Goal: Task Accomplishment & Management: Manage account settings

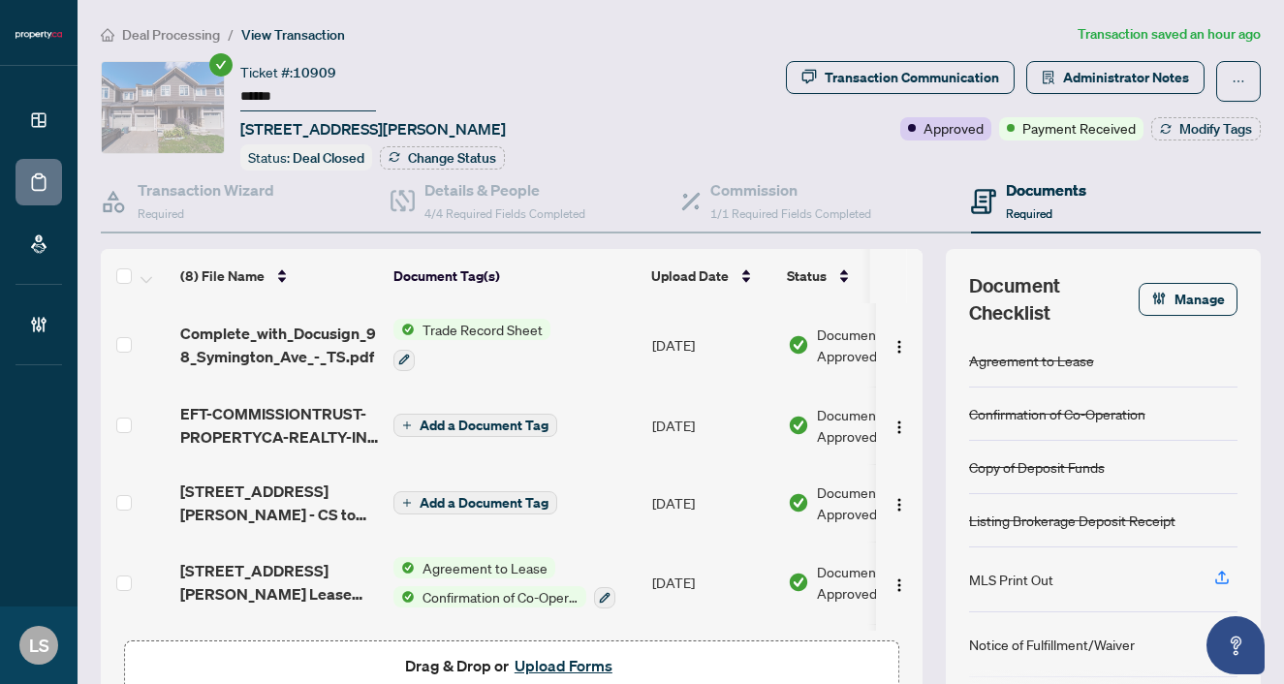
click at [171, 38] on span "Deal Processing" at bounding box center [171, 34] width 98 height 17
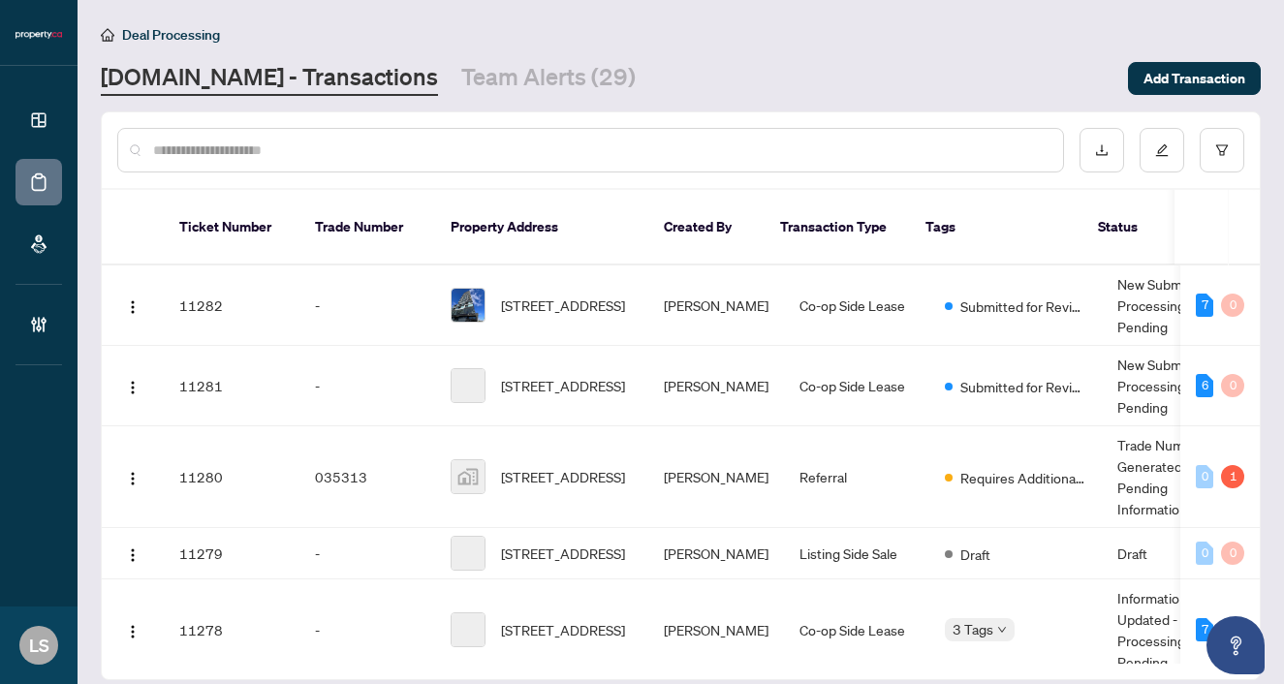
click at [254, 154] on input "text" at bounding box center [600, 150] width 894 height 21
paste input "******"
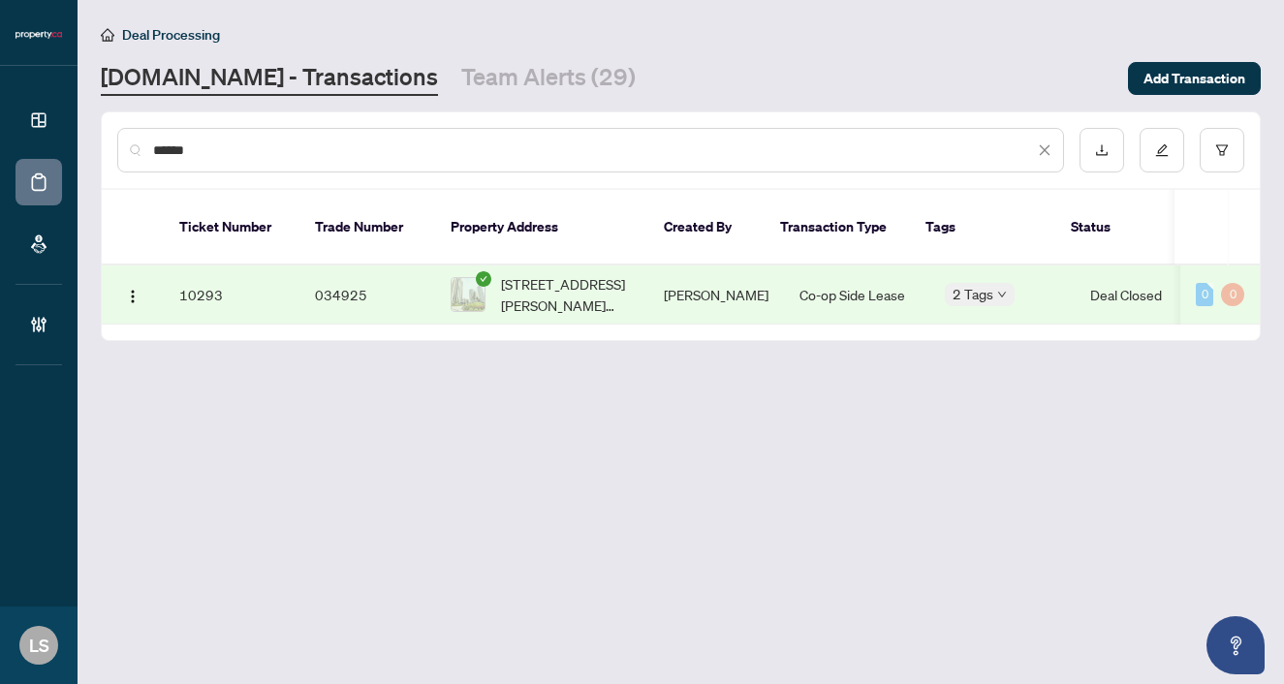
type input "******"
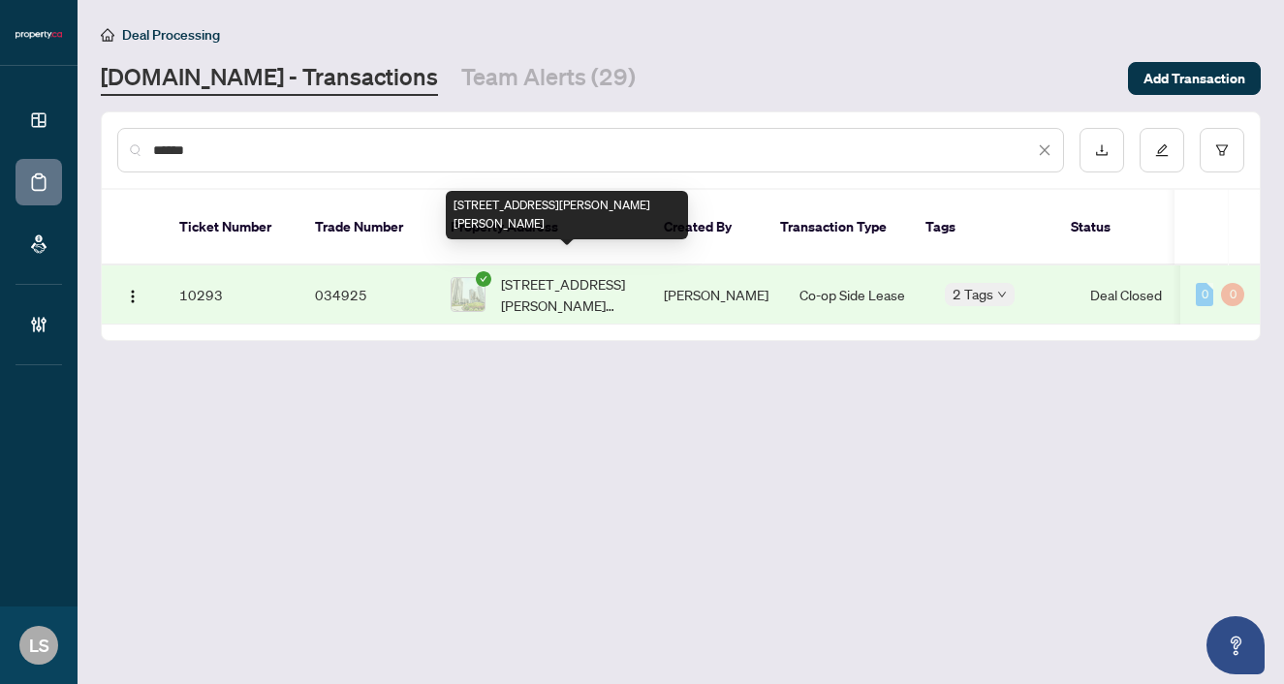
click at [604, 273] on span "1705-9085 Jane St, Vaughan, Ontario L4K 0L8, Canada" at bounding box center [567, 294] width 132 height 43
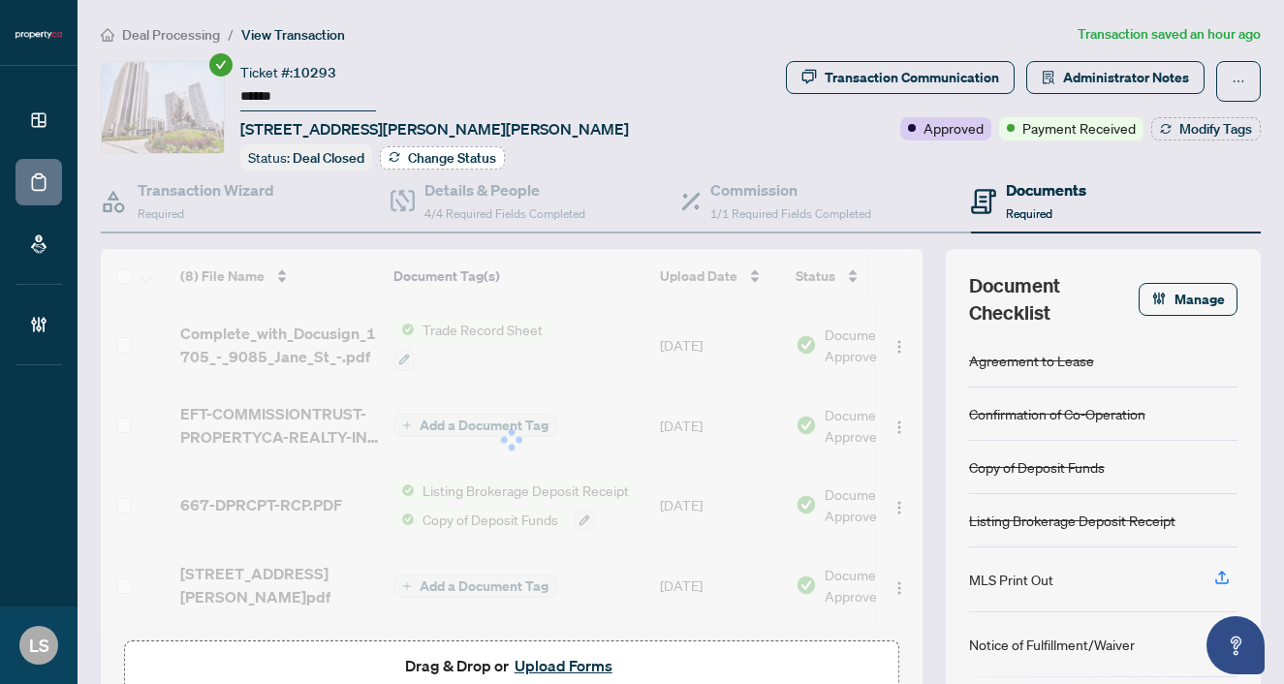
click at [410, 155] on span "Change Status" at bounding box center [452, 158] width 88 height 14
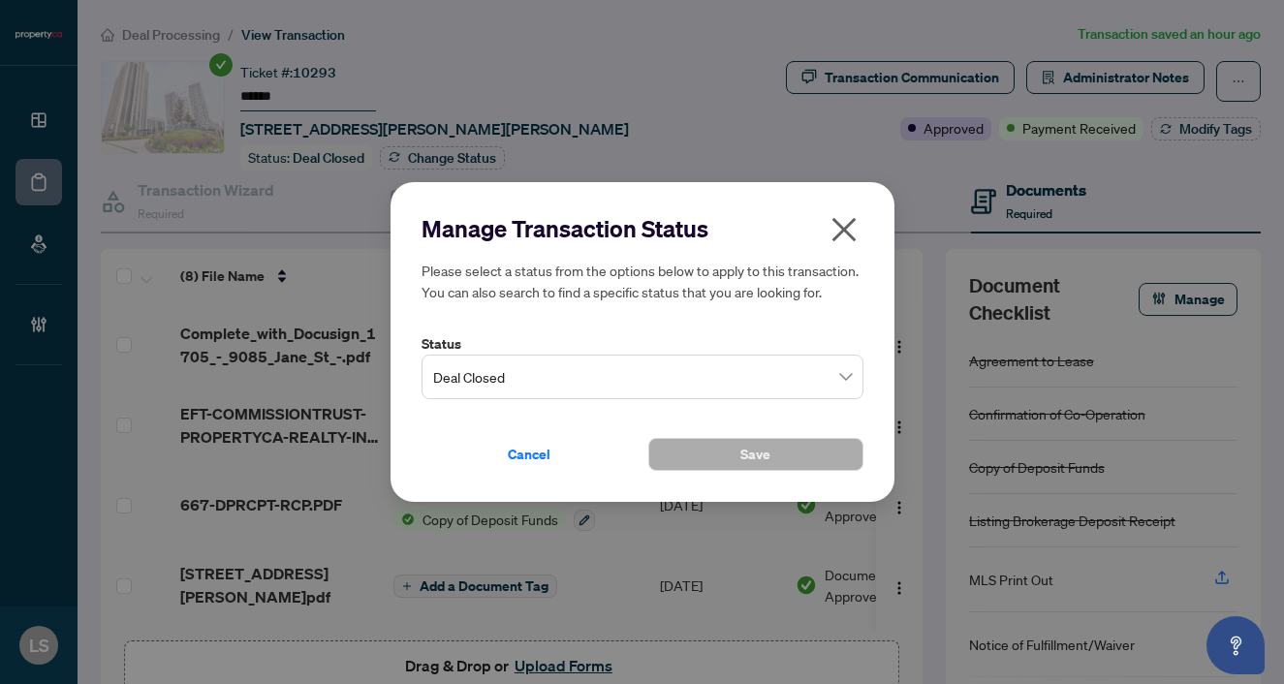
click at [491, 366] on span "Deal Closed" at bounding box center [642, 377] width 419 height 37
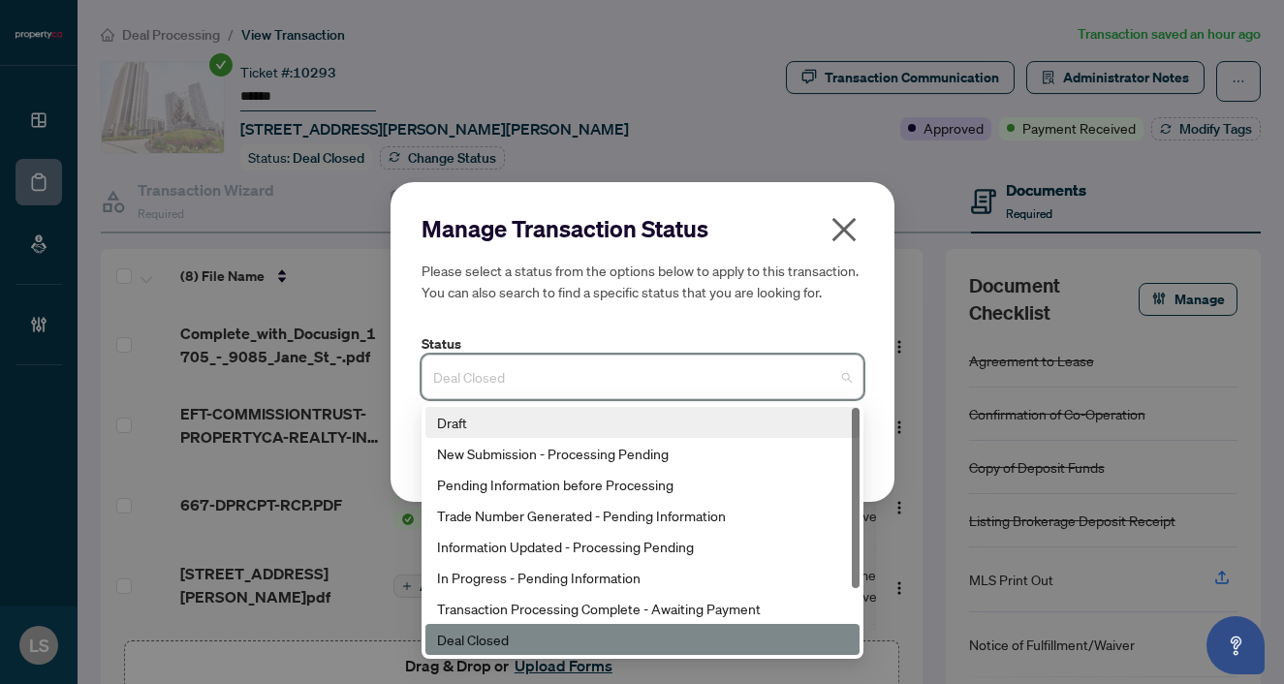
scroll to position [93, 0]
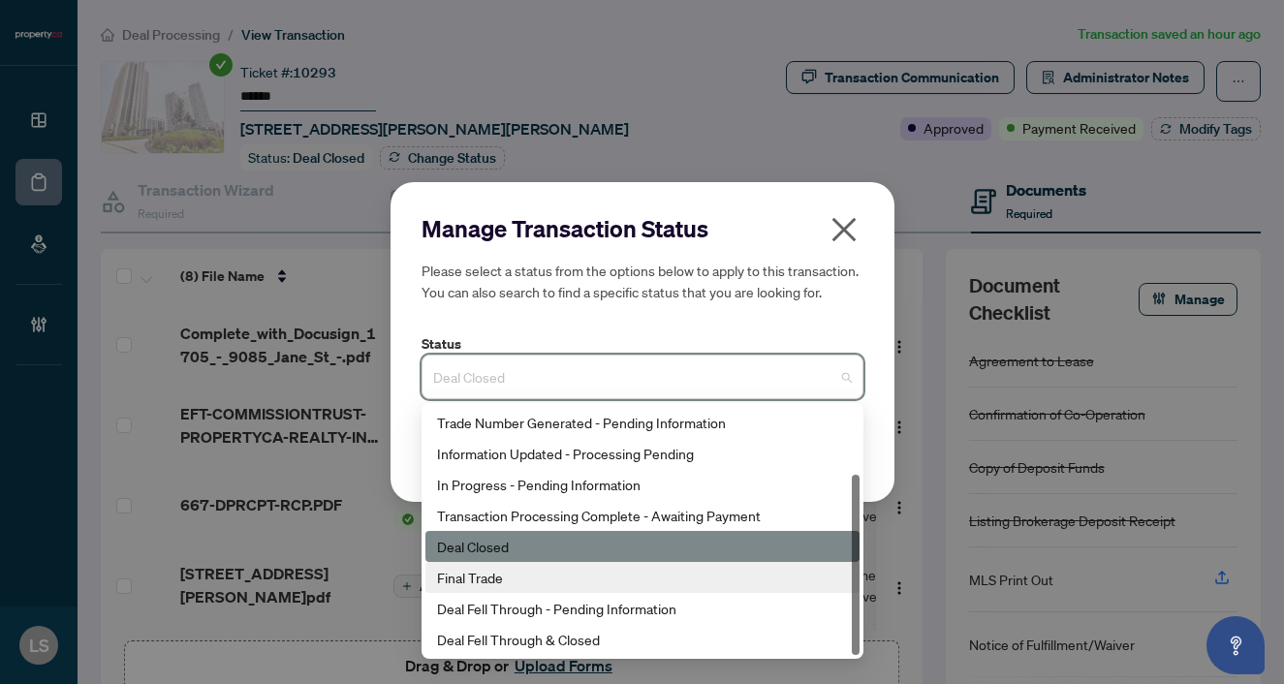
click at [527, 582] on div "Final Trade" at bounding box center [642, 577] width 411 height 21
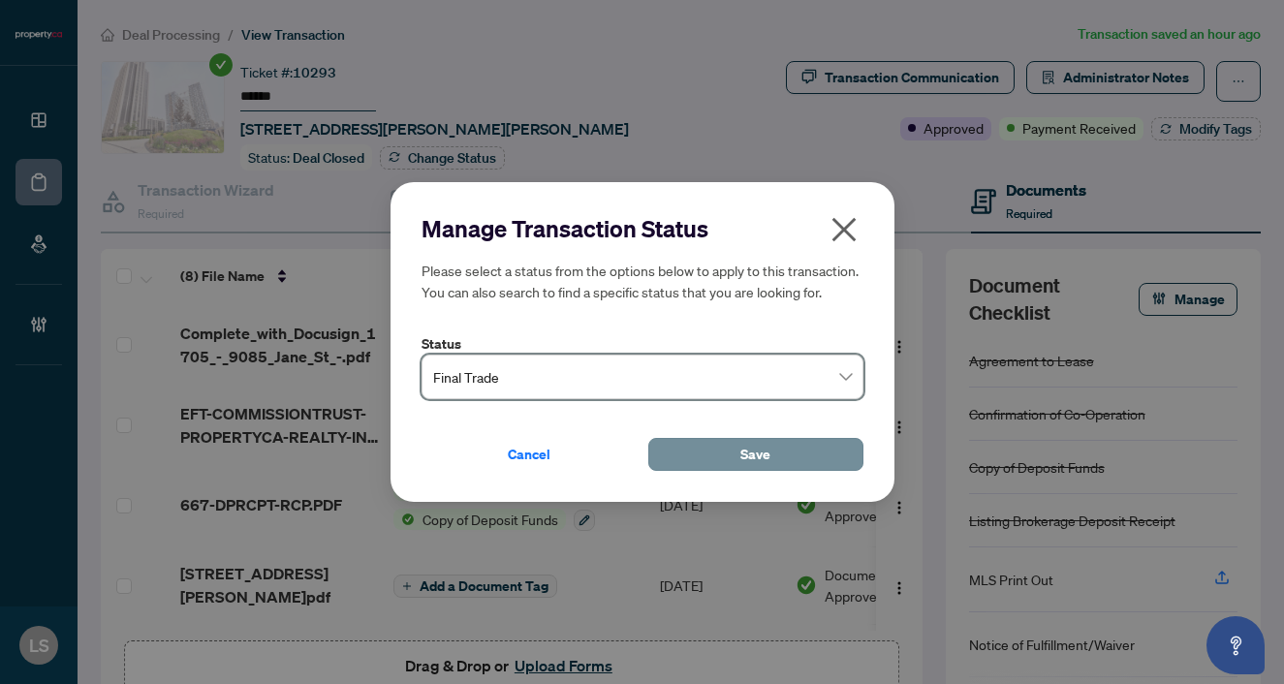
click at [735, 448] on button "Save" at bounding box center [755, 454] width 215 height 33
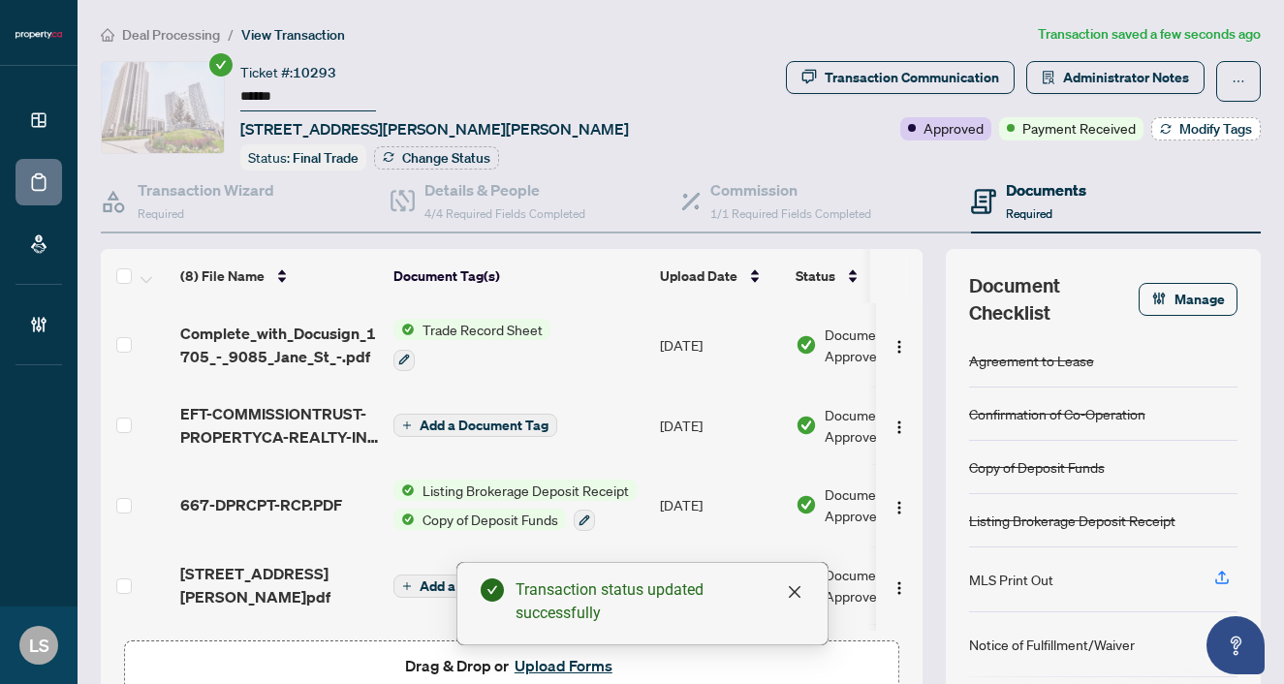
click at [1217, 128] on span "Modify Tags" at bounding box center [1215, 129] width 73 height 14
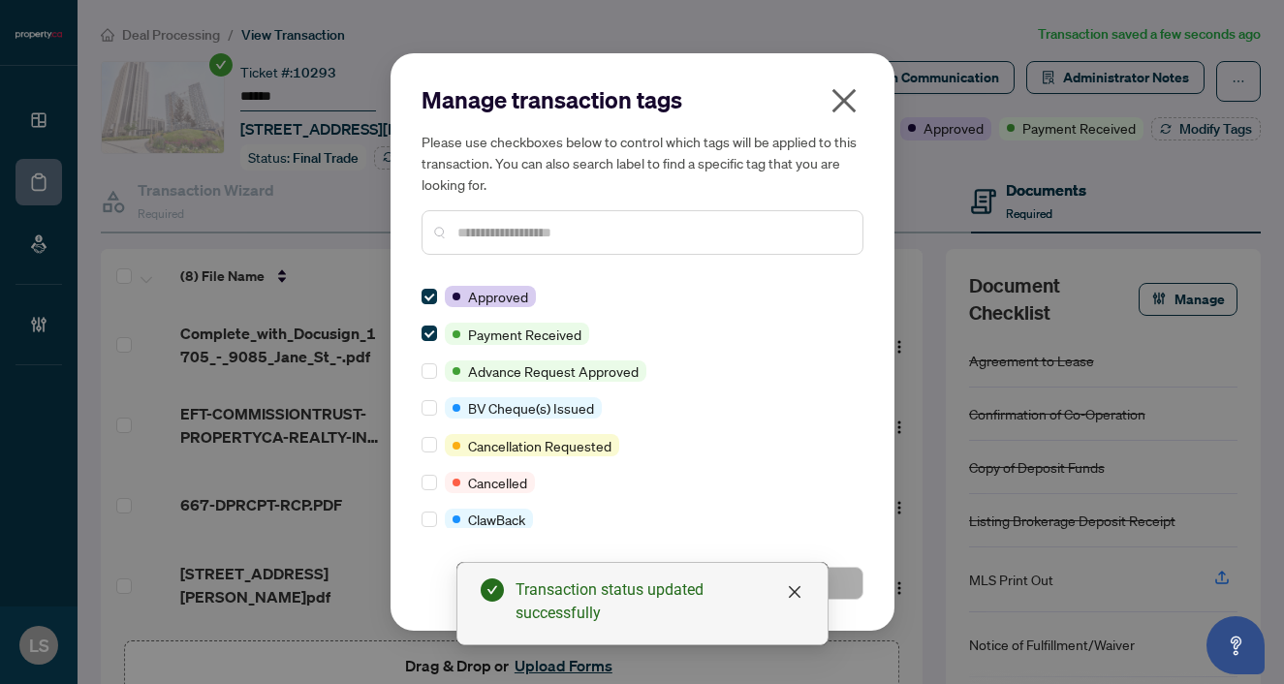
click at [519, 235] on input "text" at bounding box center [652, 232] width 390 height 21
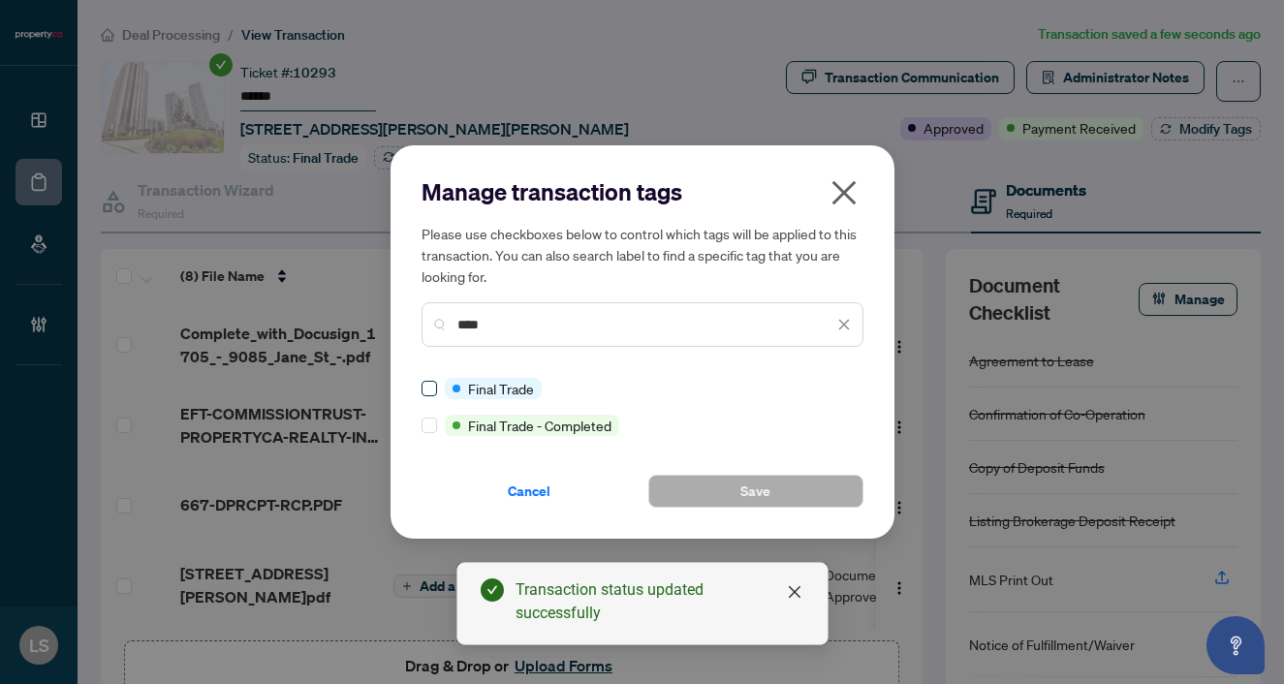
type input "****"
click at [829, 492] on button "Save" at bounding box center [755, 491] width 215 height 33
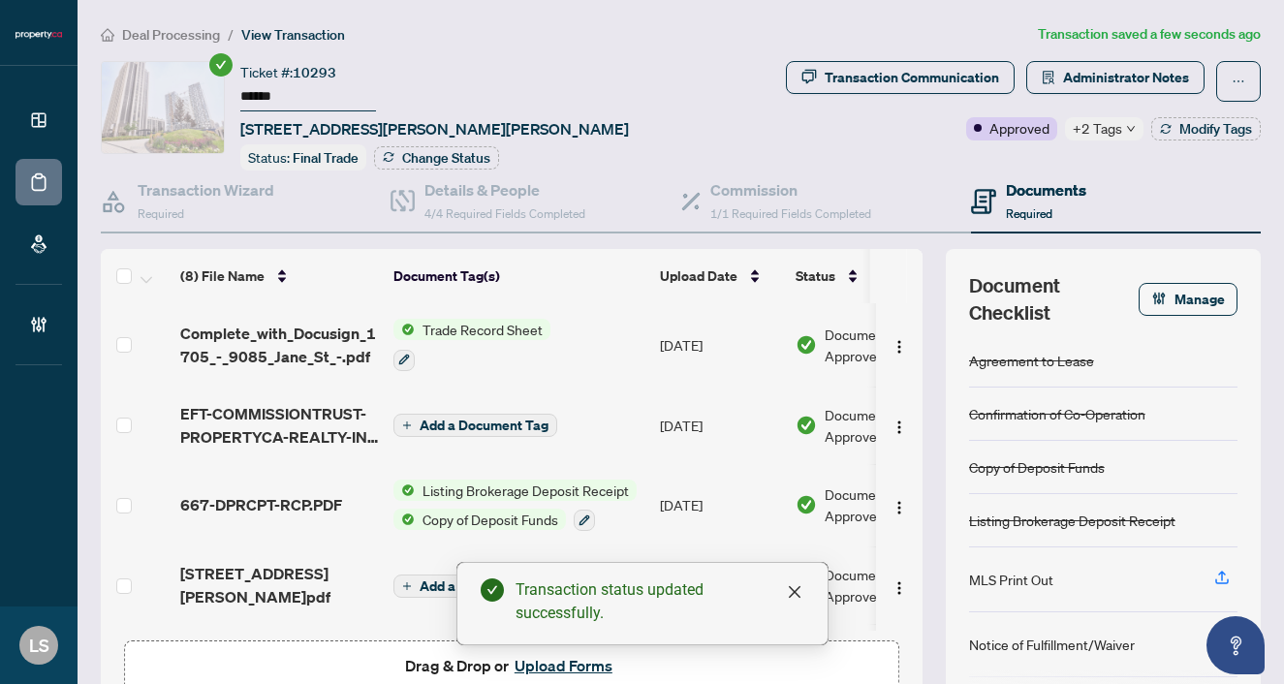
click at [136, 35] on span "Deal Processing" at bounding box center [171, 34] width 98 height 17
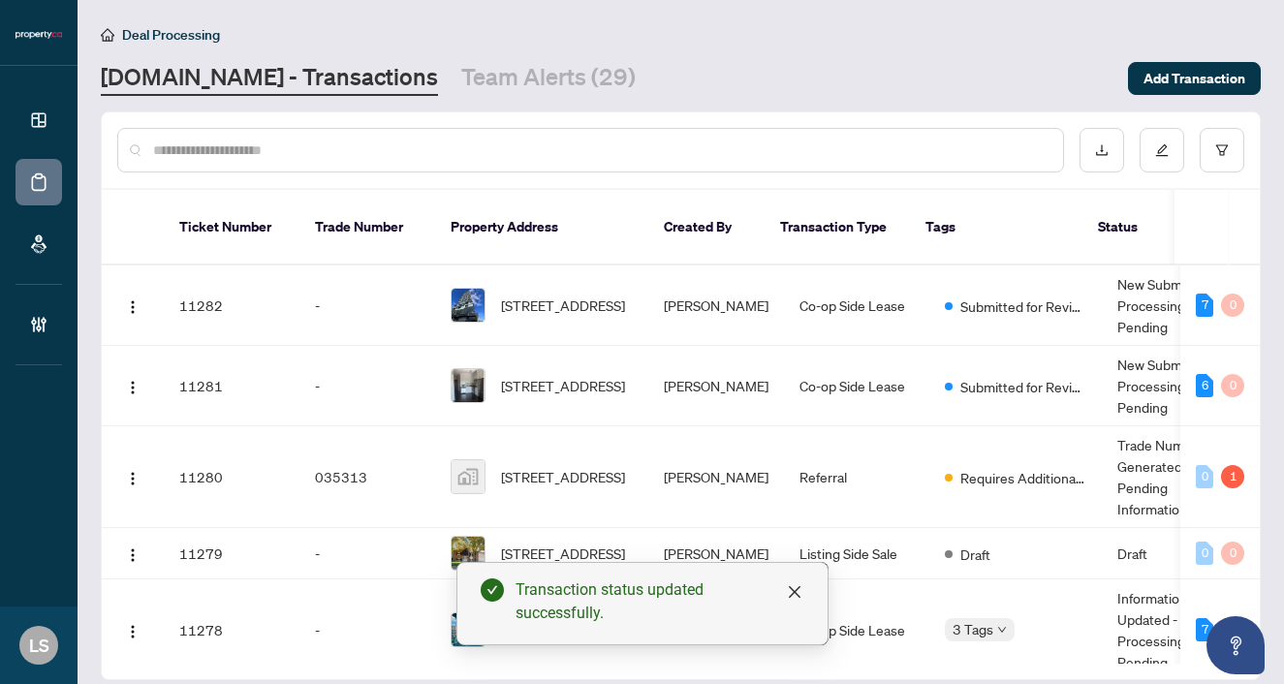
click at [328, 157] on input "text" at bounding box center [600, 150] width 894 height 21
paste input "******"
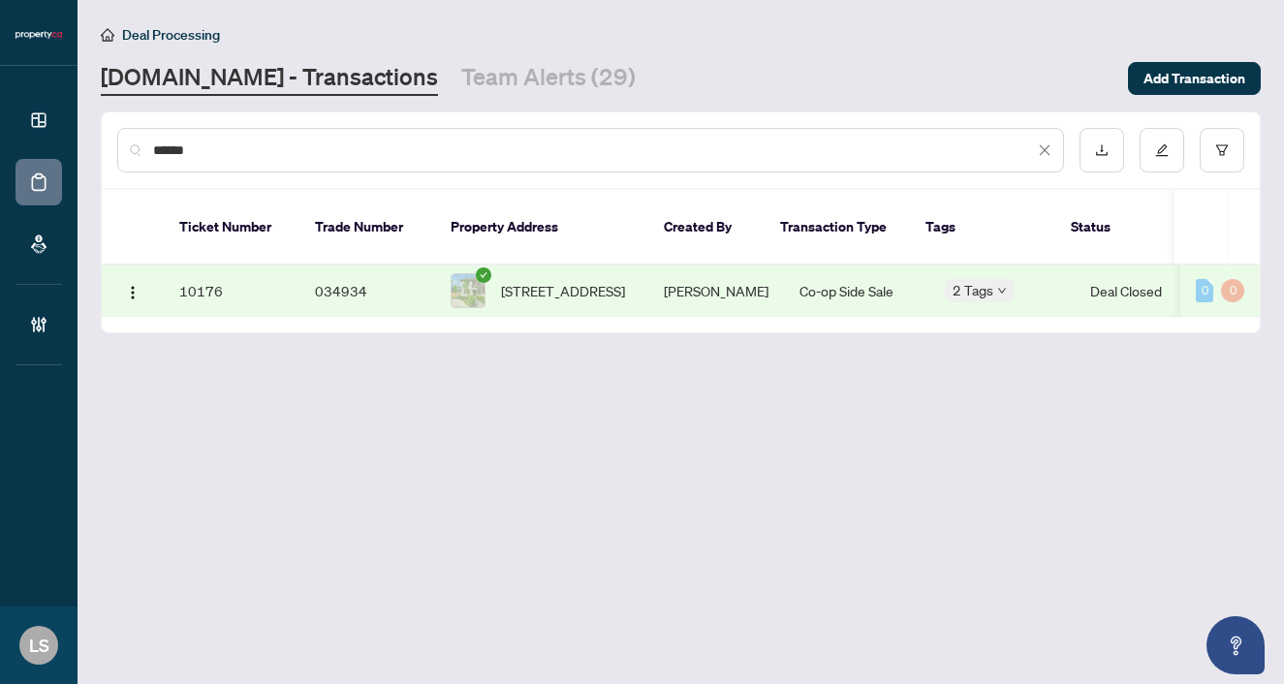
type input "******"
click at [577, 266] on td "23 Tarmola Park Crt, Toronto, Ontario M9L 0A6, Canada" at bounding box center [541, 291] width 213 height 51
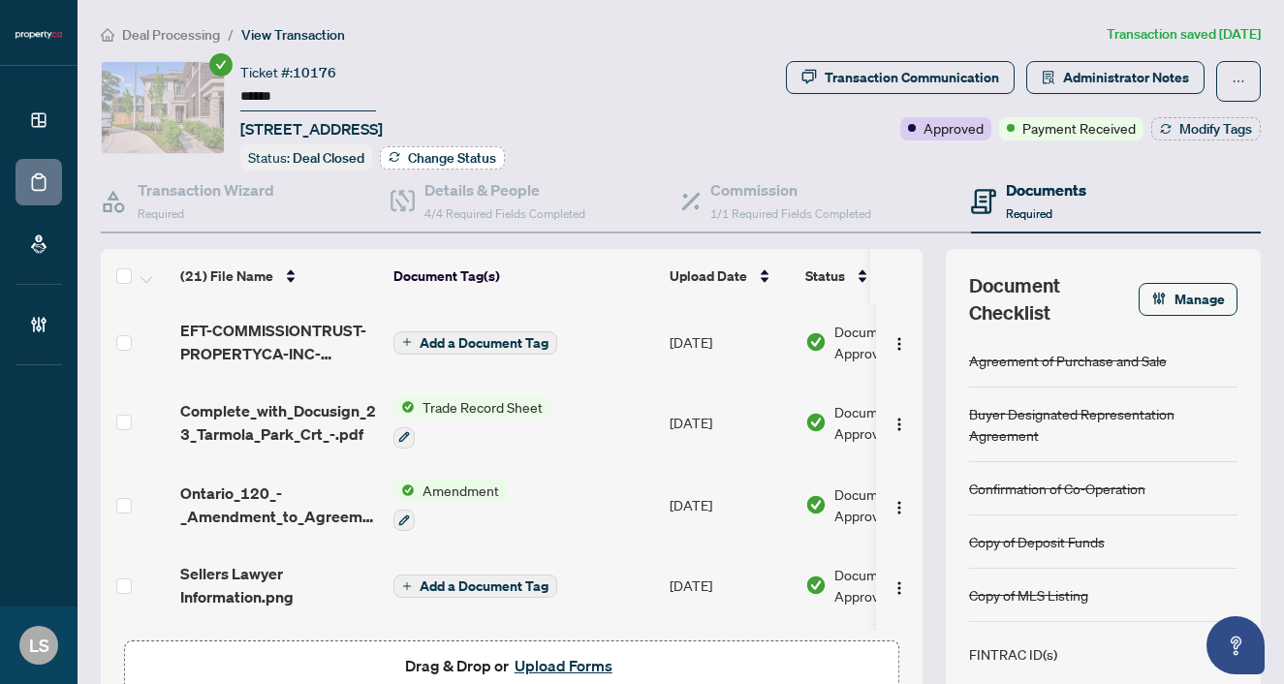
click at [437, 156] on span "Change Status" at bounding box center [452, 158] width 88 height 14
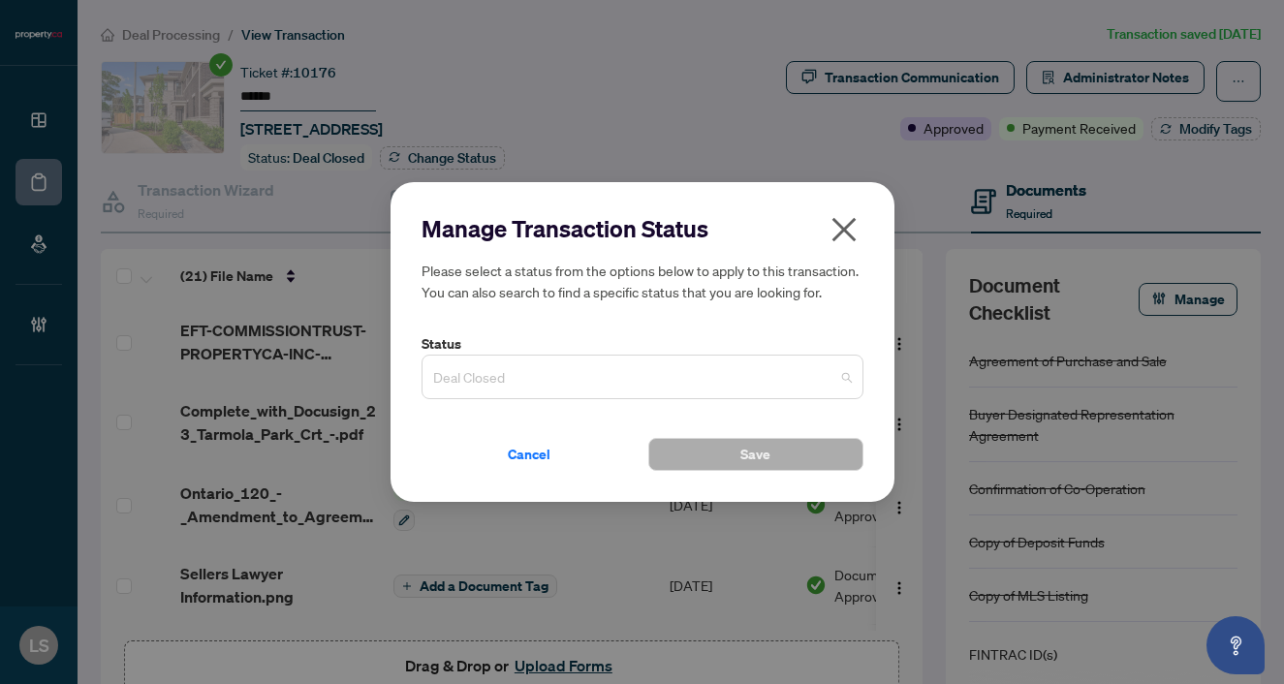
click at [514, 374] on span "Deal Closed" at bounding box center [642, 377] width 419 height 37
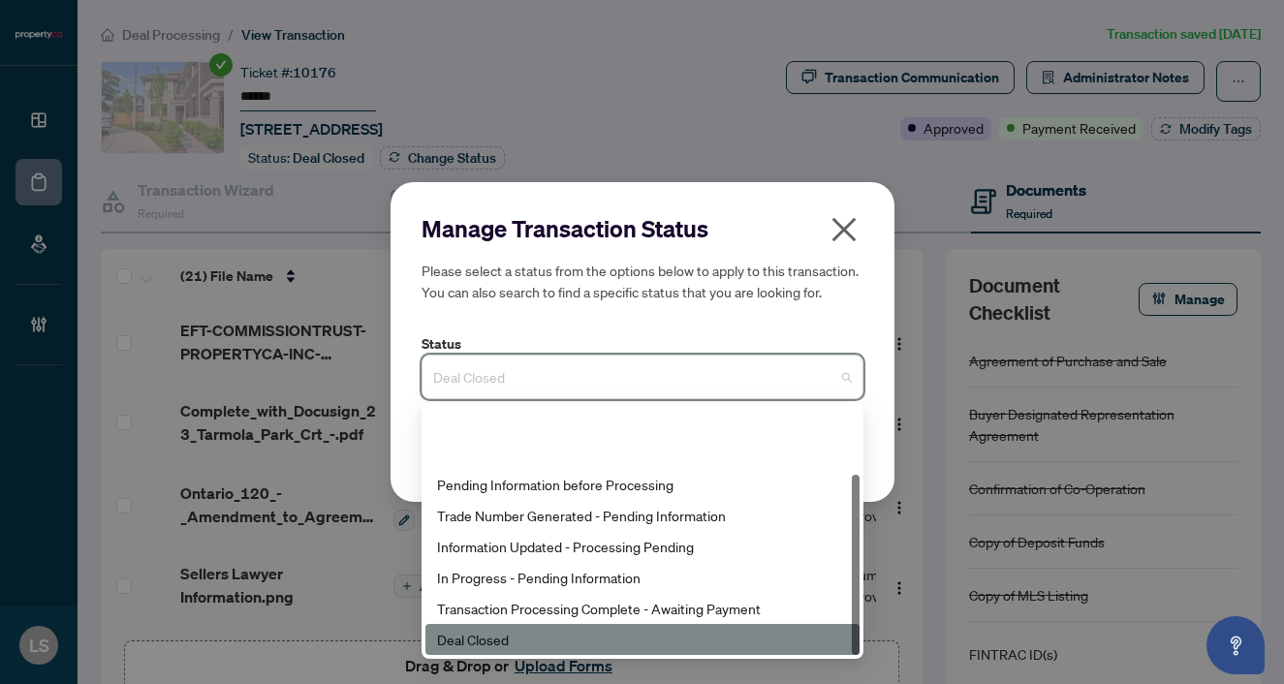
scroll to position [93, 0]
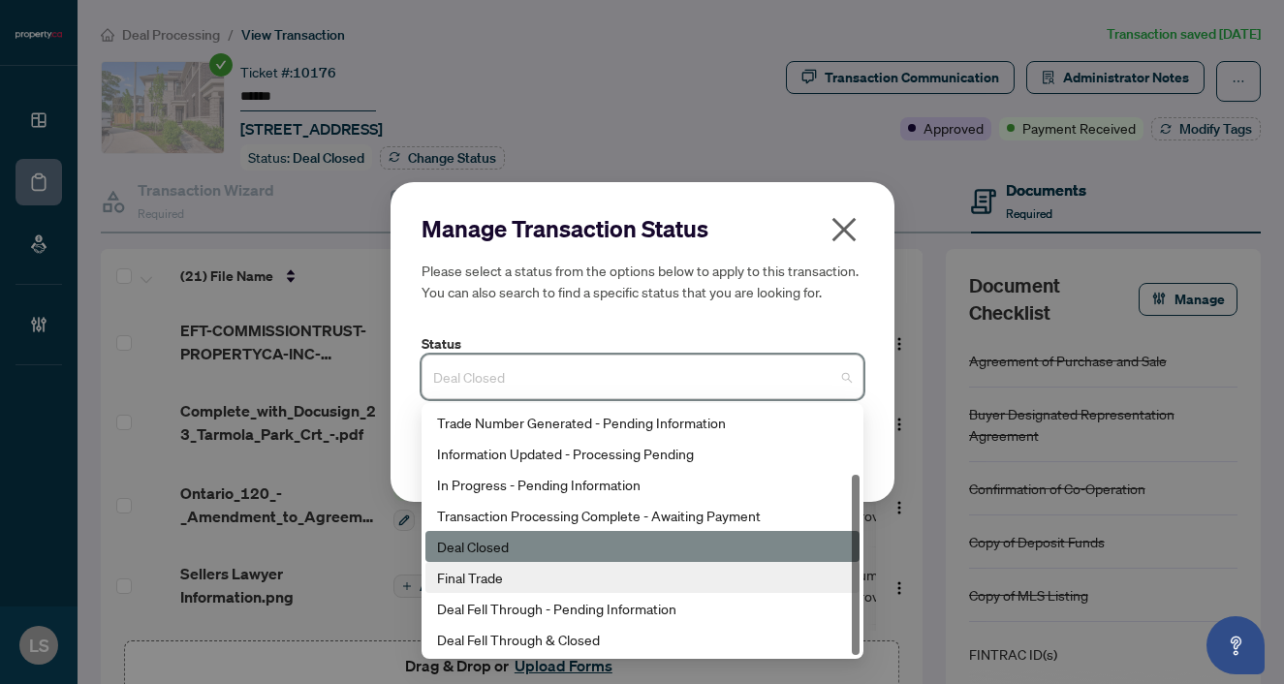
click at [491, 587] on div "Final Trade" at bounding box center [642, 577] width 411 height 21
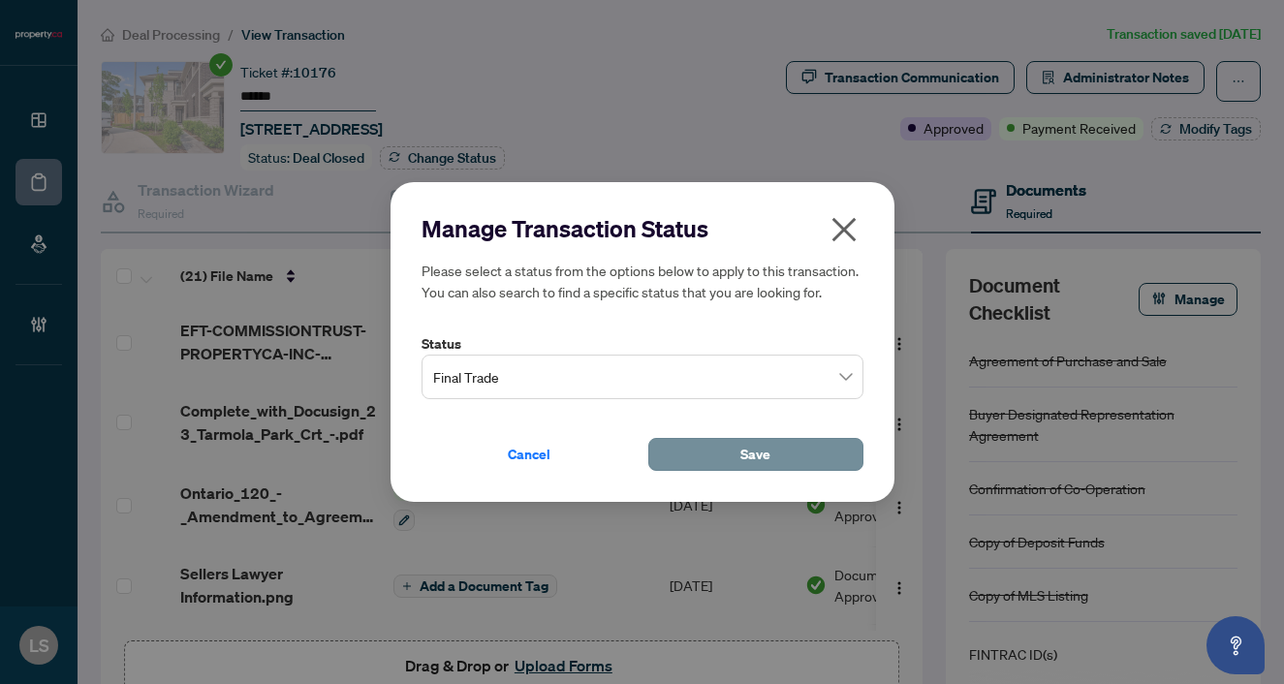
click at [679, 455] on button "Save" at bounding box center [755, 454] width 215 height 33
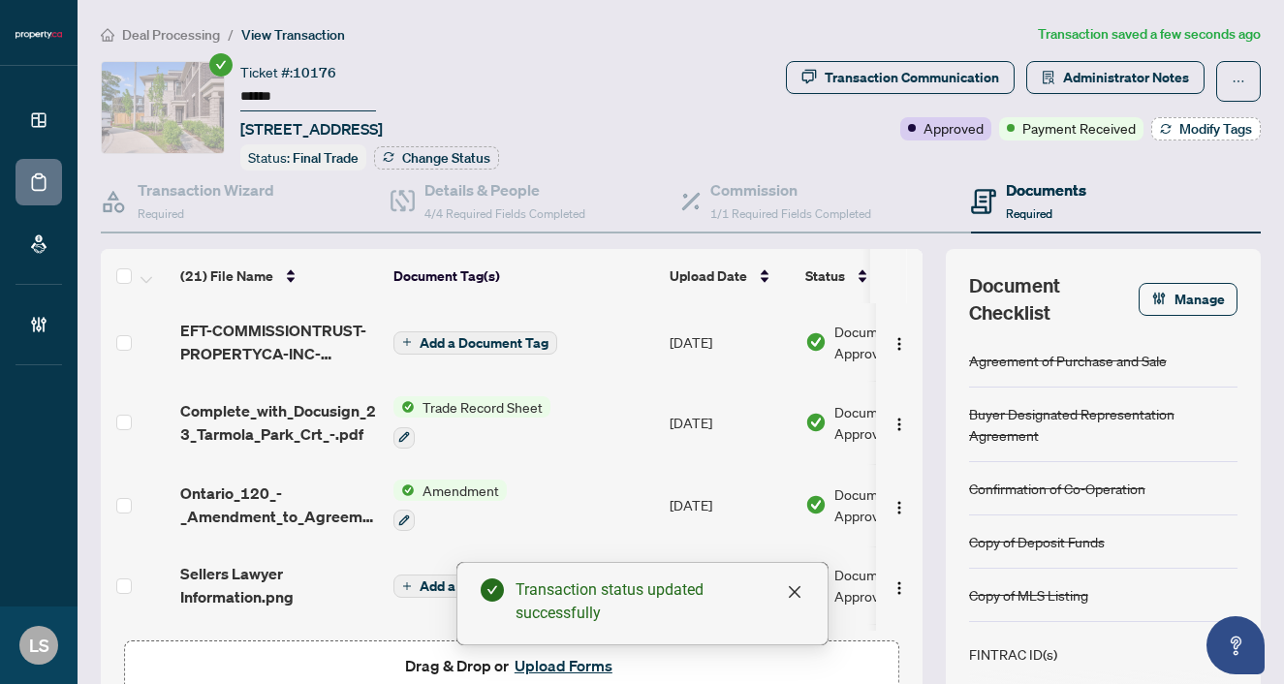
click at [1219, 128] on span "Modify Tags" at bounding box center [1215, 129] width 73 height 14
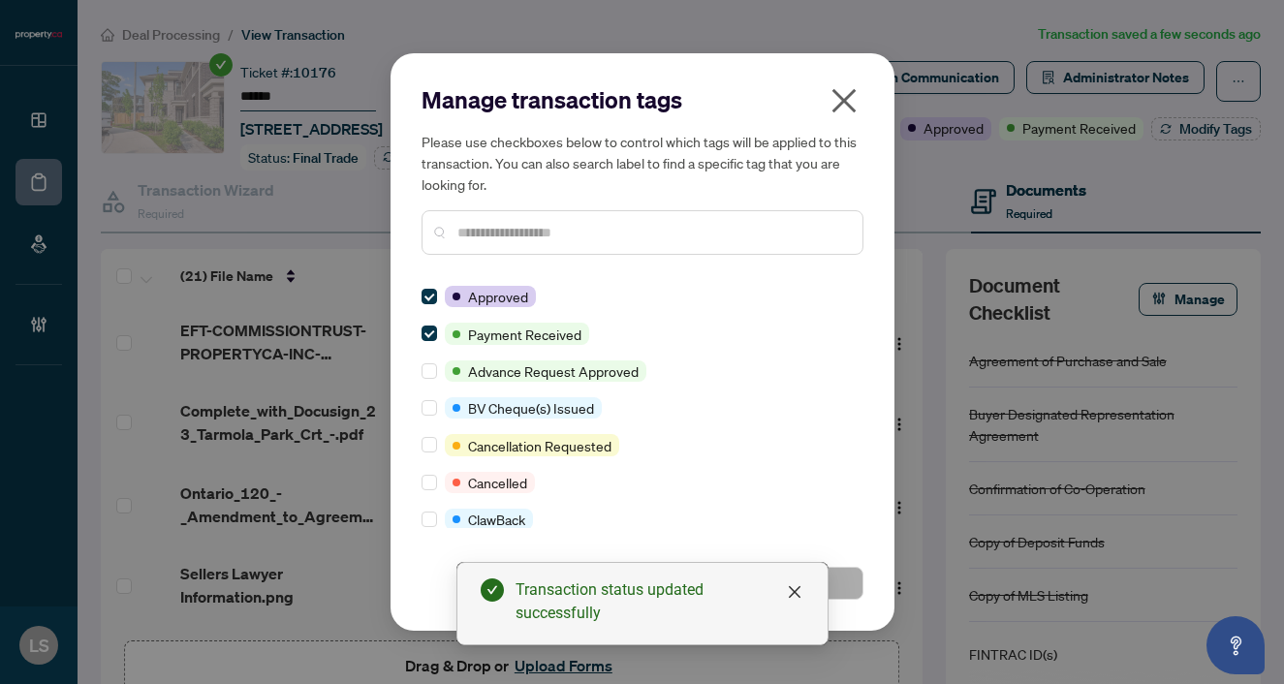
click at [486, 230] on input "text" at bounding box center [652, 232] width 390 height 21
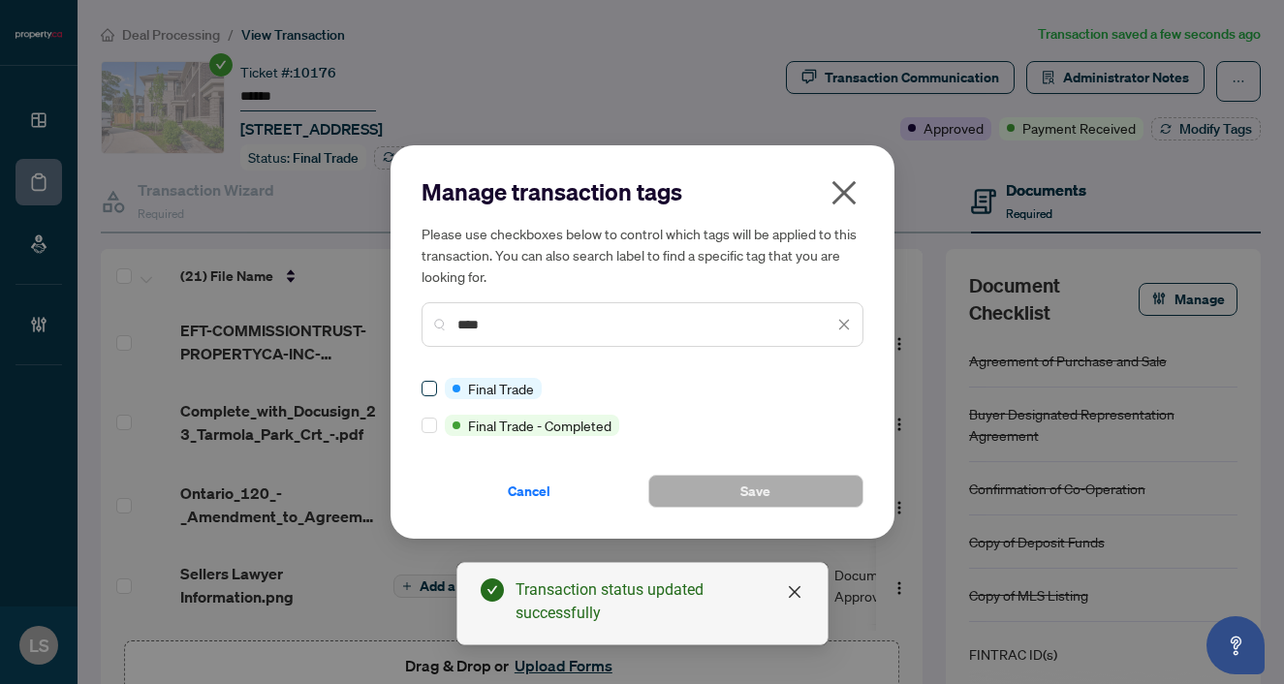
type input "****"
click at [797, 494] on button "Save" at bounding box center [755, 491] width 215 height 33
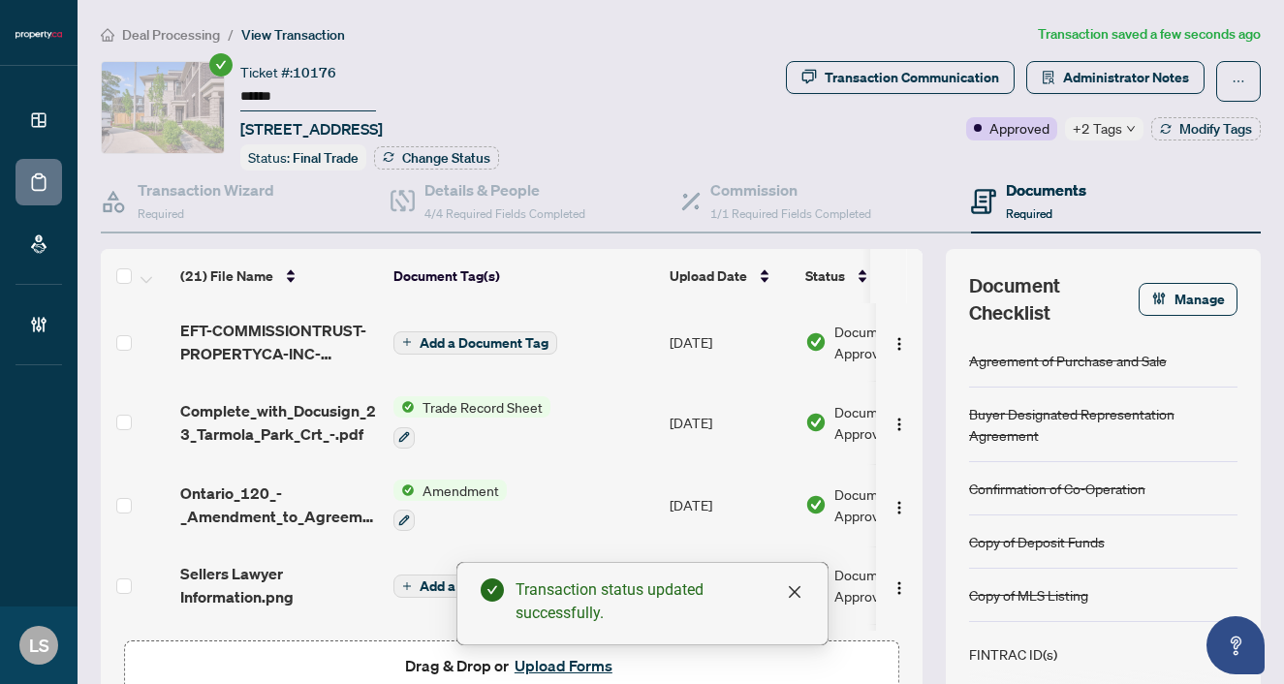
click at [185, 28] on span "Deal Processing" at bounding box center [171, 34] width 98 height 17
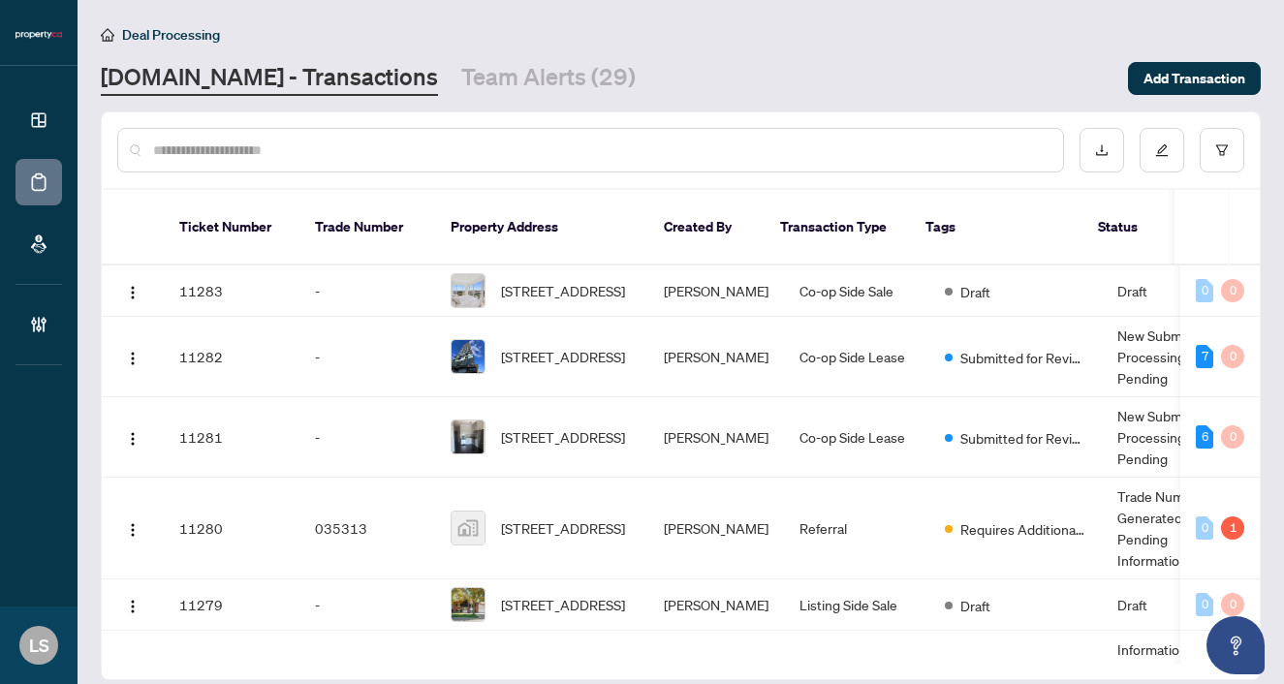
click at [356, 154] on input "text" at bounding box center [600, 150] width 894 height 21
paste input "******"
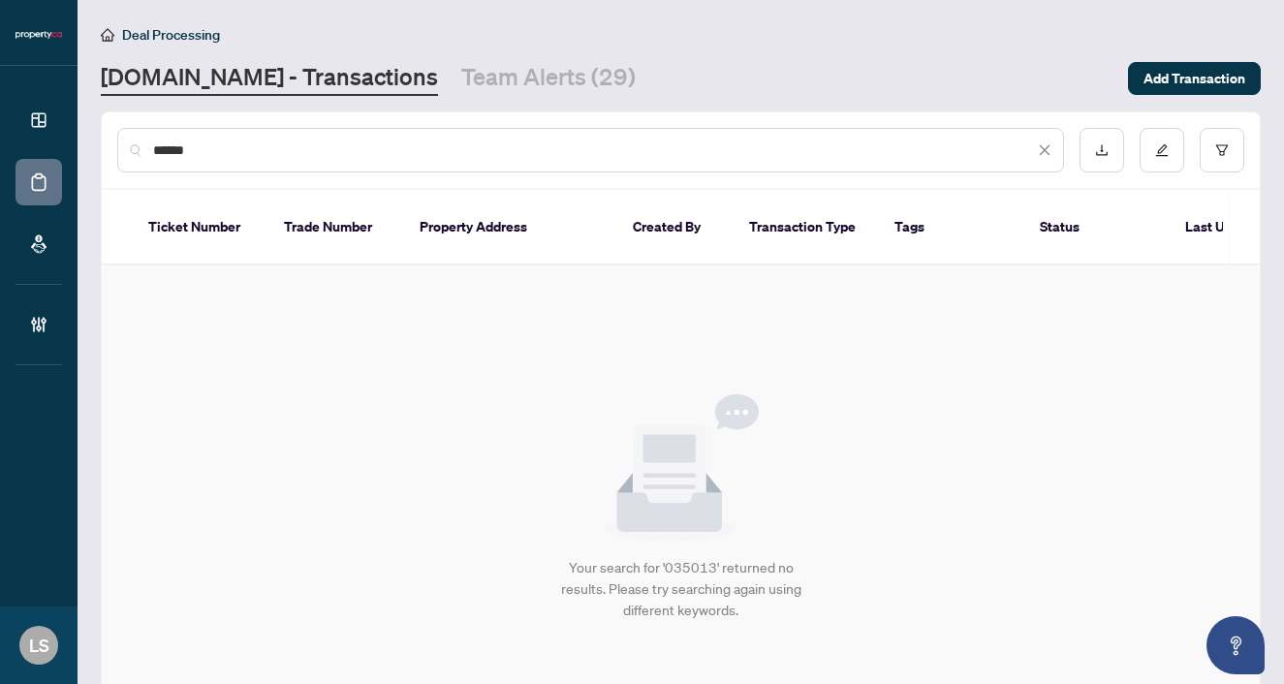
click at [207, 164] on div "******" at bounding box center [590, 150] width 947 height 45
click at [195, 154] on input "******" at bounding box center [593, 150] width 881 height 21
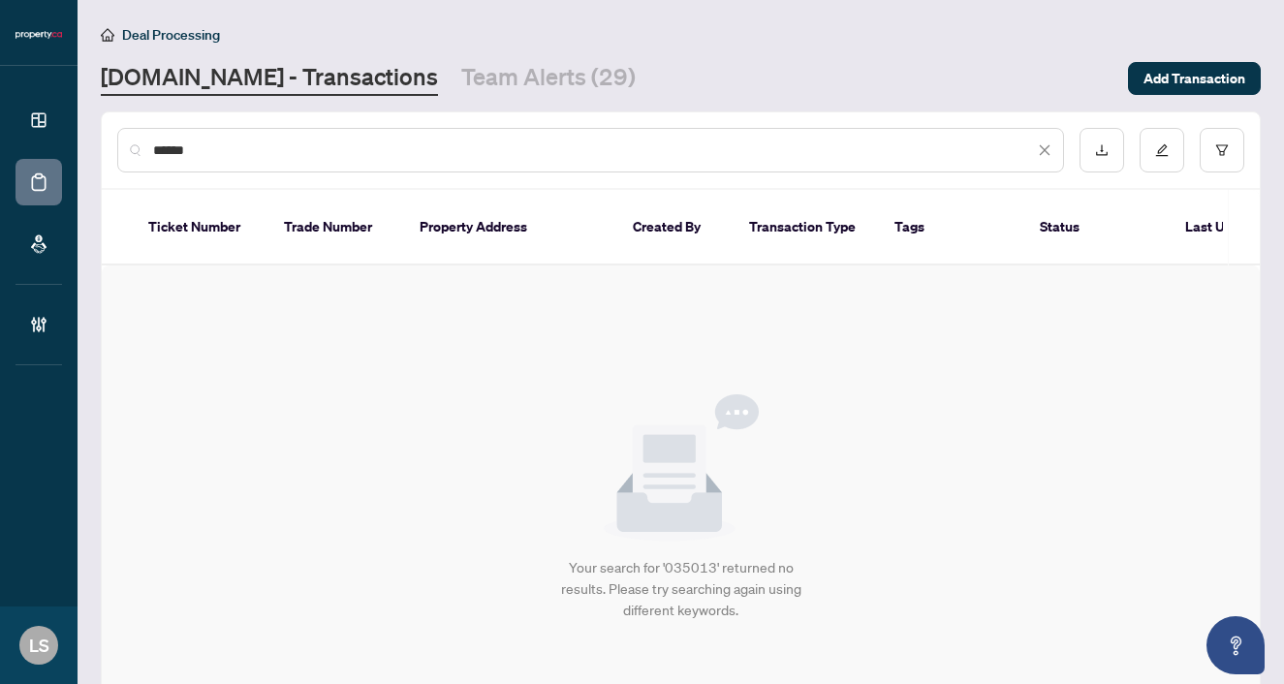
paste input "text"
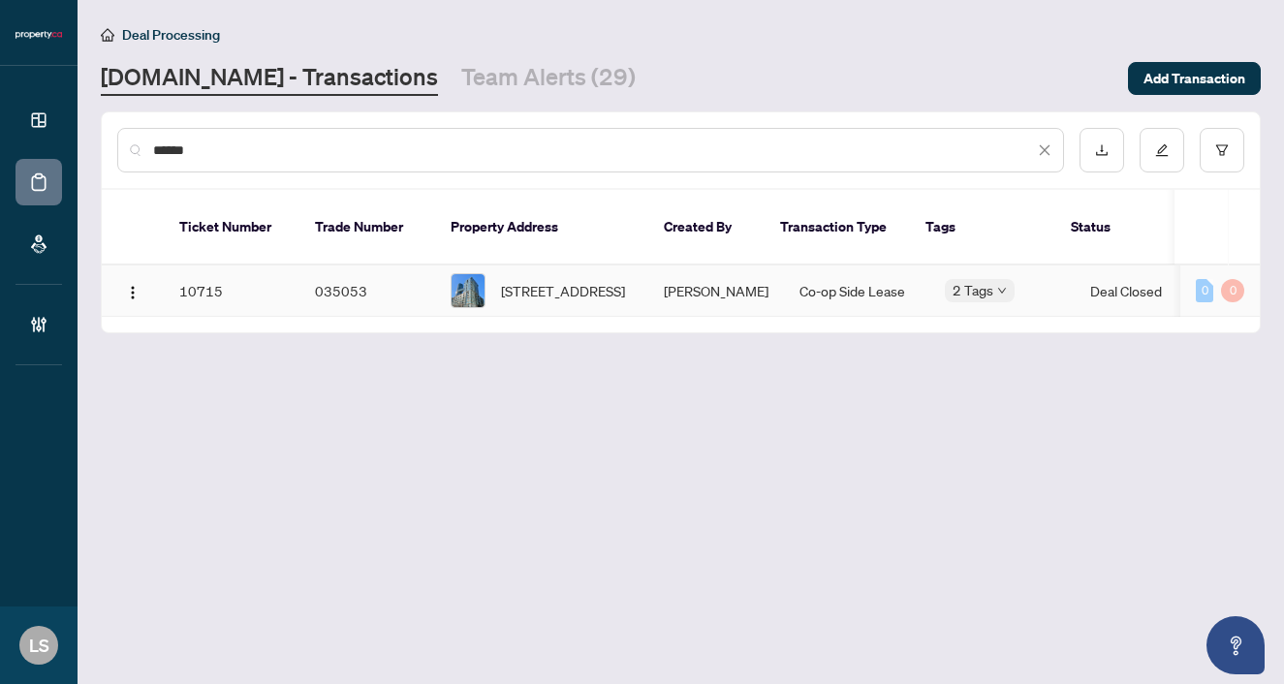
type input "******"
click at [542, 288] on span "718-10 Capreol Crt, Toronto, Ontario M5V 4B3, Canada" at bounding box center [563, 290] width 124 height 21
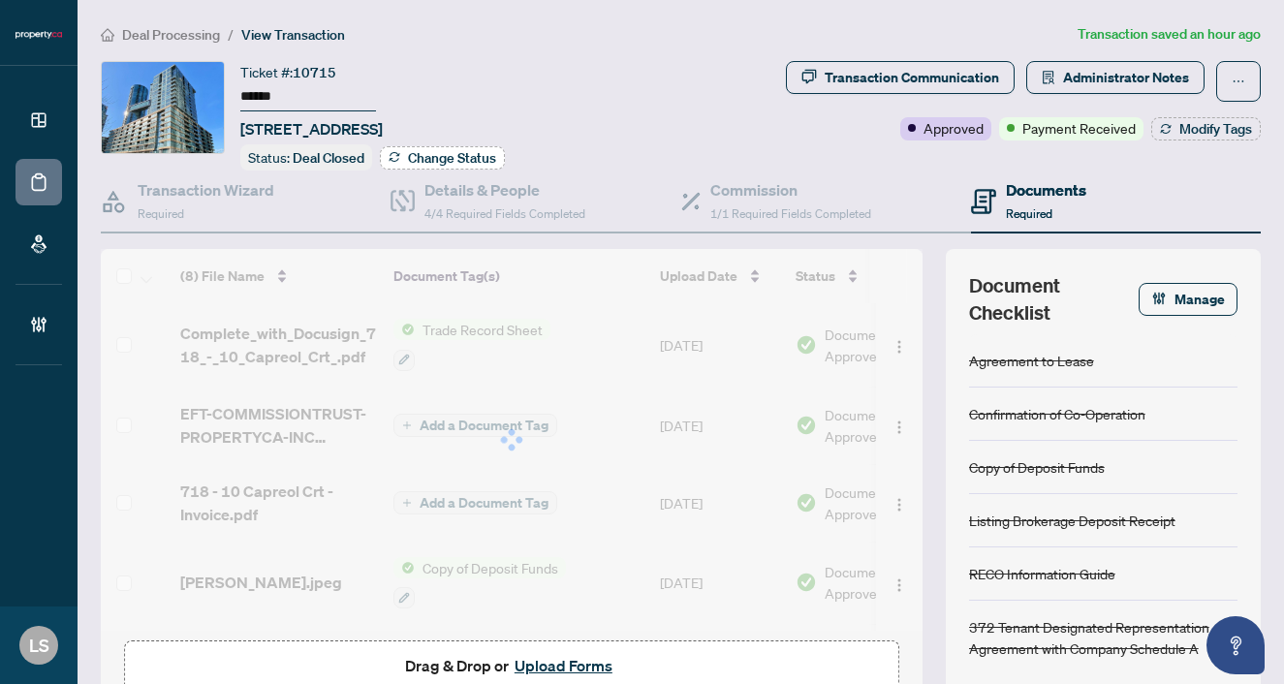
click at [393, 153] on icon "button" at bounding box center [395, 157] width 12 height 12
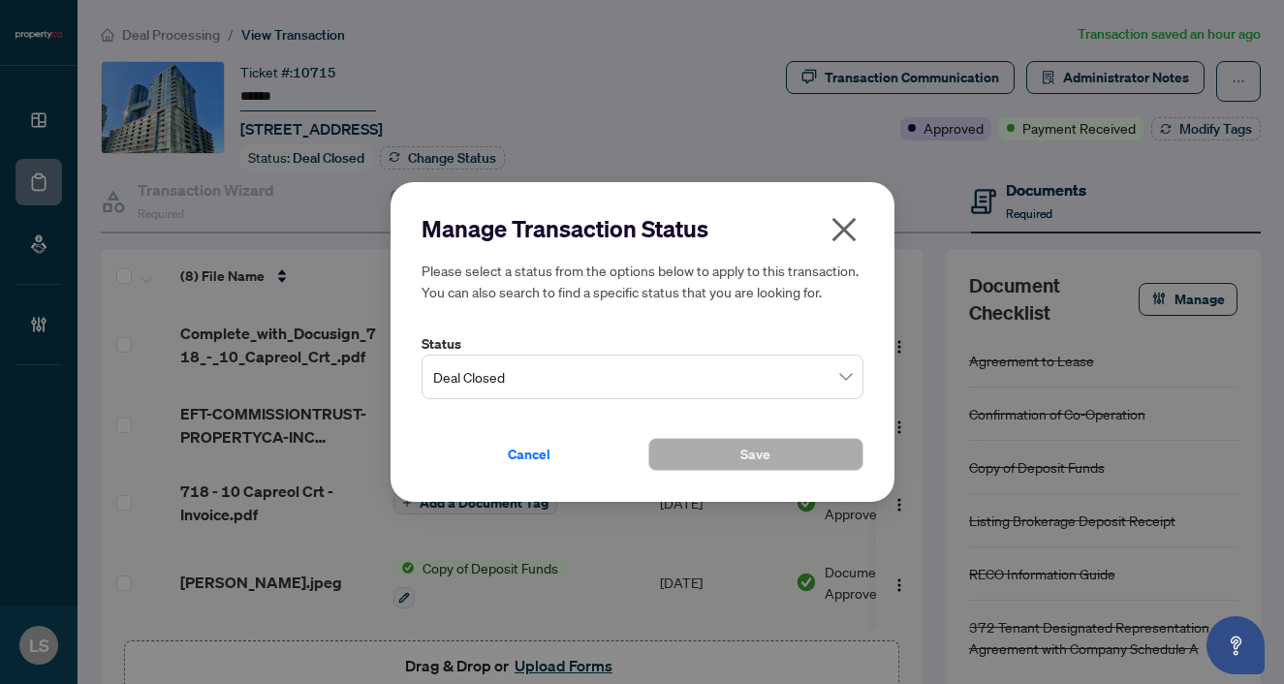
click at [487, 401] on div "Manage Transaction Status Please select a status from the options below to appl…" at bounding box center [643, 342] width 442 height 258
click at [482, 387] on span "Deal Closed" at bounding box center [642, 377] width 419 height 37
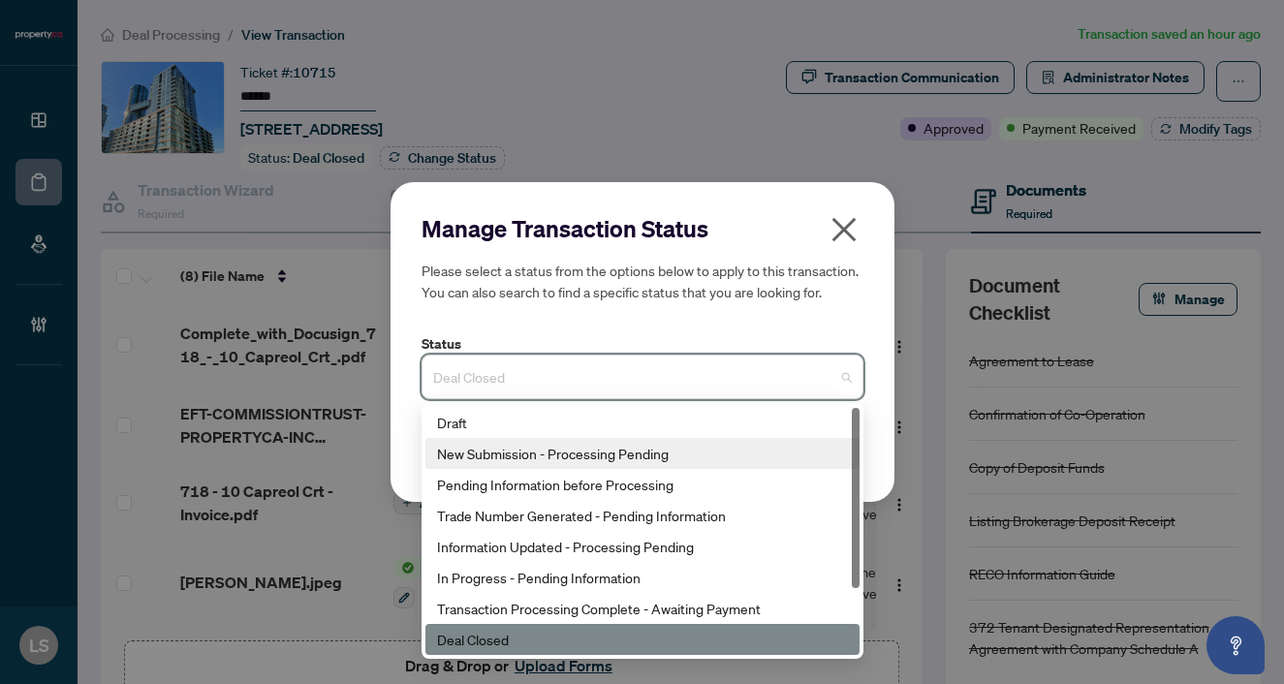
scroll to position [93, 0]
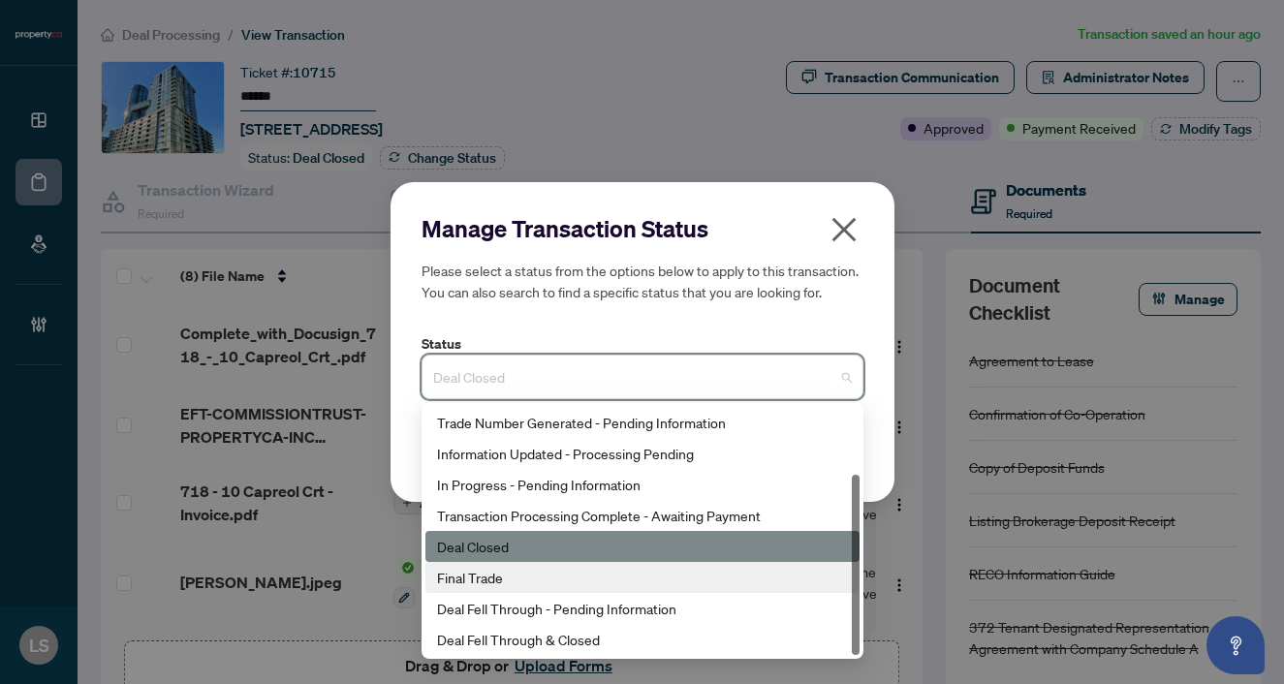
click at [507, 585] on div "Final Trade" at bounding box center [642, 577] width 411 height 21
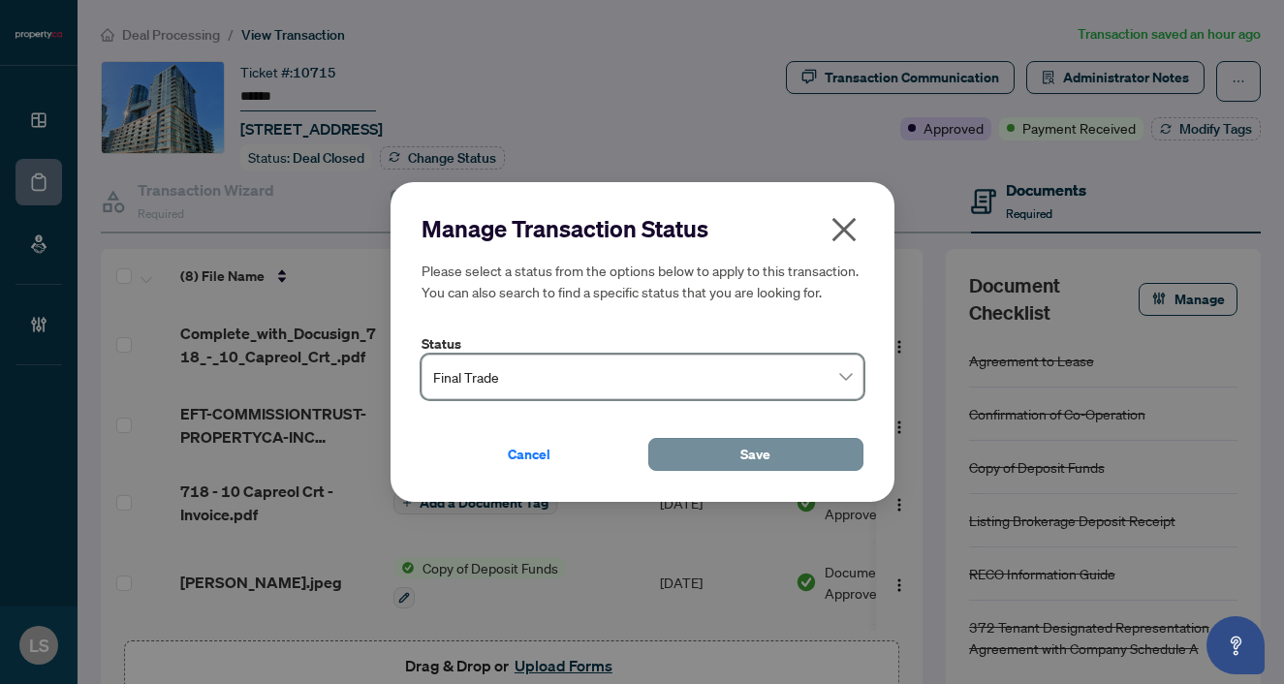
click at [763, 451] on span "Save" at bounding box center [755, 454] width 30 height 31
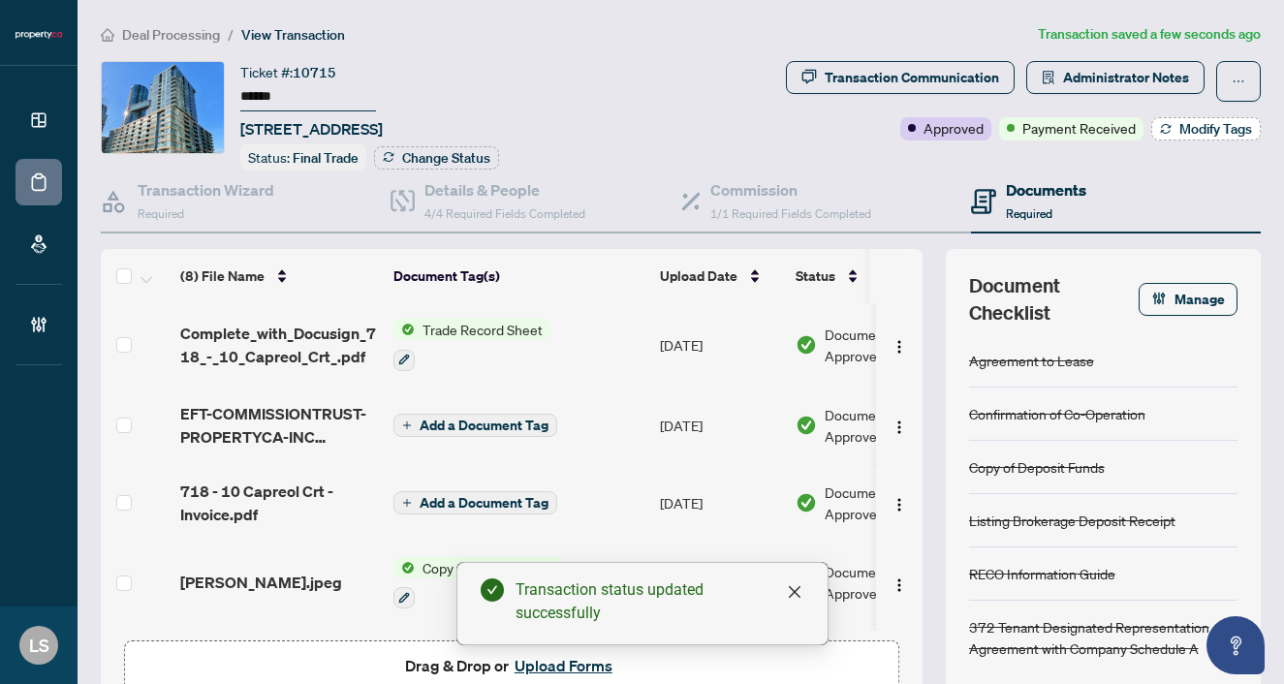
click at [1220, 125] on span "Modify Tags" at bounding box center [1215, 129] width 73 height 14
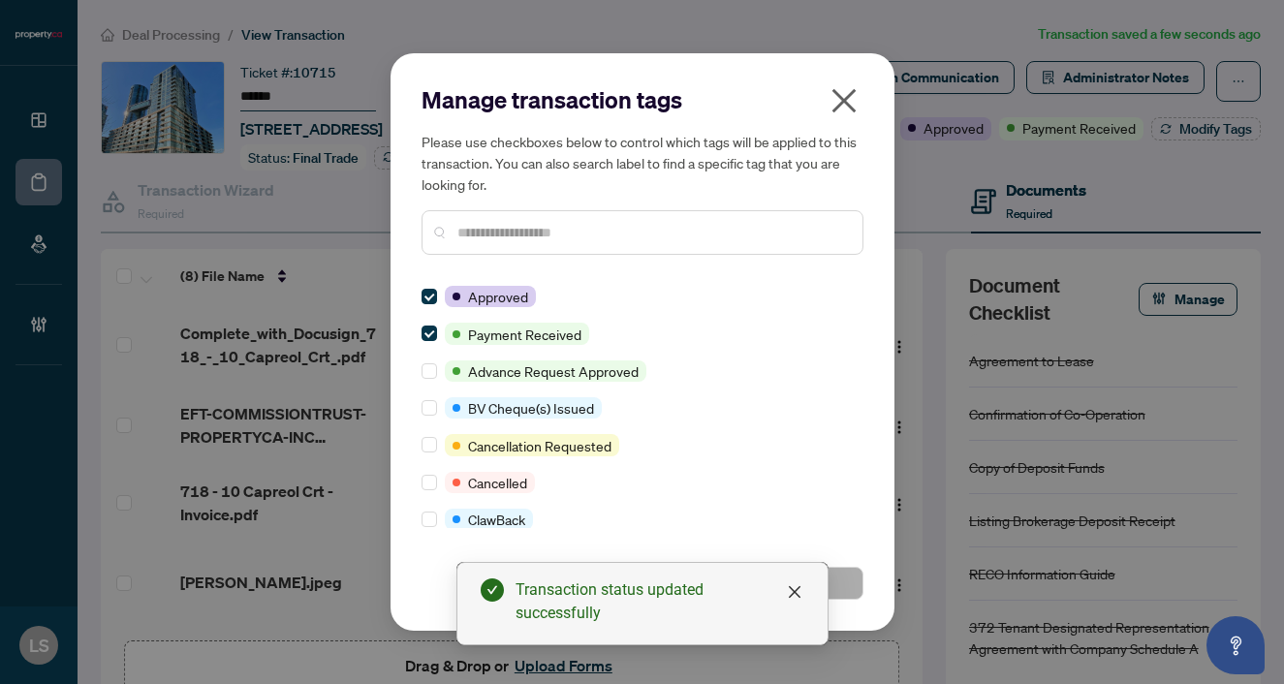
click at [484, 235] on input "text" at bounding box center [652, 232] width 390 height 21
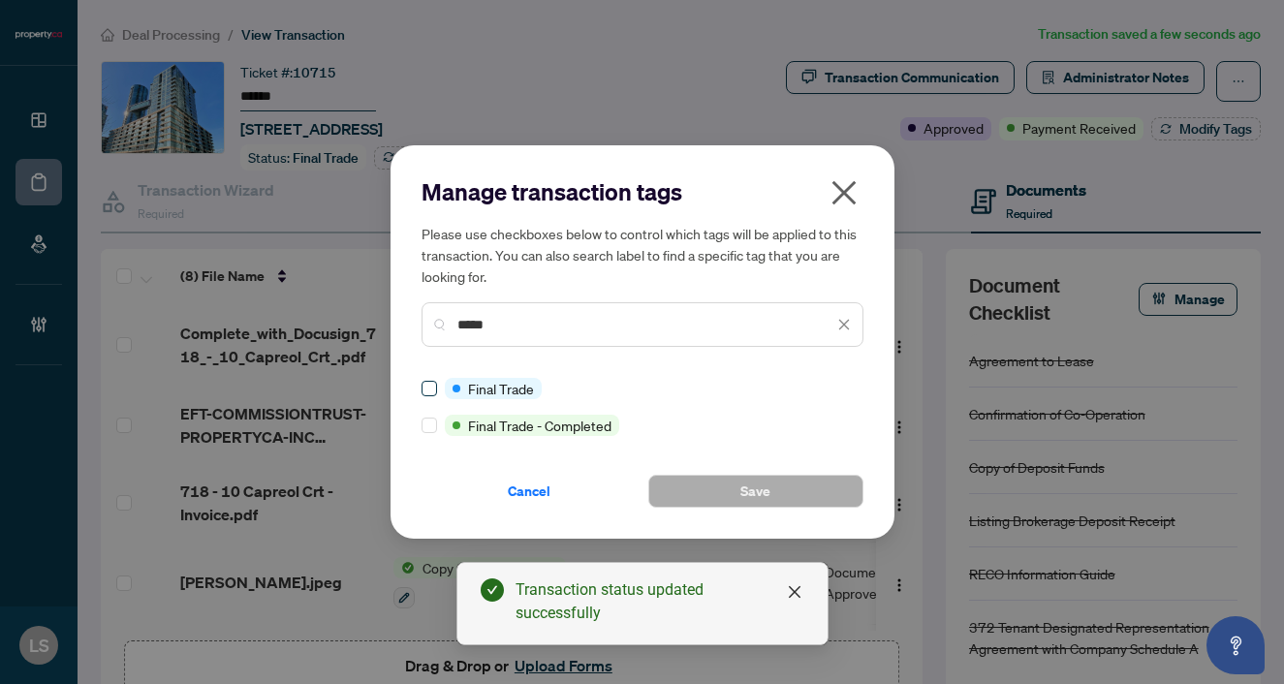
type input "*****"
click at [433, 394] on span at bounding box center [430, 389] width 16 height 16
click at [777, 480] on button "Save" at bounding box center [755, 491] width 215 height 33
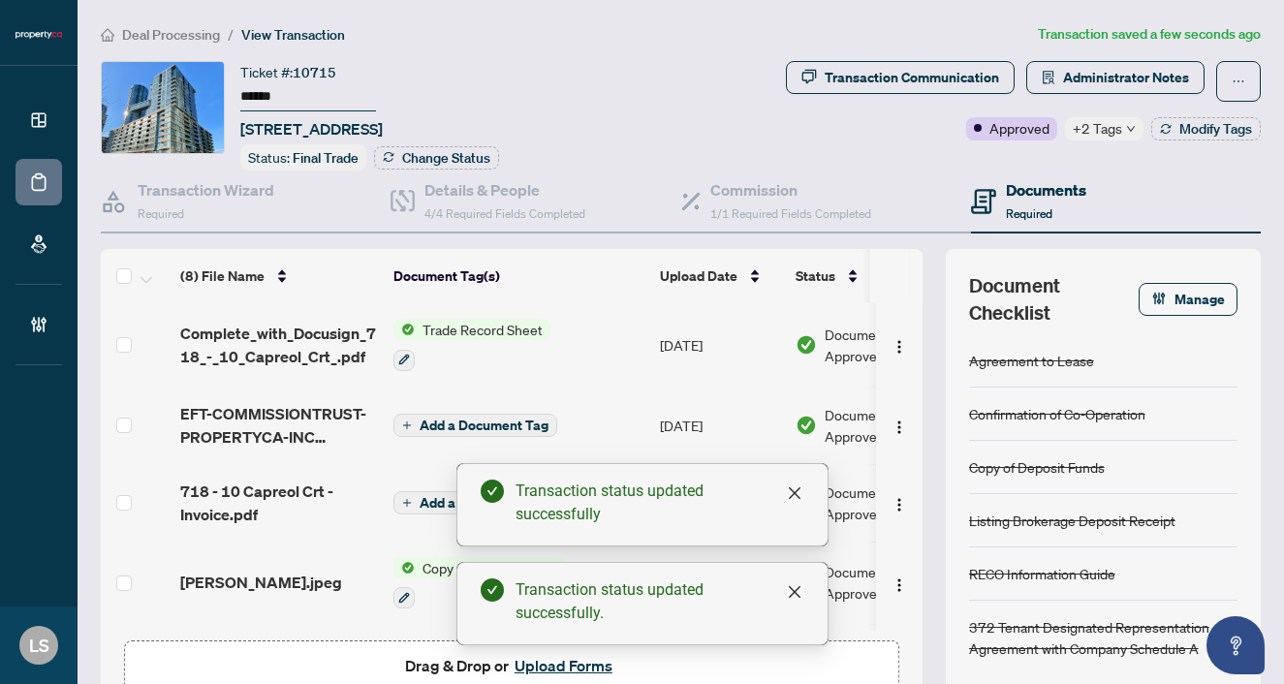
click at [186, 27] on span "Deal Processing" at bounding box center [171, 34] width 98 height 17
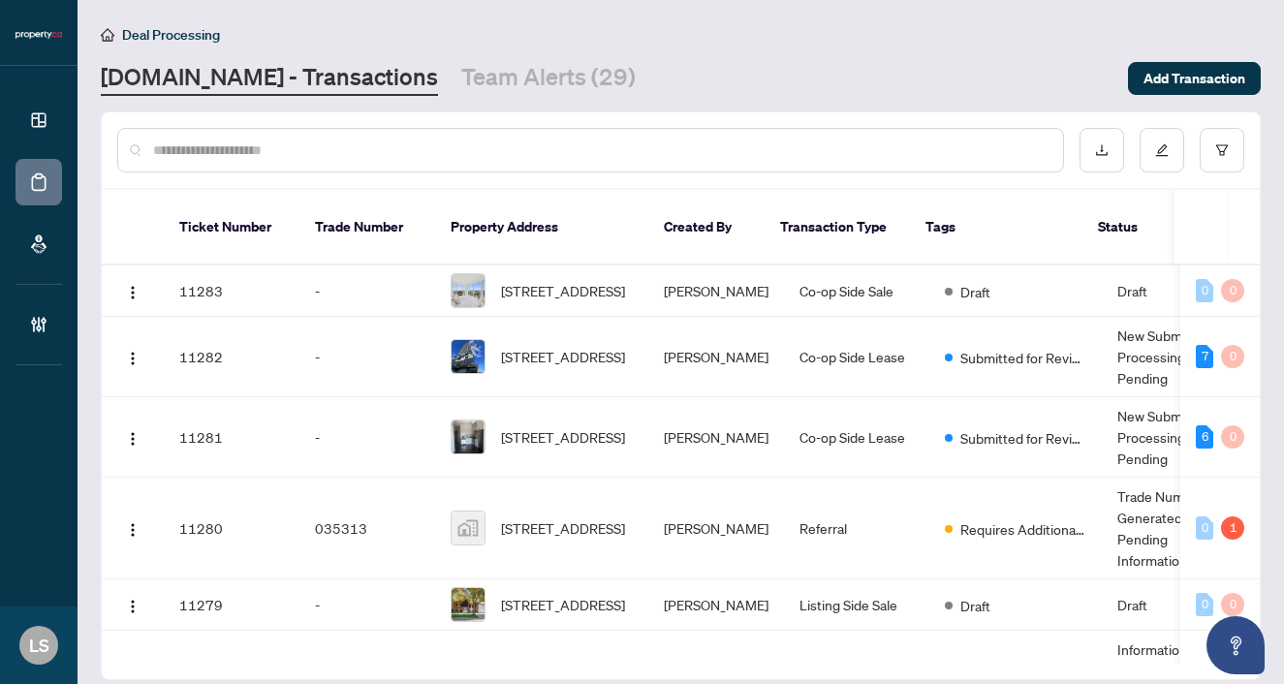
click at [308, 157] on input "text" at bounding box center [600, 150] width 894 height 21
paste input "******"
type input "******"
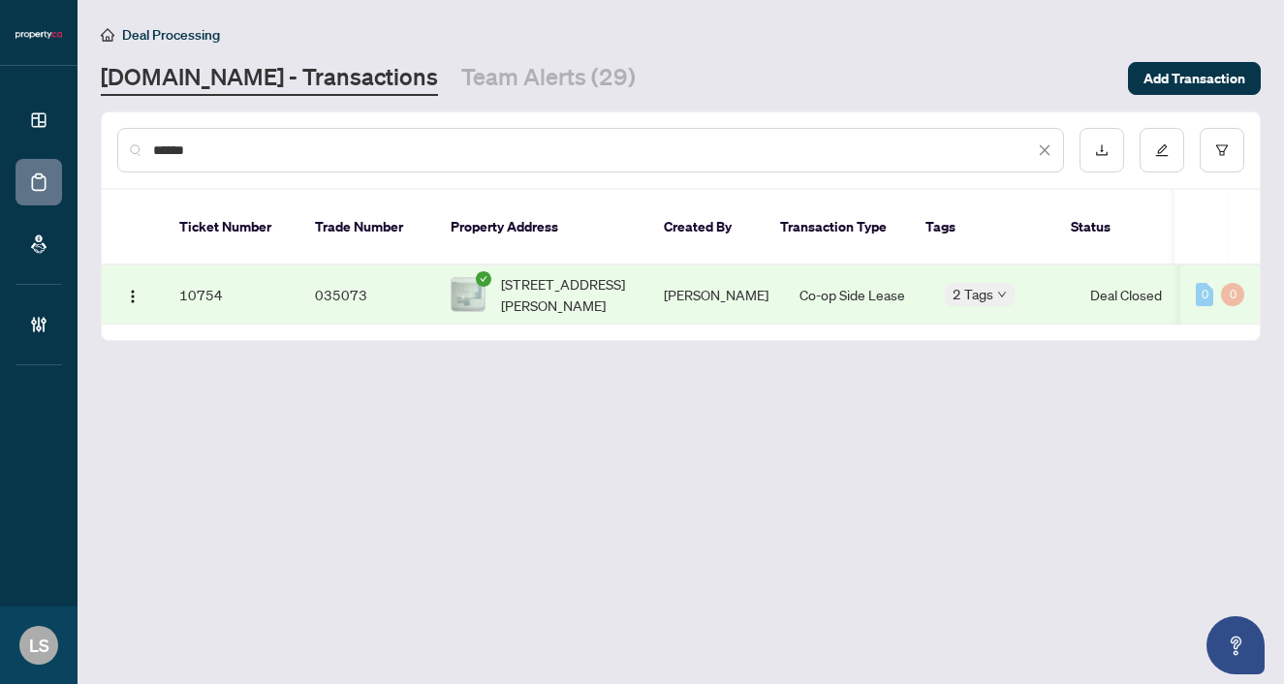
click at [559, 276] on span "1709-87 Peter St, Toronto, Ontario M5V 0P1, Canada" at bounding box center [567, 294] width 132 height 43
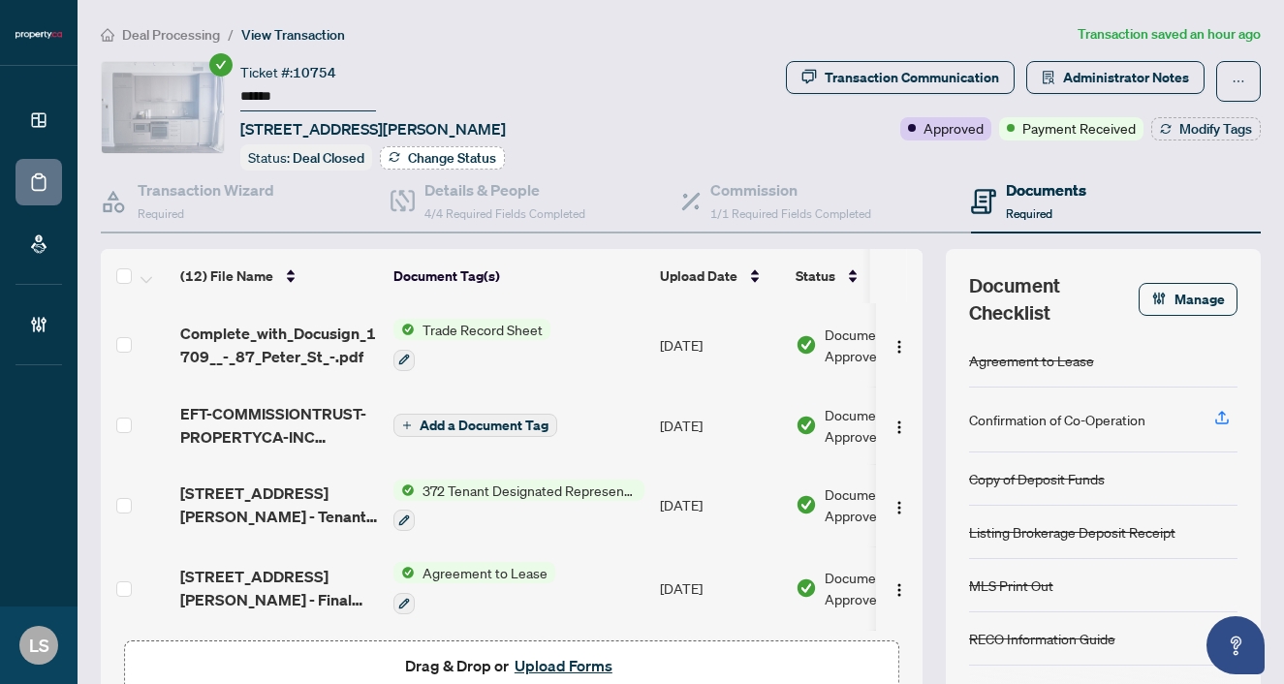
click at [442, 164] on button "Change Status" at bounding box center [442, 157] width 125 height 23
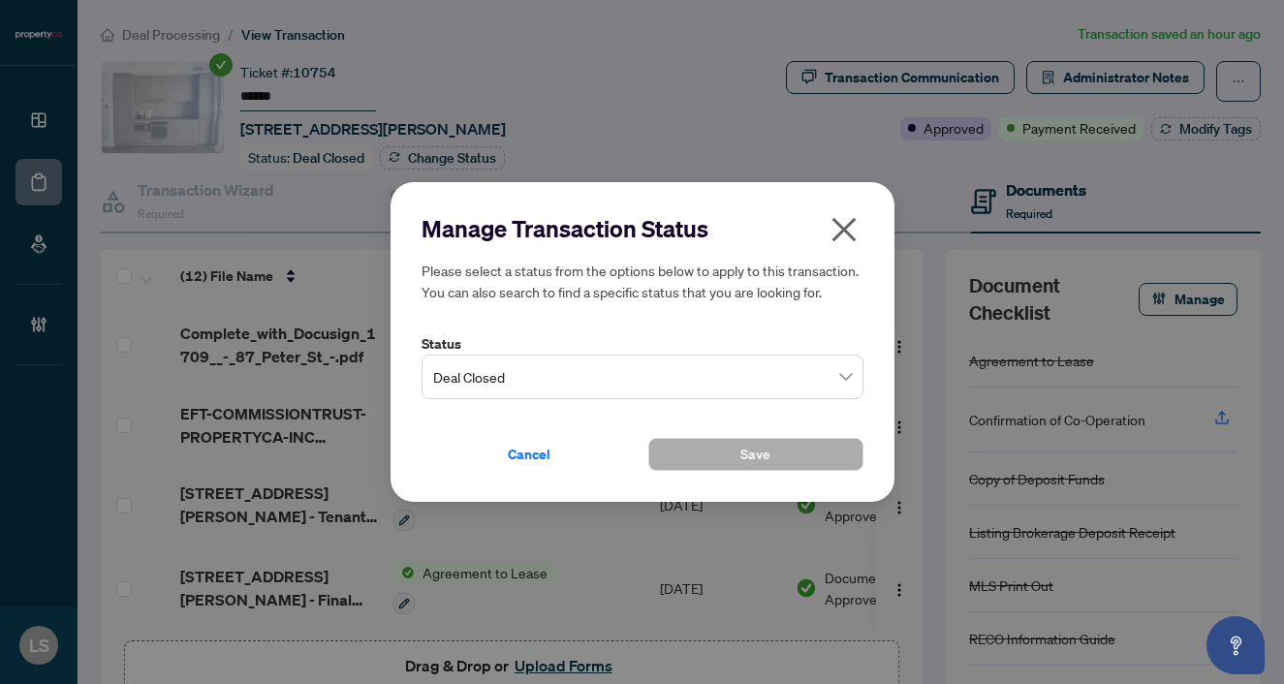
click at [502, 377] on span "Deal Closed" at bounding box center [642, 377] width 419 height 37
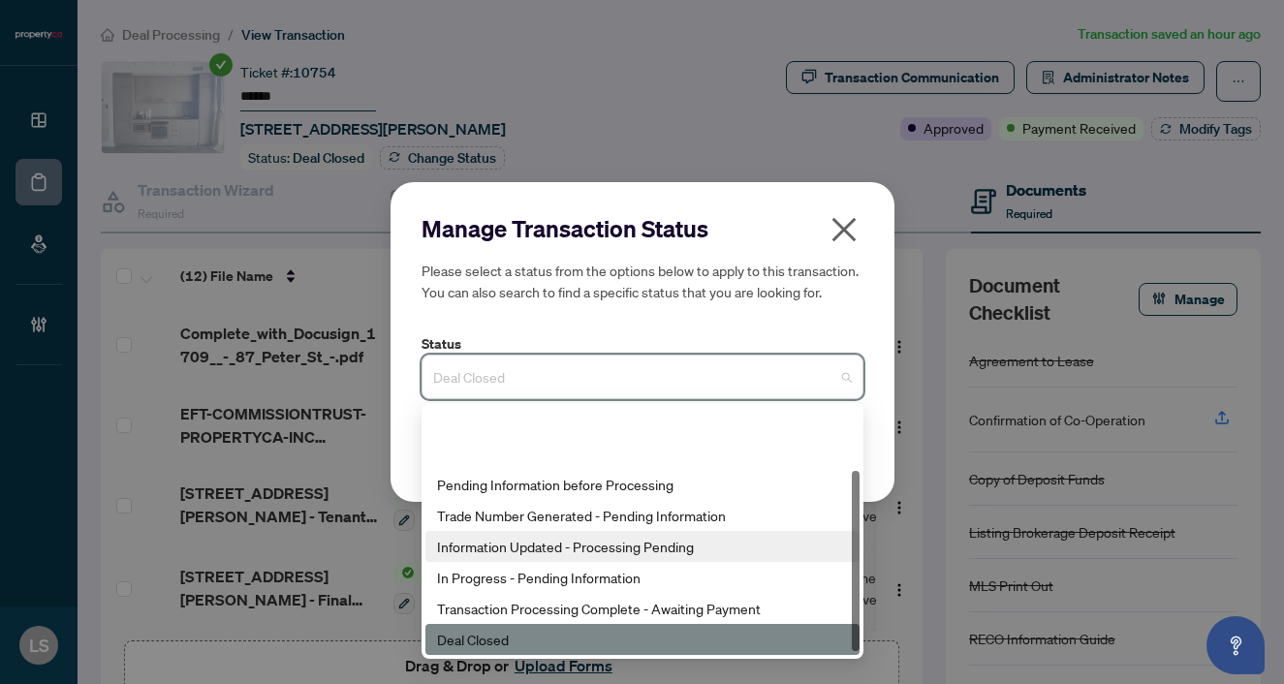
scroll to position [93, 0]
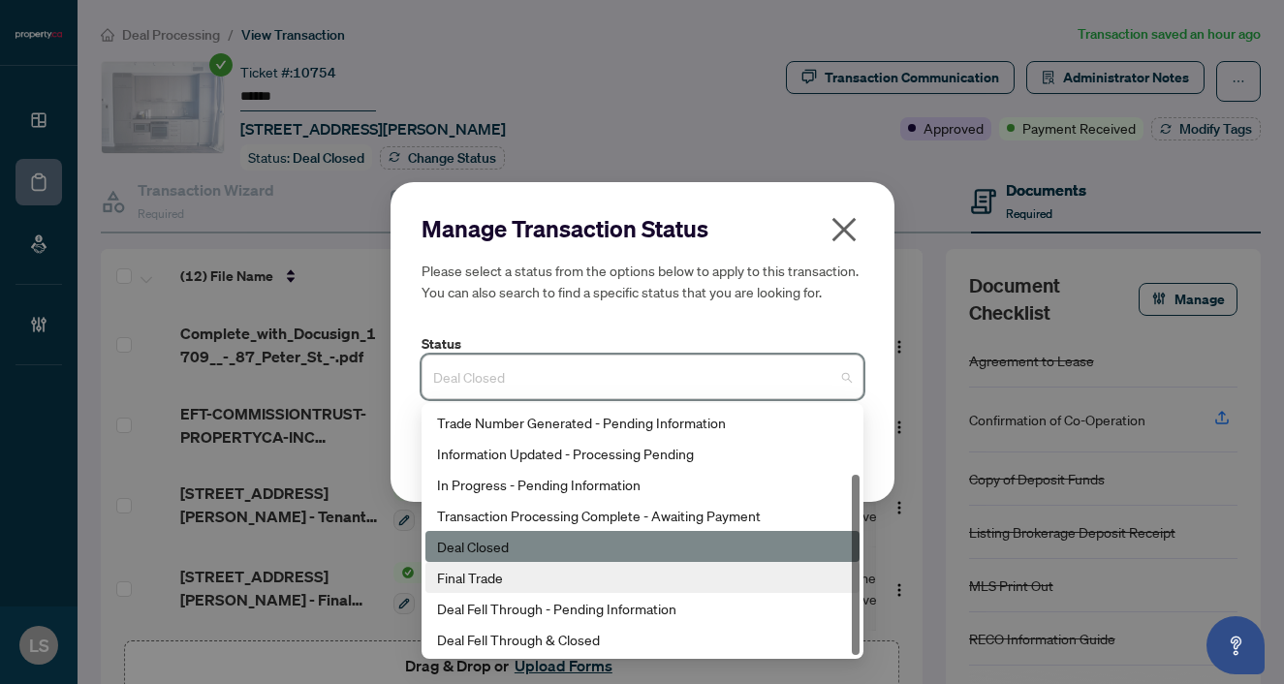
click at [487, 591] on div "Final Trade" at bounding box center [642, 577] width 434 height 31
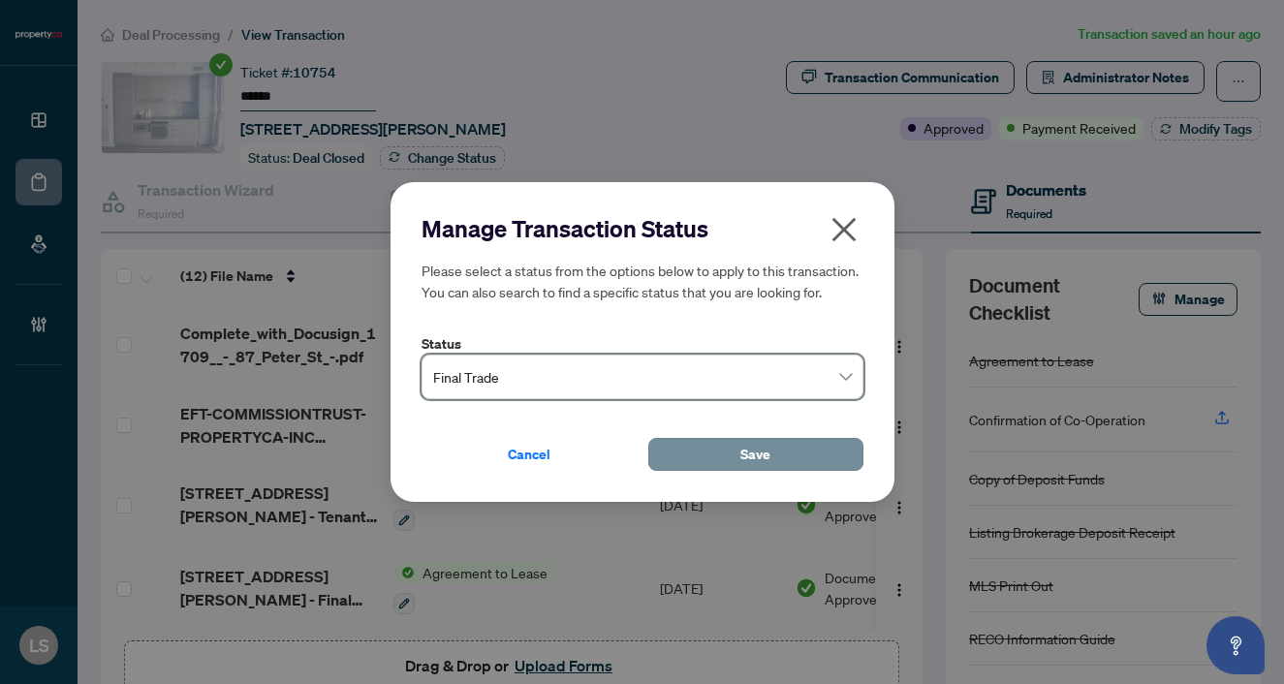
click at [724, 457] on button "Save" at bounding box center [755, 454] width 215 height 33
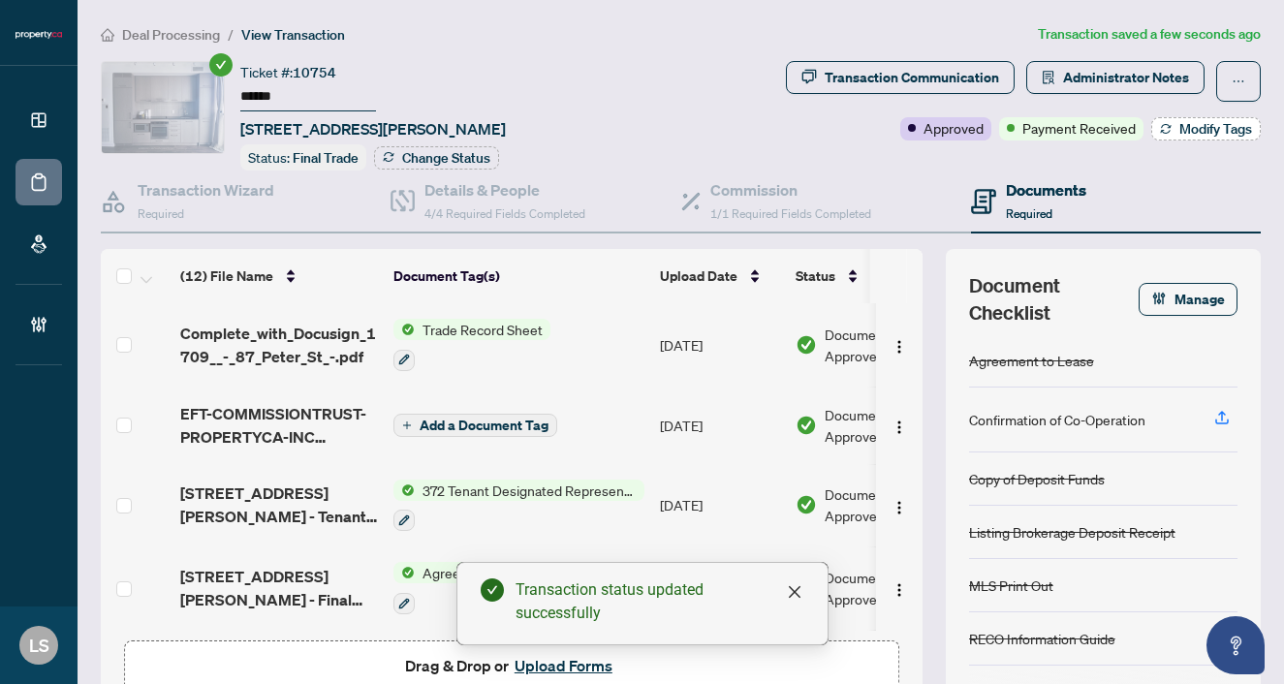
click at [1195, 124] on span "Modify Tags" at bounding box center [1215, 129] width 73 height 14
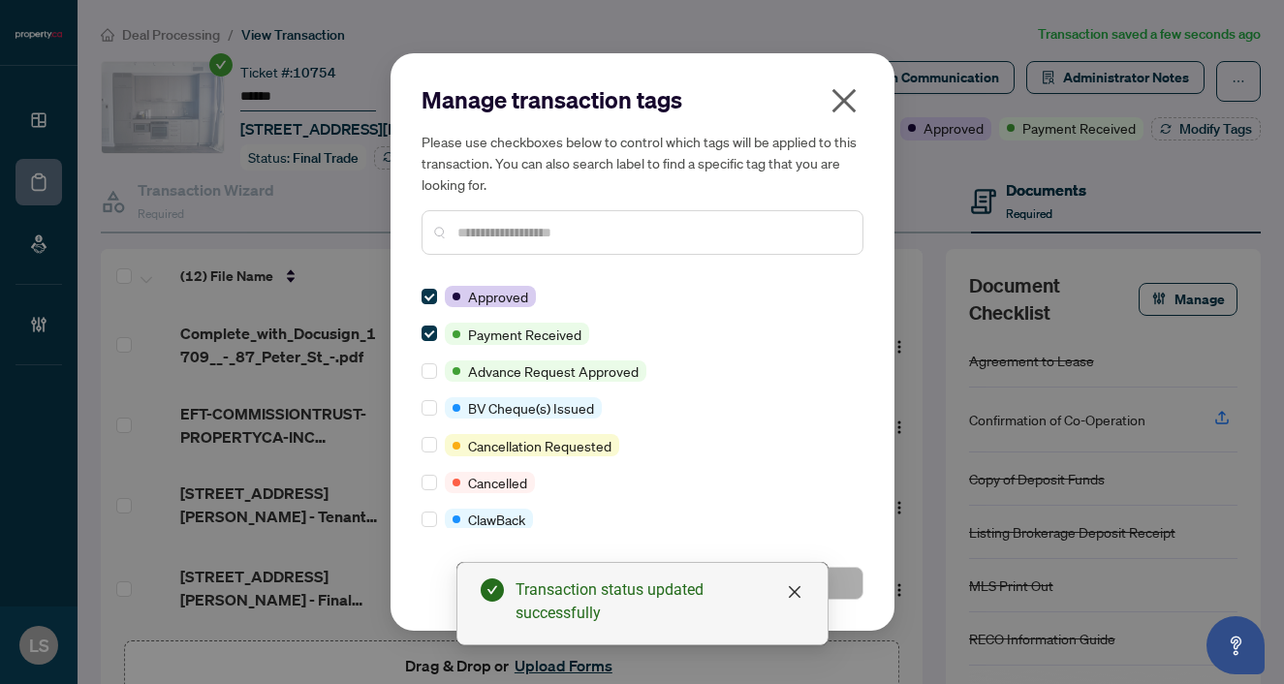
click at [503, 233] on input "text" at bounding box center [652, 232] width 390 height 21
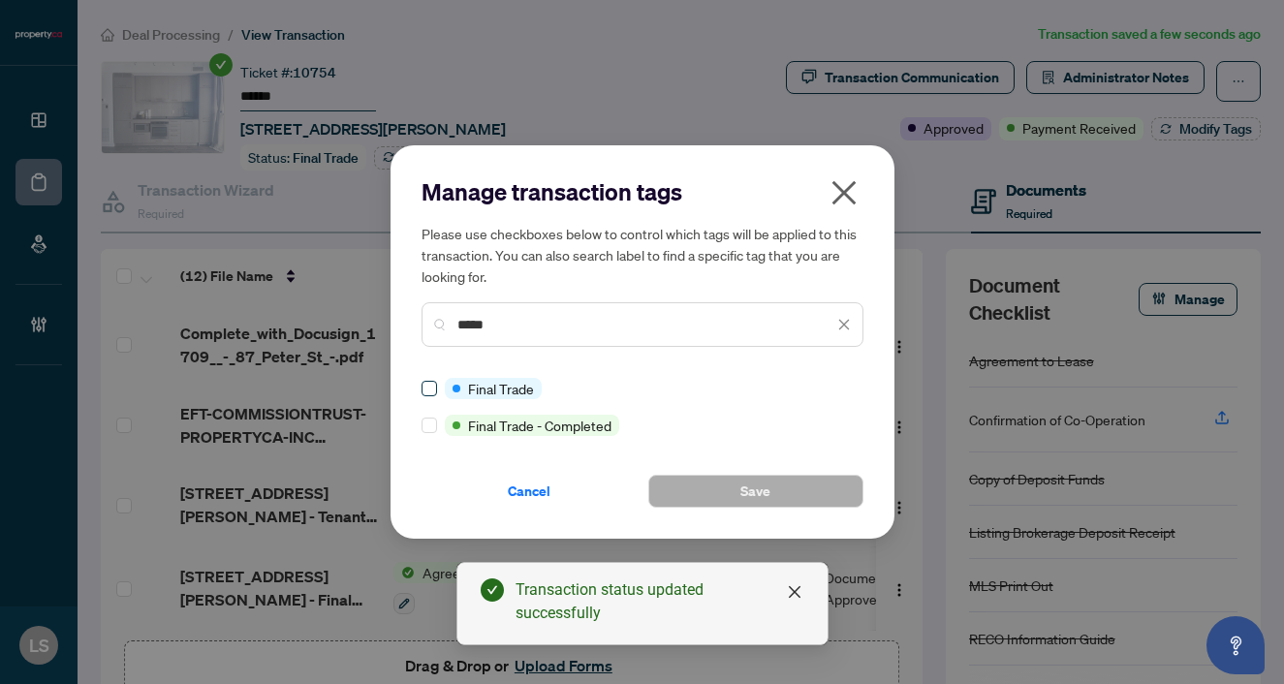
type input "*****"
click at [792, 482] on button "Save" at bounding box center [755, 491] width 215 height 33
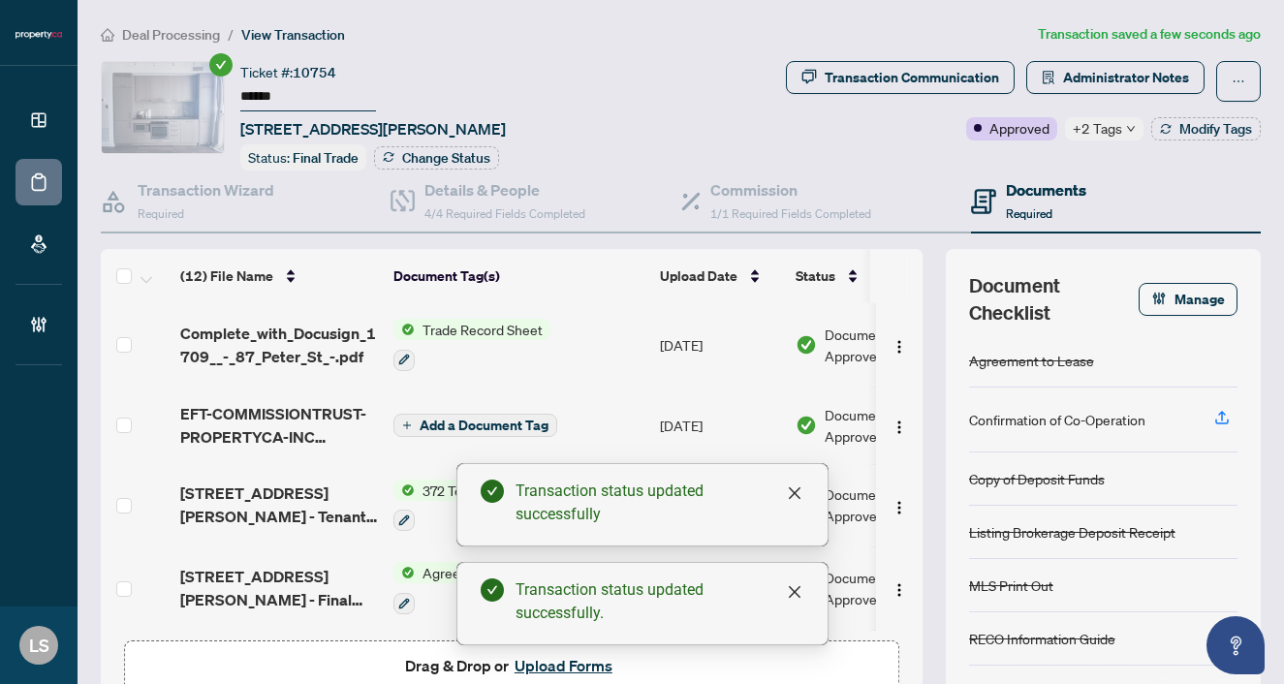
click at [162, 34] on span "Deal Processing" at bounding box center [171, 34] width 98 height 17
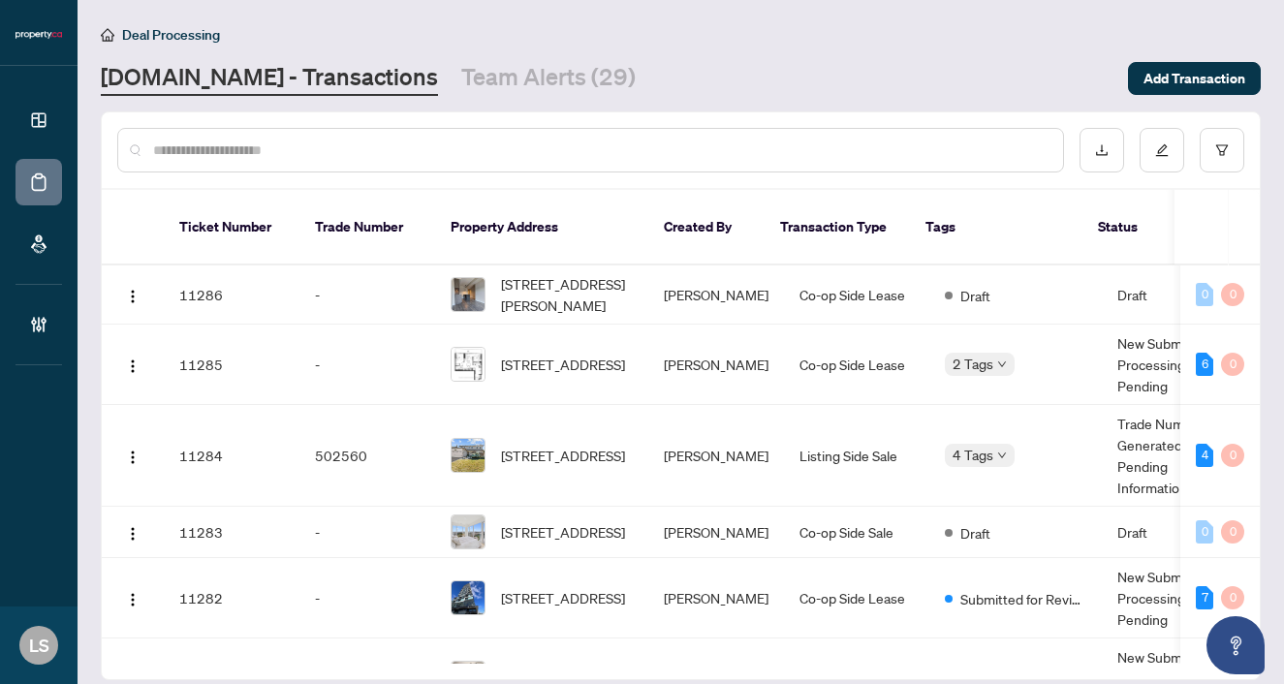
click at [247, 142] on input "text" at bounding box center [600, 150] width 894 height 21
paste input "******"
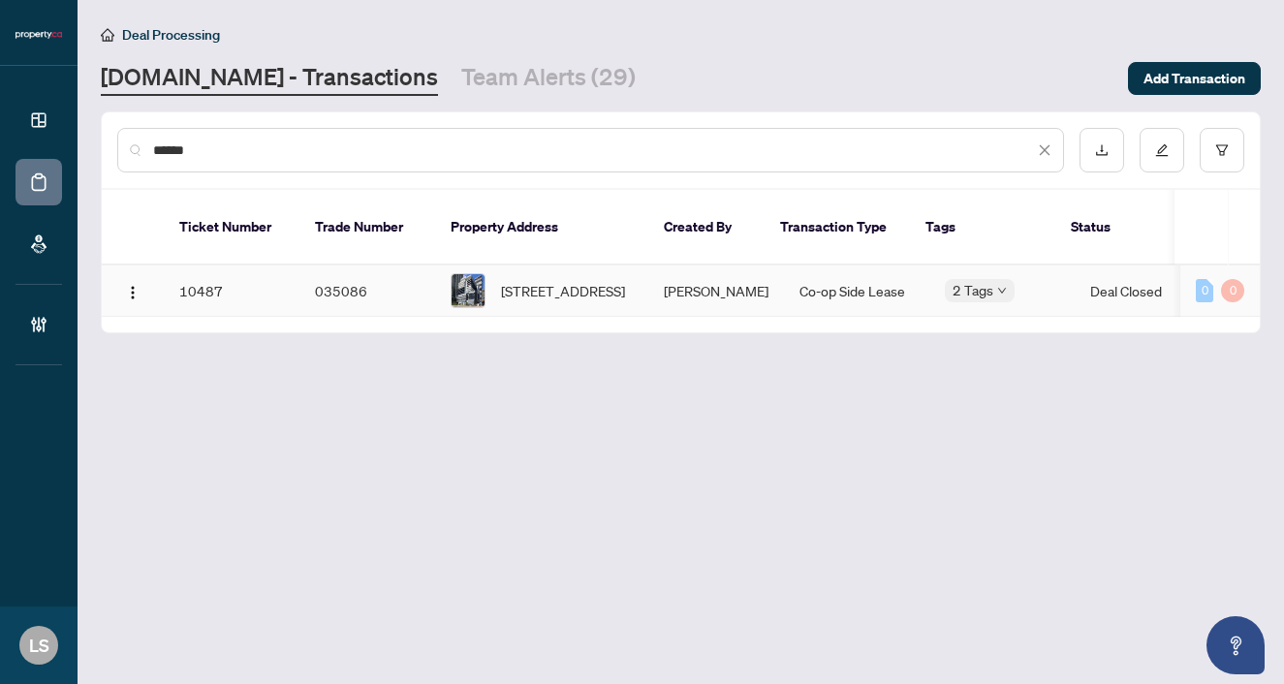
type input "******"
click at [546, 280] on span "909-110 Marine Parade Dr, Toronto, Ontario M8V 0B6, Canada" at bounding box center [563, 290] width 124 height 21
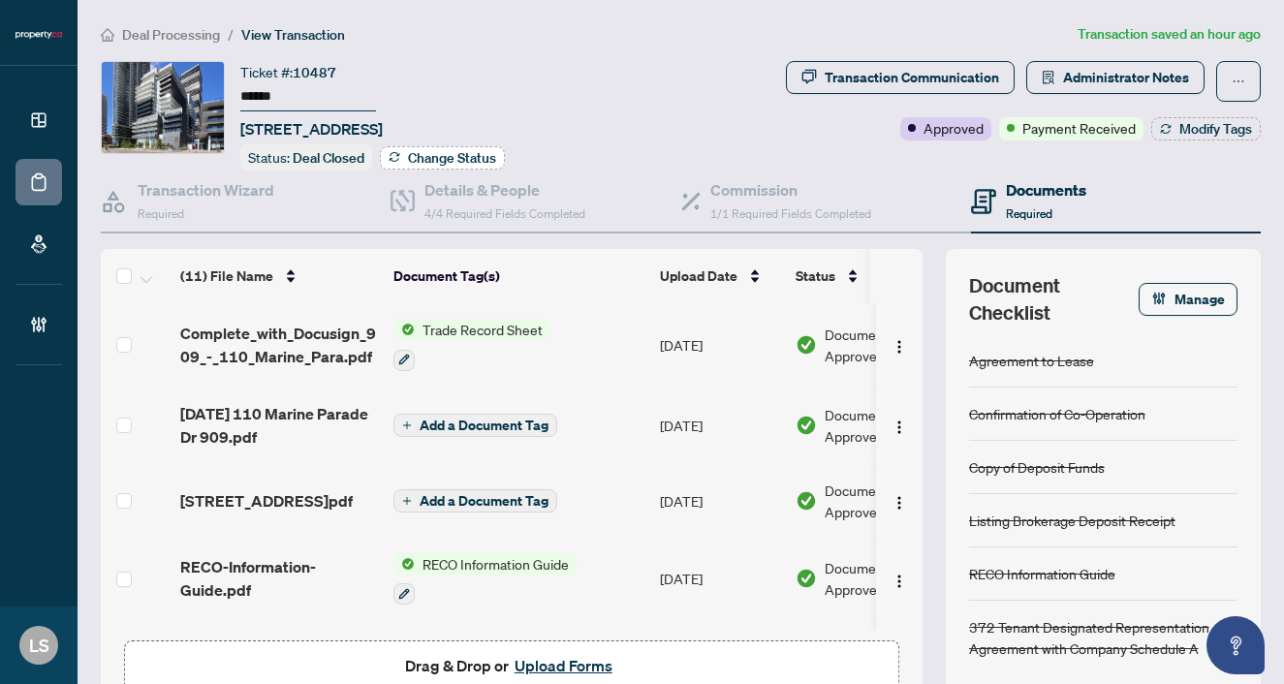
click at [449, 151] on span "Change Status" at bounding box center [452, 158] width 88 height 14
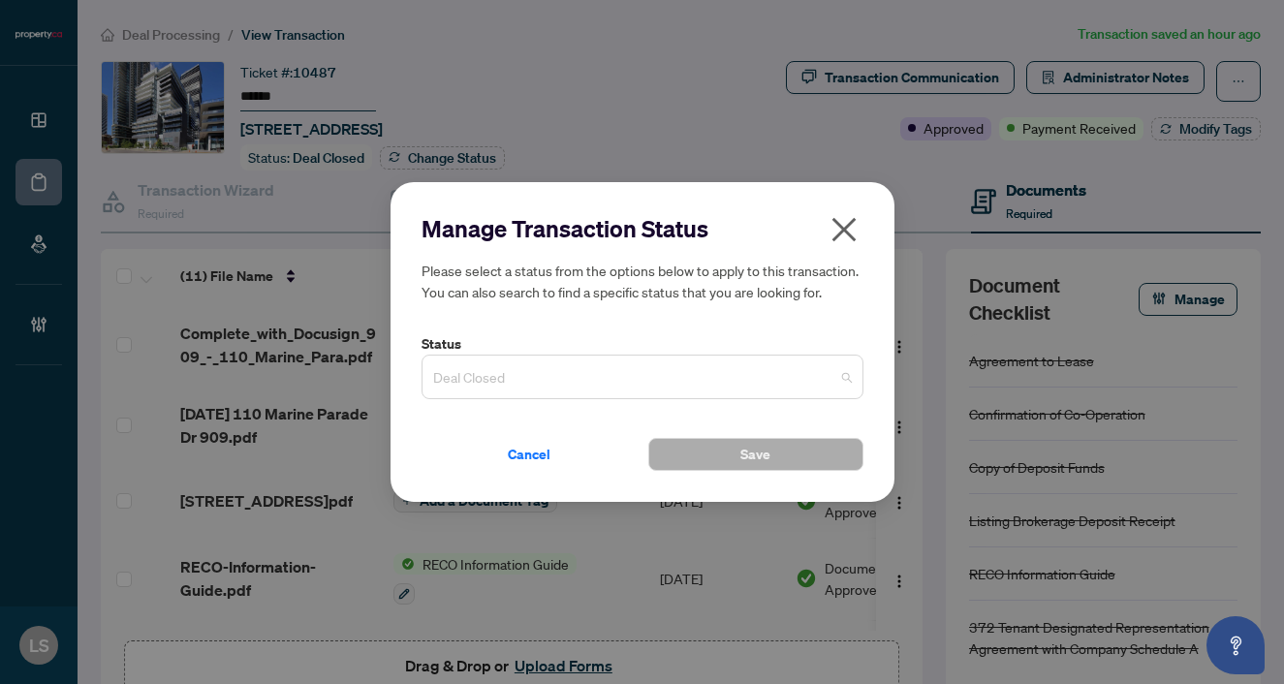
click at [490, 392] on span "Deal Closed" at bounding box center [642, 377] width 419 height 37
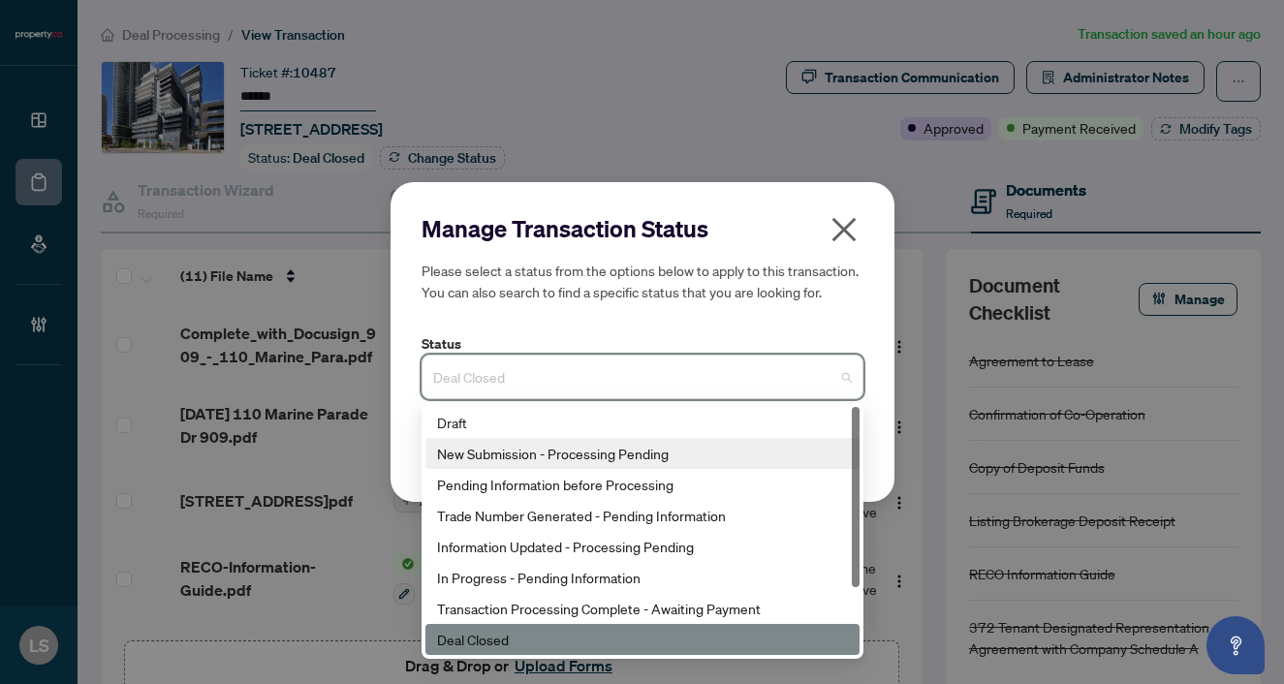
scroll to position [93, 0]
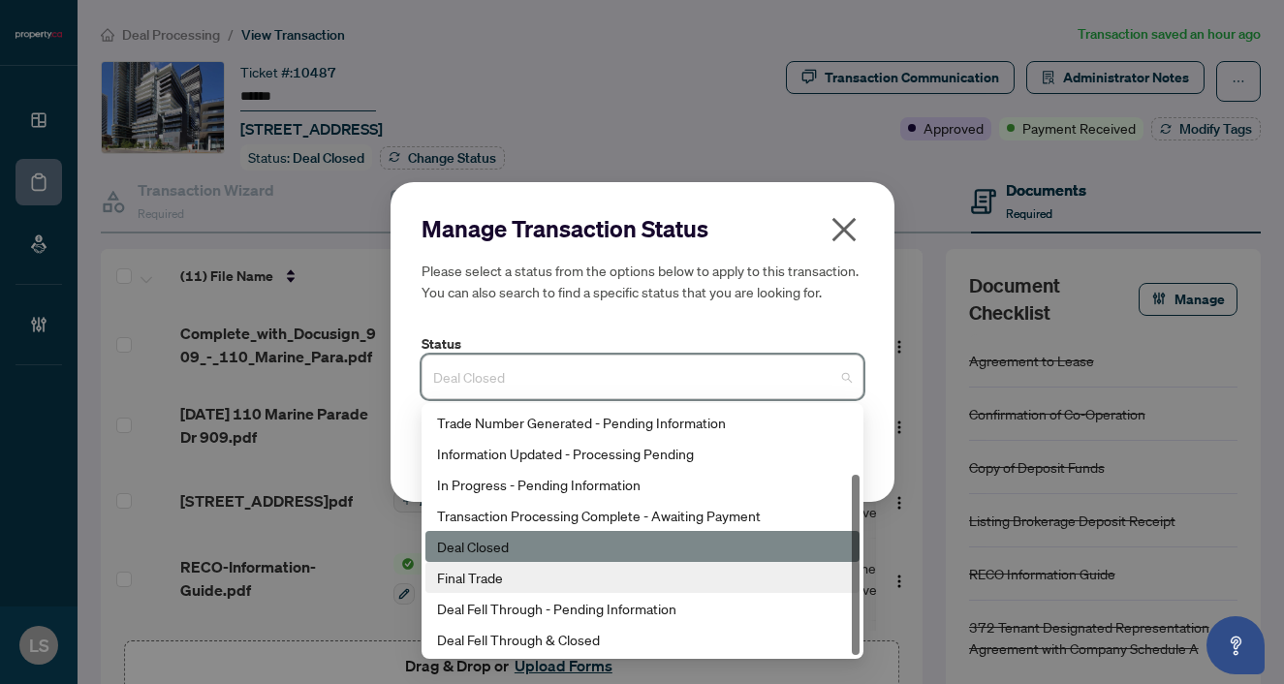
click at [482, 584] on div "Final Trade" at bounding box center [642, 577] width 411 height 21
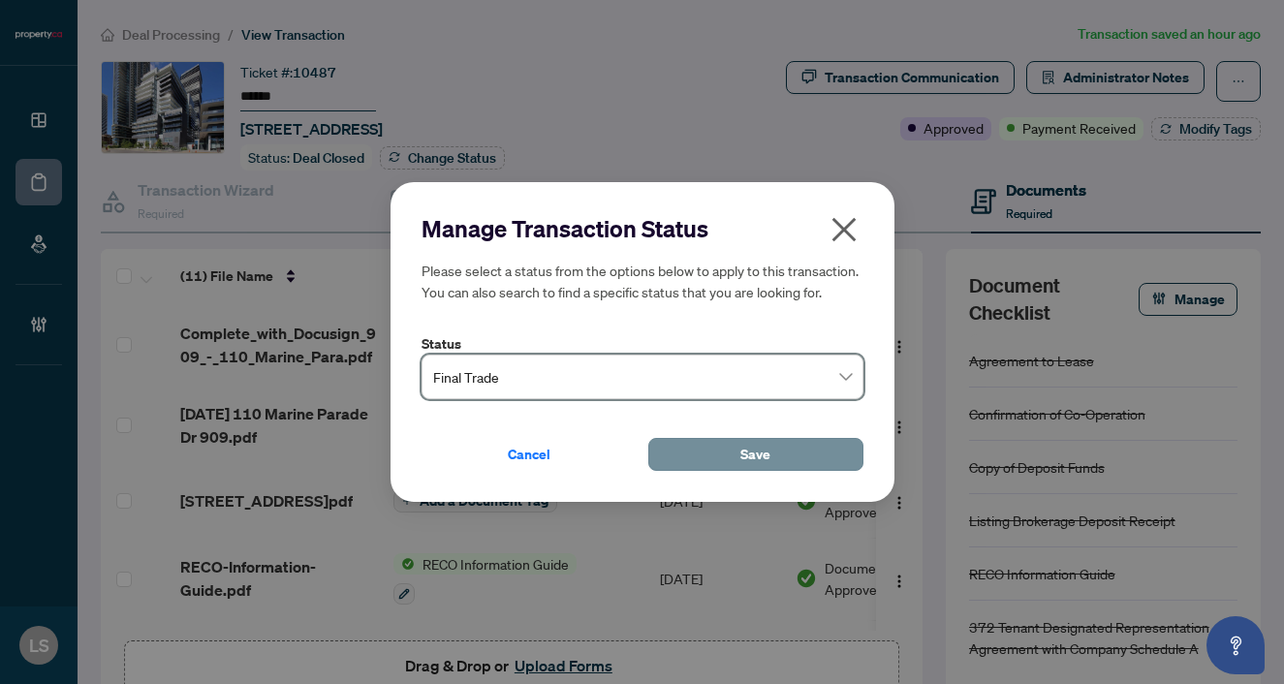
click at [711, 455] on button "Save" at bounding box center [755, 454] width 215 height 33
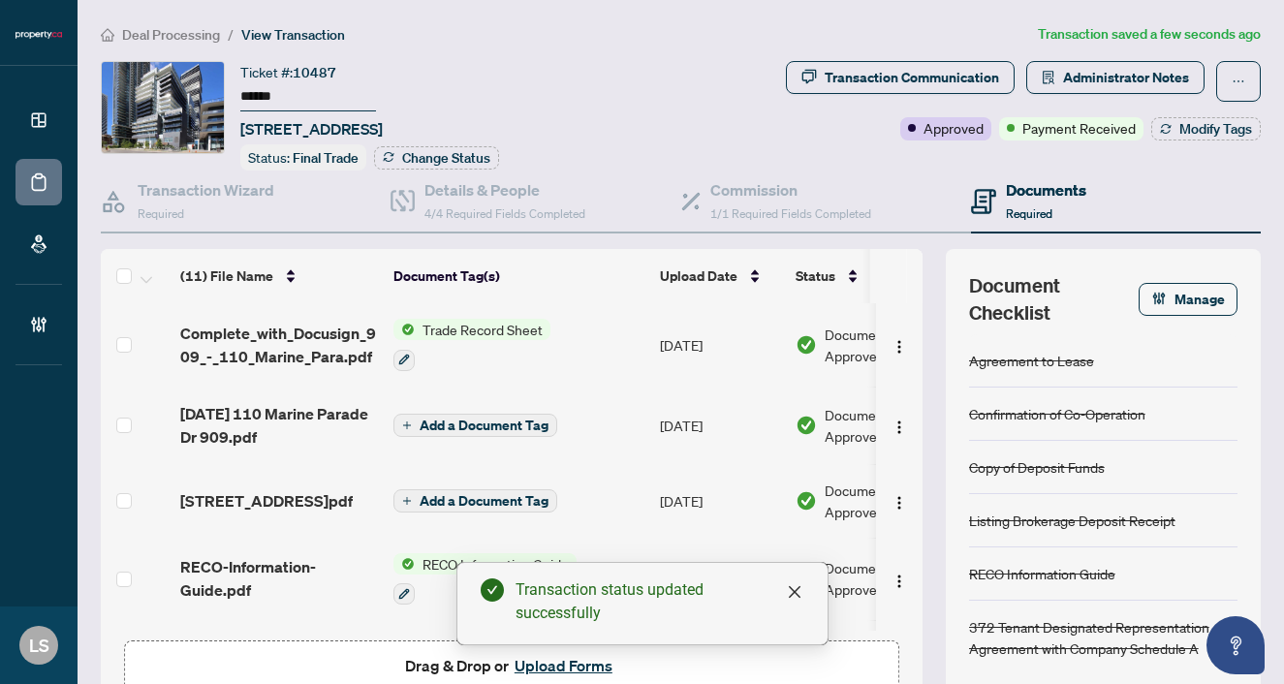
click at [1178, 140] on div "Transaction Communication Administrator Notes Approved Payment Received Modify …" at bounding box center [953, 115] width 622 height 109
click at [1173, 129] on button "Modify Tags" at bounding box center [1205, 128] width 109 height 23
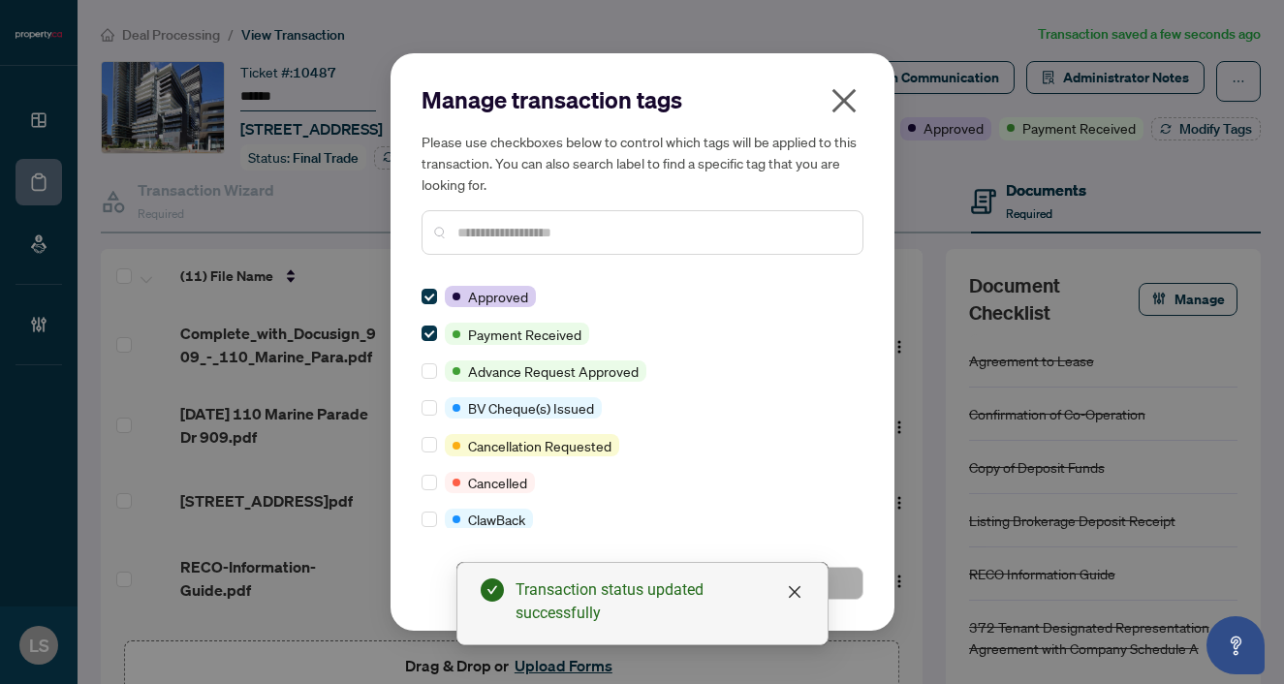
click at [512, 230] on input "text" at bounding box center [652, 232] width 390 height 21
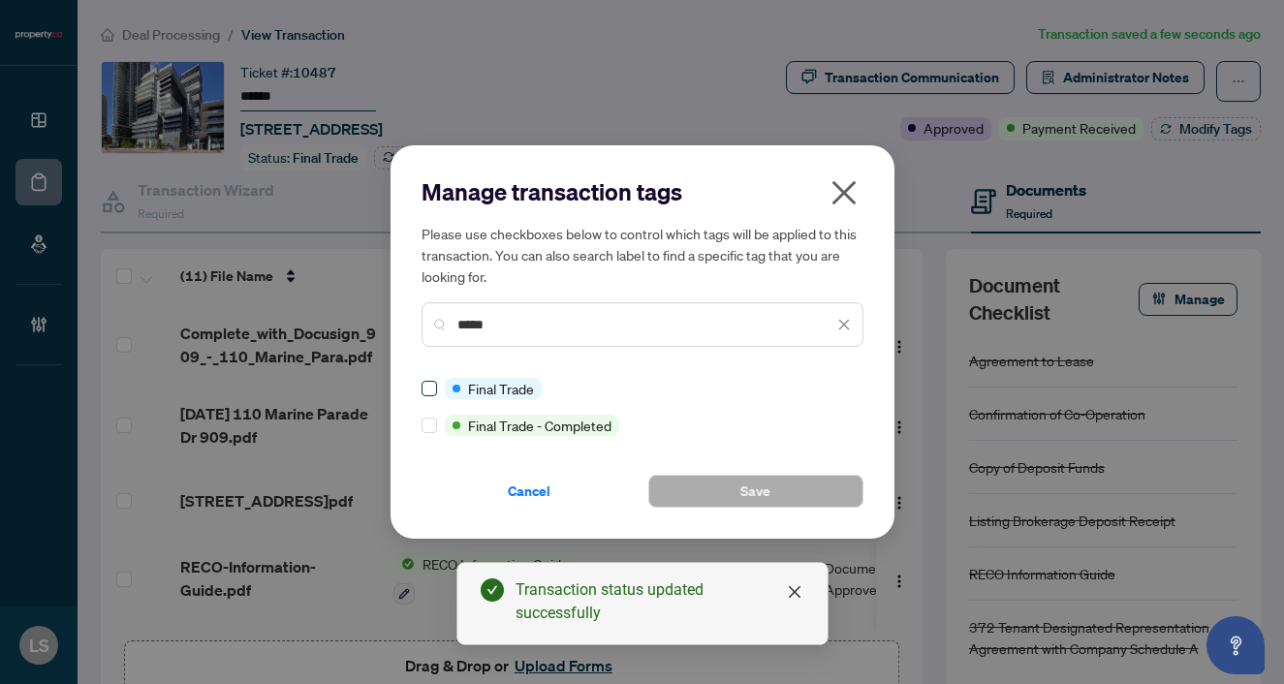
type input "*****"
click at [433, 390] on span at bounding box center [430, 389] width 16 height 16
click at [726, 484] on button "Save" at bounding box center [755, 491] width 215 height 33
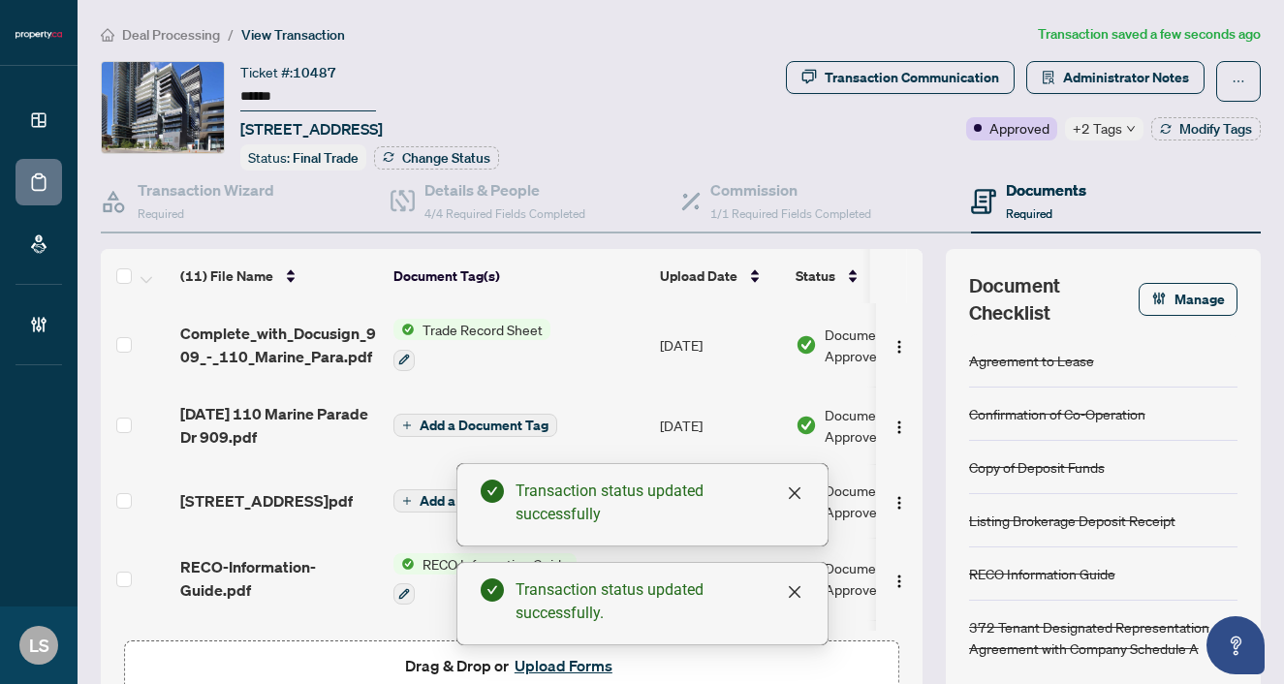
click at [176, 34] on span "Deal Processing" at bounding box center [171, 34] width 98 height 17
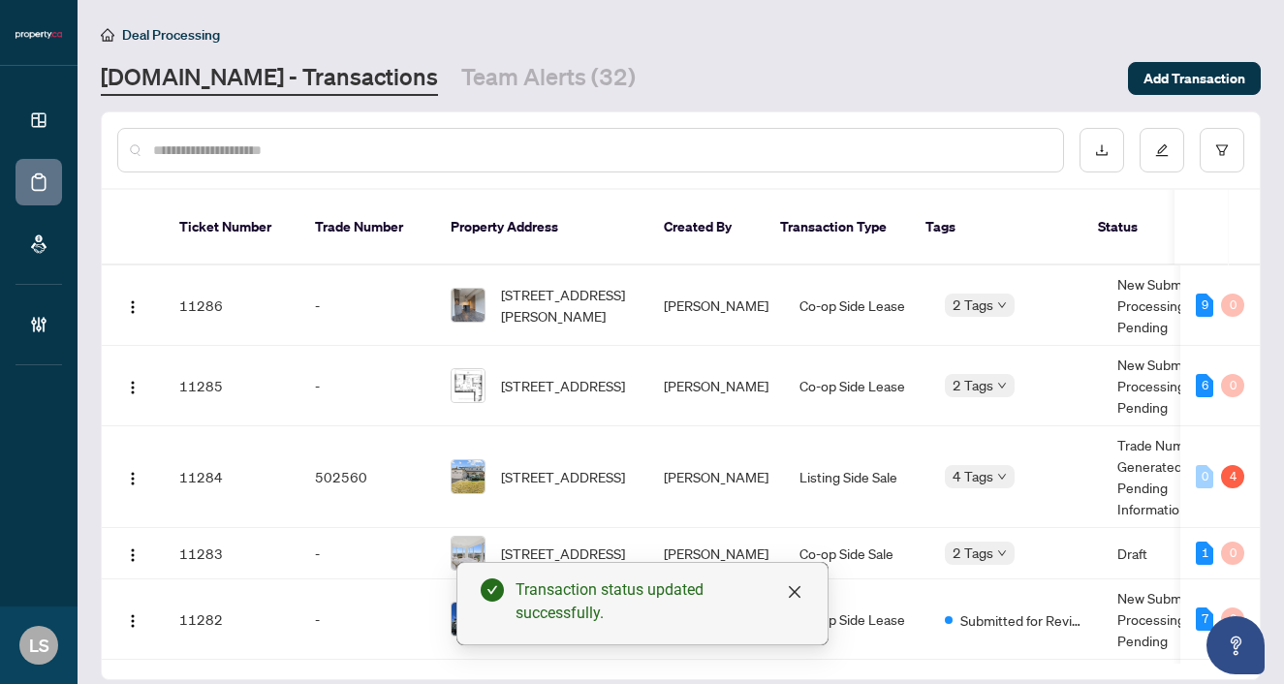
click at [238, 162] on div at bounding box center [590, 150] width 947 height 45
click at [232, 147] on input "text" at bounding box center [600, 150] width 894 height 21
paste input "******"
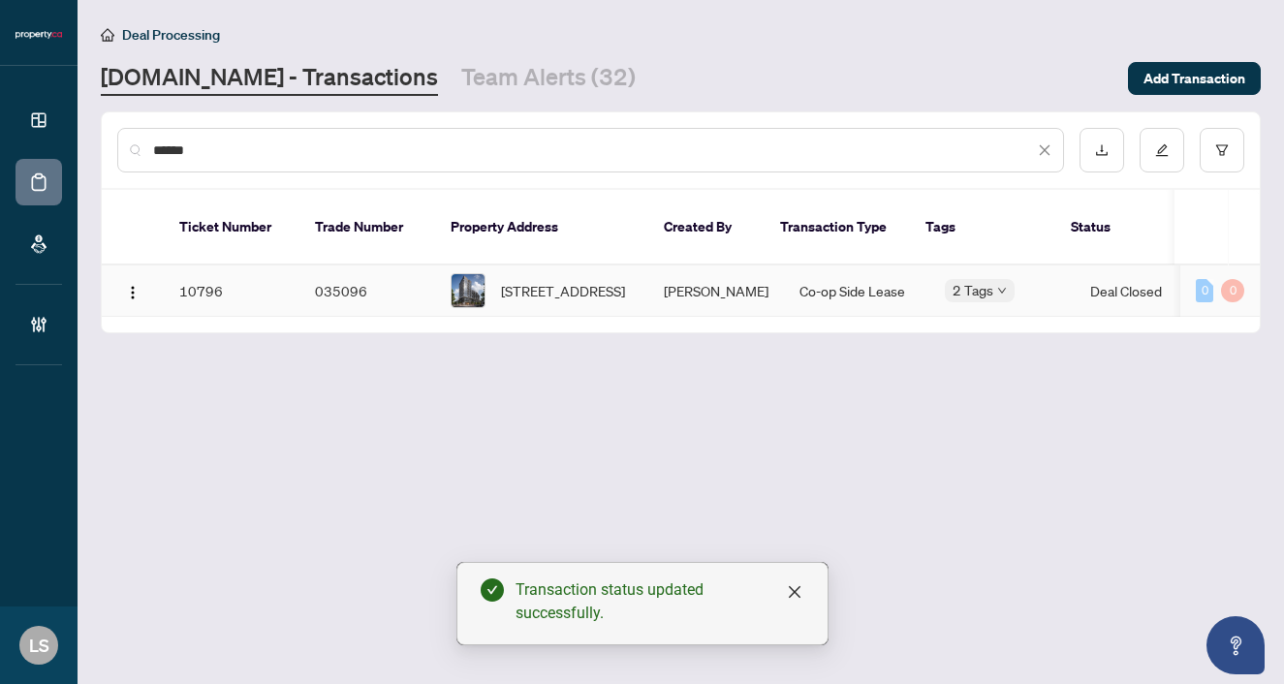
type input "******"
click at [578, 280] on span "313-285 Dufferin St St, Toronto, Ontario M6K 0J2, Canada" at bounding box center [563, 290] width 124 height 21
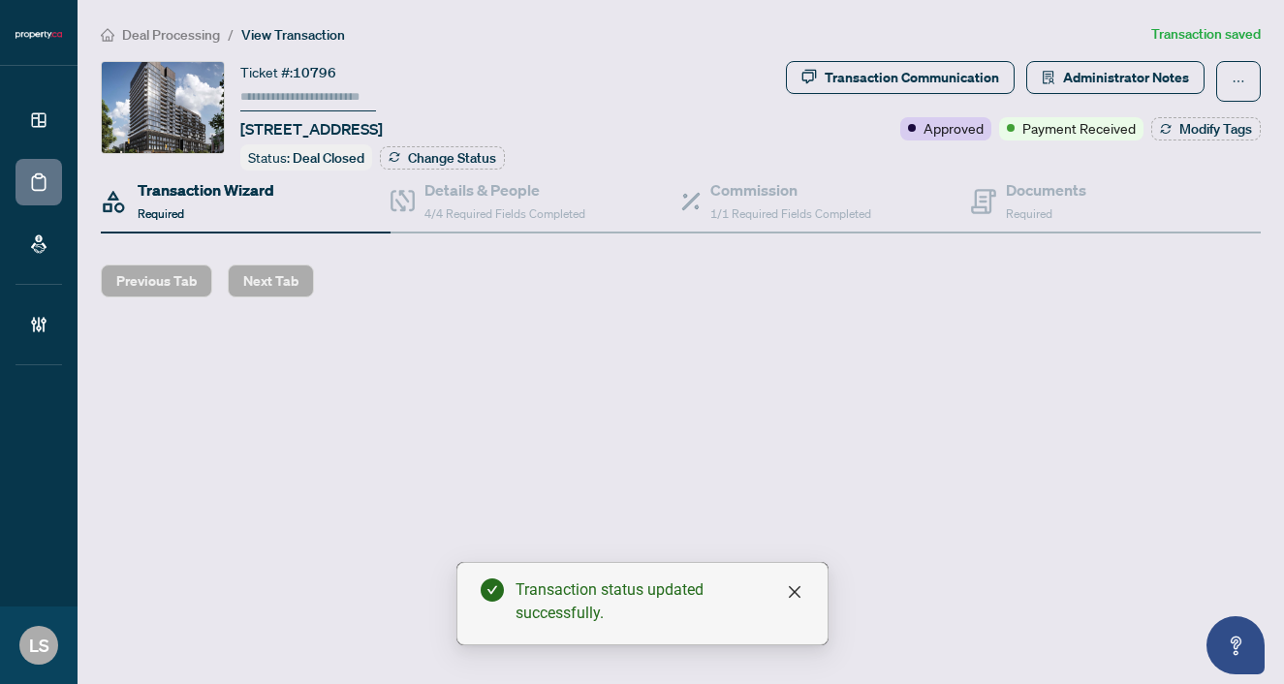
type input "******"
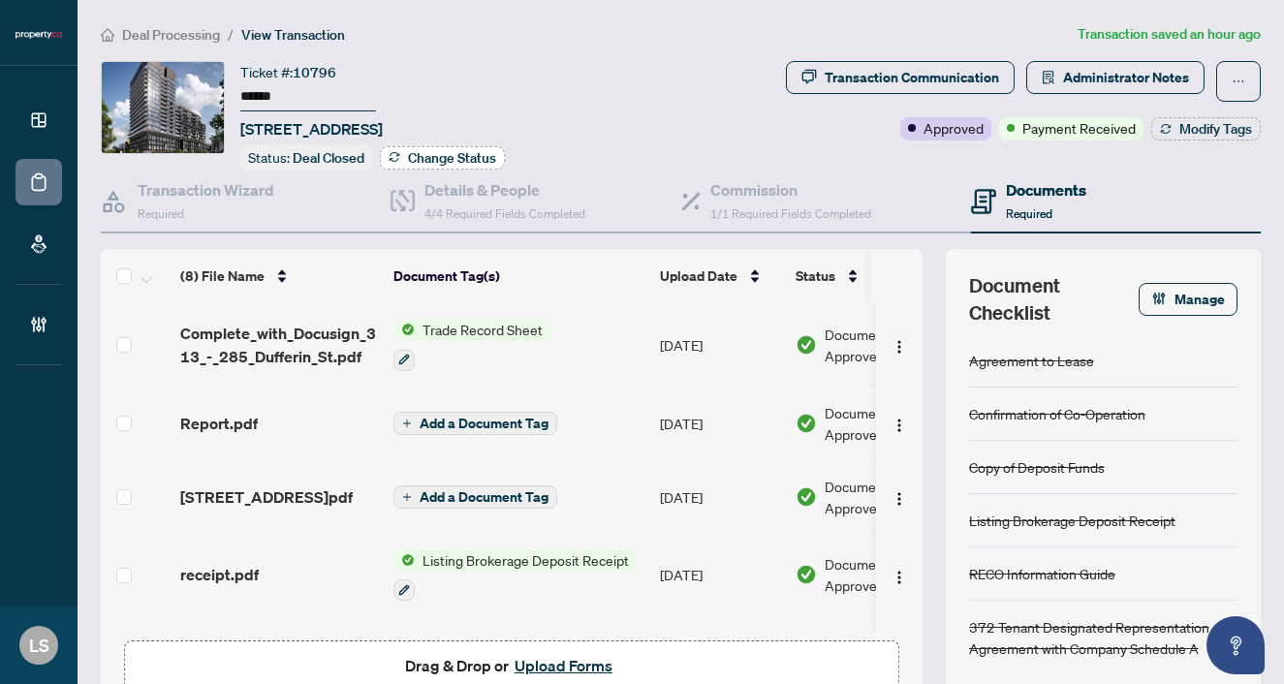
click at [456, 153] on span "Change Status" at bounding box center [452, 158] width 88 height 14
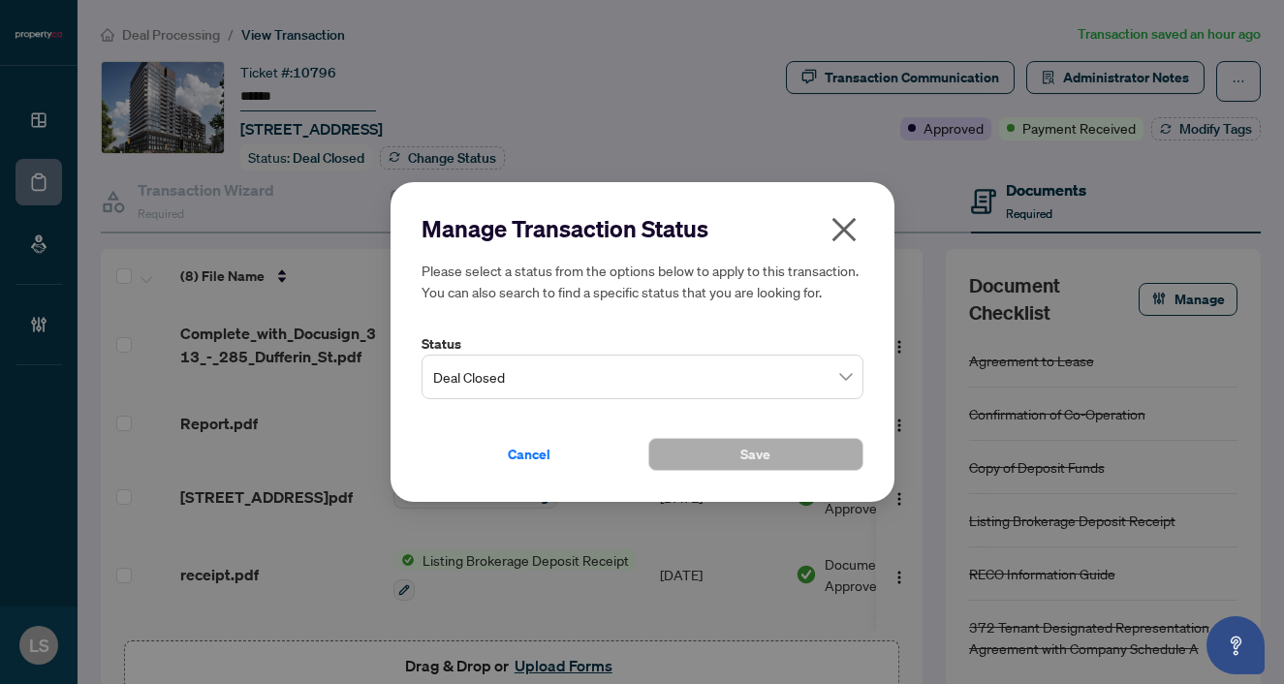
click at [503, 368] on span "Deal Closed" at bounding box center [642, 377] width 419 height 37
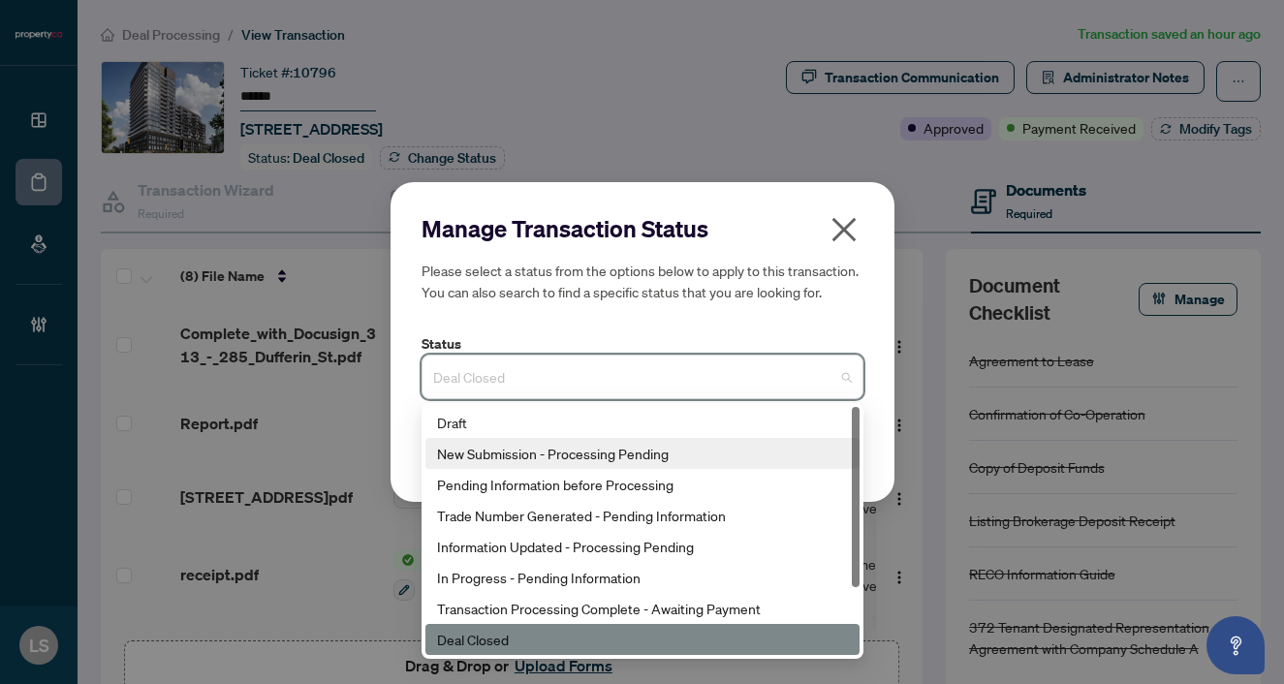
scroll to position [93, 0]
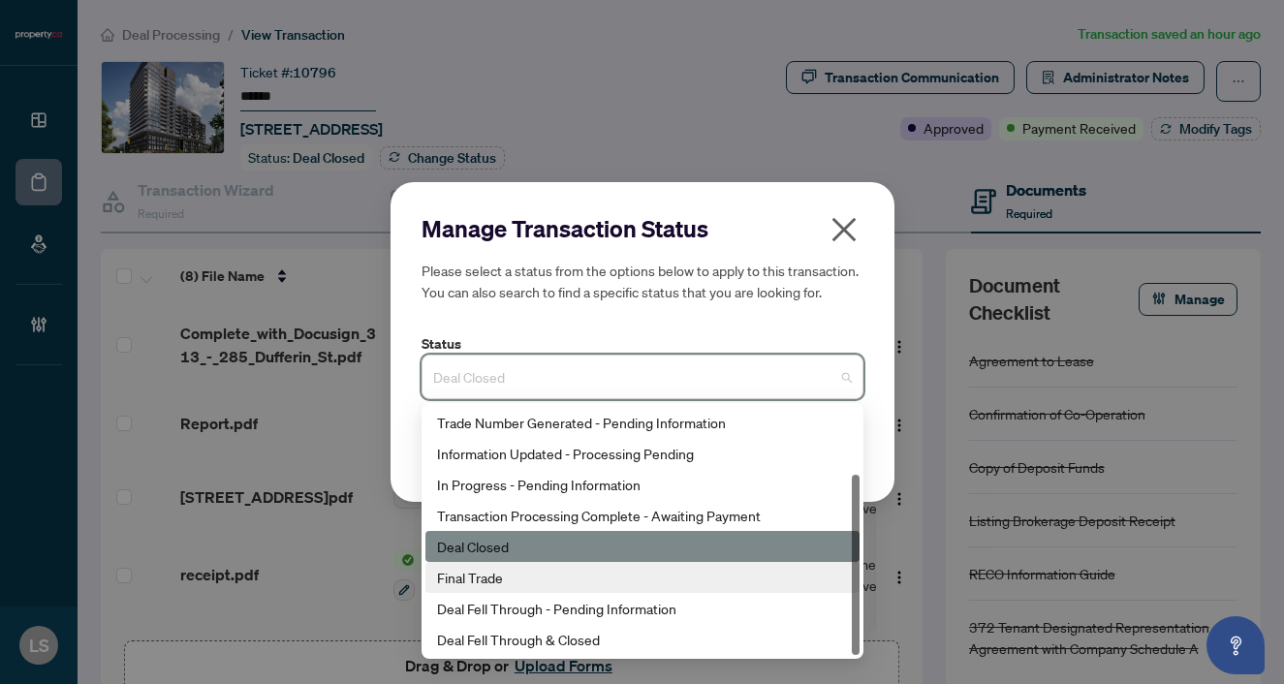
click at [501, 577] on div "Final Trade" at bounding box center [642, 577] width 411 height 21
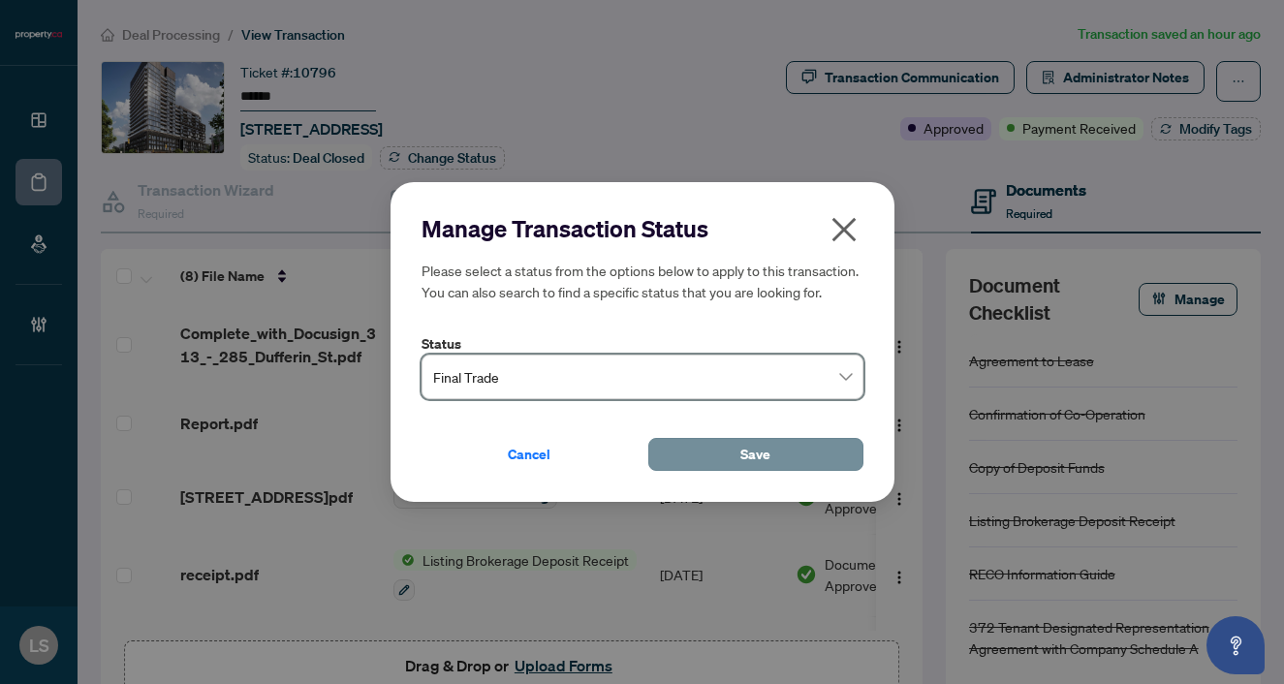
click at [738, 452] on button "Save" at bounding box center [755, 454] width 215 height 33
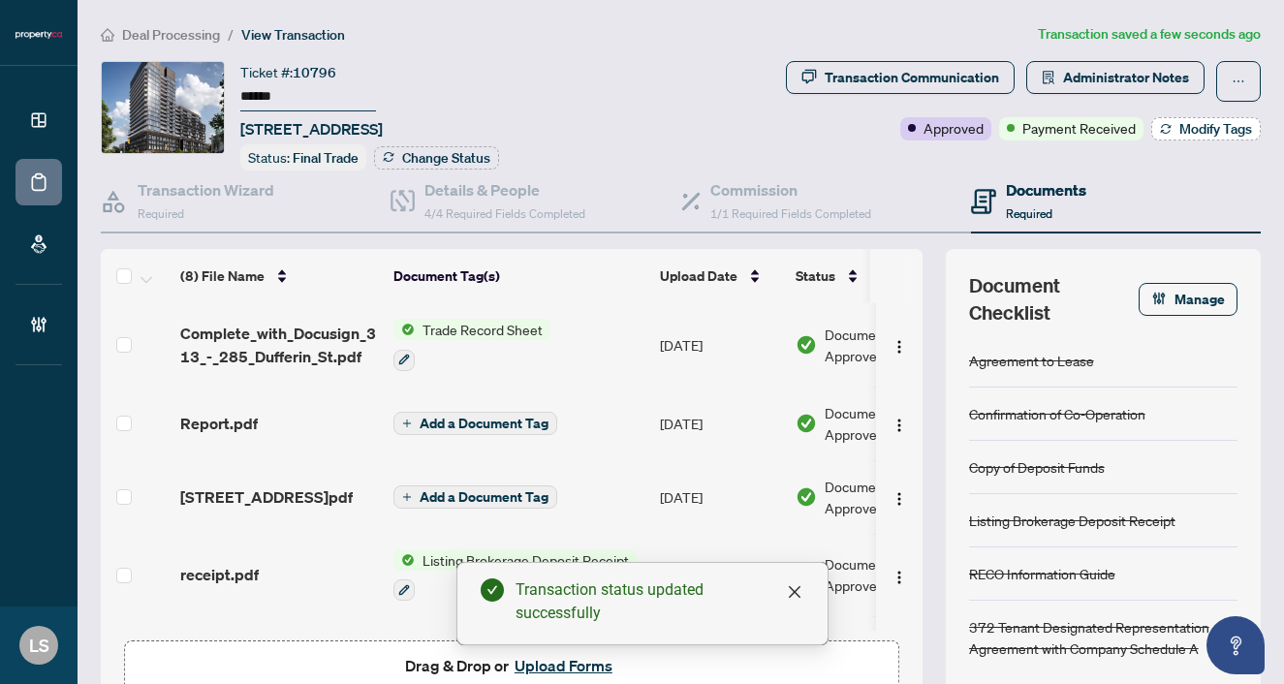
click at [1200, 137] on button "Modify Tags" at bounding box center [1205, 128] width 109 height 23
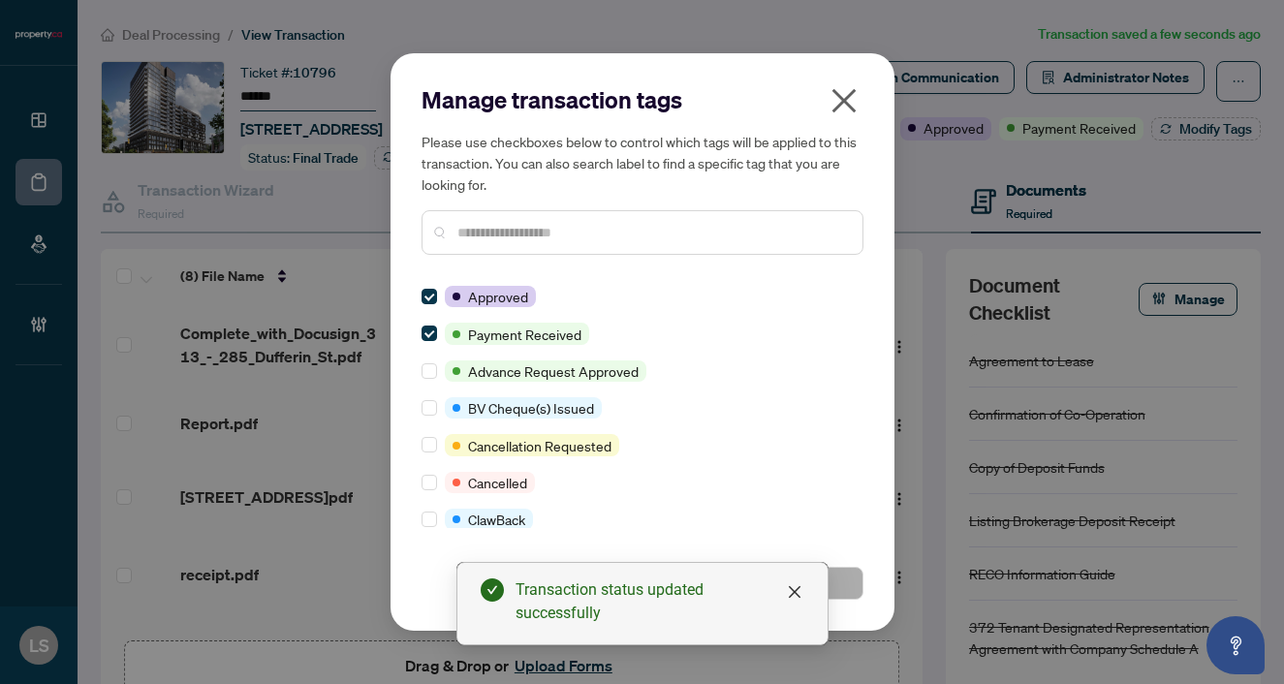
click at [525, 231] on input "text" at bounding box center [652, 232] width 390 height 21
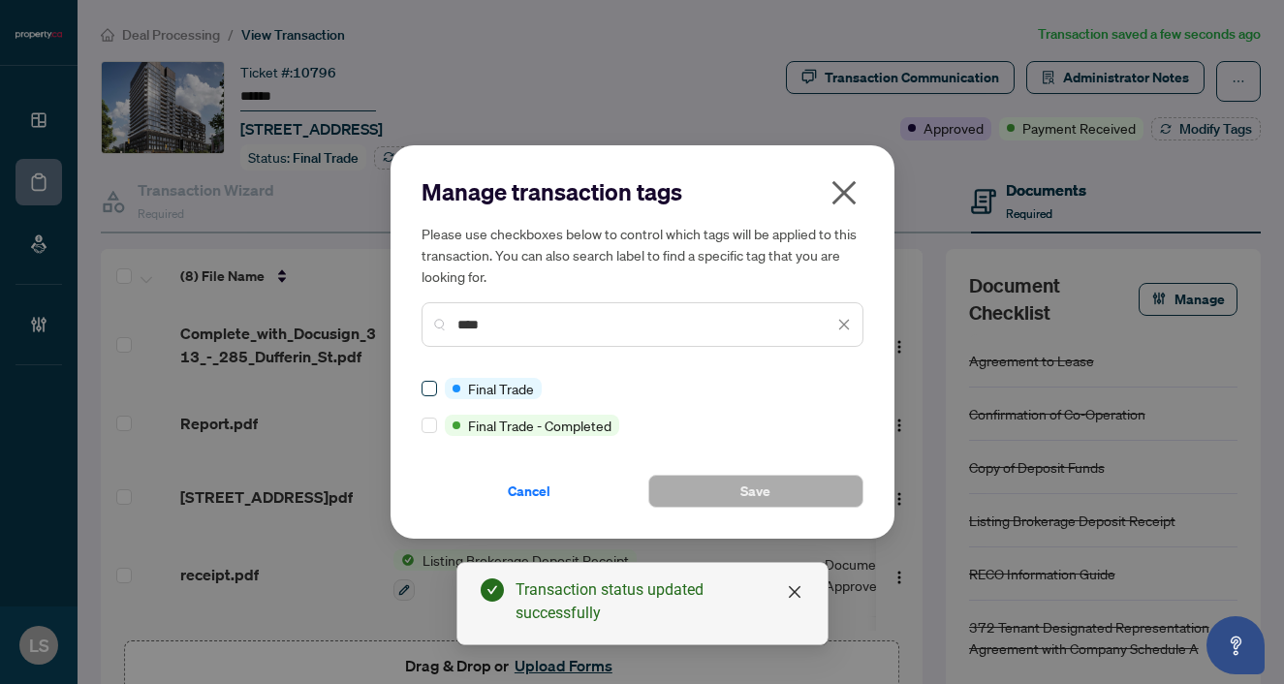
type input "****"
click at [423, 395] on span at bounding box center [430, 389] width 16 height 16
click at [673, 470] on div "Cancel Save" at bounding box center [643, 480] width 442 height 56
click at [682, 486] on button "Save" at bounding box center [755, 491] width 215 height 33
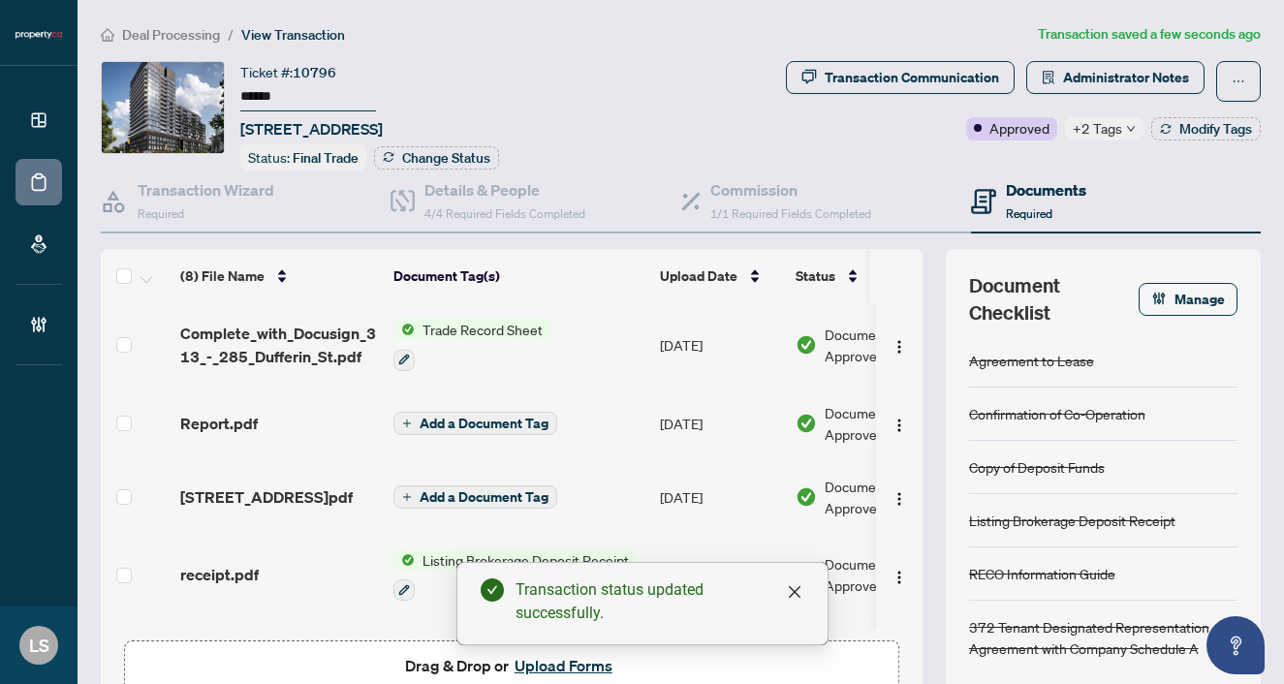
click at [177, 32] on span "Deal Processing" at bounding box center [171, 34] width 98 height 17
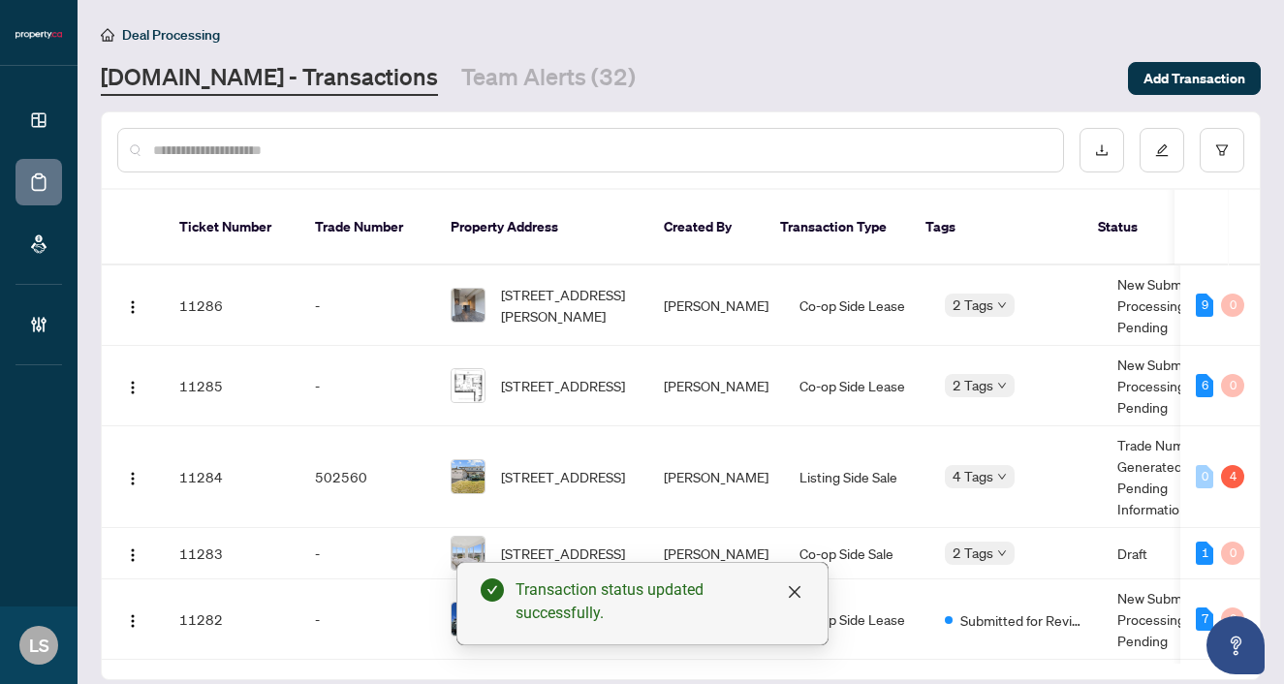
click at [242, 167] on div at bounding box center [590, 150] width 947 height 45
click at [234, 154] on input "text" at bounding box center [600, 150] width 894 height 21
paste input "******"
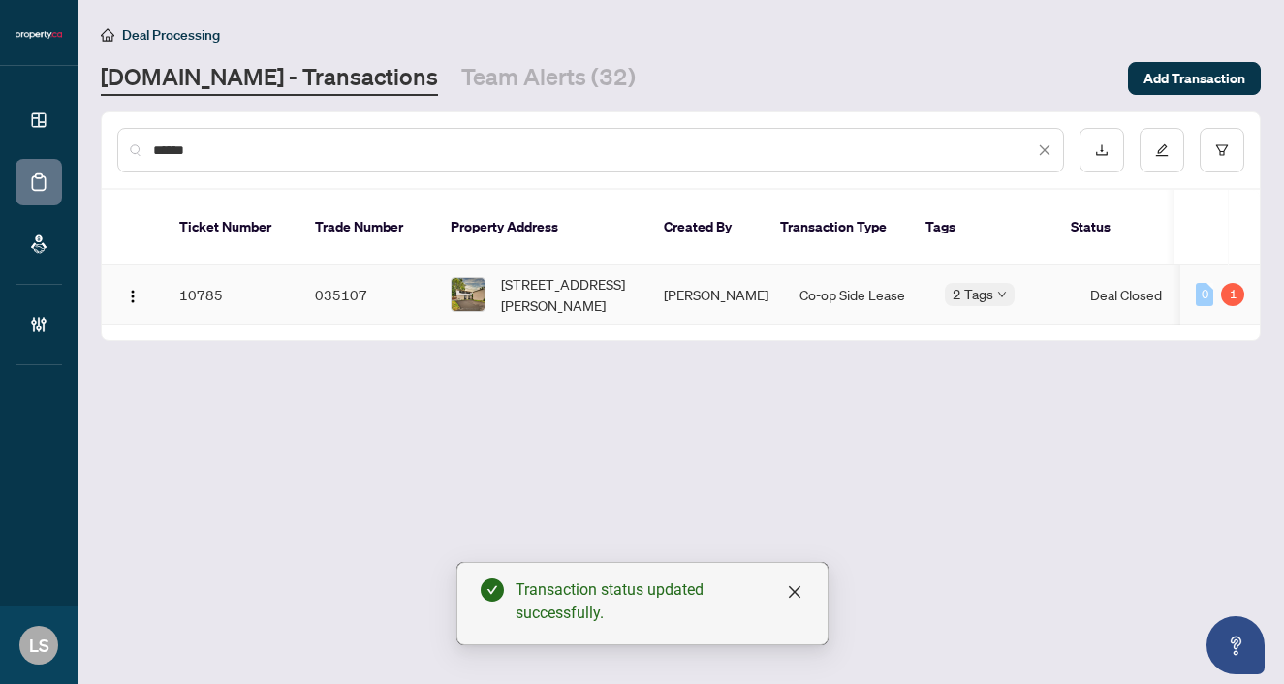
type input "******"
click at [551, 266] on td "29 Hector Crt, Brampton, Ontario L6S 1P1, Canada" at bounding box center [541, 295] width 213 height 59
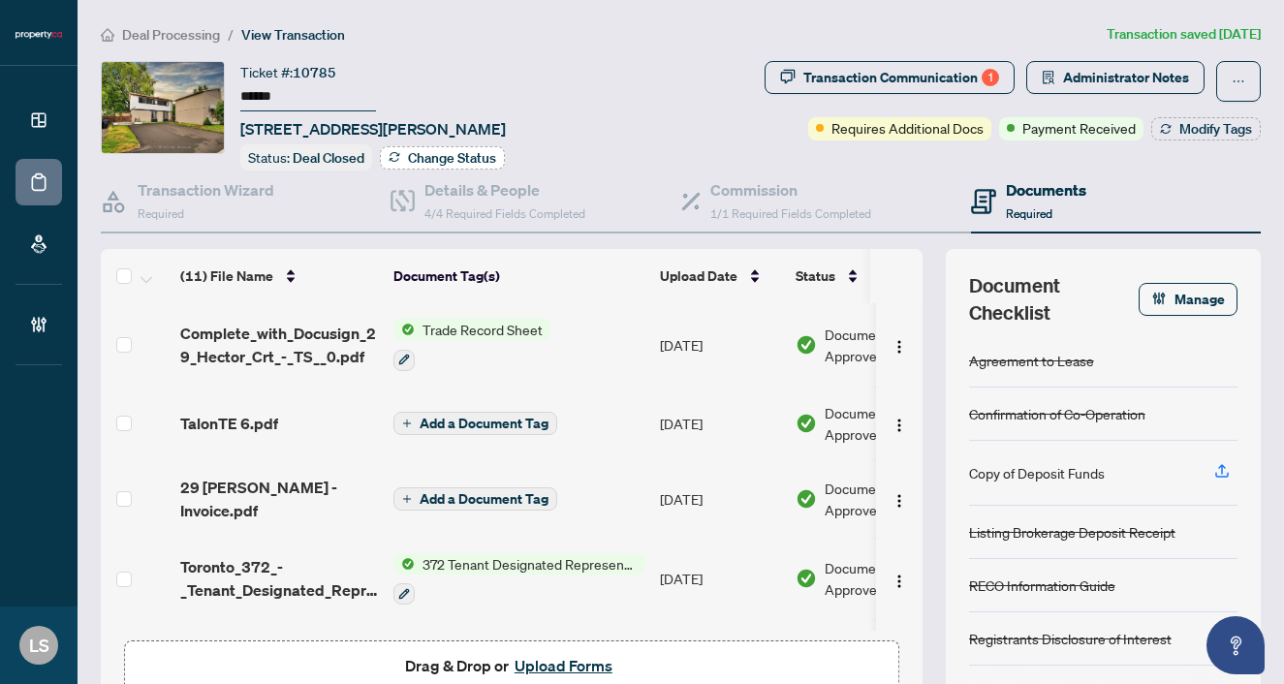
click at [458, 152] on span "Change Status" at bounding box center [452, 158] width 88 height 14
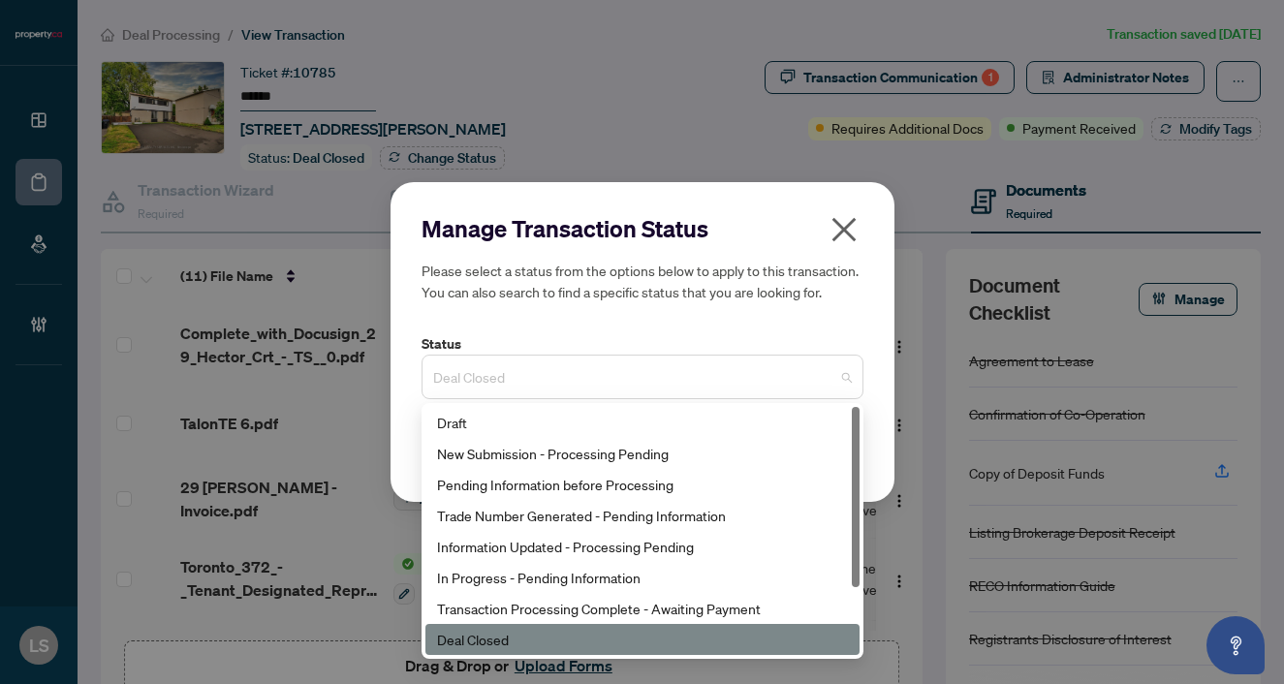
click at [468, 367] on span "Deal Closed" at bounding box center [642, 377] width 419 height 37
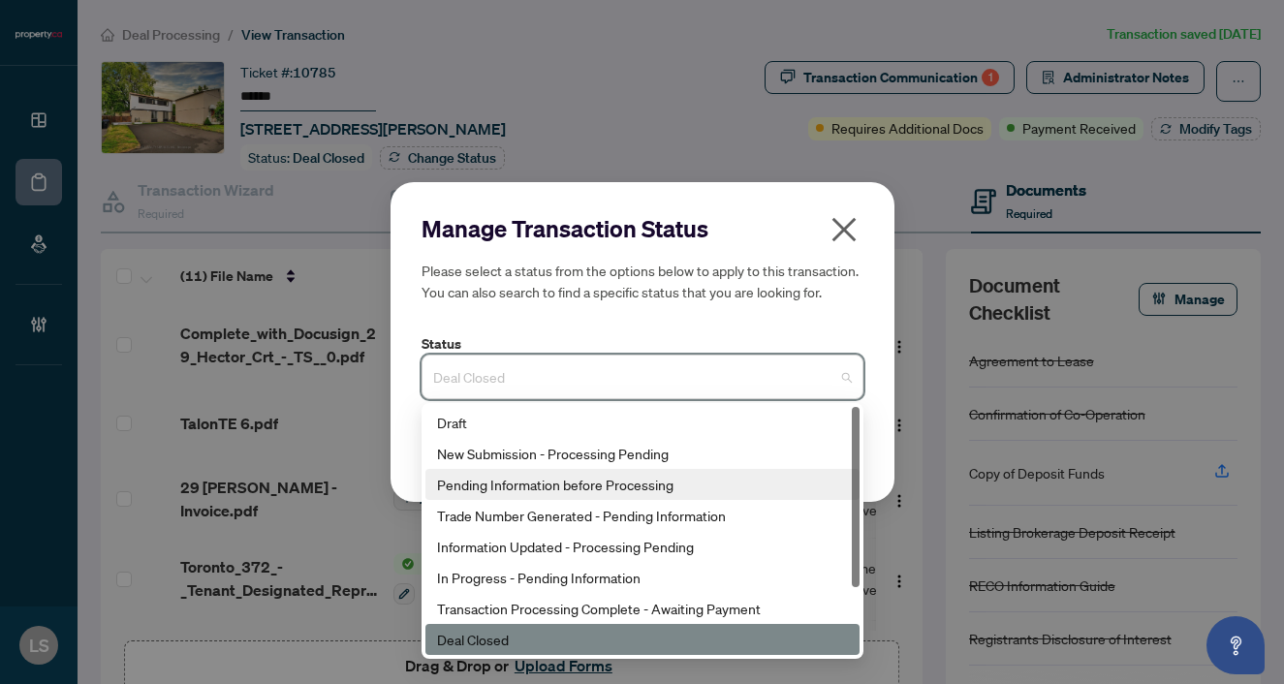
scroll to position [93, 0]
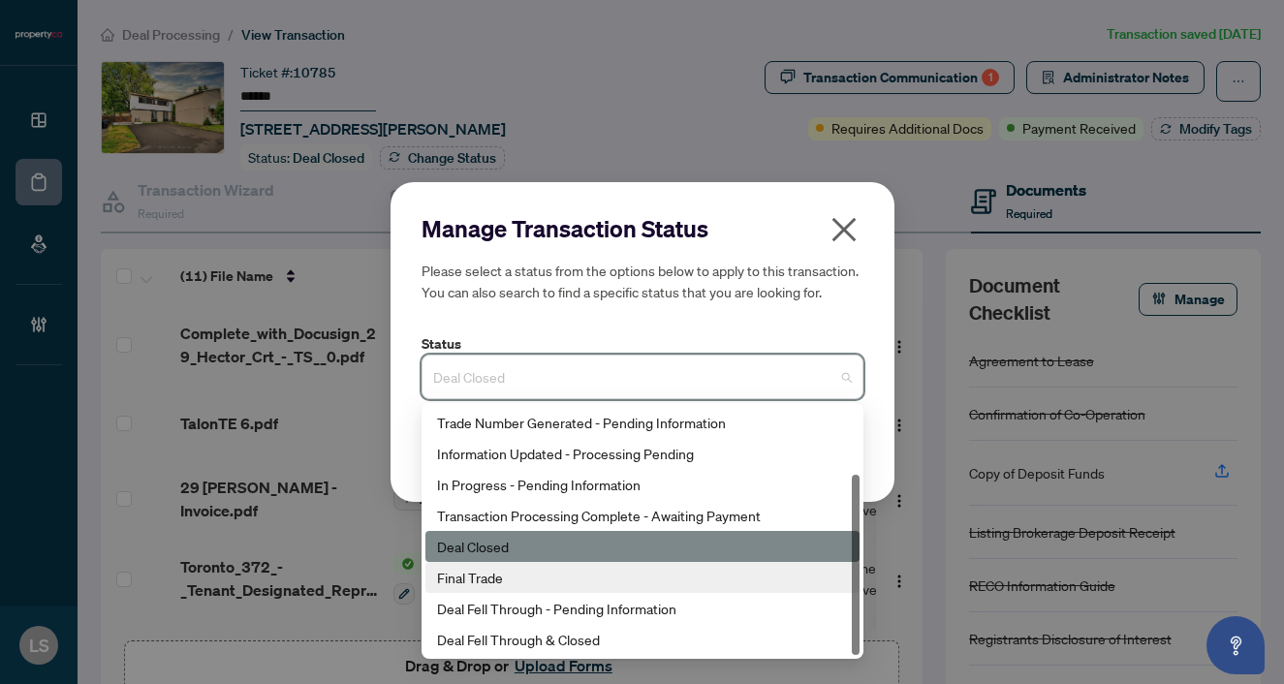
click at [507, 580] on div "Final Trade" at bounding box center [642, 577] width 411 height 21
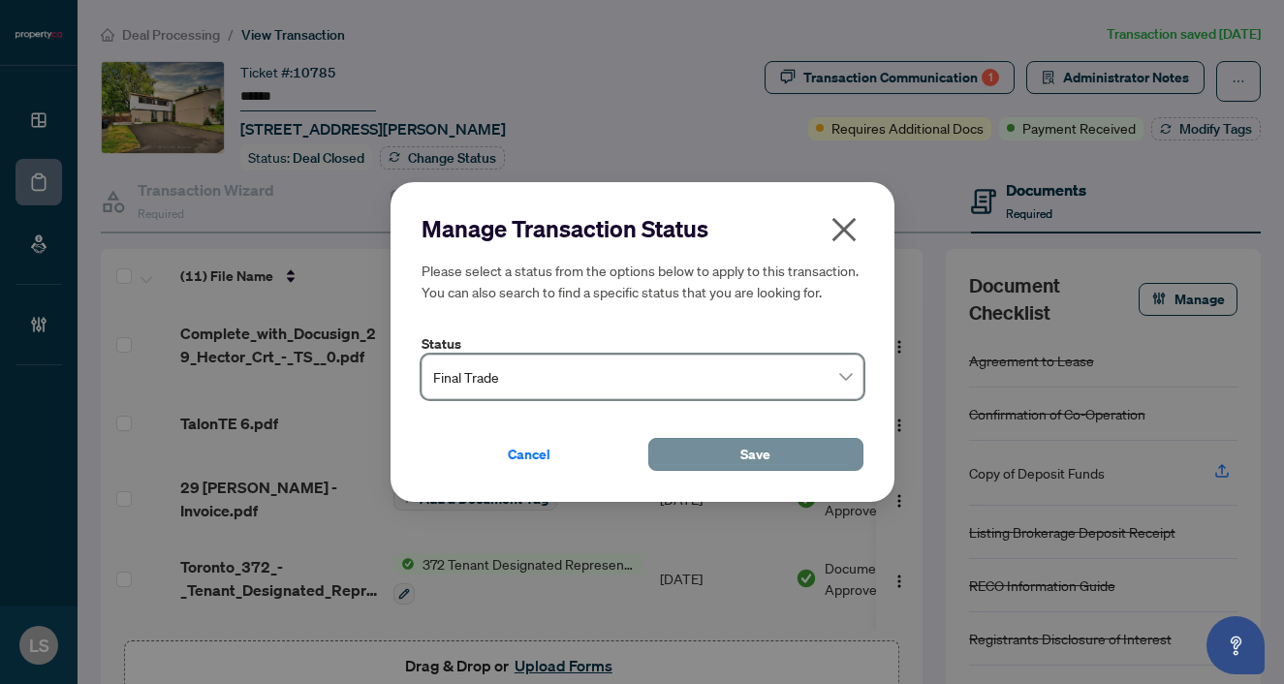
click at [697, 457] on button "Save" at bounding box center [755, 454] width 215 height 33
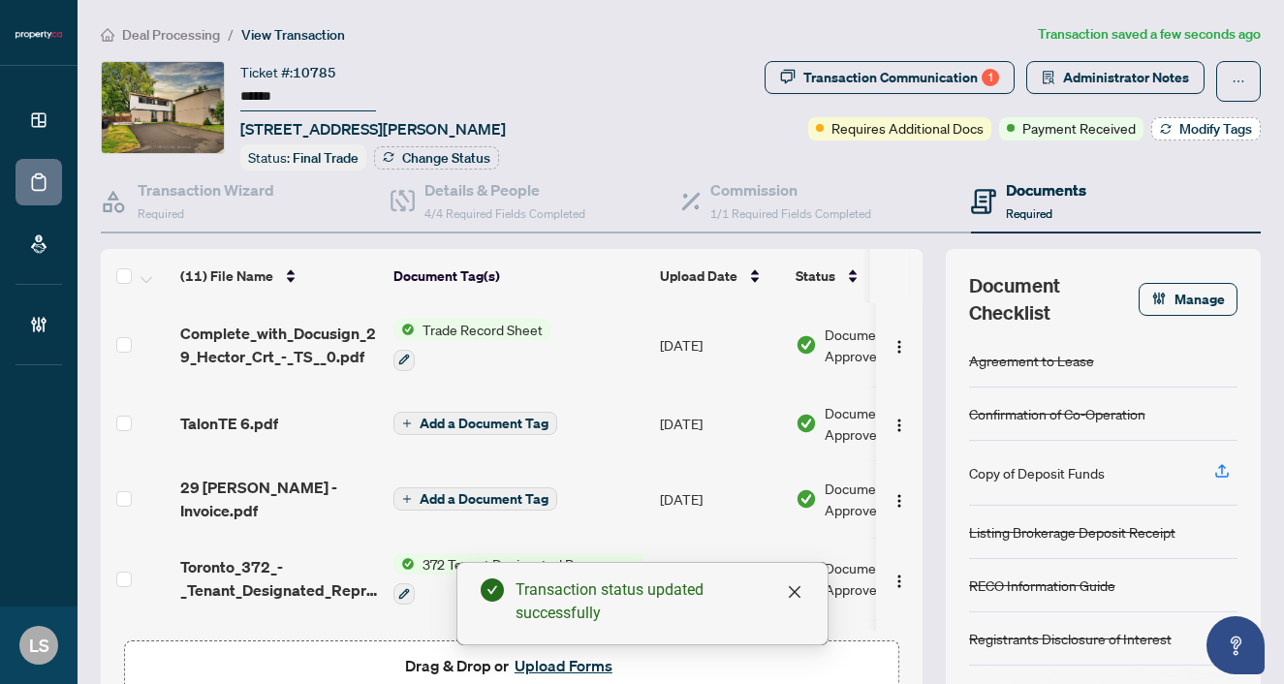
click at [1224, 129] on span "Modify Tags" at bounding box center [1215, 129] width 73 height 14
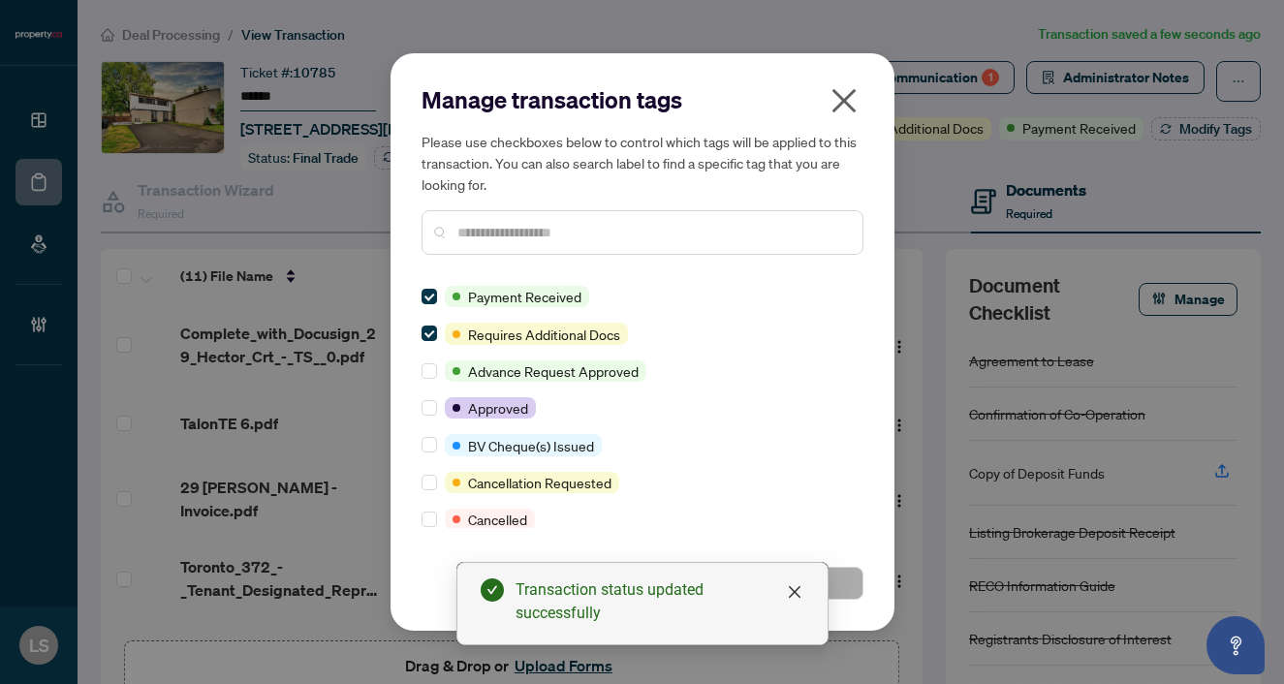
click at [498, 236] on input "text" at bounding box center [652, 232] width 390 height 21
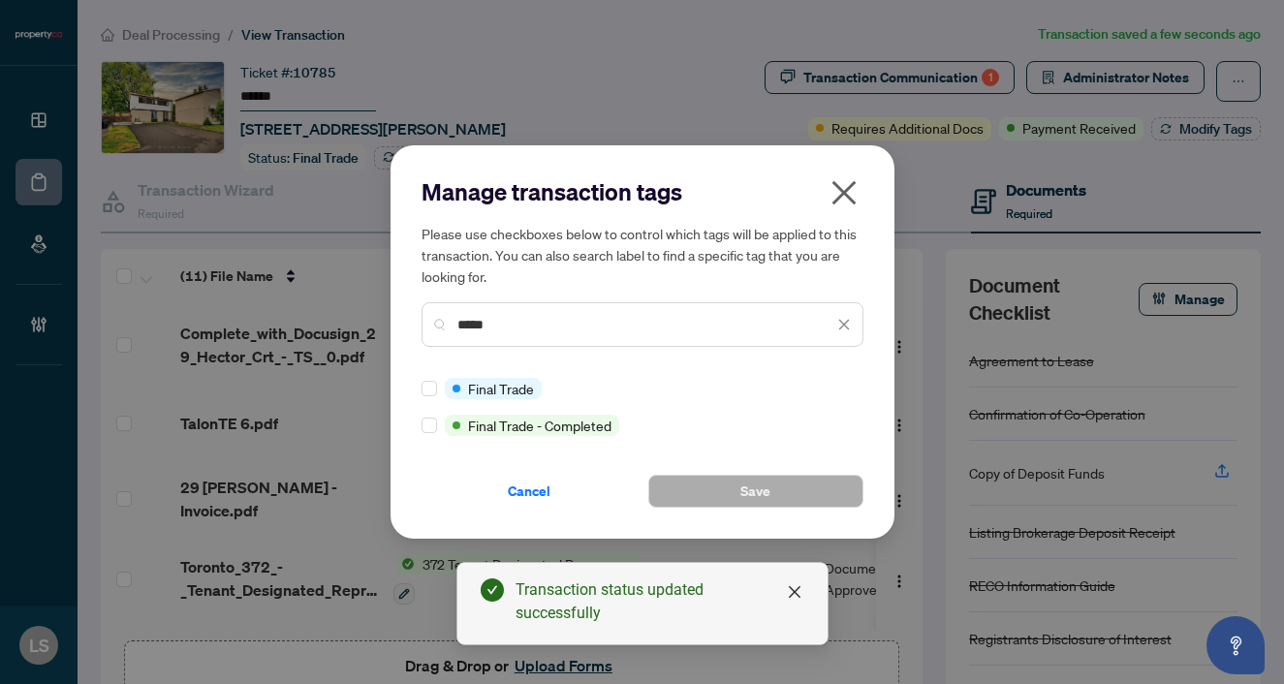
type input "*****"
click at [438, 389] on div at bounding box center [433, 388] width 23 height 21
click at [790, 497] on button "Save" at bounding box center [755, 491] width 215 height 33
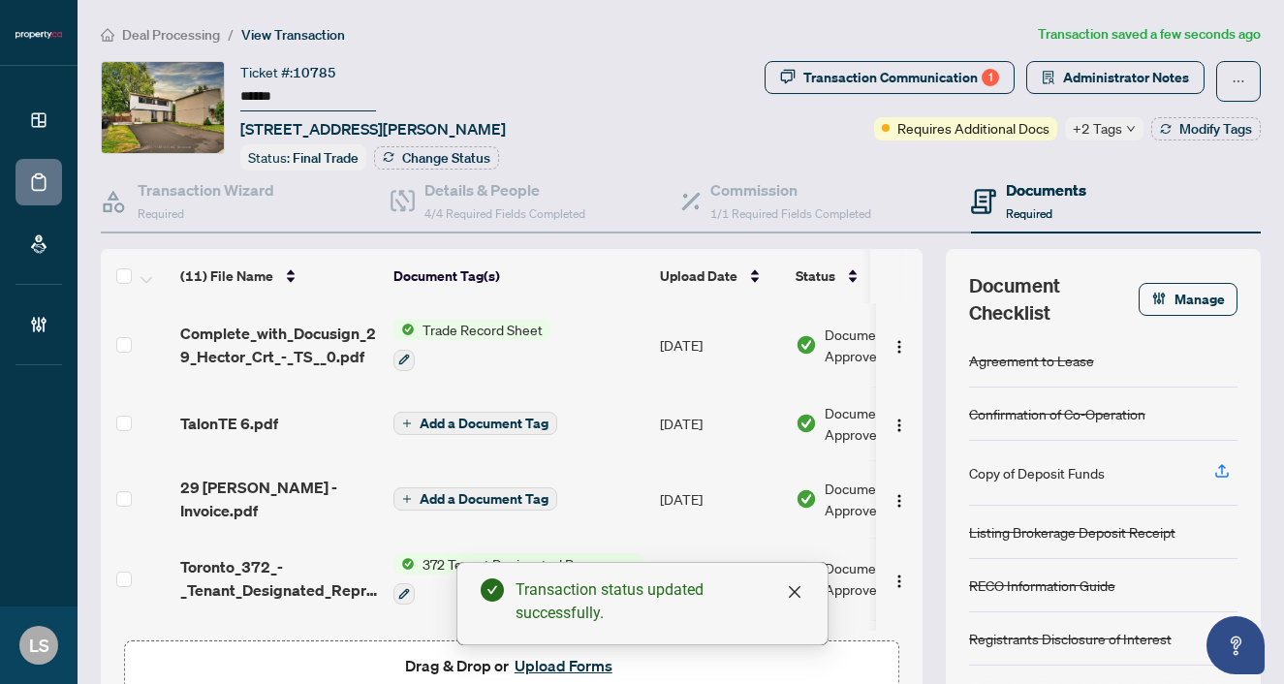
click at [203, 28] on span "Deal Processing" at bounding box center [171, 34] width 98 height 17
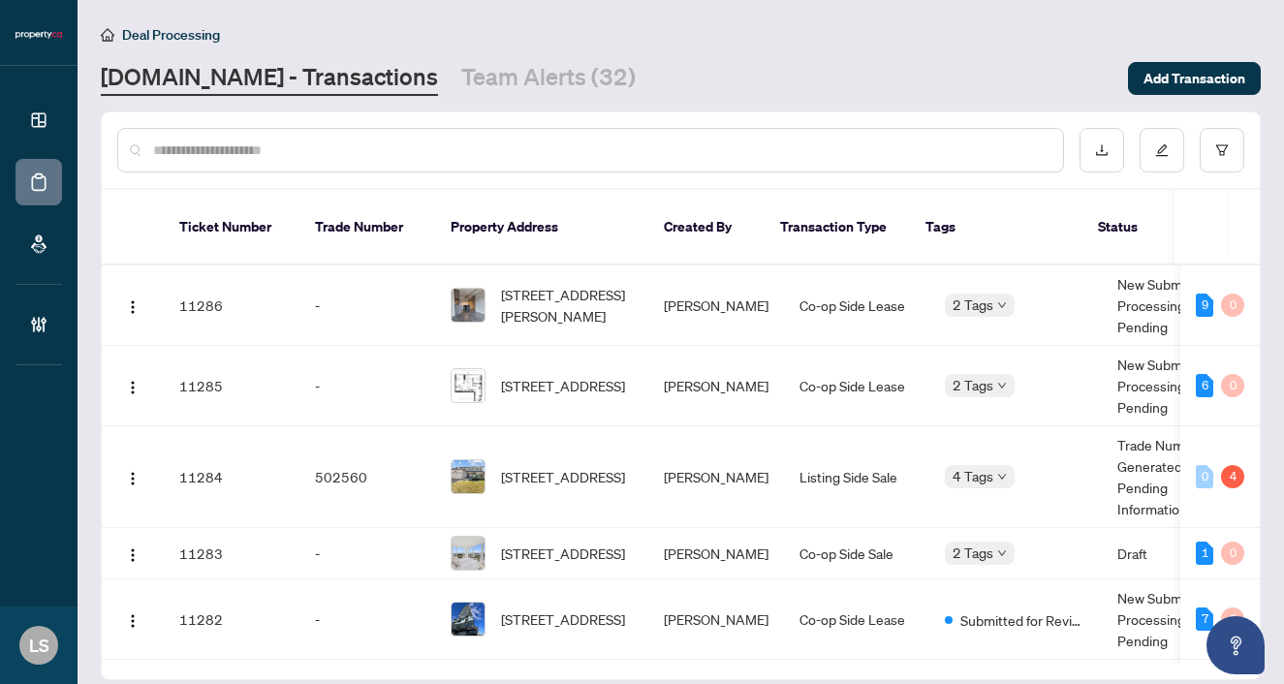
click at [199, 169] on div at bounding box center [590, 150] width 947 height 45
click at [194, 155] on input "text" at bounding box center [600, 150] width 894 height 21
paste input "******"
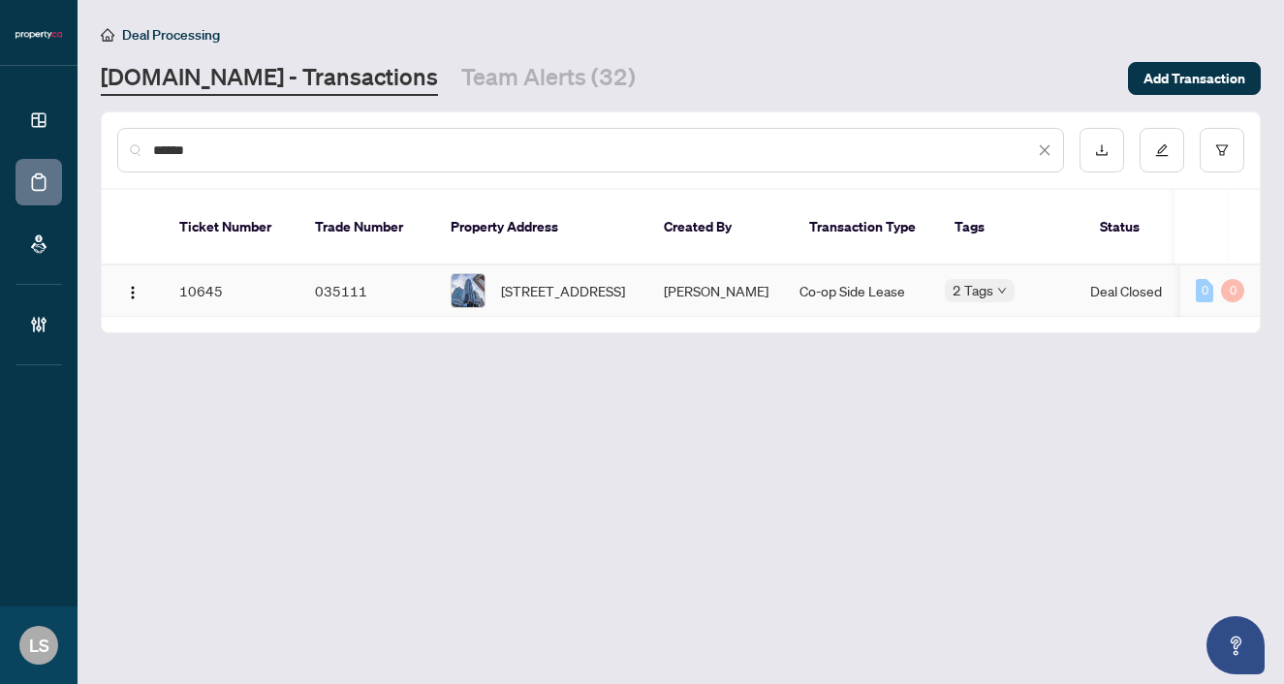
type input "******"
click at [558, 280] on span "4705-395 Bloor St, Toronto, Ontario M5S 1W5, Canada" at bounding box center [563, 290] width 124 height 21
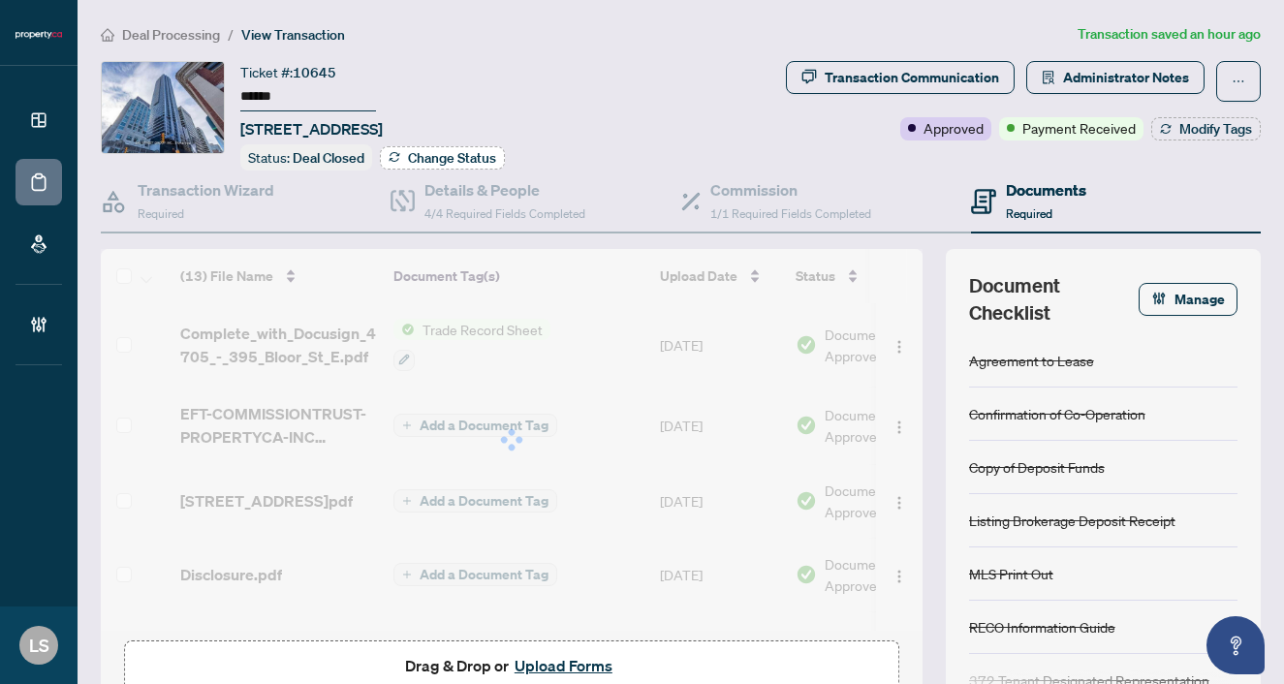
click at [444, 151] on span "Change Status" at bounding box center [452, 158] width 88 height 14
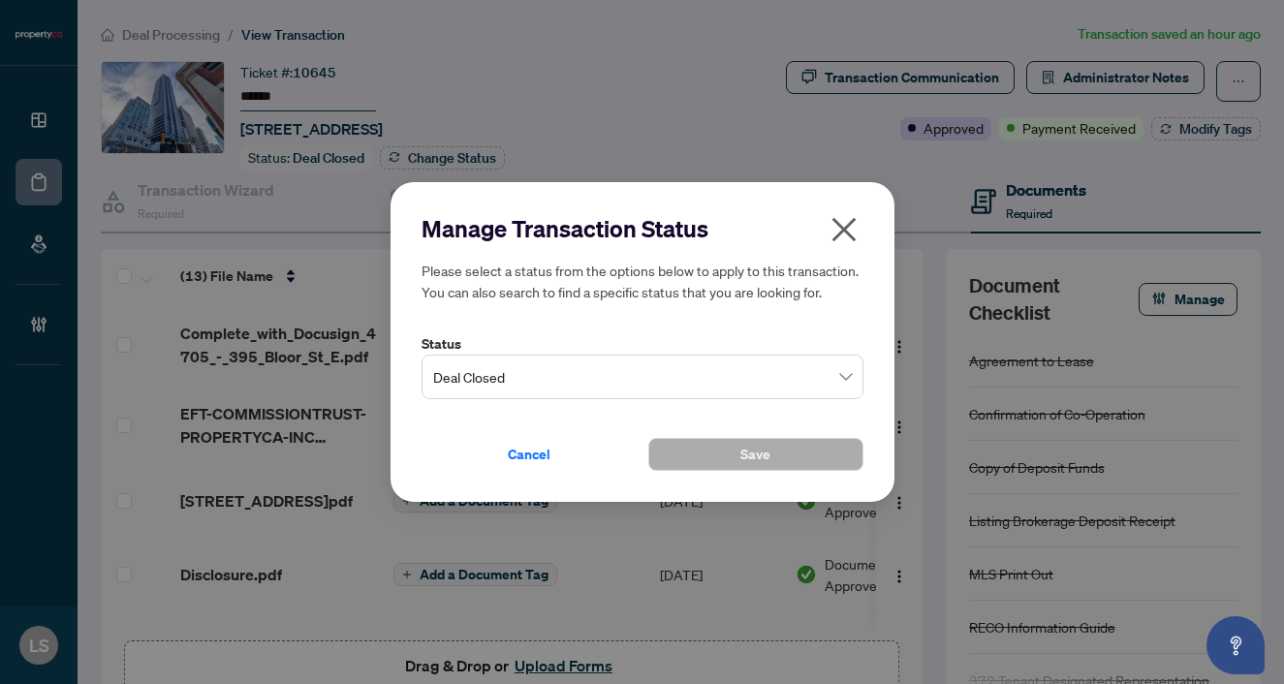
click at [518, 372] on span "Deal Closed" at bounding box center [642, 377] width 419 height 37
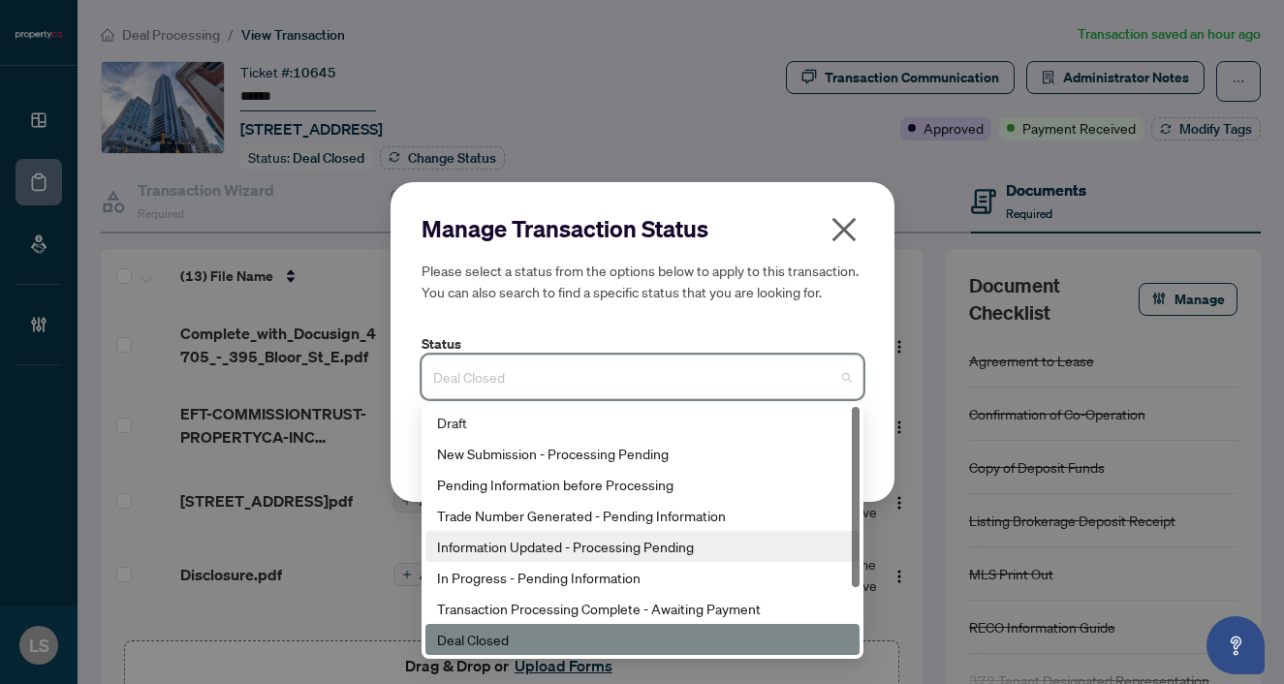
scroll to position [93, 0]
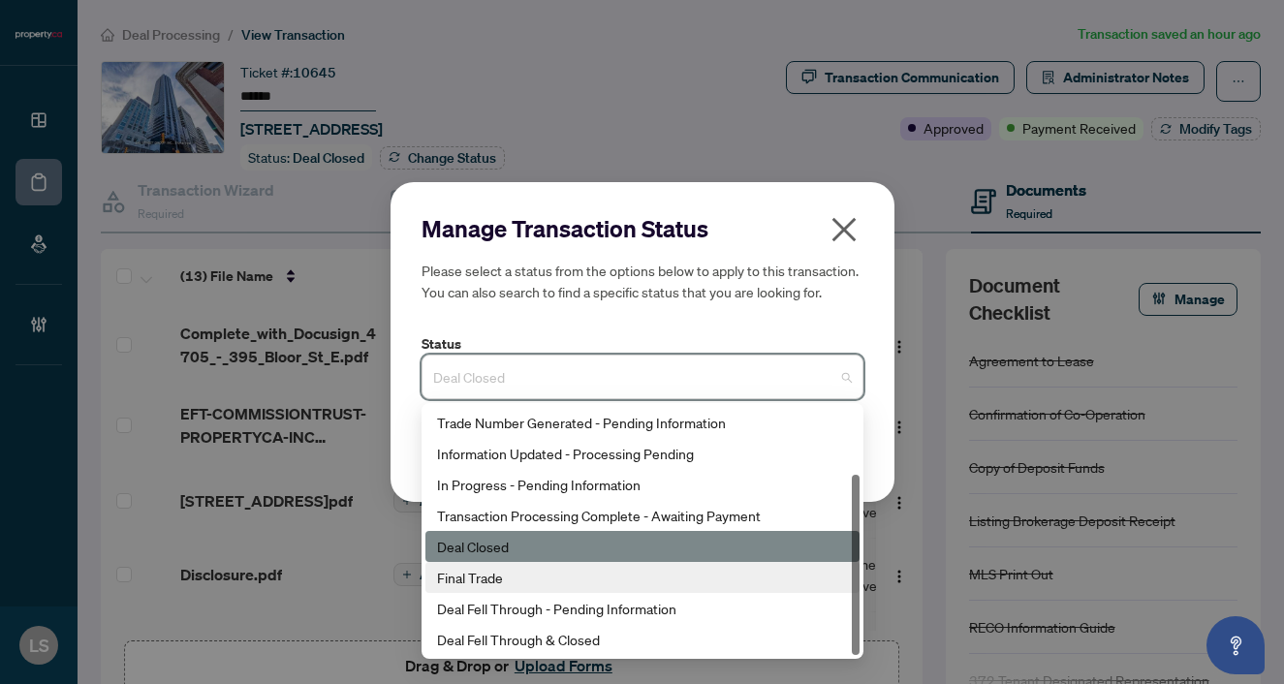
click at [485, 585] on div "Final Trade" at bounding box center [642, 577] width 411 height 21
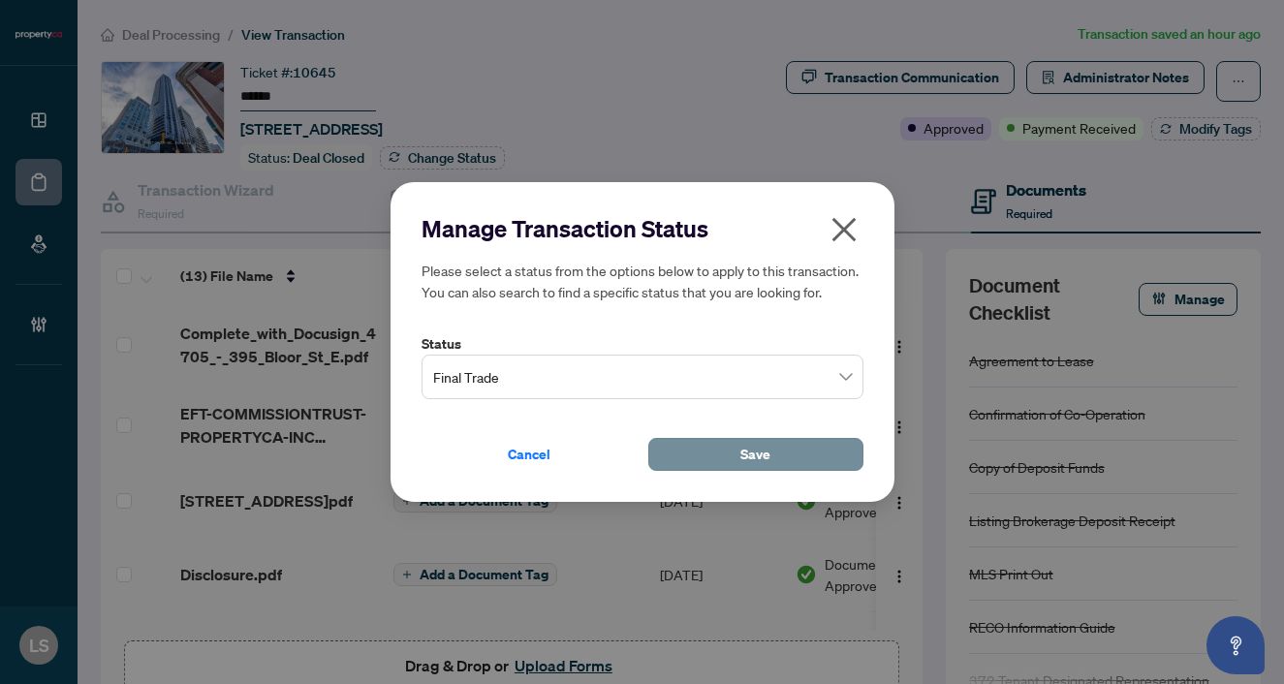
click at [739, 455] on button "Save" at bounding box center [755, 454] width 215 height 33
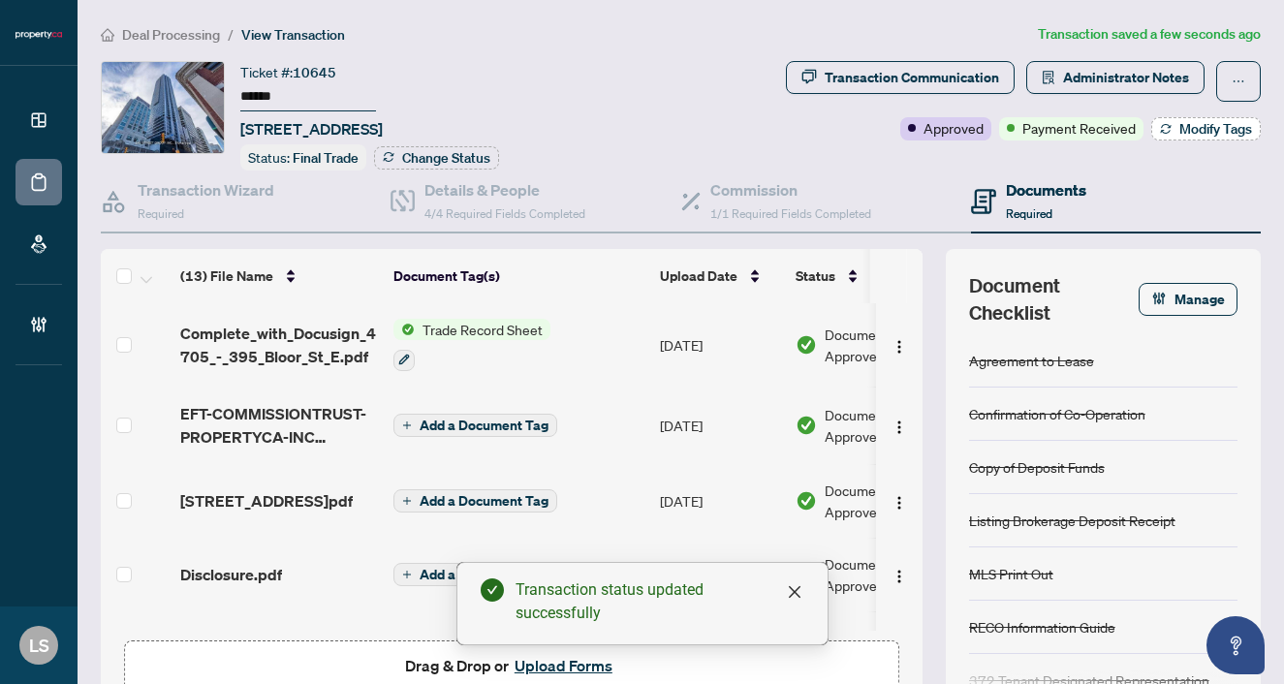
click at [1194, 130] on span "Modify Tags" at bounding box center [1215, 129] width 73 height 14
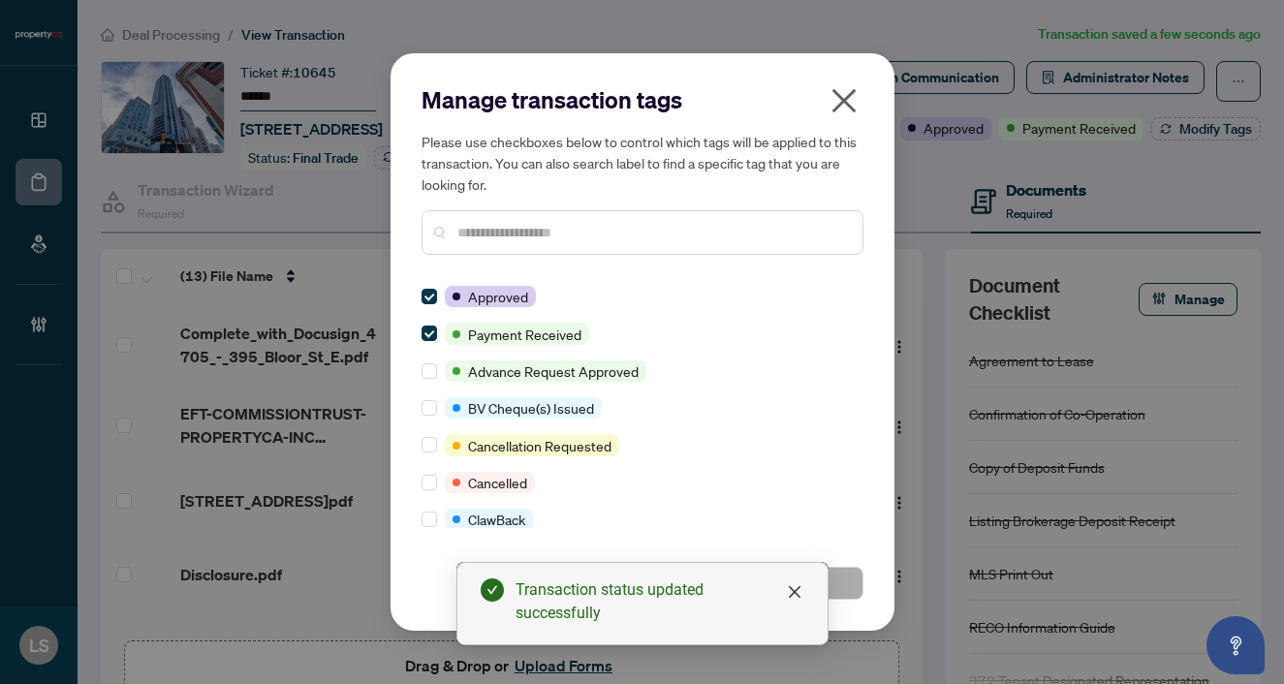
click at [536, 248] on div at bounding box center [643, 232] width 442 height 45
click at [529, 236] on input "text" at bounding box center [652, 232] width 390 height 21
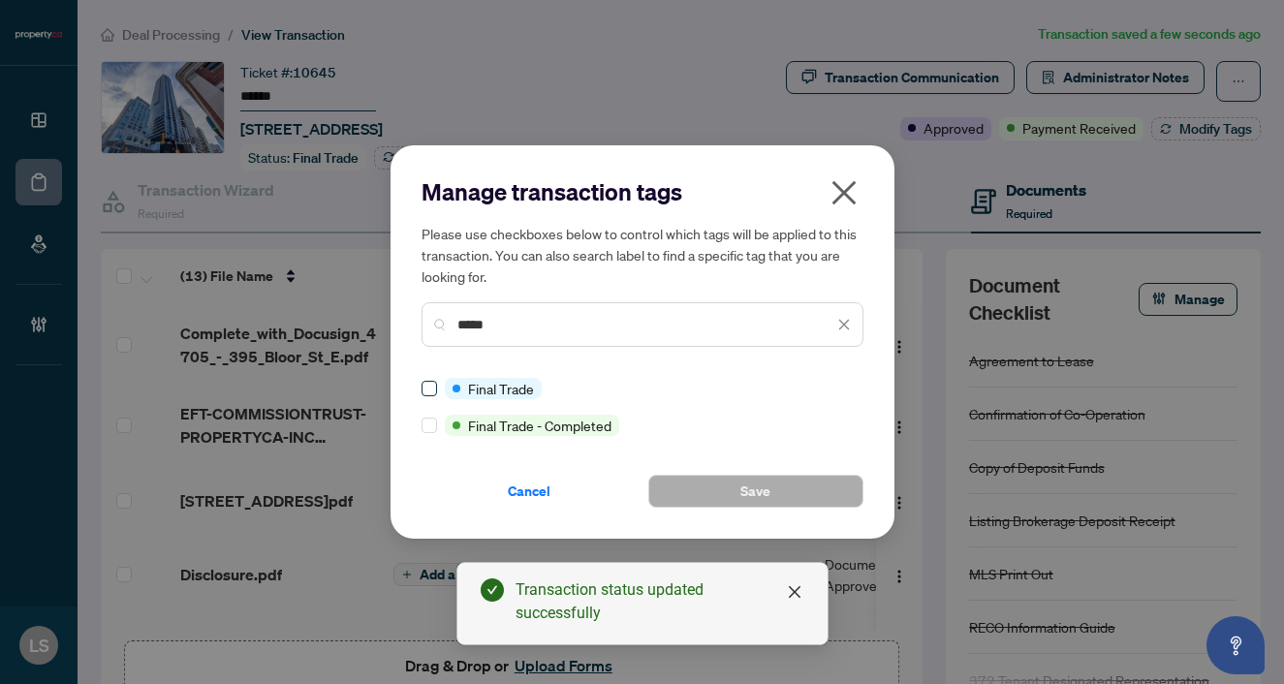
type input "*****"
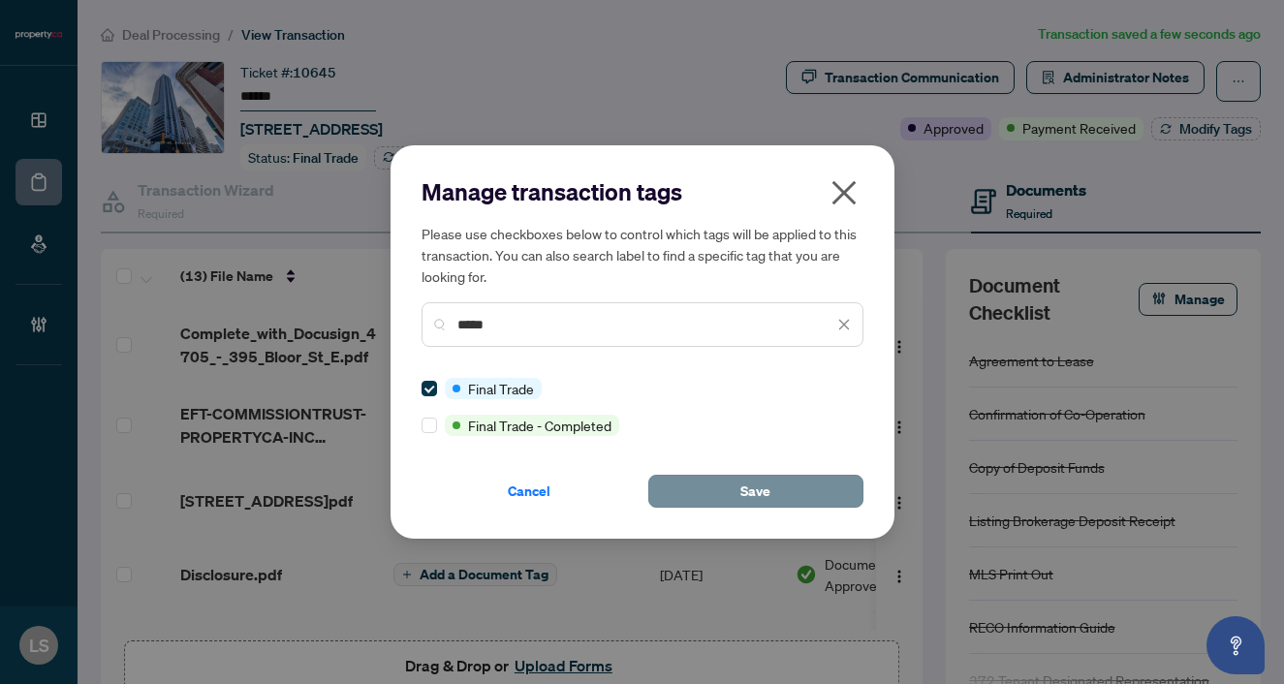
click at [738, 488] on button "Save" at bounding box center [755, 491] width 215 height 33
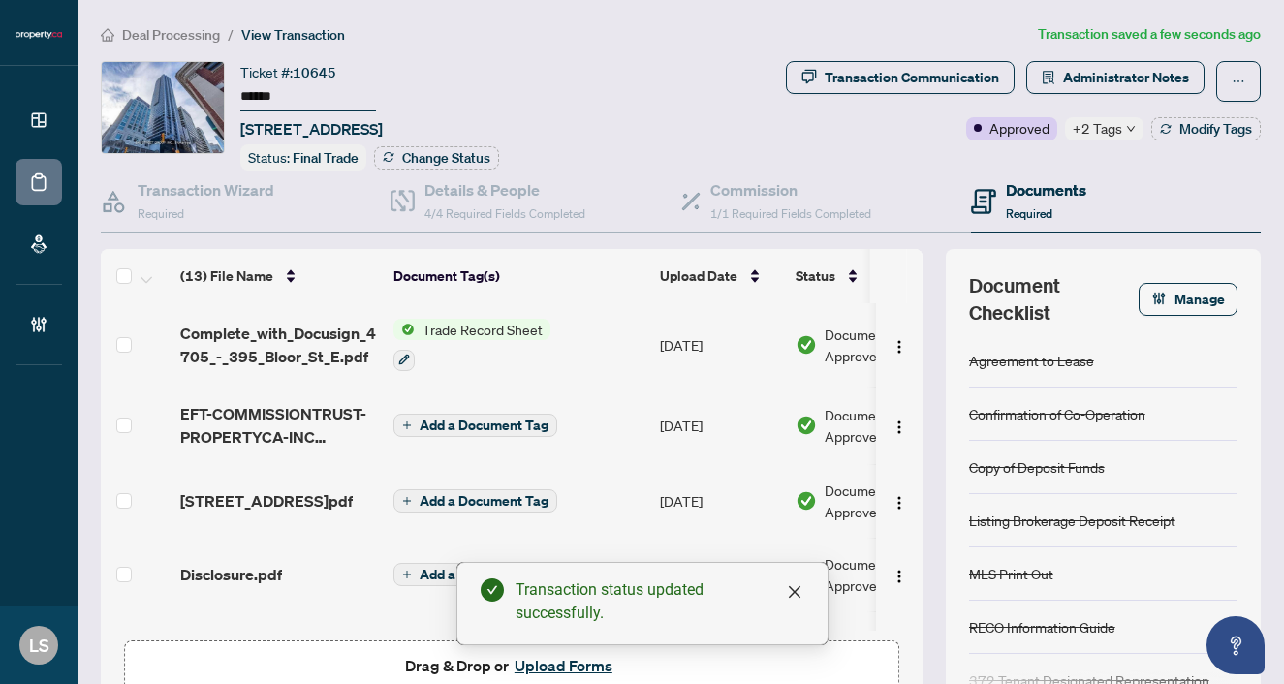
click at [197, 23] on li "Deal Processing" at bounding box center [160, 34] width 119 height 22
click at [198, 39] on span "Deal Processing" at bounding box center [171, 34] width 98 height 17
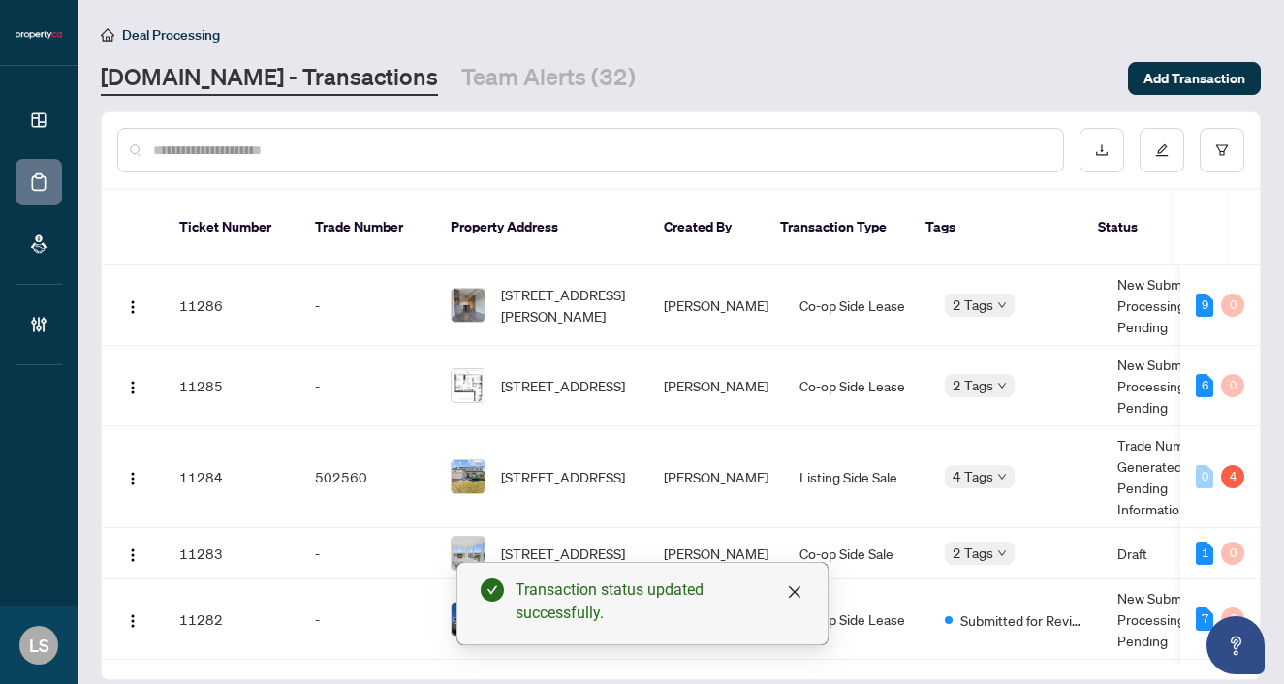
click at [248, 151] on input "text" at bounding box center [600, 150] width 894 height 21
paste input "******"
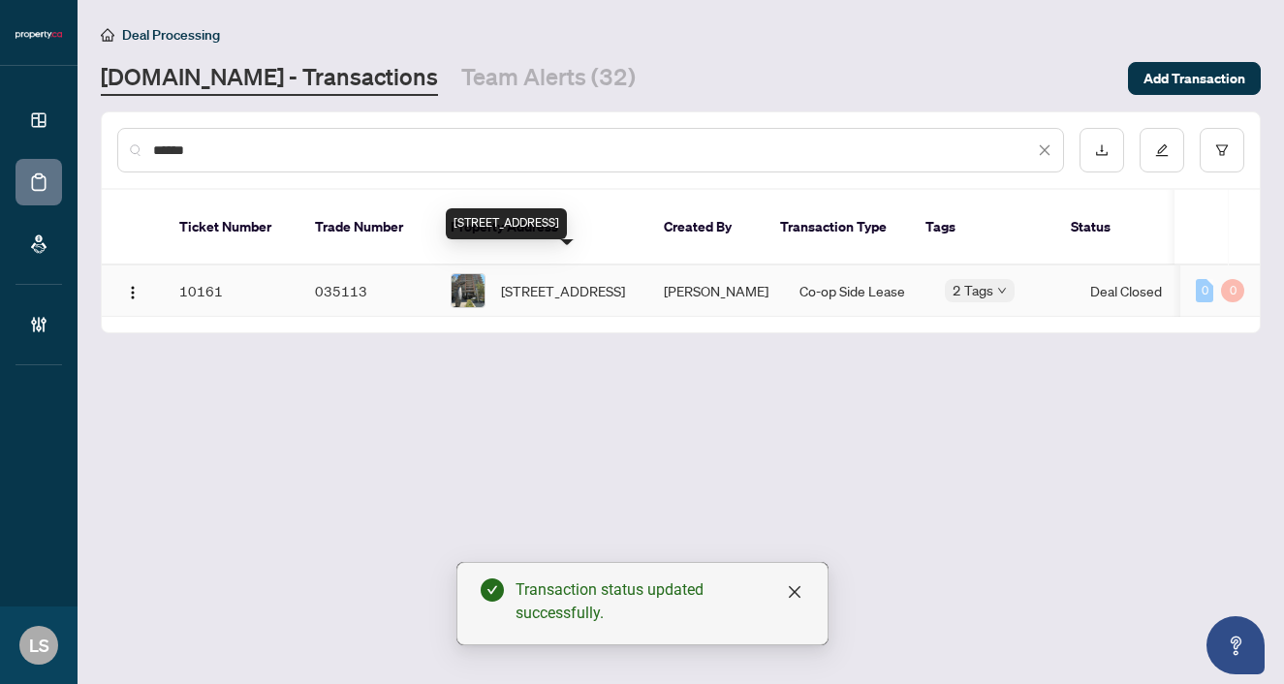
type input "******"
click at [607, 280] on span "714-85 East Liberty St, Toronto, Ontario M6K 3R4, Canada" at bounding box center [563, 290] width 124 height 21
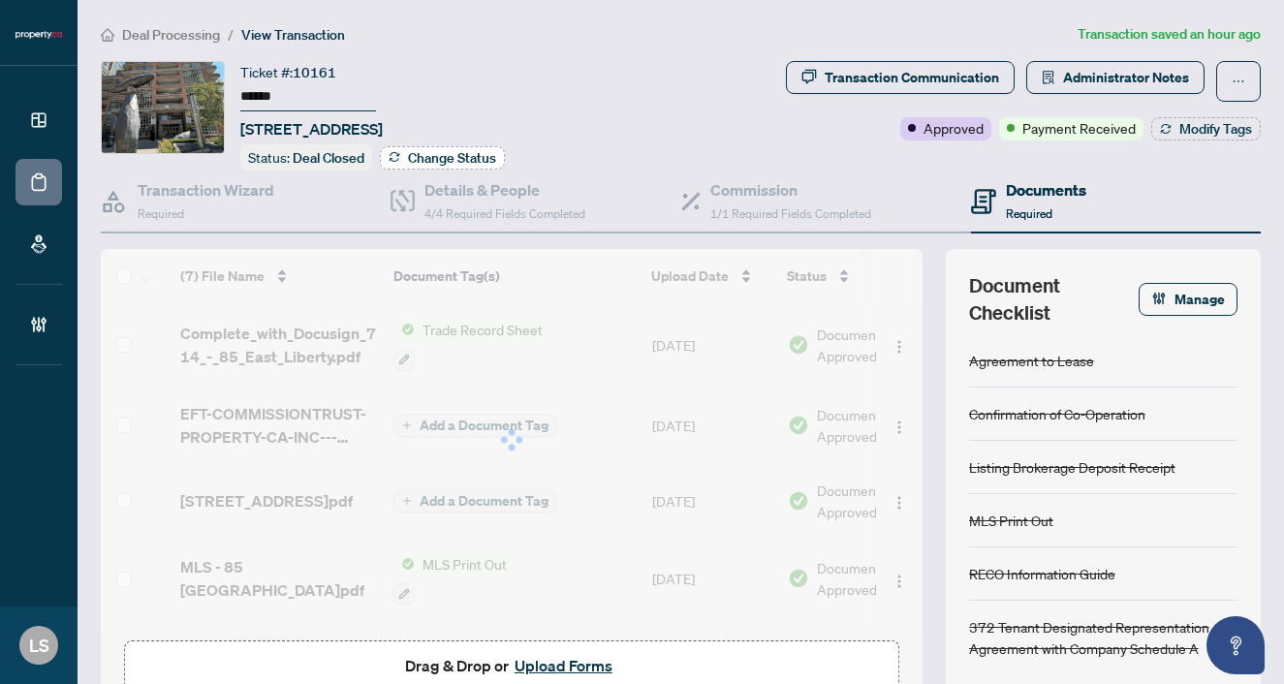
click at [438, 159] on span "Change Status" at bounding box center [452, 158] width 88 height 14
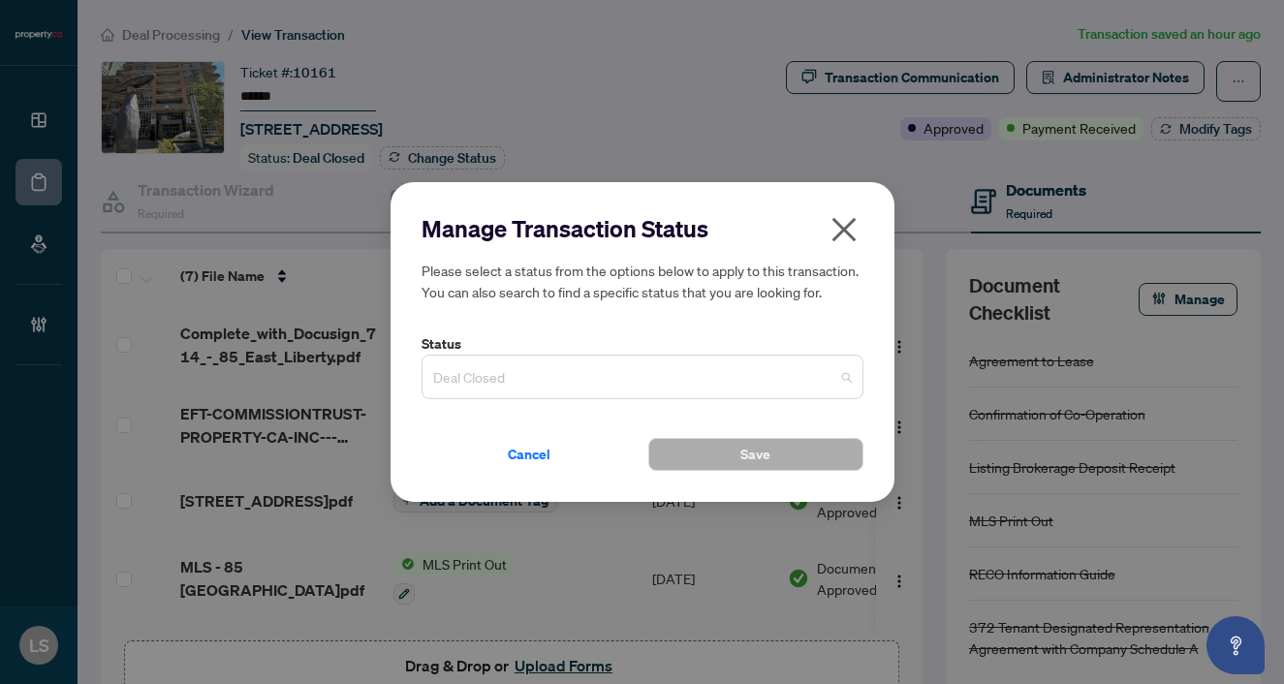
click at [518, 381] on span "Deal Closed" at bounding box center [642, 377] width 419 height 37
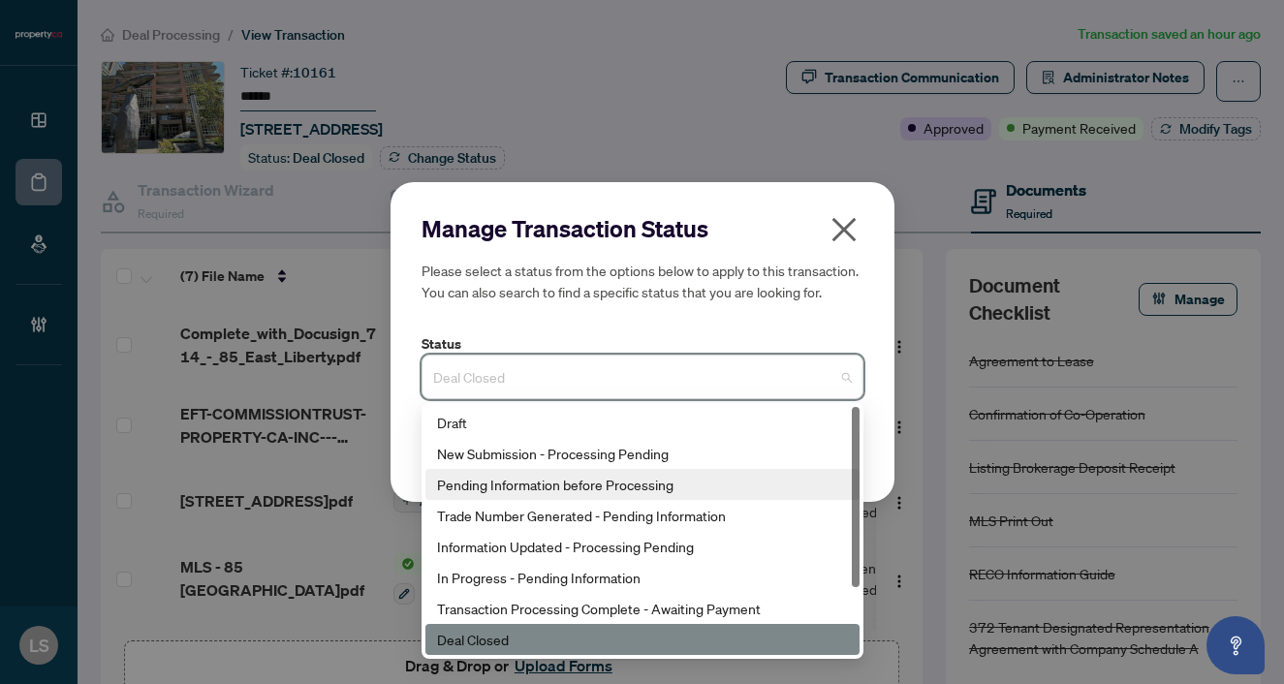
scroll to position [93, 0]
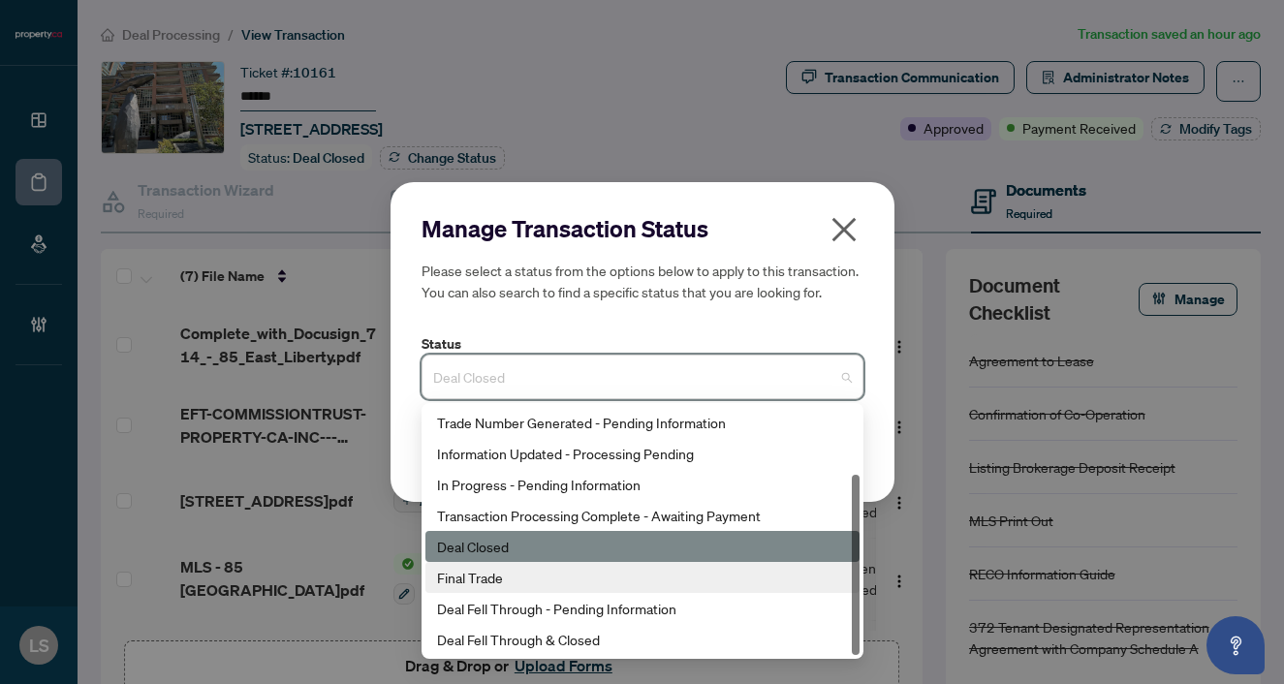
click at [480, 572] on div "Final Trade" at bounding box center [642, 577] width 411 height 21
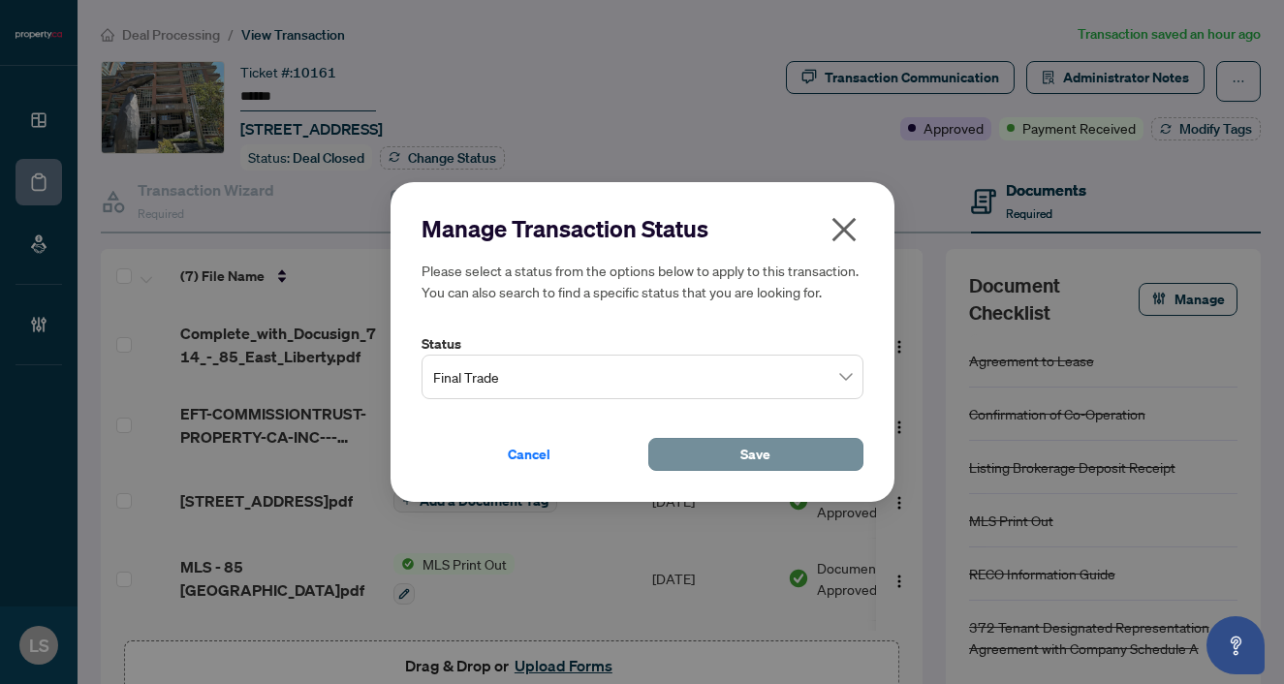
click at [761, 467] on span "Save" at bounding box center [755, 454] width 30 height 31
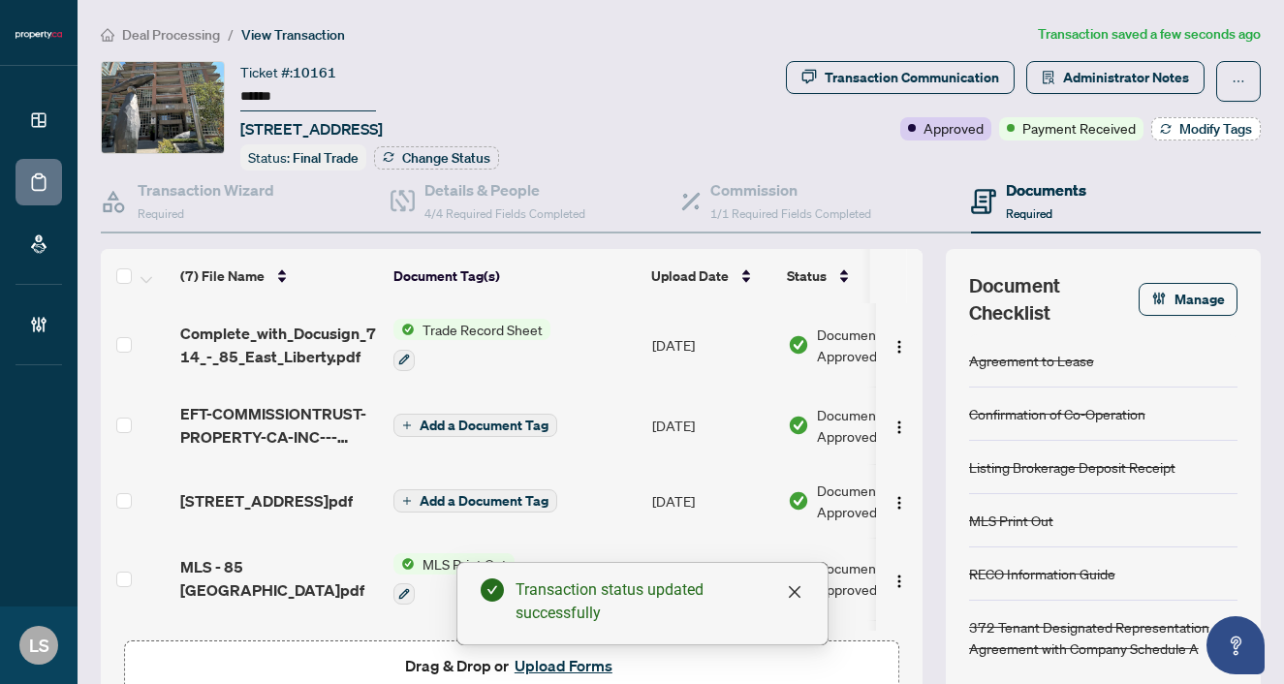
click at [1179, 131] on span "Modify Tags" at bounding box center [1215, 129] width 73 height 14
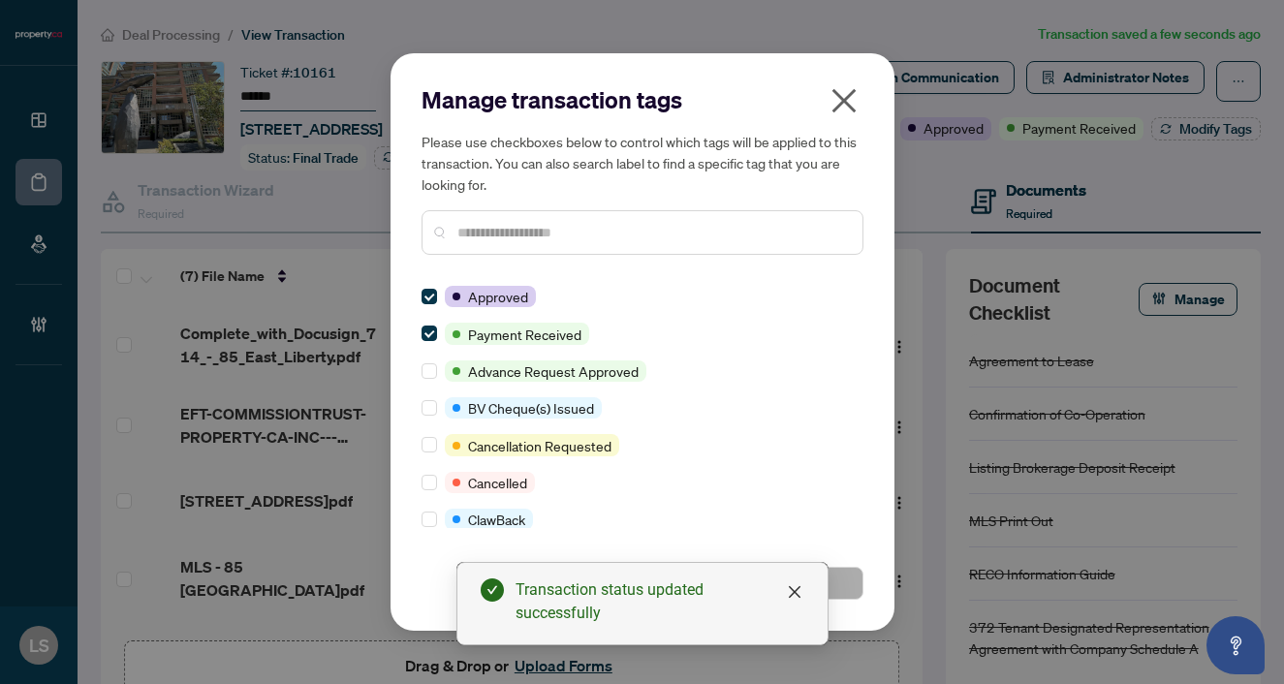
click at [547, 235] on input "text" at bounding box center [652, 232] width 390 height 21
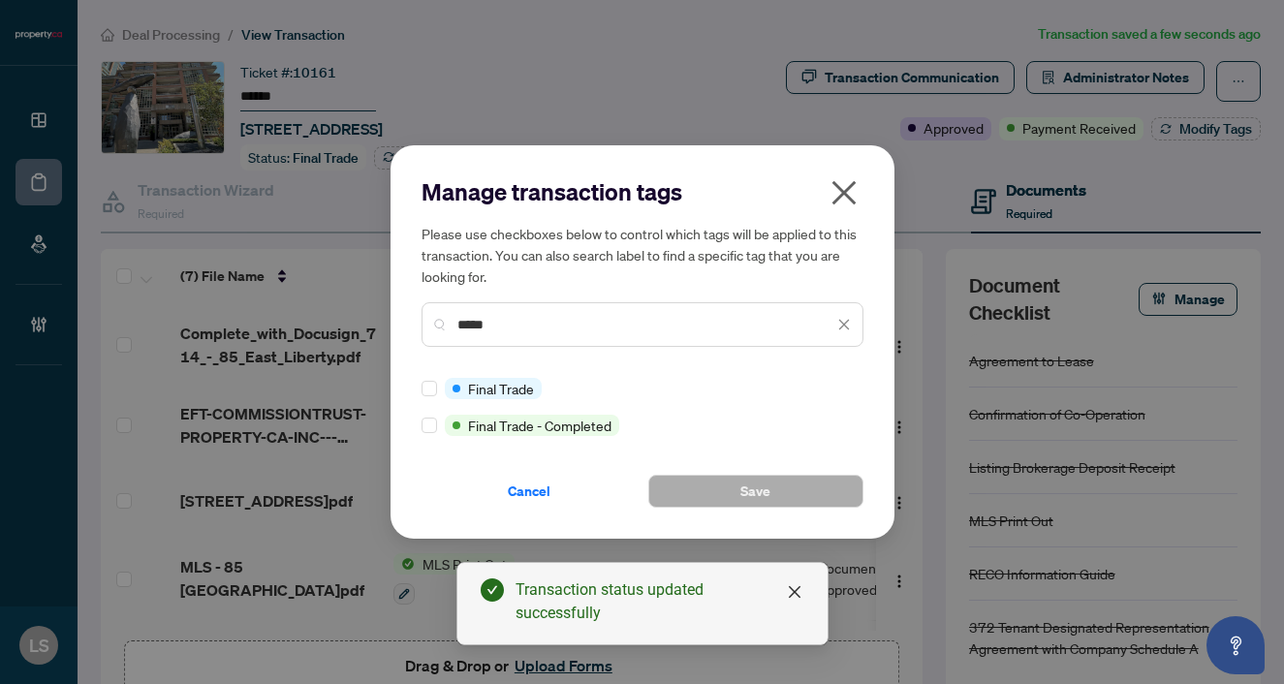
type input "*****"
click at [679, 484] on button "Save" at bounding box center [755, 491] width 215 height 33
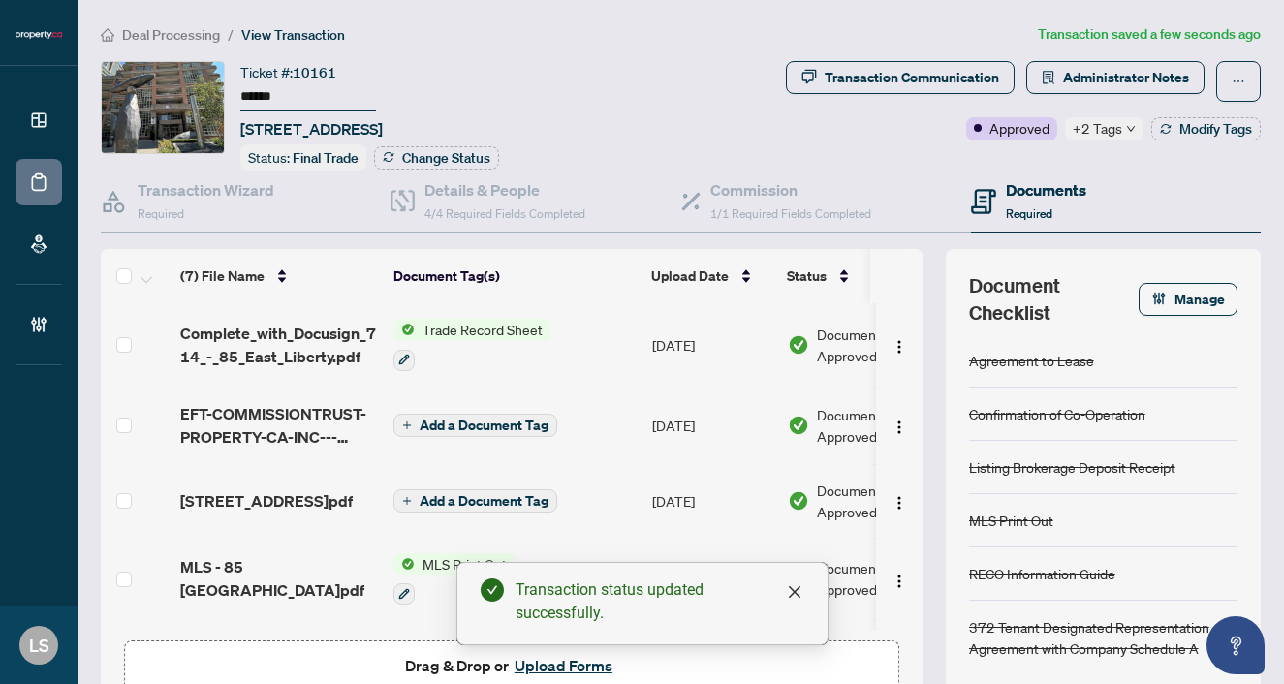
click at [181, 28] on span "Deal Processing" at bounding box center [171, 34] width 98 height 17
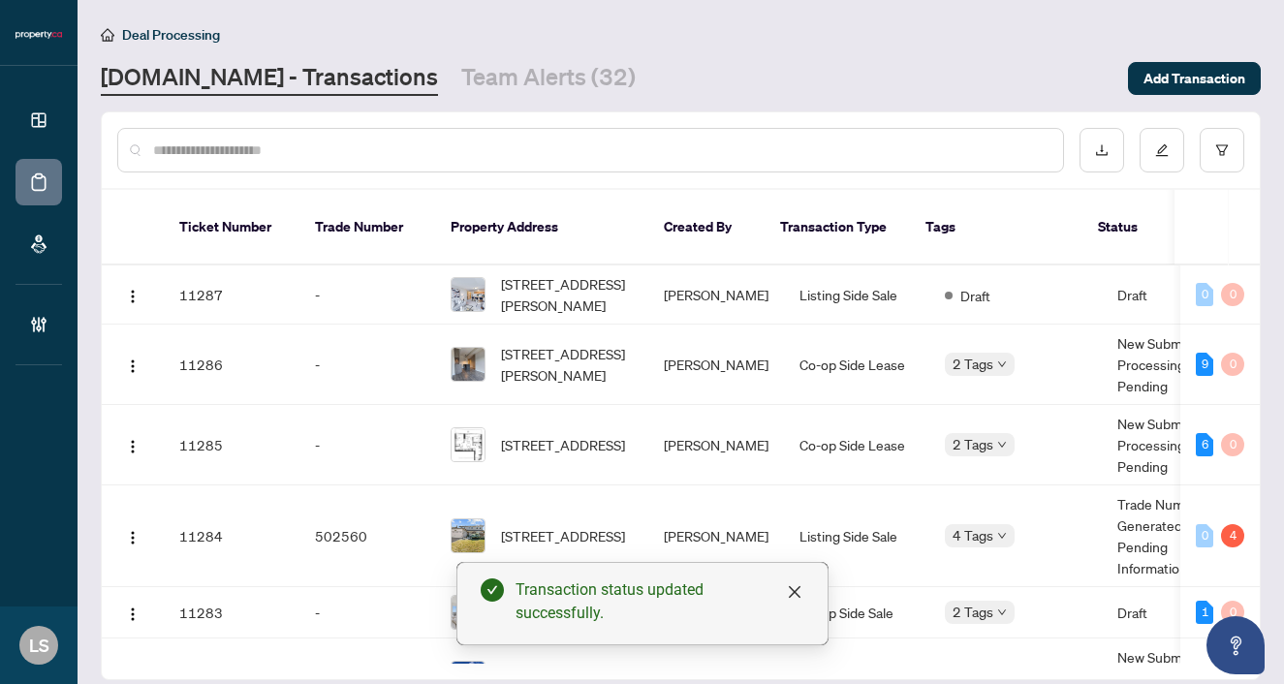
click at [447, 148] on input "text" at bounding box center [600, 150] width 894 height 21
paste input "******"
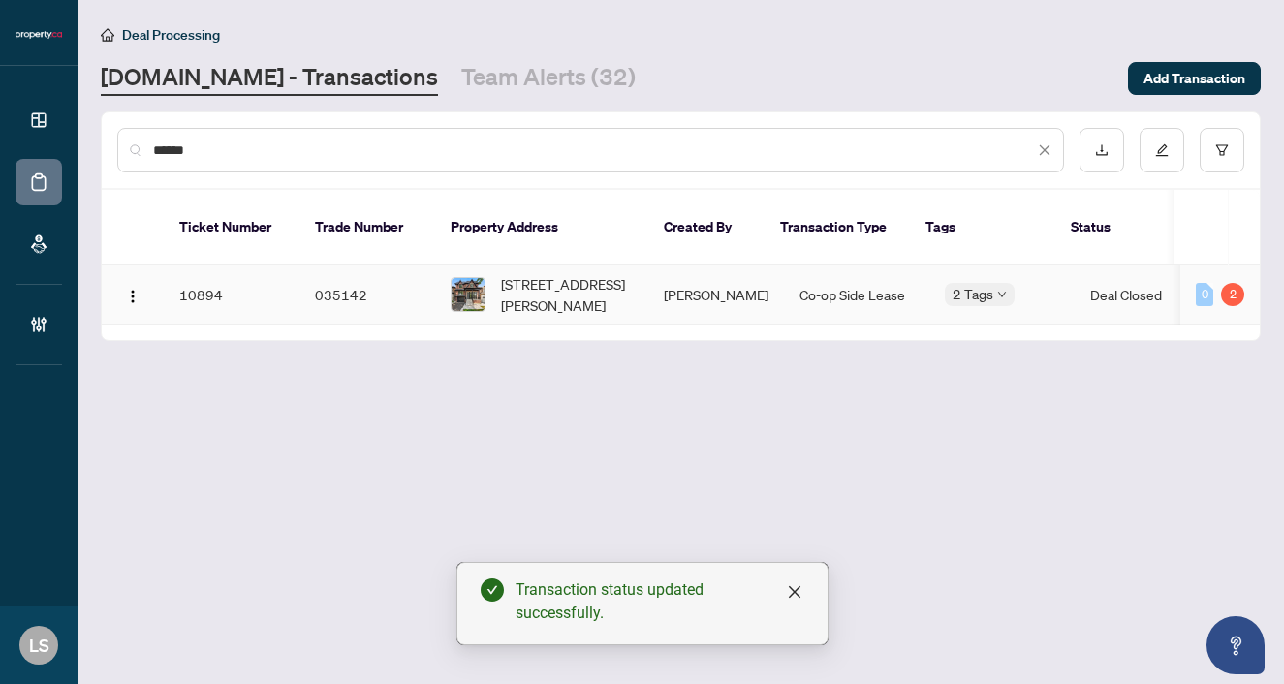
type input "******"
click at [567, 273] on span "66 Parkhurst Blvd, Toronto, Ontario M4G 2E2, Canada" at bounding box center [567, 294] width 132 height 43
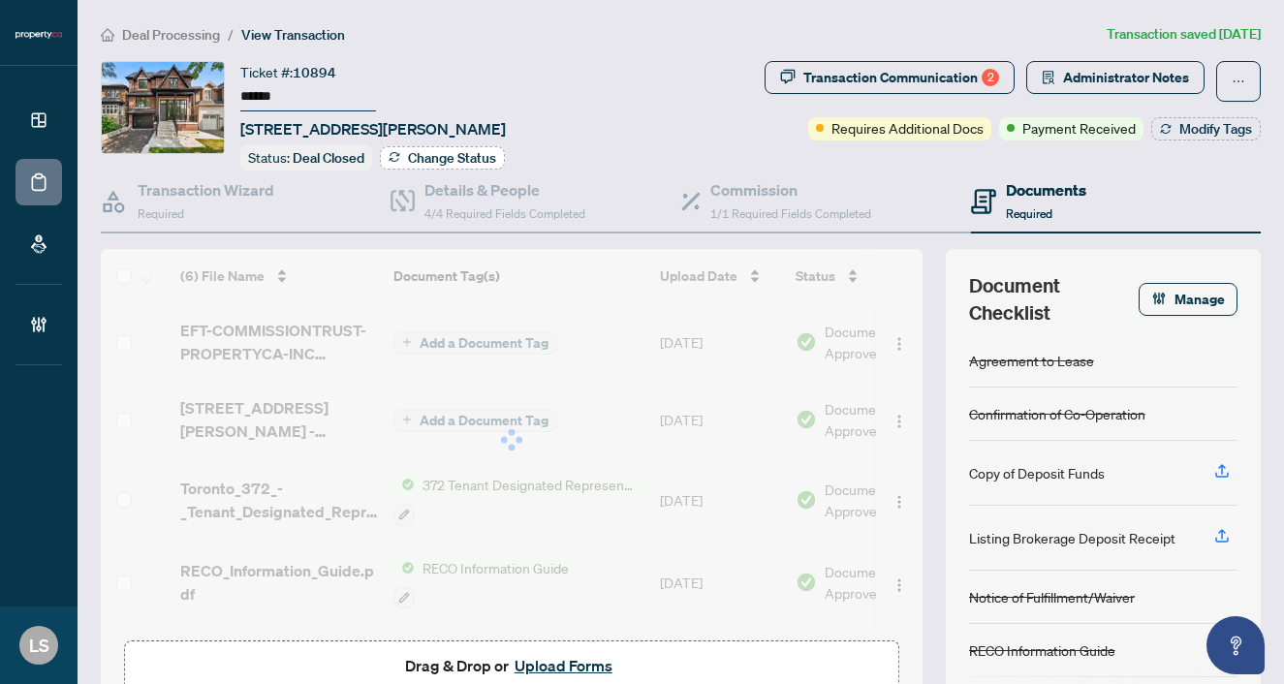
click at [466, 151] on span "Change Status" at bounding box center [452, 158] width 88 height 14
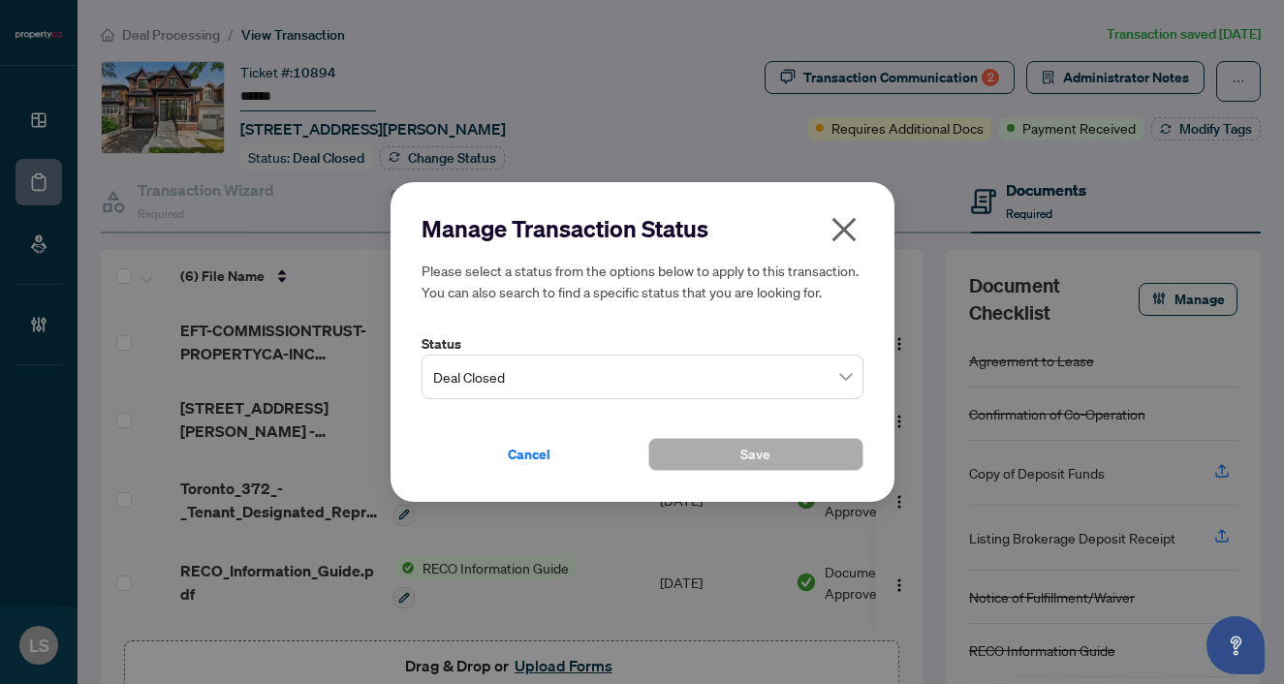
click at [540, 351] on label "Status" at bounding box center [643, 343] width 442 height 21
click at [531, 385] on span "Deal Closed" at bounding box center [642, 377] width 419 height 37
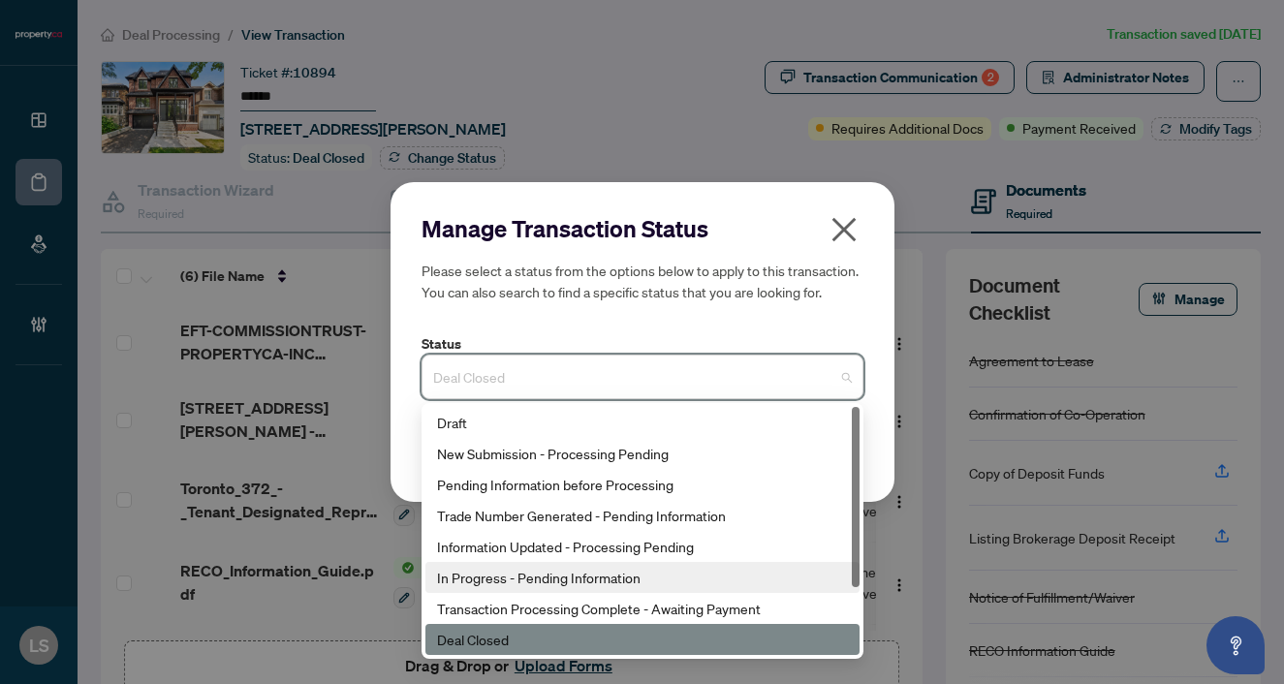
scroll to position [93, 0]
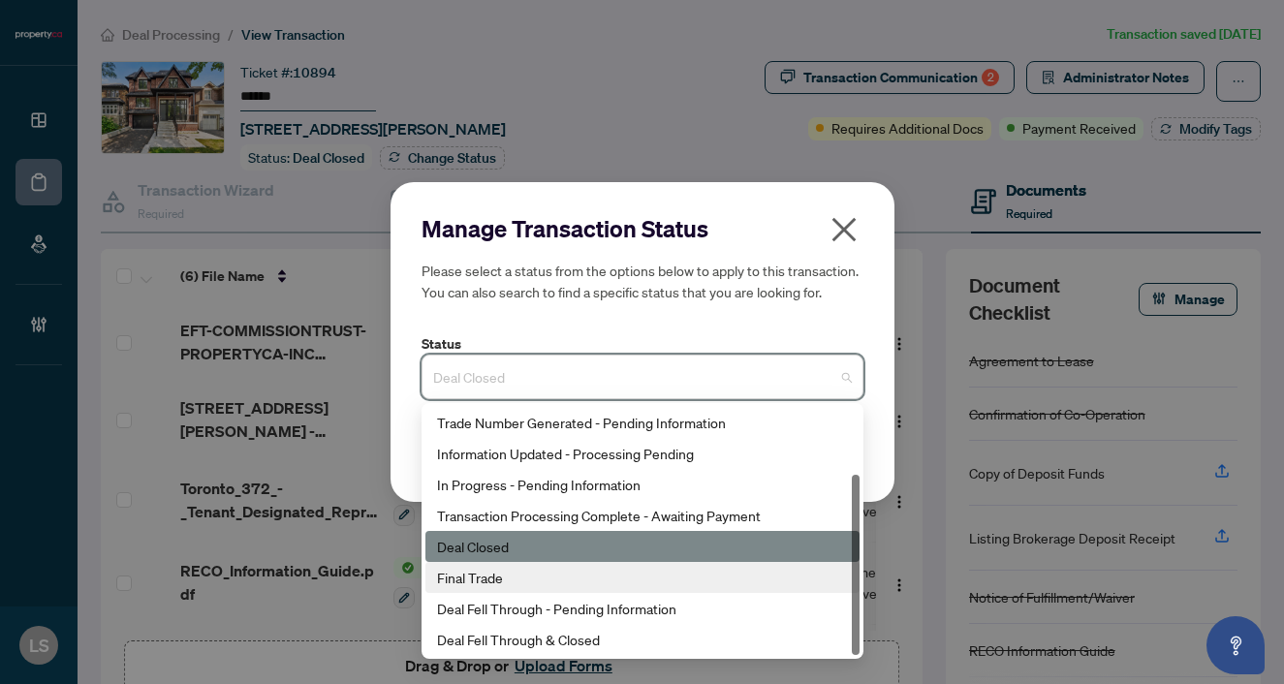
click at [469, 585] on div "Final Trade" at bounding box center [642, 577] width 411 height 21
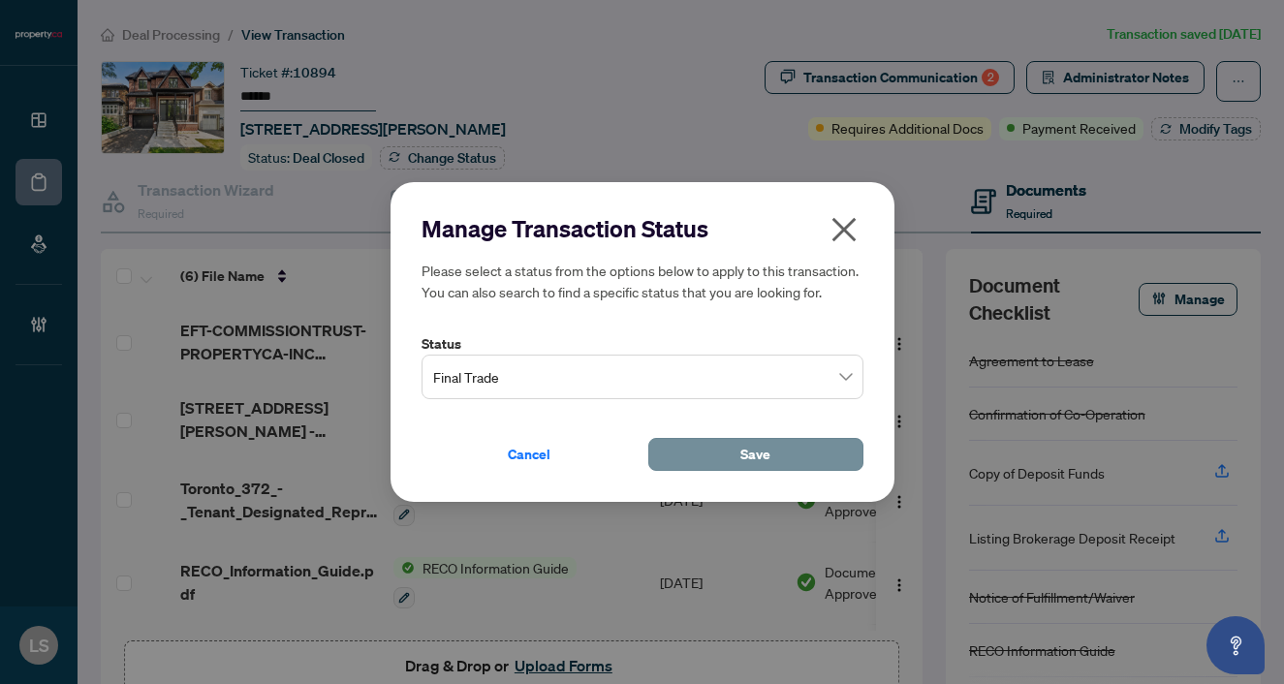
click at [769, 463] on span "Save" at bounding box center [755, 454] width 30 height 31
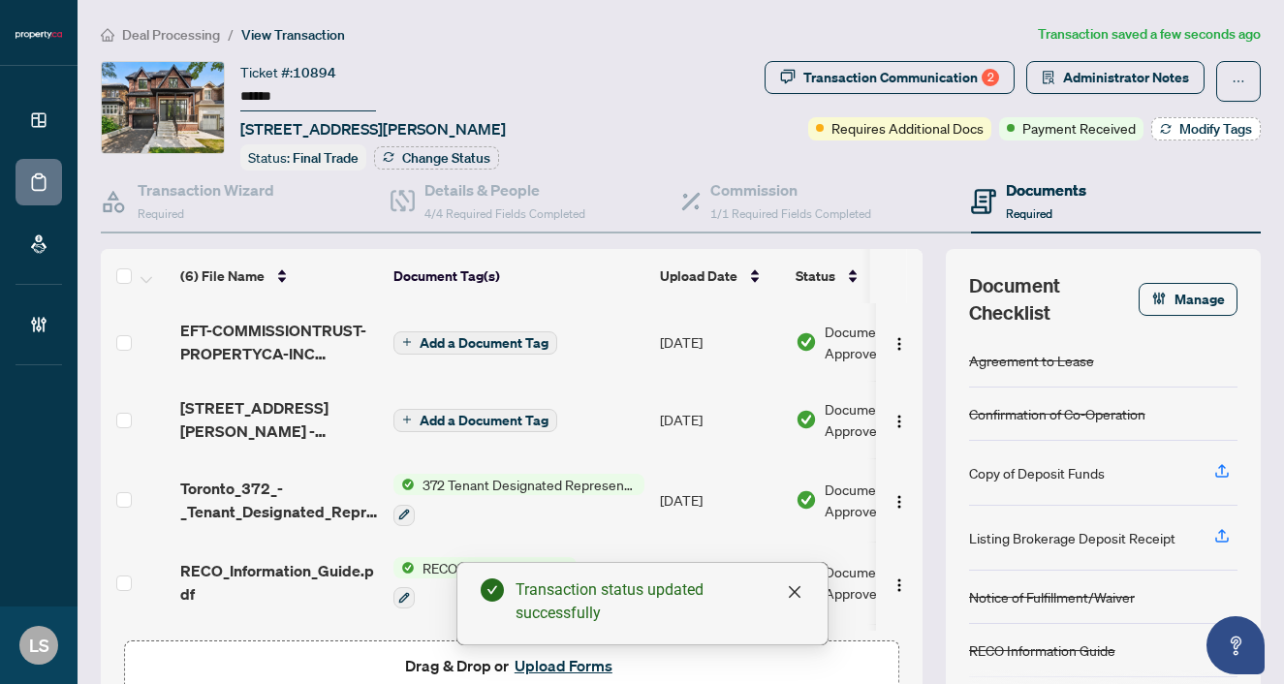
click at [1199, 131] on span "Modify Tags" at bounding box center [1215, 129] width 73 height 14
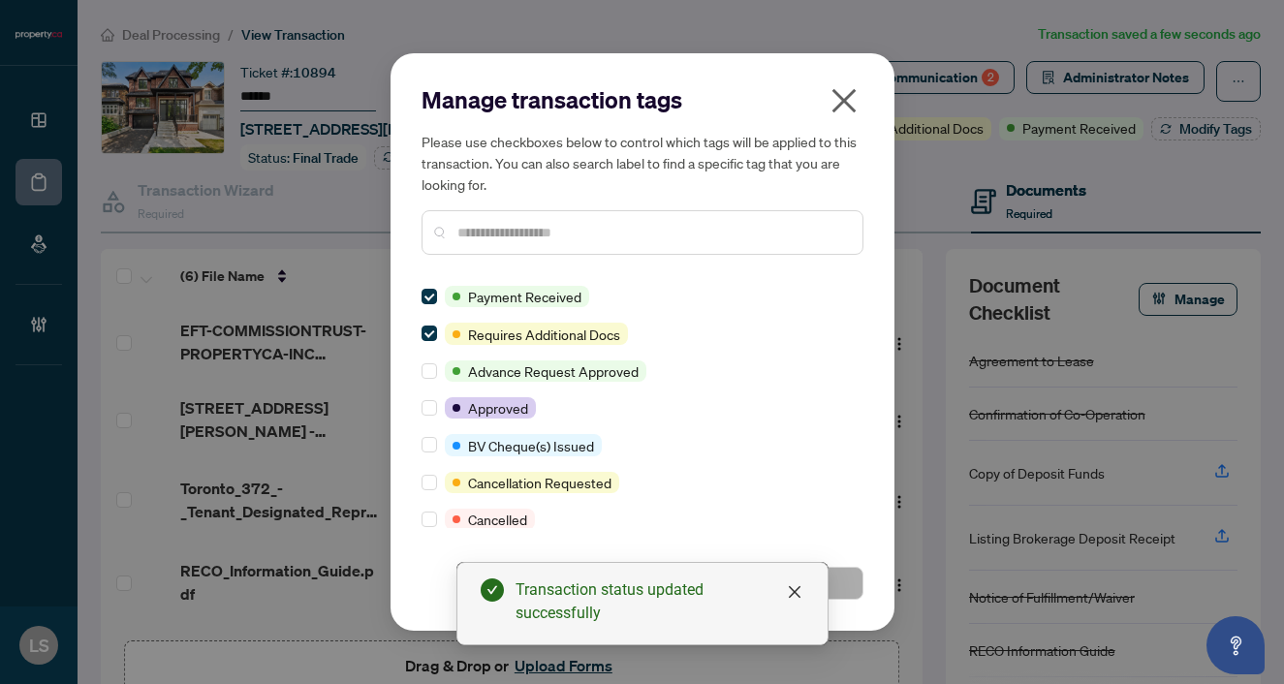
click at [484, 233] on input "text" at bounding box center [652, 232] width 390 height 21
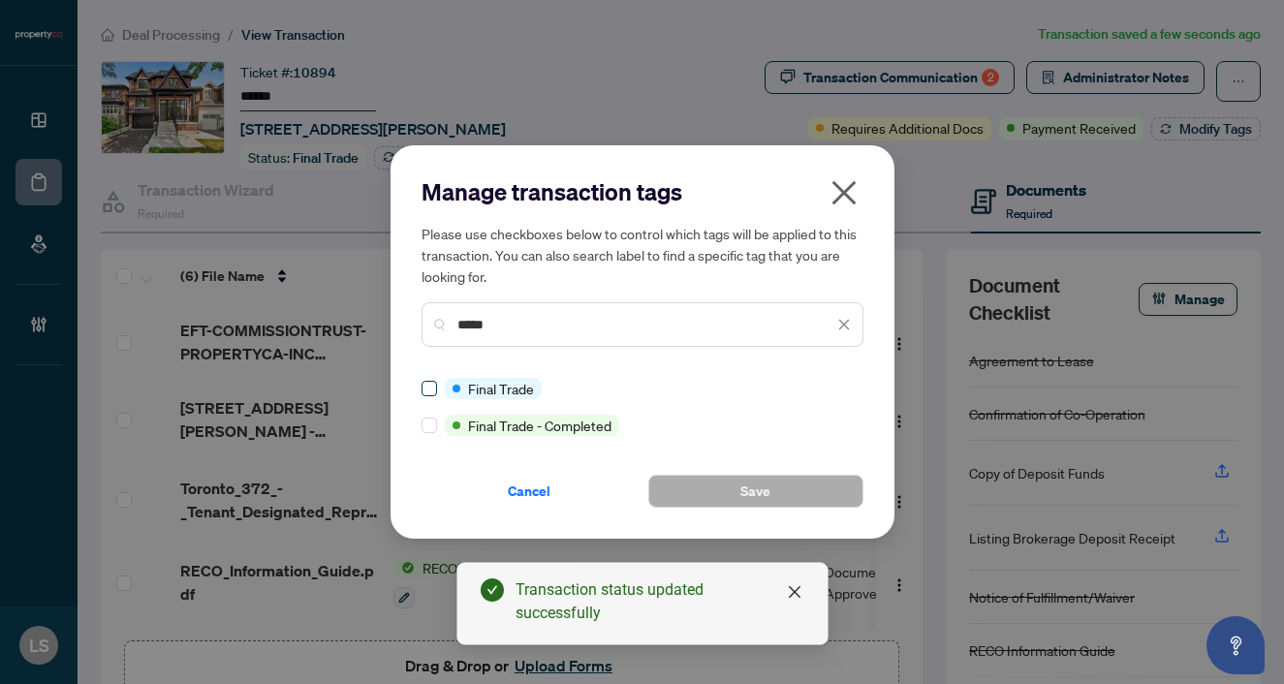
type input "*****"
click at [764, 493] on span "Save" at bounding box center [755, 491] width 30 height 31
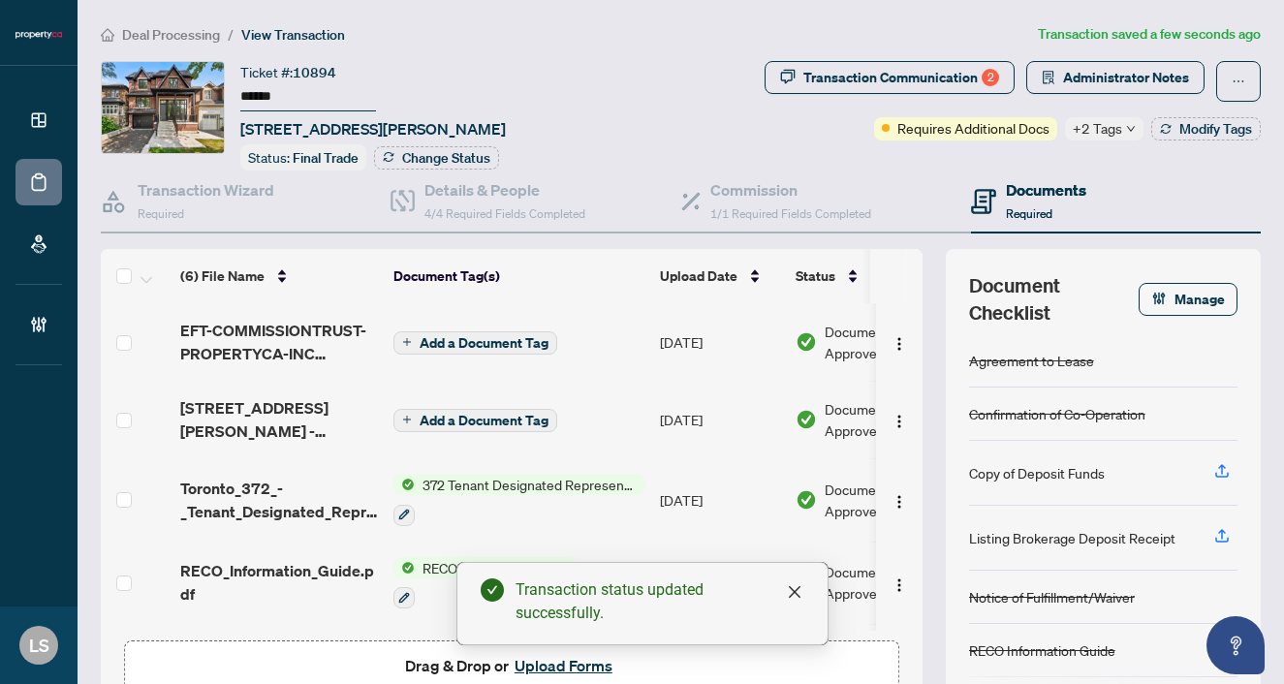
click at [205, 35] on span "Deal Processing" at bounding box center [171, 34] width 98 height 17
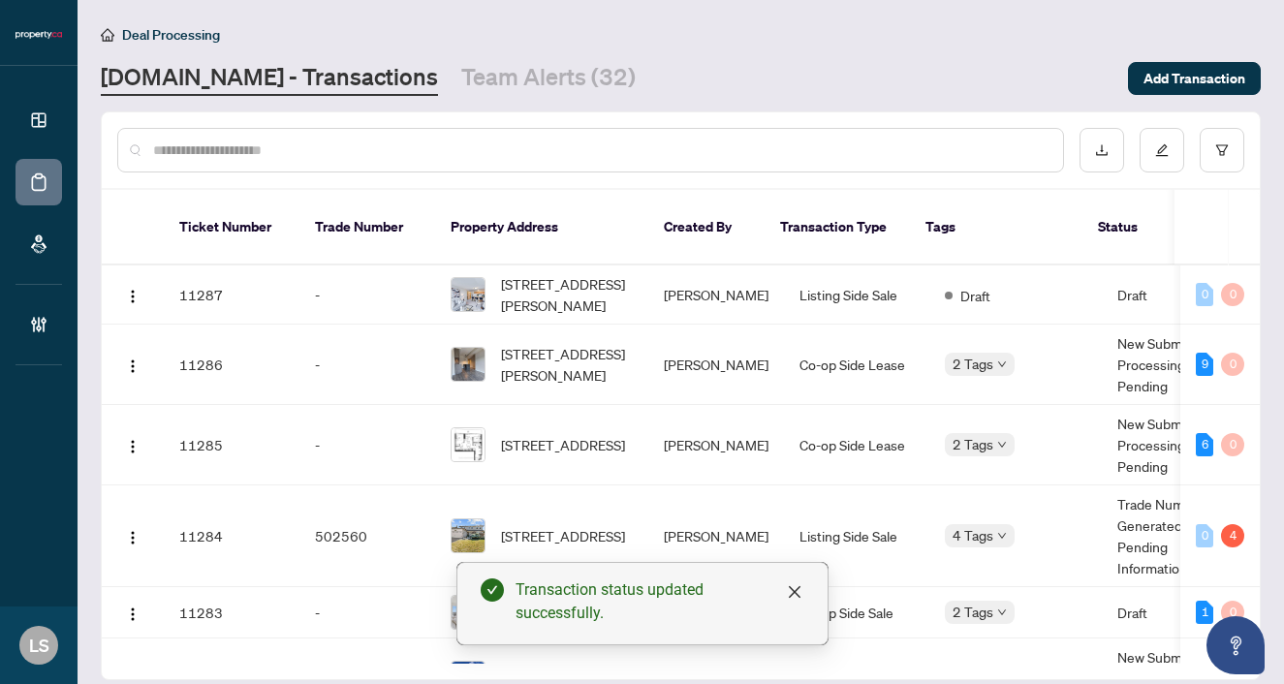
click at [235, 146] on input "text" at bounding box center [600, 150] width 894 height 21
paste input "******"
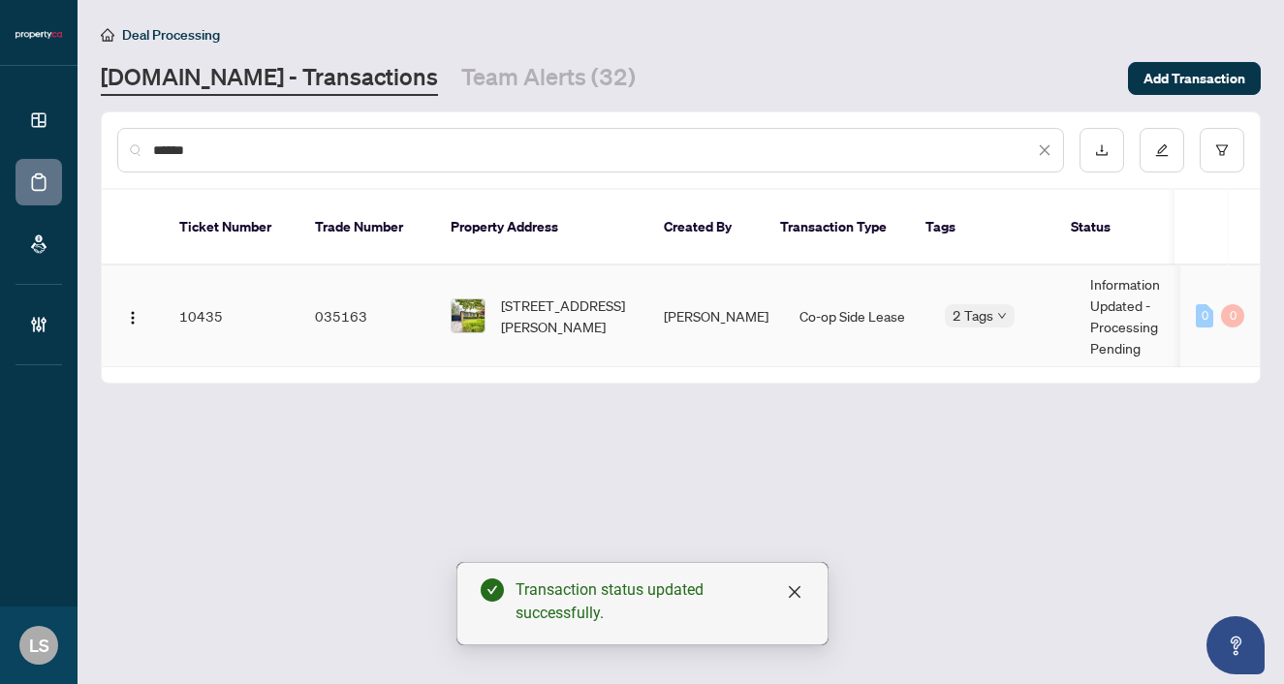
type input "******"
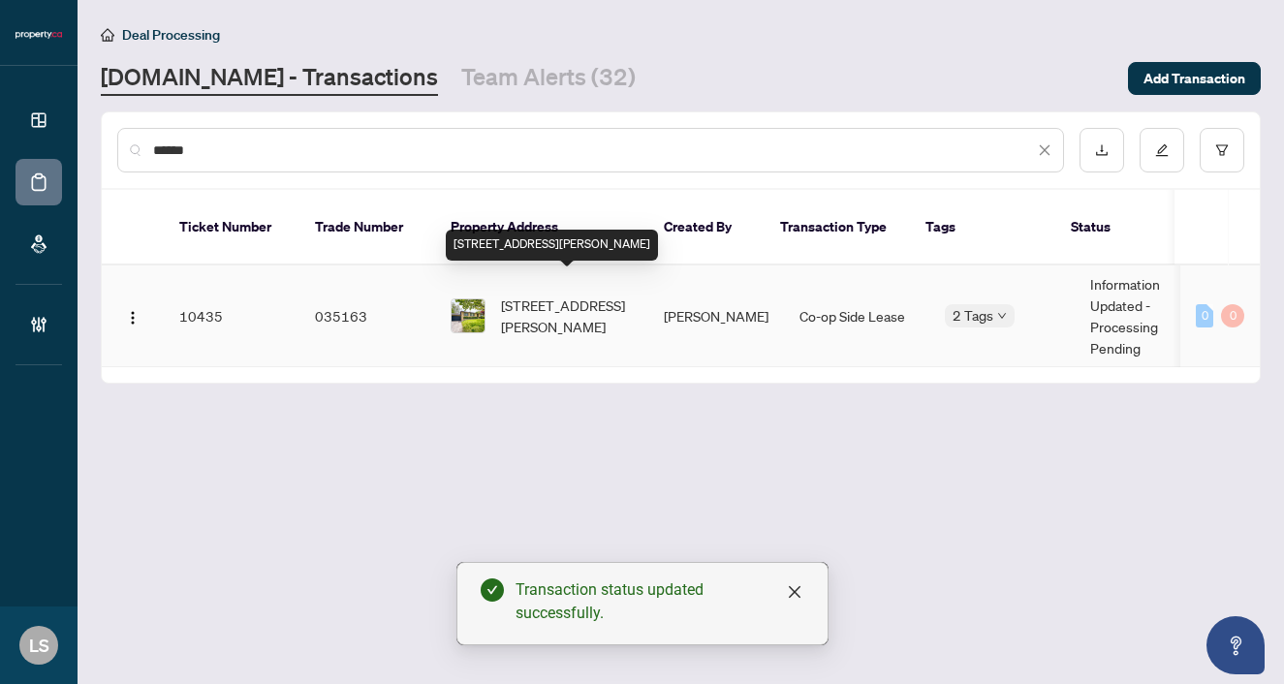
click at [566, 296] on span "1 Windham Dr, Toronto, Ontario M2K 1X7, Canada" at bounding box center [567, 316] width 132 height 43
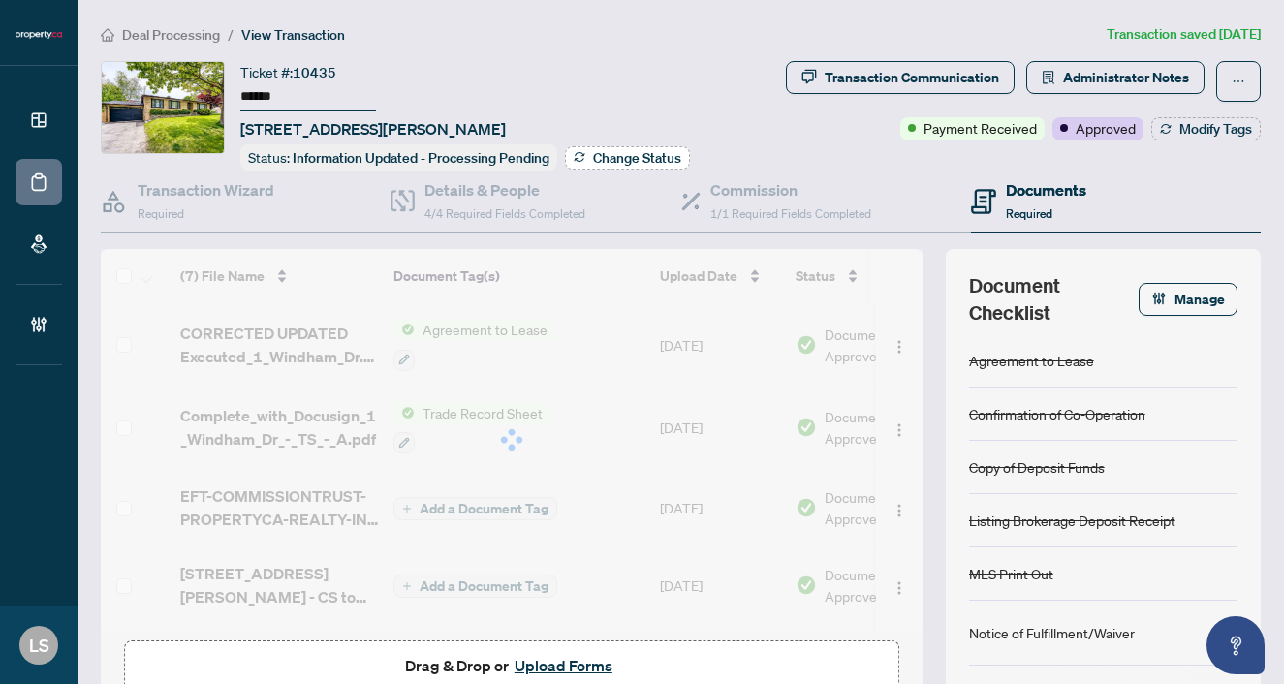
click at [609, 154] on span "Change Status" at bounding box center [637, 158] width 88 height 14
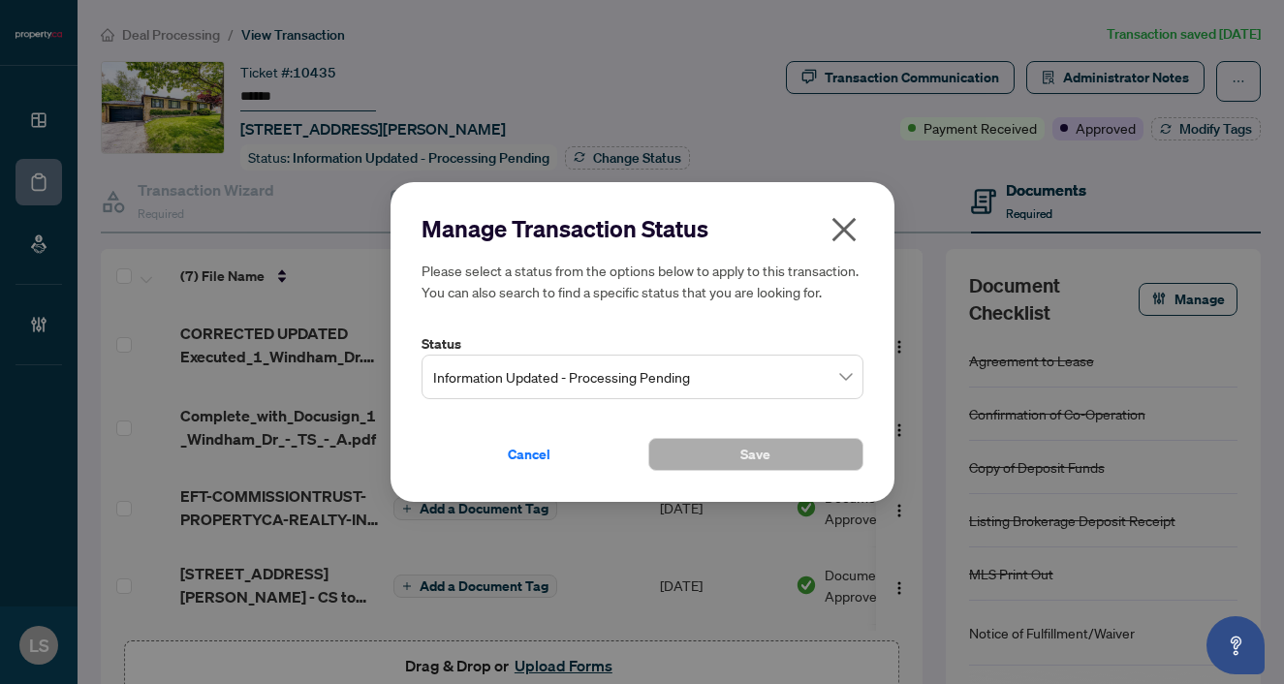
click at [484, 377] on span "Information Updated - Processing Pending" at bounding box center [642, 377] width 419 height 37
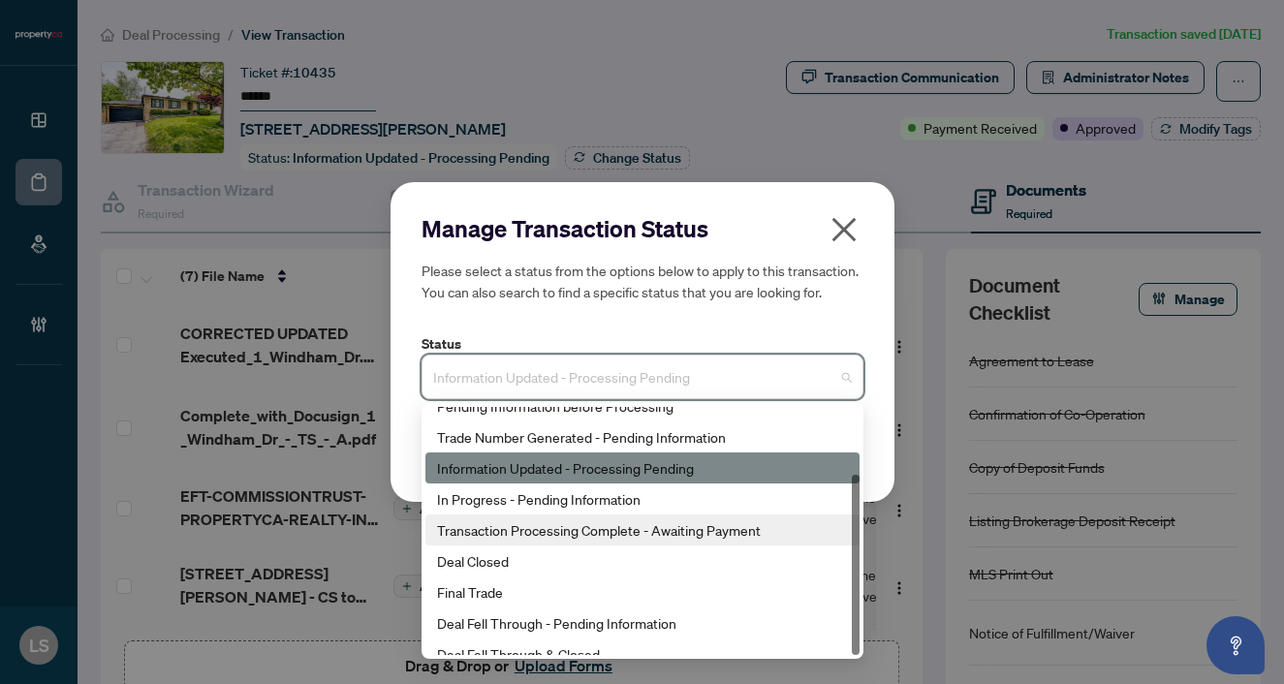
scroll to position [93, 0]
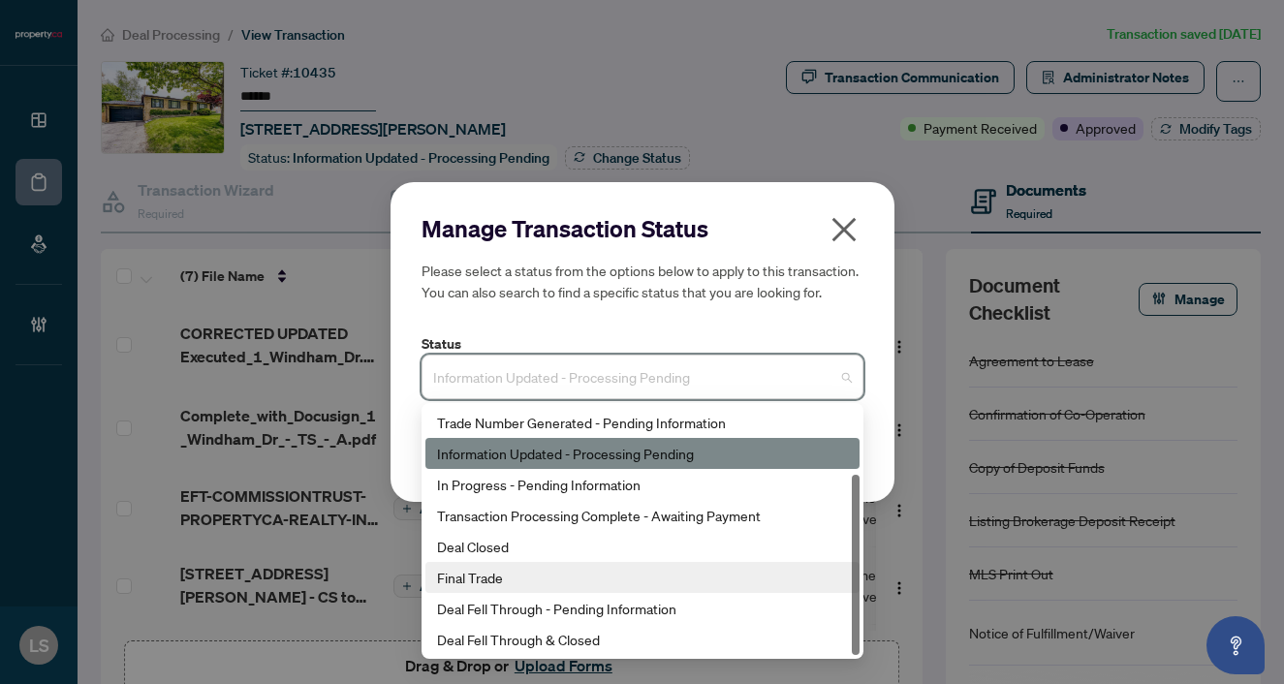
click at [471, 577] on div "Final Trade" at bounding box center [642, 577] width 411 height 21
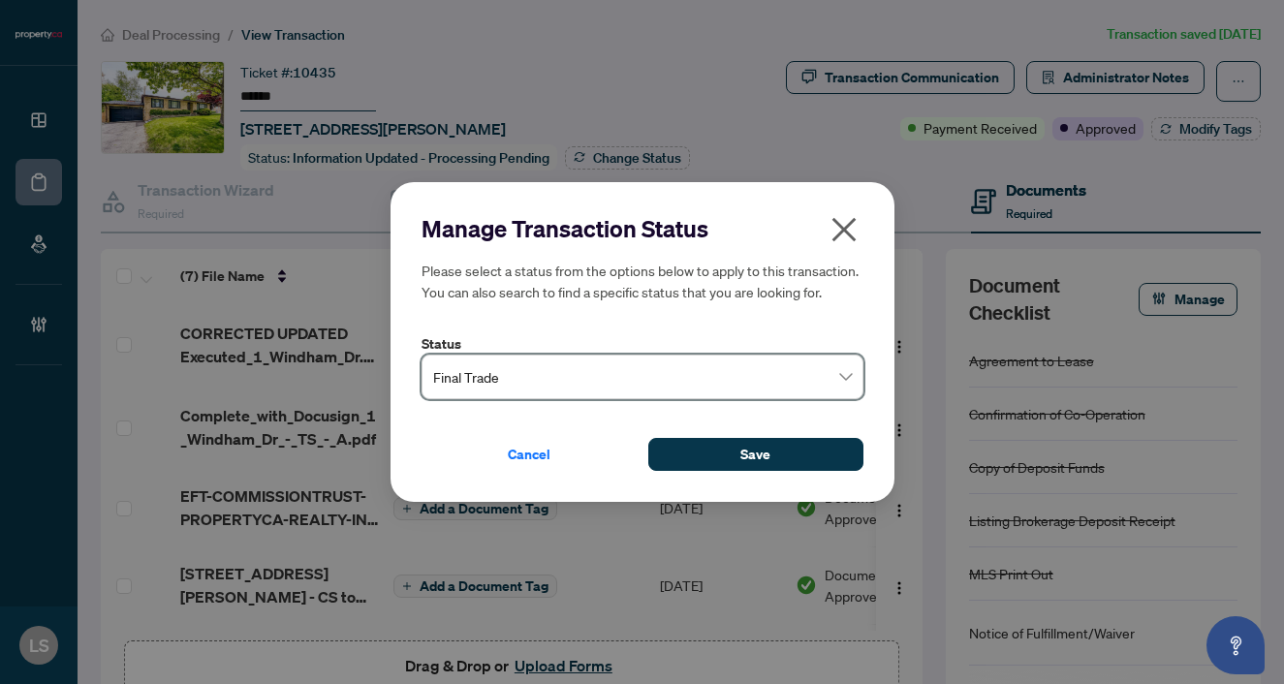
click at [731, 476] on div "Manage Transaction Status Please select a status from the options below to appl…" at bounding box center [643, 342] width 504 height 320
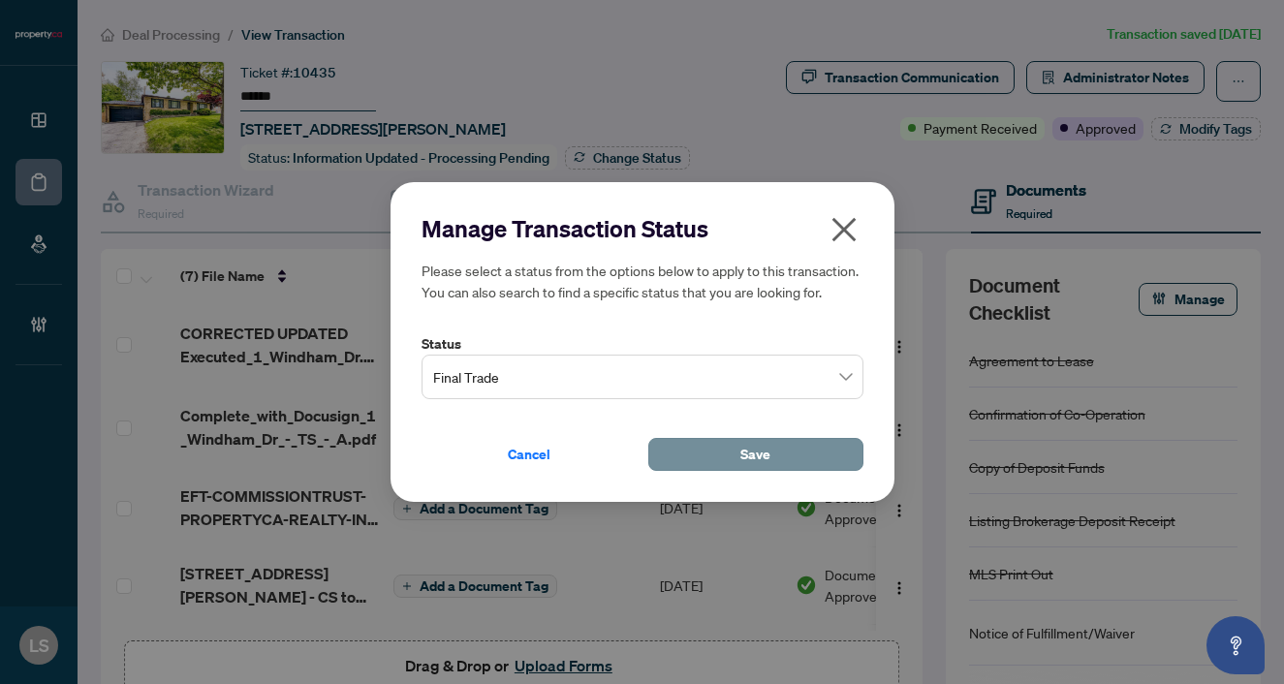
click at [727, 440] on button "Save" at bounding box center [755, 454] width 215 height 33
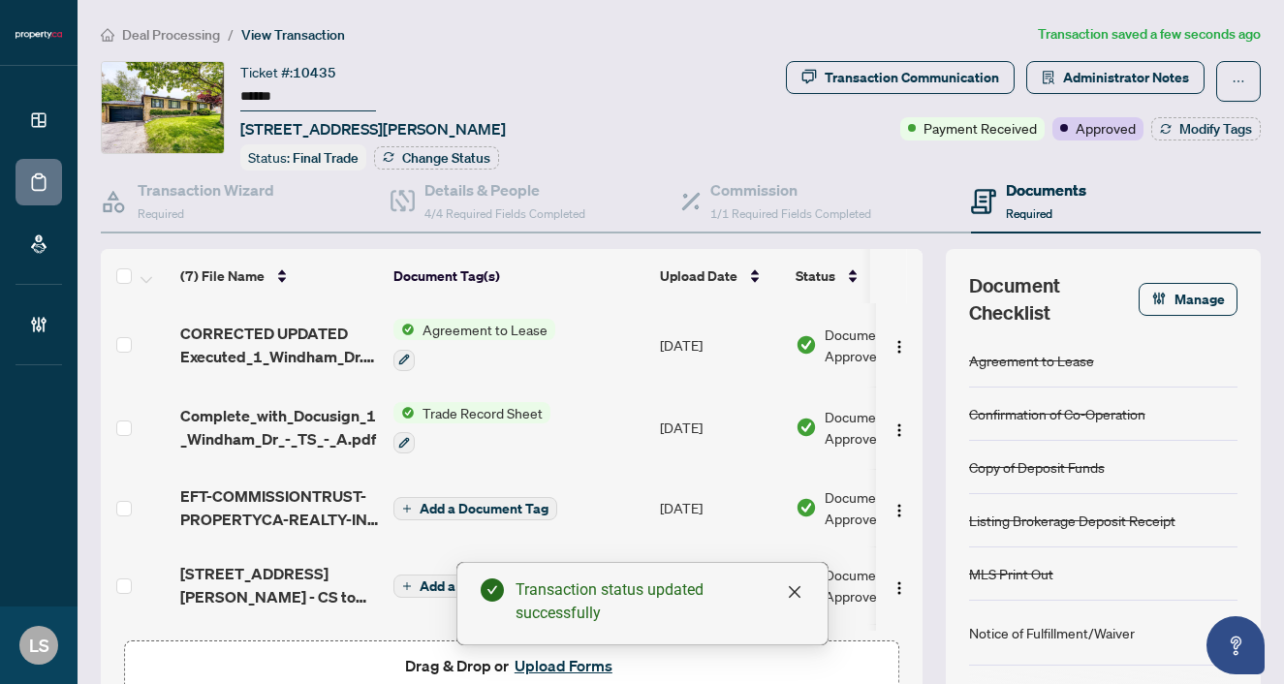
click at [1187, 115] on div "Transaction Communication Administrator Notes Payment Received Approved Modify …" at bounding box center [955, 100] width 611 height 79
click at [1197, 124] on span "Modify Tags" at bounding box center [1215, 129] width 73 height 14
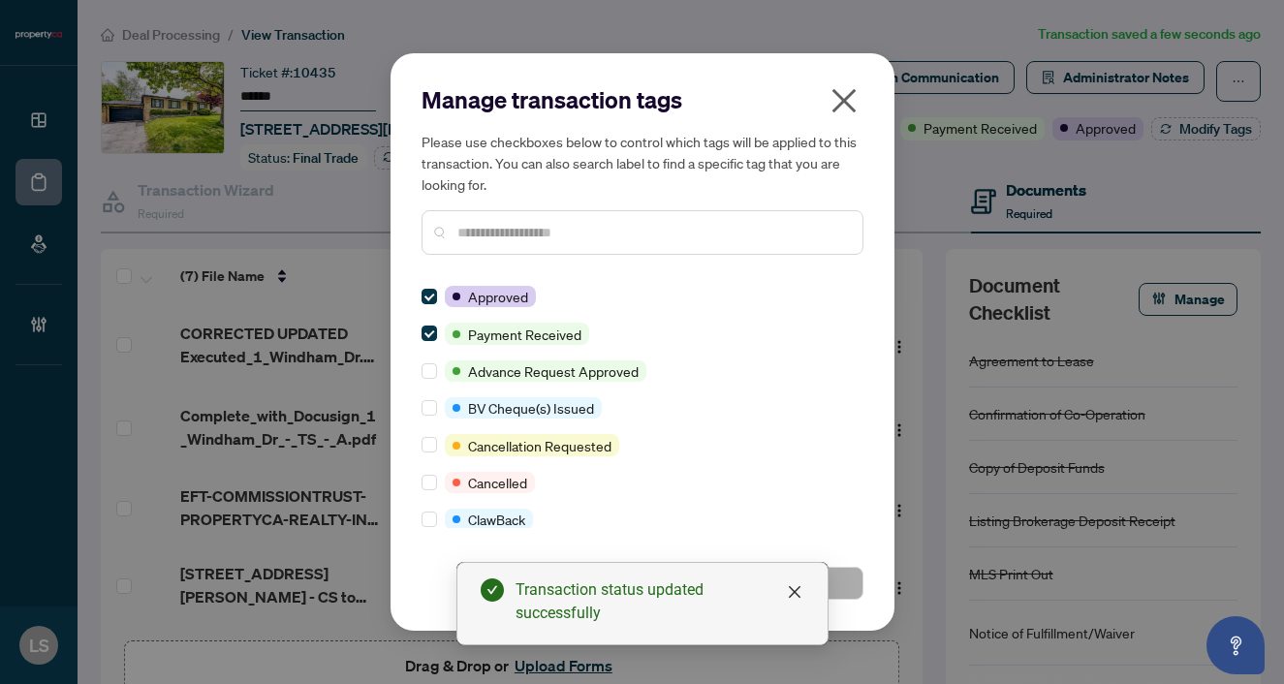
click at [457, 232] on input "text" at bounding box center [652, 232] width 390 height 21
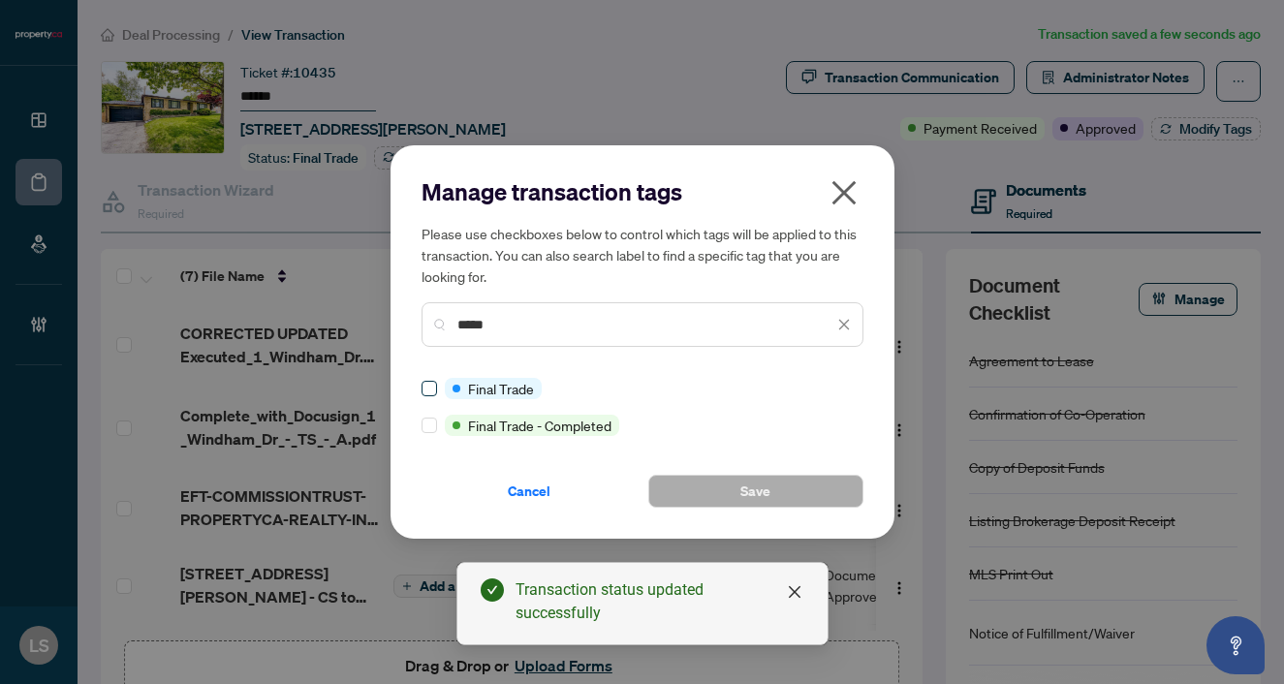
type input "*****"
click at [784, 498] on button "Save" at bounding box center [755, 491] width 215 height 33
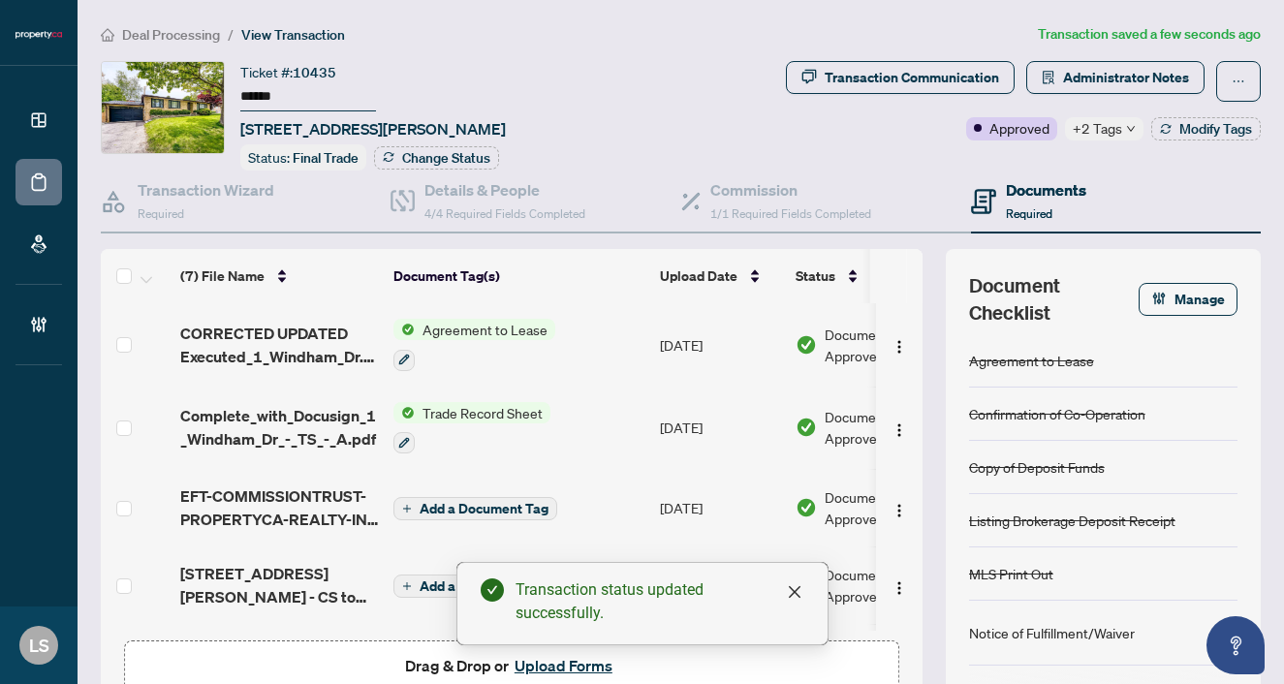
click at [178, 29] on span "Deal Processing" at bounding box center [171, 34] width 98 height 17
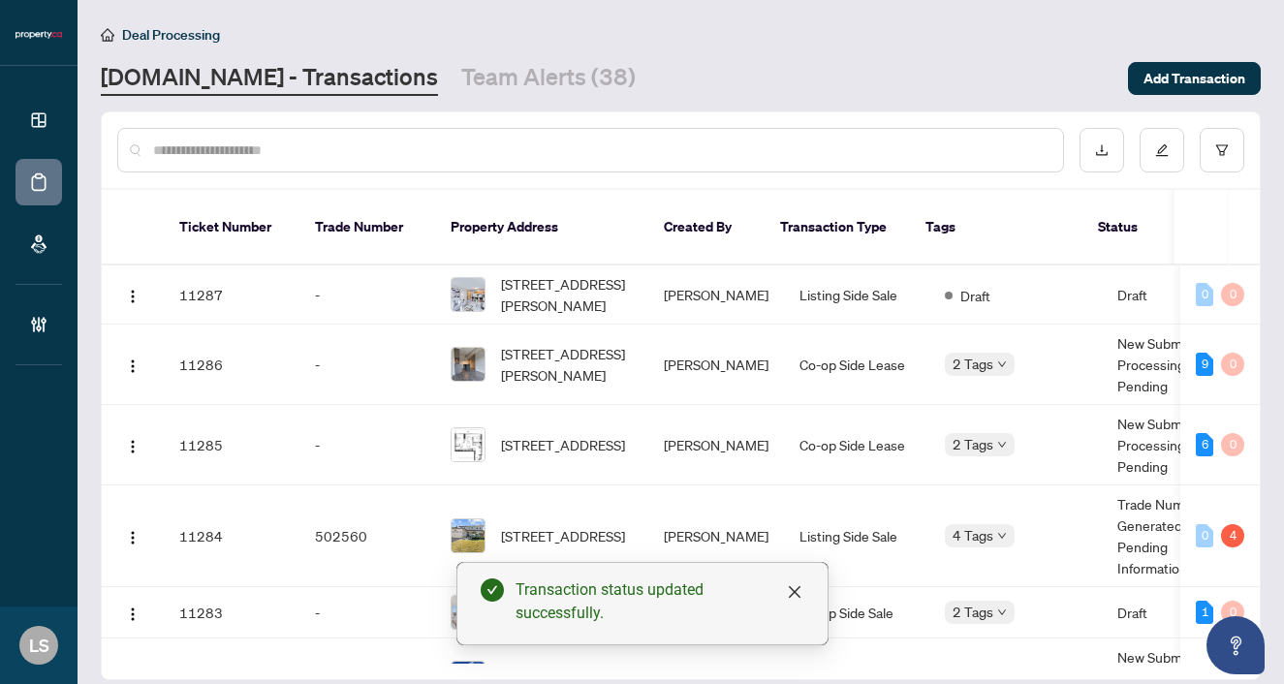
click at [340, 140] on input "text" at bounding box center [600, 150] width 894 height 21
paste input "******"
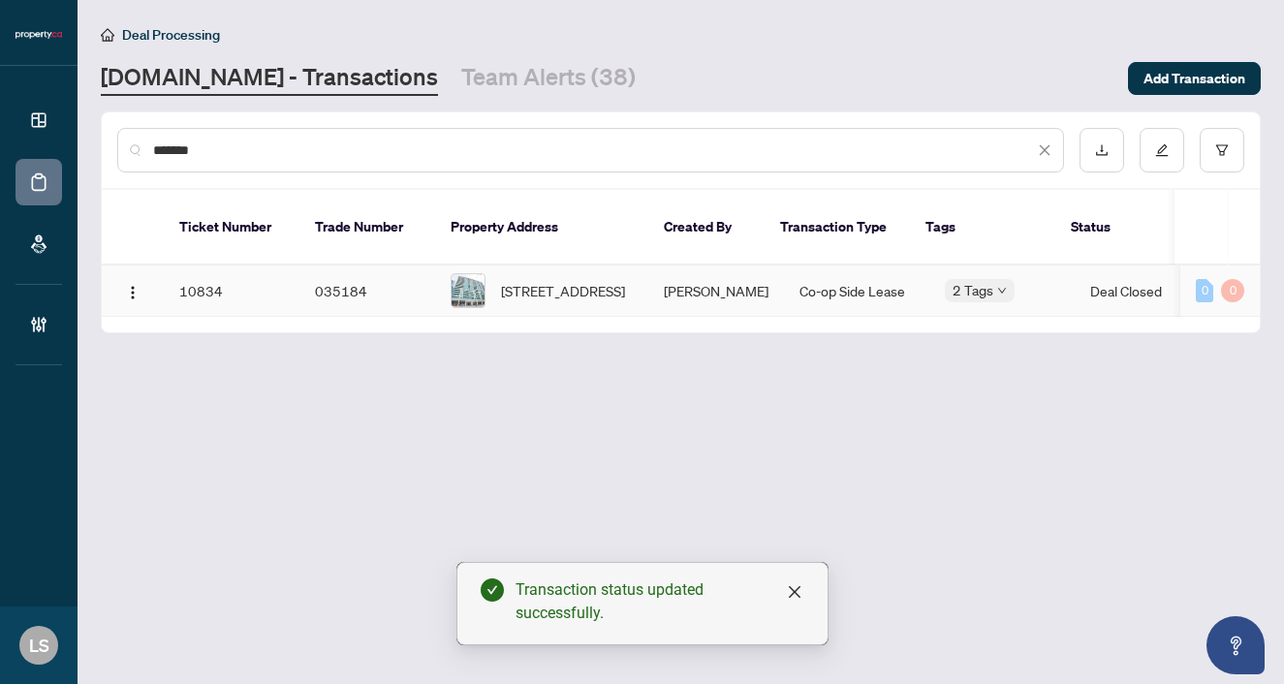
type input "******"
click at [520, 285] on span "1222-25 Lower Simcoe St, Toronto, Ontario M5J 3A1, Canada" at bounding box center [563, 290] width 124 height 21
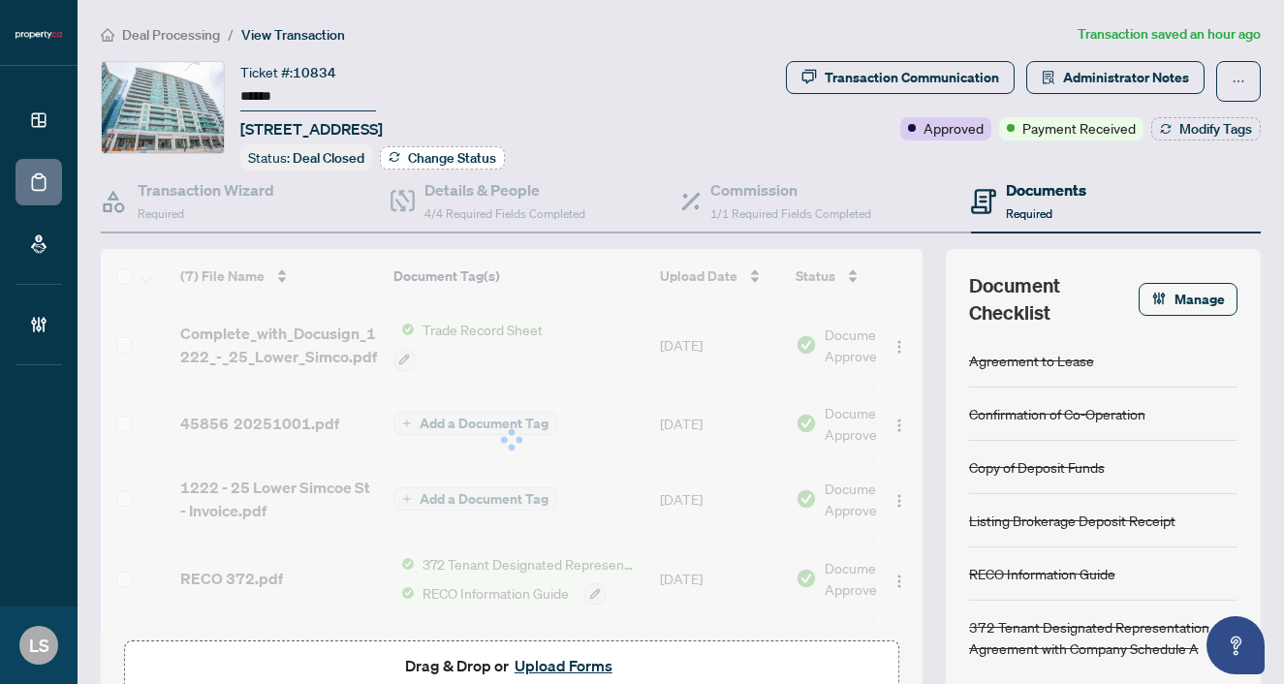
click at [452, 151] on span "Change Status" at bounding box center [452, 158] width 88 height 14
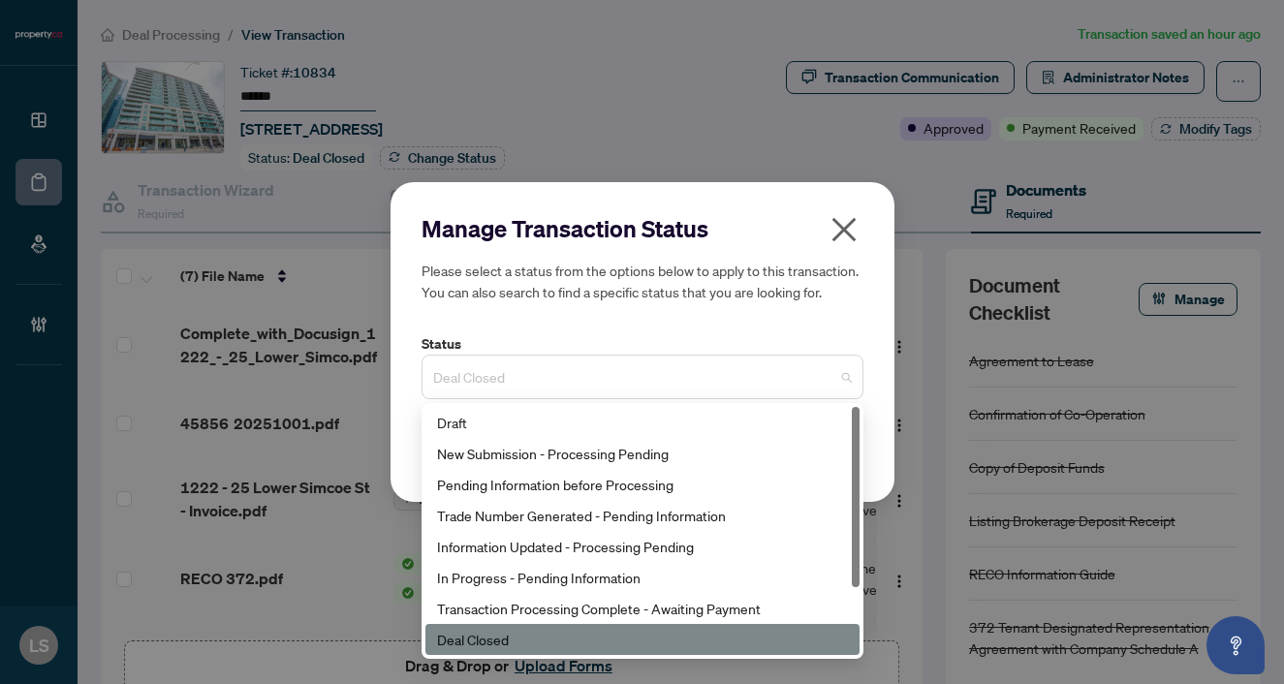
click at [517, 358] on div "Deal Closed" at bounding box center [643, 377] width 442 height 45
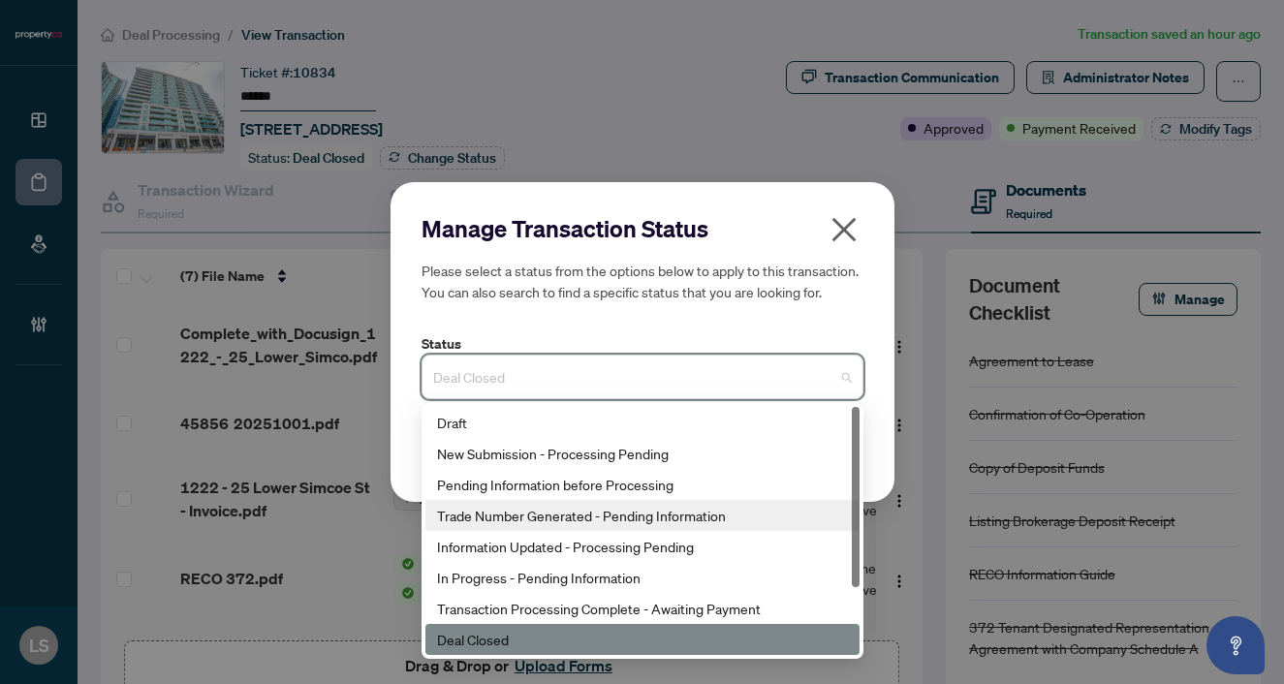
scroll to position [93, 0]
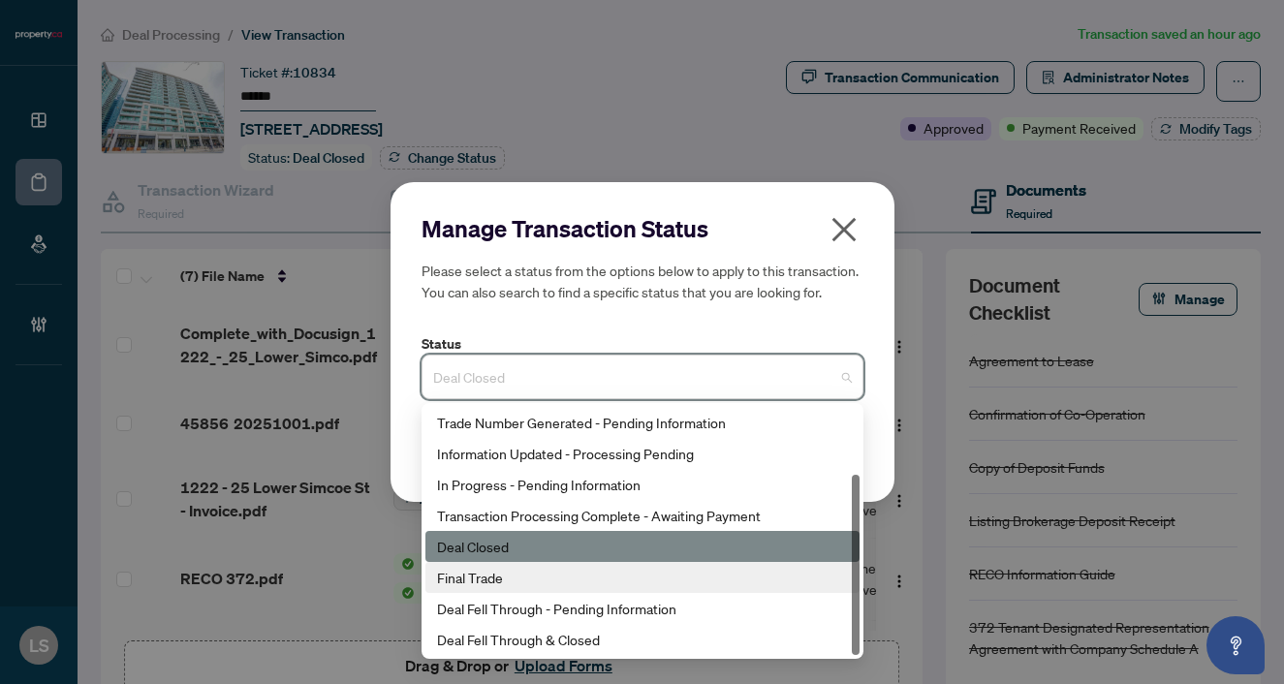
click at [507, 577] on div "Final Trade" at bounding box center [642, 577] width 411 height 21
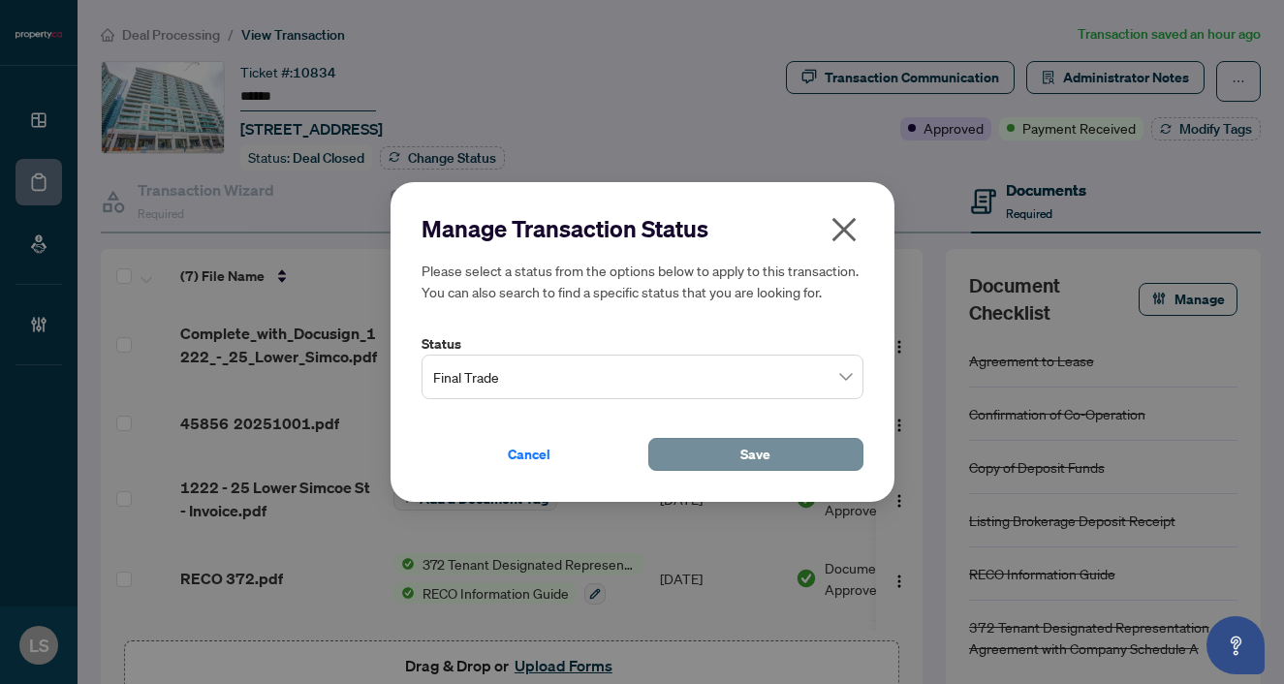
click at [694, 454] on button "Save" at bounding box center [755, 454] width 215 height 33
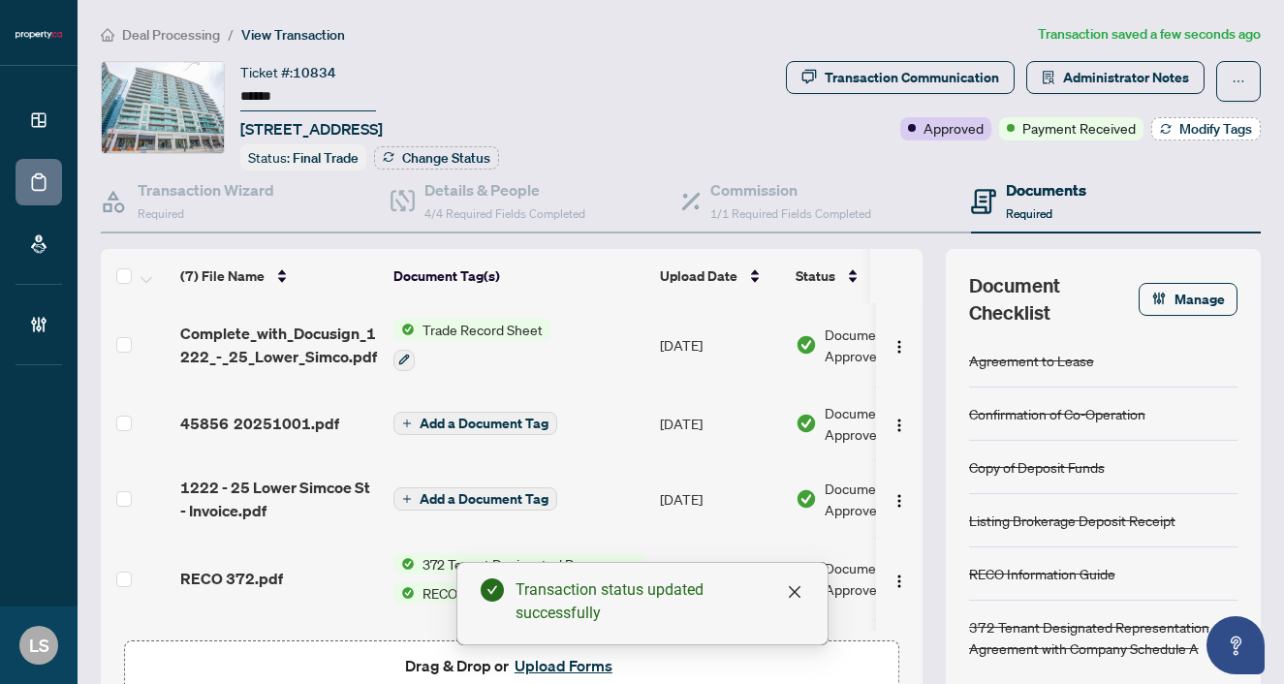
click at [1189, 129] on span "Modify Tags" at bounding box center [1215, 129] width 73 height 14
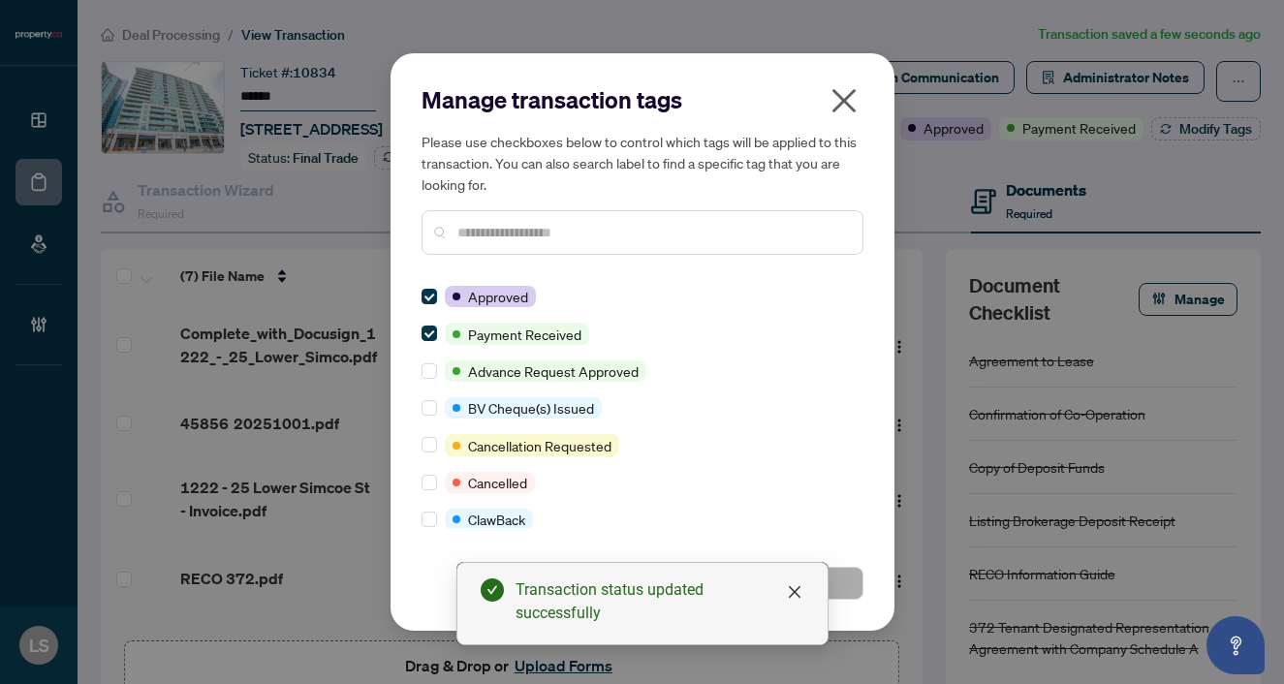
click at [472, 236] on input "text" at bounding box center [652, 232] width 390 height 21
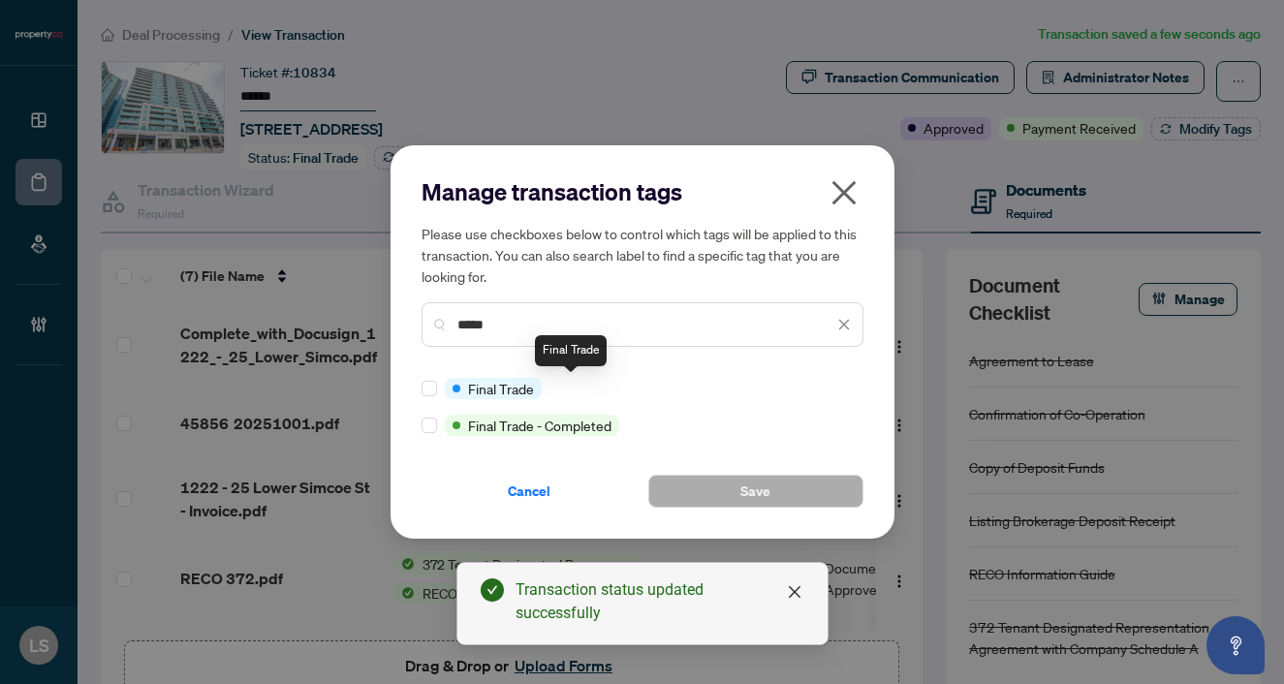
type input "*****"
click at [438, 383] on div at bounding box center [433, 388] width 23 height 21
click at [434, 381] on span at bounding box center [430, 389] width 16 height 16
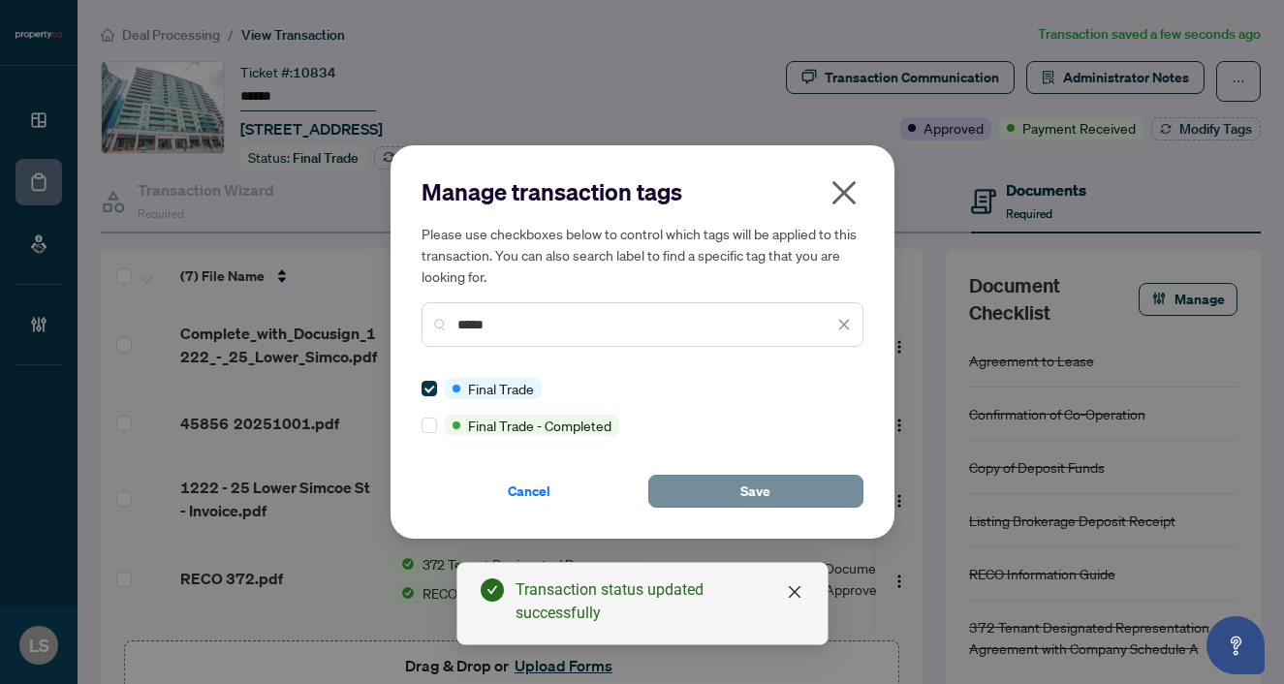
click at [779, 499] on button "Save" at bounding box center [755, 491] width 215 height 33
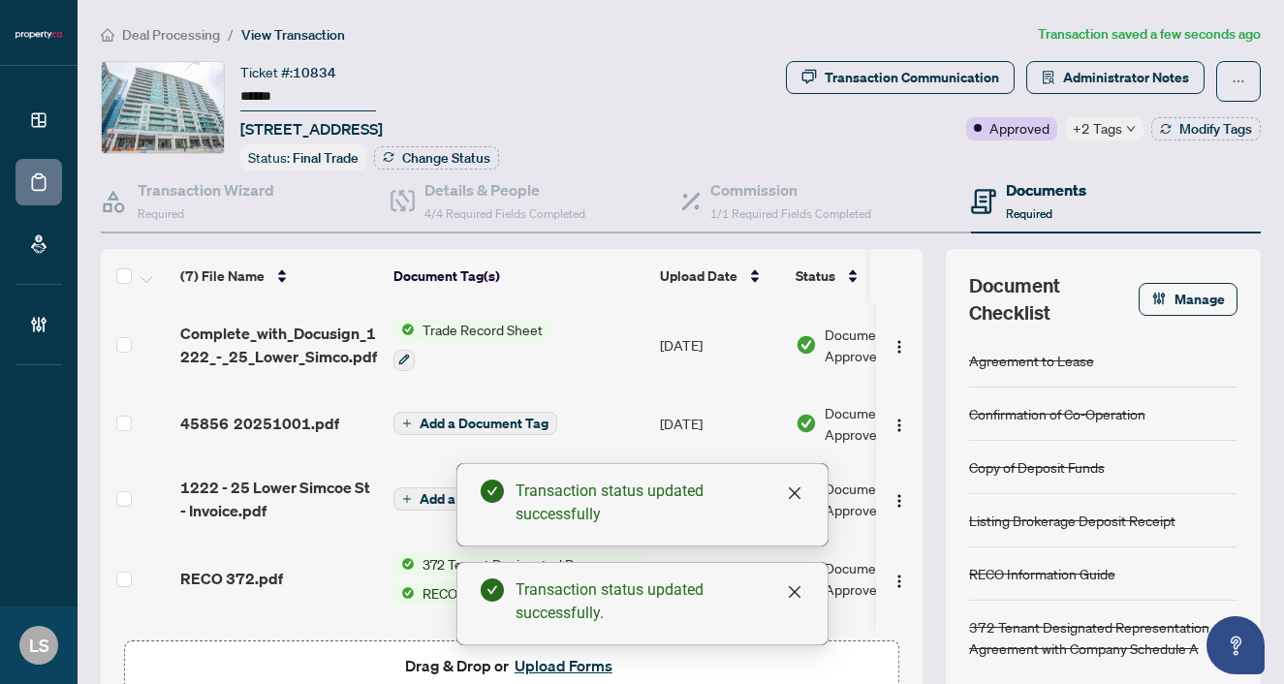
click at [154, 33] on span "Deal Processing" at bounding box center [171, 34] width 98 height 17
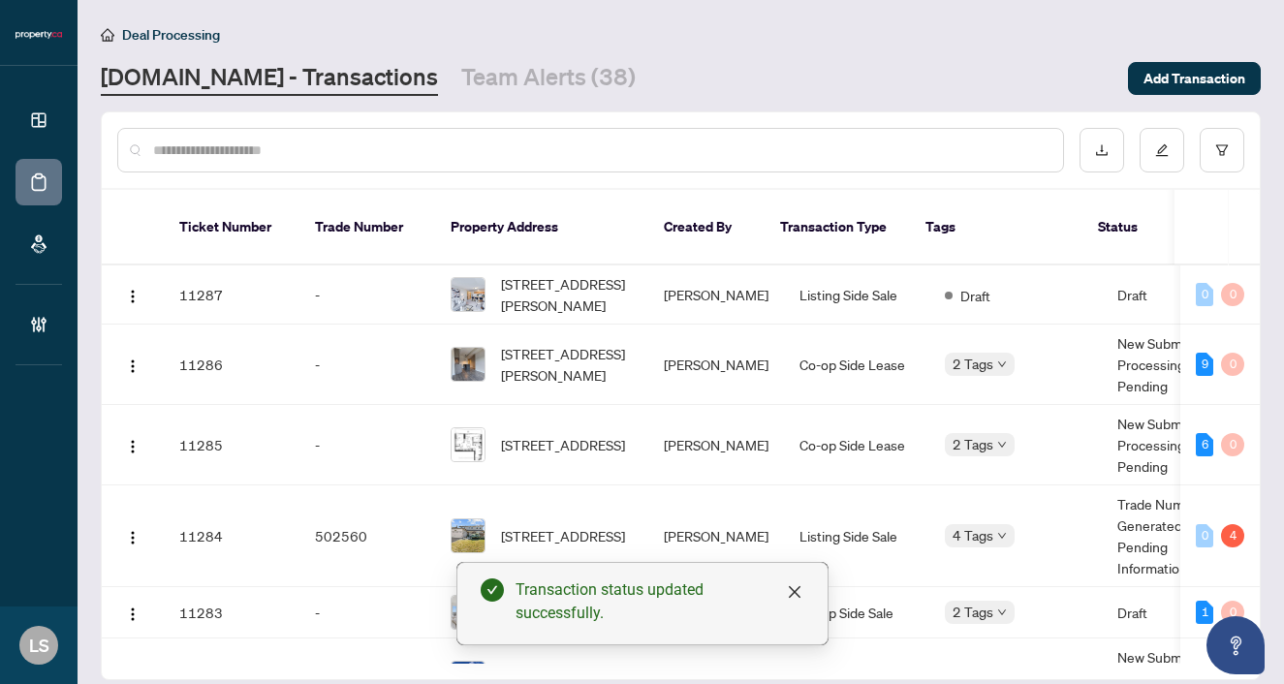
click at [166, 149] on input "text" at bounding box center [600, 150] width 894 height 21
paste input "******"
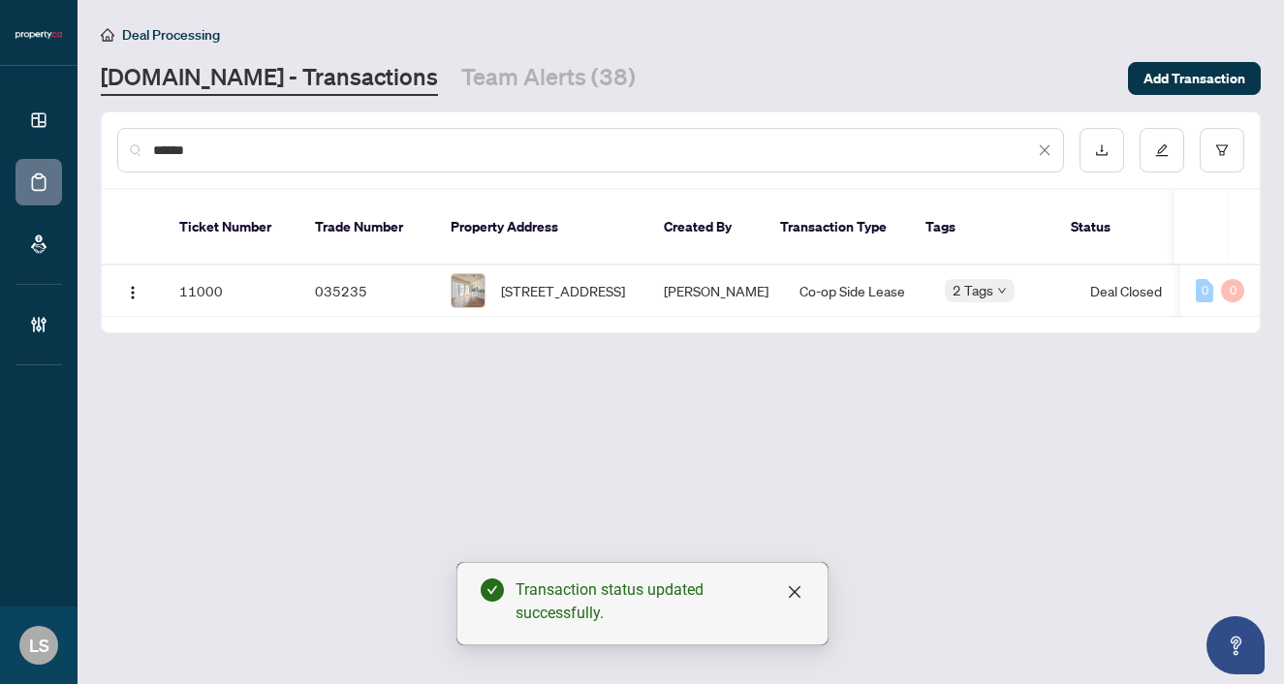
type input "******"
click at [532, 280] on span "2210-210 Simcoe St, Toronto, Ontario M5T 0A9, Canada" at bounding box center [563, 290] width 124 height 21
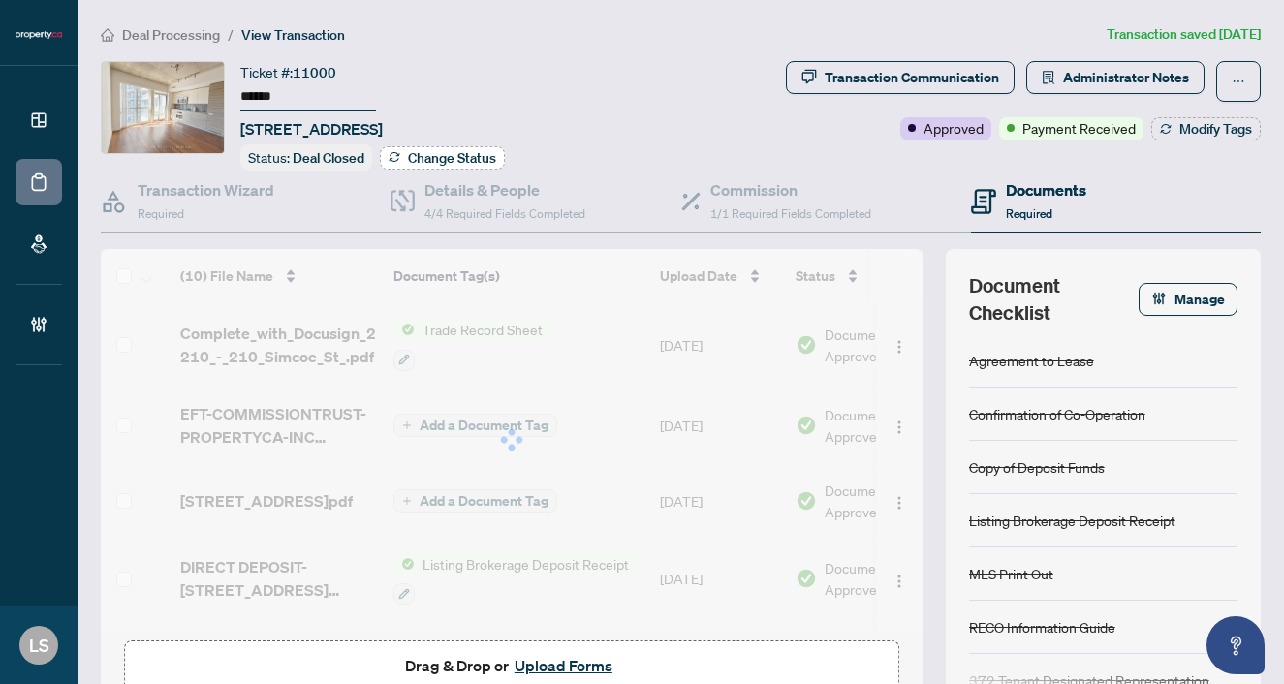
click at [464, 159] on span "Change Status" at bounding box center [452, 158] width 88 height 14
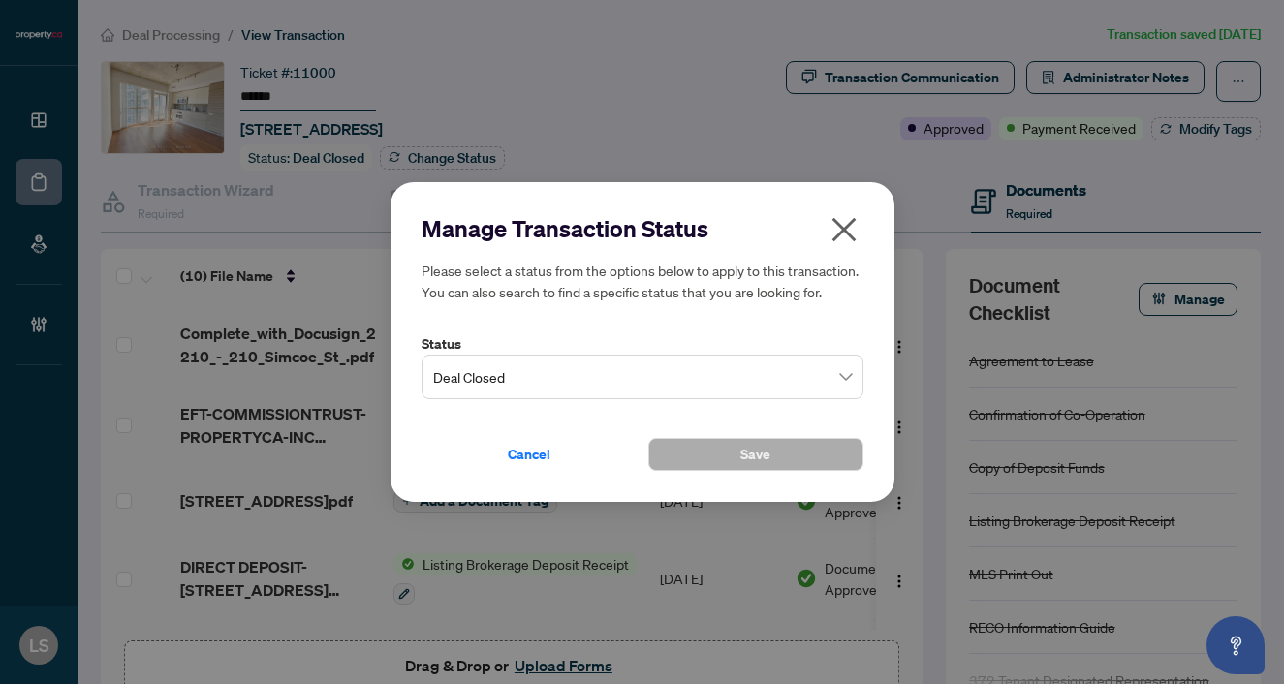
click at [484, 379] on span "Deal Closed" at bounding box center [642, 377] width 419 height 37
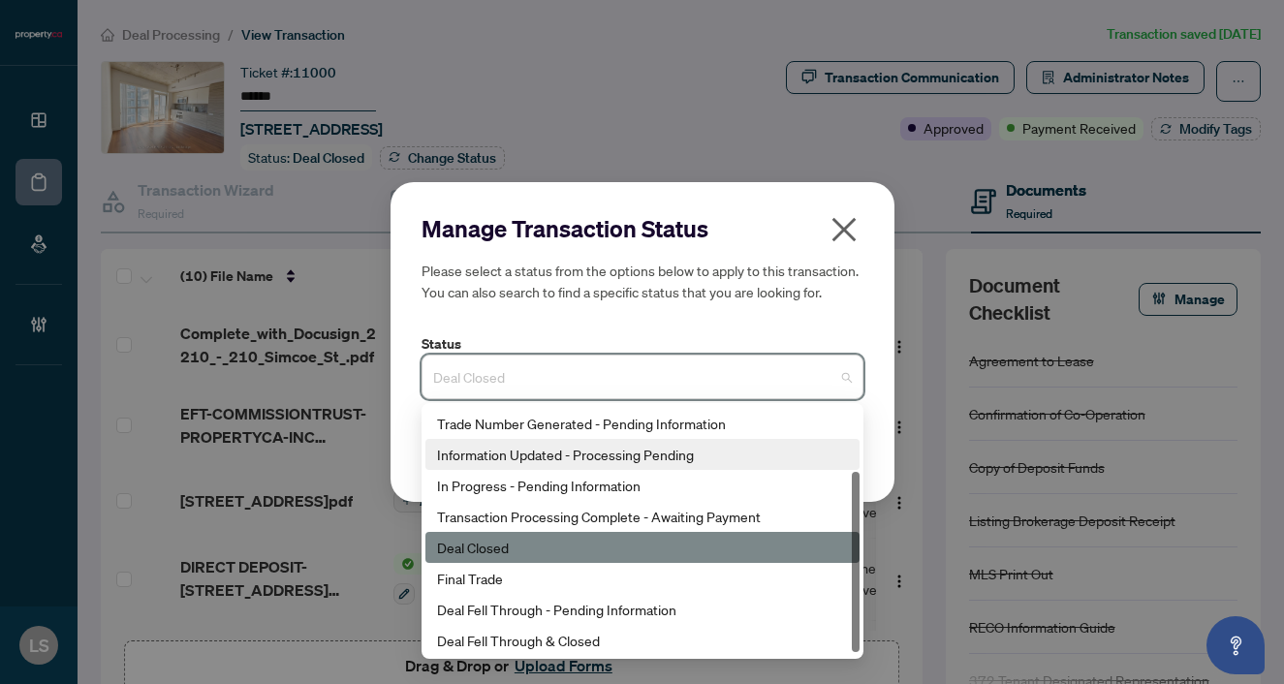
scroll to position [93, 0]
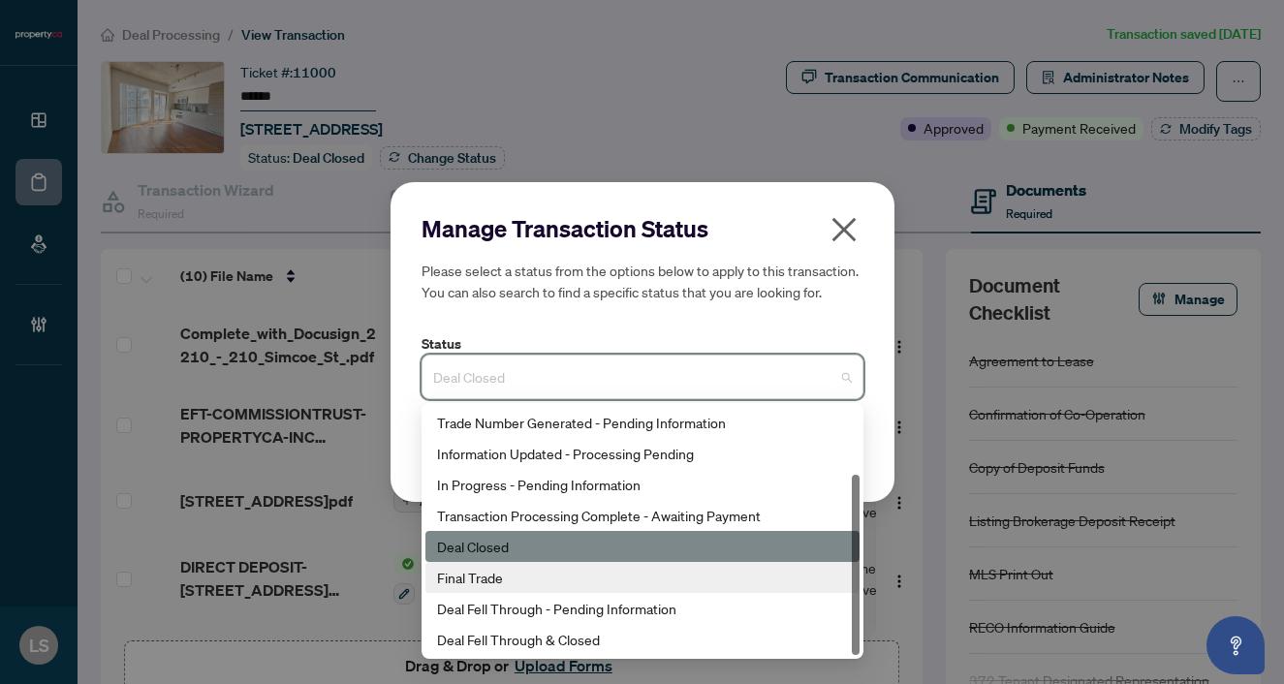
click at [509, 574] on div "Final Trade" at bounding box center [642, 577] width 411 height 21
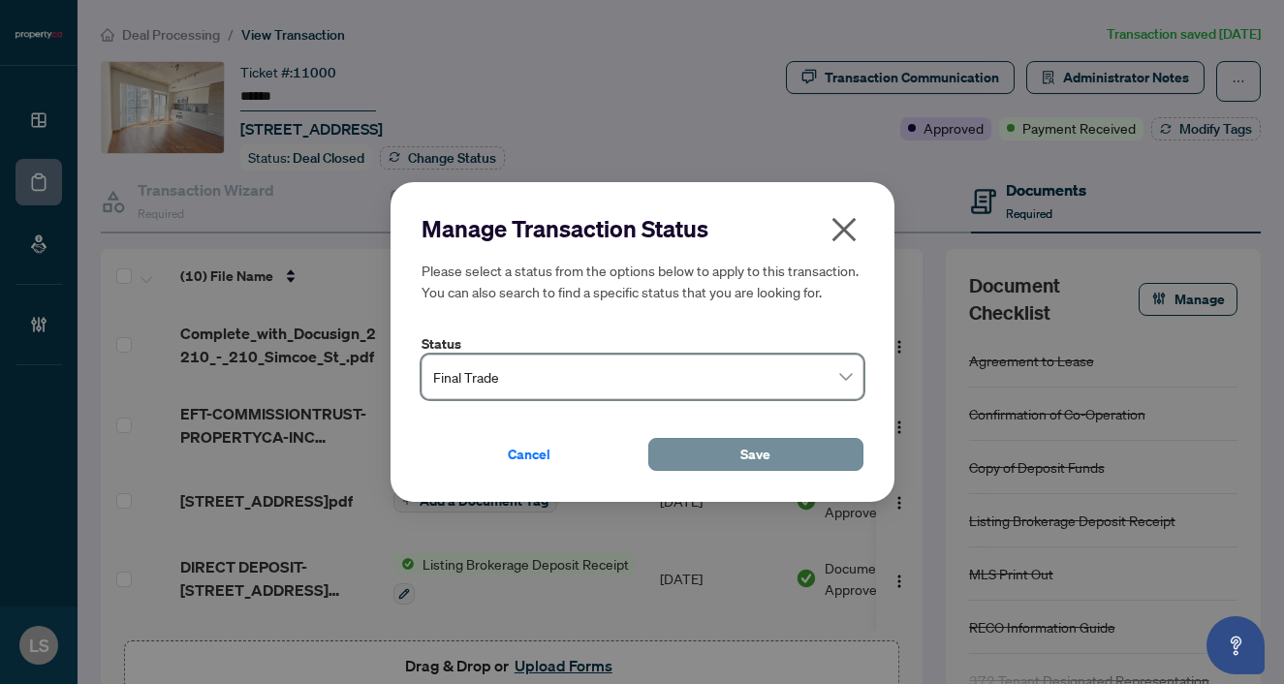
click at [748, 459] on span "Save" at bounding box center [755, 454] width 30 height 31
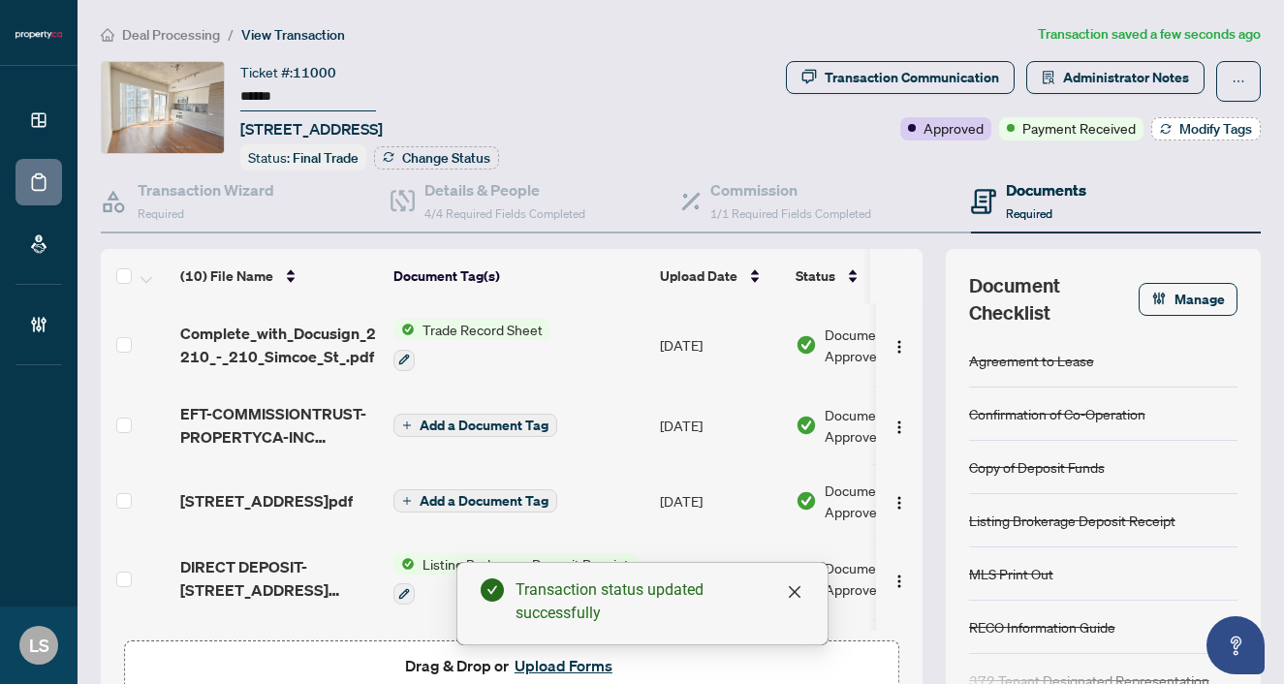
click at [1188, 130] on span "Modify Tags" at bounding box center [1215, 129] width 73 height 14
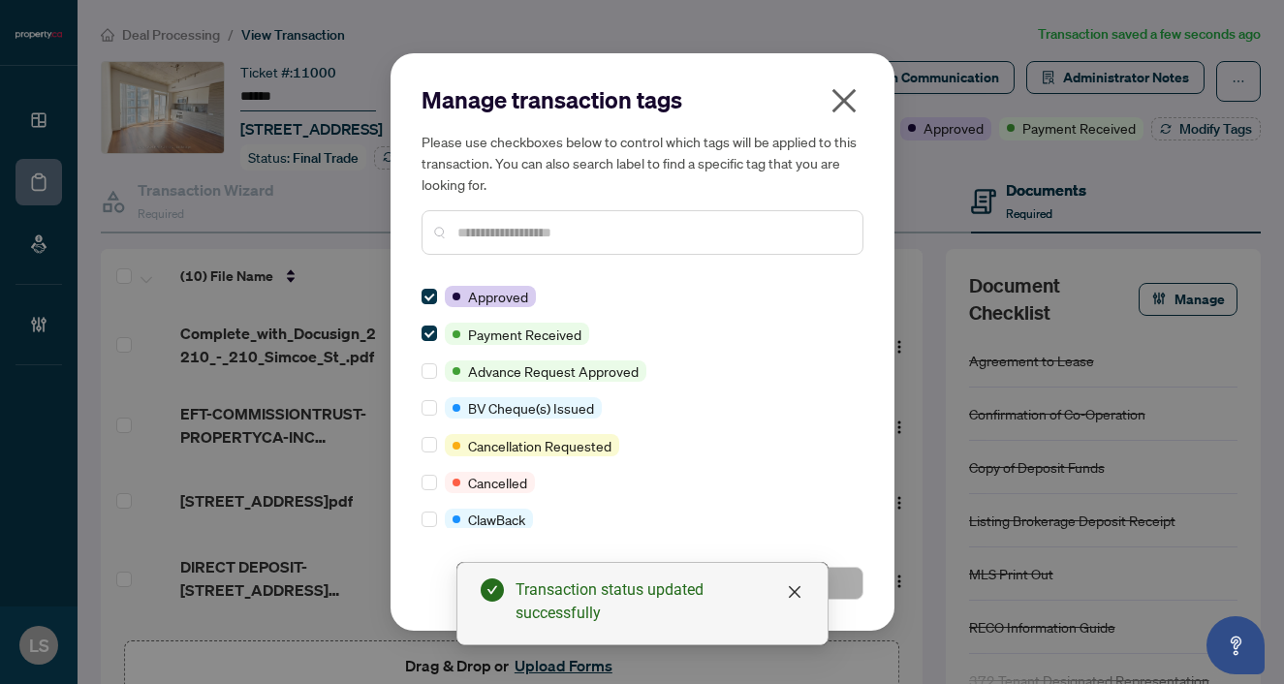
click at [459, 234] on input "text" at bounding box center [652, 232] width 390 height 21
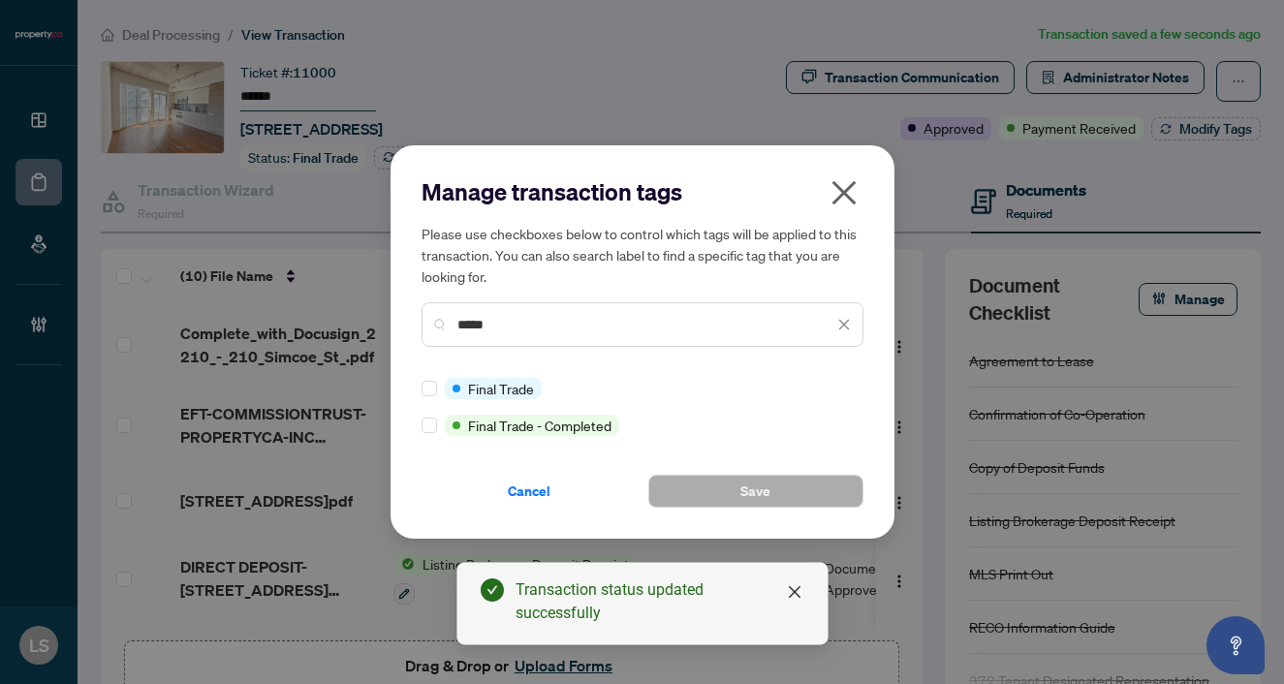
type input "*****"
click at [439, 390] on div at bounding box center [433, 388] width 23 height 21
click at [804, 479] on button "Save" at bounding box center [755, 491] width 215 height 33
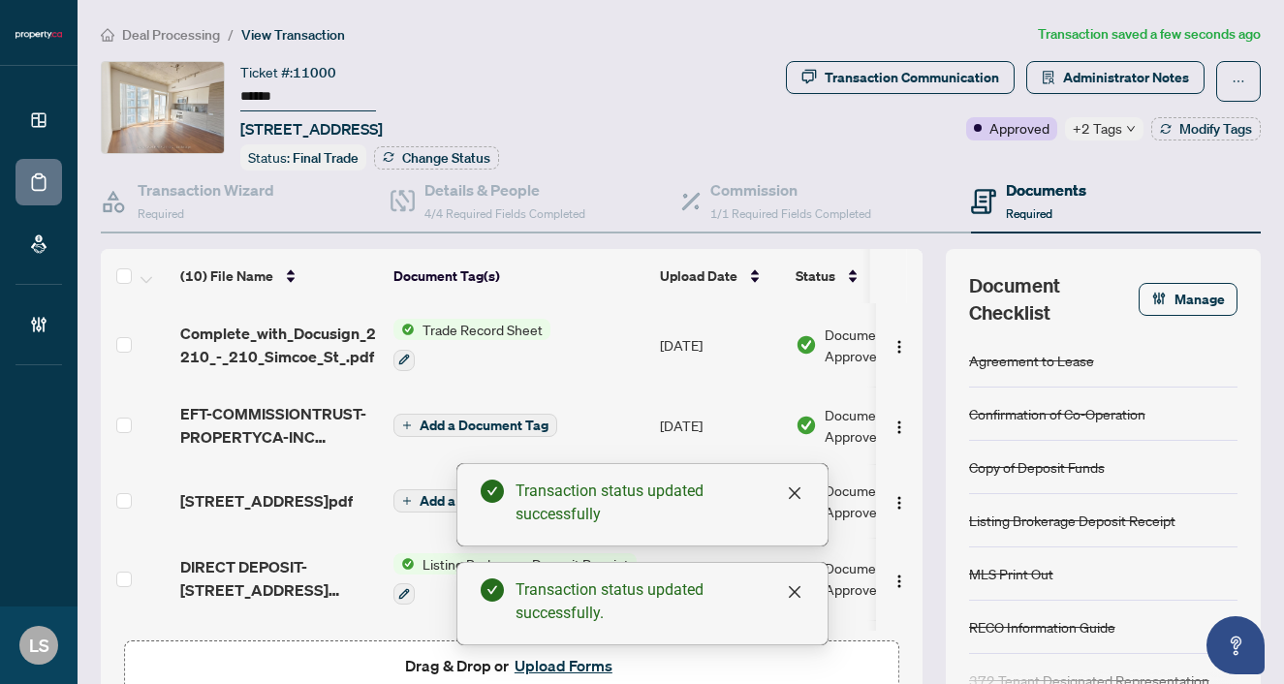
click at [164, 32] on span "Deal Processing" at bounding box center [171, 34] width 98 height 17
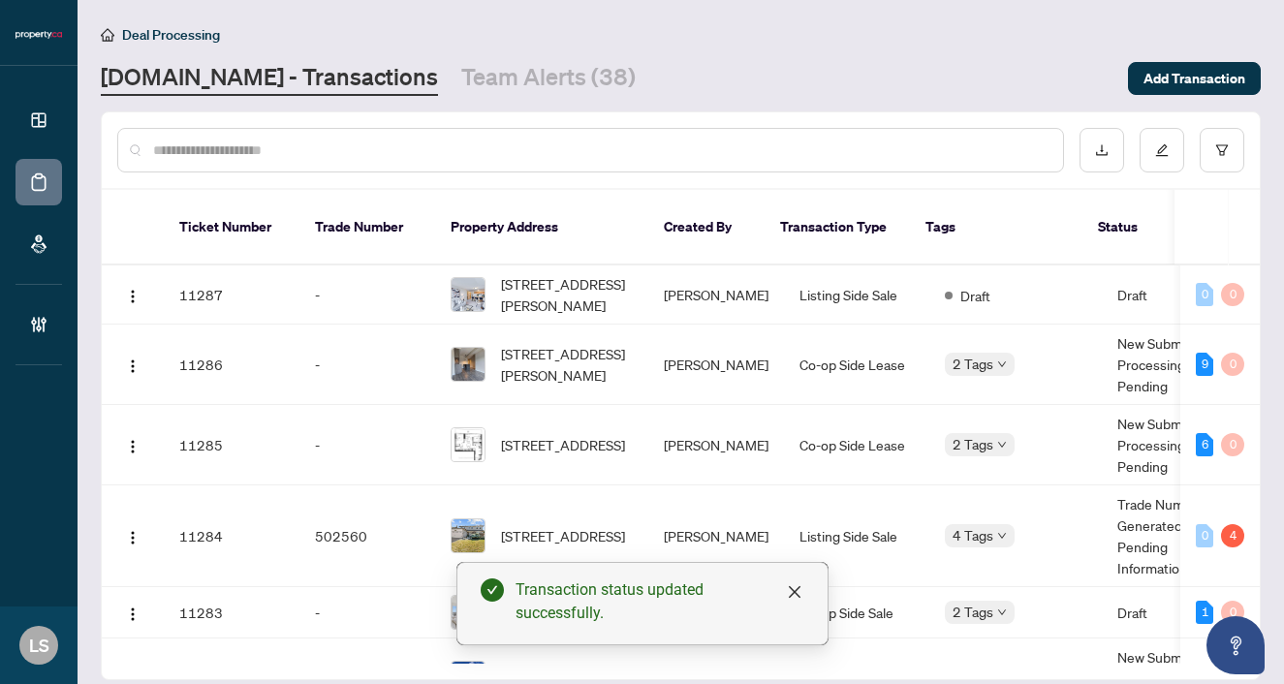
click at [266, 146] on input "text" at bounding box center [600, 150] width 894 height 21
paste input "******"
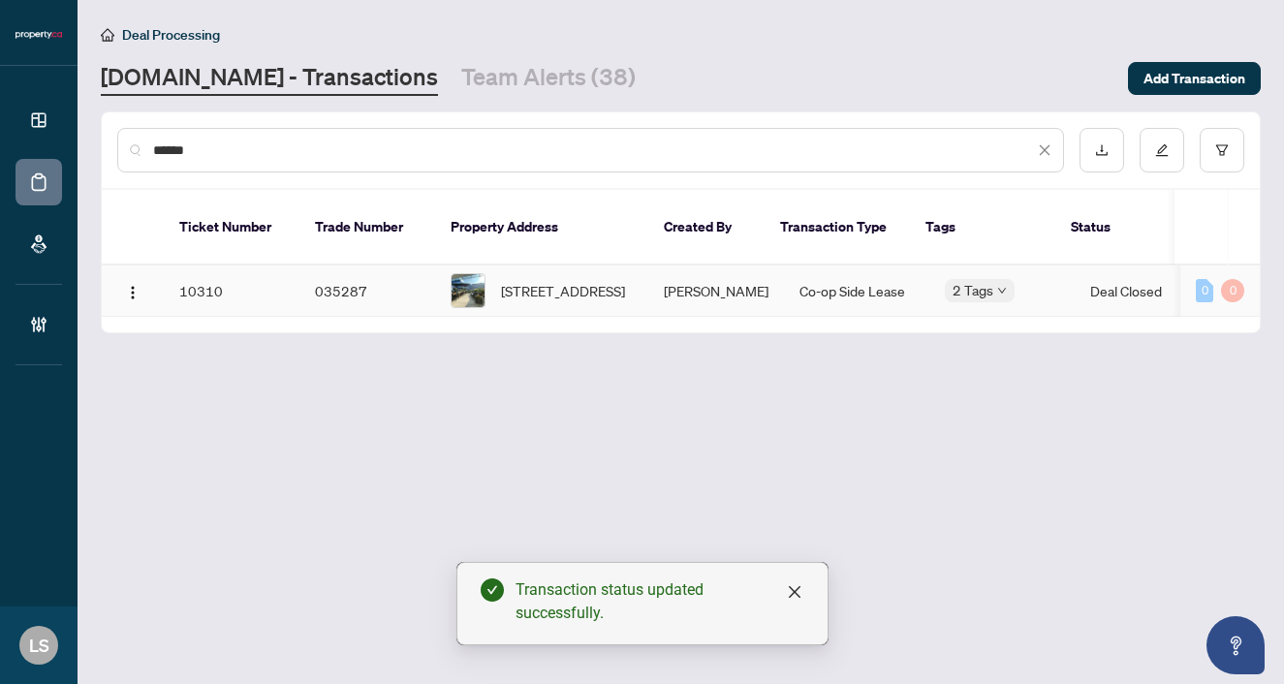
type input "******"
click at [589, 290] on span "617-318 King St, Toronto, Ontario M5A 0C1, Canada" at bounding box center [563, 290] width 124 height 21
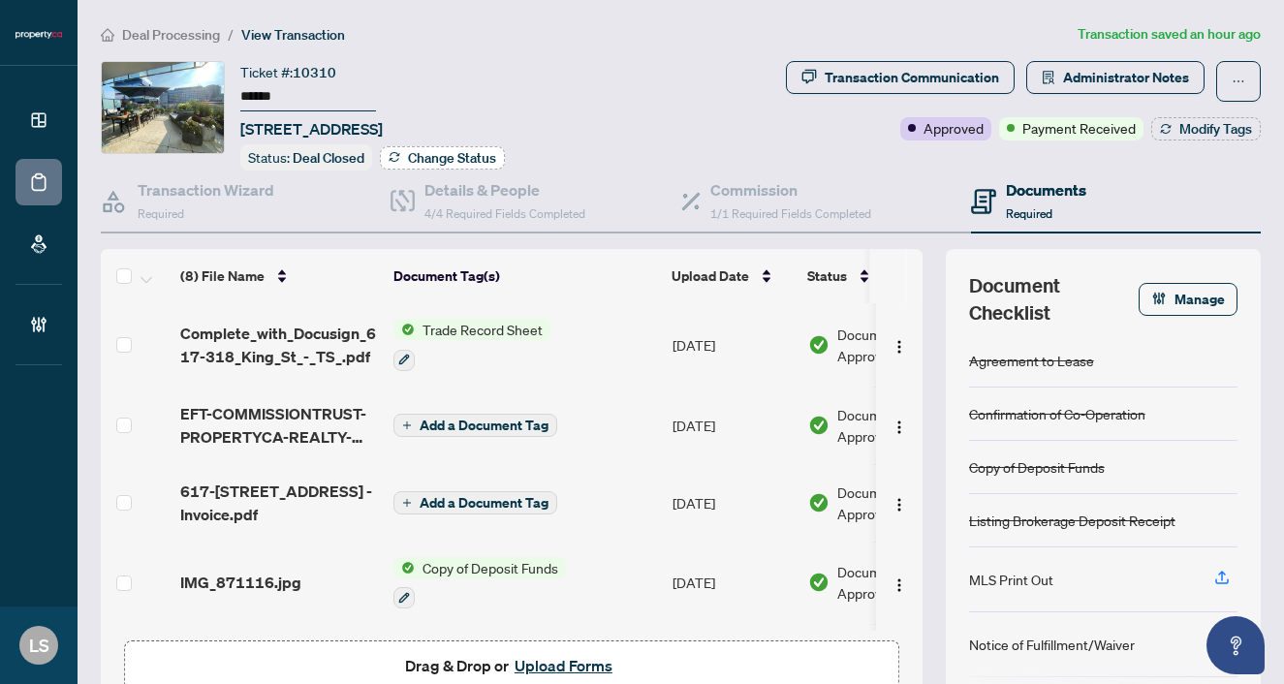
click at [473, 153] on span "Change Status" at bounding box center [452, 158] width 88 height 14
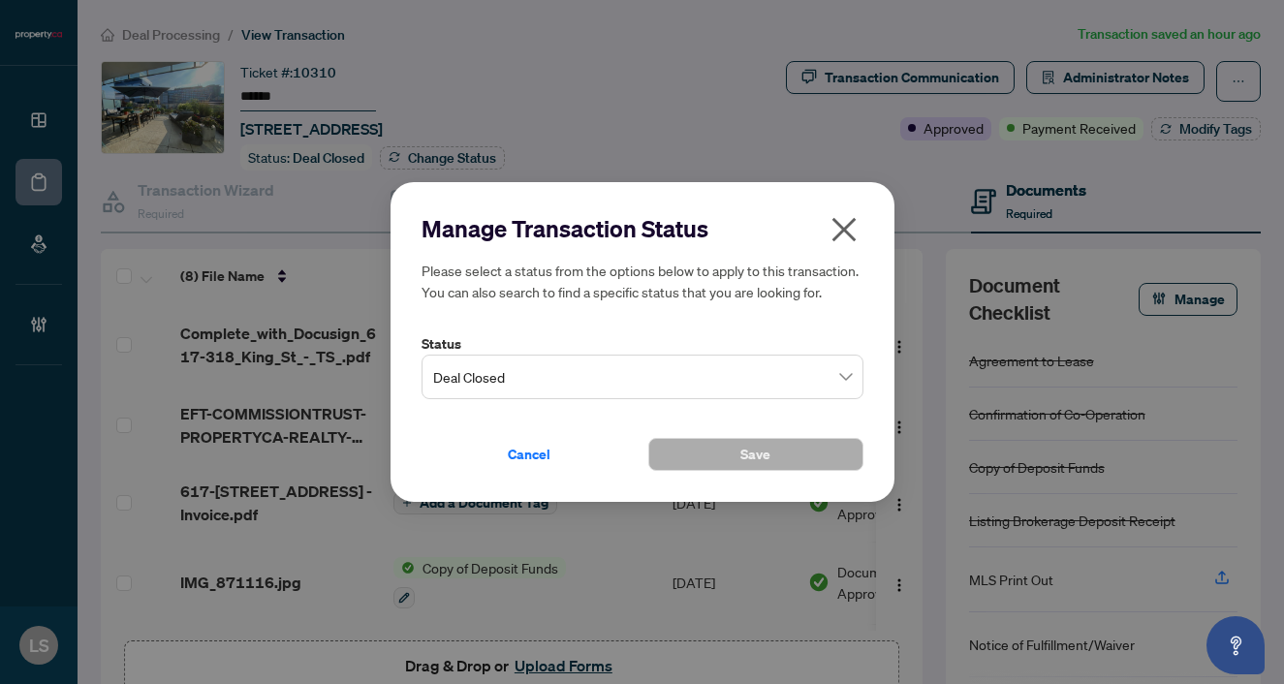
click at [471, 370] on span "Deal Closed" at bounding box center [642, 377] width 419 height 37
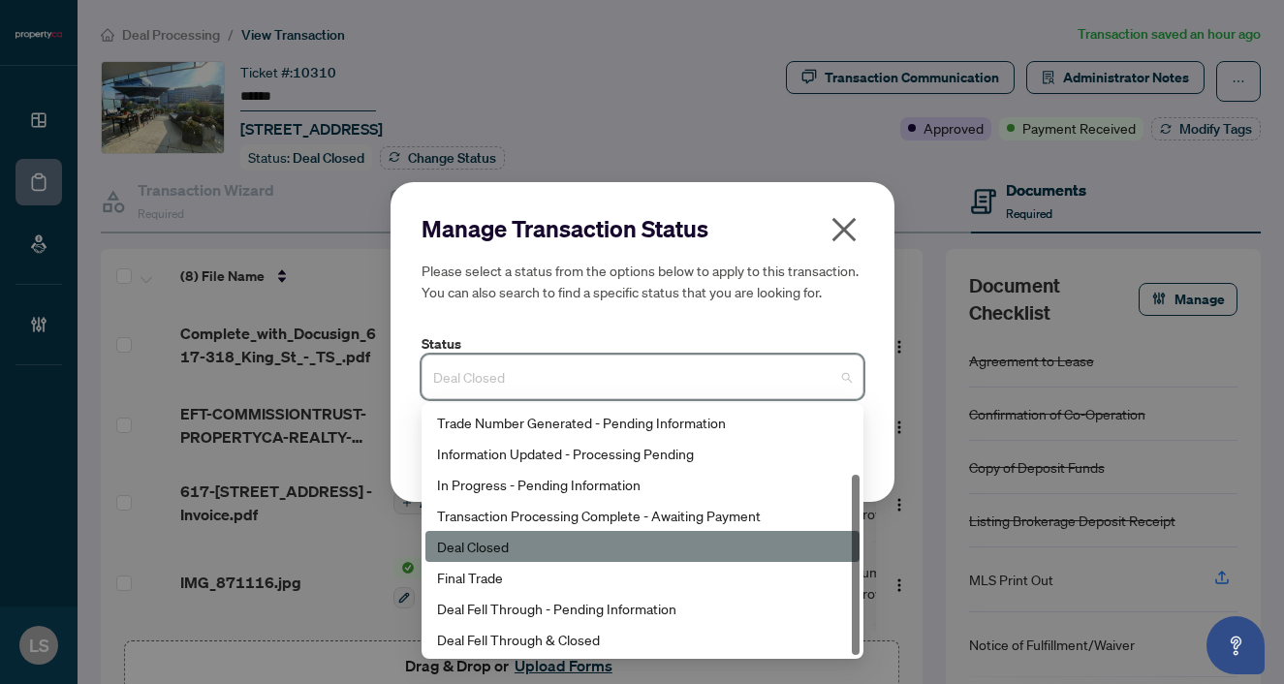
scroll to position [93, 0]
click at [480, 572] on div "Final Trade" at bounding box center [642, 577] width 411 height 21
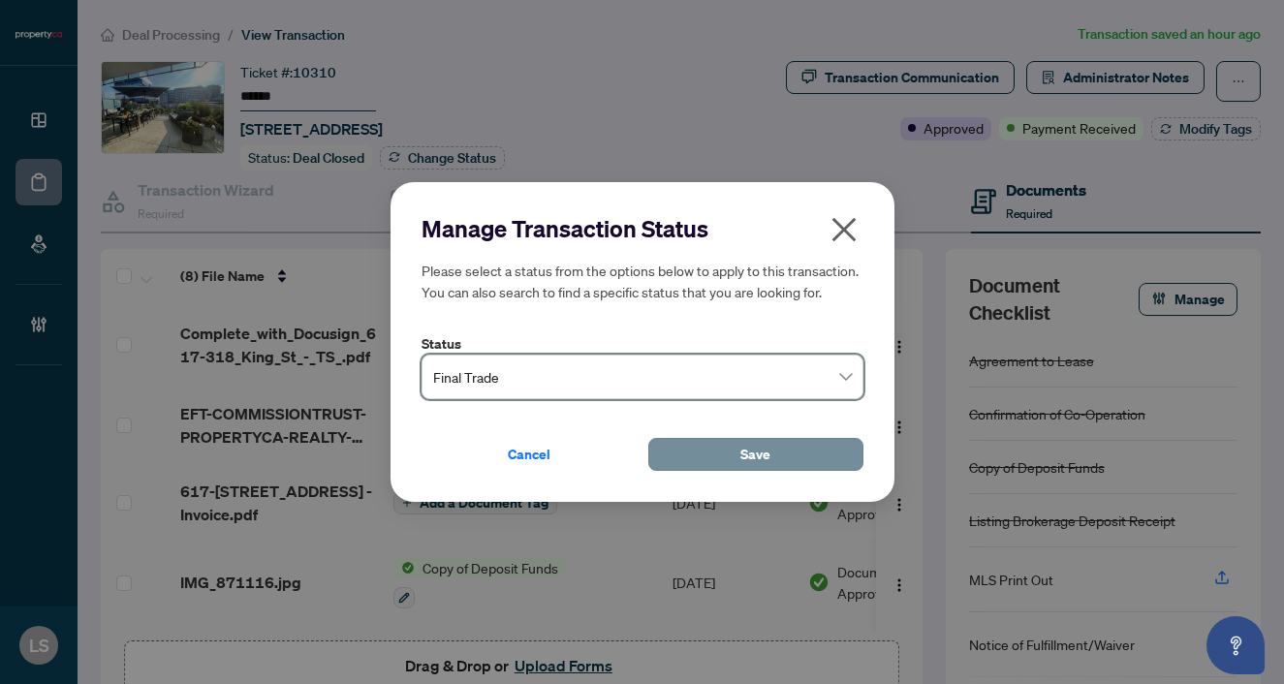
click at [770, 452] on button "Save" at bounding box center [755, 454] width 215 height 33
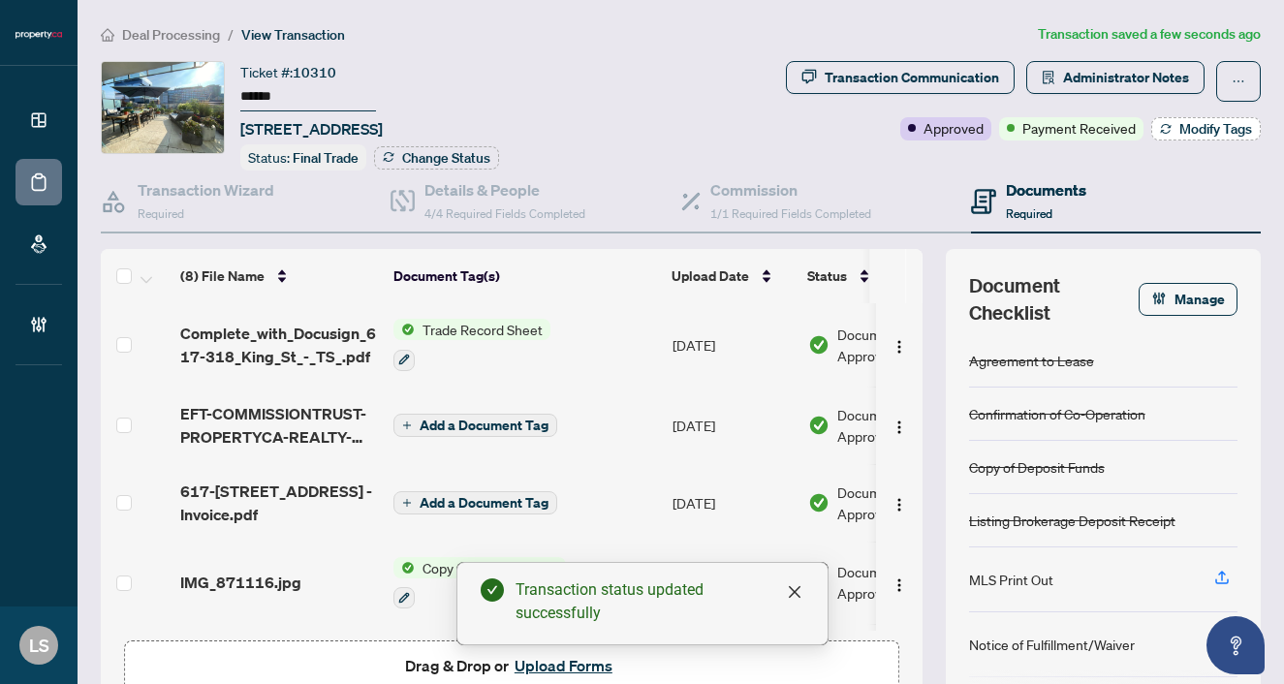
click at [1225, 129] on span "Modify Tags" at bounding box center [1215, 129] width 73 height 14
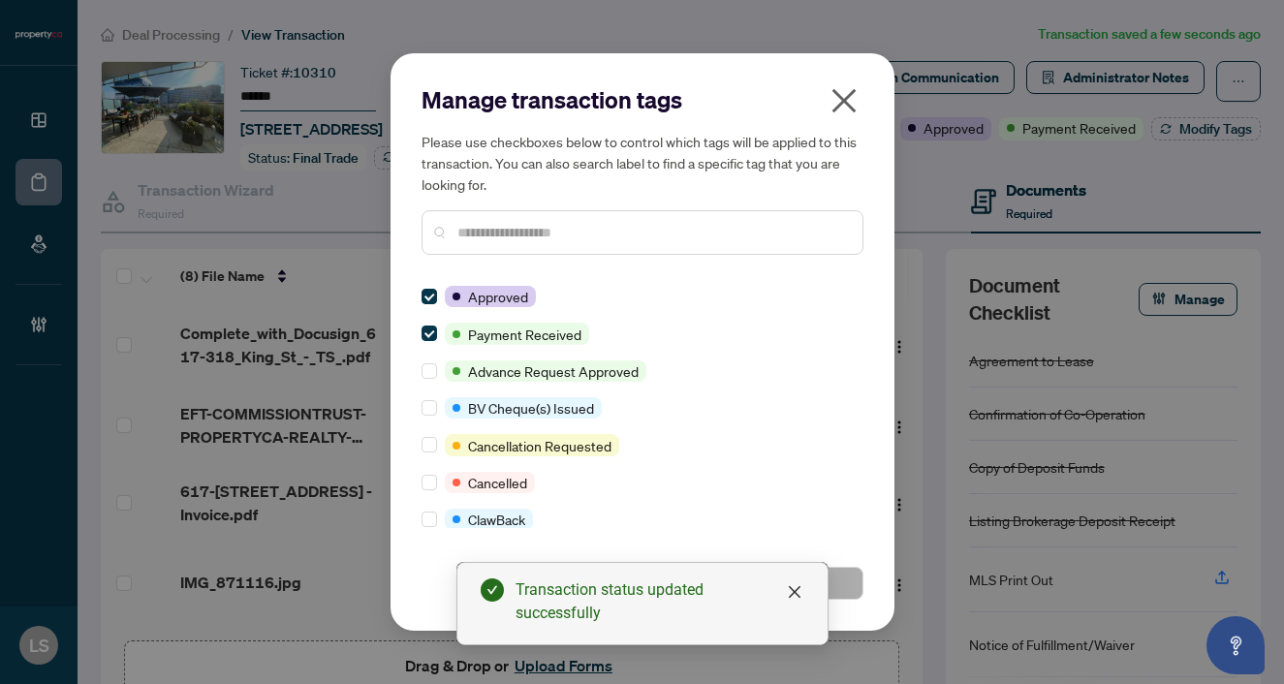
click at [487, 242] on input "text" at bounding box center [652, 232] width 390 height 21
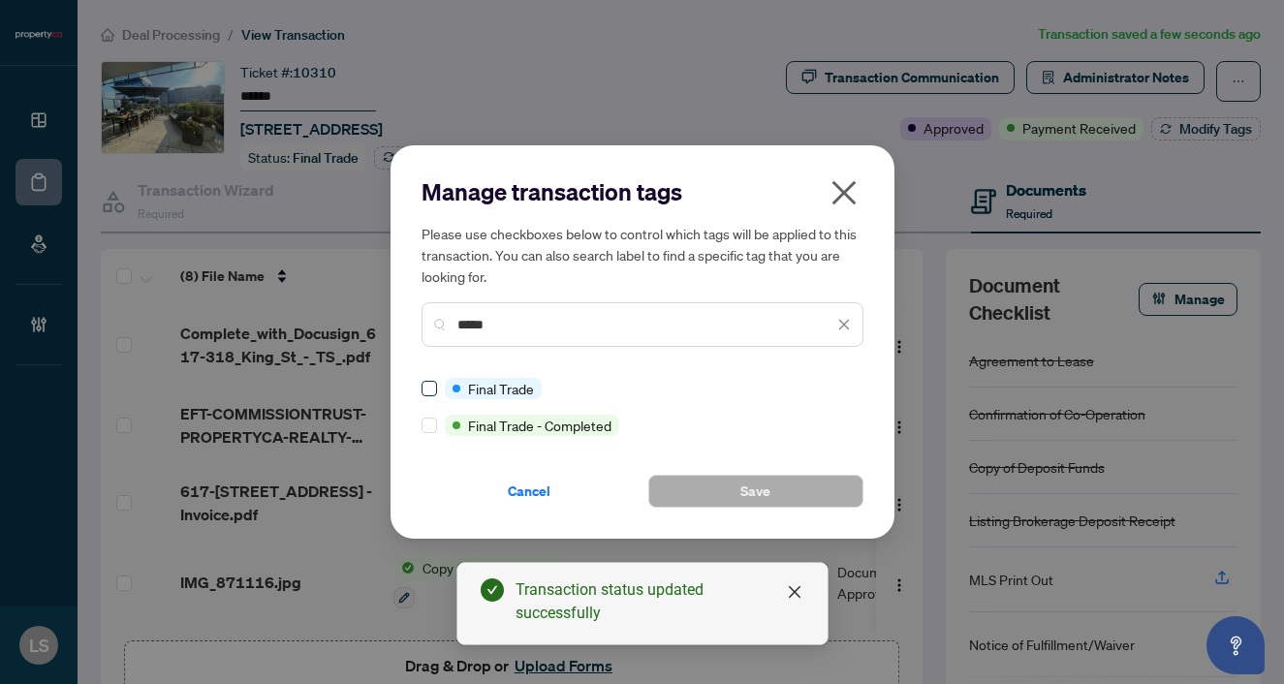
type input "*****"
click at [424, 393] on span at bounding box center [430, 389] width 16 height 16
click at [706, 480] on button "Save" at bounding box center [755, 491] width 215 height 33
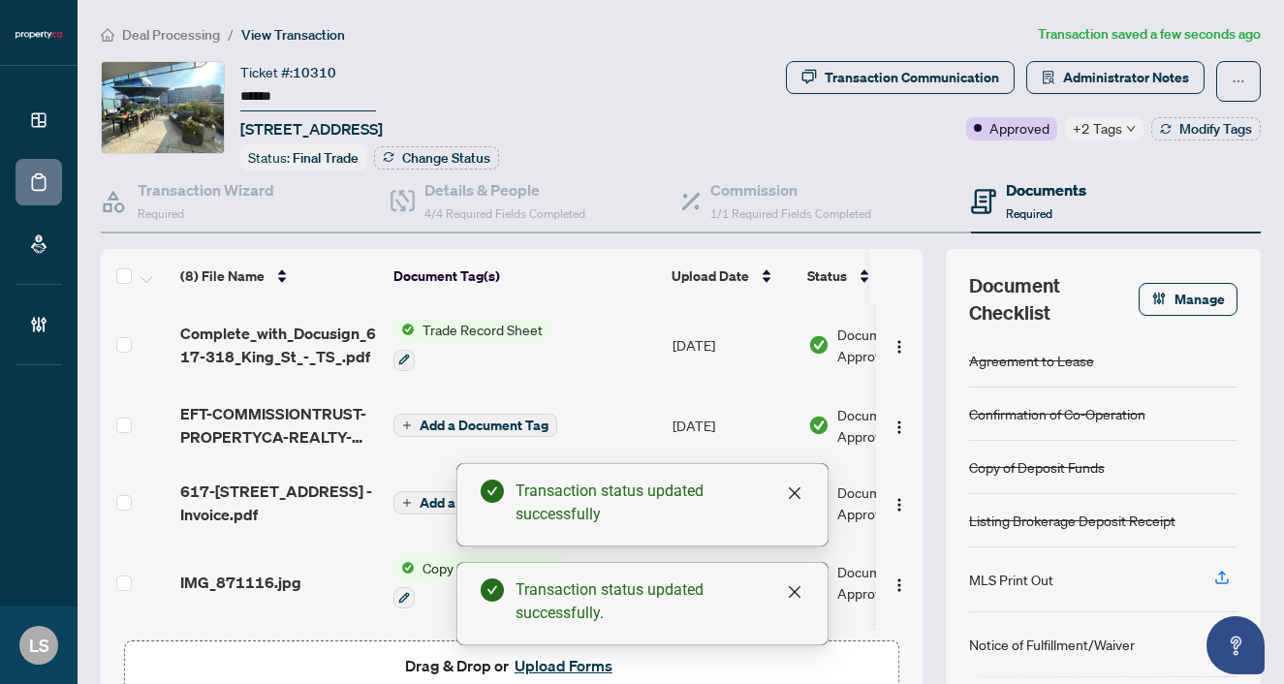
click at [149, 26] on span "Deal Processing" at bounding box center [171, 34] width 98 height 17
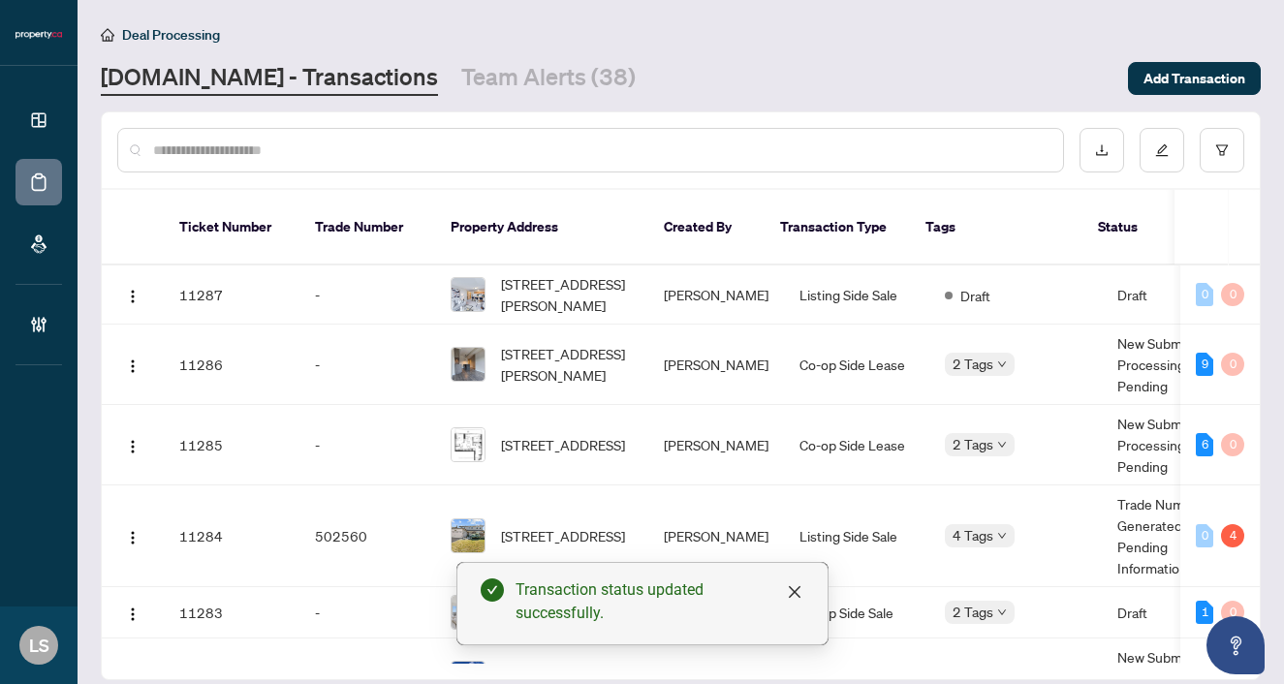
click at [251, 154] on input "text" at bounding box center [600, 150] width 894 height 21
paste input "******"
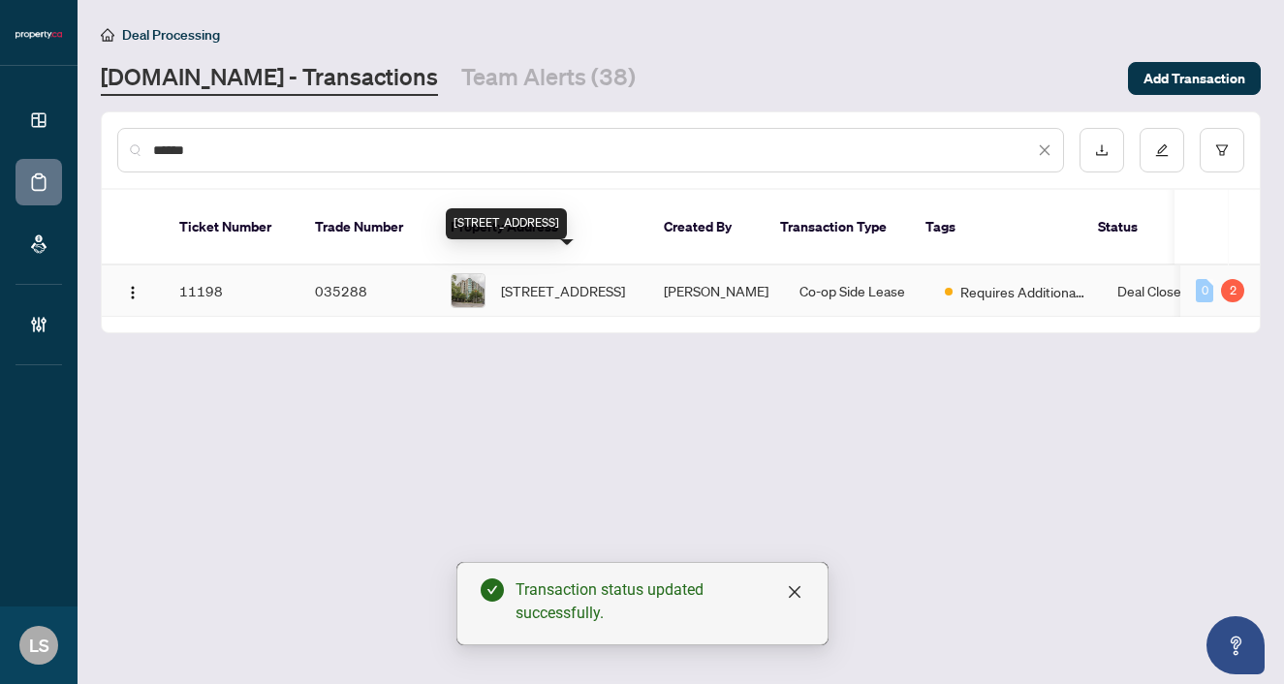
type input "******"
click at [584, 293] on span "309-18 PEMBERTON Ave, Toronto, Ontario M2M 4K9, Canada" at bounding box center [563, 290] width 124 height 21
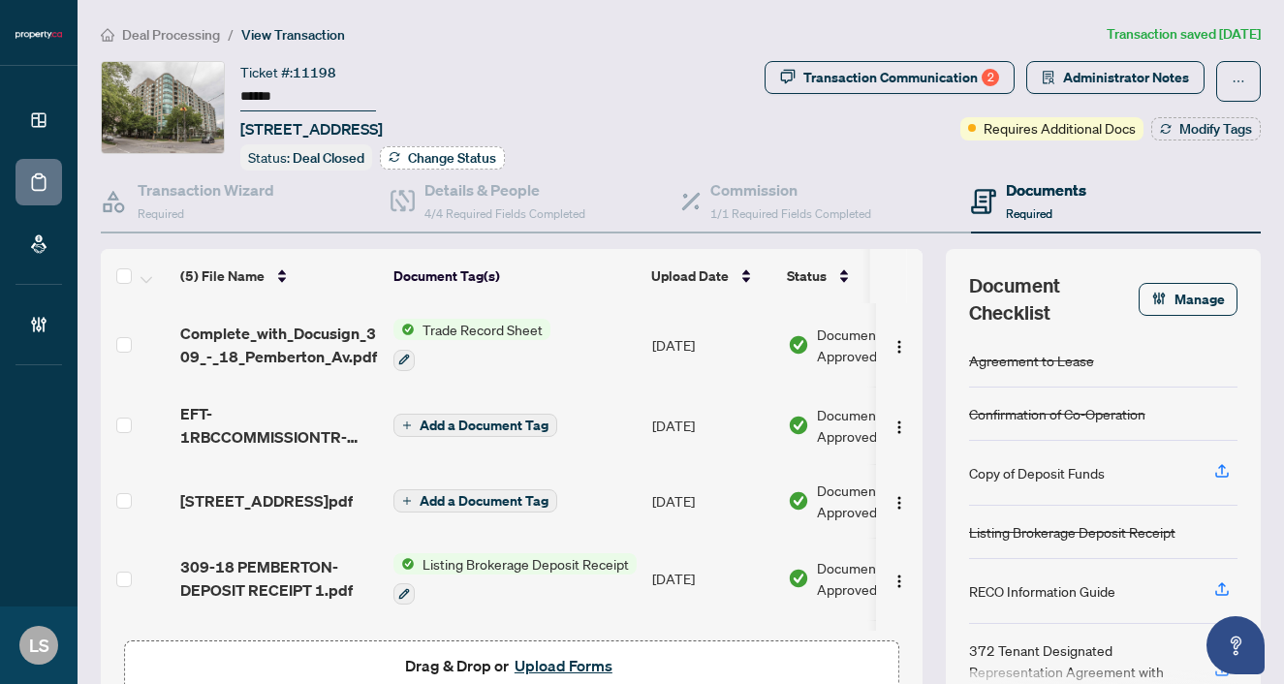
click at [431, 165] on button "Change Status" at bounding box center [442, 157] width 125 height 23
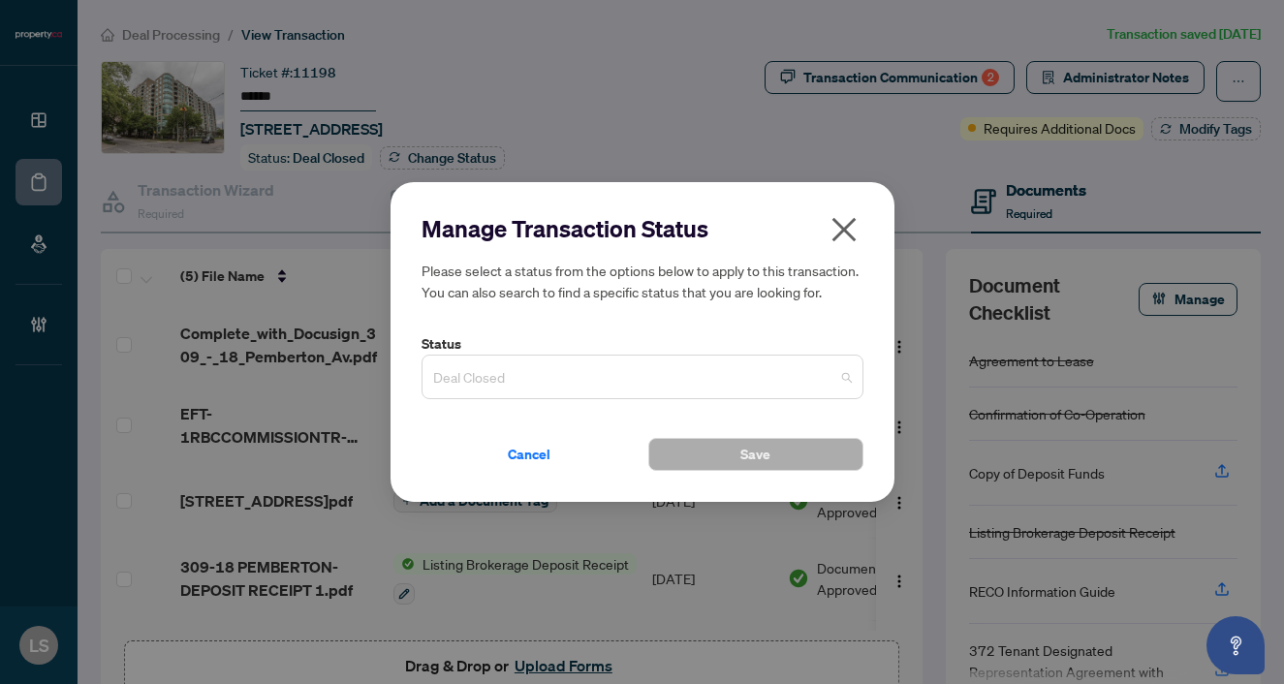
click at [500, 382] on span "Deal Closed" at bounding box center [642, 377] width 419 height 37
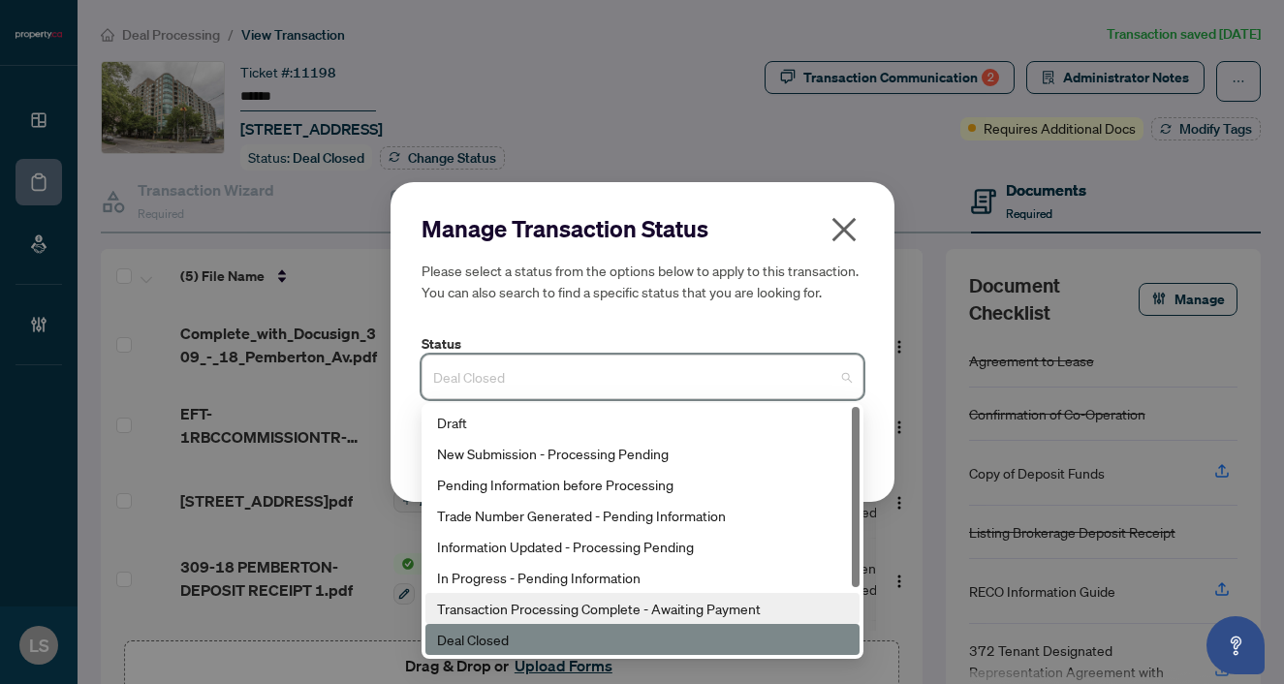
scroll to position [93, 0]
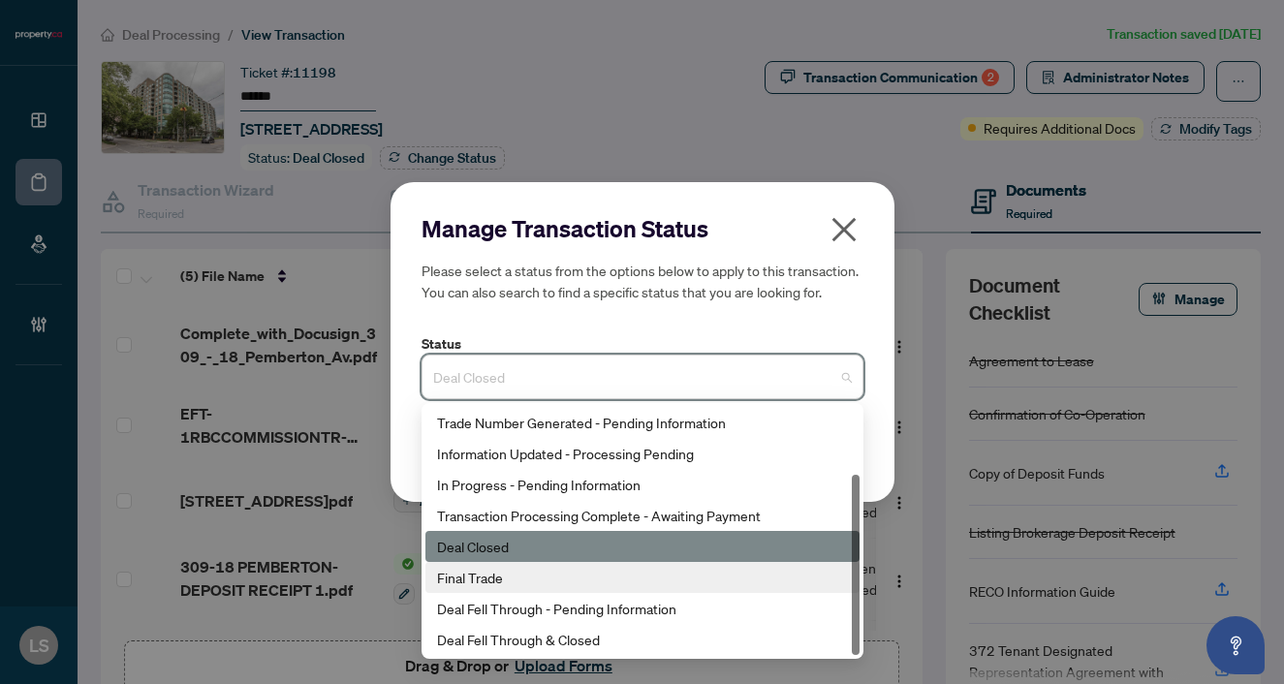
click at [503, 572] on div "Final Trade" at bounding box center [642, 577] width 411 height 21
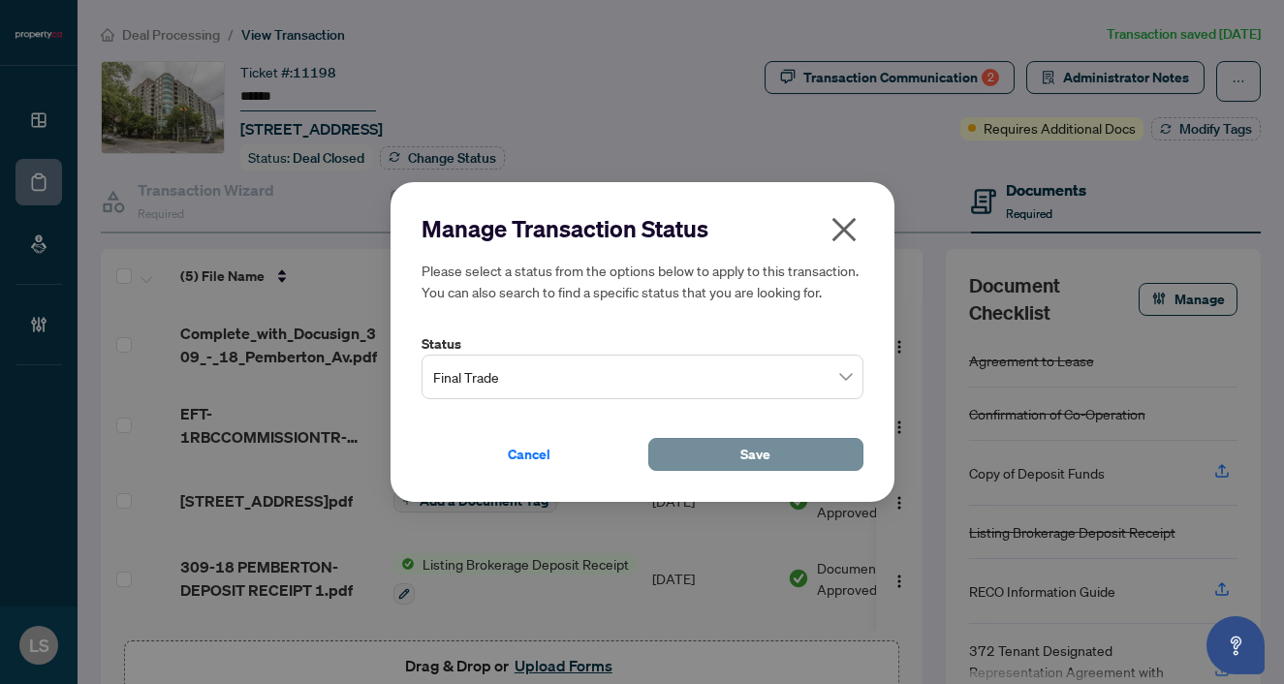
click at [748, 443] on span "Save" at bounding box center [755, 454] width 30 height 31
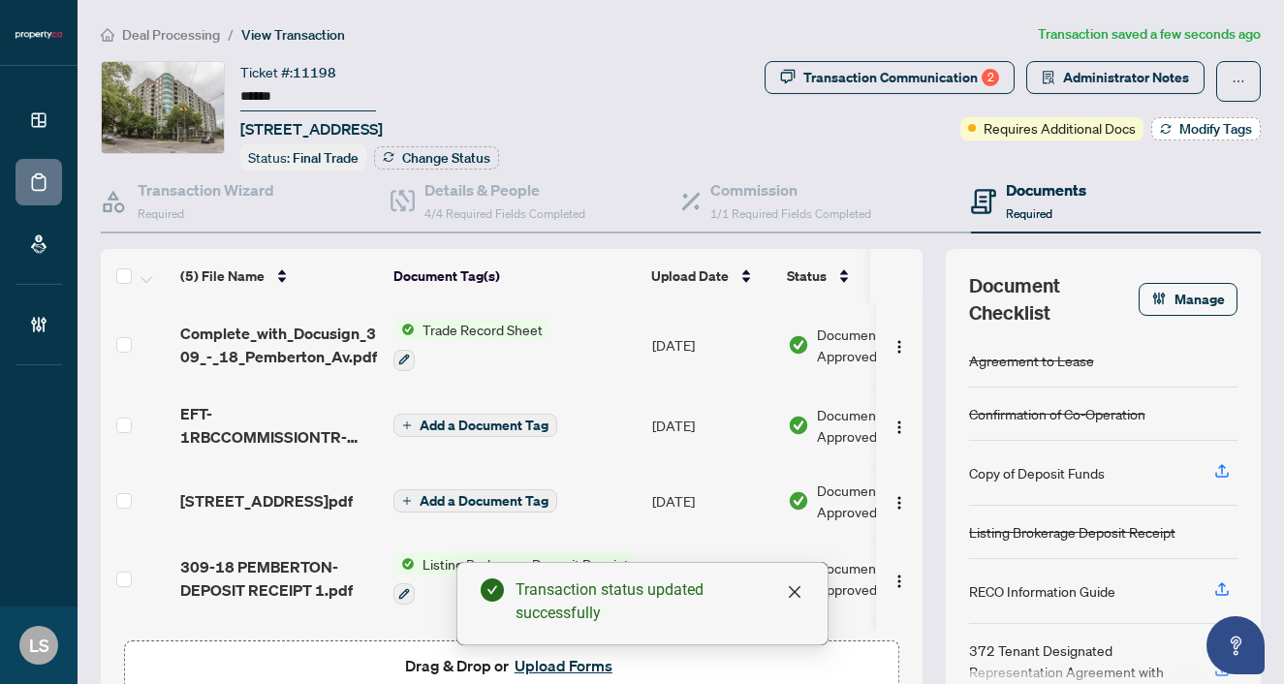
click at [1196, 131] on span "Modify Tags" at bounding box center [1215, 129] width 73 height 14
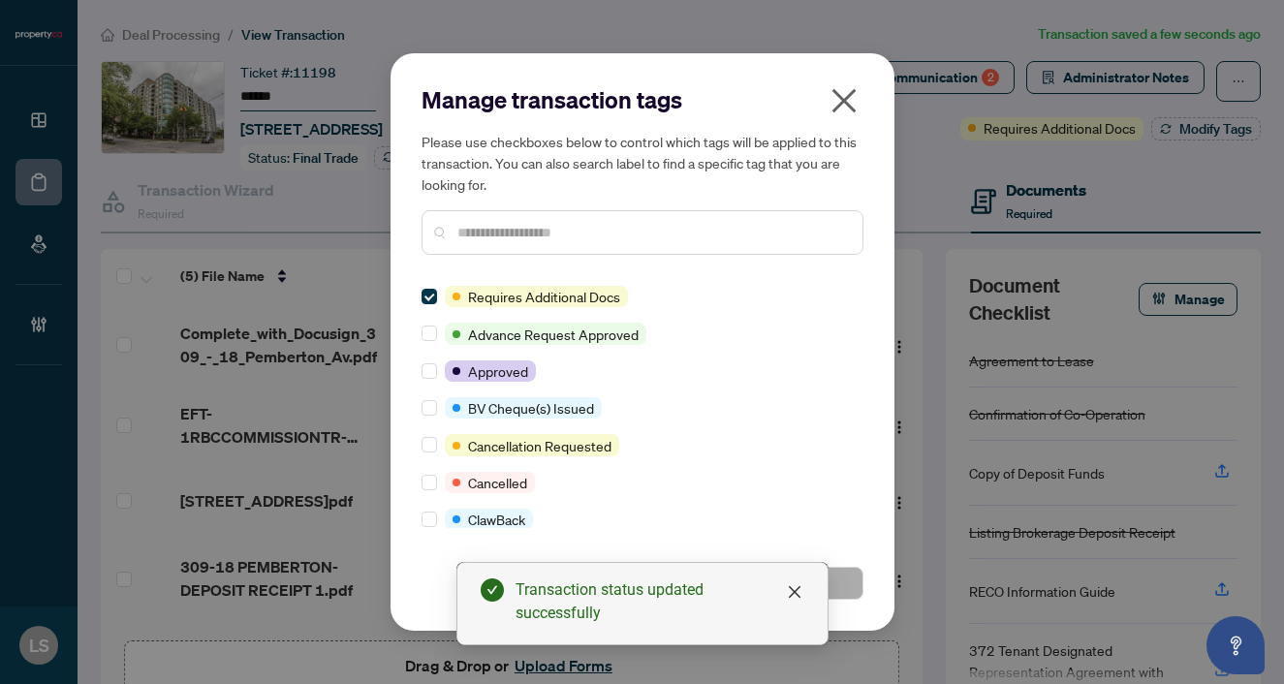
click at [494, 239] on input "text" at bounding box center [652, 232] width 390 height 21
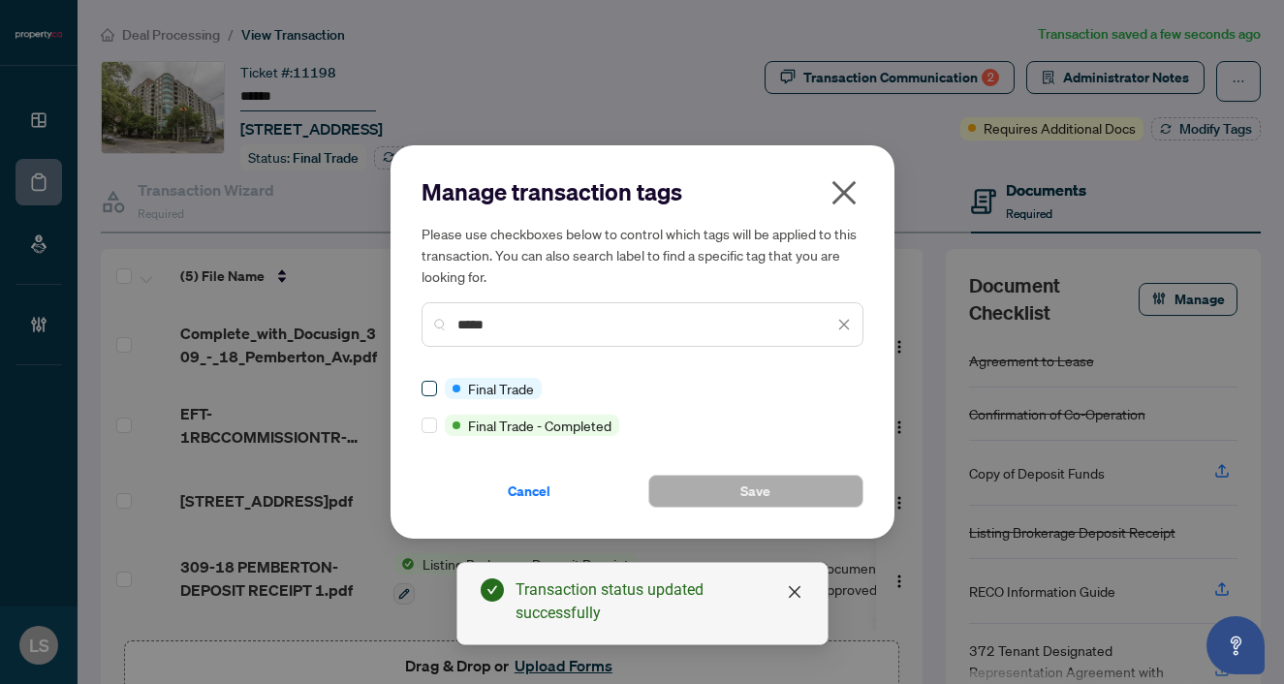
type input "*****"
click at [425, 393] on span at bounding box center [430, 389] width 16 height 16
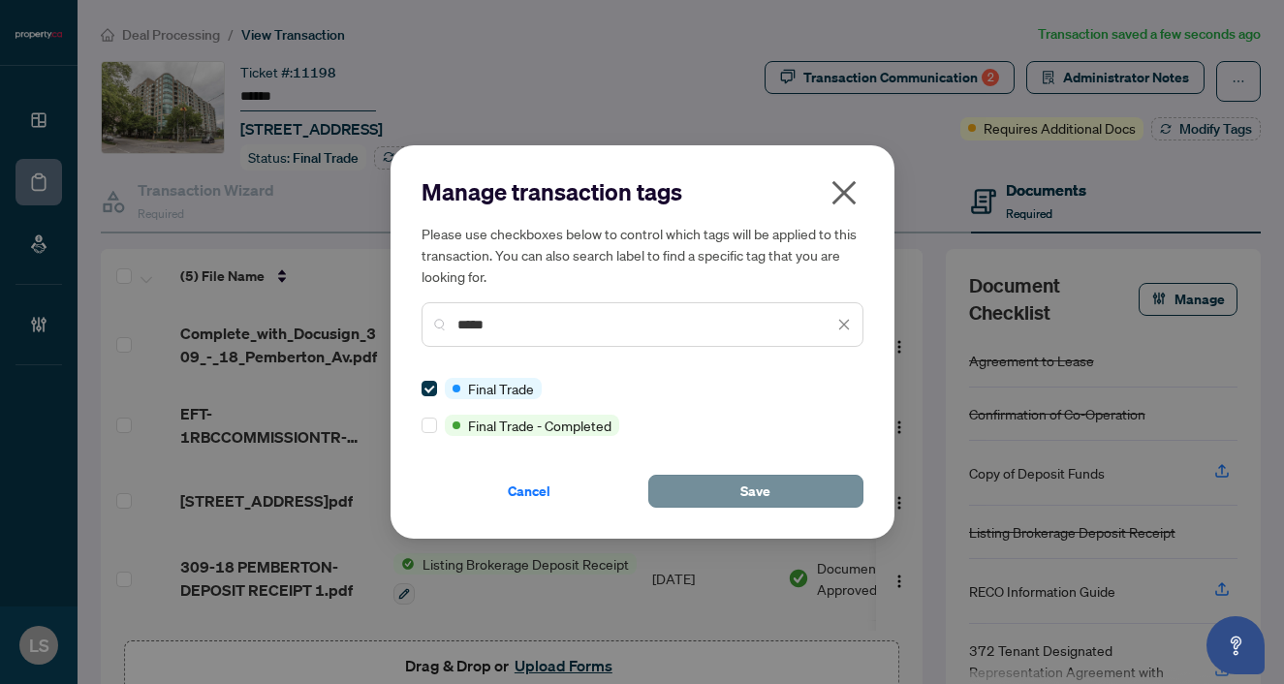
click at [725, 481] on button "Save" at bounding box center [755, 491] width 215 height 33
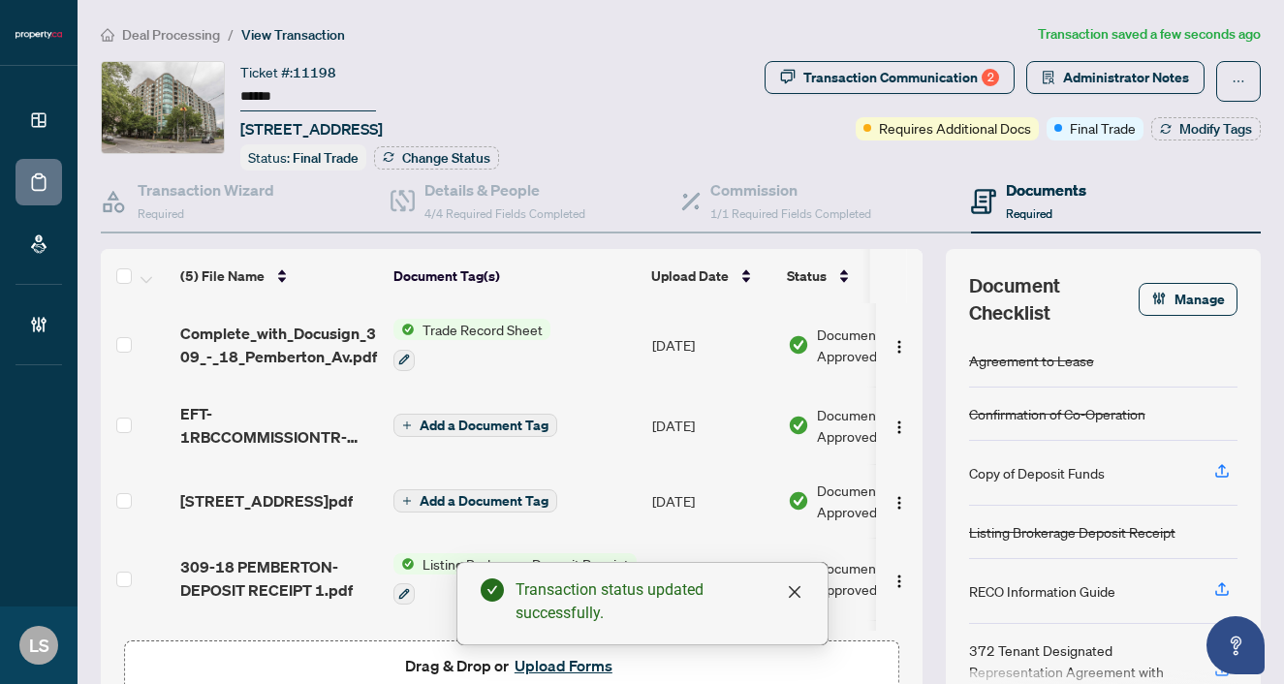
scroll to position [0, 0]
click at [153, 34] on span "Deal Processing" at bounding box center [171, 34] width 98 height 17
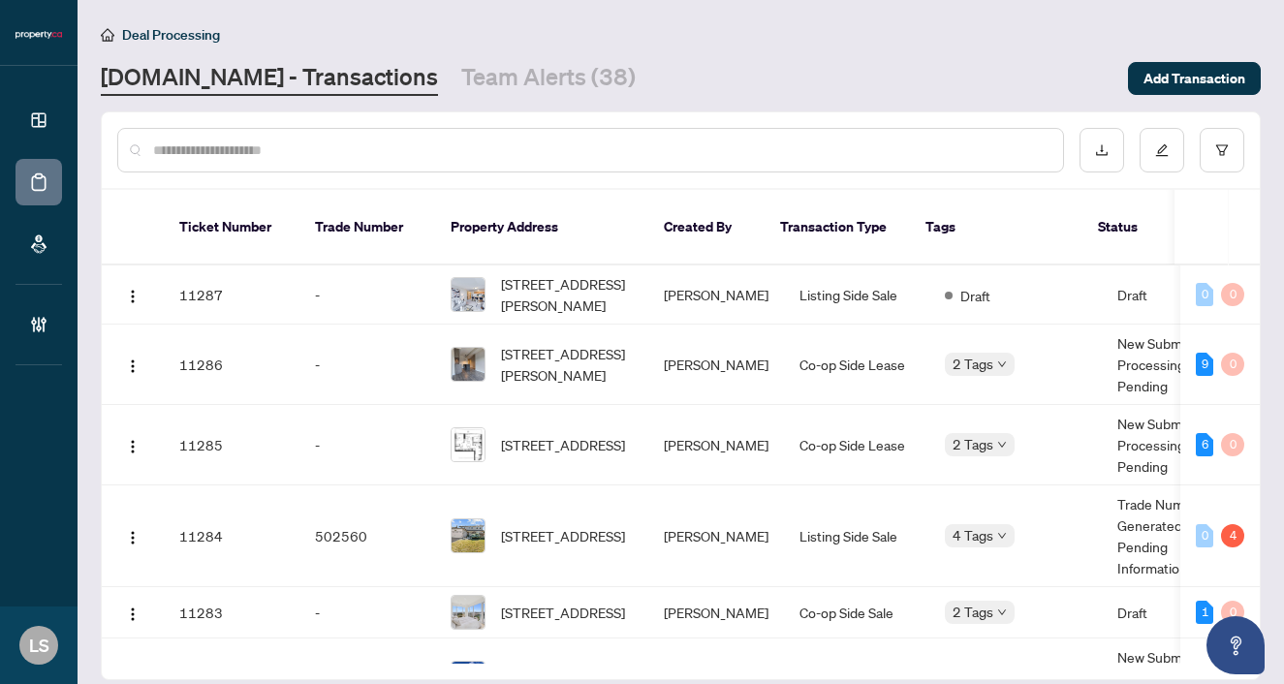
click at [356, 155] on input "text" at bounding box center [600, 150] width 894 height 21
paste input "******"
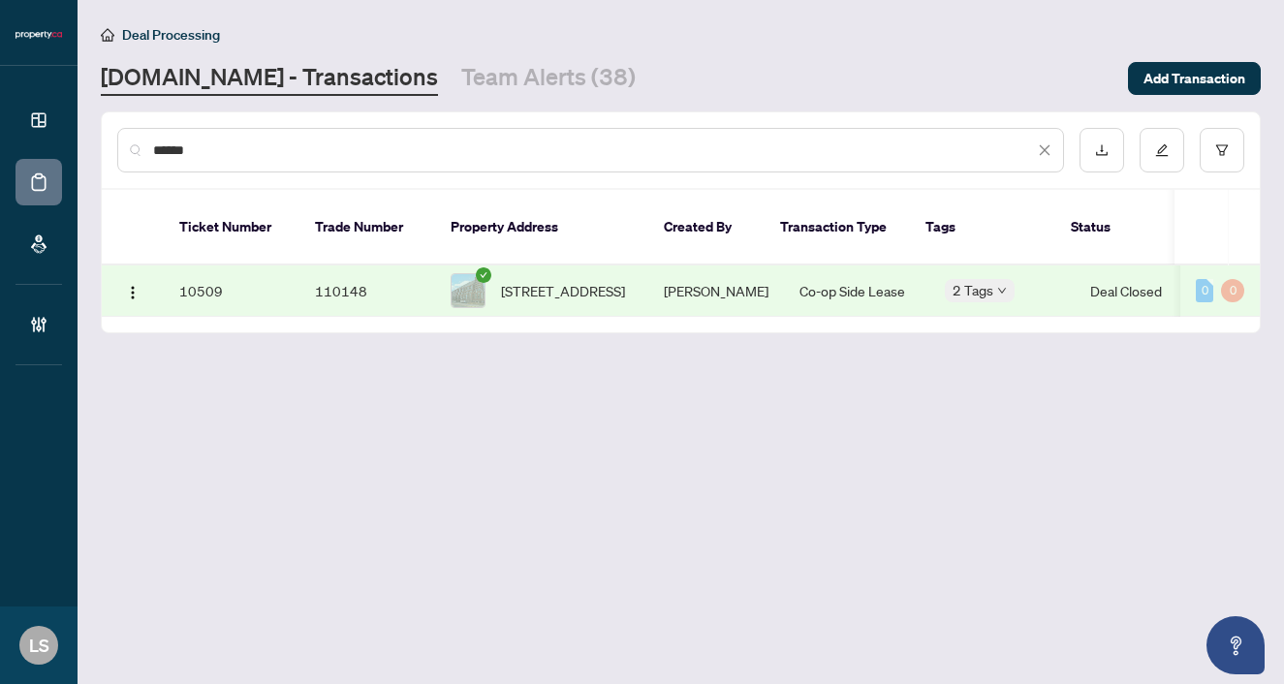
type input "******"
click at [520, 296] on td "710-1787 St Clair Ave, Toronto, Ontario M6N 0B7, Canada" at bounding box center [541, 291] width 213 height 51
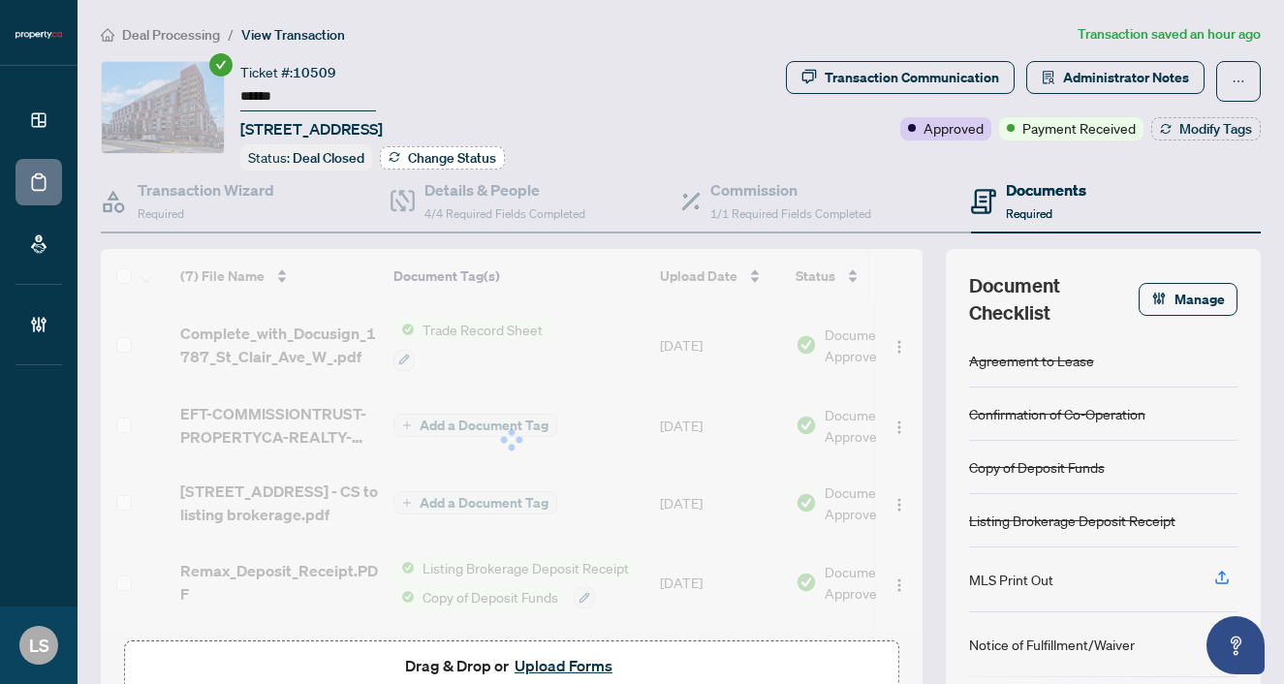
click at [445, 153] on span "Change Status" at bounding box center [452, 158] width 88 height 14
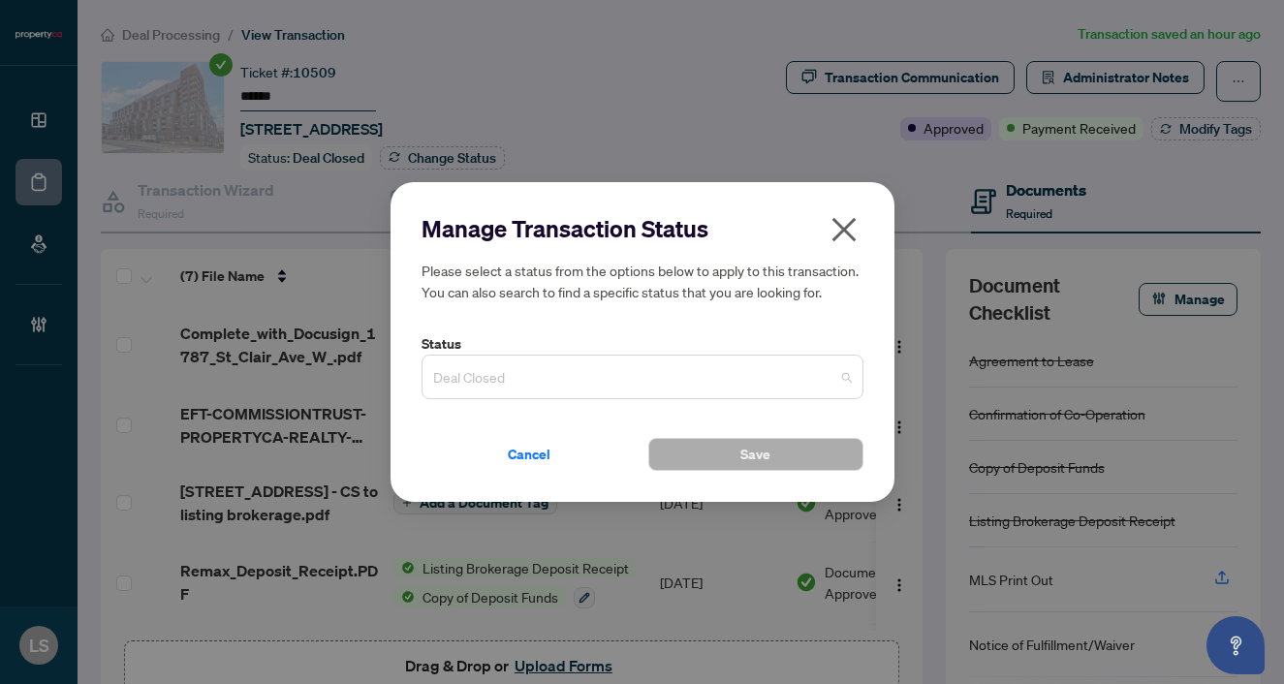
click at [498, 374] on span "Deal Closed" at bounding box center [642, 377] width 419 height 37
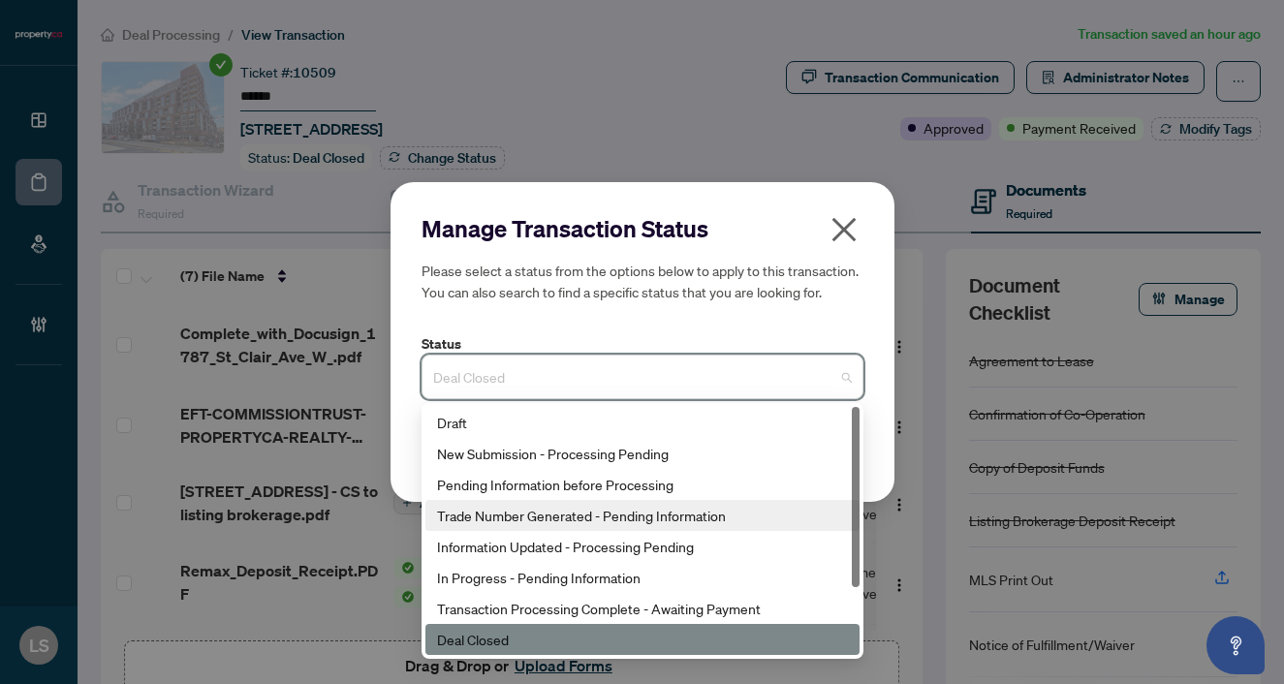
scroll to position [93, 0]
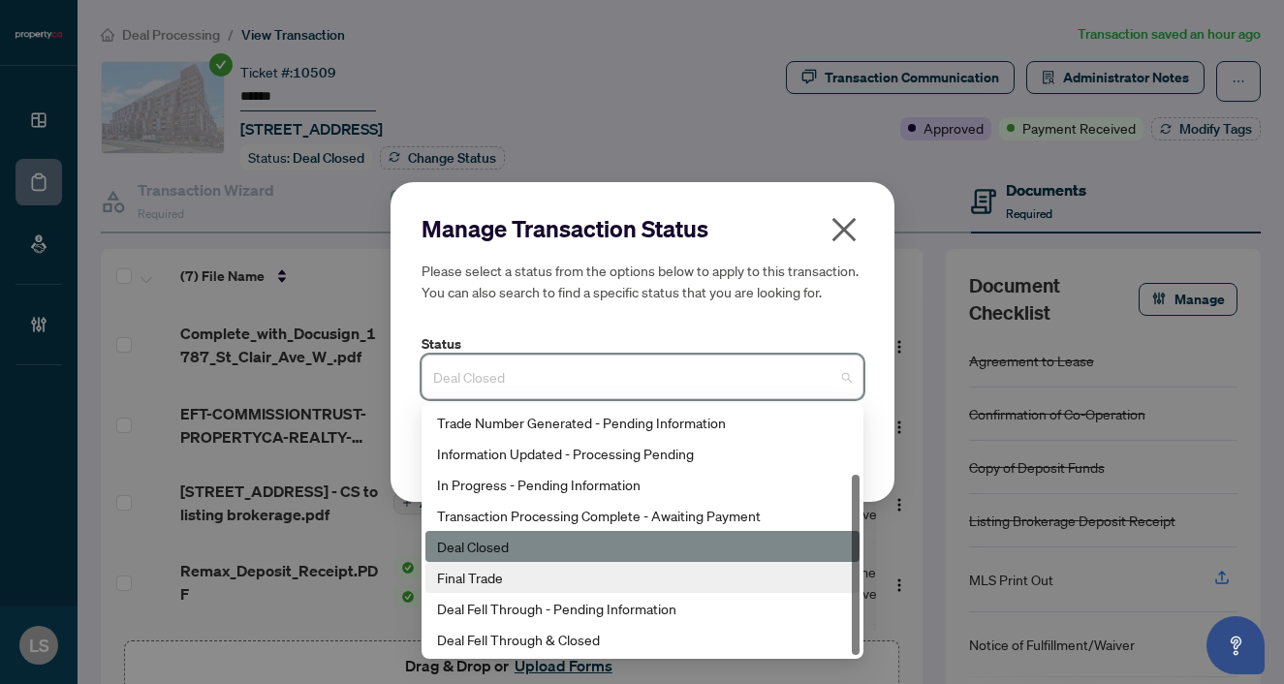
click at [504, 567] on div "Final Trade" at bounding box center [642, 577] width 411 height 21
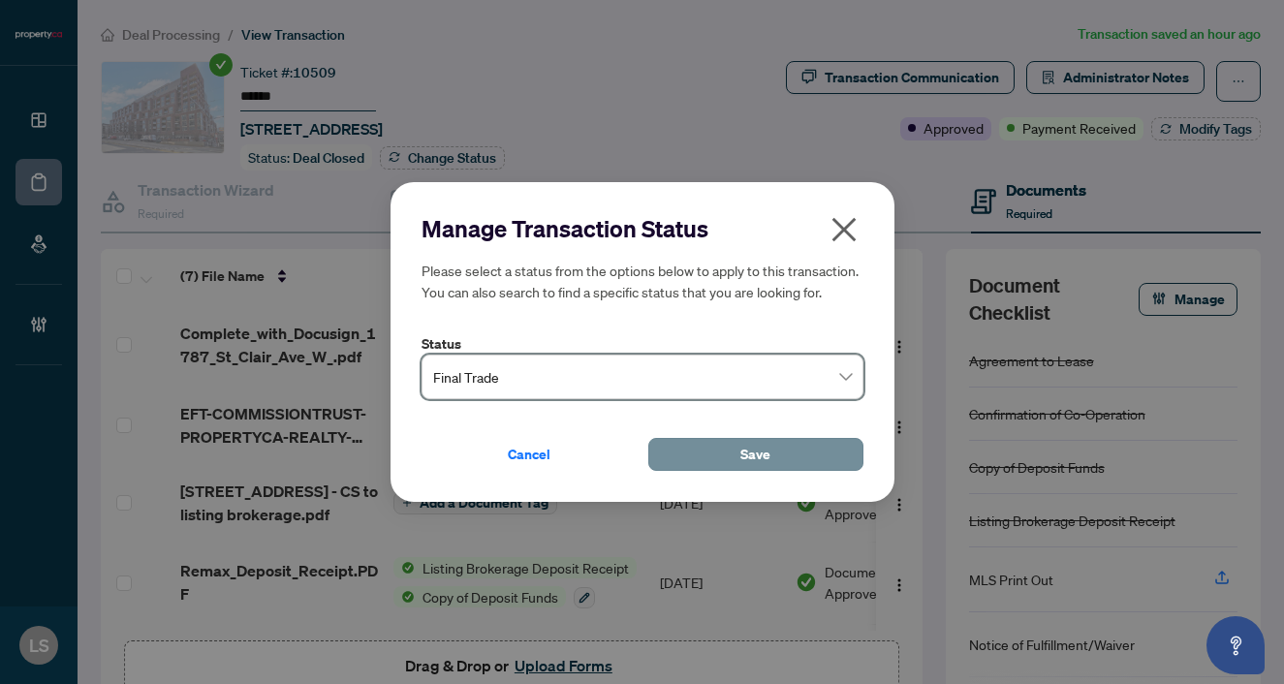
click at [714, 458] on button "Save" at bounding box center [755, 454] width 215 height 33
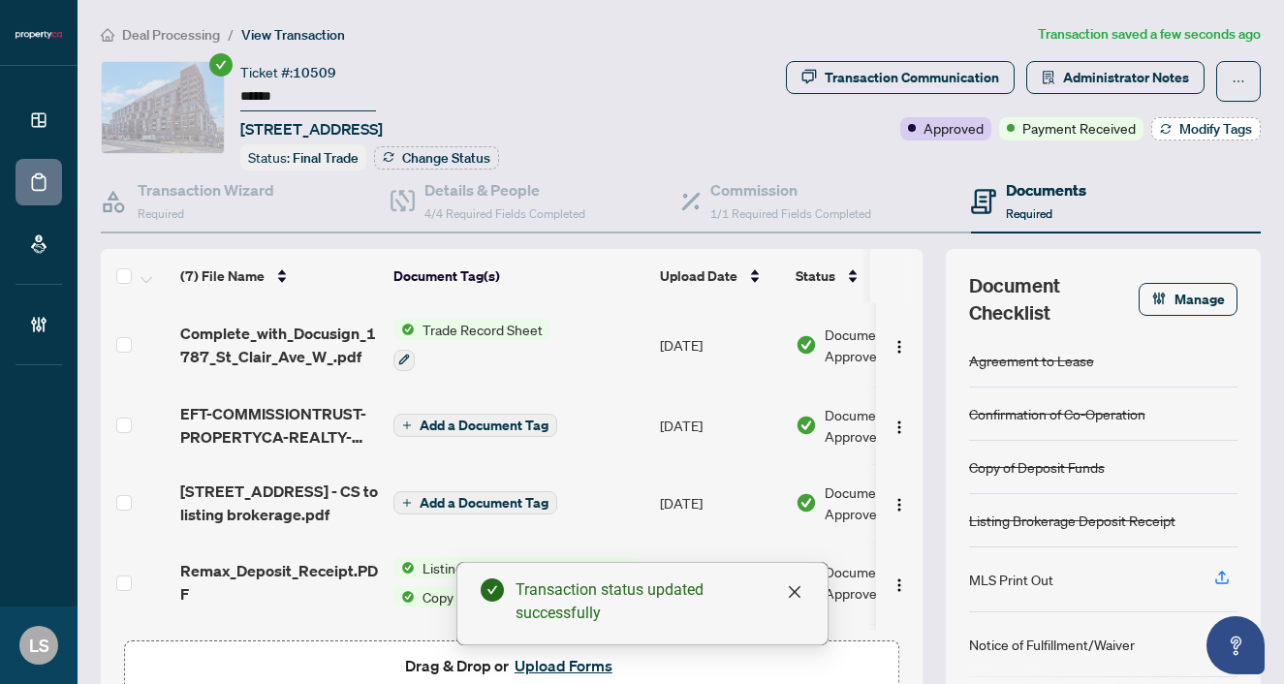
click at [1210, 128] on span "Modify Tags" at bounding box center [1215, 129] width 73 height 14
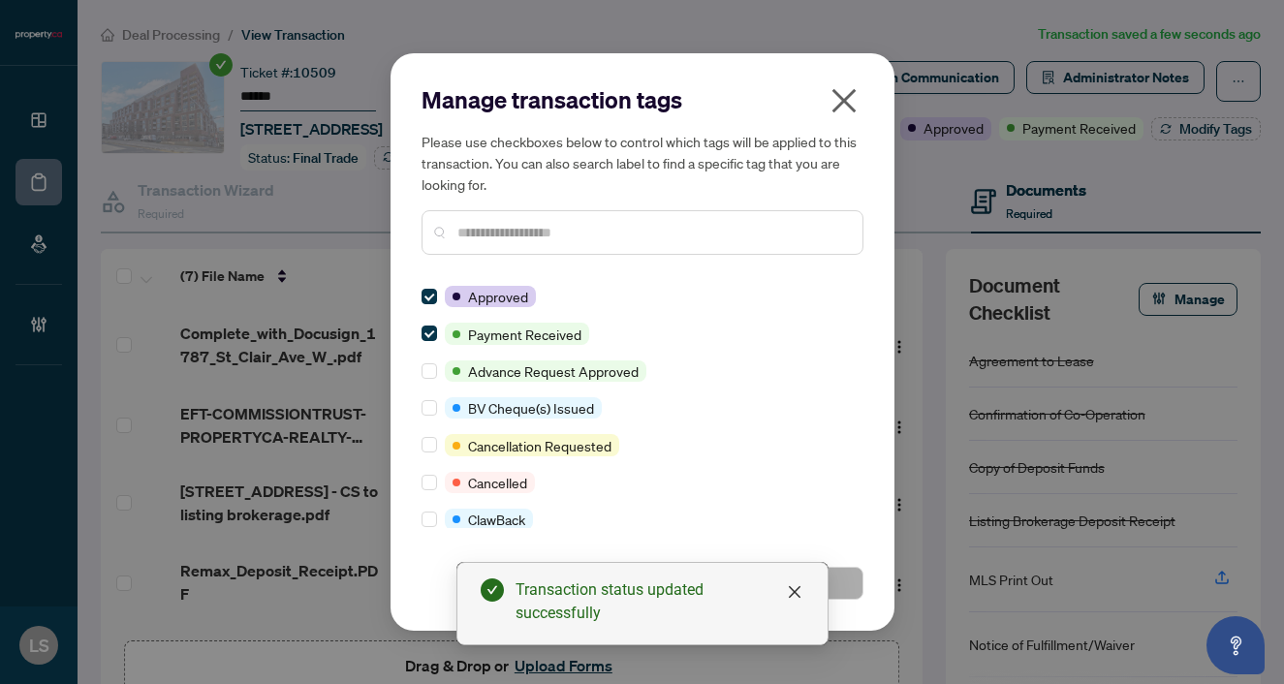
click at [509, 226] on input "text" at bounding box center [652, 232] width 390 height 21
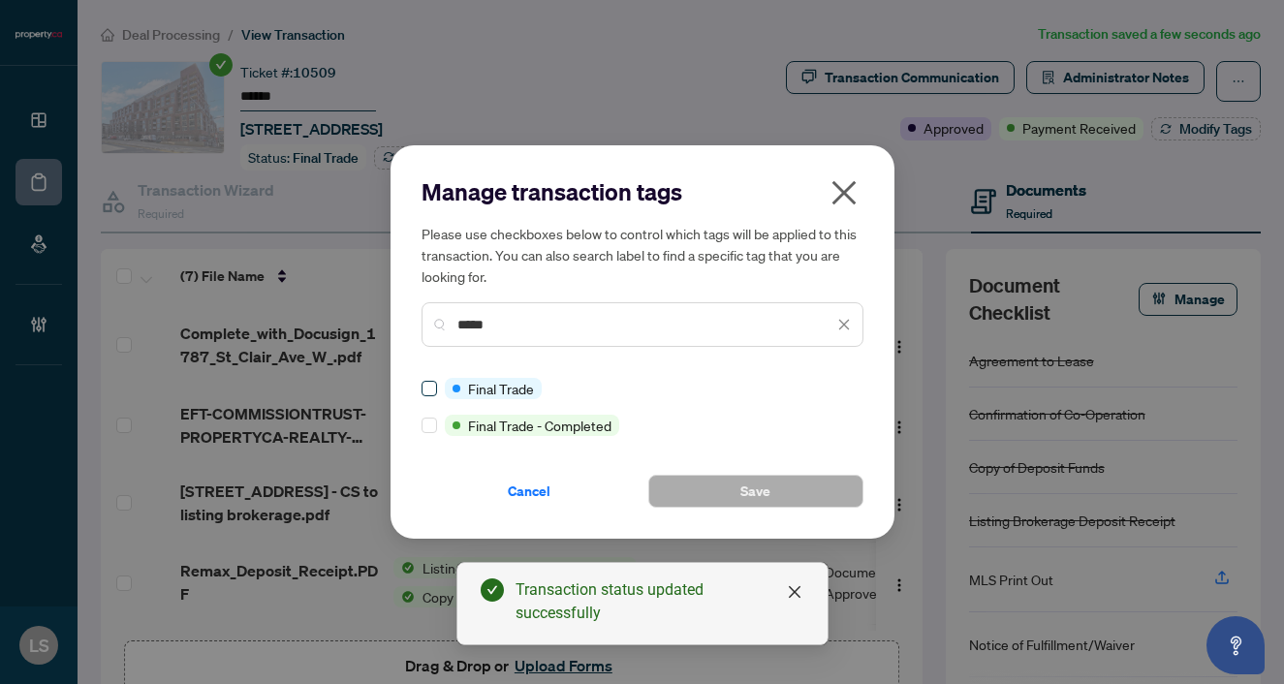
type input "*****"
click at [429, 396] on label at bounding box center [430, 388] width 16 height 21
click at [773, 489] on button "Save" at bounding box center [755, 491] width 215 height 33
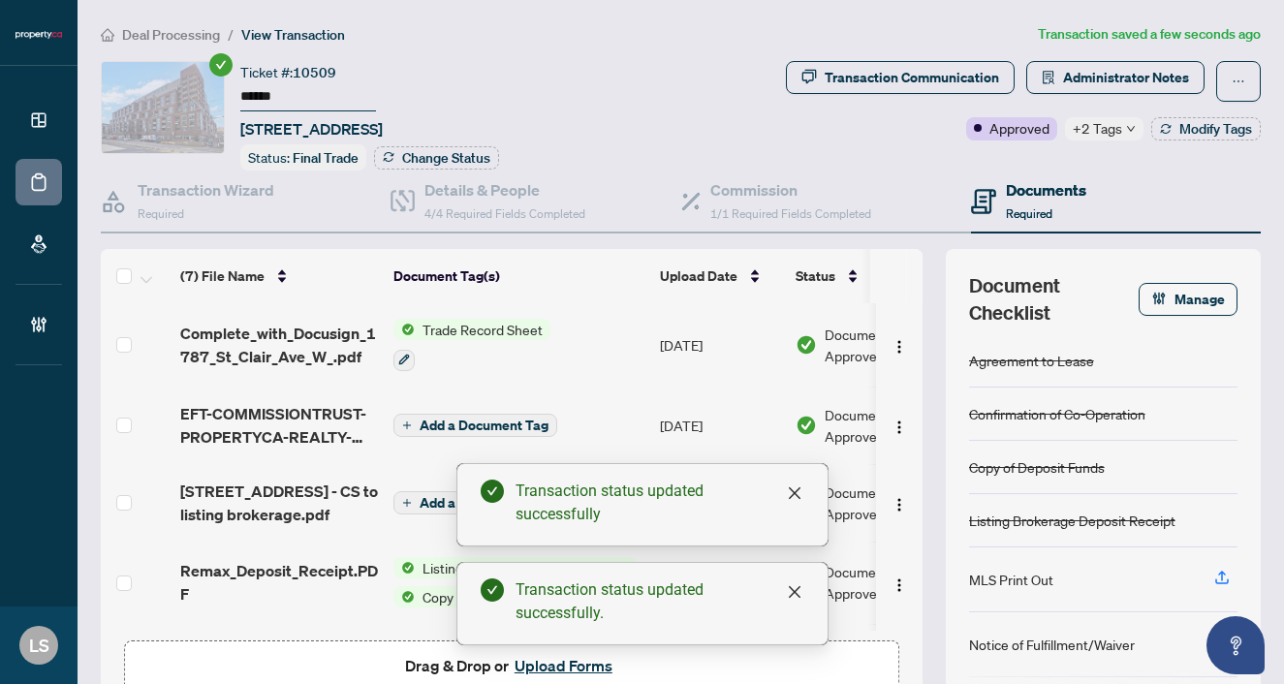
click at [190, 38] on span "Deal Processing" at bounding box center [171, 34] width 98 height 17
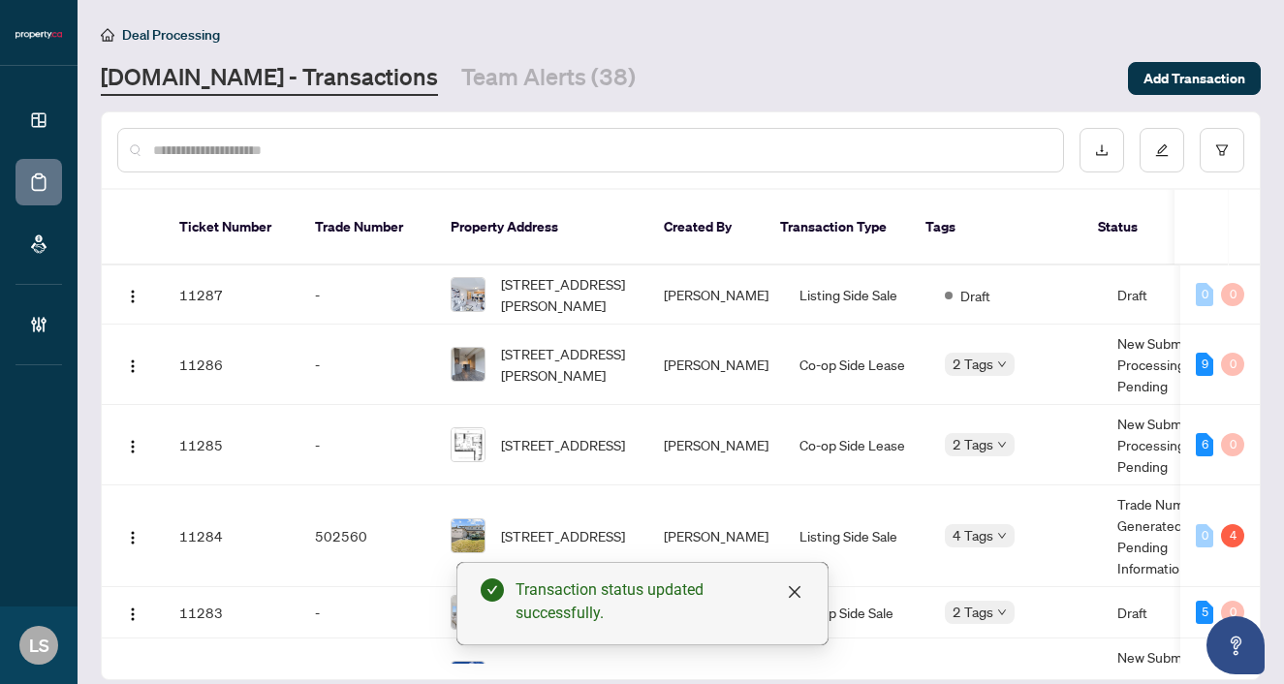
click at [523, 148] on input "text" at bounding box center [600, 150] width 894 height 21
paste input "******"
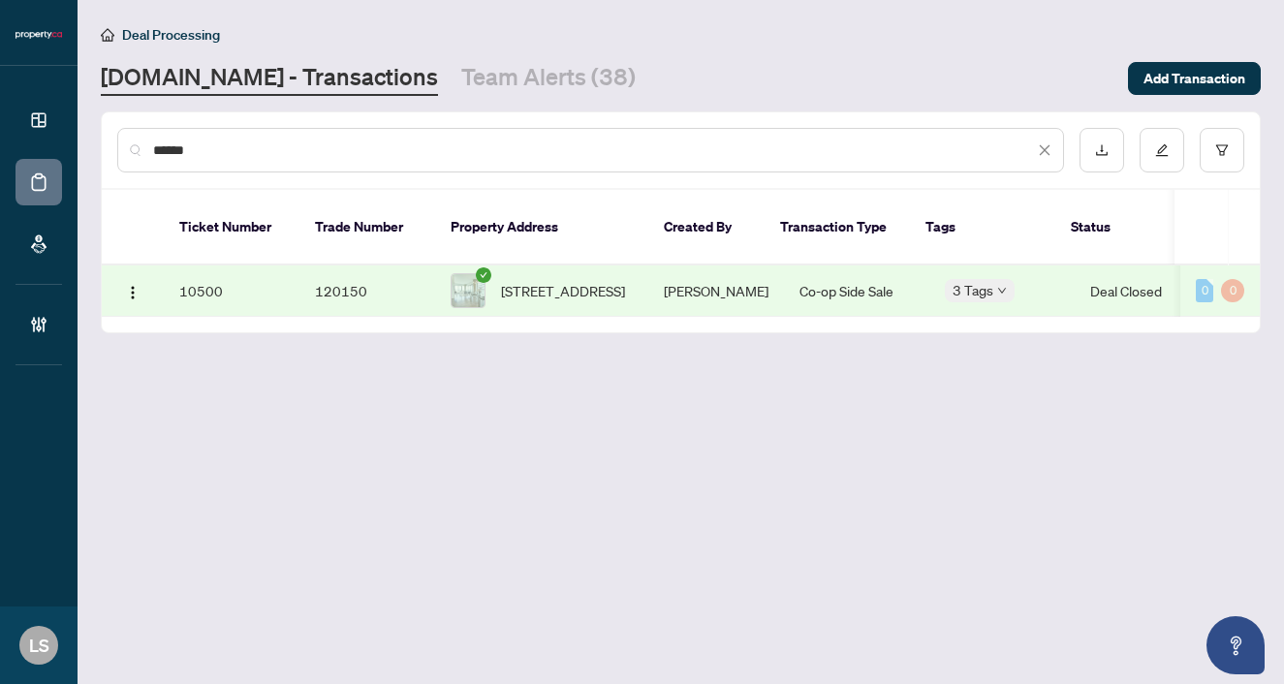
type input "******"
click at [559, 280] on span "3108-390 Cherry St, Toronto, Ontario M5A 0E2, Canada" at bounding box center [563, 290] width 124 height 21
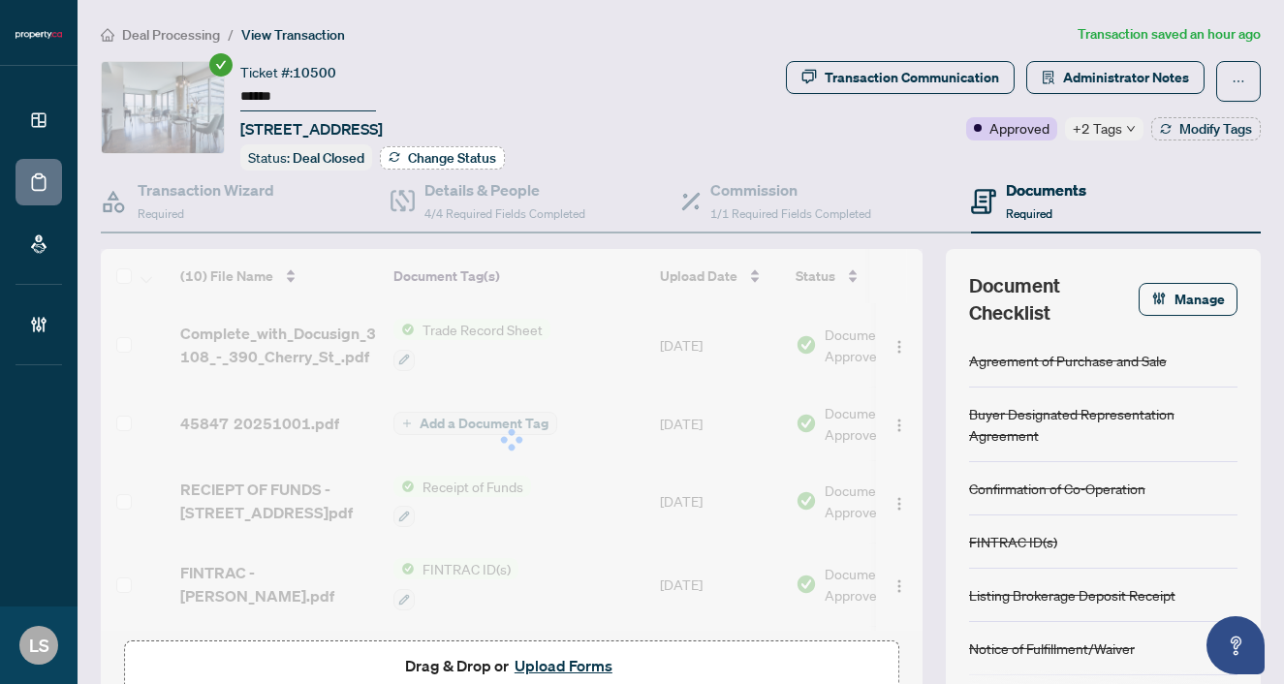
click at [448, 161] on span "Change Status" at bounding box center [452, 158] width 88 height 14
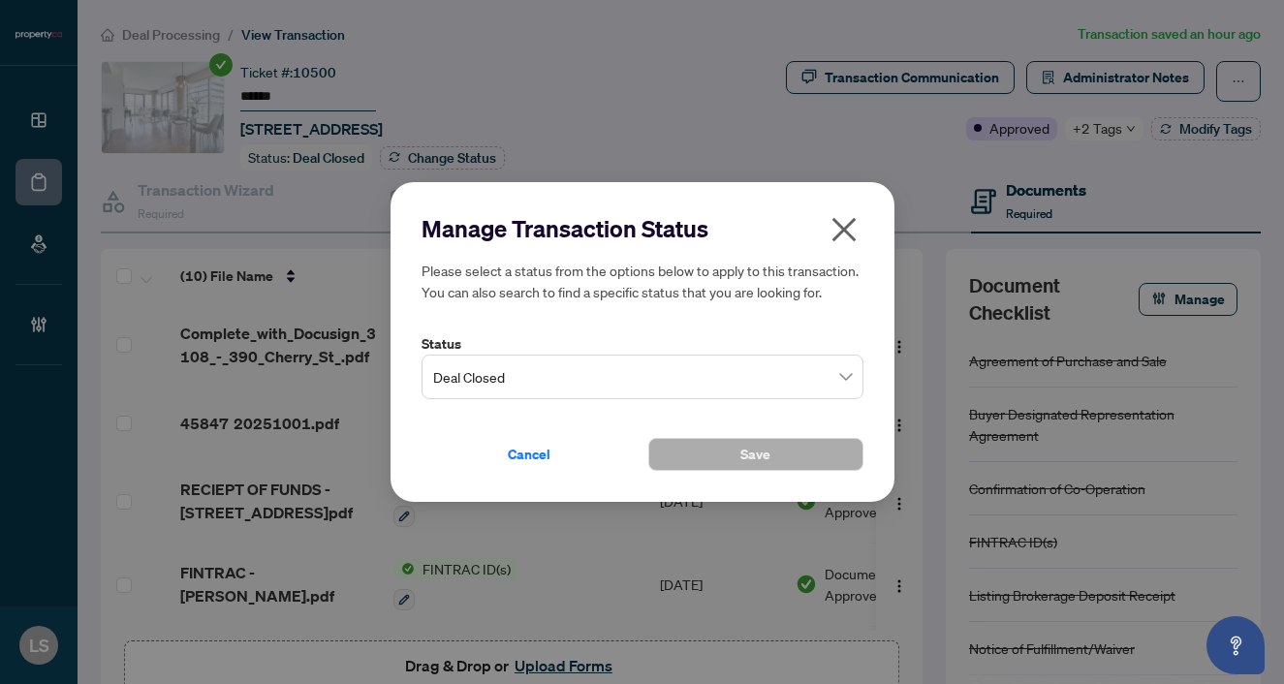
click at [556, 388] on span "Deal Closed" at bounding box center [642, 377] width 419 height 37
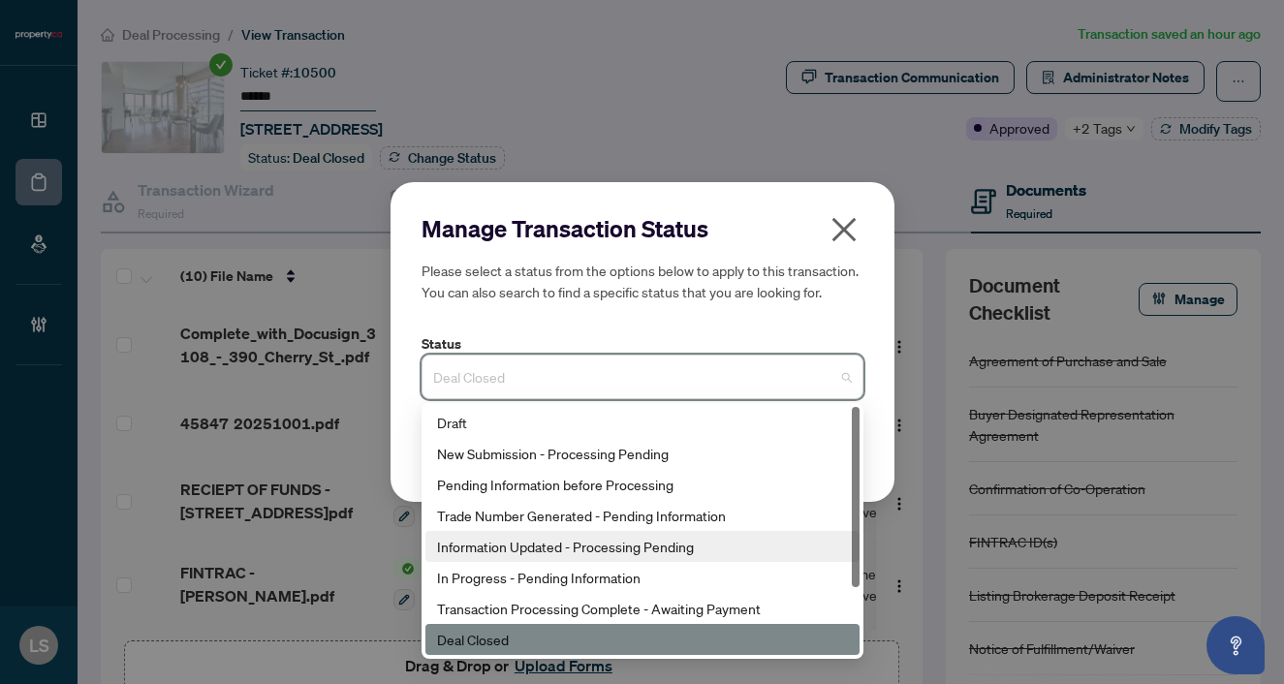
scroll to position [93, 0]
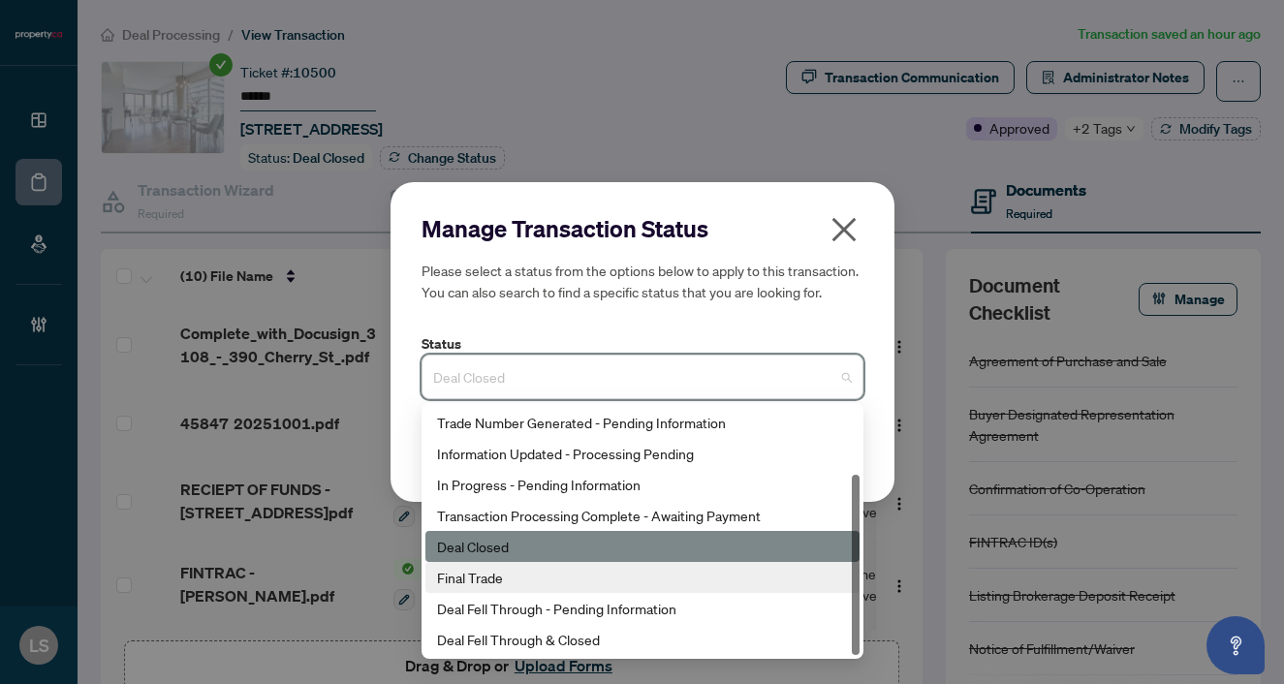
click at [493, 584] on div "Final Trade" at bounding box center [642, 577] width 411 height 21
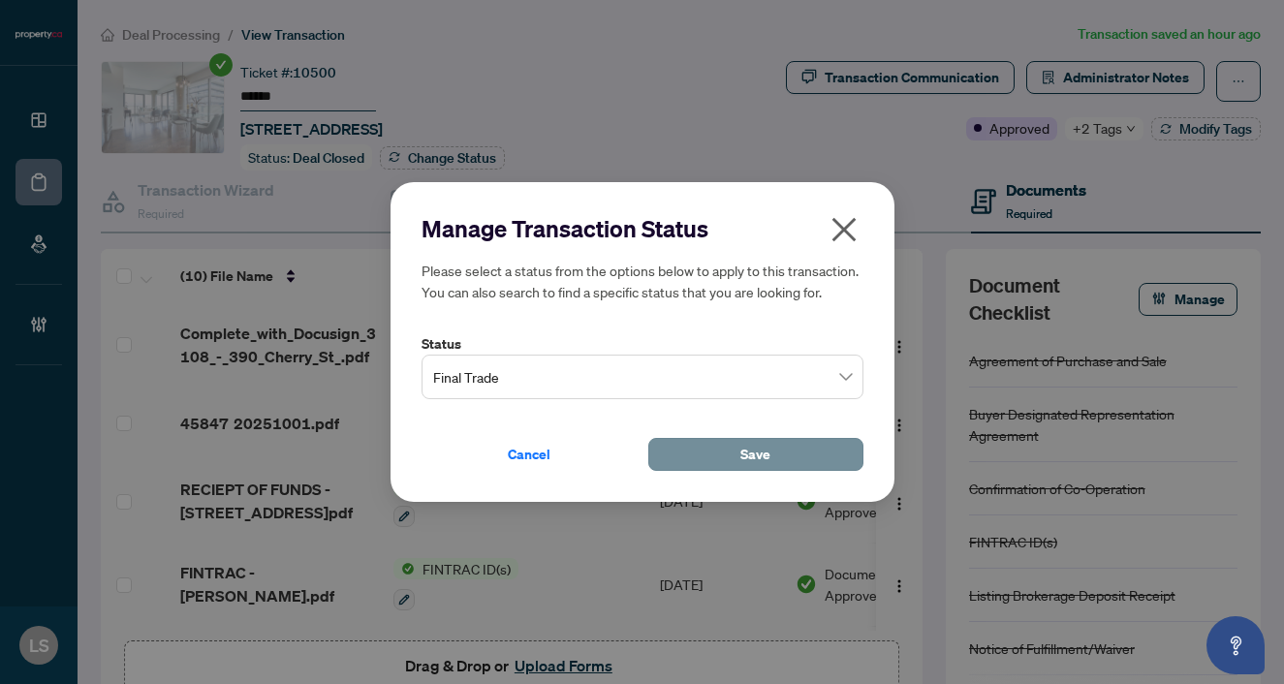
click at [723, 452] on button "Save" at bounding box center [755, 454] width 215 height 33
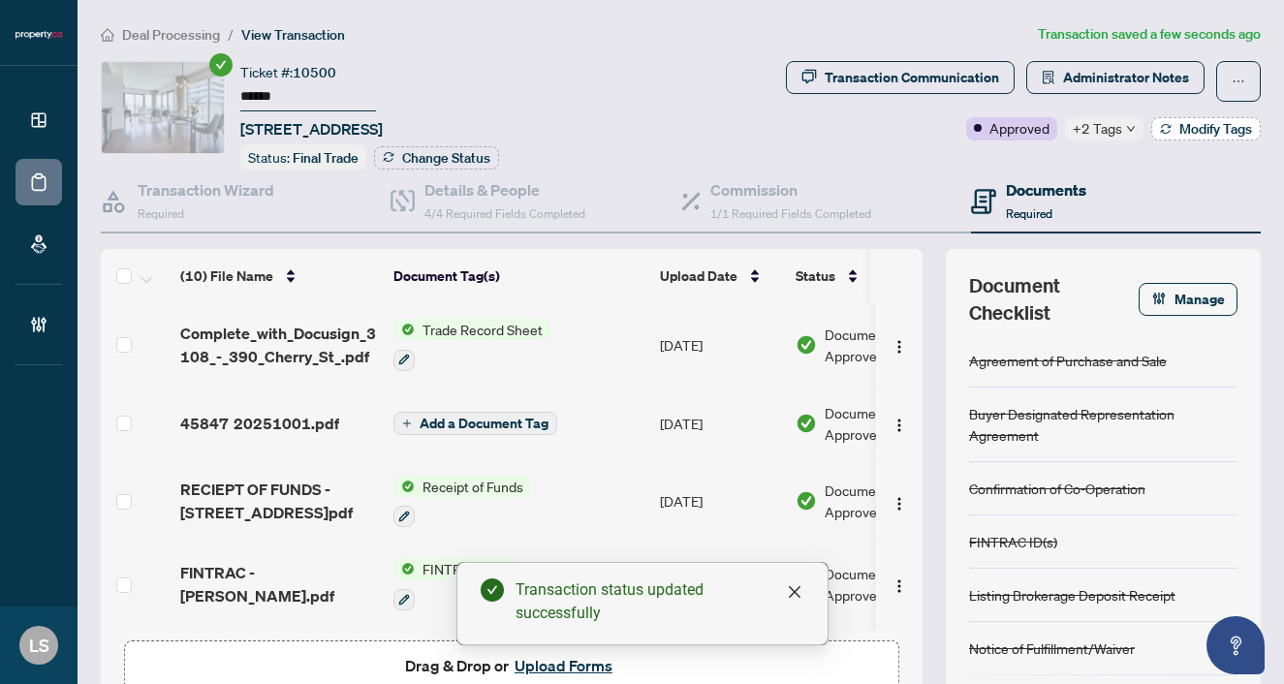
click at [1191, 137] on button "Modify Tags" at bounding box center [1205, 128] width 109 height 23
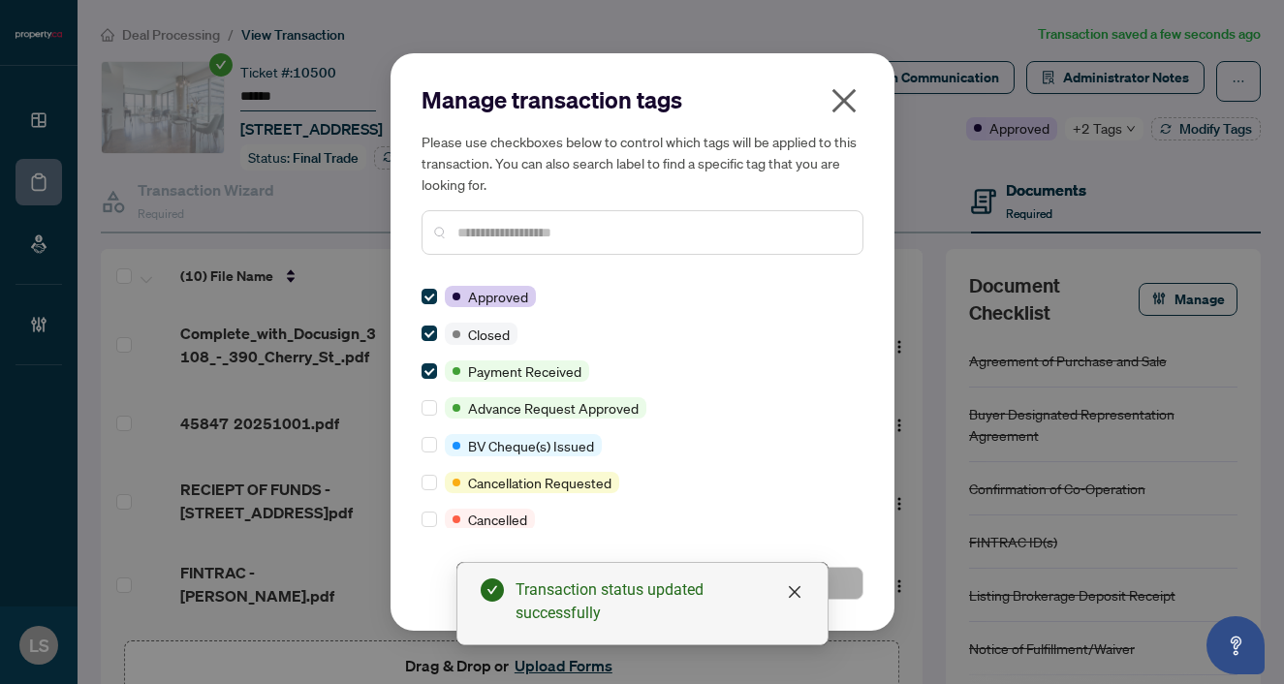
click at [519, 224] on input "text" at bounding box center [652, 232] width 390 height 21
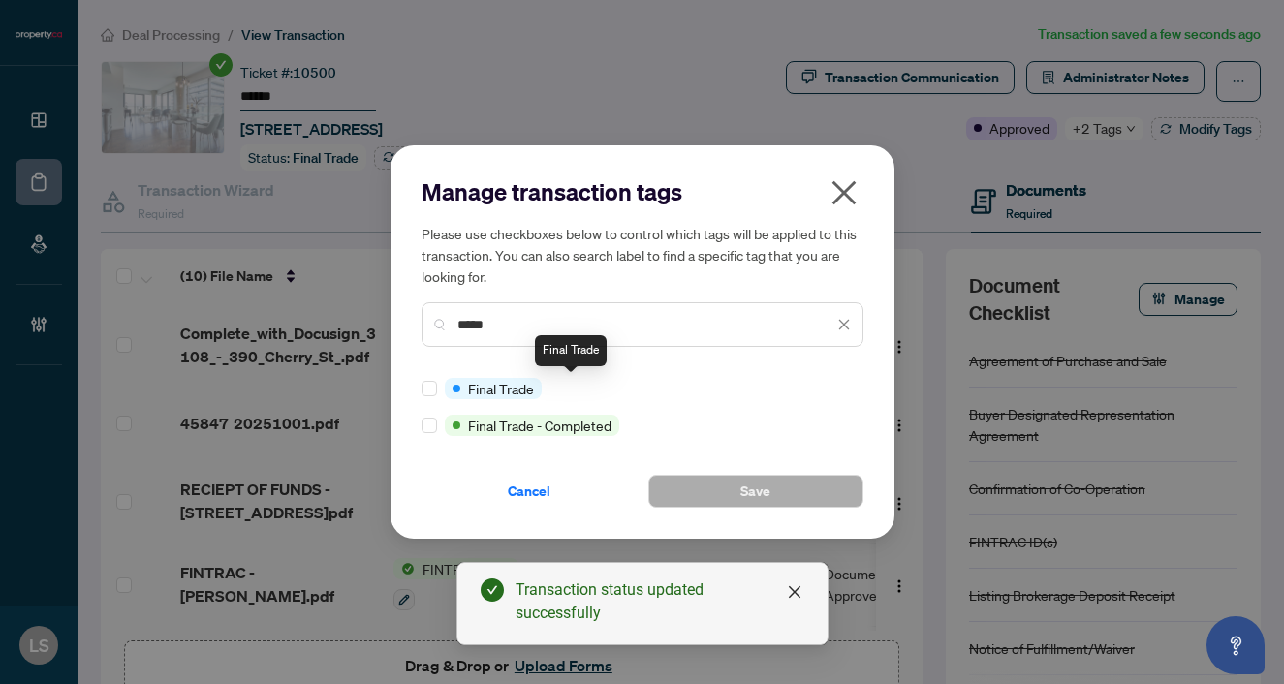
type input "*****"
click at [419, 392] on div "Manage transaction tags Please use checkboxes below to control which tags will …" at bounding box center [643, 342] width 504 height 394
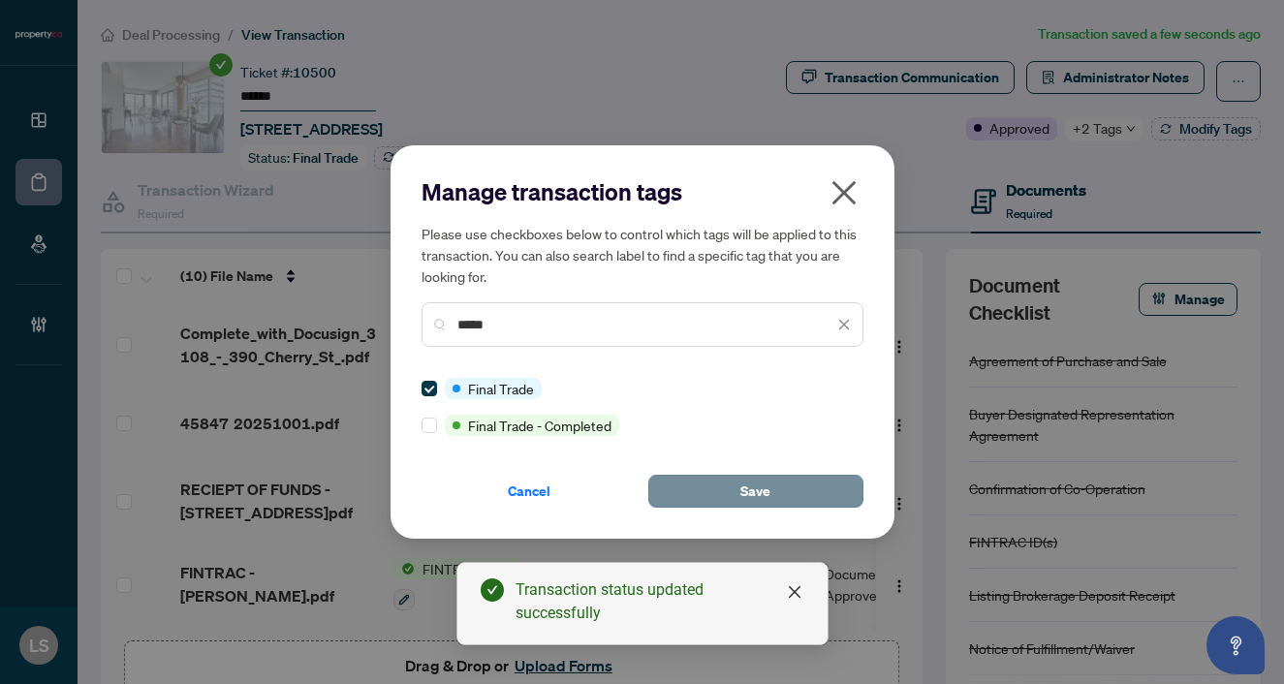
click at [793, 485] on button "Save" at bounding box center [755, 491] width 215 height 33
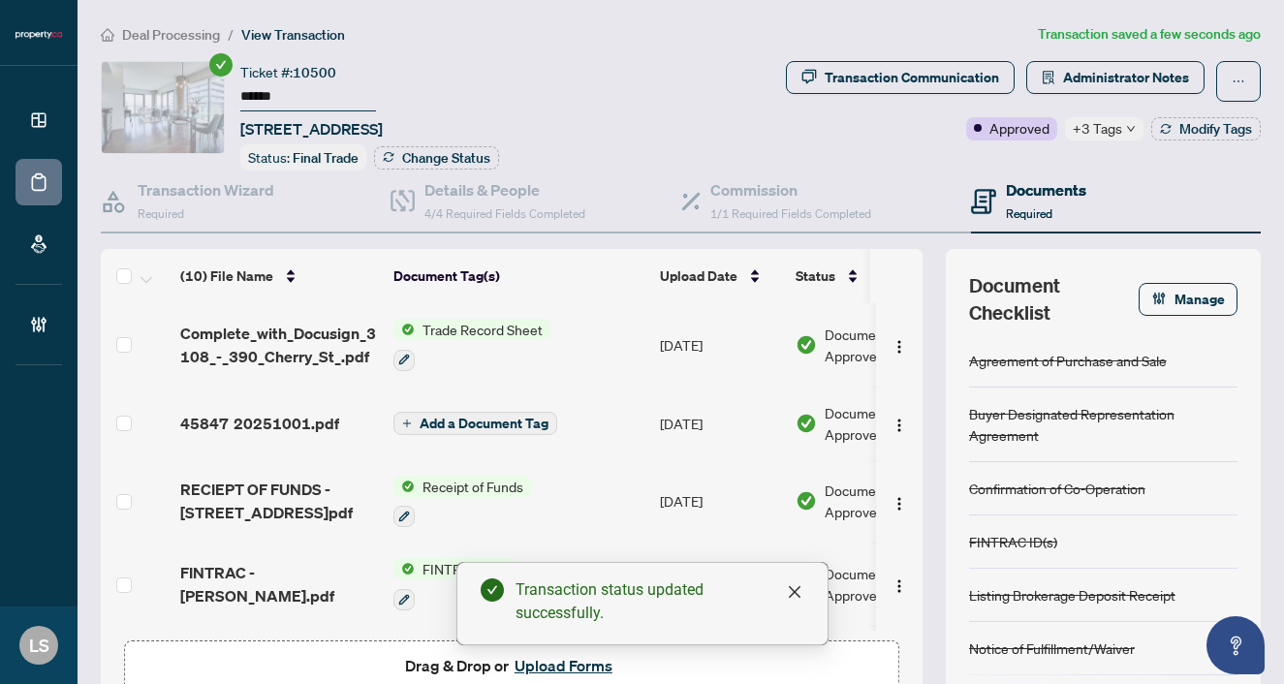
click at [195, 23] on li "Deal Processing" at bounding box center [160, 34] width 119 height 22
click at [193, 35] on span "Deal Processing" at bounding box center [171, 34] width 98 height 17
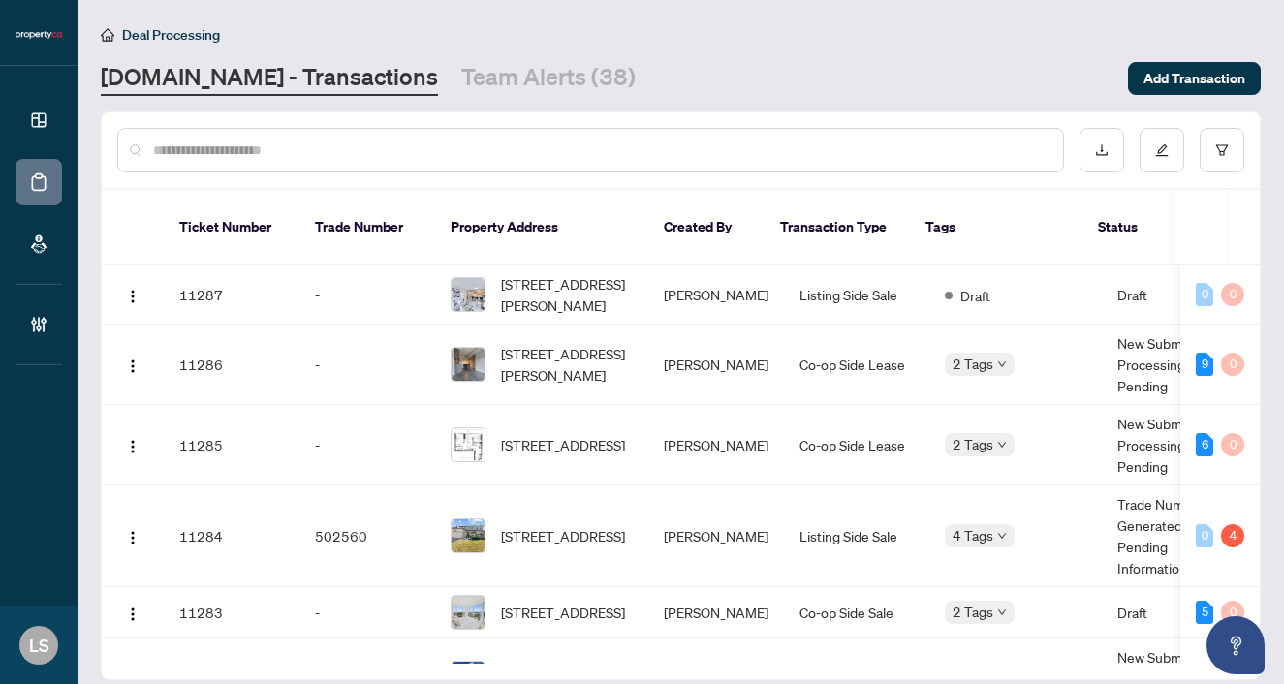
click at [225, 163] on div at bounding box center [590, 150] width 947 height 45
click at [210, 147] on input "text" at bounding box center [600, 150] width 894 height 21
paste input "******"
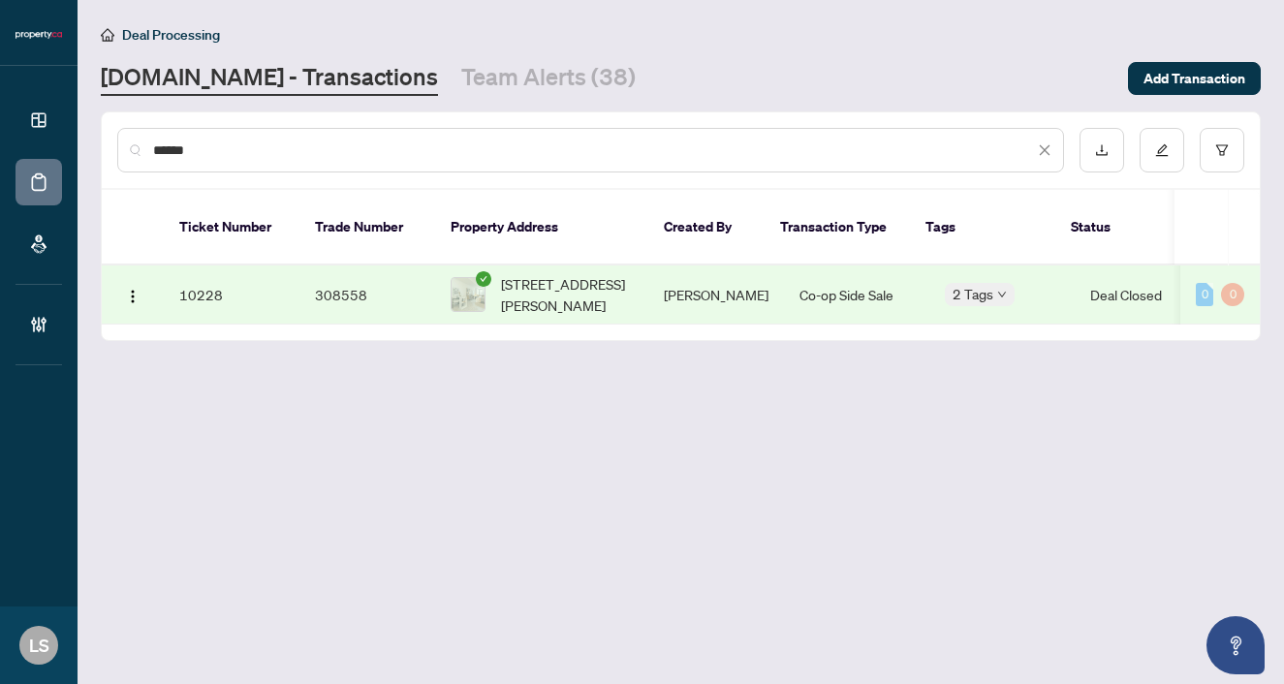
type input "******"
click at [533, 273] on span "3006-99 John St, Toronto, Ontario M5V 0S6, Canada" at bounding box center [567, 294] width 132 height 43
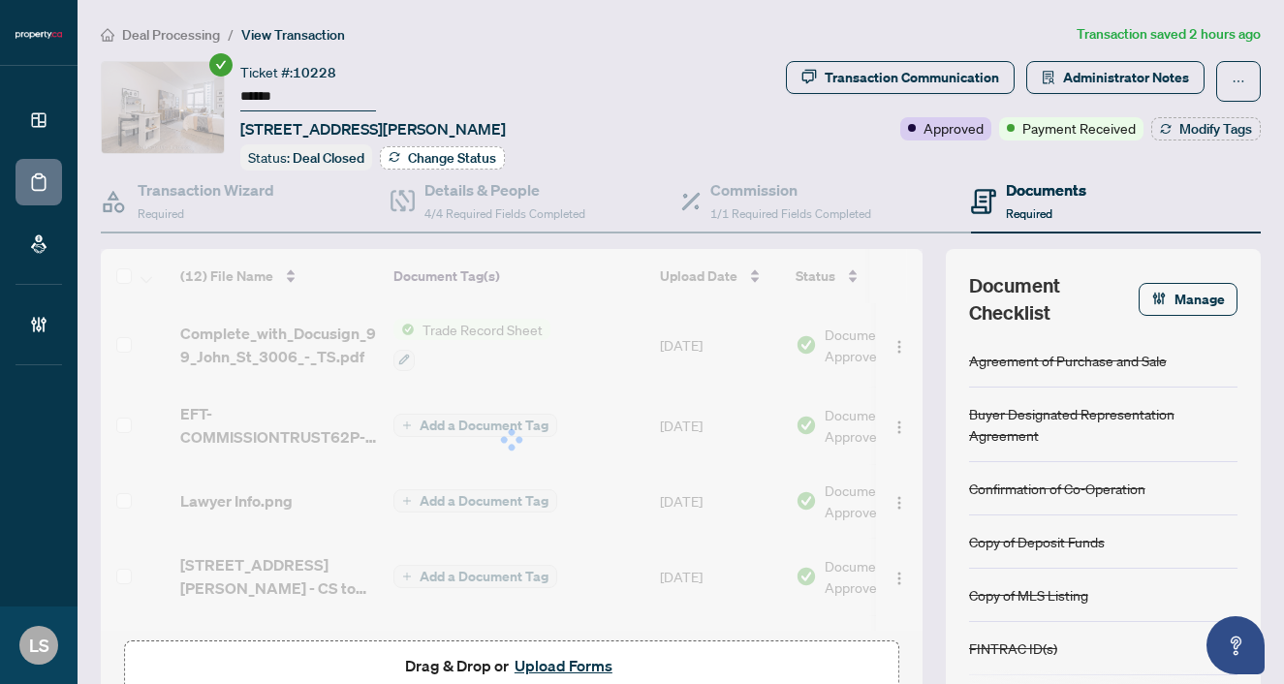
click at [450, 151] on span "Change Status" at bounding box center [452, 158] width 88 height 14
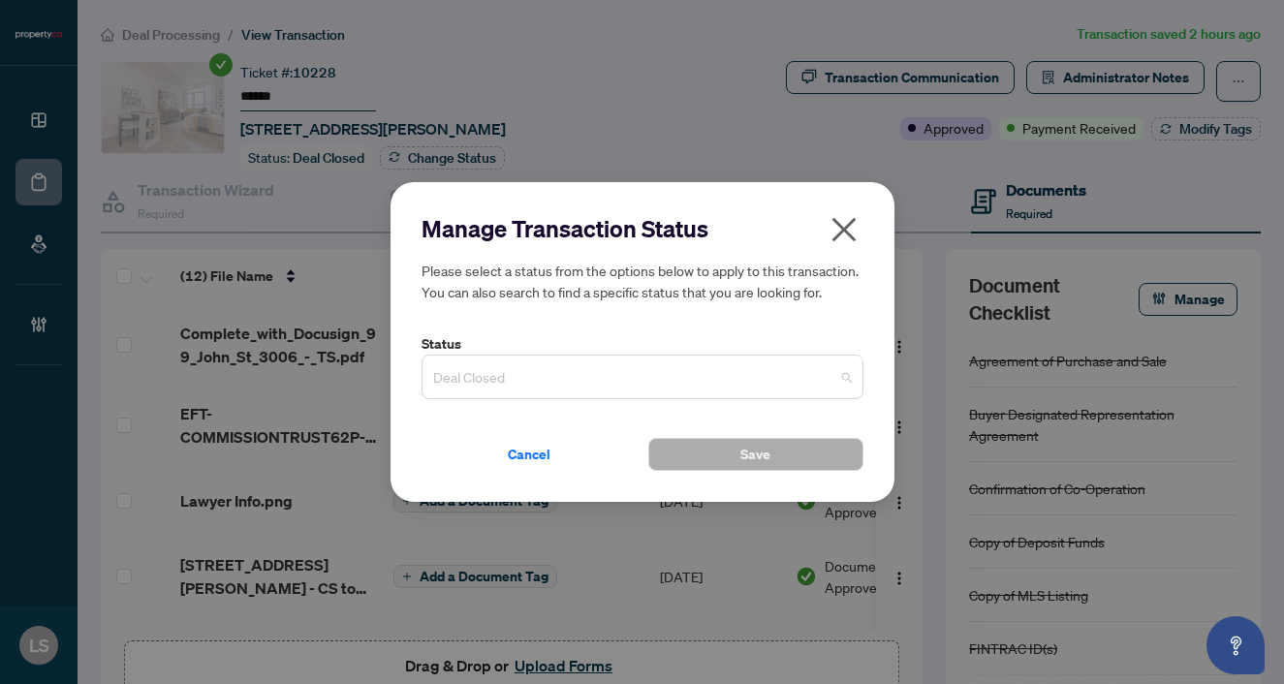
click at [505, 364] on span "Deal Closed" at bounding box center [642, 377] width 419 height 37
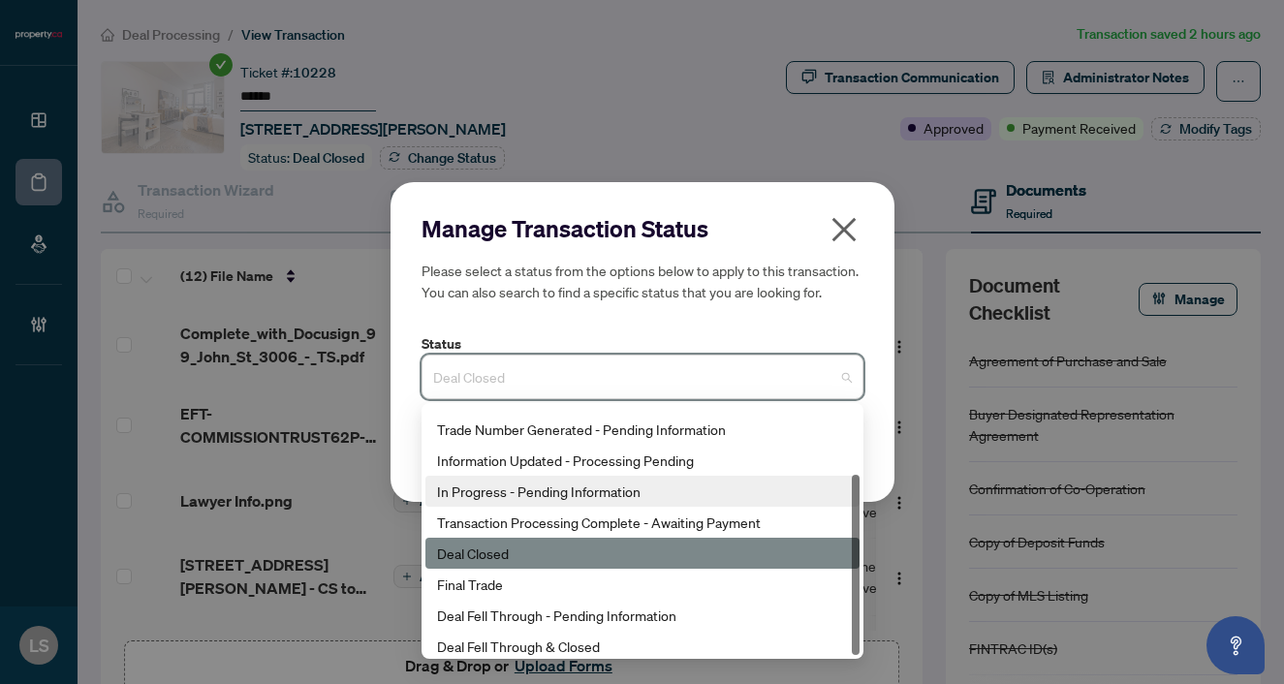
scroll to position [93, 0]
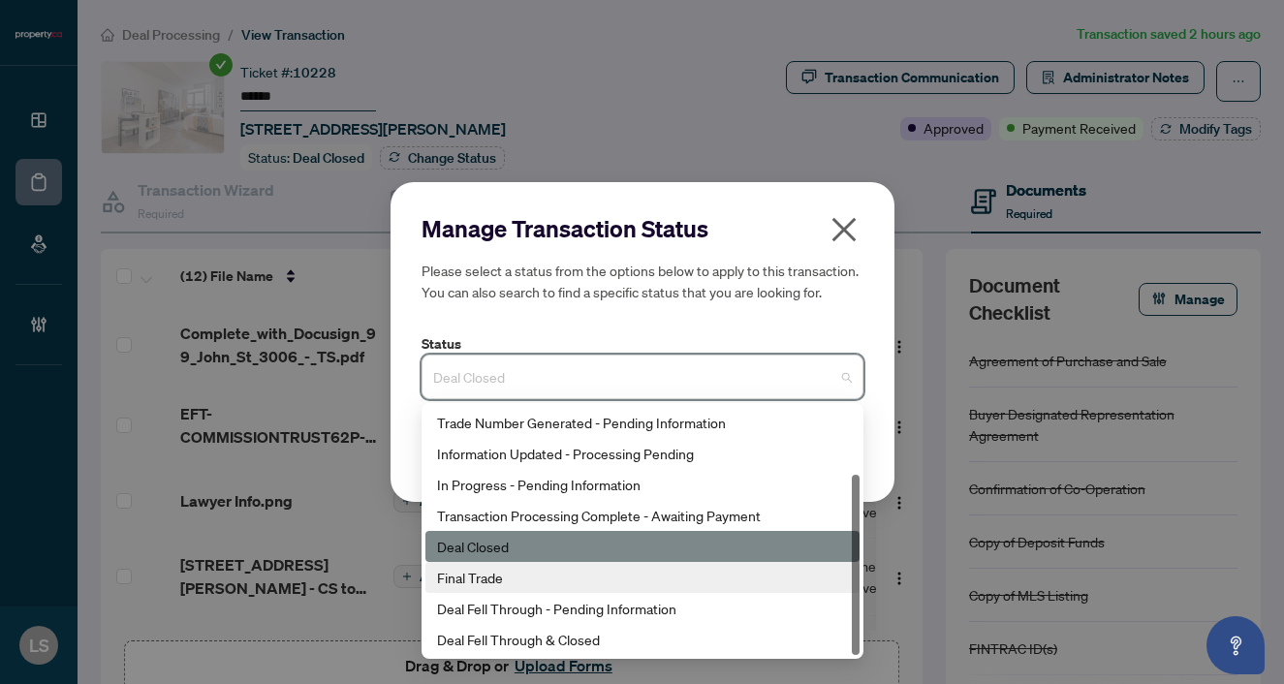
click at [489, 582] on div "Final Trade" at bounding box center [642, 577] width 411 height 21
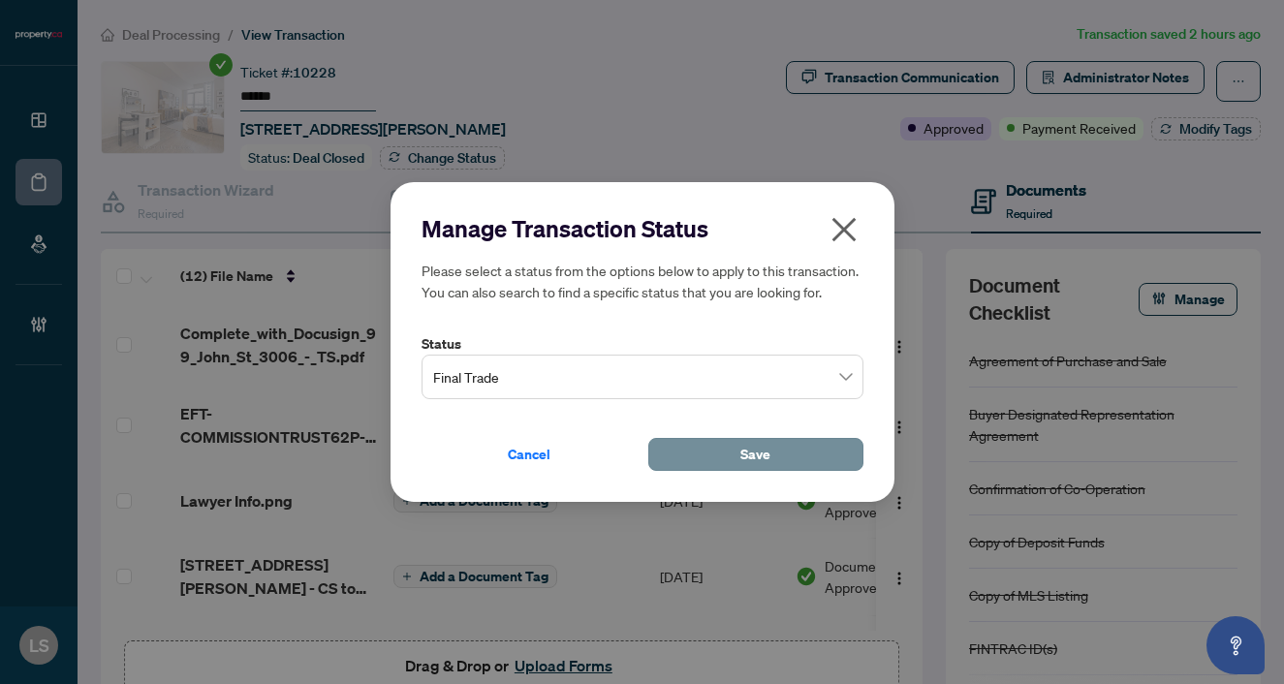
click at [715, 456] on button "Save" at bounding box center [755, 454] width 215 height 33
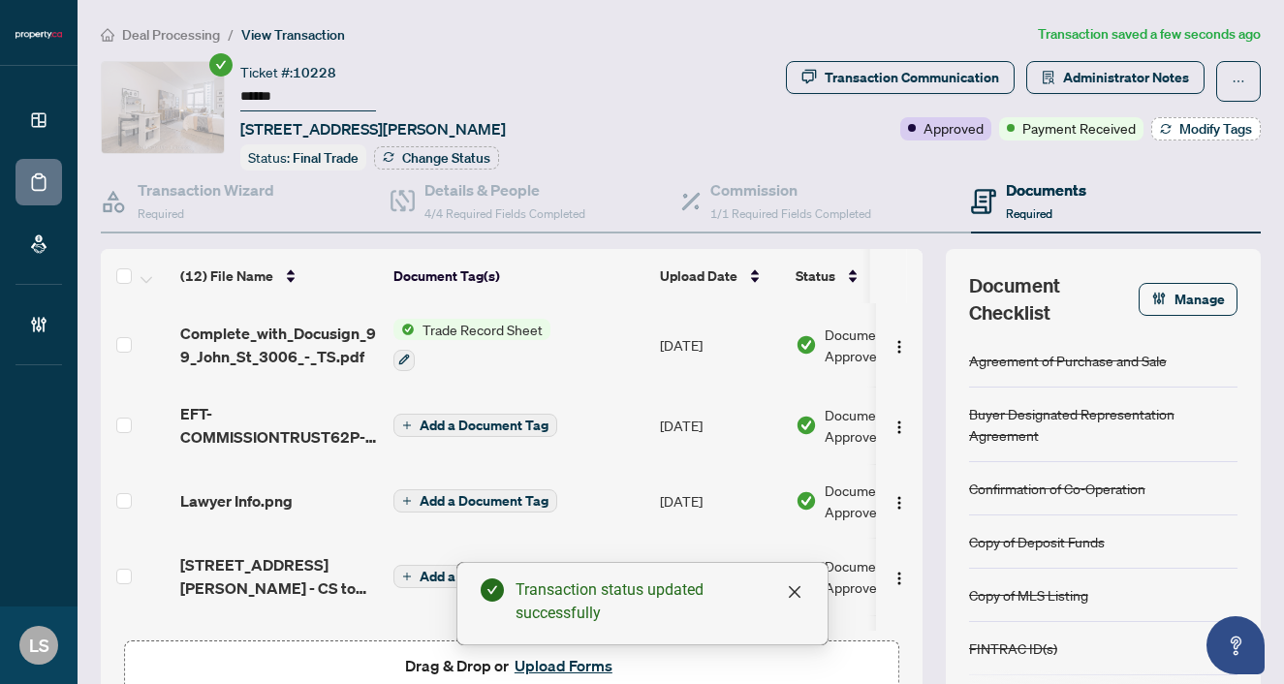
click at [1179, 128] on span "Modify Tags" at bounding box center [1215, 129] width 73 height 14
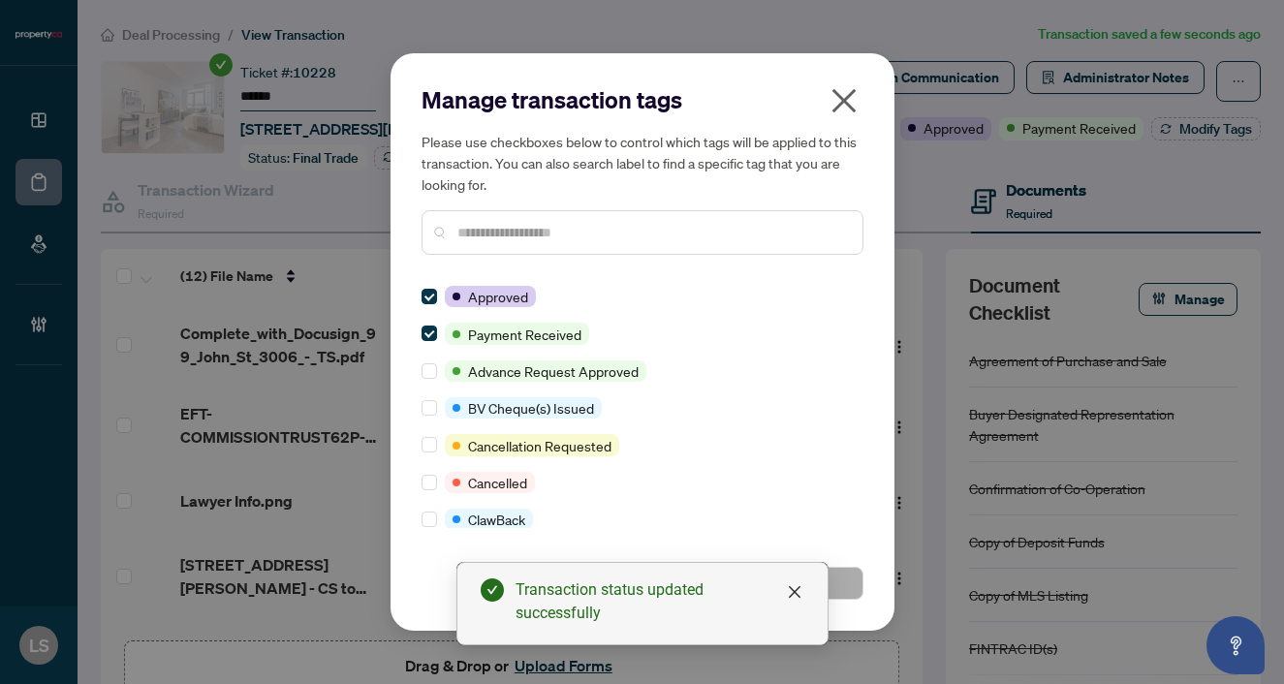
click at [513, 268] on div "Manage transaction tags Please use checkboxes below to control which tags will …" at bounding box center [643, 177] width 442 height 186
click at [500, 232] on input "text" at bounding box center [652, 232] width 390 height 21
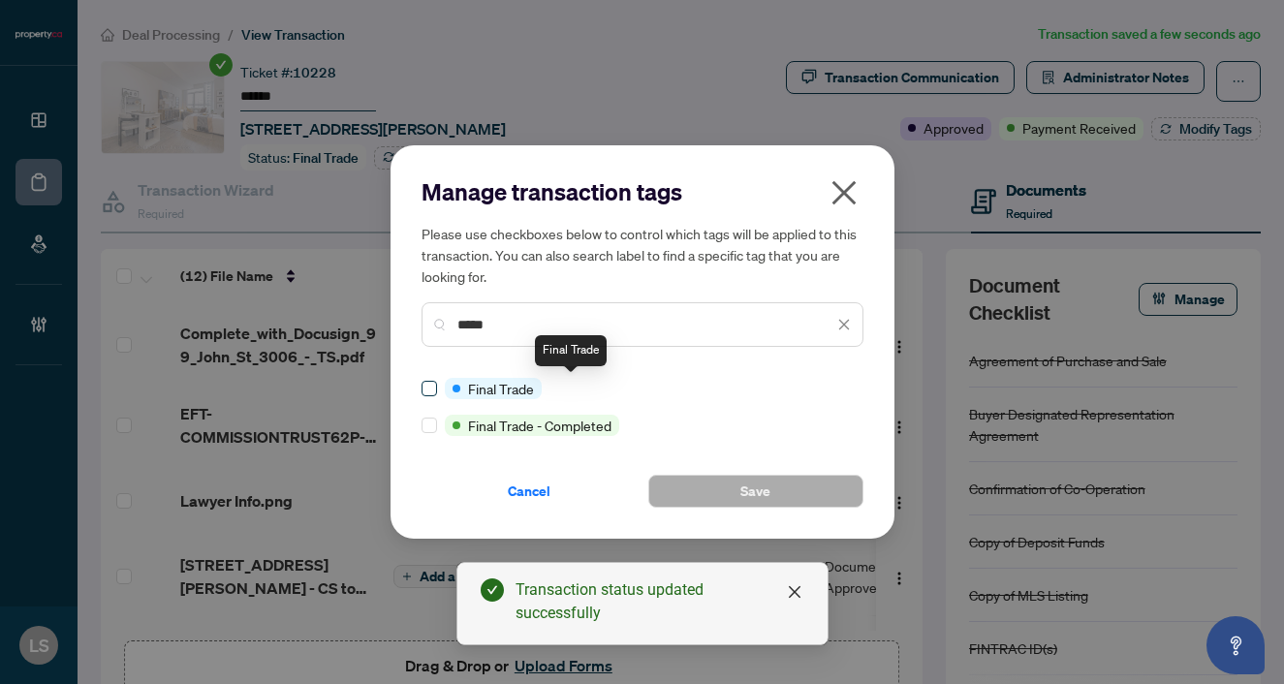
type input "*****"
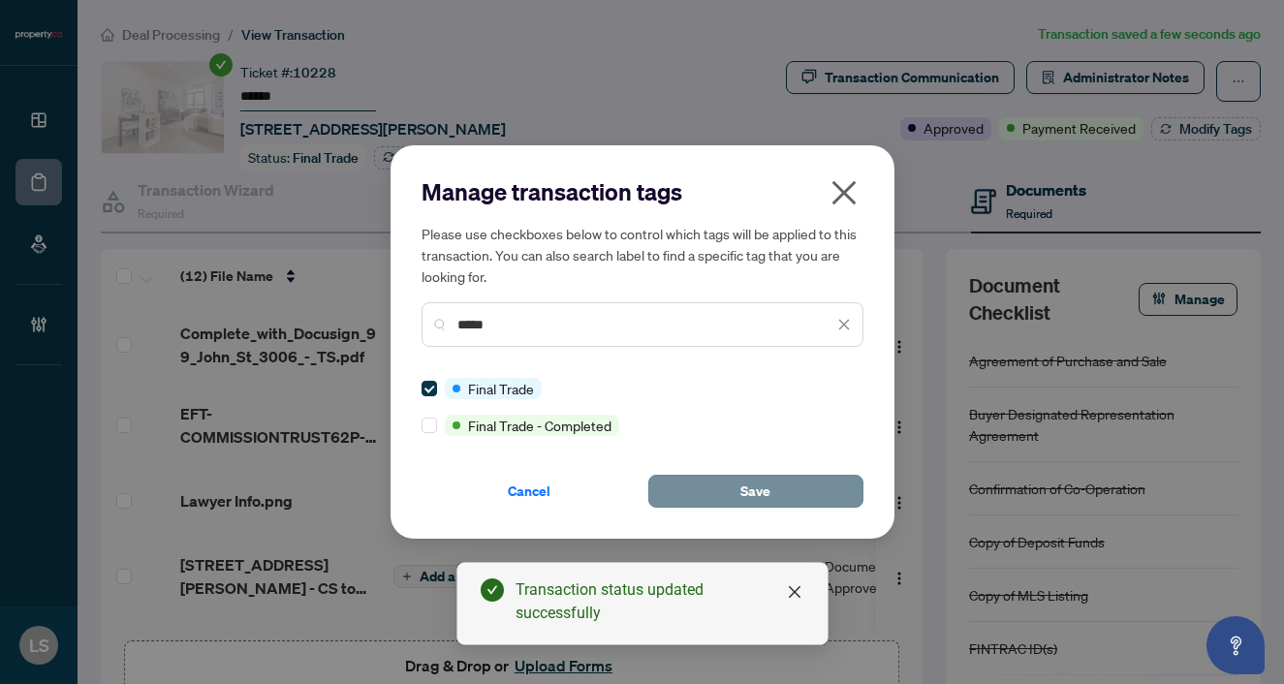
click at [731, 482] on button "Save" at bounding box center [755, 491] width 215 height 33
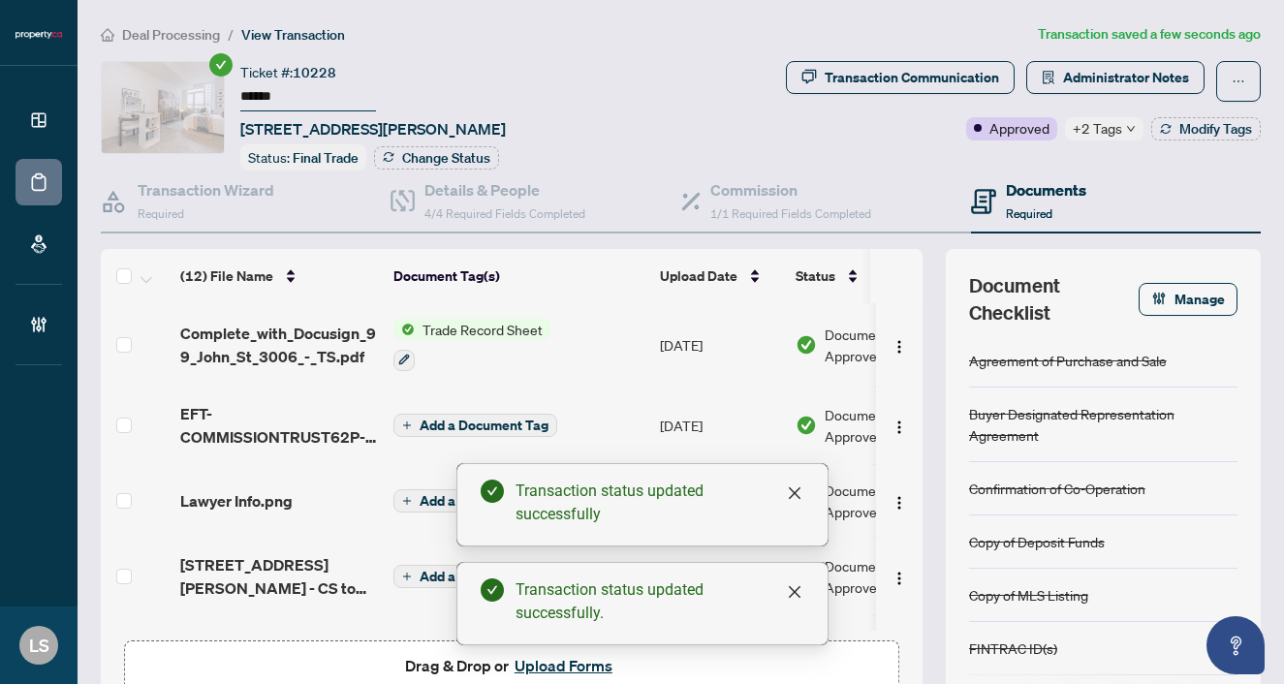
click at [160, 44] on li "Deal Processing" at bounding box center [160, 34] width 119 height 22
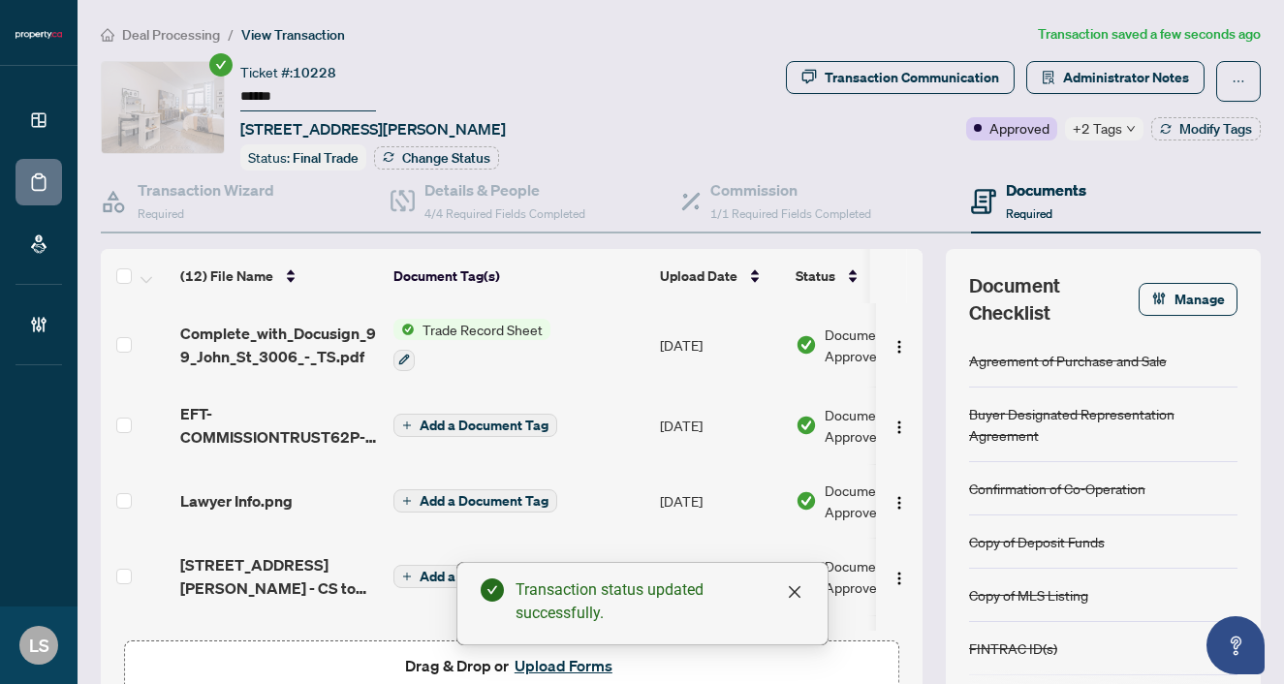
click at [153, 35] on span "Deal Processing" at bounding box center [171, 34] width 98 height 17
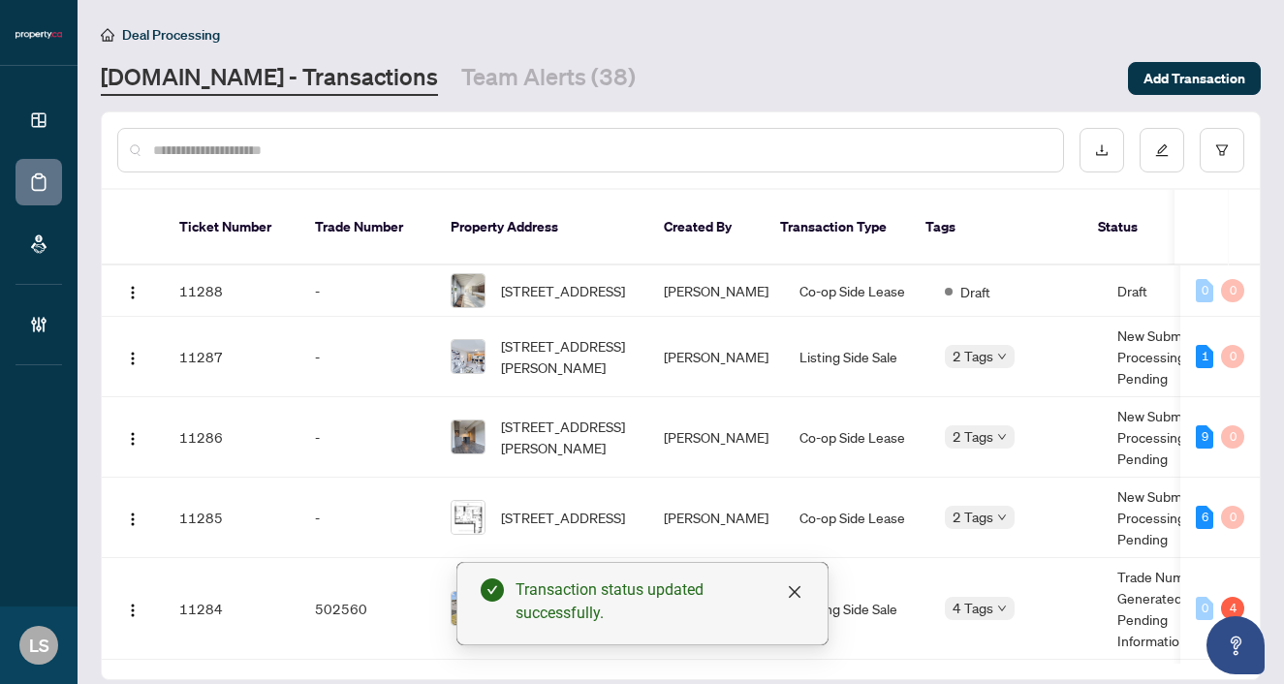
click at [223, 155] on input "text" at bounding box center [600, 150] width 894 height 21
paste input "******"
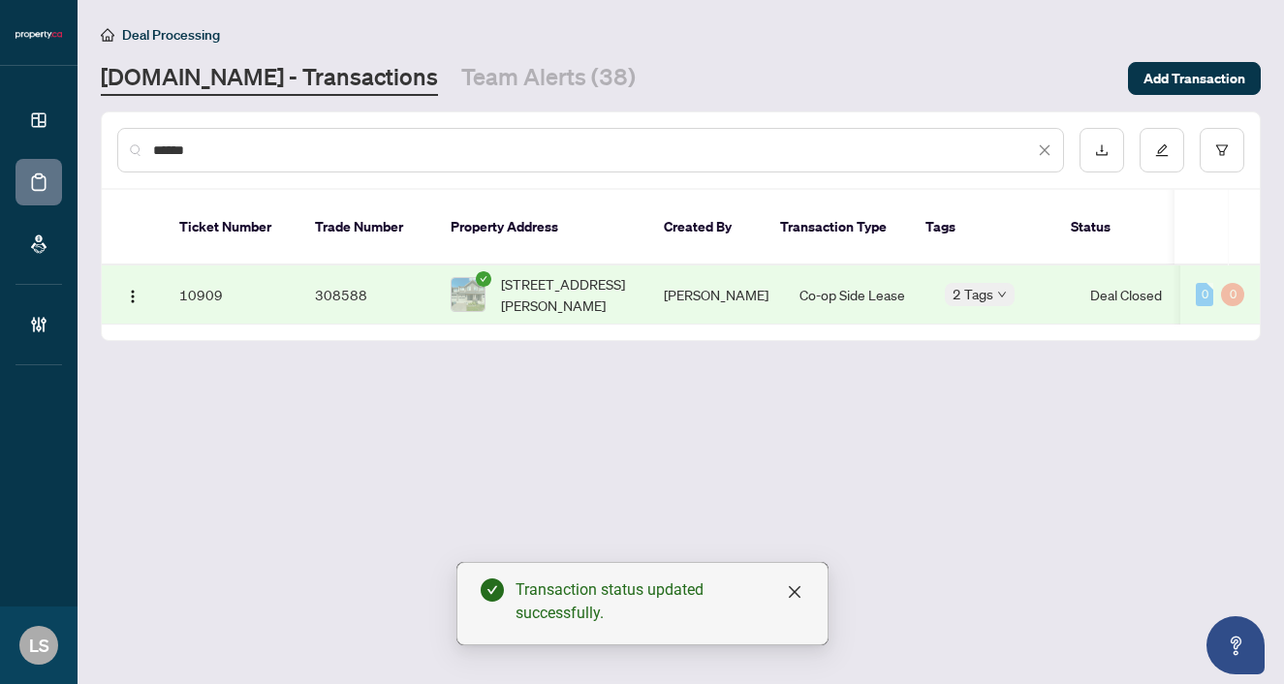
type input "******"
click at [546, 273] on span "98 Symington Ave, Oshawa, Ontario L1L 0J7, Canada" at bounding box center [567, 294] width 132 height 43
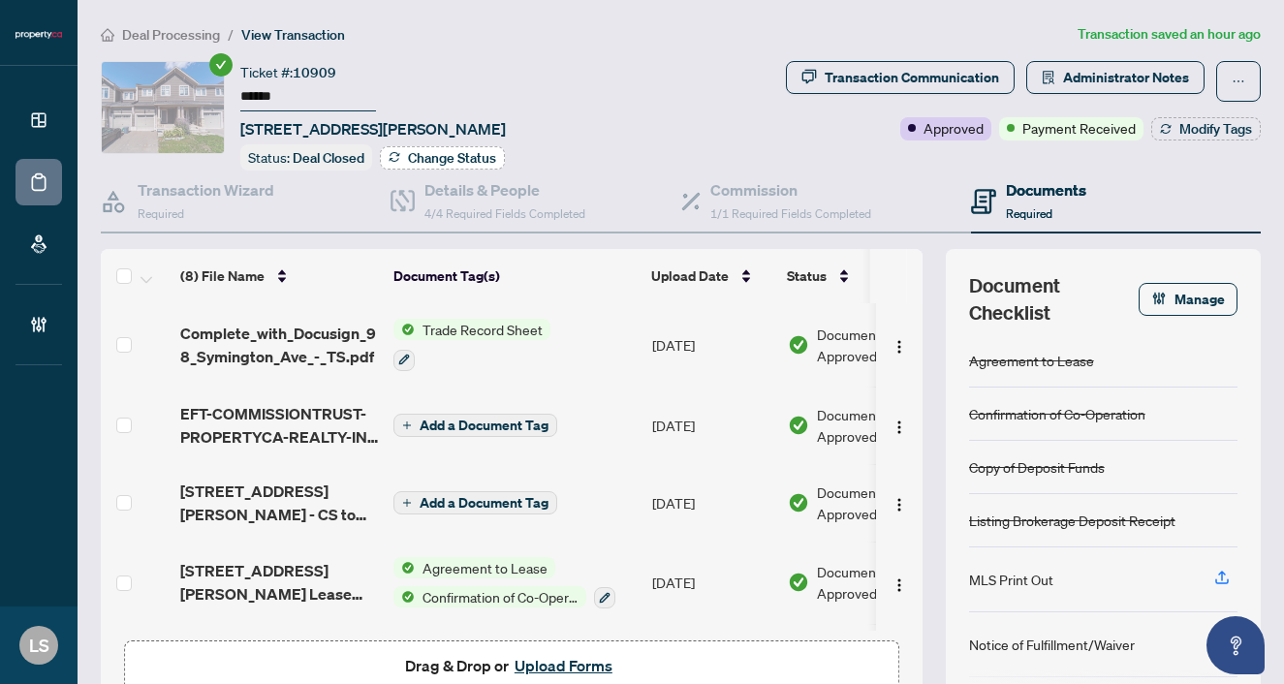
click at [384, 156] on button "Change Status" at bounding box center [442, 157] width 125 height 23
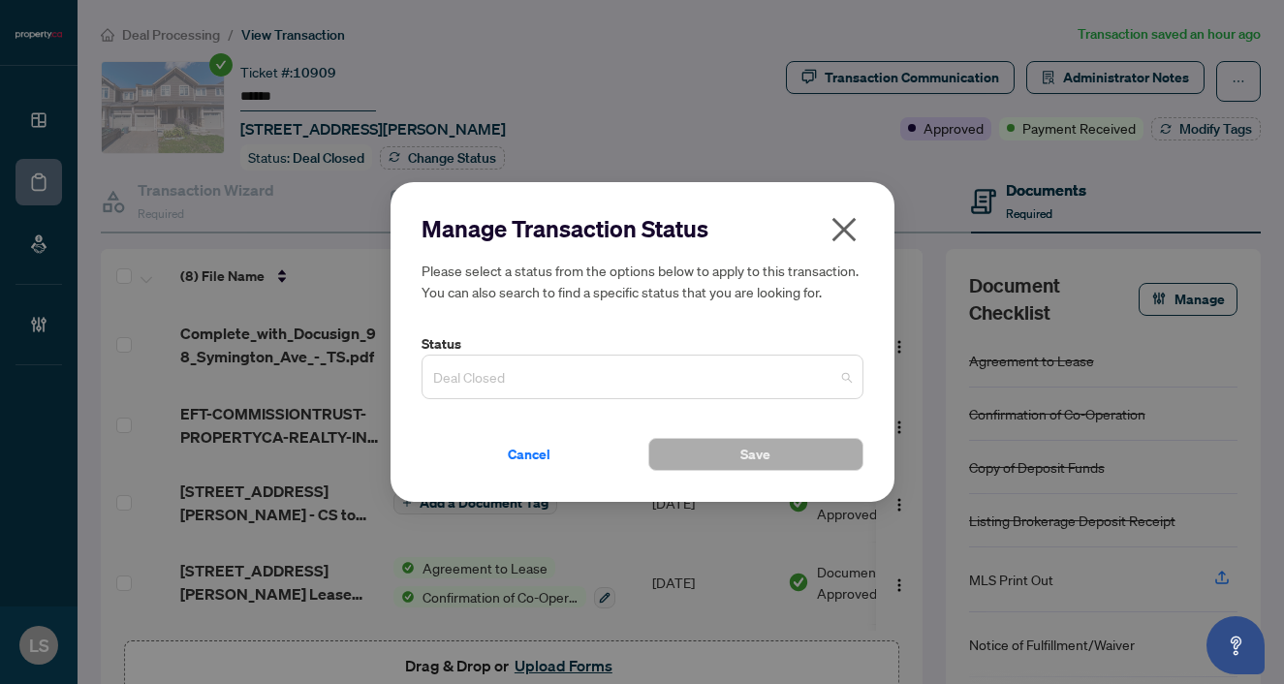
click at [523, 376] on span "Deal Closed" at bounding box center [642, 377] width 419 height 37
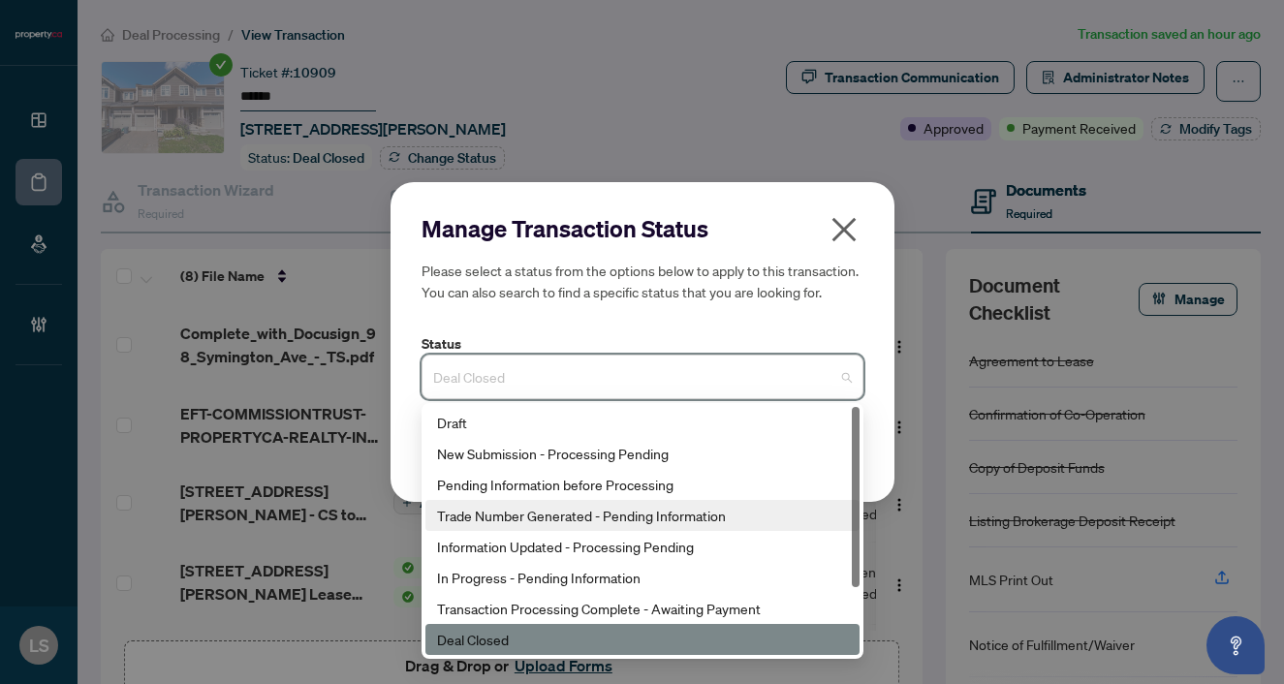
scroll to position [93, 0]
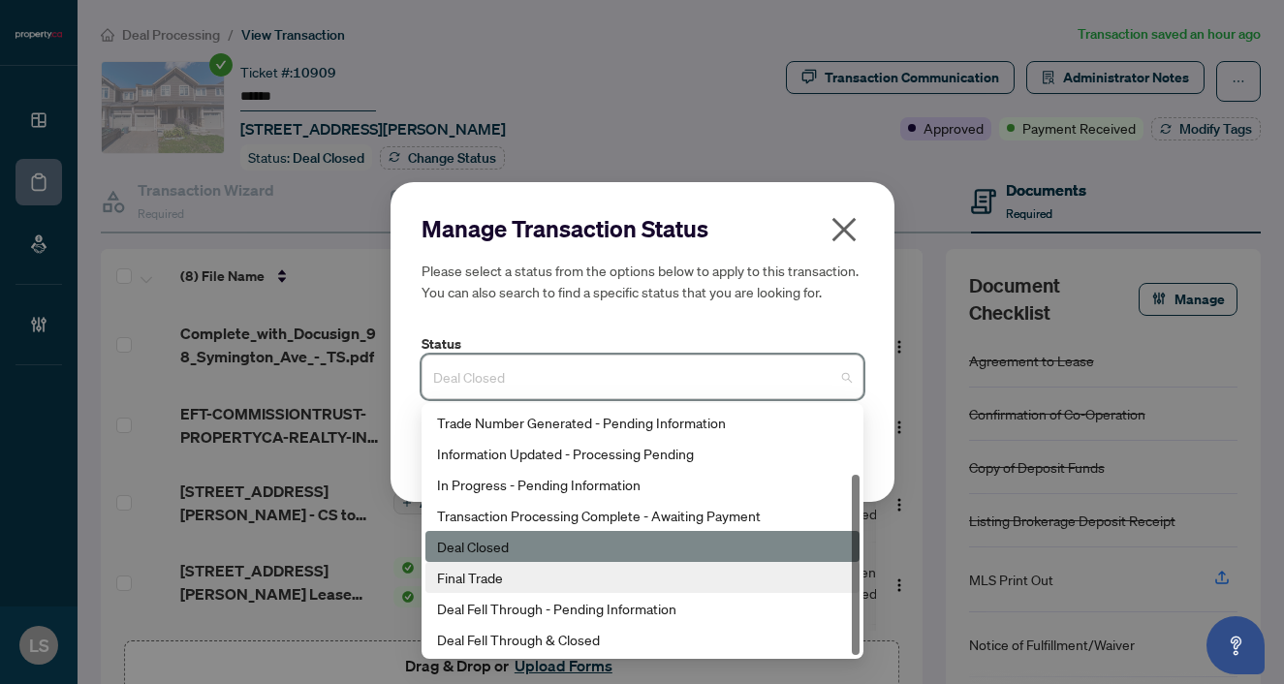
click at [531, 575] on div "Final Trade" at bounding box center [642, 577] width 411 height 21
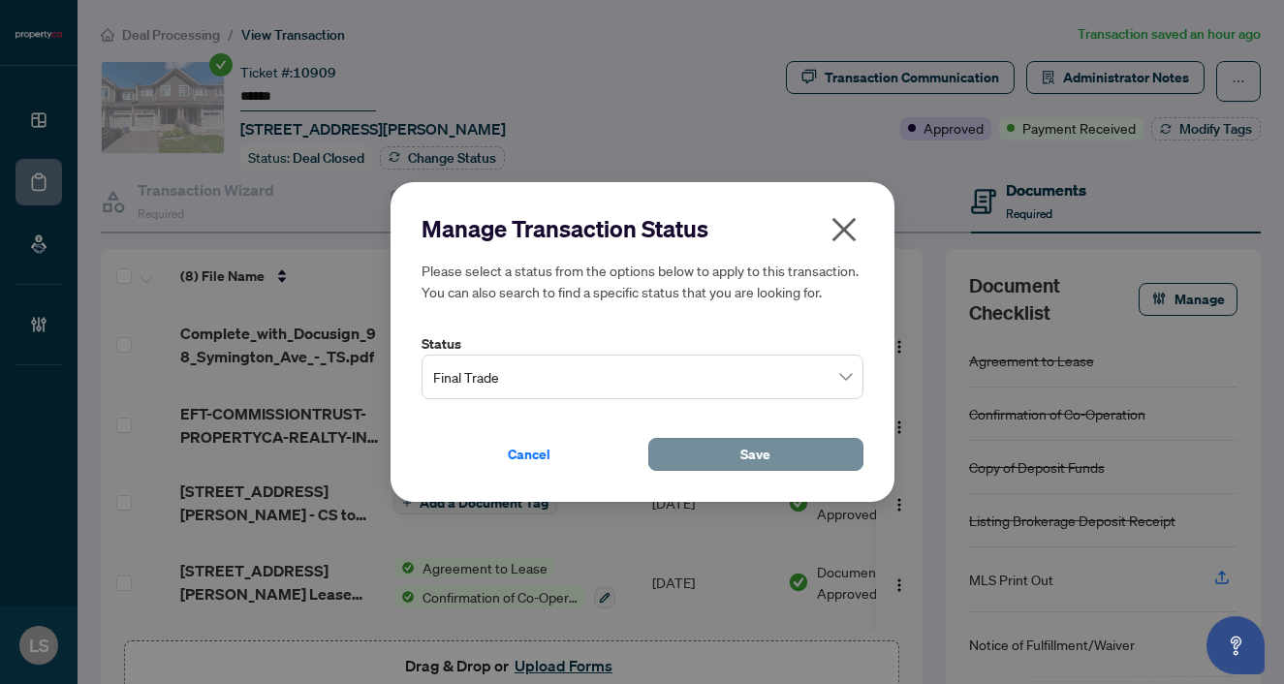
click at [728, 450] on button "Save" at bounding box center [755, 454] width 215 height 33
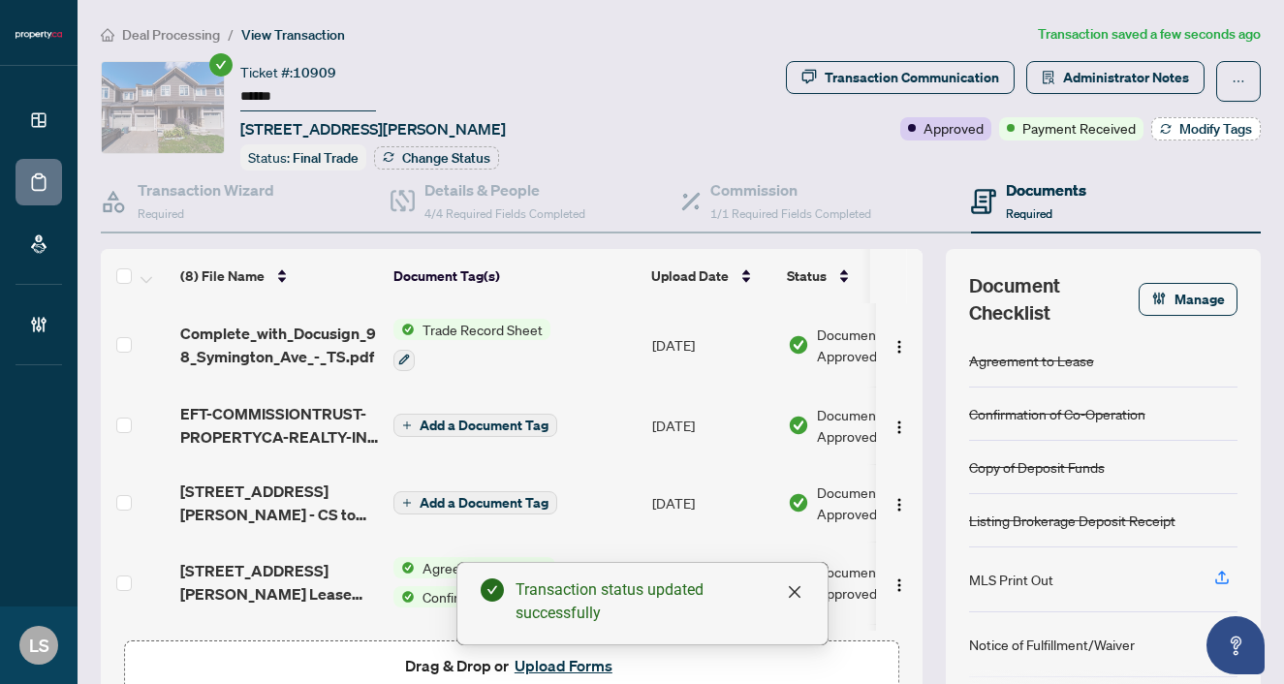
click at [1195, 129] on span "Modify Tags" at bounding box center [1215, 129] width 73 height 14
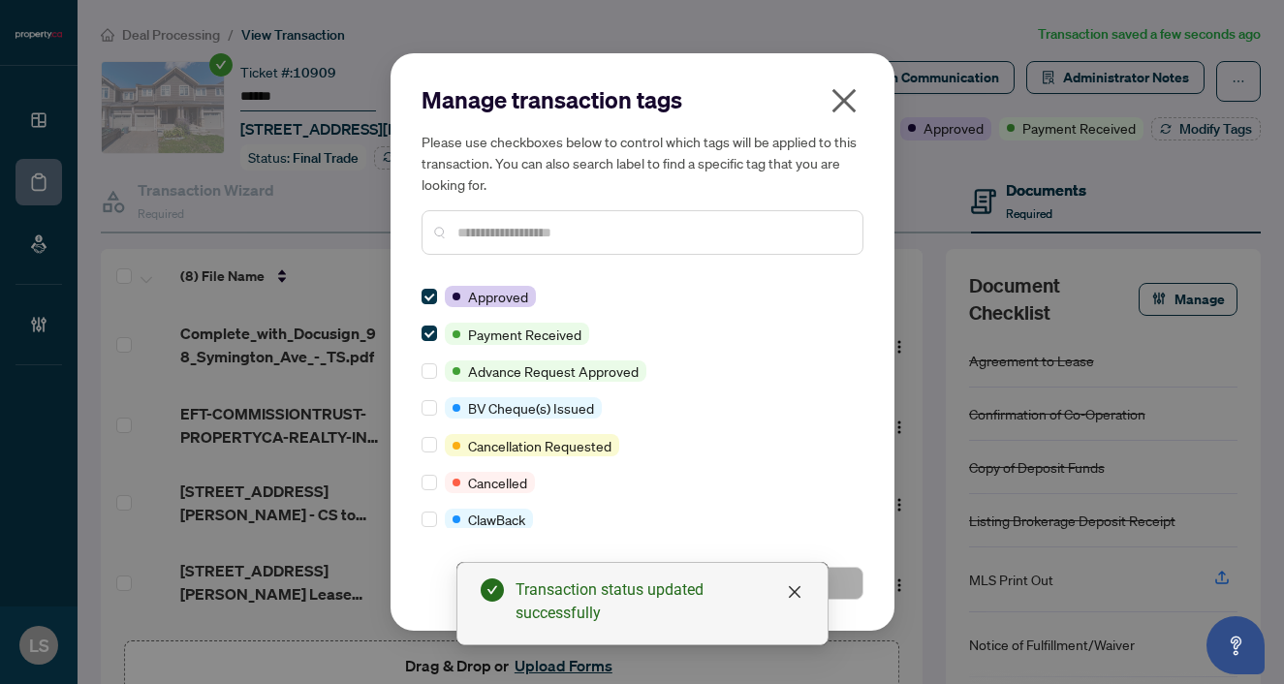
click at [516, 212] on div at bounding box center [643, 232] width 442 height 45
click at [552, 245] on div at bounding box center [643, 232] width 442 height 45
click at [525, 237] on input "text" at bounding box center [652, 232] width 390 height 21
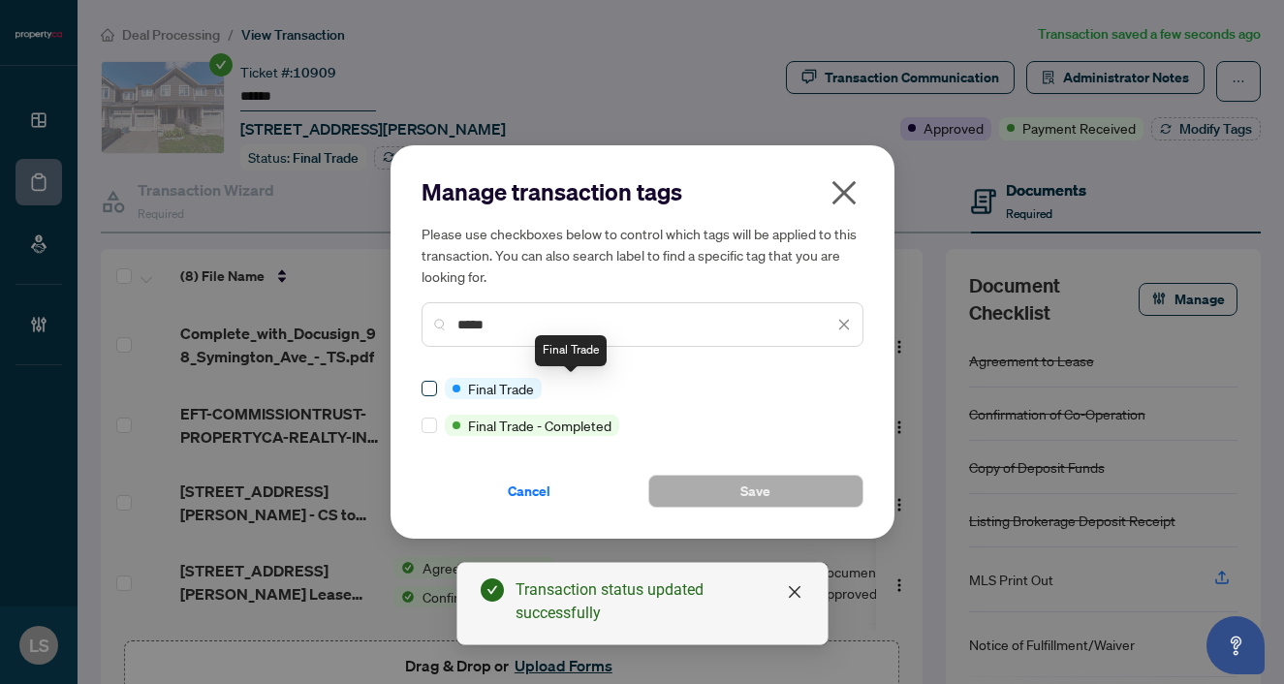
type input "*****"
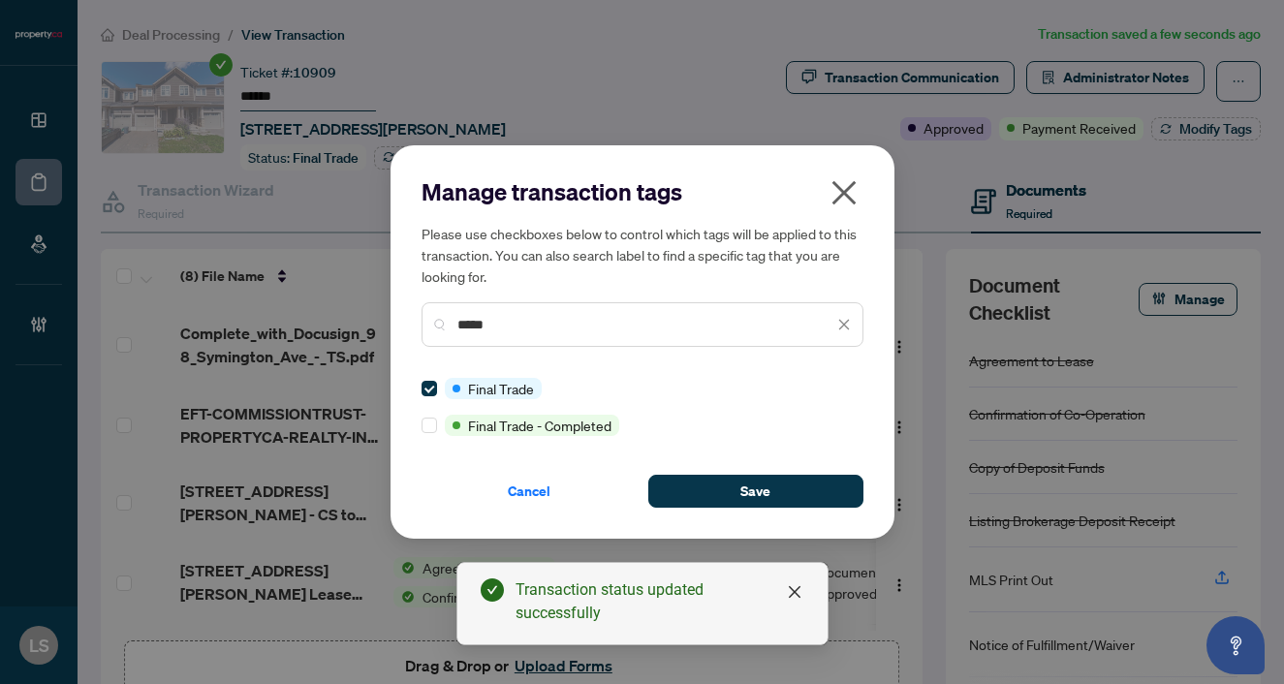
click at [733, 473] on div "Cancel Save" at bounding box center [643, 480] width 442 height 56
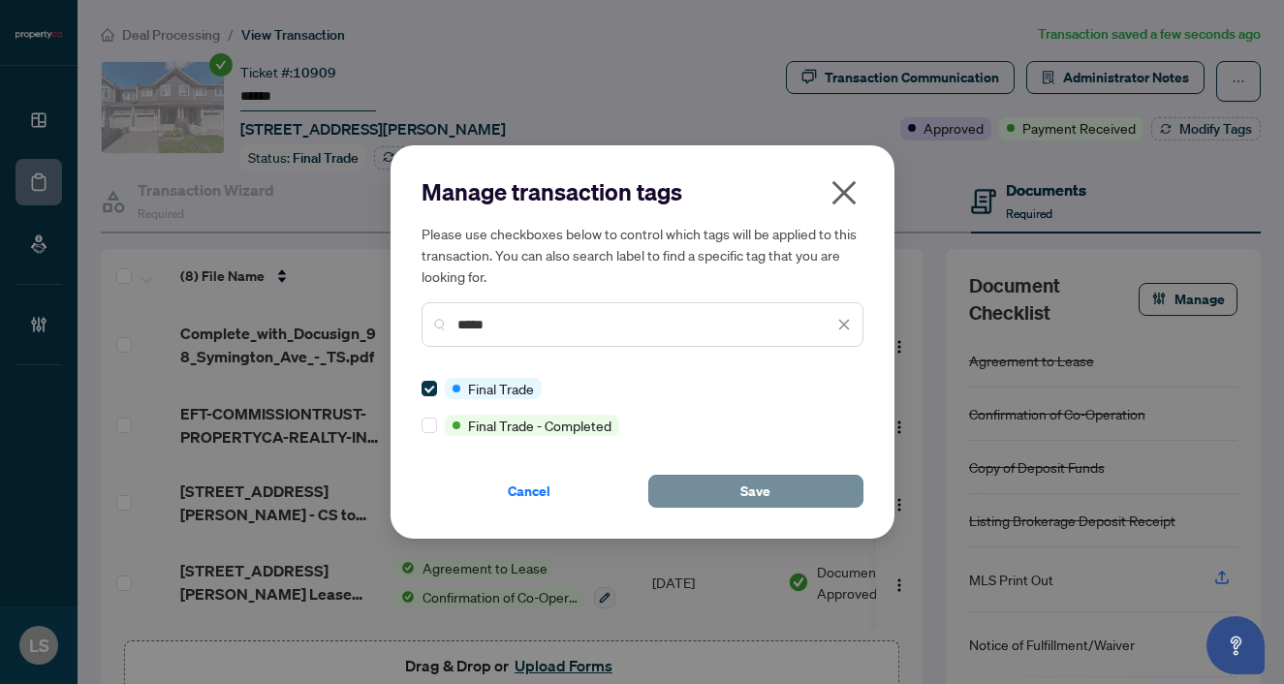
click at [737, 490] on button "Save" at bounding box center [755, 491] width 215 height 33
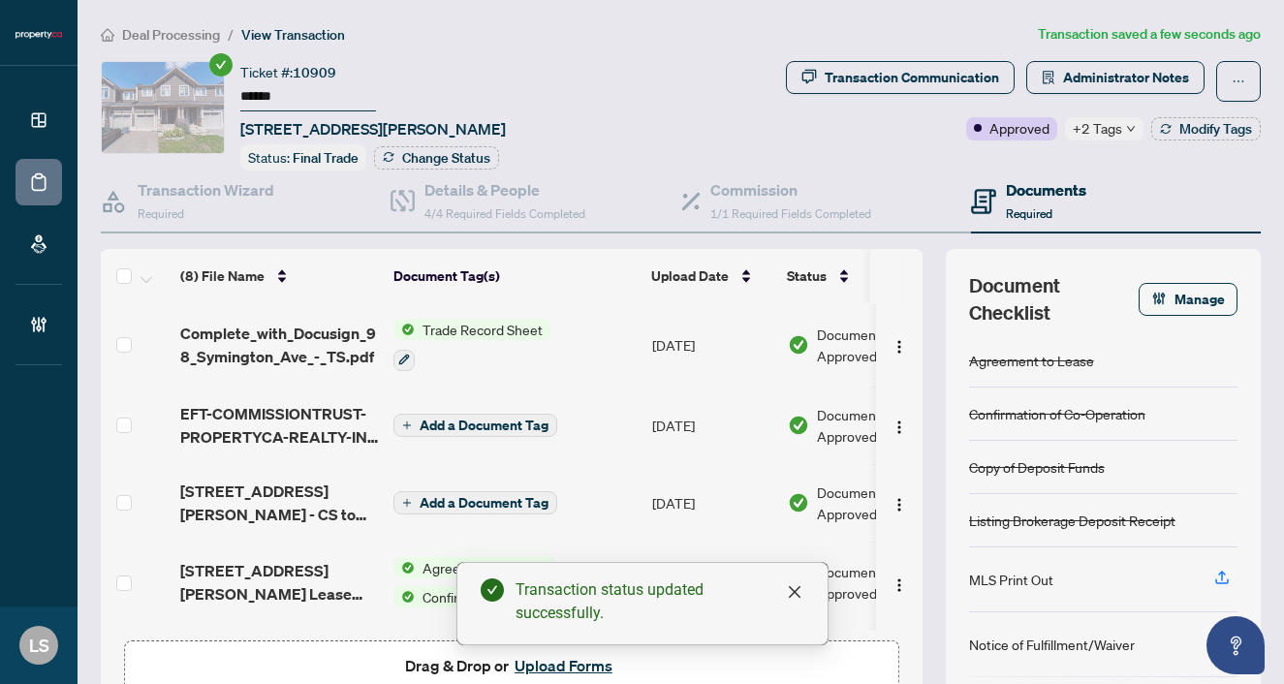
click at [141, 36] on span "Deal Processing" at bounding box center [171, 34] width 98 height 17
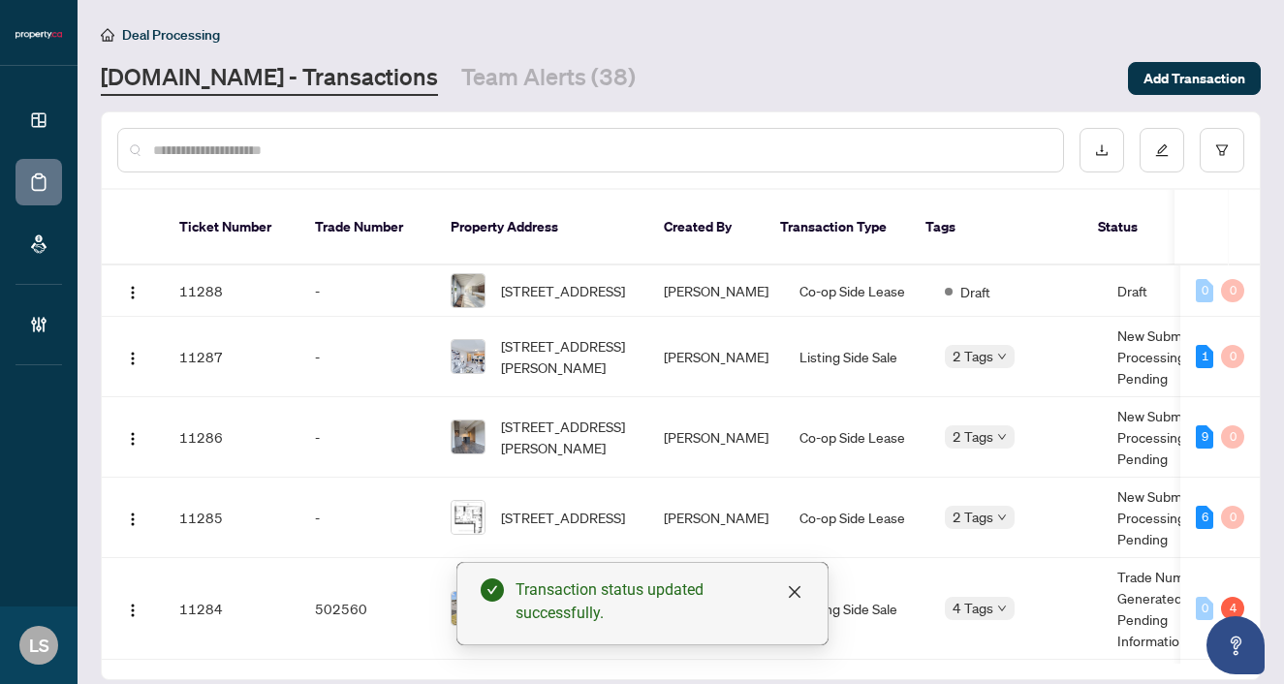
click at [280, 132] on div at bounding box center [590, 150] width 947 height 45
click at [273, 148] on input "text" at bounding box center [600, 150] width 894 height 21
paste input "******"
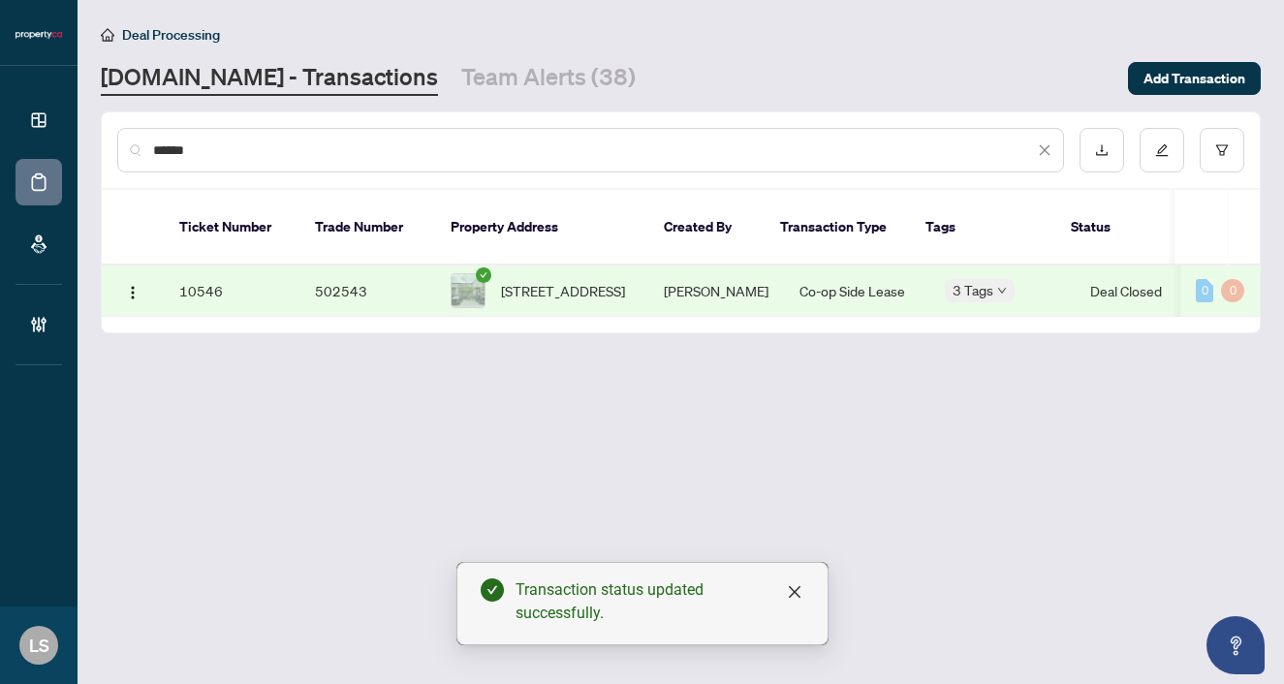
type input "******"
click at [554, 280] on span "74-2891 Rio Crt, Mississauga, Ontario L5M 0S3, Canada" at bounding box center [563, 290] width 124 height 21
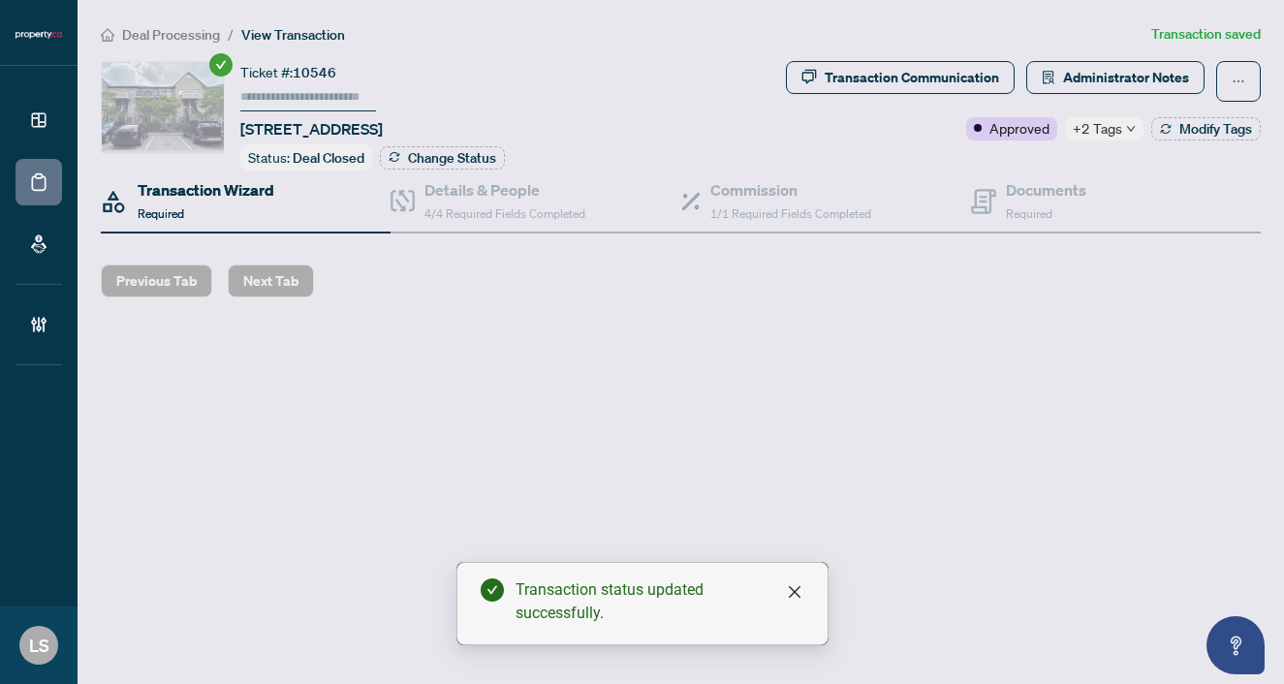
type input "******"
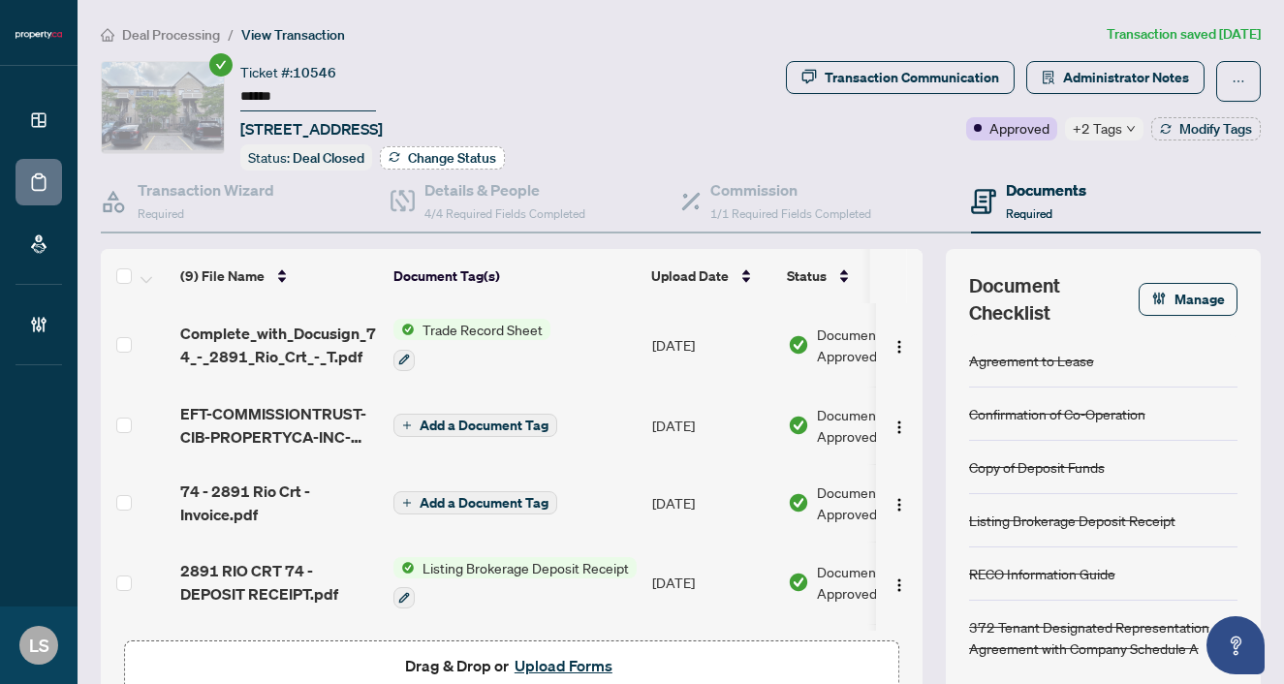
click at [491, 159] on span "Change Status" at bounding box center [452, 158] width 88 height 14
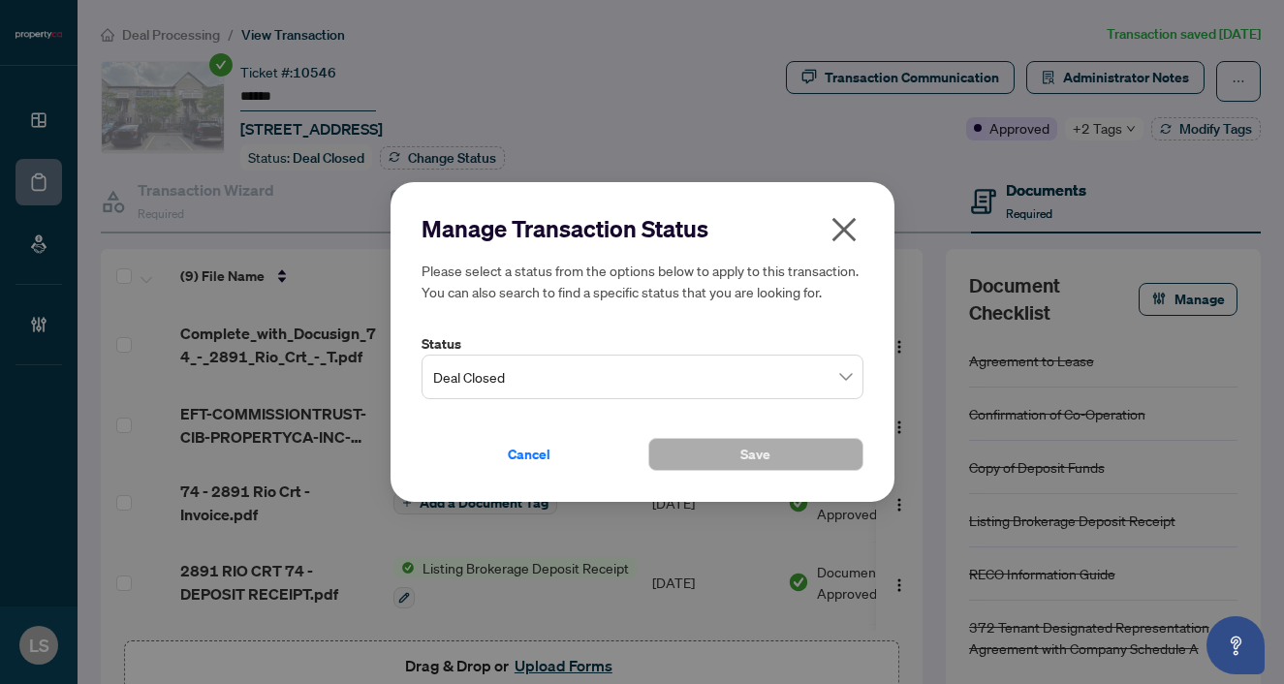
click at [464, 389] on span "Deal Closed" at bounding box center [642, 377] width 419 height 37
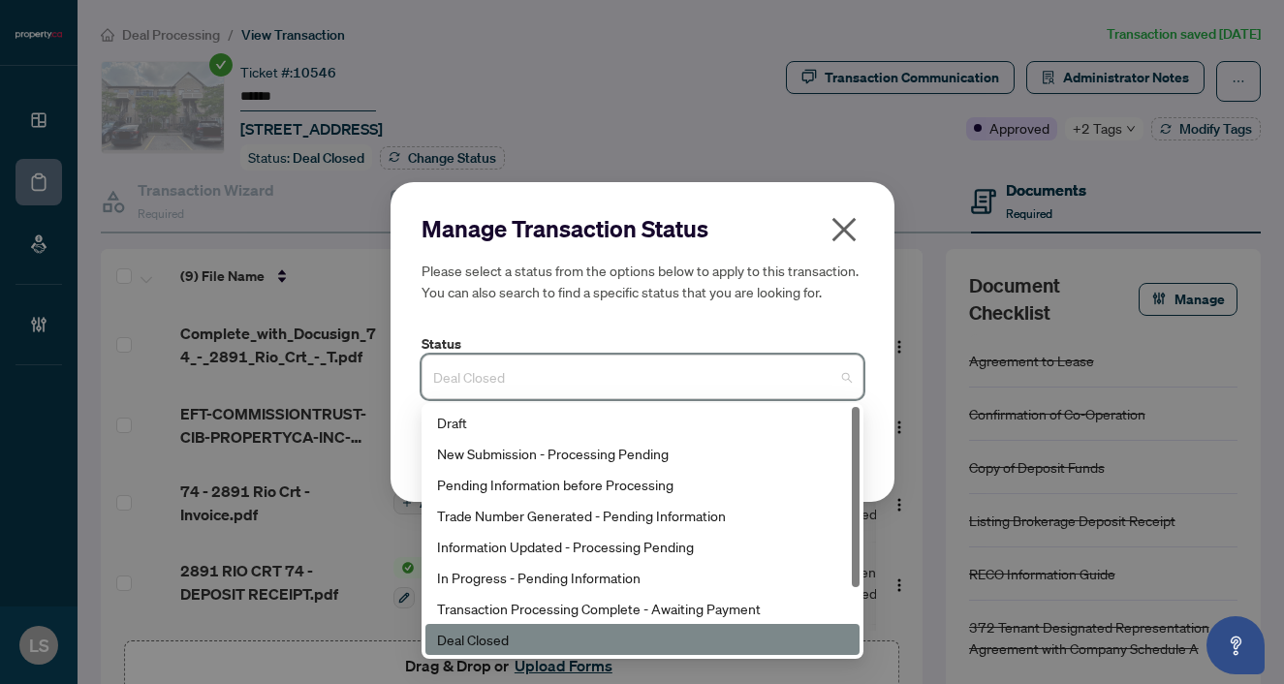
scroll to position [93, 0]
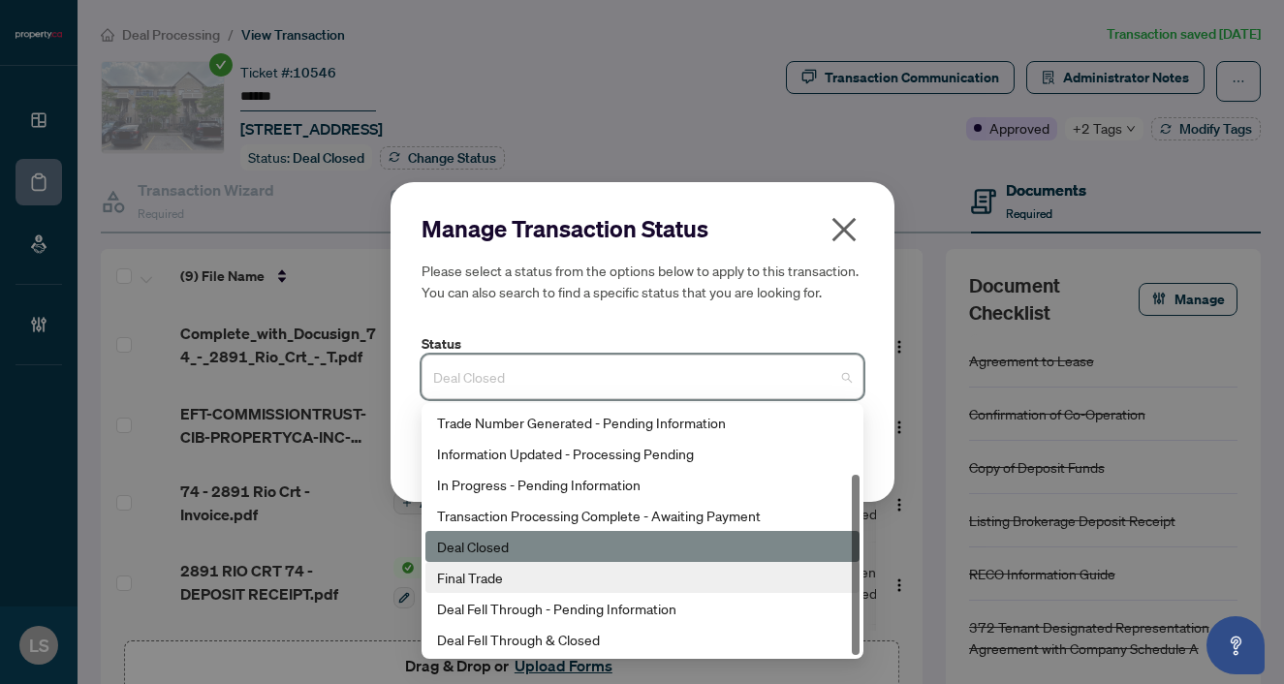
click at [473, 582] on div "Final Trade" at bounding box center [642, 577] width 411 height 21
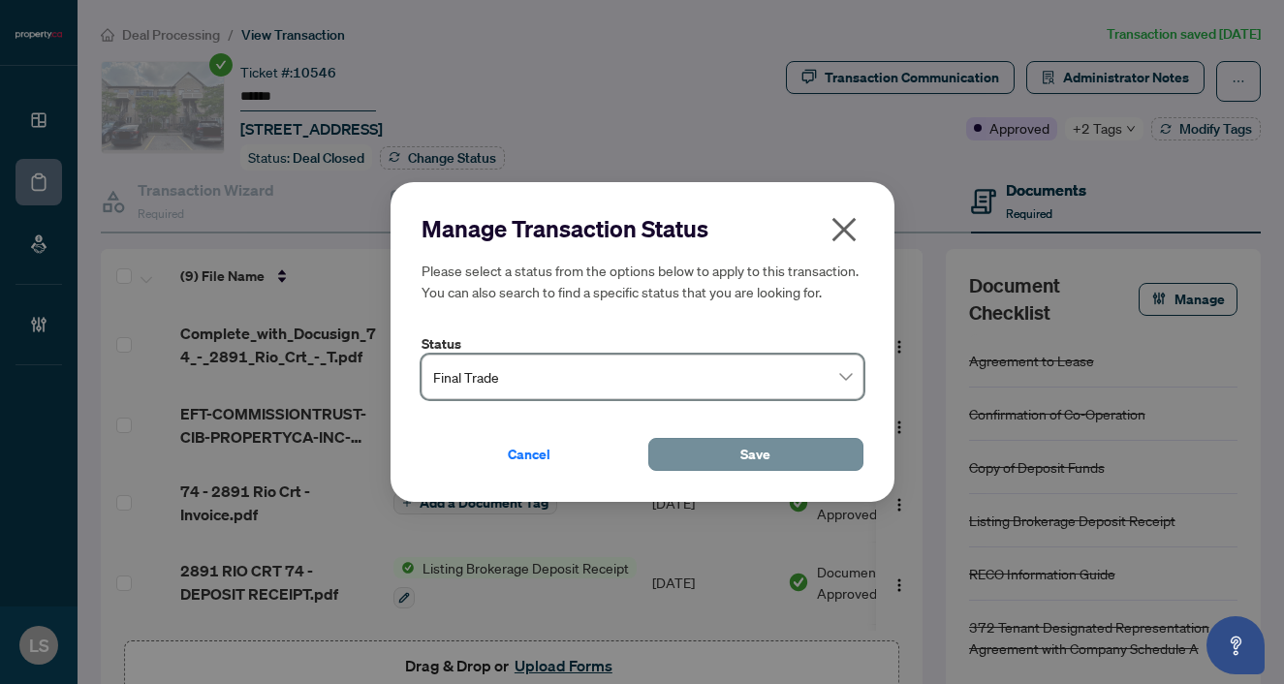
click at [747, 453] on span "Save" at bounding box center [755, 454] width 30 height 31
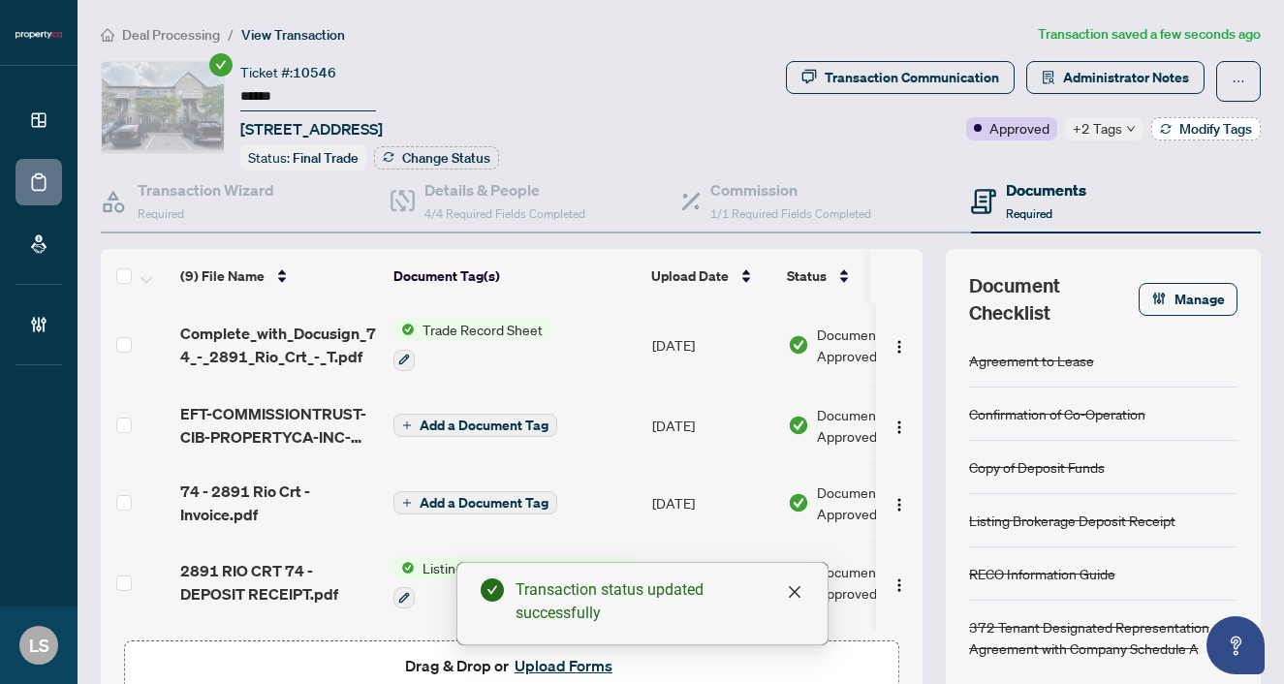
click at [1206, 130] on span "Modify Tags" at bounding box center [1215, 129] width 73 height 14
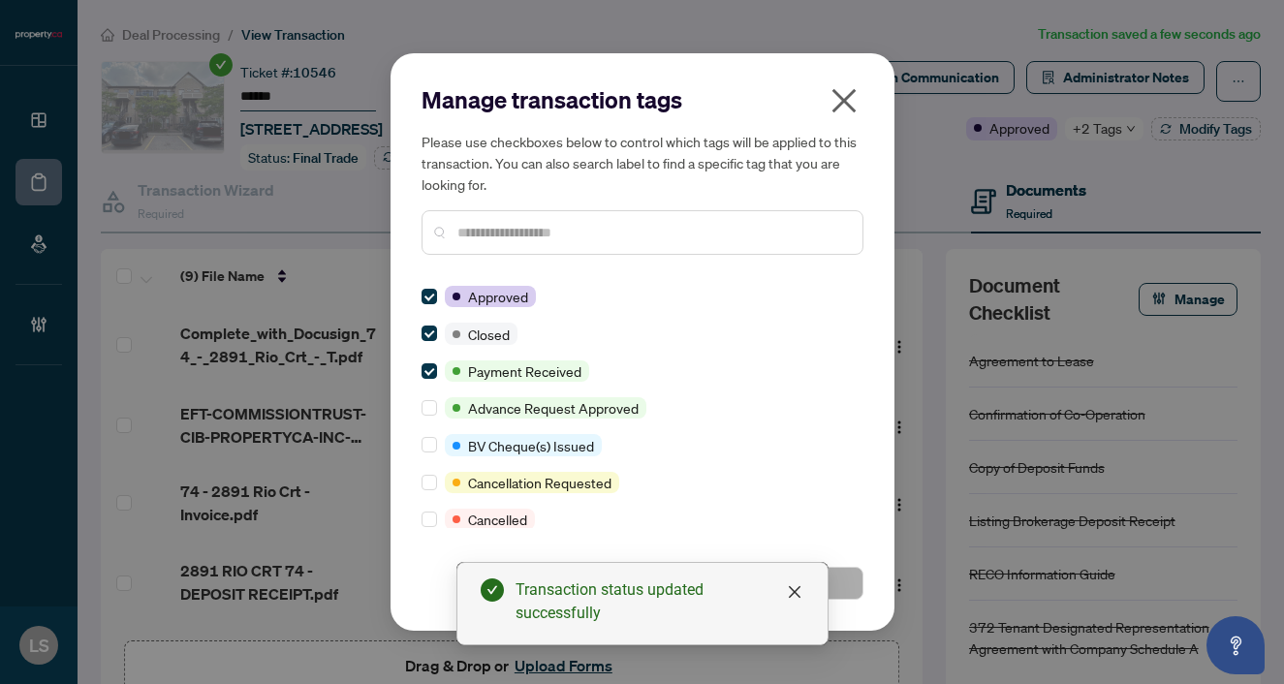
click at [493, 232] on input "text" at bounding box center [652, 232] width 390 height 21
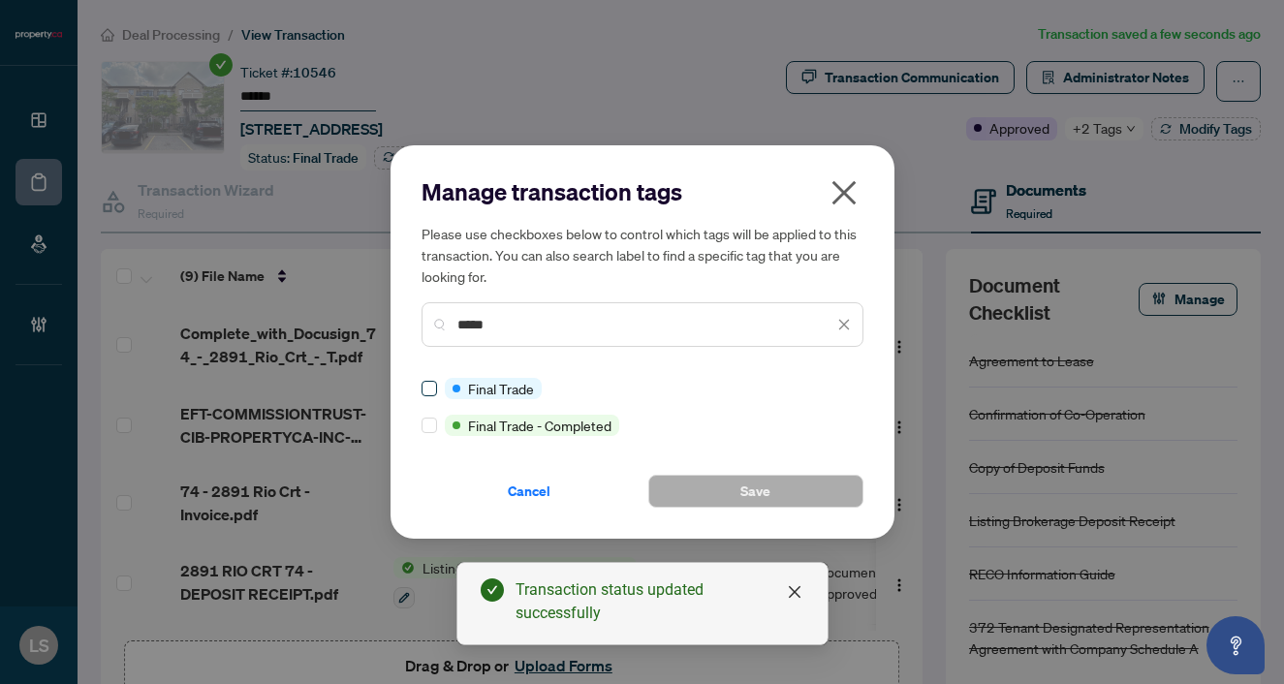
type input "*****"
click at [787, 489] on button "Save" at bounding box center [755, 491] width 215 height 33
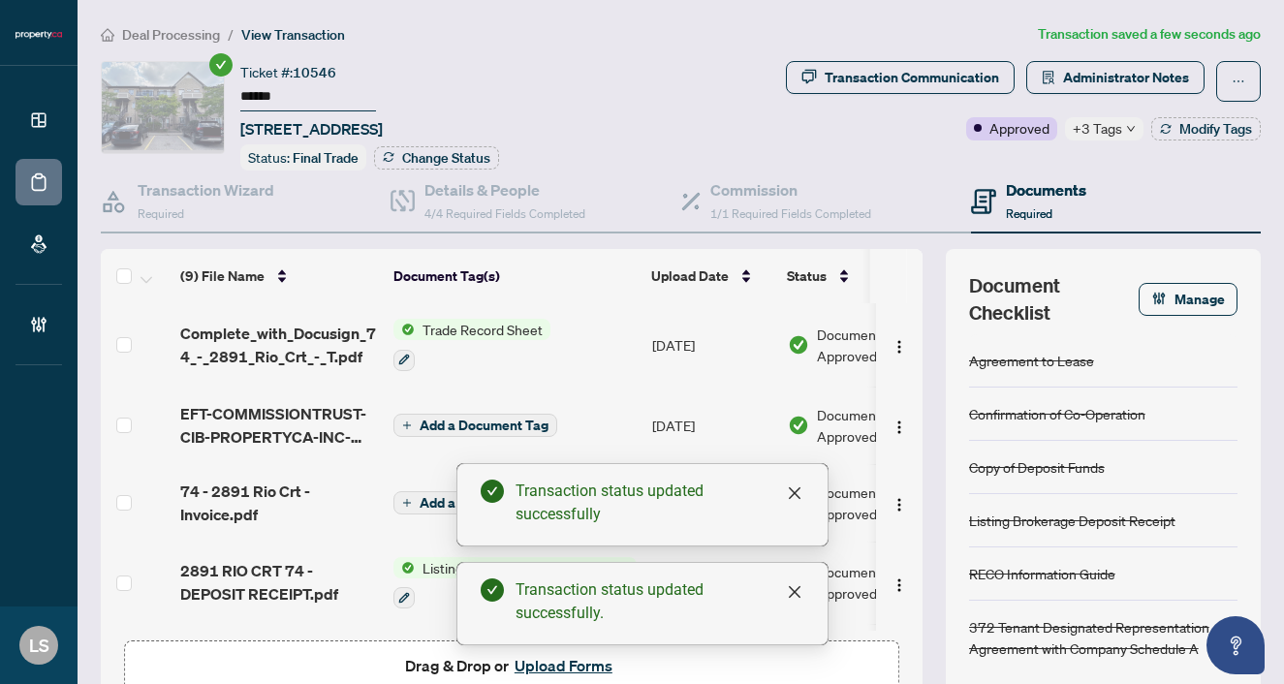
click at [182, 21] on main "Deal Processing / View Transaction Transaction saved a few seconds ago Ticket #…" at bounding box center [681, 342] width 1206 height 684
click at [182, 40] on span "Deal Processing" at bounding box center [171, 34] width 98 height 17
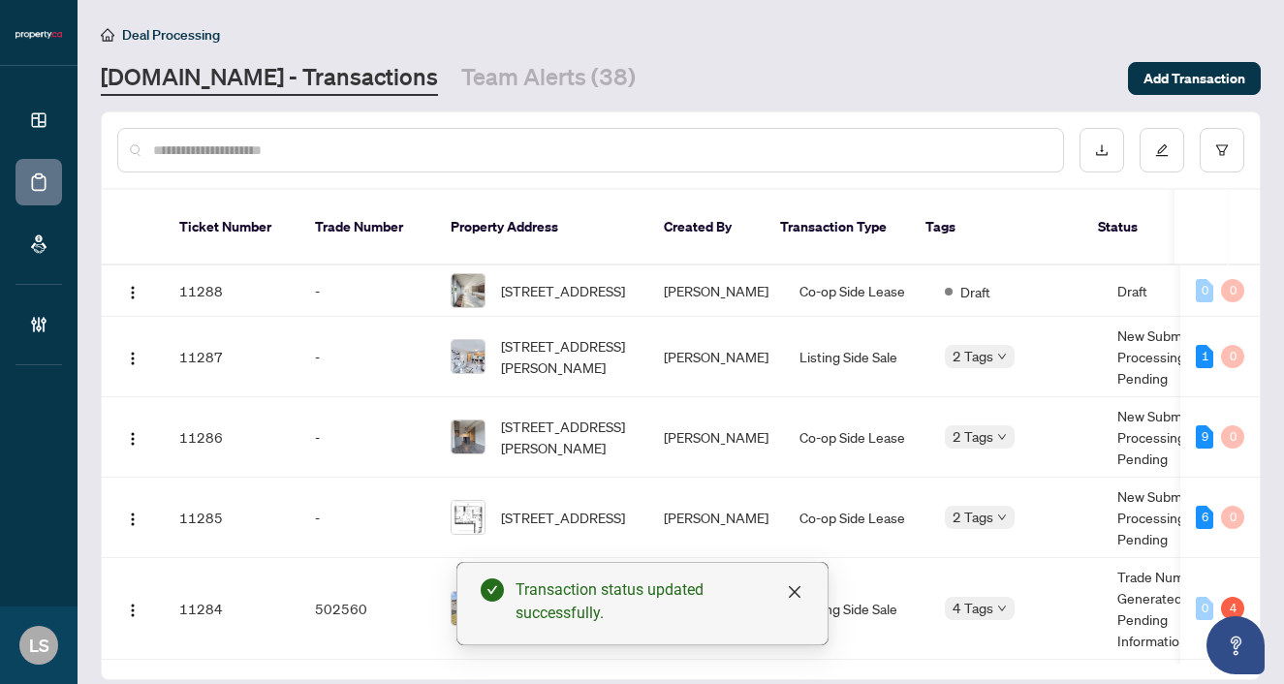
click at [326, 160] on div at bounding box center [590, 150] width 947 height 45
click at [313, 147] on input "text" at bounding box center [600, 150] width 894 height 21
paste input "******"
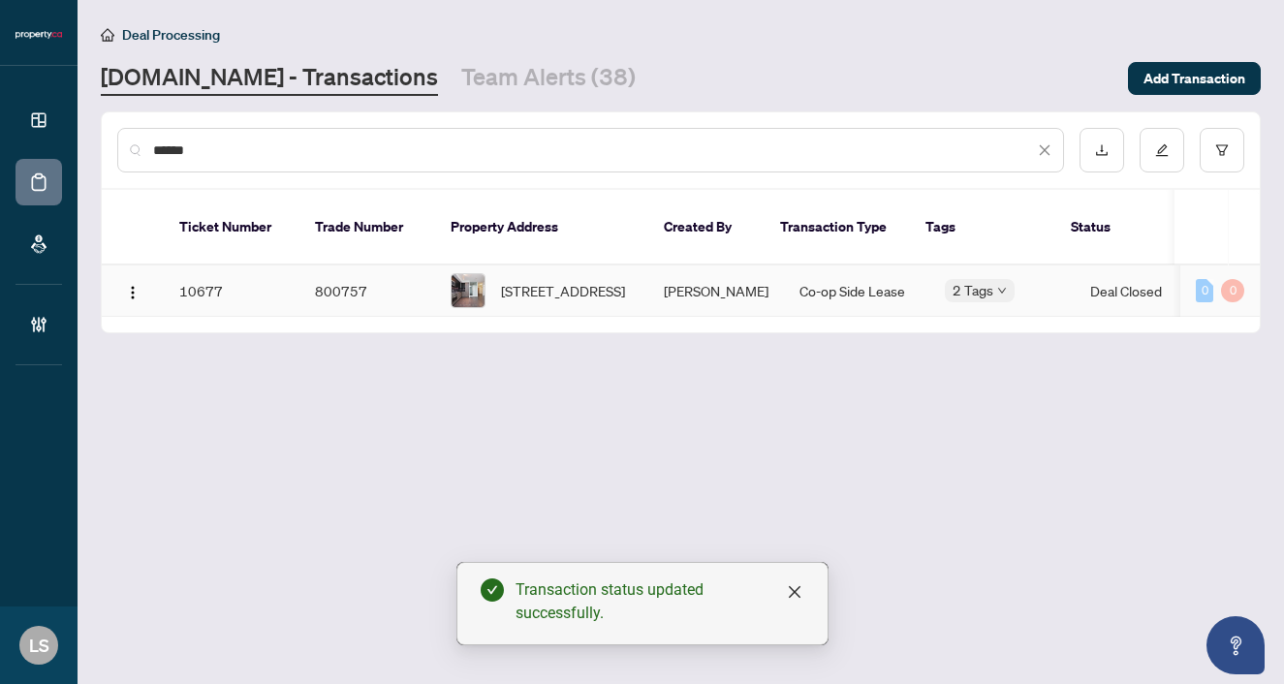
type input "******"
click at [563, 280] on span "205-223 St Clair Ave, Toronto, Ontario M4V 0A5, Canada" at bounding box center [563, 290] width 124 height 21
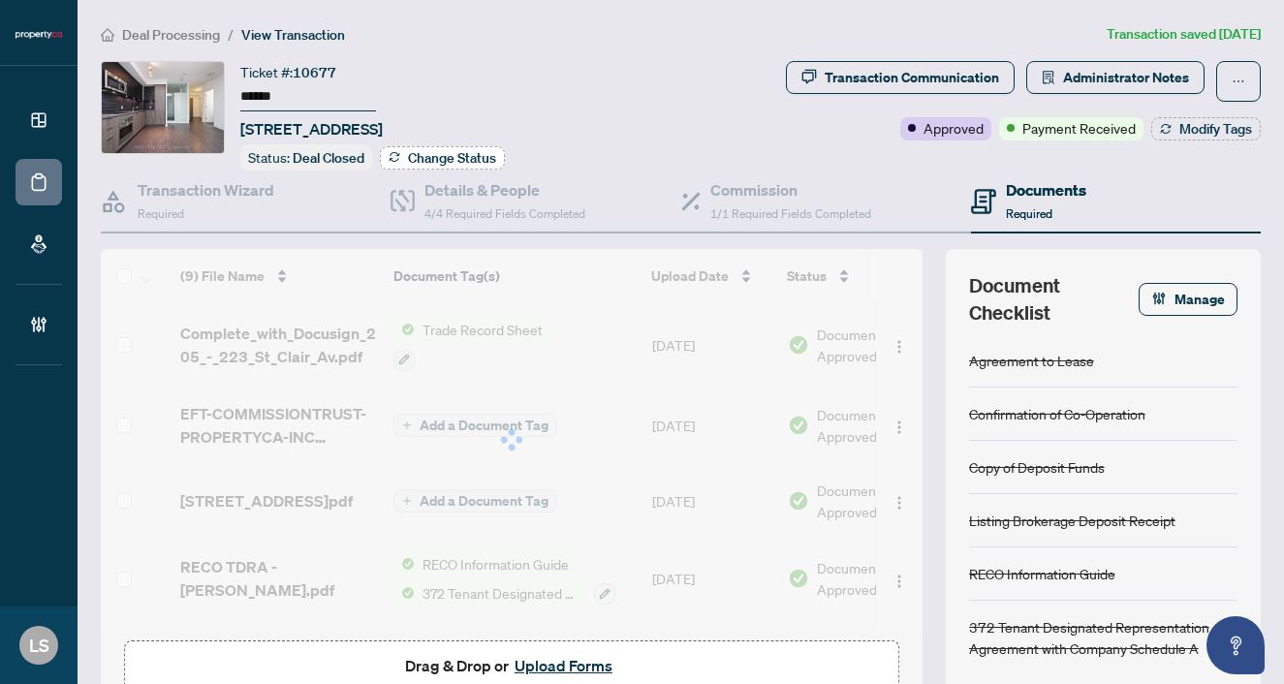
click at [436, 163] on span "Change Status" at bounding box center [452, 158] width 88 height 14
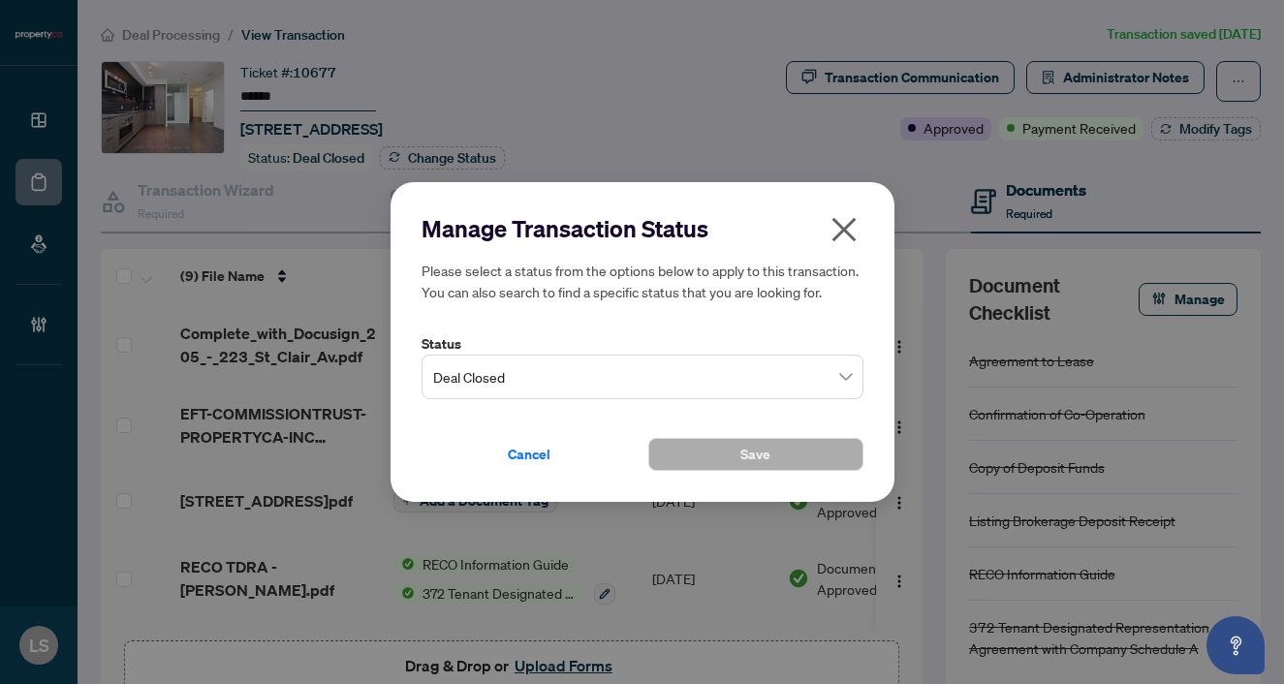
click at [517, 381] on span "Deal Closed" at bounding box center [642, 377] width 419 height 37
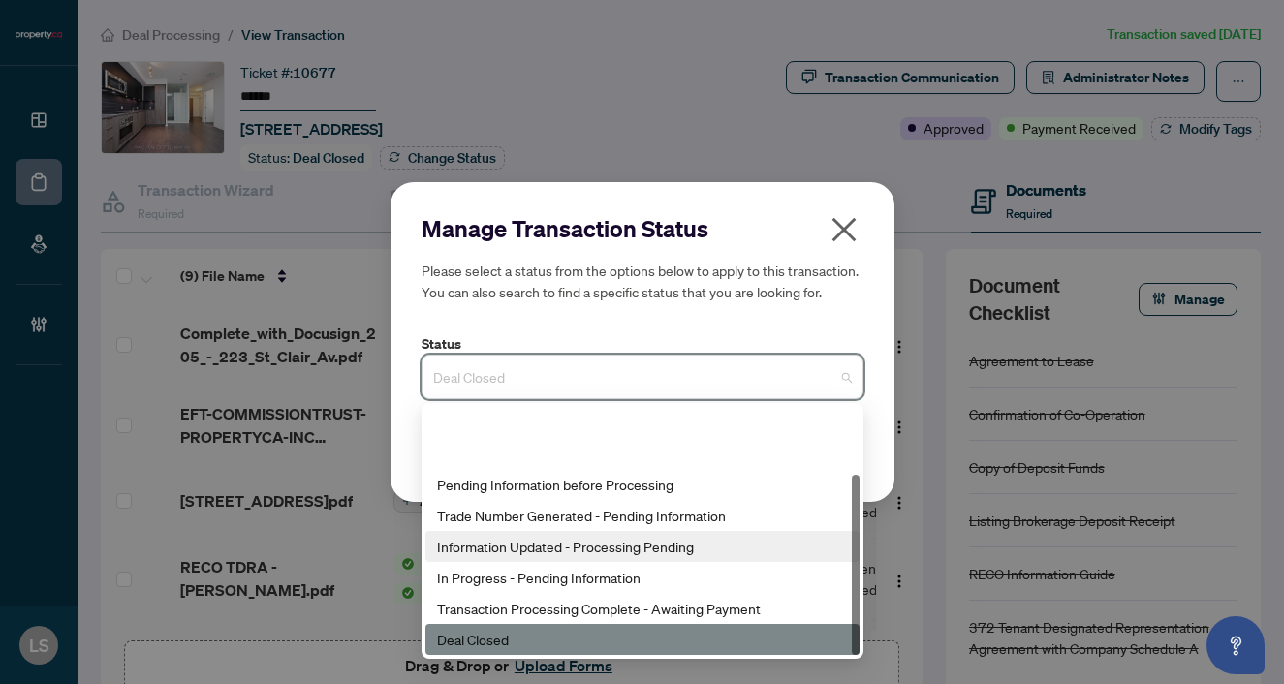
scroll to position [93, 0]
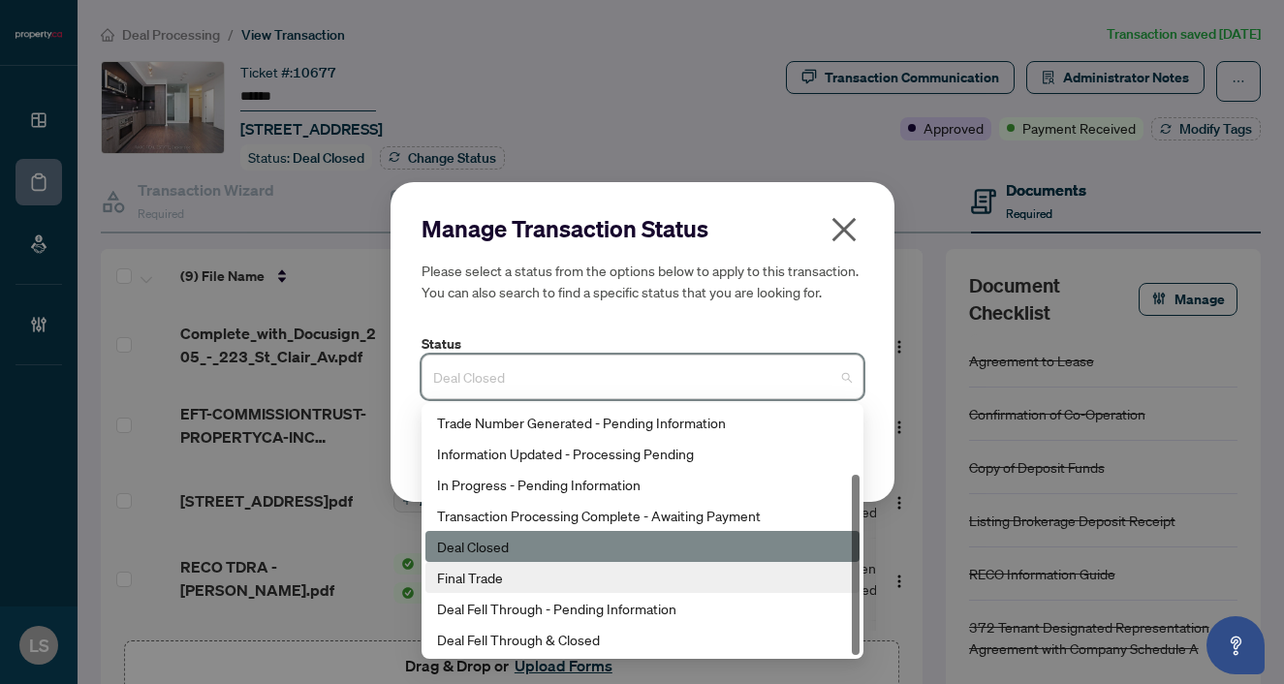
click at [506, 582] on div "Final Trade" at bounding box center [642, 577] width 411 height 21
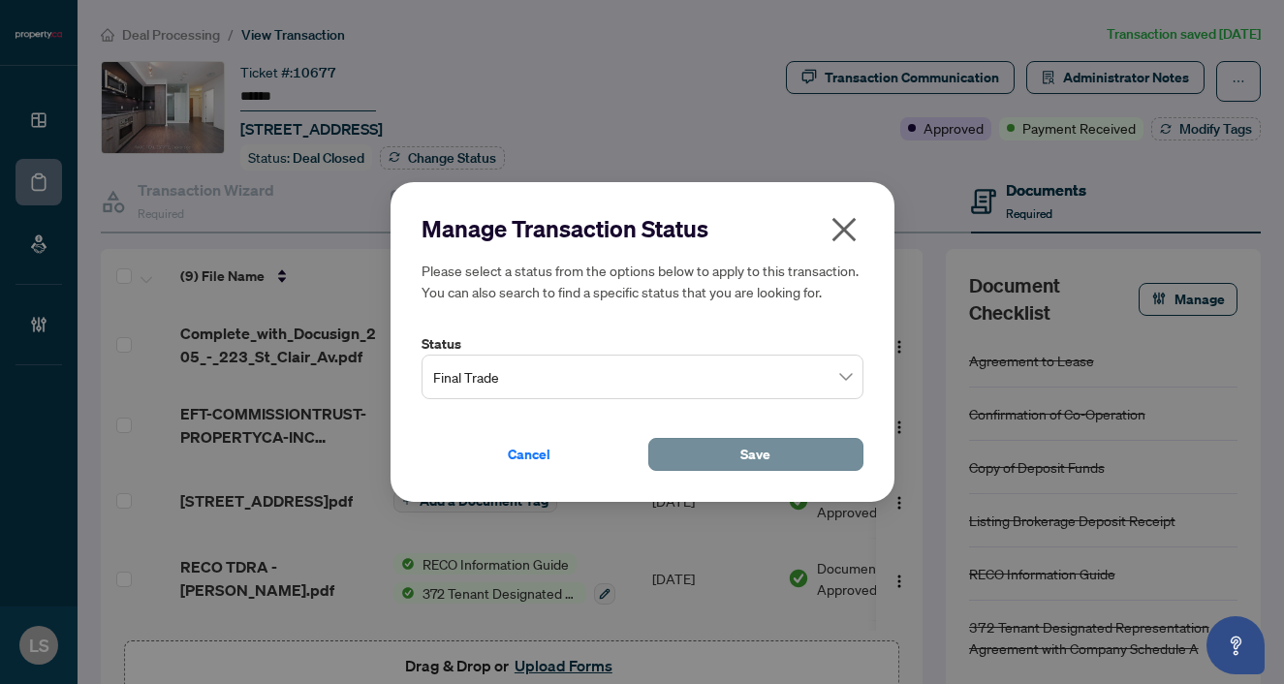
click at [754, 464] on span "Save" at bounding box center [755, 454] width 30 height 31
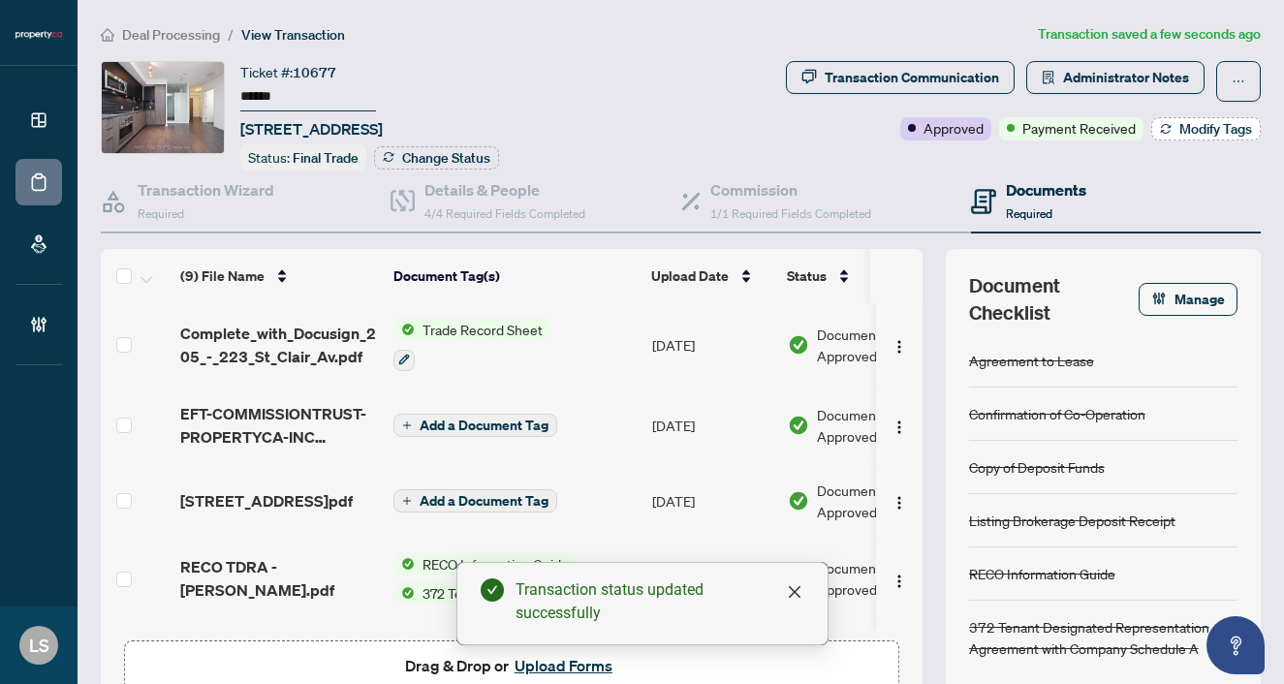
click at [1213, 126] on span "Modify Tags" at bounding box center [1215, 129] width 73 height 14
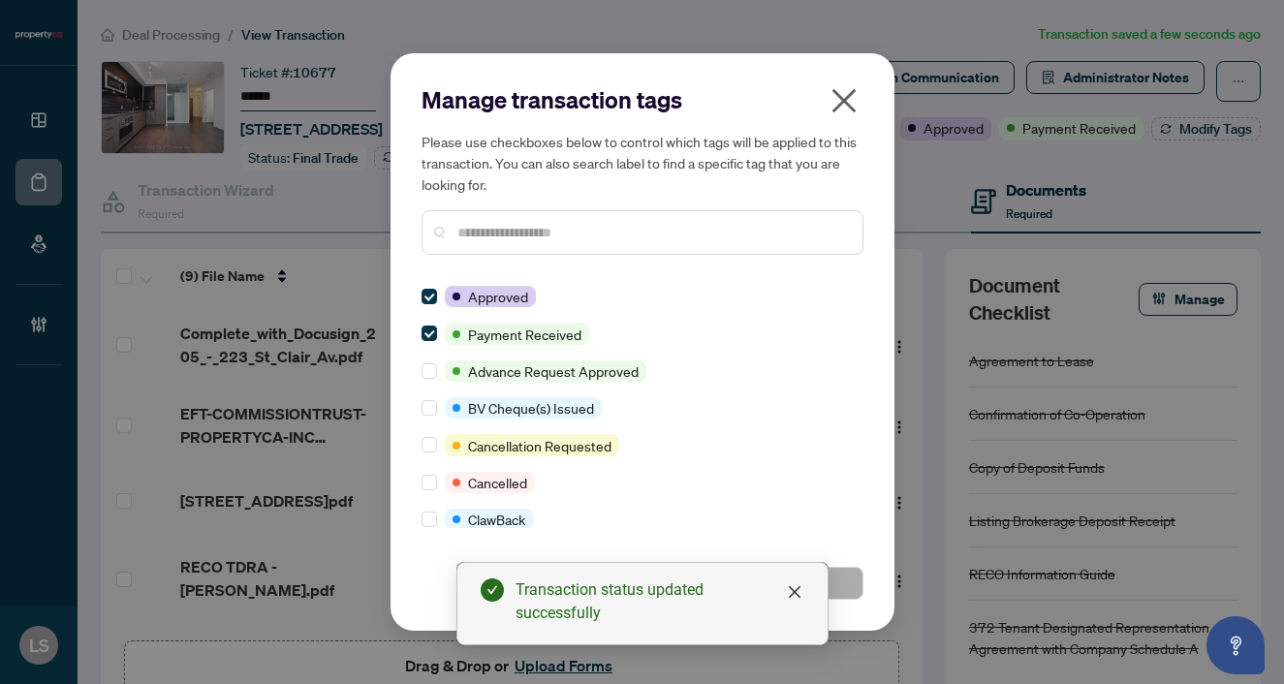
click at [498, 227] on input "text" at bounding box center [652, 232] width 390 height 21
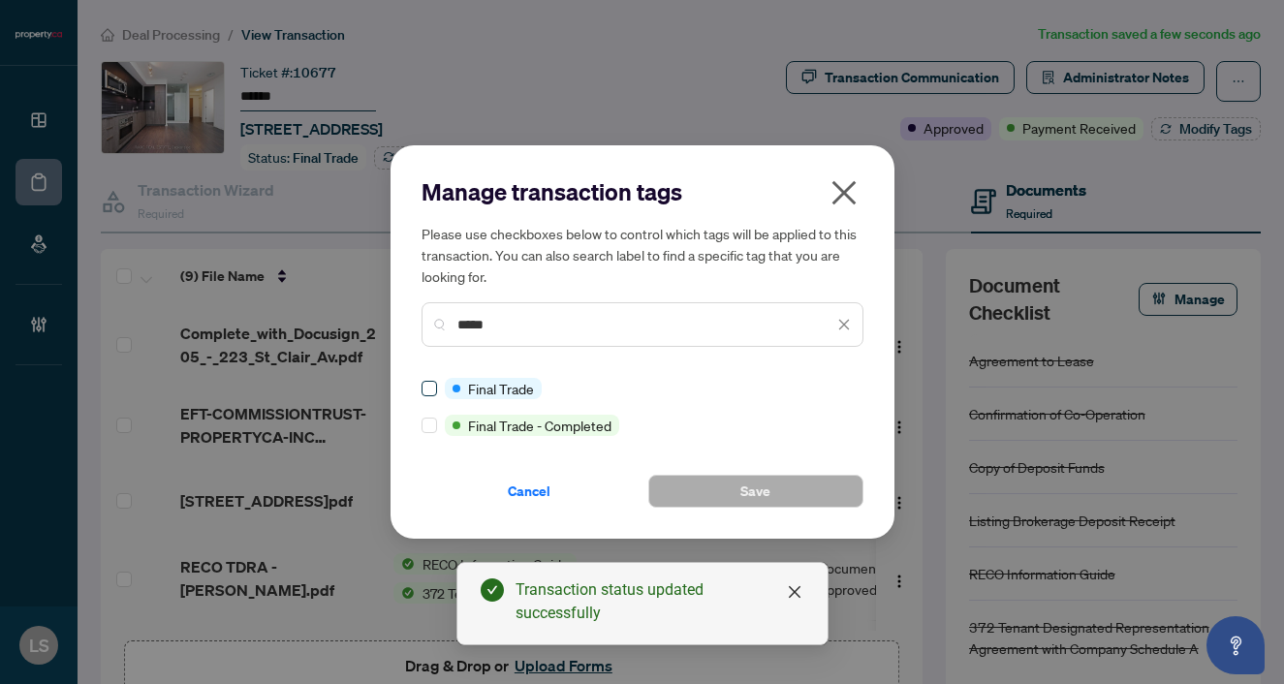
type input "*****"
click at [426, 393] on span at bounding box center [430, 389] width 16 height 16
click at [798, 504] on button "Save" at bounding box center [755, 491] width 215 height 33
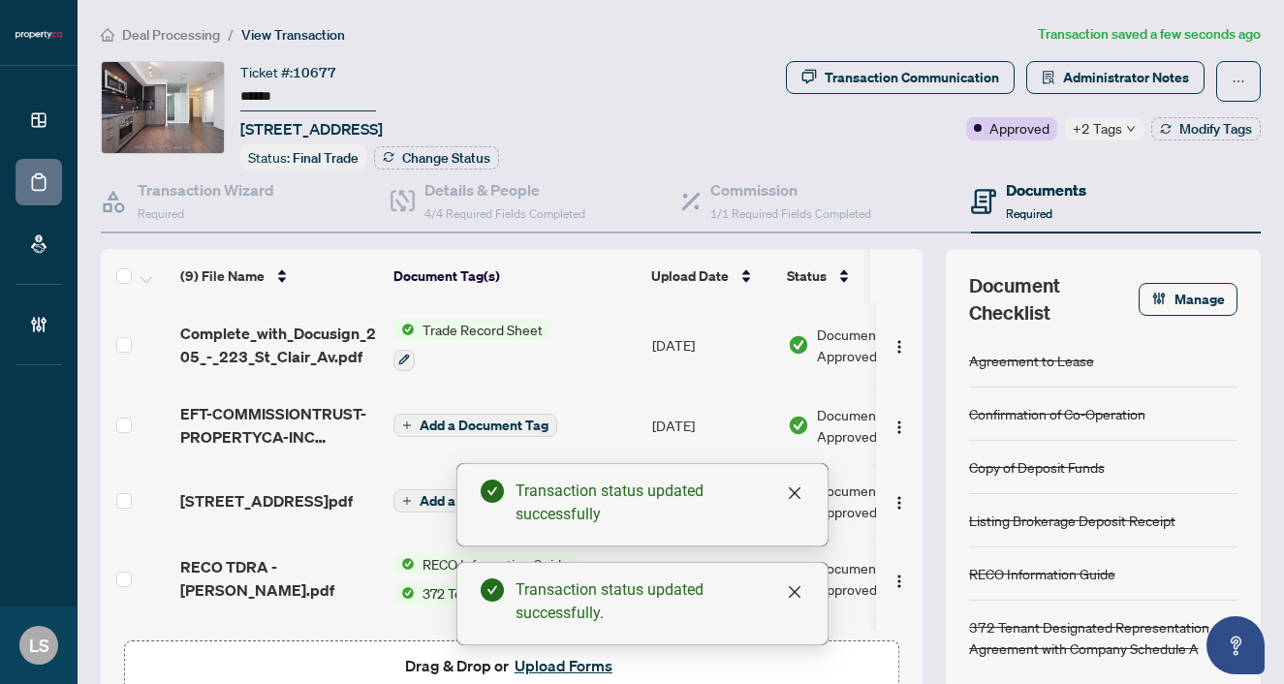
click at [195, 41] on span "Deal Processing" at bounding box center [171, 34] width 98 height 17
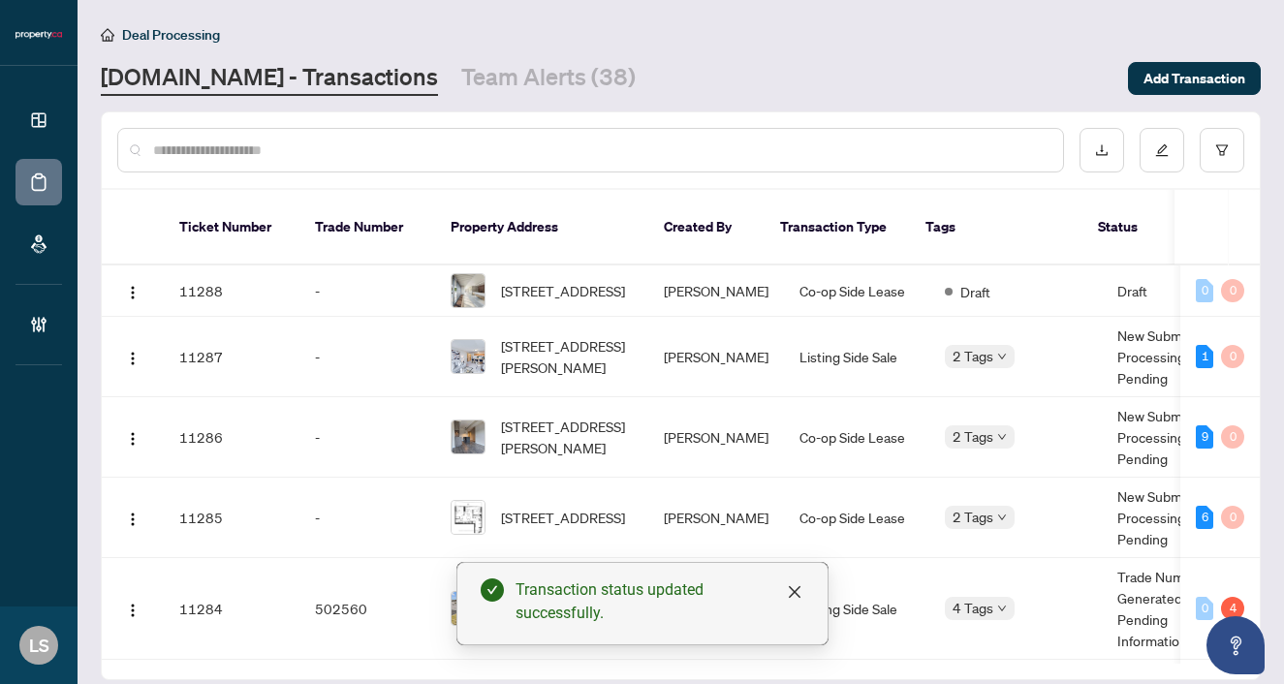
click at [249, 155] on input "text" at bounding box center [600, 150] width 894 height 21
paste input "******"
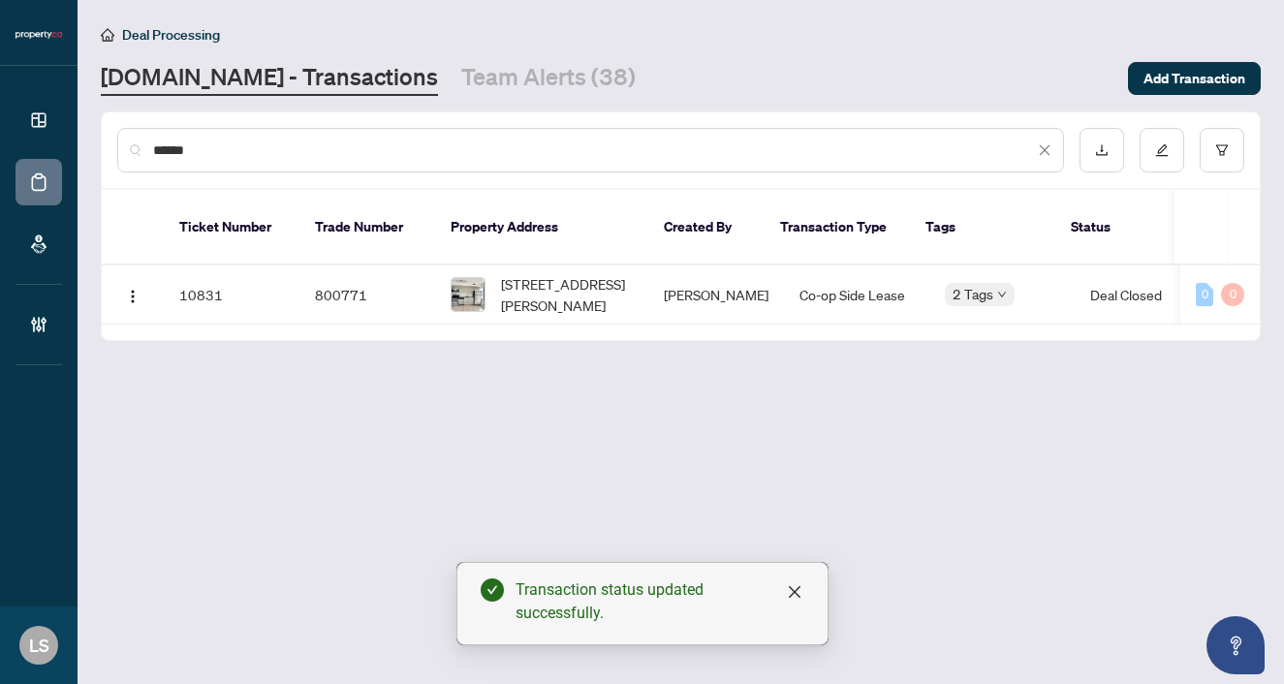
type input "******"
click at [562, 273] on span "519-20 Joe Shuster Way, Toronto, Ontario M6K 0A3, Canada" at bounding box center [567, 294] width 132 height 43
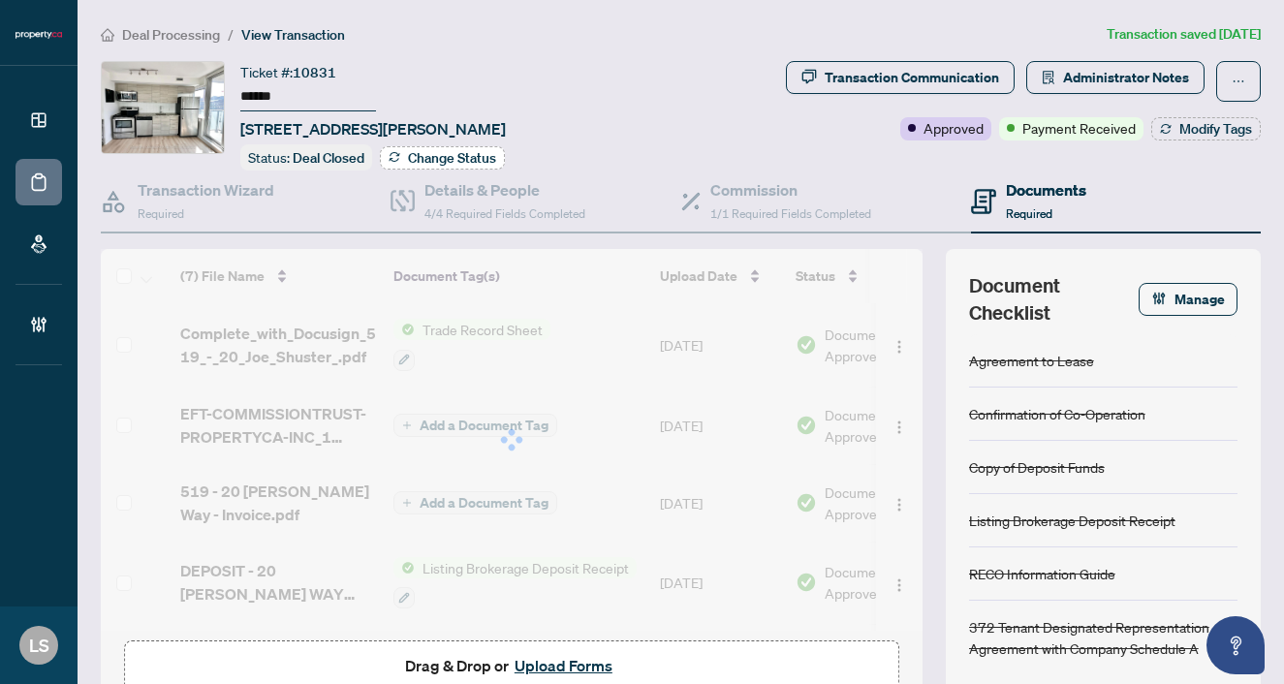
click at [415, 151] on span "Change Status" at bounding box center [452, 158] width 88 height 14
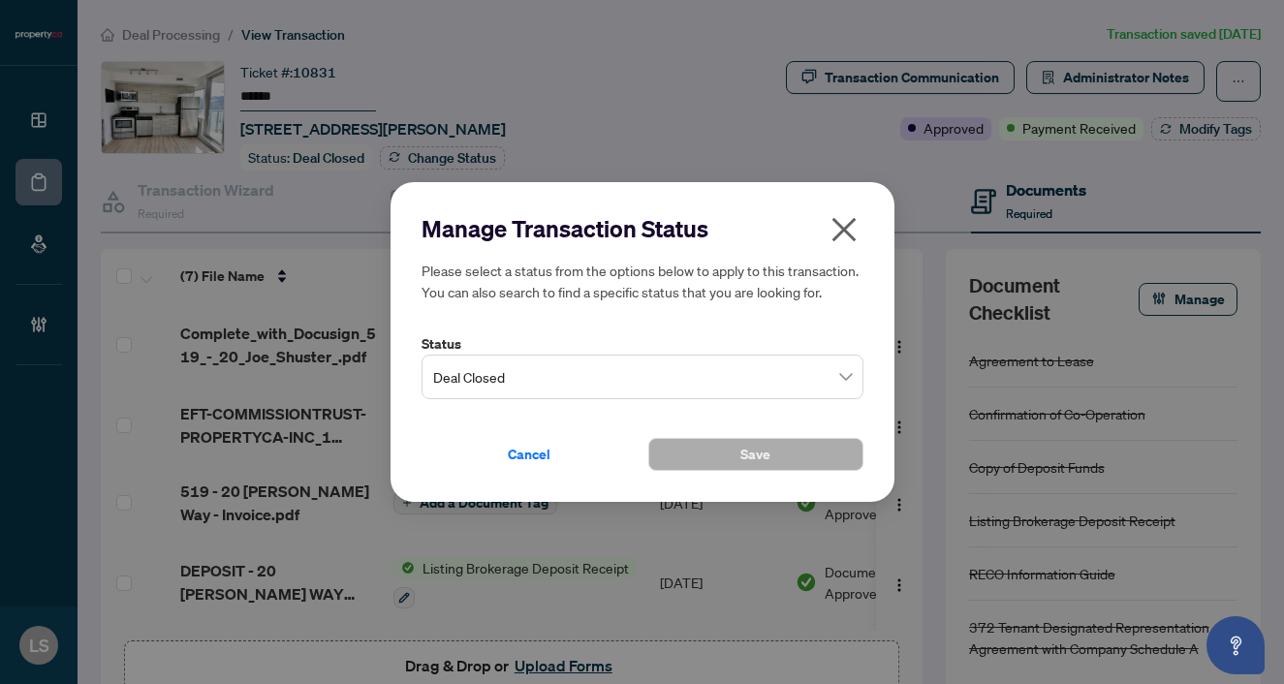
click at [564, 387] on span "Deal Closed" at bounding box center [642, 377] width 419 height 37
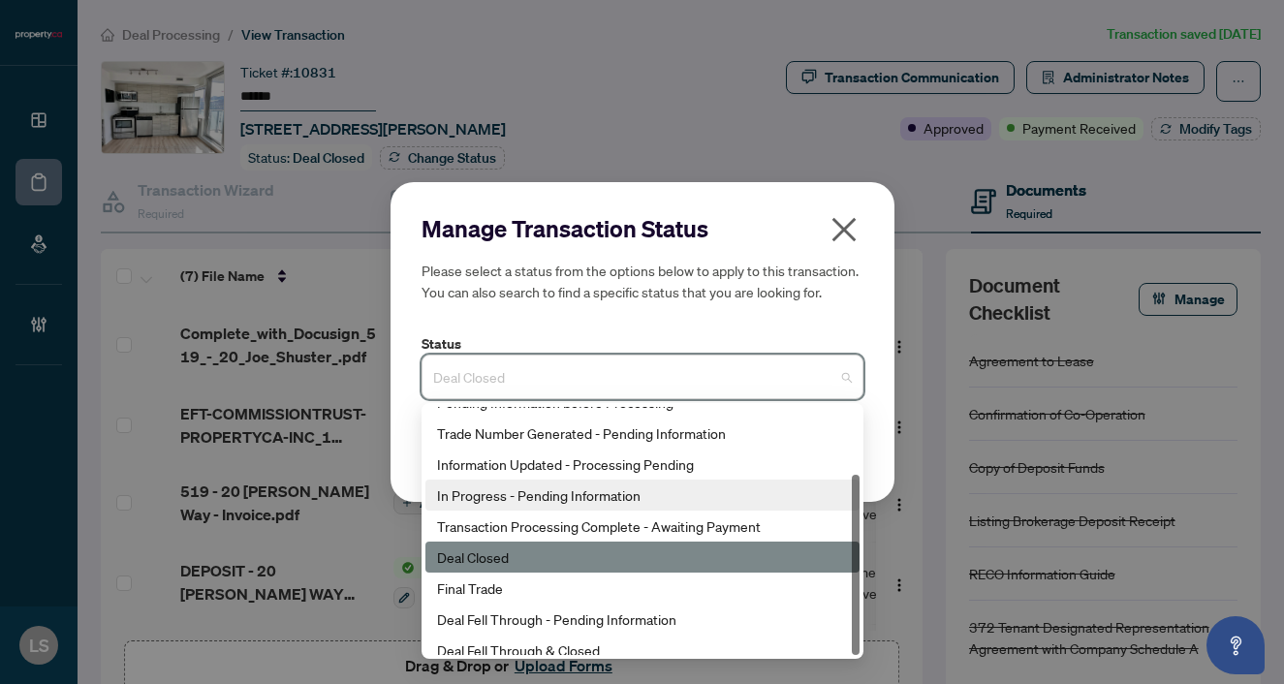
scroll to position [93, 0]
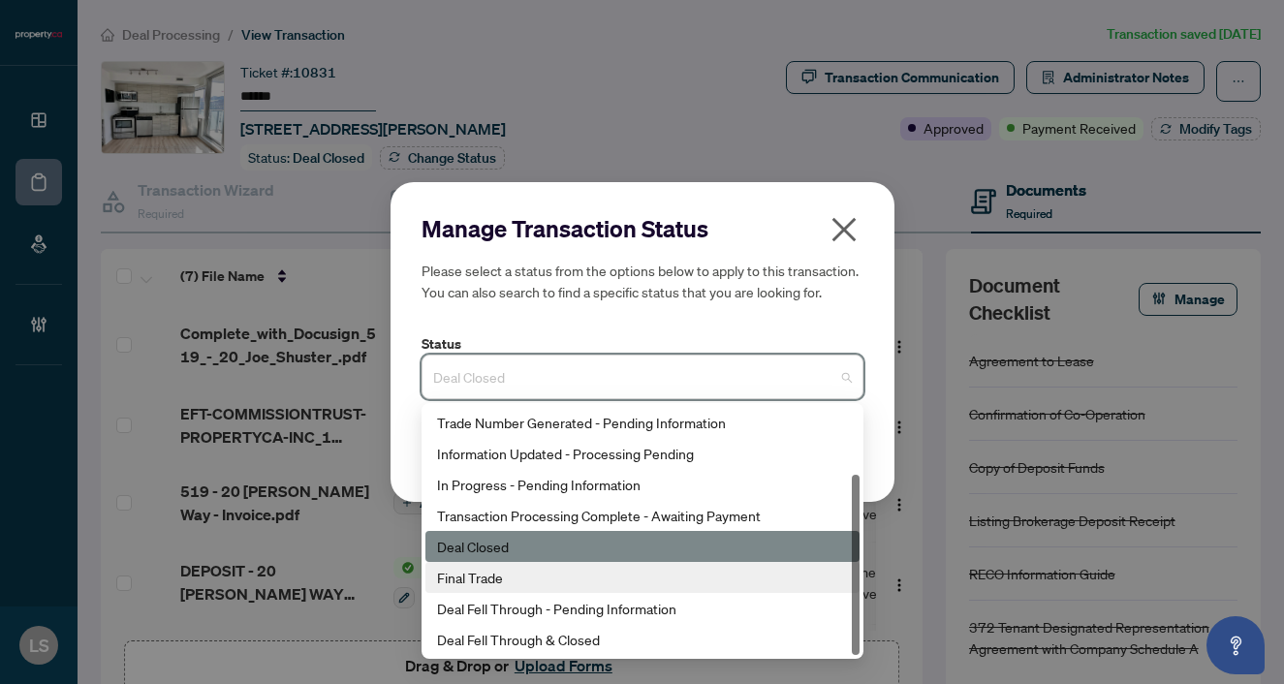
click at [481, 591] on div "Final Trade" at bounding box center [642, 577] width 434 height 31
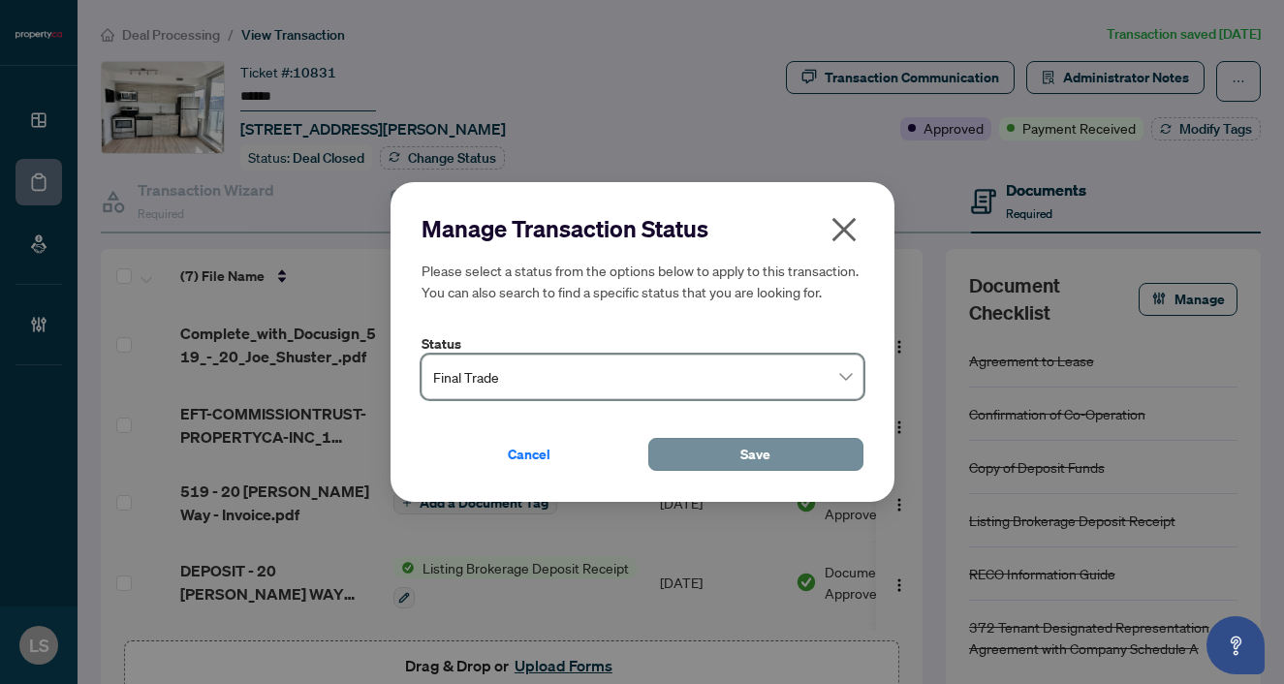
click at [710, 458] on button "Save" at bounding box center [755, 454] width 215 height 33
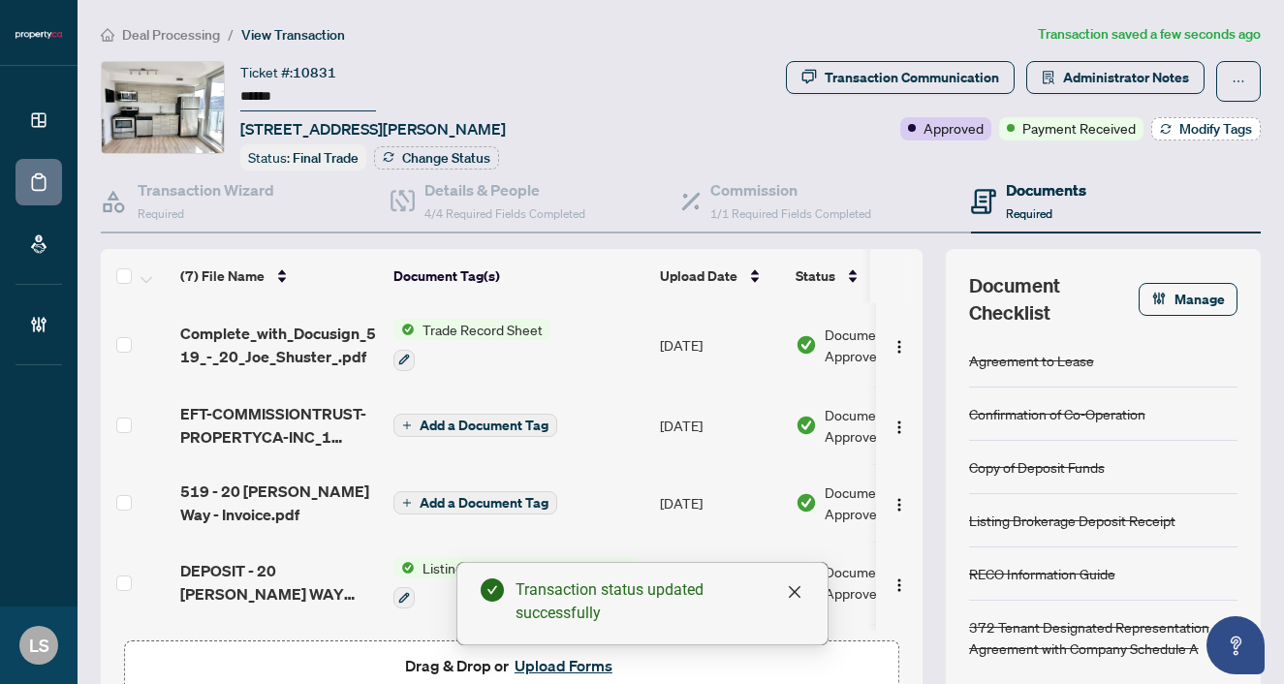
click at [1189, 122] on span "Modify Tags" at bounding box center [1215, 129] width 73 height 14
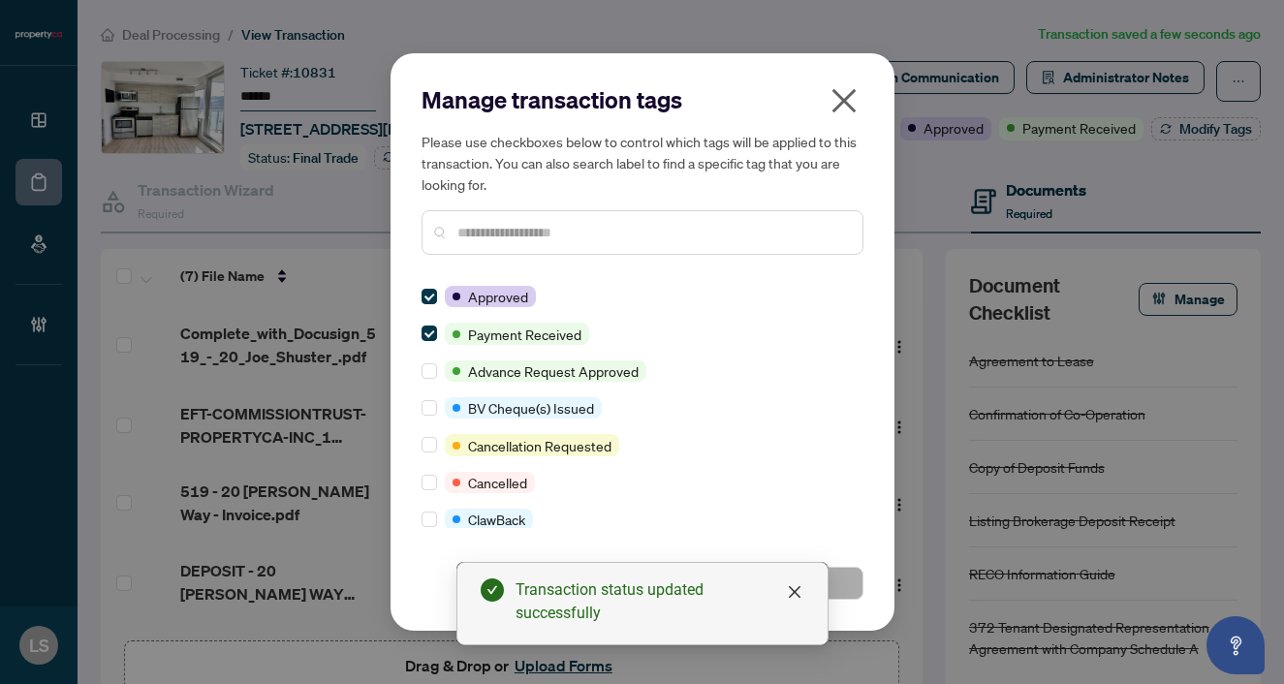
click at [524, 242] on input "text" at bounding box center [652, 232] width 390 height 21
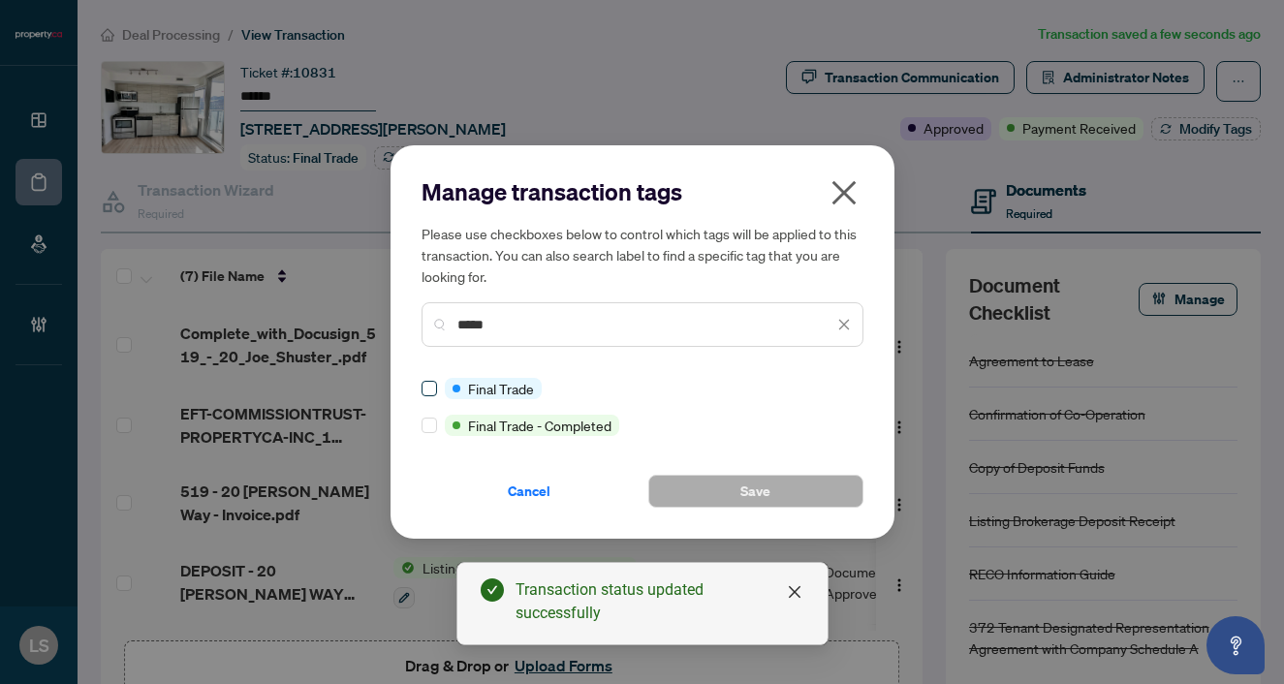
type input "*****"
click at [796, 490] on button "Save" at bounding box center [755, 491] width 215 height 33
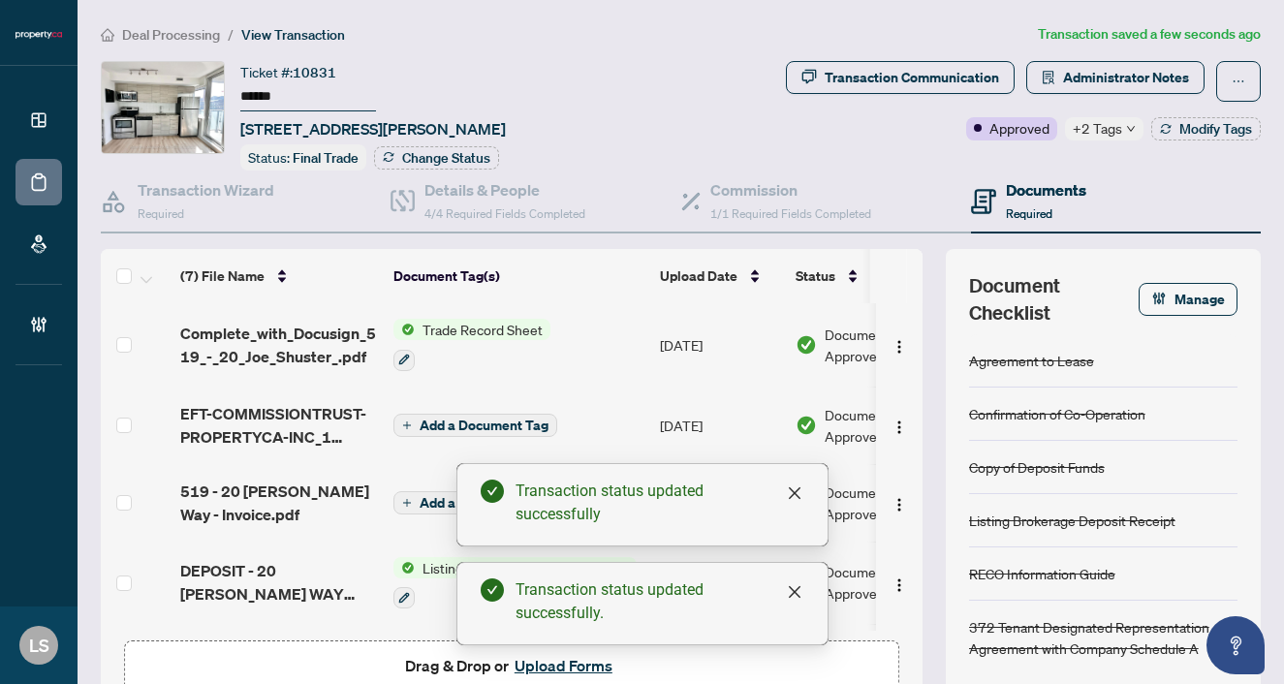
click at [173, 20] on main "Deal Processing / View Transaction Transaction saved a few seconds ago Ticket #…" at bounding box center [681, 342] width 1206 height 684
click at [174, 40] on span "Deal Processing" at bounding box center [171, 34] width 98 height 17
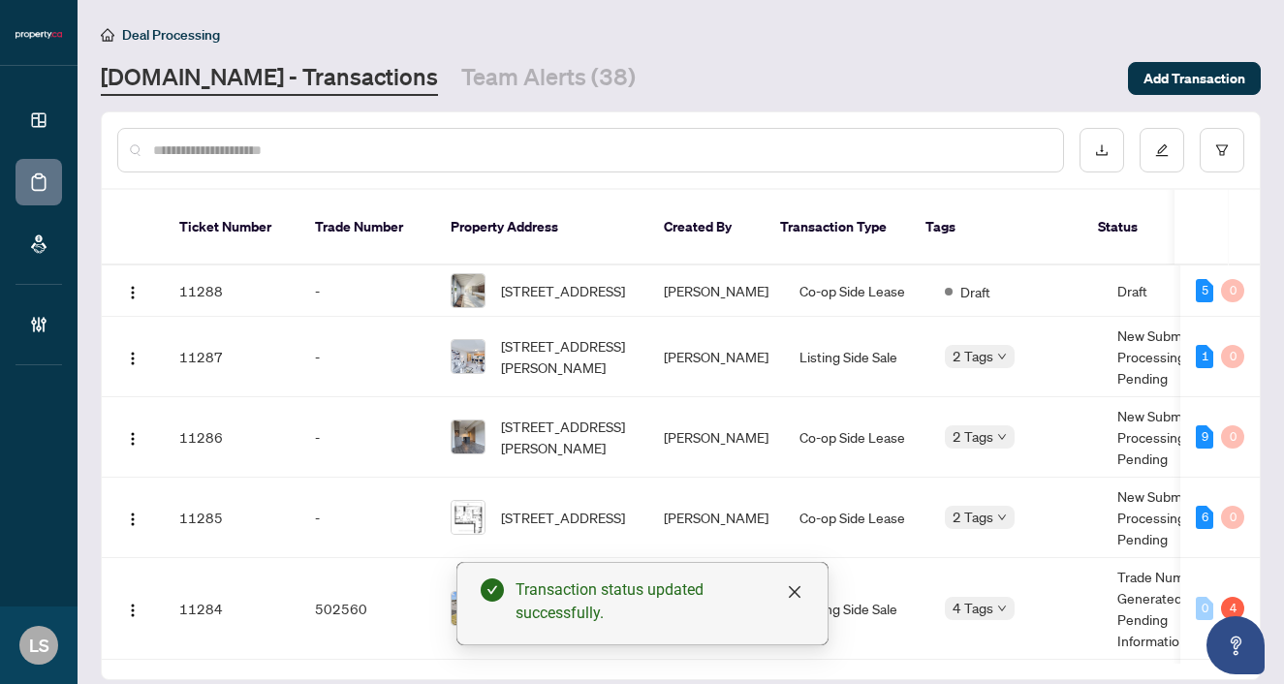
click at [195, 140] on input "text" at bounding box center [600, 150] width 894 height 21
paste input "******"
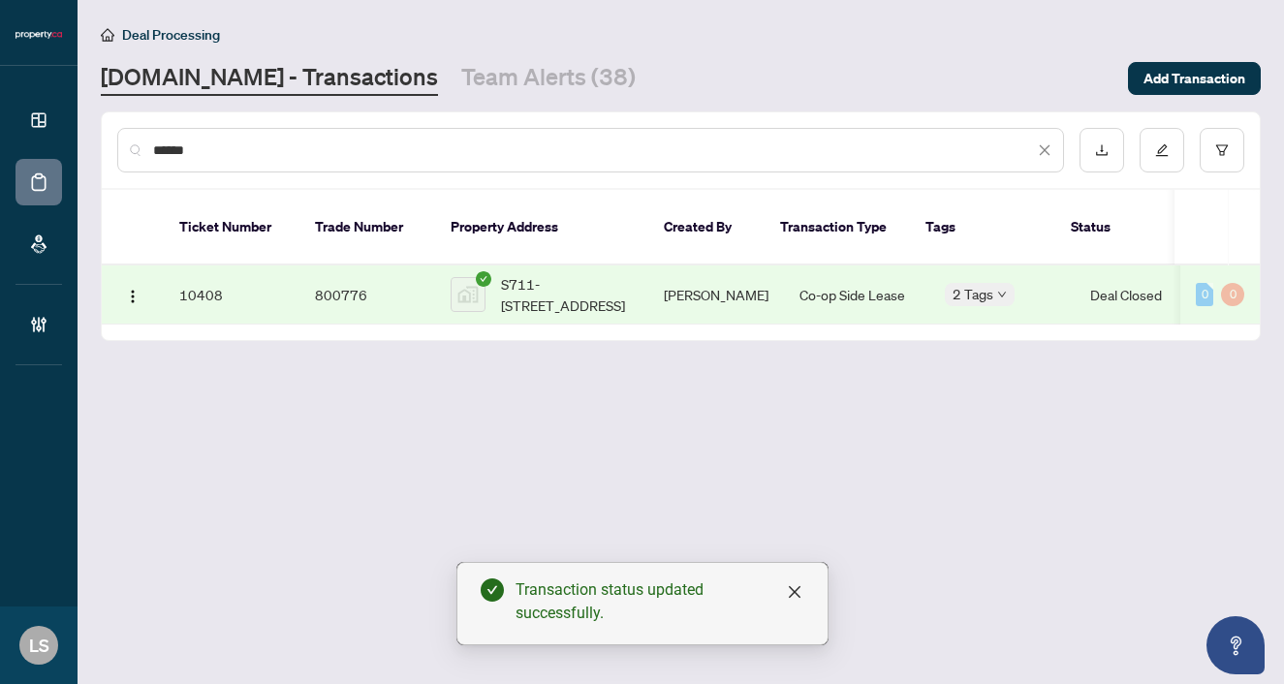
type input "******"
click at [604, 273] on span "S711-455 Front St E, Toronto, ON, Canada" at bounding box center [567, 294] width 132 height 43
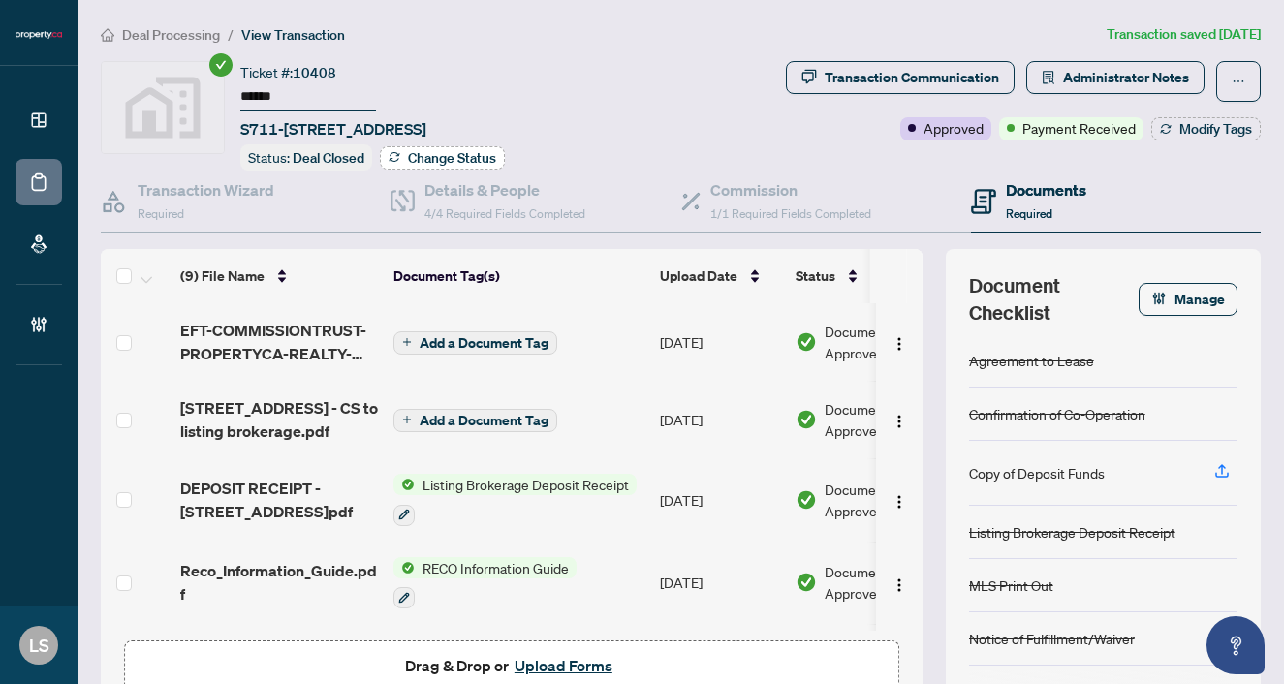
click at [422, 153] on span "Change Status" at bounding box center [452, 158] width 88 height 14
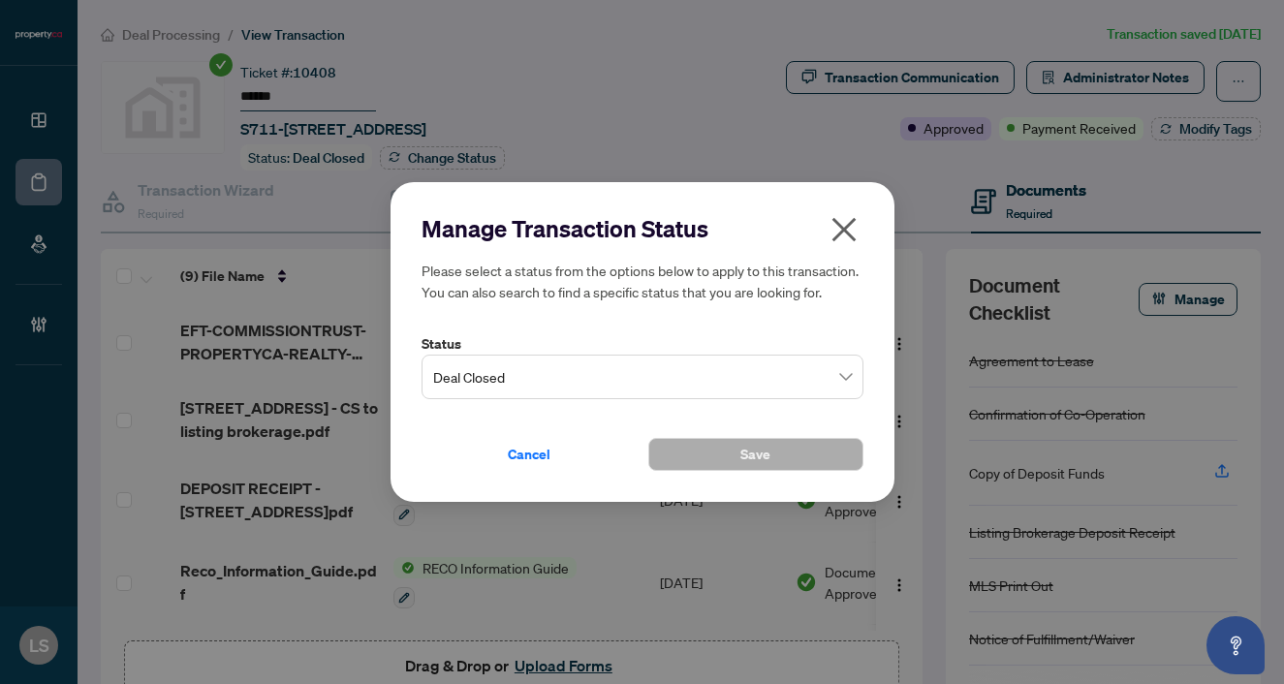
click at [501, 398] on input "search" at bounding box center [633, 380] width 401 height 43
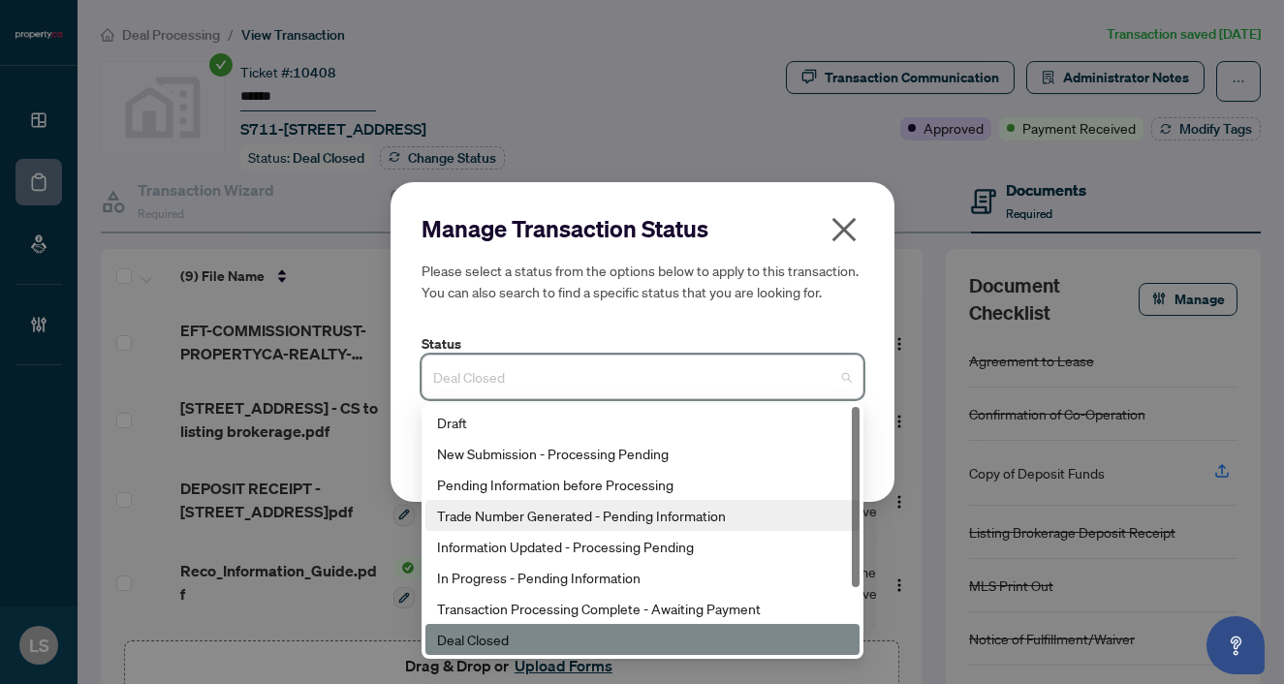
scroll to position [93, 0]
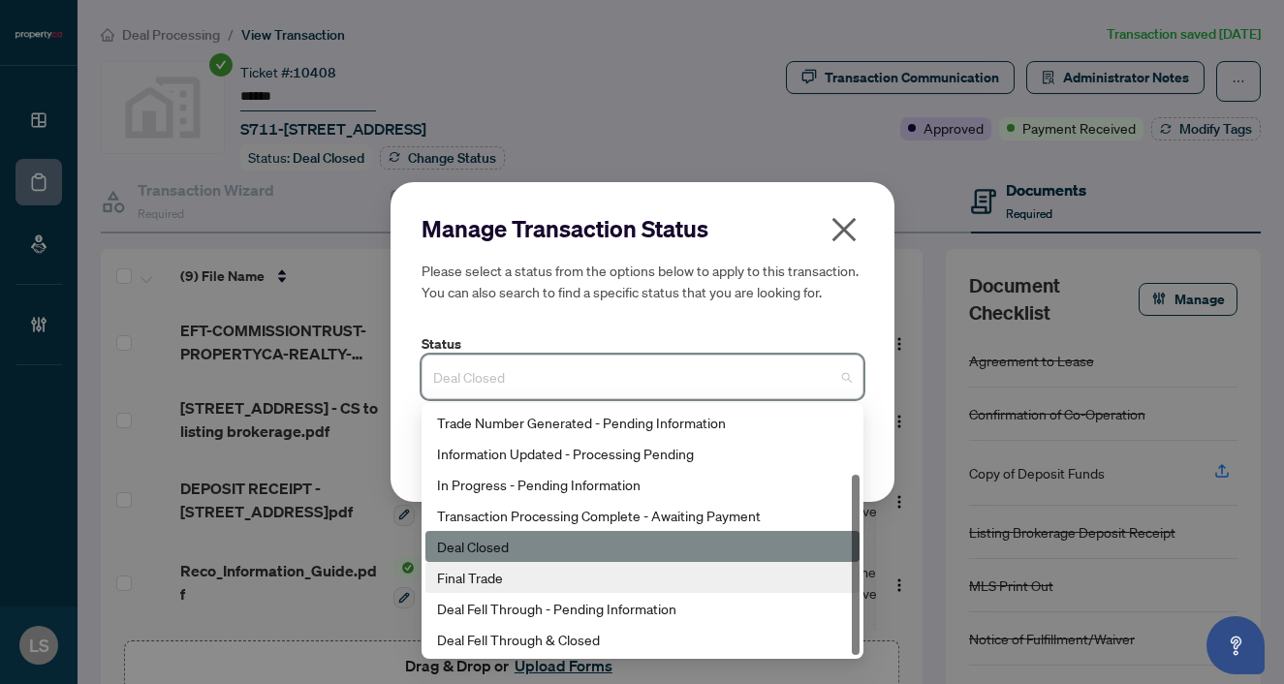
click at [520, 573] on div "Final Trade" at bounding box center [642, 577] width 411 height 21
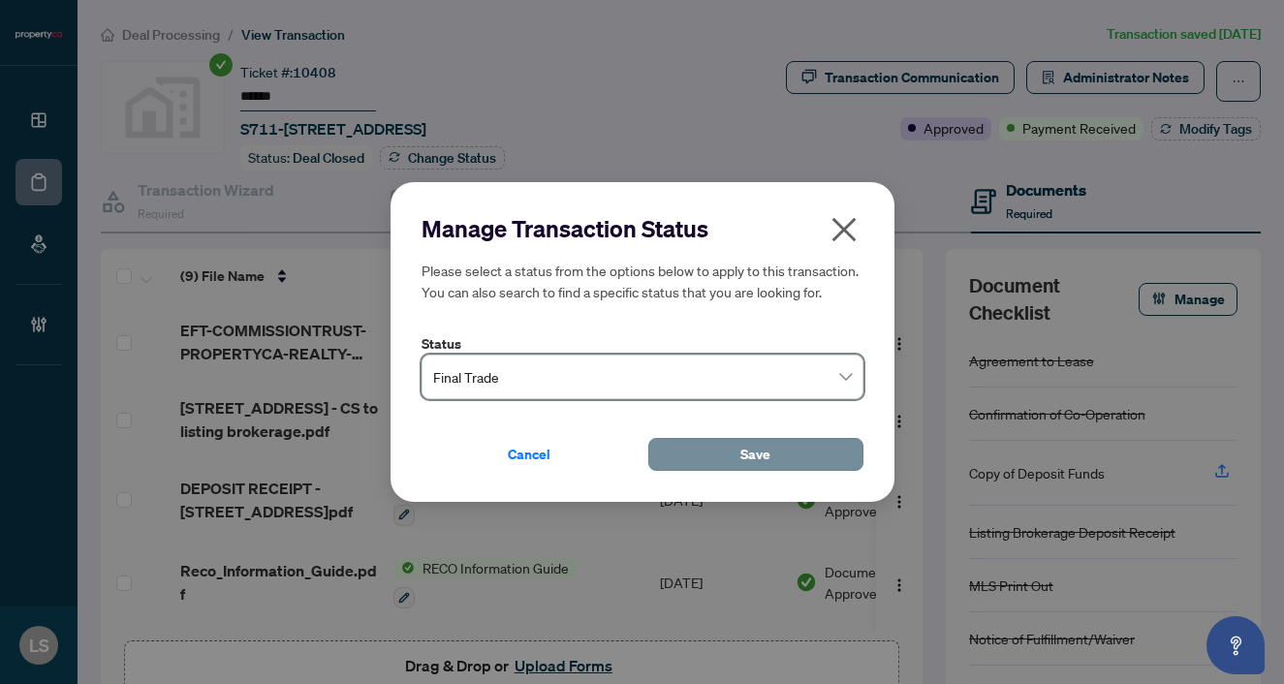
click at [754, 455] on span "Save" at bounding box center [755, 454] width 30 height 31
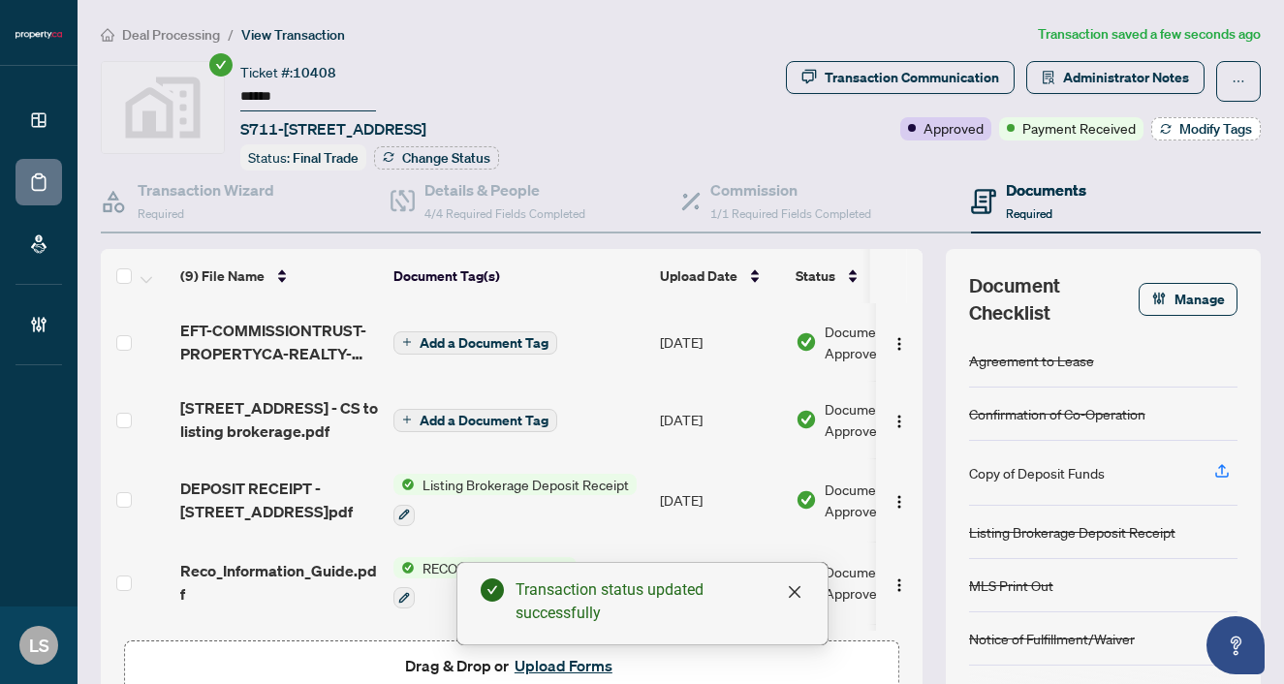
click at [1184, 135] on span "Modify Tags" at bounding box center [1215, 129] width 73 height 14
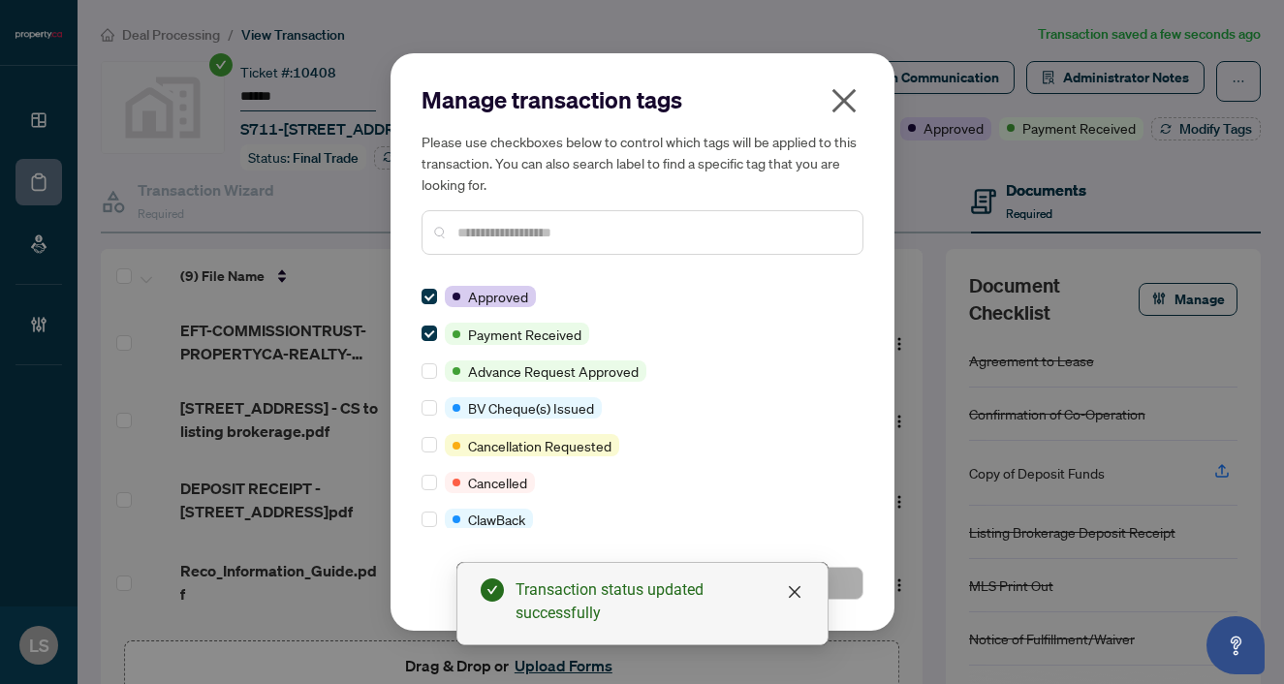
click at [507, 229] on input "text" at bounding box center [652, 232] width 390 height 21
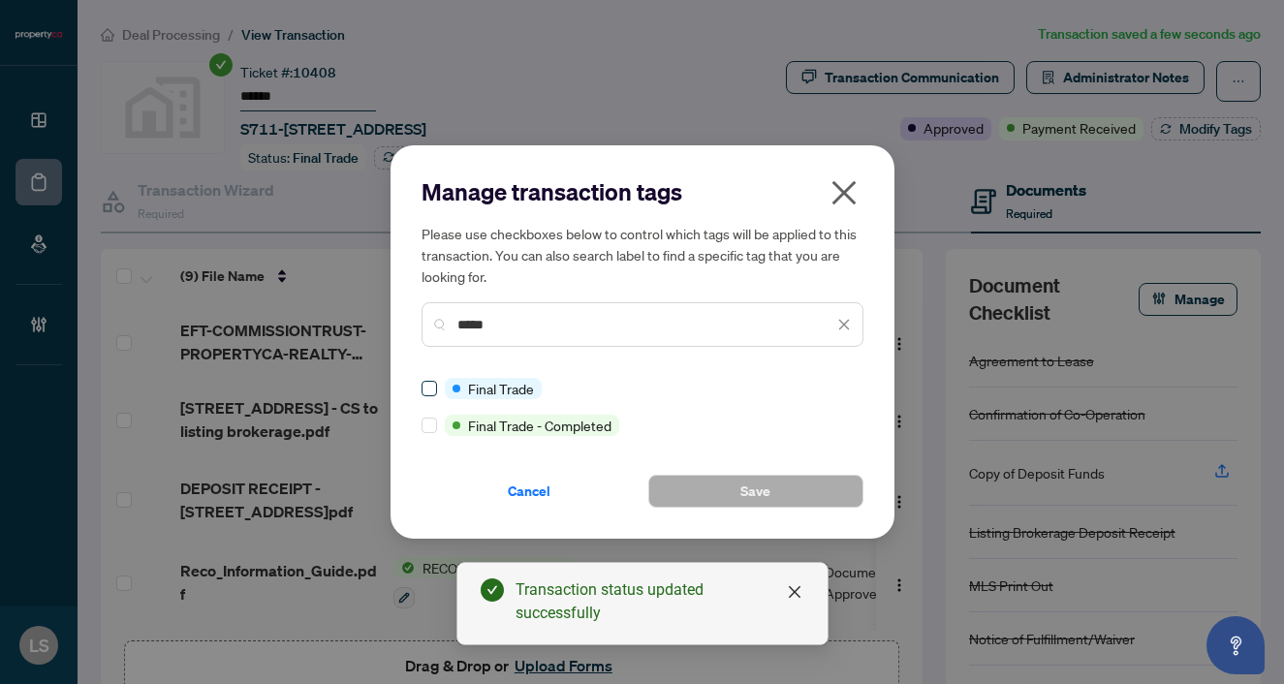
type input "*****"
click at [433, 391] on span at bounding box center [430, 389] width 16 height 16
click at [733, 493] on button "Save" at bounding box center [755, 491] width 215 height 33
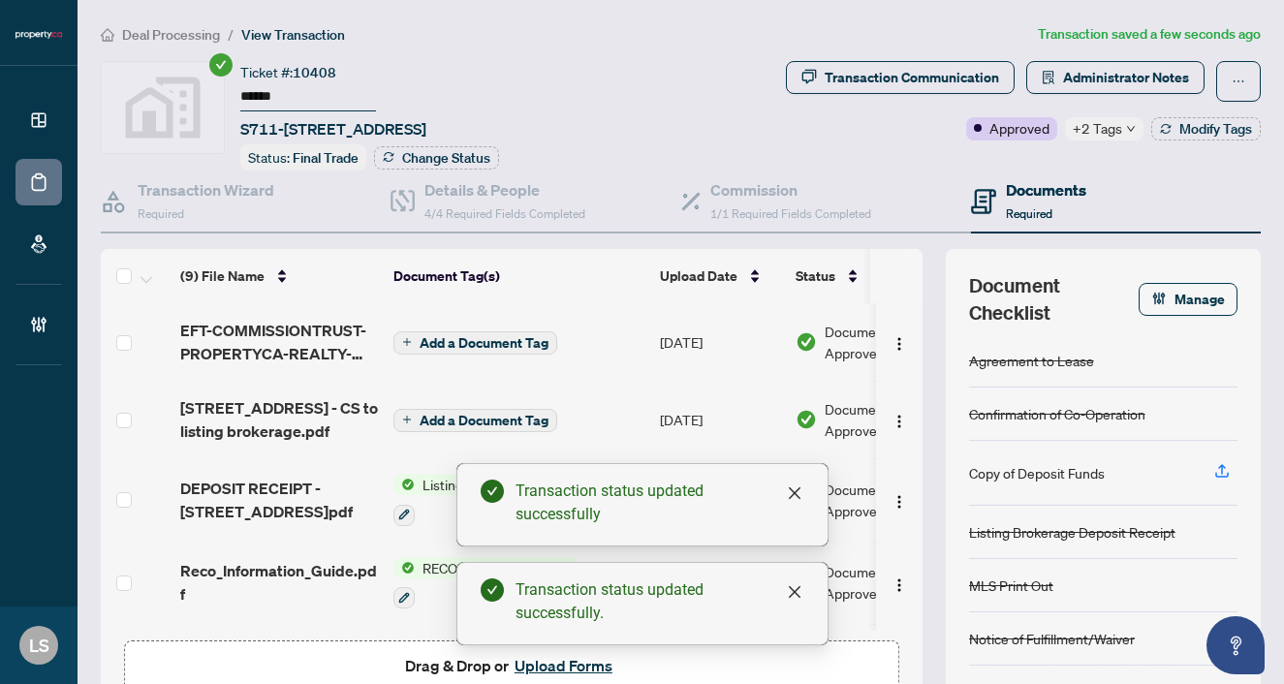
click at [156, 37] on span "Deal Processing" at bounding box center [171, 34] width 98 height 17
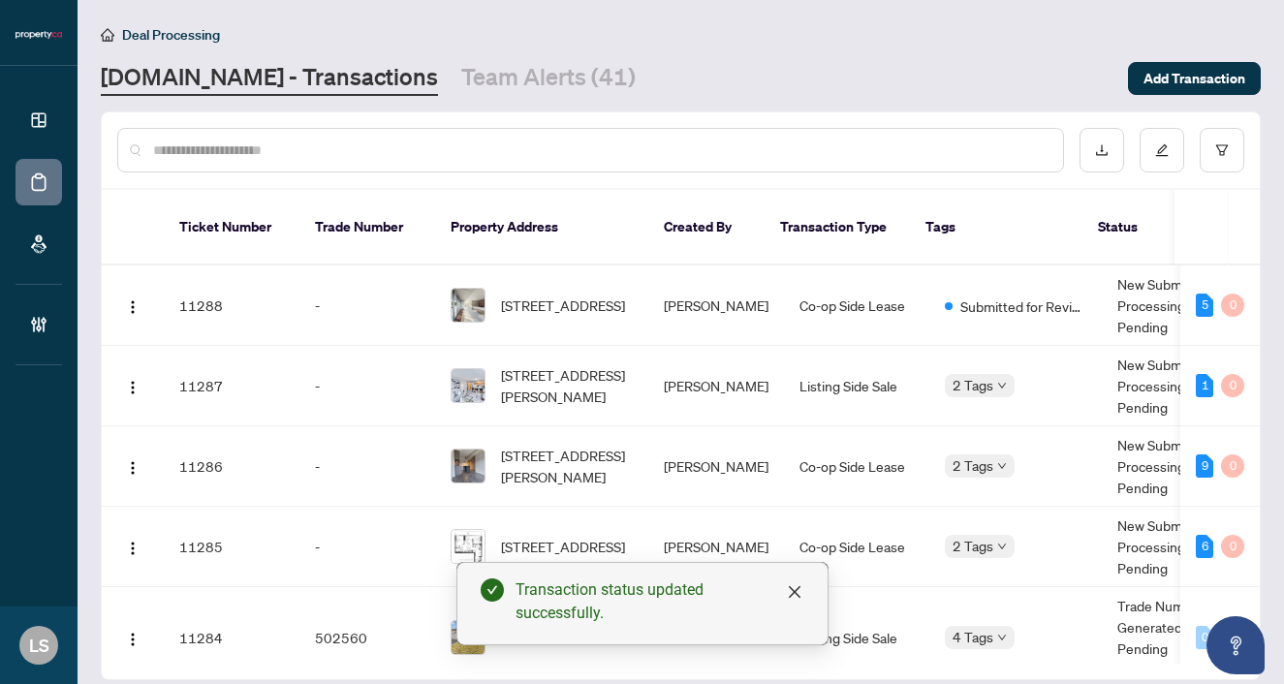
click at [312, 148] on input "text" at bounding box center [600, 150] width 894 height 21
paste input "******"
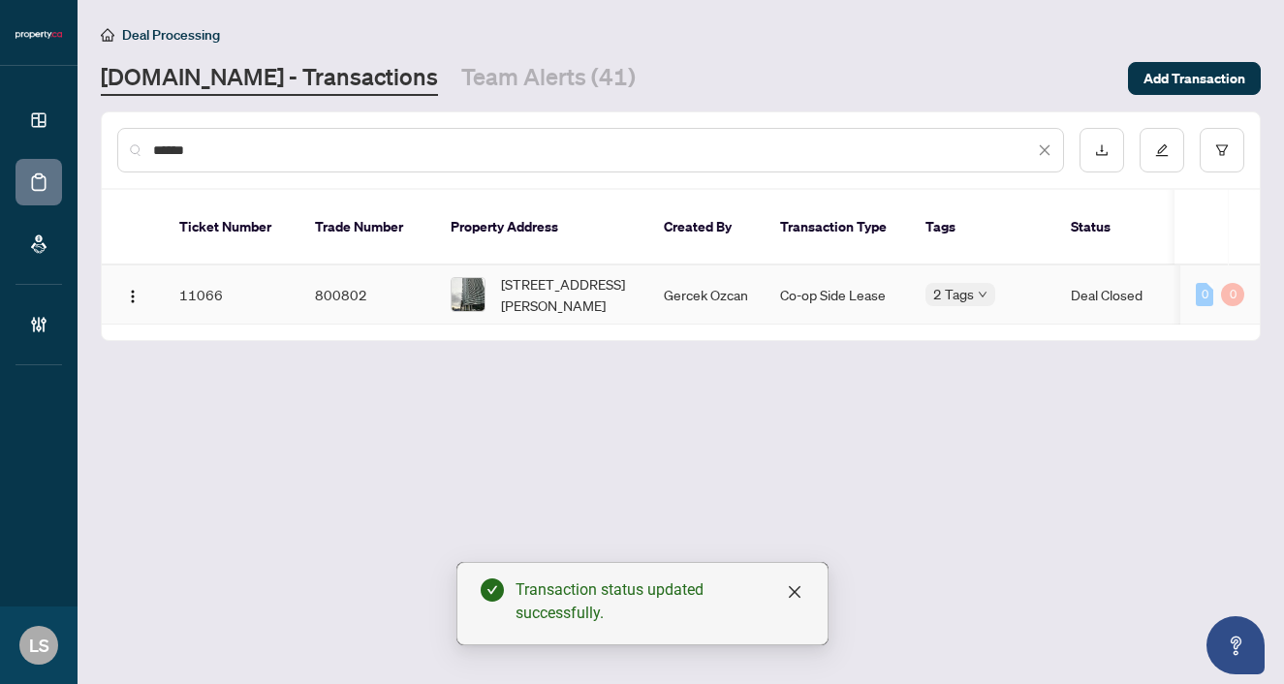
type input "******"
click at [596, 276] on span "511-117 Mcmahon Dr, Toronto, Ontario M2K 0E4, Canada" at bounding box center [567, 294] width 132 height 43
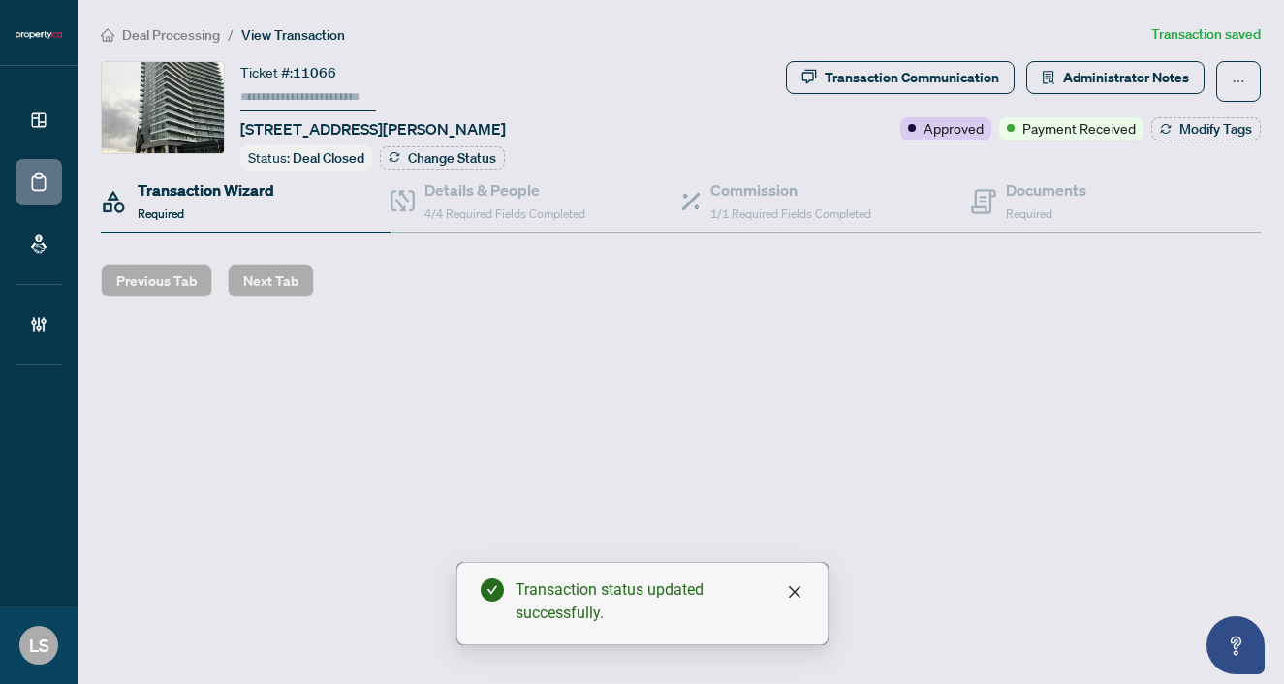
type input "******"
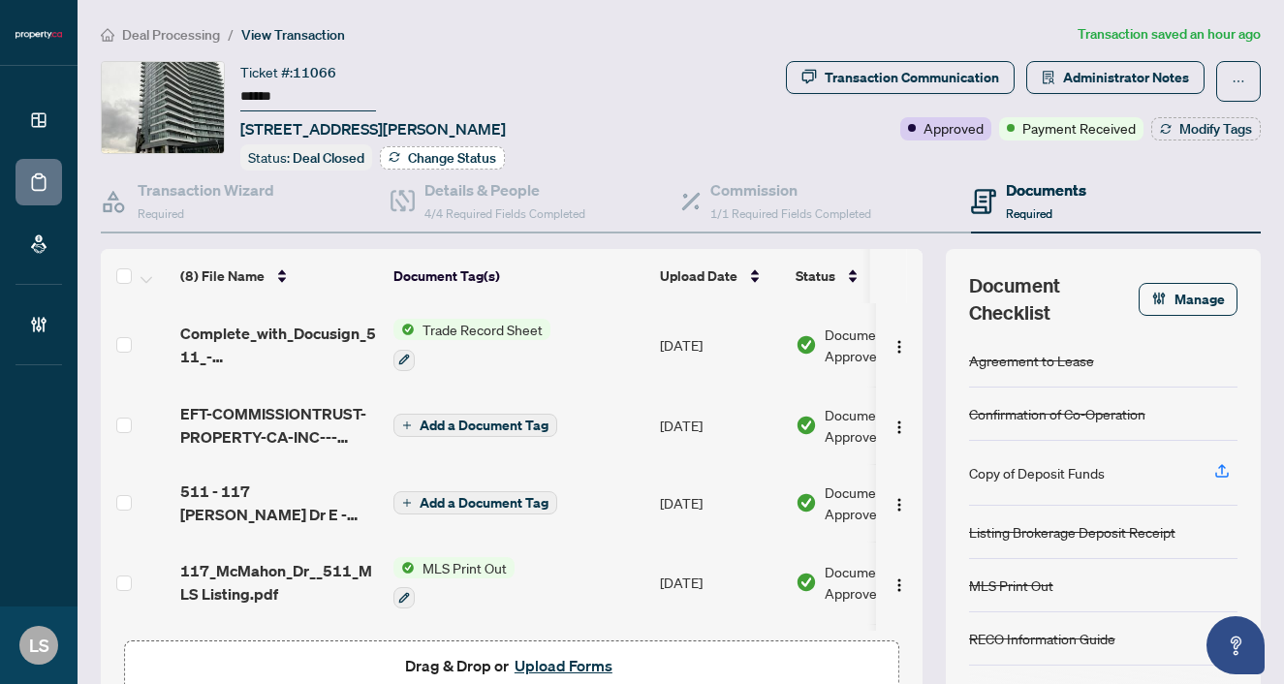
click at [411, 151] on span "Change Status" at bounding box center [452, 158] width 88 height 14
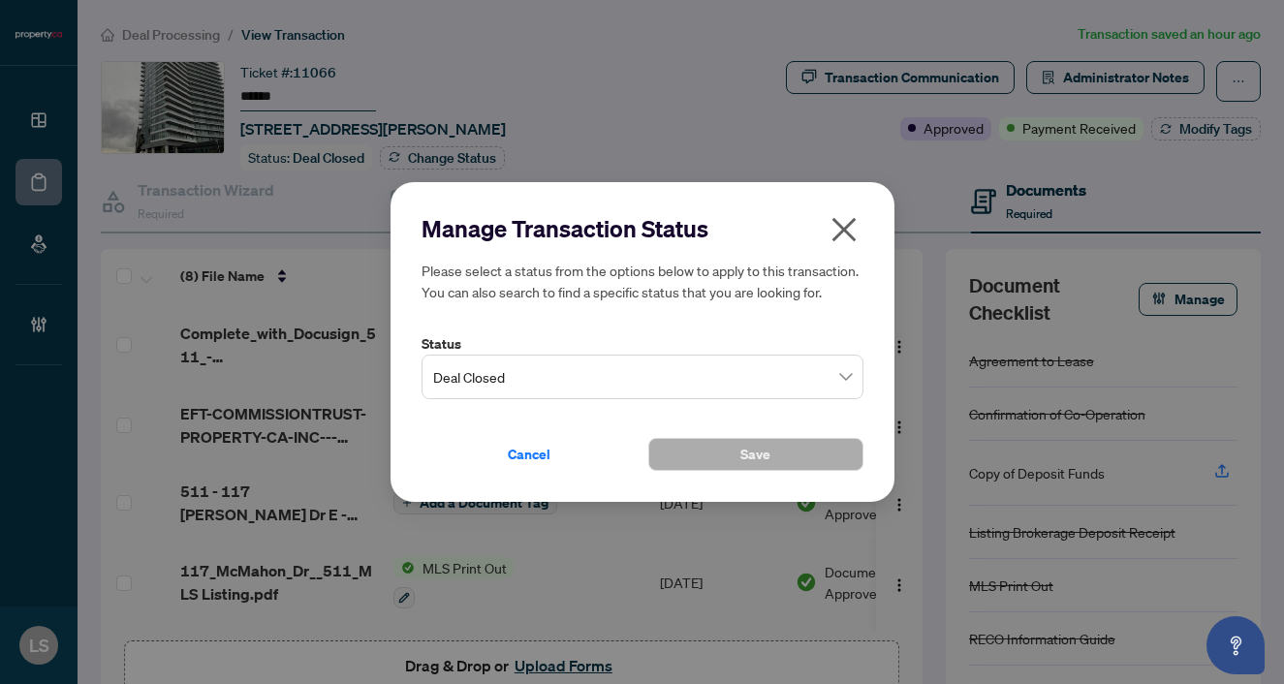
click at [492, 351] on label "Status" at bounding box center [643, 343] width 442 height 21
click at [492, 366] on span "Deal Closed" at bounding box center [642, 377] width 419 height 37
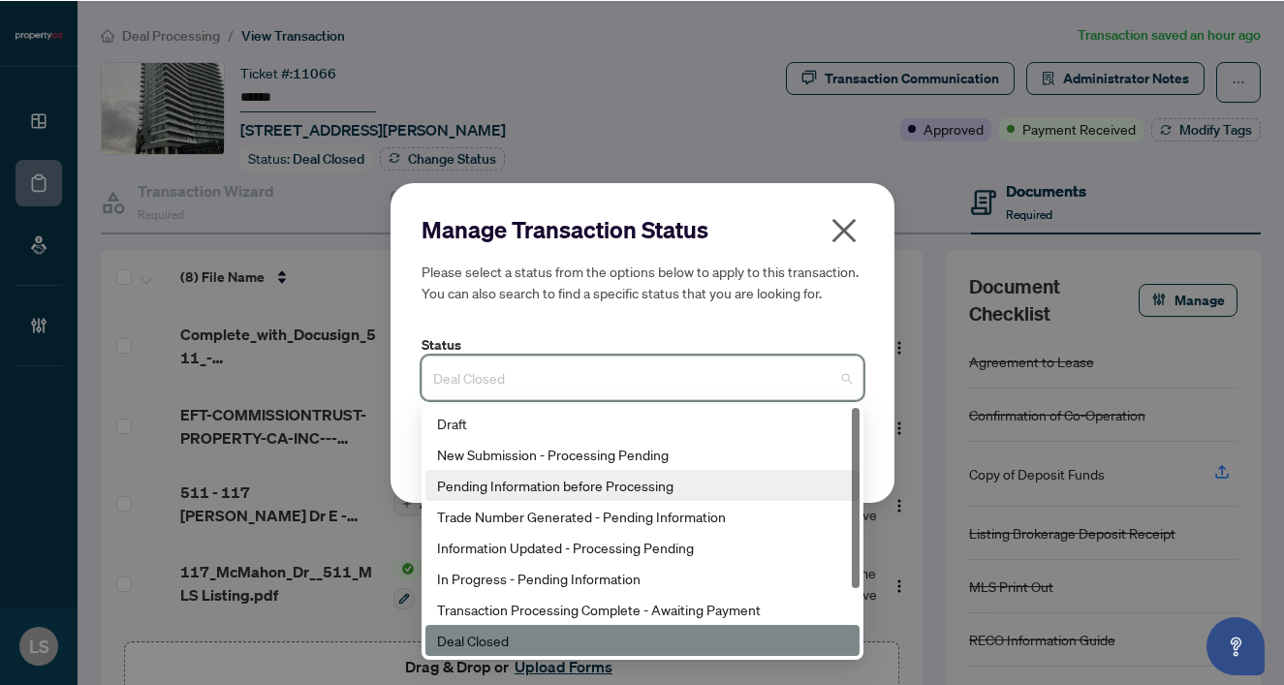
scroll to position [93, 0]
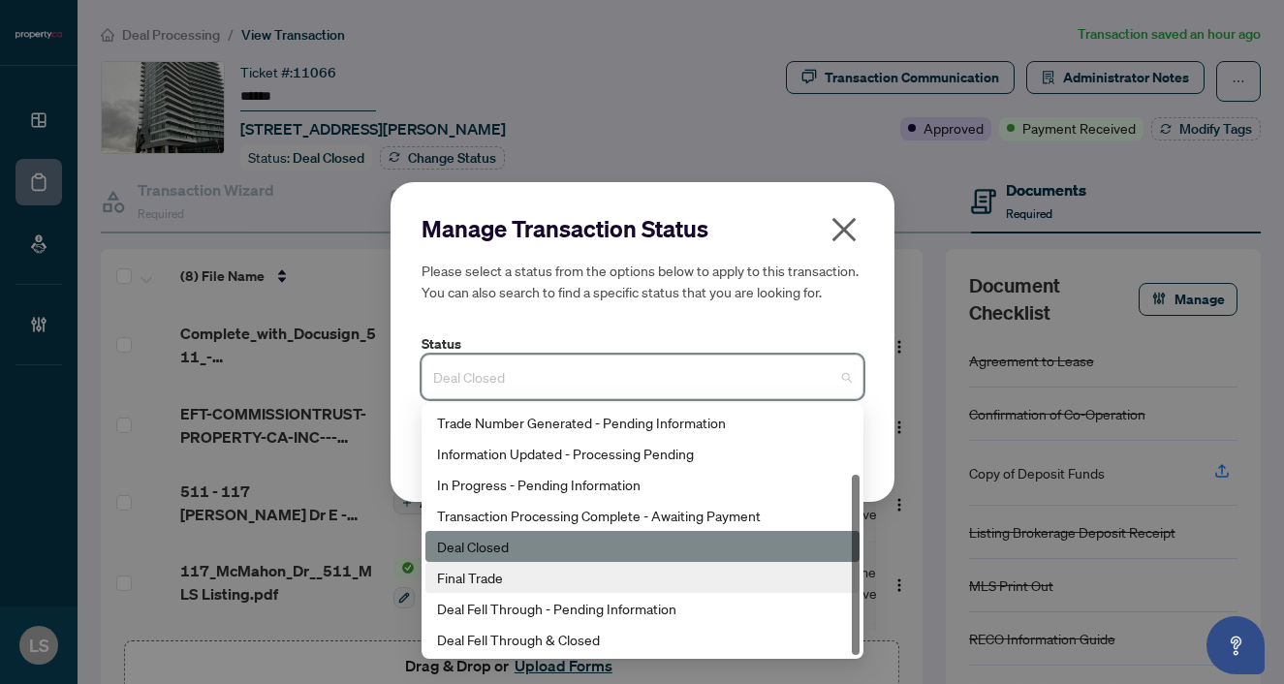
click at [488, 590] on div "Final Trade" at bounding box center [642, 577] width 434 height 31
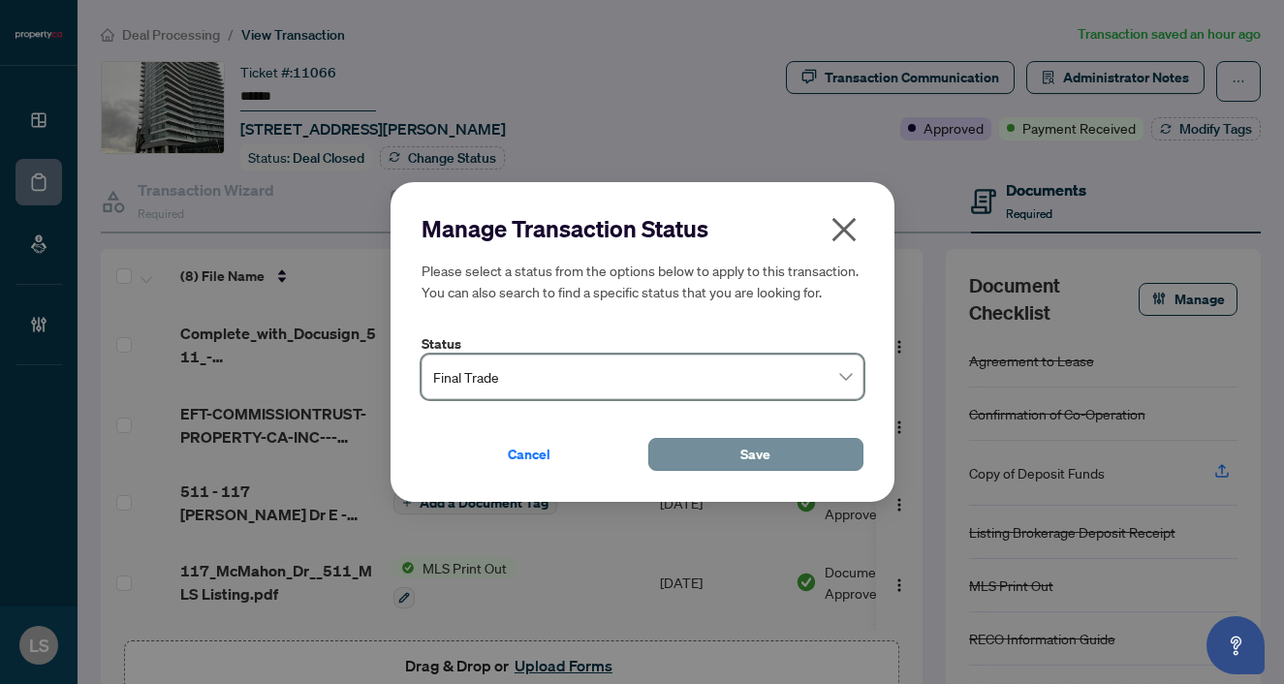
click at [731, 444] on button "Save" at bounding box center [755, 454] width 215 height 33
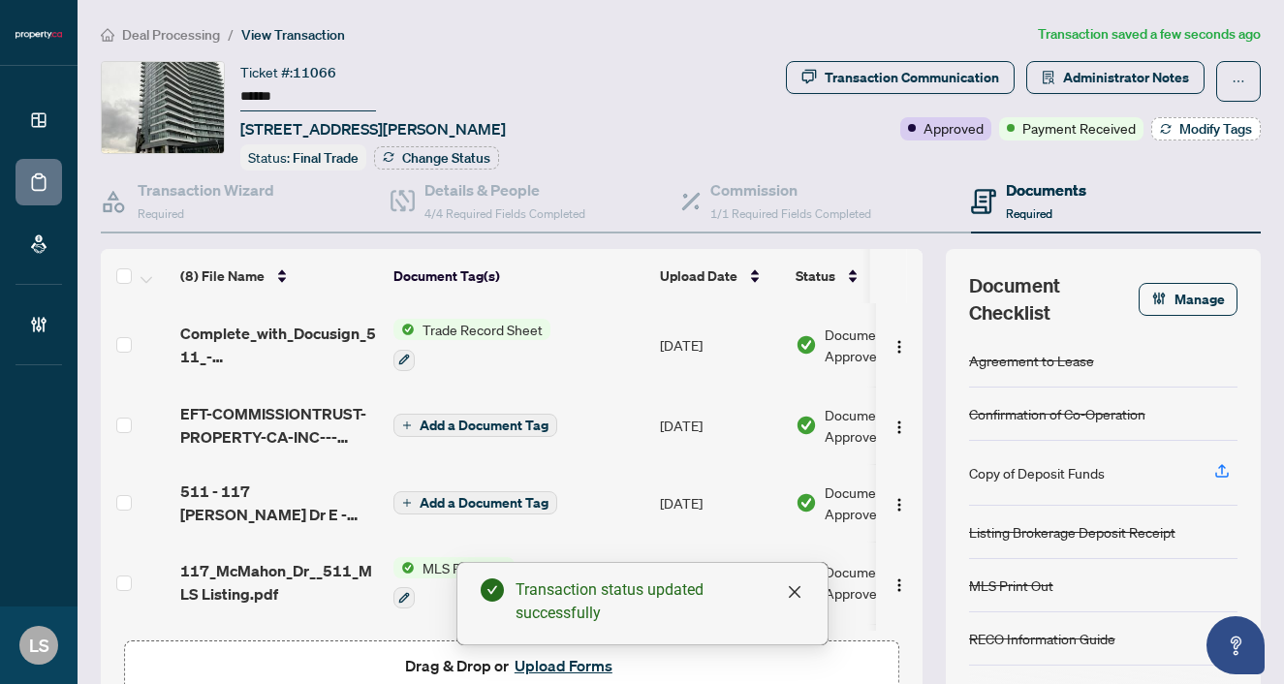
click at [1211, 131] on span "Modify Tags" at bounding box center [1215, 129] width 73 height 14
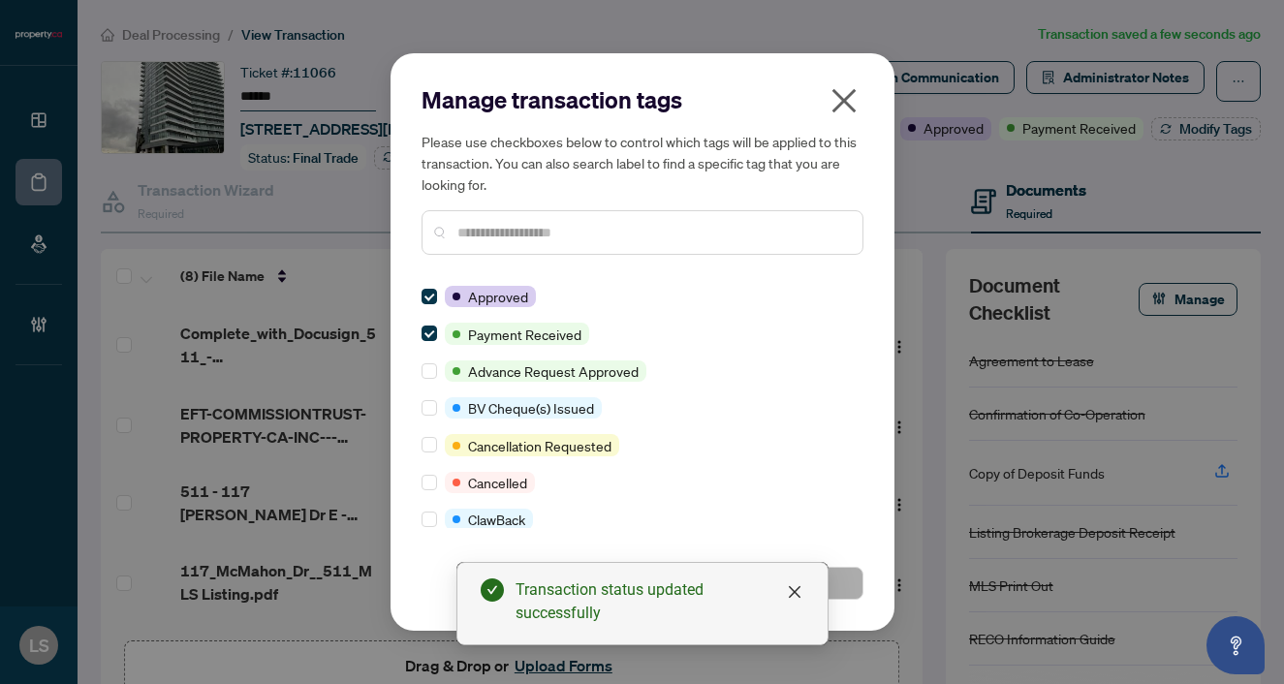
click at [470, 228] on input "text" at bounding box center [652, 232] width 390 height 21
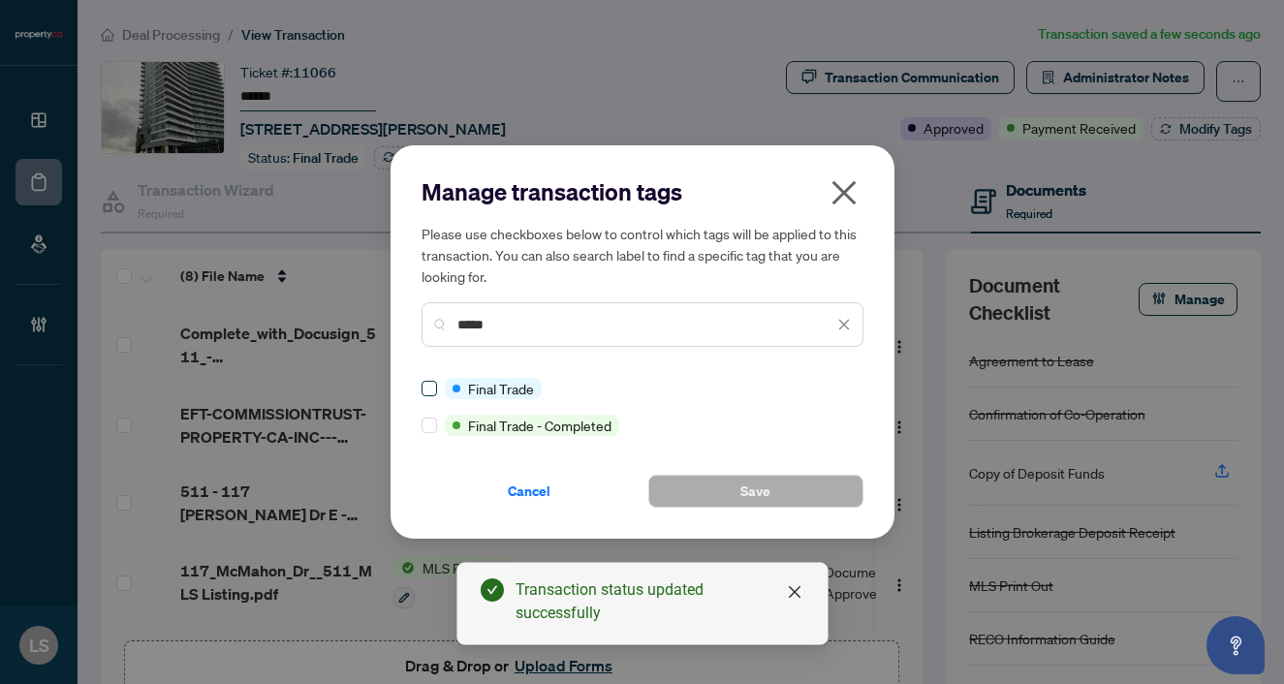
type input "*****"
click at [771, 493] on button "Save" at bounding box center [755, 491] width 215 height 33
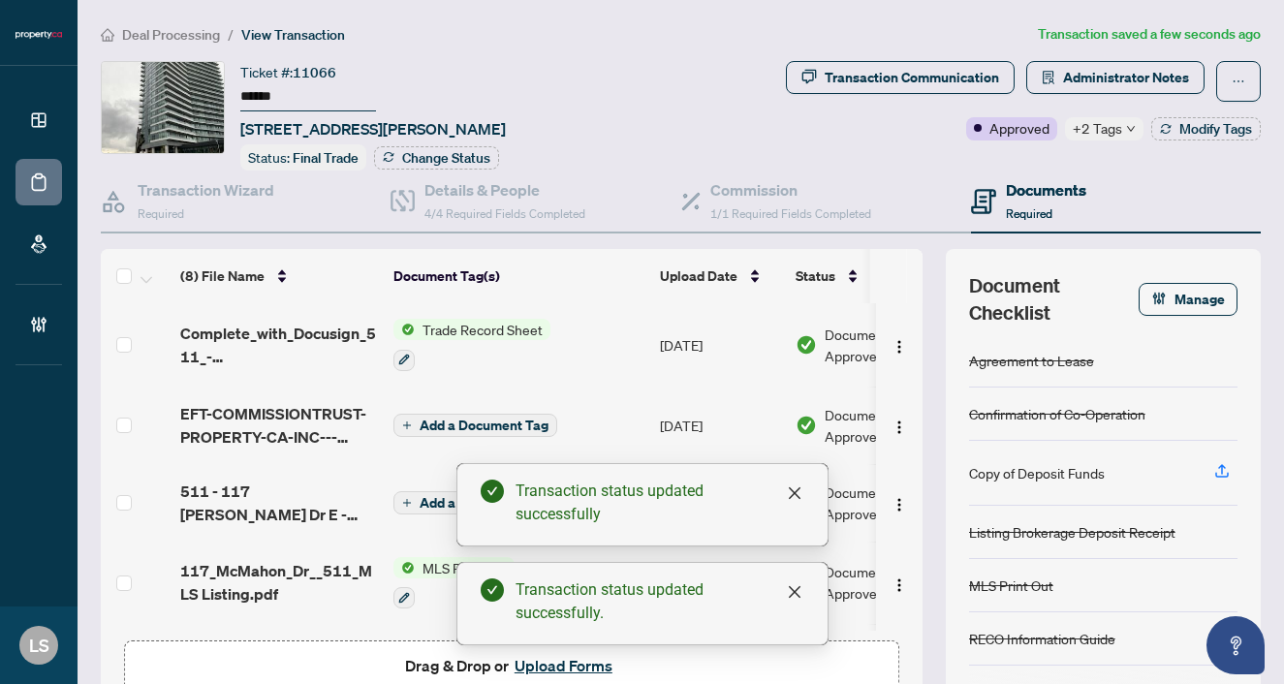
click at [173, 26] on span "Deal Processing" at bounding box center [171, 34] width 98 height 17
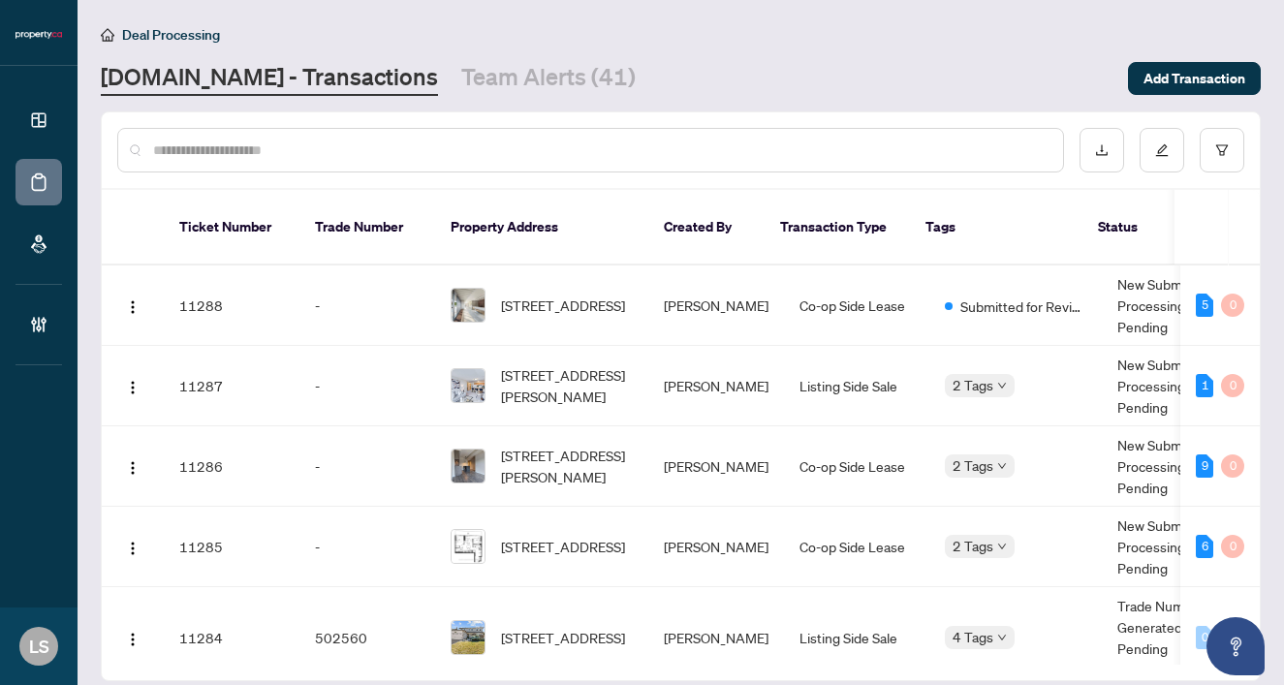
click at [232, 156] on input "text" at bounding box center [600, 150] width 894 height 21
paste input "******"
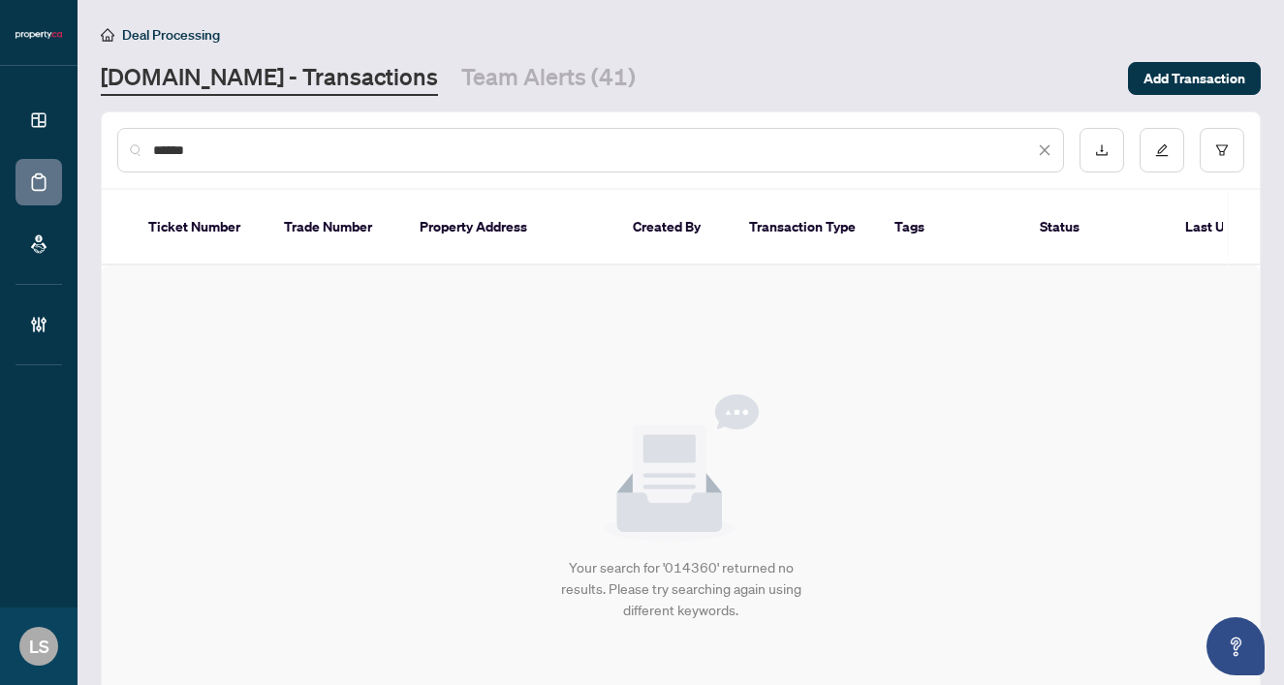
click at [265, 153] on input "******" at bounding box center [593, 150] width 881 height 21
paste input "text"
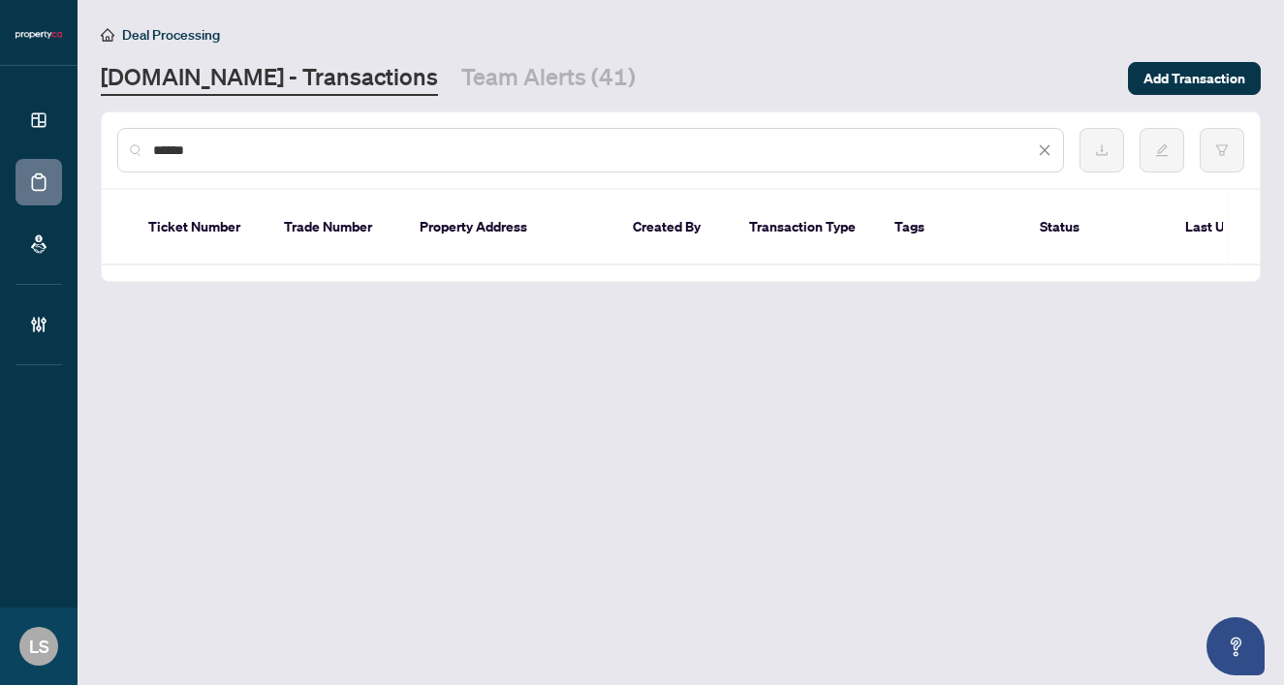
type input "******"
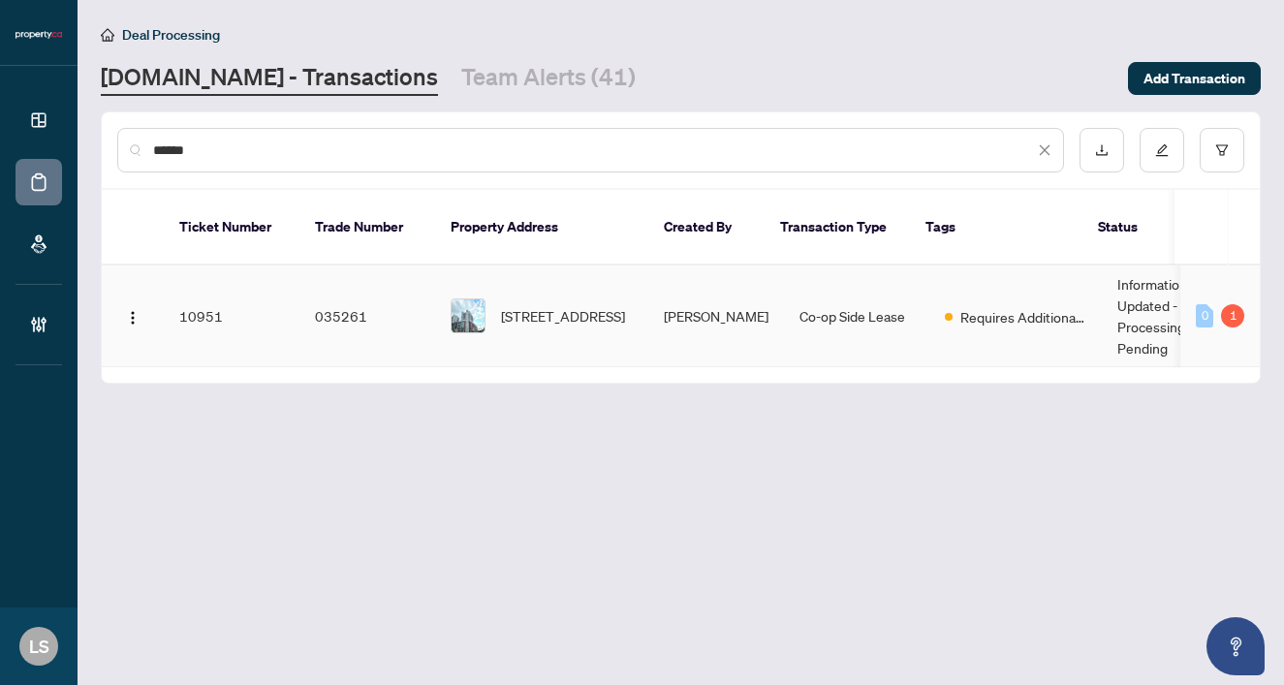
click at [597, 305] on span "222-8888 Yonge St, Richmond Hill, Ontario L4C 5V6, Canada" at bounding box center [563, 315] width 124 height 21
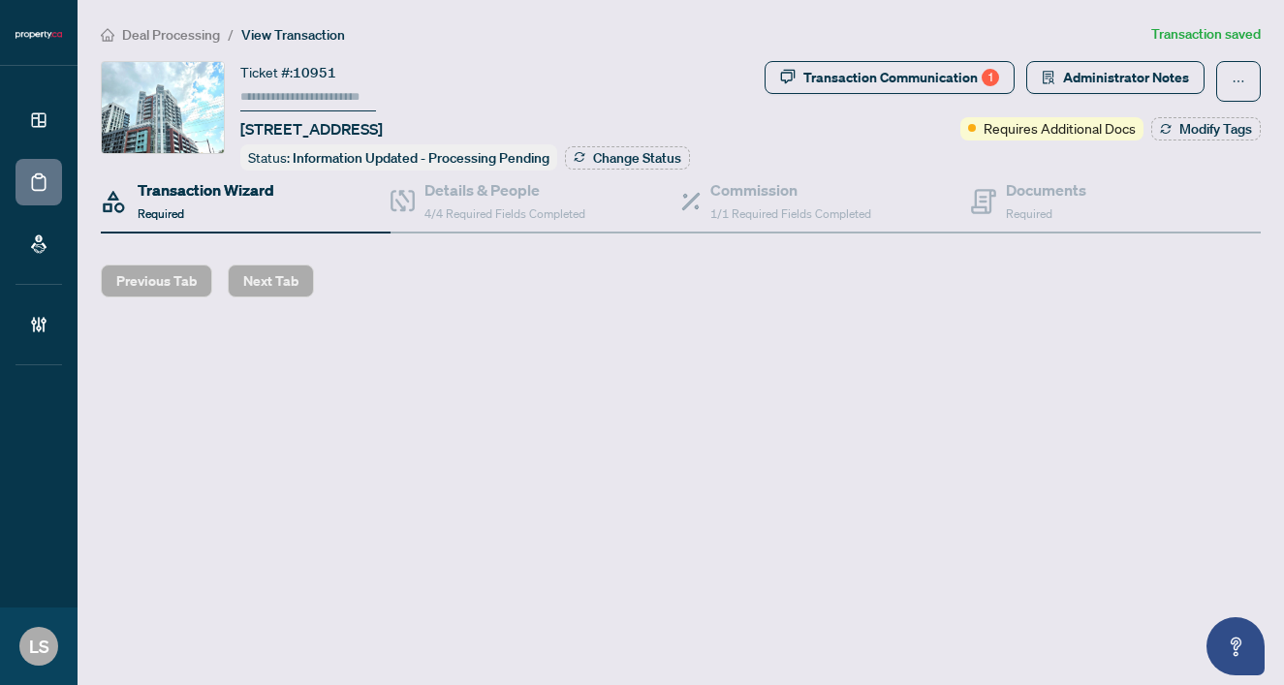
type input "******"
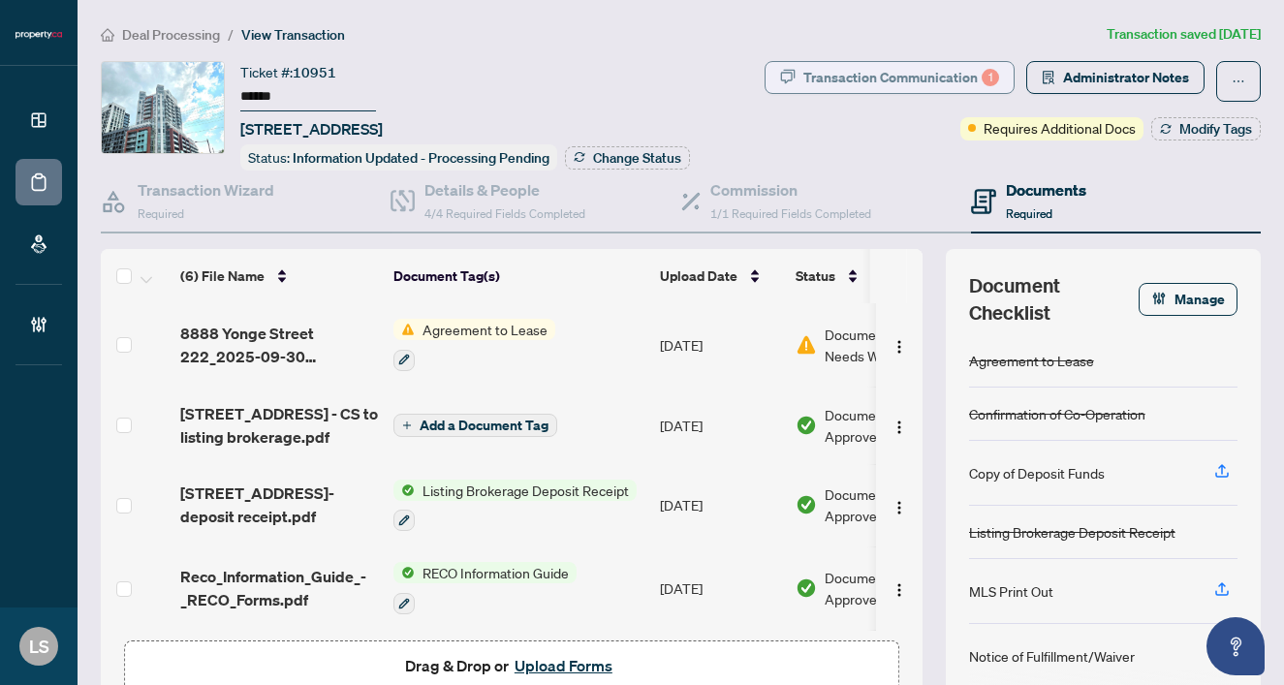
click at [932, 72] on div "Transaction Communication 1" at bounding box center [901, 77] width 196 height 31
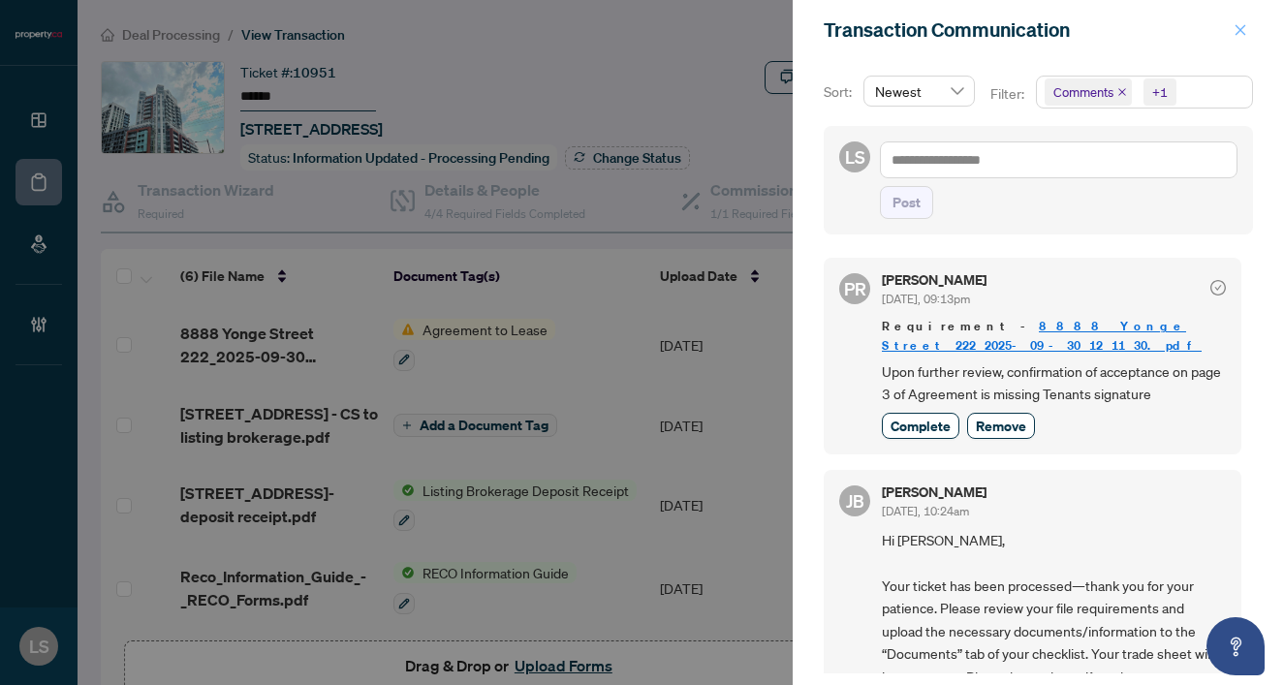
click at [1239, 36] on icon "close" at bounding box center [1241, 30] width 14 height 14
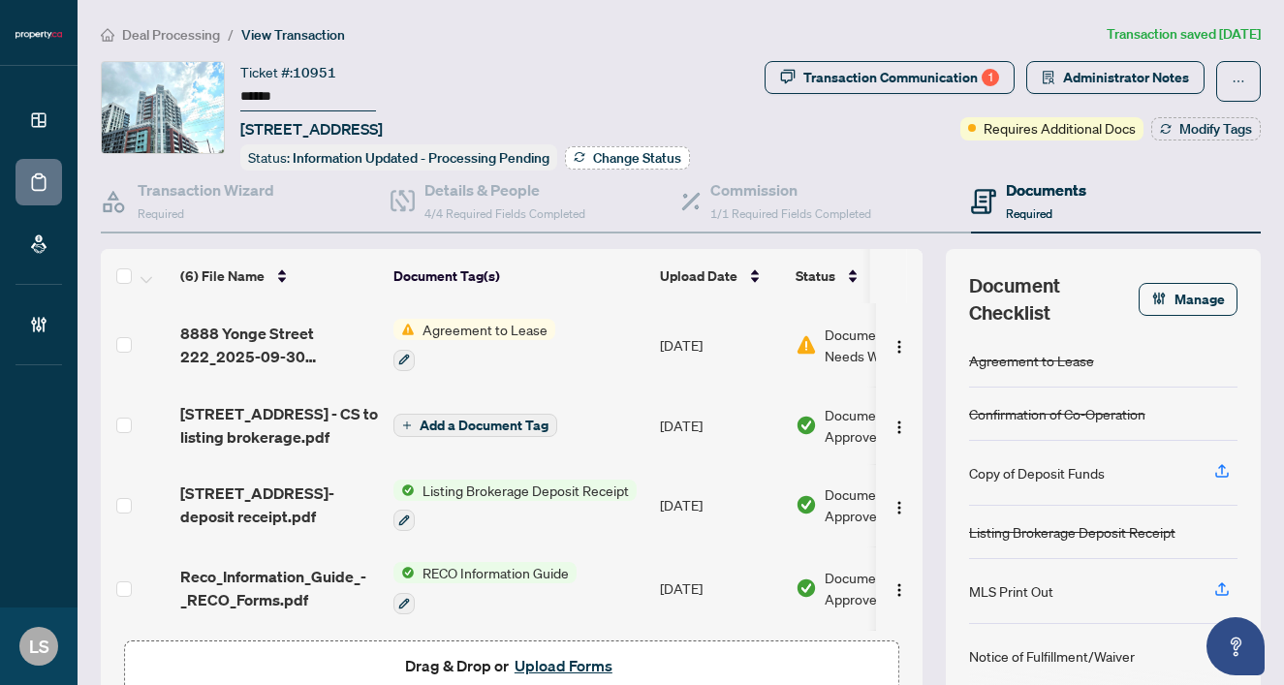
click at [624, 152] on span "Change Status" at bounding box center [637, 158] width 88 height 14
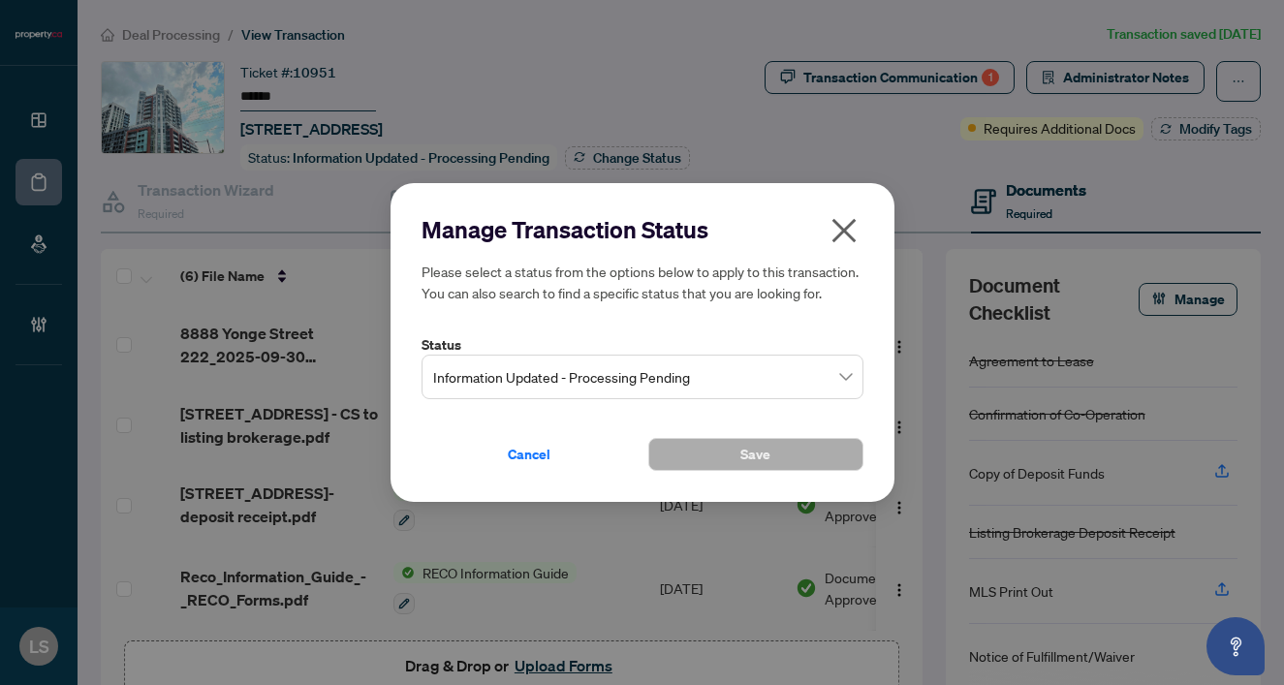
click at [518, 373] on span "Information Updated - Processing Pending" at bounding box center [642, 377] width 419 height 37
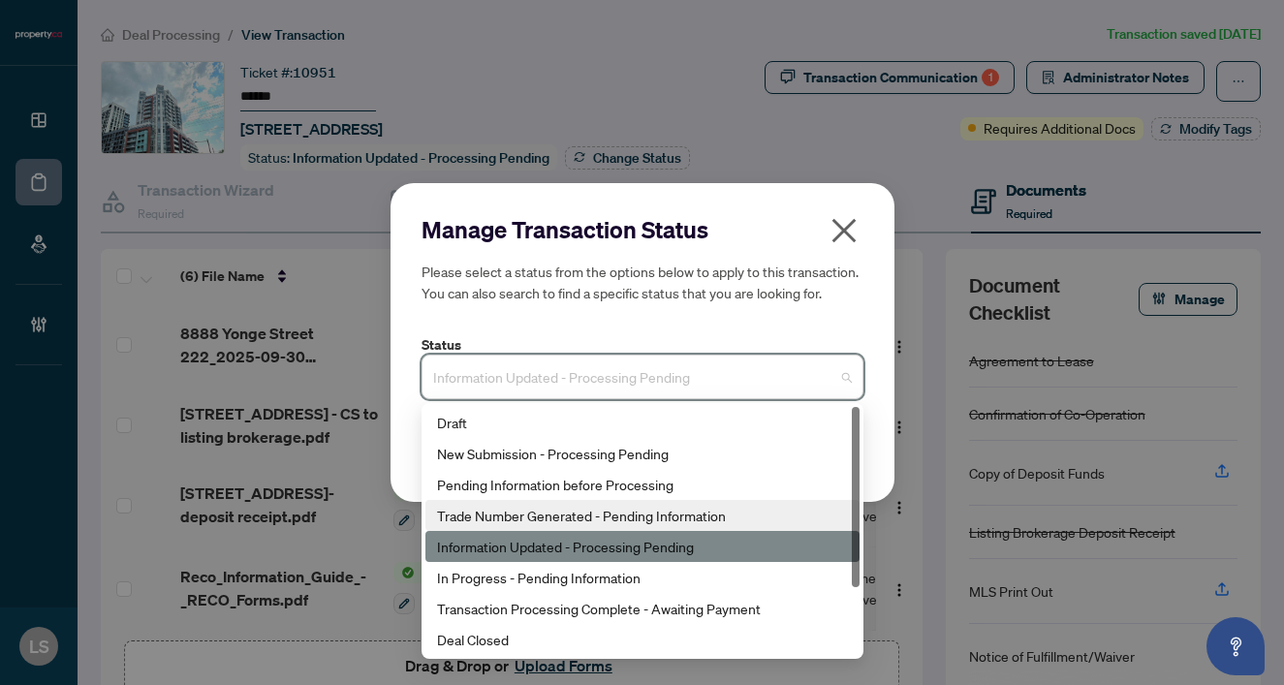
scroll to position [46, 0]
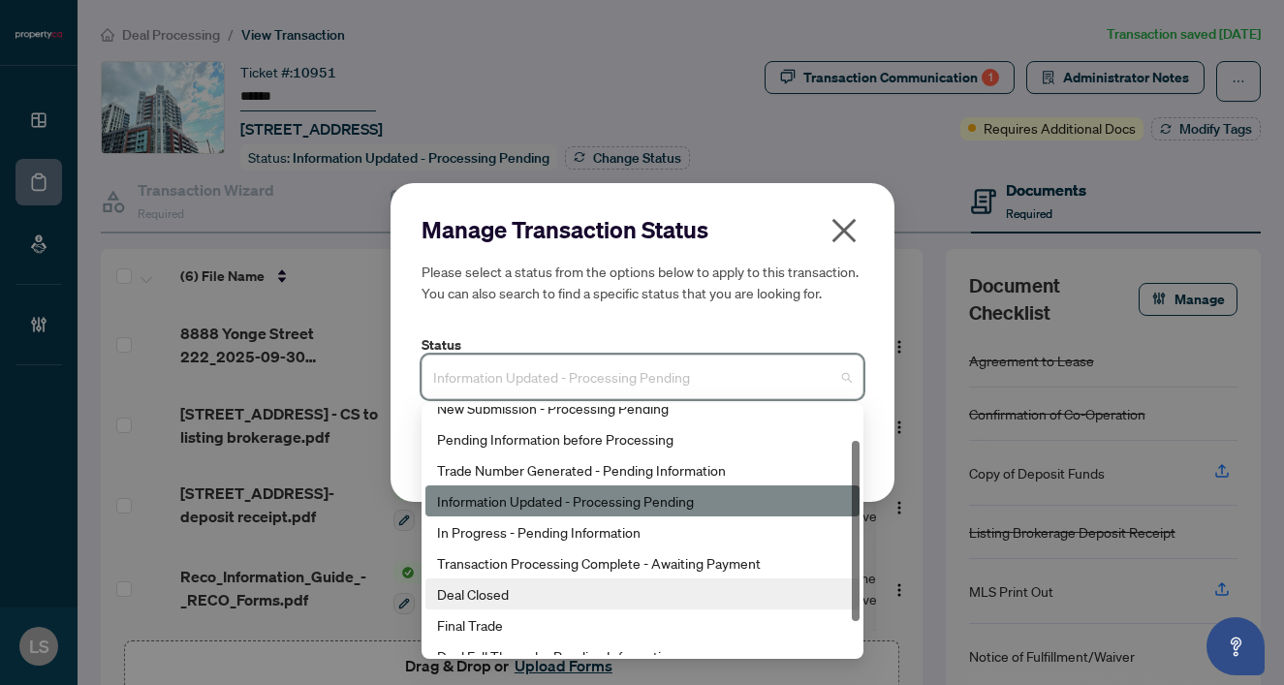
click at [524, 598] on div "Deal Closed" at bounding box center [642, 593] width 411 height 21
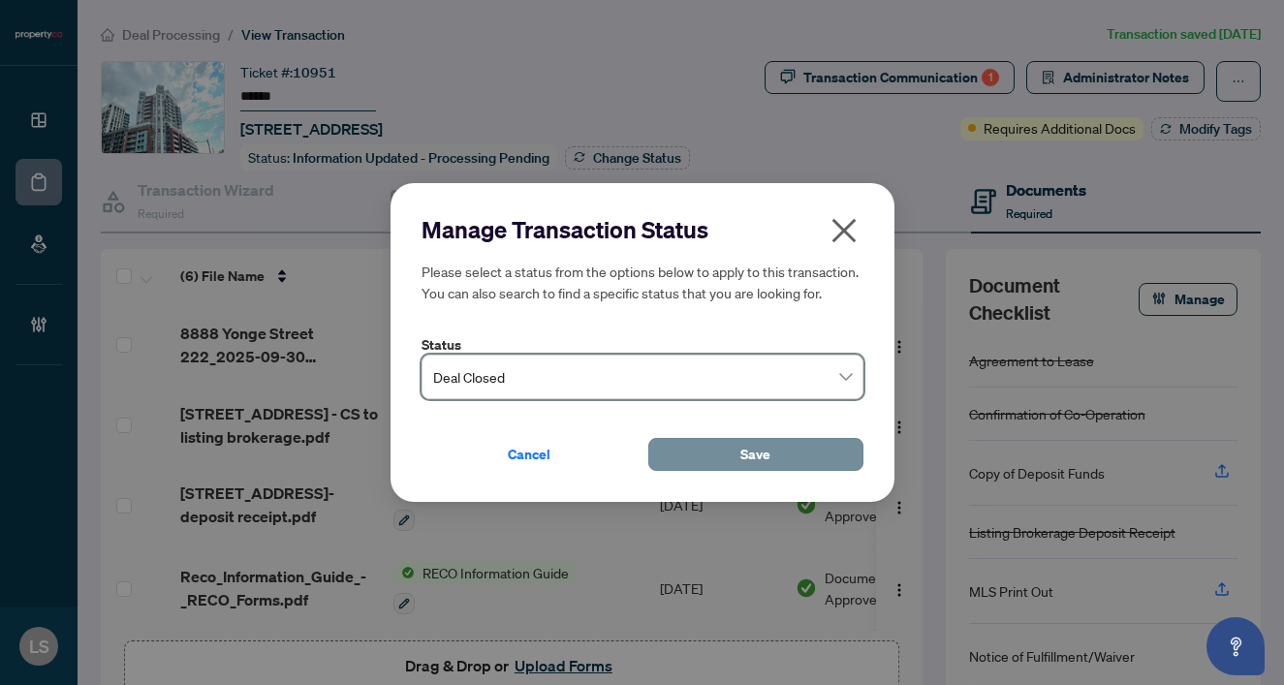
click at [792, 445] on button "Save" at bounding box center [755, 454] width 215 height 33
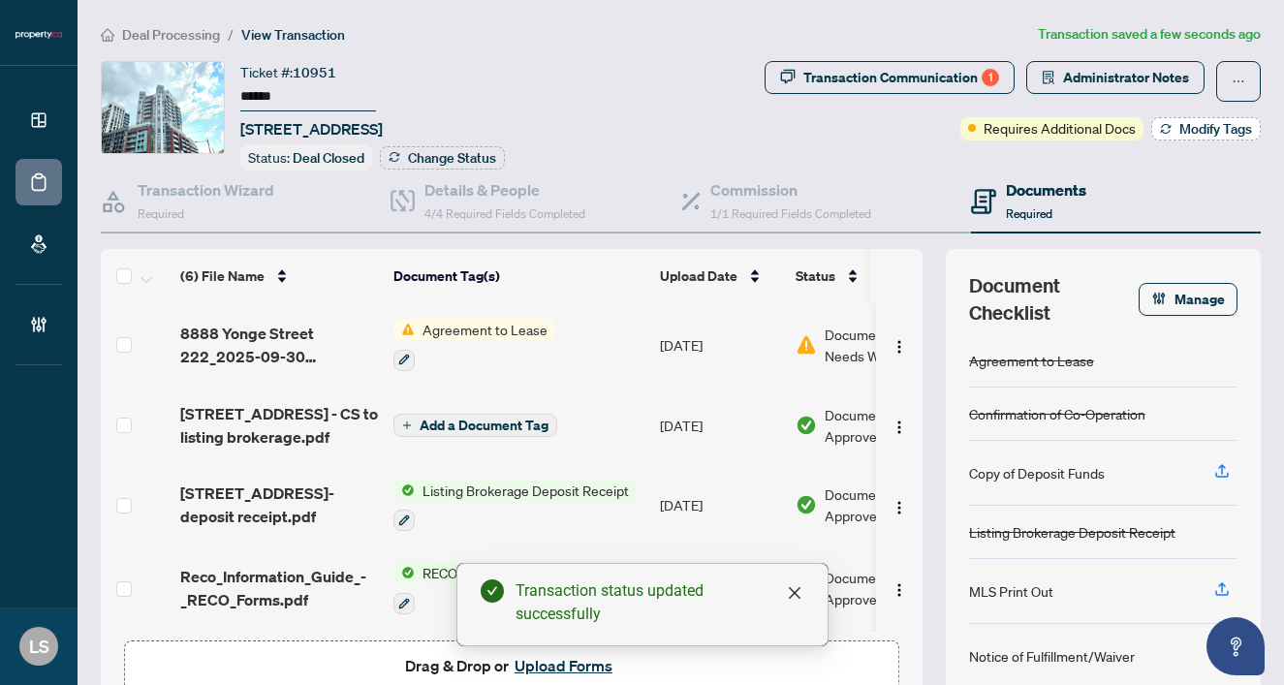
click at [1170, 130] on icon "button" at bounding box center [1166, 129] width 12 height 12
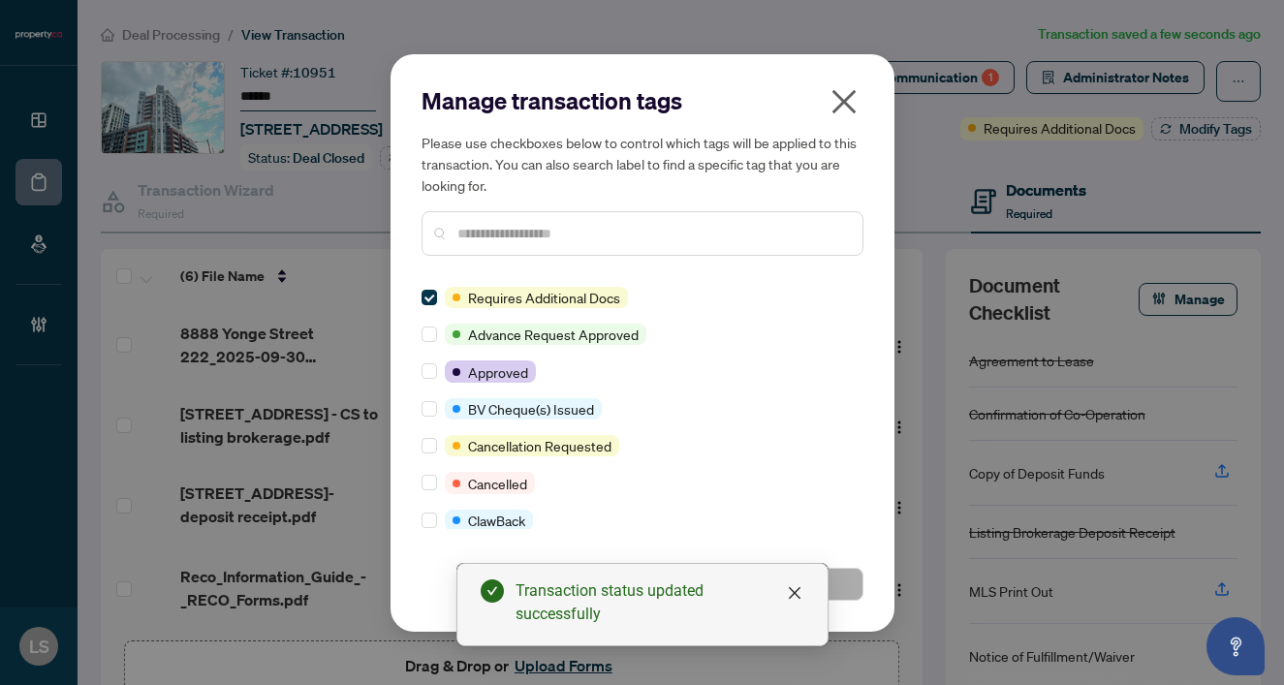
click at [498, 237] on input "text" at bounding box center [652, 233] width 390 height 21
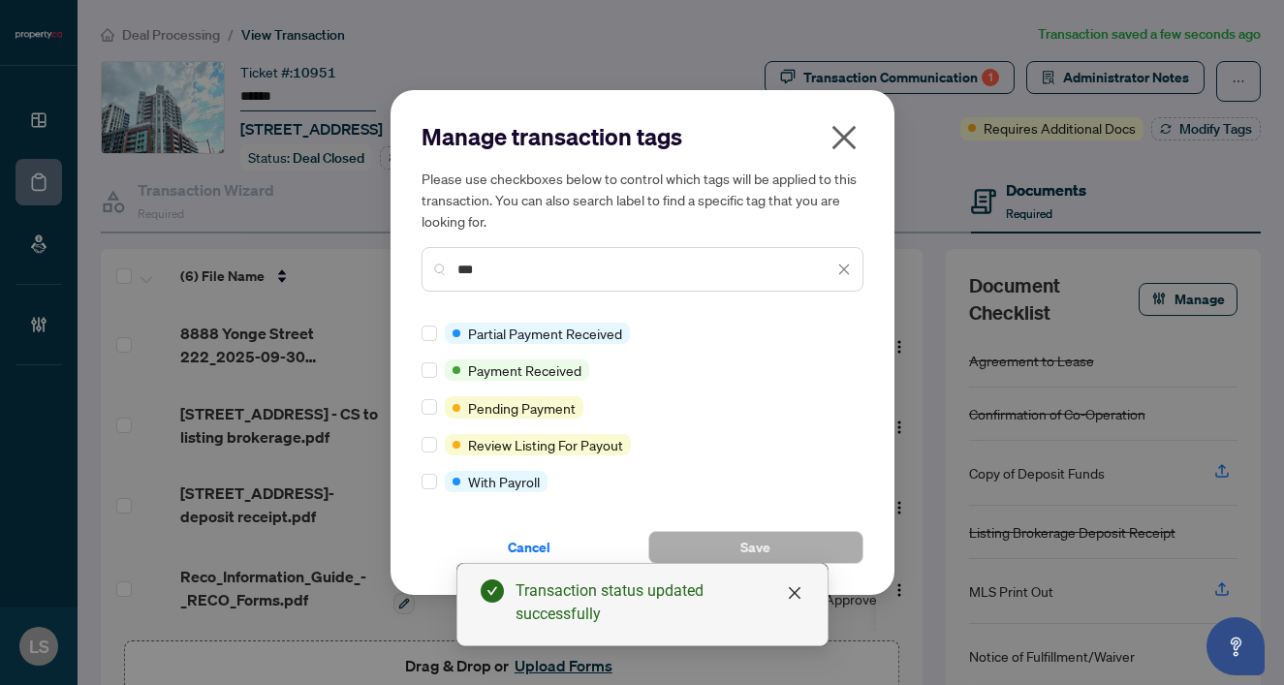
type input "***"
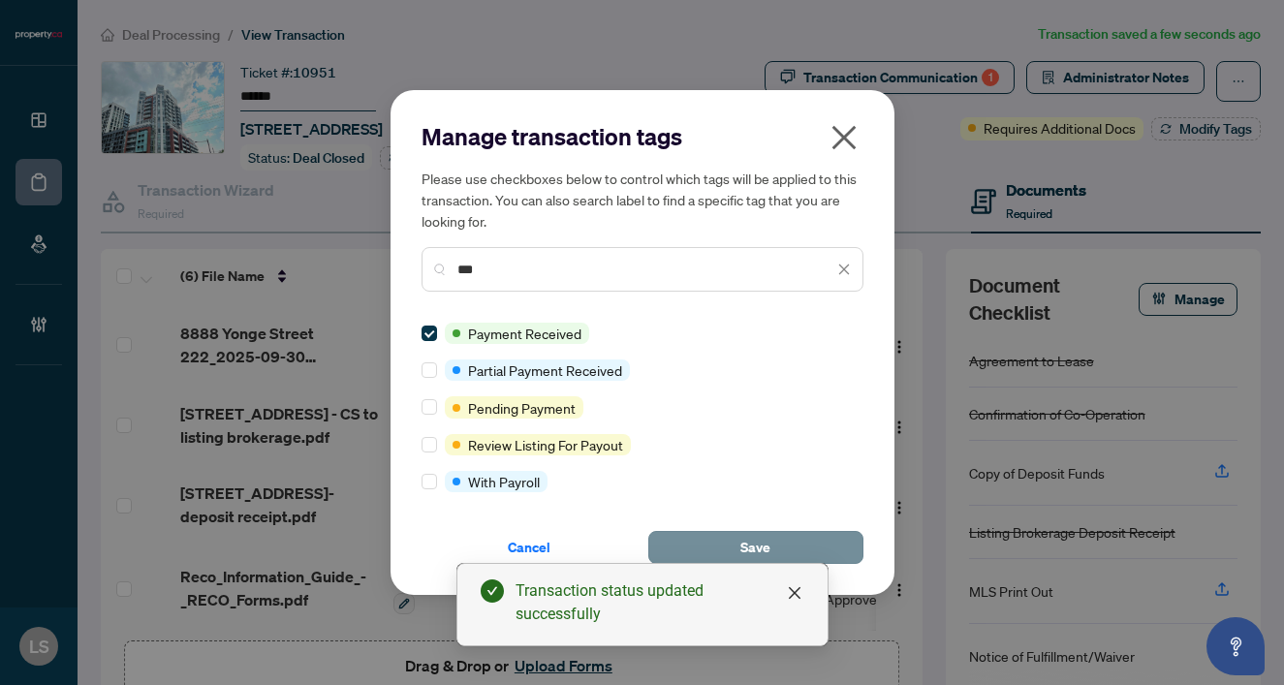
click at [806, 550] on button "Save" at bounding box center [755, 547] width 215 height 33
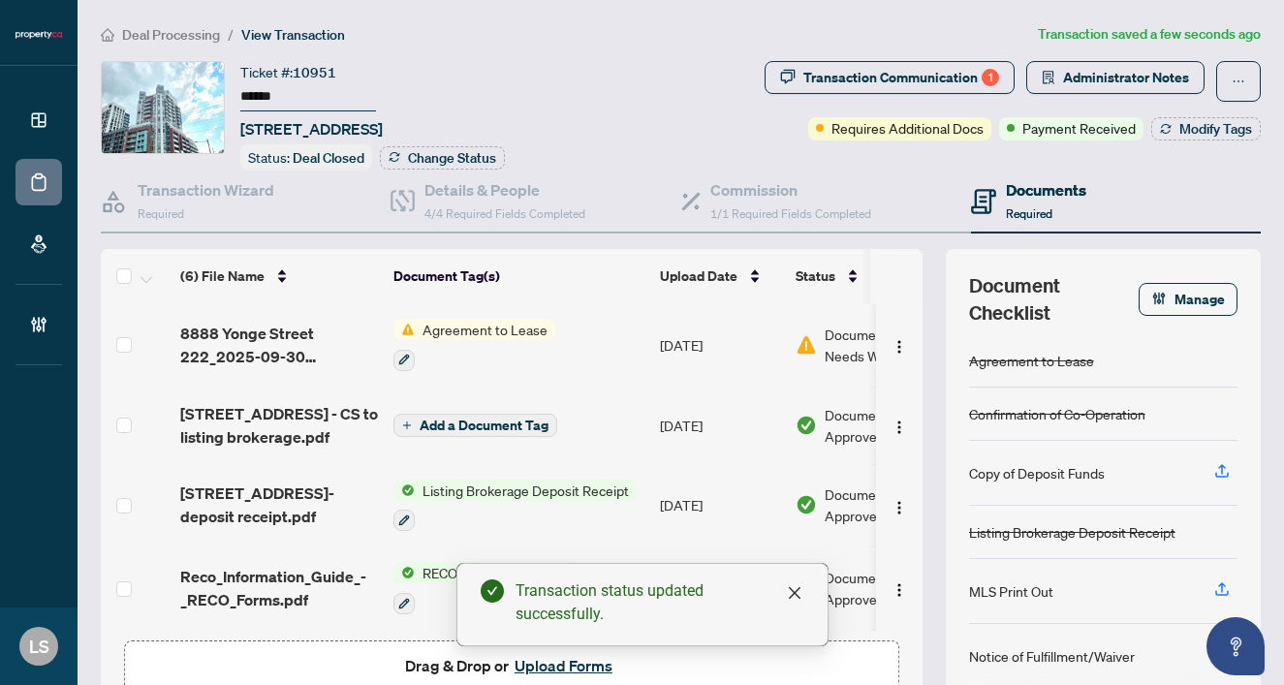
click at [191, 34] on span "Deal Processing" at bounding box center [171, 34] width 98 height 17
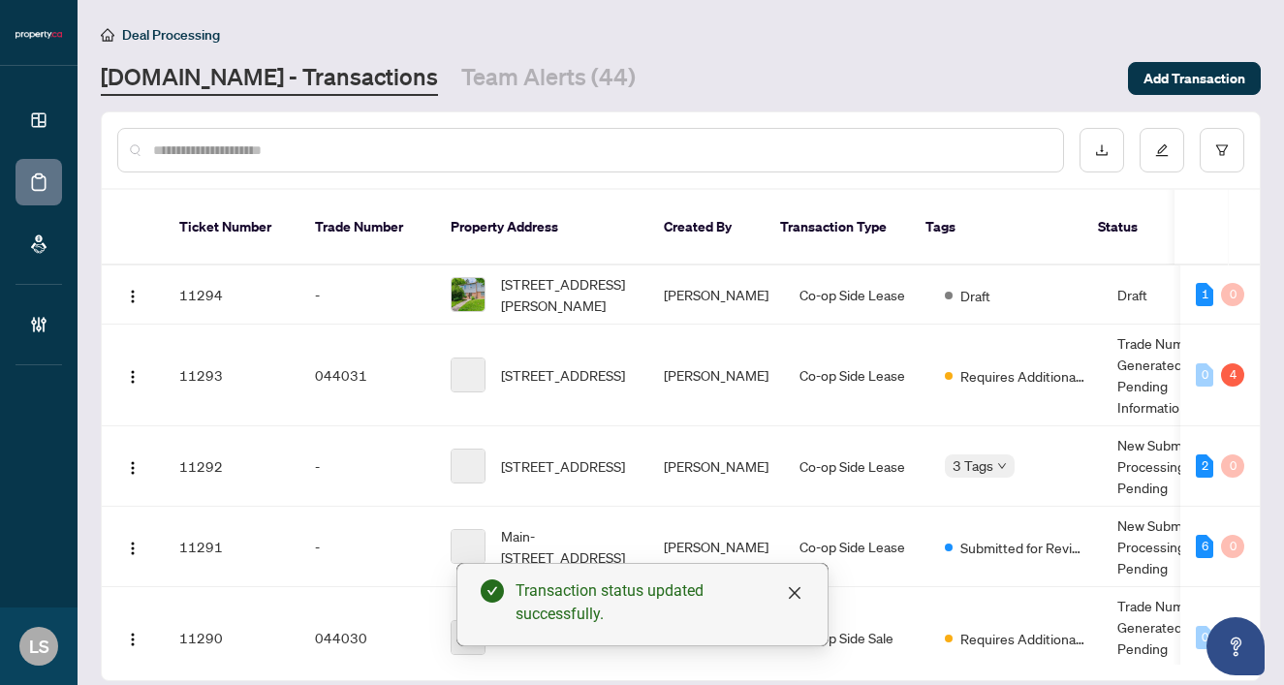
click at [382, 157] on input "text" at bounding box center [600, 150] width 894 height 21
paste input "******"
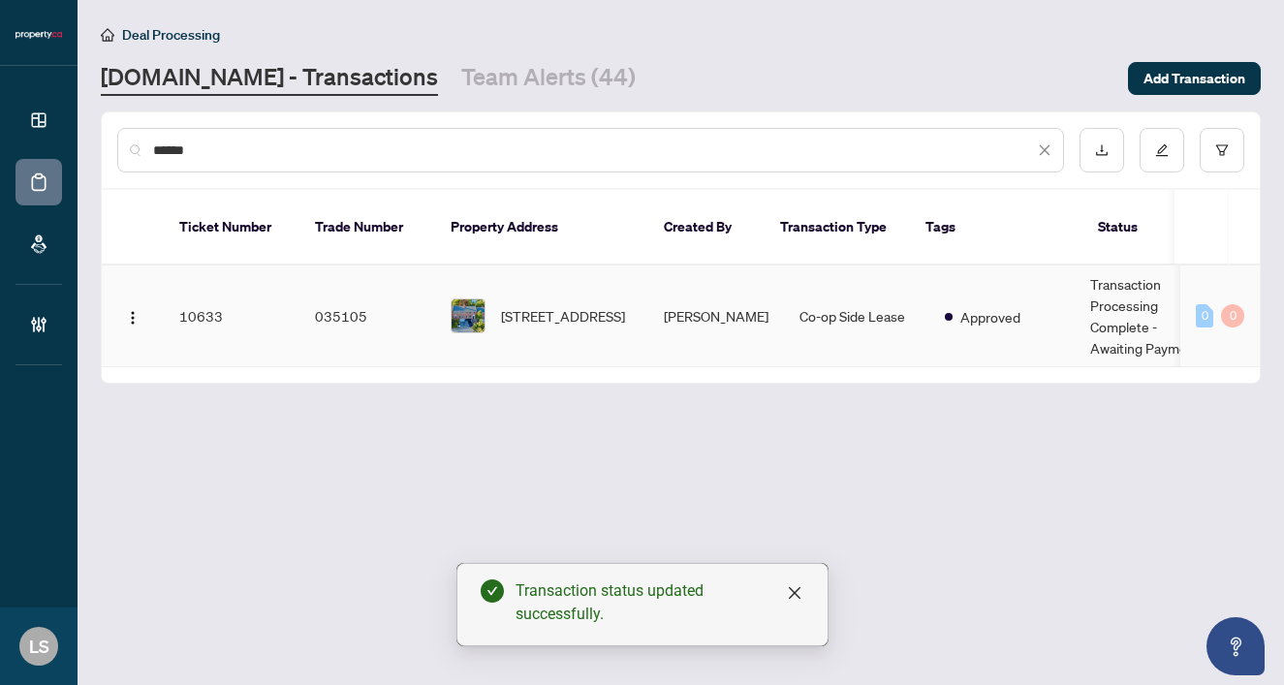
type input "******"
click at [590, 305] on span "6 Mallingham Crt, Toronto, Ontario M2N 6G4, Canada" at bounding box center [563, 315] width 124 height 21
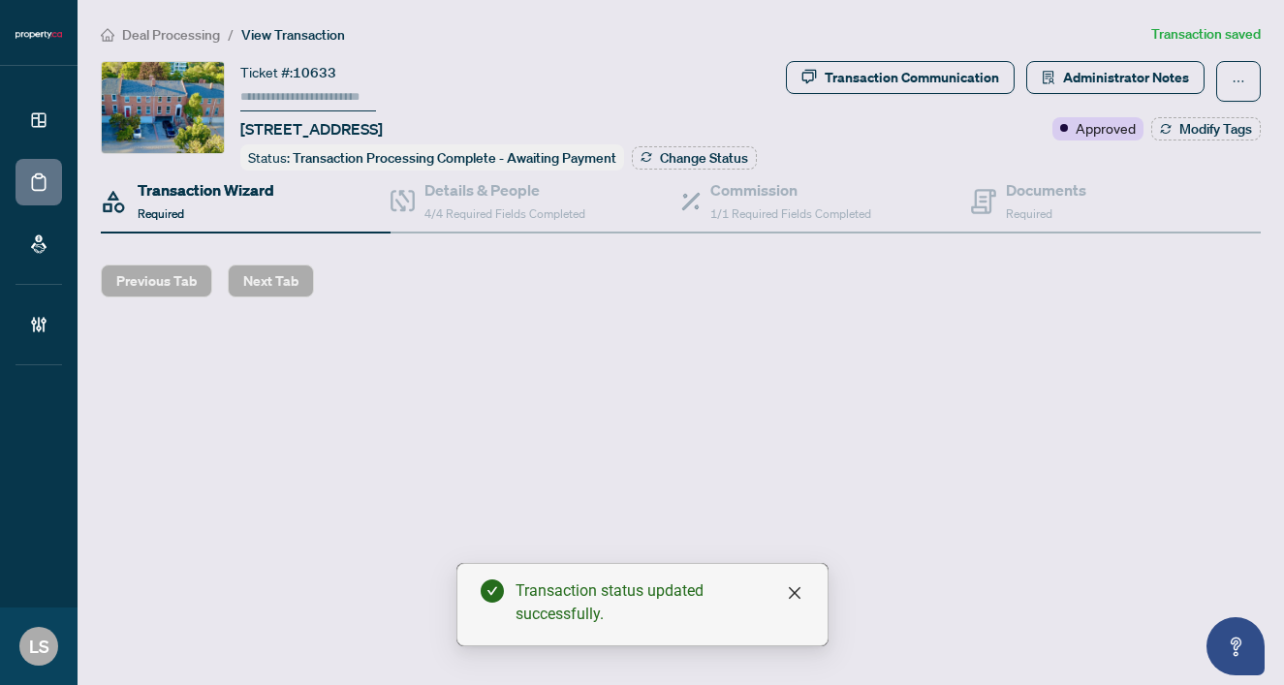
type input "******"
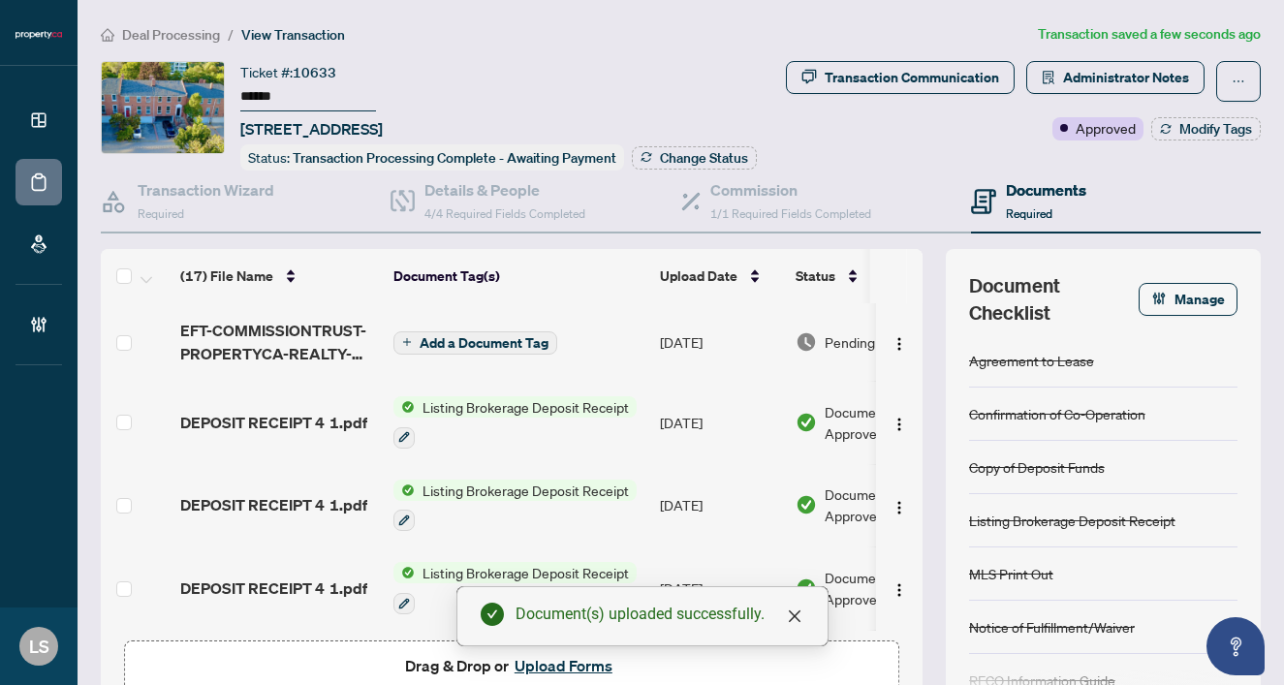
click at [821, 339] on div "Pending Review" at bounding box center [870, 341] width 149 height 21
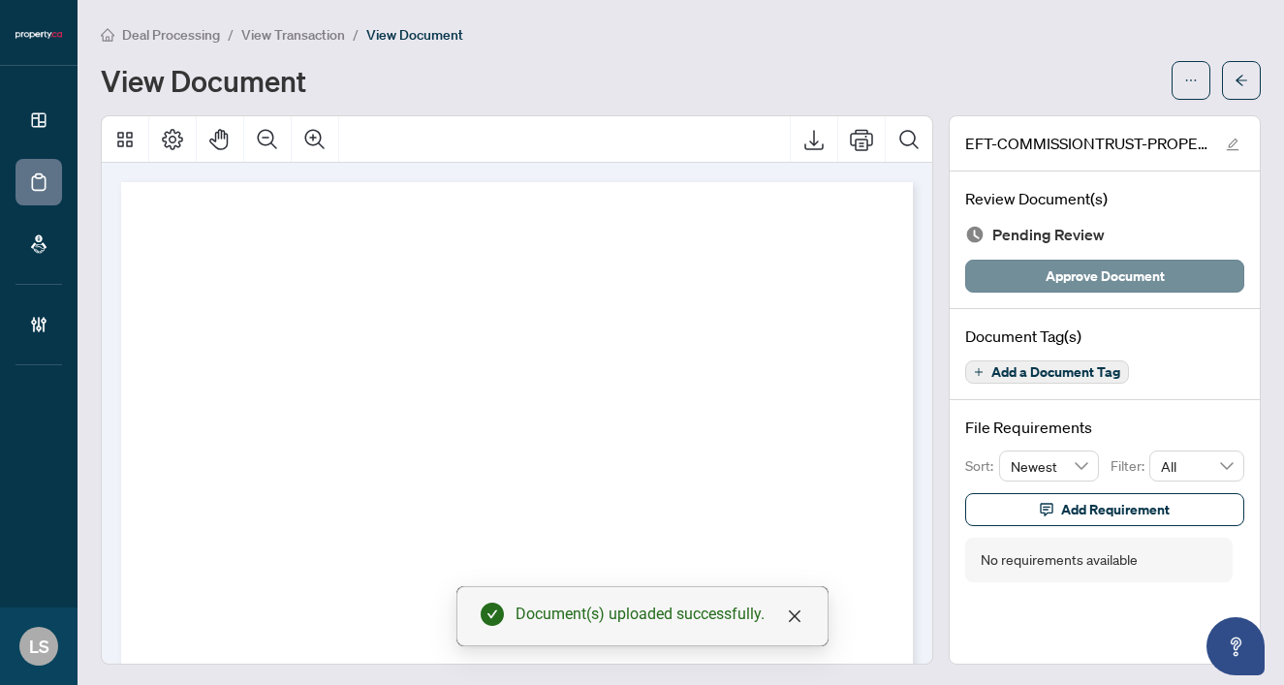
drag, startPoint x: 1110, startPoint y: 271, endPoint x: 1075, endPoint y: 266, distance: 36.2
click at [1110, 271] on span "Approve Document" at bounding box center [1105, 276] width 119 height 31
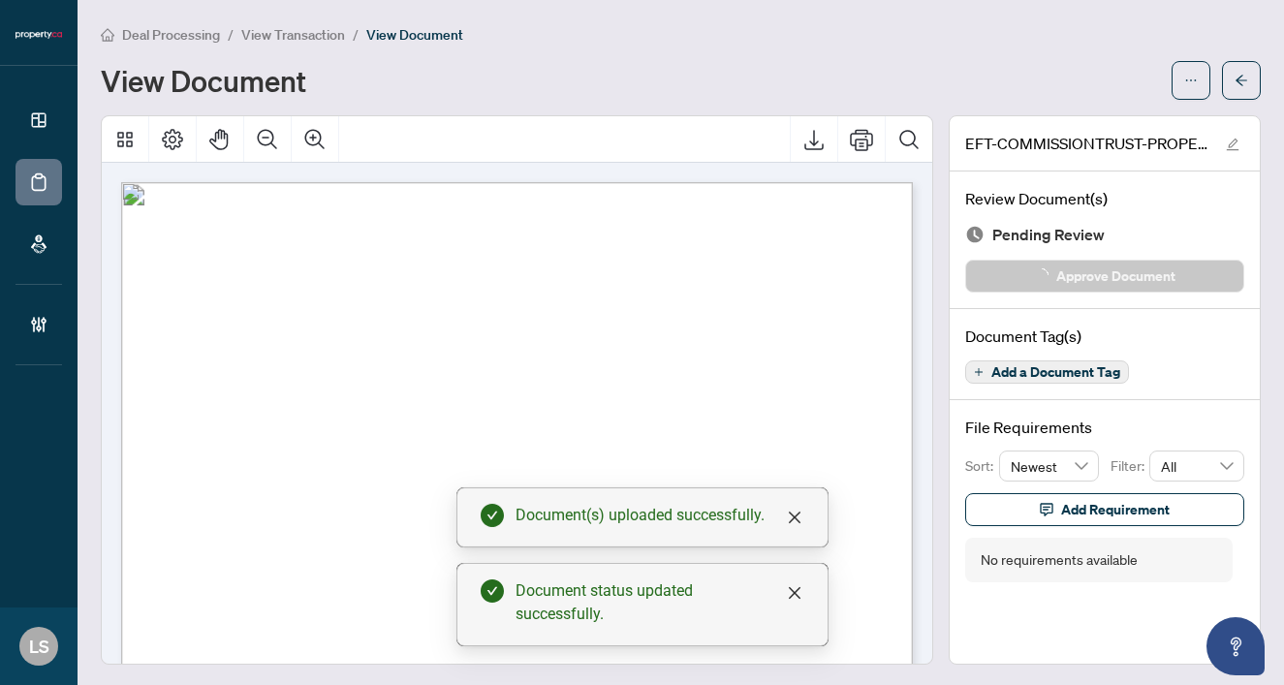
click at [297, 28] on span "View Transaction" at bounding box center [293, 34] width 104 height 17
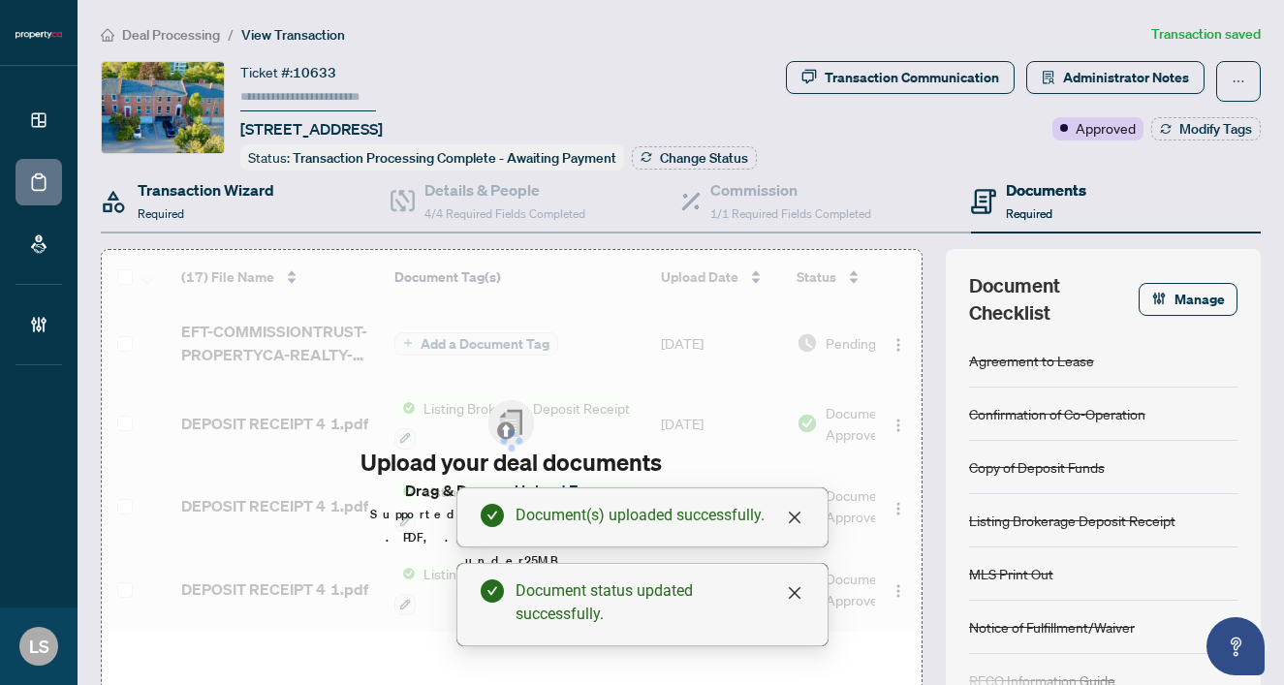
type input "******"
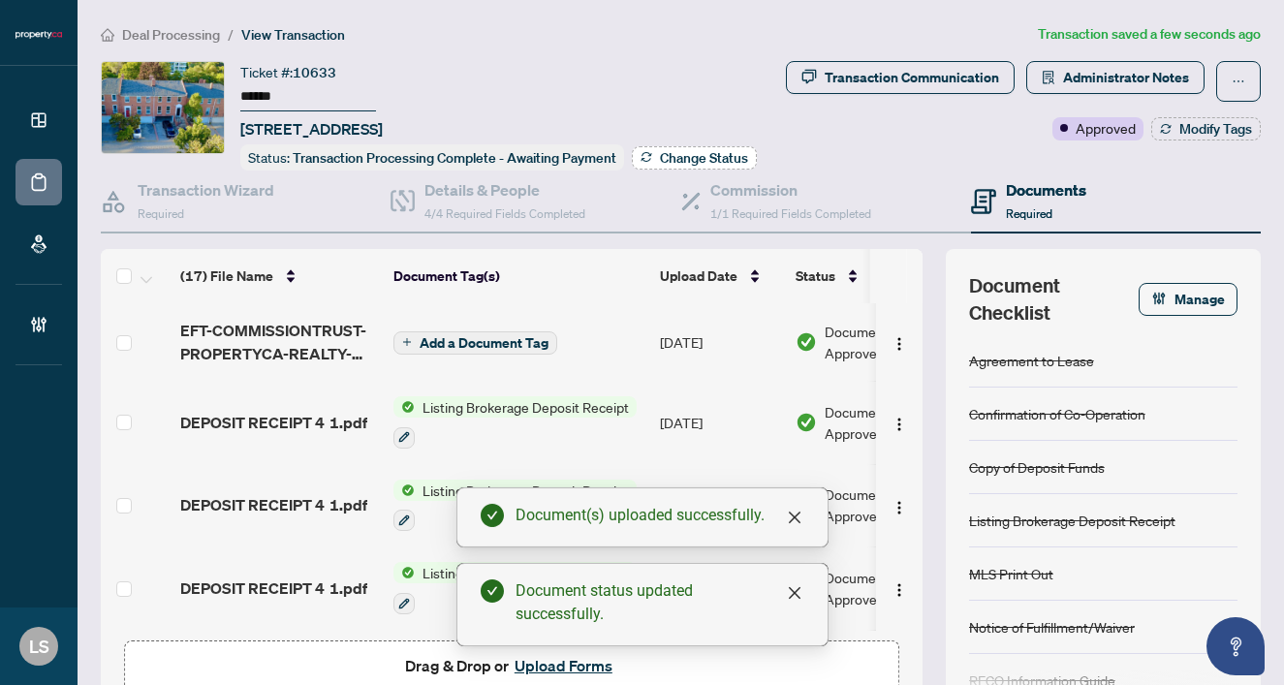
click at [699, 151] on span "Change Status" at bounding box center [704, 158] width 88 height 14
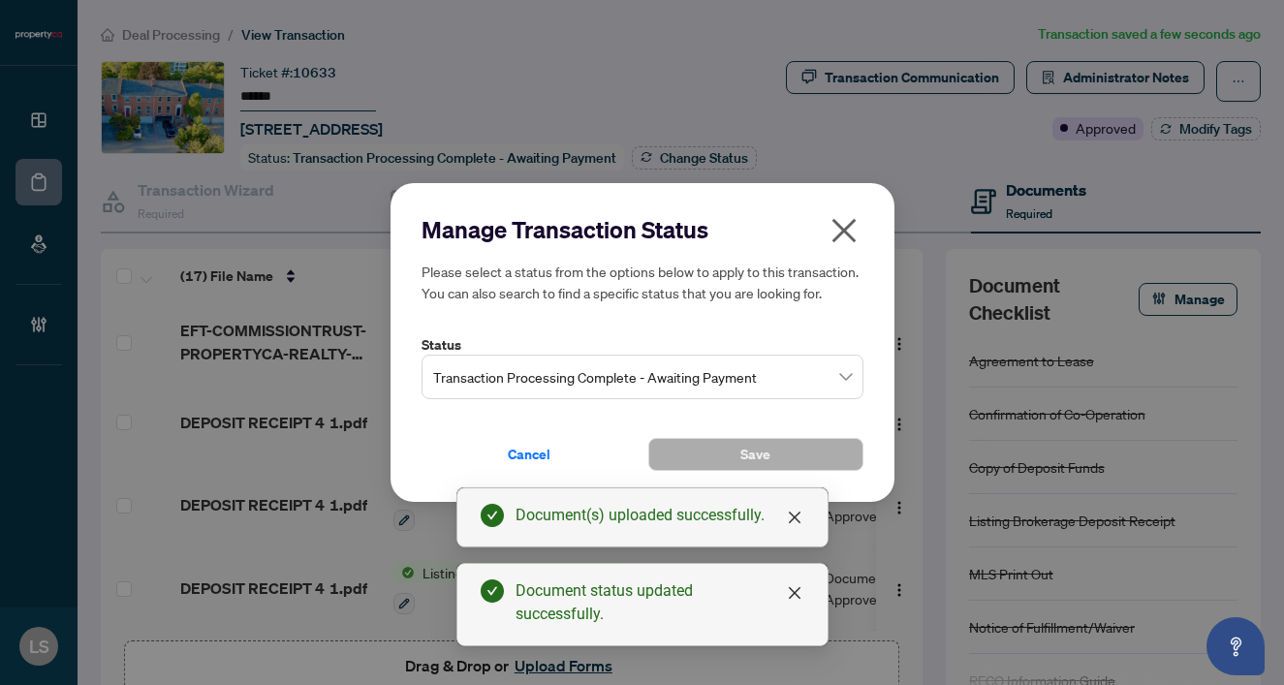
click at [486, 380] on span "Transaction Processing Complete - Awaiting Payment" at bounding box center [642, 377] width 419 height 37
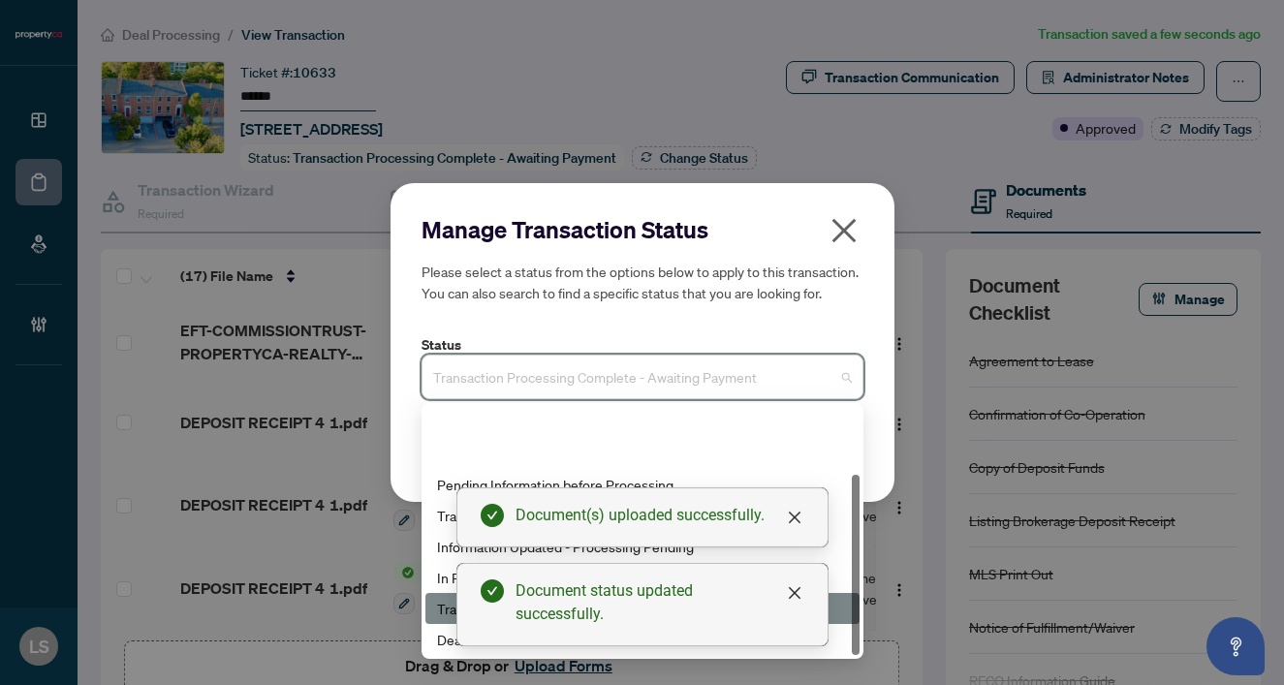
scroll to position [93, 0]
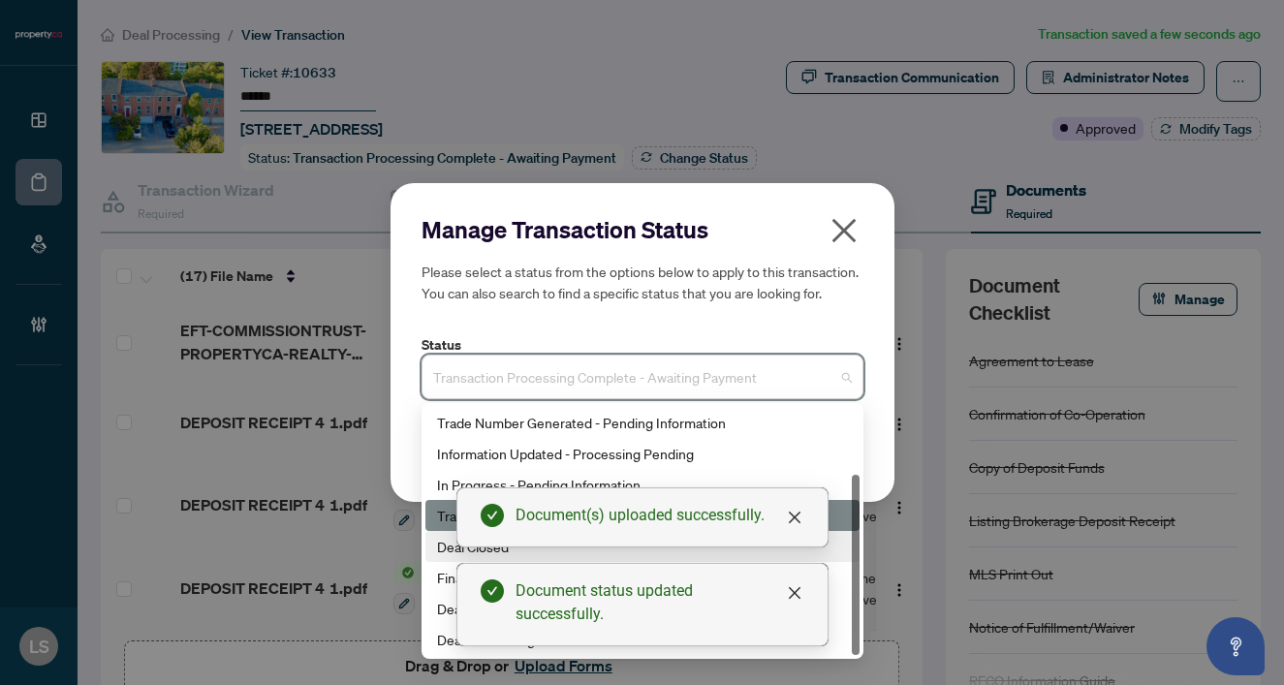
click at [448, 549] on div "Deal Closed" at bounding box center [642, 546] width 411 height 21
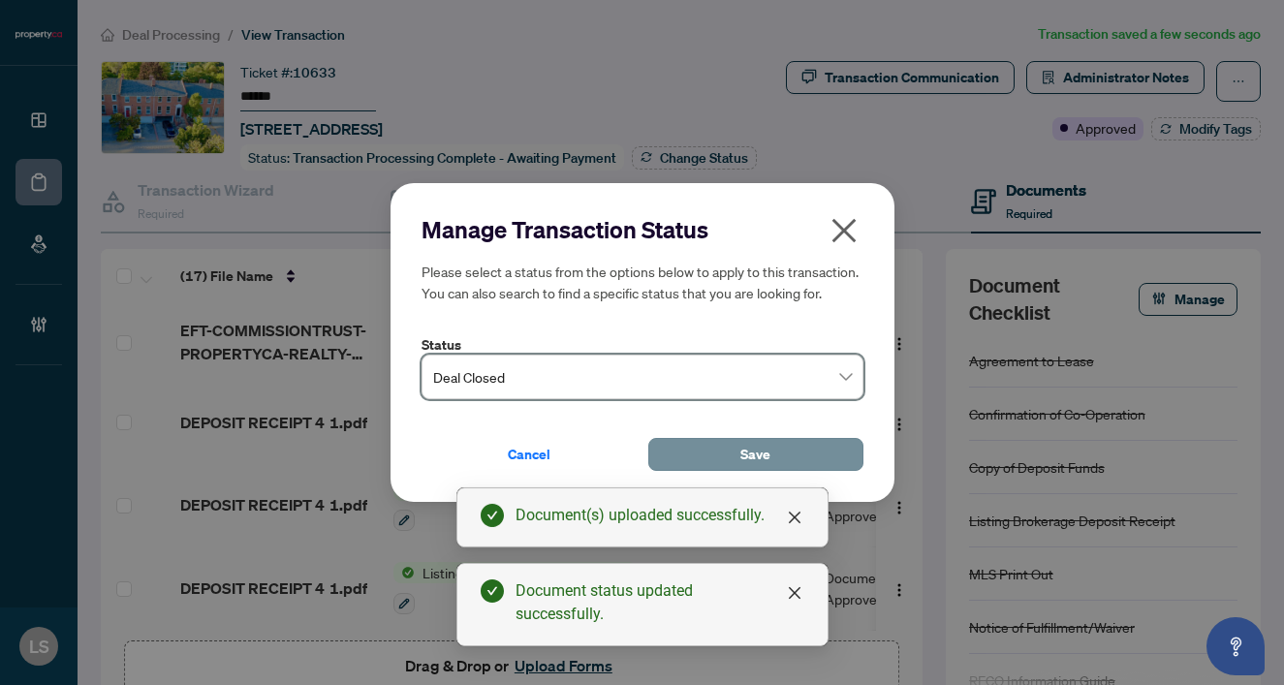
click at [767, 446] on span "Save" at bounding box center [755, 454] width 30 height 31
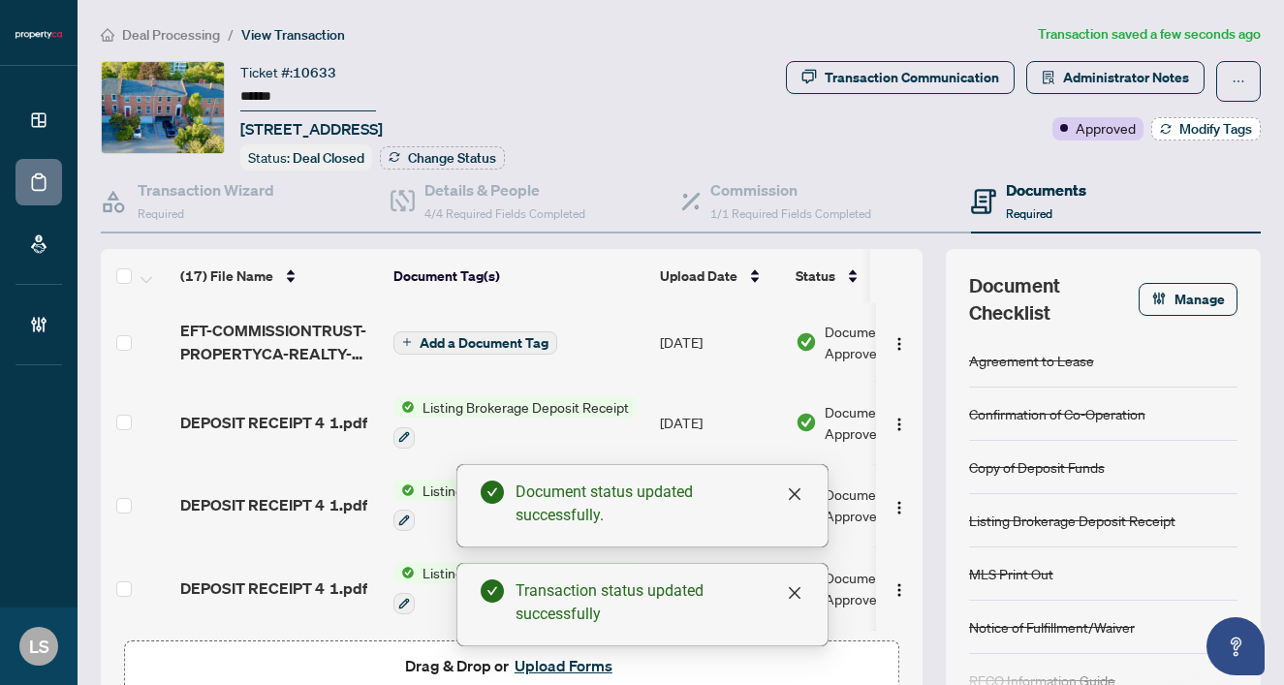
click at [1202, 122] on span "Modify Tags" at bounding box center [1215, 129] width 73 height 14
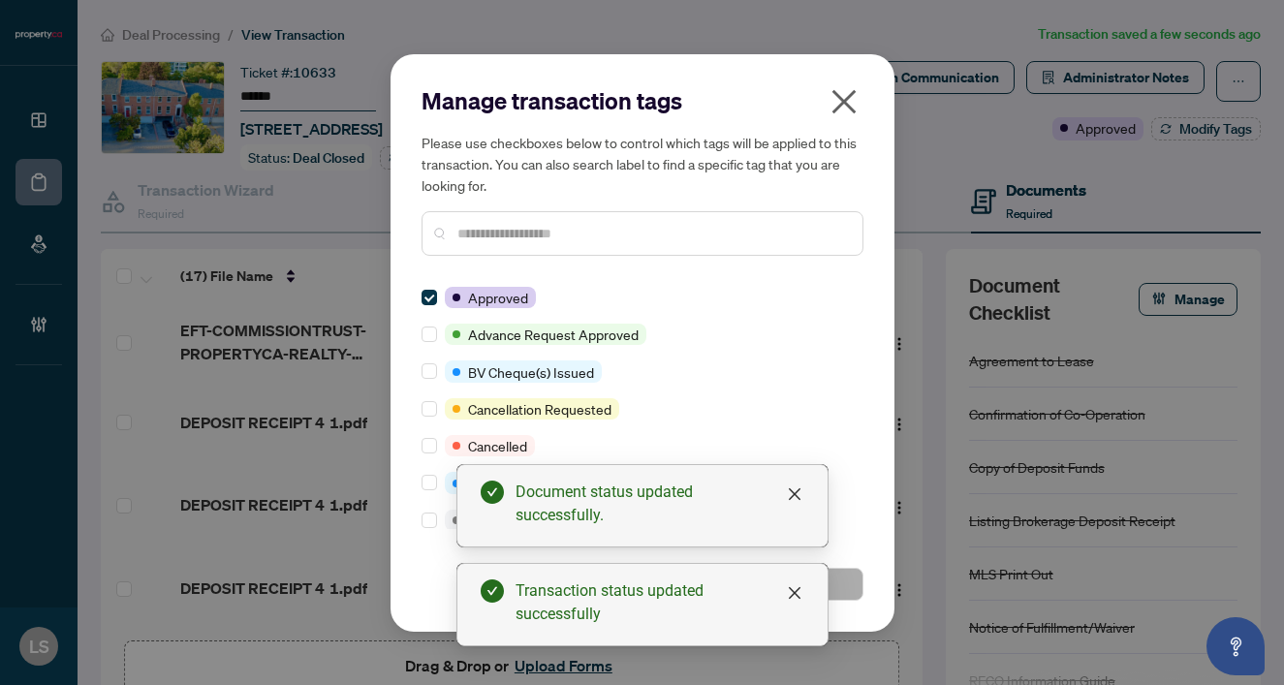
click at [578, 216] on div at bounding box center [643, 233] width 442 height 45
click at [615, 245] on div at bounding box center [643, 233] width 442 height 45
click at [607, 232] on input "text" at bounding box center [652, 233] width 390 height 21
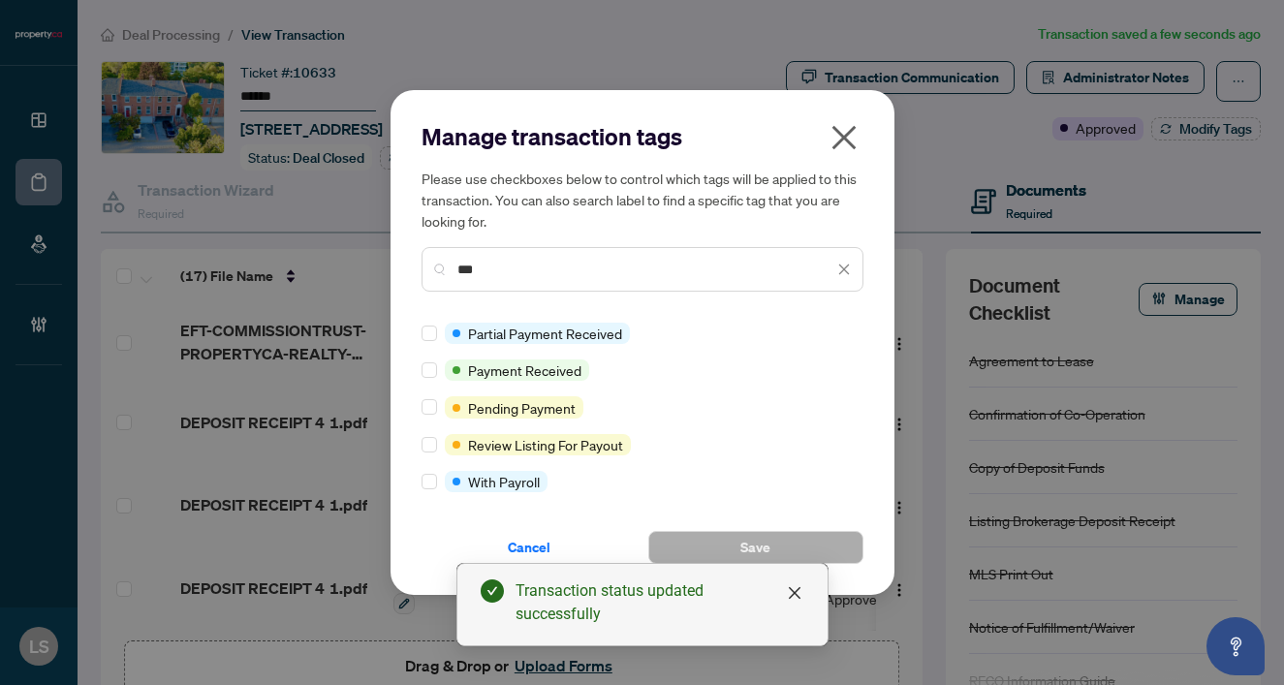
type input "***"
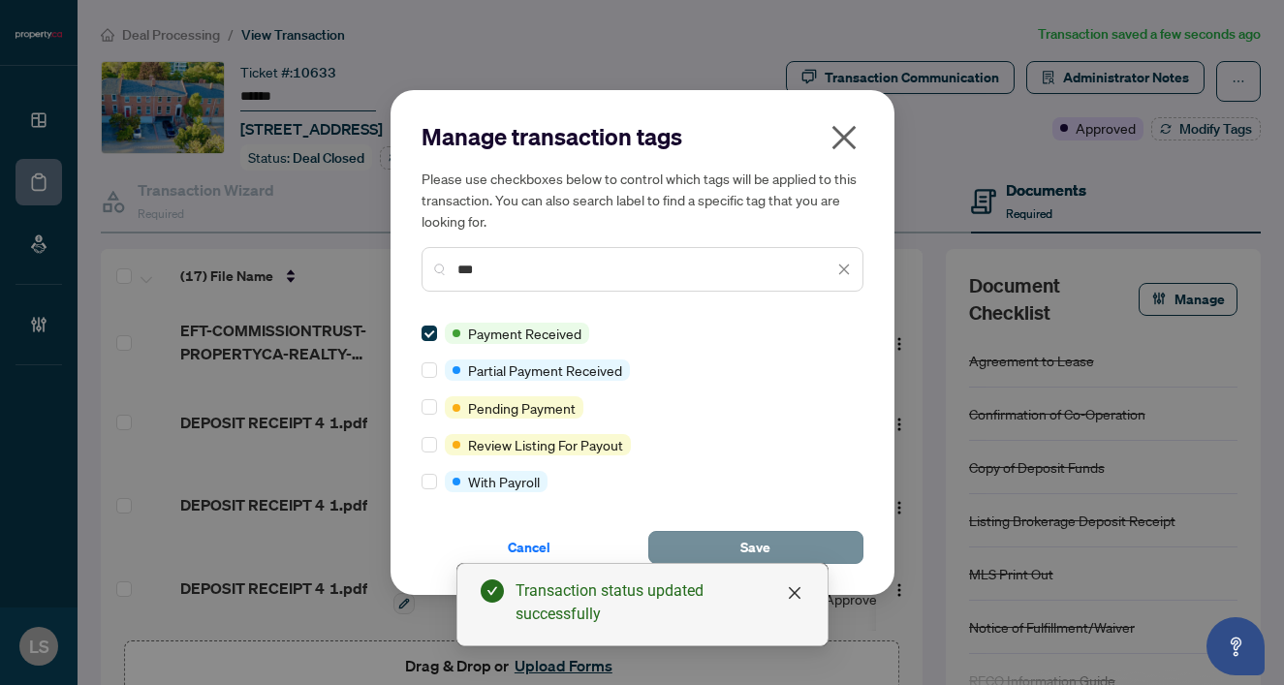
click at [797, 543] on button "Save" at bounding box center [755, 547] width 215 height 33
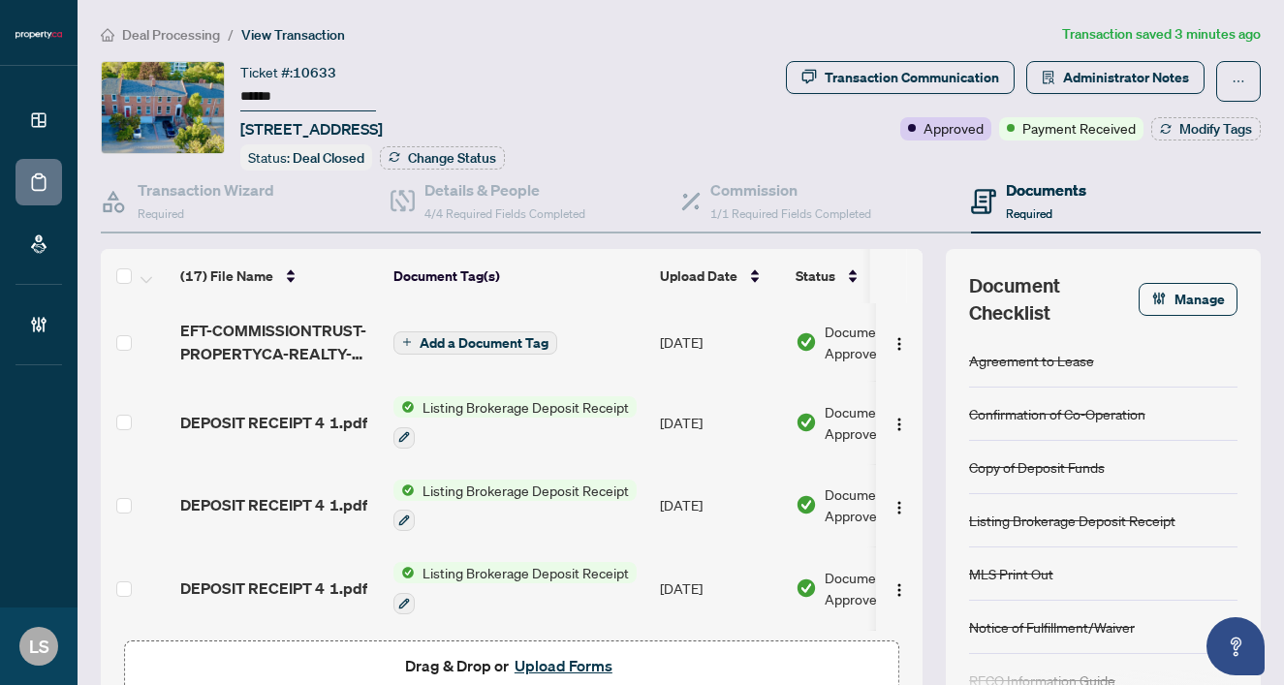
click at [153, 32] on span "Deal Processing" at bounding box center [171, 34] width 98 height 17
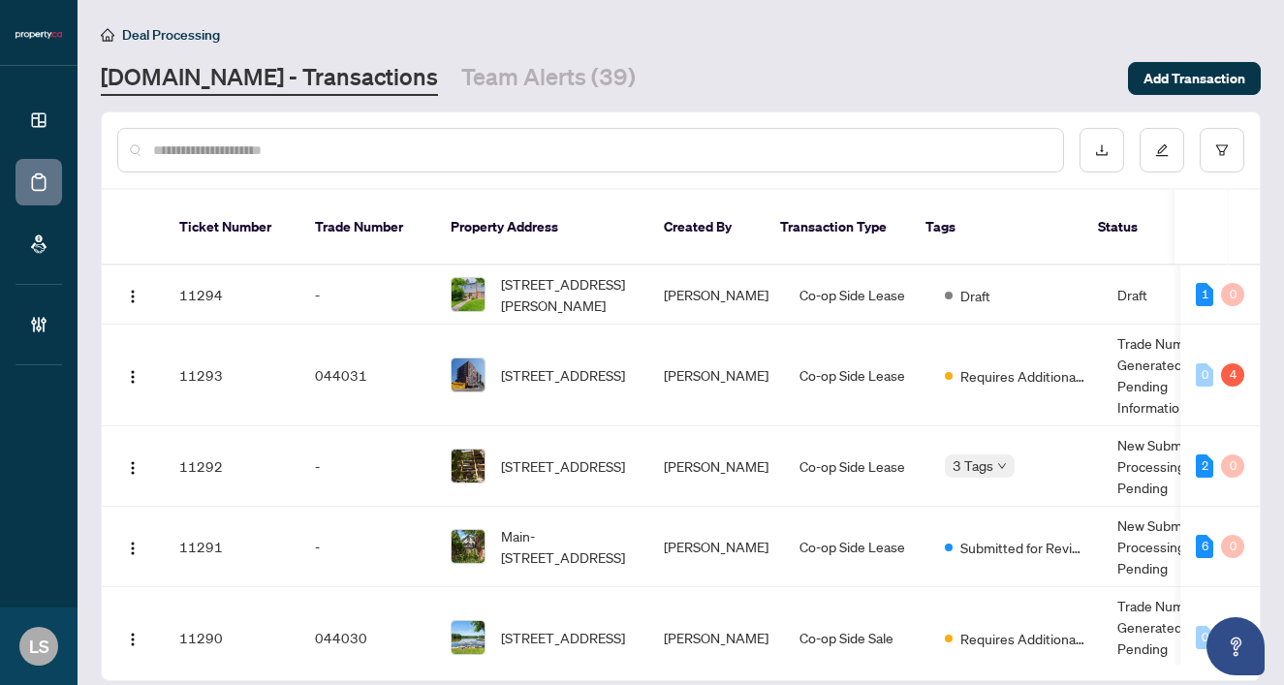
click at [431, 150] on input "text" at bounding box center [600, 150] width 894 height 21
paste input "******"
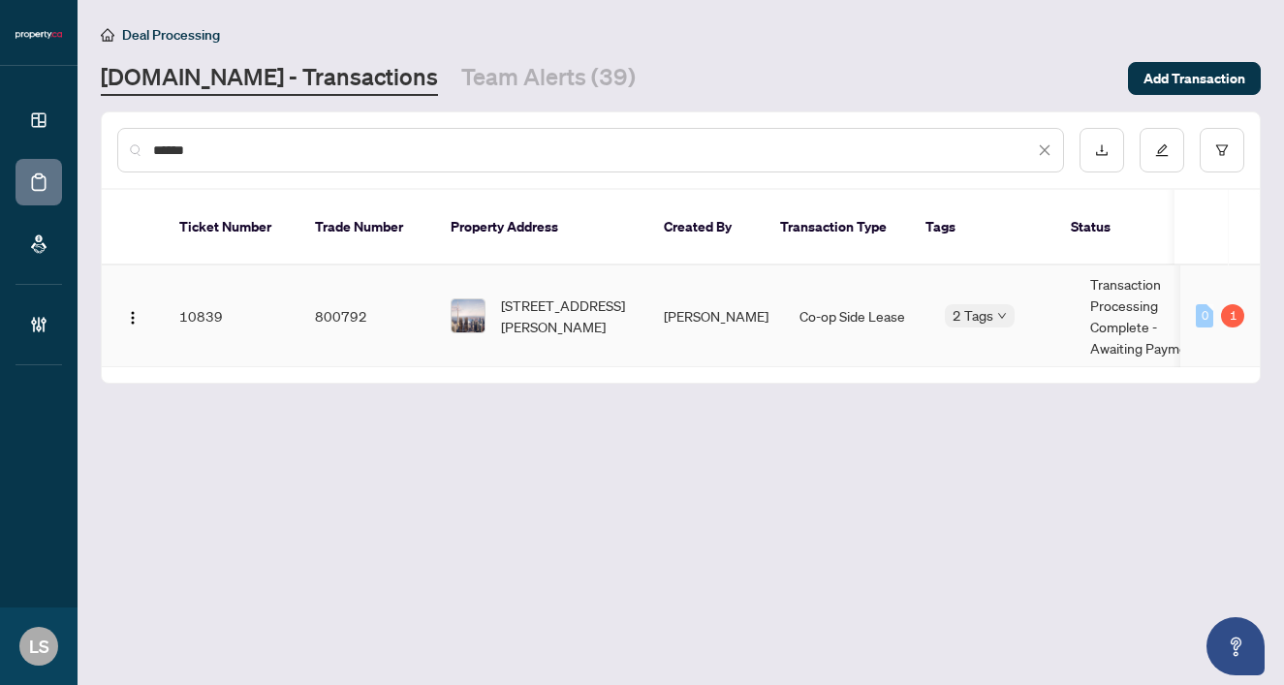
type input "******"
click at [516, 295] on span "2102-15 Mercer St, Toronto, Ontario M5V 0T8, Canada" at bounding box center [567, 316] width 132 height 43
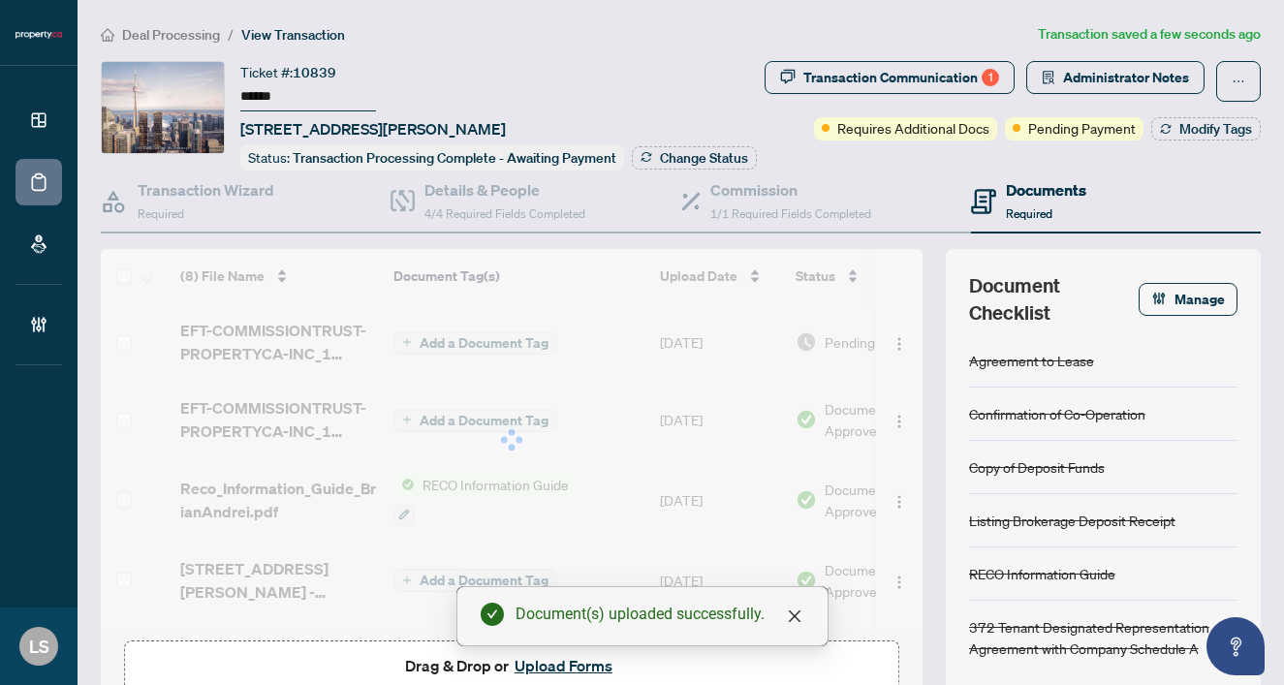
click at [796, 369] on div at bounding box center [512, 440] width 822 height 382
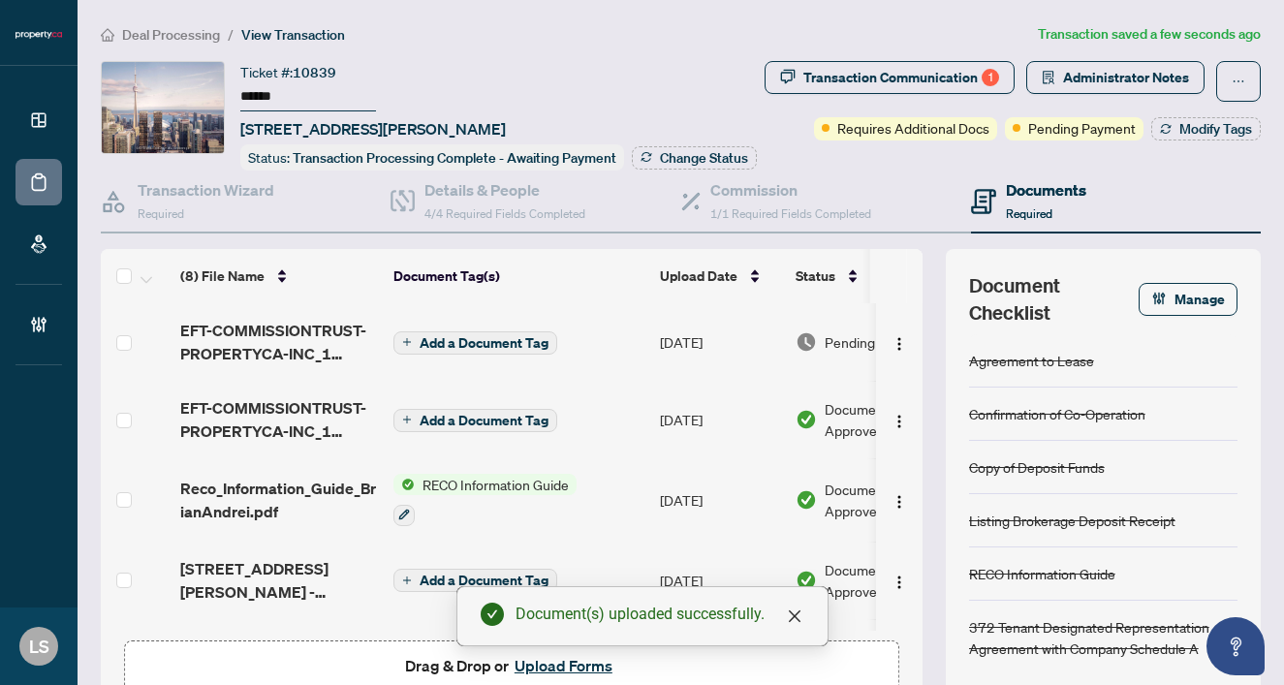
click at [829, 353] on span "Pending Review" at bounding box center [873, 341] width 97 height 21
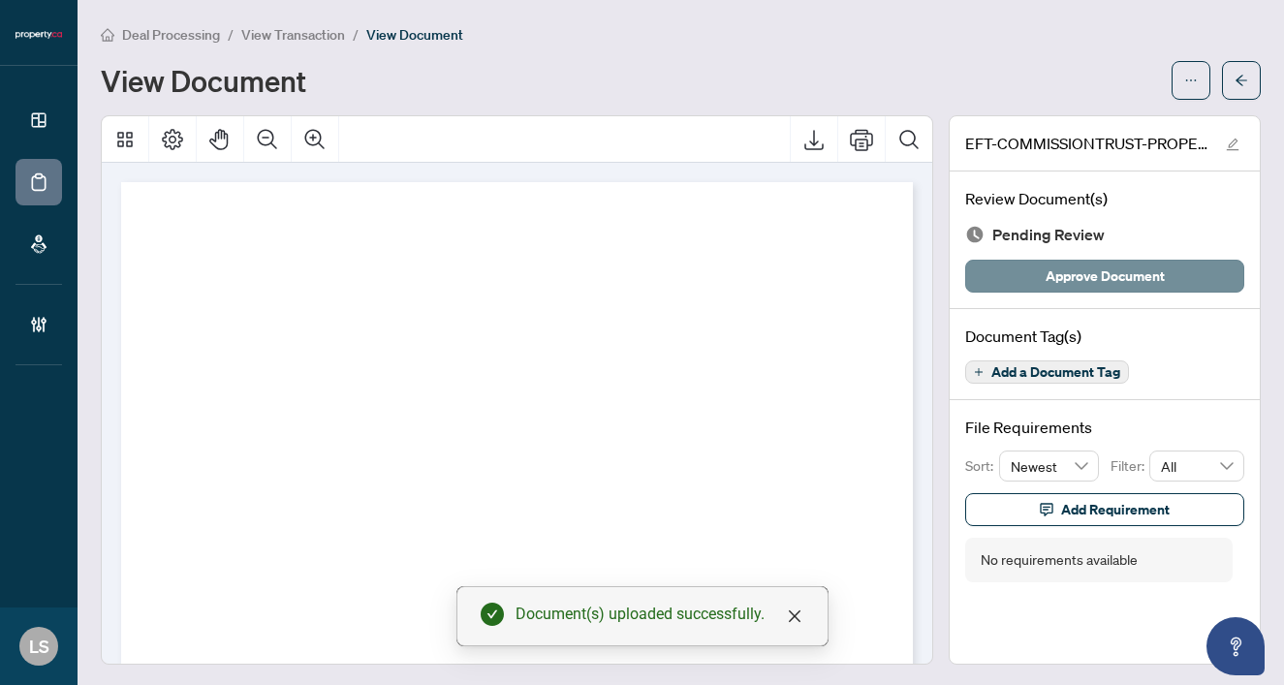
click at [1072, 278] on span "Approve Document" at bounding box center [1105, 276] width 119 height 31
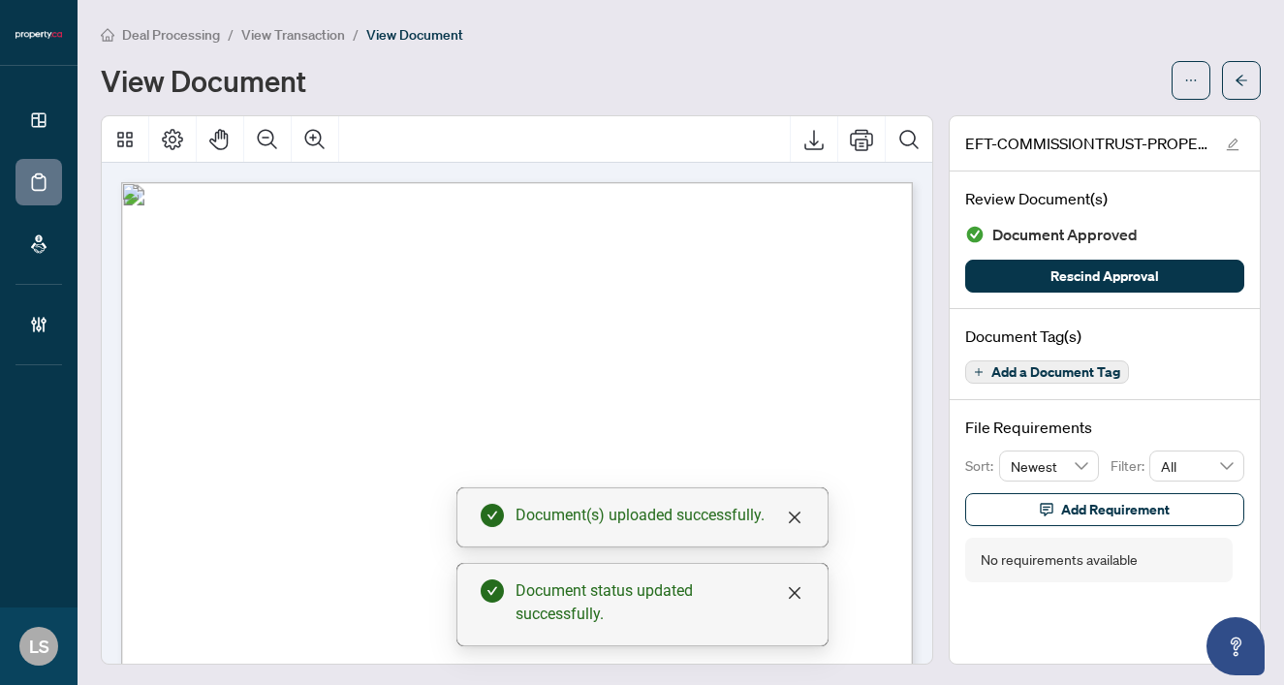
click at [285, 30] on span "View Transaction" at bounding box center [293, 34] width 104 height 17
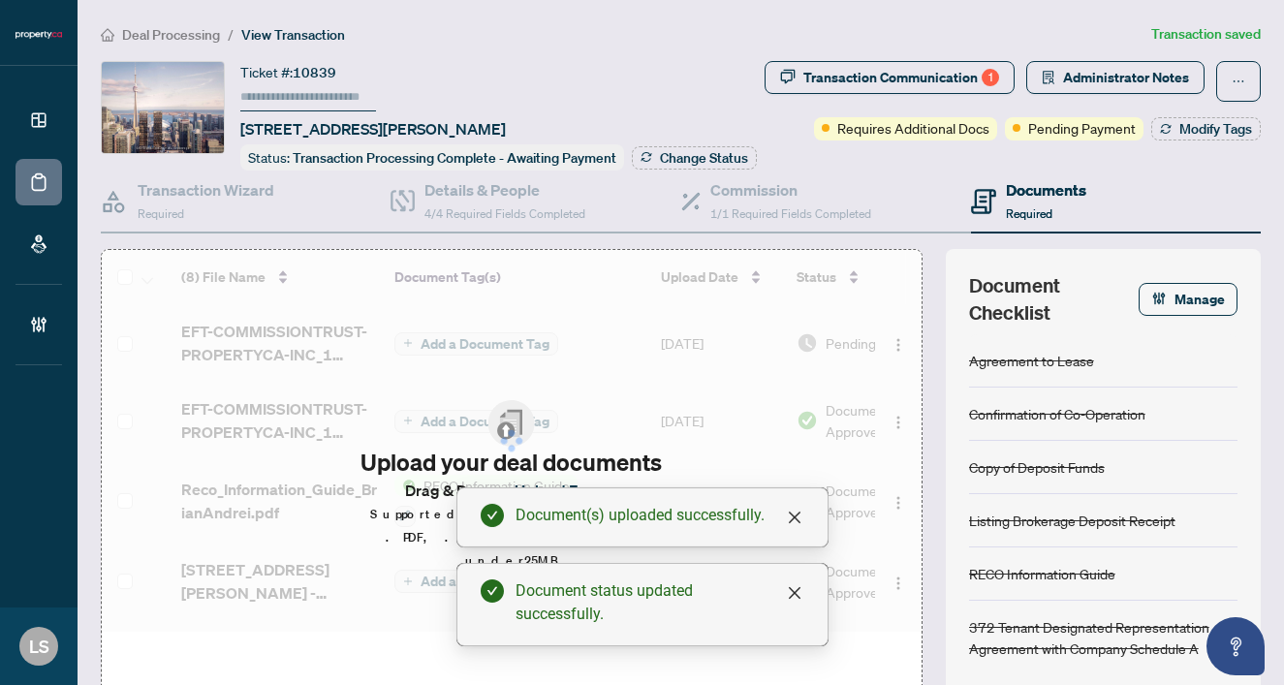
type input "******"
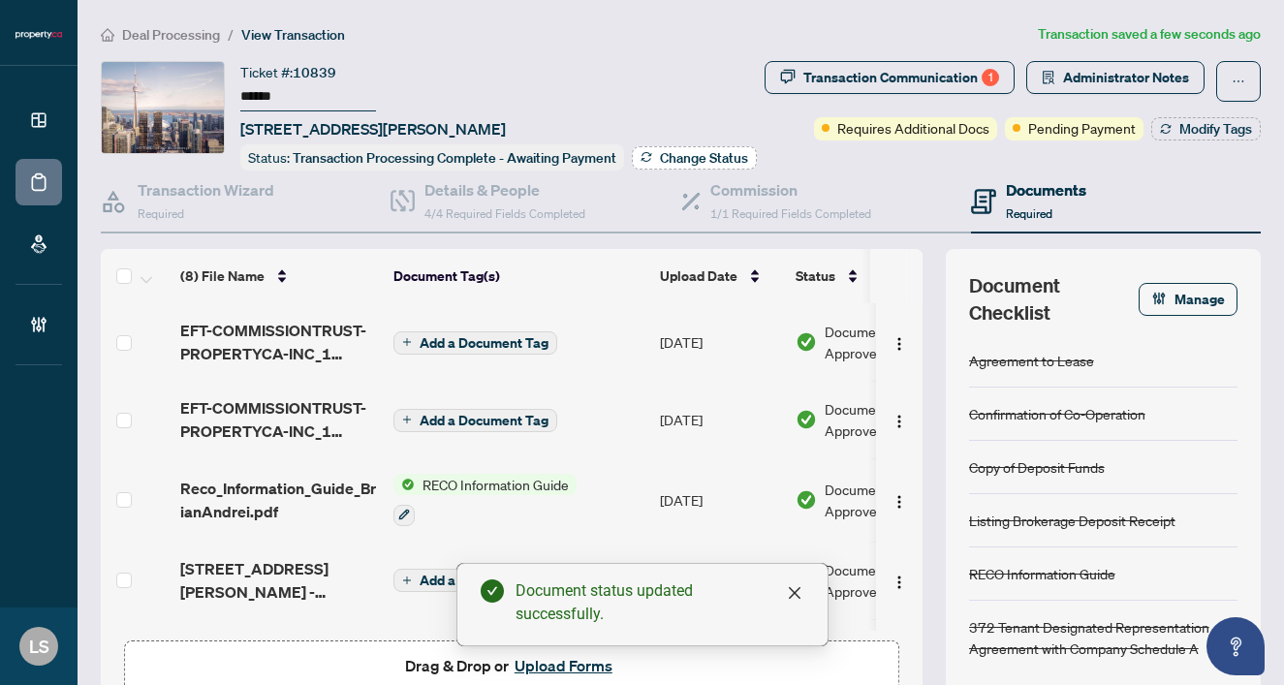
click at [660, 165] on span "Change Status" at bounding box center [704, 158] width 88 height 14
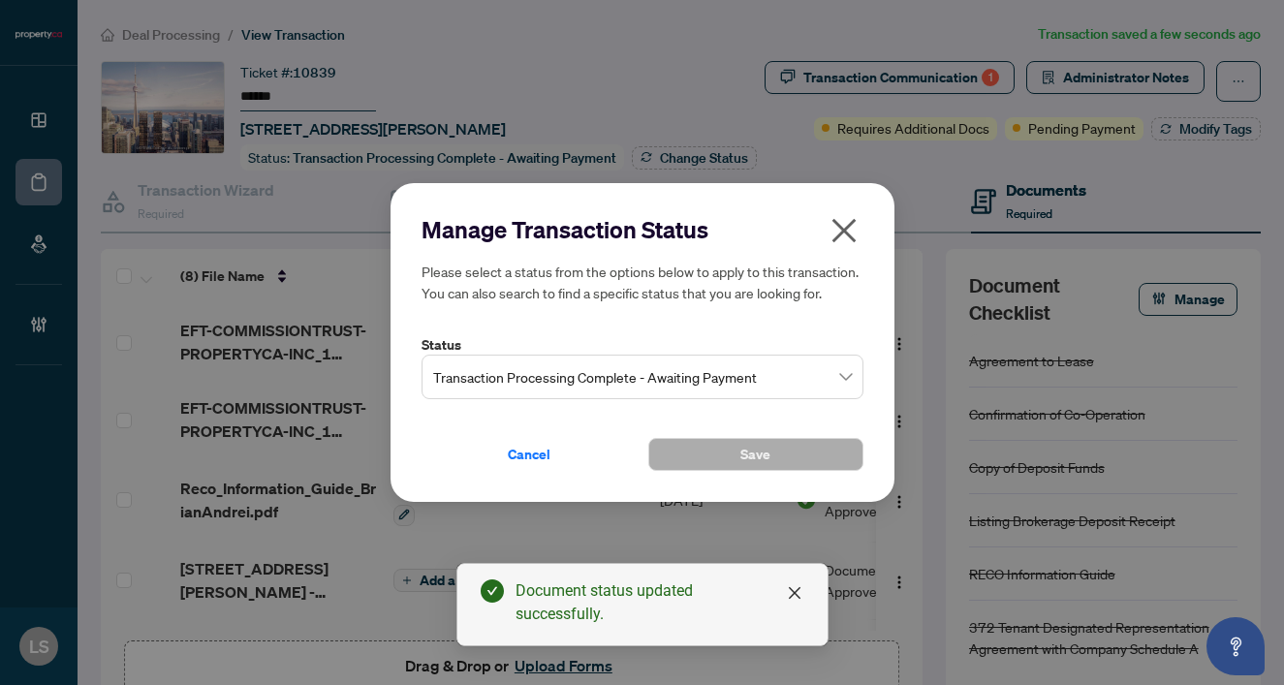
click at [622, 368] on span "Transaction Processing Complete - Awaiting Payment" at bounding box center [642, 377] width 419 height 37
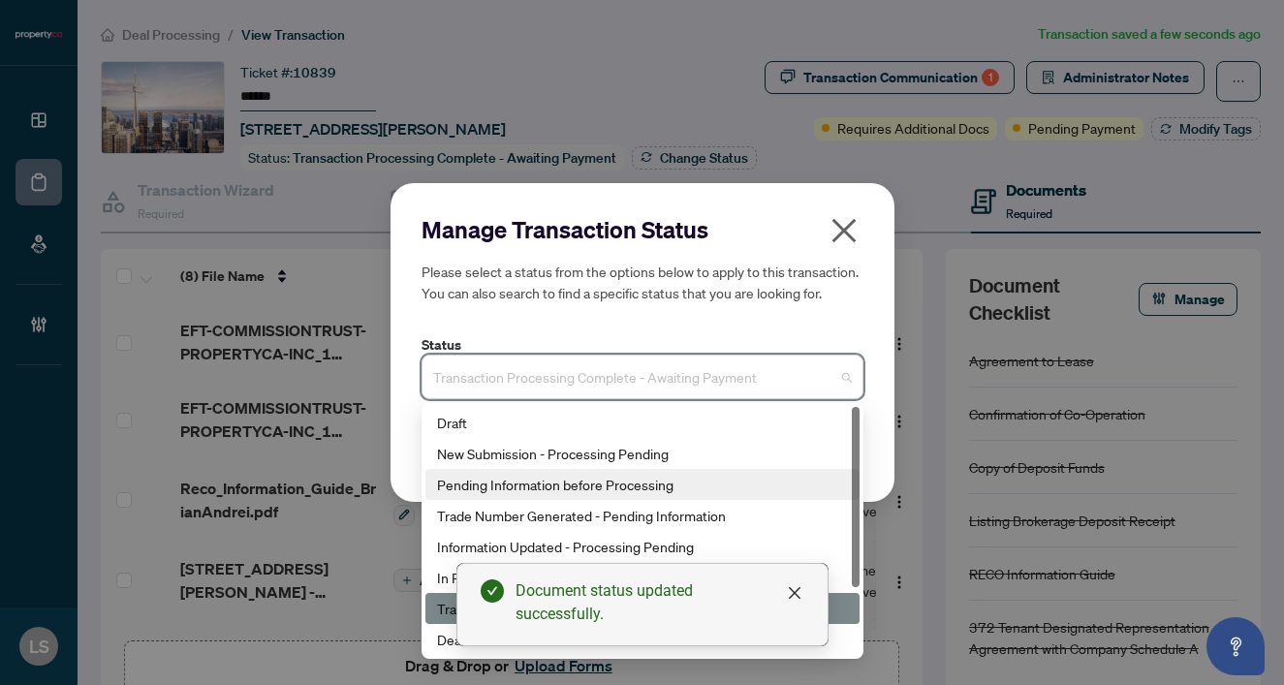
scroll to position [93, 0]
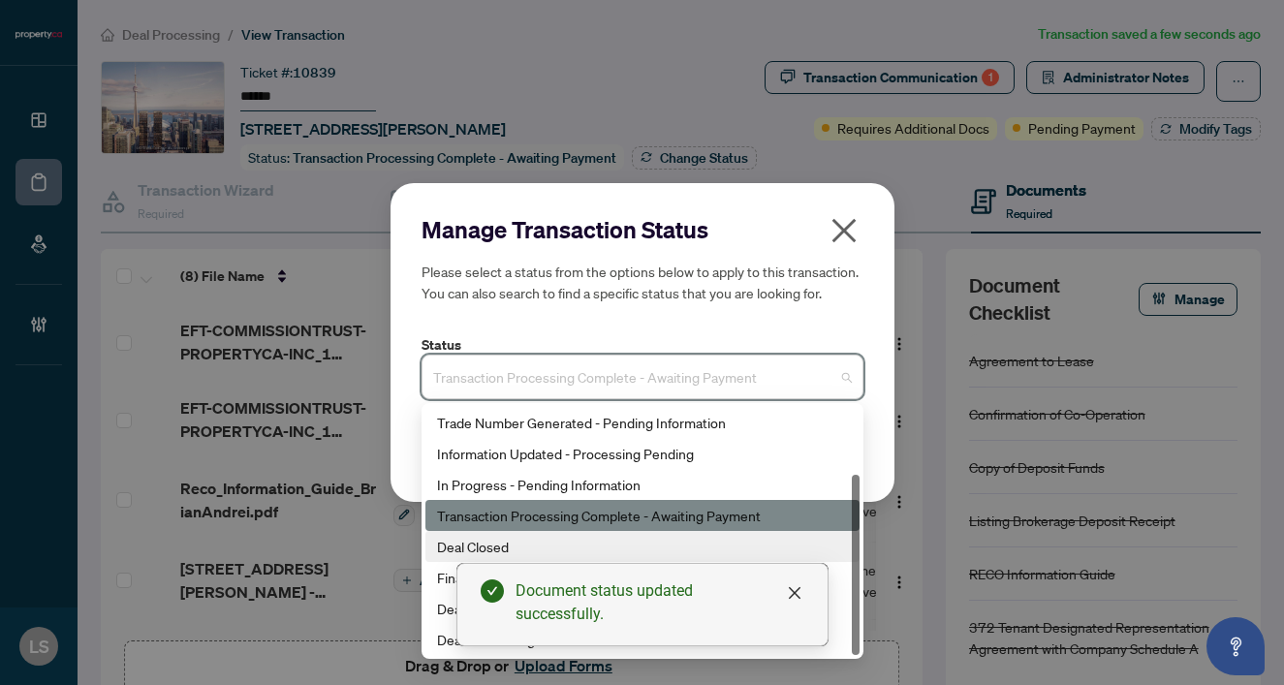
click at [464, 556] on div "Deal Closed" at bounding box center [642, 546] width 411 height 21
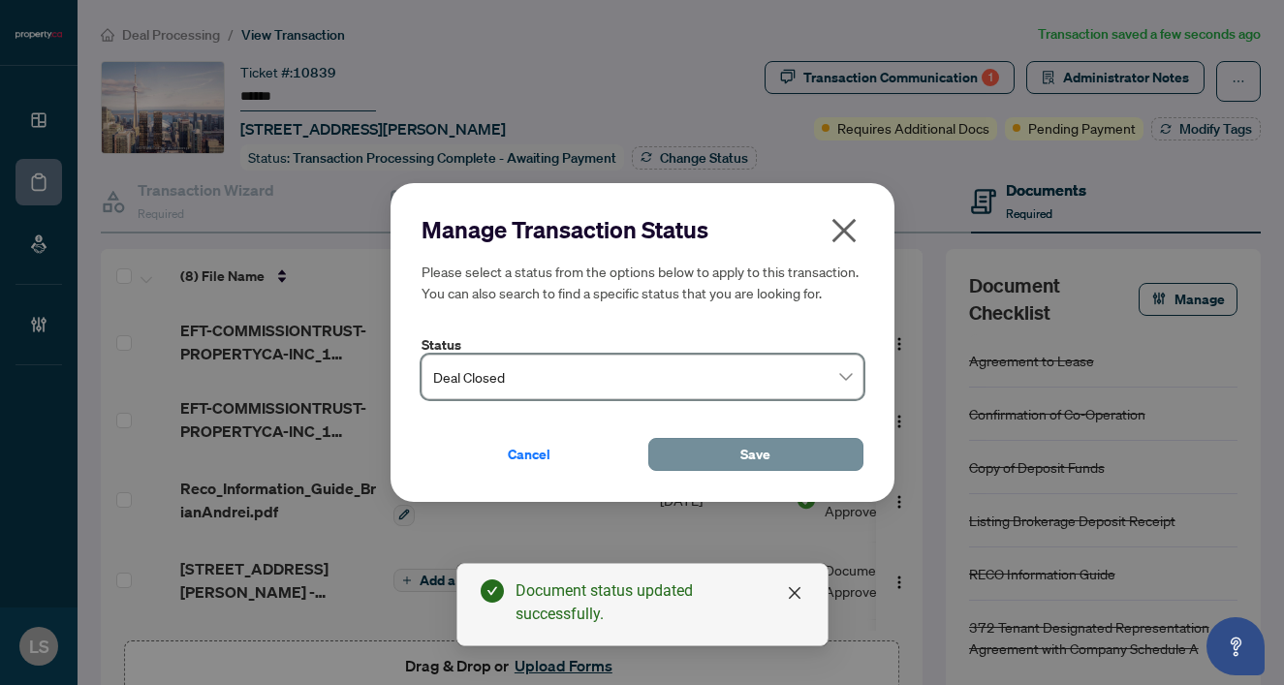
click at [712, 446] on button "Save" at bounding box center [755, 454] width 215 height 33
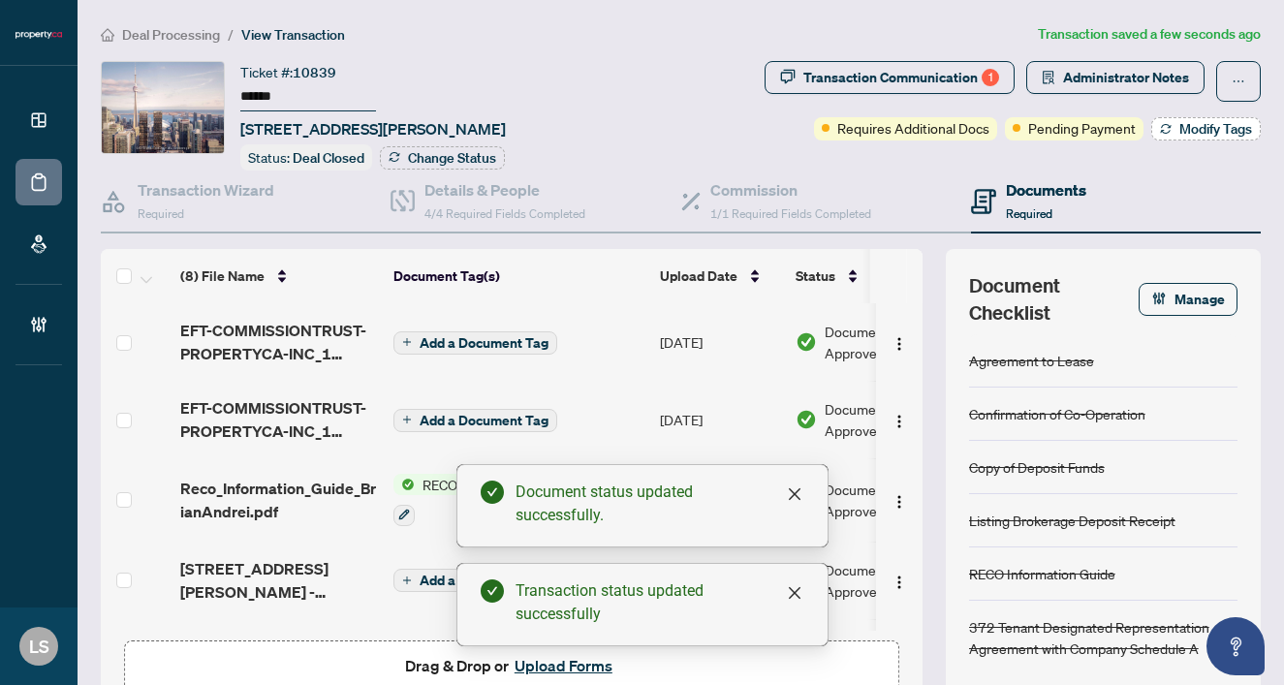
click at [1188, 133] on span "Modify Tags" at bounding box center [1215, 129] width 73 height 14
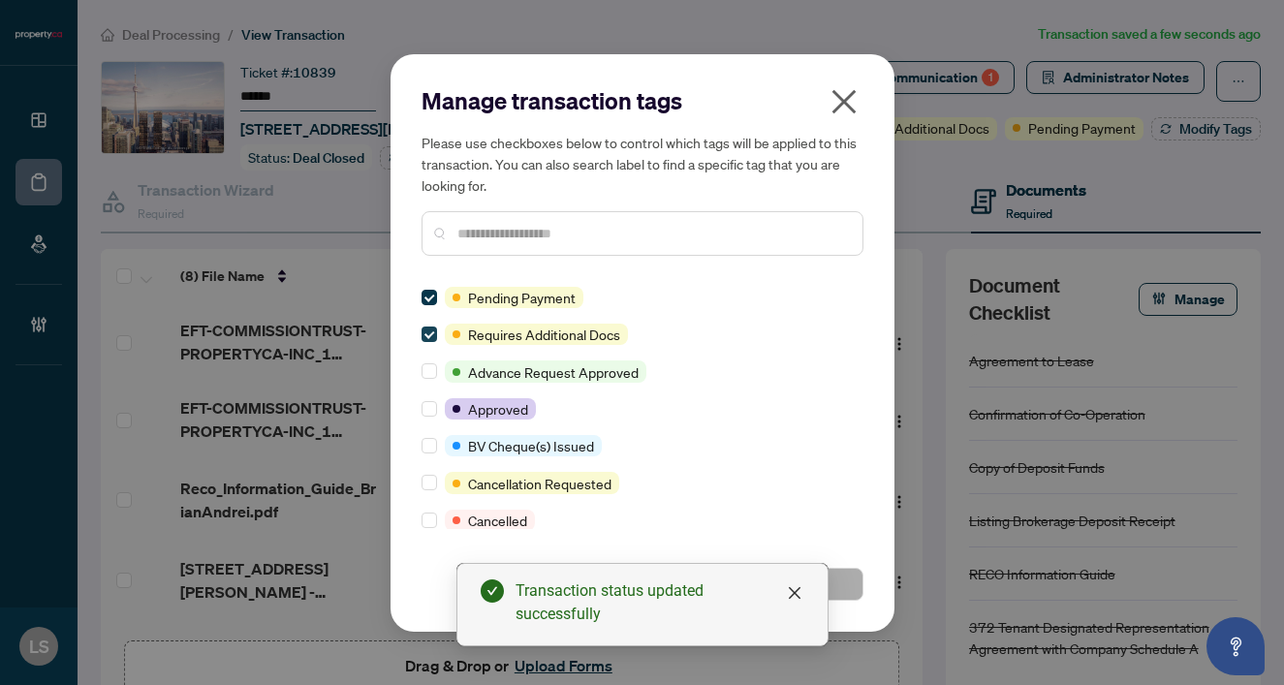
click at [433, 328] on span at bounding box center [430, 335] width 16 height 16
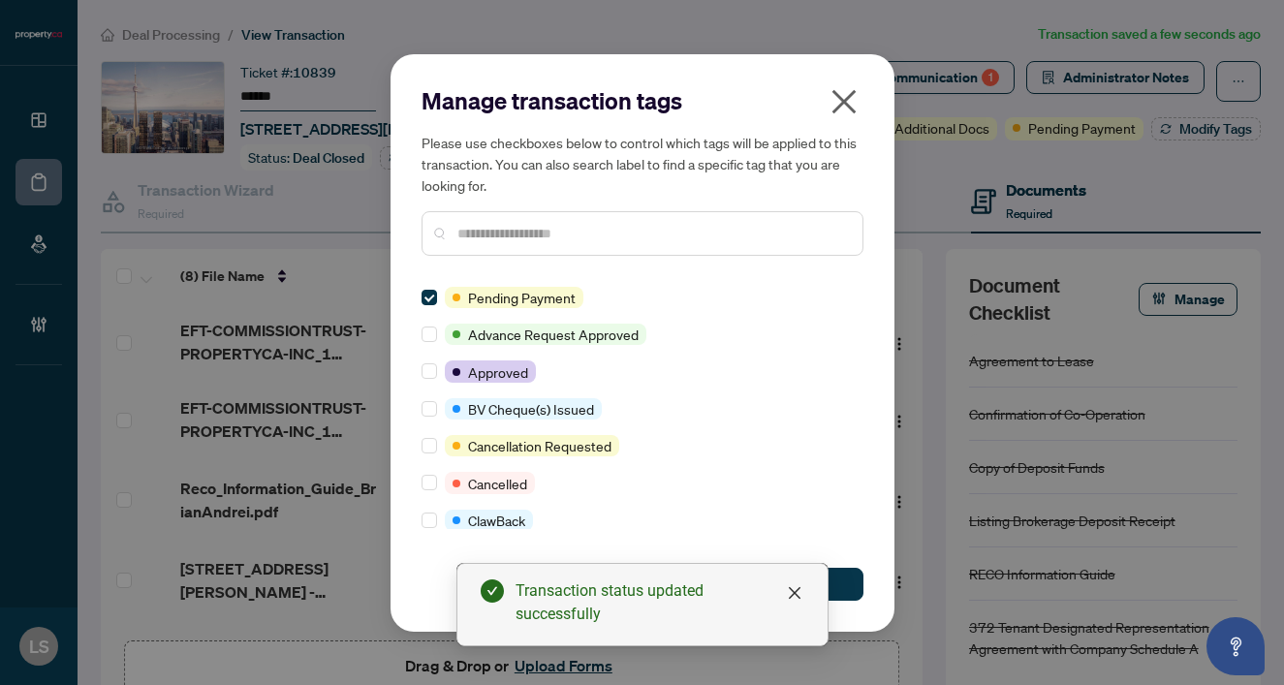
click at [516, 229] on input "text" at bounding box center [652, 233] width 390 height 21
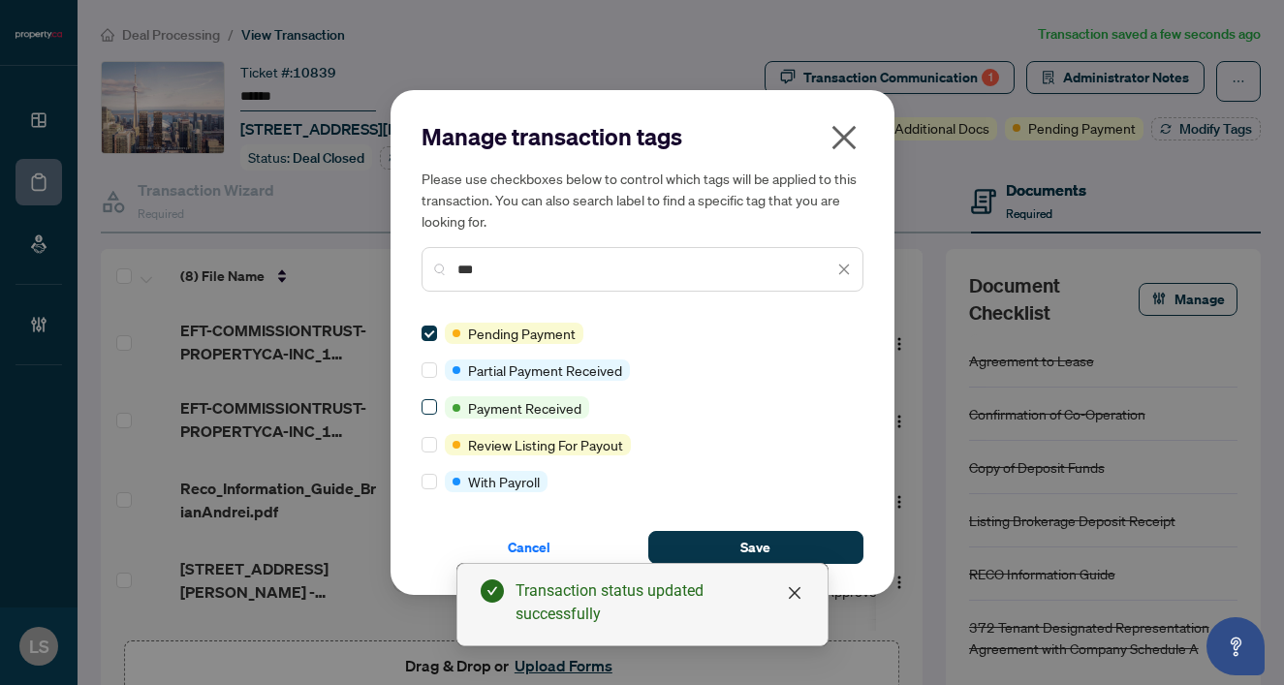
type input "***"
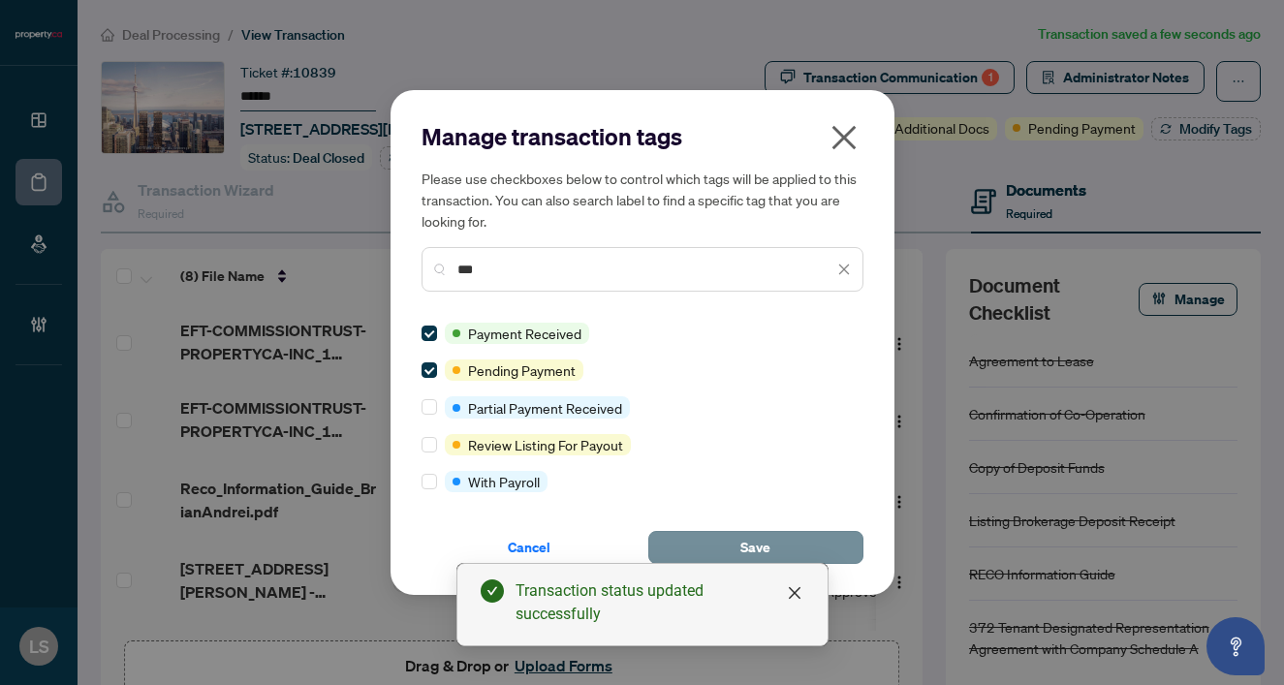
click at [765, 543] on span "Save" at bounding box center [755, 547] width 30 height 31
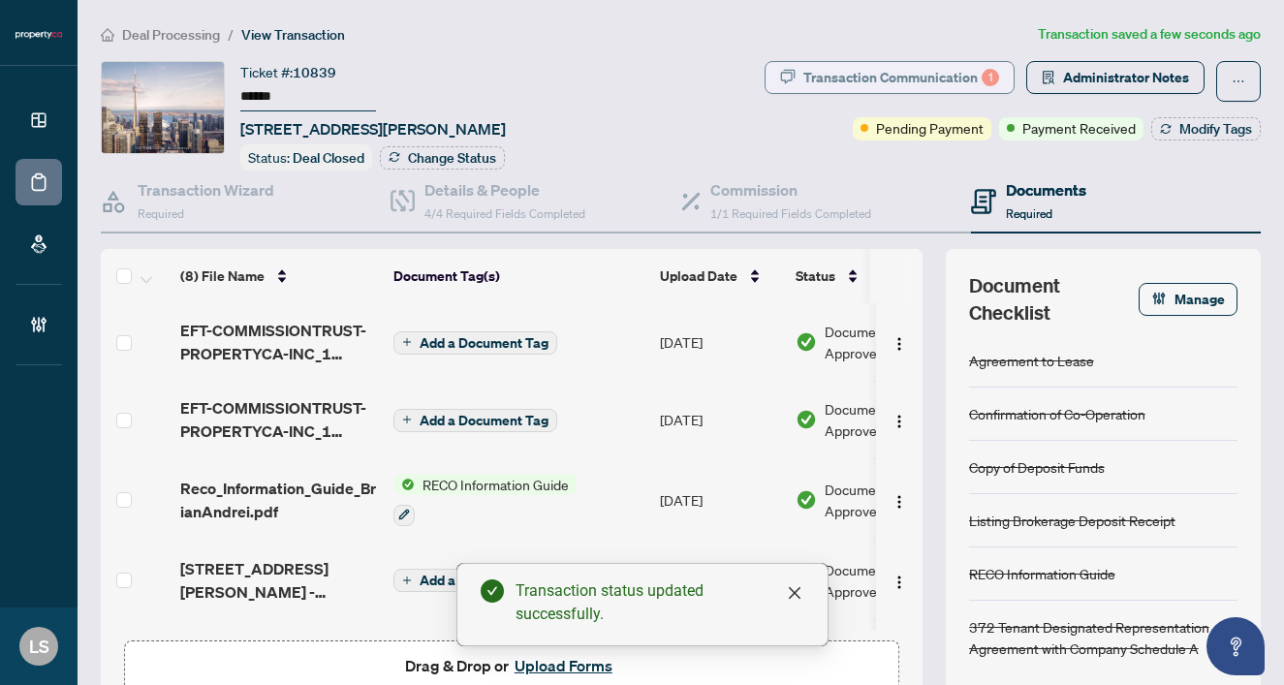
click at [847, 73] on div "Transaction Communication 1" at bounding box center [901, 77] width 196 height 31
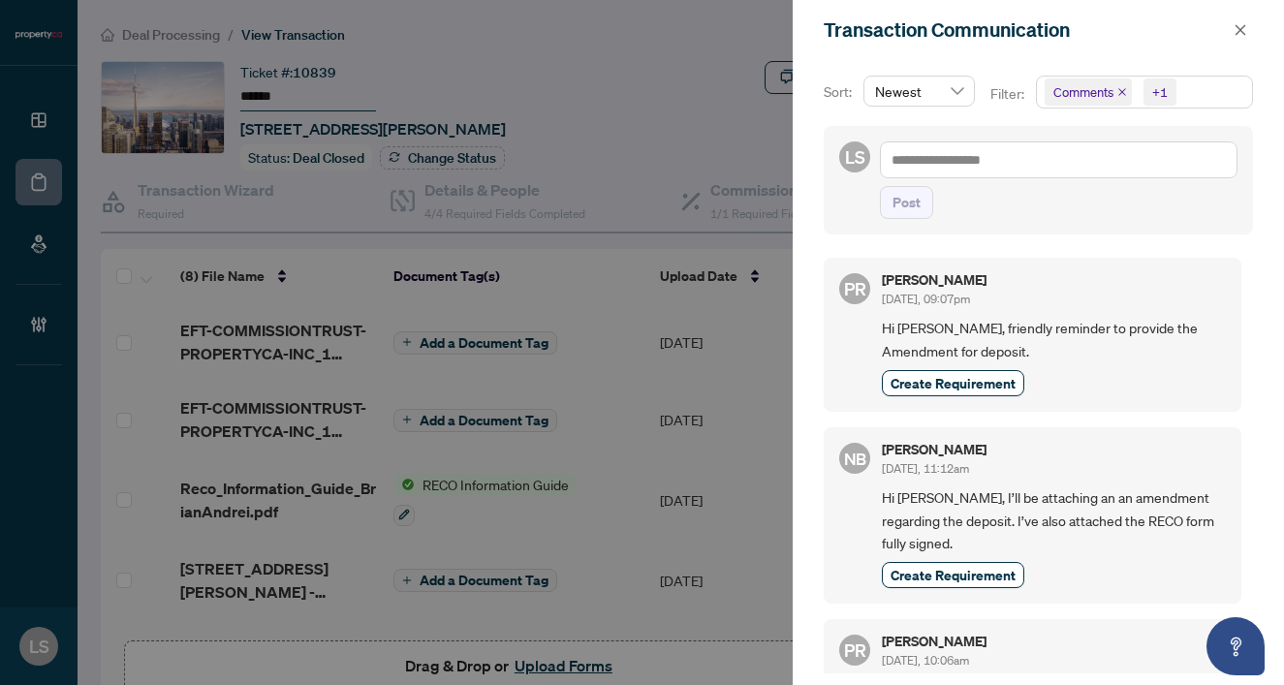
scroll to position [0, 0]
click at [1243, 20] on span "button" at bounding box center [1241, 30] width 14 height 31
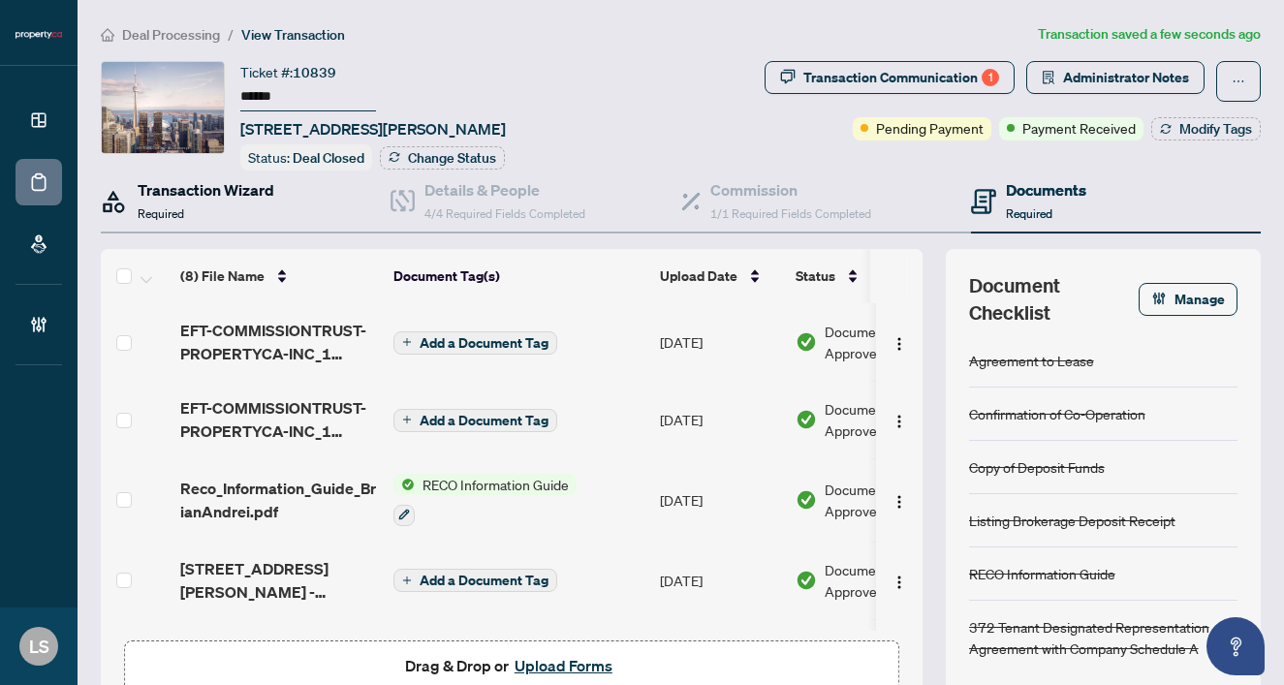
click at [173, 208] on span "Required" at bounding box center [161, 213] width 47 height 15
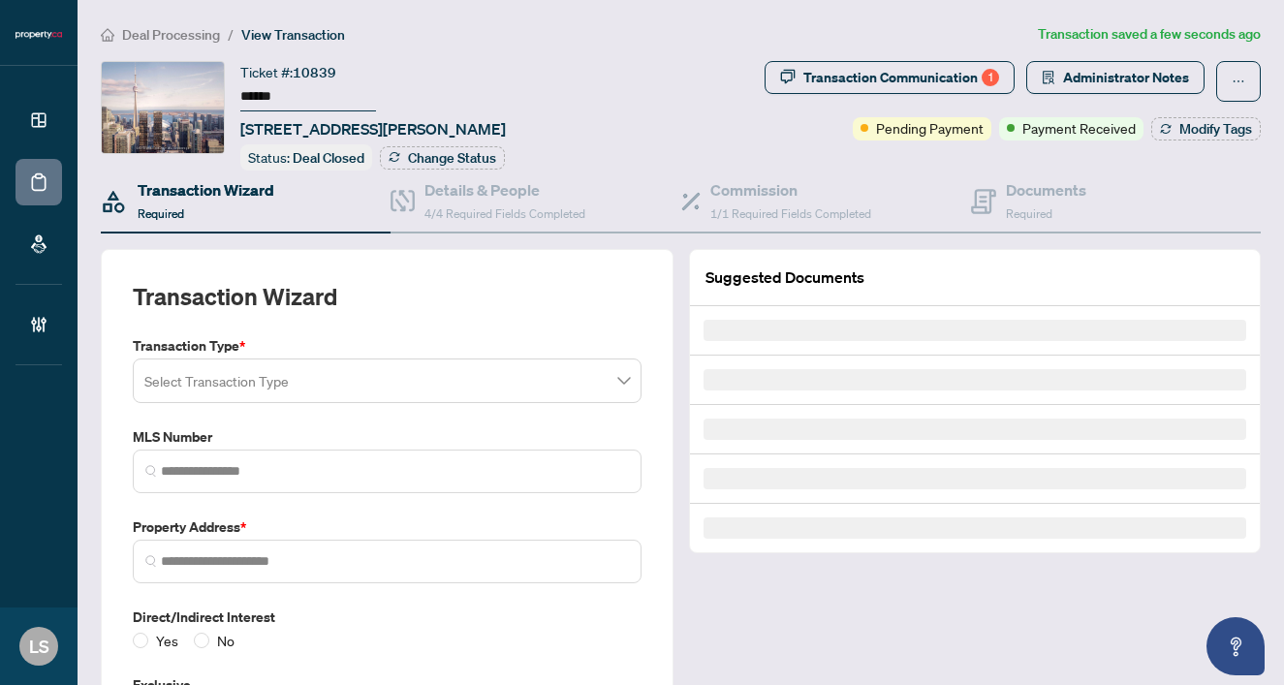
type input "*********"
type input "**********"
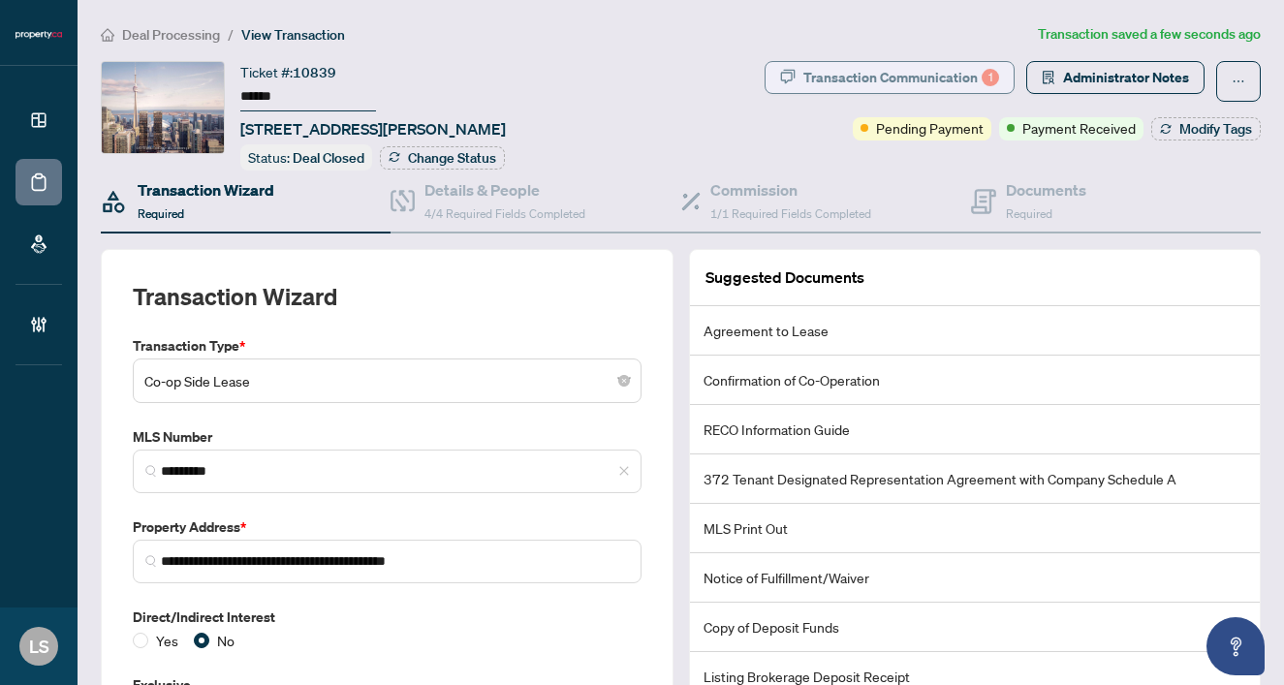
click at [965, 62] on div "Transaction Communication 1" at bounding box center [901, 77] width 196 height 31
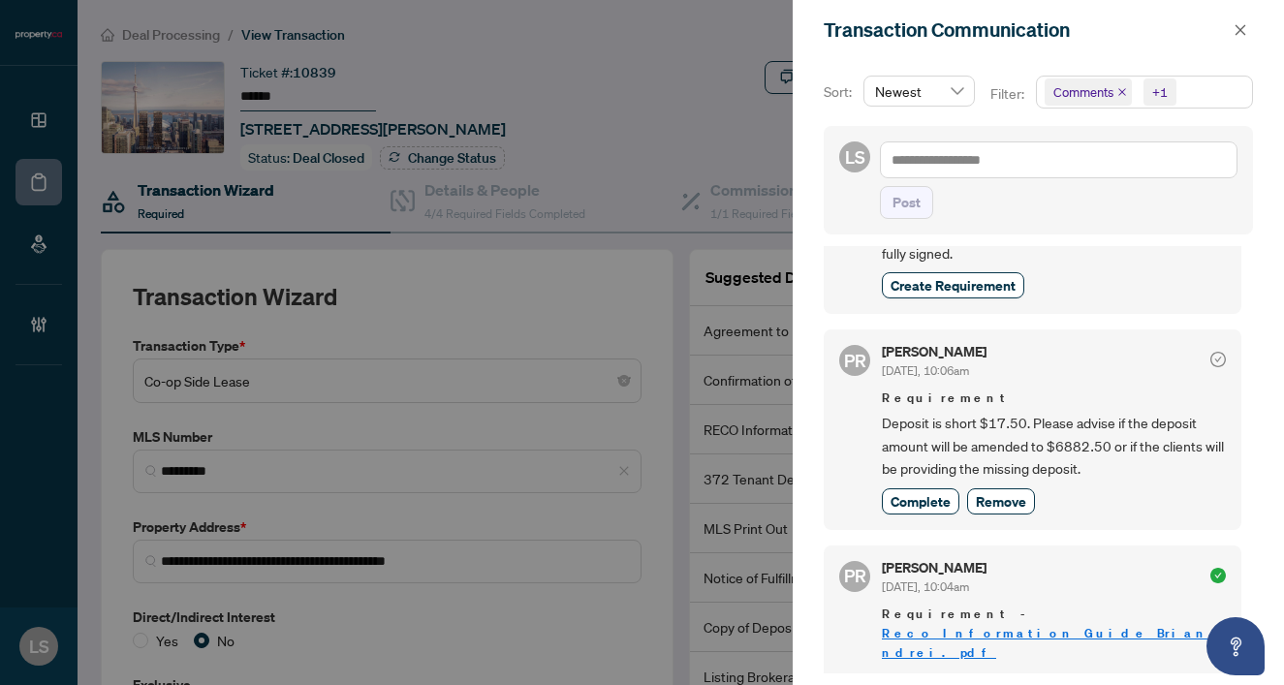
scroll to position [297, 0]
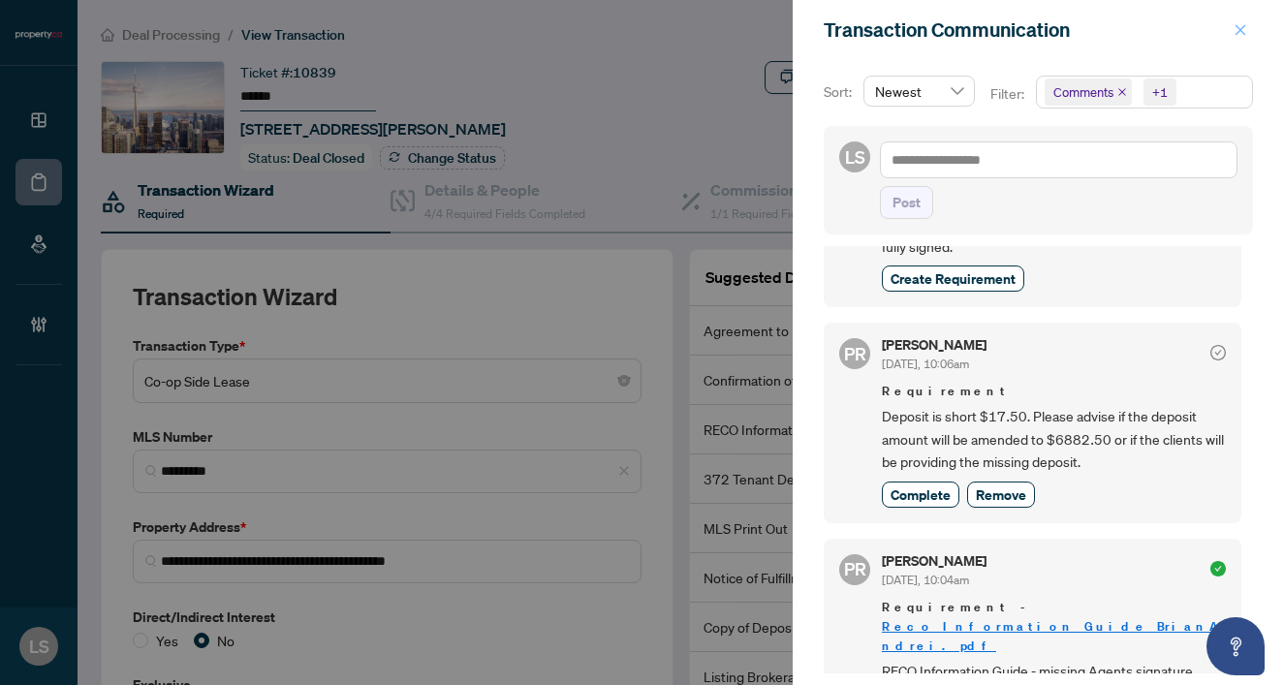
click at [1244, 28] on icon "close" at bounding box center [1241, 30] width 14 height 14
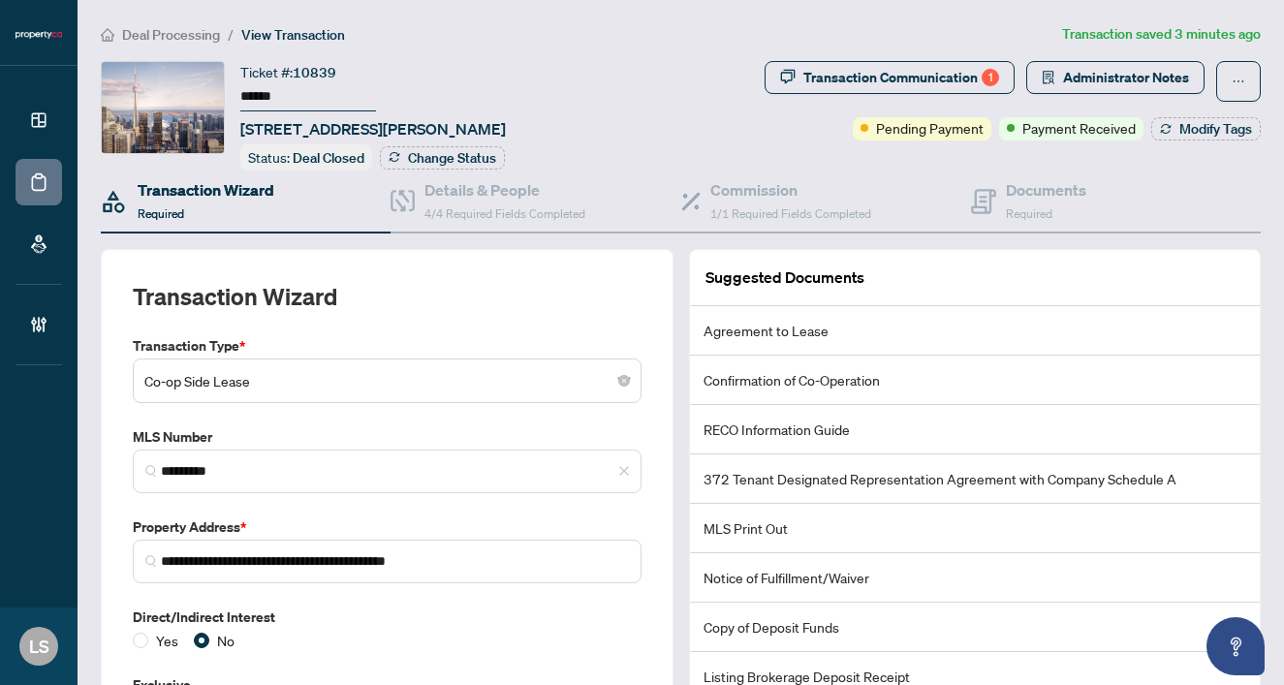
click at [183, 36] on span "Deal Processing" at bounding box center [171, 34] width 98 height 17
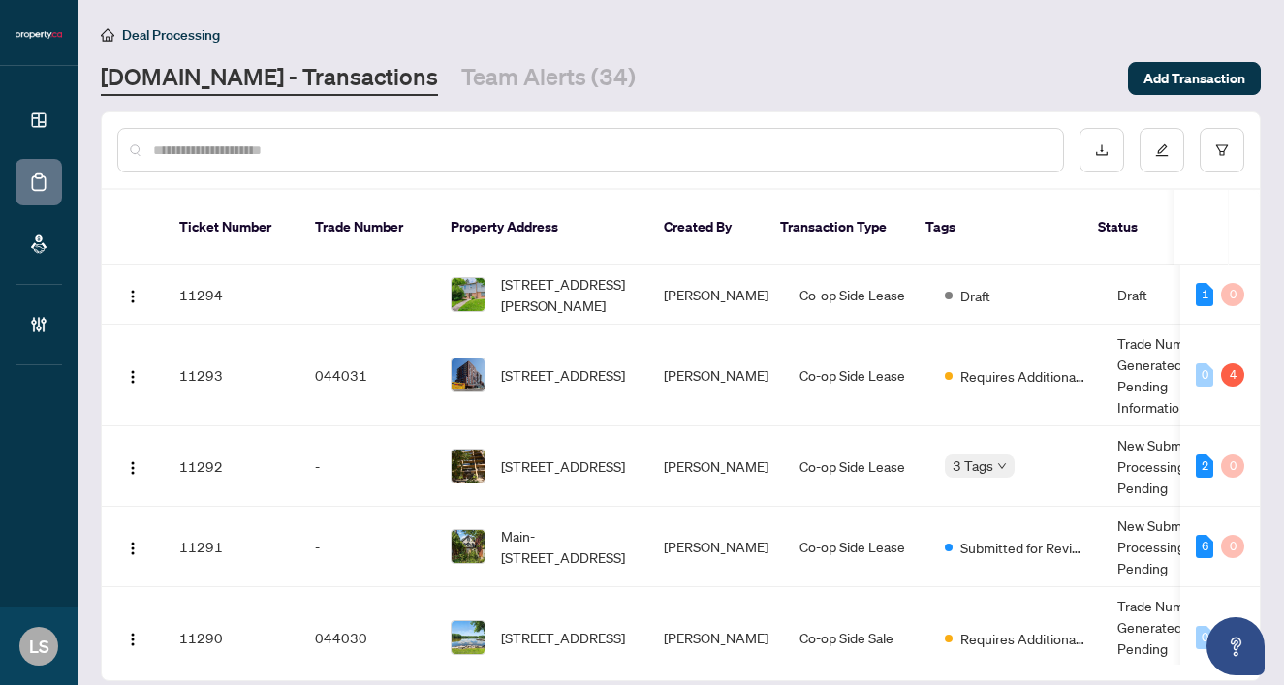
click at [247, 148] on input "text" at bounding box center [600, 150] width 894 height 21
paste input "******"
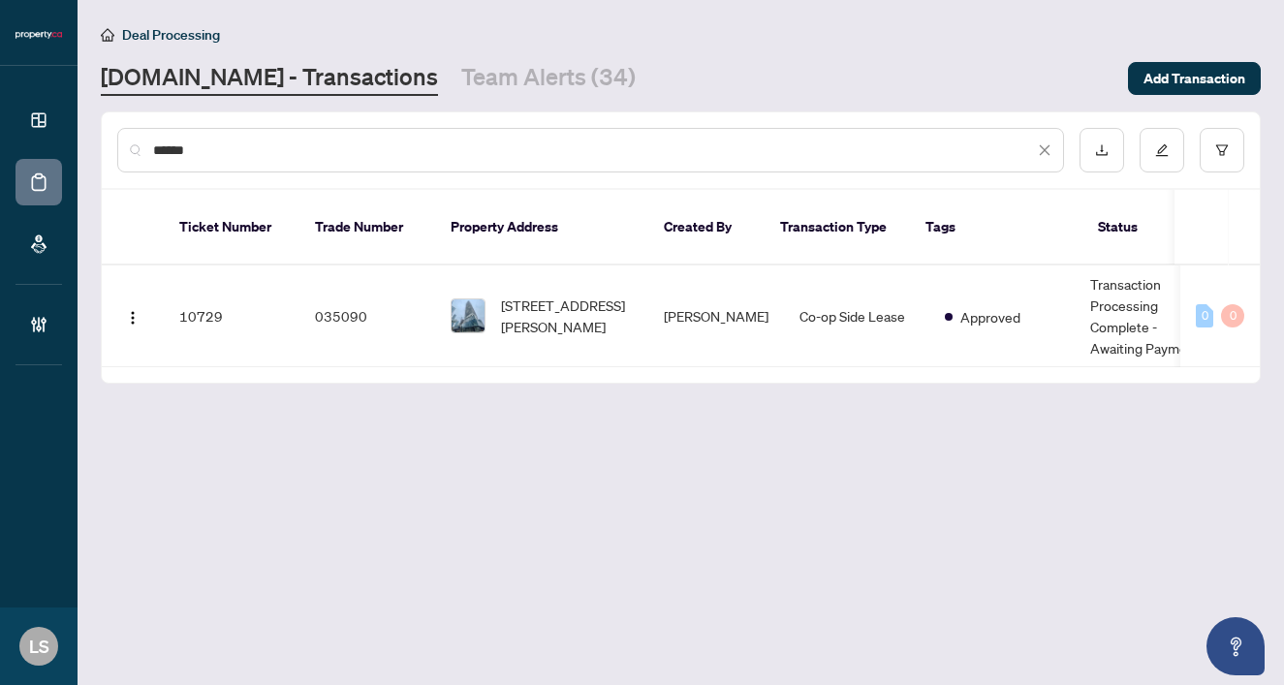
type input "******"
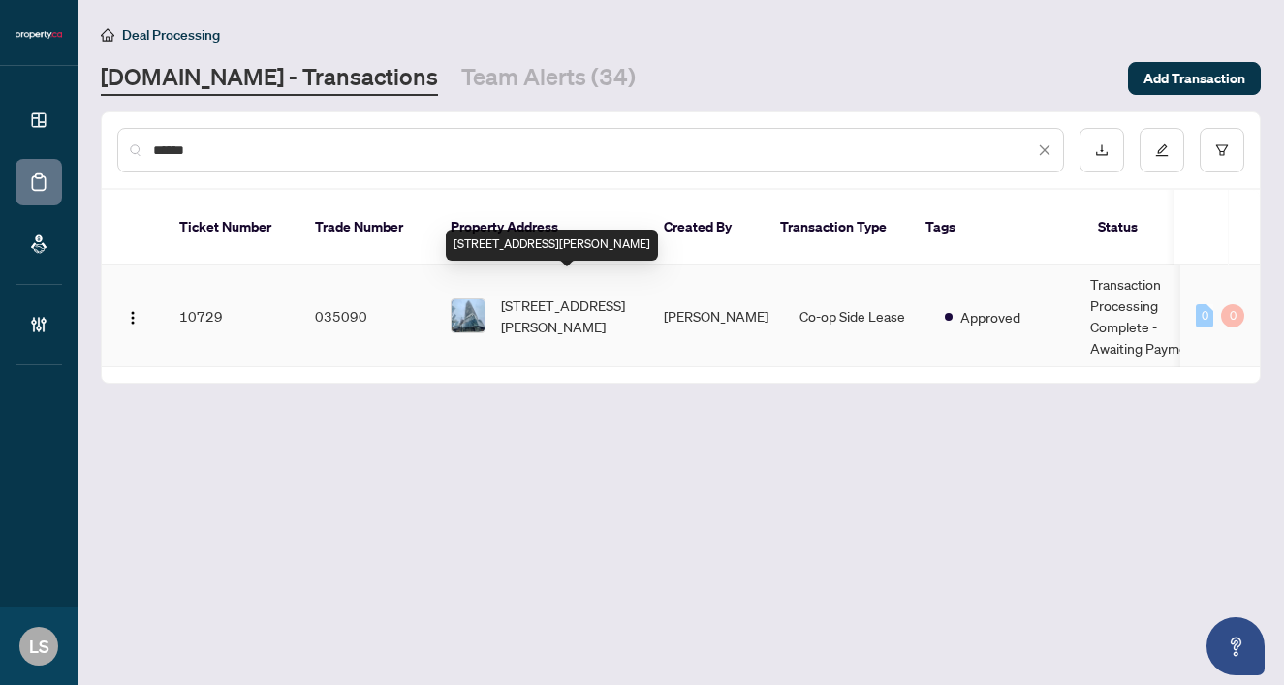
click at [553, 297] on span "3610-138 Downes St, Toronto, Ontario M5E 0E4, Canada" at bounding box center [567, 316] width 132 height 43
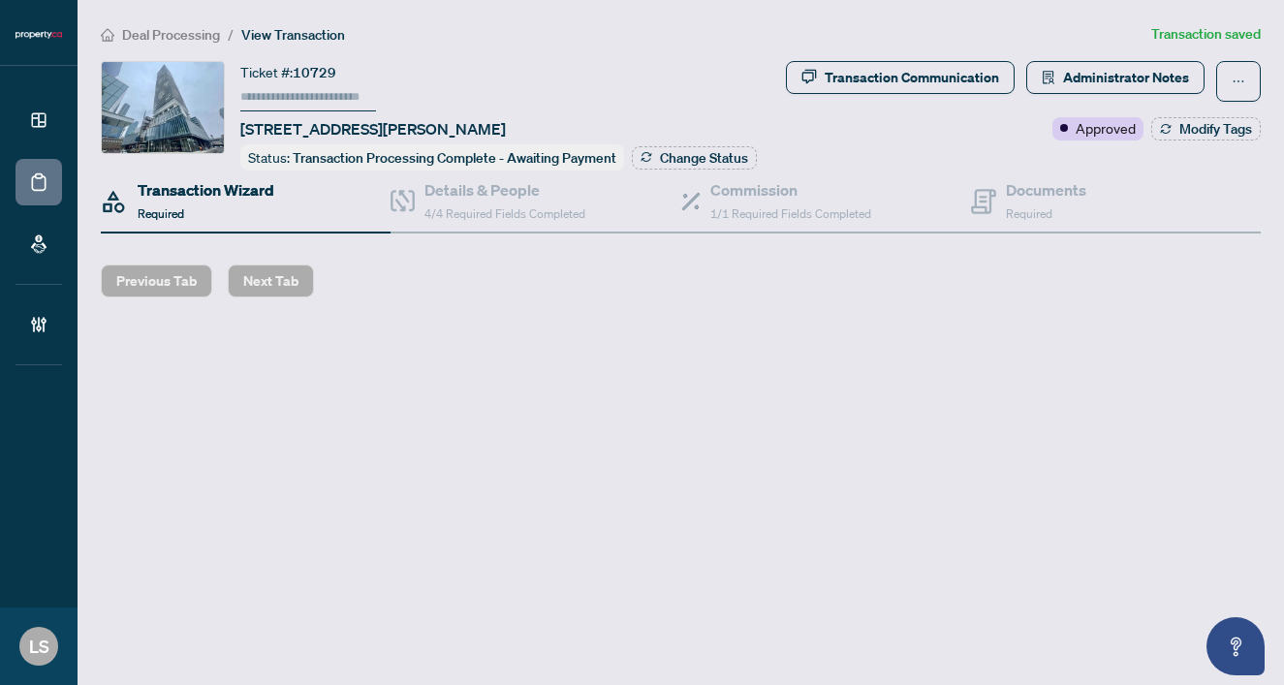
type input "******"
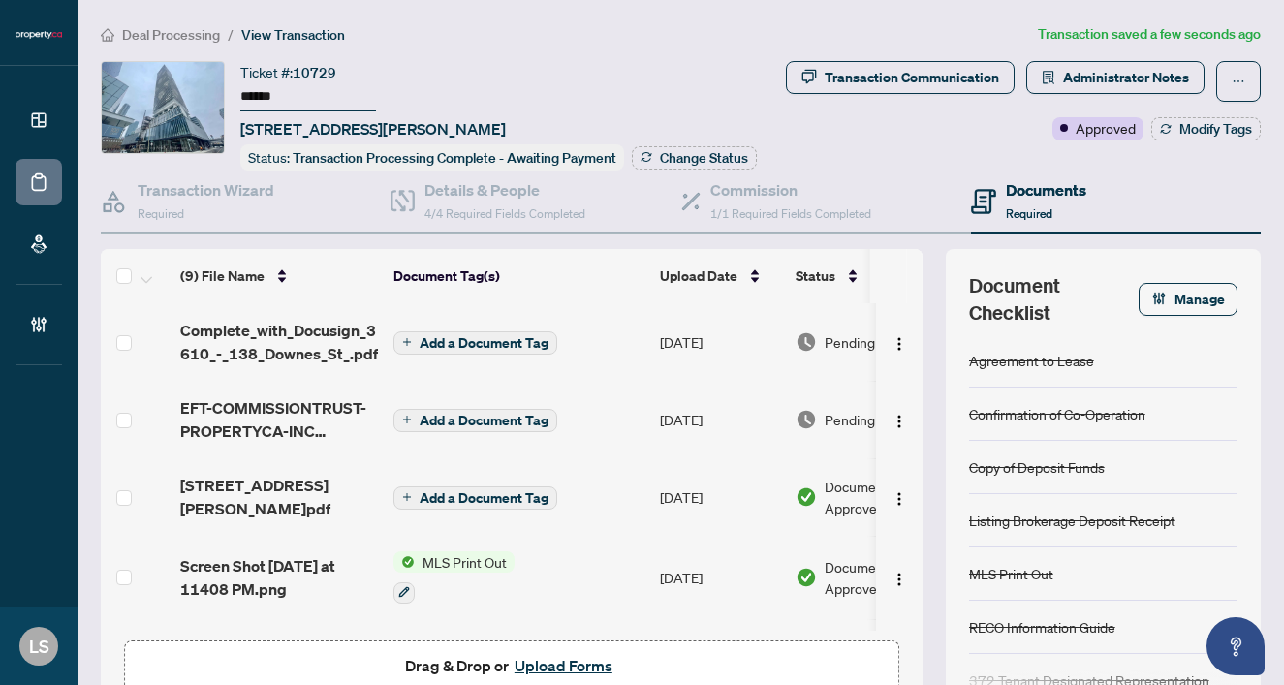
click at [843, 411] on span "Pending Review" at bounding box center [873, 419] width 97 height 21
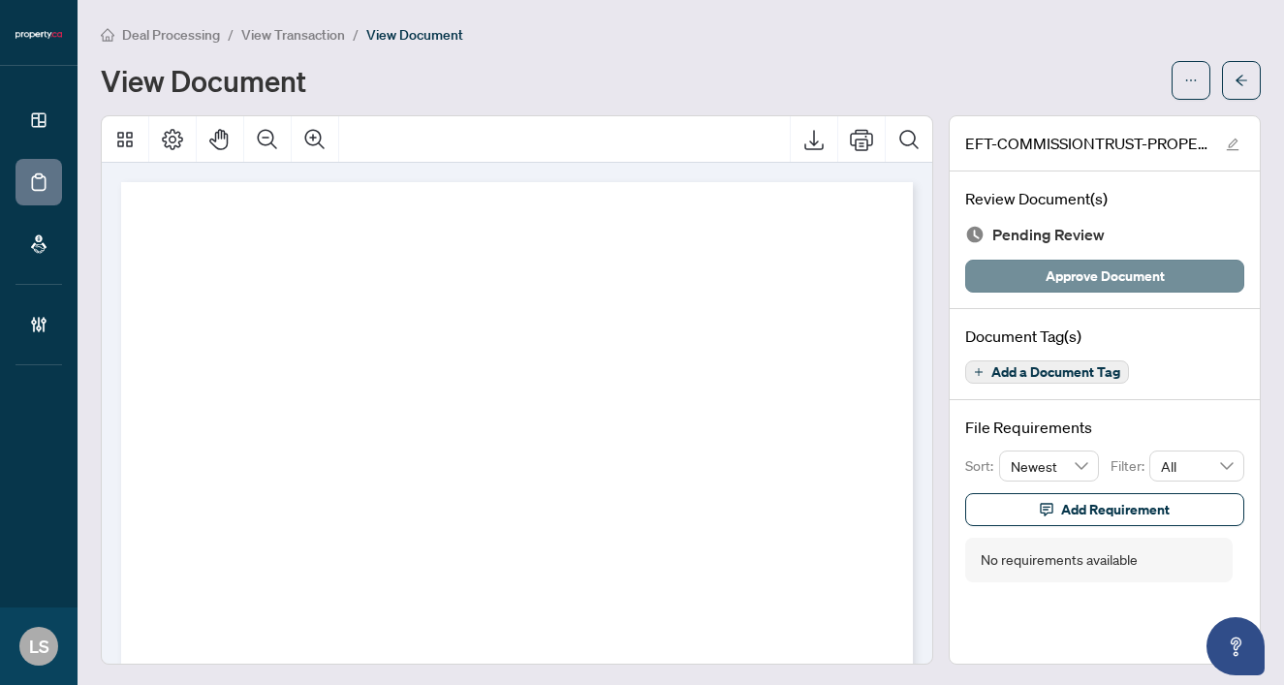
click at [1087, 280] on span "Approve Document" at bounding box center [1105, 276] width 119 height 31
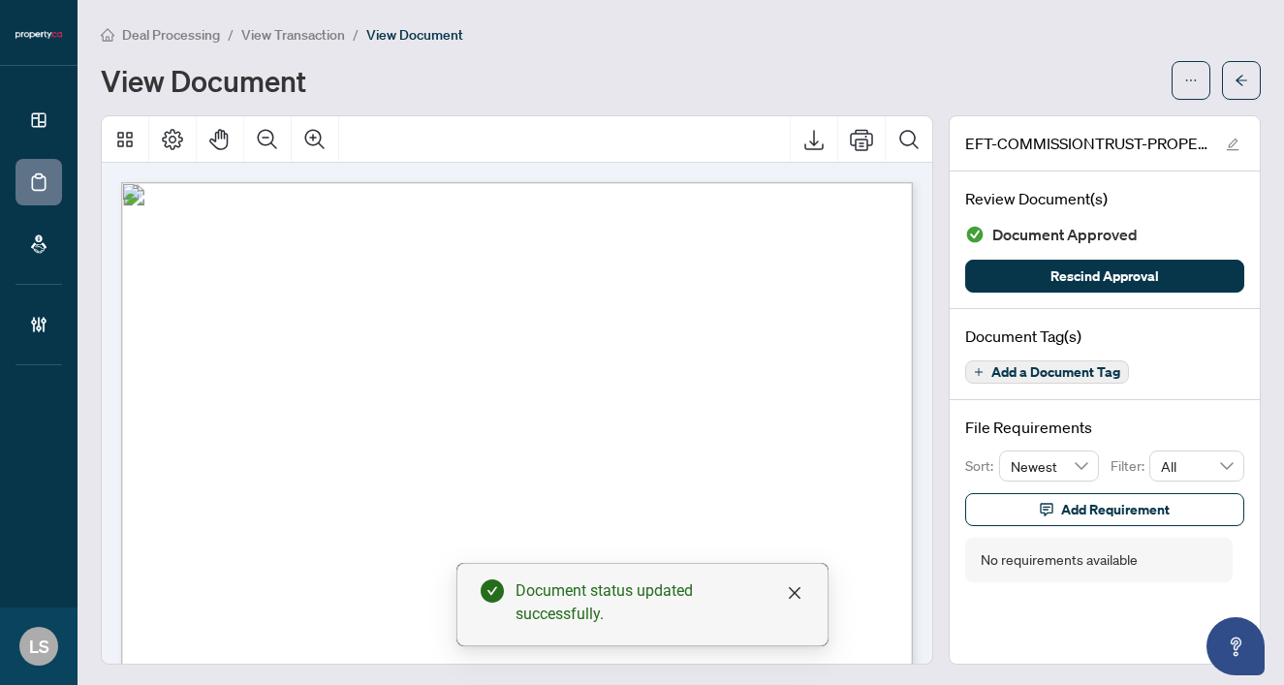
click at [257, 30] on span "View Transaction" at bounding box center [293, 34] width 104 height 17
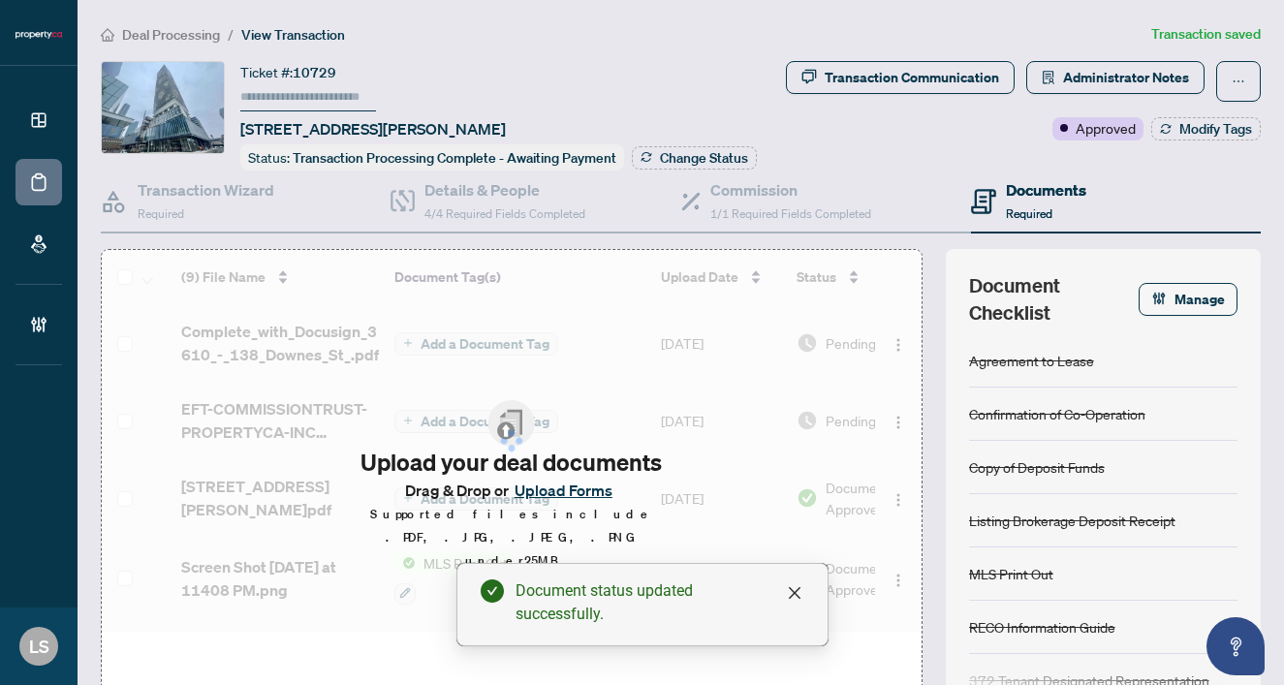
type input "******"
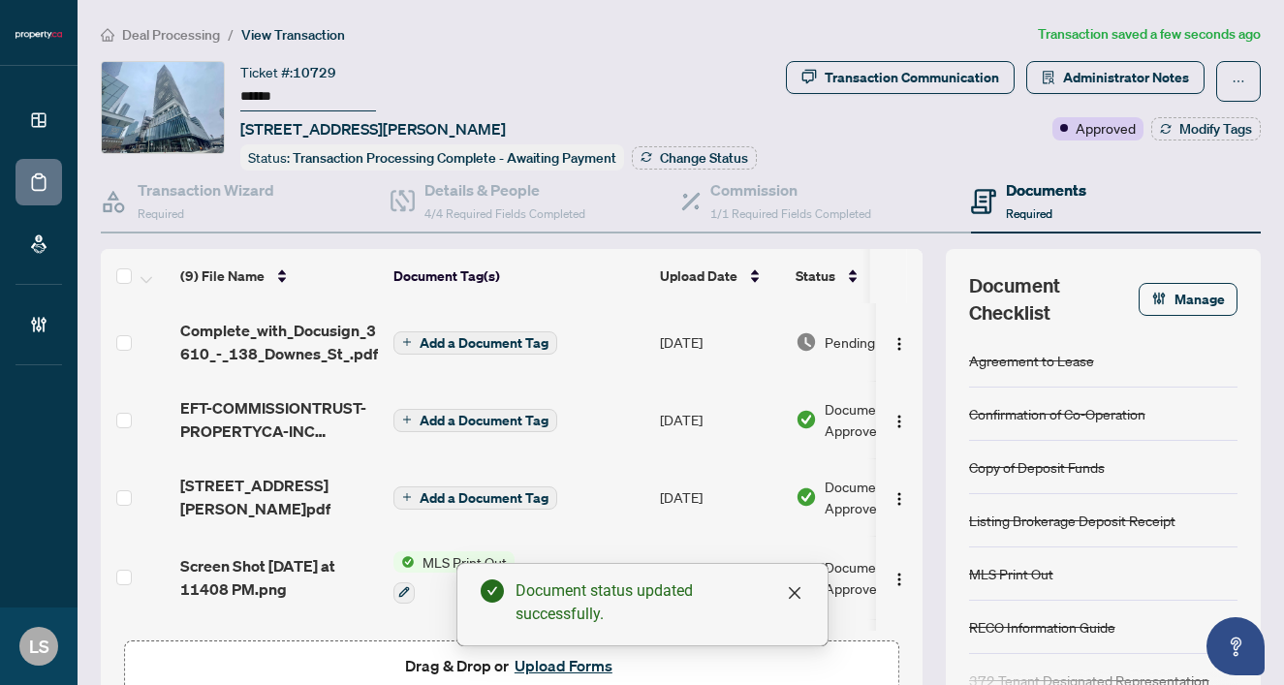
click at [466, 343] on span "Add a Document Tag" at bounding box center [484, 343] width 129 height 14
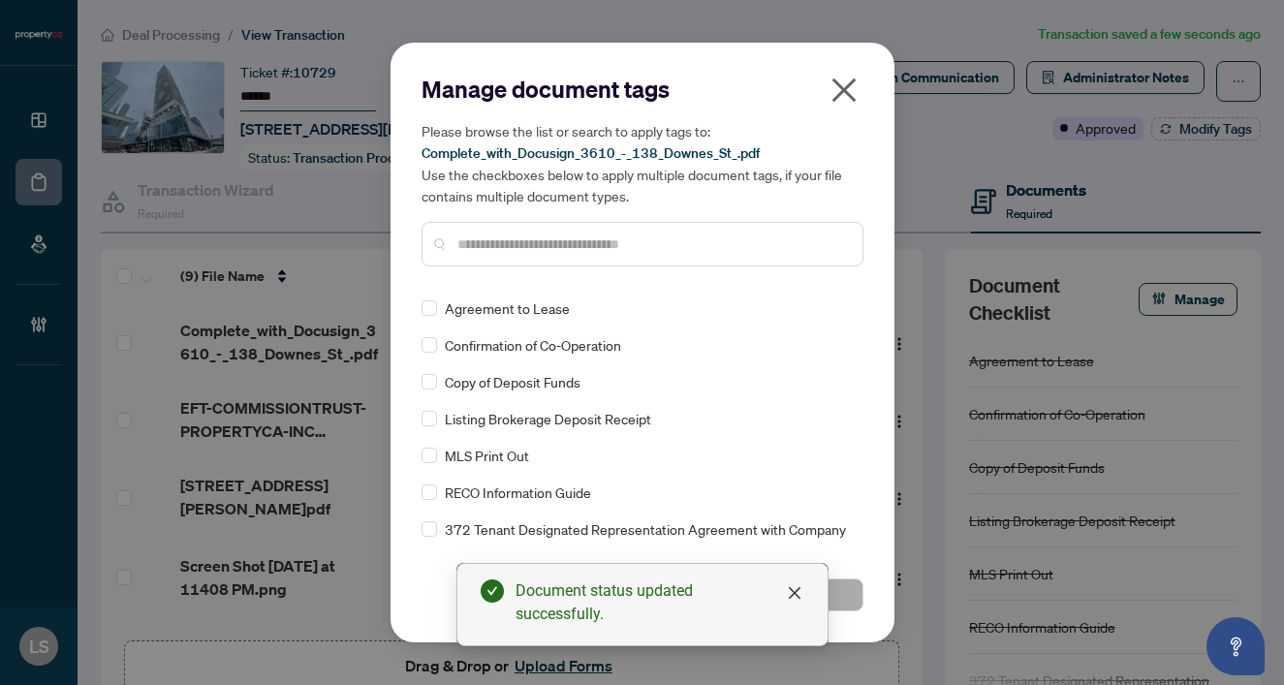
click at [484, 278] on div "Manage document tags Please browse the list or search to apply tags to: Complet…" at bounding box center [643, 178] width 442 height 208
click at [484, 244] on input "text" at bounding box center [652, 244] width 390 height 21
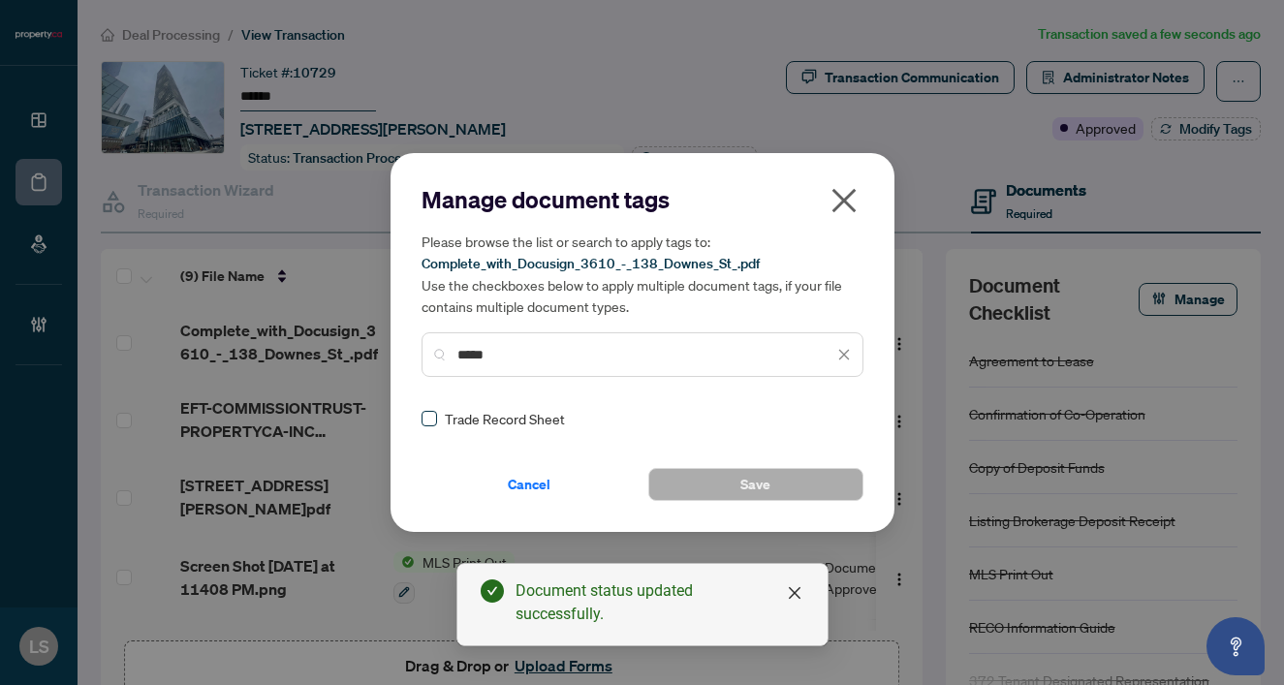
type input "*****"
click at [424, 423] on span at bounding box center [430, 419] width 16 height 16
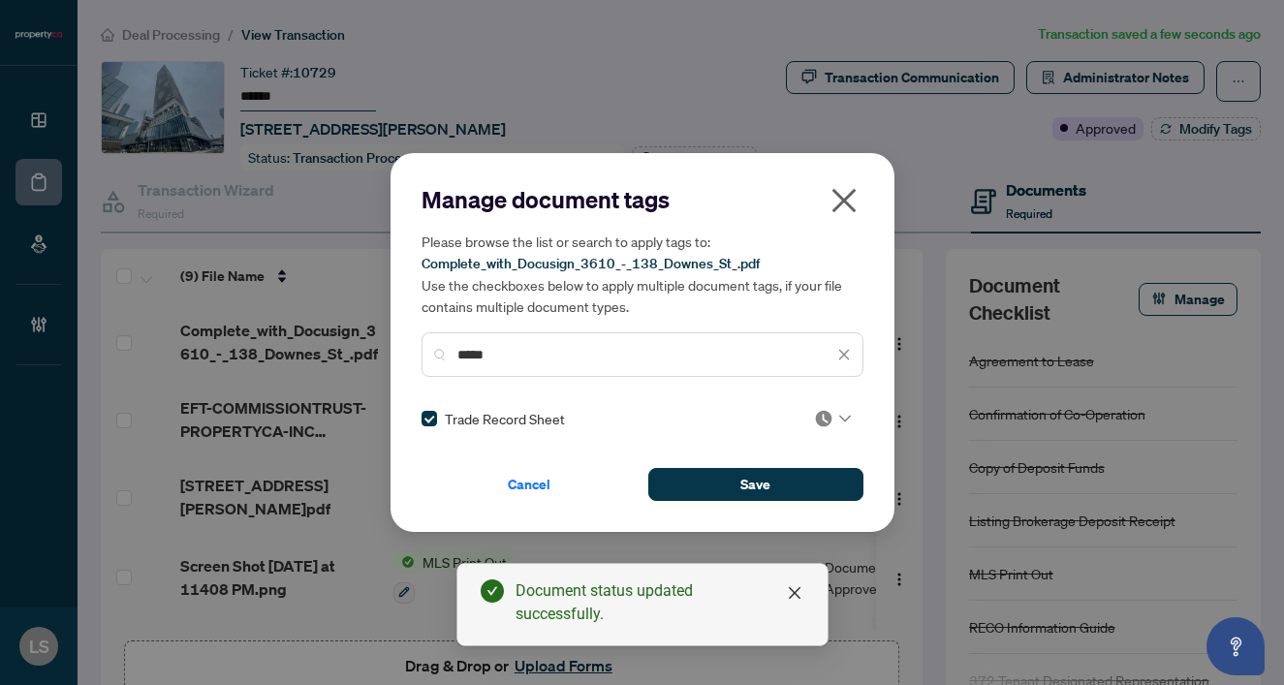
click at [845, 411] on div at bounding box center [826, 418] width 49 height 19
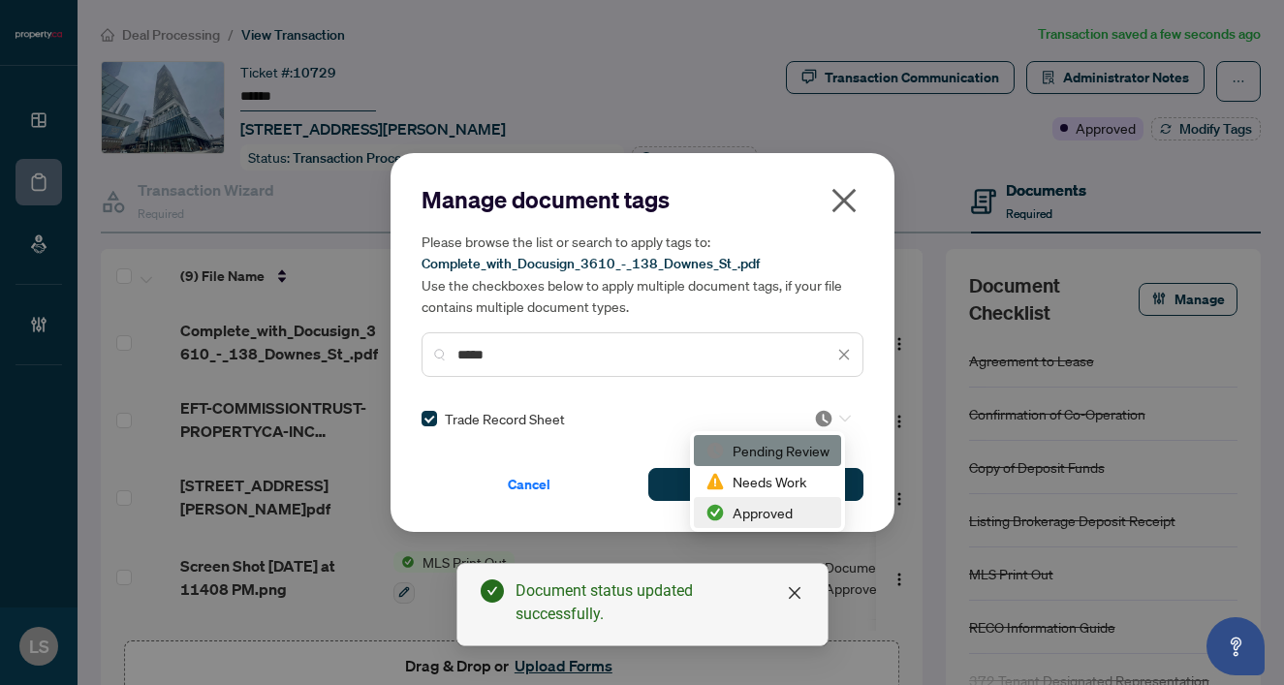
click at [742, 517] on div "Approved" at bounding box center [767, 512] width 124 height 21
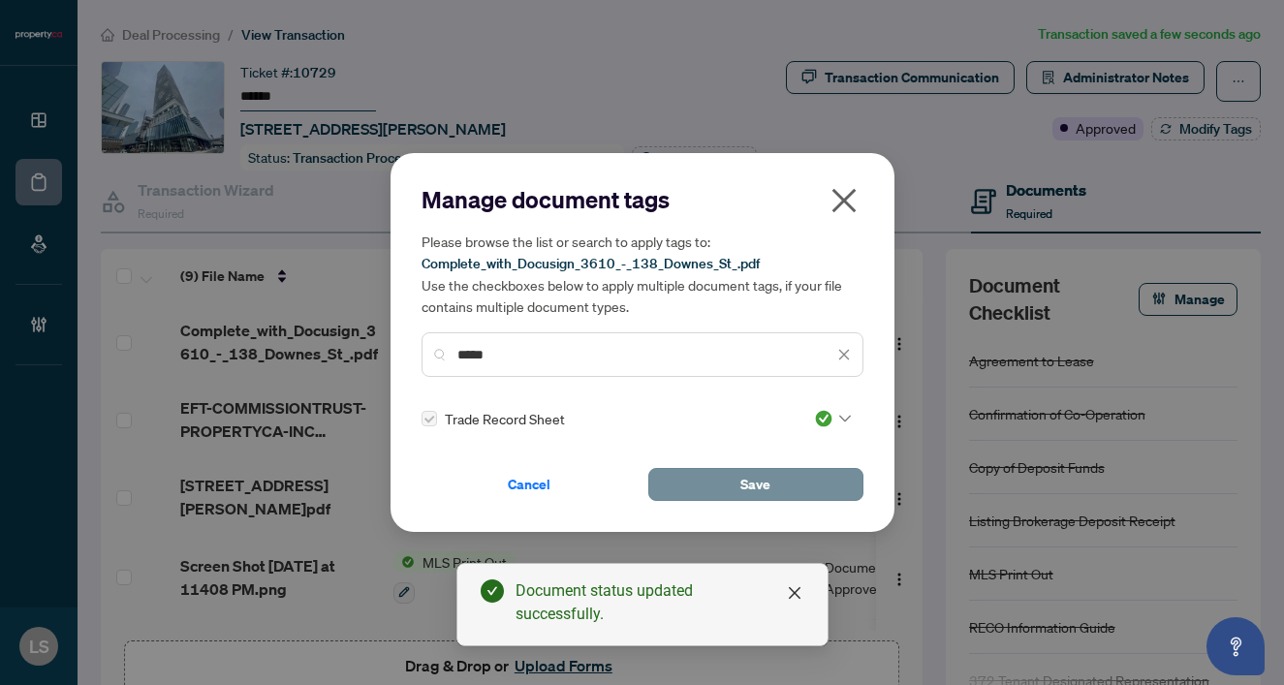
click at [719, 488] on button "Save" at bounding box center [755, 484] width 215 height 33
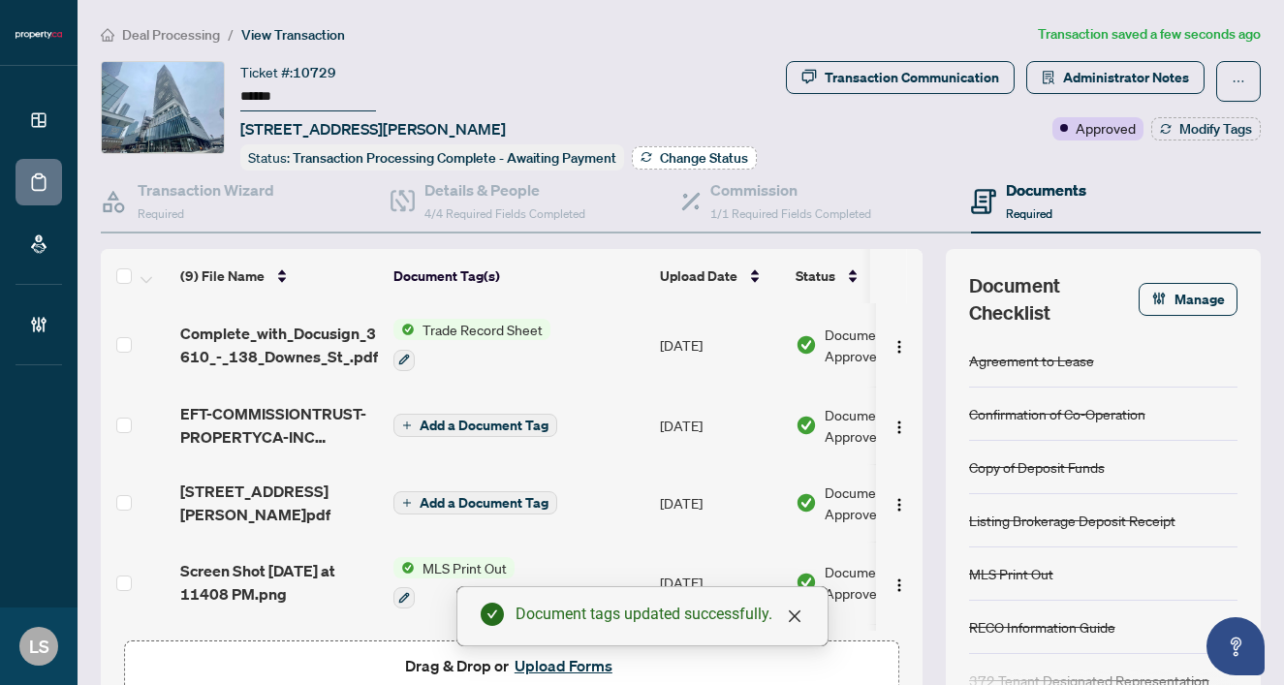
click at [674, 151] on span "Change Status" at bounding box center [704, 158] width 88 height 14
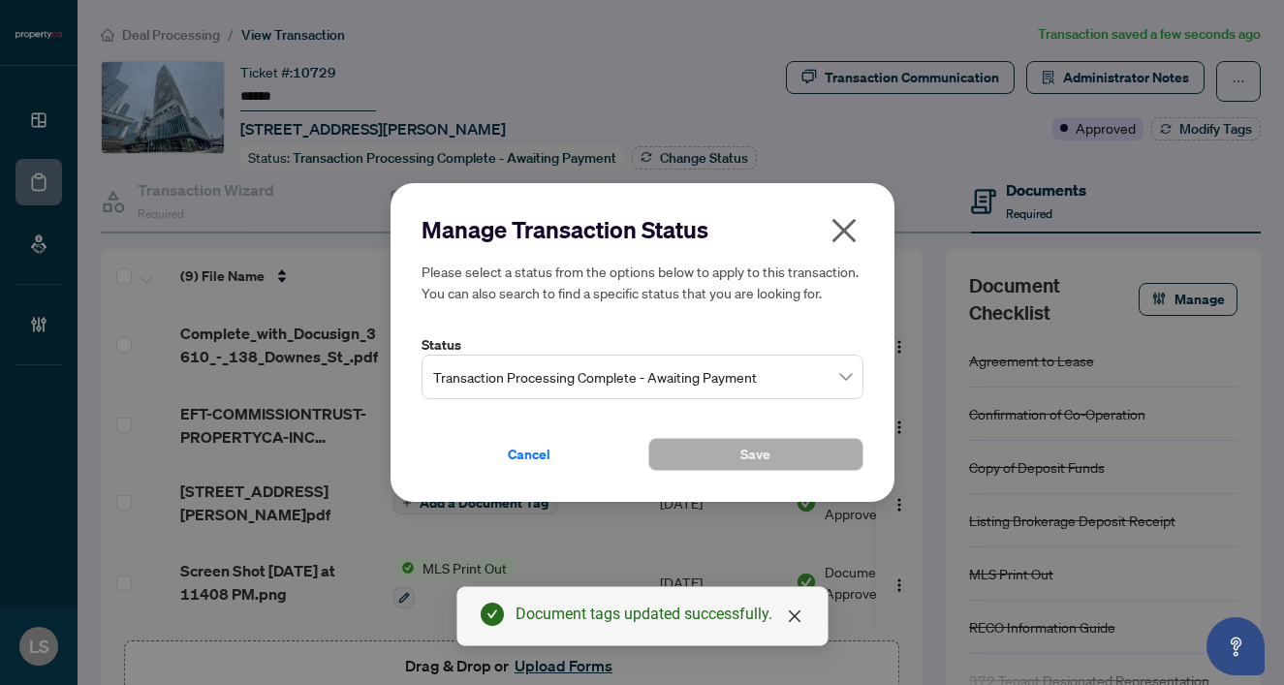
click at [553, 373] on span "Transaction Processing Complete - Awaiting Payment" at bounding box center [642, 377] width 419 height 37
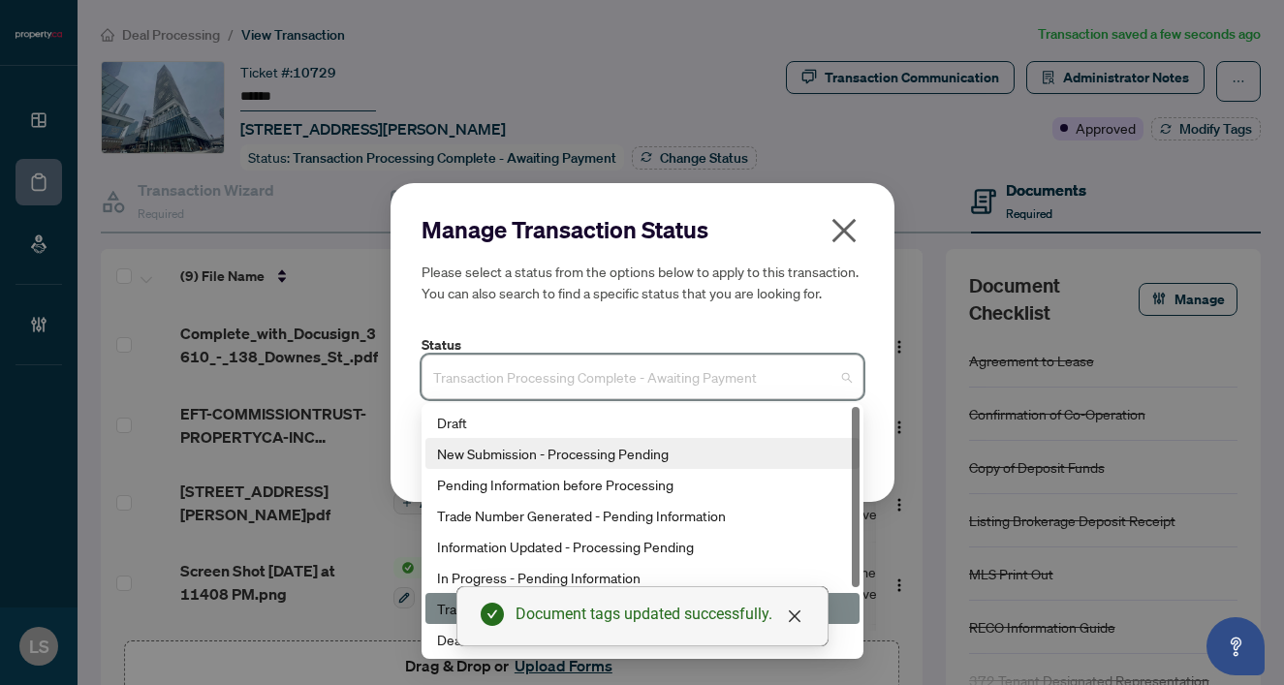
scroll to position [93, 0]
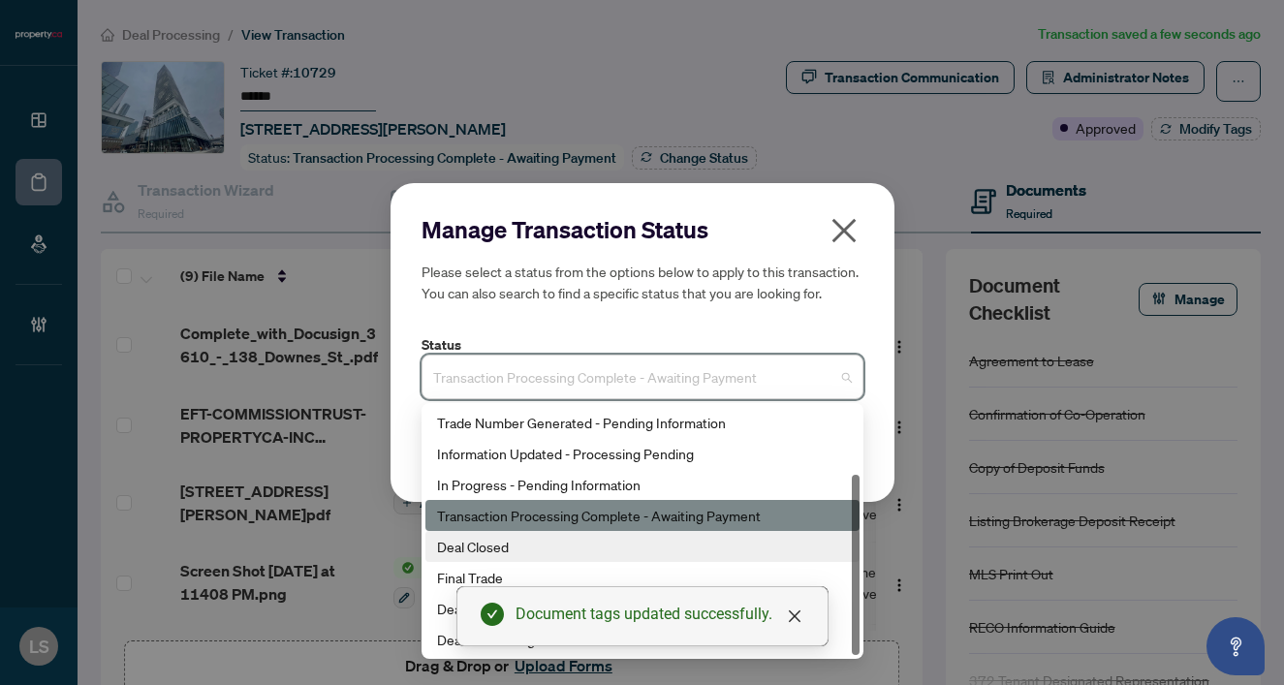
click at [481, 541] on div "Deal Closed" at bounding box center [642, 546] width 411 height 21
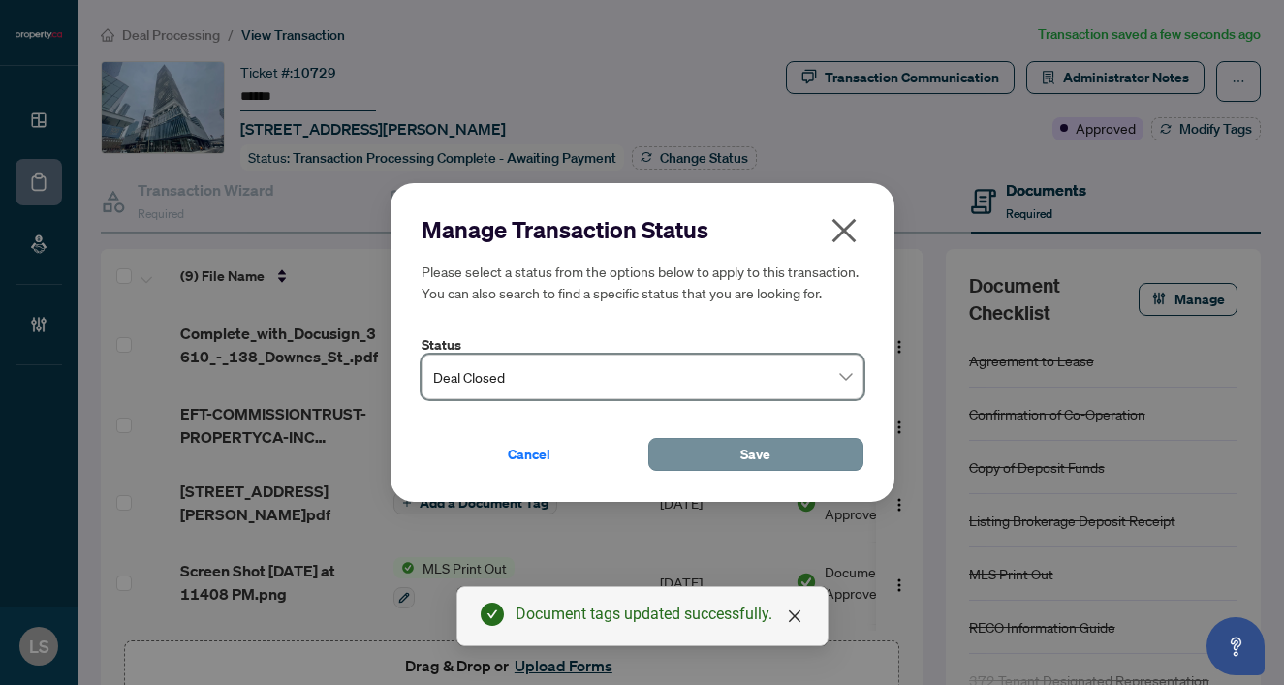
click at [722, 457] on button "Save" at bounding box center [755, 454] width 215 height 33
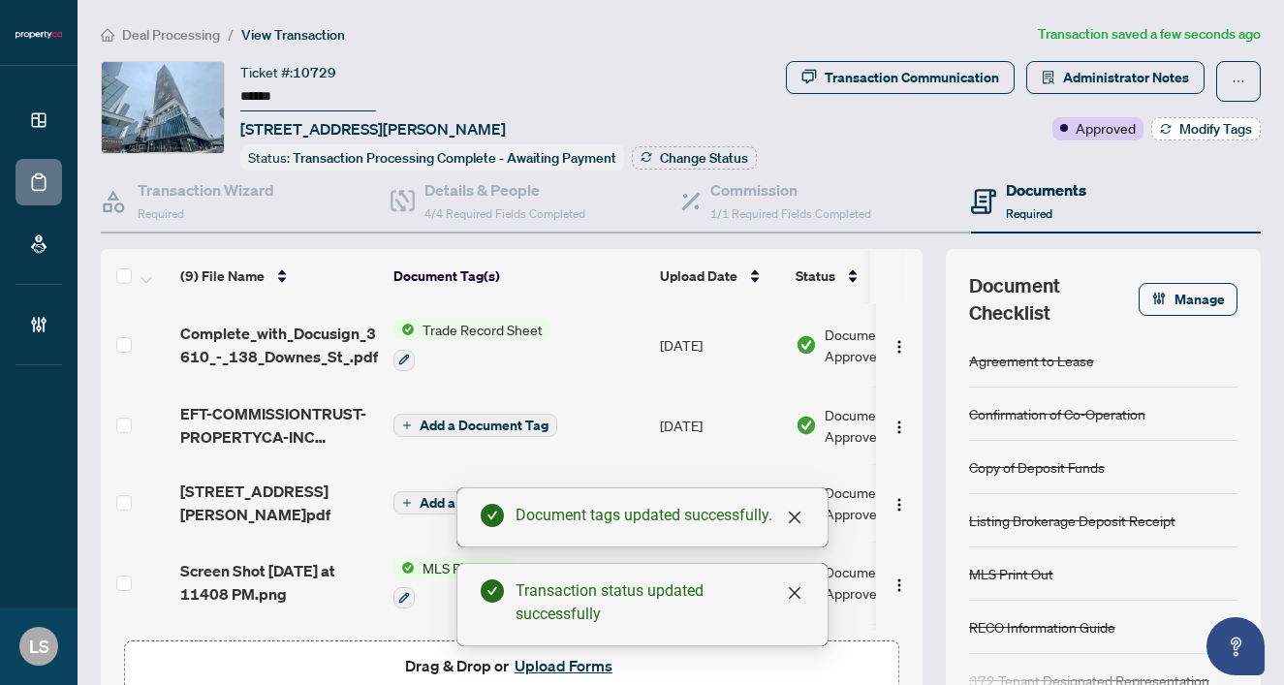
click at [1183, 122] on span "Modify Tags" at bounding box center [1215, 129] width 73 height 14
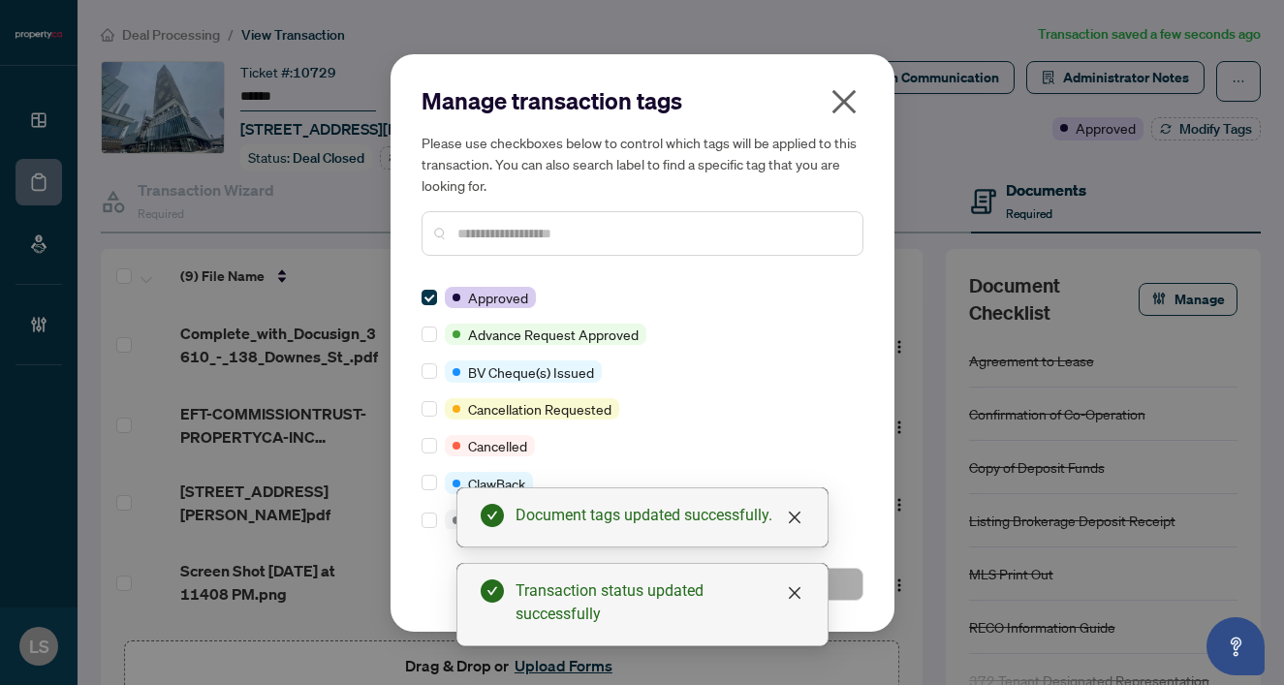
click at [478, 252] on div at bounding box center [643, 233] width 442 height 45
click at [462, 229] on input "text" at bounding box center [652, 233] width 390 height 21
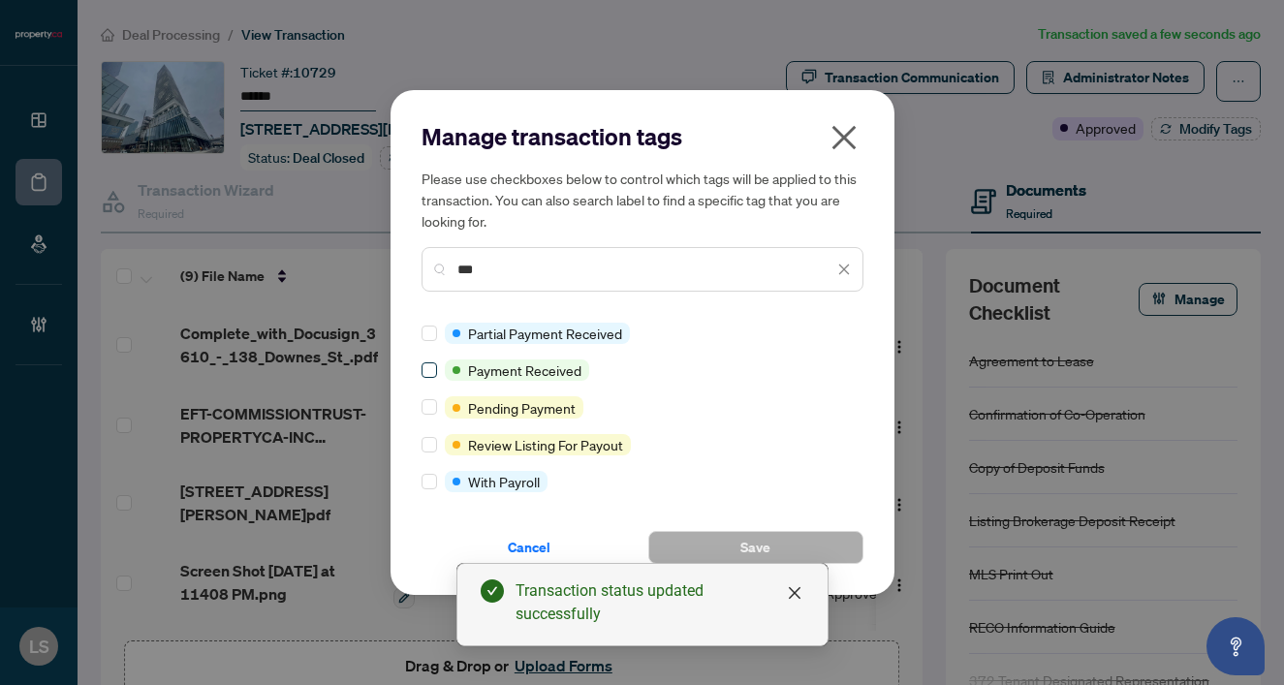
type input "***"
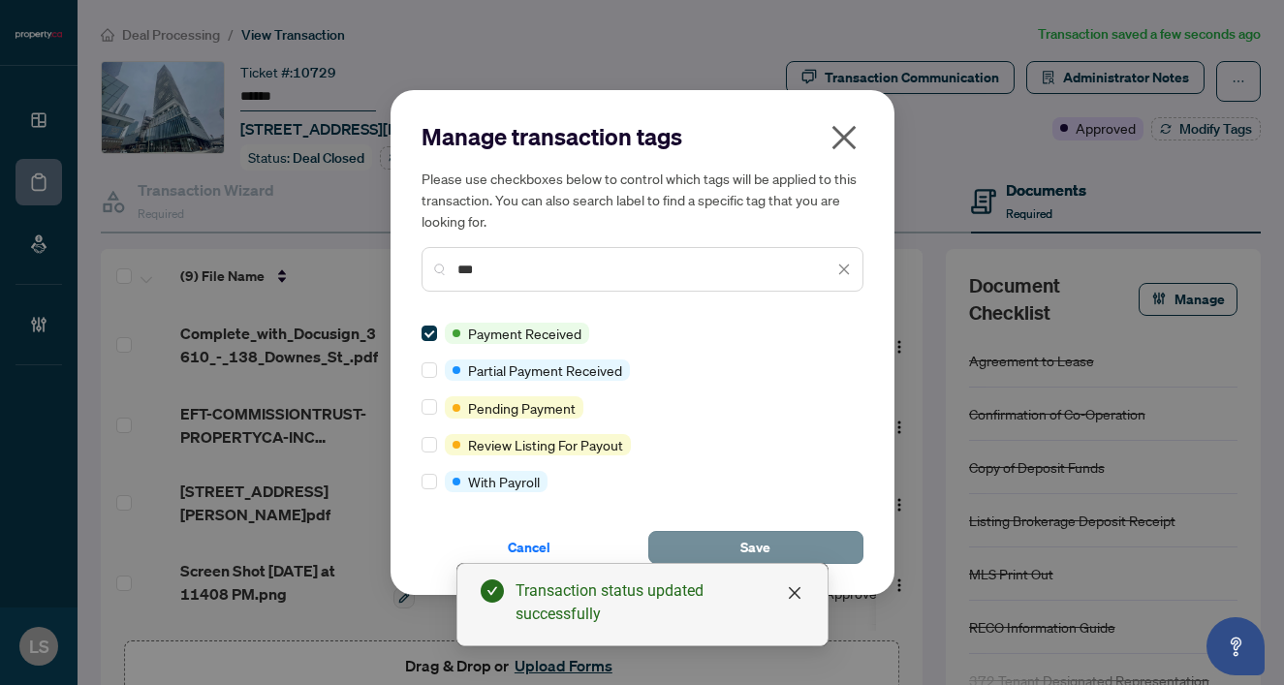
click at [812, 548] on button "Save" at bounding box center [755, 547] width 215 height 33
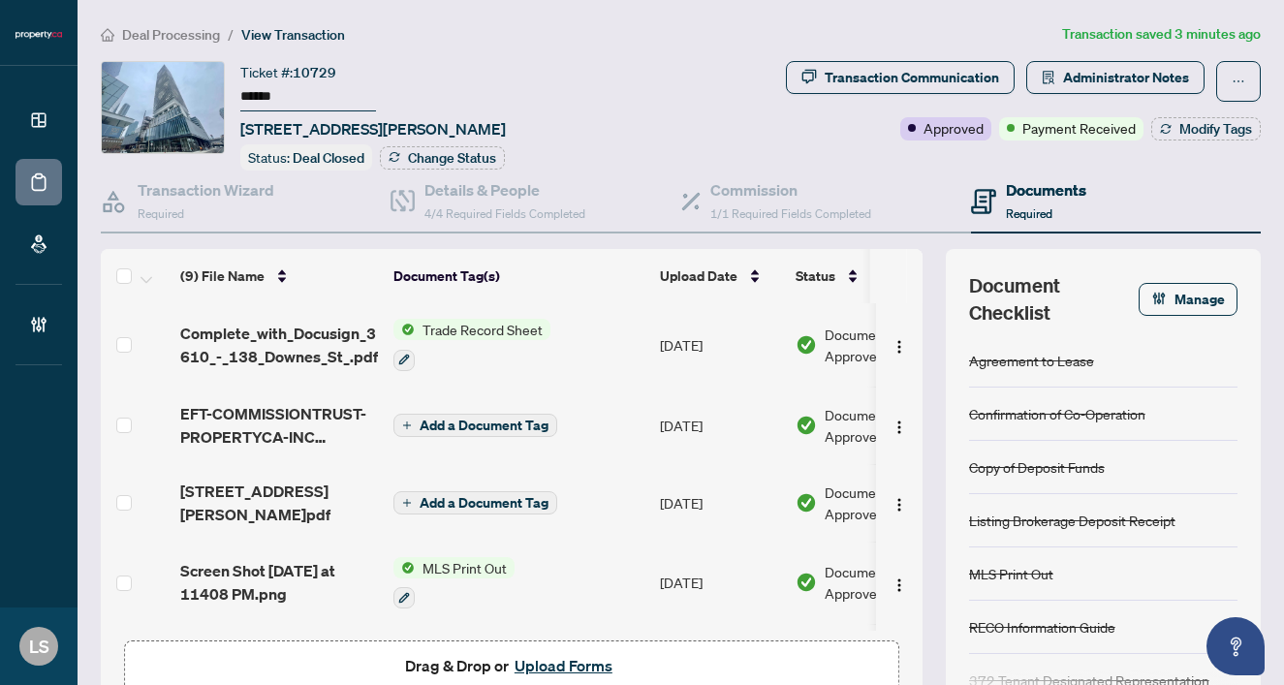
click at [175, 37] on span "Deal Processing" at bounding box center [171, 34] width 98 height 17
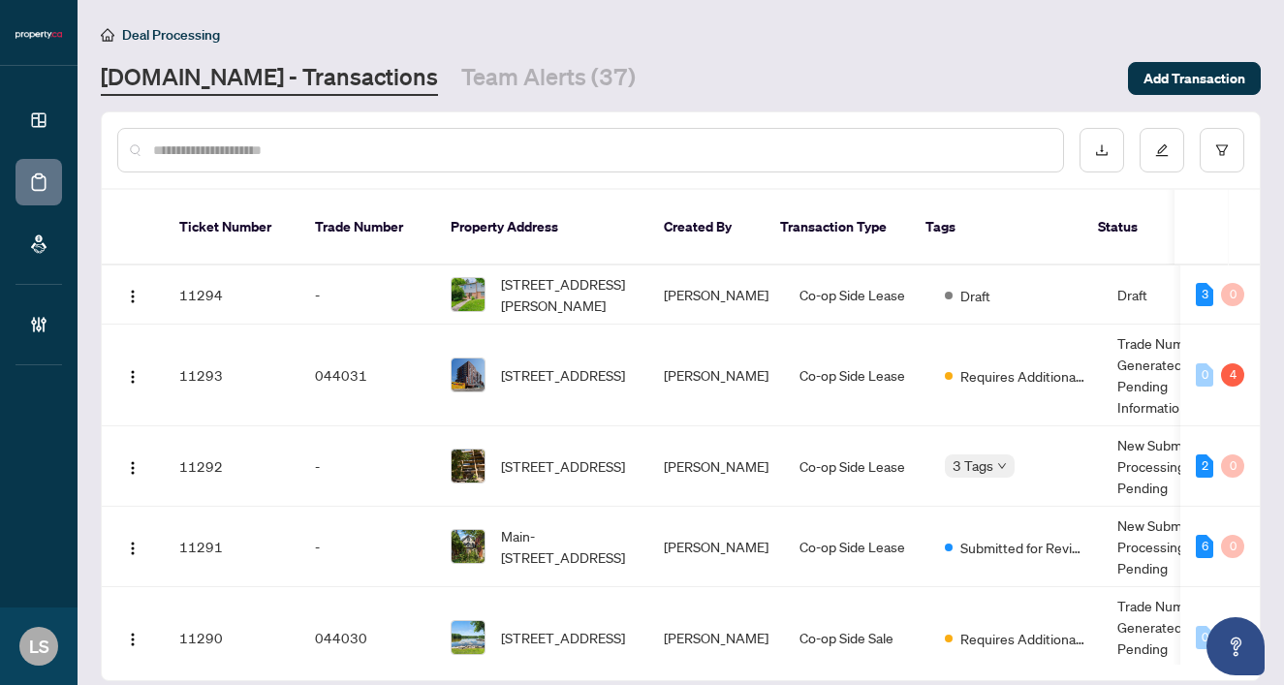
click at [326, 167] on div at bounding box center [590, 150] width 947 height 45
click at [310, 146] on input "text" at bounding box center [600, 150] width 894 height 21
paste input "******"
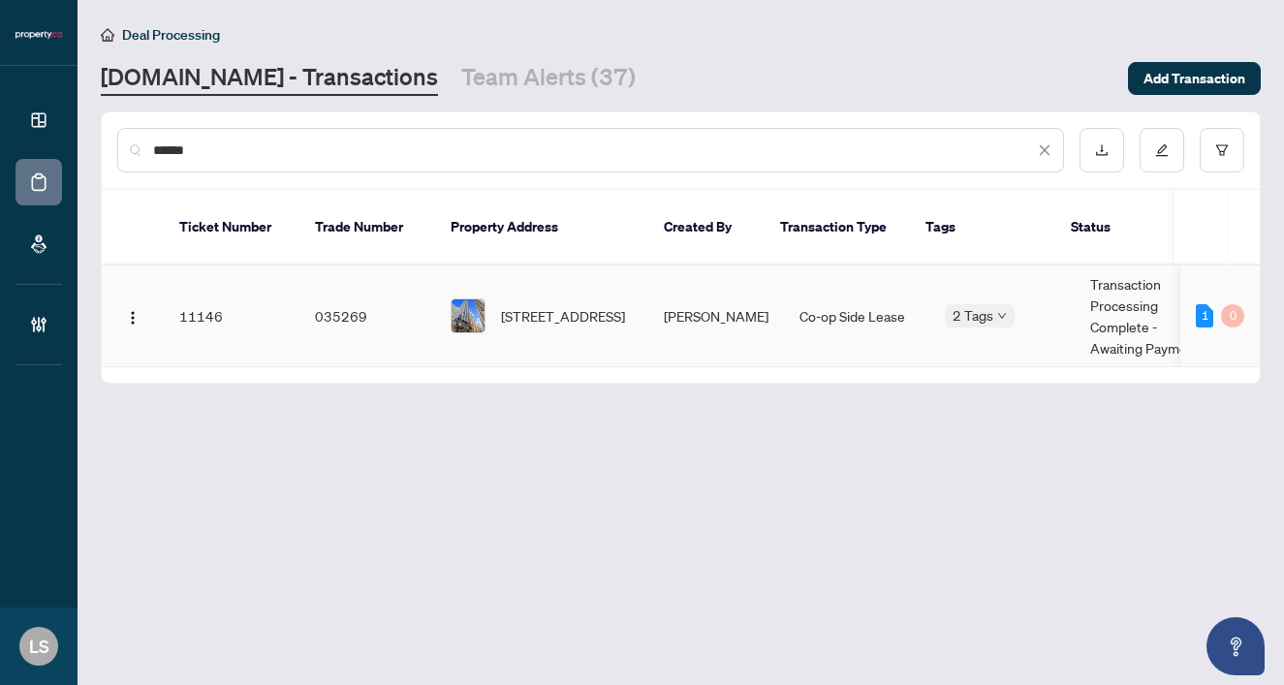
type input "******"
click at [516, 308] on span "1403-395 Bloor St, Toronto, Ontario M4W 1H7, Canada" at bounding box center [563, 315] width 124 height 21
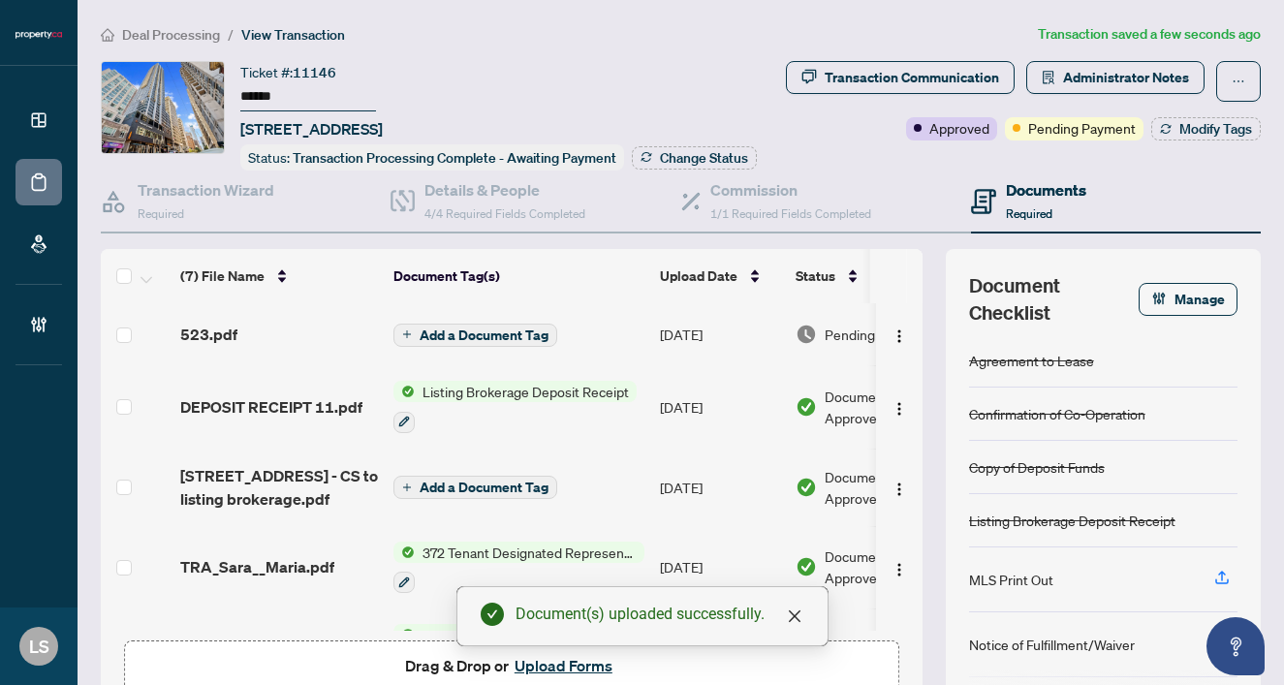
click at [819, 345] on div "Pending Review" at bounding box center [870, 334] width 149 height 21
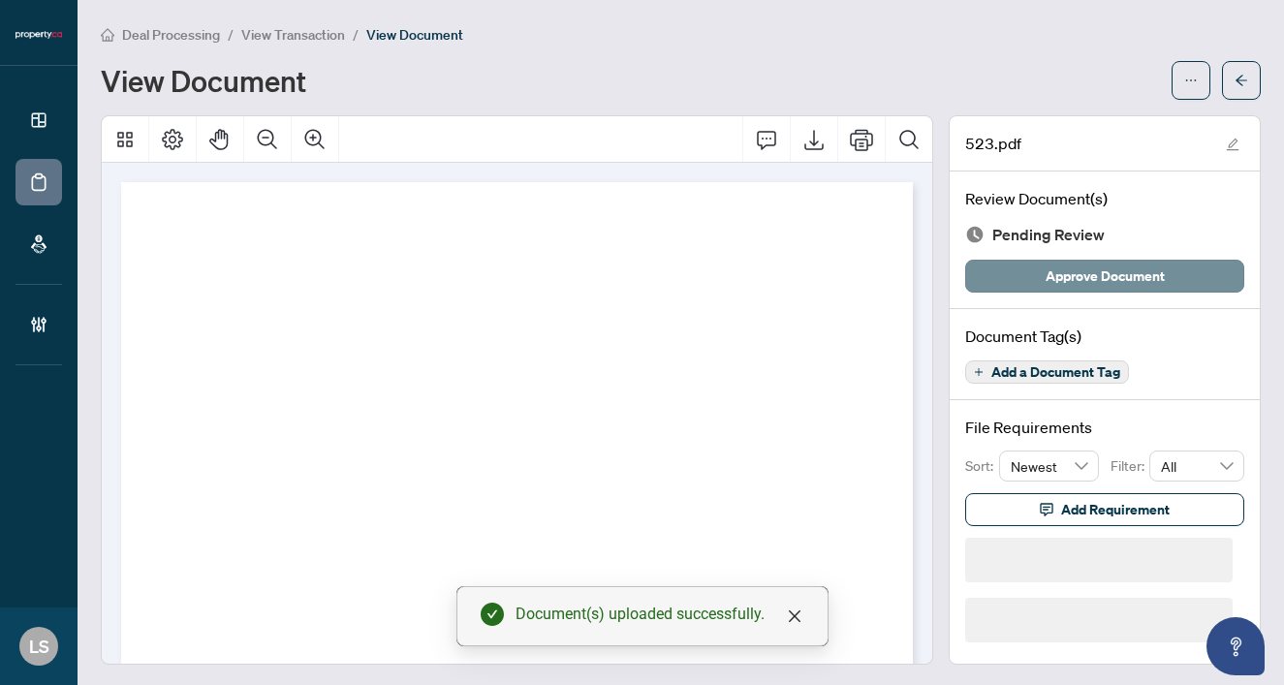
click at [1138, 277] on span "Approve Document" at bounding box center [1105, 276] width 119 height 31
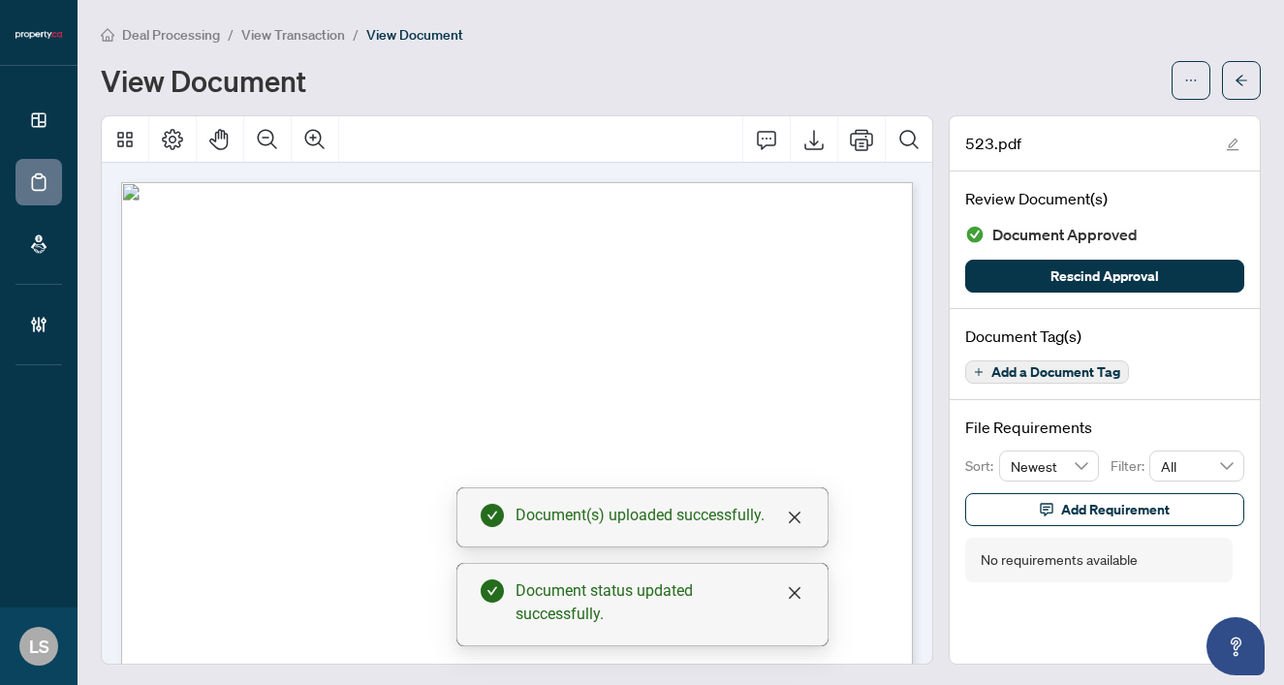
click at [282, 36] on span "View Transaction" at bounding box center [293, 34] width 104 height 17
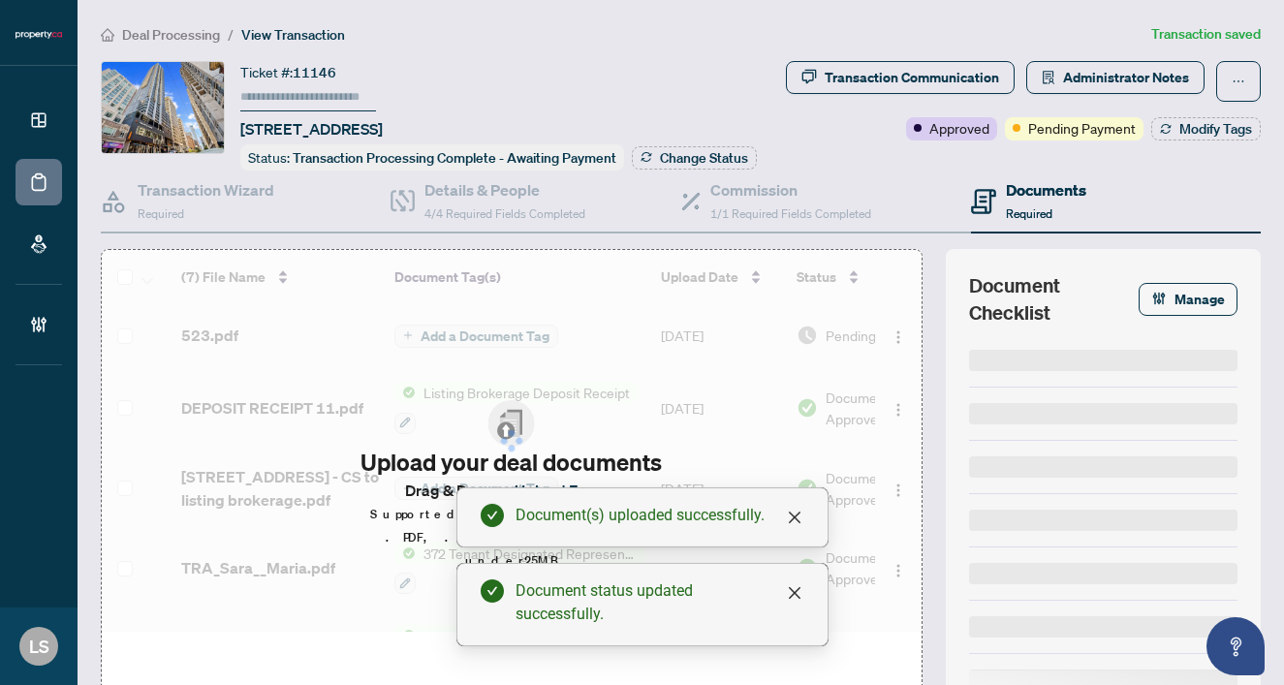
type input "******"
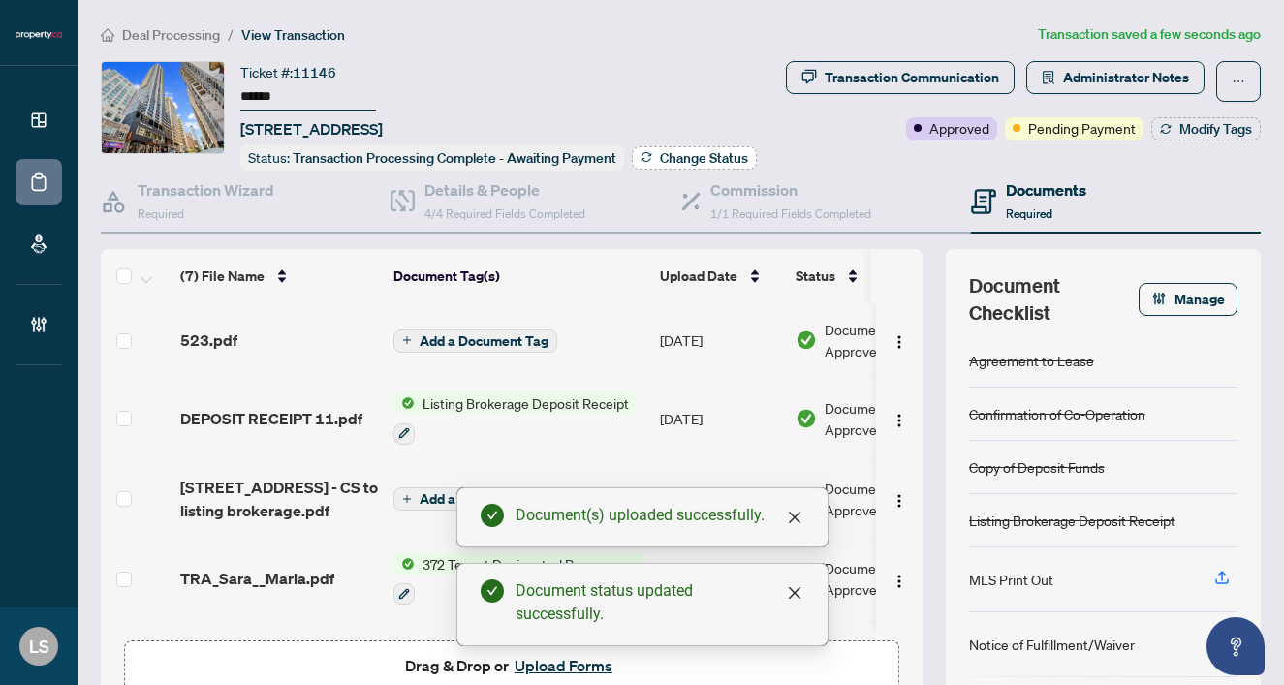
click at [660, 165] on span "Change Status" at bounding box center [704, 158] width 88 height 14
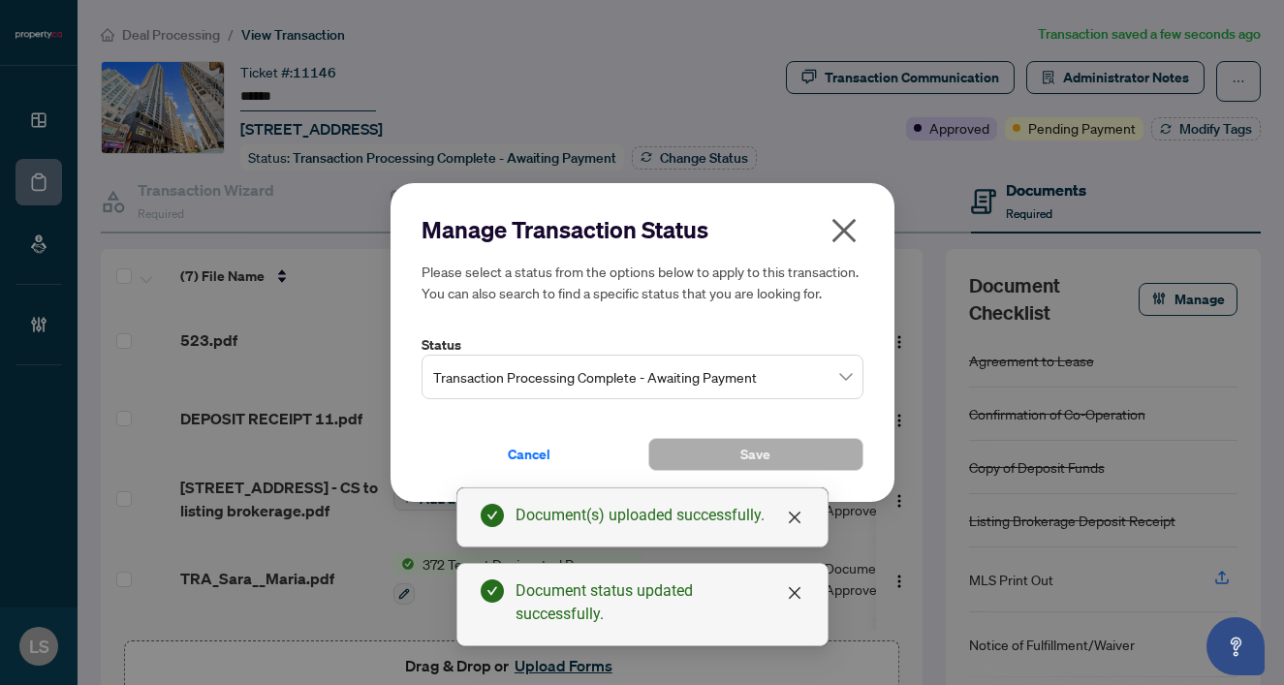
click at [679, 388] on span "Transaction Processing Complete - Awaiting Payment" at bounding box center [642, 377] width 419 height 37
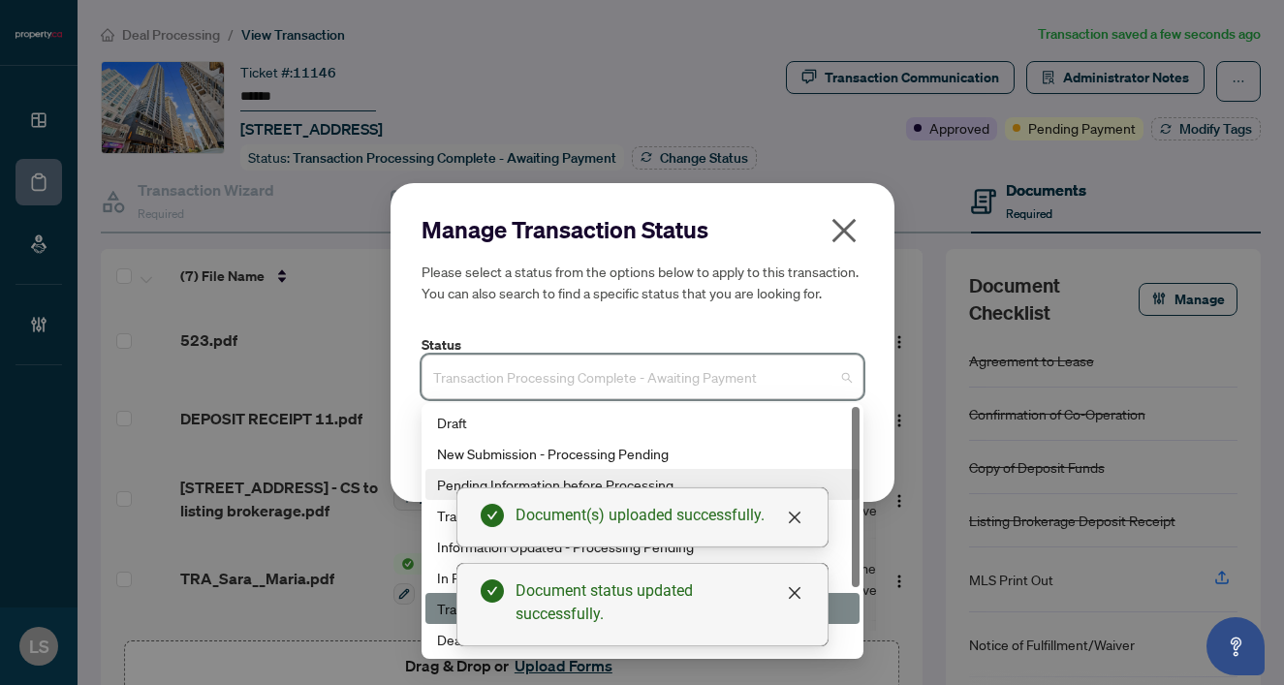
scroll to position [93, 0]
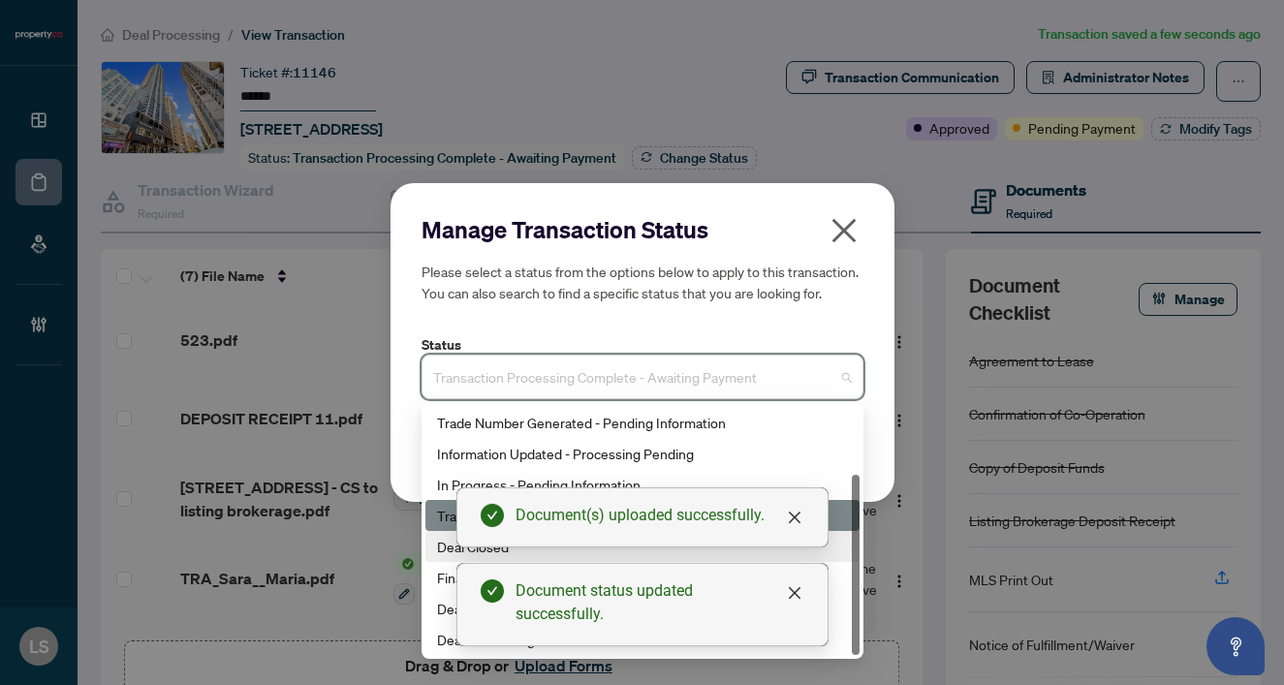
click at [439, 545] on div "Deal Closed" at bounding box center [642, 546] width 411 height 21
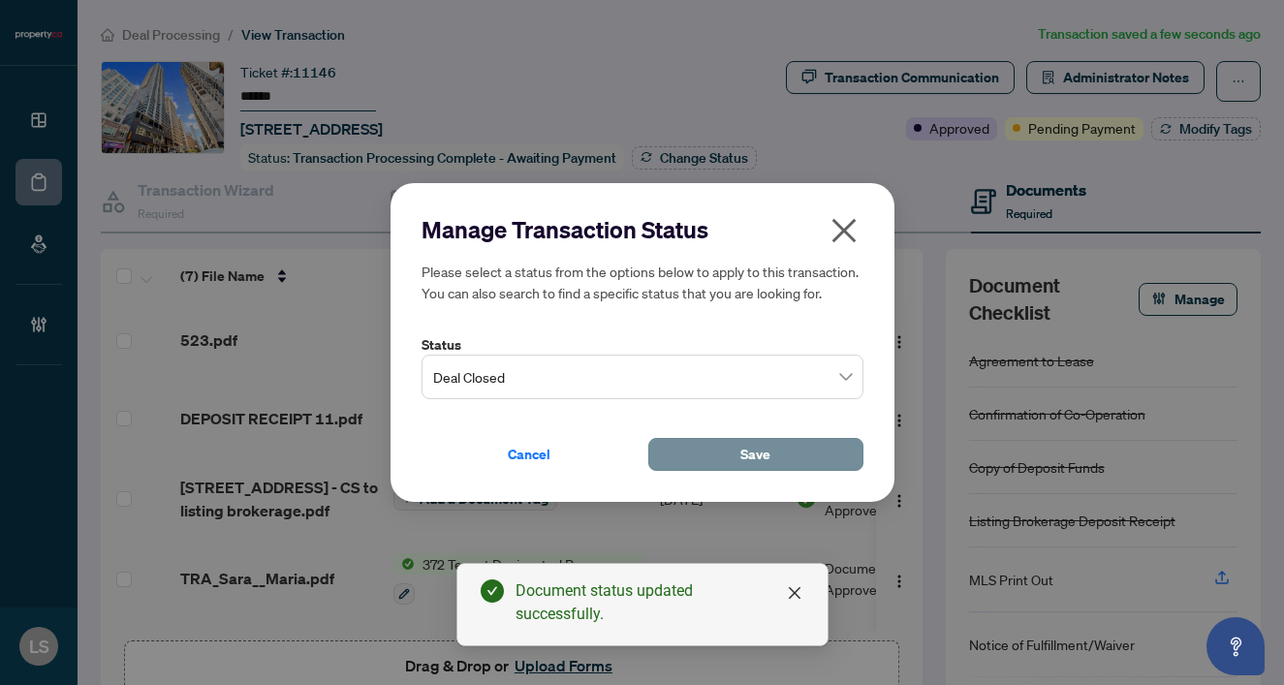
click at [750, 452] on span "Save" at bounding box center [755, 454] width 30 height 31
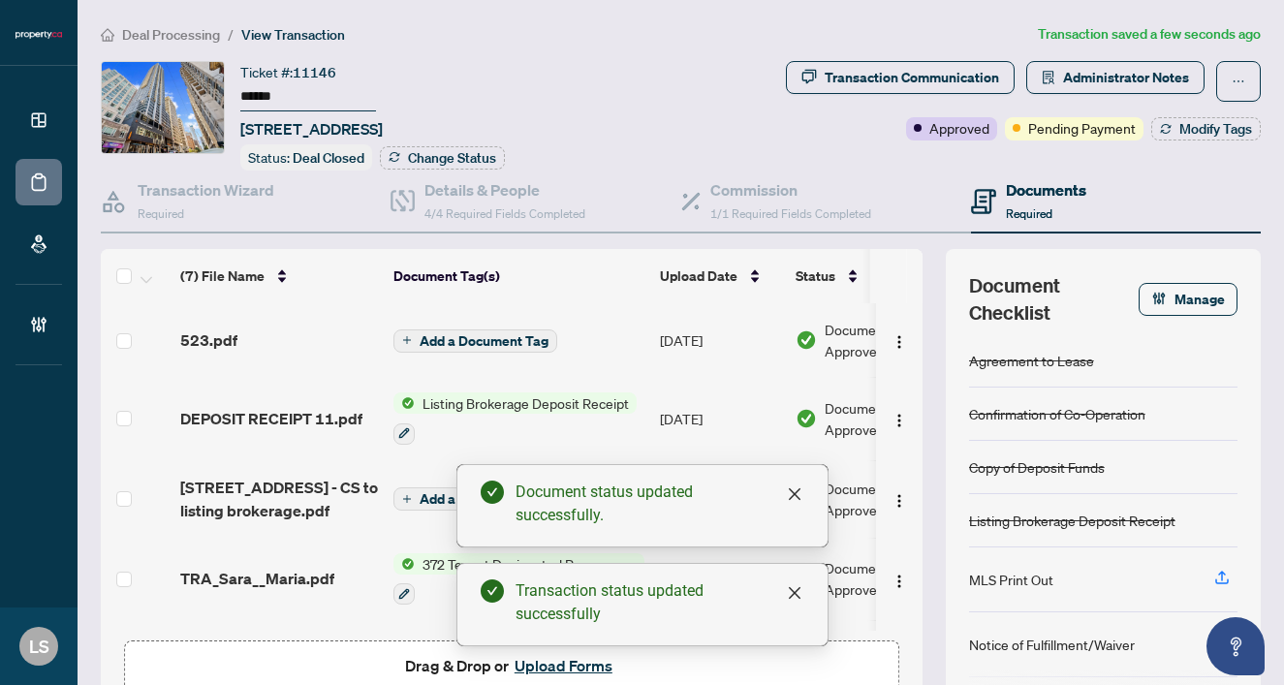
click at [1185, 156] on div "Transaction Communication Administrator Notes Approved Pending Payment Modify T…" at bounding box center [954, 115] width 619 height 109
click at [1179, 135] on span "Modify Tags" at bounding box center [1215, 129] width 73 height 14
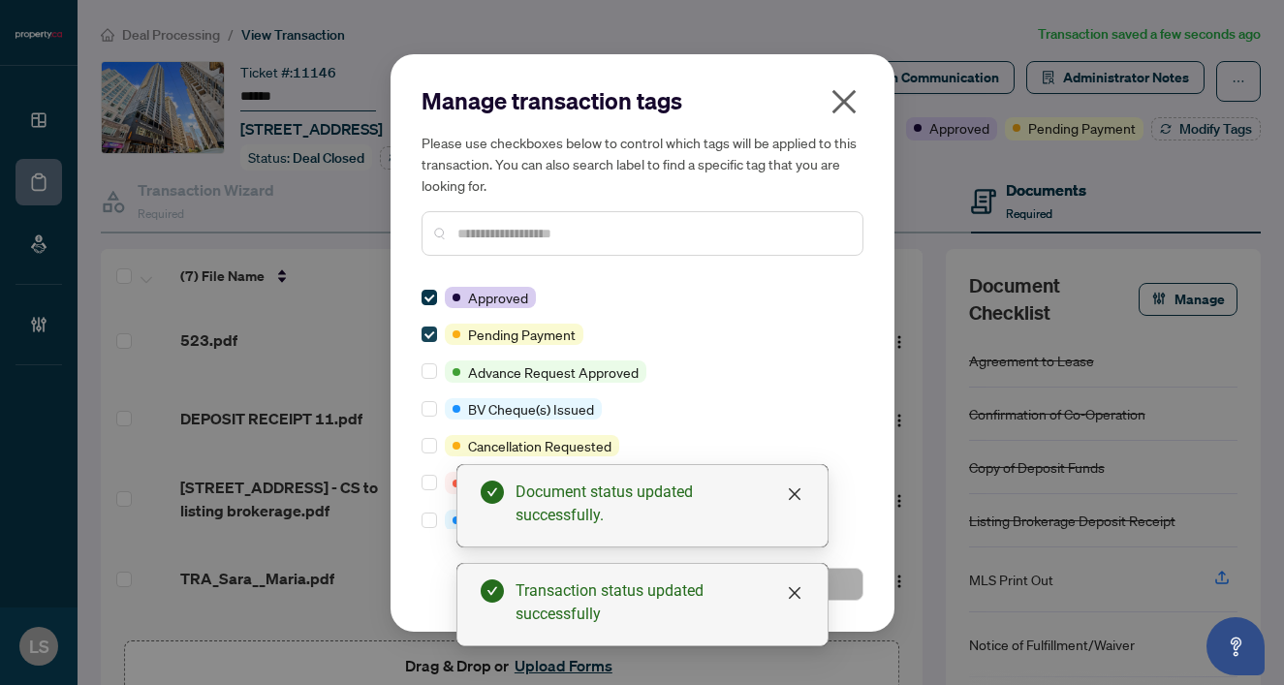
click at [426, 338] on span at bounding box center [430, 335] width 16 height 16
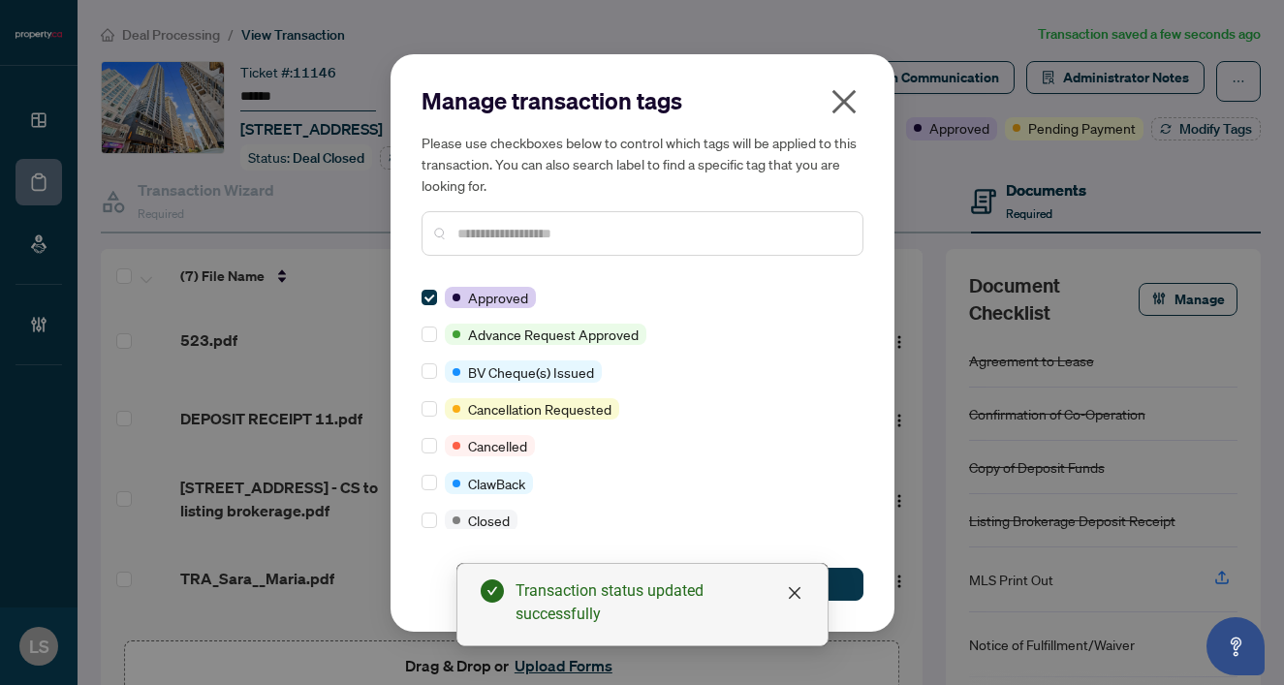
click at [513, 232] on input "text" at bounding box center [652, 233] width 390 height 21
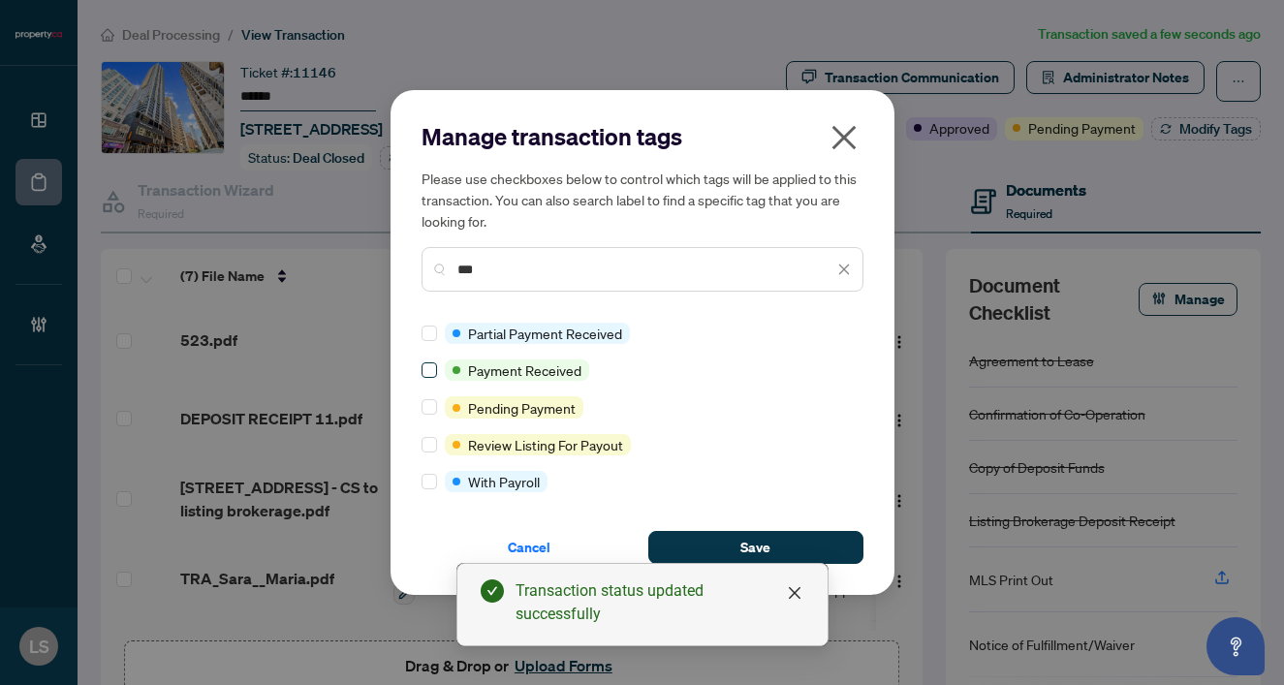
type input "***"
click at [435, 365] on span at bounding box center [430, 370] width 16 height 16
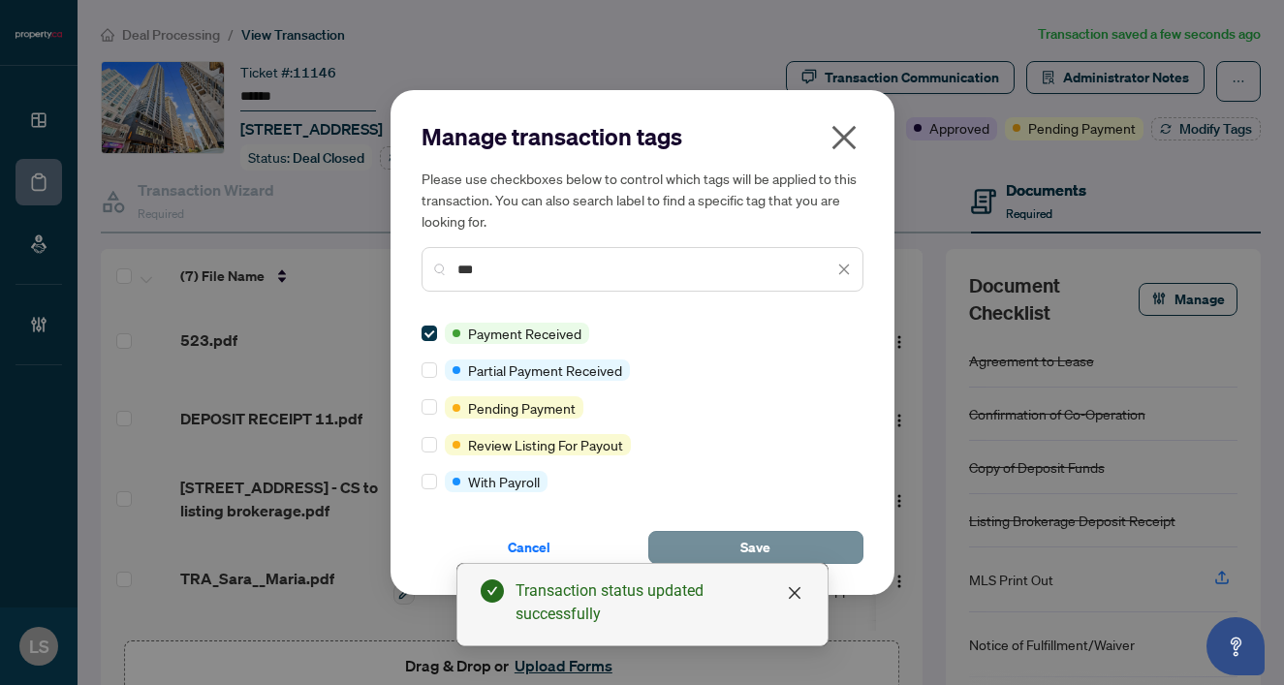
click at [825, 543] on button "Save" at bounding box center [755, 547] width 215 height 33
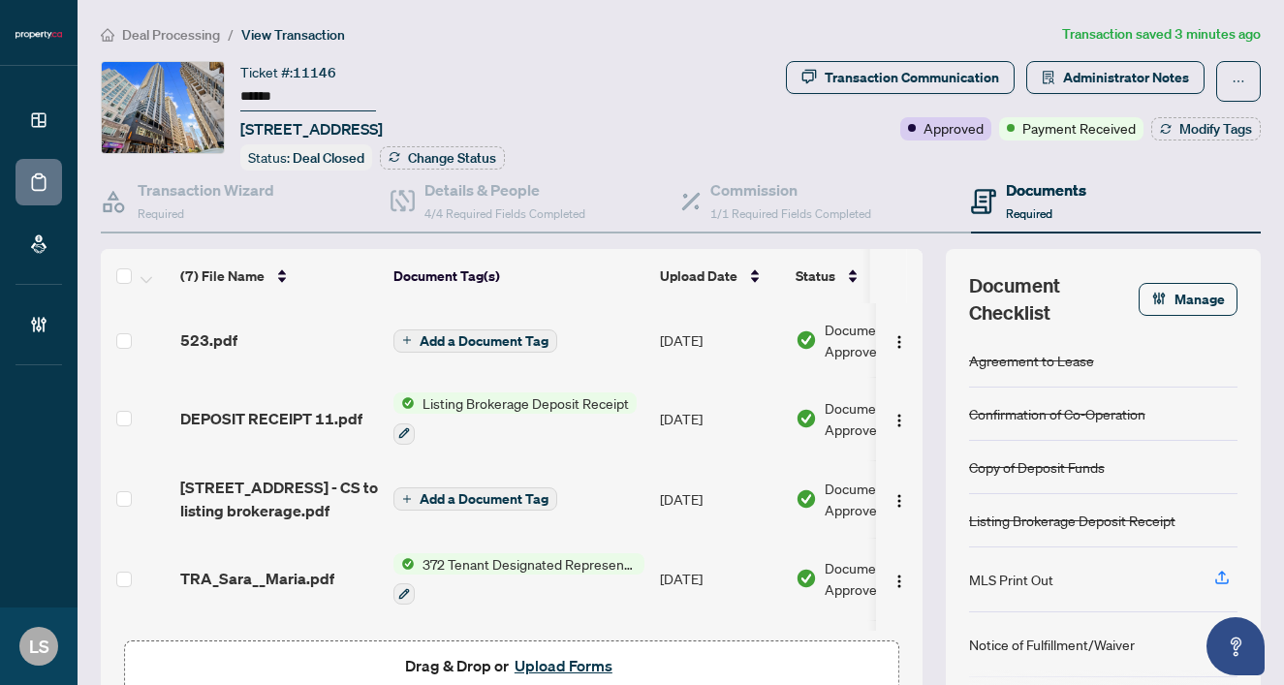
click at [181, 39] on span "Deal Processing" at bounding box center [171, 34] width 98 height 17
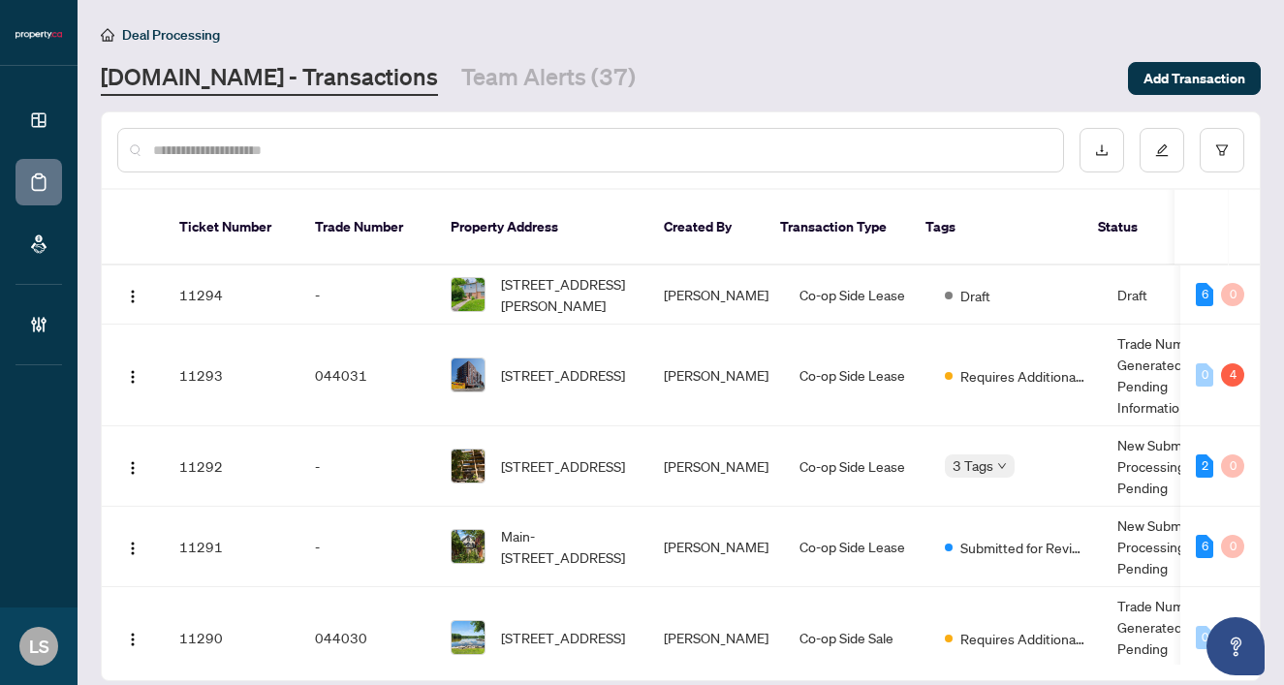
click at [400, 140] on input "text" at bounding box center [600, 150] width 894 height 21
paste input "******"
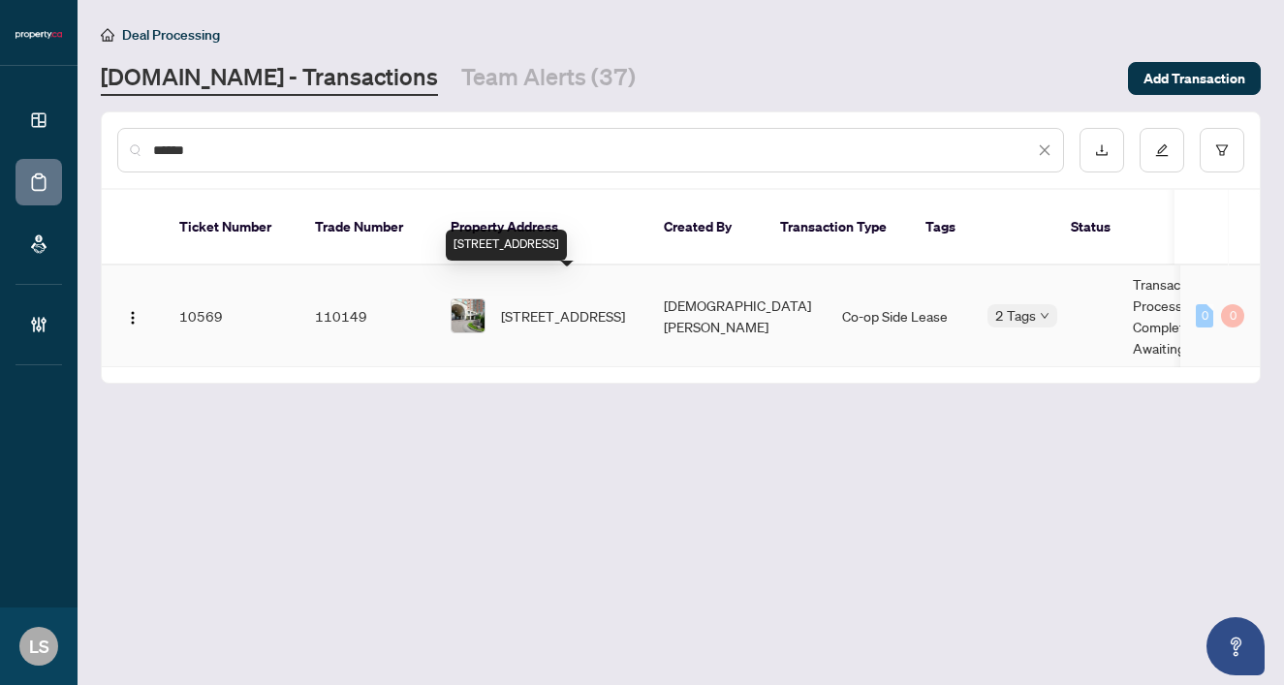
type input "******"
click at [558, 305] on span "303-38 Avenue Rd, Toronto, Ontario M5R 2G2, Canada" at bounding box center [563, 315] width 124 height 21
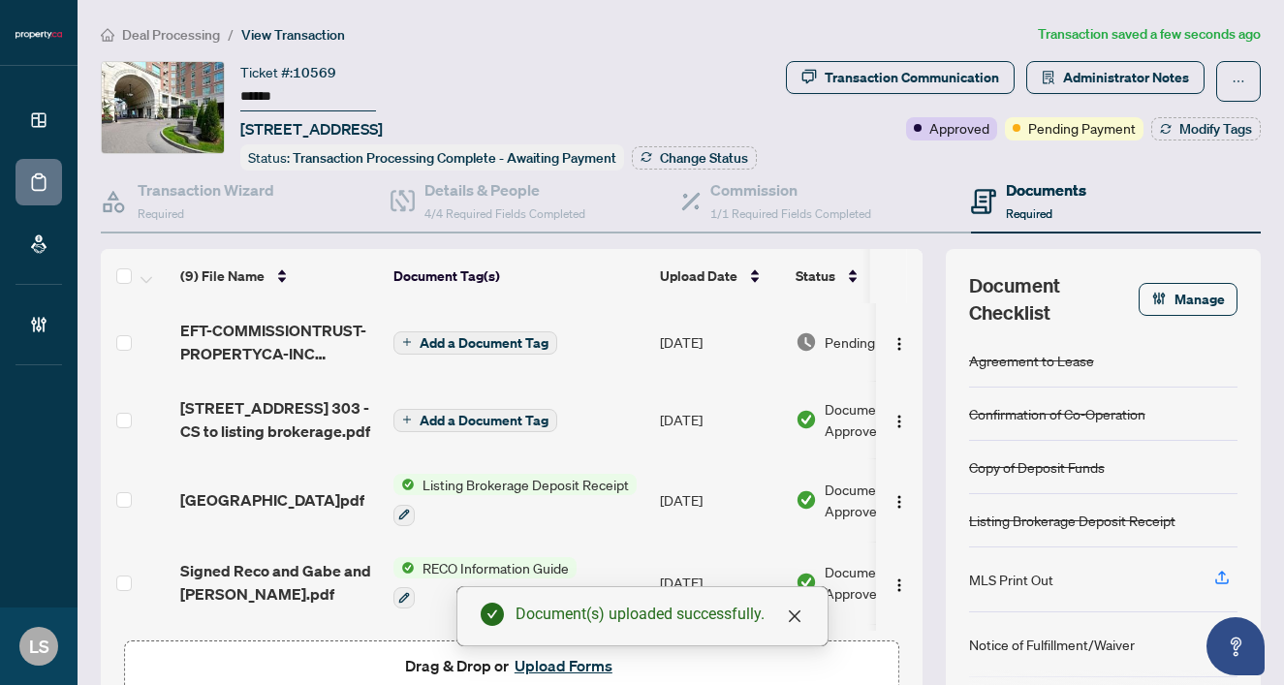
click at [846, 353] on span "Pending Review" at bounding box center [873, 341] width 97 height 21
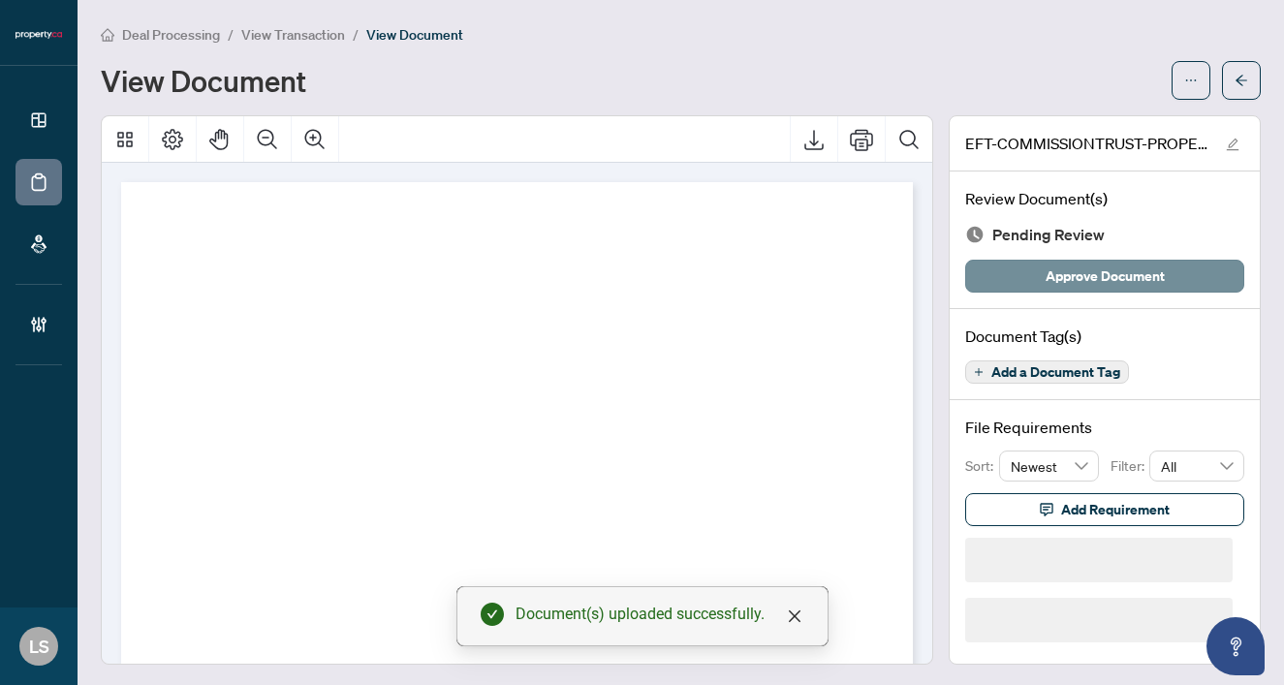
click at [1112, 266] on span "Approve Document" at bounding box center [1105, 276] width 119 height 31
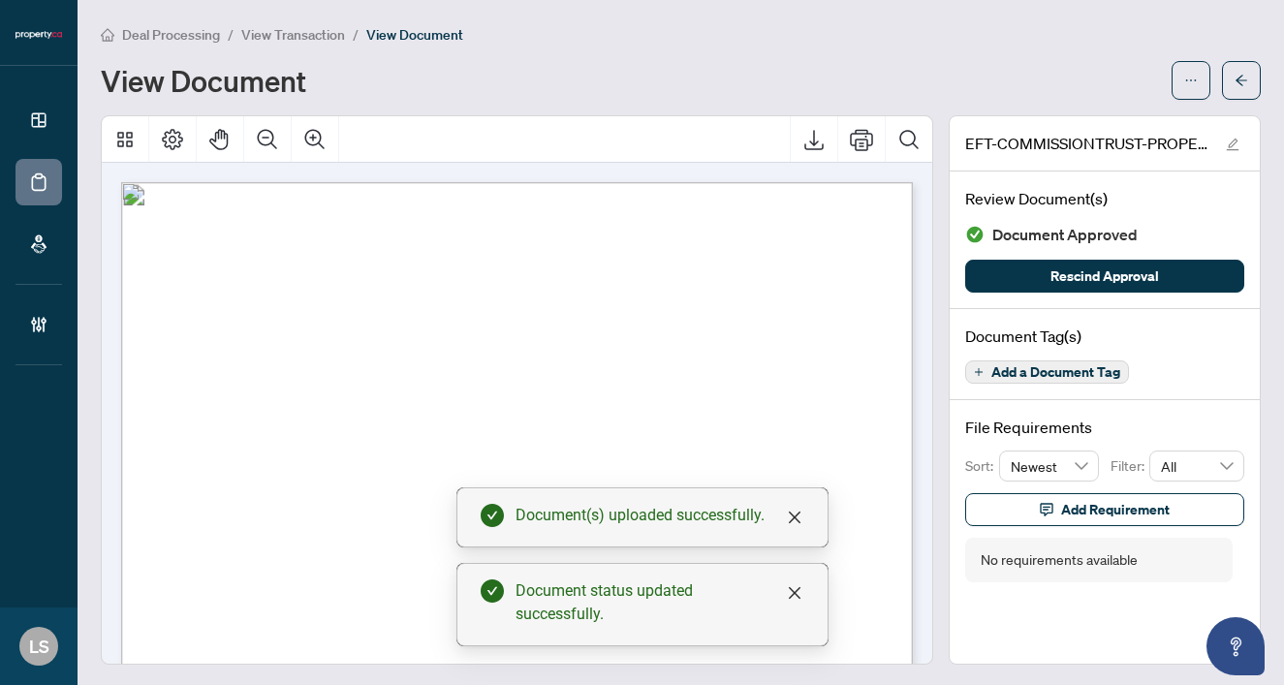
click at [256, 26] on span "View Transaction" at bounding box center [293, 34] width 104 height 17
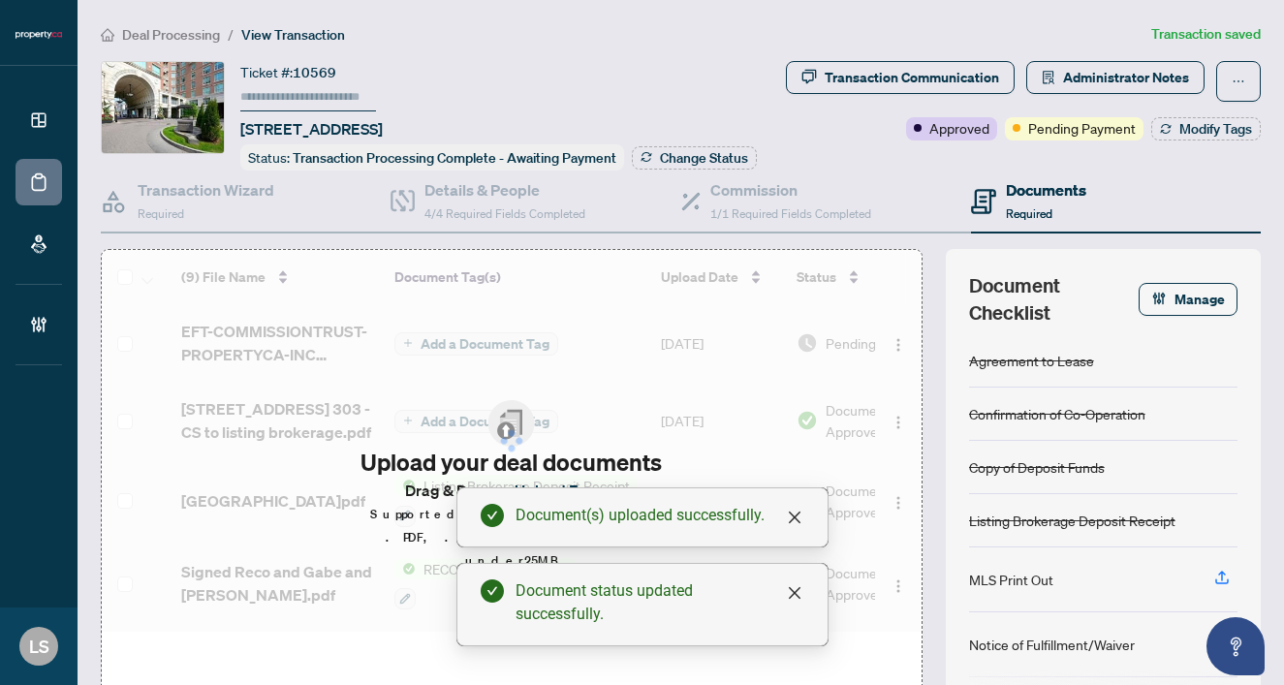
type input "******"
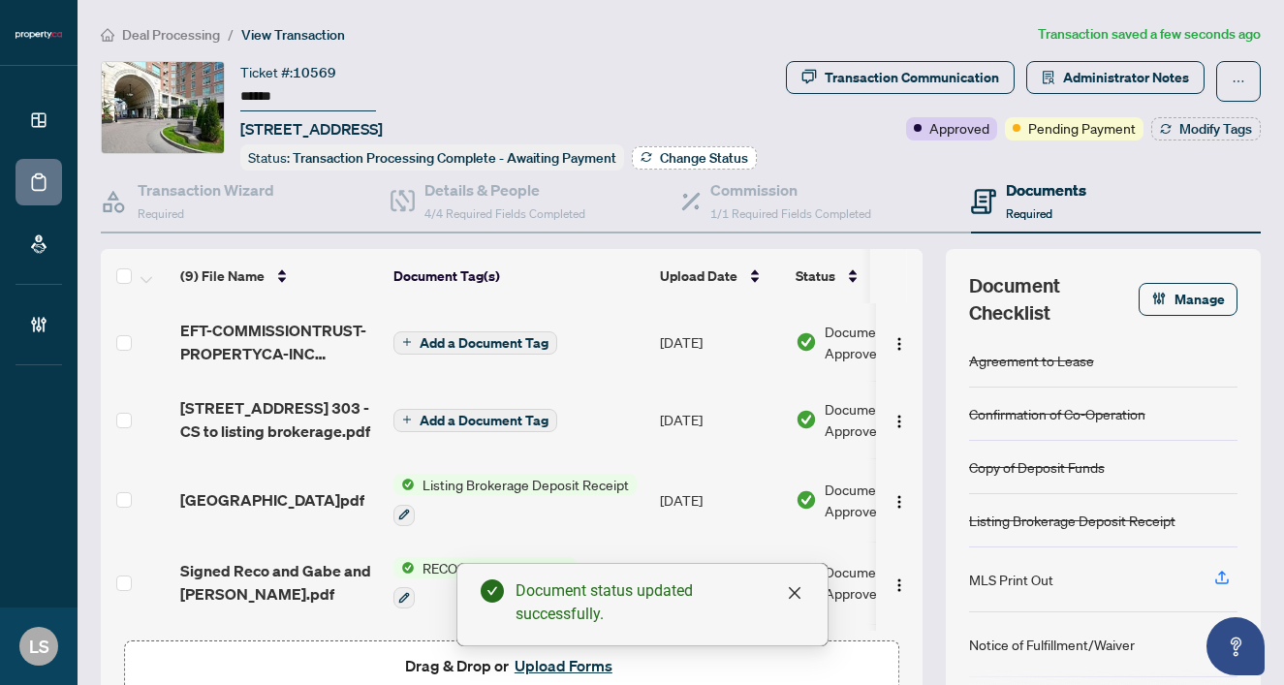
click at [660, 165] on span "Change Status" at bounding box center [704, 158] width 88 height 14
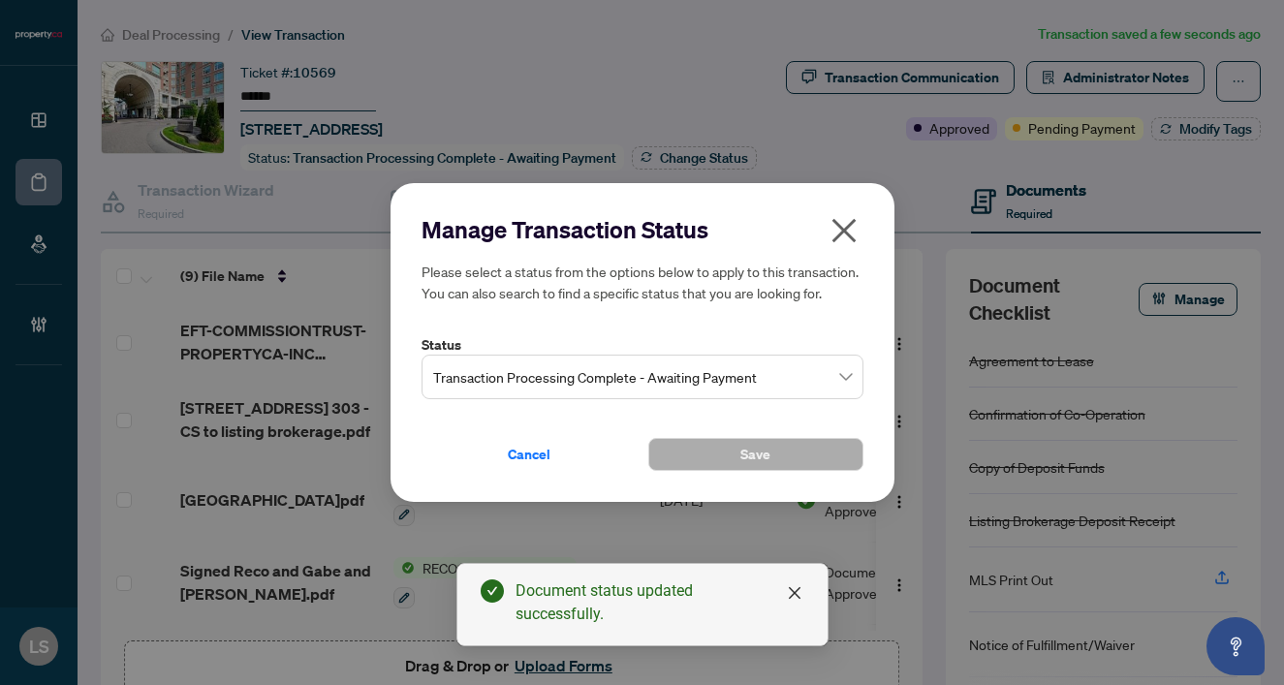
click at [660, 380] on span "Transaction Processing Complete - Awaiting Payment" at bounding box center [642, 377] width 419 height 37
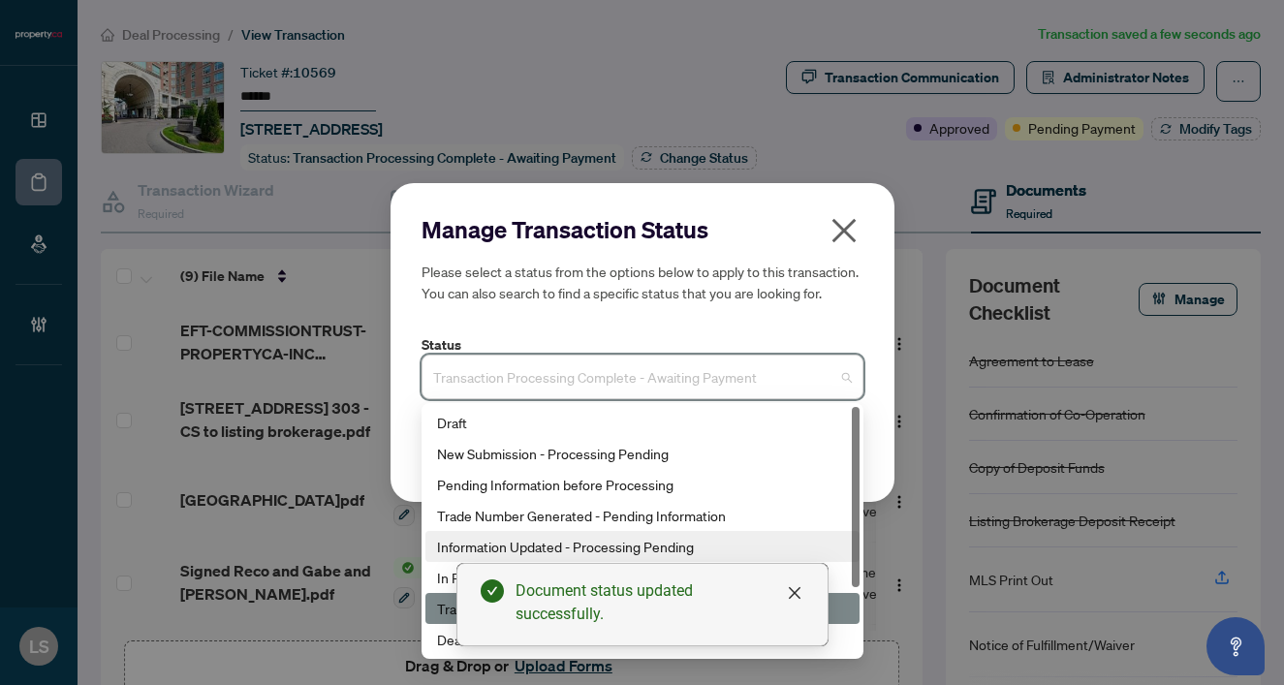
scroll to position [93, 0]
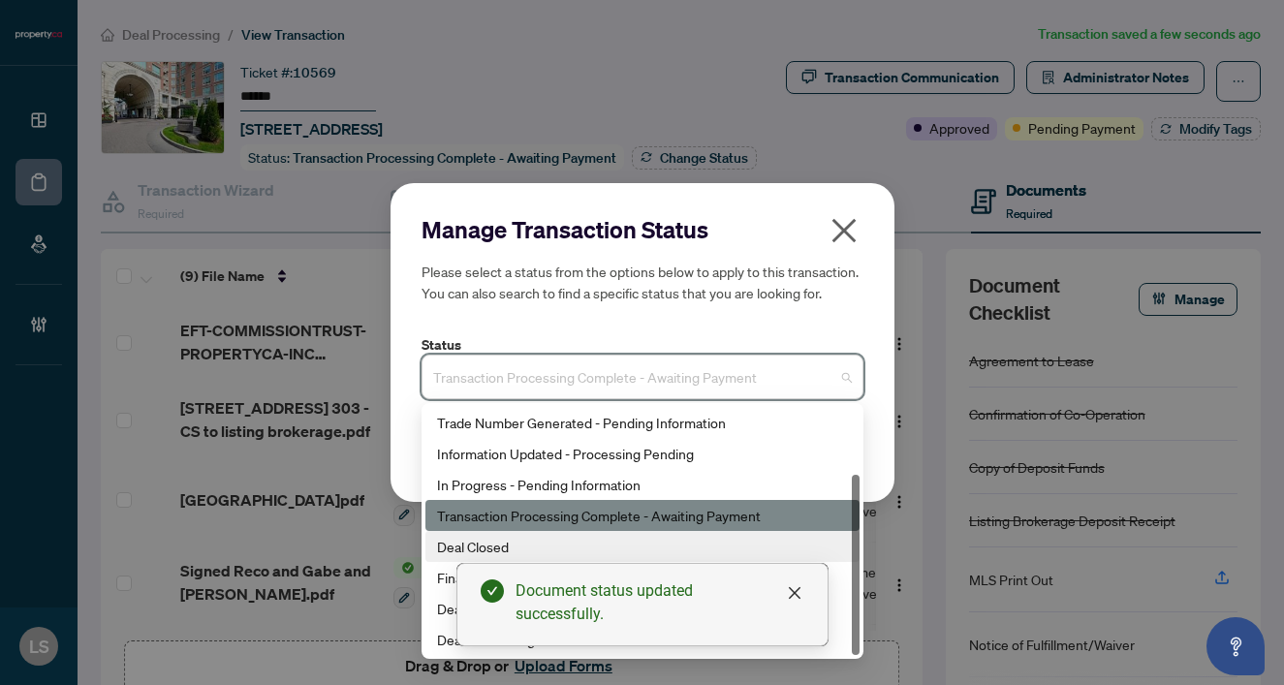
click at [436, 548] on div "Deal Closed" at bounding box center [642, 546] width 434 height 31
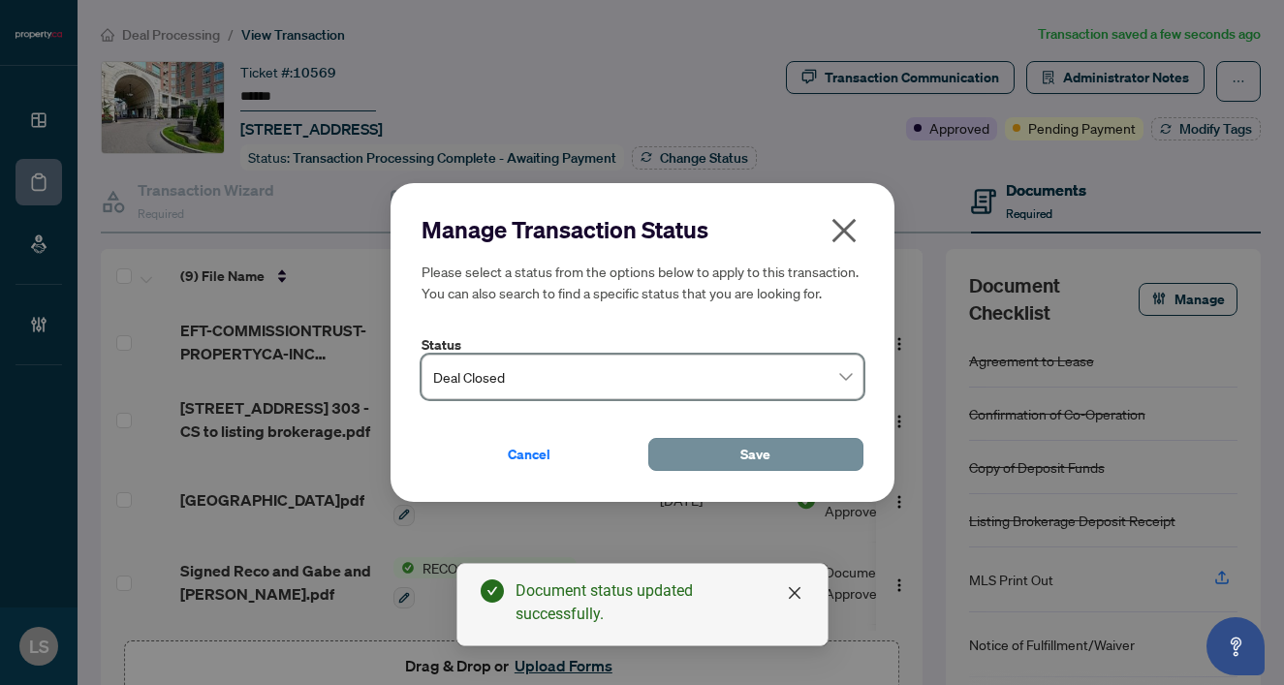
click at [772, 449] on button "Save" at bounding box center [755, 454] width 215 height 33
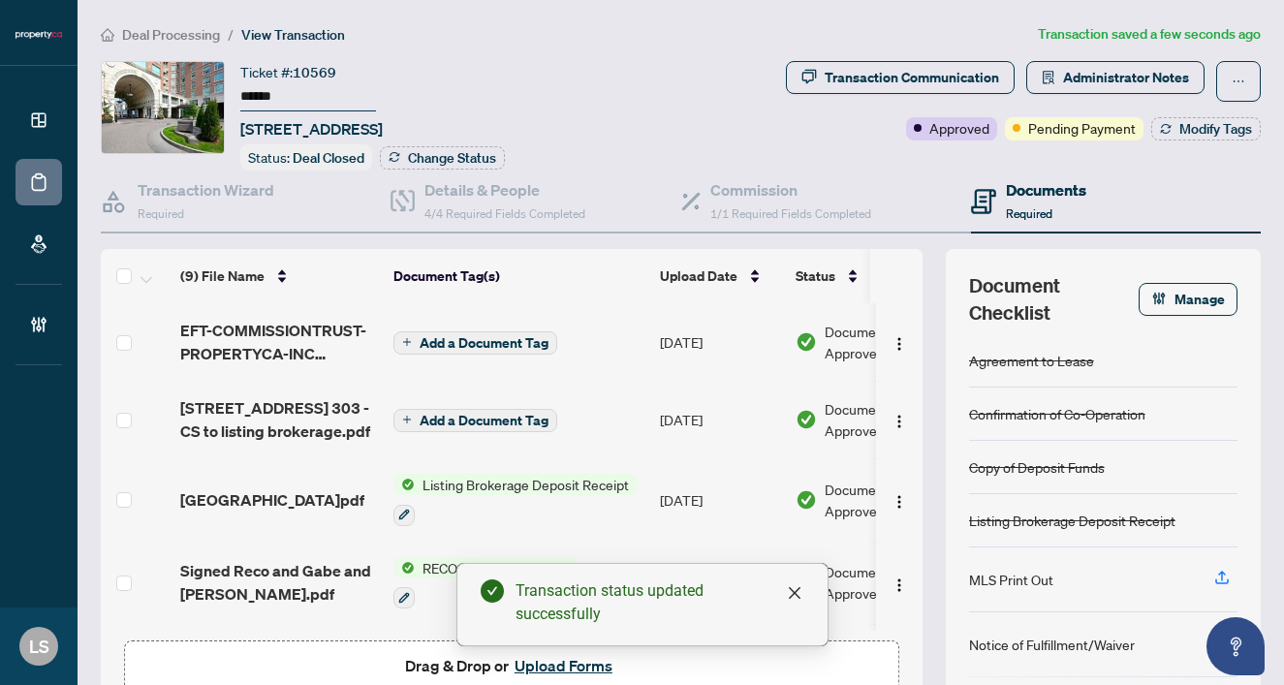
click at [1202, 158] on div "Transaction Communication Administrator Notes Approved Pending Payment Modify T…" at bounding box center [954, 115] width 619 height 109
click at [1179, 127] on span "Modify Tags" at bounding box center [1215, 129] width 73 height 14
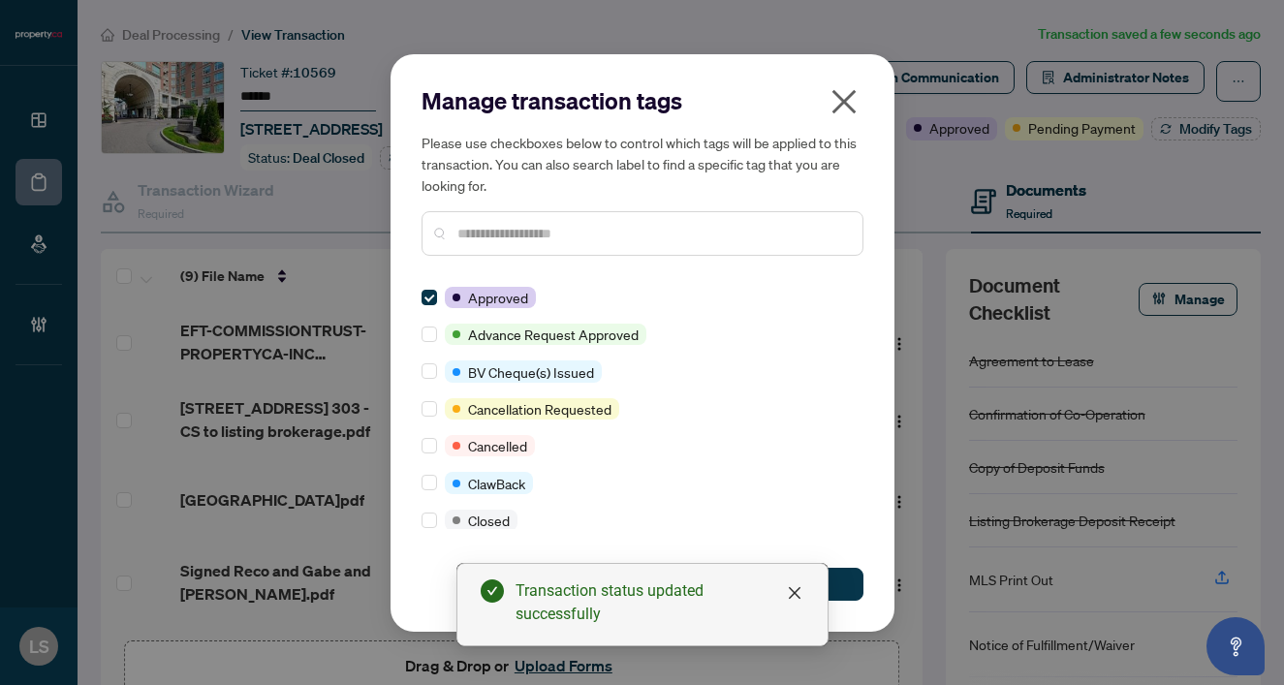
click at [481, 234] on input "text" at bounding box center [652, 233] width 390 height 21
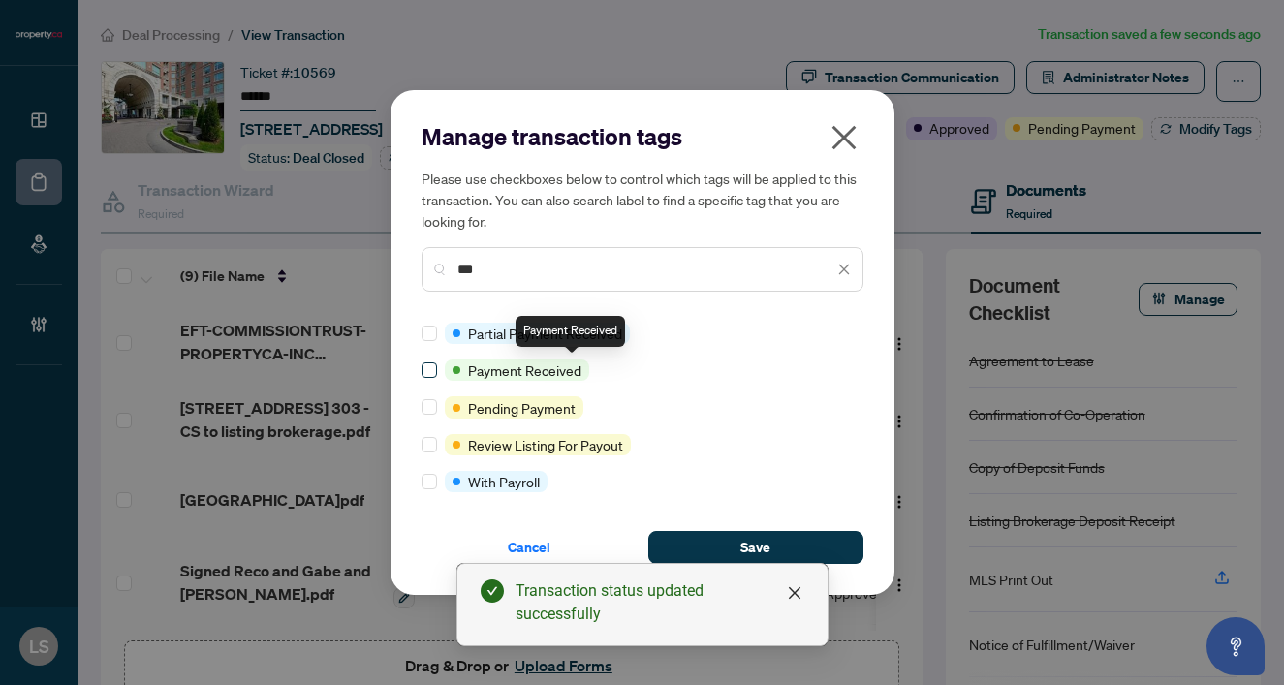
type input "***"
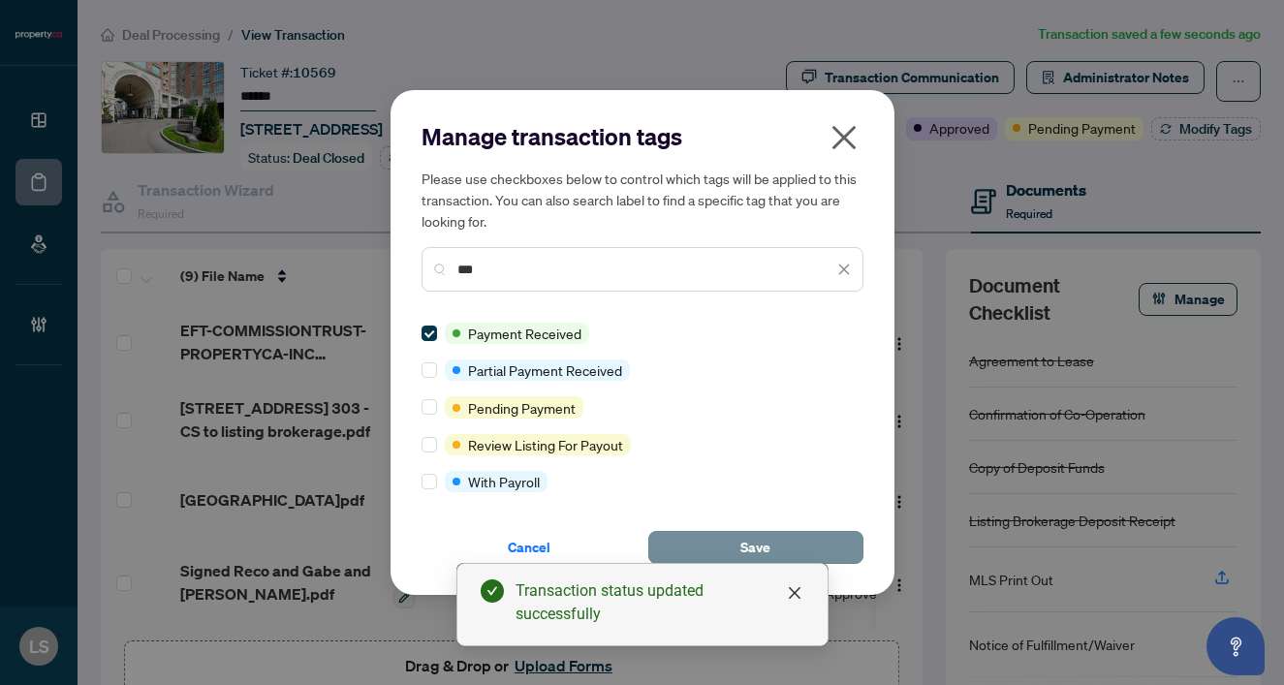
click at [819, 532] on button "Save" at bounding box center [755, 547] width 215 height 33
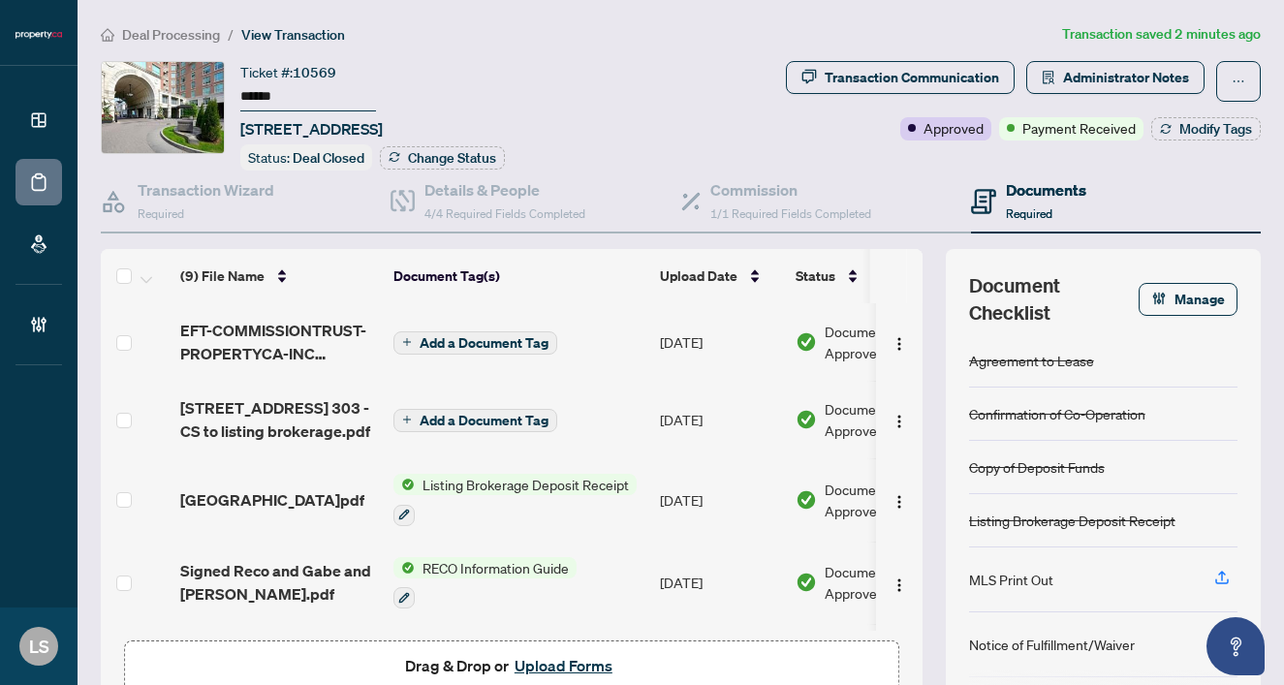
click at [201, 43] on li "Deal Processing" at bounding box center [160, 34] width 119 height 22
click at [194, 37] on span "Deal Processing" at bounding box center [171, 34] width 98 height 17
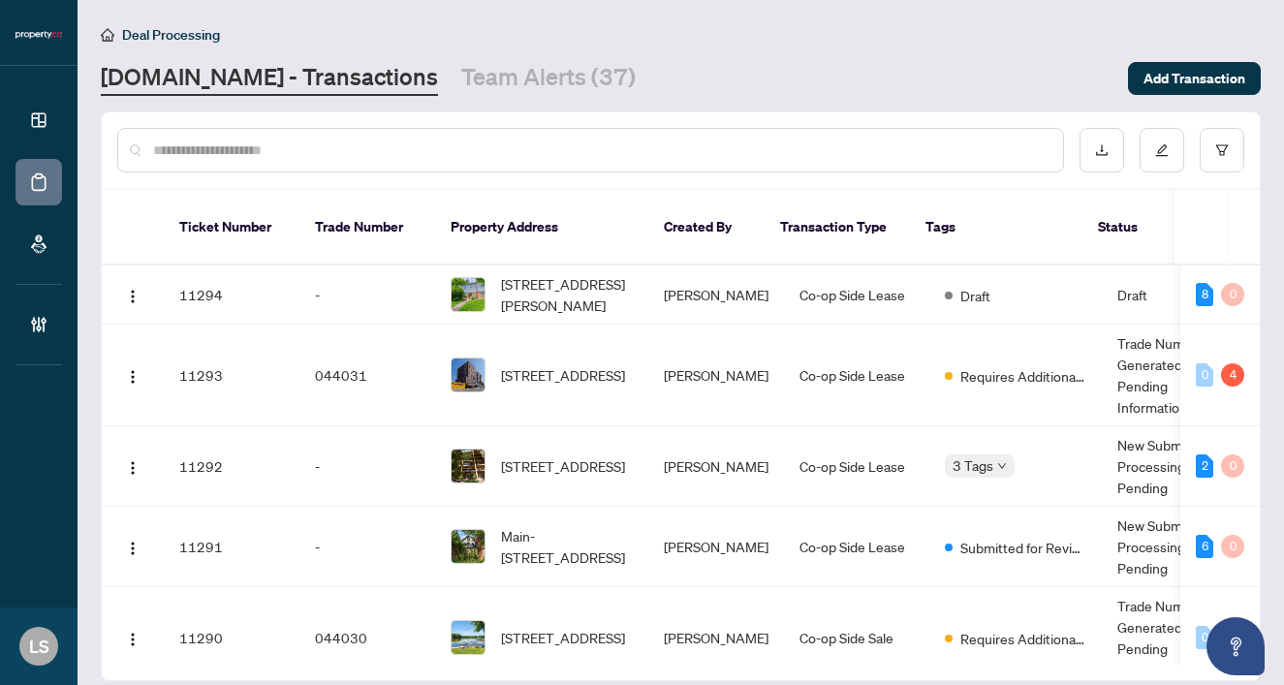
click at [374, 148] on input "text" at bounding box center [600, 150] width 894 height 21
paste input "******"
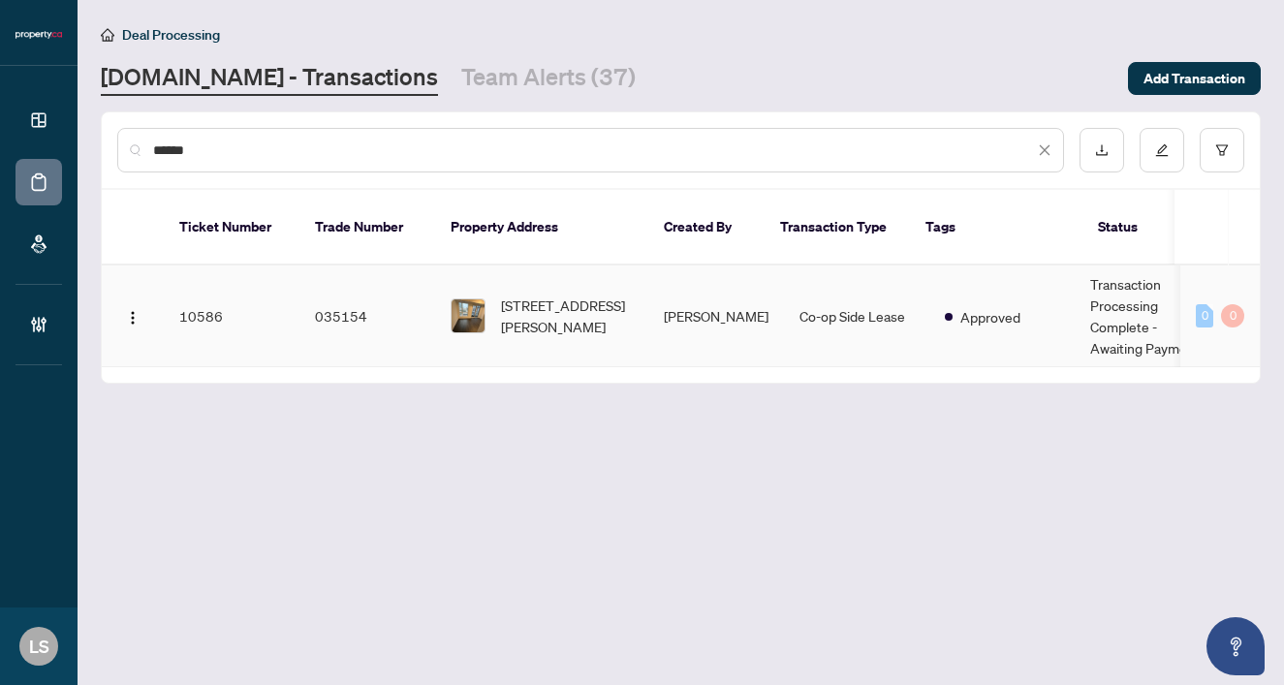
type input "******"
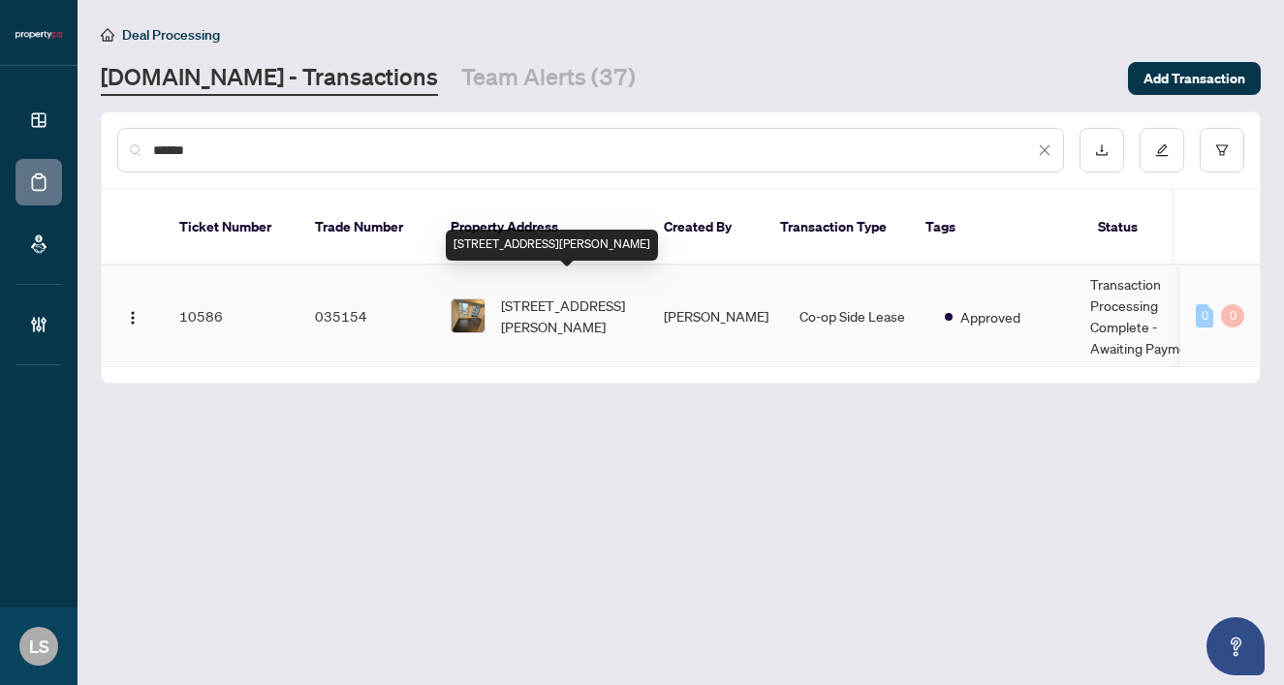
click at [572, 295] on span "912-15 Richardson St, Toronto, Ontario M5A 0Y5, Canada" at bounding box center [567, 316] width 132 height 43
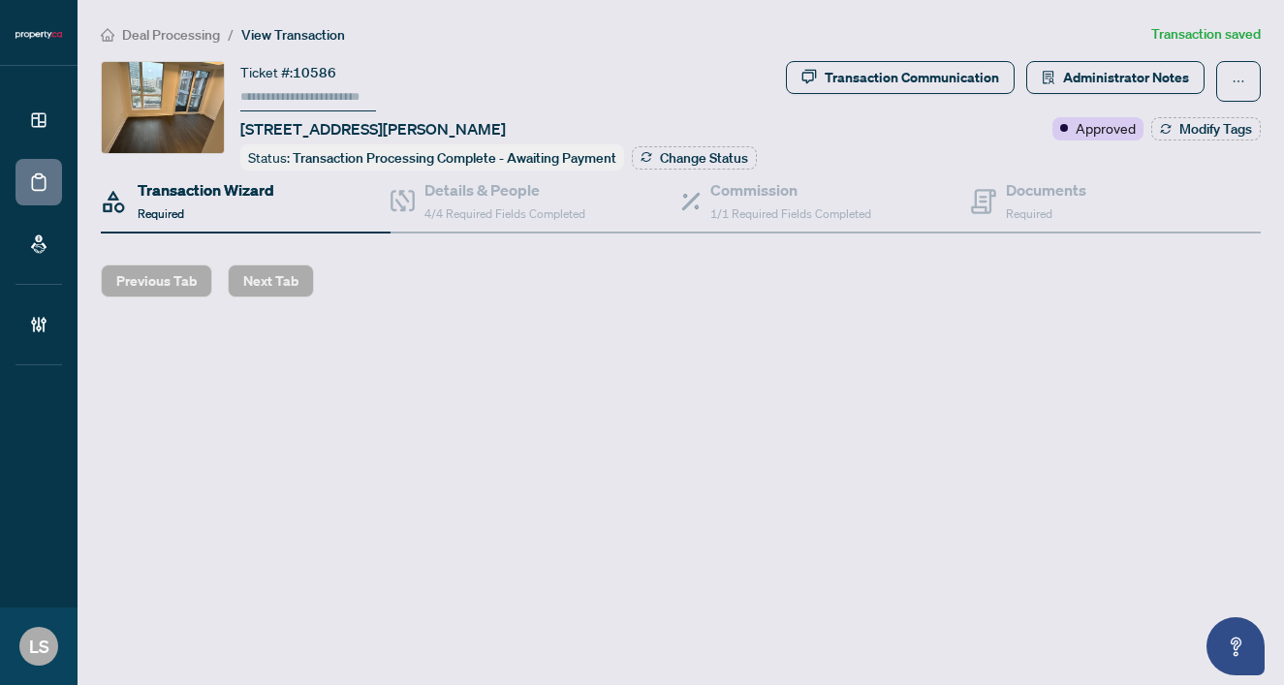
type input "******"
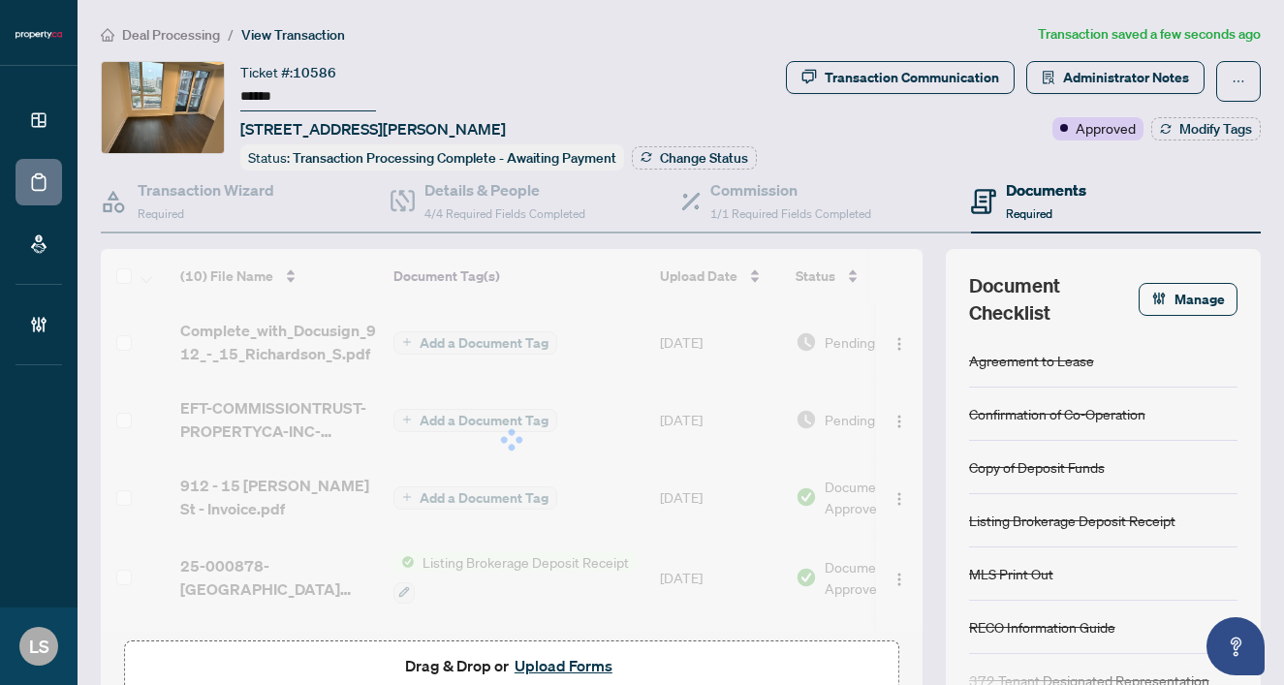
click at [832, 414] on span "Pending Review" at bounding box center [873, 419] width 97 height 21
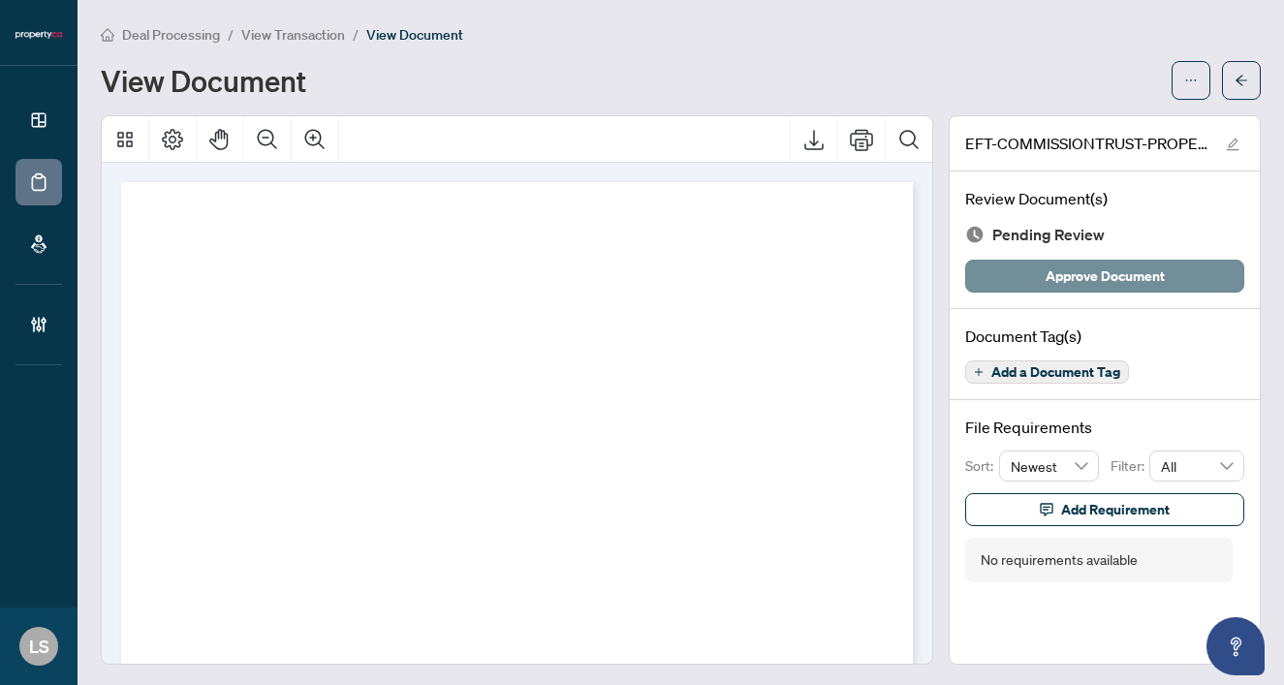
click at [1108, 266] on span "Approve Document" at bounding box center [1105, 276] width 119 height 31
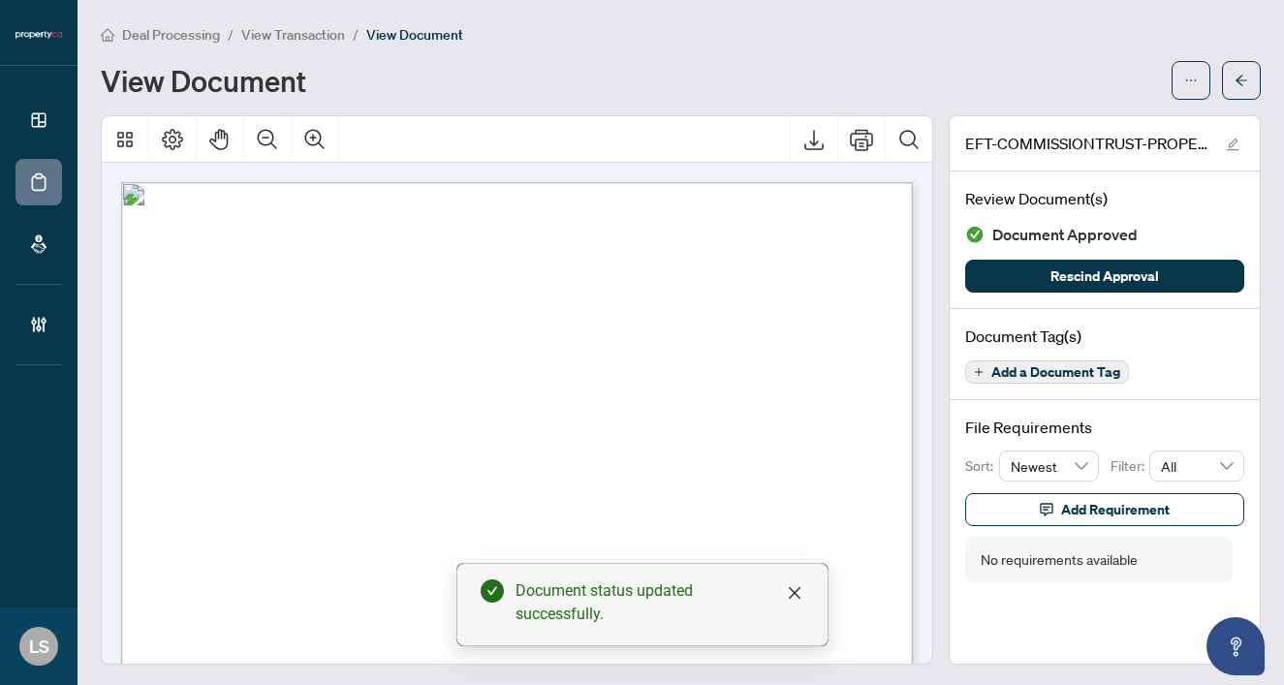
click at [257, 30] on span "View Transaction" at bounding box center [293, 34] width 104 height 17
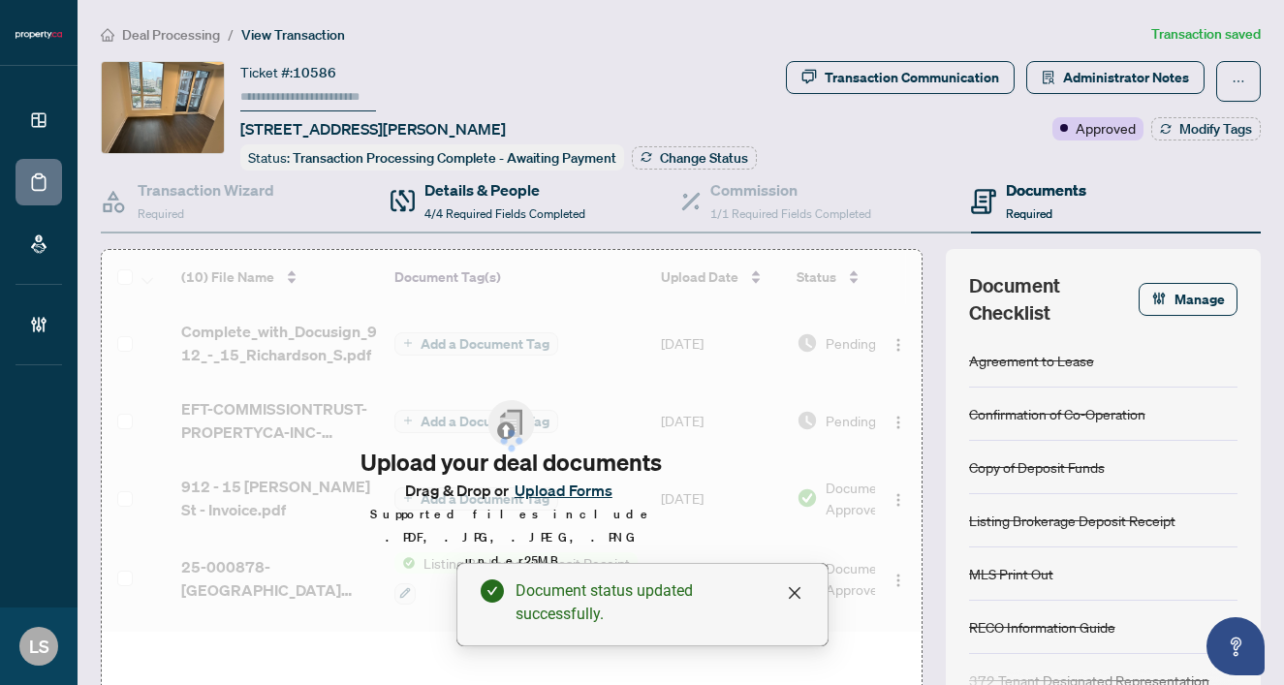
type input "******"
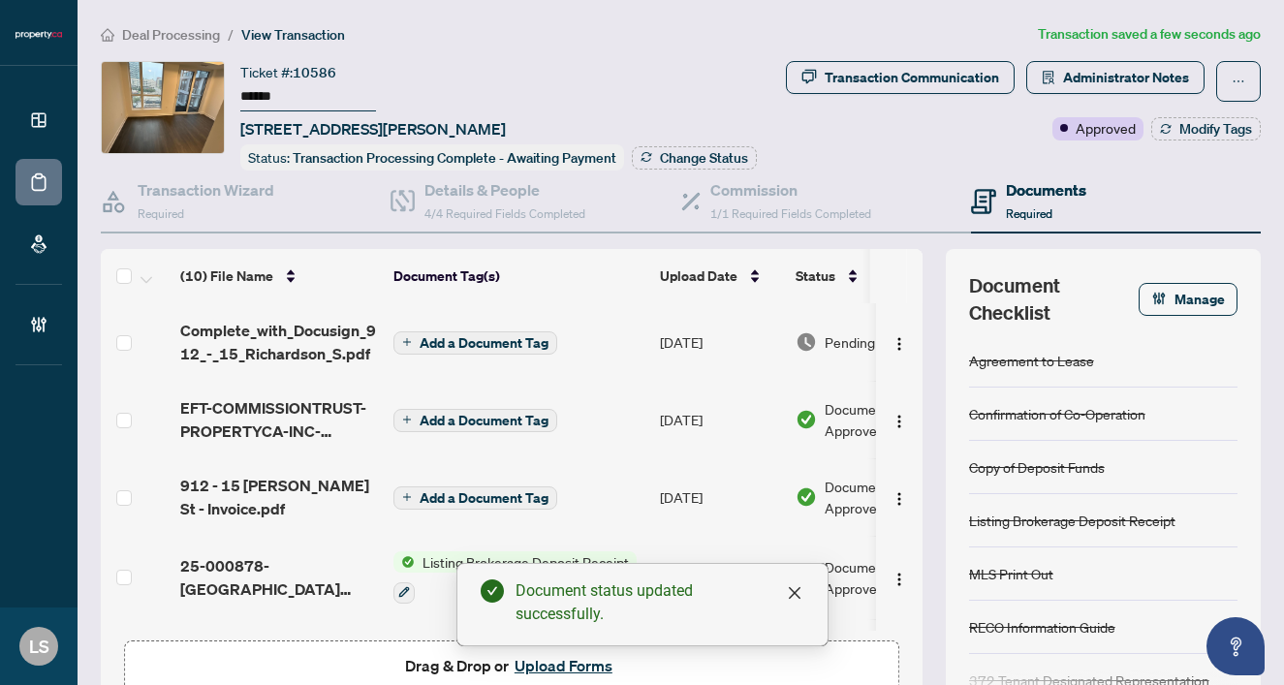
click at [455, 336] on span "Add a Document Tag" at bounding box center [484, 343] width 129 height 14
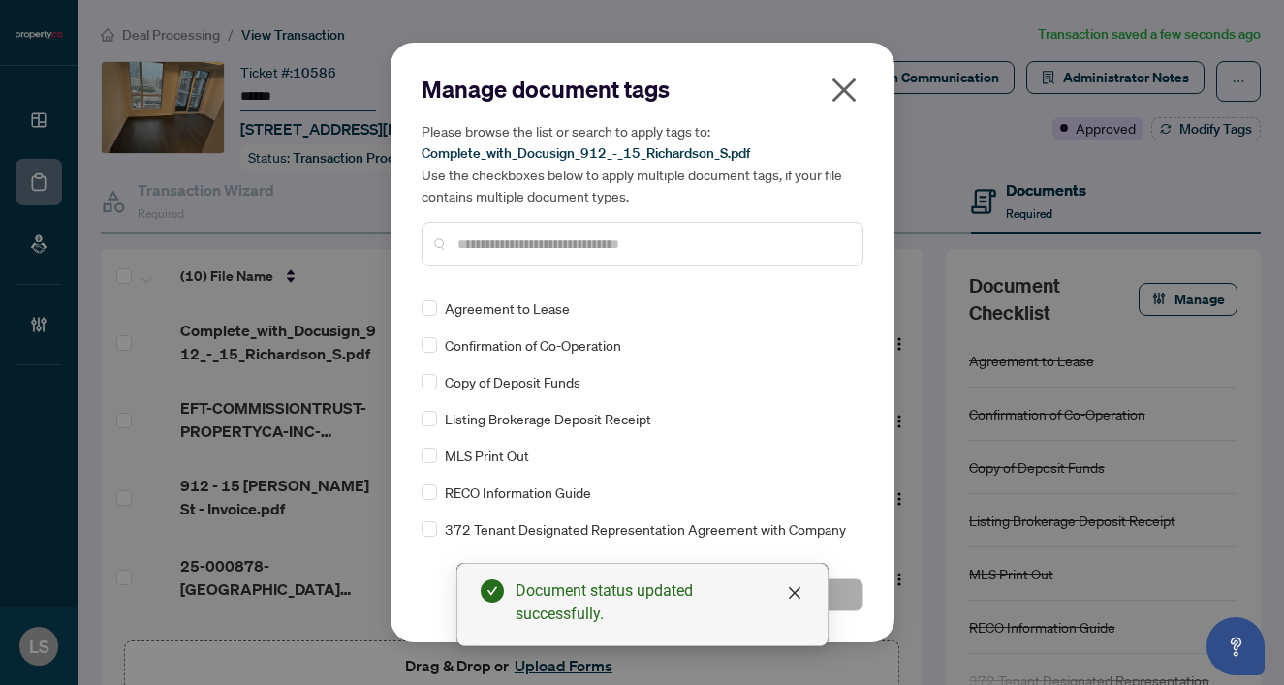
click at [491, 243] on input "text" at bounding box center [652, 244] width 390 height 21
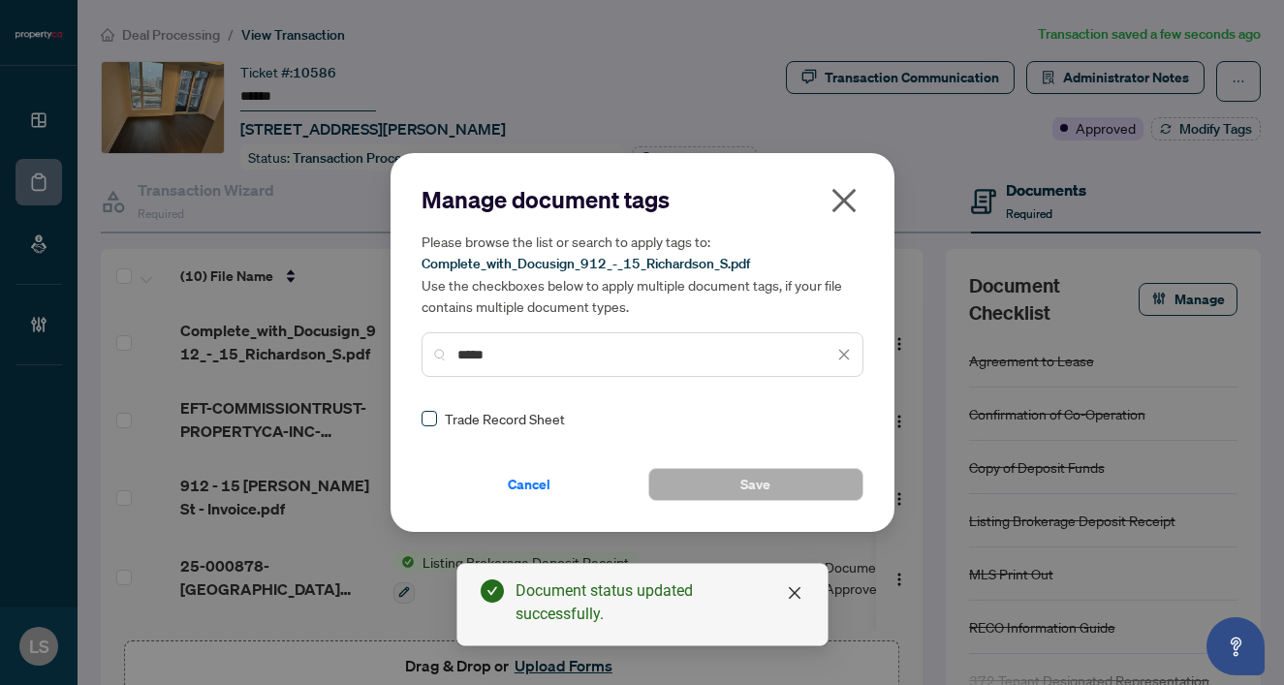
type input "*****"
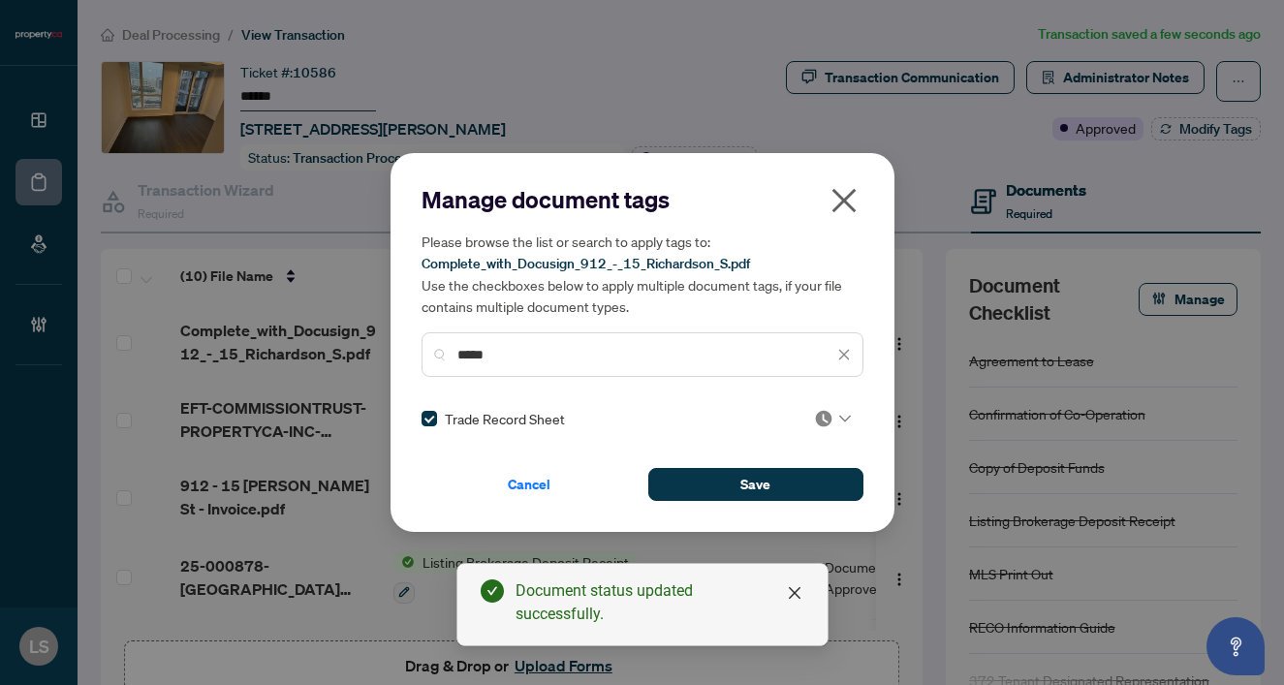
click at [821, 429] on div "Manage document tags Please browse the list or search to apply tags to: Complet…" at bounding box center [643, 342] width 442 height 317
click at [814, 419] on img at bounding box center [823, 418] width 19 height 19
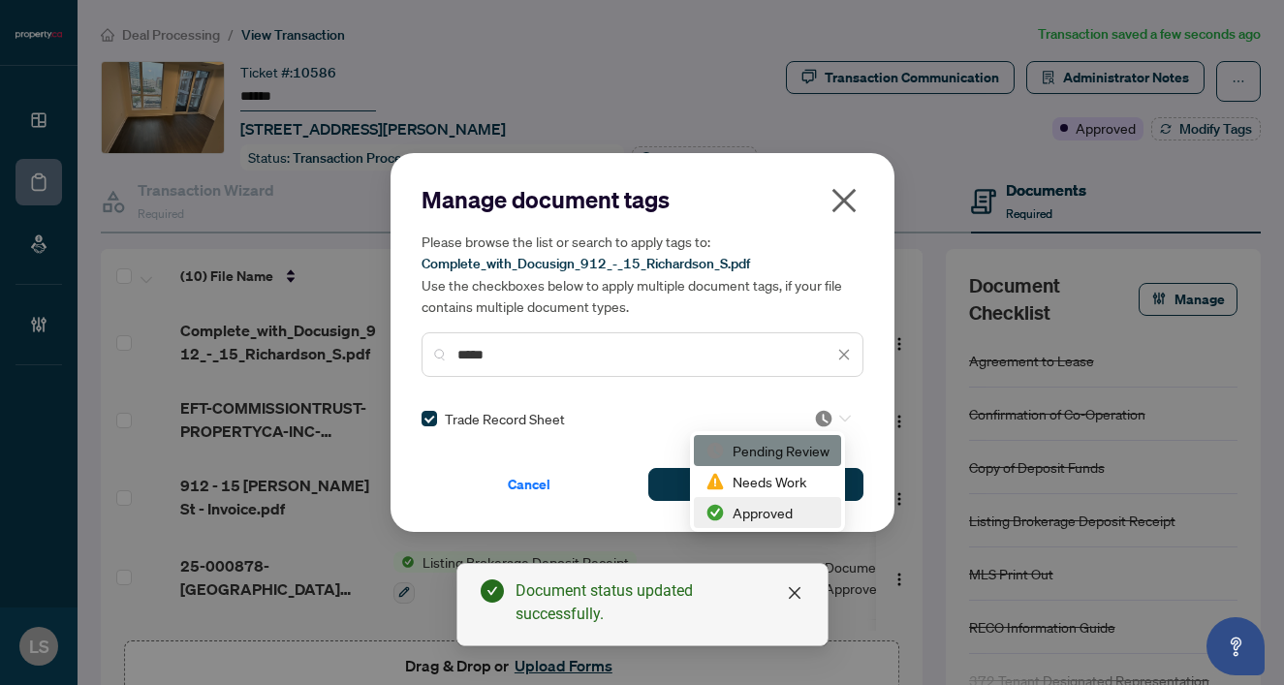
click at [739, 499] on div "Approved" at bounding box center [767, 512] width 147 height 31
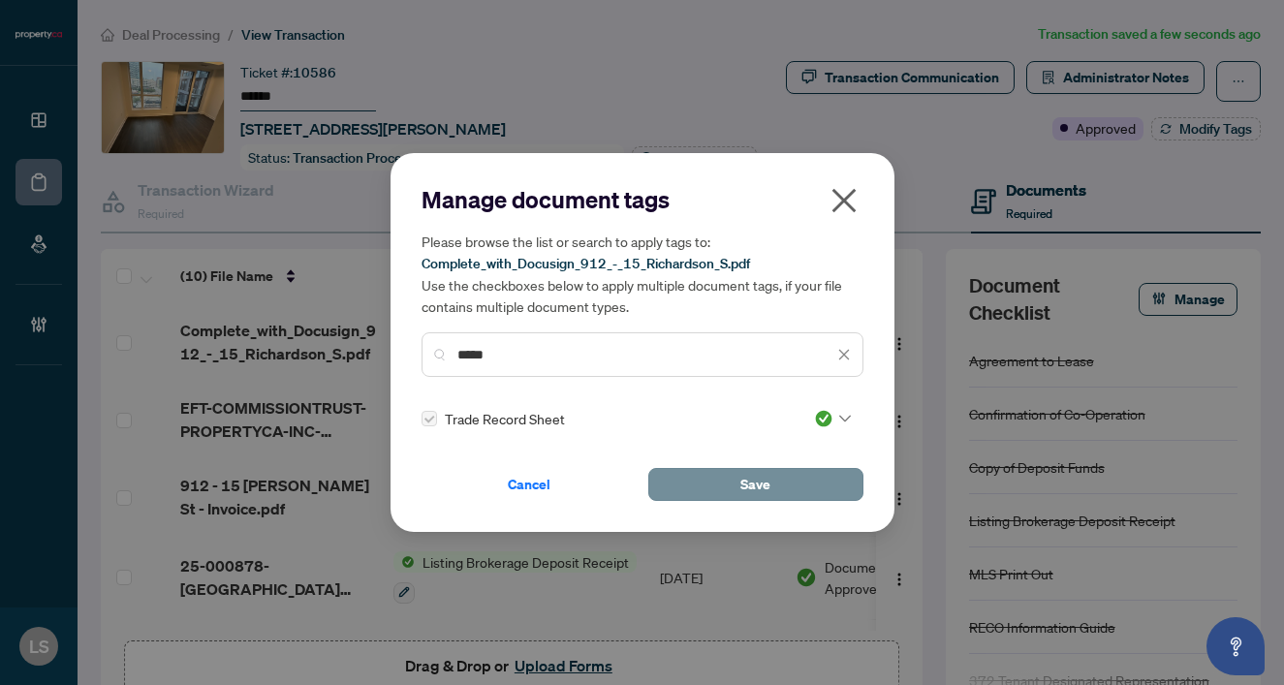
click at [735, 488] on button "Save" at bounding box center [755, 484] width 215 height 33
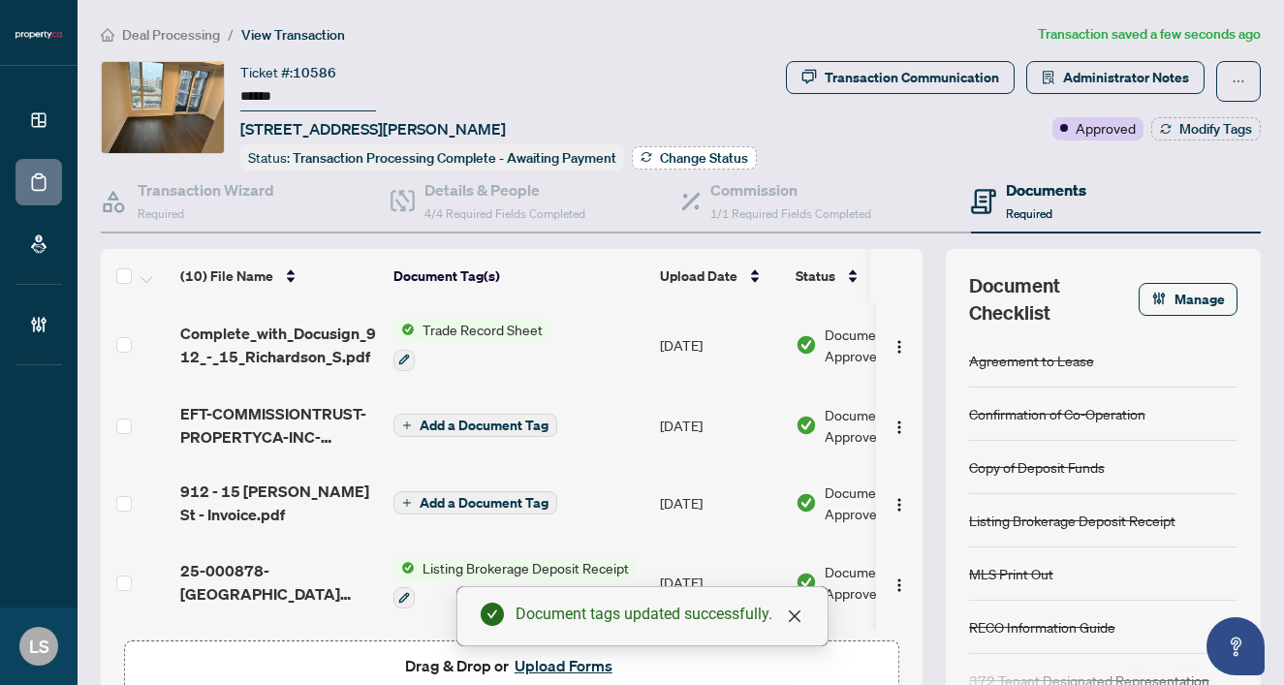
click at [661, 154] on span "Change Status" at bounding box center [704, 158] width 88 height 14
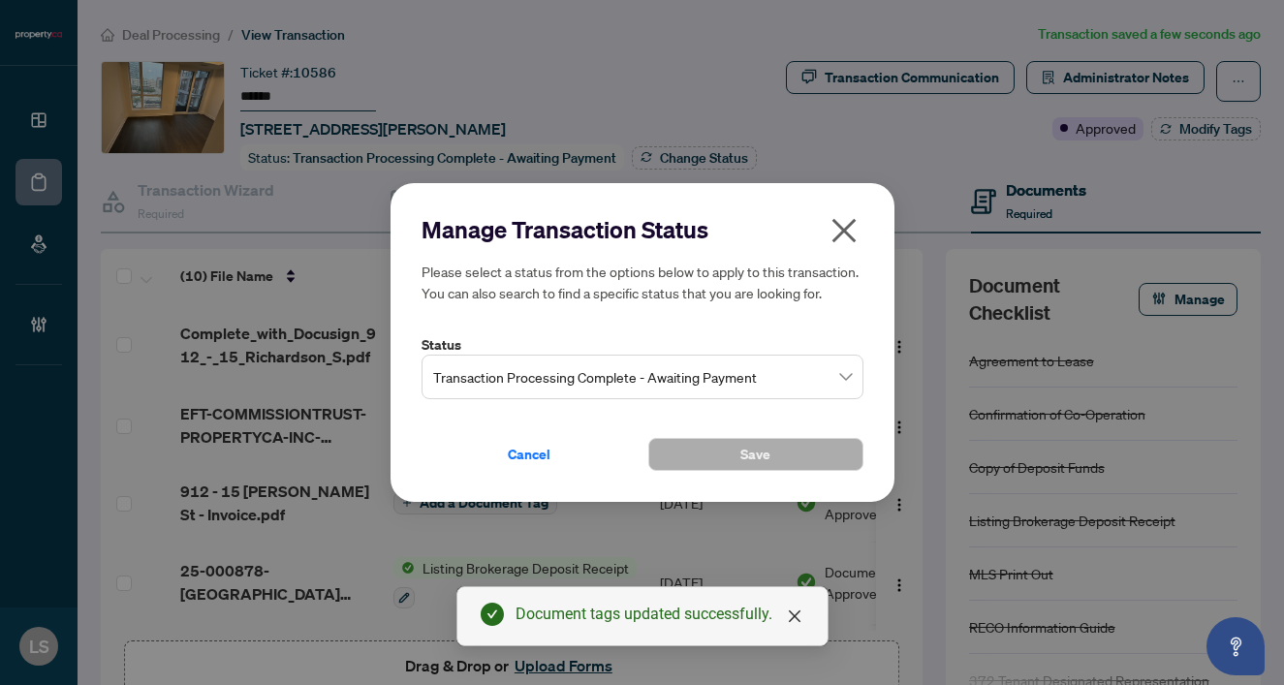
click at [489, 369] on span "Transaction Processing Complete - Awaiting Payment" at bounding box center [642, 377] width 419 height 37
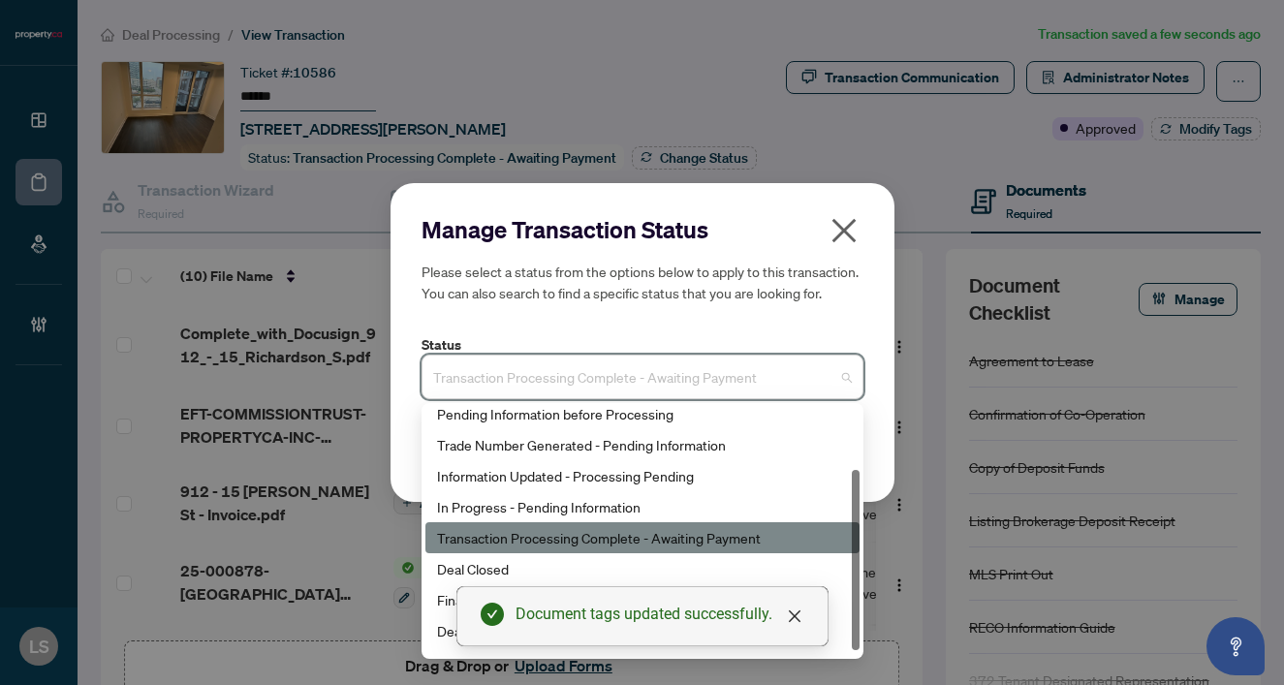
scroll to position [93, 0]
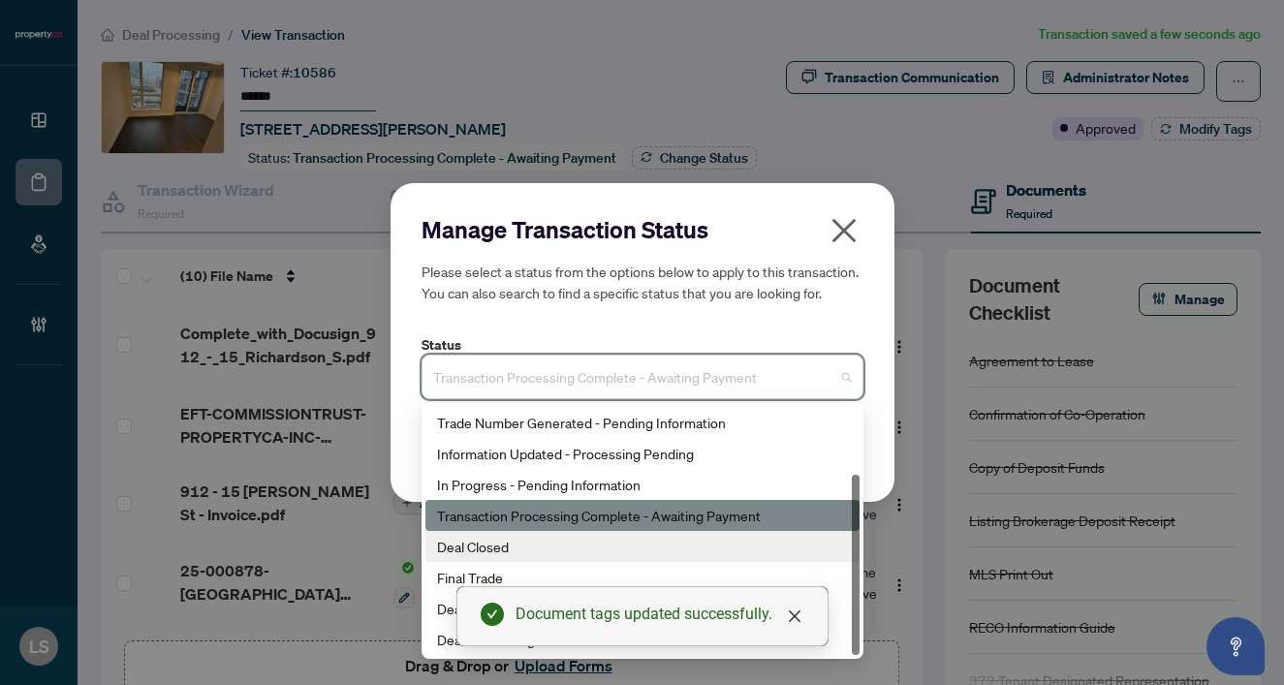
click at [477, 544] on div "Deal Closed" at bounding box center [642, 546] width 411 height 21
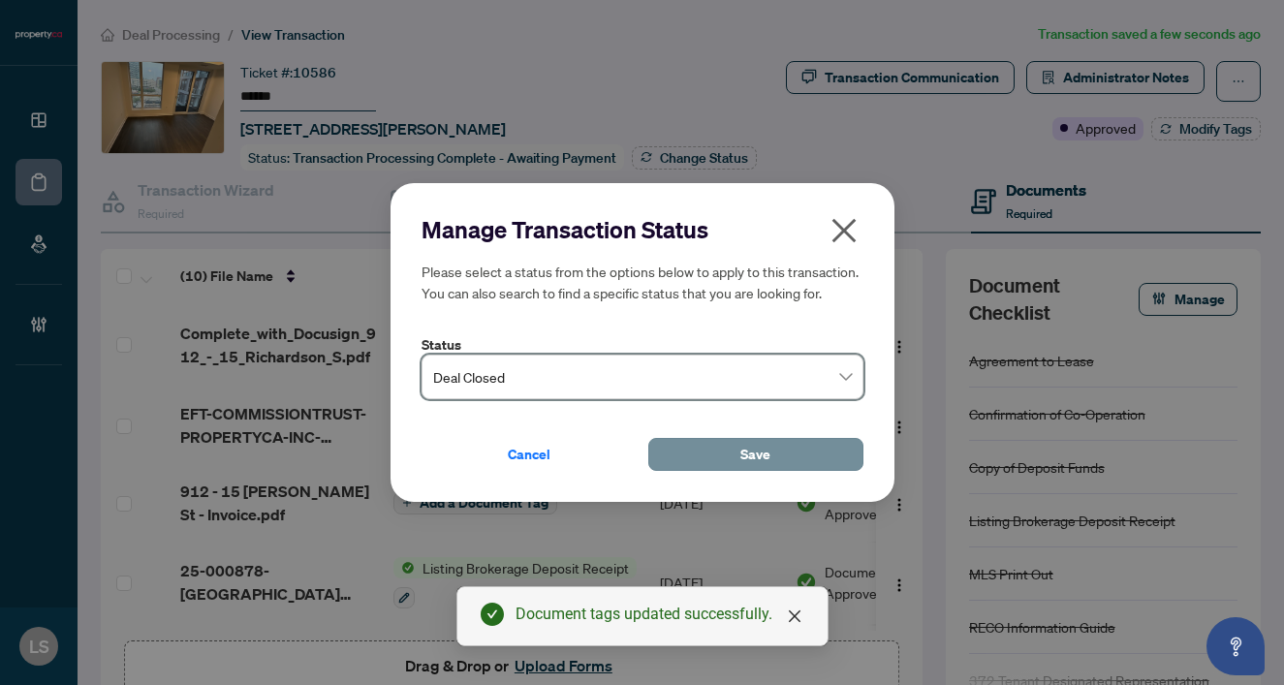
click at [713, 454] on button "Save" at bounding box center [755, 454] width 215 height 33
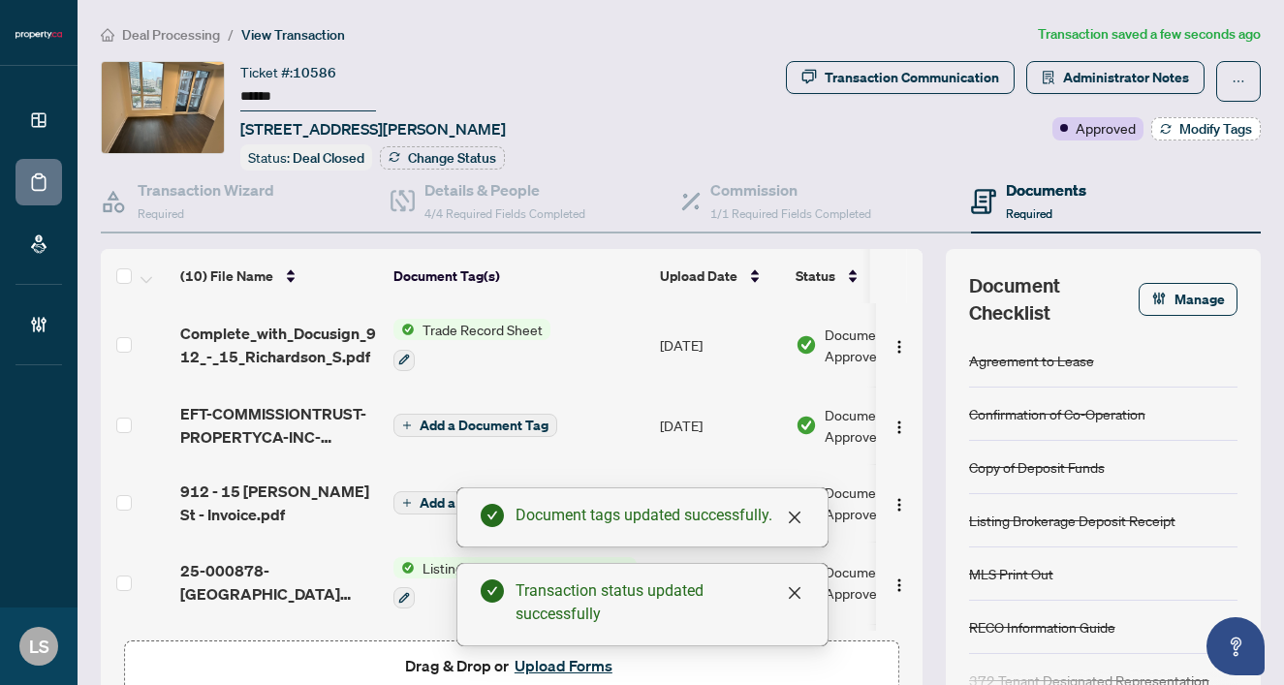
click at [1185, 131] on span "Modify Tags" at bounding box center [1215, 129] width 73 height 14
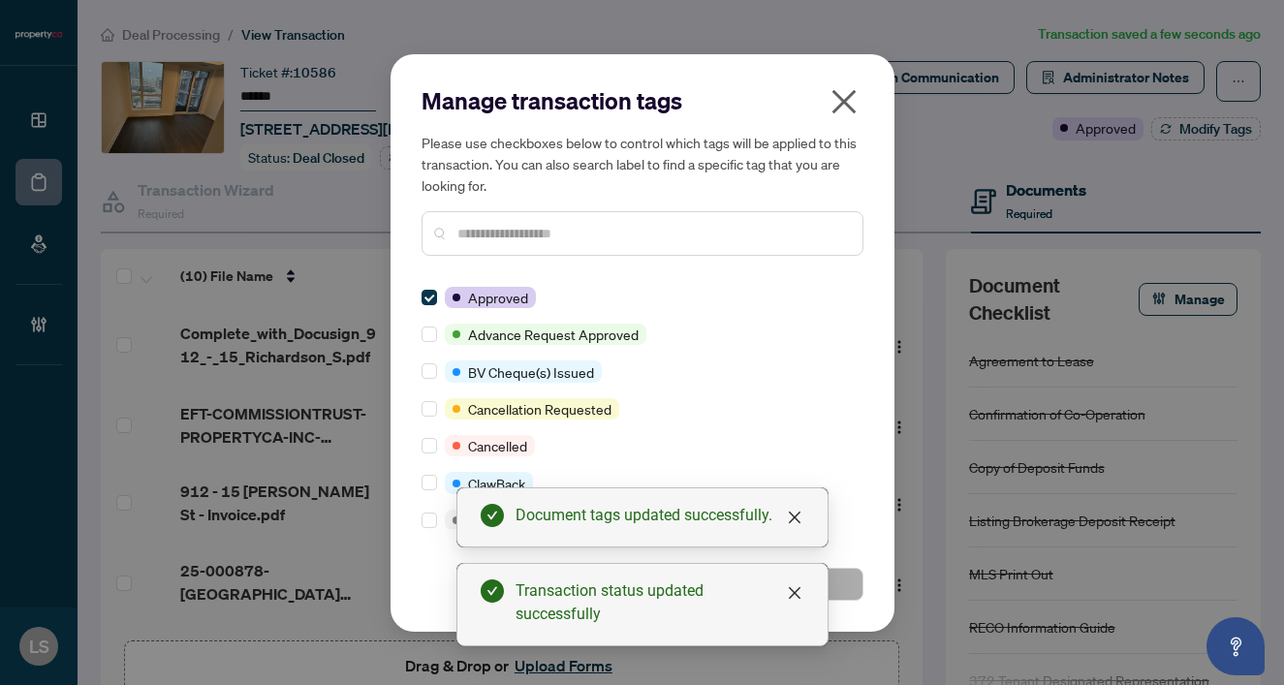
click at [479, 227] on input "text" at bounding box center [652, 233] width 390 height 21
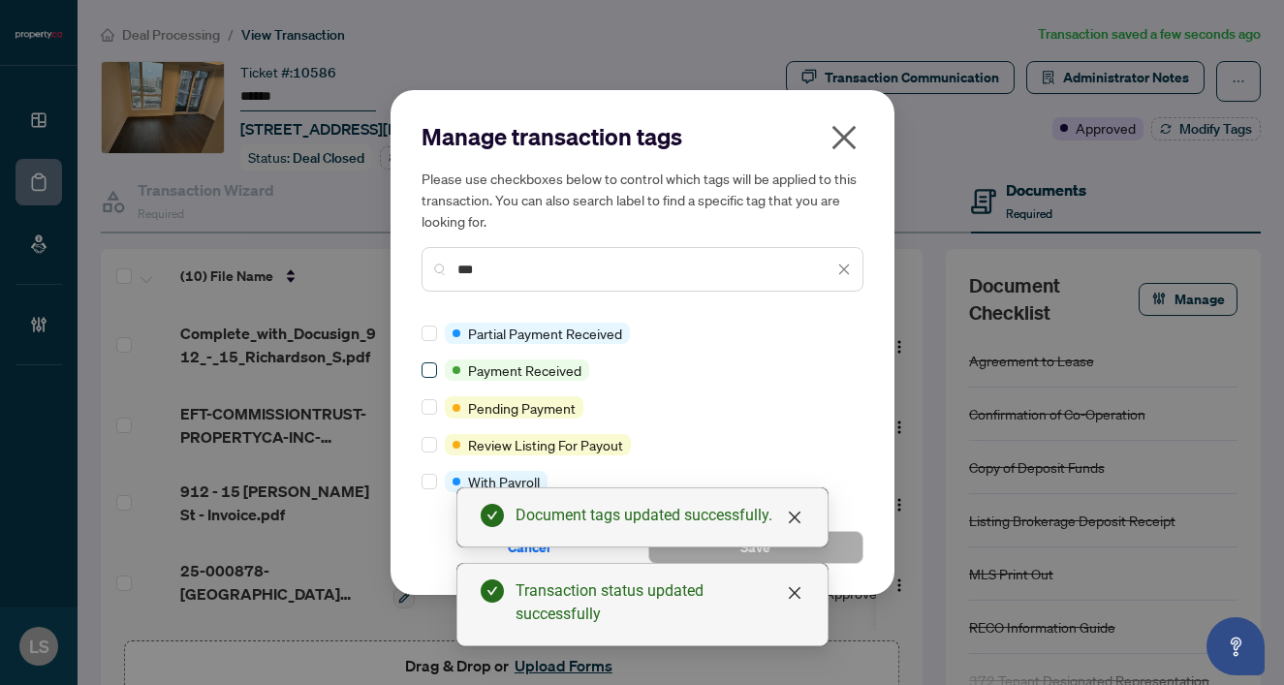
type input "***"
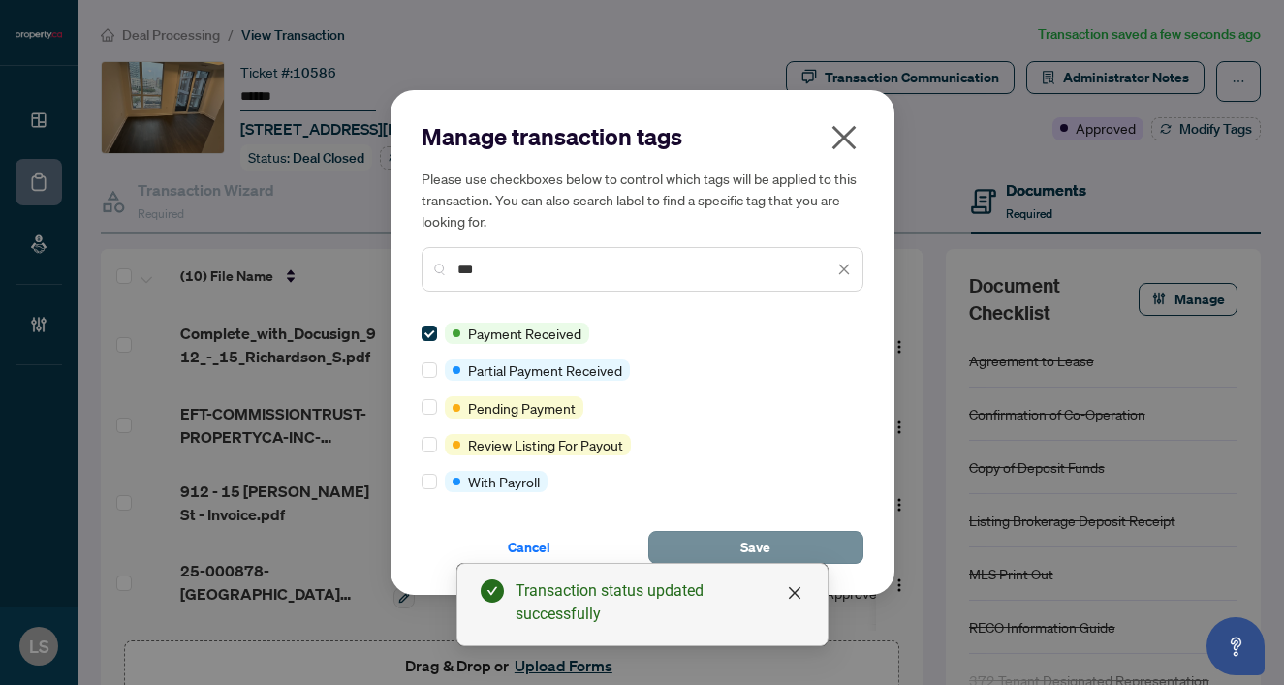
click at [854, 557] on button "Save" at bounding box center [755, 547] width 215 height 33
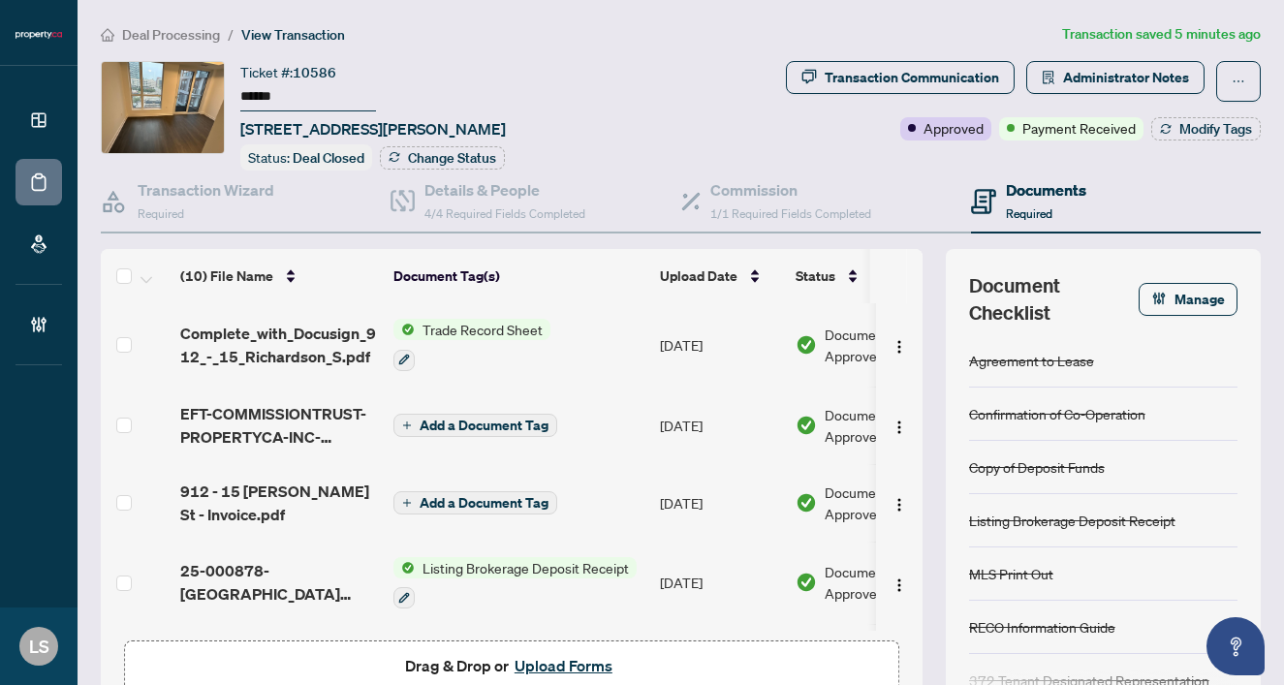
click at [167, 34] on span "Deal Processing" at bounding box center [171, 34] width 98 height 17
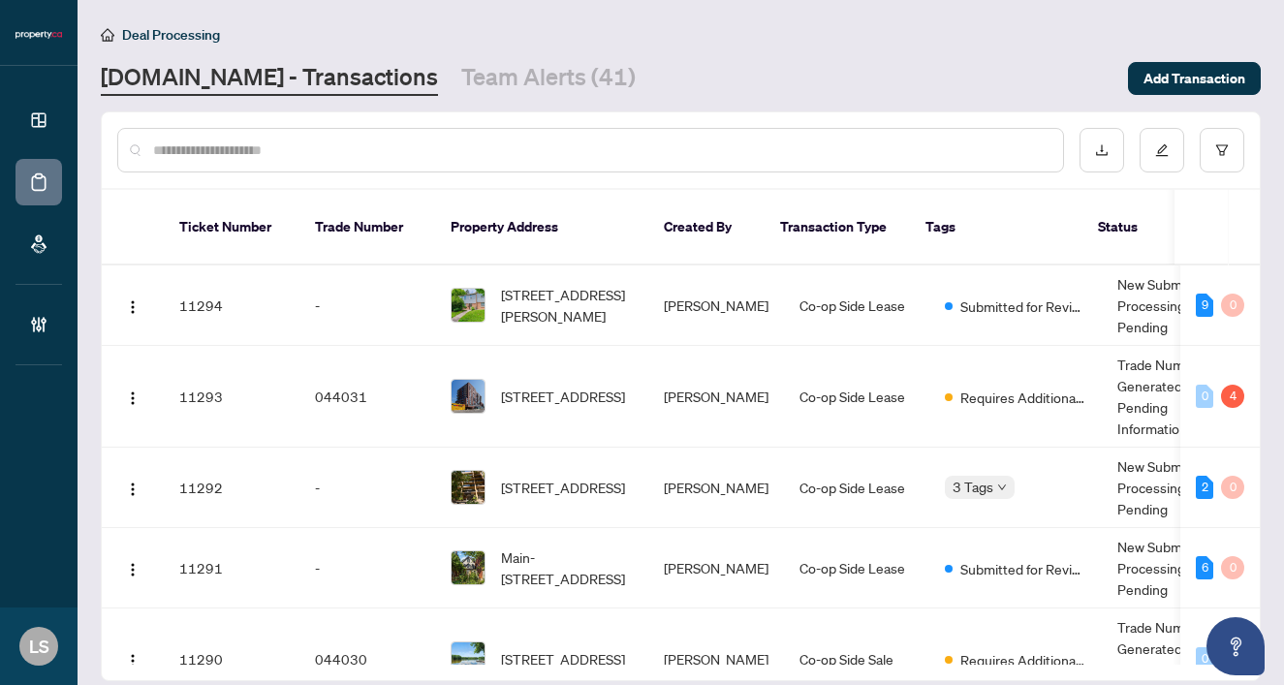
click at [309, 155] on input "text" at bounding box center [600, 150] width 894 height 21
paste input "******"
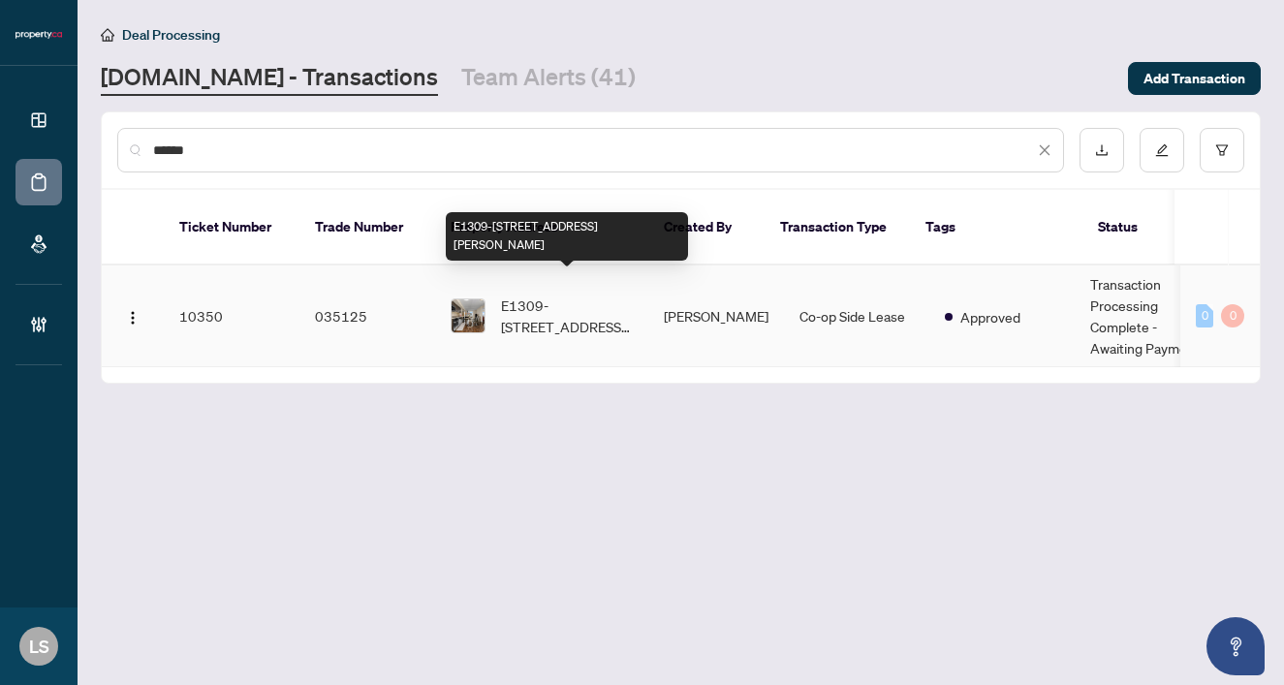
type input "******"
click at [579, 296] on span "E1309-555 Wilson Ave, Toronto, Ontario M3H 0C5, Canada" at bounding box center [567, 316] width 132 height 43
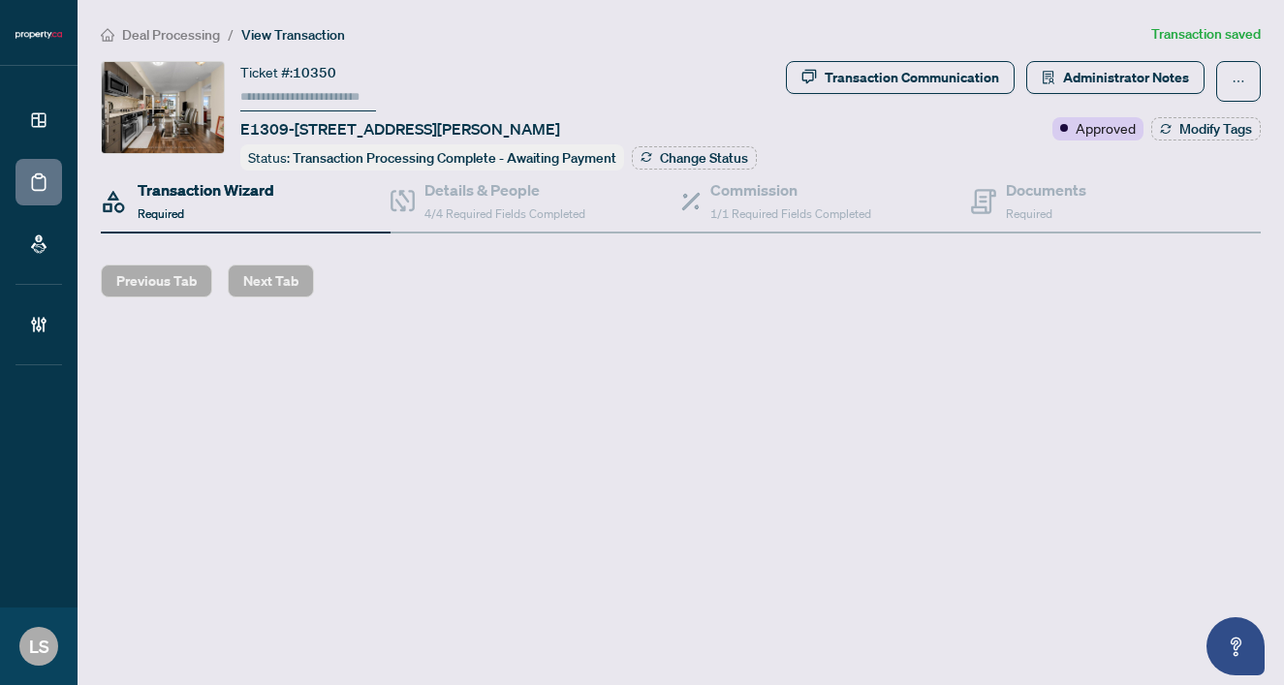
type input "******"
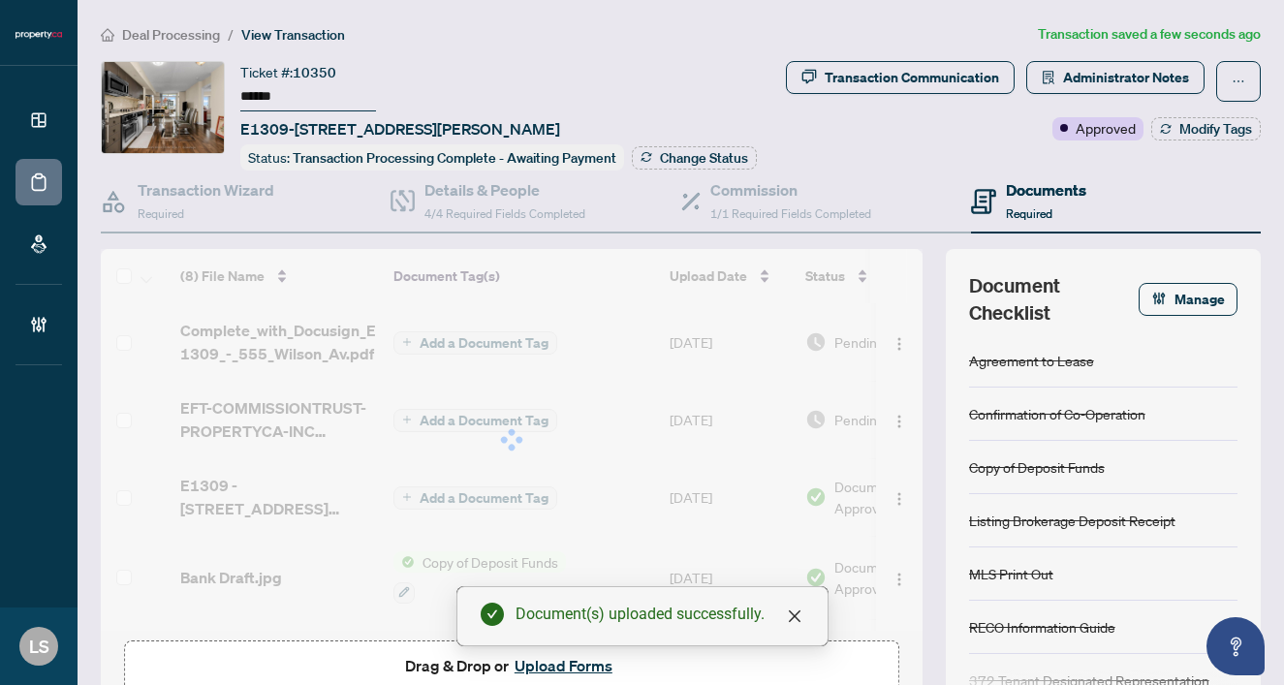
click at [833, 418] on div at bounding box center [512, 440] width 822 height 382
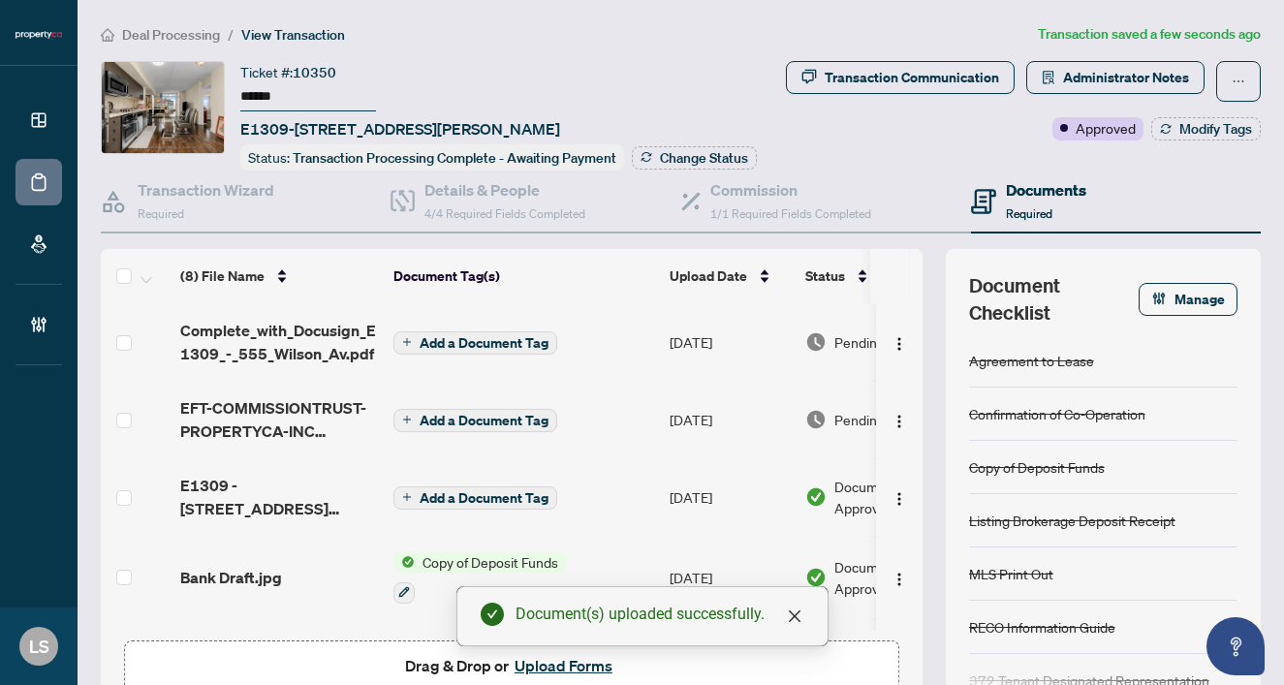
click at [824, 416] on img at bounding box center [815, 419] width 21 height 21
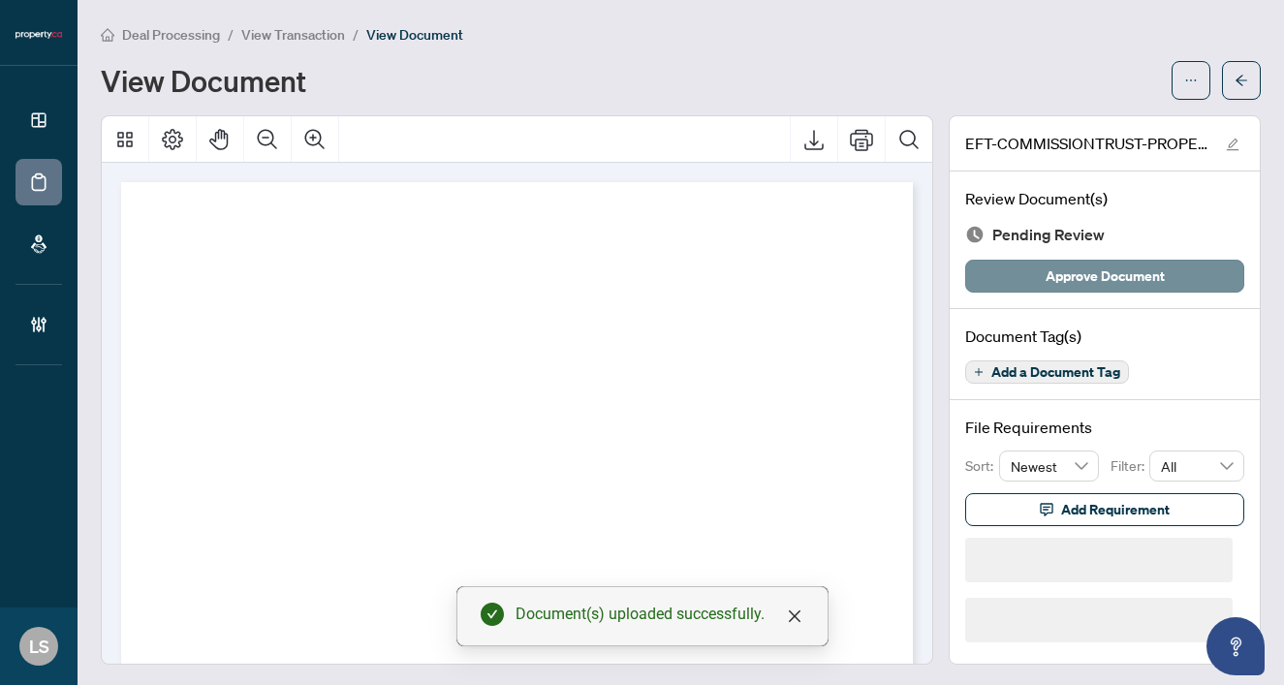
click at [1091, 275] on span "Approve Document" at bounding box center [1105, 276] width 119 height 31
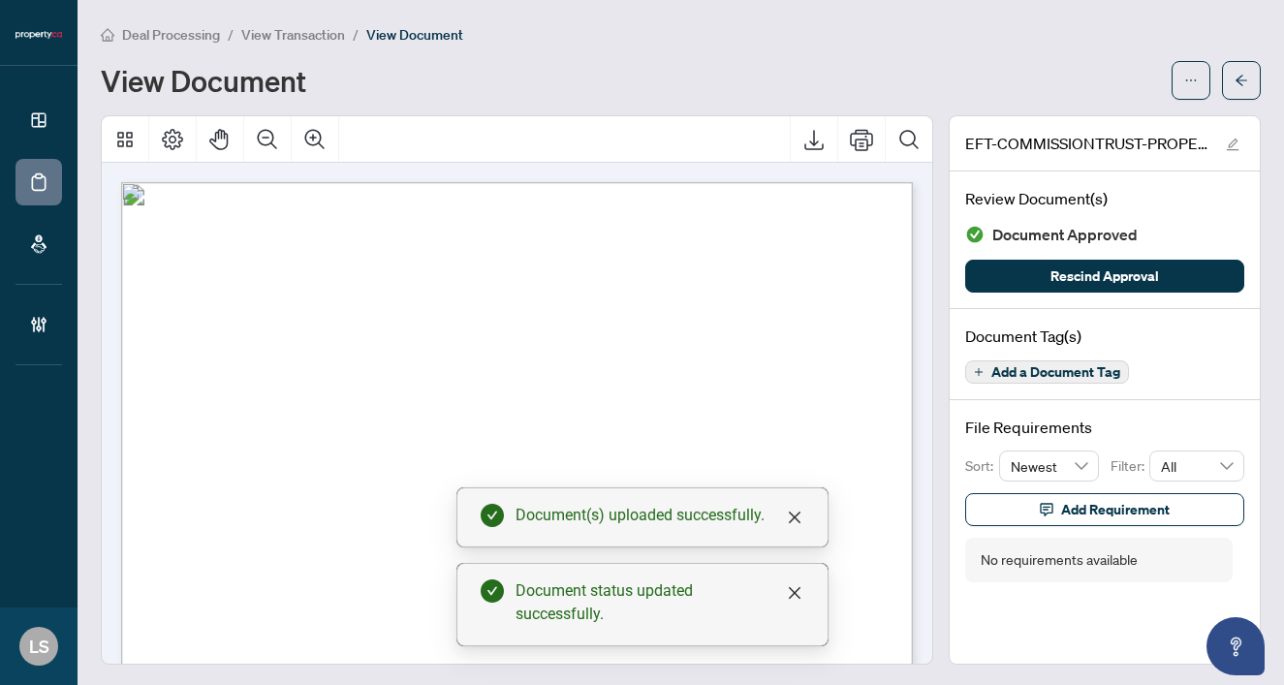
click at [282, 30] on span "View Transaction" at bounding box center [293, 34] width 104 height 17
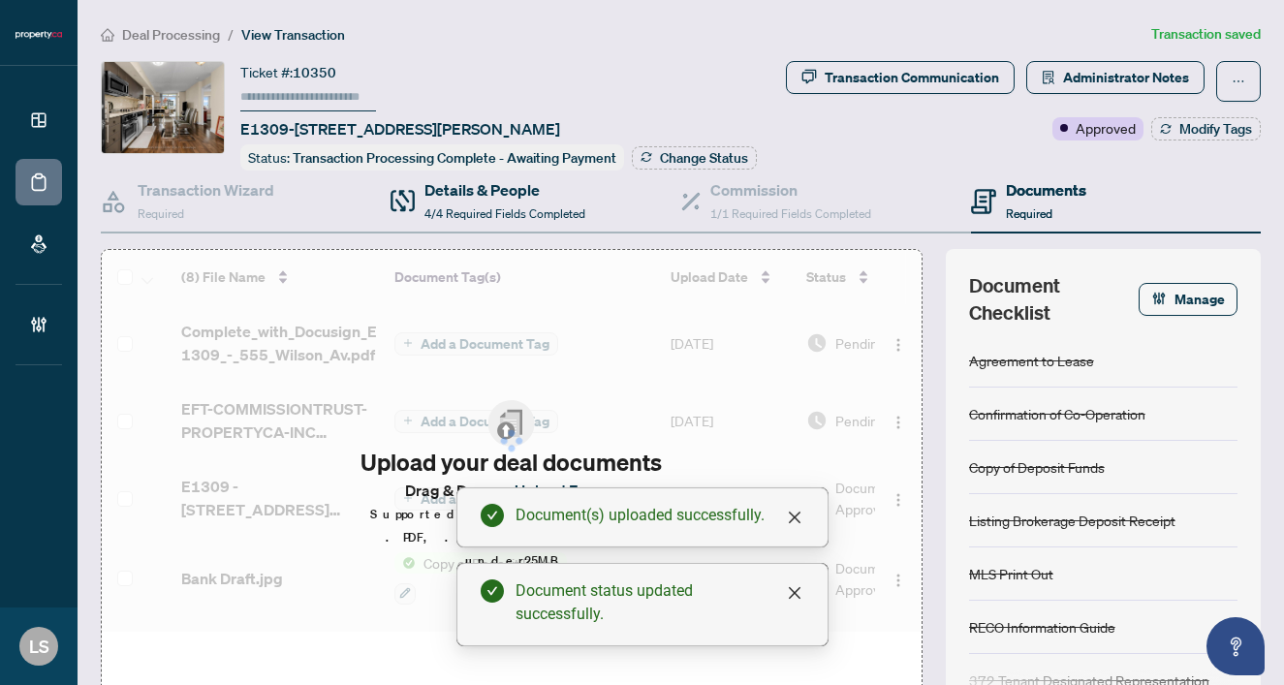
type input "******"
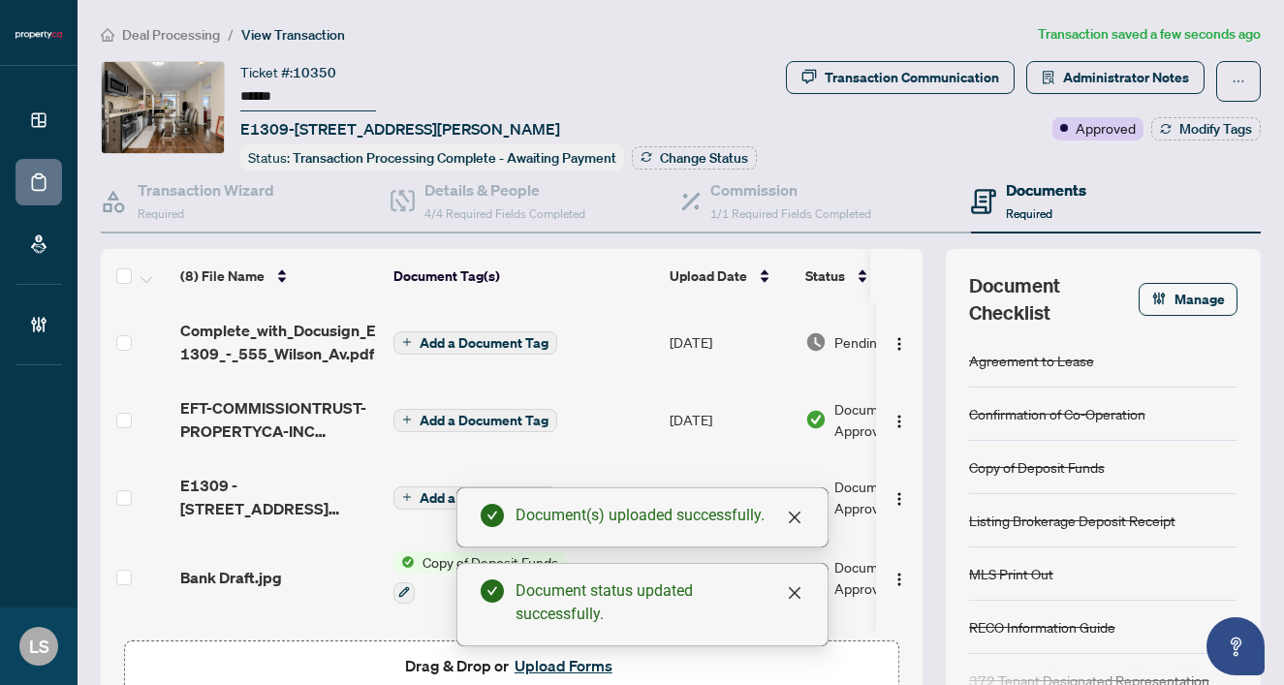
click at [516, 341] on span "Add a Document Tag" at bounding box center [484, 343] width 129 height 14
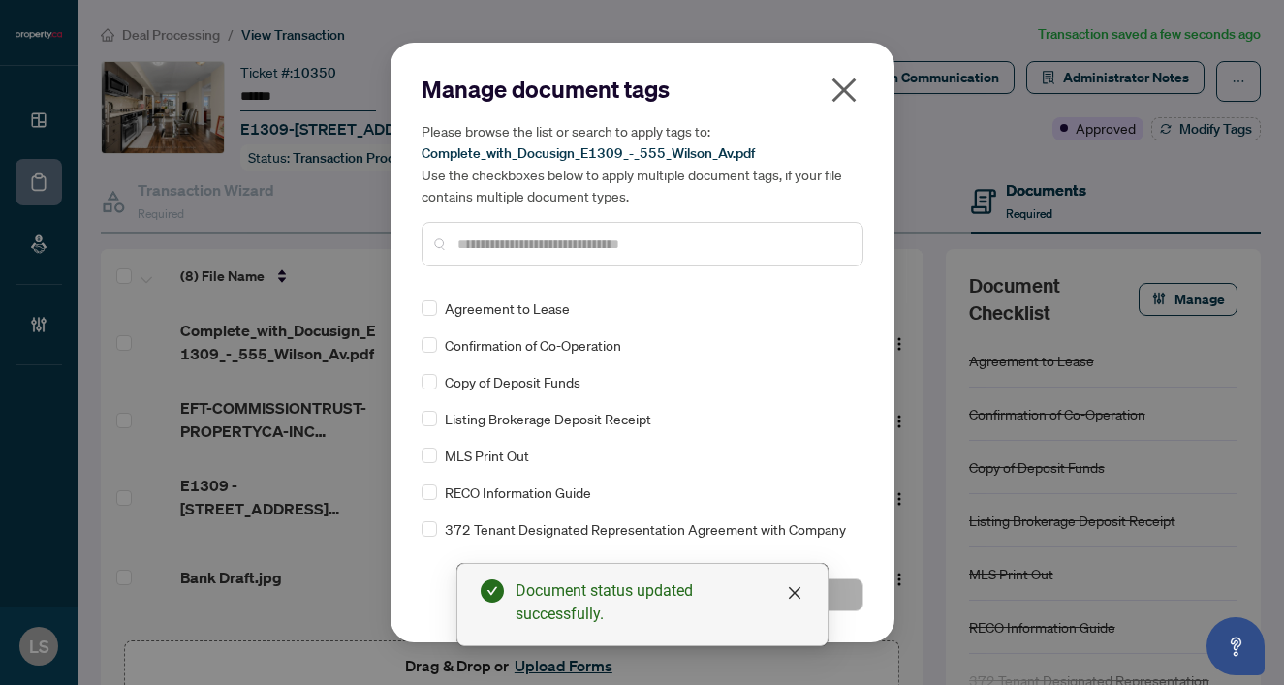
click at [484, 245] on input "text" at bounding box center [652, 244] width 390 height 21
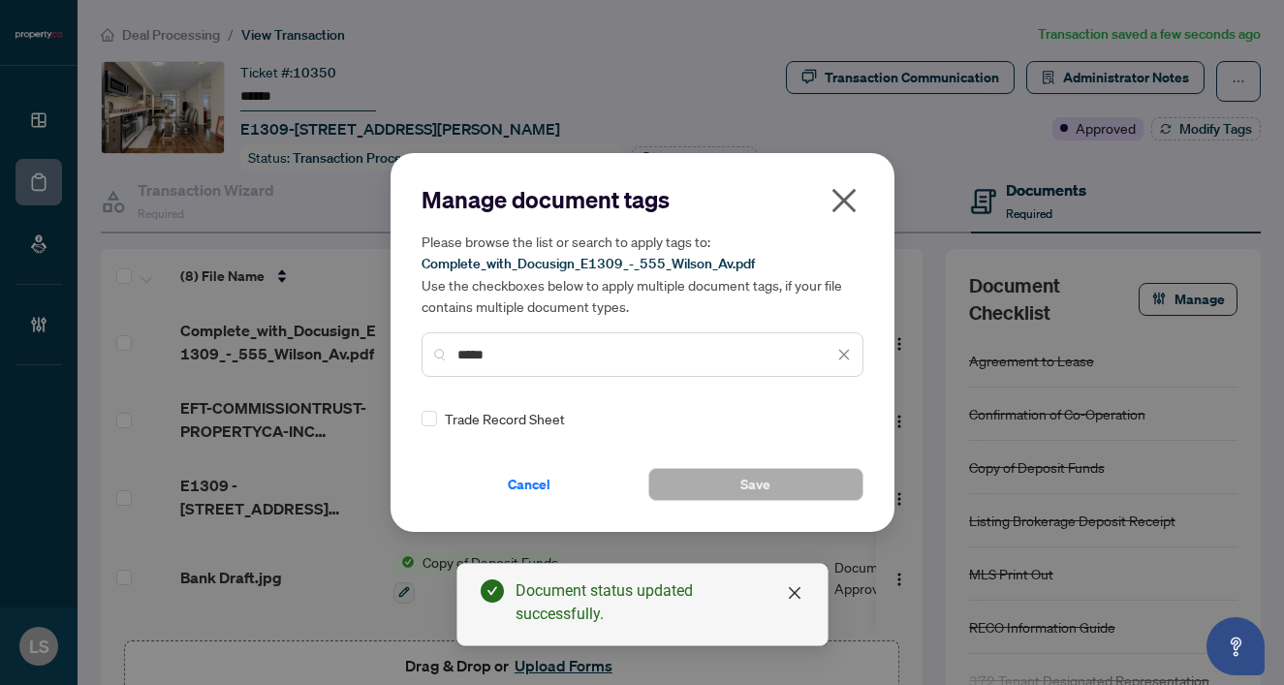
type input "*****"
click at [438, 413] on div "Trade Record Sheet" at bounding box center [637, 418] width 430 height 21
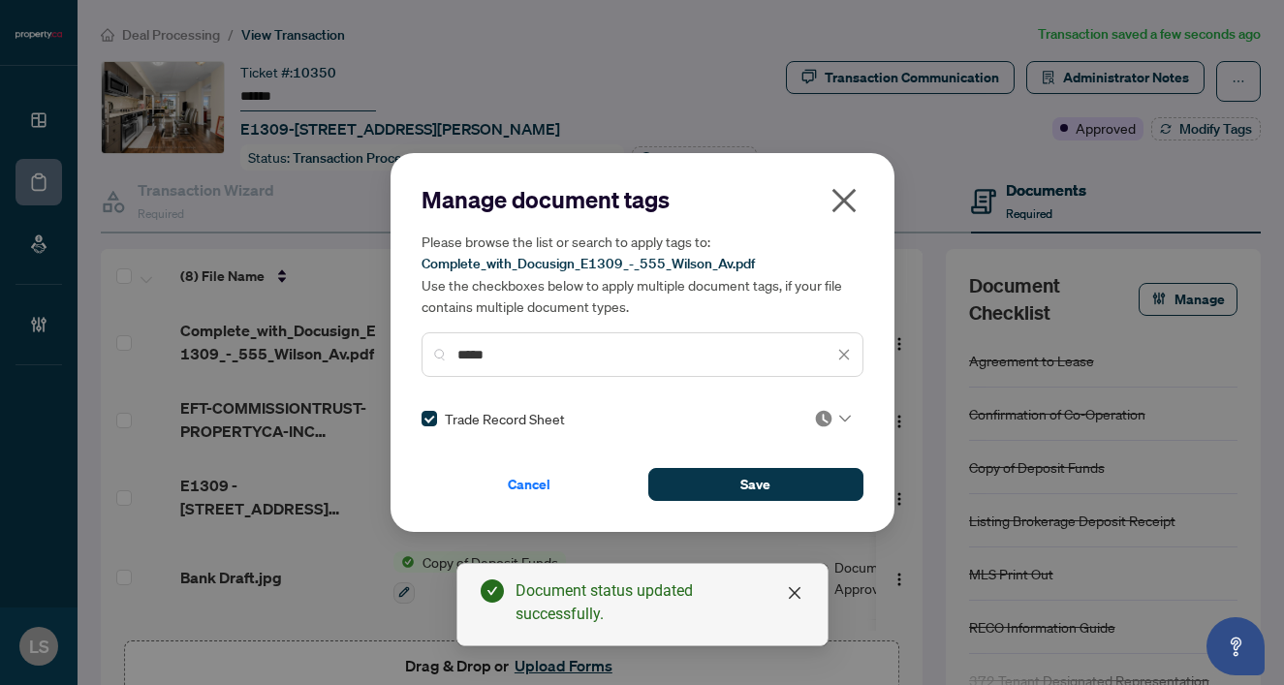
click at [819, 418] on img at bounding box center [823, 418] width 19 height 19
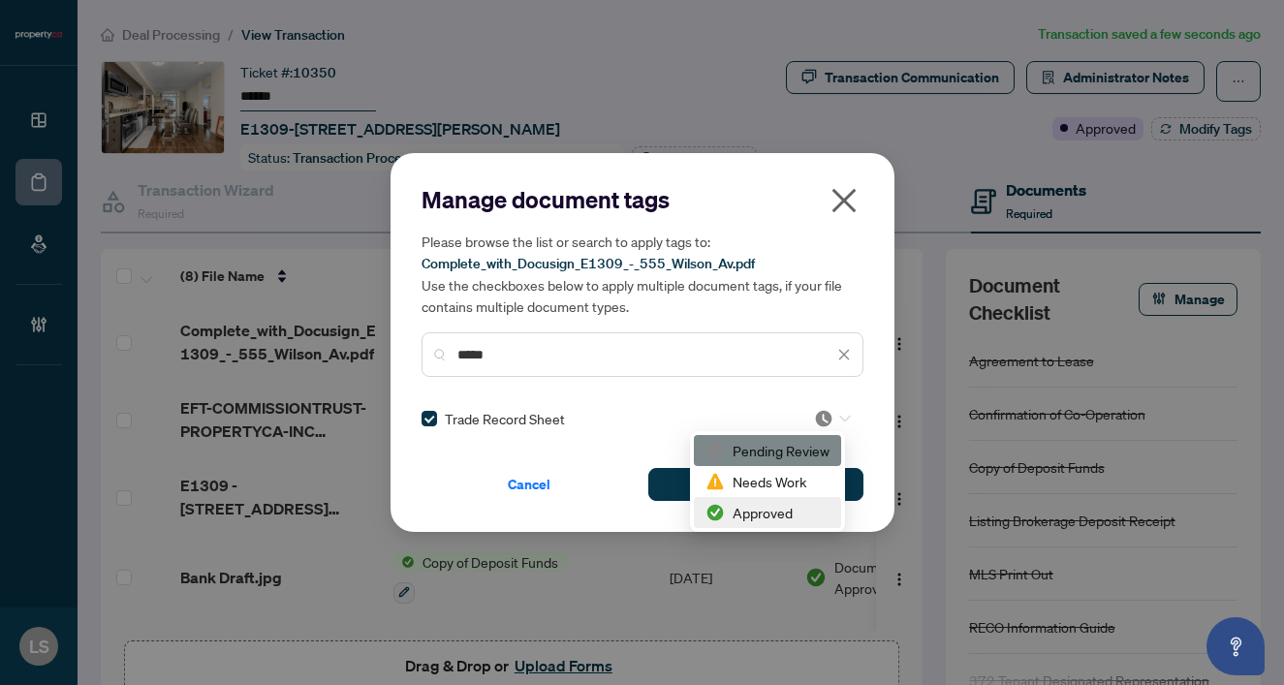
click at [756, 521] on div "Approved" at bounding box center [767, 512] width 124 height 21
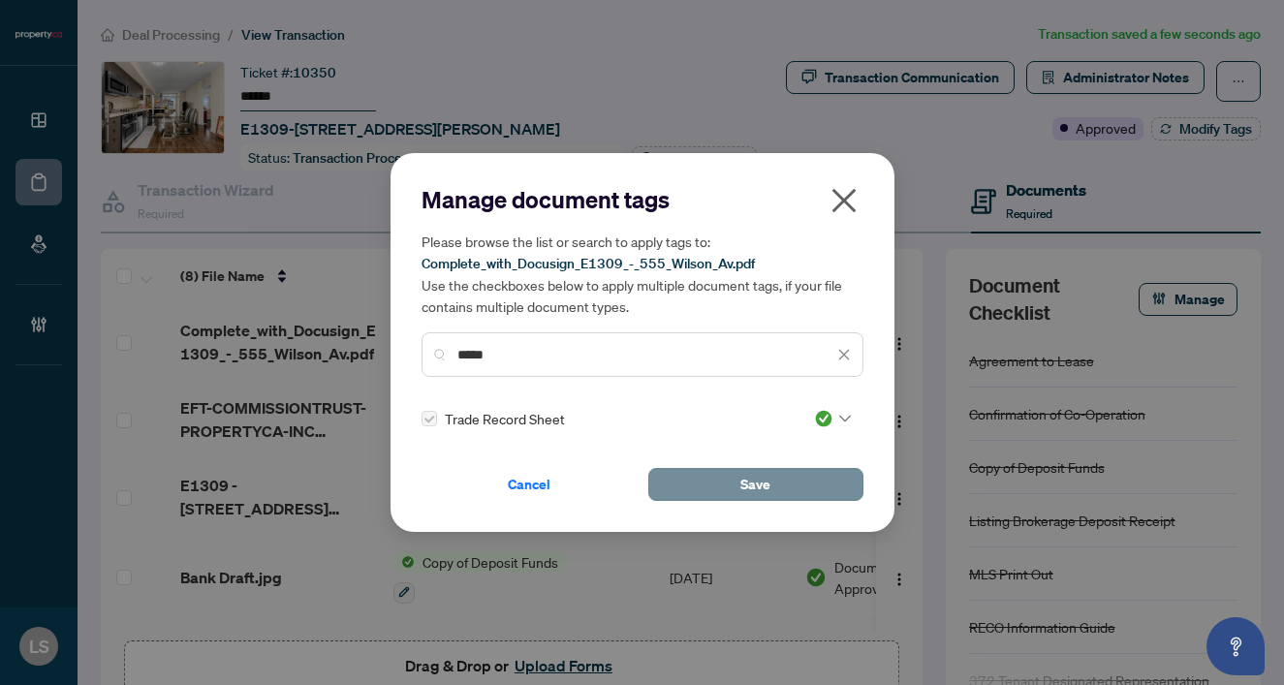
click at [705, 484] on button "Save" at bounding box center [755, 484] width 215 height 33
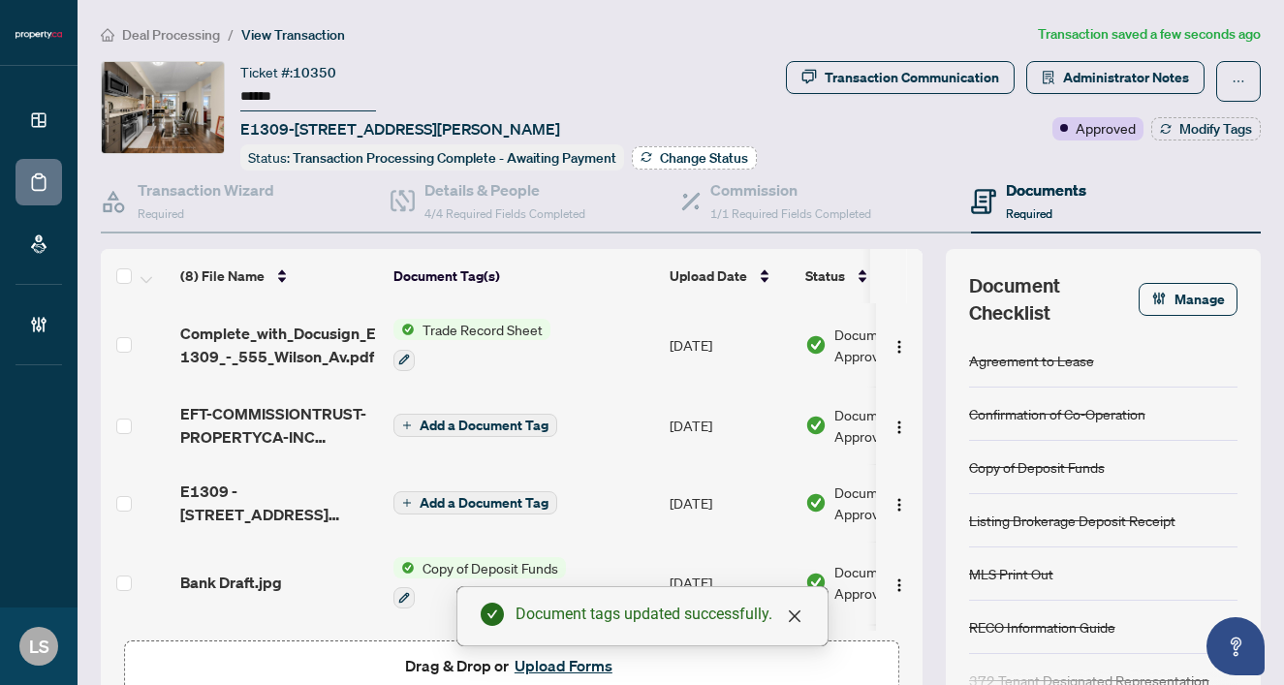
click at [678, 151] on span "Change Status" at bounding box center [704, 158] width 88 height 14
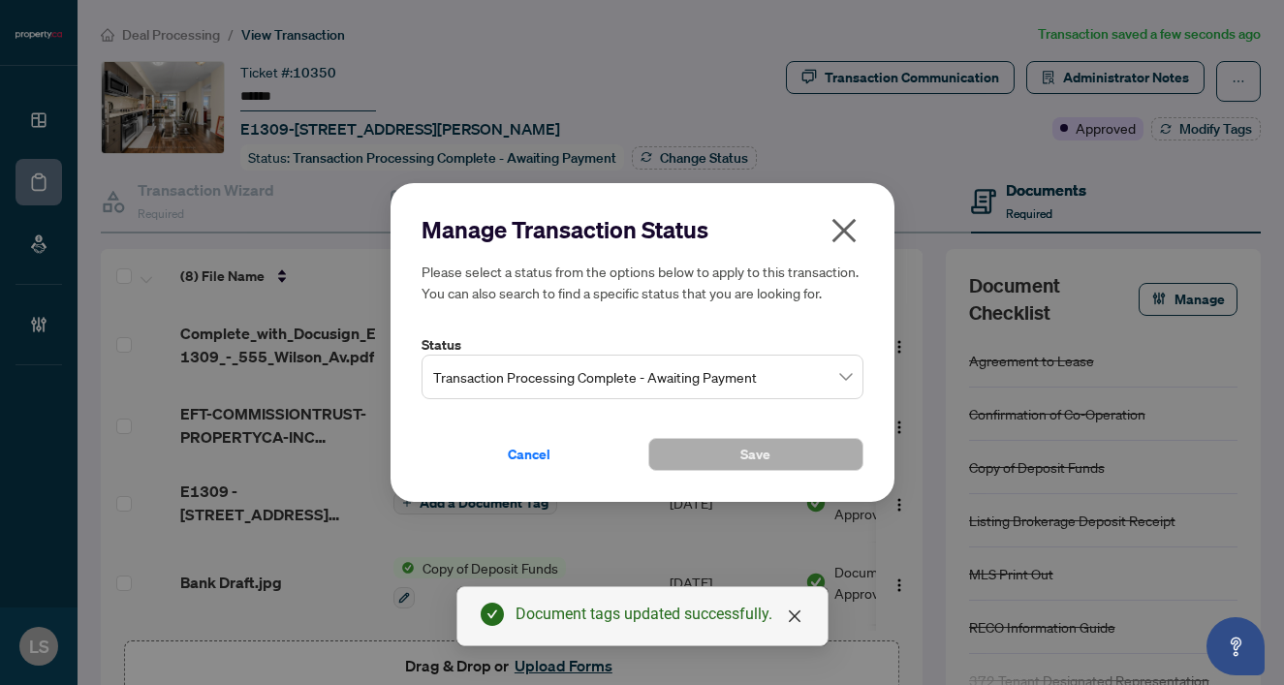
click at [454, 375] on span "Transaction Processing Complete - Awaiting Payment" at bounding box center [642, 377] width 419 height 37
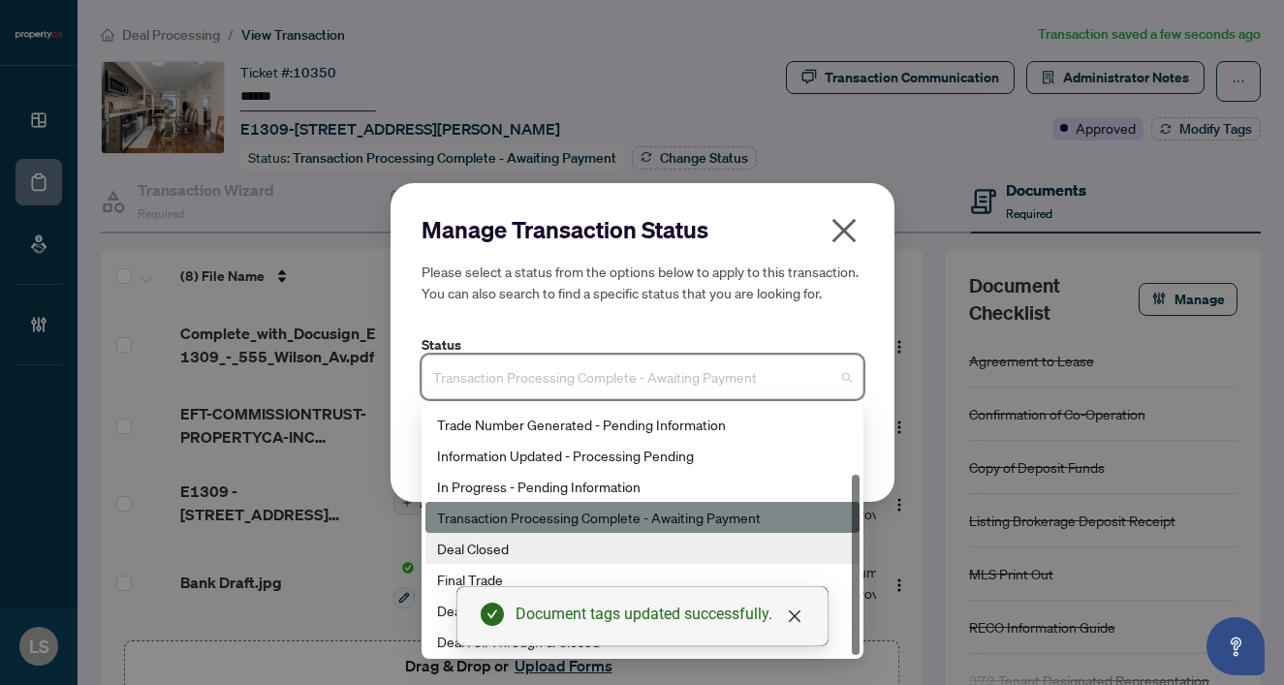
scroll to position [93, 0]
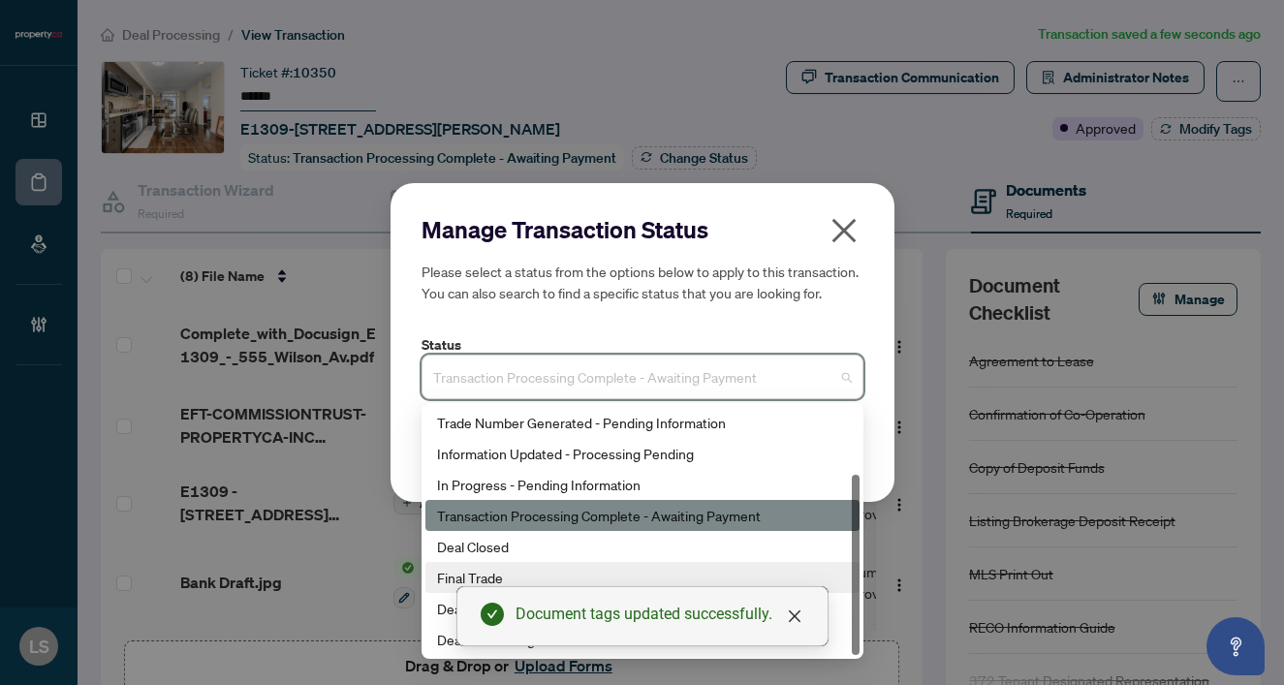
click at [491, 562] on div "Final Trade" at bounding box center [642, 577] width 434 height 31
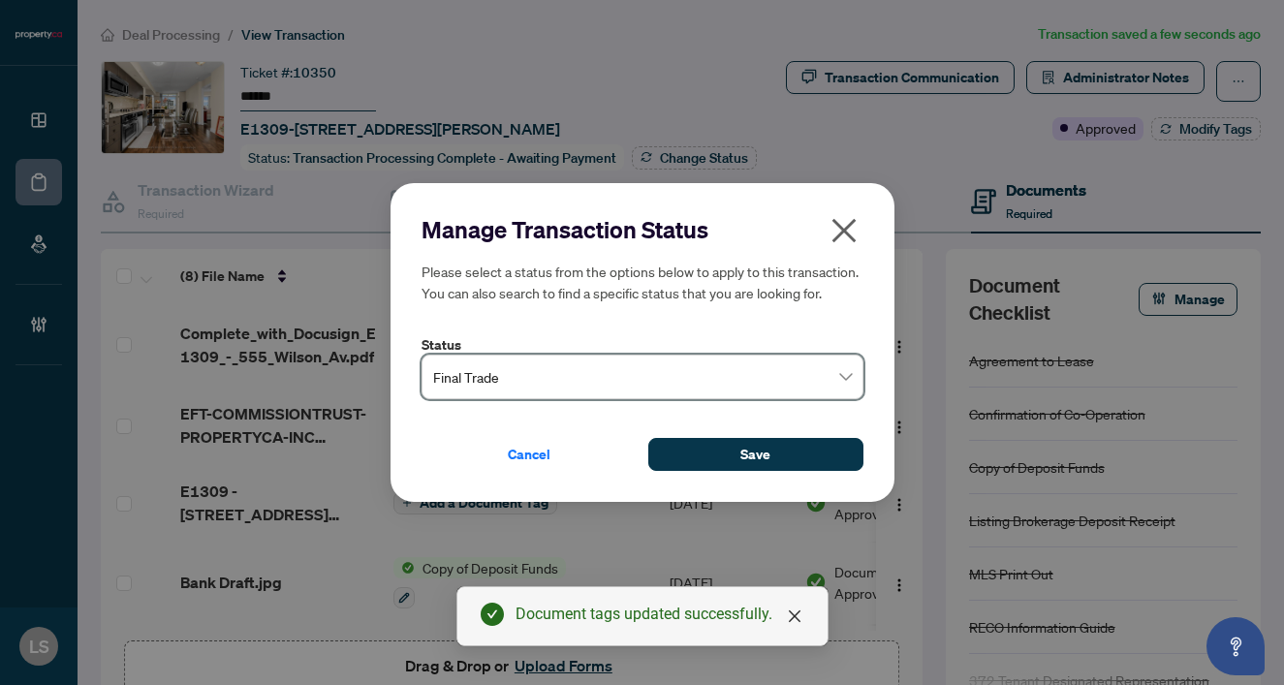
click at [477, 386] on span "Final Trade" at bounding box center [642, 377] width 419 height 37
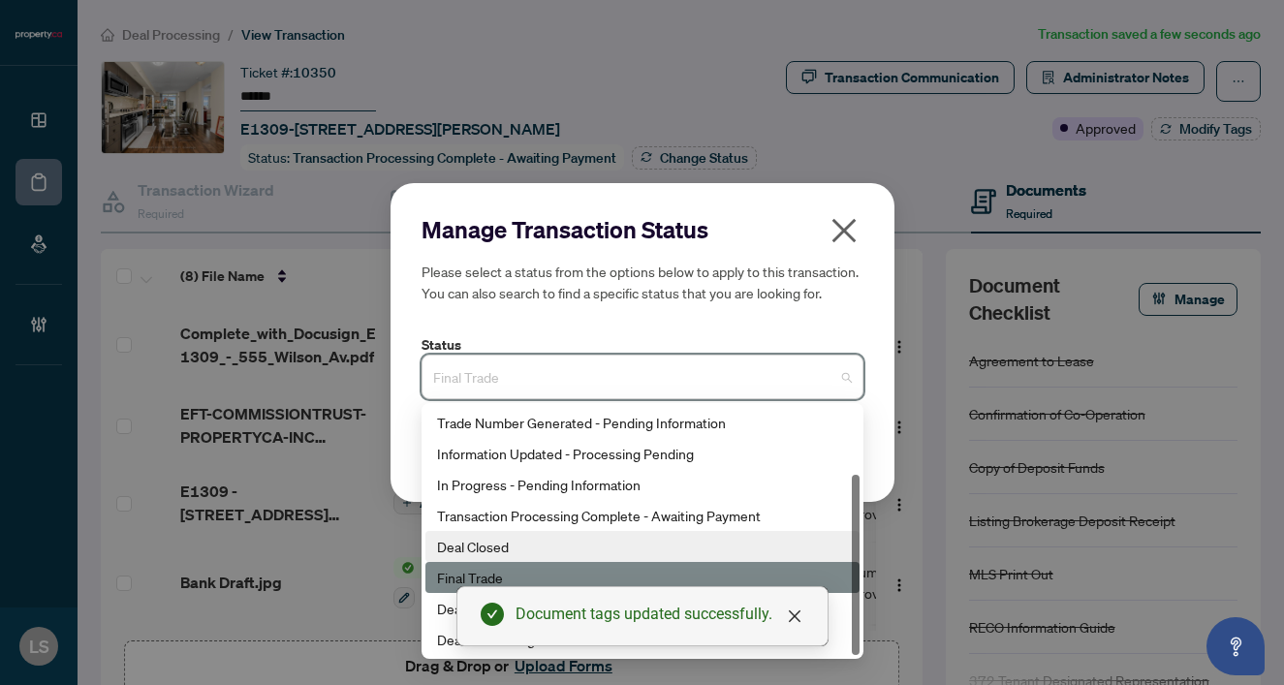
click at [474, 550] on div "Deal Closed" at bounding box center [642, 546] width 411 height 21
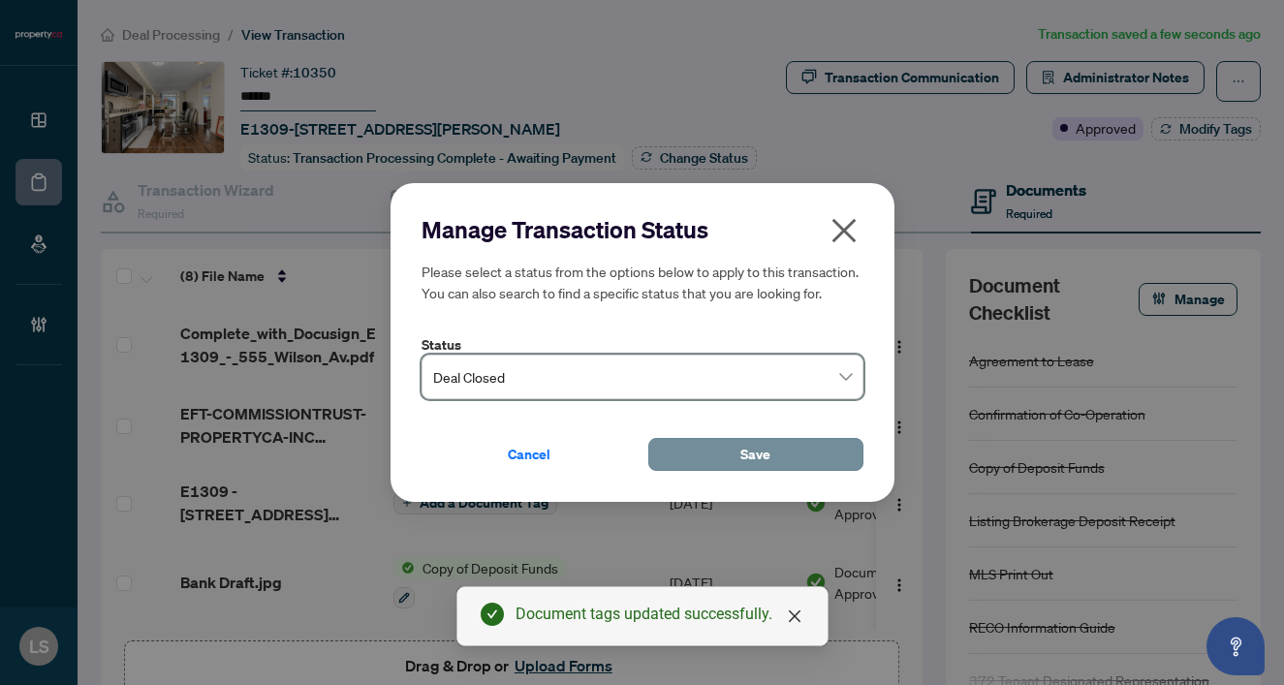
click at [734, 458] on button "Save" at bounding box center [755, 454] width 215 height 33
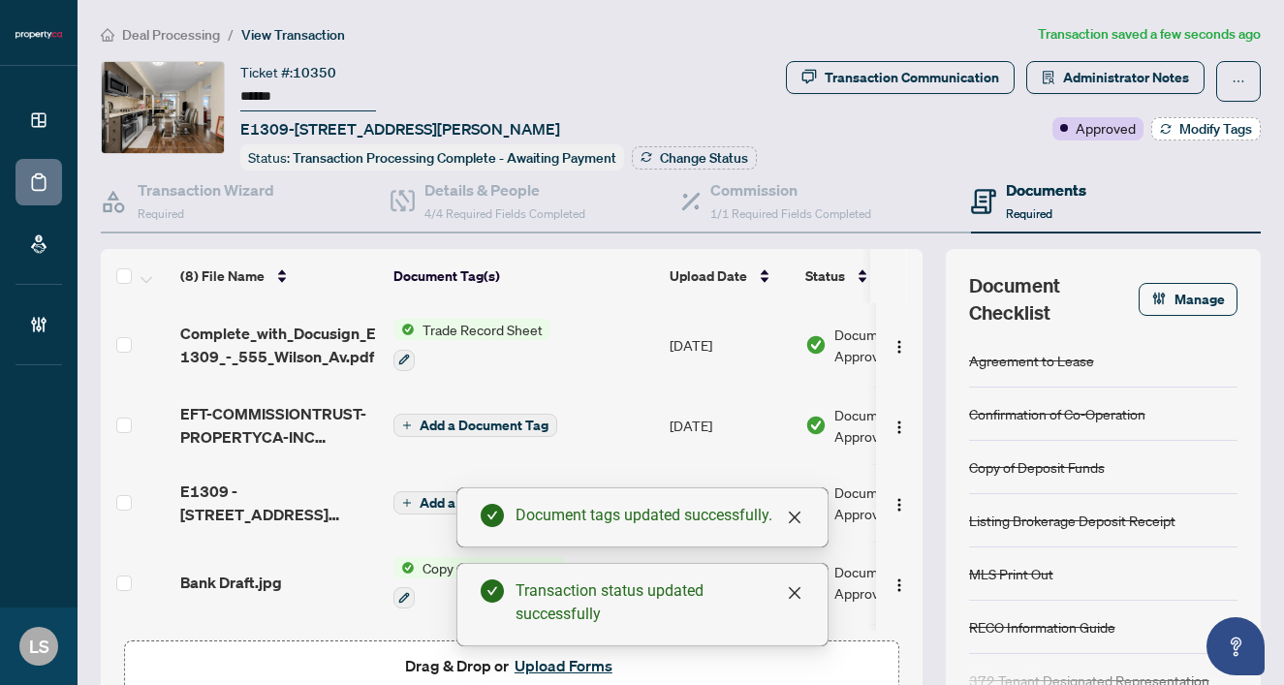
click at [1198, 122] on span "Modify Tags" at bounding box center [1215, 129] width 73 height 14
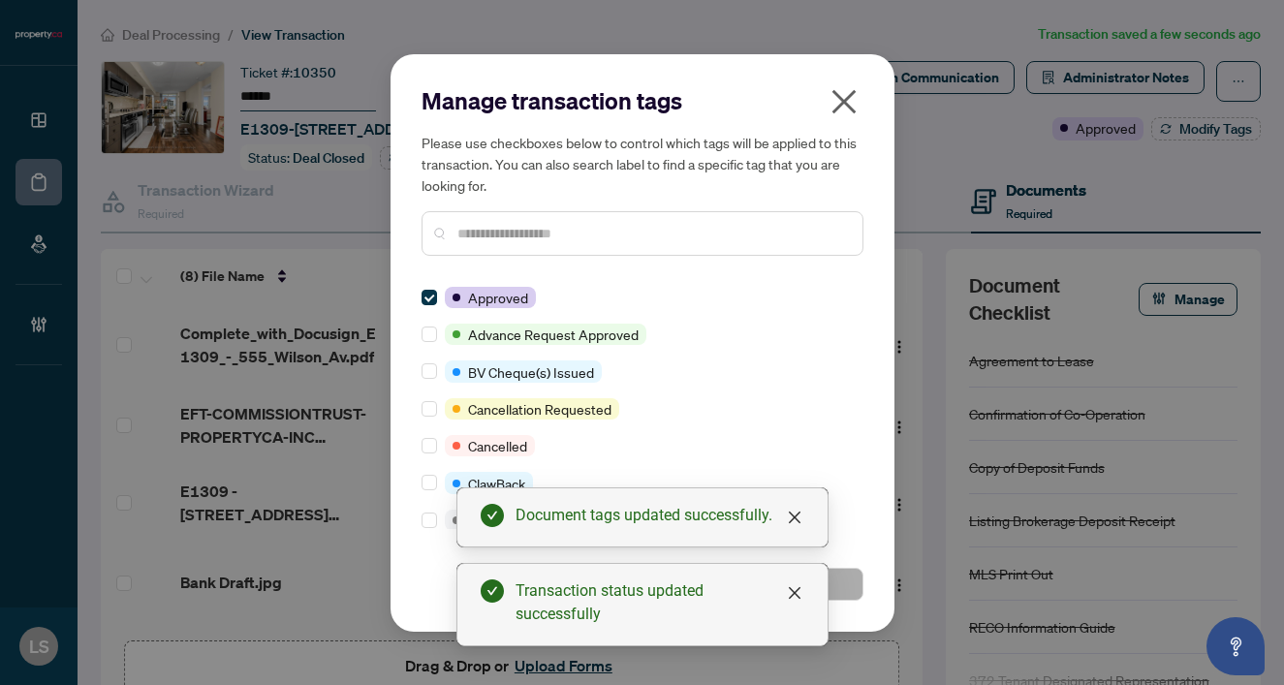
click at [481, 228] on input "text" at bounding box center [652, 233] width 390 height 21
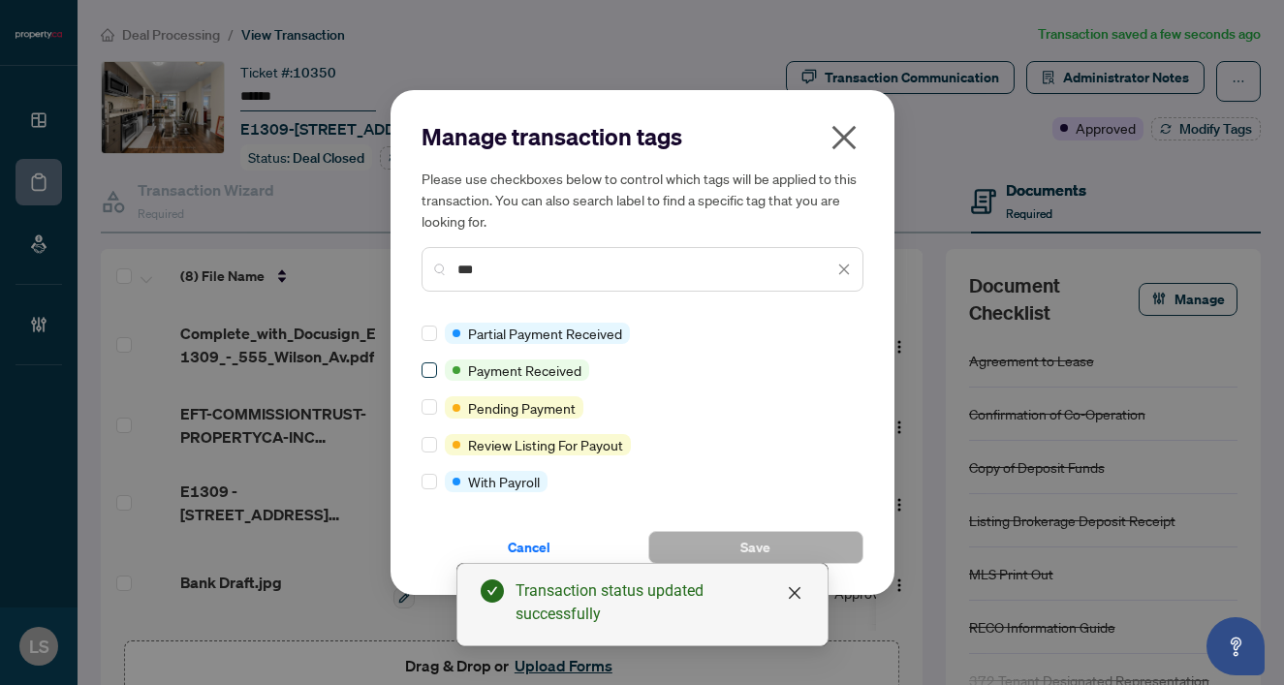
type input "***"
click at [436, 366] on span at bounding box center [430, 370] width 16 height 16
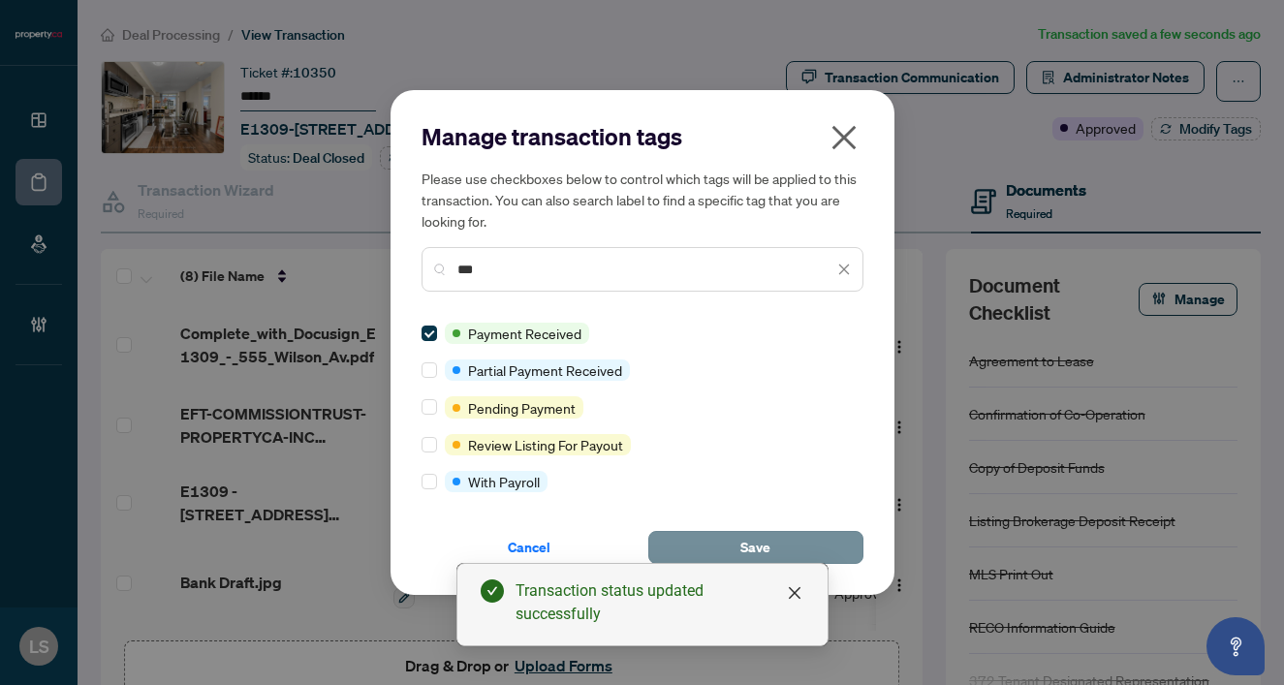
click at [772, 531] on button "Save" at bounding box center [755, 547] width 215 height 33
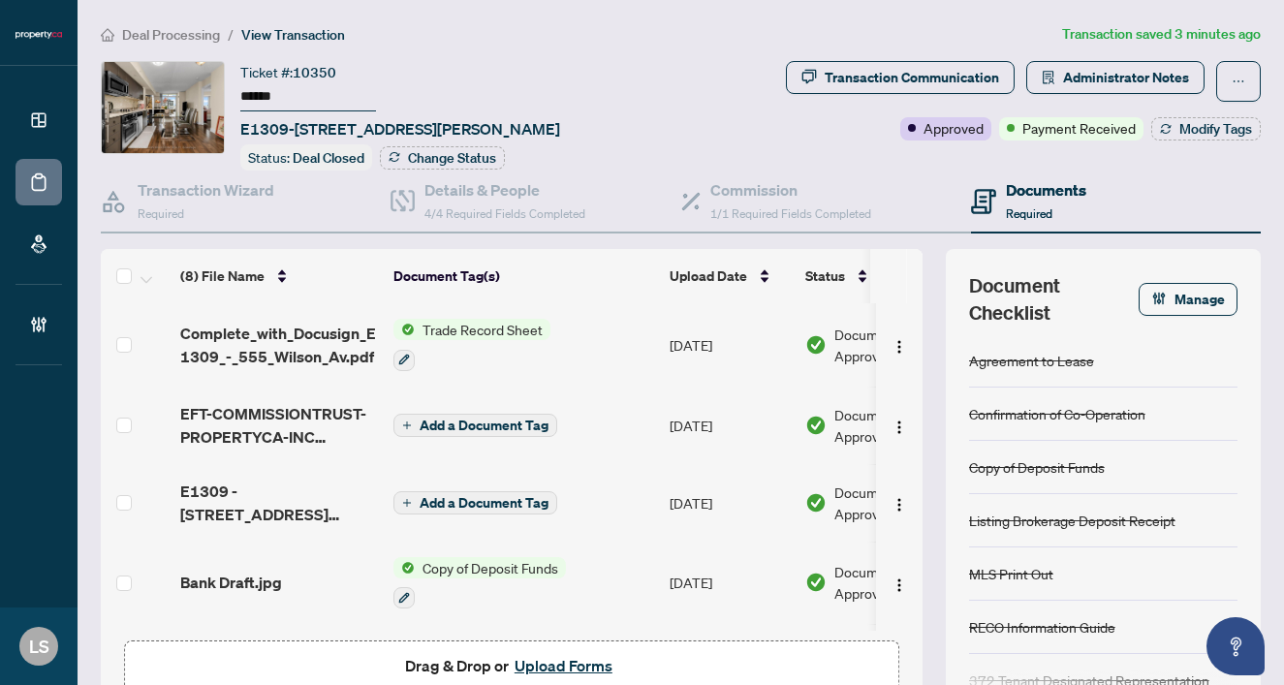
click at [158, 38] on span "Deal Processing" at bounding box center [171, 34] width 98 height 17
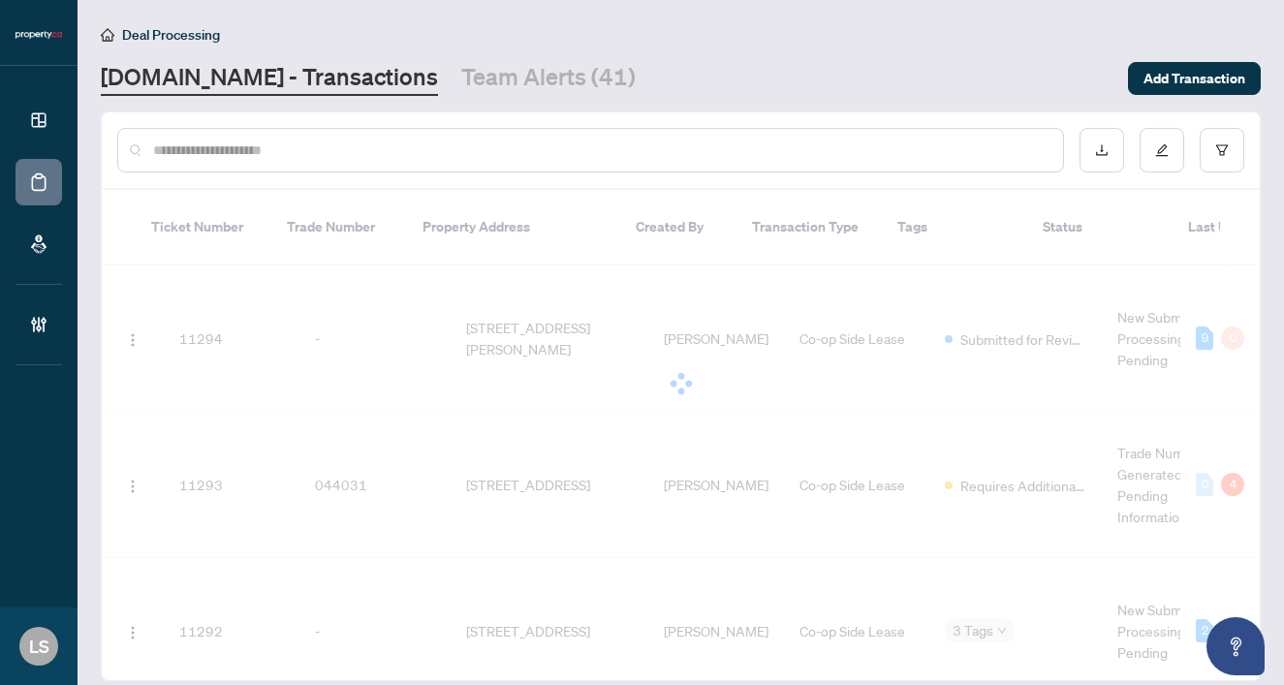
click at [363, 158] on input "text" at bounding box center [600, 150] width 894 height 21
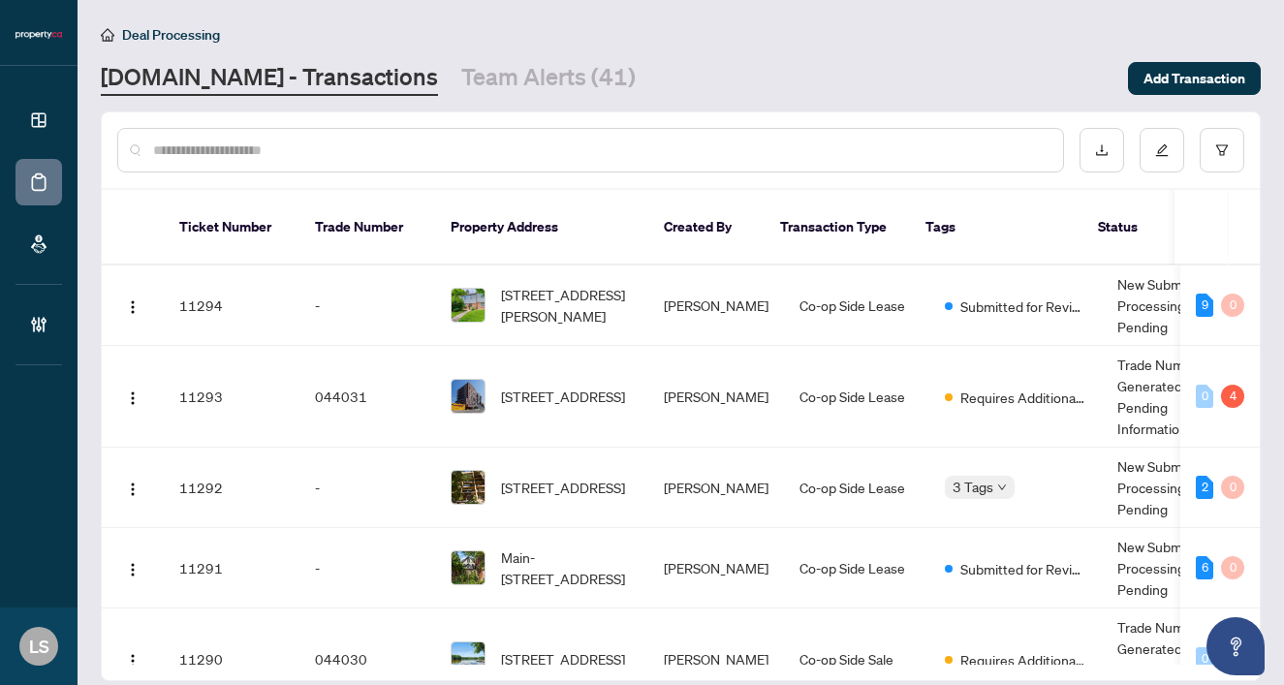
paste input "******"
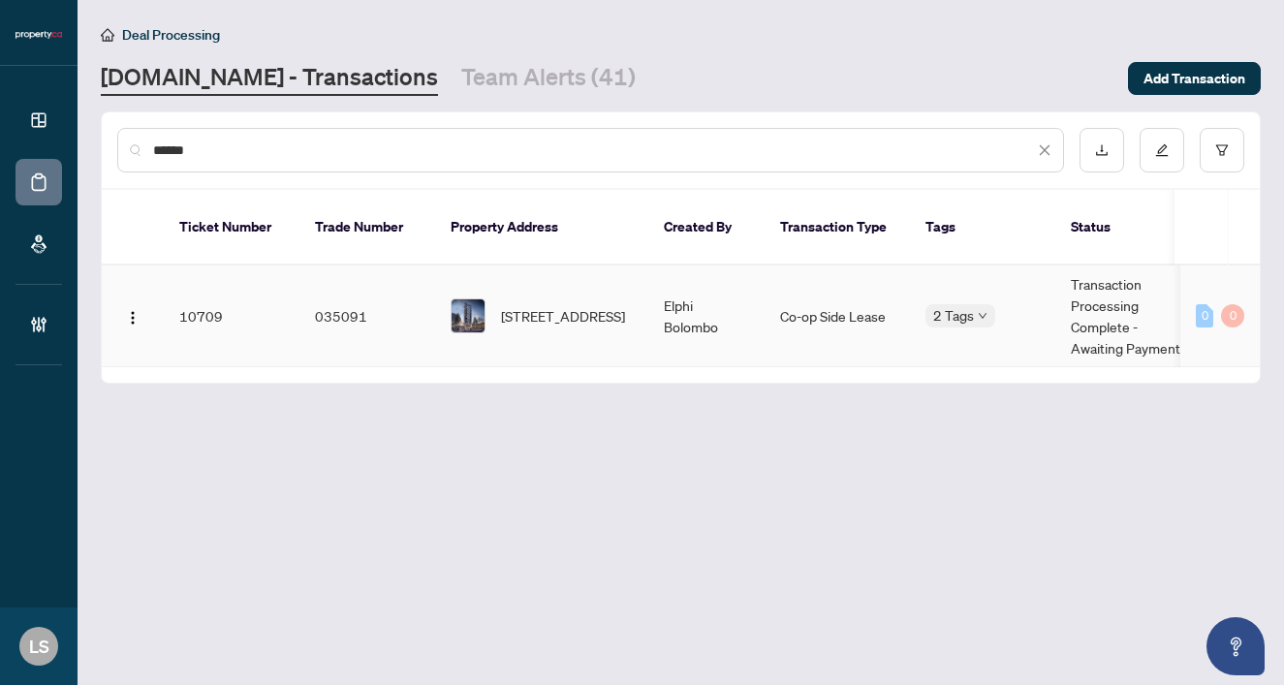
type input "******"
click at [557, 305] on span "2404-50 O'neill Rd, Toronto, Ontario M3C 0R2, Canada" at bounding box center [563, 315] width 124 height 21
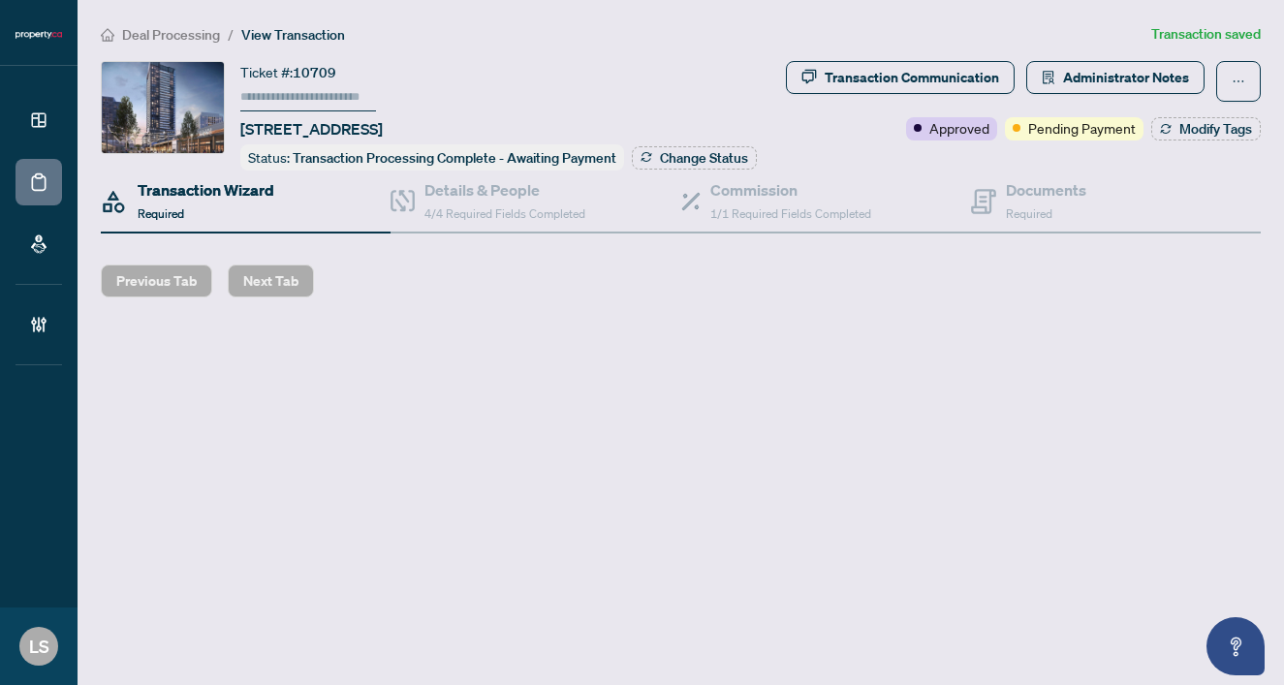
type input "******"
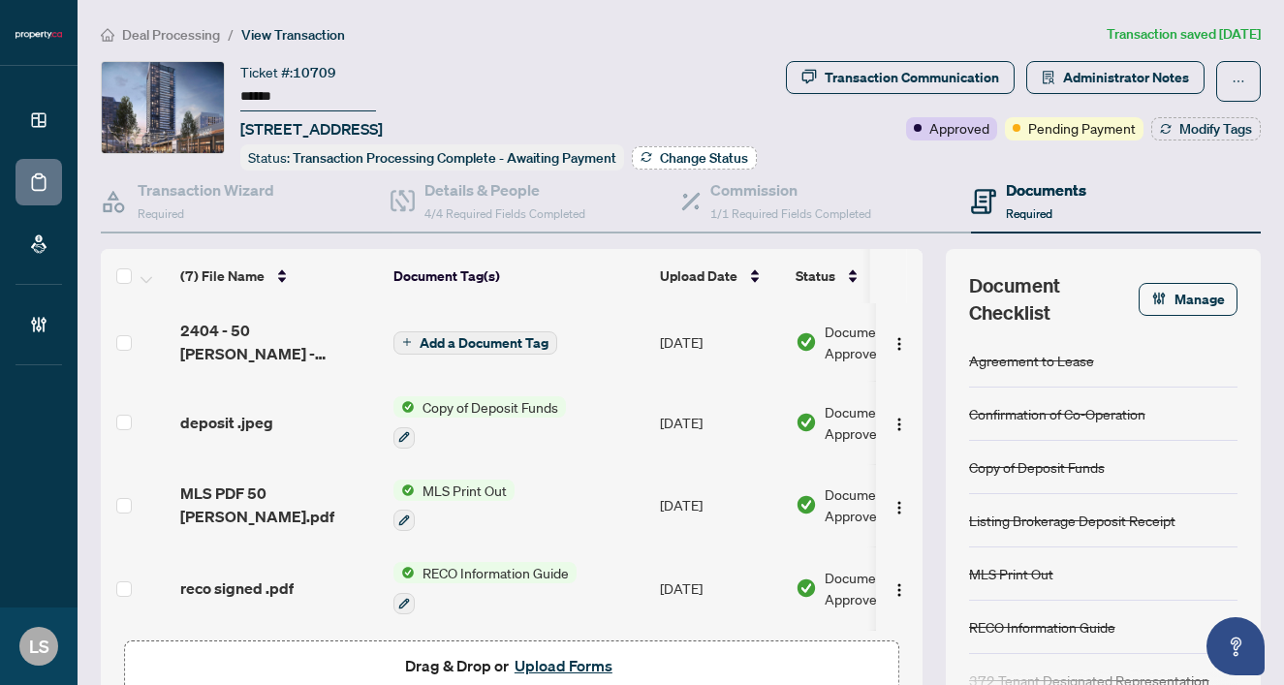
click at [660, 165] on span "Change Status" at bounding box center [704, 158] width 88 height 14
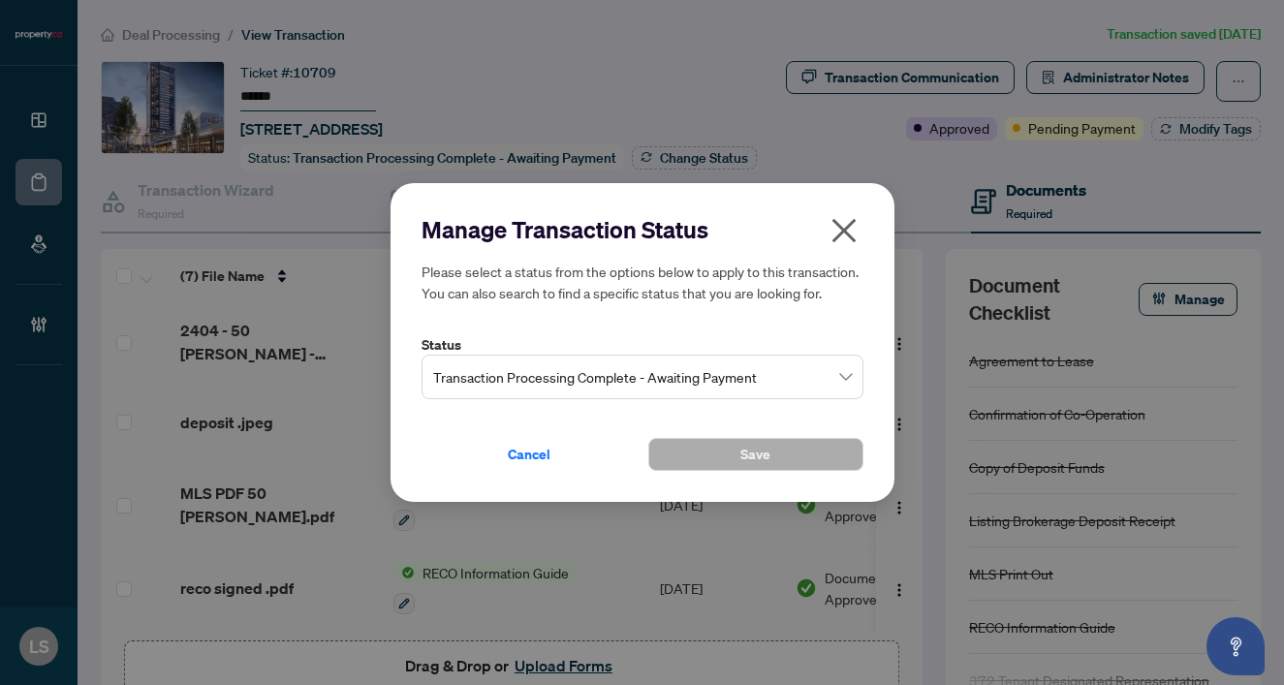
click at [593, 374] on span "Transaction Processing Complete - Awaiting Payment" at bounding box center [642, 377] width 419 height 37
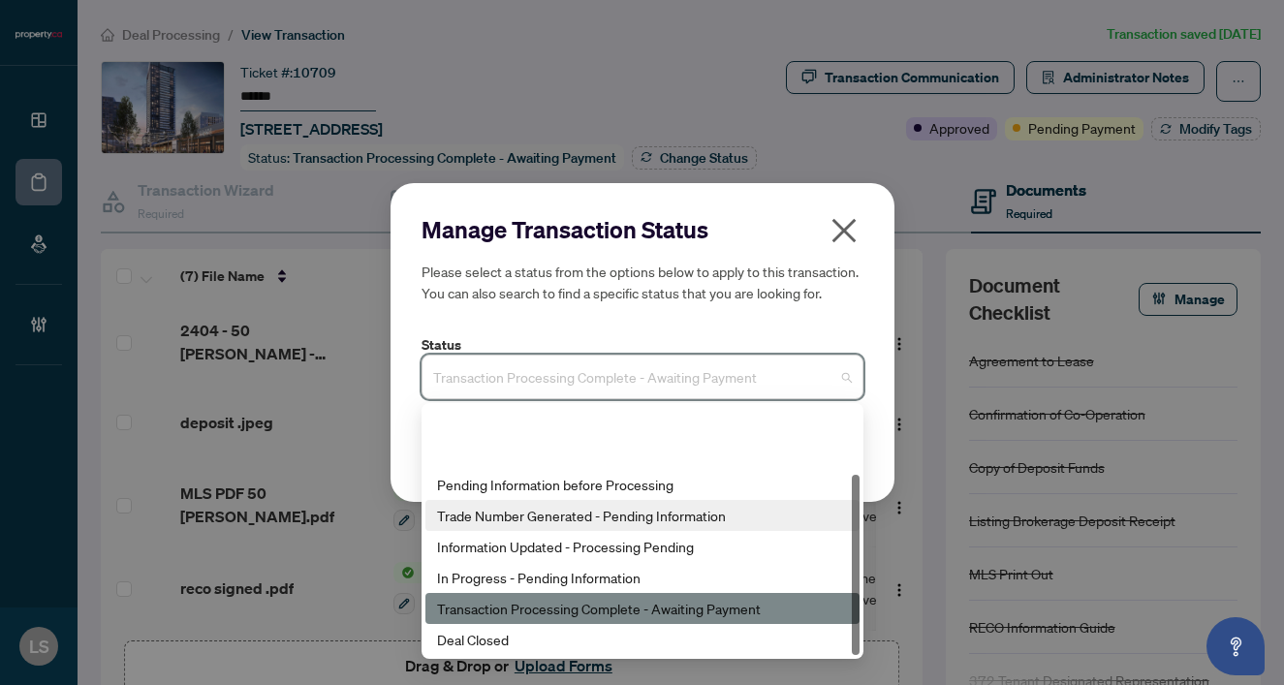
scroll to position [93, 0]
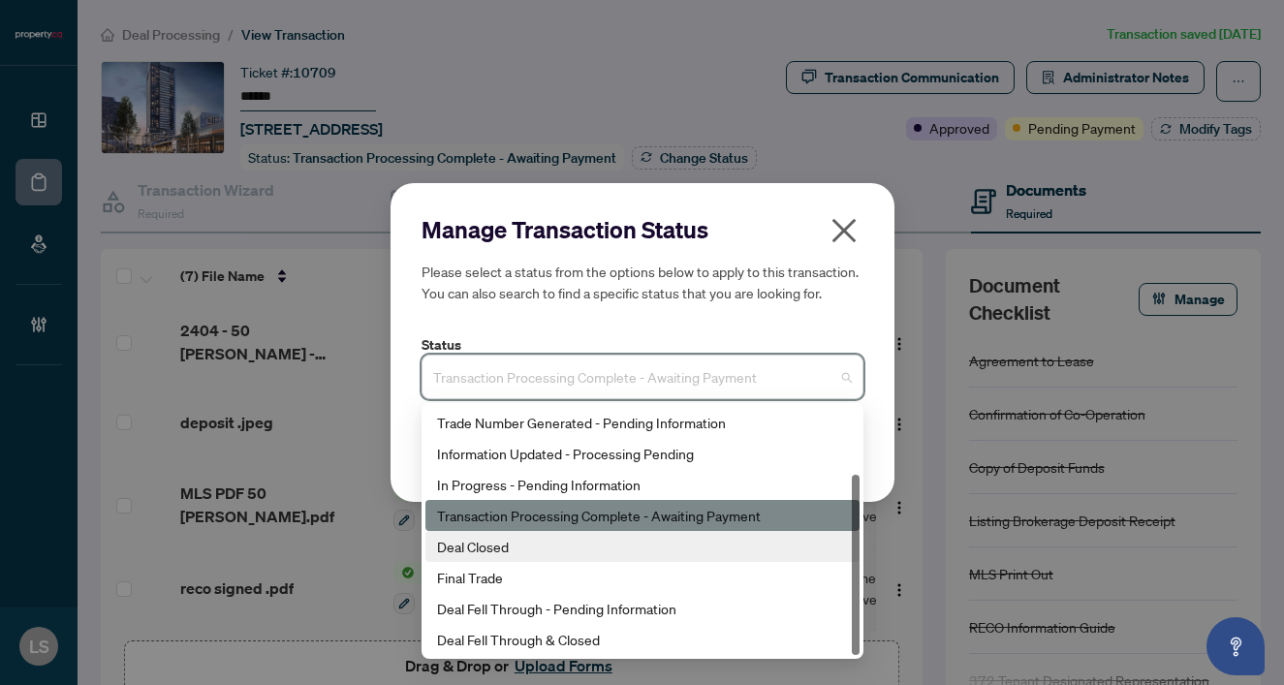
click at [522, 542] on div "Deal Closed" at bounding box center [642, 546] width 411 height 21
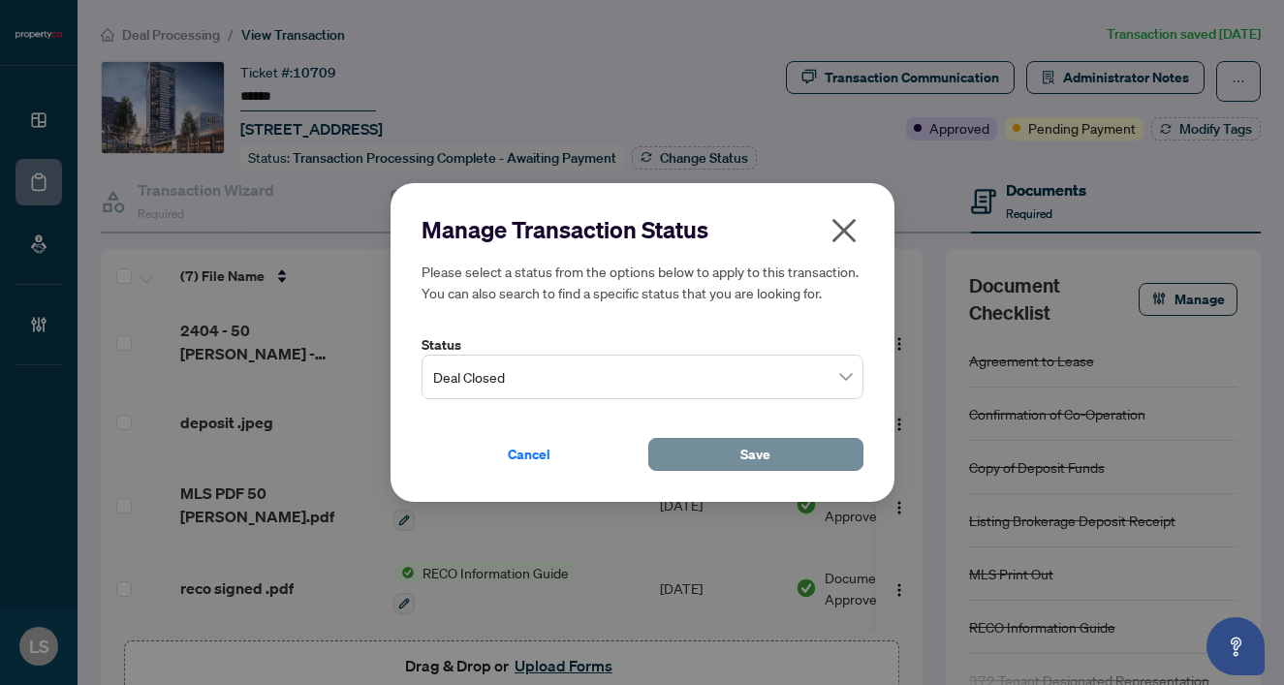
click at [775, 451] on button "Save" at bounding box center [755, 454] width 215 height 33
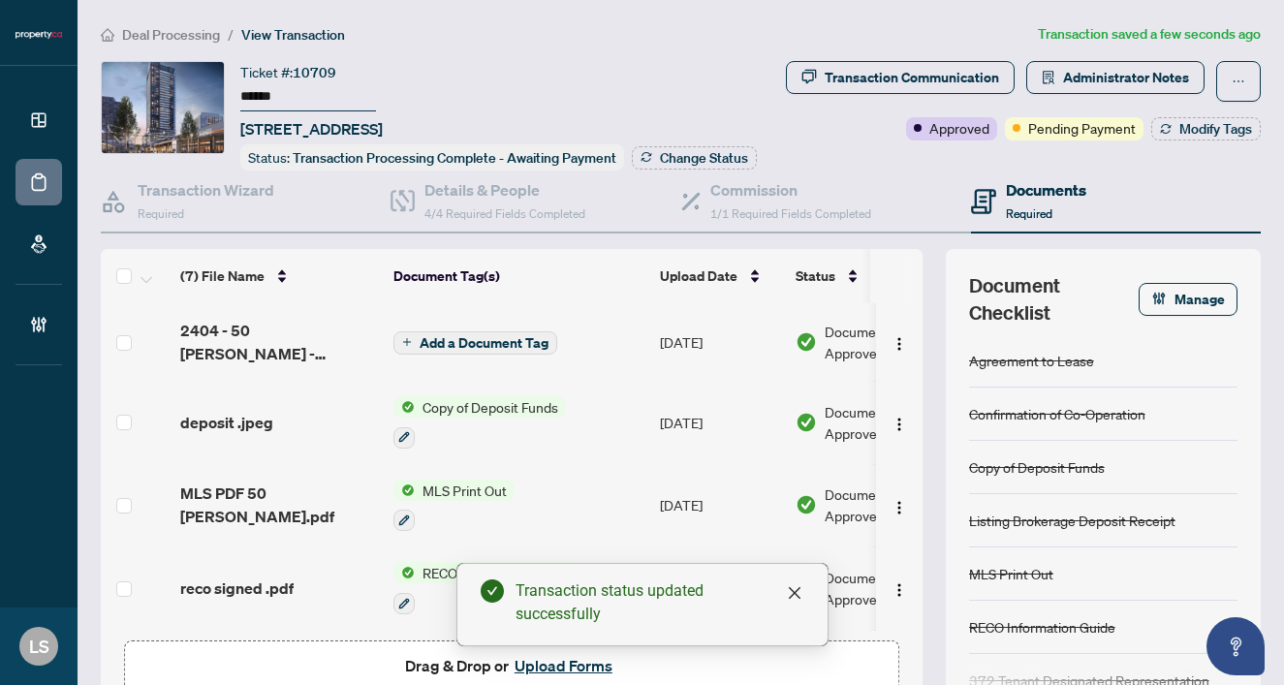
click at [1198, 159] on div "Transaction Communication Administrator Notes Approved Pending Payment Modify T…" at bounding box center [1017, 115] width 493 height 109
click at [1200, 122] on span "Modify Tags" at bounding box center [1215, 129] width 73 height 14
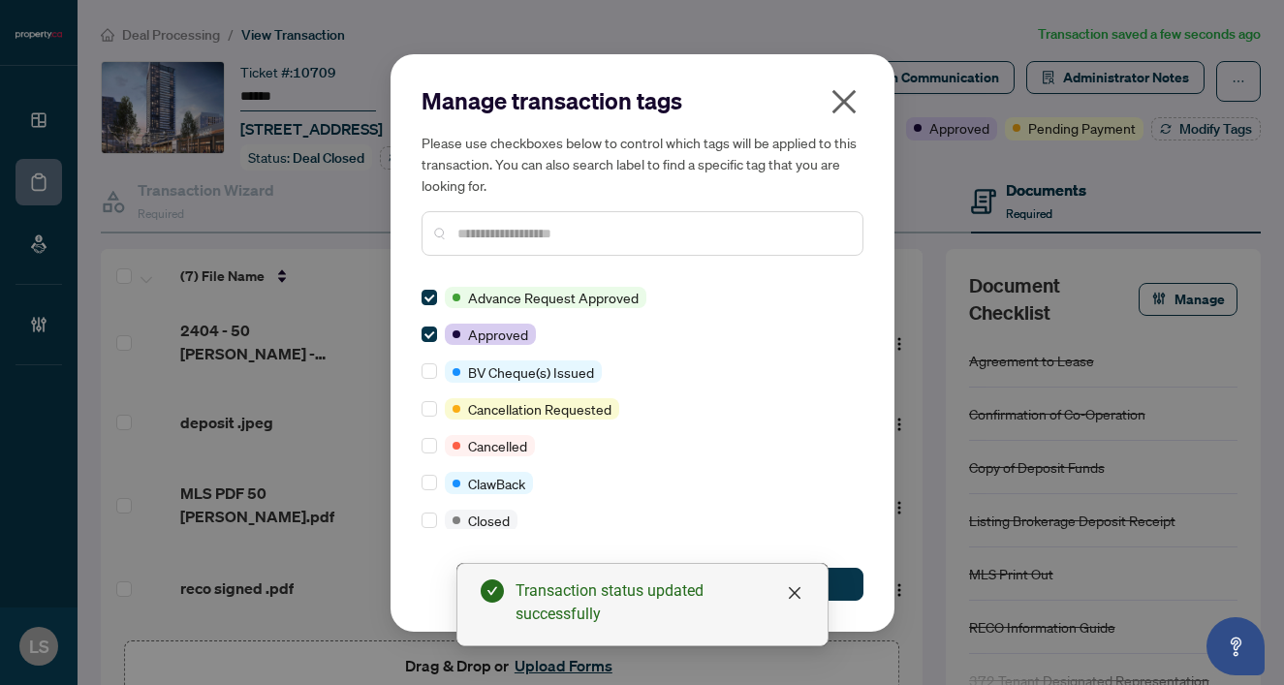
click at [531, 223] on input "text" at bounding box center [652, 233] width 390 height 21
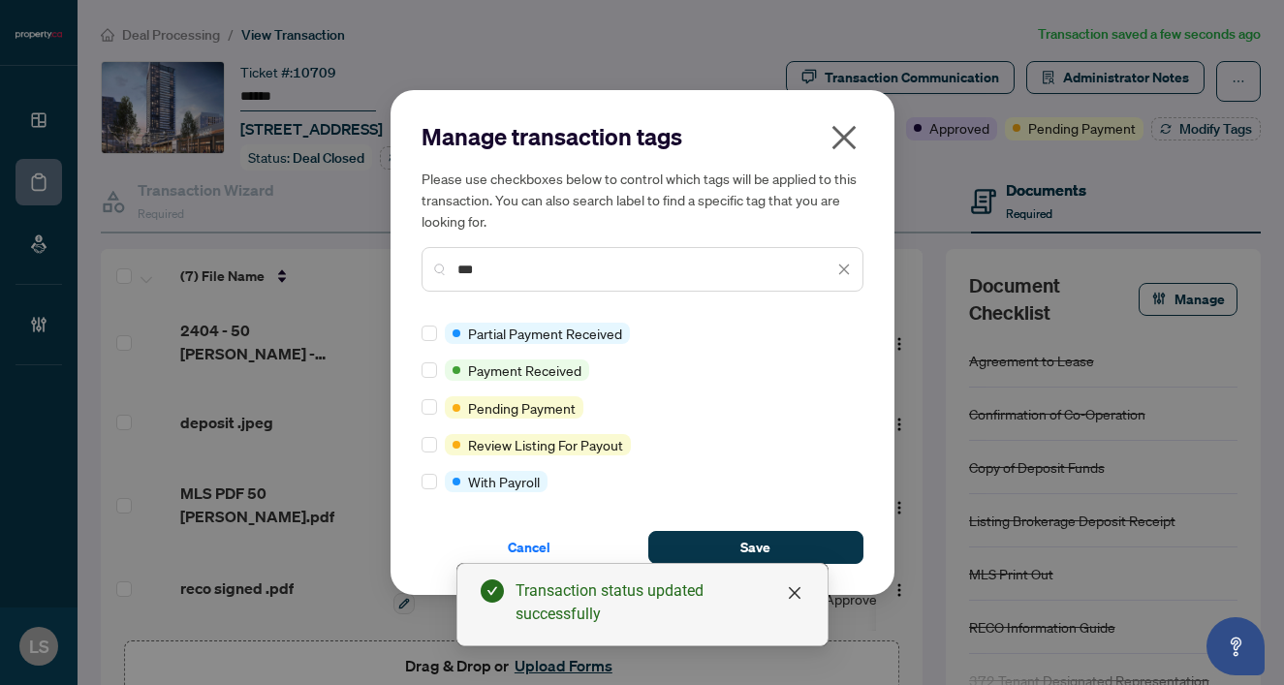
type input "***"
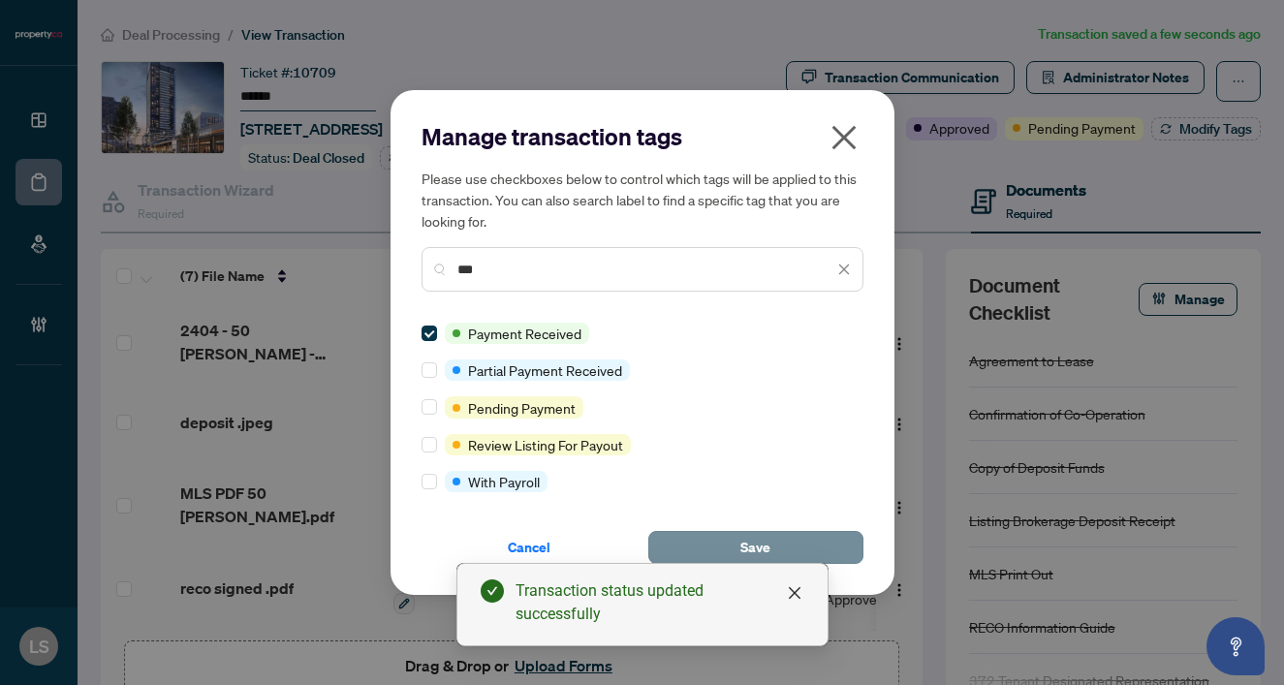
click at [761, 546] on span "Save" at bounding box center [755, 547] width 30 height 31
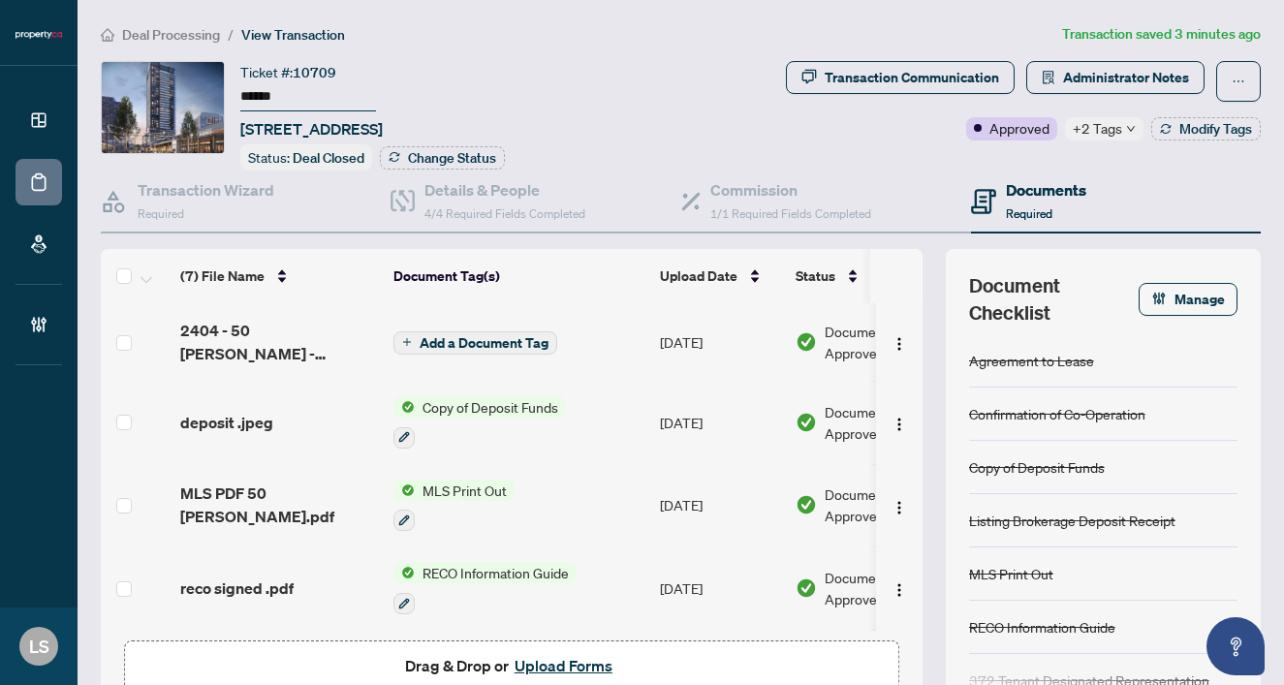
click at [186, 34] on span "Deal Processing" at bounding box center [171, 34] width 98 height 17
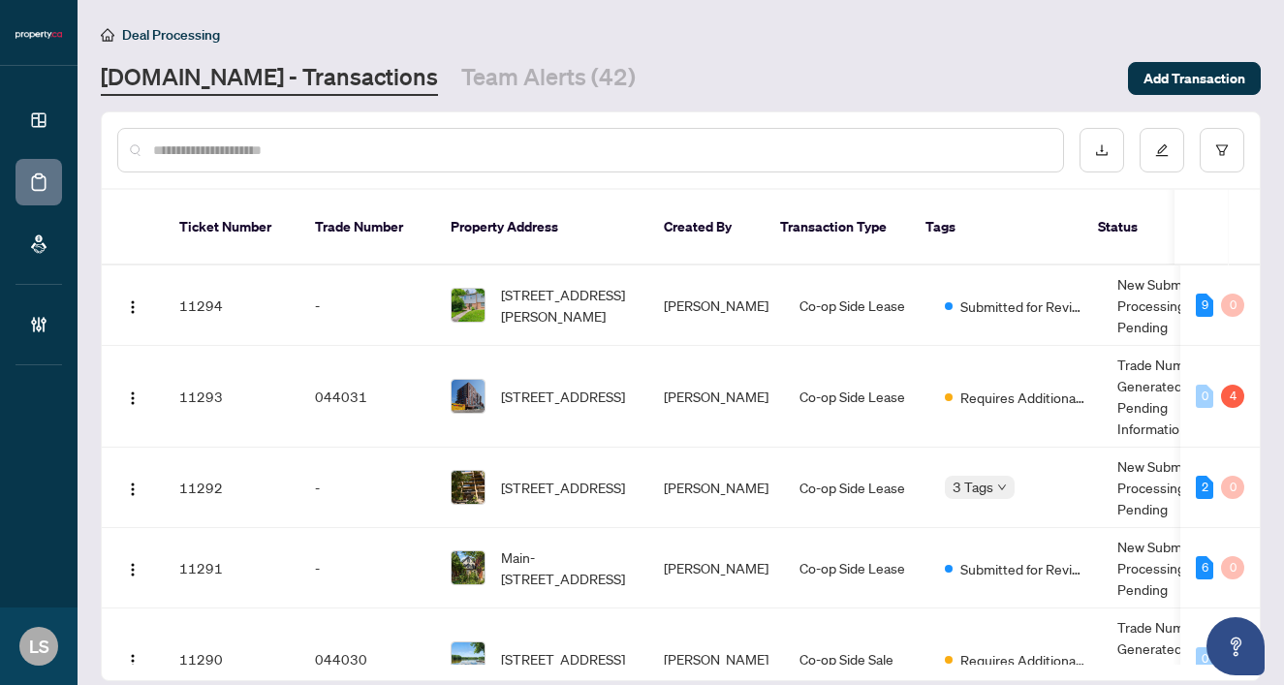
click at [294, 137] on div at bounding box center [590, 150] width 947 height 45
click at [221, 159] on input "text" at bounding box center [600, 150] width 894 height 21
paste input "******"
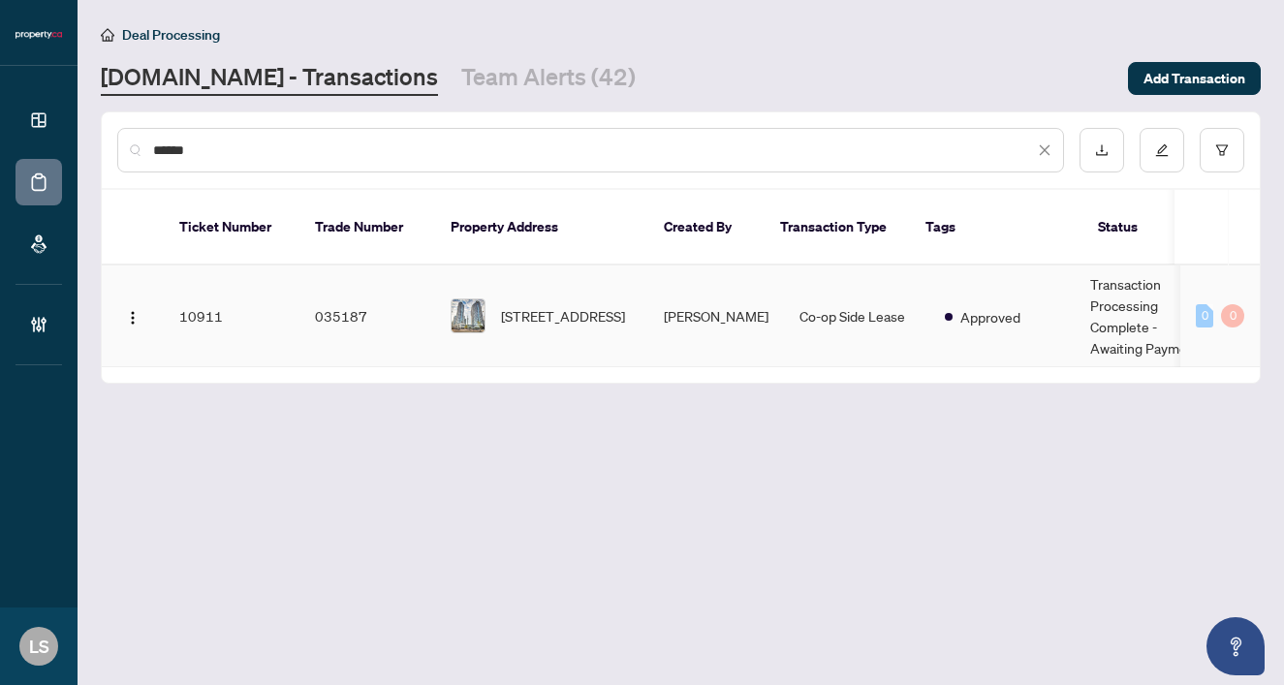
type input "******"
click at [568, 305] on span "2413-8 York St, Toronto, Ontario M5J 2Y2, Canada" at bounding box center [563, 315] width 124 height 21
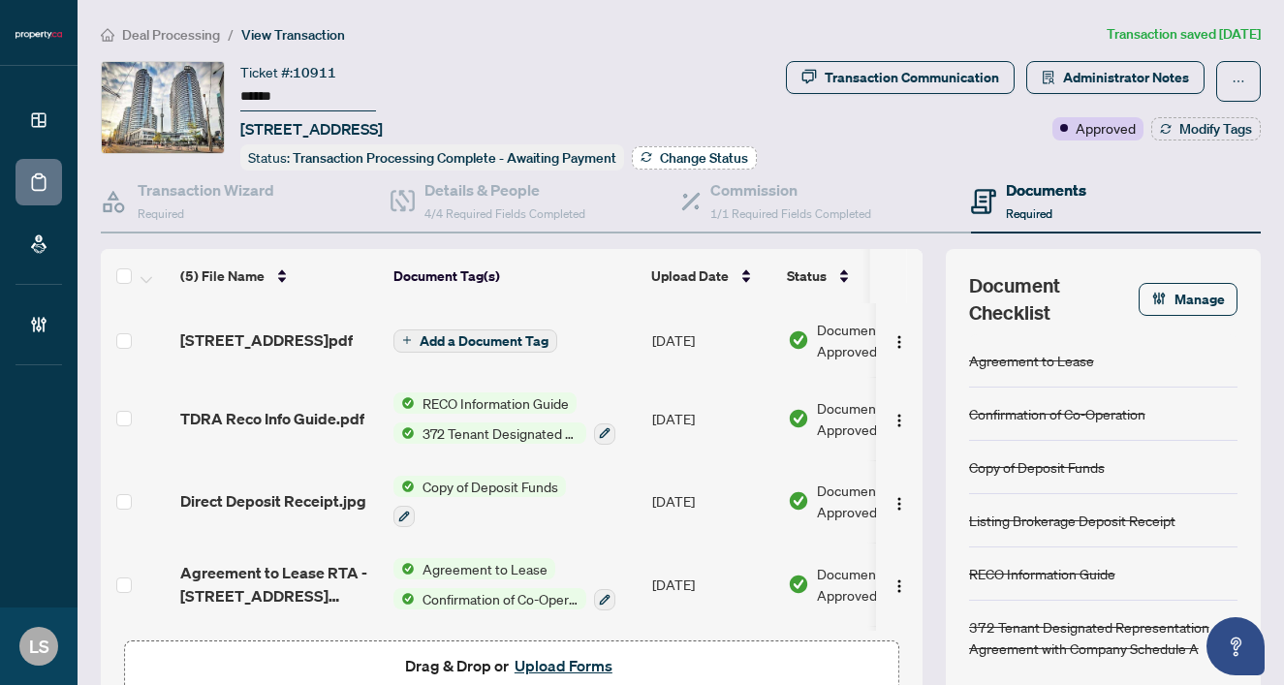
click at [665, 158] on span "Change Status" at bounding box center [704, 158] width 88 height 14
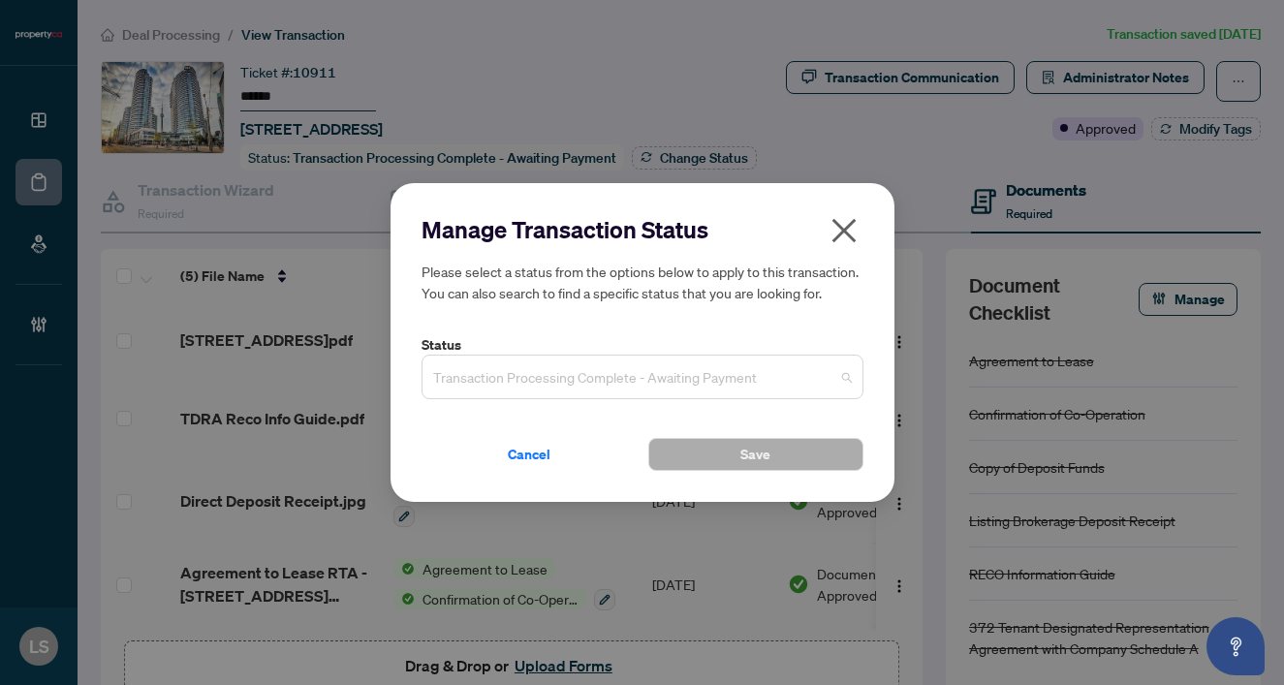
click at [518, 365] on span "Transaction Processing Complete - Awaiting Payment" at bounding box center [642, 377] width 419 height 37
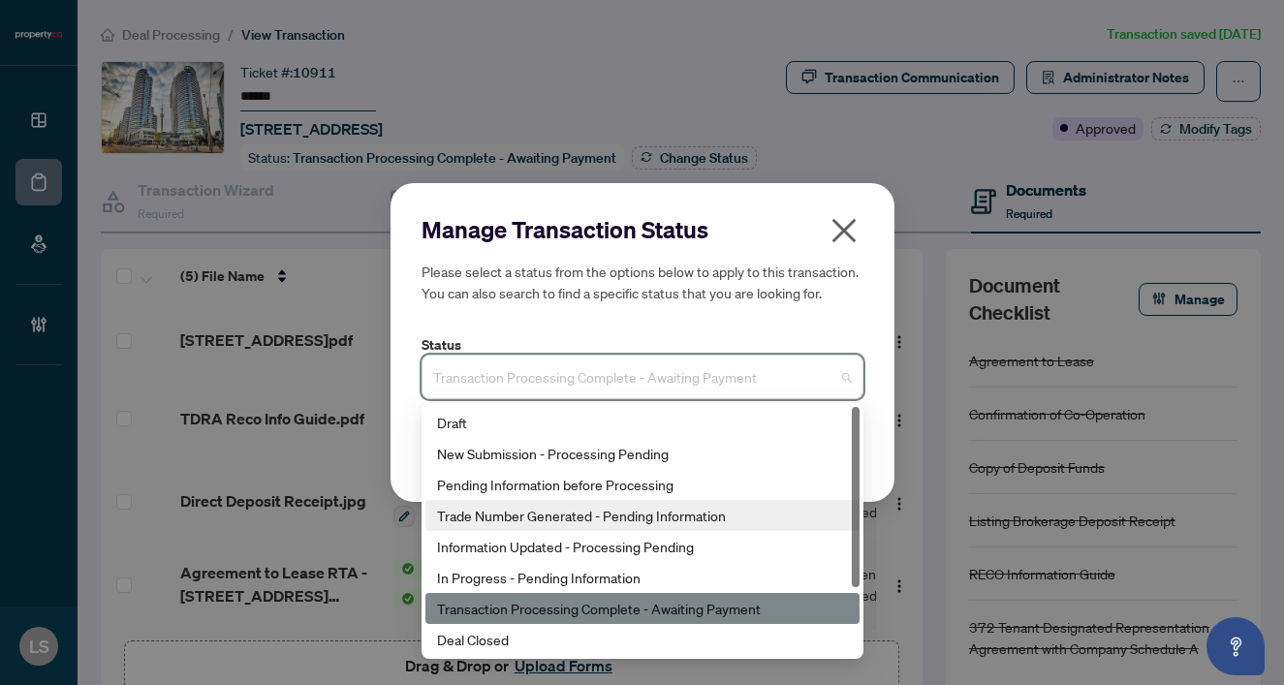
scroll to position [93, 0]
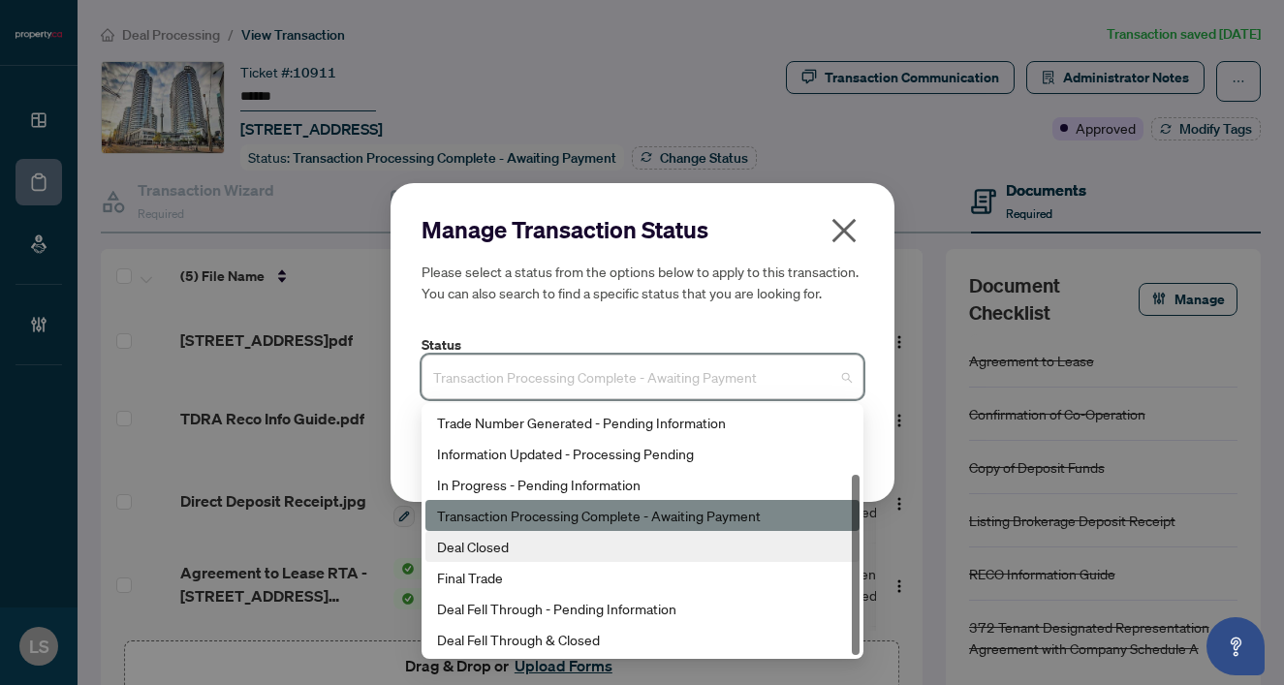
click at [508, 552] on div "Deal Closed" at bounding box center [642, 546] width 411 height 21
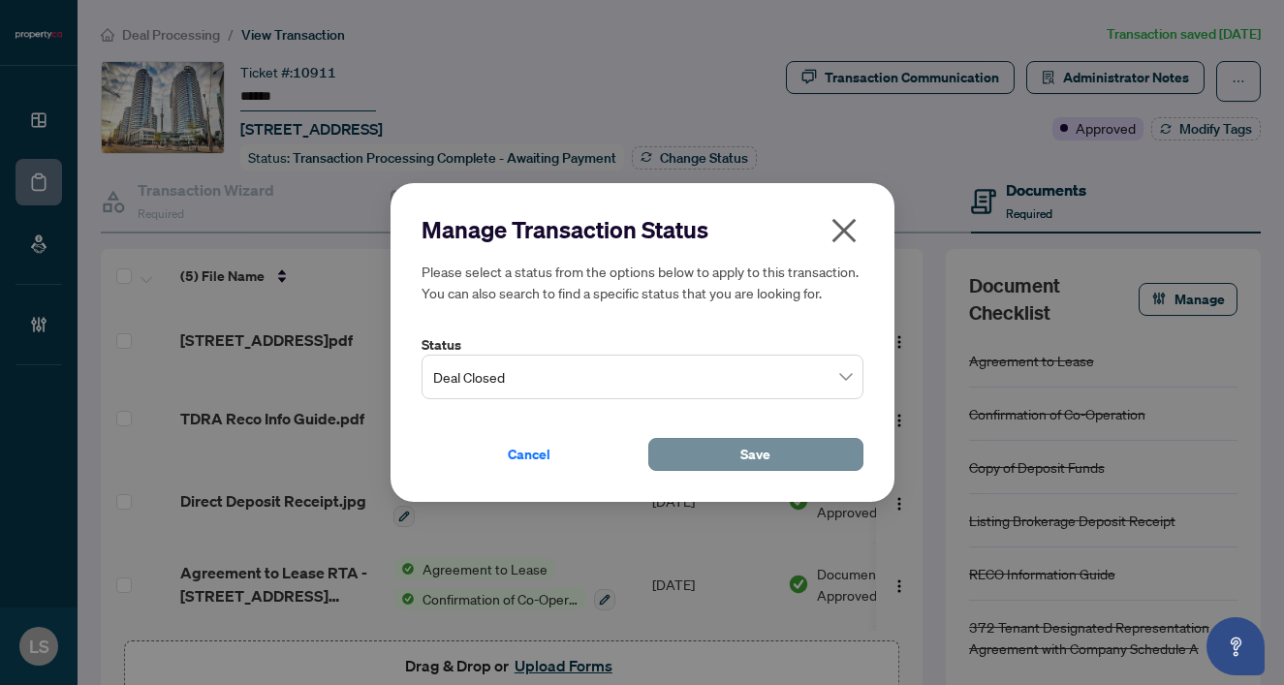
click at [742, 452] on span "Save" at bounding box center [755, 454] width 30 height 31
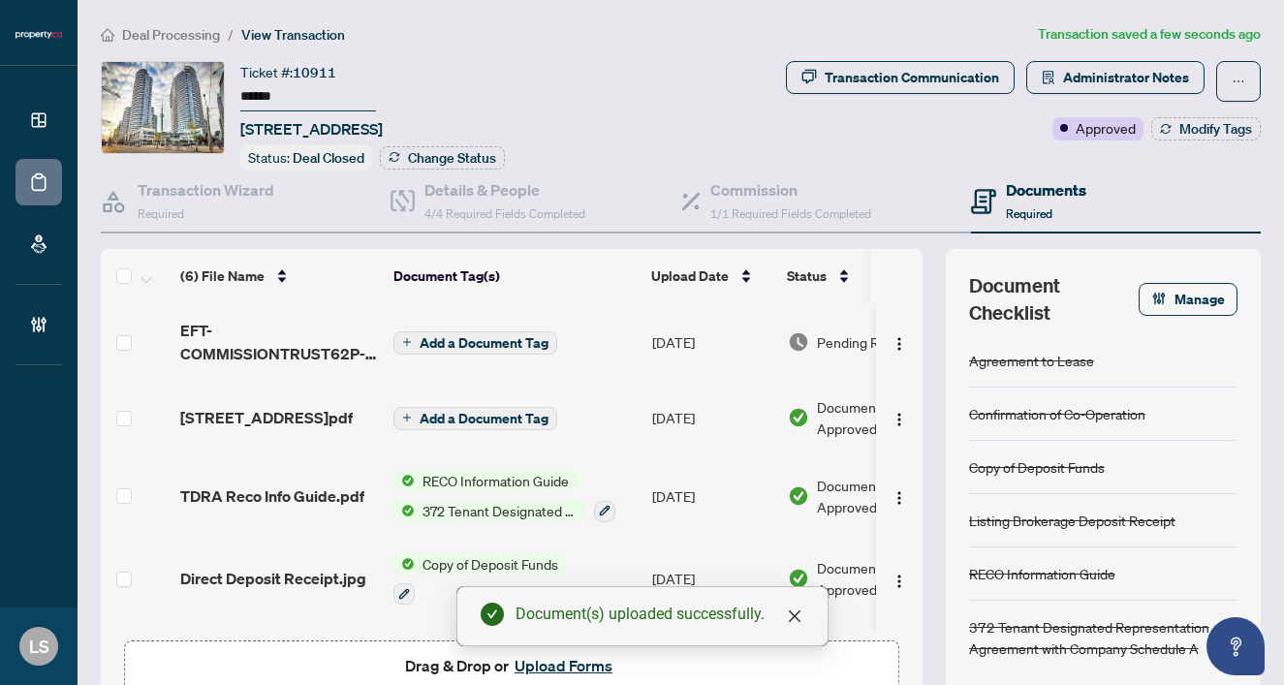
click at [830, 334] on span "Pending Review" at bounding box center [865, 341] width 97 height 21
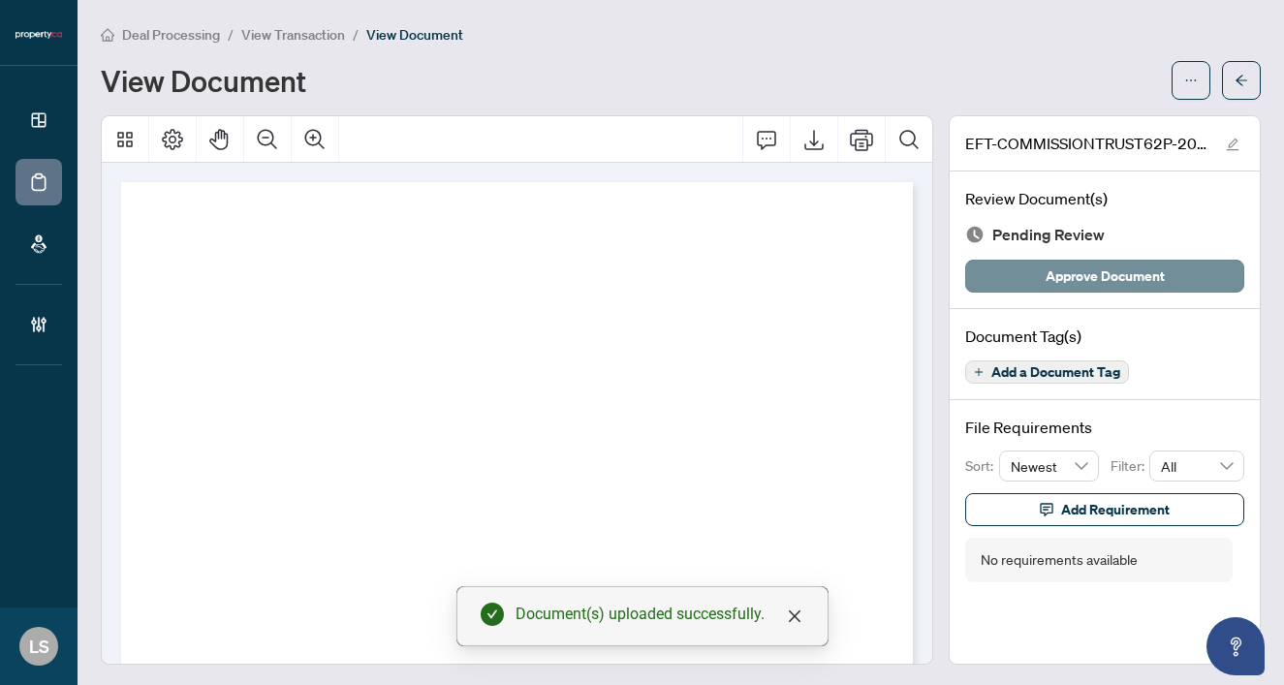
click at [1075, 265] on span "Approve Document" at bounding box center [1105, 276] width 119 height 31
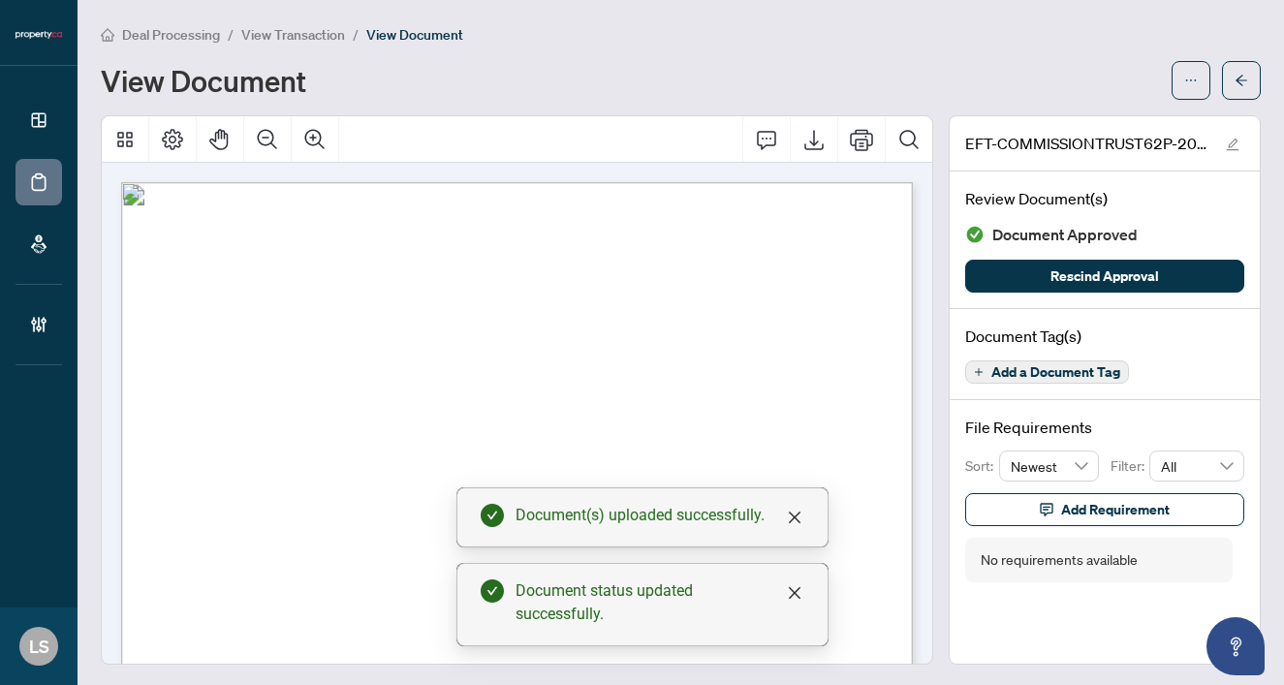
click at [257, 34] on span "View Transaction" at bounding box center [293, 34] width 104 height 17
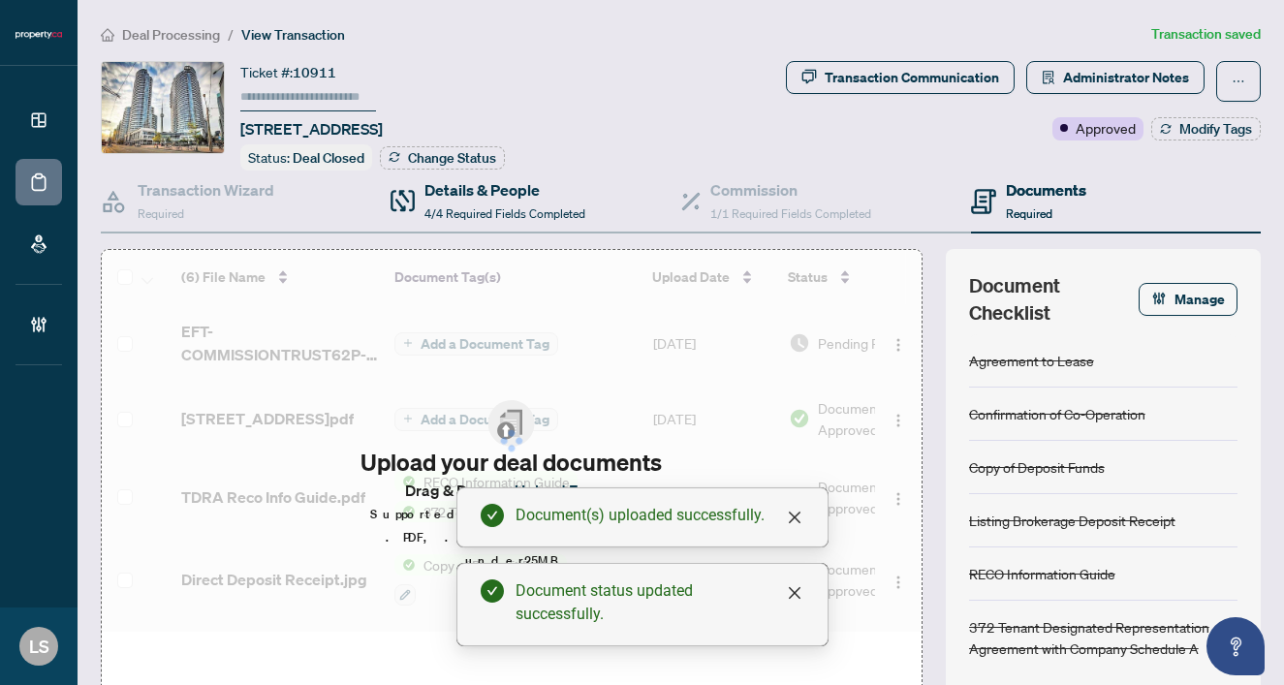
type input "******"
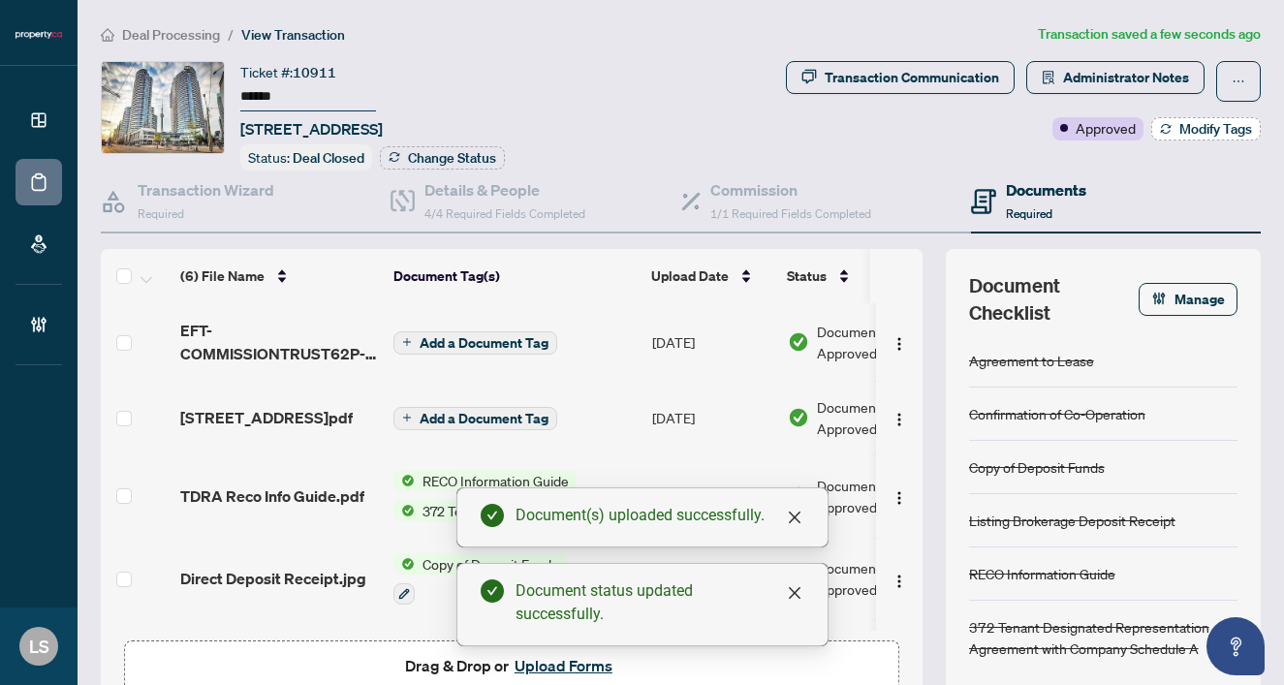
click at [1192, 128] on span "Modify Tags" at bounding box center [1215, 129] width 73 height 14
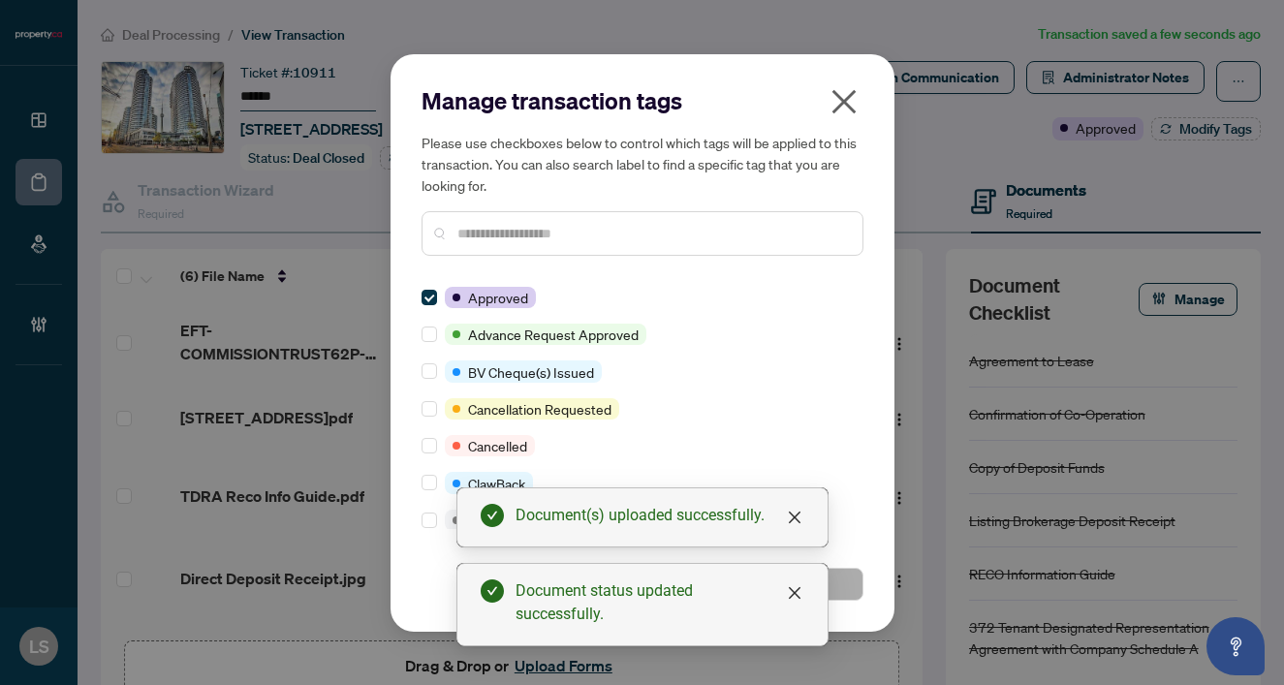
click at [487, 240] on input "text" at bounding box center [652, 233] width 390 height 21
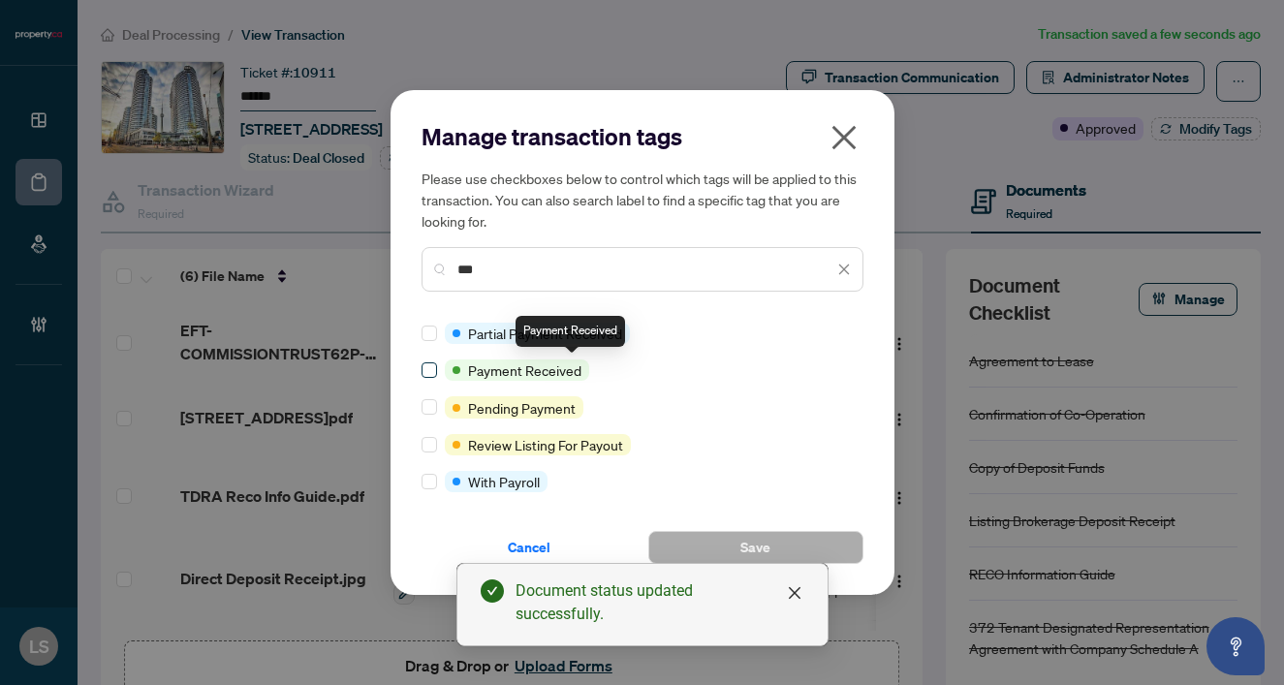
type input "***"
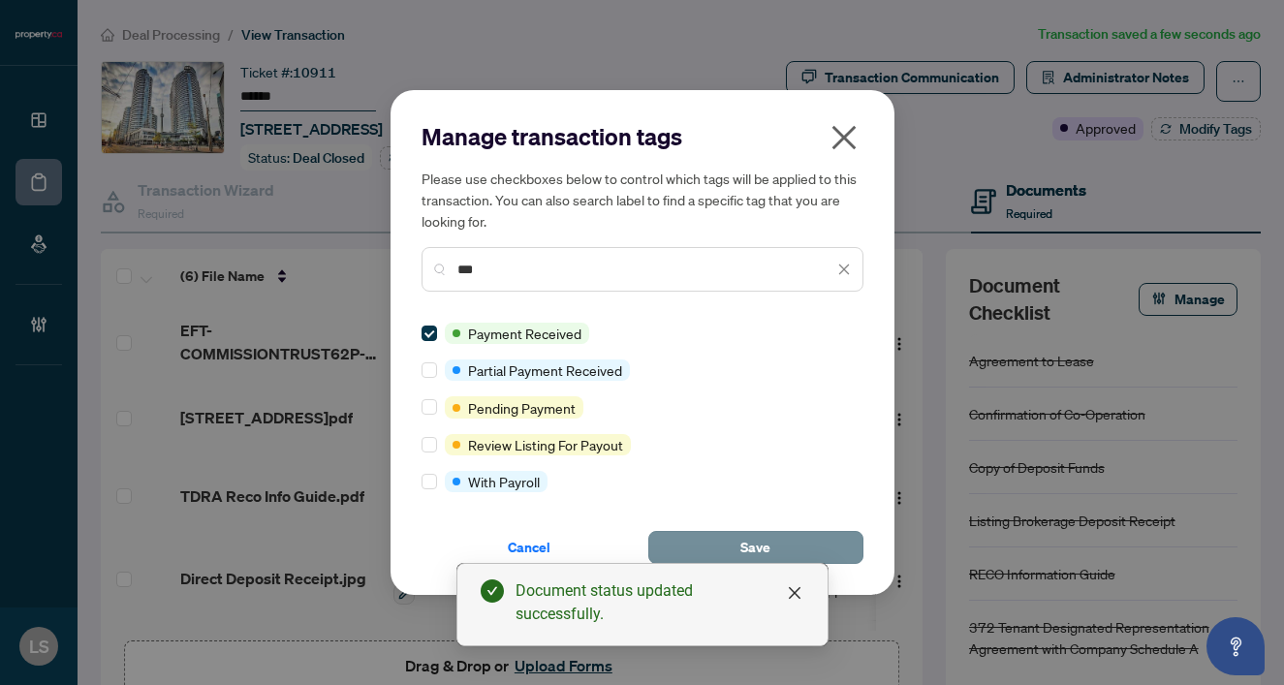
click at [754, 543] on span "Save" at bounding box center [755, 547] width 30 height 31
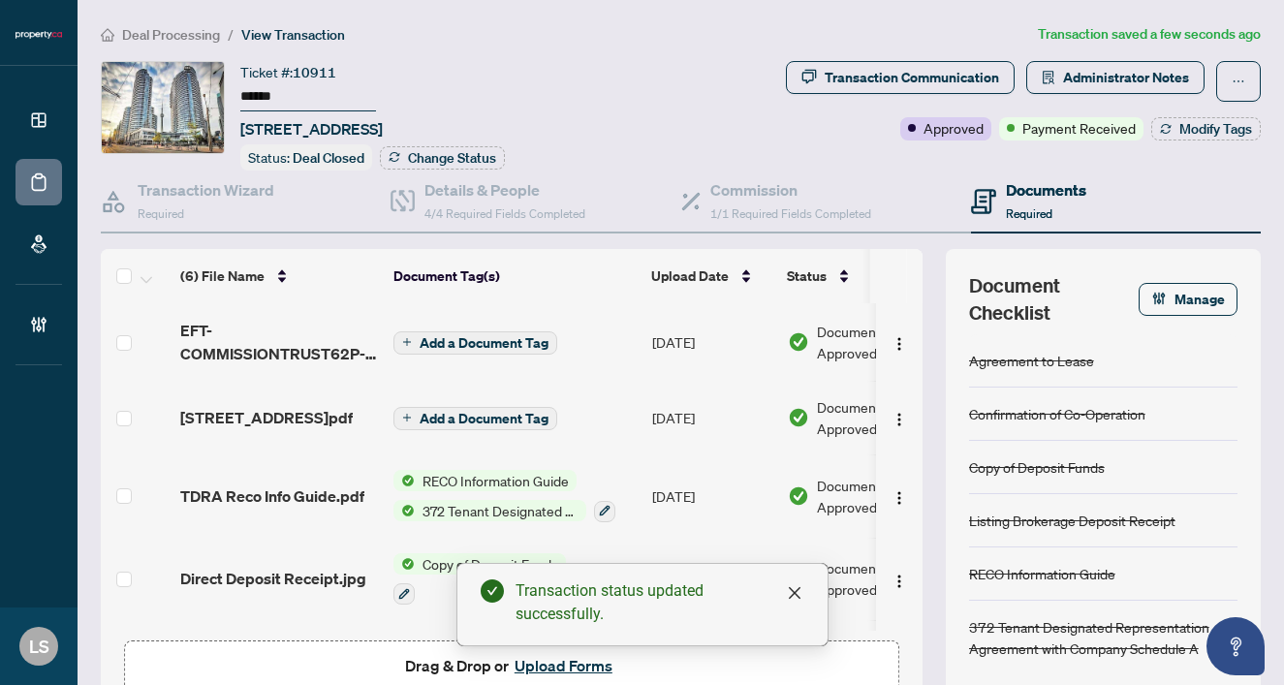
click at [159, 24] on li "Deal Processing" at bounding box center [160, 34] width 119 height 22
click at [161, 34] on span "Deal Processing" at bounding box center [171, 34] width 98 height 17
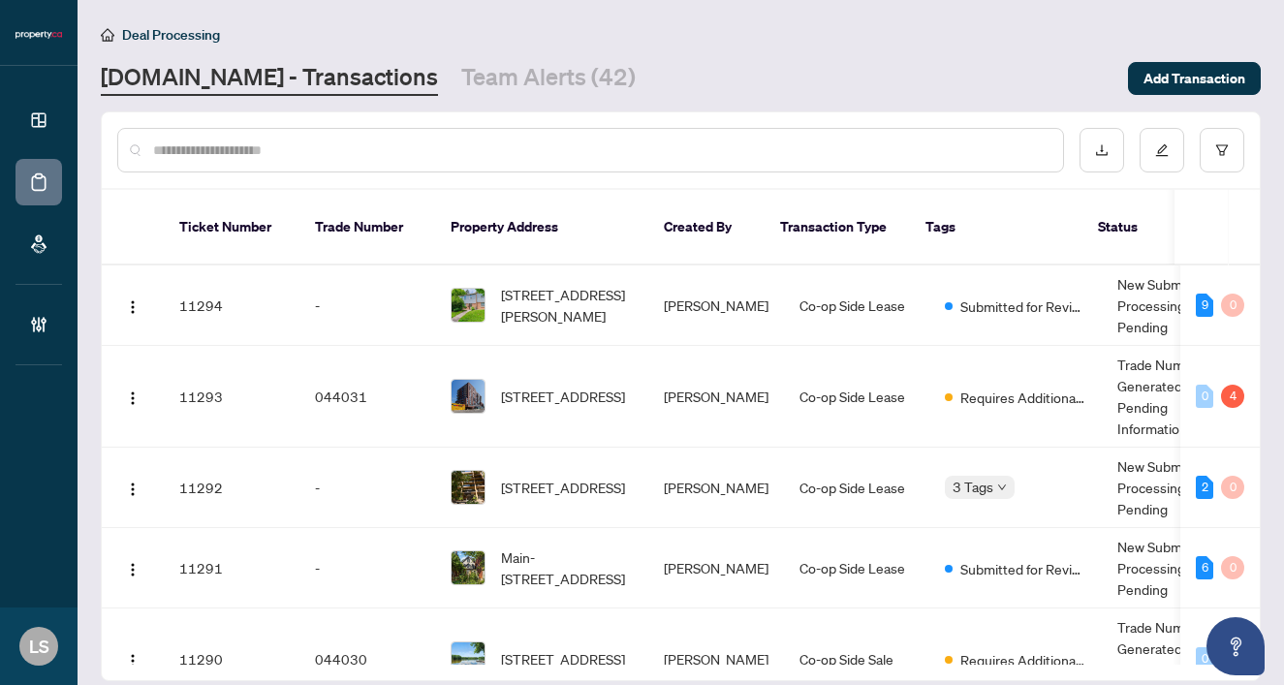
click at [313, 150] on input "text" at bounding box center [600, 150] width 894 height 21
paste input "******"
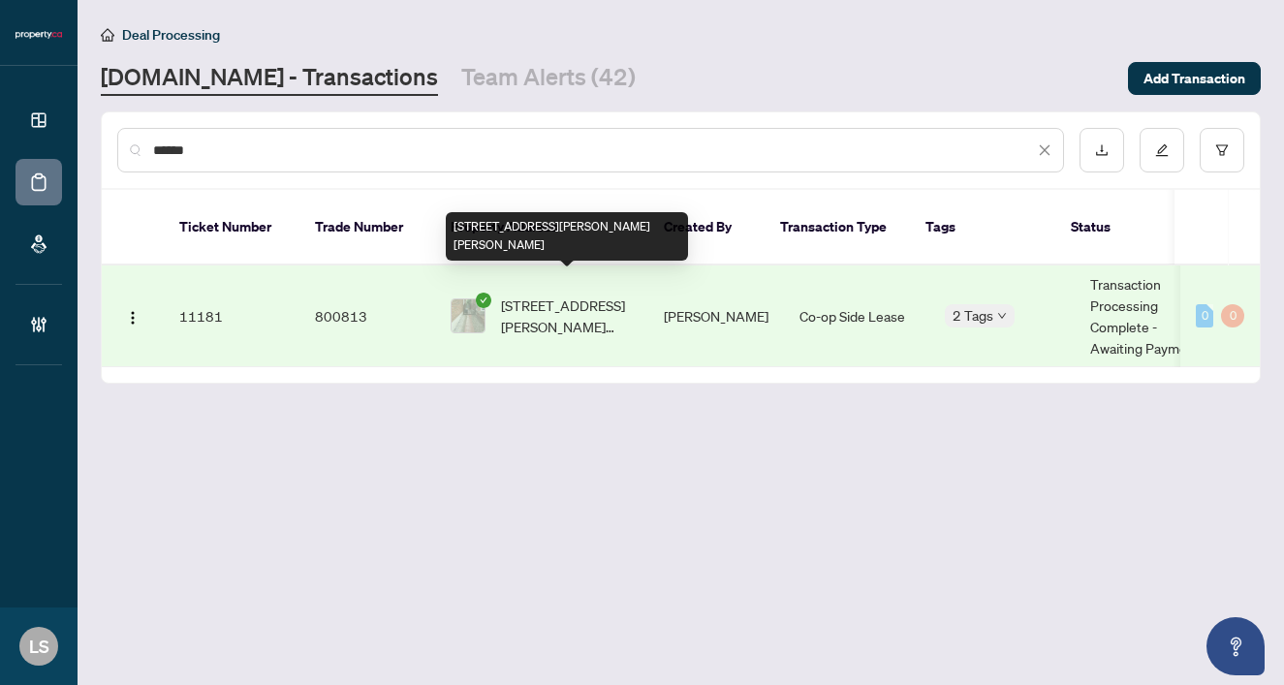
type input "******"
click at [572, 304] on span "19-19 Patrice Cres, Vaughan, Ontario L4J 4Y8, Canada" at bounding box center [567, 316] width 132 height 43
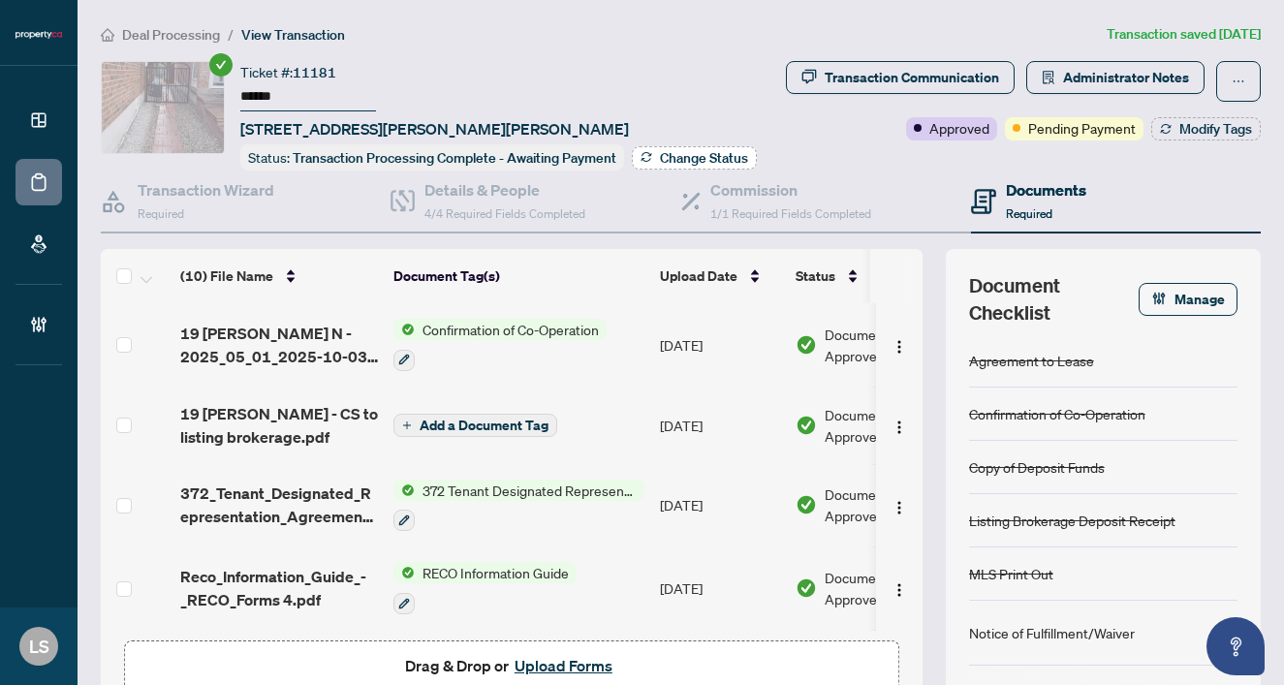
click at [660, 165] on span "Change Status" at bounding box center [704, 158] width 88 height 14
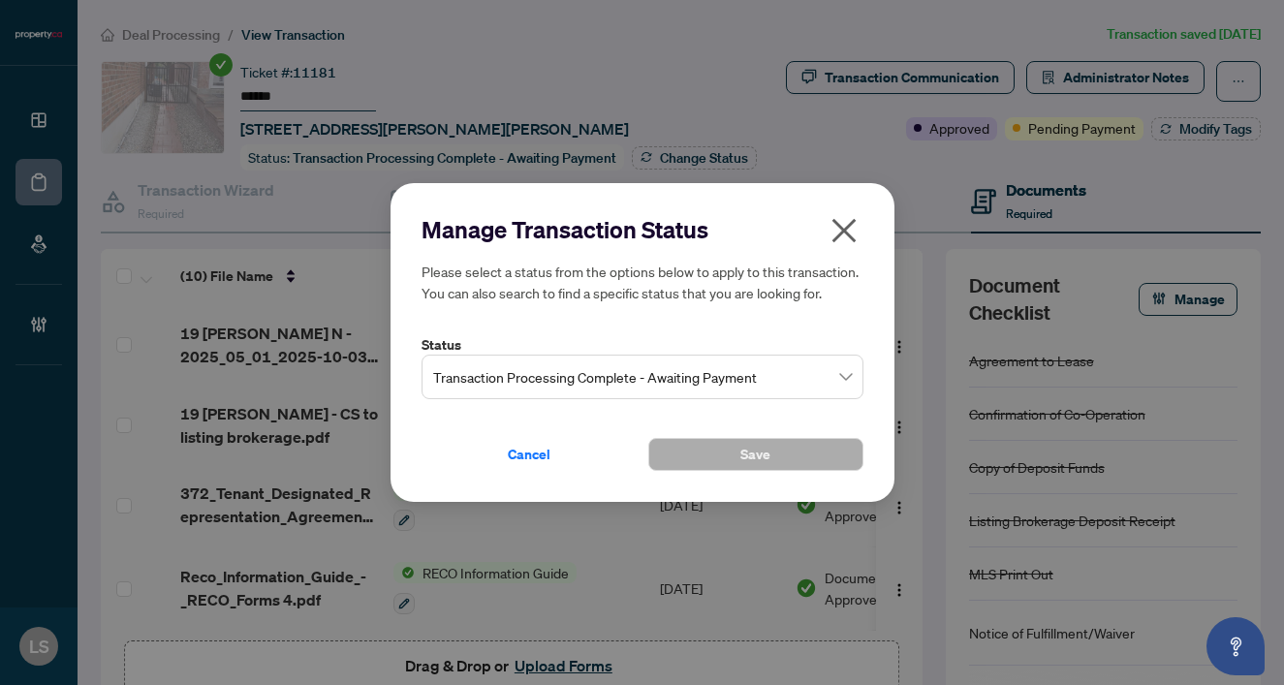
click at [678, 397] on input "search" at bounding box center [633, 380] width 401 height 43
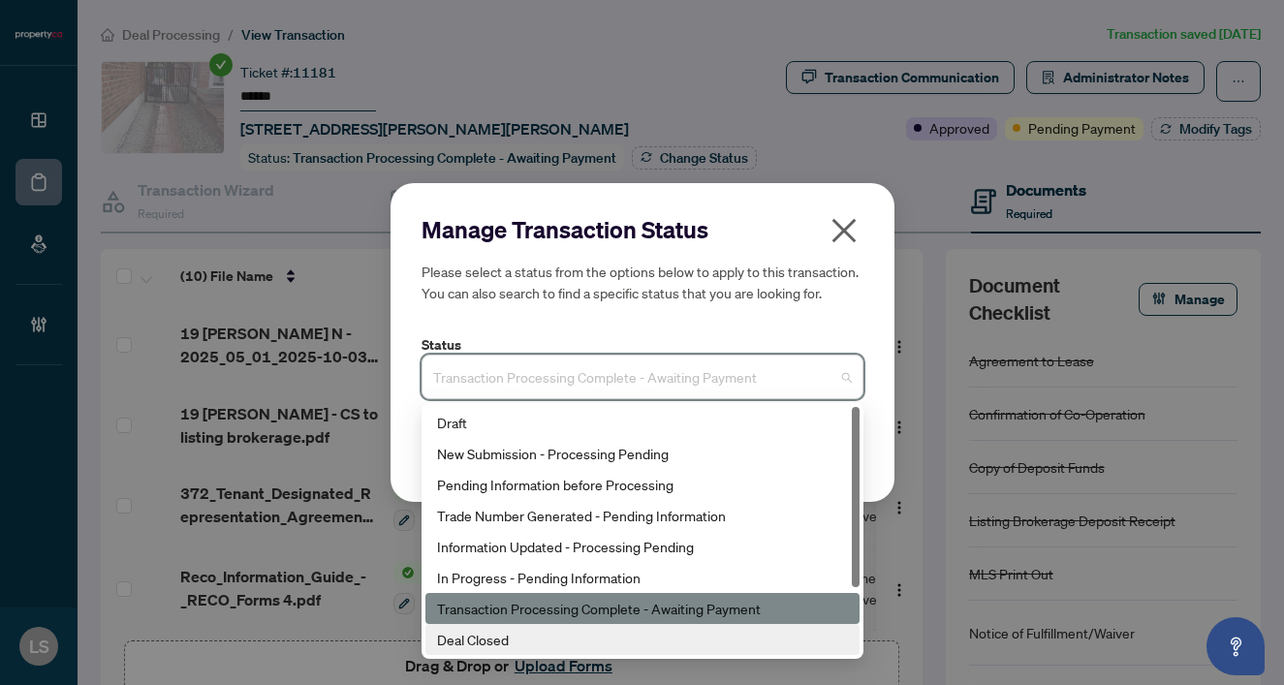
click at [454, 649] on div "Deal Closed" at bounding box center [642, 639] width 411 height 21
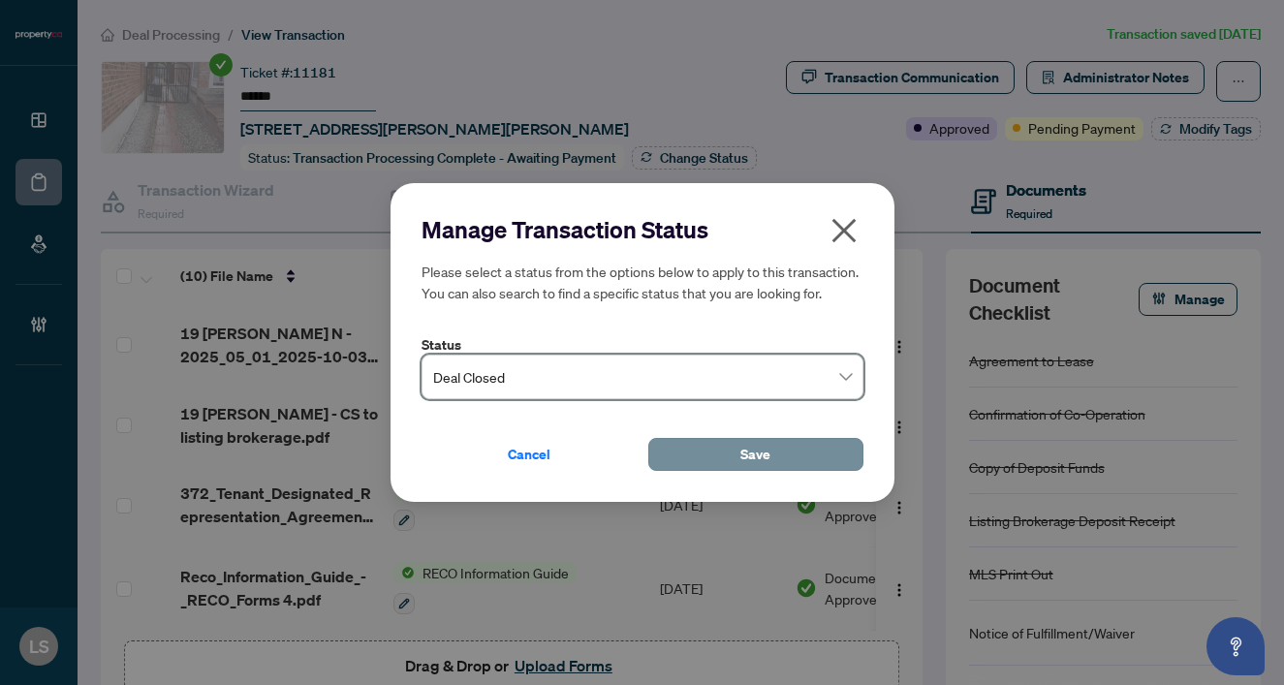
click at [785, 451] on button "Save" at bounding box center [755, 454] width 215 height 33
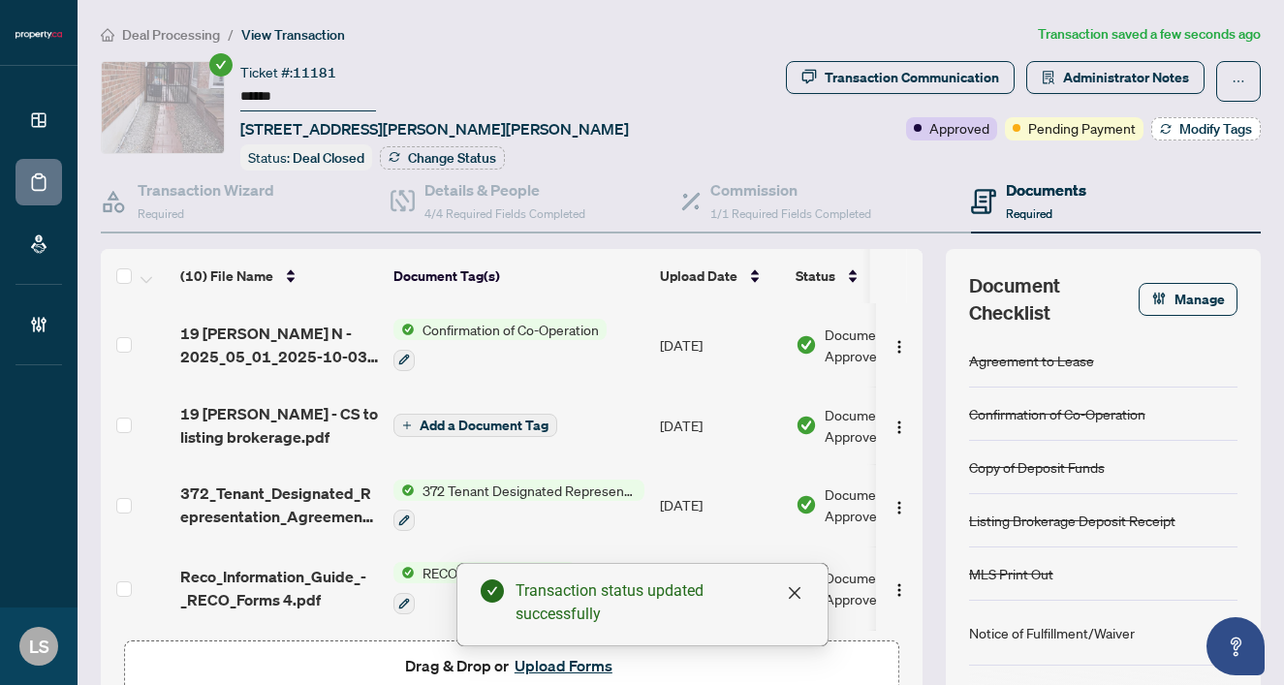
click at [1197, 118] on button "Modify Tags" at bounding box center [1205, 128] width 109 height 23
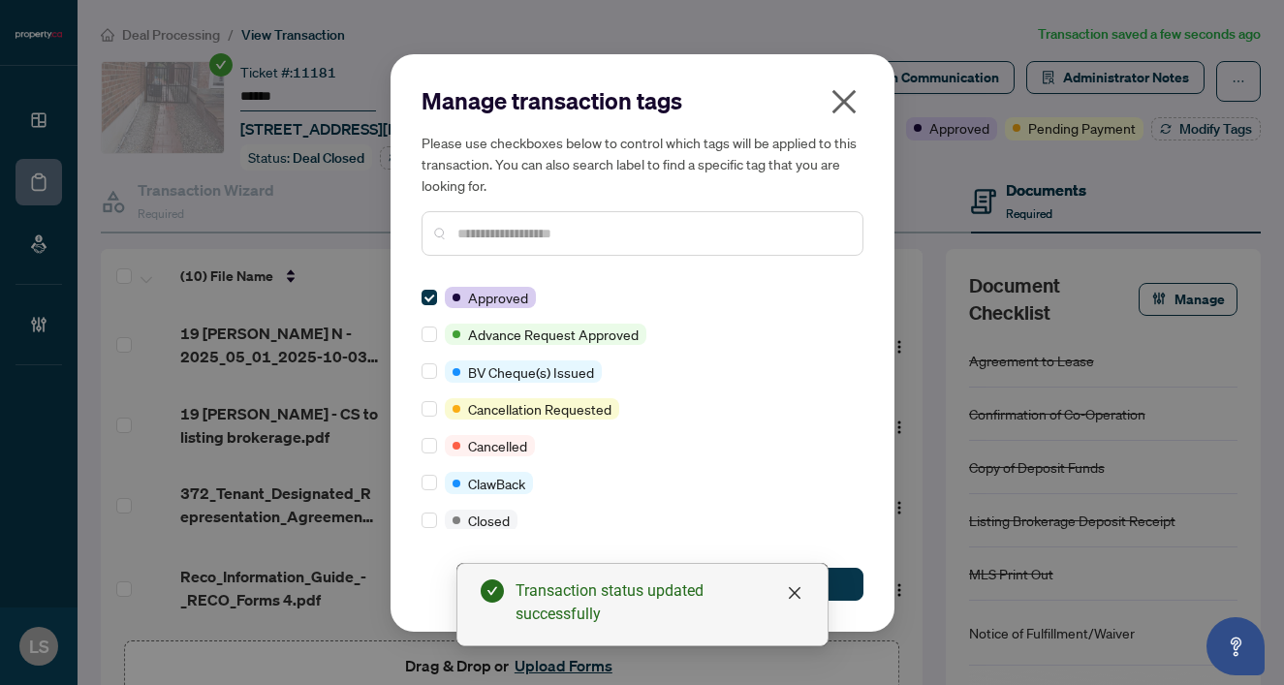
click at [534, 238] on input "text" at bounding box center [652, 233] width 390 height 21
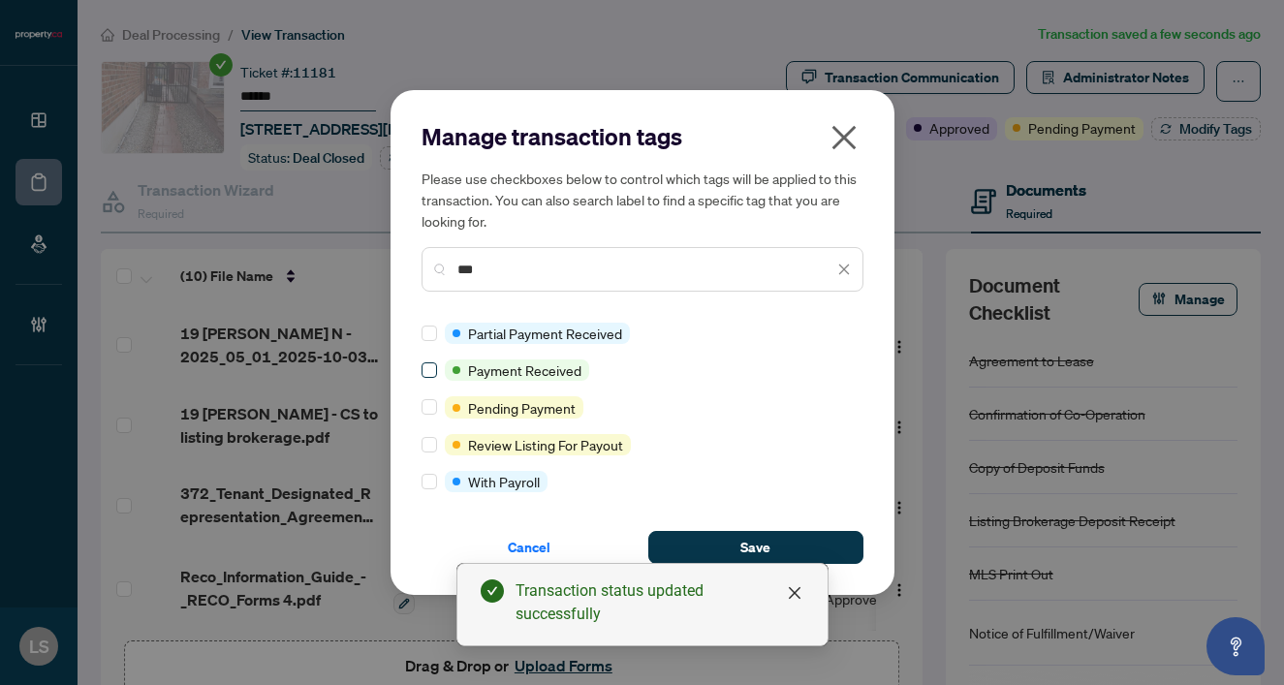
type input "***"
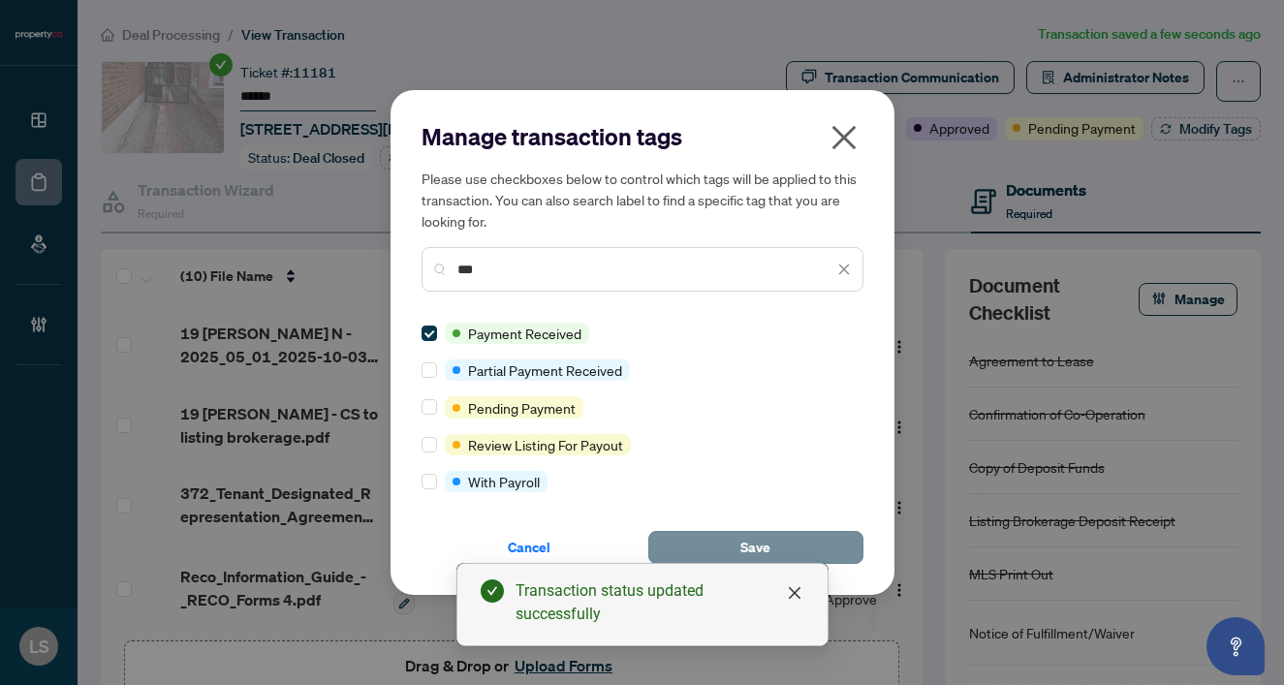
click at [759, 542] on span "Save" at bounding box center [755, 547] width 30 height 31
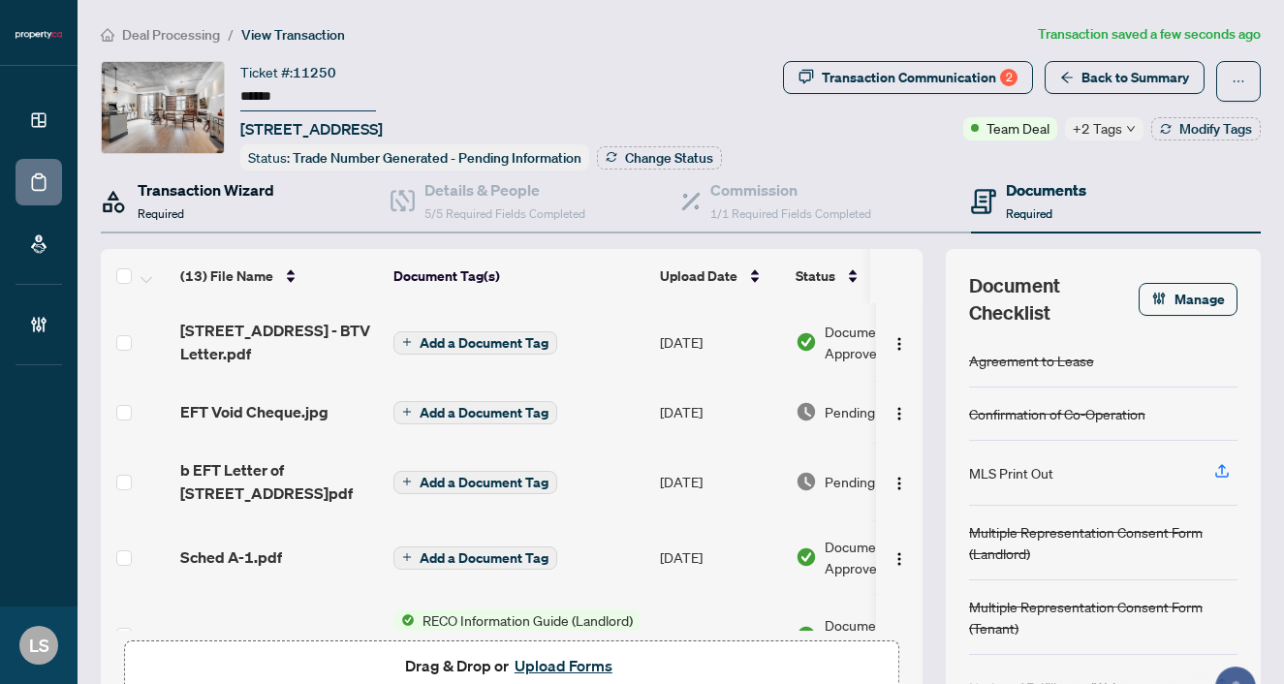
click at [209, 194] on h4 "Transaction Wizard" at bounding box center [206, 189] width 137 height 23
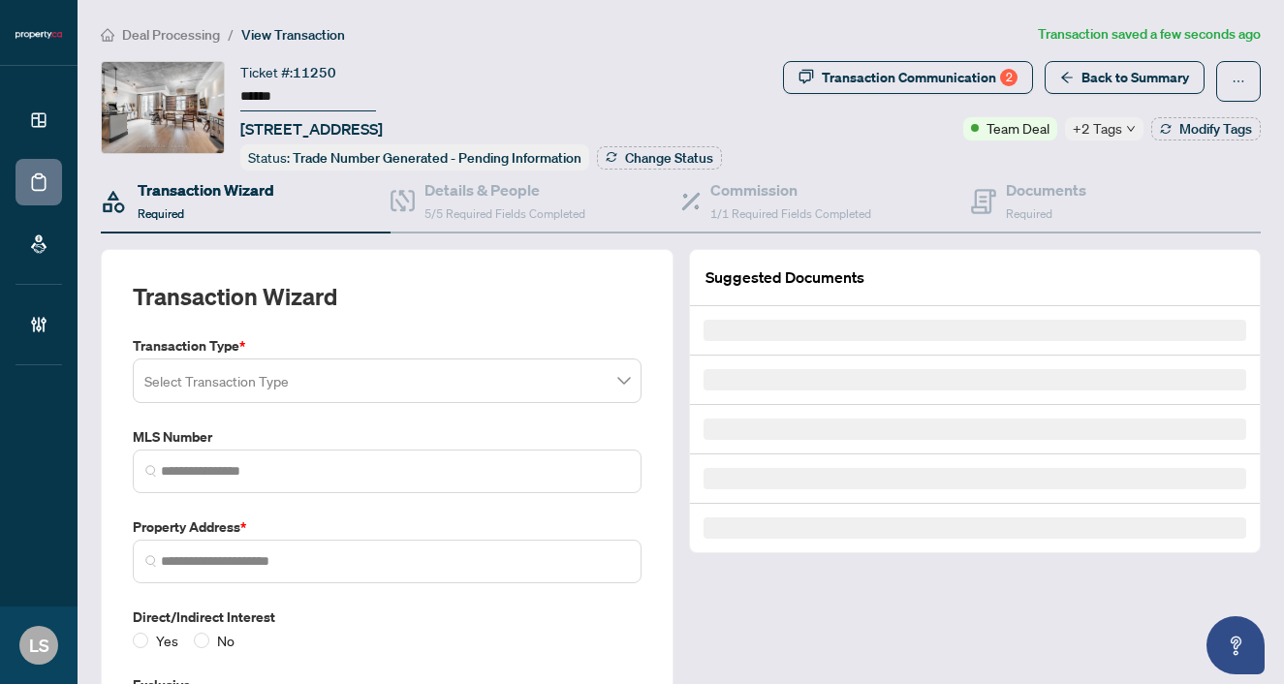
type input "*********"
type input "**********"
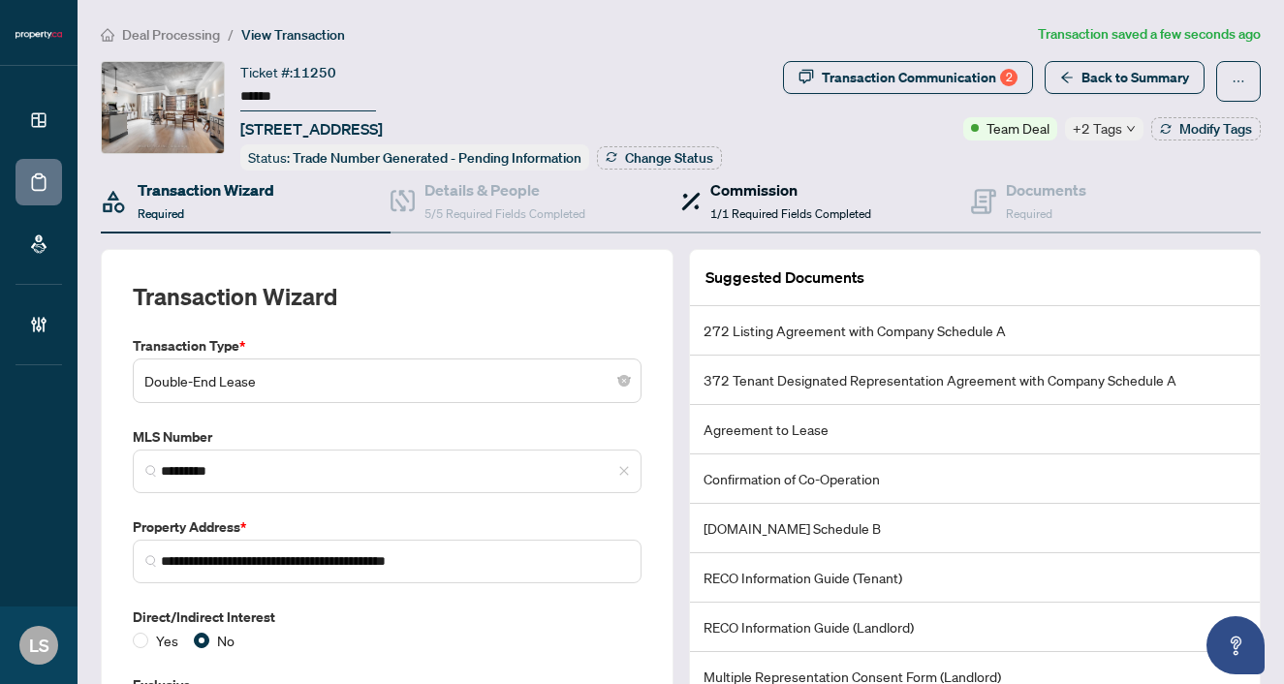
click at [777, 212] on span "1/1 Required Fields Completed" at bounding box center [790, 213] width 161 height 15
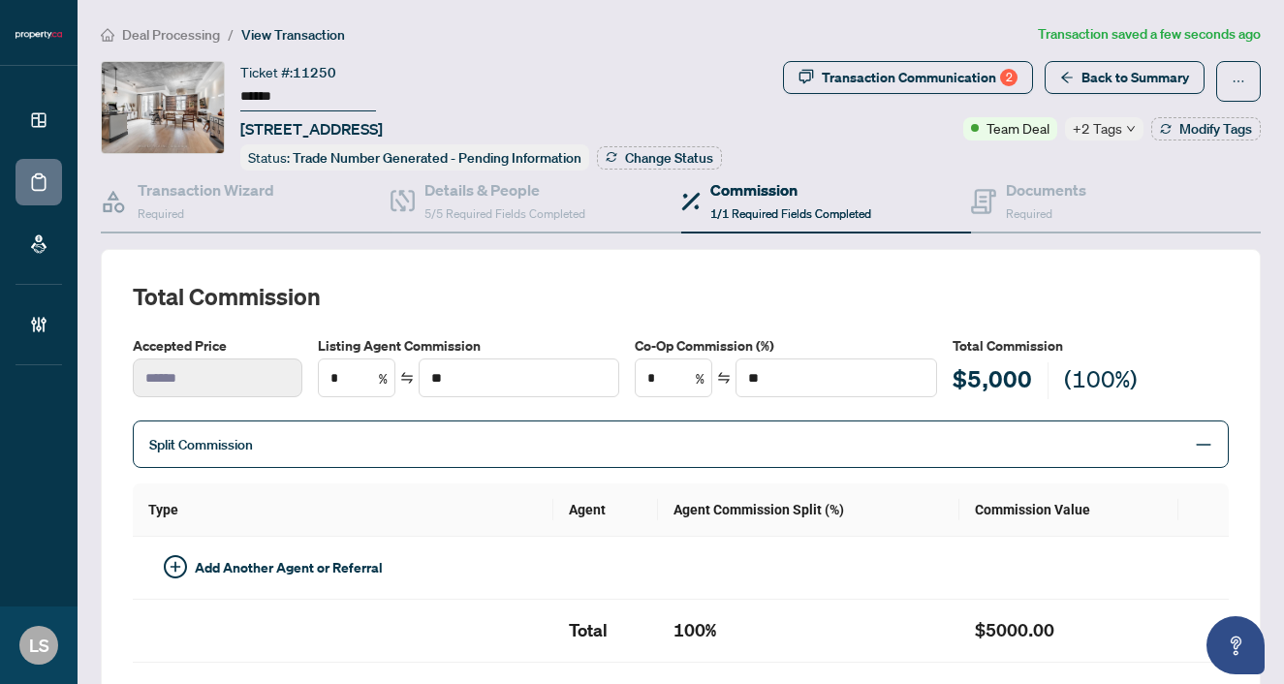
type textarea "**********"
type input "***"
type input "******"
type textarea "**********"
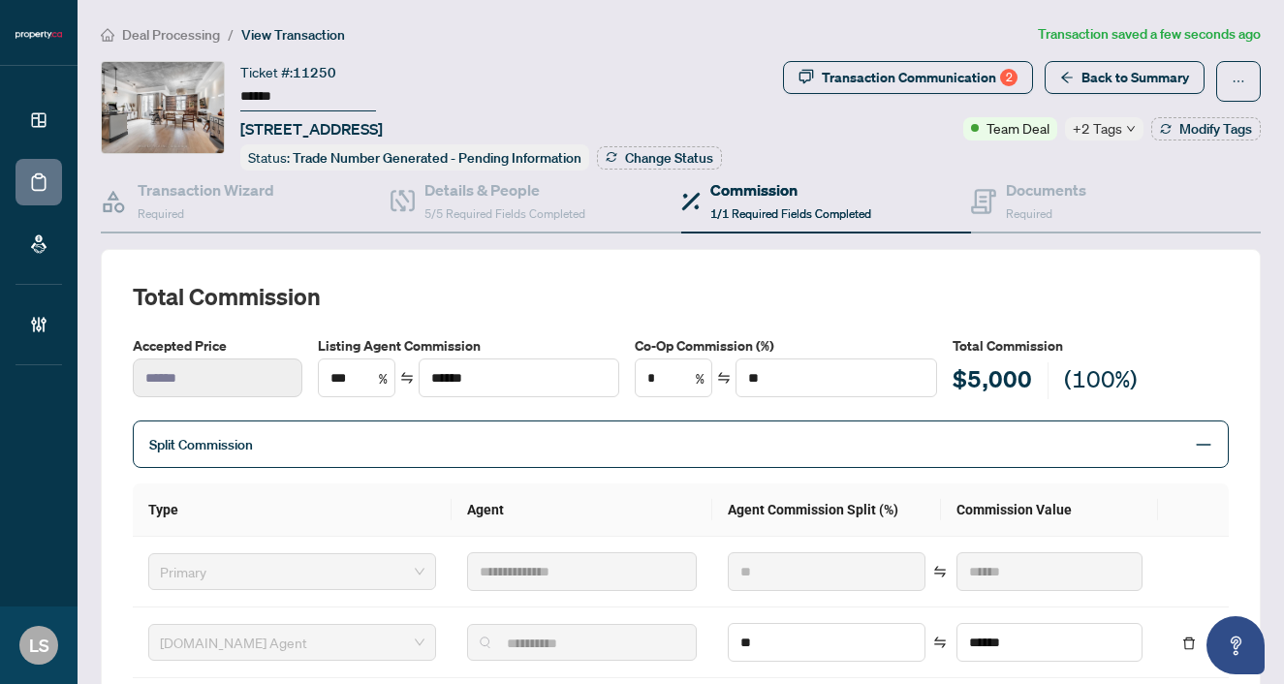
drag, startPoint x: 305, startPoint y: 93, endPoint x: 221, endPoint y: 84, distance: 84.8
click at [221, 84] on div "Ticket #: 11250 ****** 613-550 Front St, Toronto, Ontario M5V 3N5, Canada Statu…" at bounding box center [425, 115] width 648 height 109
click at [372, 63] on div "Ticket #: 11250 ****** 613-550 Front St, Toronto, Ontario M5V 3N5, Canada" at bounding box center [311, 100] width 142 height 79
drag, startPoint x: 355, startPoint y: 67, endPoint x: 294, endPoint y: 66, distance: 61.1
click at [294, 67] on div "Ticket #: 11250 ****** 613-550 Front St, Toronto, Ontario M5V 3N5, Canada" at bounding box center [311, 100] width 142 height 79
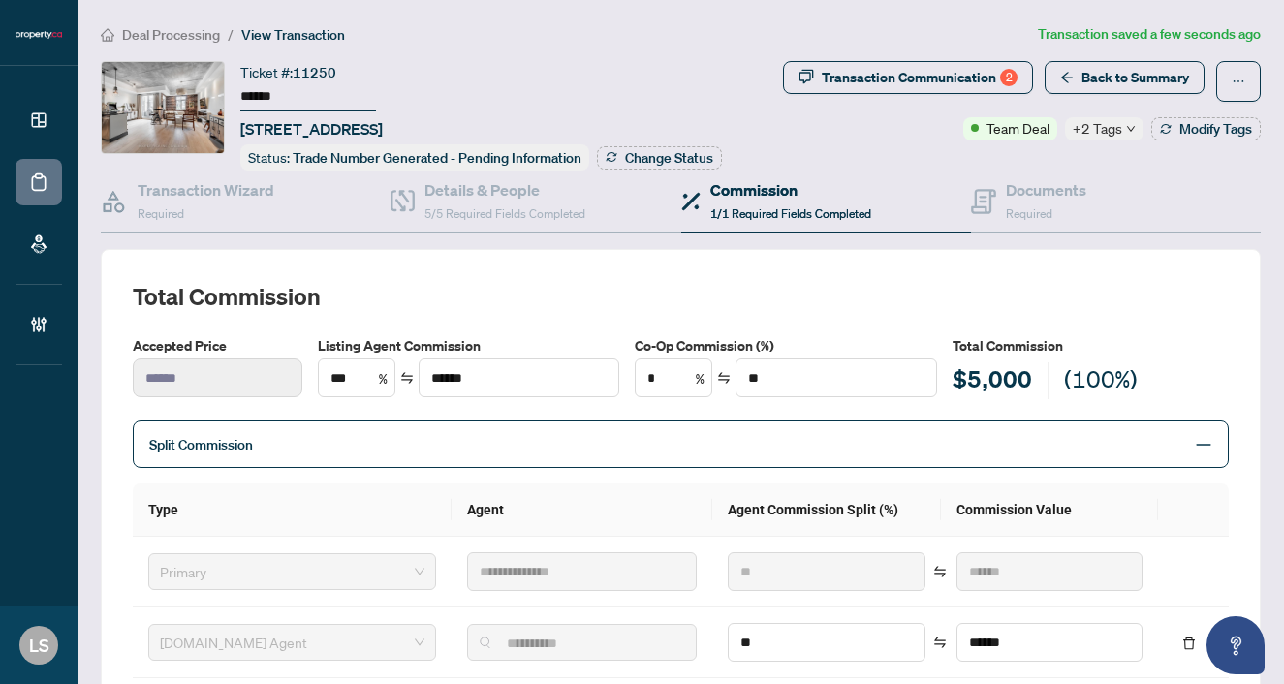
click at [444, 32] on ol "Deal Processing / View Transaction" at bounding box center [565, 34] width 929 height 22
drag, startPoint x: 348, startPoint y: 68, endPoint x: 296, endPoint y: 70, distance: 52.4
click at [296, 70] on div "Ticket #: 11250 ****** 613-550 Front St, Toronto, Ontario M5V 3N5, Canada" at bounding box center [311, 100] width 142 height 79
copy div "11250"
click at [124, 37] on span "Deal Processing" at bounding box center [171, 34] width 98 height 17
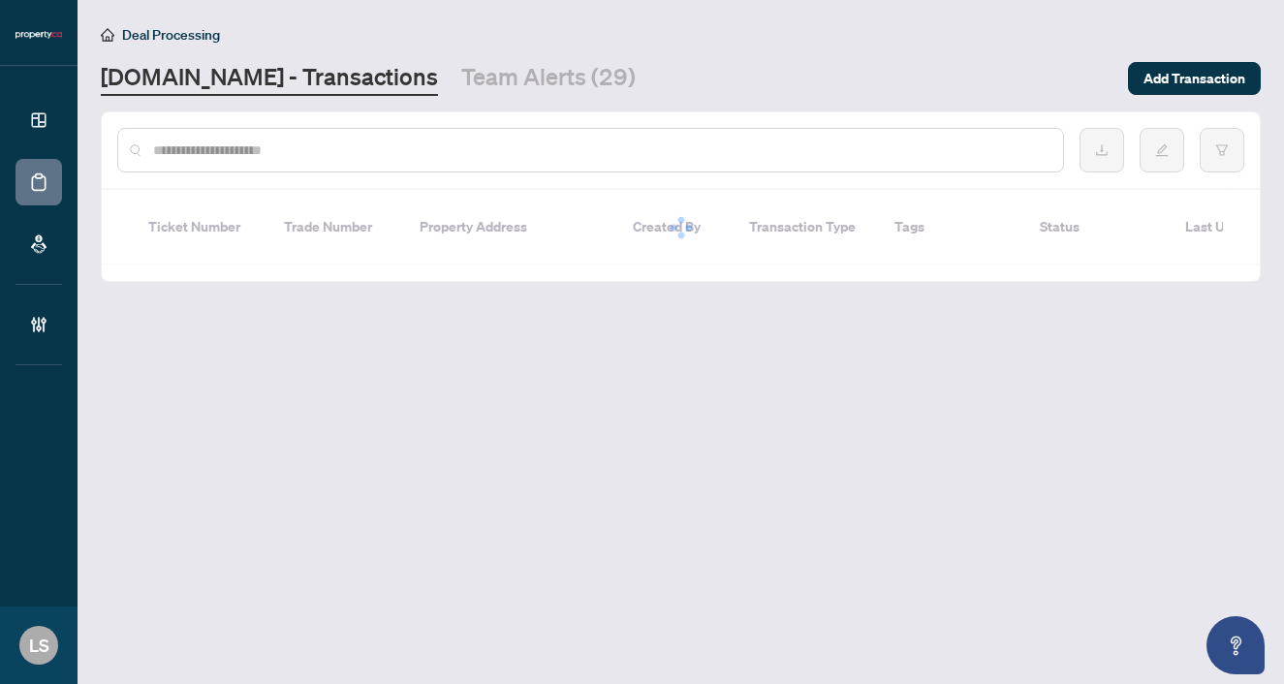
click at [266, 152] on input "text" at bounding box center [600, 150] width 894 height 21
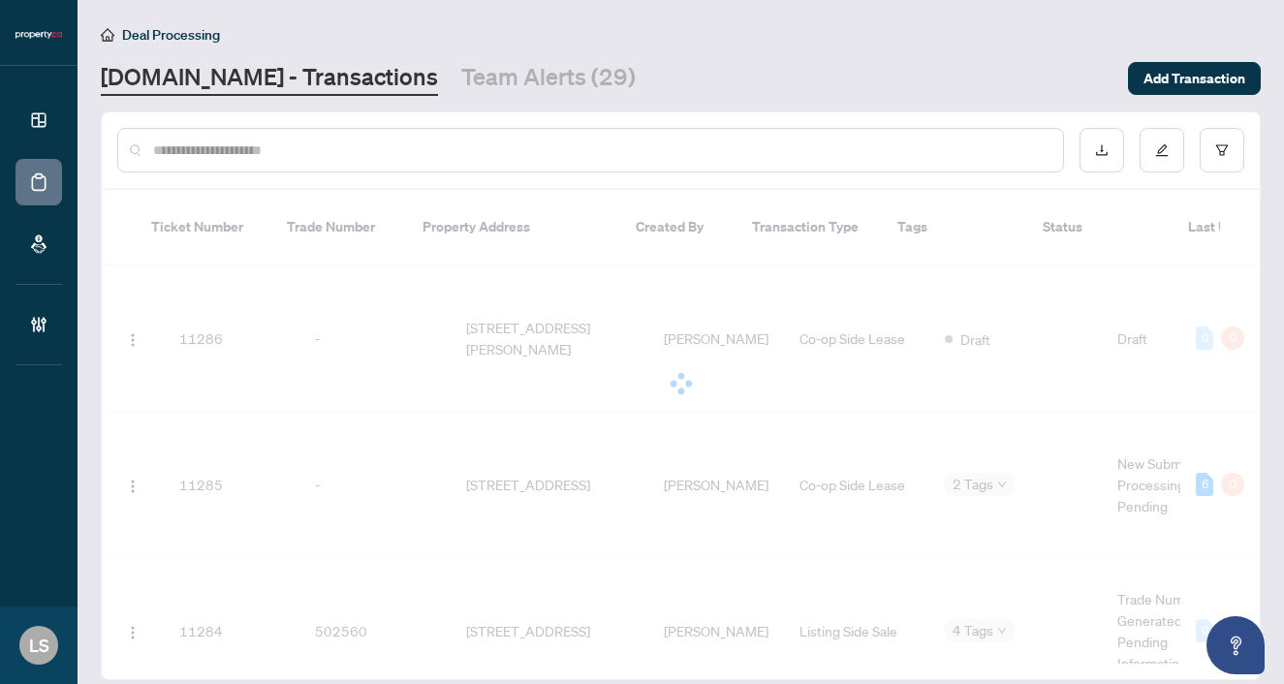
paste input "*****"
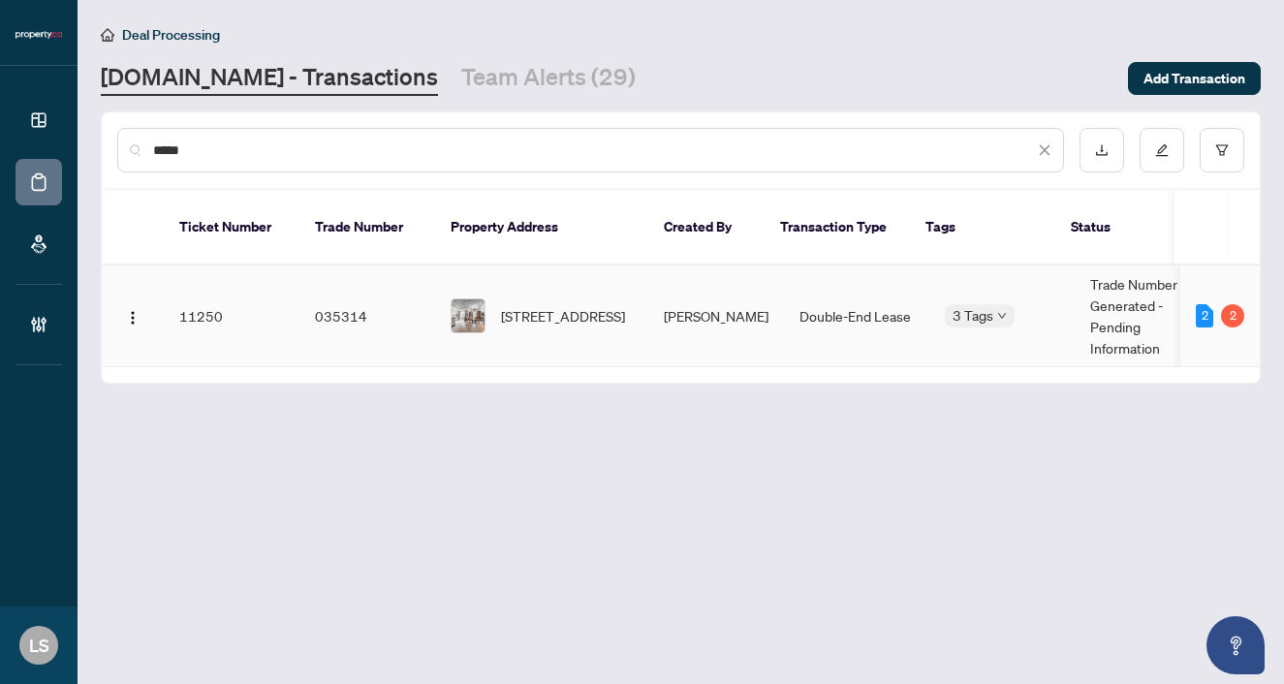
type input "*****"
click at [549, 305] on span "613-550 Front St, Toronto, Ontario M5V 3N5, Canada" at bounding box center [563, 315] width 124 height 21
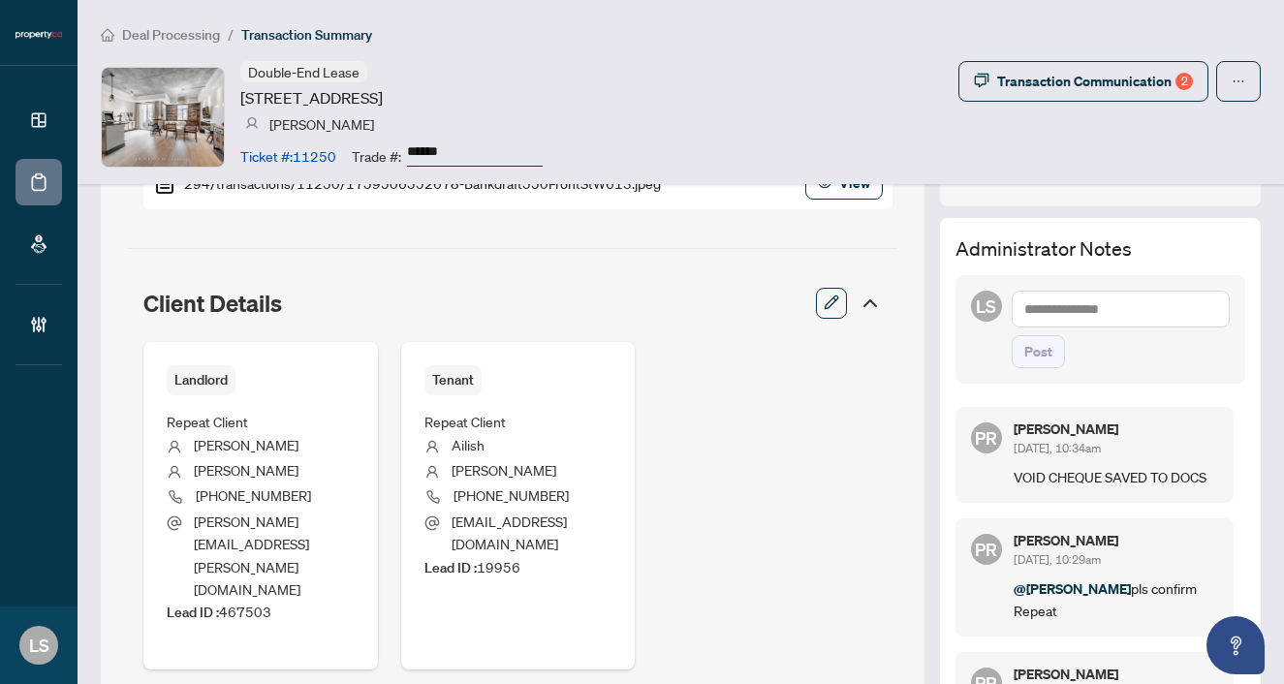
scroll to position [812, 0]
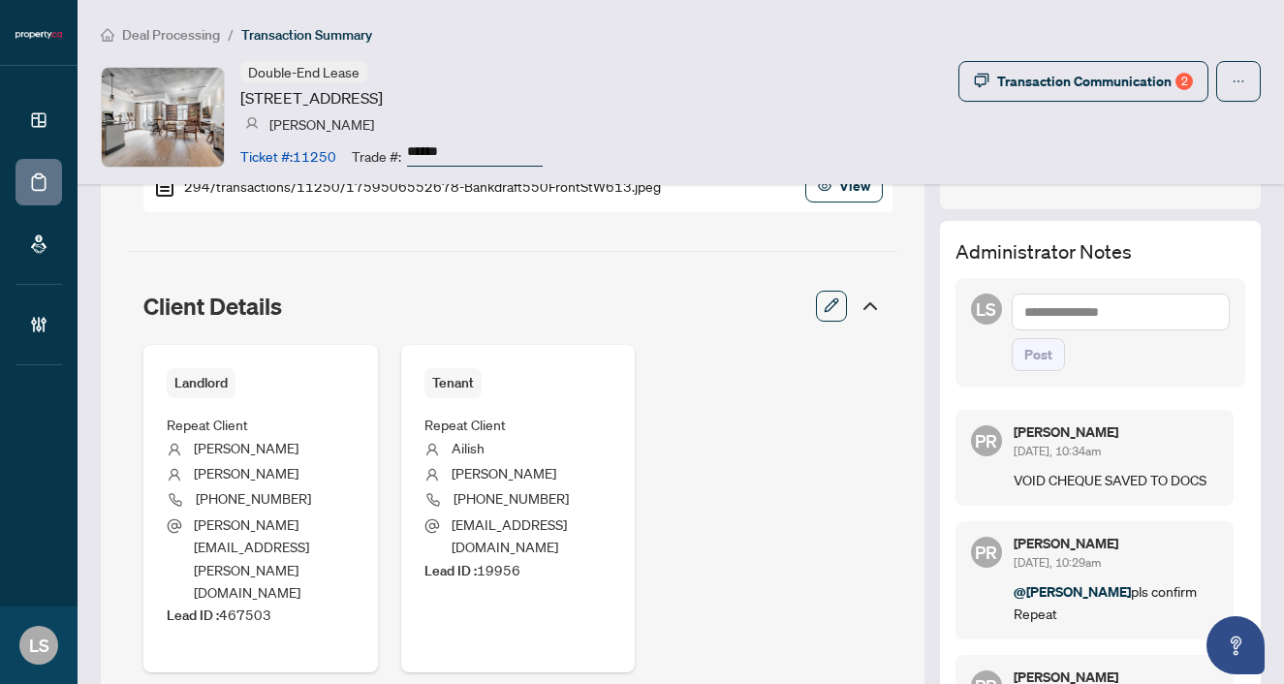
click at [1027, 307] on textarea at bounding box center [1121, 312] width 218 height 37
drag, startPoint x: 465, startPoint y: 149, endPoint x: 398, endPoint y: 144, distance: 67.0
click at [398, 144] on div "Trade #: ******" at bounding box center [447, 156] width 191 height 34
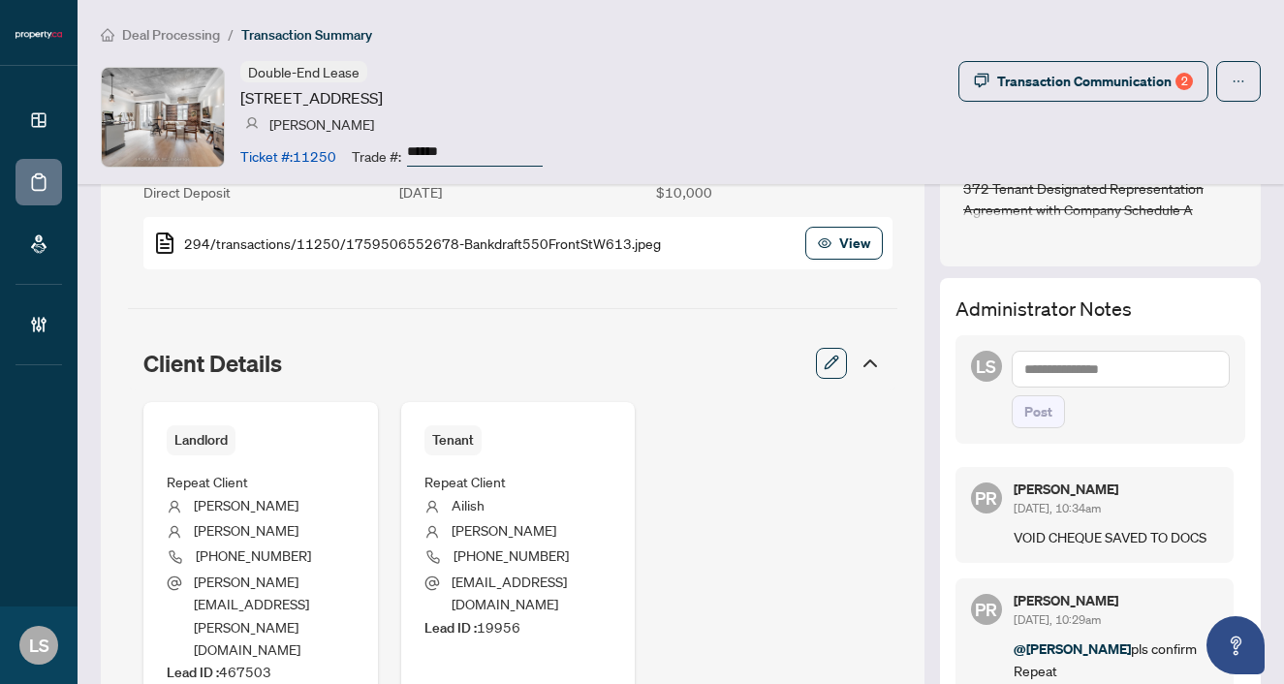
scroll to position [724, 0]
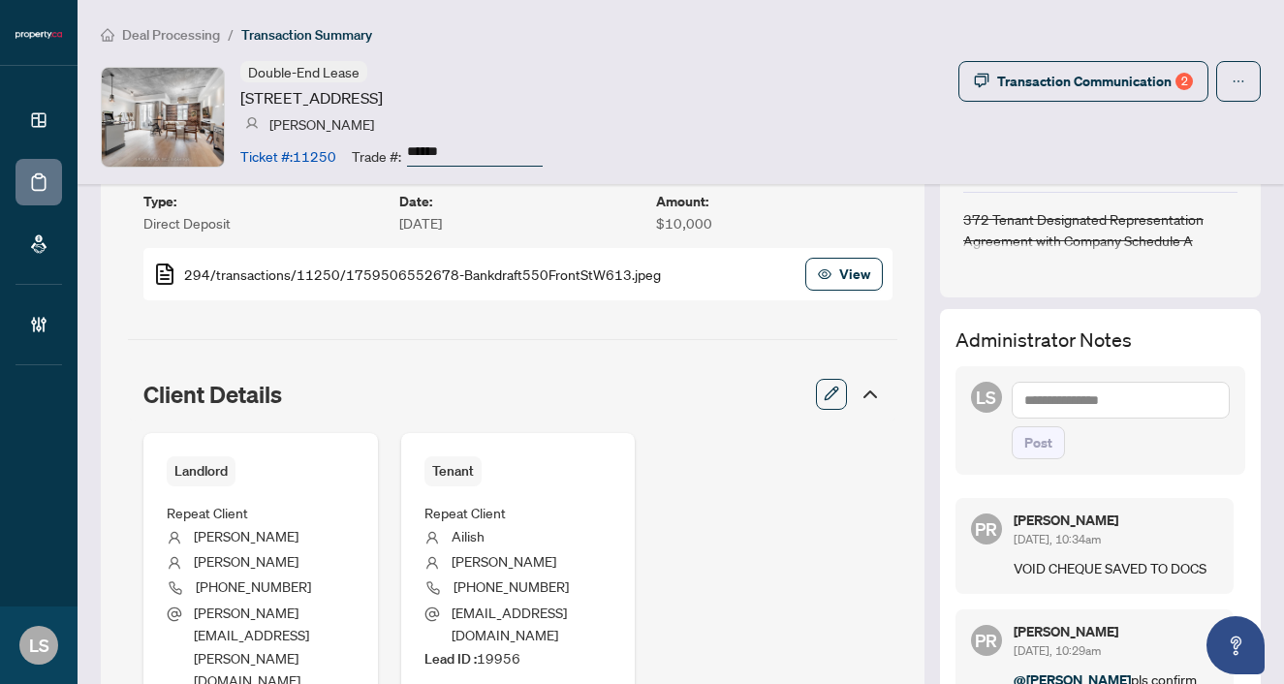
click at [1038, 399] on textarea at bounding box center [1121, 400] width 218 height 37
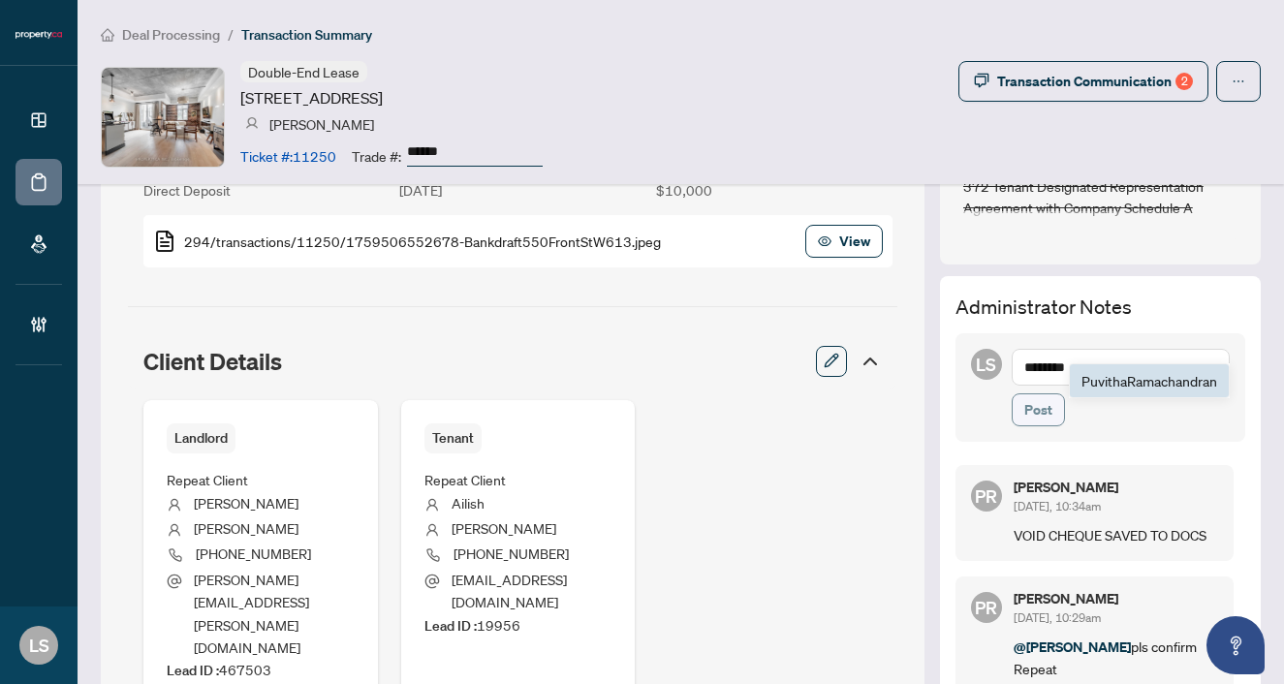
scroll to position [740, 0]
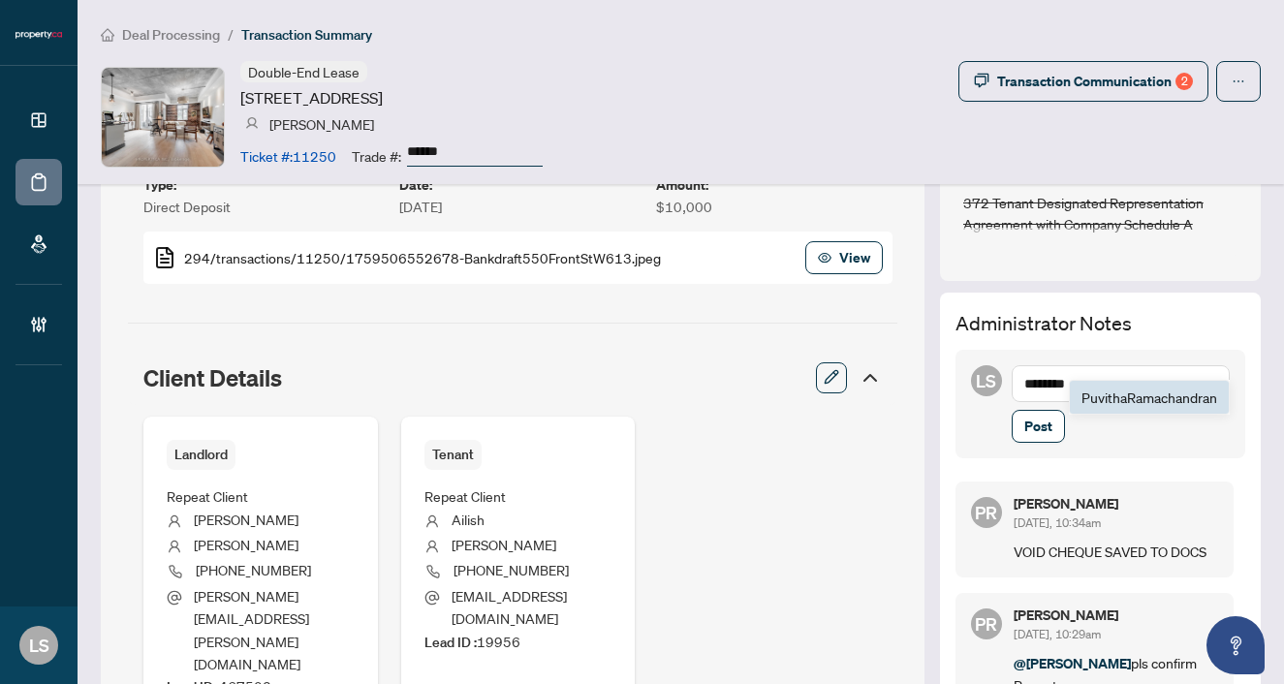
click at [1114, 387] on li "Puvitha Ramachandran" at bounding box center [1149, 397] width 159 height 33
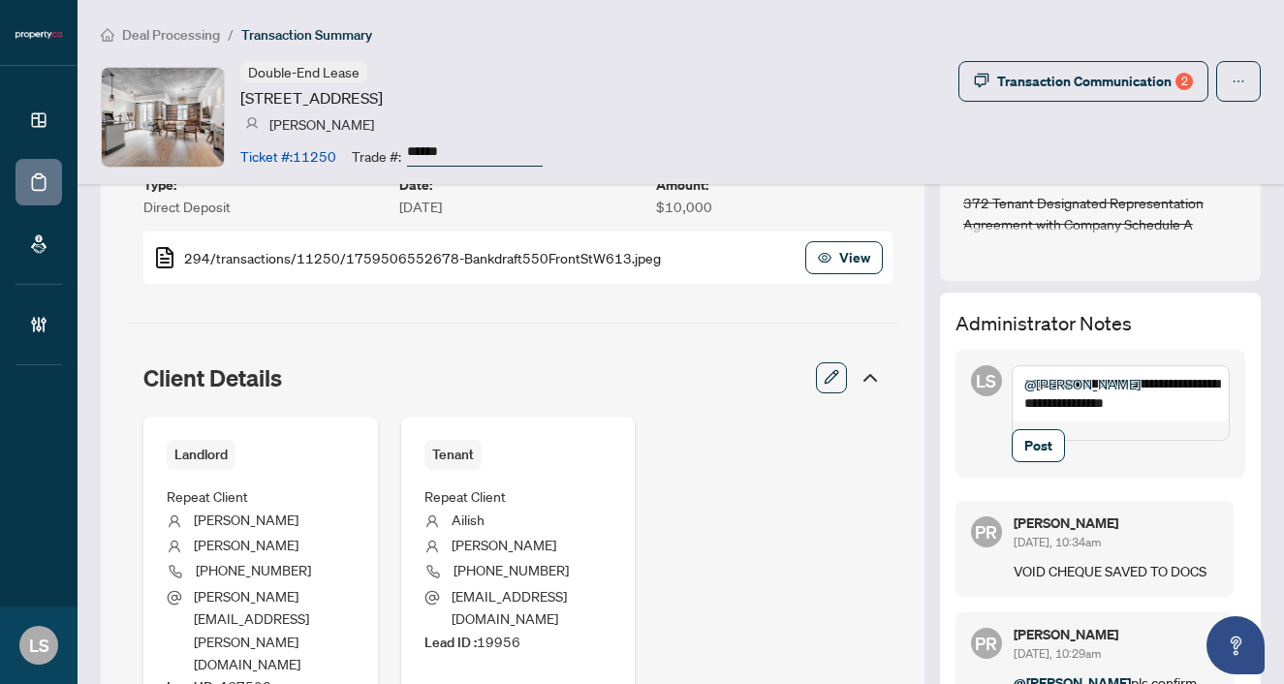
click at [1195, 408] on textarea "**********" at bounding box center [1121, 403] width 218 height 76
click at [1064, 428] on textarea "**********" at bounding box center [1121, 403] width 218 height 76
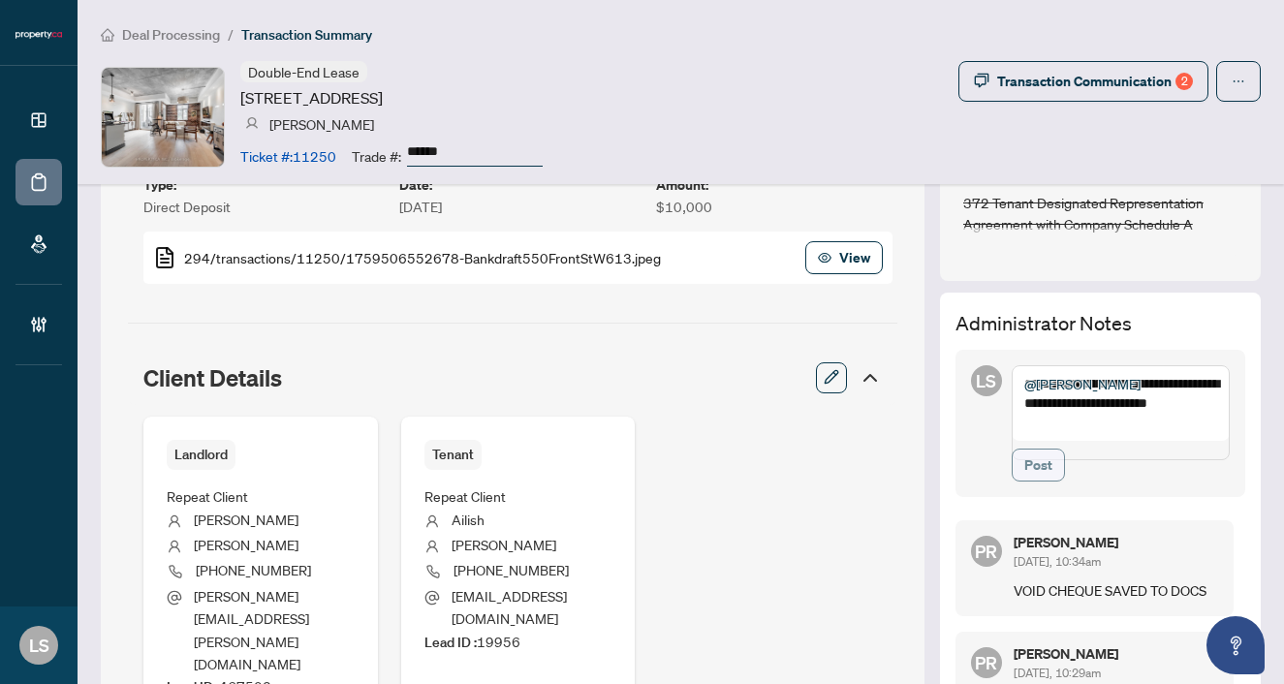
type textarea "**********"
click at [1038, 476] on span "Post" at bounding box center [1038, 465] width 28 height 31
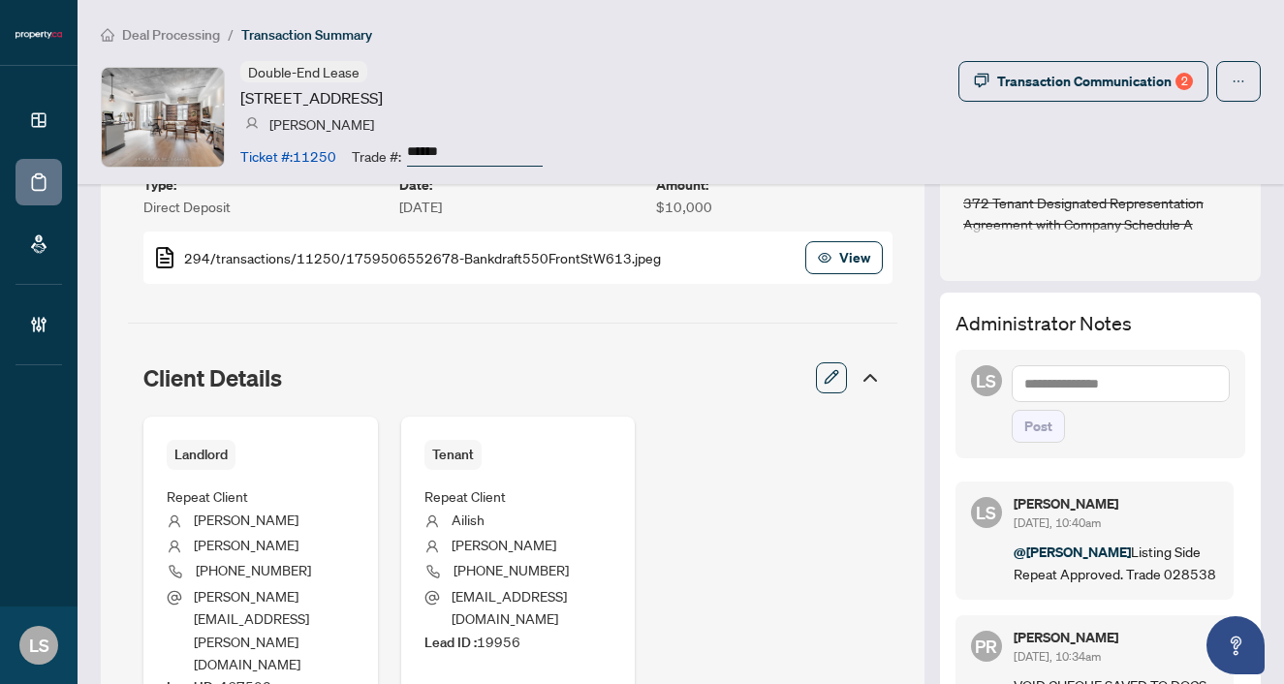
click at [1055, 389] on textarea at bounding box center [1121, 383] width 218 height 37
click at [1093, 397] on span "Pu vitha Ramachandran" at bounding box center [1112, 397] width 121 height 17
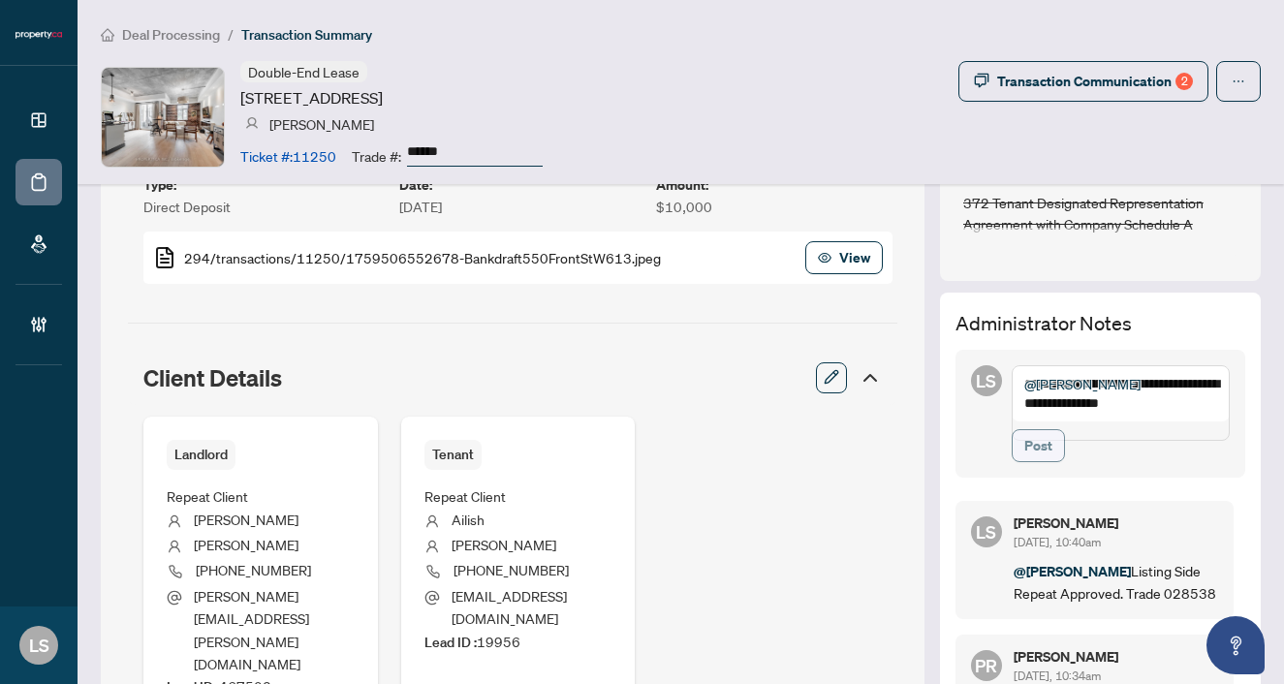
type textarea "**********"
click at [1035, 461] on span "Post" at bounding box center [1038, 445] width 28 height 31
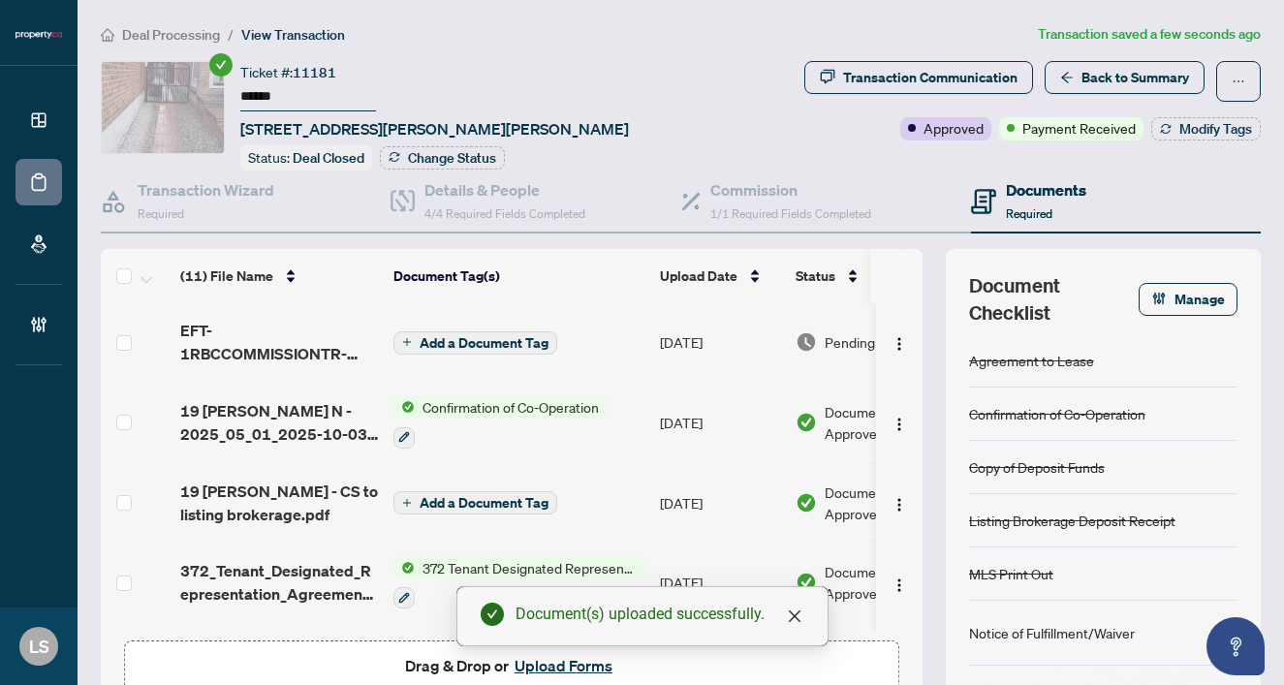
click at [837, 339] on span "Pending Review" at bounding box center [873, 341] width 97 height 21
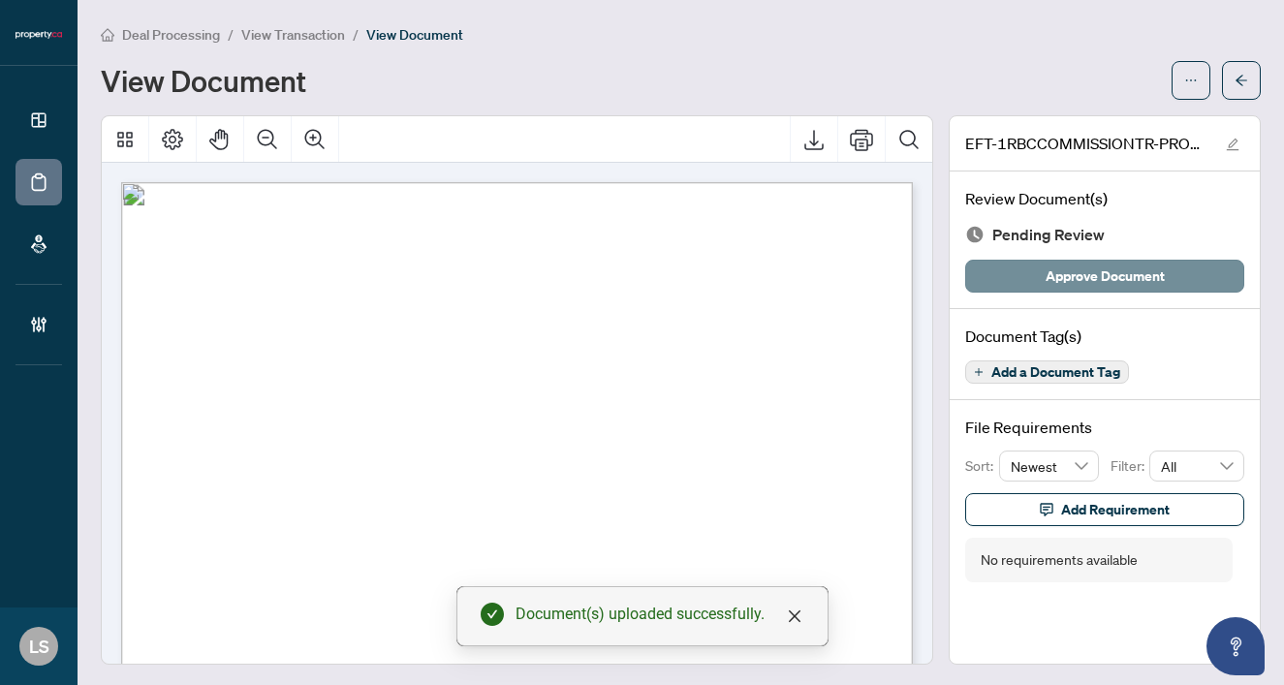
click at [1054, 279] on span "Approve Document" at bounding box center [1105, 276] width 119 height 31
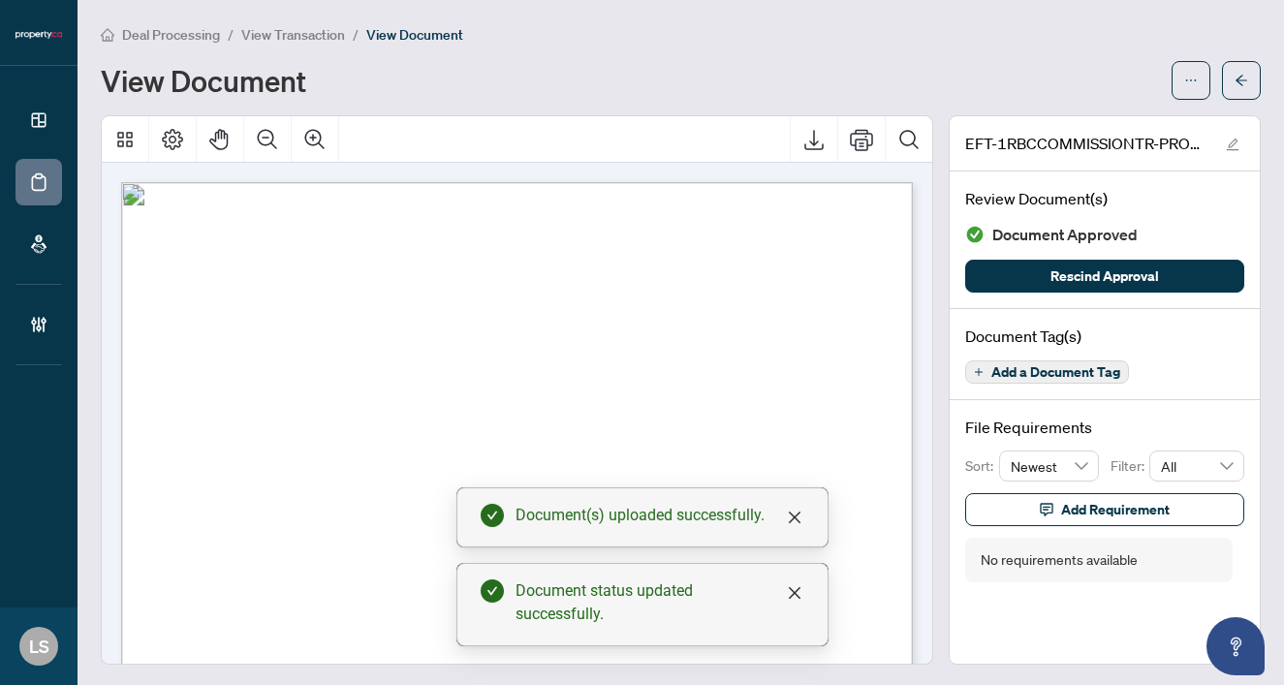
click at [263, 33] on span "View Transaction" at bounding box center [293, 34] width 104 height 17
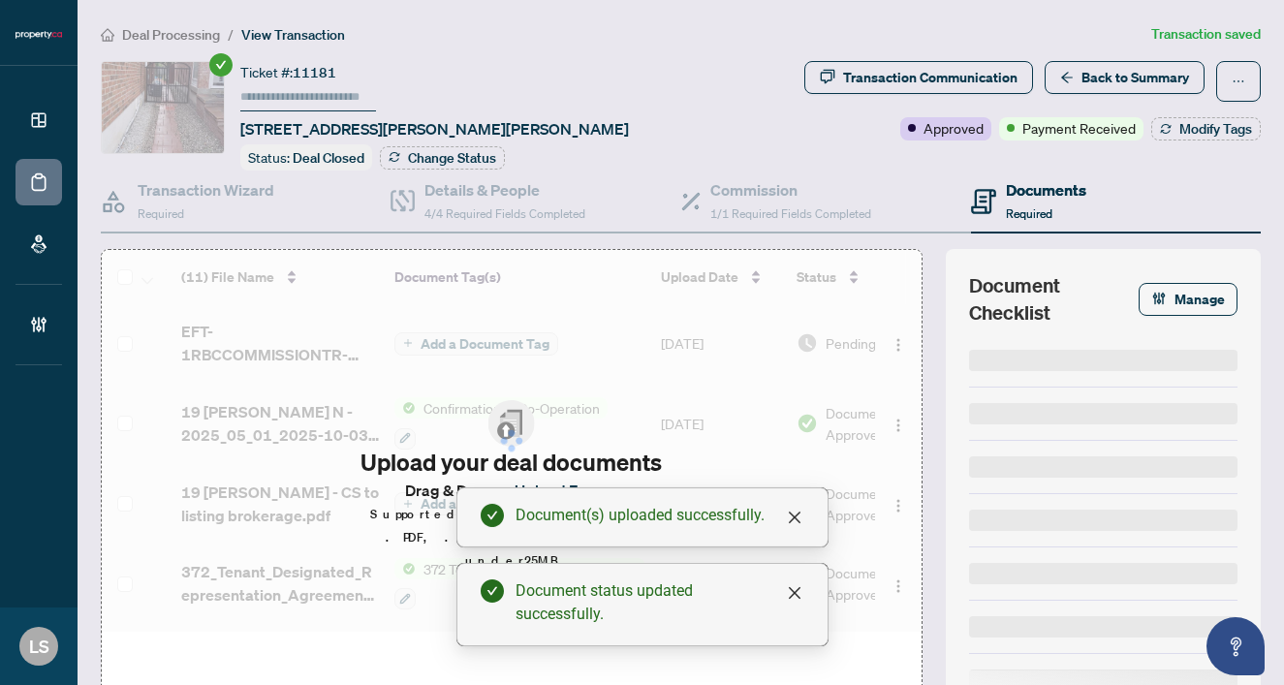
type input "******"
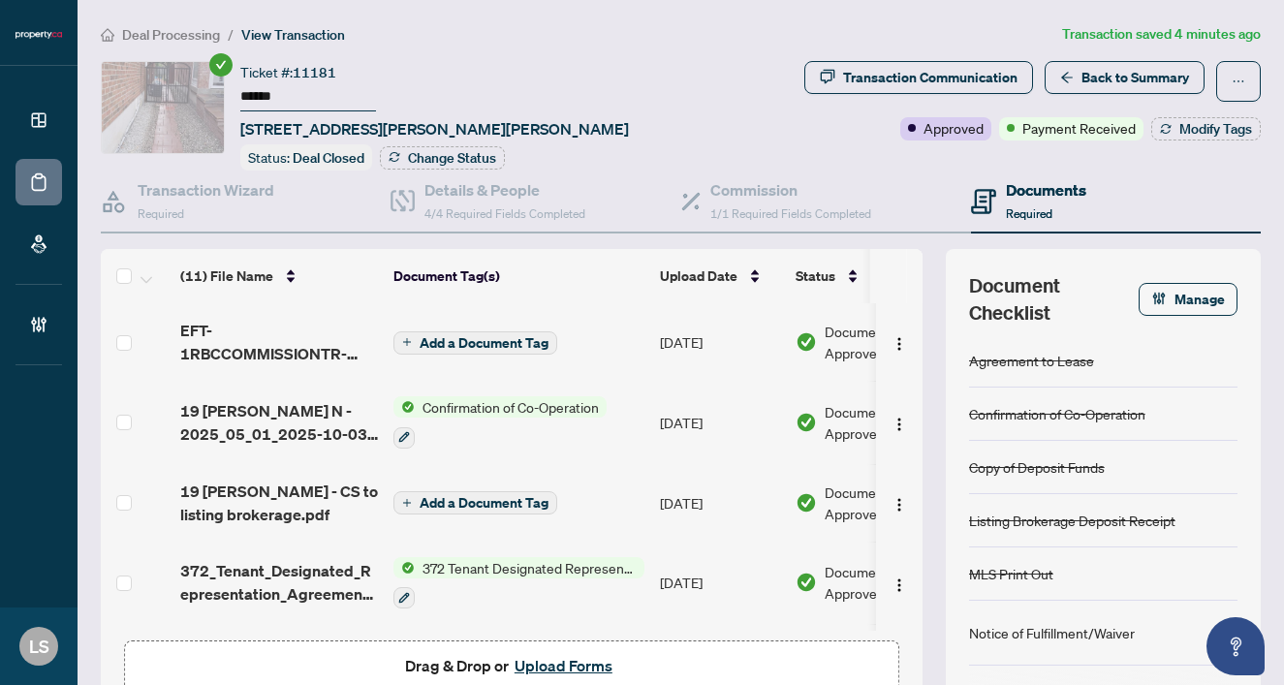
click at [160, 31] on span "Deal Processing" at bounding box center [171, 34] width 98 height 17
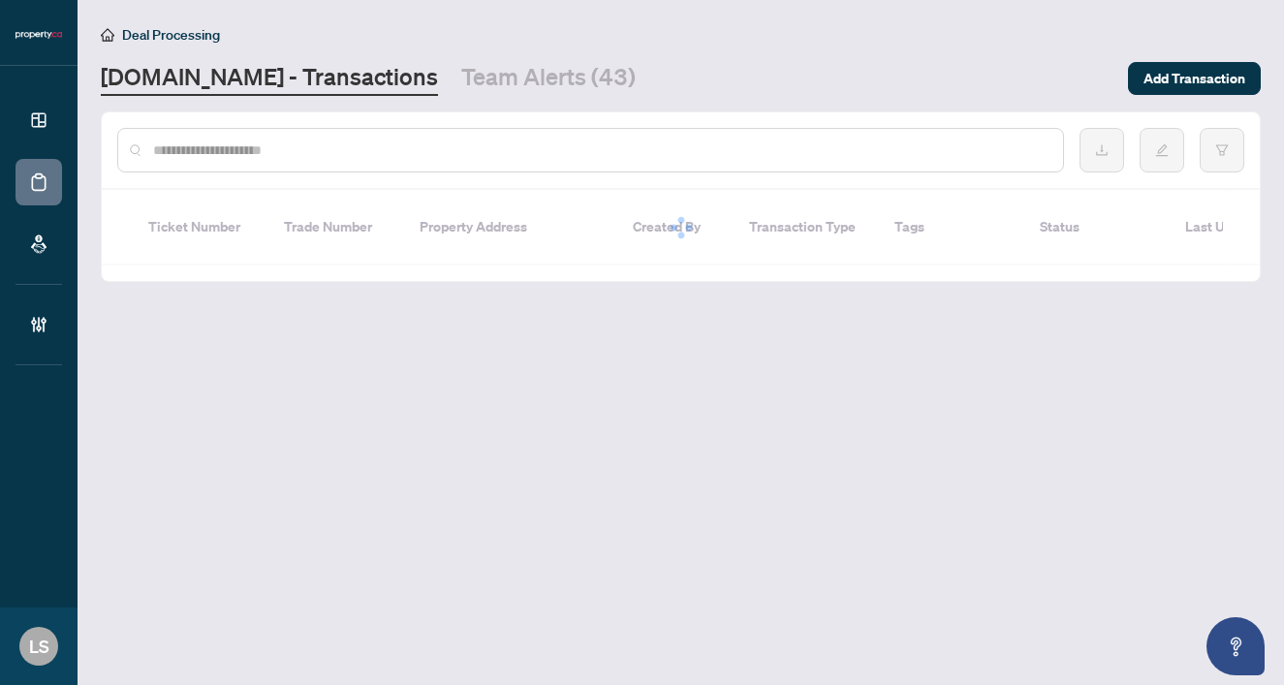
click at [328, 150] on input "text" at bounding box center [600, 150] width 894 height 21
paste input "******"
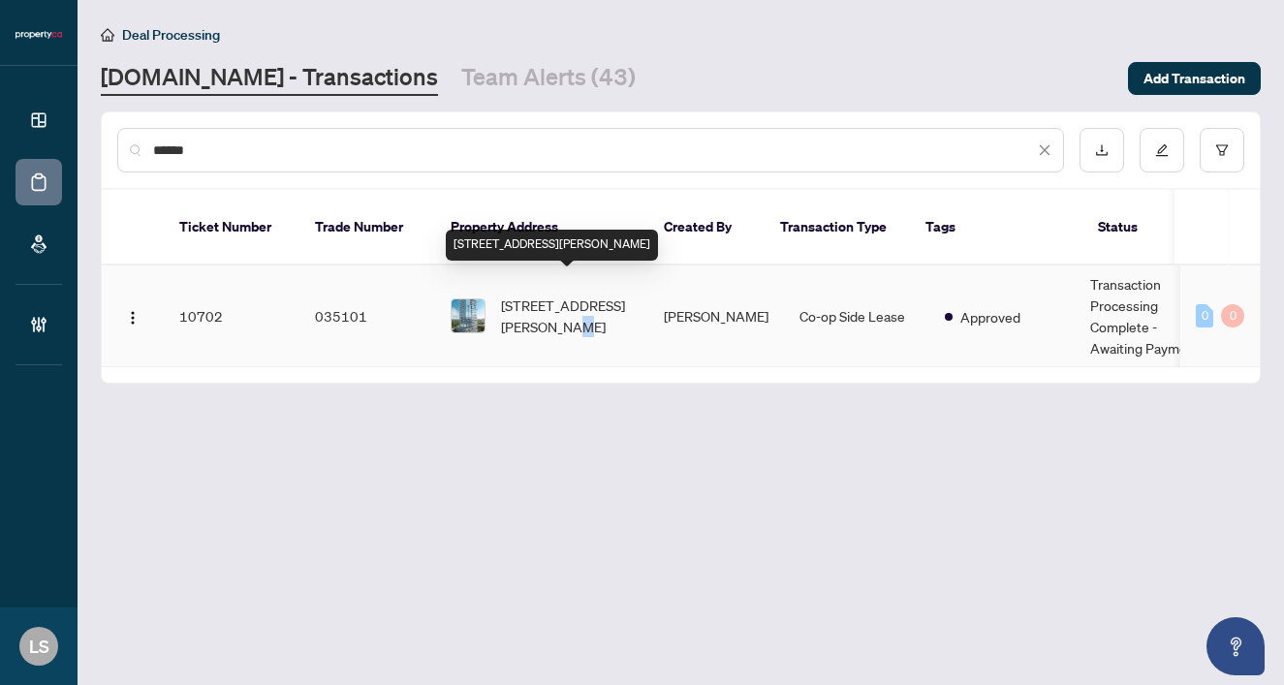
click at [540, 303] on span "1710-370 Martha St, Burlington, Ontario L7R 0G9, Canada" at bounding box center [567, 316] width 132 height 43
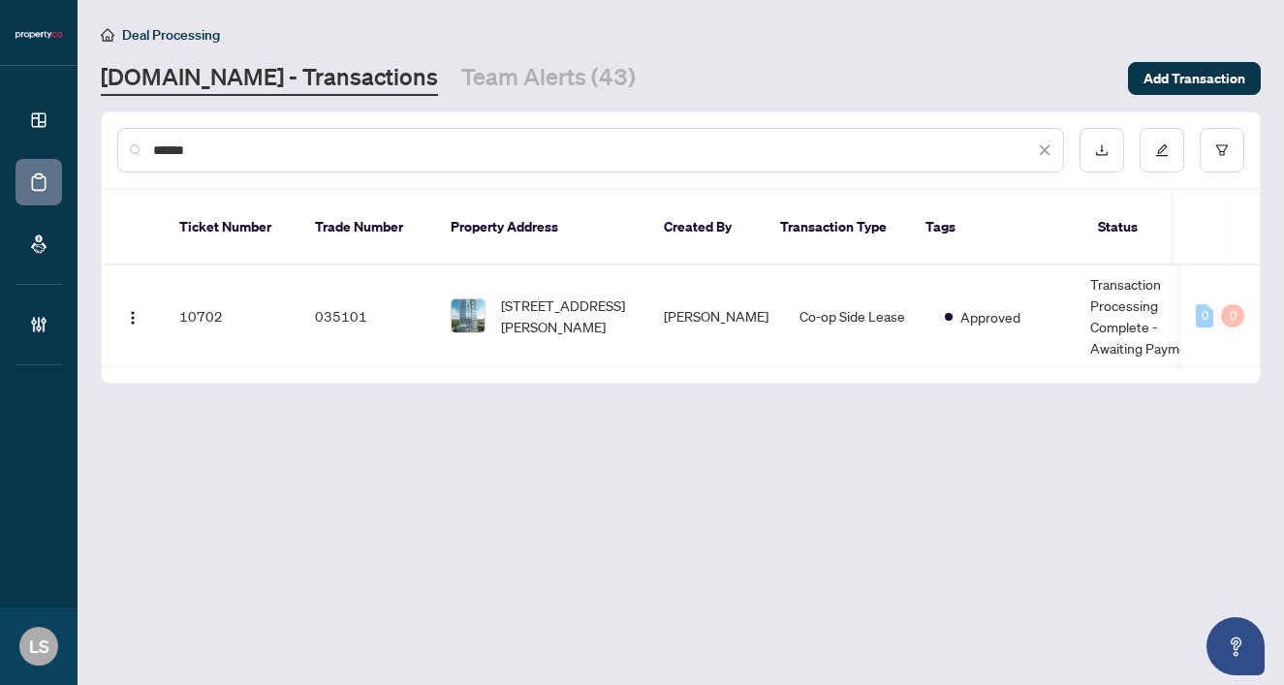
click at [368, 159] on input "******" at bounding box center [593, 150] width 881 height 21
paste input "text"
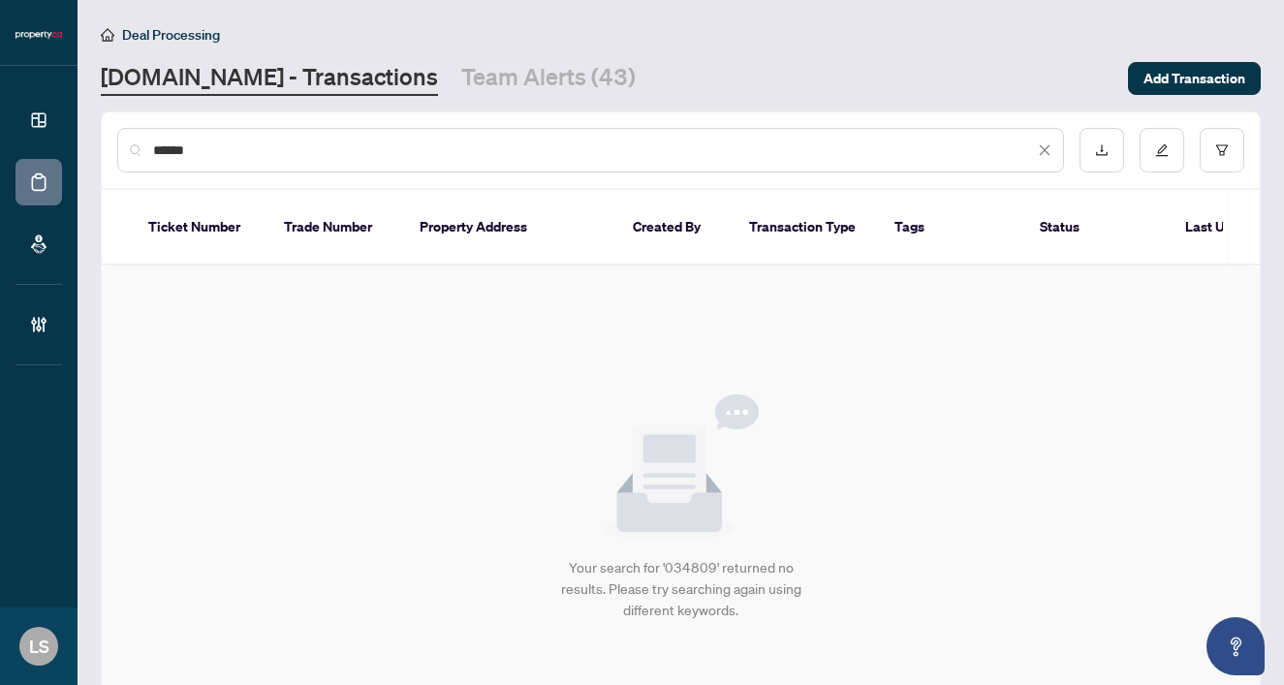
click at [185, 160] on div "******" at bounding box center [590, 150] width 947 height 45
click at [181, 146] on input "******" at bounding box center [593, 150] width 881 height 21
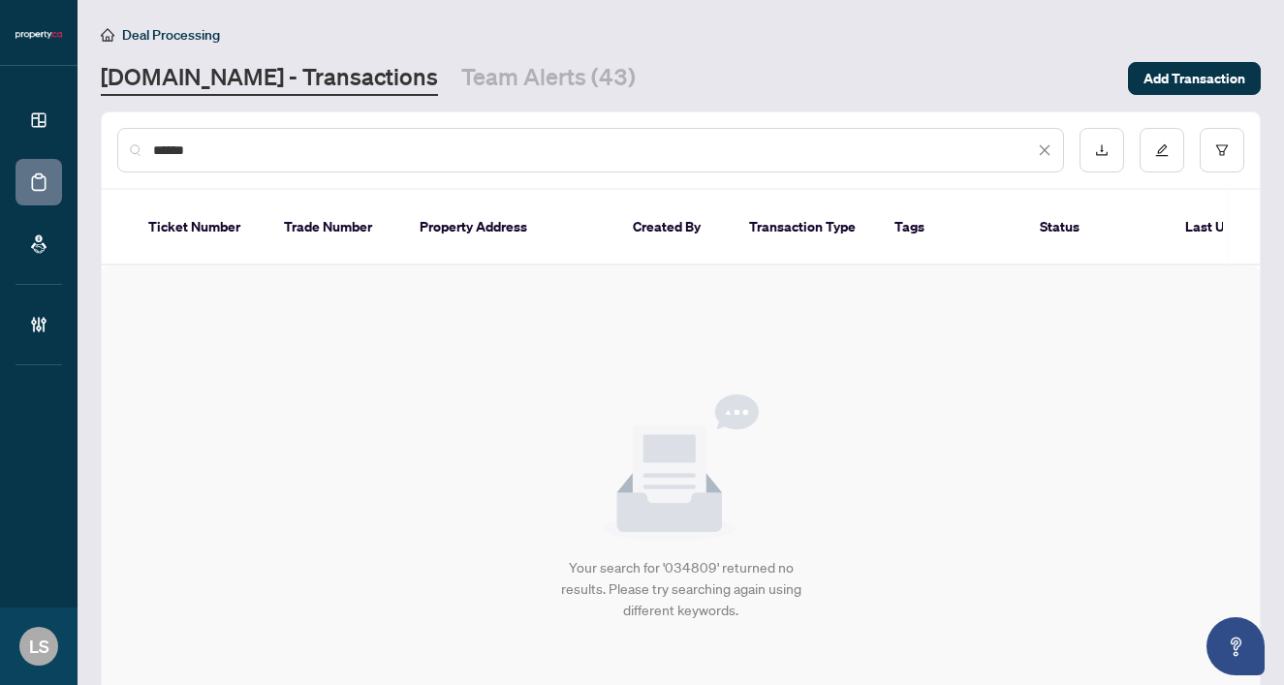
paste input "text"
click at [183, 144] on input "******" at bounding box center [593, 150] width 881 height 21
paste input "text"
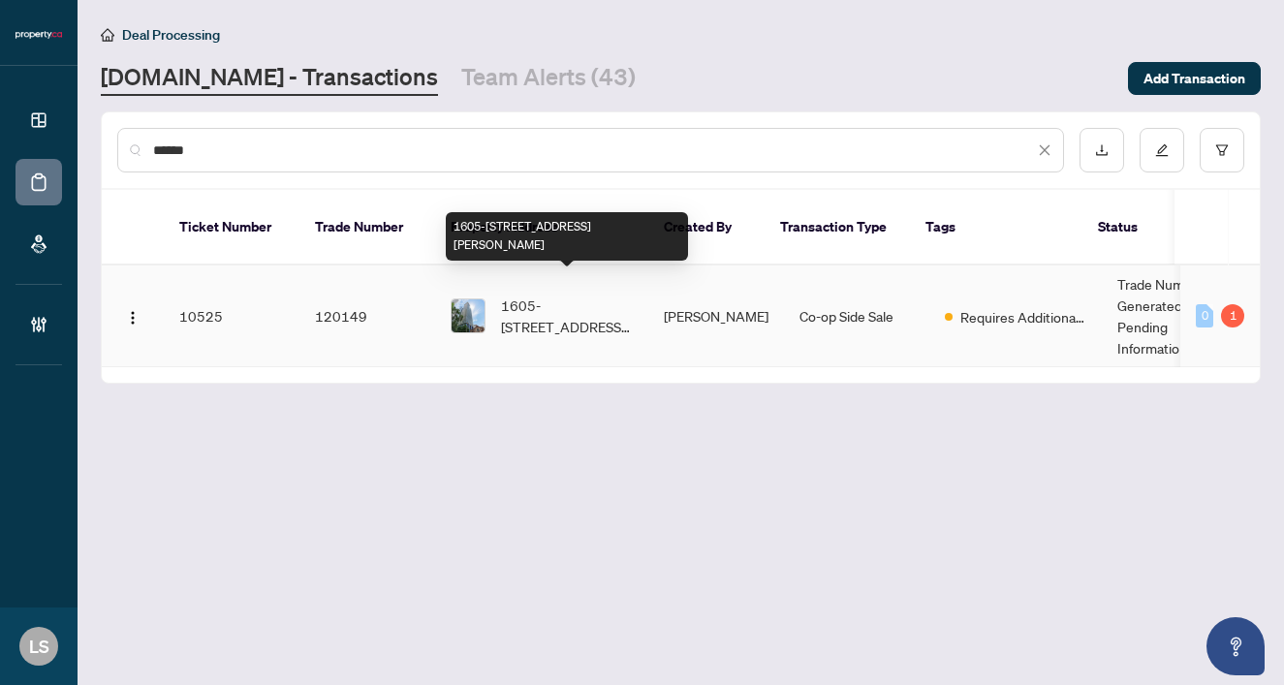
click at [571, 302] on span "1605-33 Charles St, Toronto, Ontario M4Y 0A2, Canada" at bounding box center [567, 316] width 132 height 43
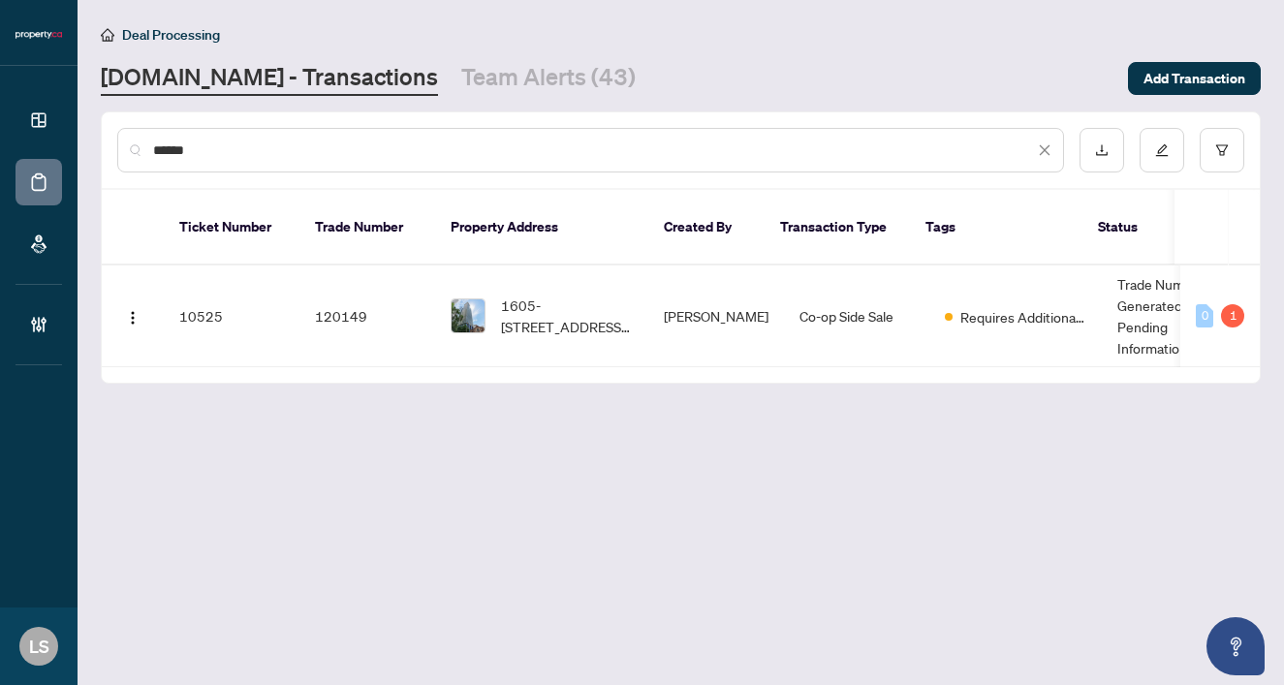
click at [197, 151] on input "******" at bounding box center [593, 150] width 881 height 21
paste input "text"
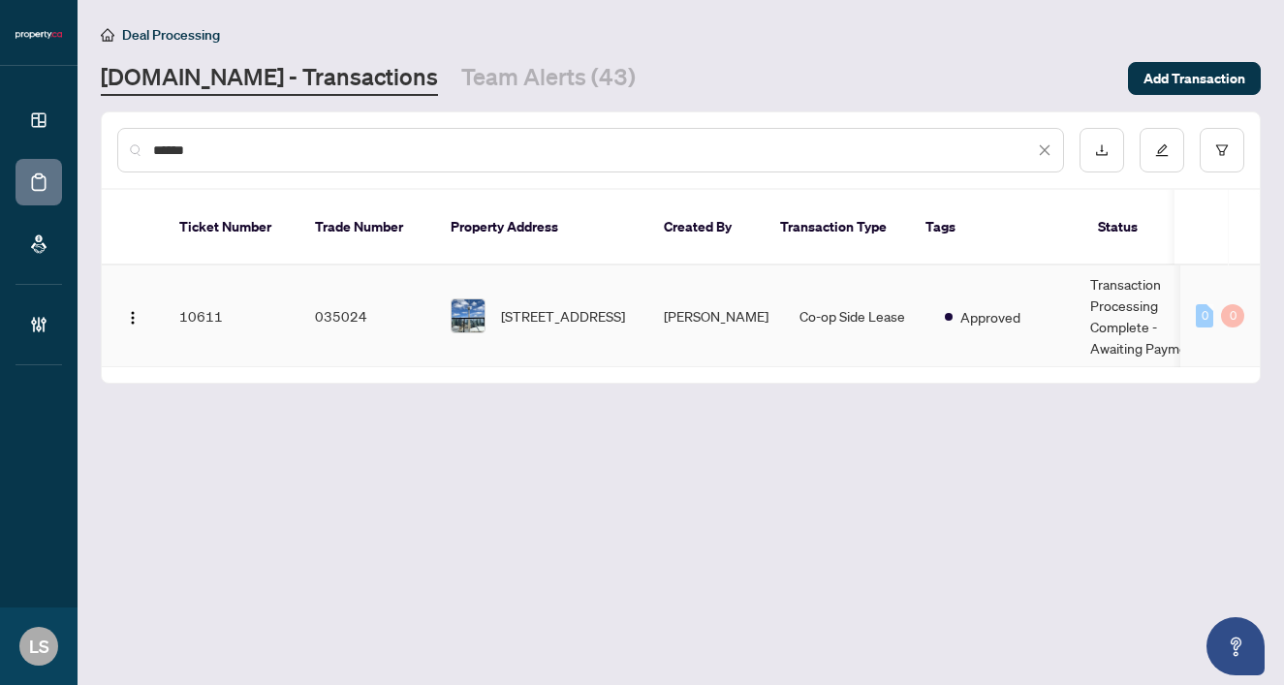
click at [609, 305] on span "4205-1 Concord Cityplace Way, Toronto, Ontario M5V 0X3, Canada" at bounding box center [563, 315] width 124 height 21
click at [319, 148] on input "******" at bounding box center [593, 150] width 881 height 21
paste input "text"
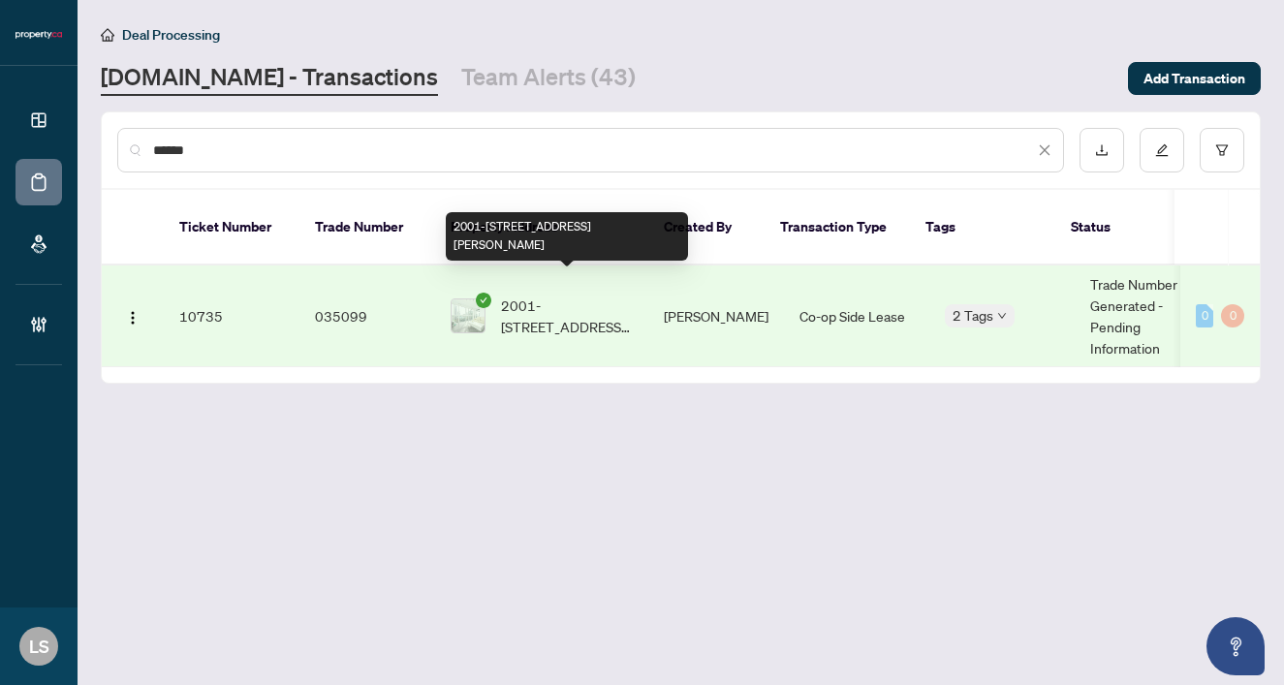
click at [543, 295] on span "2001-28 Ted Rogers Way, Toronto, Ontario M4Y 2J4, Canada" at bounding box center [567, 316] width 132 height 43
click at [548, 295] on span "2001-28 Ted Rogers Way, Toronto, Ontario M4Y 2J4, Canada" at bounding box center [567, 316] width 132 height 43
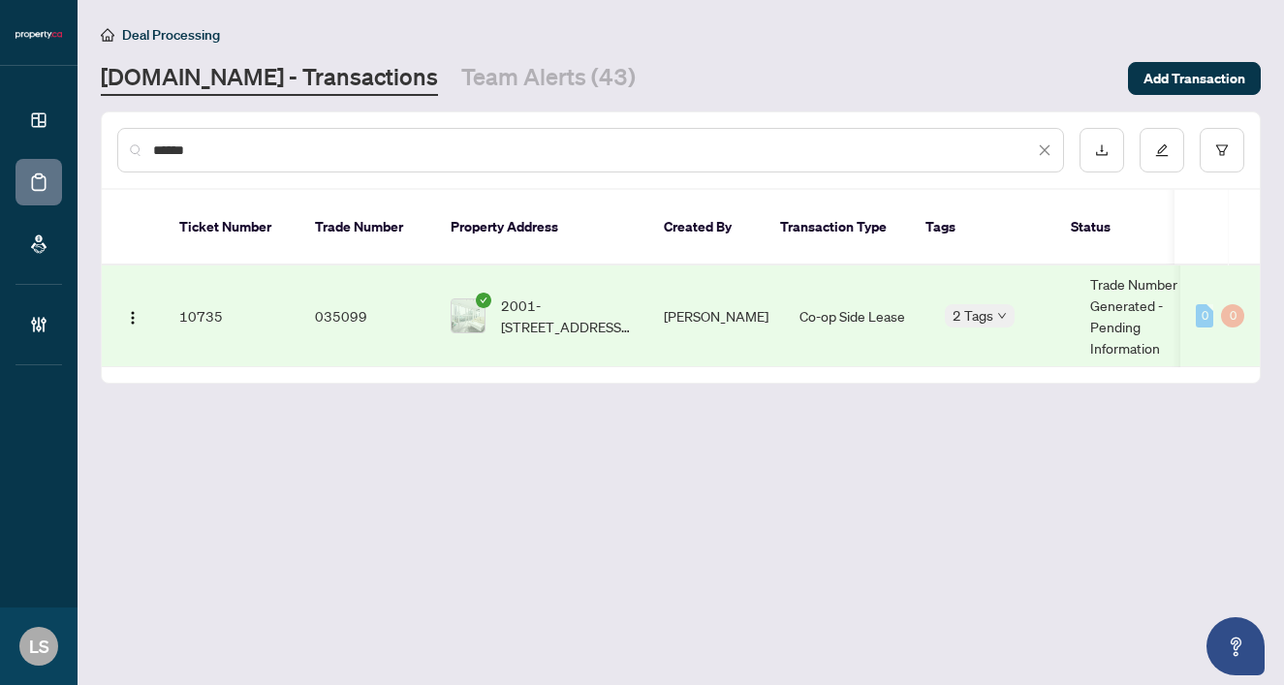
click at [298, 151] on input "******" at bounding box center [593, 150] width 881 height 21
paste input "text"
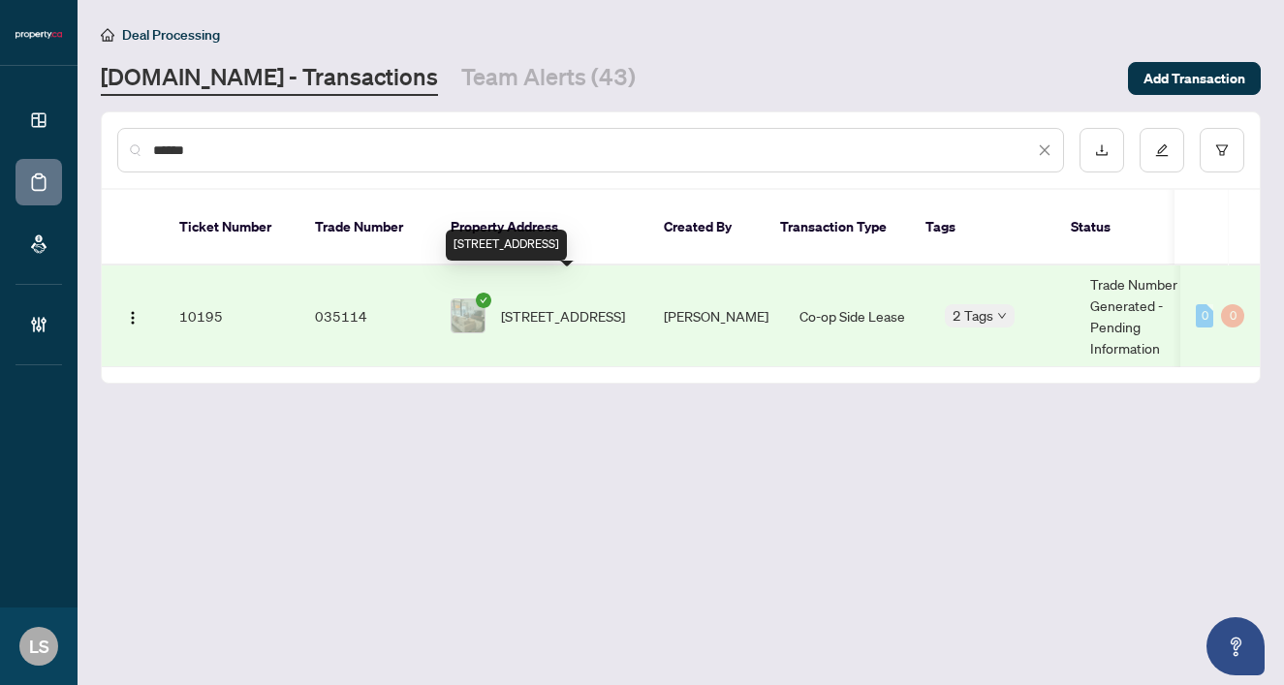
click at [578, 305] on span "508-90 Broadview Ave, Toronto, Ontario M4M 0A7, Canada" at bounding box center [563, 315] width 124 height 21
click at [326, 151] on input "******" at bounding box center [593, 150] width 881 height 21
paste input "text"
click at [580, 305] on span "657-38 Stadium Rd, Toronto, Ontario M5V 3P4, Canada" at bounding box center [563, 315] width 124 height 21
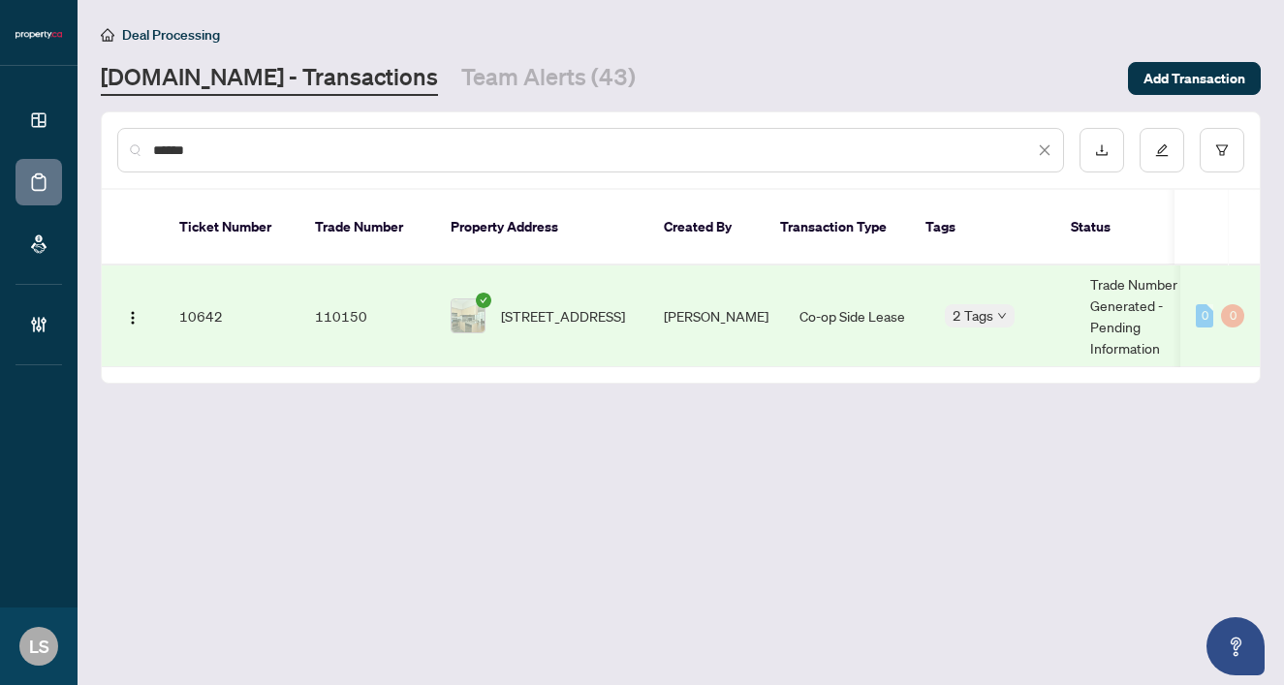
click at [327, 165] on div "******" at bounding box center [590, 150] width 947 height 45
click at [225, 154] on input "******" at bounding box center [593, 150] width 881 height 21
paste input "text"
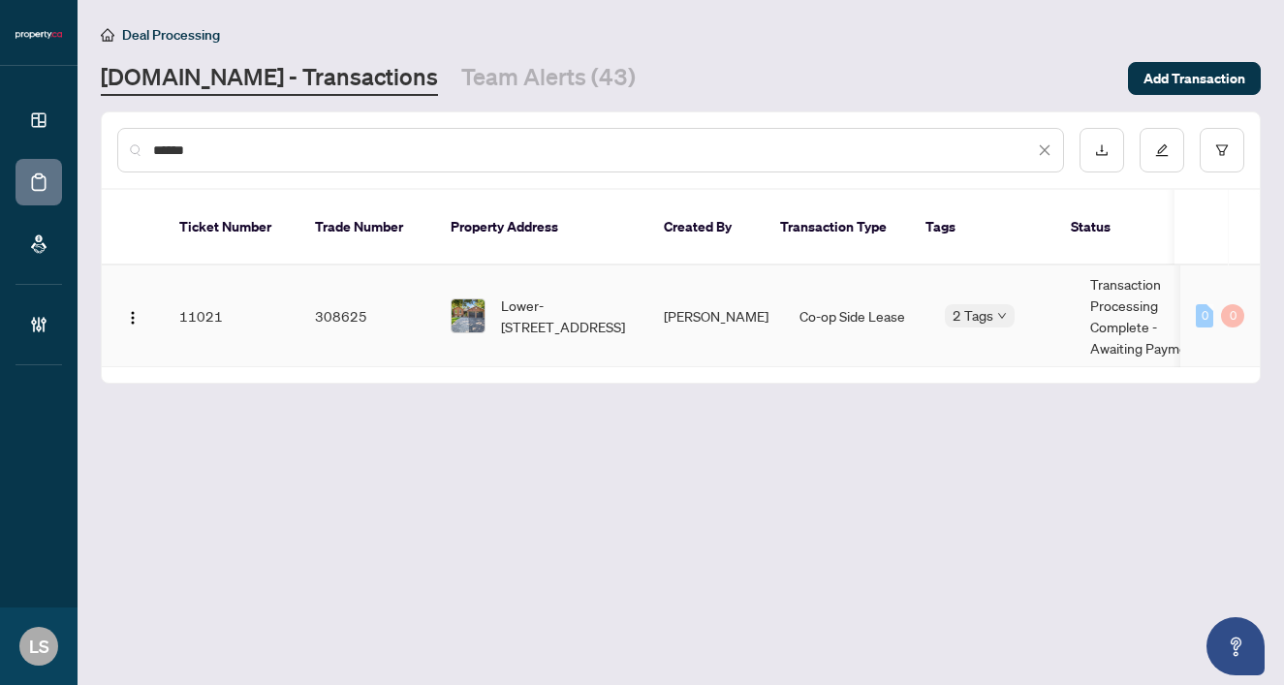
click at [573, 309] on span "Lower-10 Tribblings Cres, Aurora, Ontario L4G 4W4, Canada" at bounding box center [567, 316] width 132 height 43
click at [225, 164] on div "******" at bounding box center [590, 150] width 947 height 45
click at [200, 156] on input "******" at bounding box center [593, 150] width 881 height 21
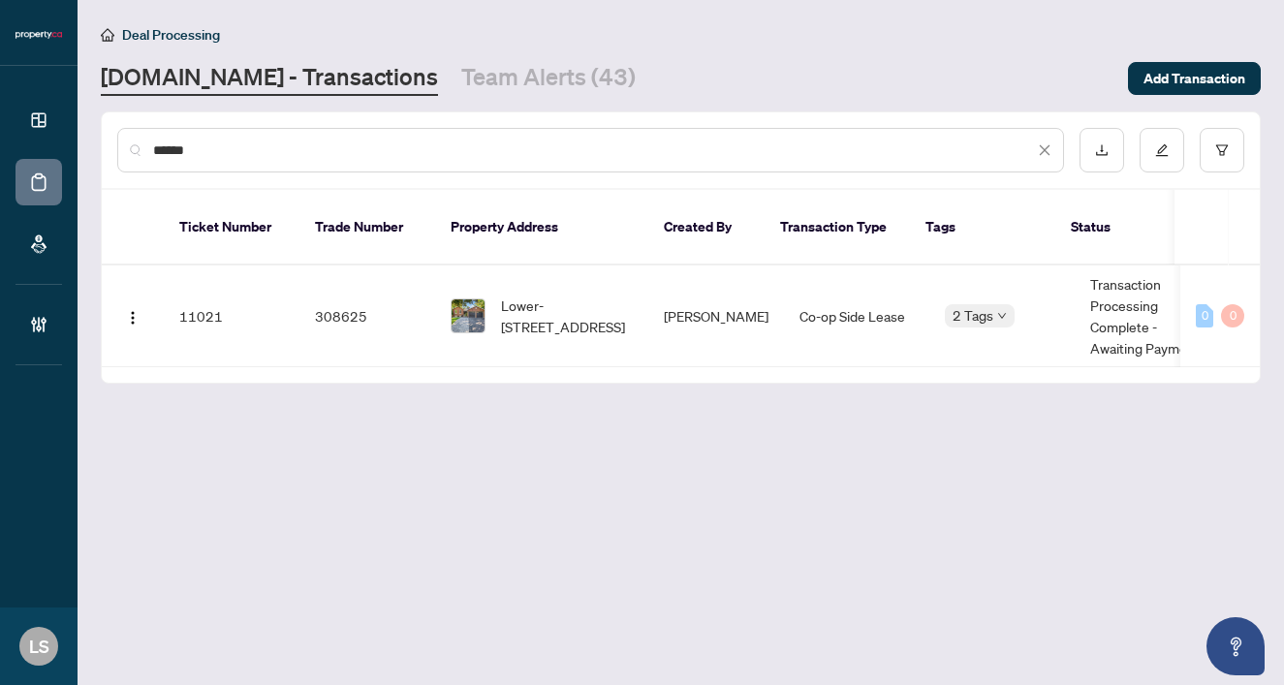
paste input "text"
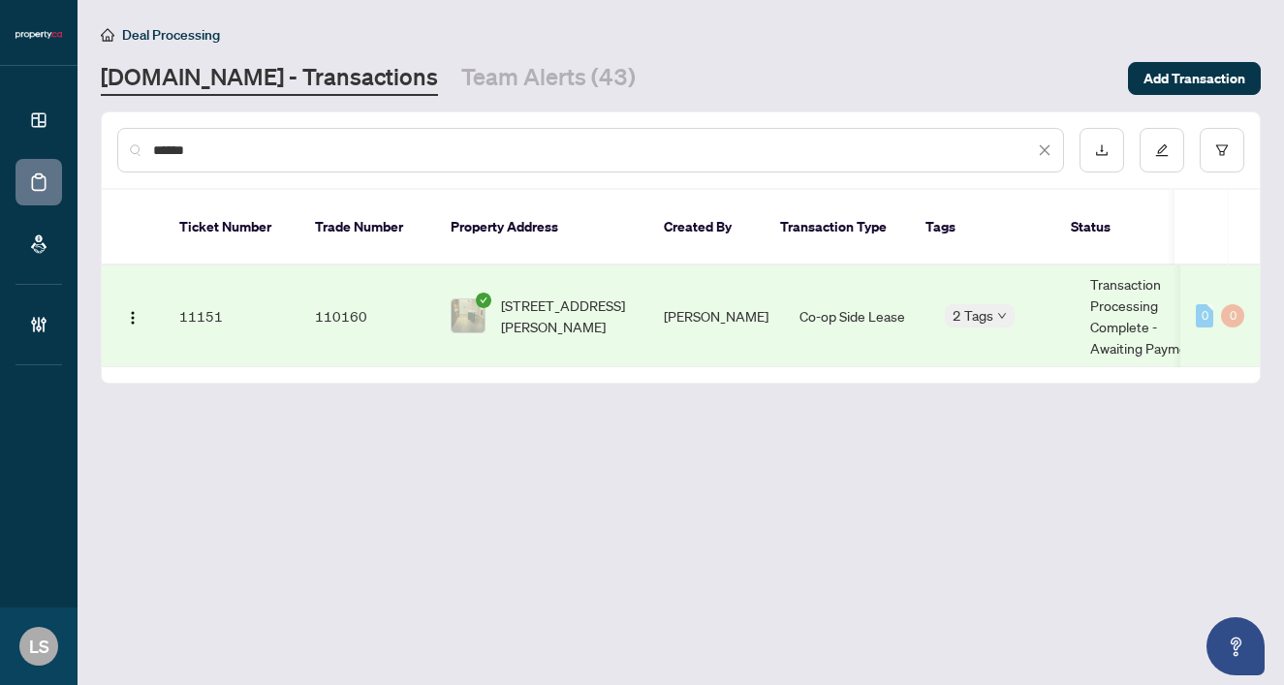
click at [549, 302] on span "311-20 Tubman Ave, Toronto, Ontario M5A 0M8, Canada" at bounding box center [567, 316] width 132 height 43
click at [282, 141] on input "******" at bounding box center [593, 150] width 881 height 21
paste input "text"
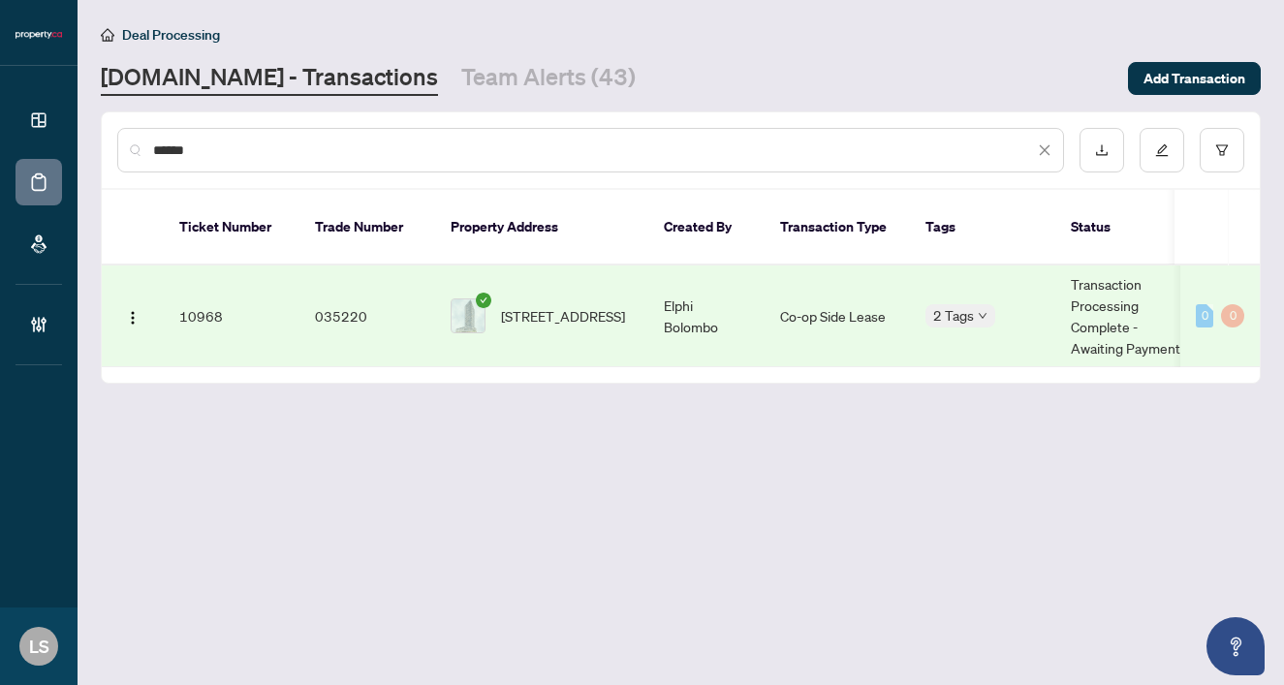
click at [539, 305] on span "108-5105 Hurontario St, Mississauga, Ontario L4Z 0C9, Canada" at bounding box center [563, 315] width 124 height 21
click at [209, 145] on input "******" at bounding box center [593, 150] width 881 height 21
paste input "text"
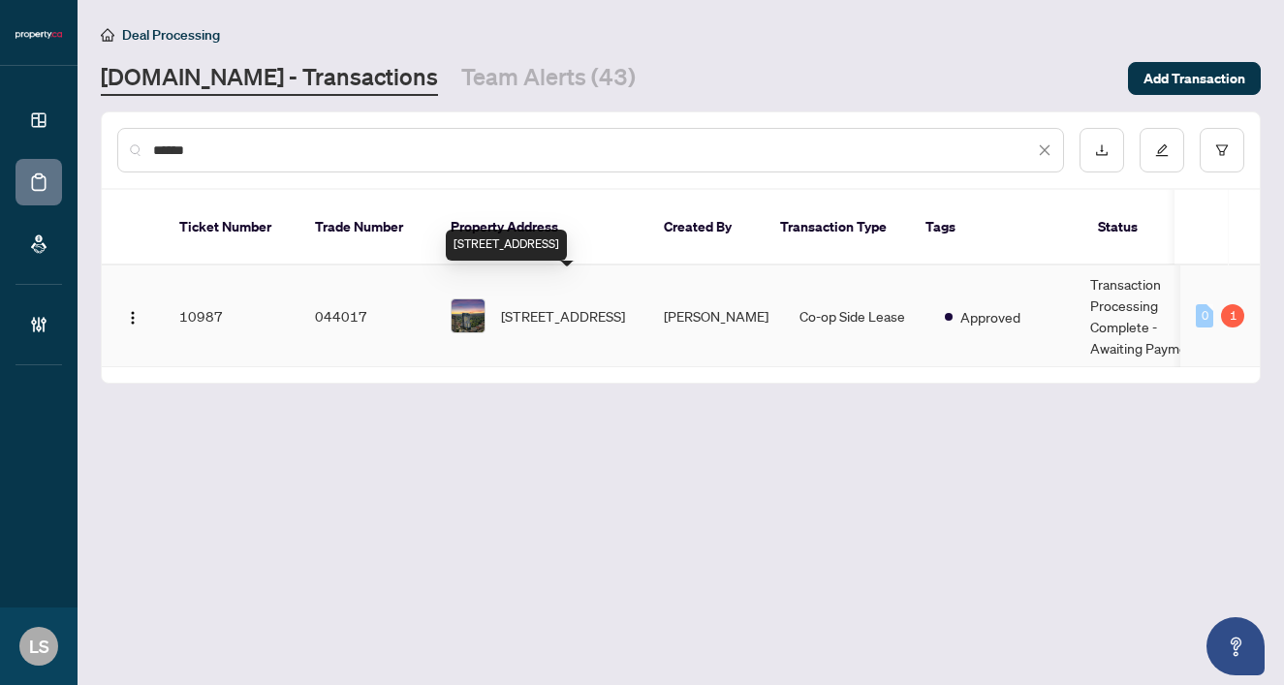
click at [561, 309] on span "2710-286 Main St, Toronto, Ontario M4C 4X4, Canada" at bounding box center [563, 315] width 124 height 21
click at [552, 152] on input "******" at bounding box center [593, 150] width 881 height 21
paste input "text"
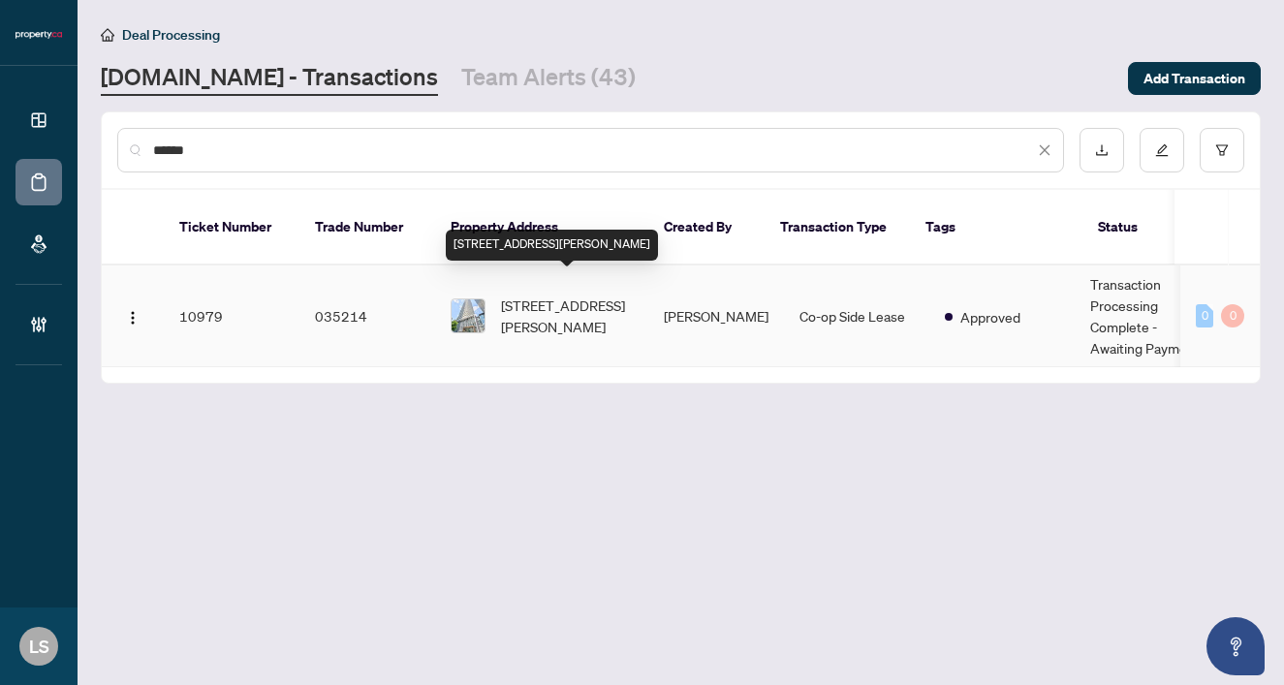
click at [557, 295] on span "1202-42 Charles St, Toronto, Ontario M4Y 0B8, Canada" at bounding box center [567, 316] width 132 height 43
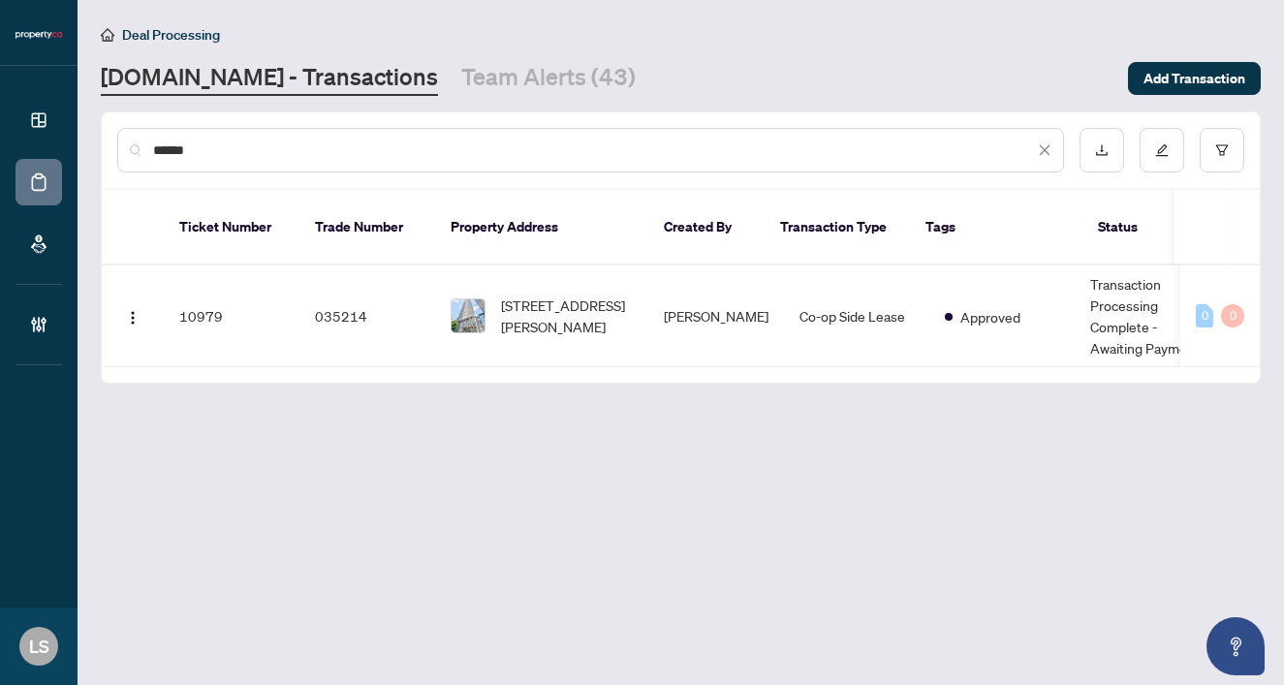
click at [184, 155] on input "******" at bounding box center [593, 150] width 881 height 21
paste input "text"
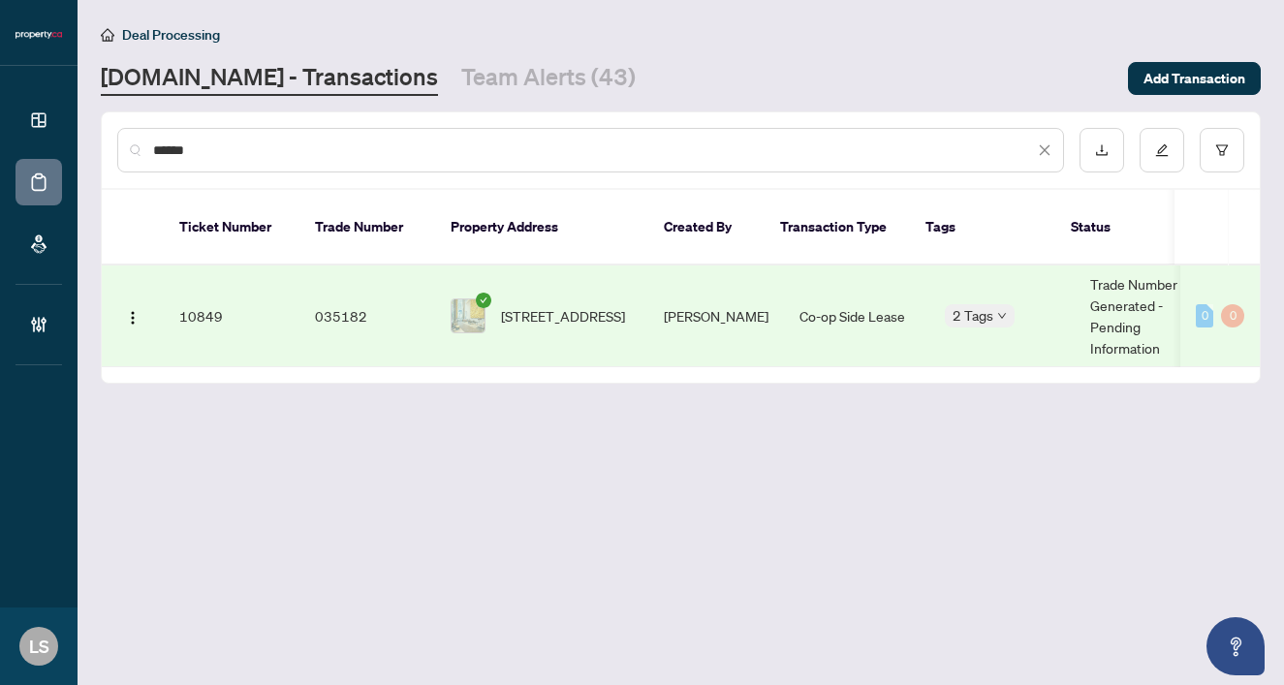
click at [607, 305] on span "3207-10 YORK St, Toronto, Ontario M5J 0E1, Canada" at bounding box center [563, 315] width 124 height 21
click at [245, 146] on input "******" at bounding box center [593, 150] width 881 height 21
paste input "text"
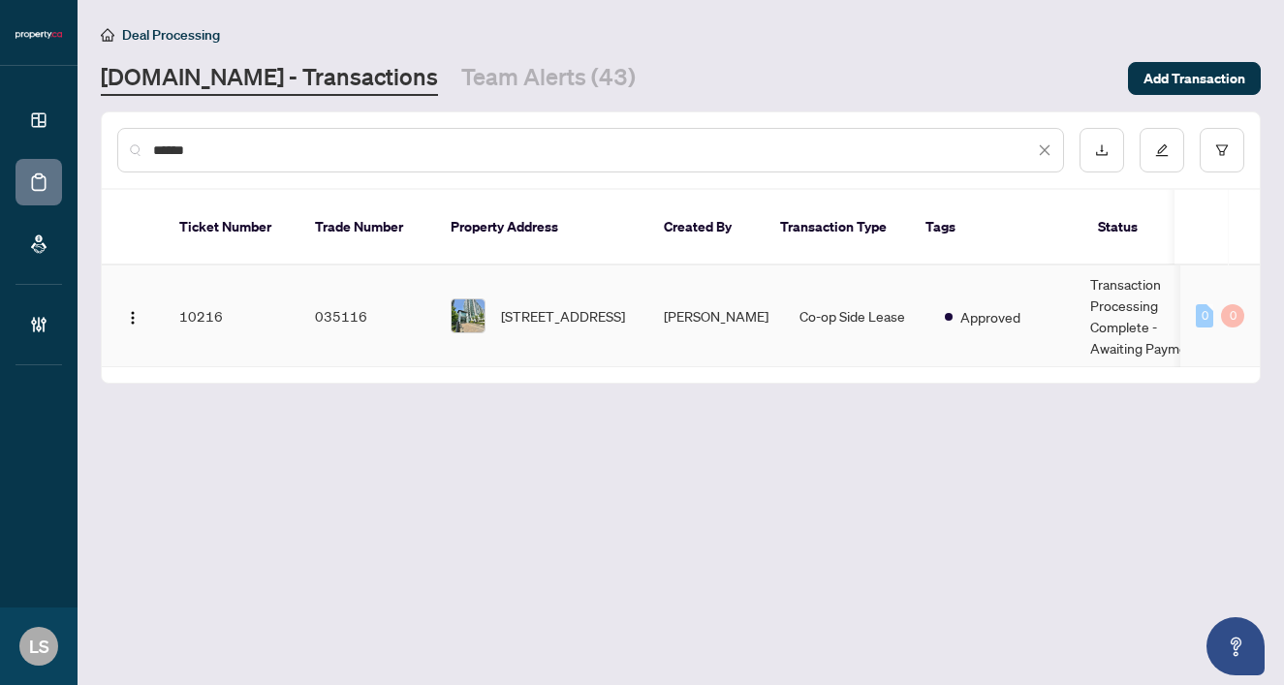
click at [691, 307] on span "Diana Sanjur Bustamante" at bounding box center [716, 315] width 105 height 17
click at [170, 156] on input "******" at bounding box center [593, 150] width 881 height 21
paste input "text"
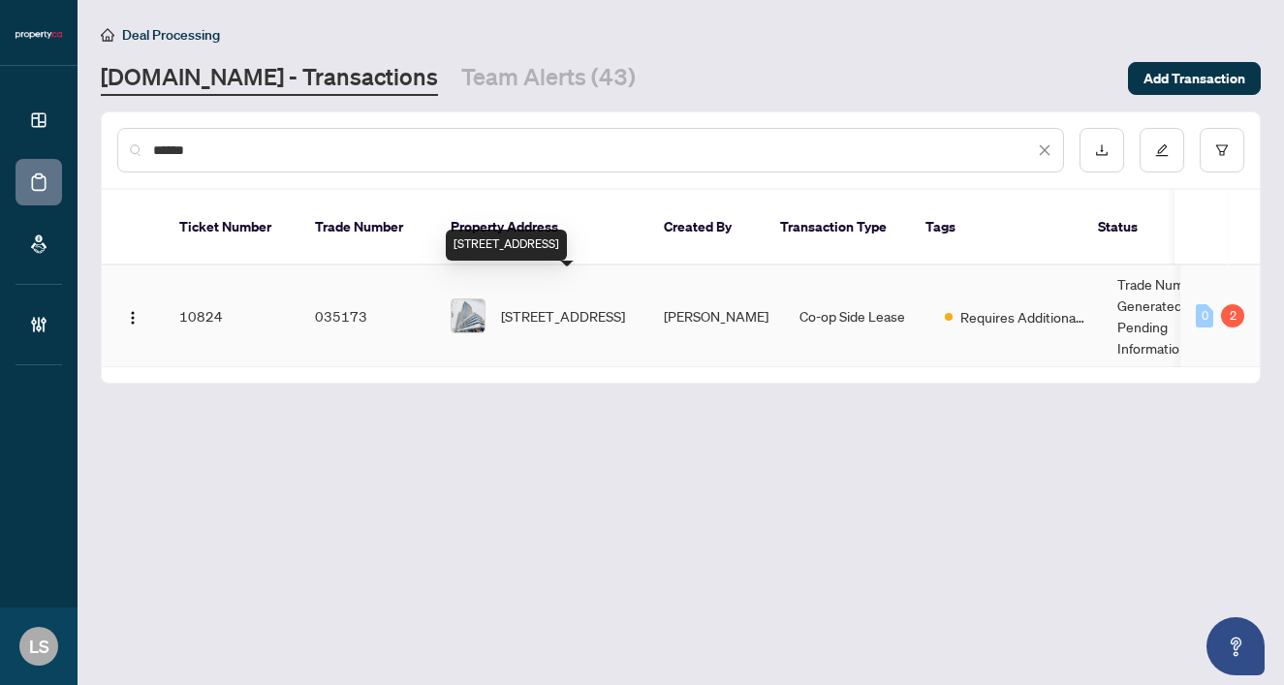
click at [519, 305] on span "806-161 Roehampton Ave, Toronto, Ontario M4P 1P9, Canada" at bounding box center [563, 315] width 124 height 21
click at [200, 159] on input "******" at bounding box center [593, 150] width 881 height 21
paste input "text"
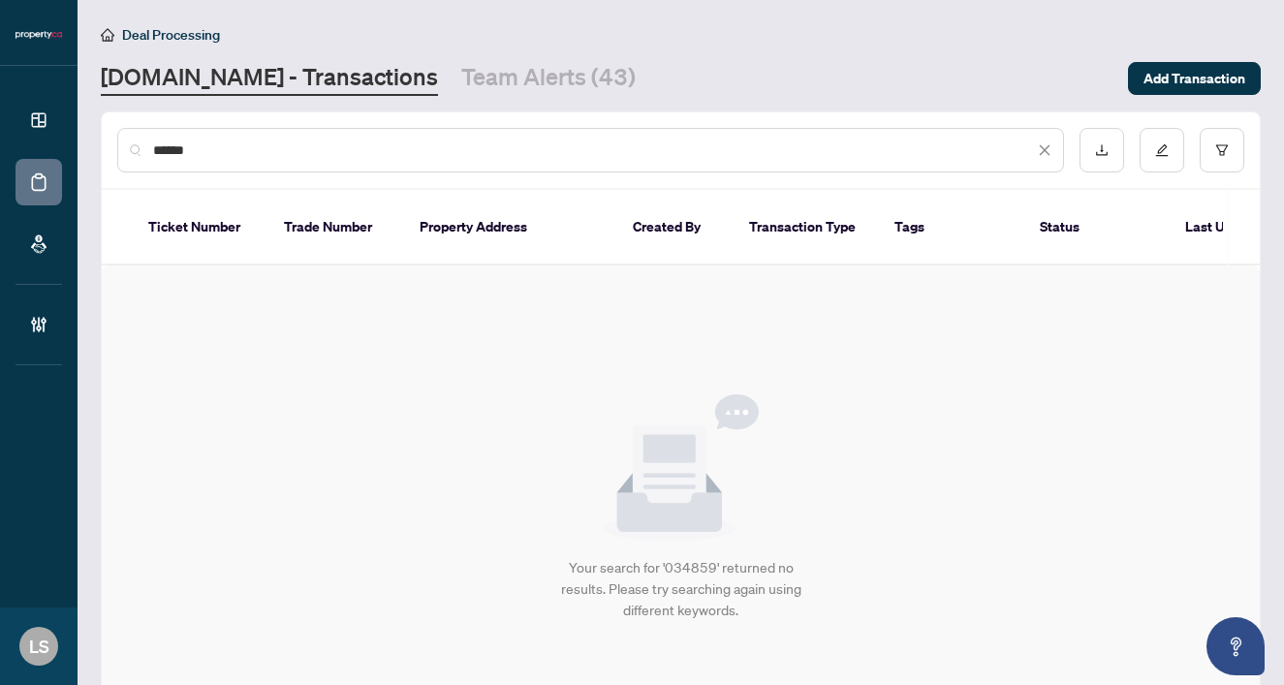
click at [282, 157] on input "******" at bounding box center [593, 150] width 881 height 21
paste input "text"
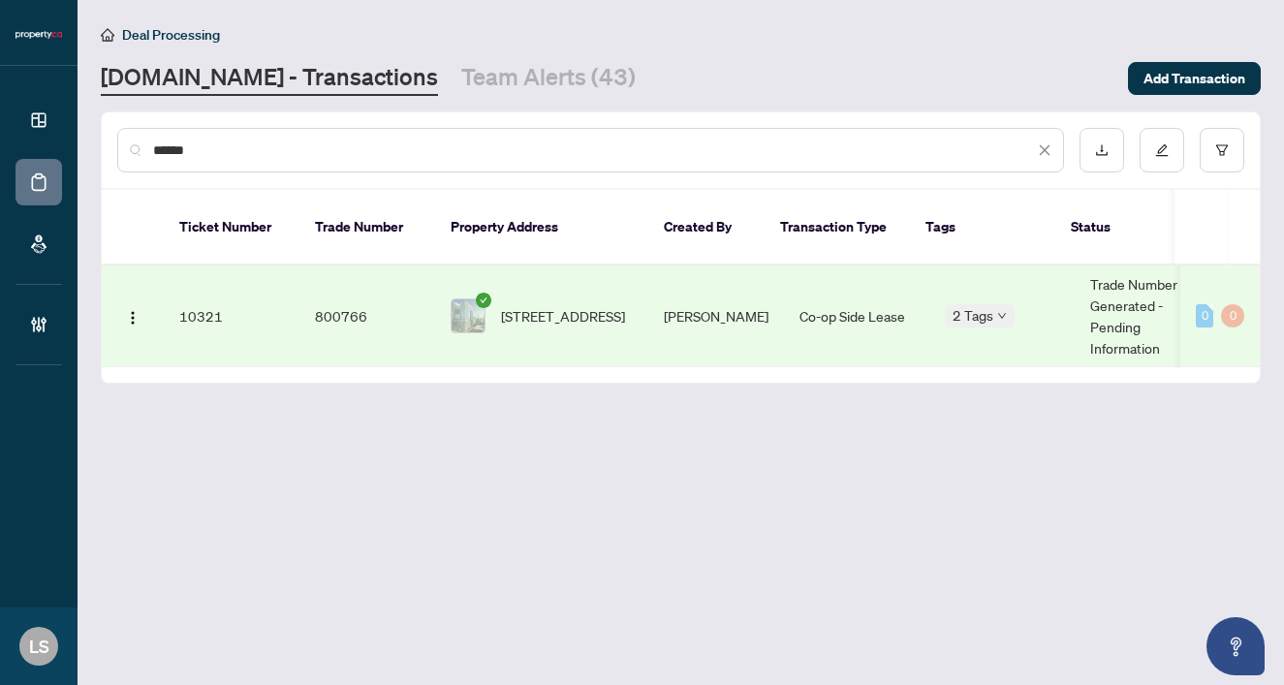
click at [538, 317] on td "1760 W-135 Lower Sherbourne St, Toronto, Ontario M5A 1Y4, Canada" at bounding box center [541, 317] width 213 height 102
click at [306, 155] on input "******" at bounding box center [593, 150] width 881 height 21
paste input "text"
click at [587, 305] on span "910-185 Oneida Cres, Richmond Hill, Ontario L4B 0B1, Canada" at bounding box center [563, 315] width 124 height 21
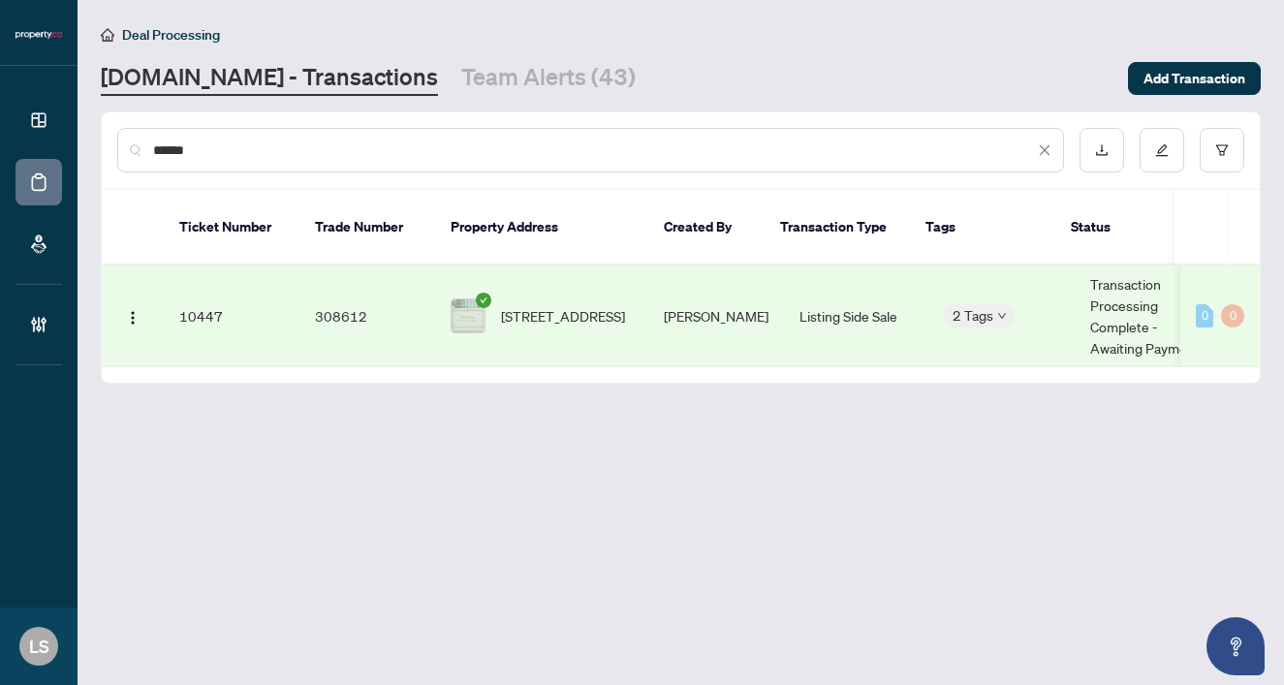
click at [290, 140] on input "******" at bounding box center [593, 150] width 881 height 21
paste input "text"
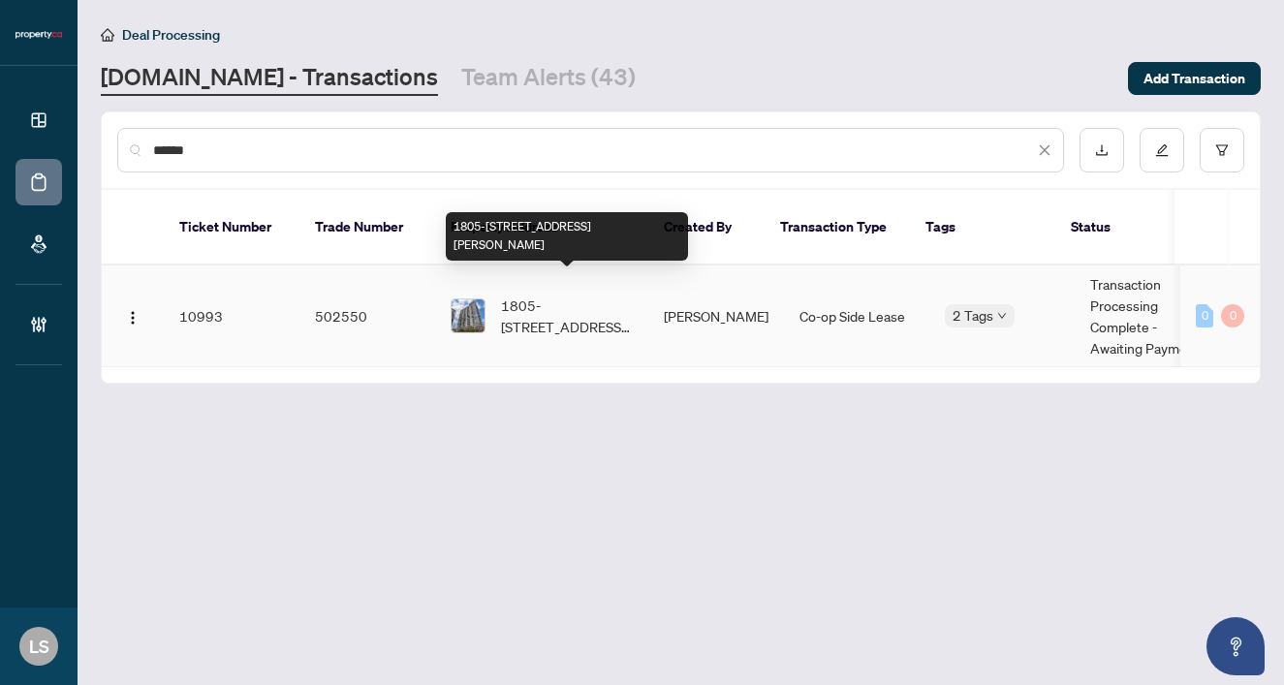
click at [531, 295] on span "1805-339 Rathburn Rd, Mississauga, Ontario L5B 0C8, Canada" at bounding box center [567, 316] width 132 height 43
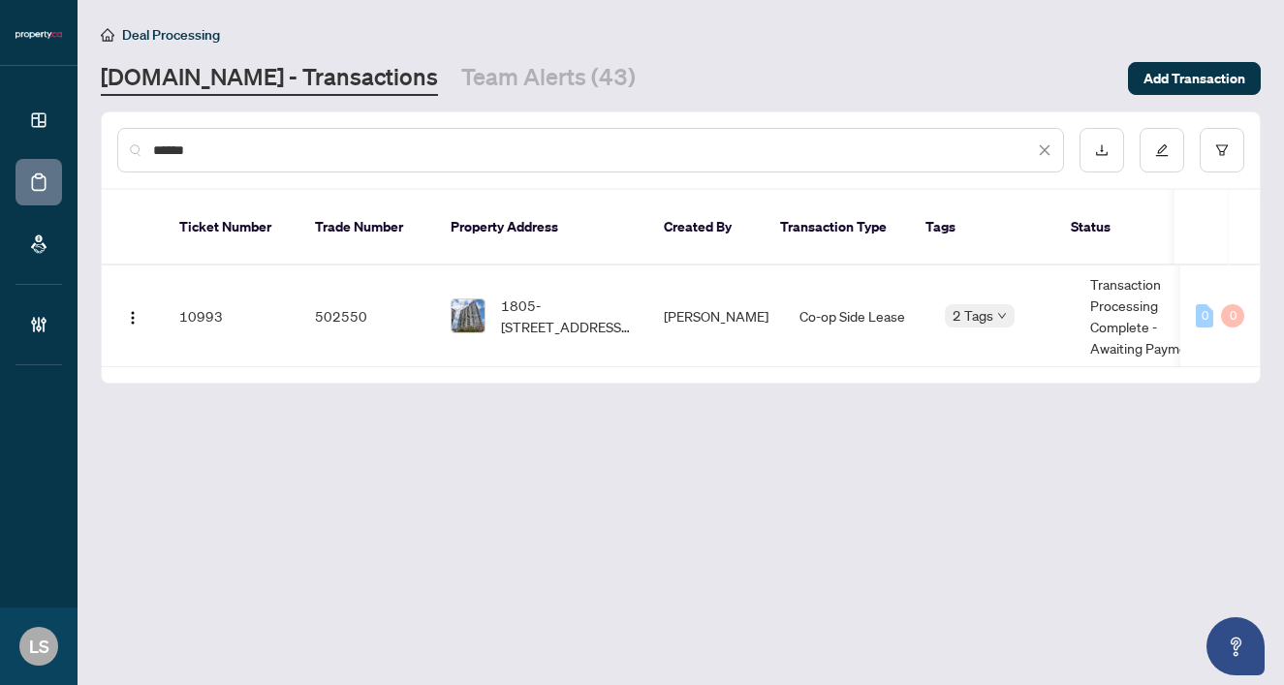
click at [281, 162] on div "******" at bounding box center [590, 150] width 947 height 45
click at [239, 147] on input "******" at bounding box center [593, 150] width 881 height 21
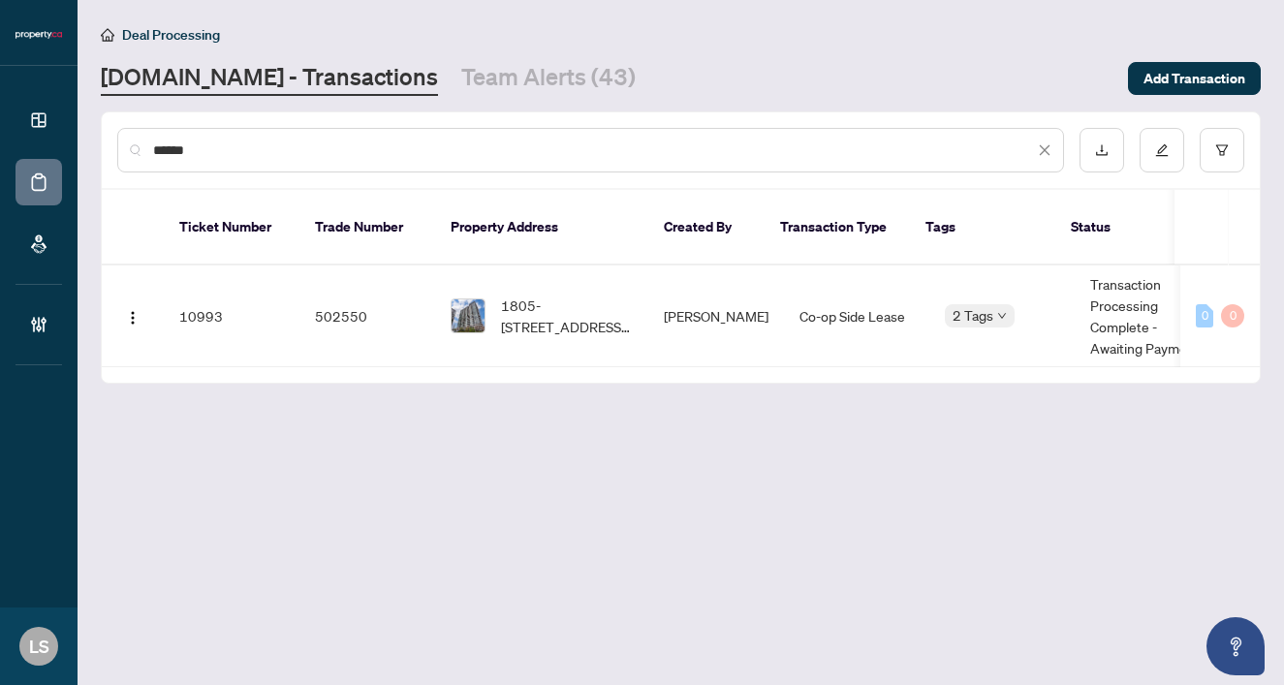
paste input "text"
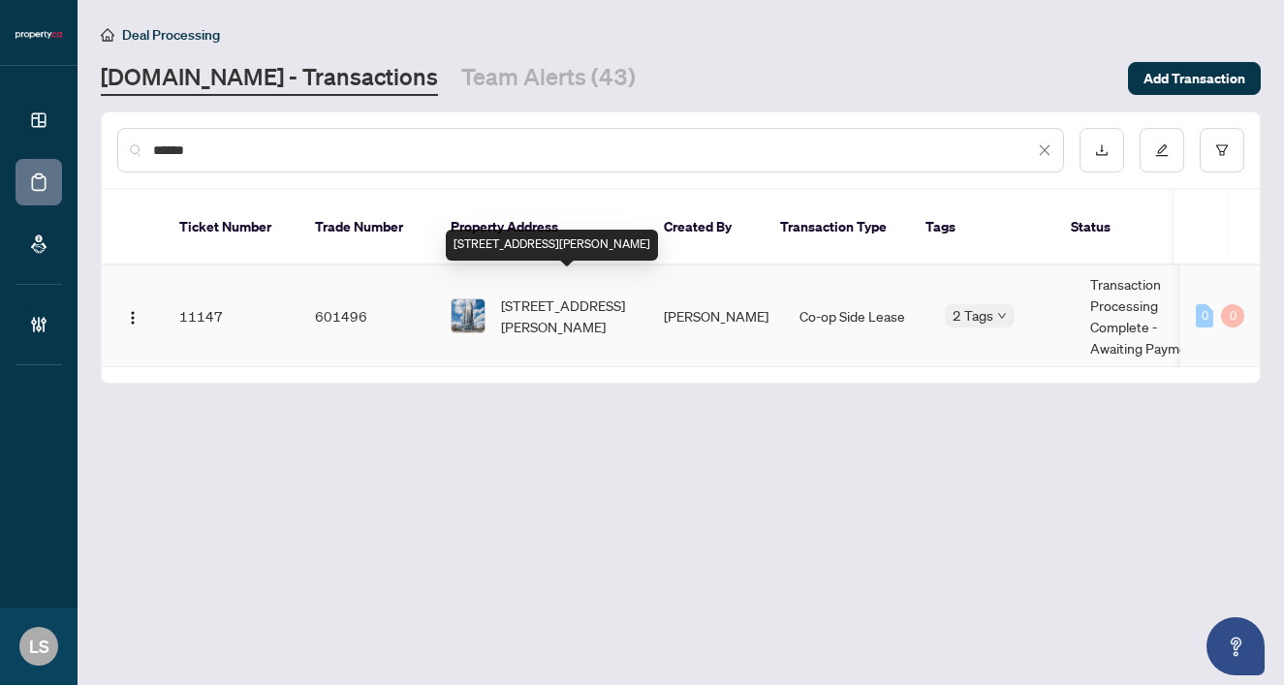
click at [564, 295] on span "3503-60 Frederick St, Kitchener, Ontario N2H 0C7, Canada" at bounding box center [567, 316] width 132 height 43
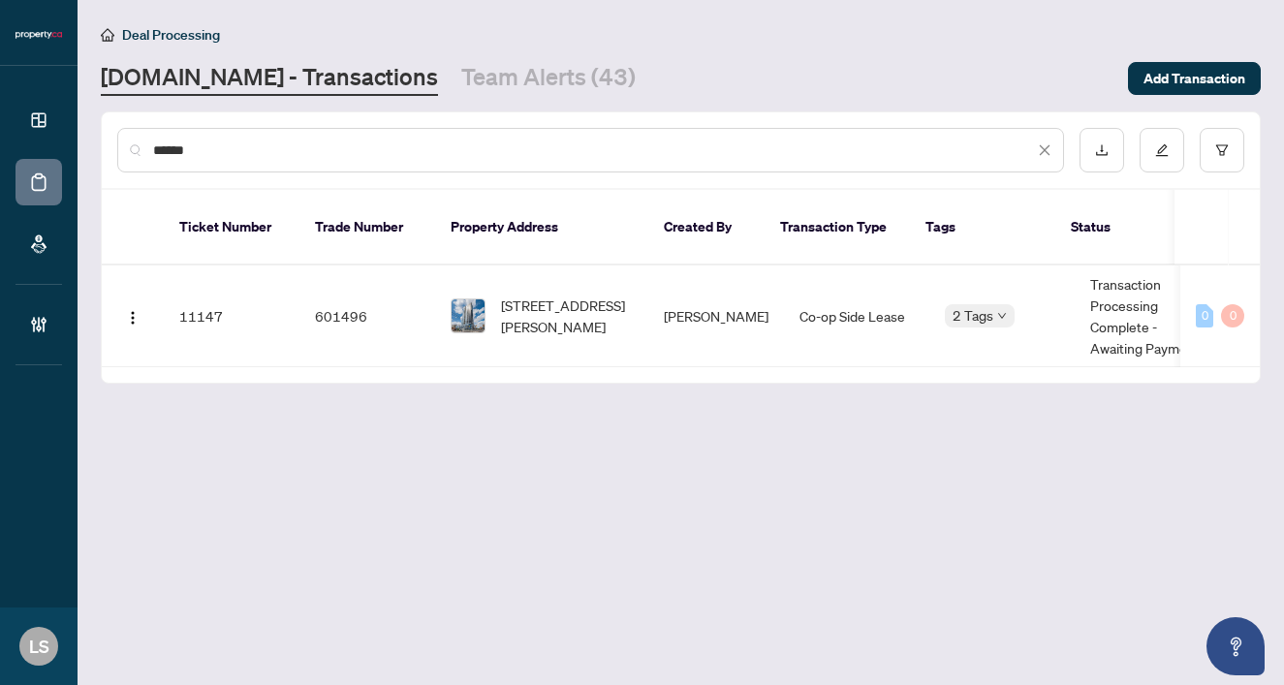
click at [265, 138] on div "******" at bounding box center [590, 150] width 947 height 45
click at [209, 159] on input "******" at bounding box center [593, 150] width 881 height 21
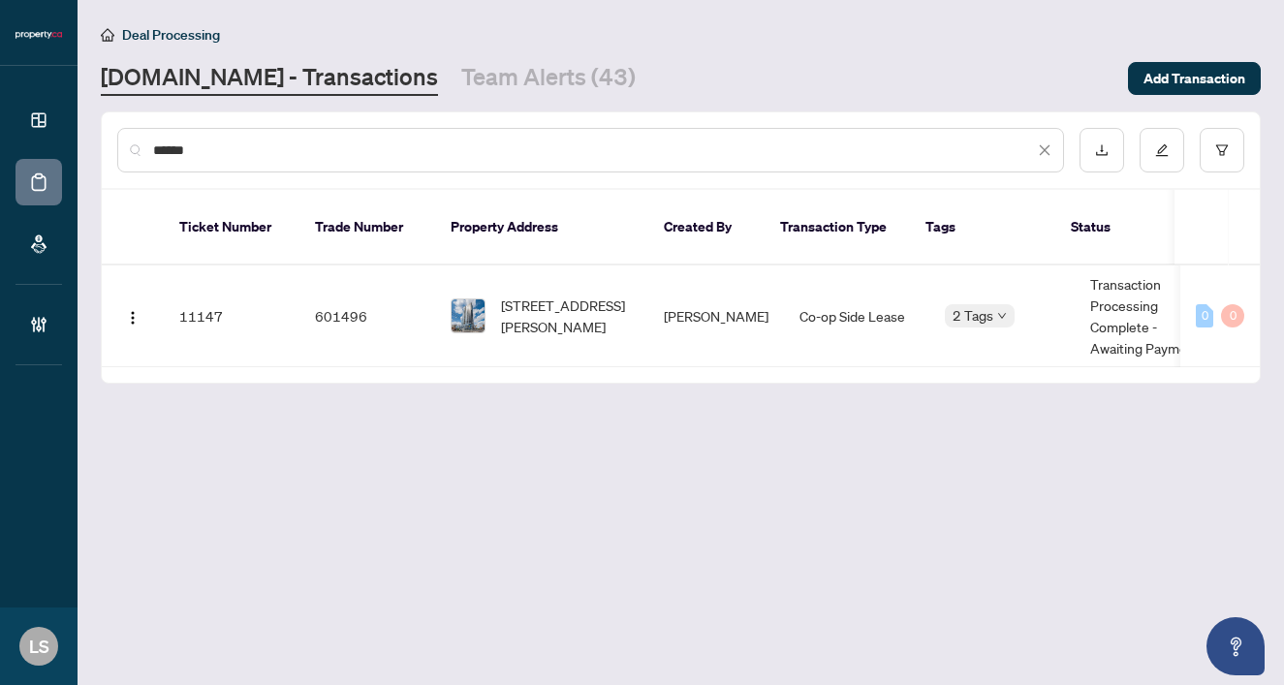
paste input "text"
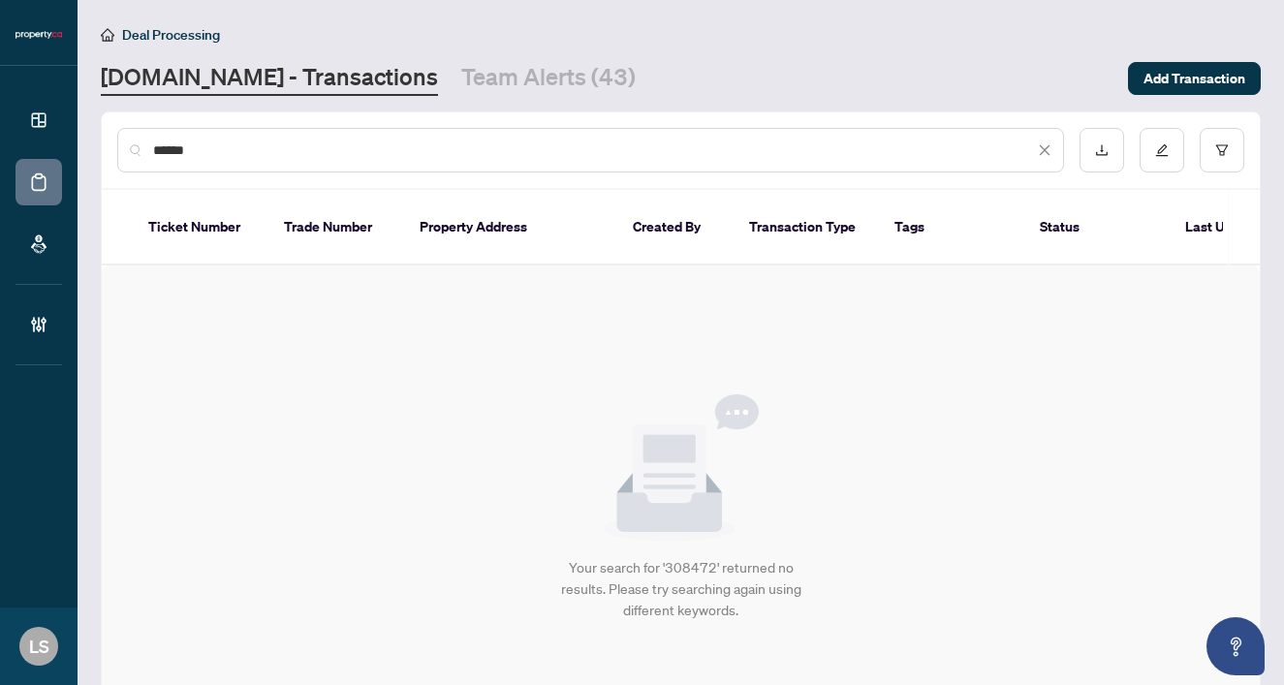
click at [199, 146] on input "******" at bounding box center [593, 150] width 881 height 21
paste input "text"
click at [179, 155] on input "******" at bounding box center [593, 150] width 881 height 21
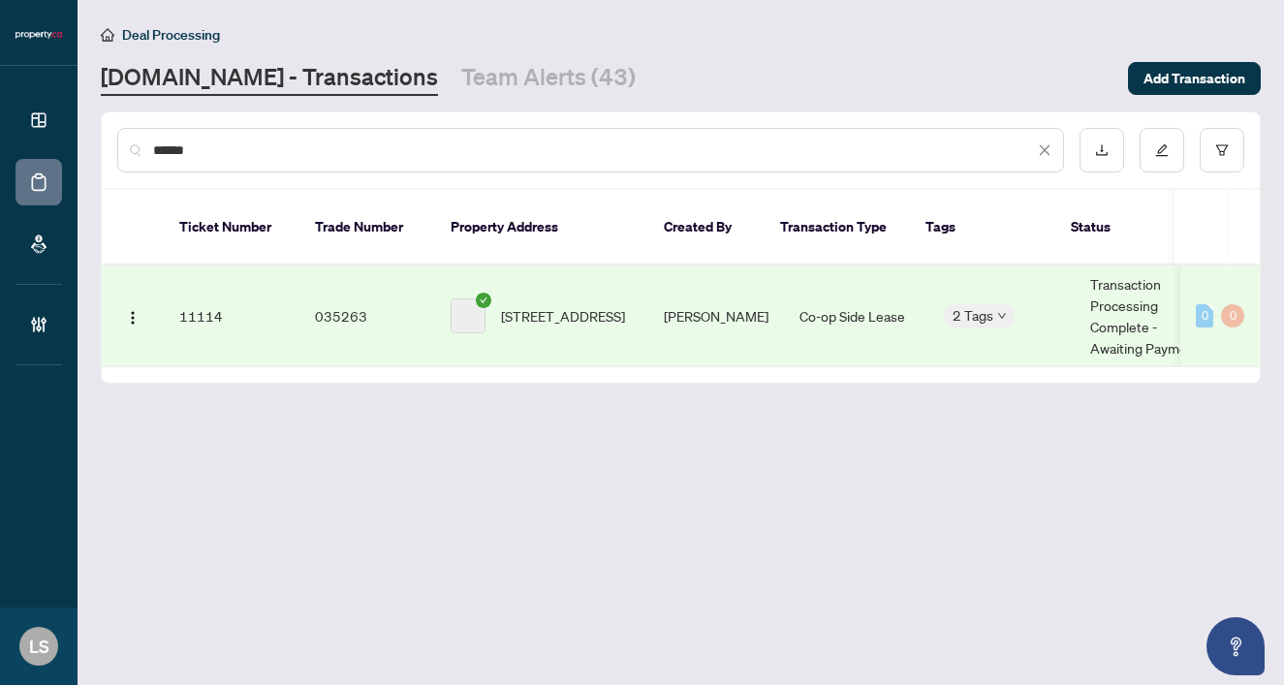
click at [528, 305] on span "427-285 Dufferin St, Toronto, Ontario M6K 1E6, Canada" at bounding box center [563, 315] width 124 height 21
click at [343, 156] on input "******" at bounding box center [593, 150] width 881 height 21
paste input "text"
click at [602, 295] on span "1812-352 Front St, Toronto, Ontario M5V 0K3, Canada" at bounding box center [567, 316] width 132 height 43
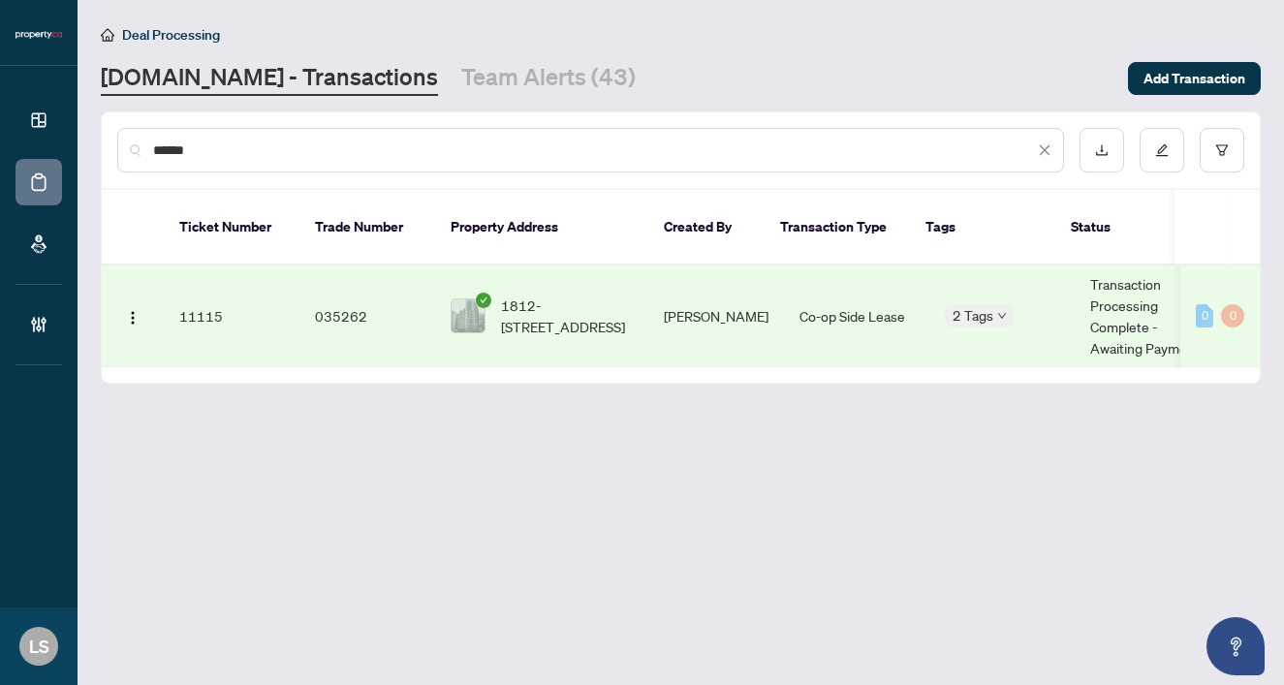
click at [226, 141] on input "******" at bounding box center [593, 150] width 881 height 21
paste input "text"
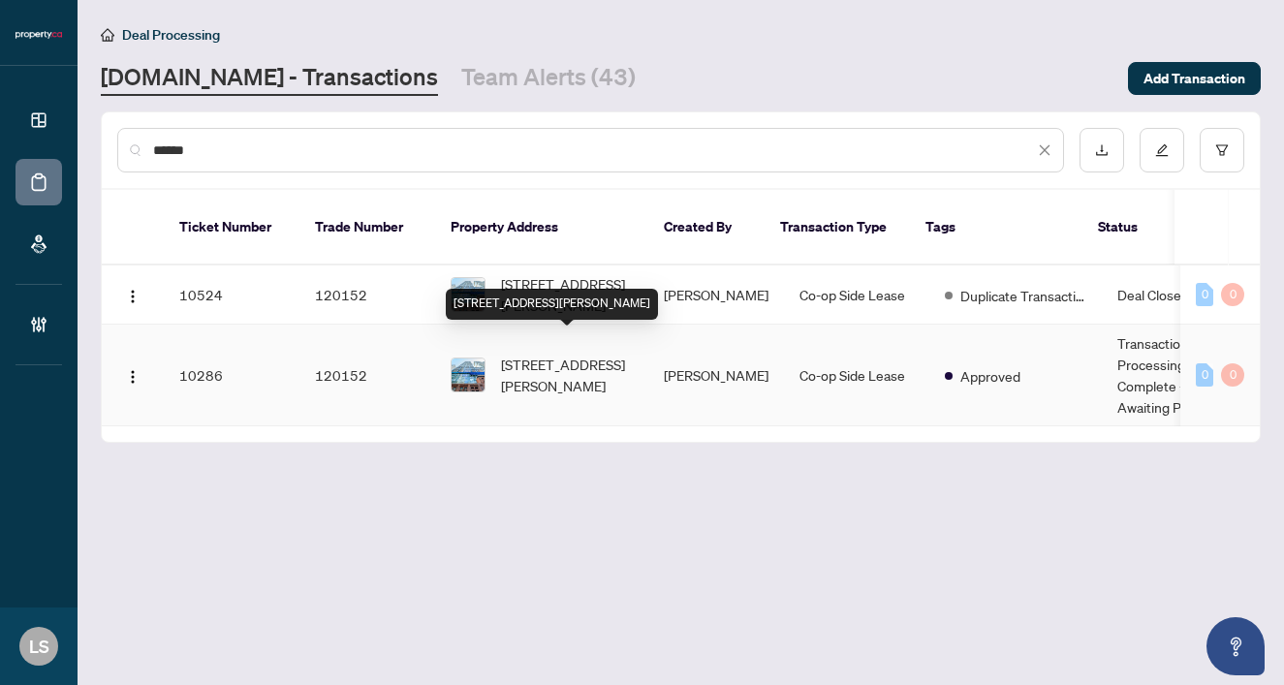
click at [506, 356] on span "3906-15 Mercer St, Toronto, Ontario M5V 0T8, Canada" at bounding box center [567, 375] width 132 height 43
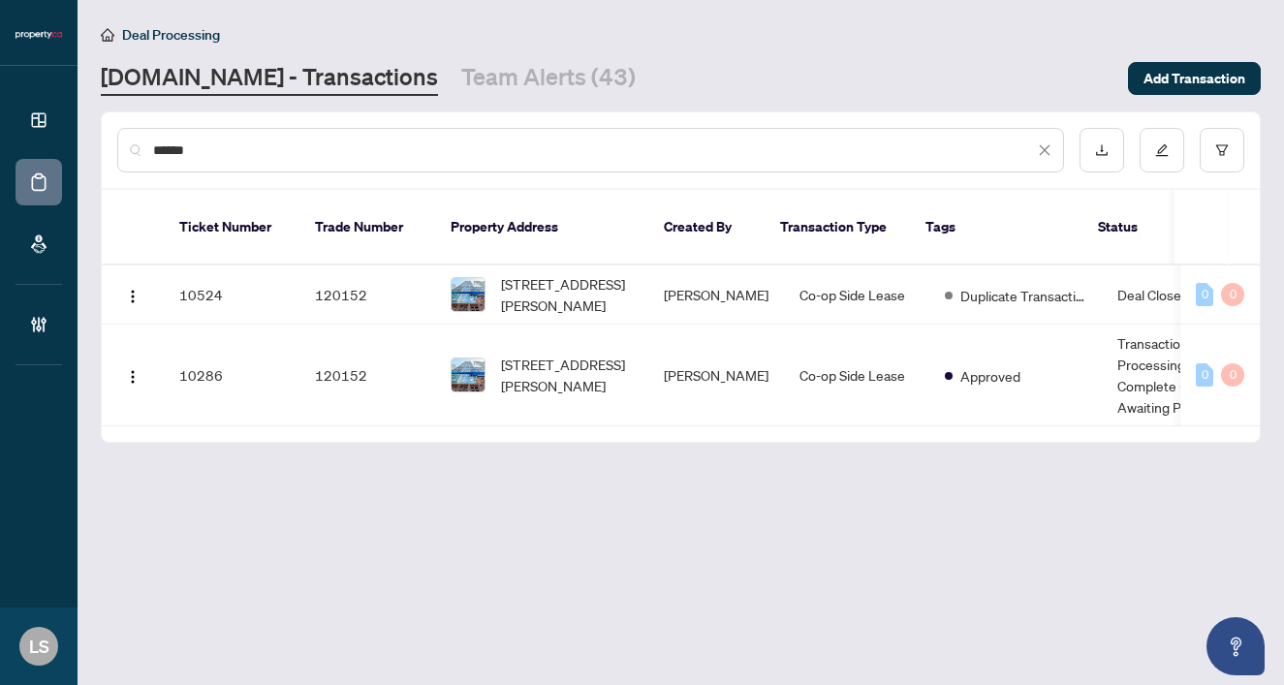
click at [424, 152] on input "******" at bounding box center [593, 150] width 881 height 21
paste input "text"
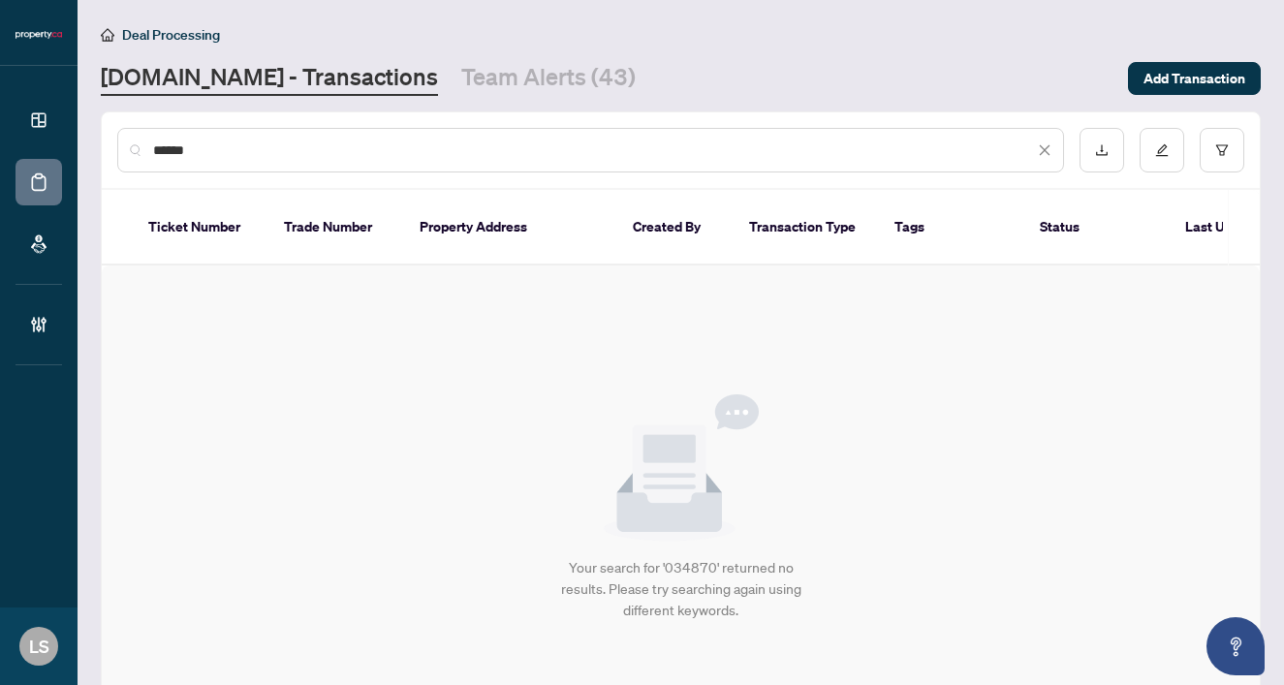
click at [257, 147] on input "******" at bounding box center [593, 150] width 881 height 21
paste input "text"
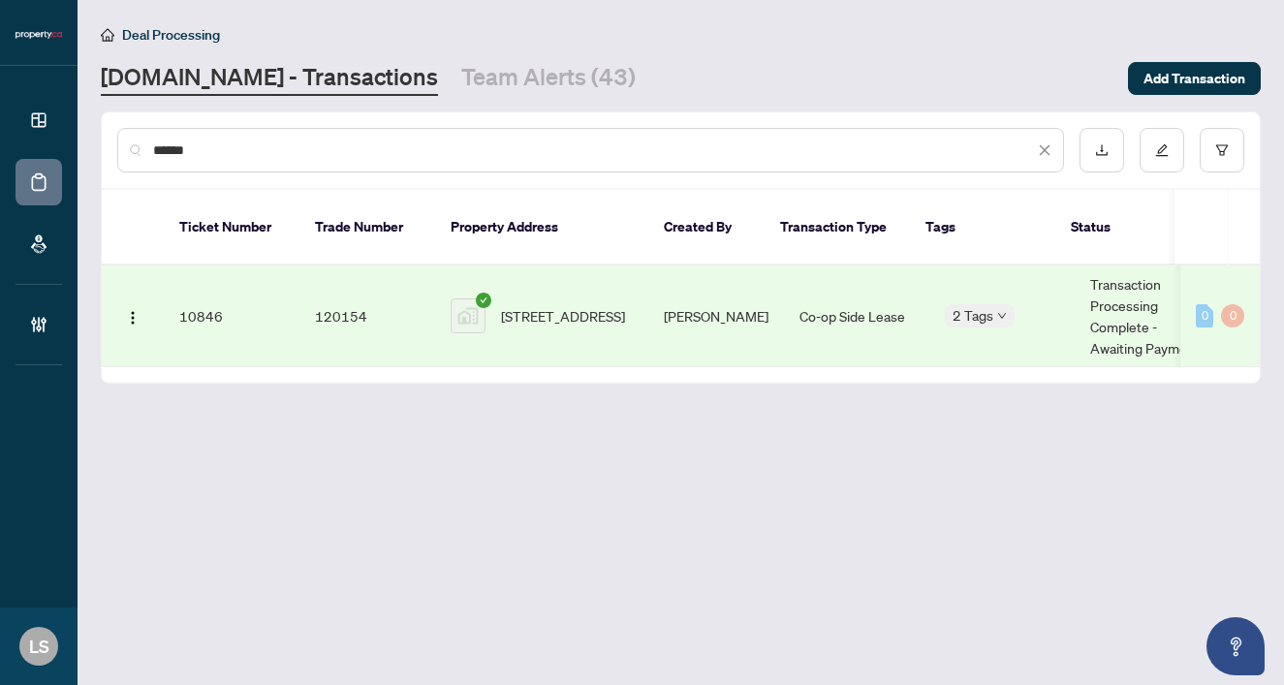
click at [578, 305] on span "1802-51 East Liberty Street, Toronto, ON, Canada" at bounding box center [563, 315] width 124 height 21
click at [462, 141] on input "******" at bounding box center [593, 150] width 881 height 21
click at [215, 150] on input "******" at bounding box center [593, 150] width 881 height 21
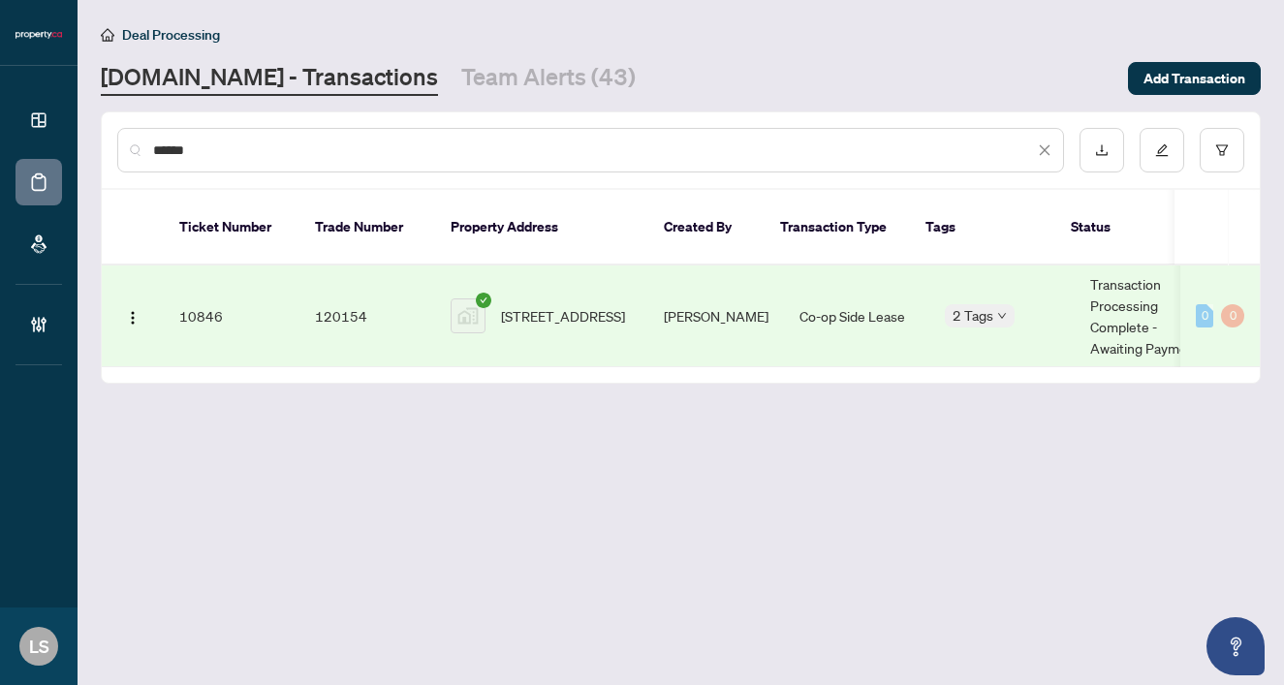
paste input "text"
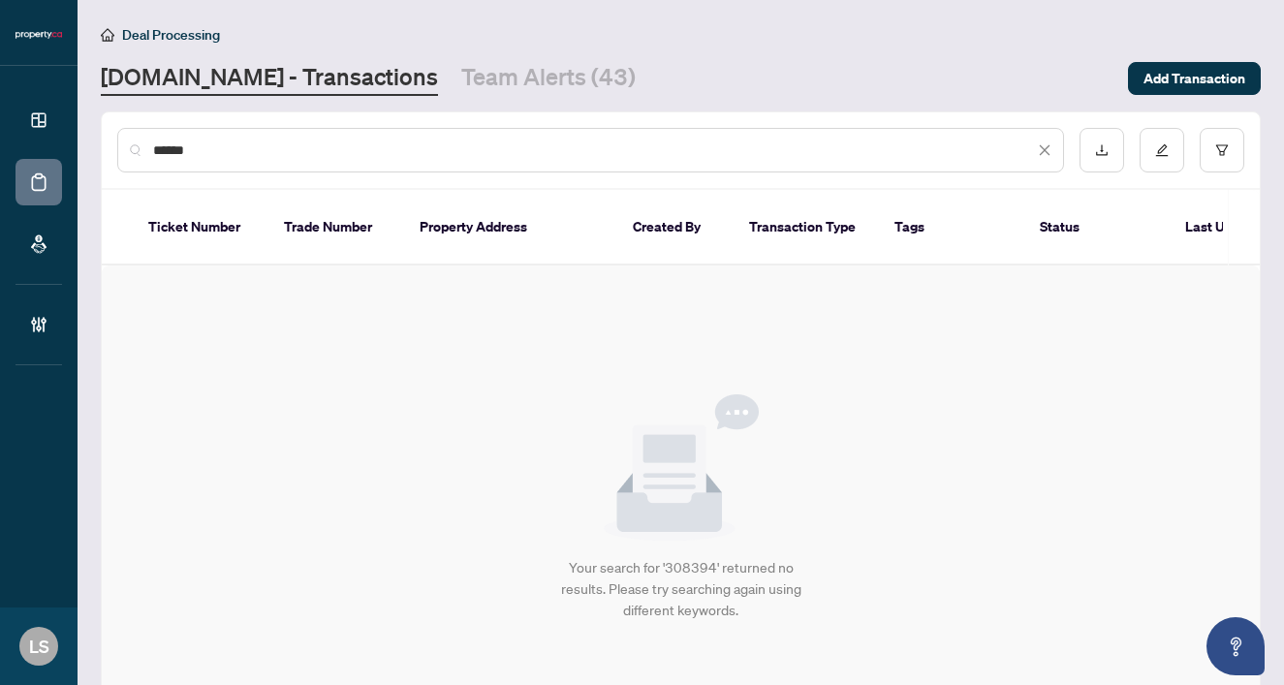
click at [206, 149] on input "******" at bounding box center [593, 150] width 881 height 21
paste input "text"
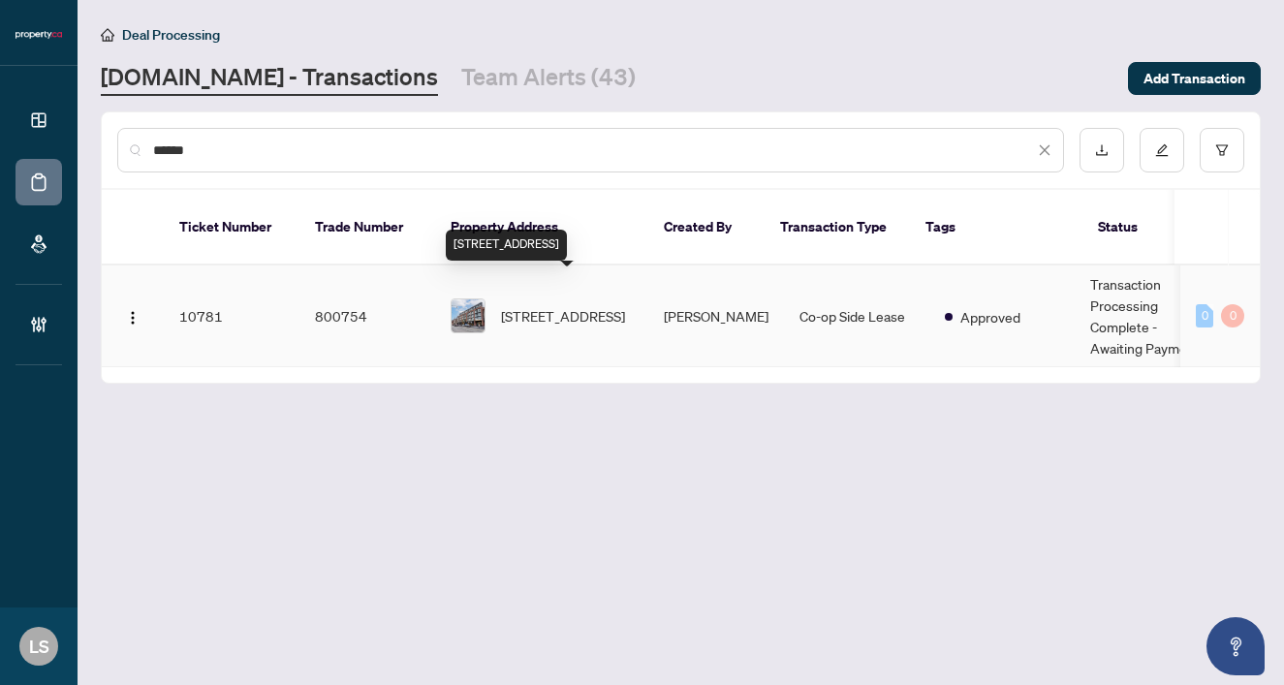
click at [561, 305] on span "414-899 Queen St, Toronto, Ontario M4M 0C8, Canada" at bounding box center [563, 315] width 124 height 21
click at [251, 120] on div "******" at bounding box center [681, 150] width 1158 height 76
click at [214, 153] on input "******" at bounding box center [593, 150] width 881 height 21
paste input "text"
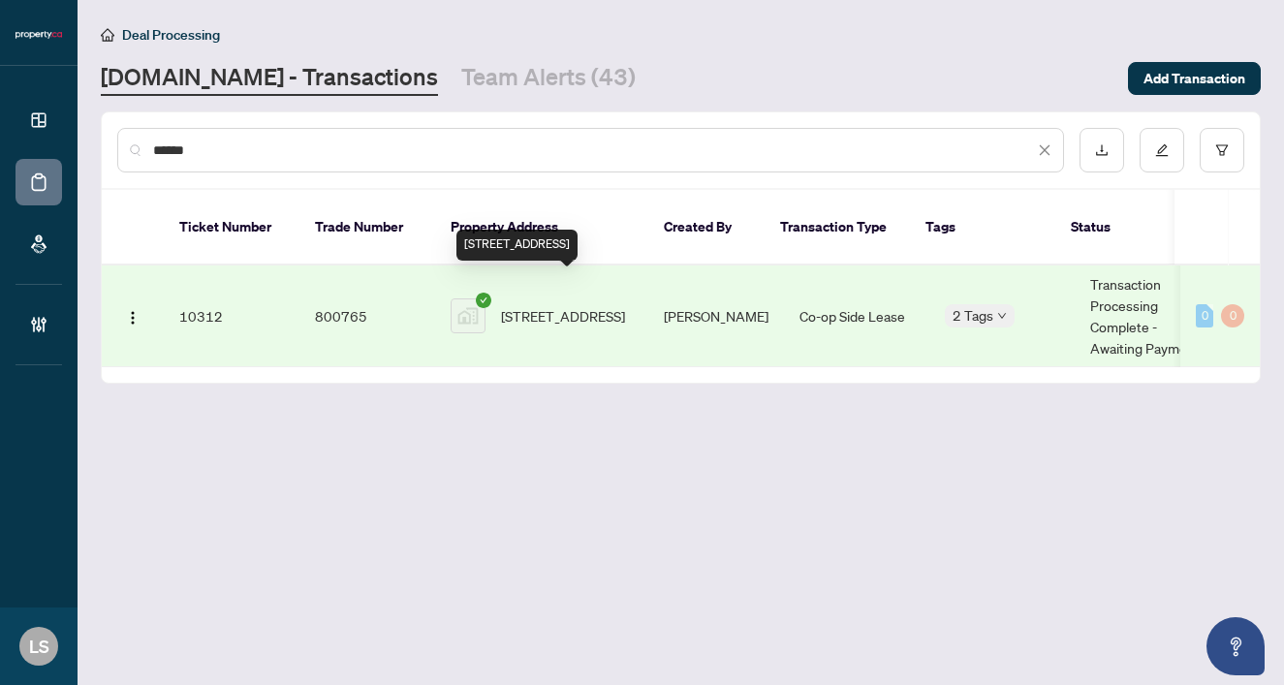
click at [563, 305] on span "115 Blue Jays Way, Toronto, ON, Canada" at bounding box center [563, 315] width 124 height 21
click at [239, 136] on div "******" at bounding box center [590, 150] width 947 height 45
click at [196, 146] on input "******" at bounding box center [593, 150] width 881 height 21
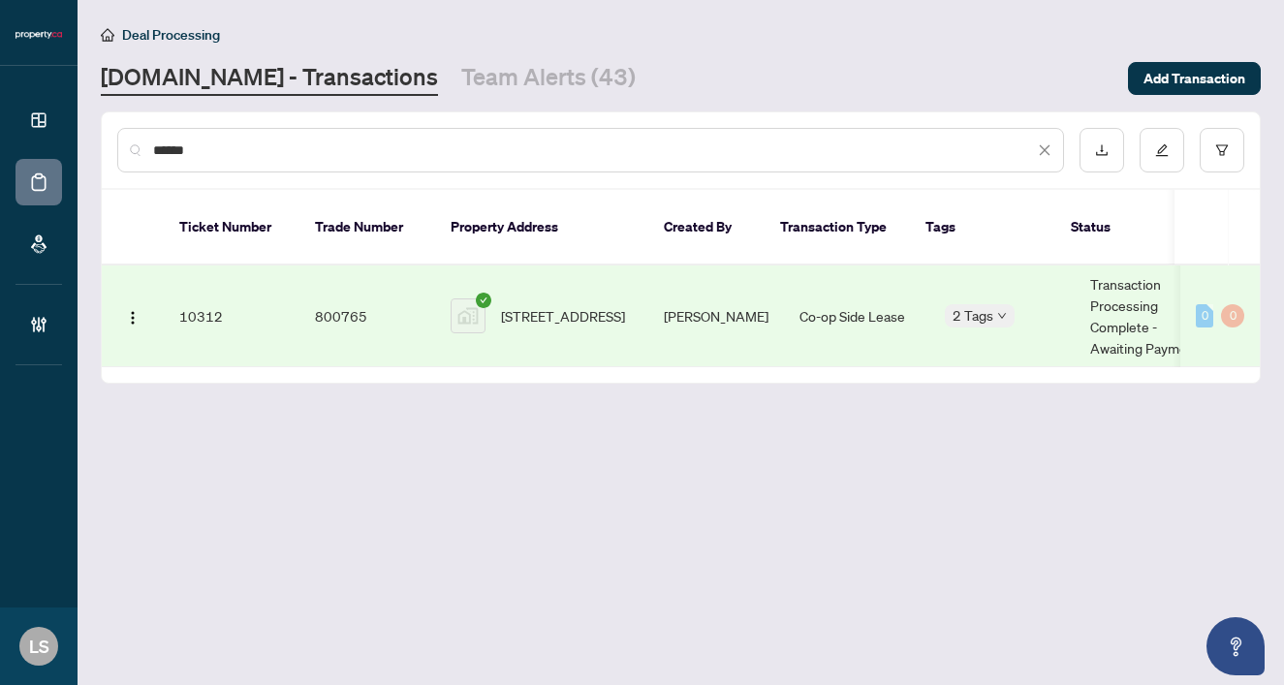
paste input "text"
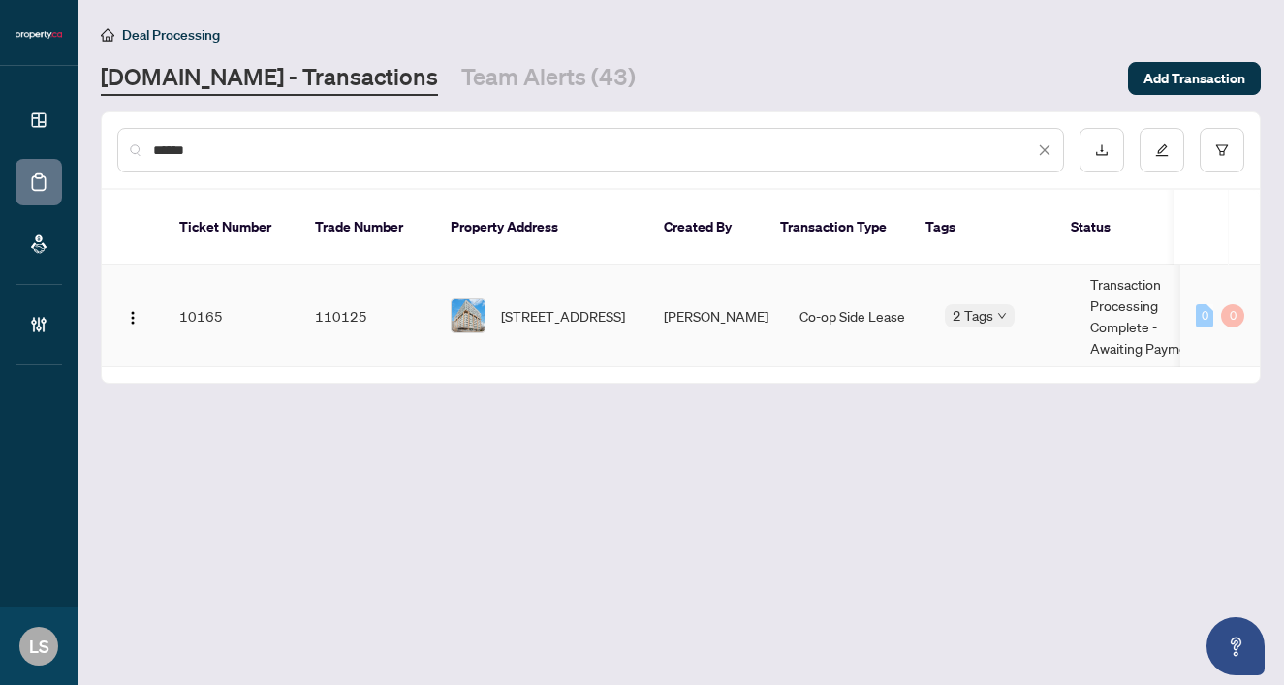
click at [584, 305] on span "1211-2 Fieldway Rd, Toronto, Ontario M8Z 0B9, Canada" at bounding box center [563, 315] width 124 height 21
click at [243, 160] on div "******" at bounding box center [590, 150] width 947 height 45
click at [212, 149] on input "******" at bounding box center [593, 150] width 881 height 21
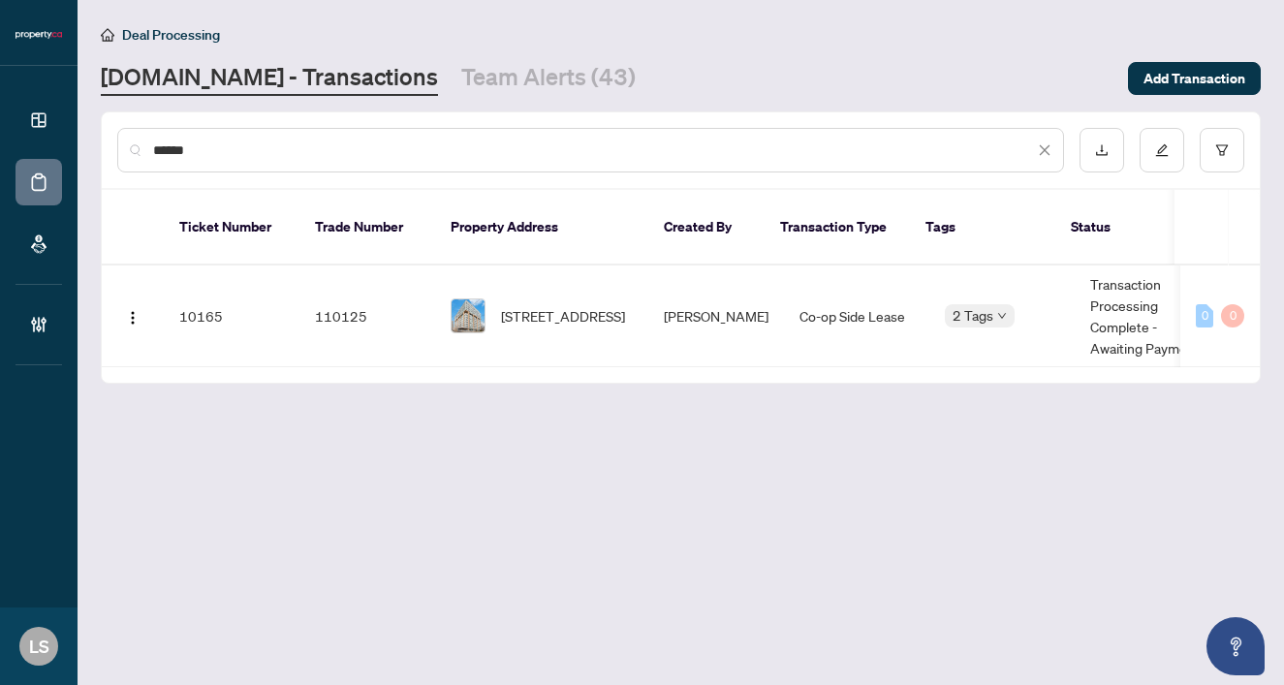
paste input "text"
click at [546, 305] on span "4405-11 Yorkville Ave, Toronto, Ontario M4W 1L2, Canada" at bounding box center [563, 315] width 124 height 21
click at [214, 145] on input "******" at bounding box center [593, 150] width 881 height 21
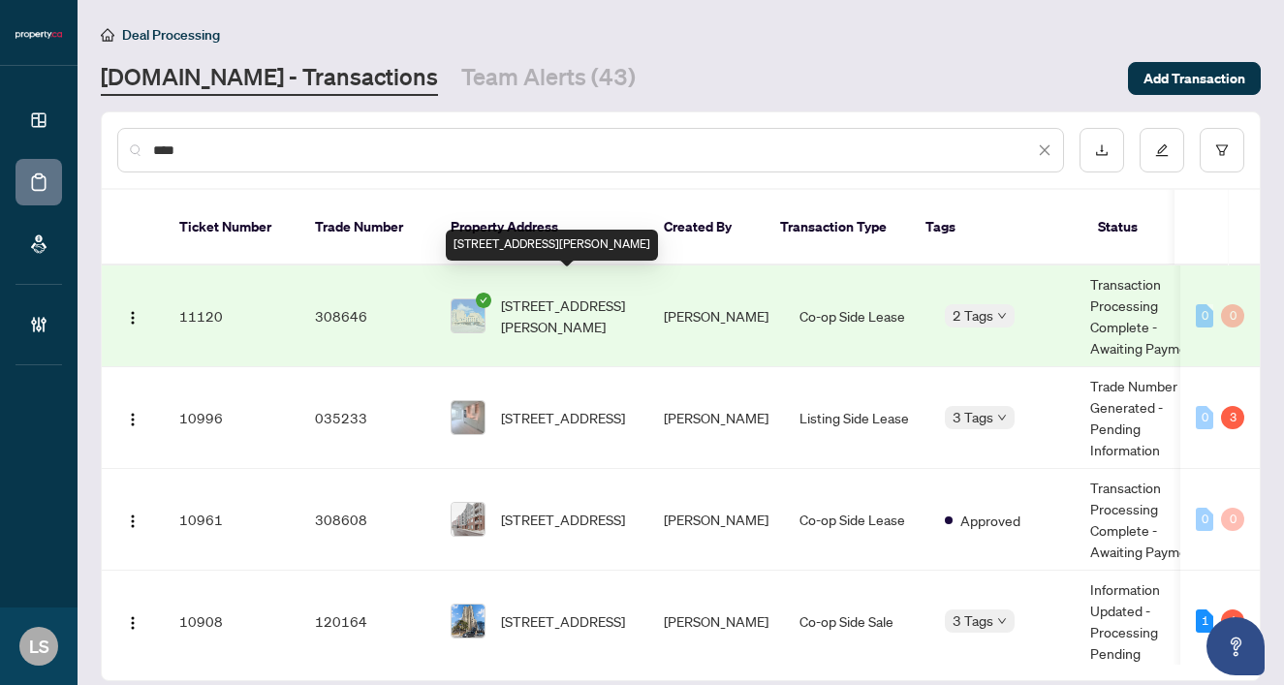
click at [558, 305] on span "622-326 Major Mackenzie Dr, Richmond Hill, Ontario L4C 8T4, Canada" at bounding box center [567, 316] width 132 height 43
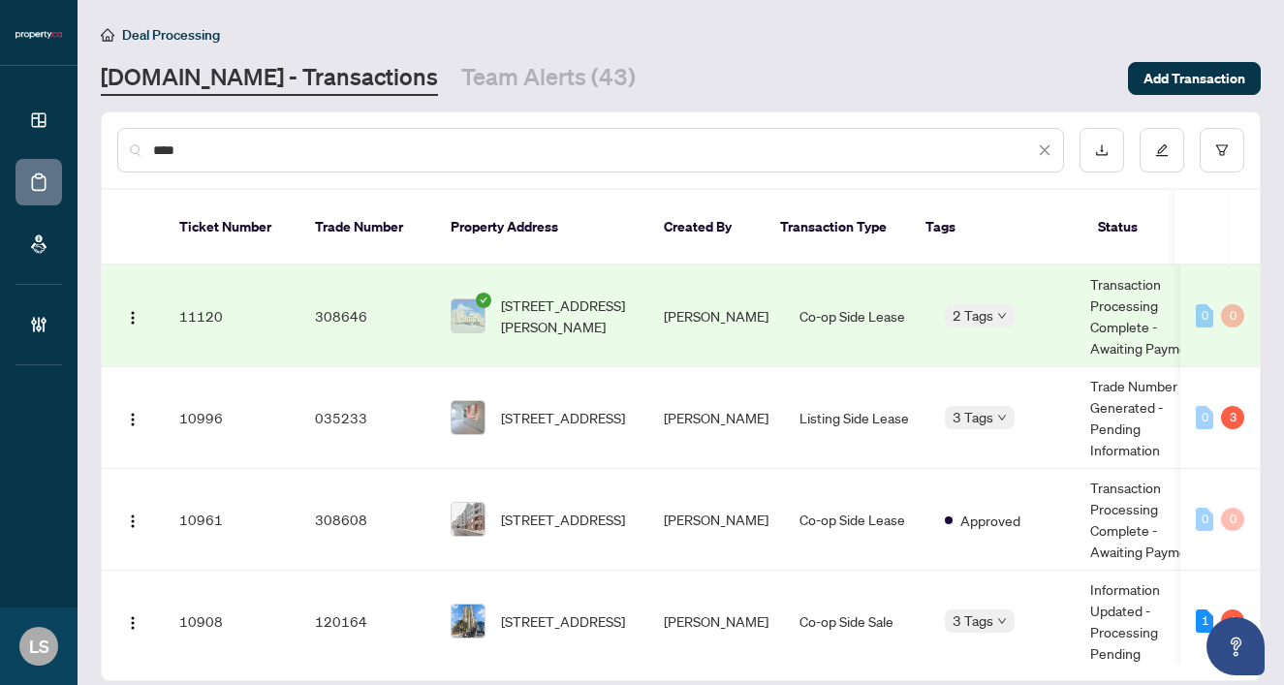
click at [368, 164] on div "***" at bounding box center [590, 150] width 947 height 45
click at [262, 156] on input "***" at bounding box center [593, 150] width 881 height 21
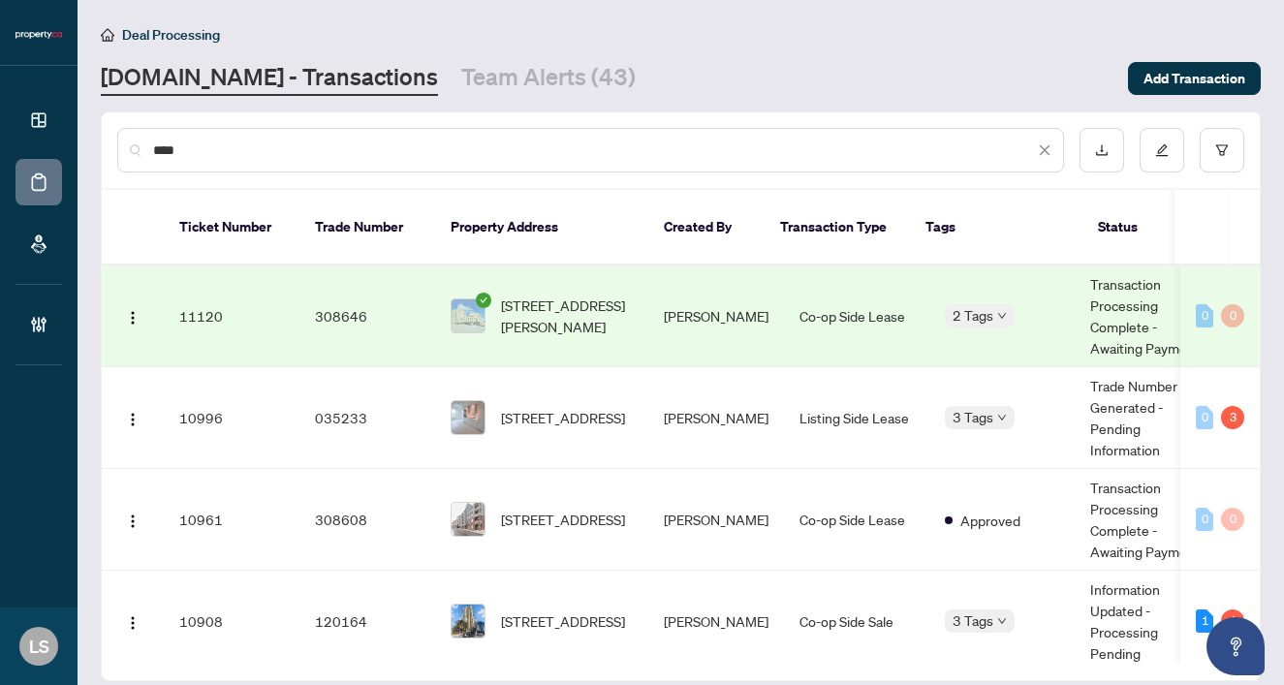
paste input "***"
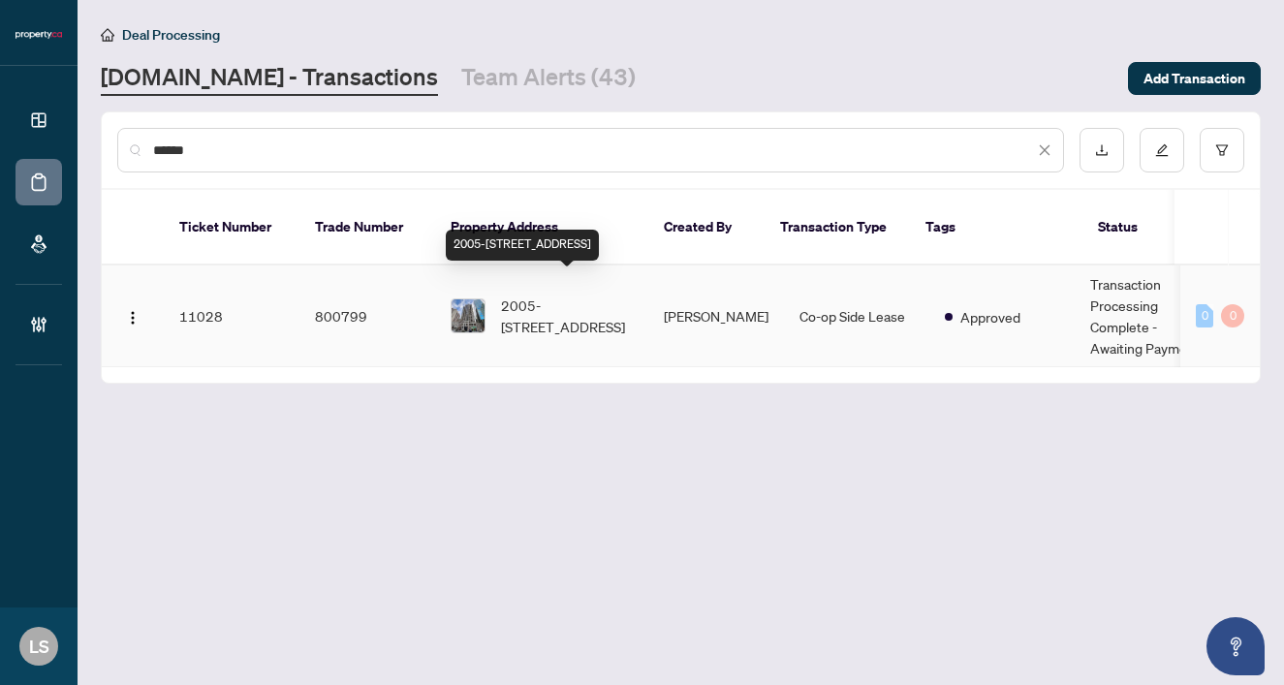
click at [559, 303] on span "2005-55 Bloor St, Toronto, Ontario M4W 3W6, Canada" at bounding box center [567, 316] width 132 height 43
click at [328, 141] on input "******" at bounding box center [593, 150] width 881 height 21
paste input "text"
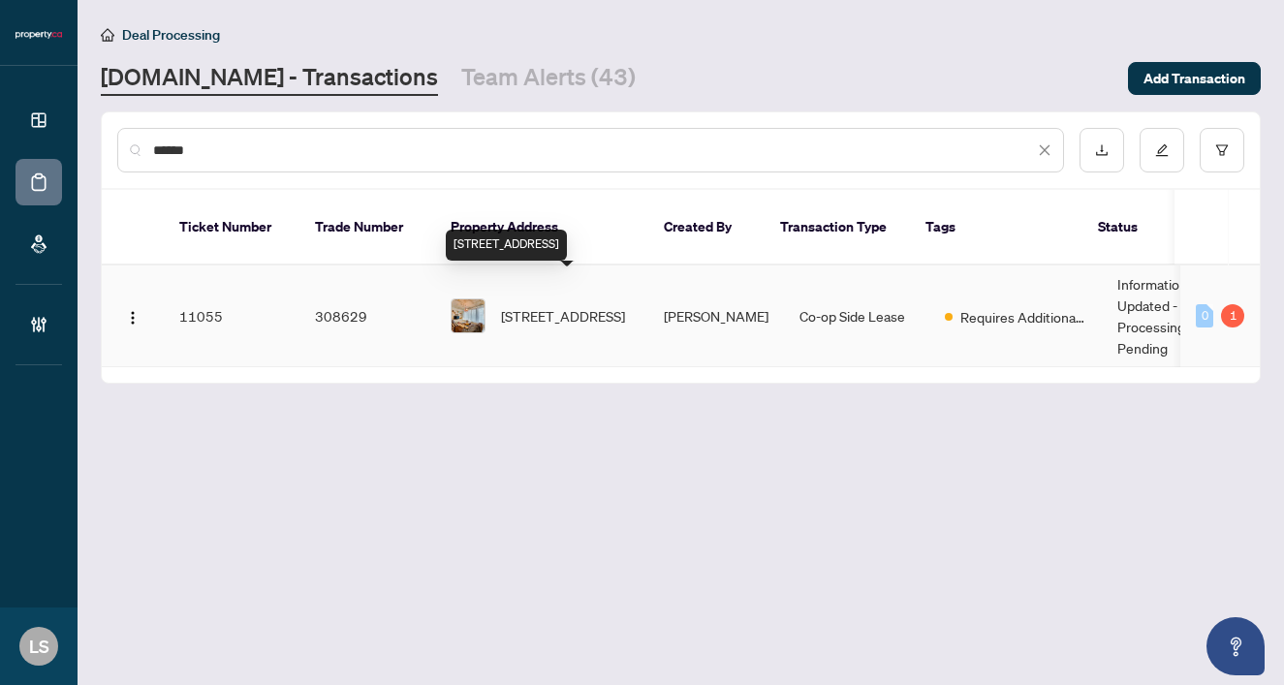
click at [576, 305] on span "606-36 Charlotte St, Toronto, Ontario M5V 3P7, Canada" at bounding box center [563, 315] width 124 height 21
click at [253, 152] on input "******" at bounding box center [593, 150] width 881 height 21
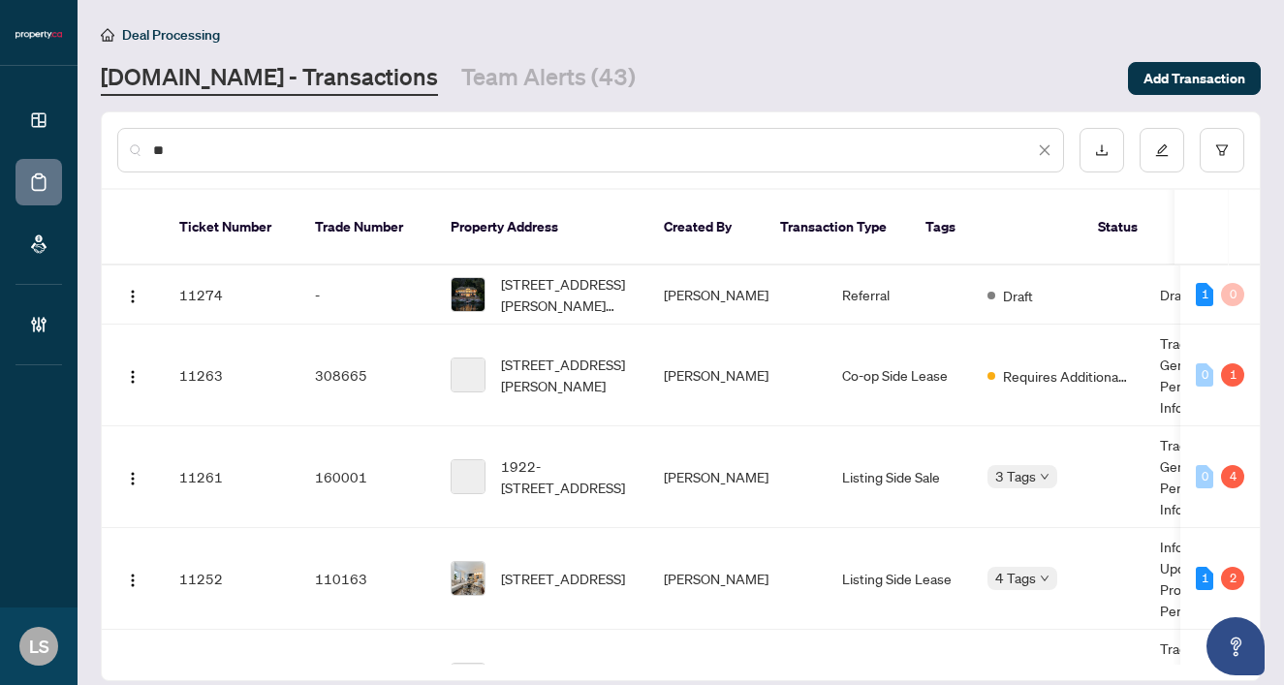
type input "*"
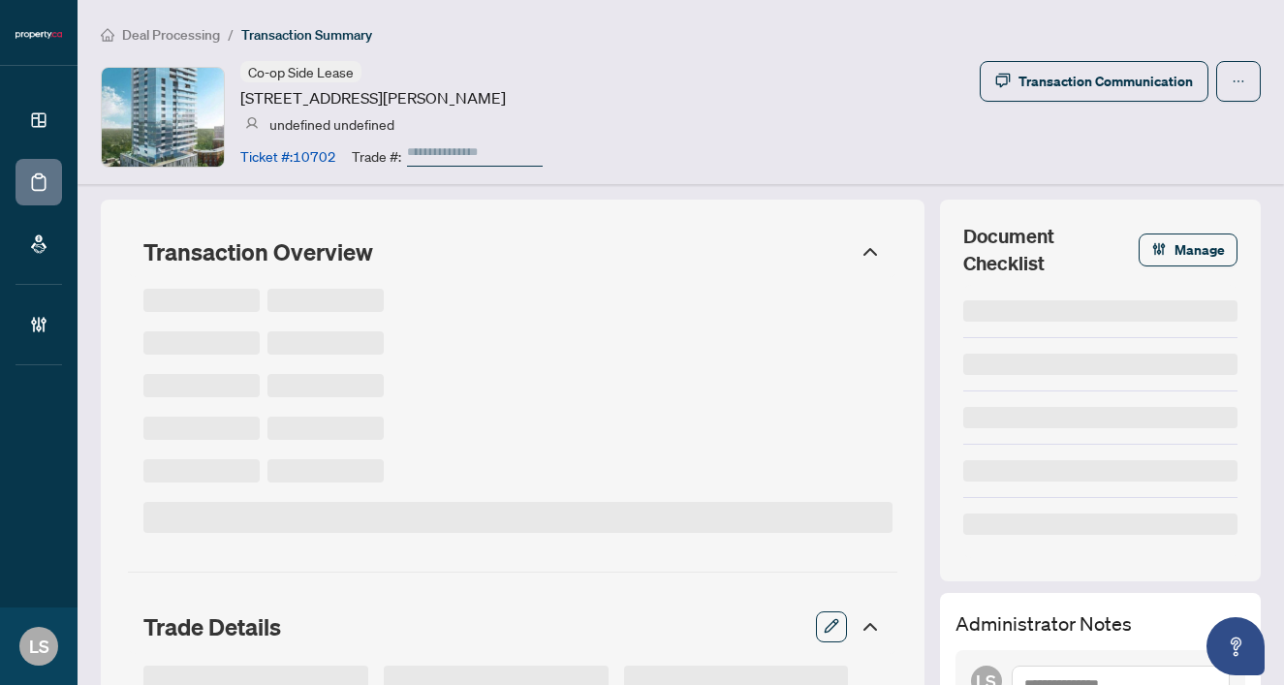
type input "******"
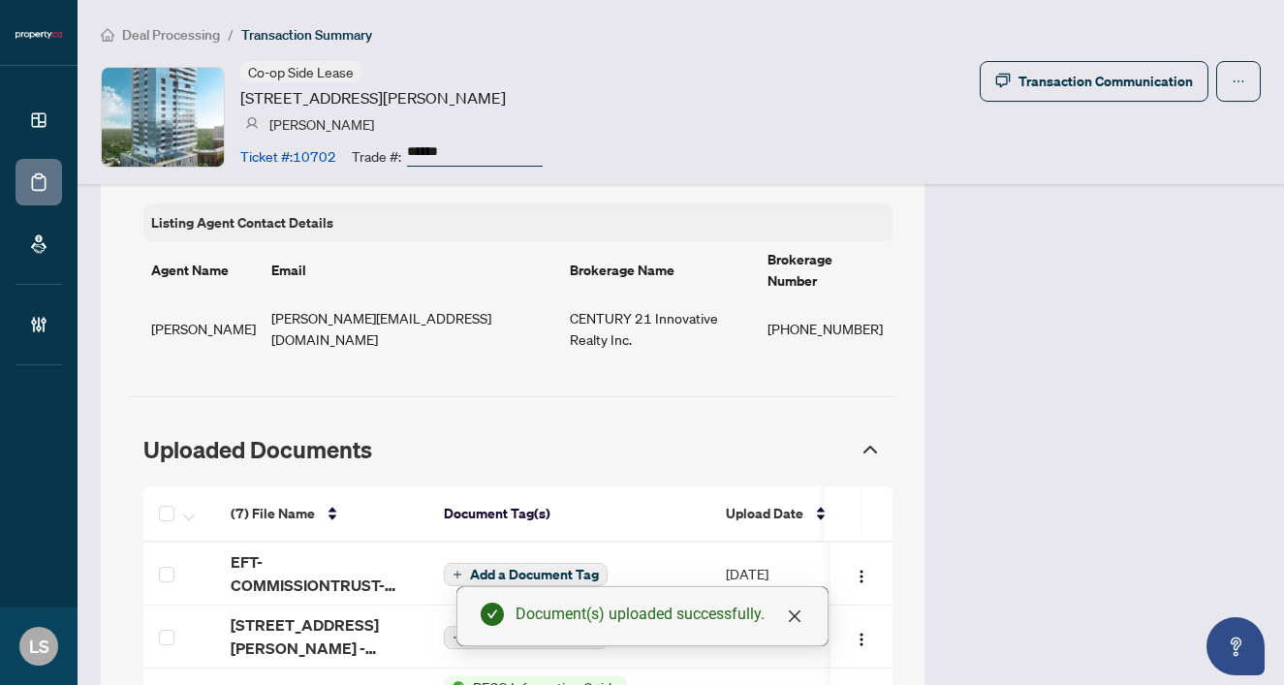
scroll to position [1679, 0]
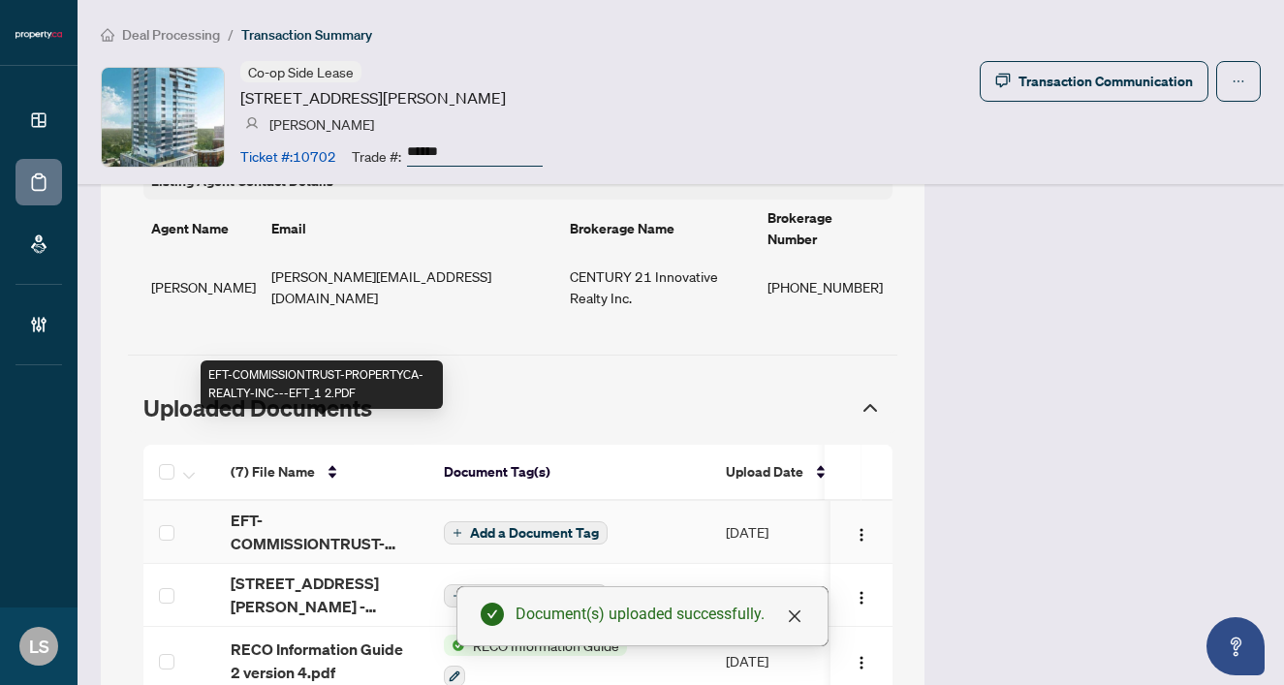
click at [259, 509] on span "EFT-COMMISSIONTRUST-PROPERTYCA-REALTY-INC---EFT_1 2.PDF" at bounding box center [322, 532] width 182 height 47
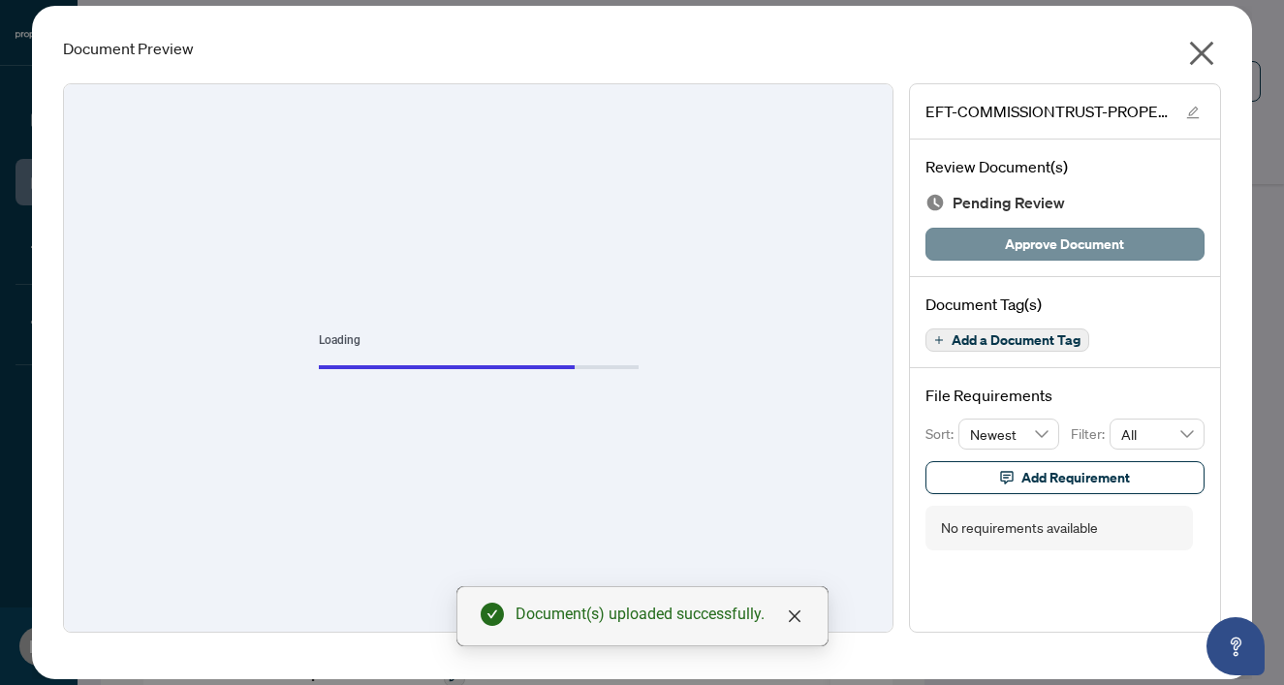
click at [1051, 243] on span "Approve Document" at bounding box center [1064, 244] width 119 height 31
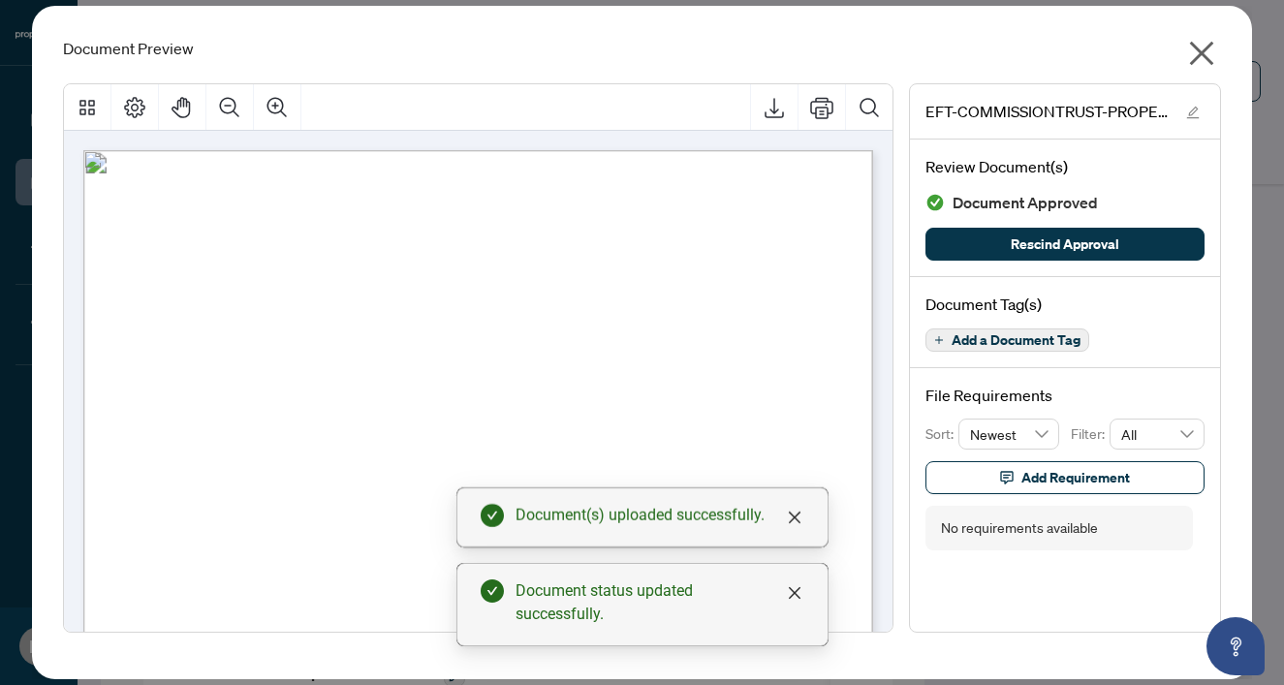
click at [1203, 55] on icon "close" at bounding box center [1202, 54] width 24 height 24
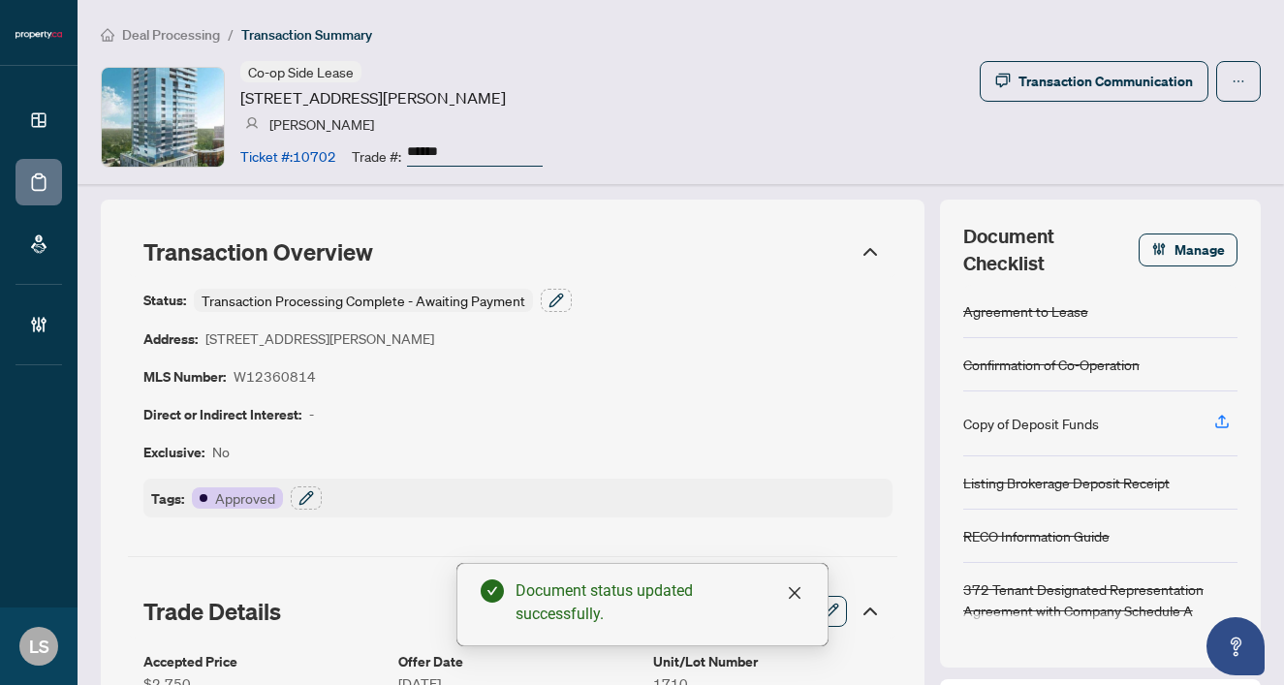
scroll to position [0, 0]
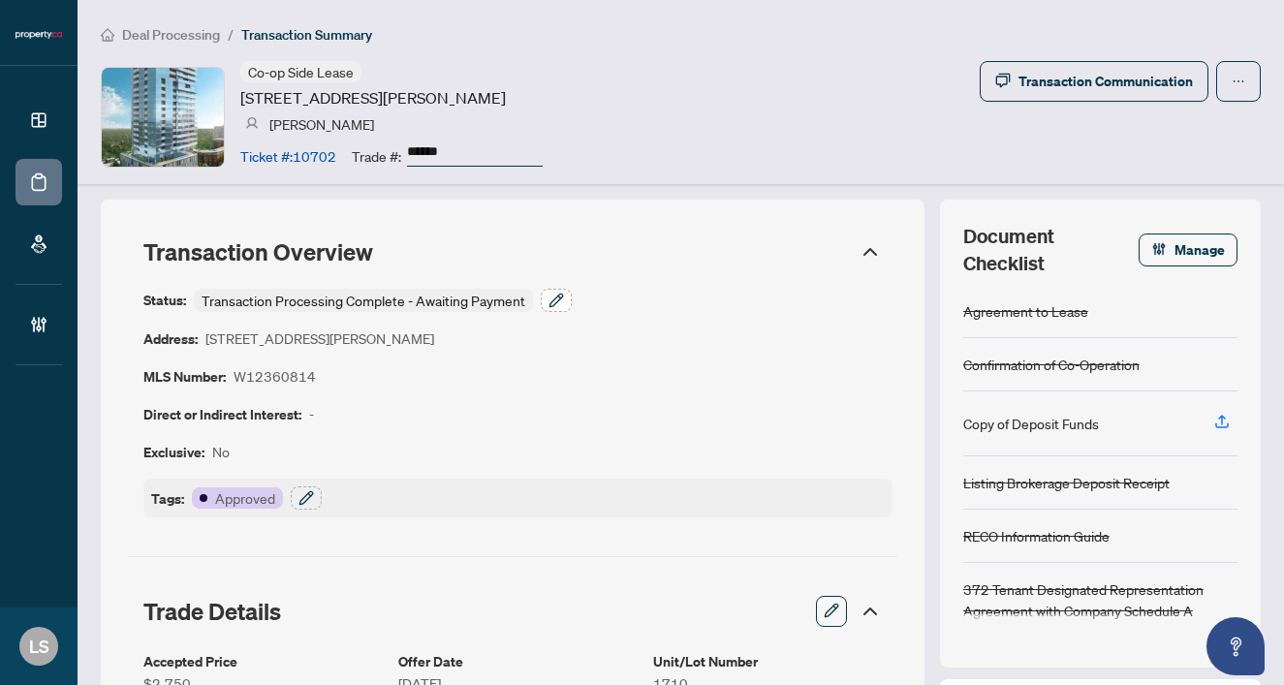
click at [559, 295] on icon "button" at bounding box center [556, 301] width 16 height 16
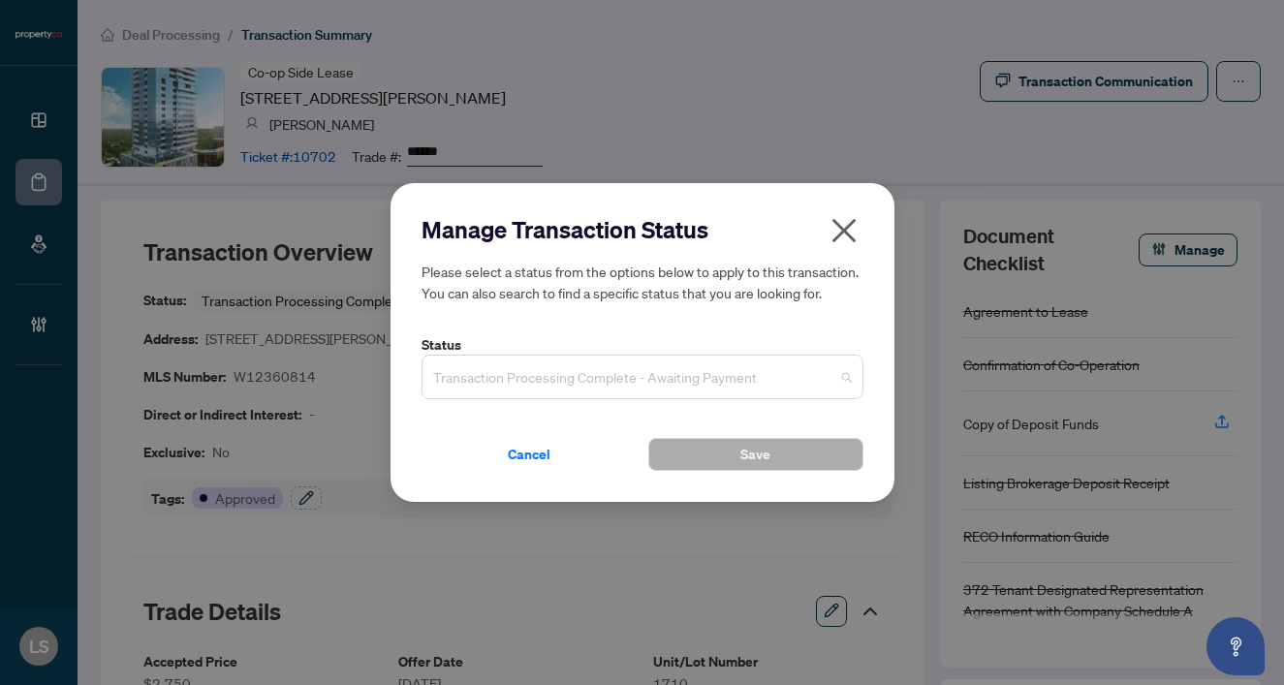
click at [495, 373] on span "Transaction Processing Complete - Awaiting Payment" at bounding box center [642, 377] width 419 height 37
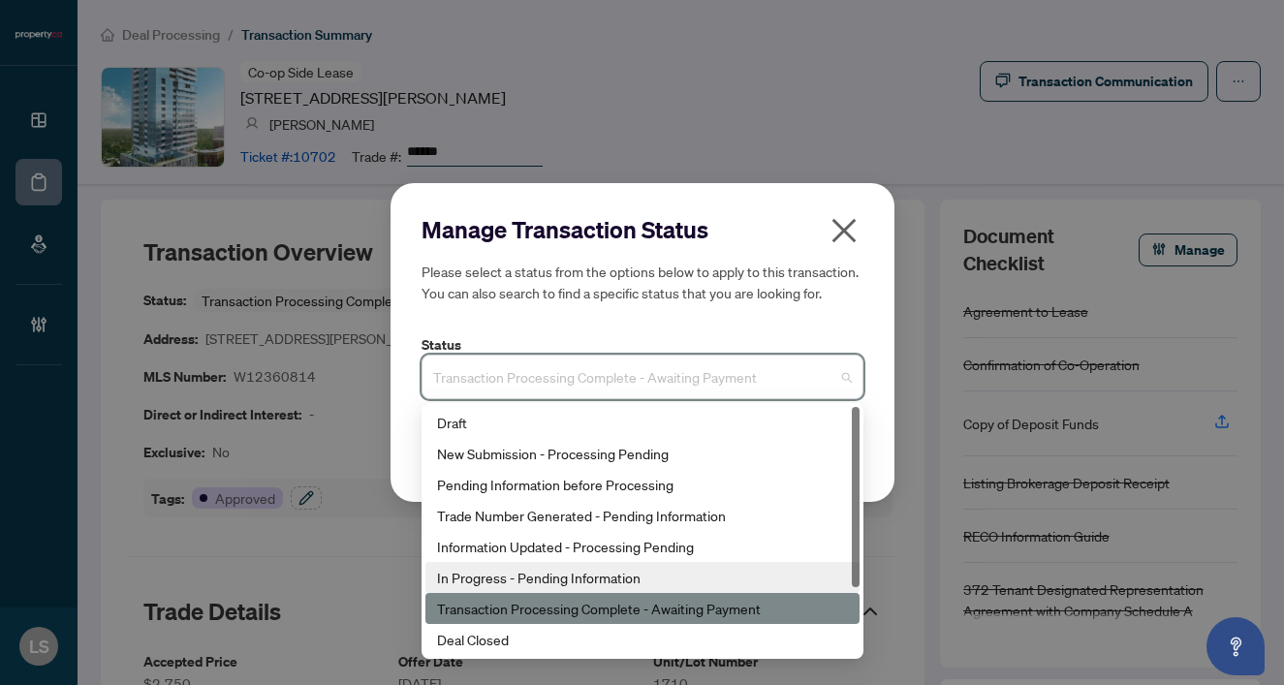
scroll to position [93, 0]
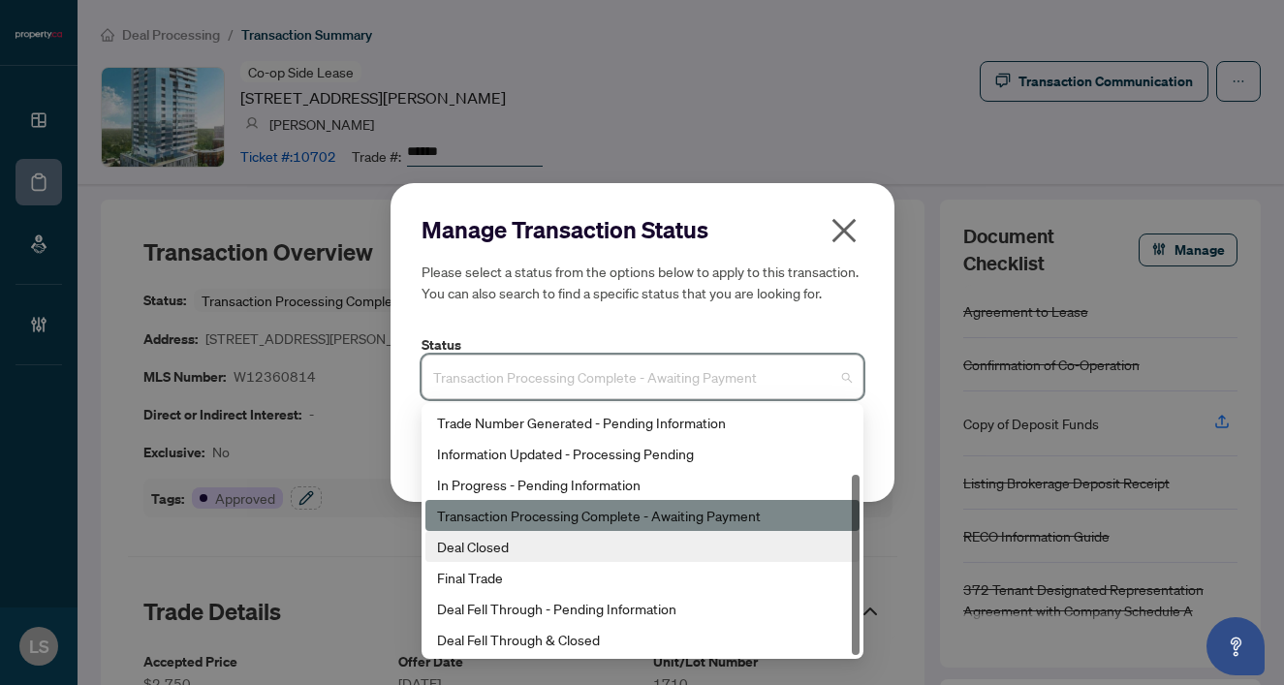
click at [458, 547] on div "Deal Closed" at bounding box center [642, 546] width 411 height 21
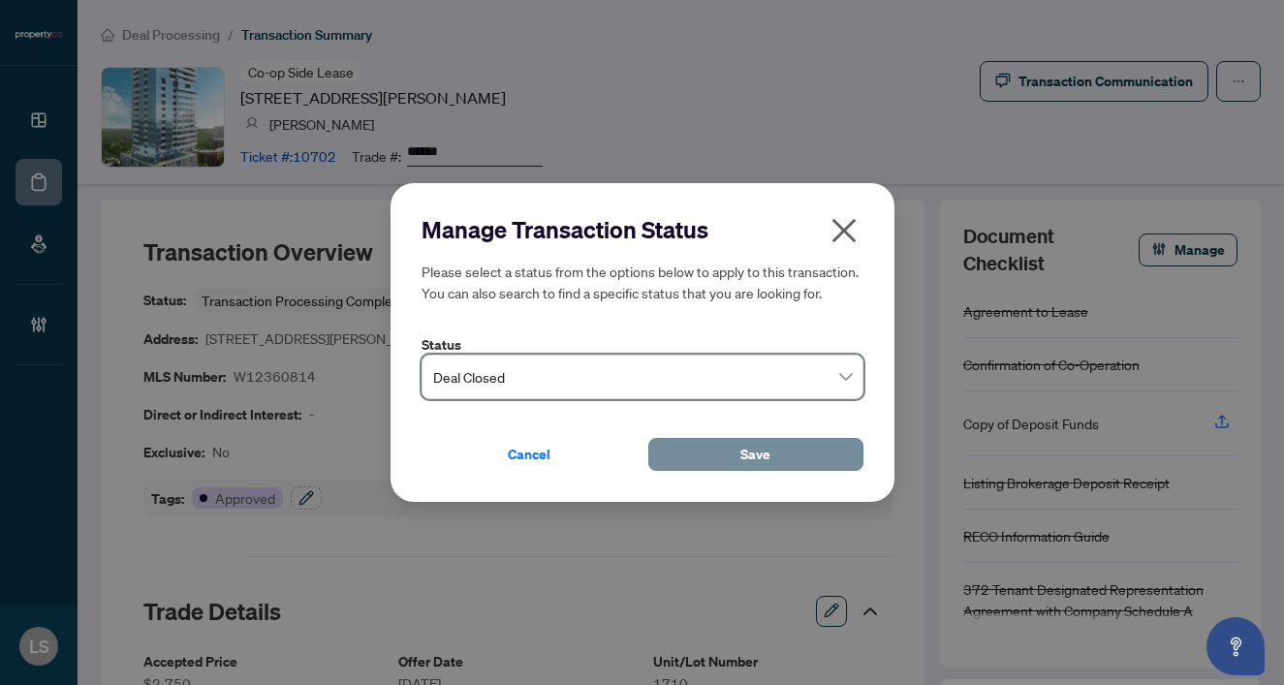
click at [659, 465] on button "Save" at bounding box center [755, 454] width 215 height 33
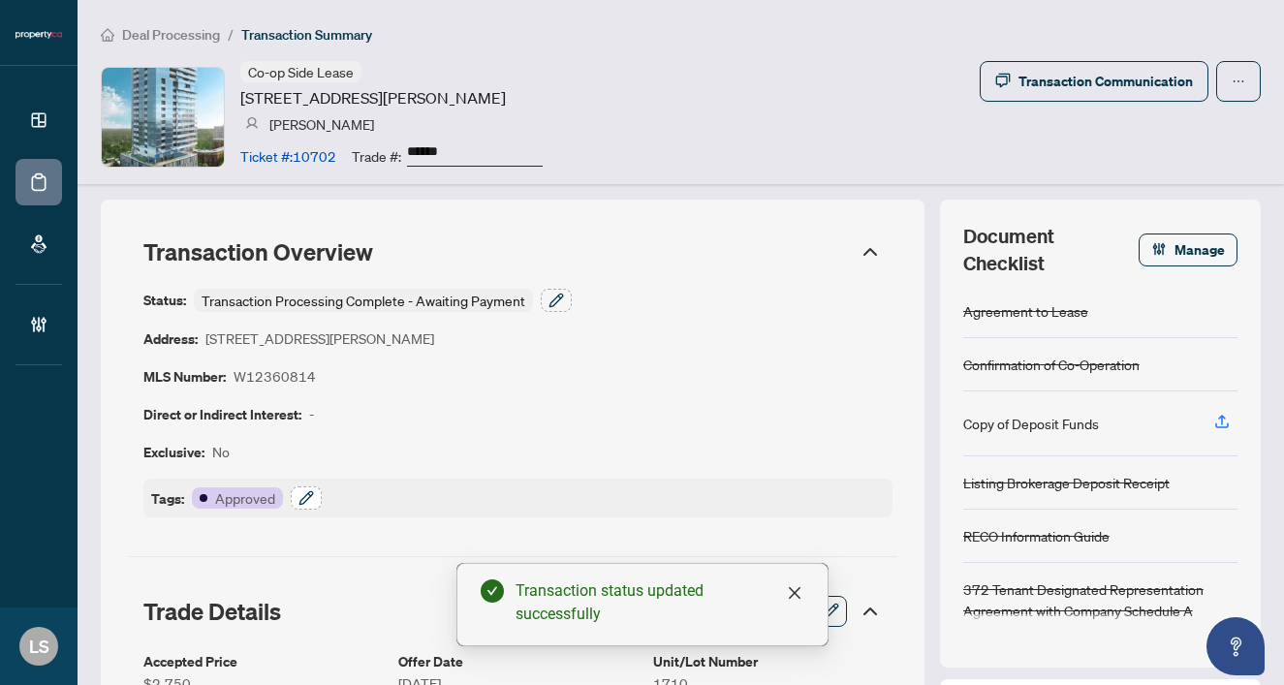
click at [313, 491] on icon "button" at bounding box center [306, 498] width 16 height 16
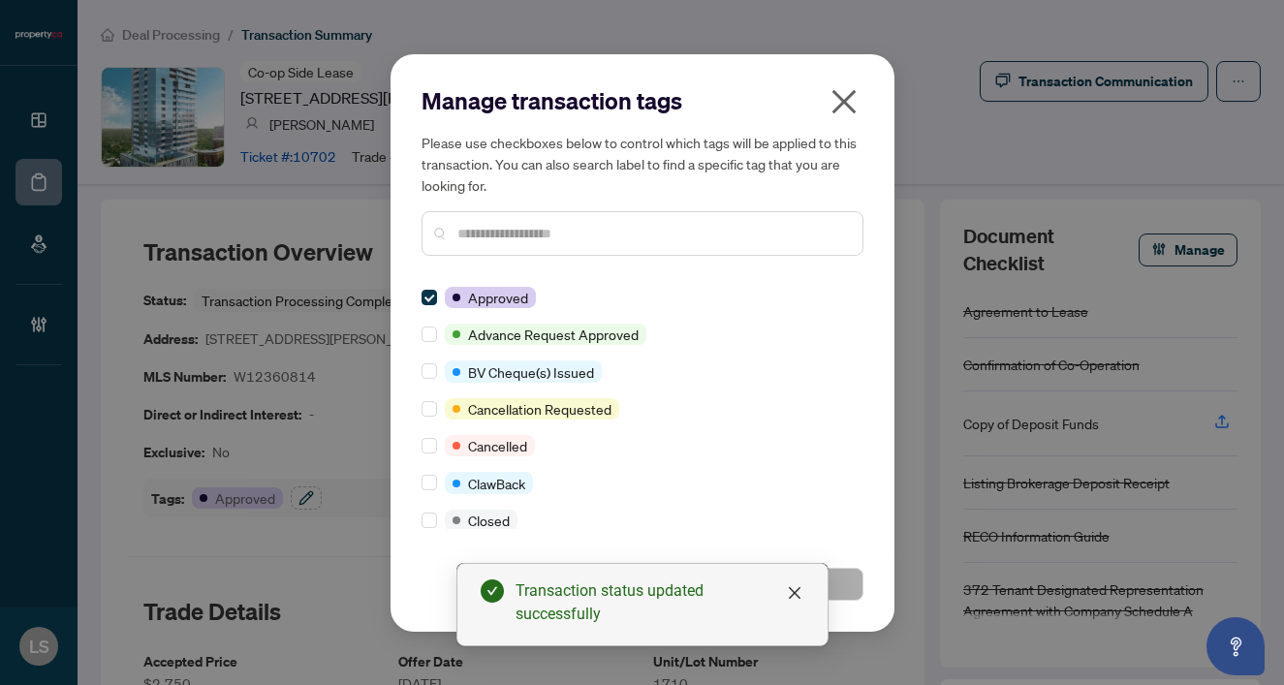
click at [477, 239] on input "text" at bounding box center [652, 233] width 390 height 21
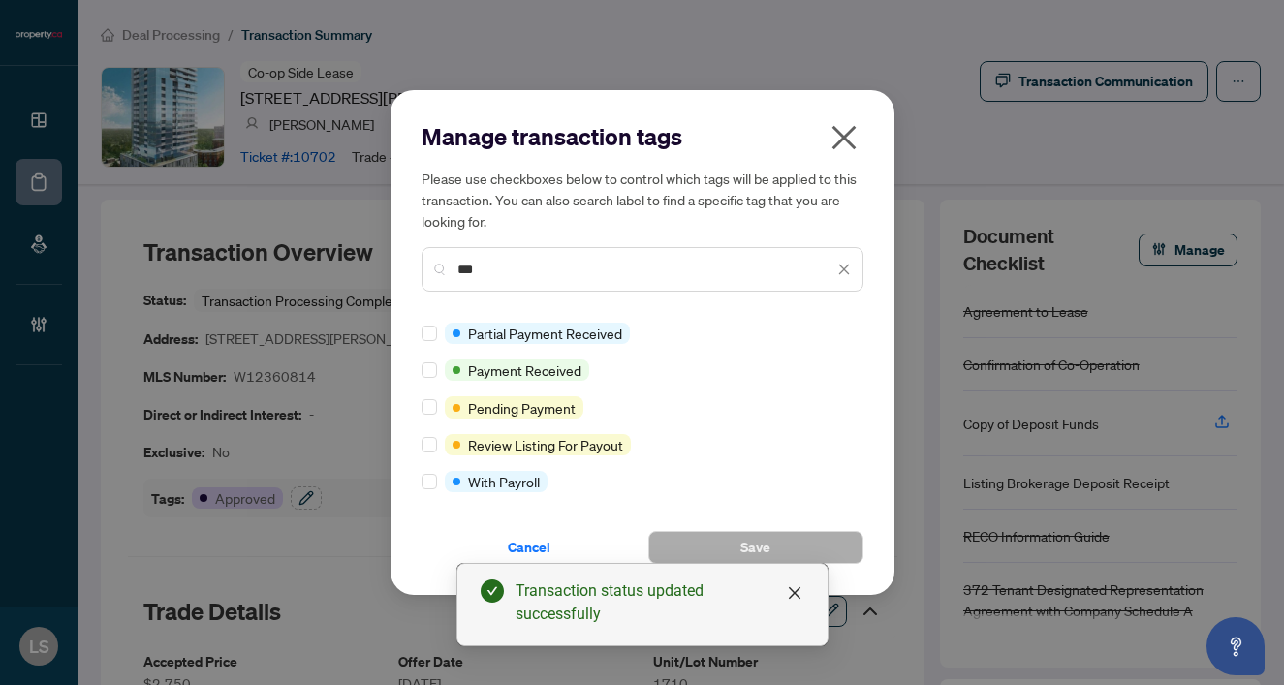
type input "***"
click at [437, 373] on div at bounding box center [433, 369] width 23 height 21
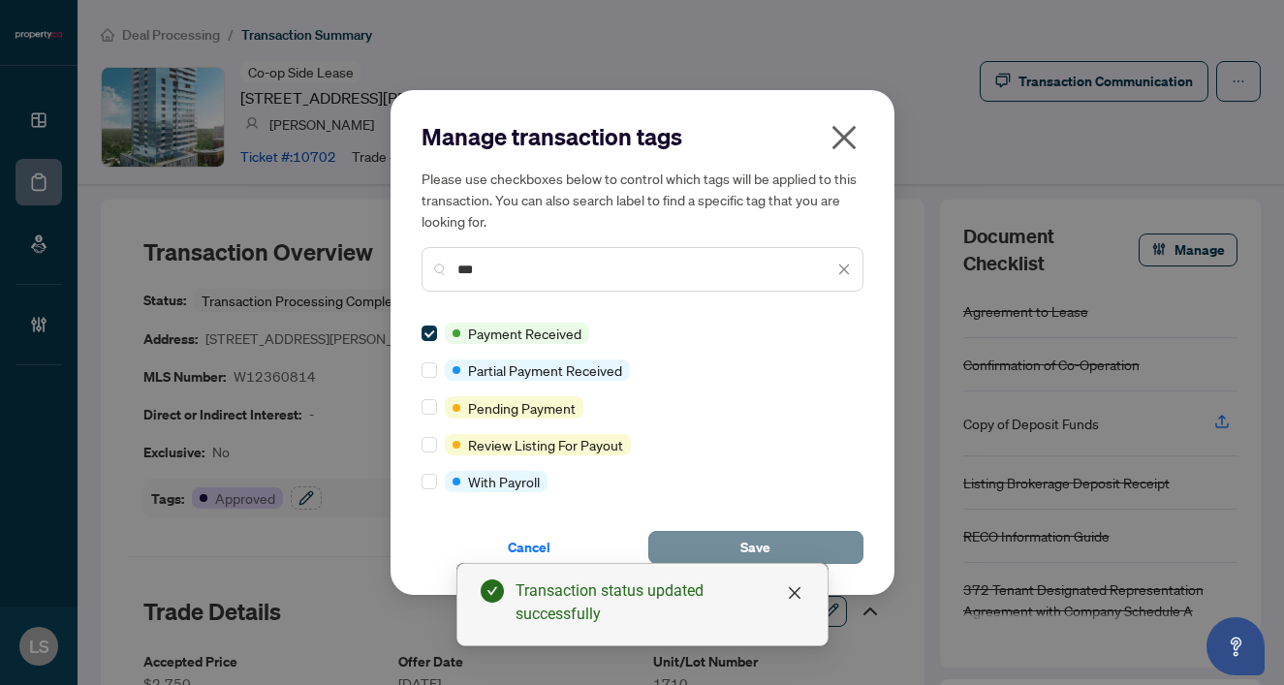
click at [777, 537] on button "Save" at bounding box center [755, 547] width 215 height 33
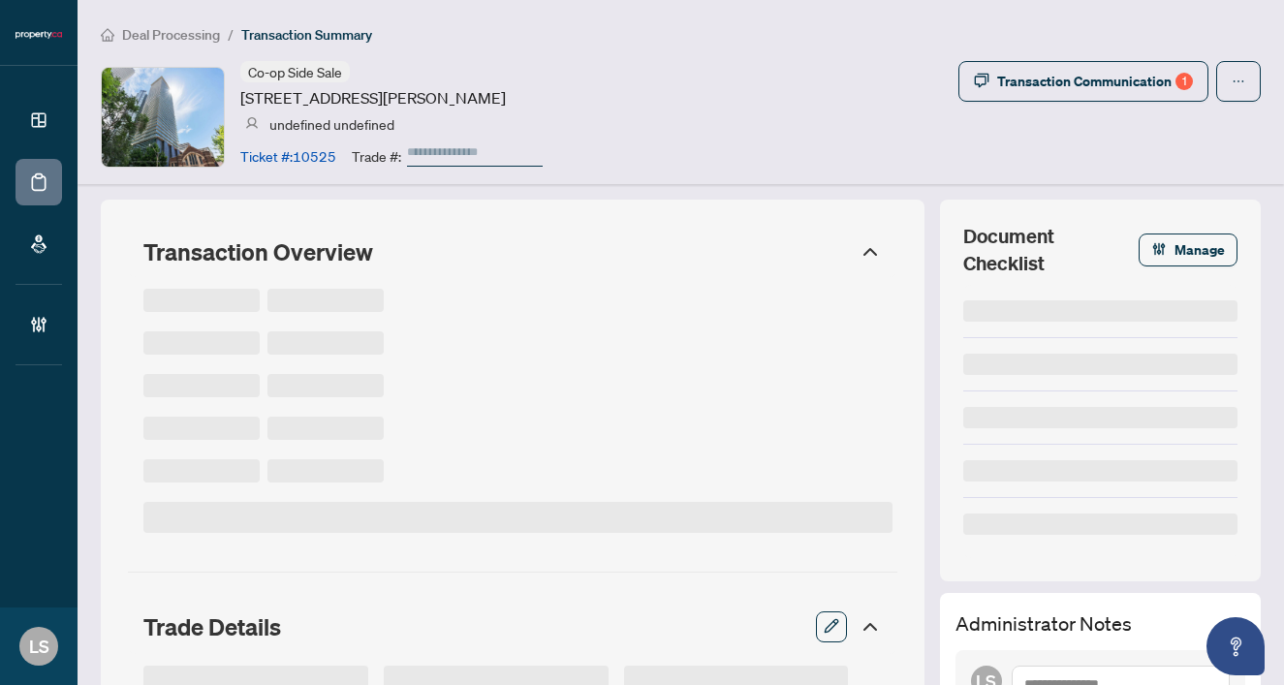
type input "******"
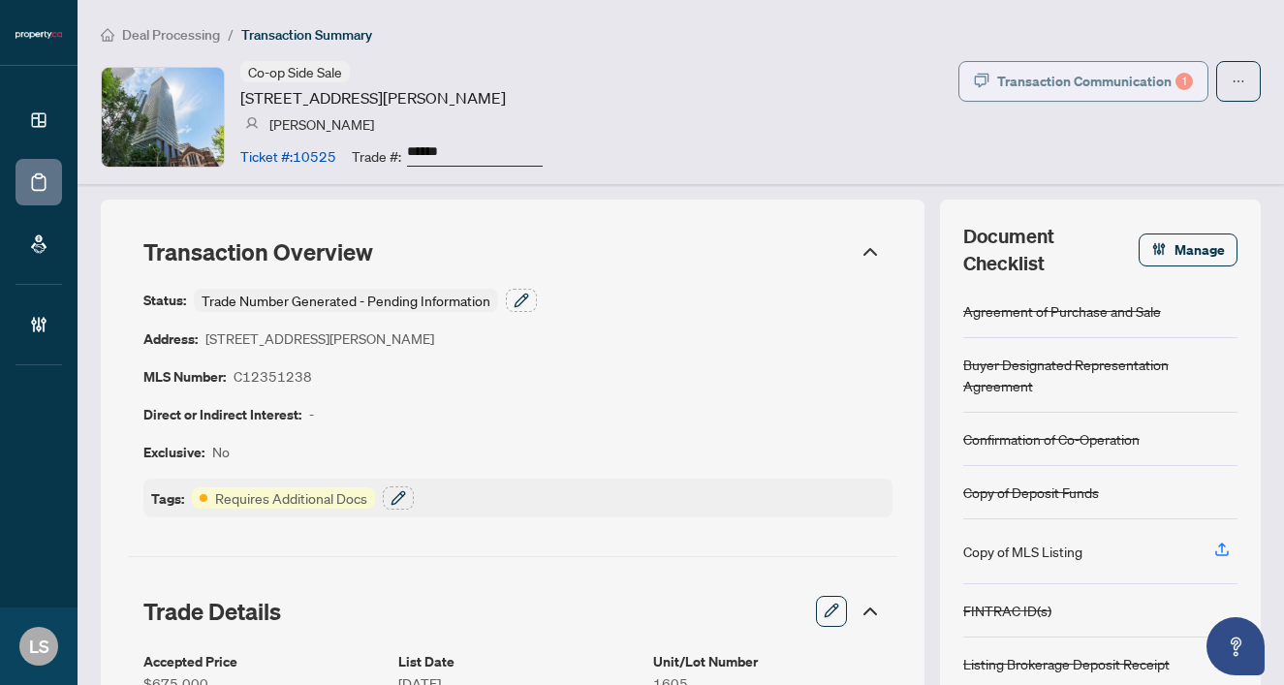
click at [1103, 80] on div "Transaction Communication 1" at bounding box center [1095, 81] width 196 height 31
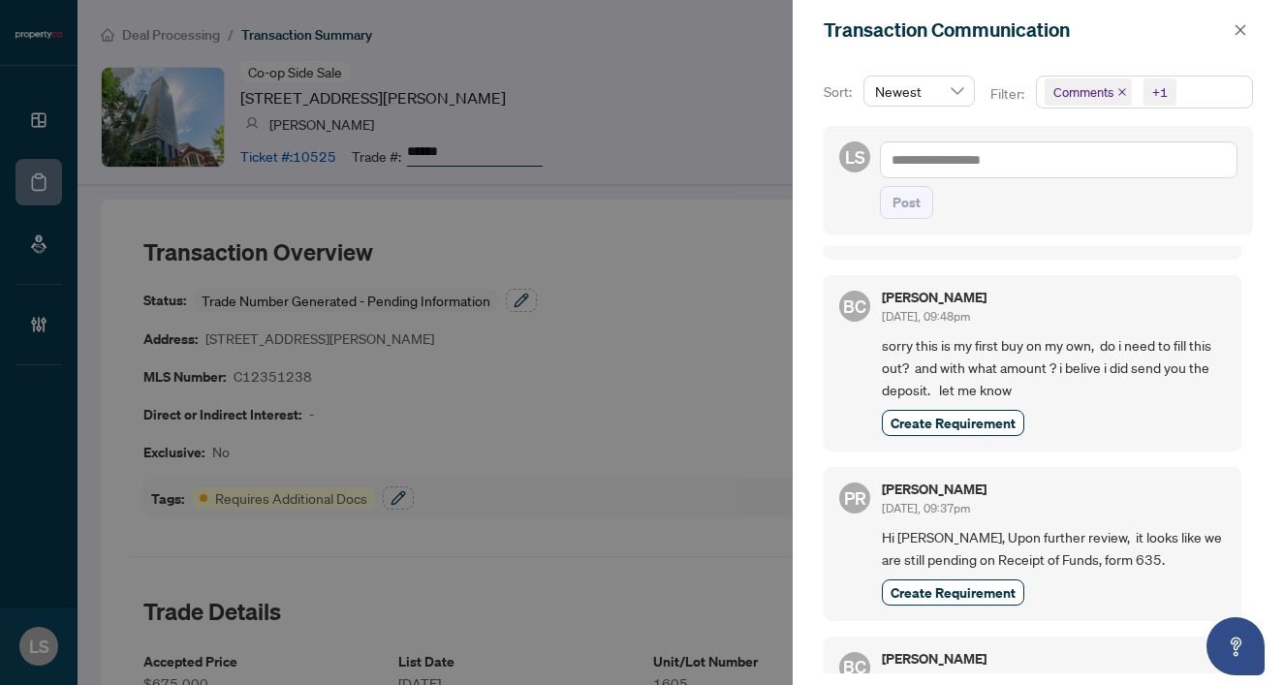
scroll to position [244, 0]
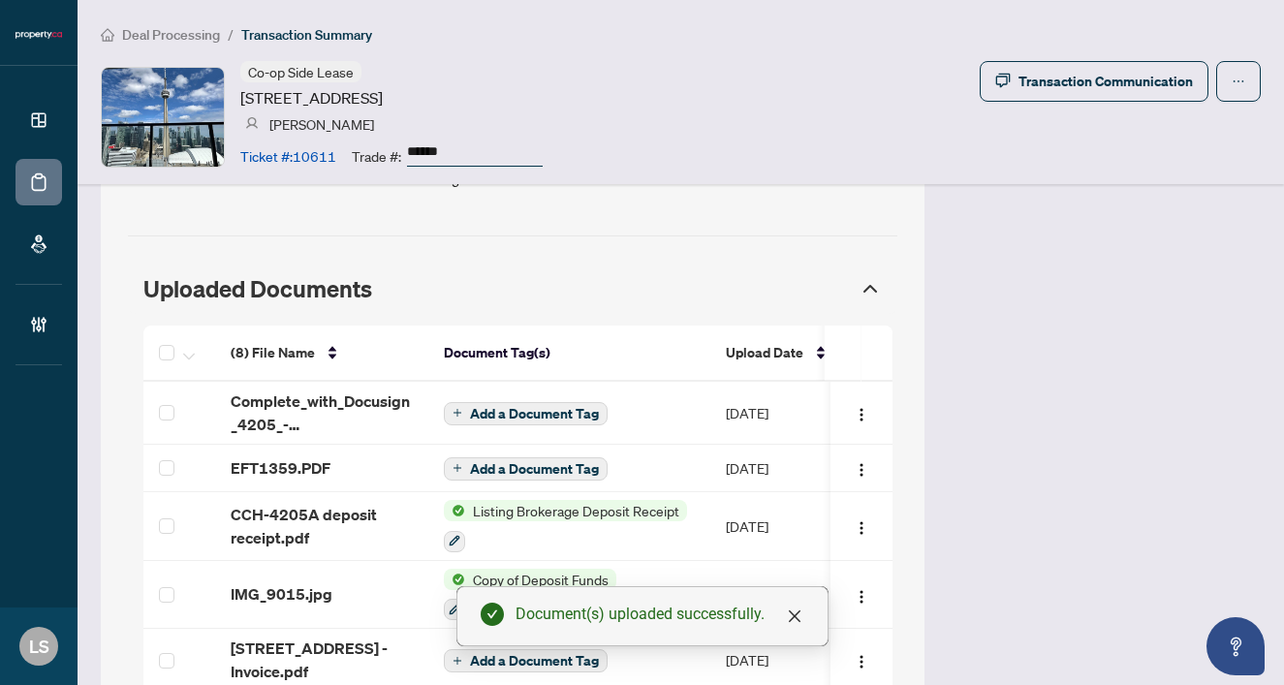
scroll to position [1771, 0]
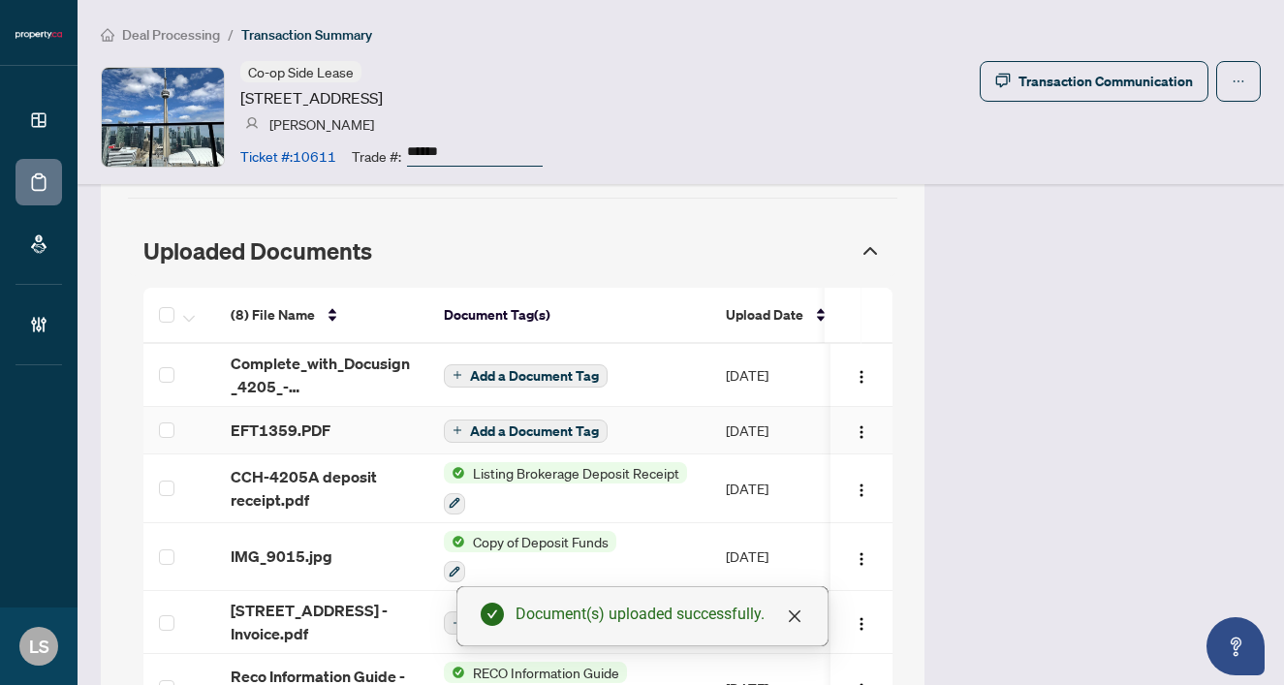
click at [260, 419] on span "EFT1359.PDF" at bounding box center [281, 430] width 100 height 23
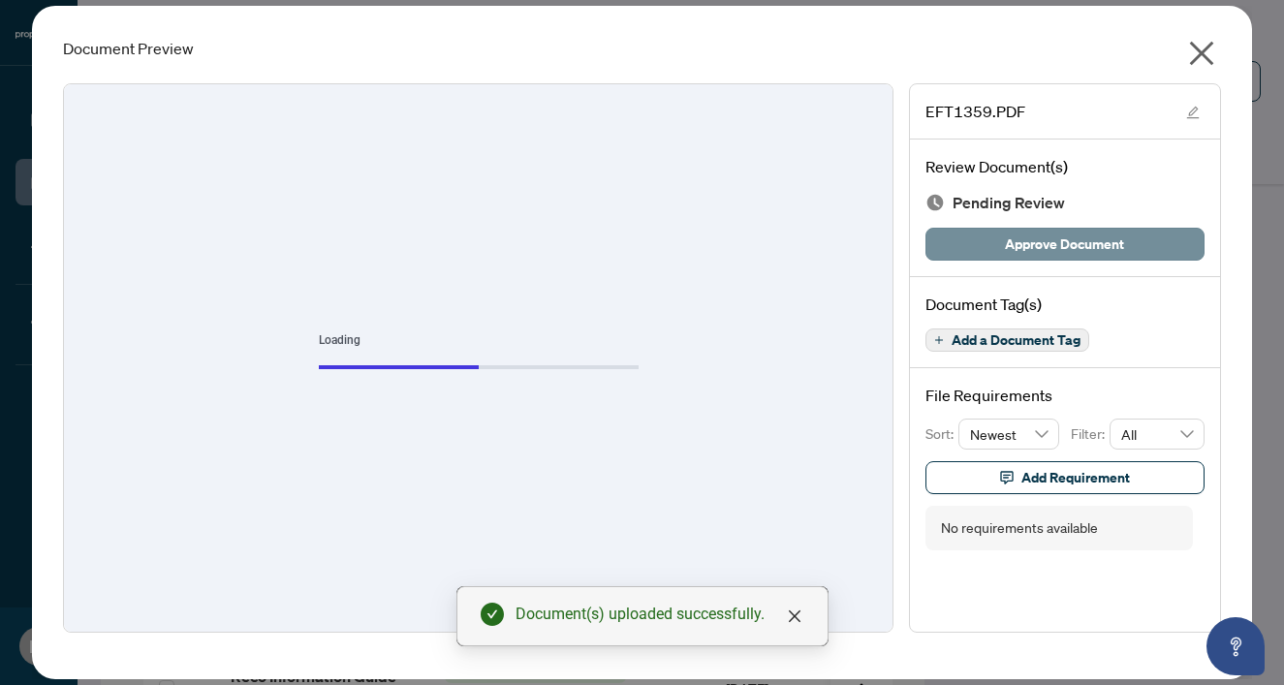
click at [1050, 239] on span "Approve Document" at bounding box center [1064, 244] width 119 height 31
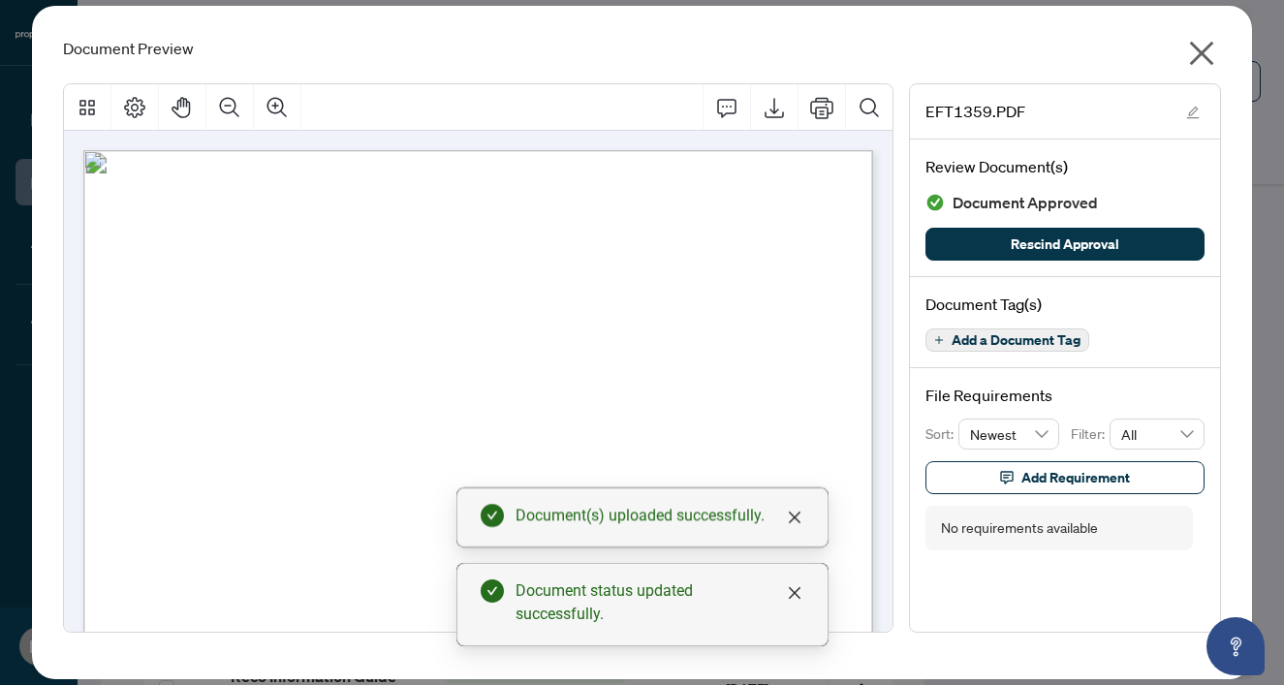
click at [1200, 52] on icon "close" at bounding box center [1202, 54] width 24 height 24
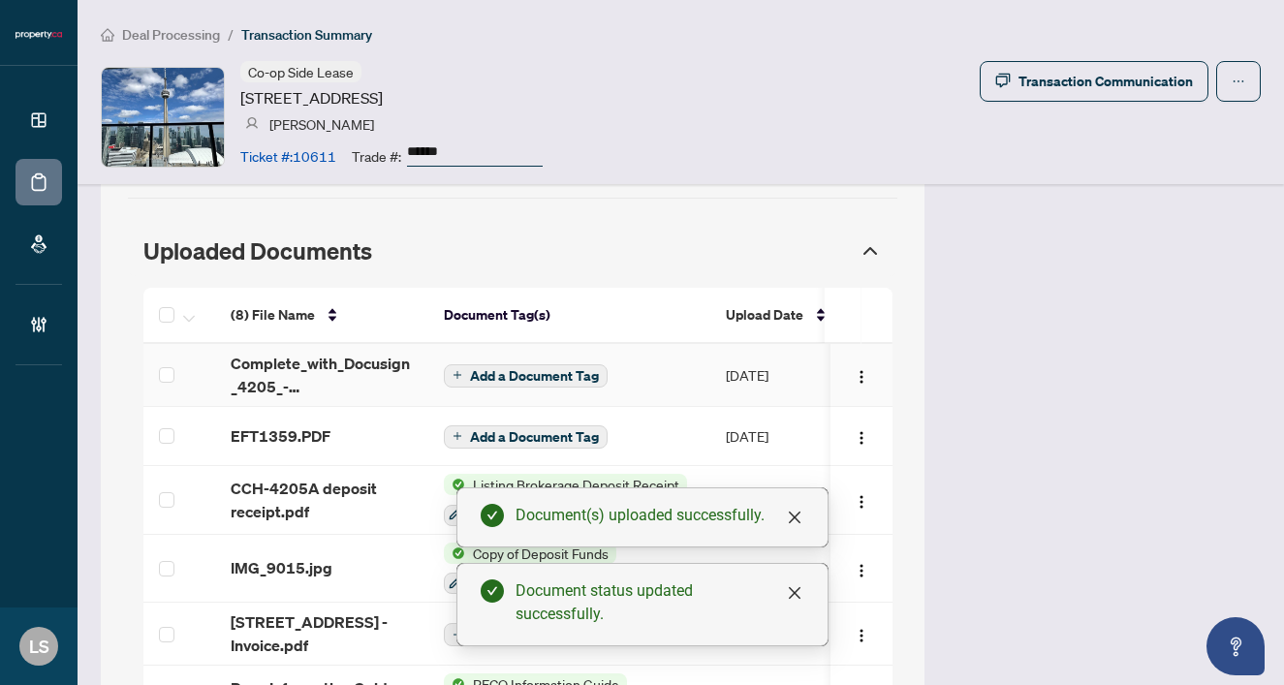
click at [518, 369] on span "Add a Document Tag" at bounding box center [534, 376] width 129 height 14
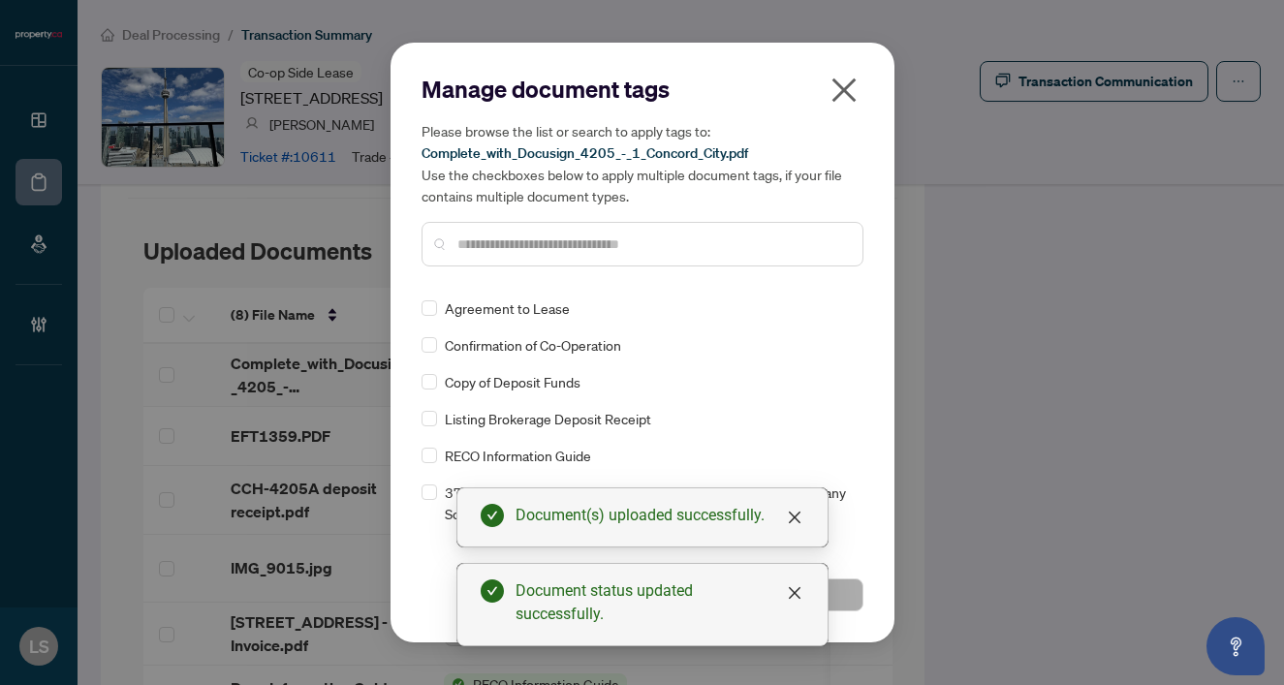
click at [481, 246] on input "text" at bounding box center [652, 244] width 390 height 21
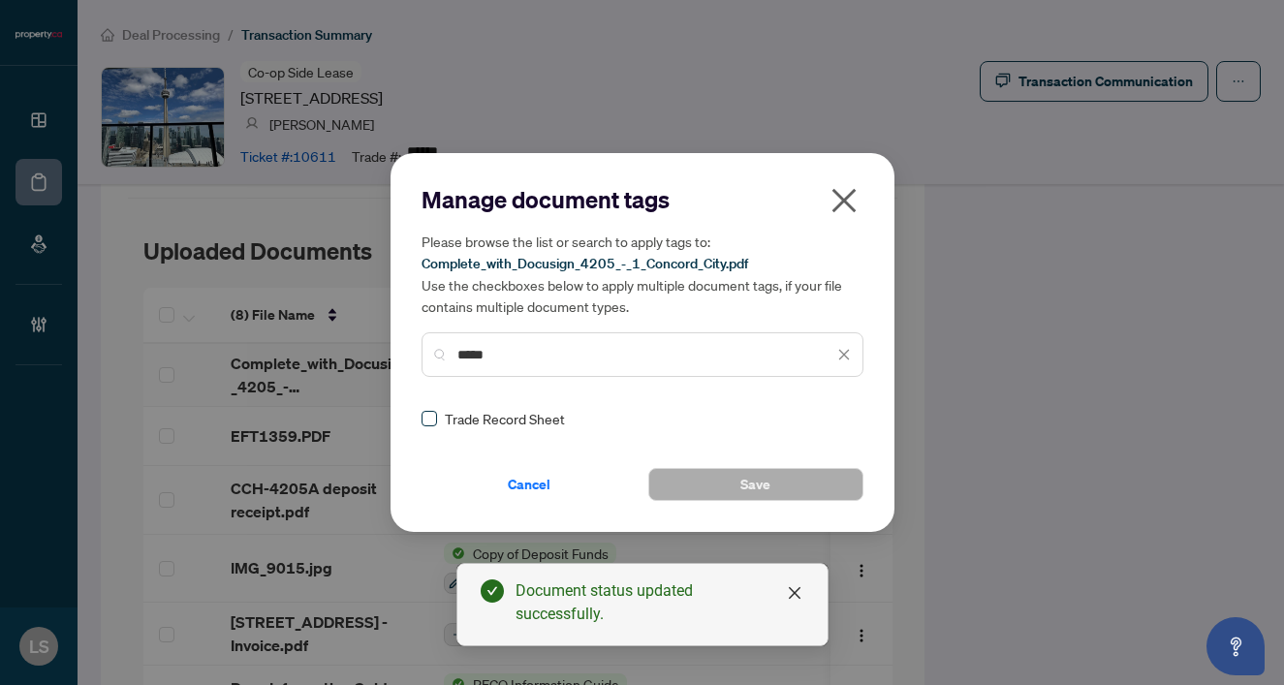
type input "*****"
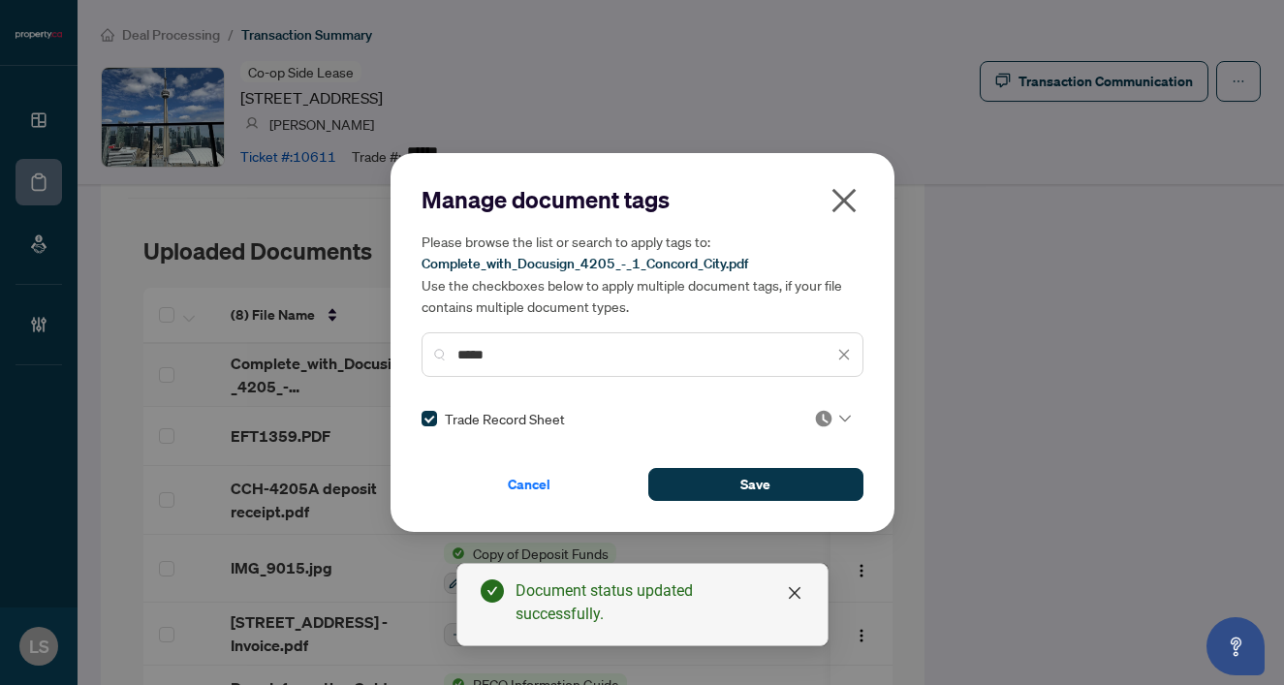
click at [814, 417] on img at bounding box center [823, 418] width 19 height 19
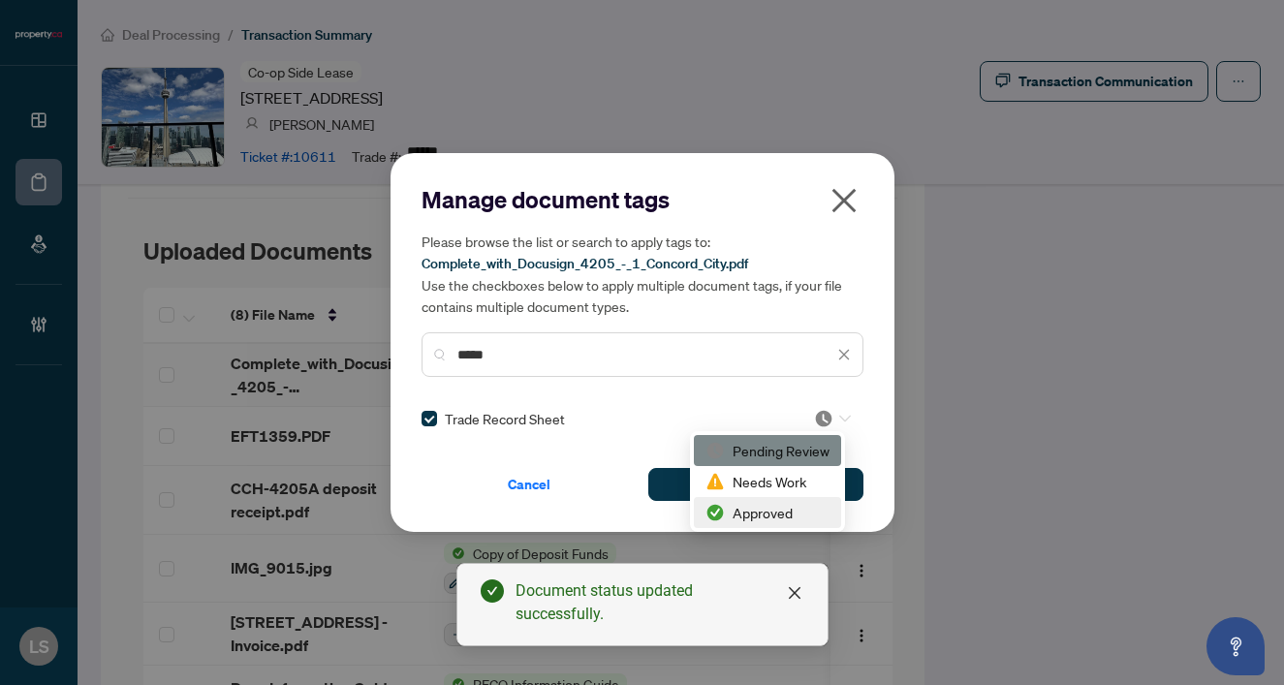
click at [788, 500] on div "Approved" at bounding box center [767, 512] width 147 height 31
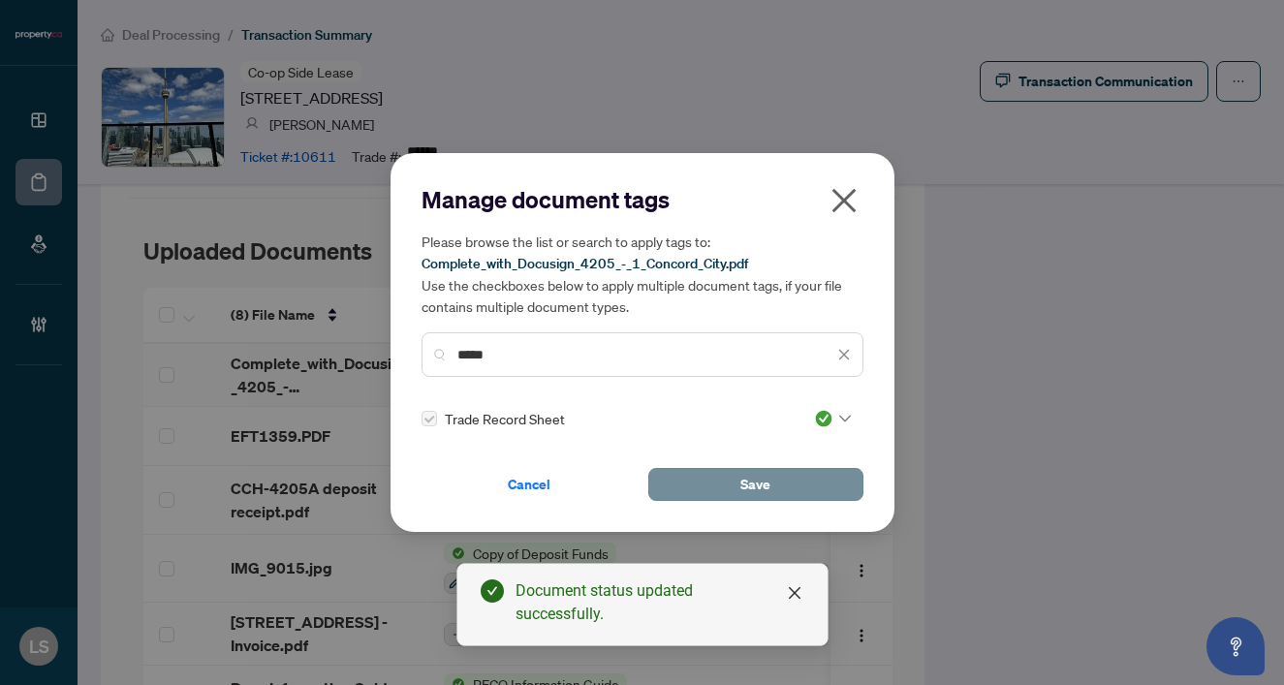
click at [738, 483] on button "Save" at bounding box center [755, 484] width 215 height 33
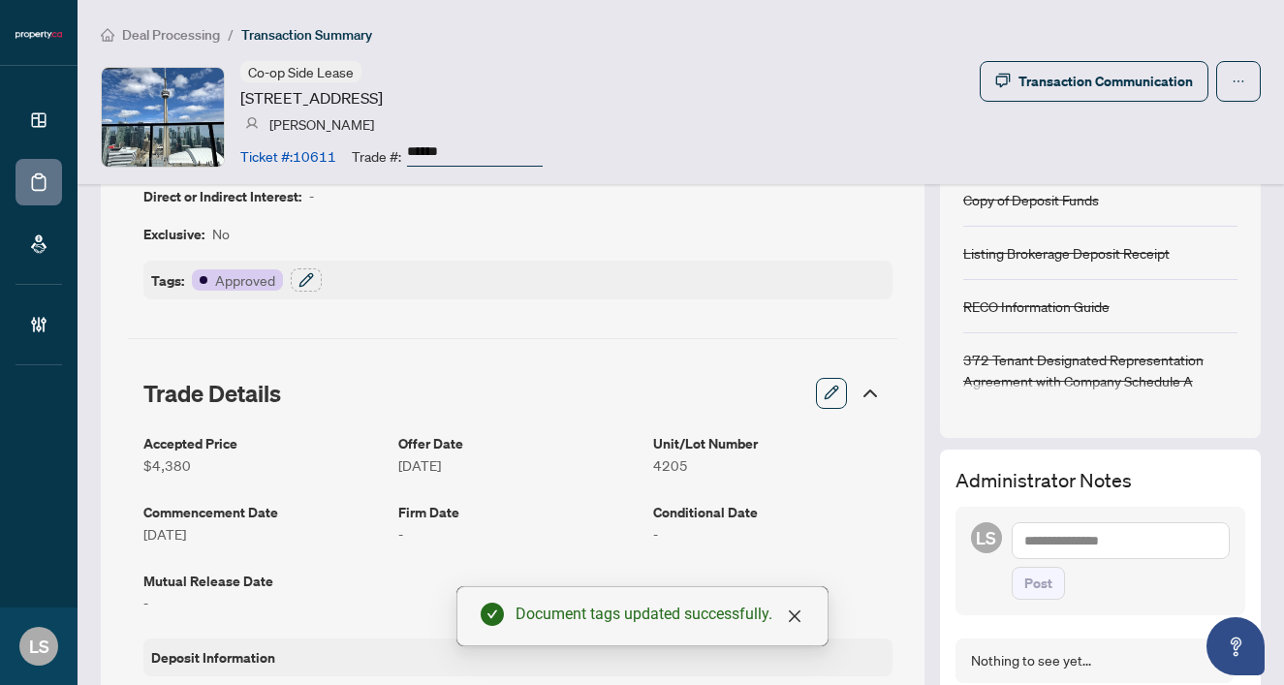
scroll to position [193, 0]
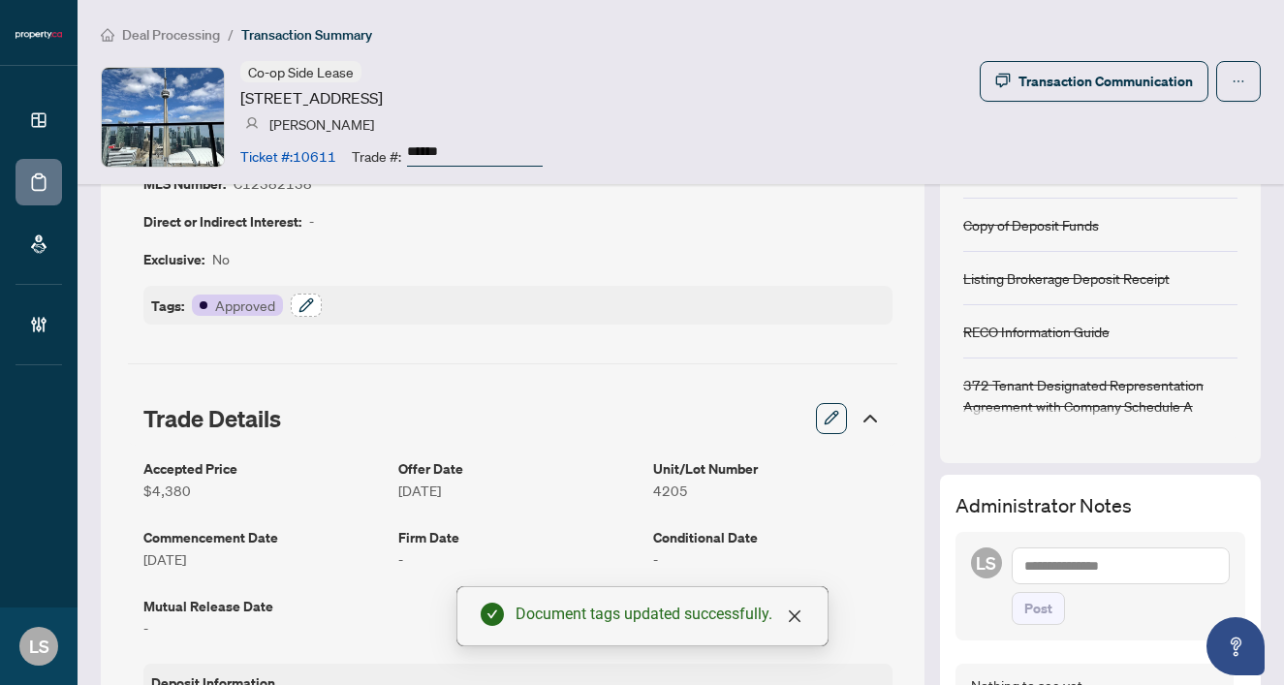
click at [299, 302] on icon "button" at bounding box center [306, 305] width 16 height 16
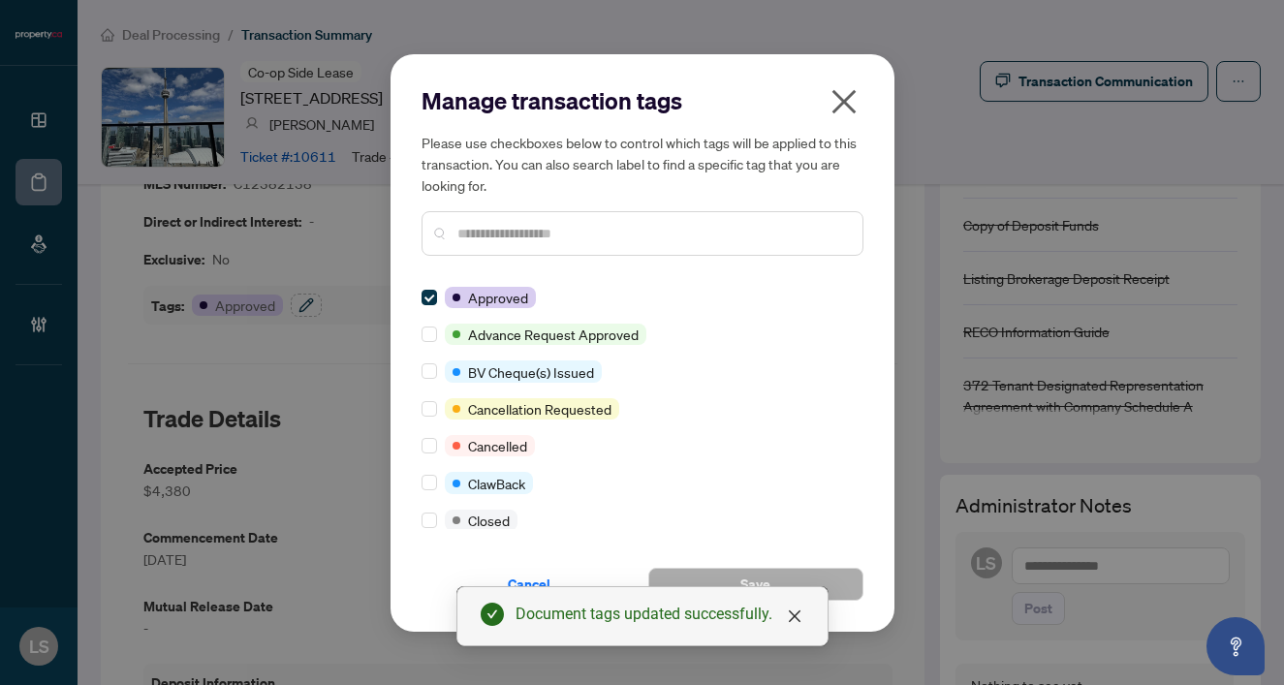
click at [525, 236] on input "text" at bounding box center [652, 233] width 390 height 21
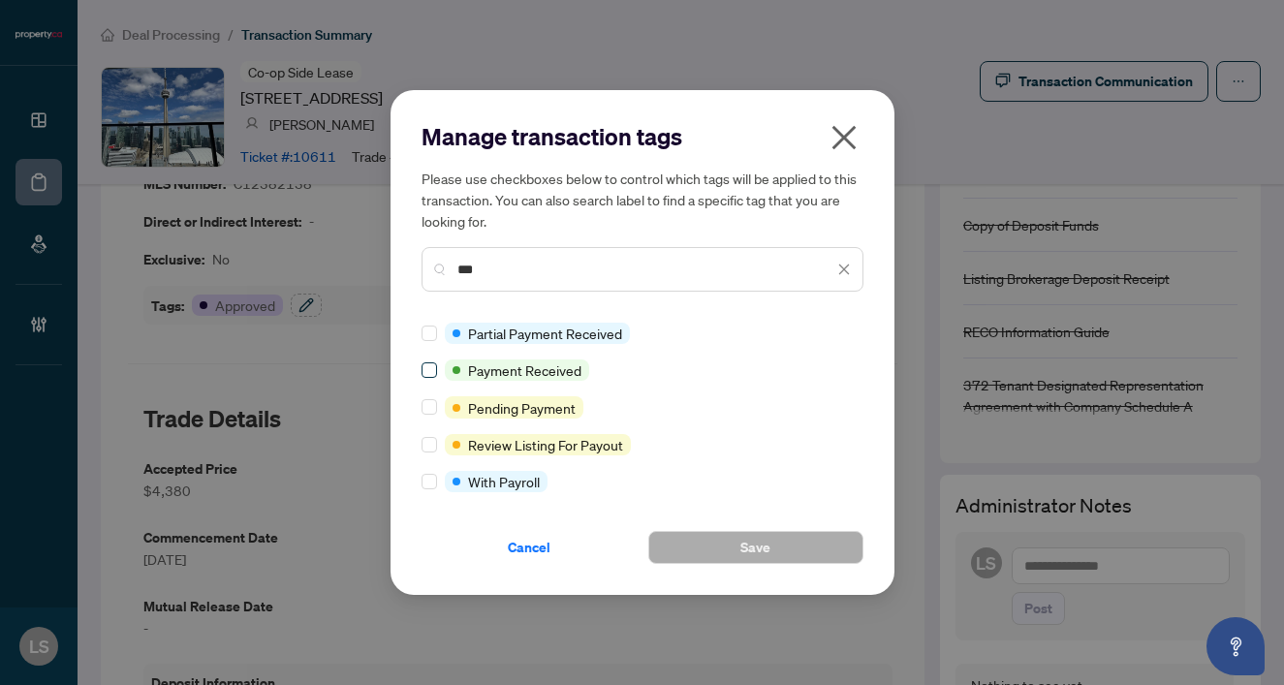
type input "***"
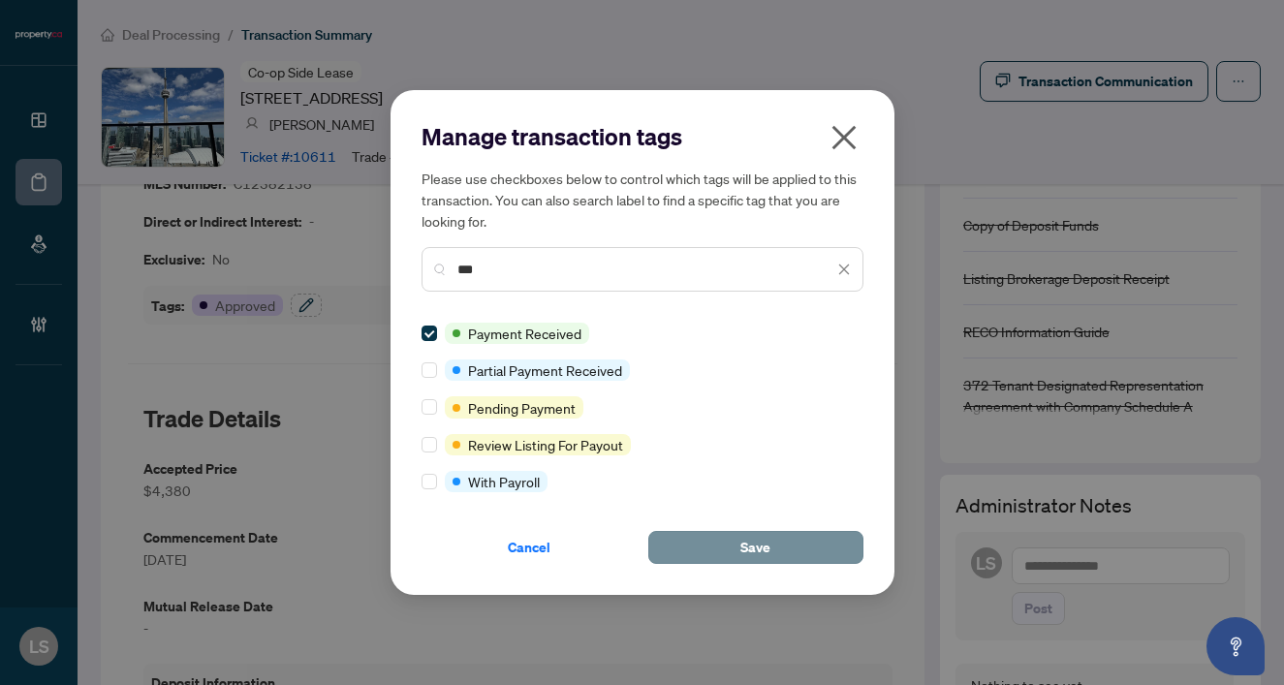
click at [786, 550] on button "Save" at bounding box center [755, 547] width 215 height 33
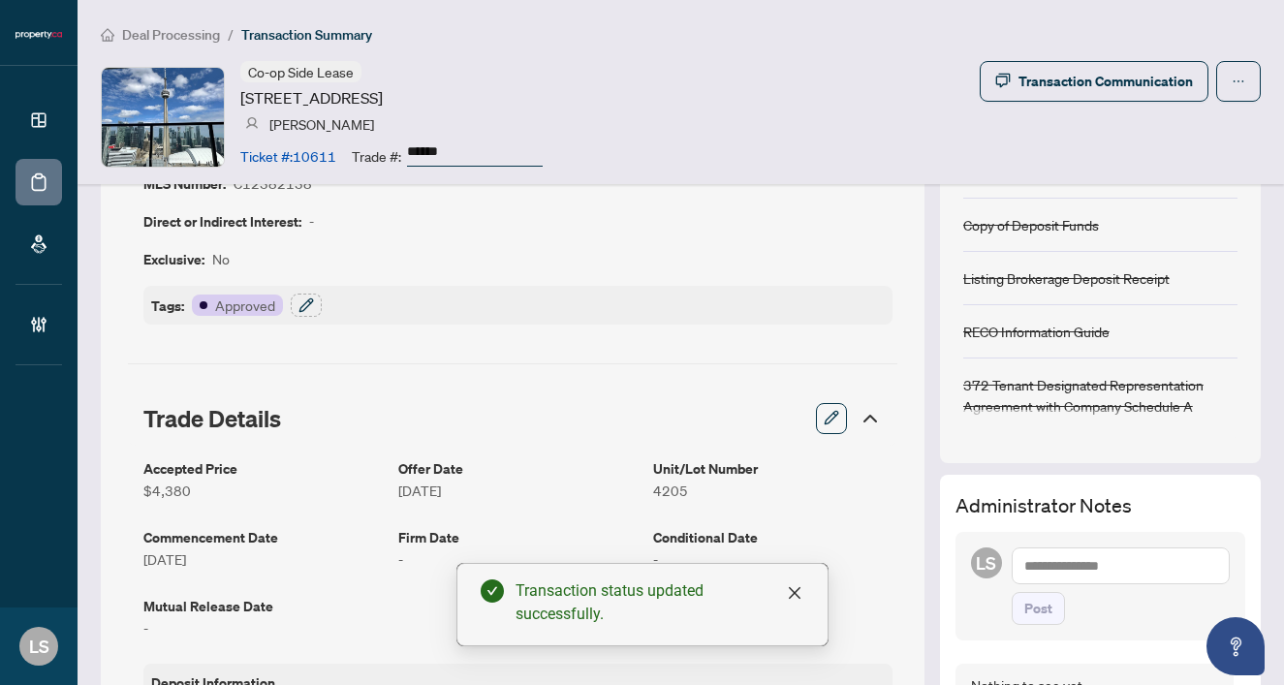
scroll to position [0, 0]
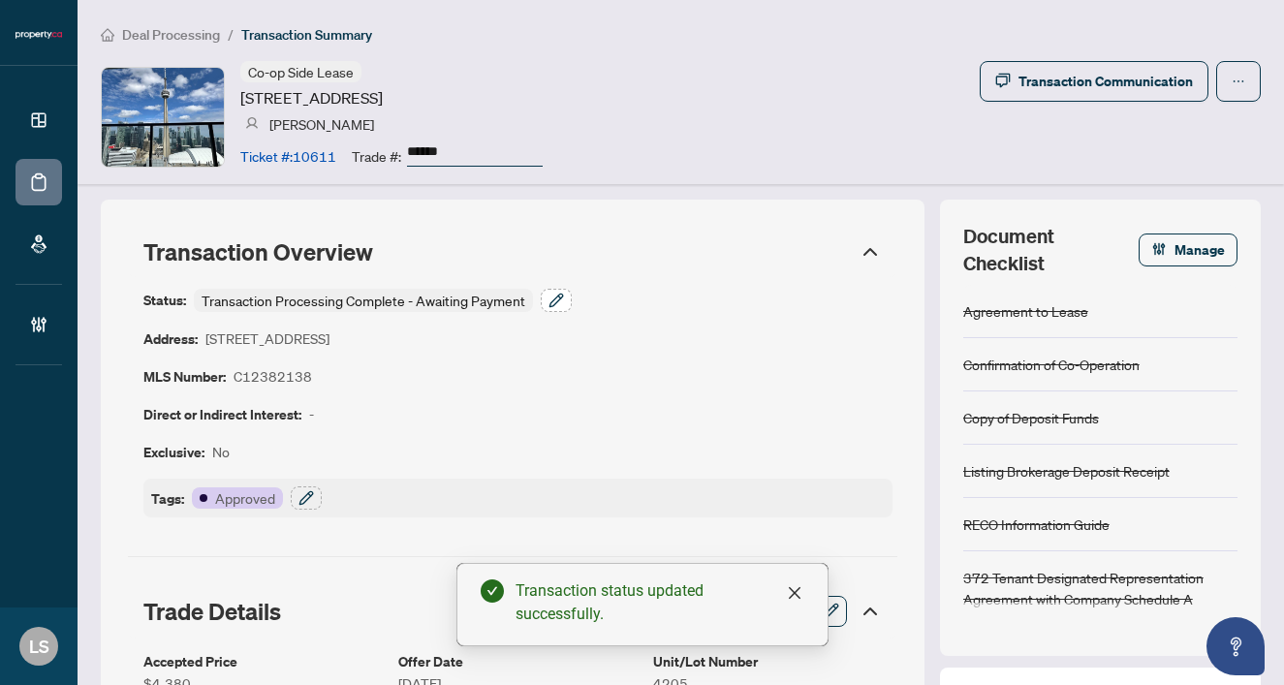
click at [565, 298] on button "button" at bounding box center [556, 300] width 31 height 23
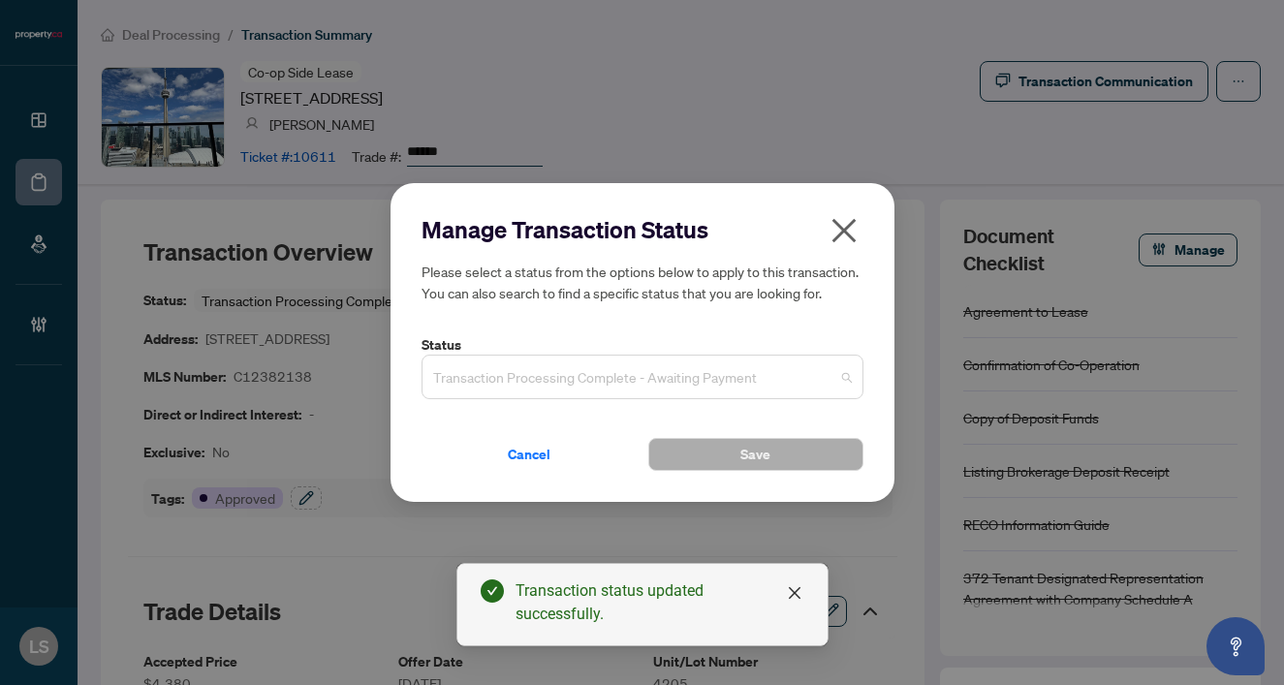
click at [452, 382] on span "Transaction Processing Complete - Awaiting Payment" at bounding box center [642, 377] width 419 height 37
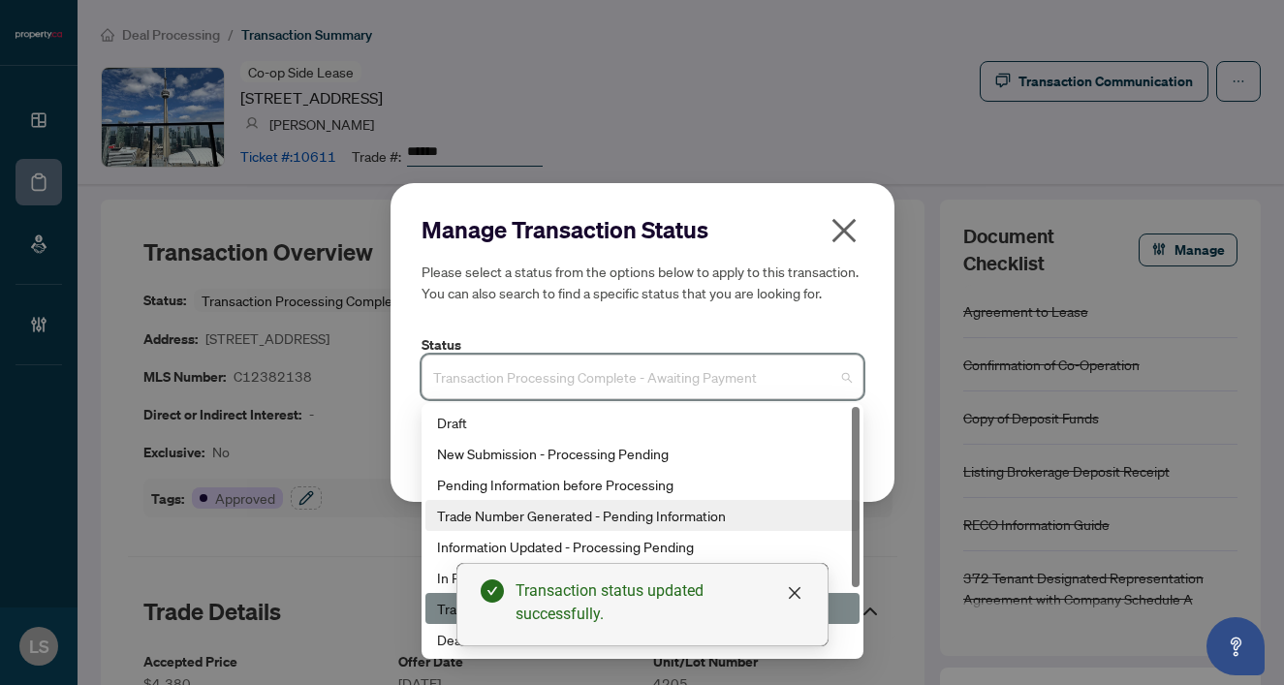
scroll to position [93, 0]
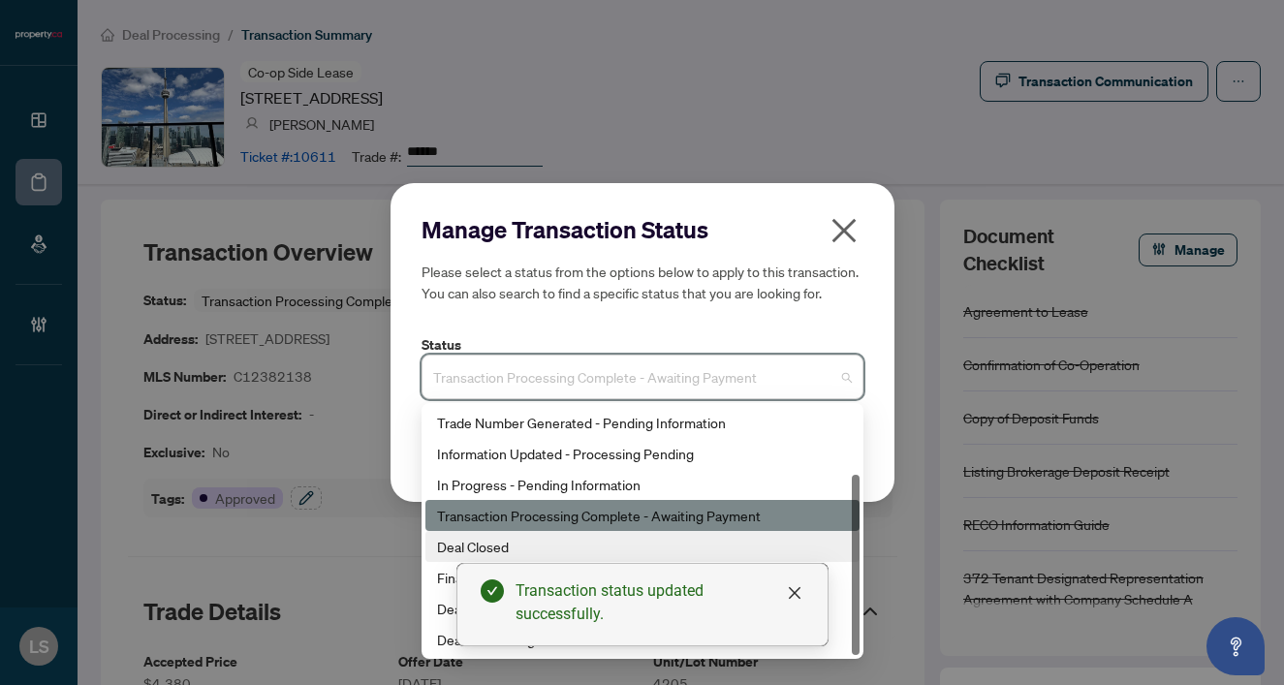
click at [497, 553] on div "Deal Closed" at bounding box center [642, 546] width 411 height 21
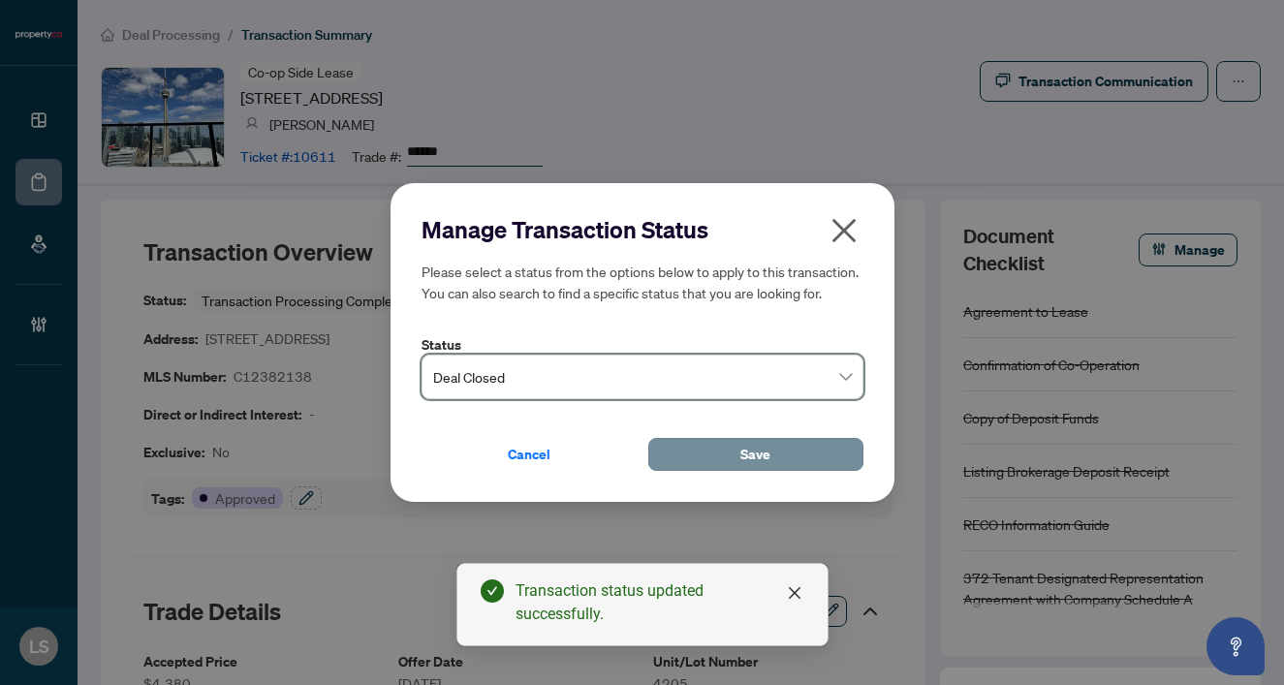
click at [763, 450] on span "Save" at bounding box center [755, 454] width 30 height 31
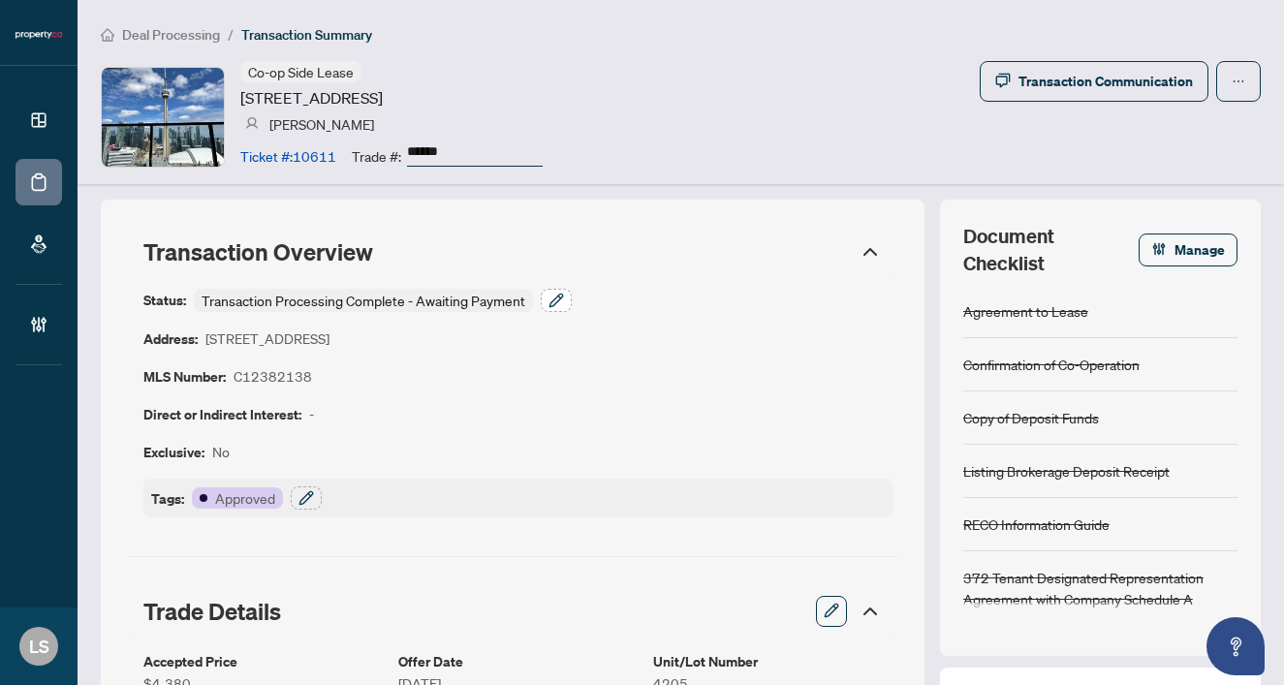
click at [553, 293] on icon "button" at bounding box center [556, 301] width 16 height 16
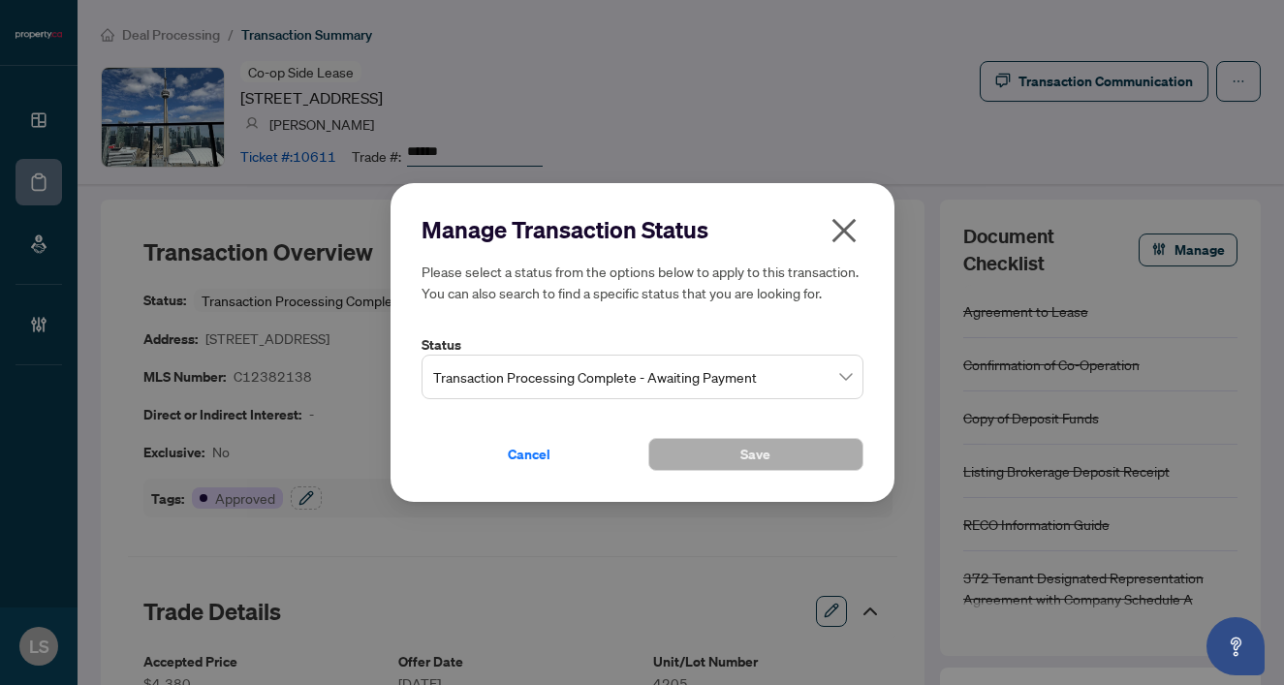
click at [451, 379] on span "Transaction Processing Complete - Awaiting Payment" at bounding box center [642, 377] width 419 height 37
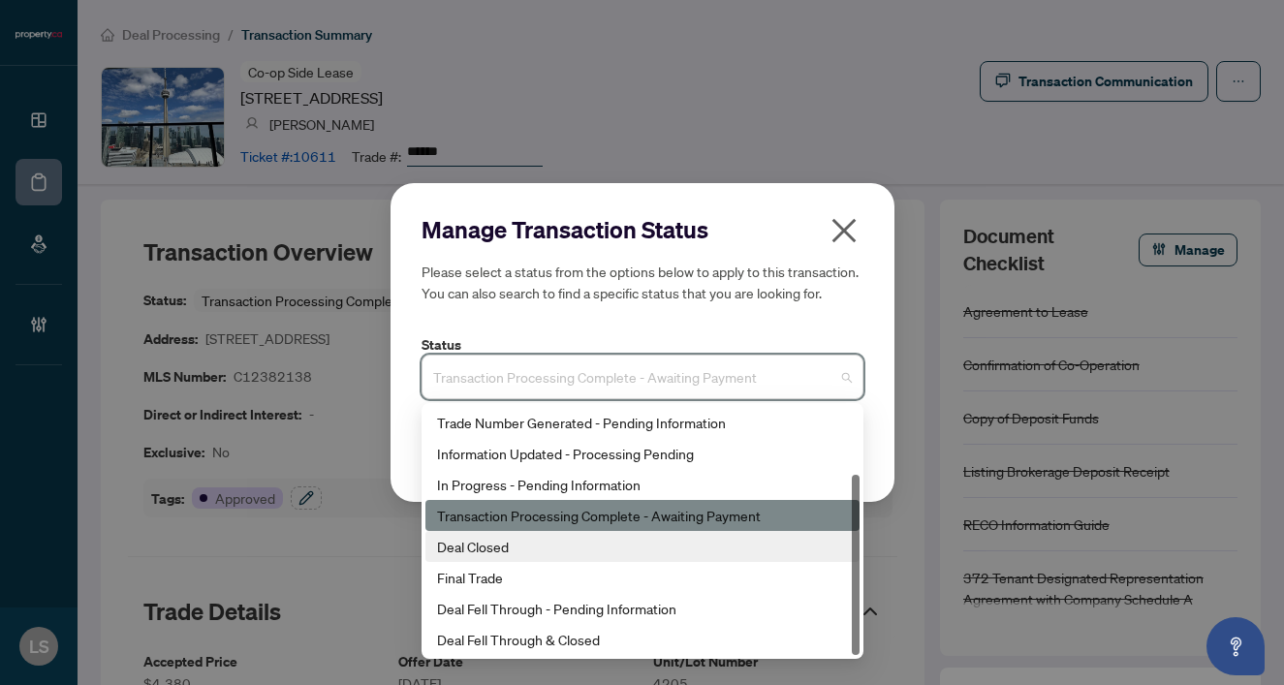
click at [470, 546] on div "Deal Closed" at bounding box center [642, 546] width 411 height 21
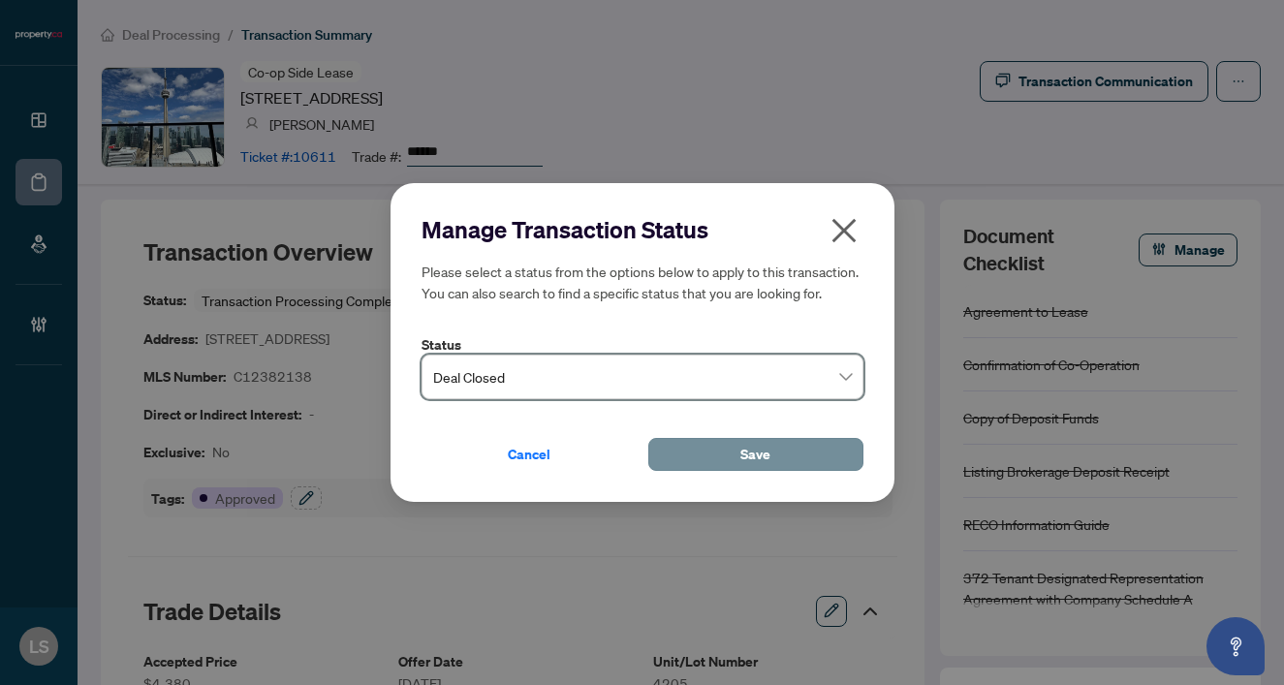
click at [762, 450] on span "Save" at bounding box center [755, 454] width 30 height 31
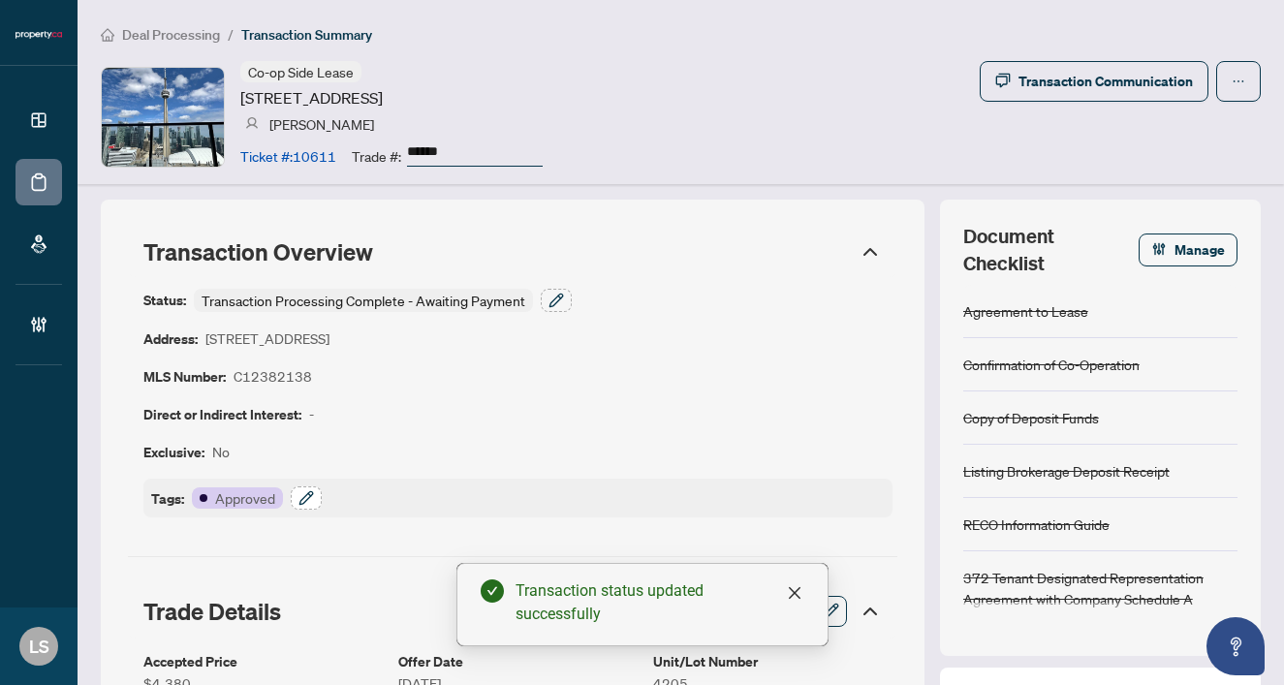
click at [311, 497] on icon "button" at bounding box center [306, 498] width 16 height 16
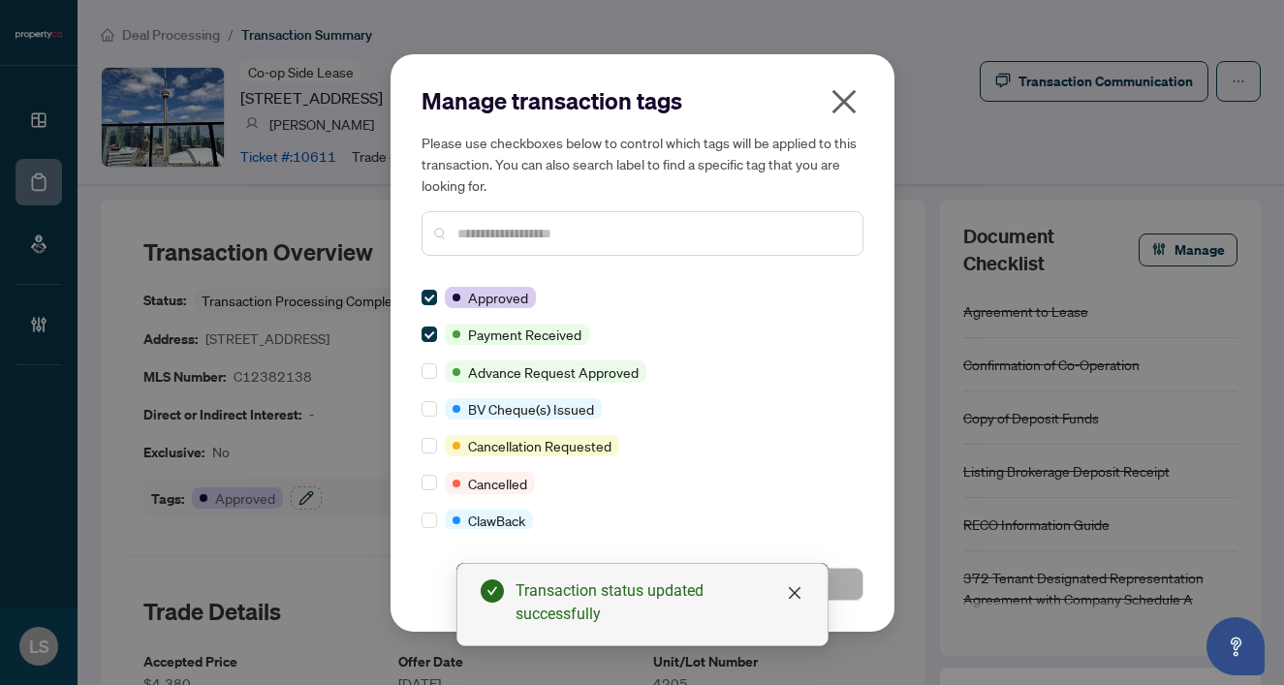
click at [853, 92] on icon "close" at bounding box center [843, 101] width 24 height 24
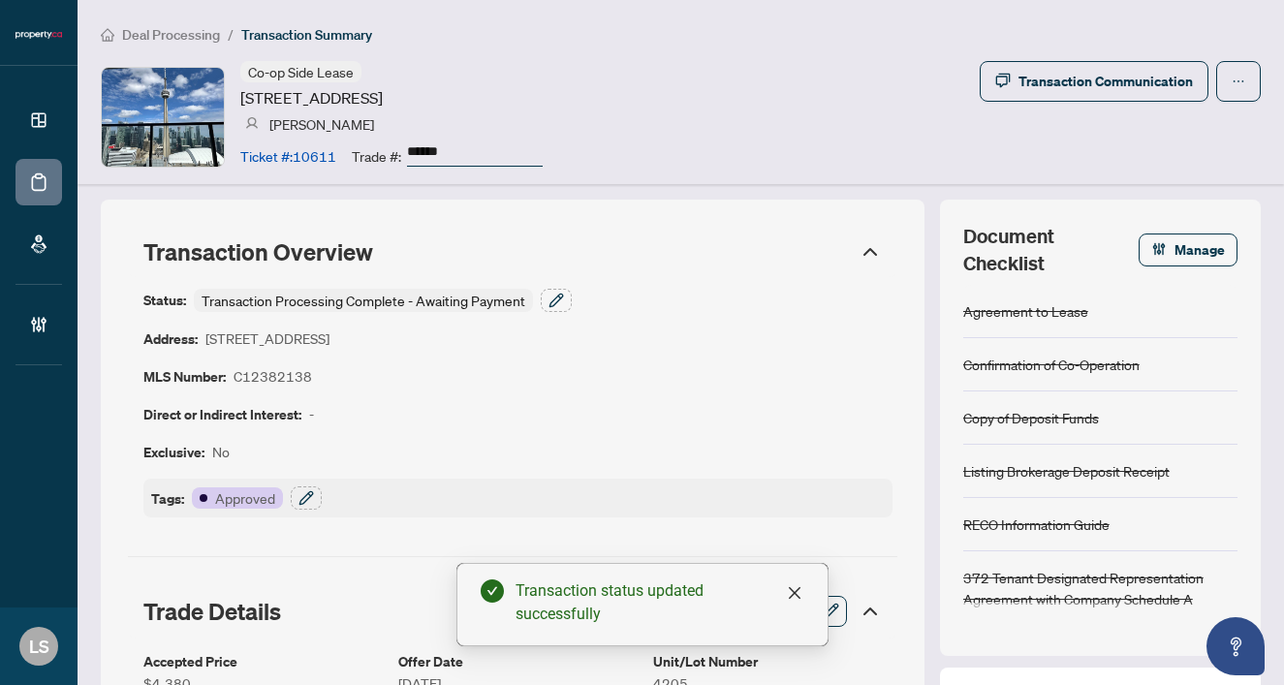
scroll to position [0, 0]
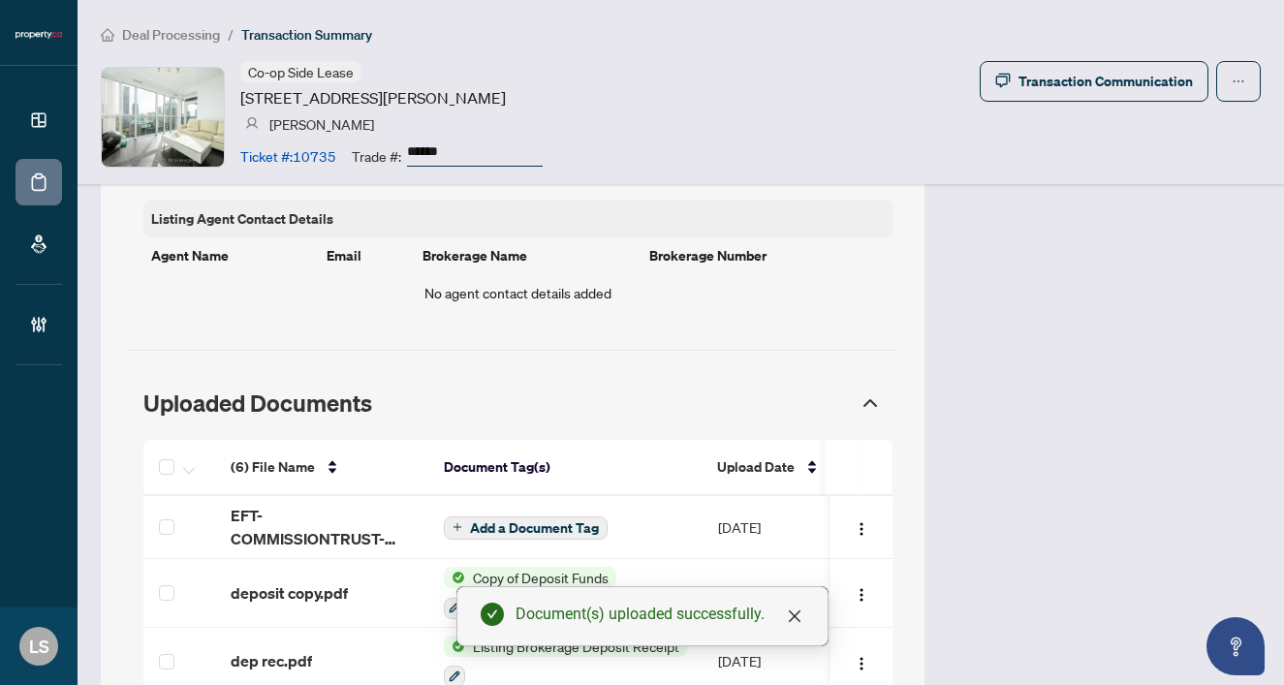
scroll to position [1570, 0]
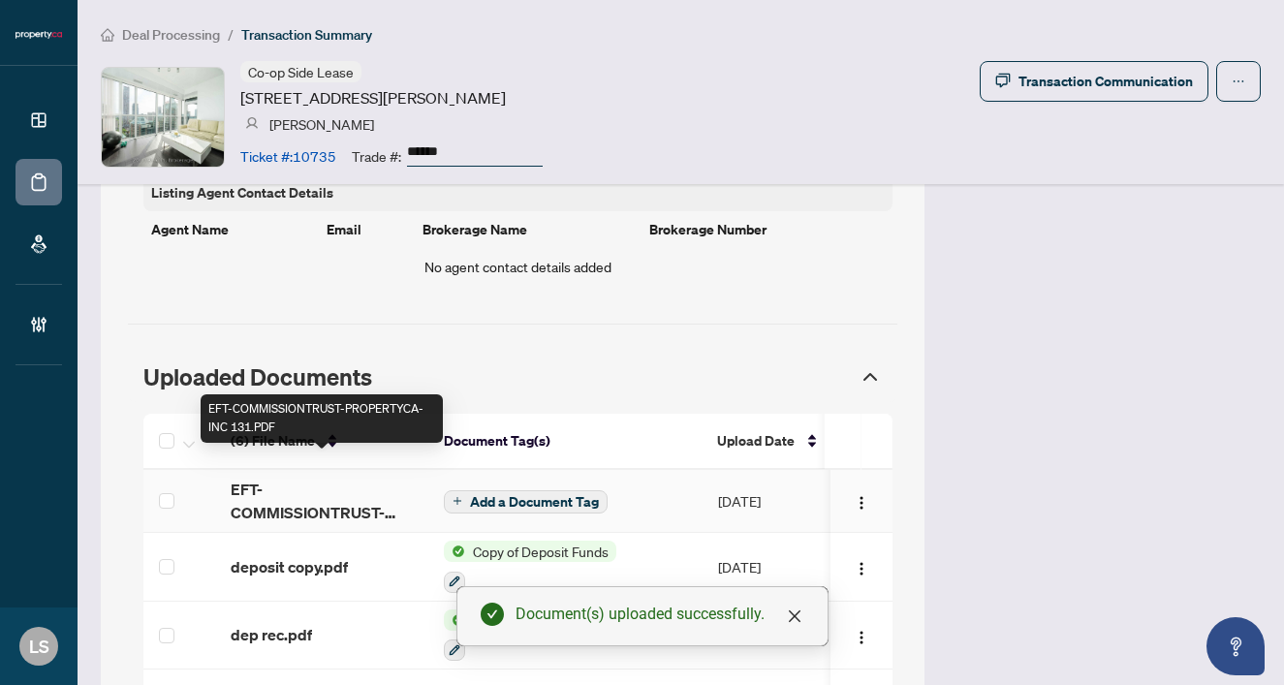
click at [274, 484] on span "EFT-COMMISSIONTRUST-PROPERTYCA-INC 131.PDF" at bounding box center [322, 501] width 182 height 47
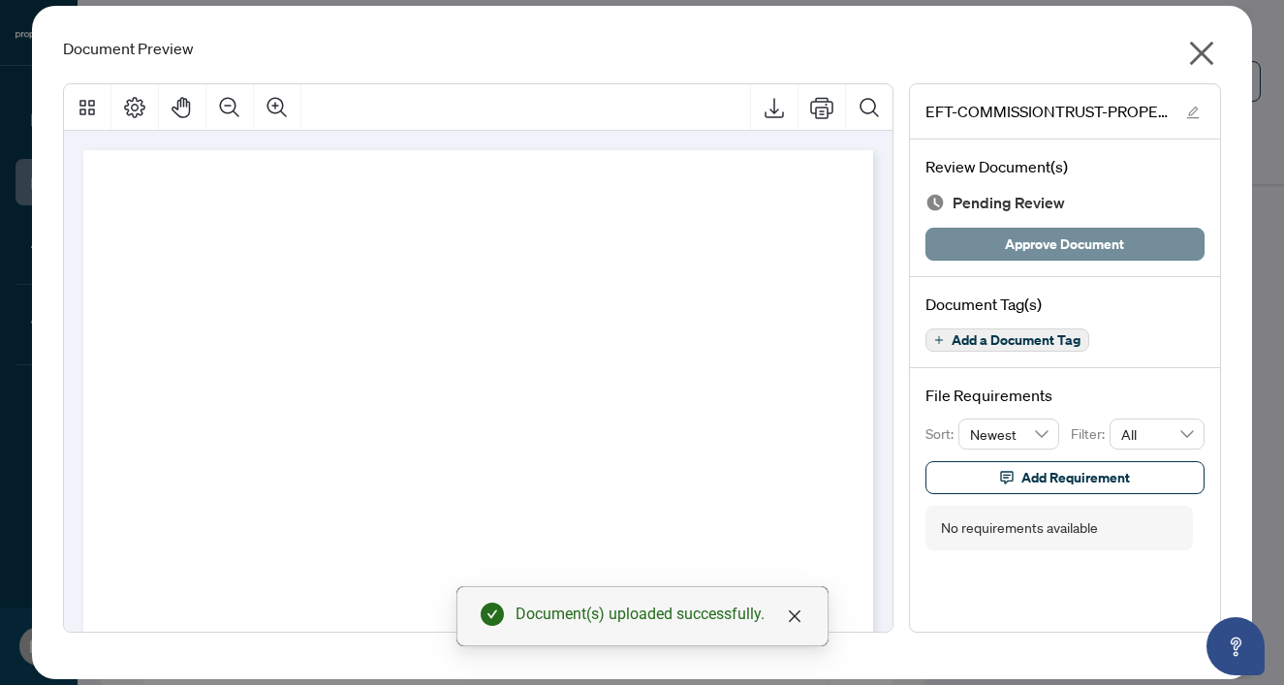
click at [1056, 244] on span "Approve Document" at bounding box center [1064, 244] width 119 height 31
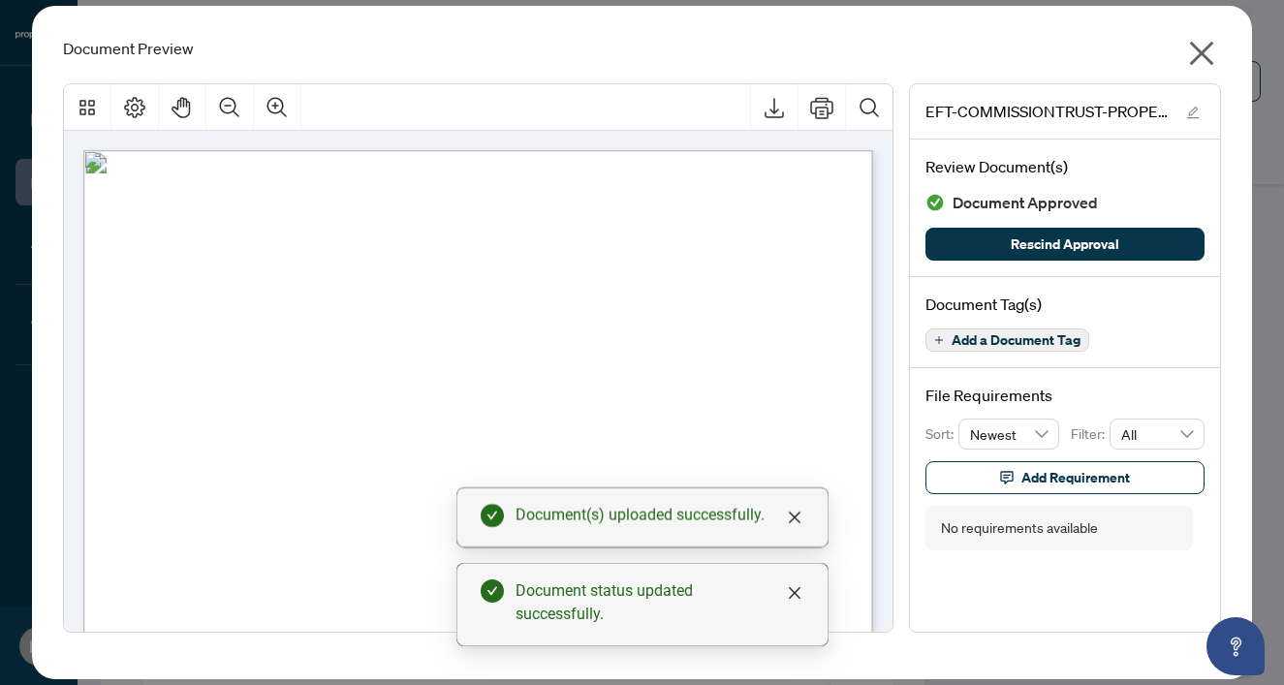
click at [1202, 53] on icon "close" at bounding box center [1202, 54] width 24 height 24
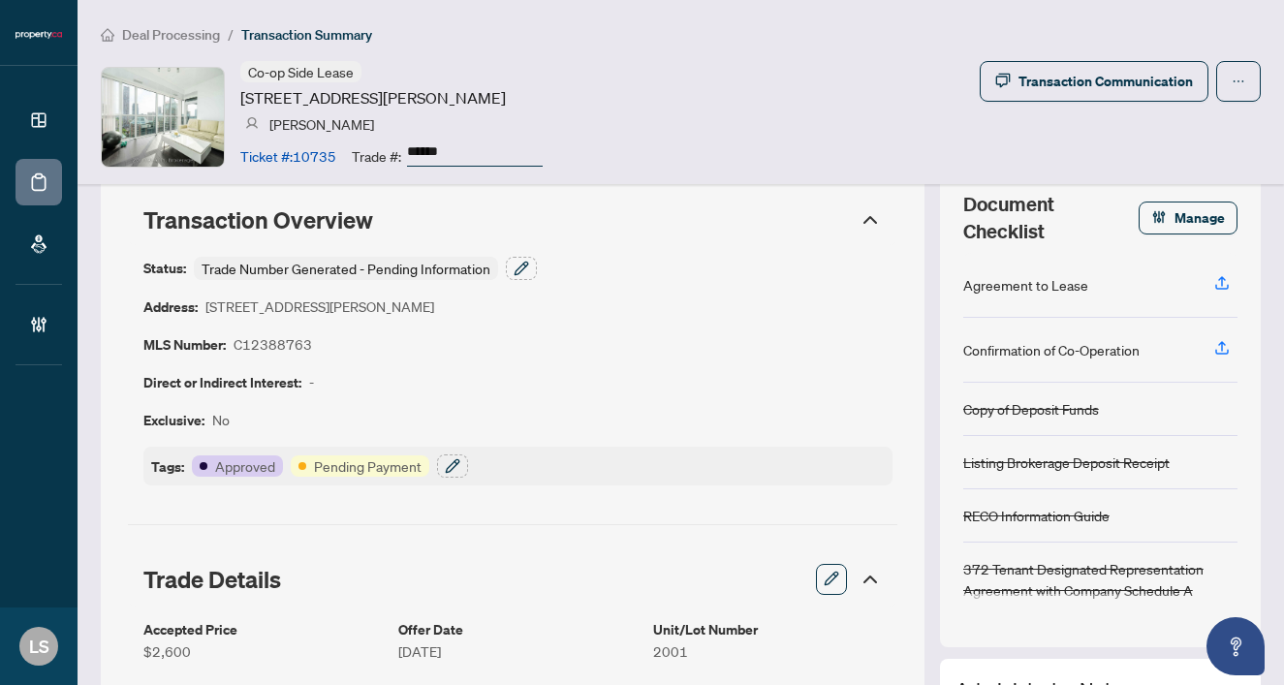
scroll to position [27, 0]
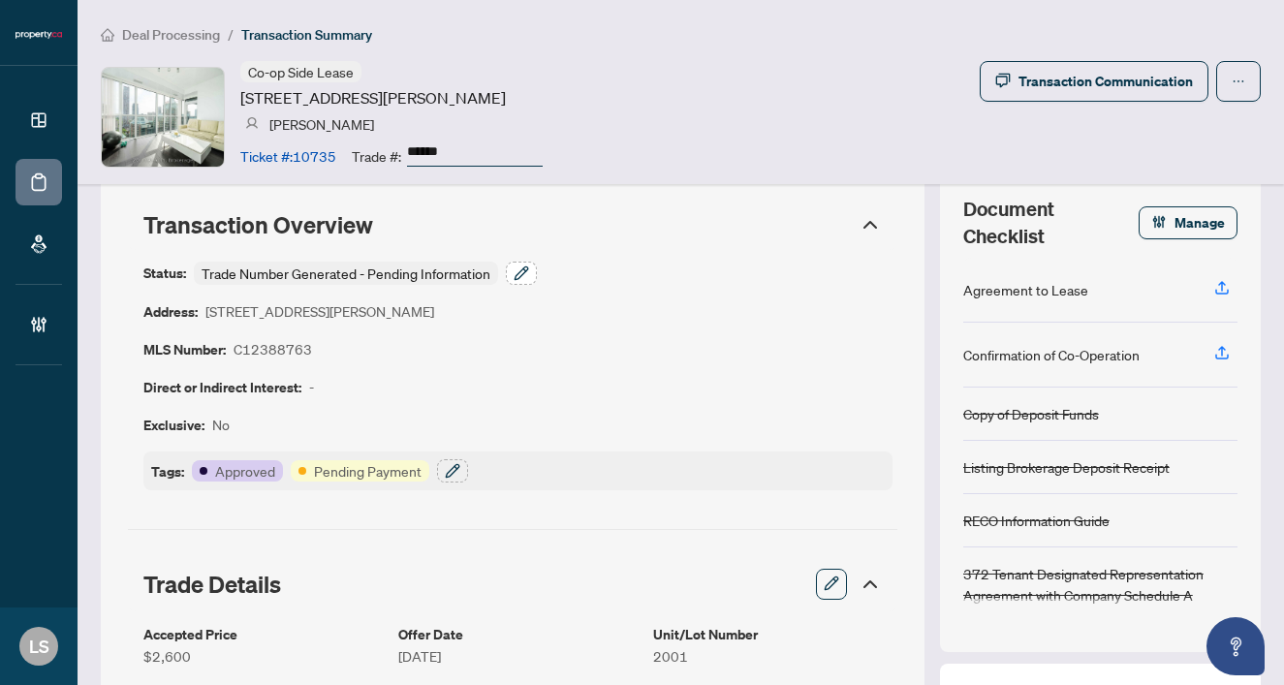
click at [524, 275] on icon "button" at bounding box center [522, 274] width 16 height 16
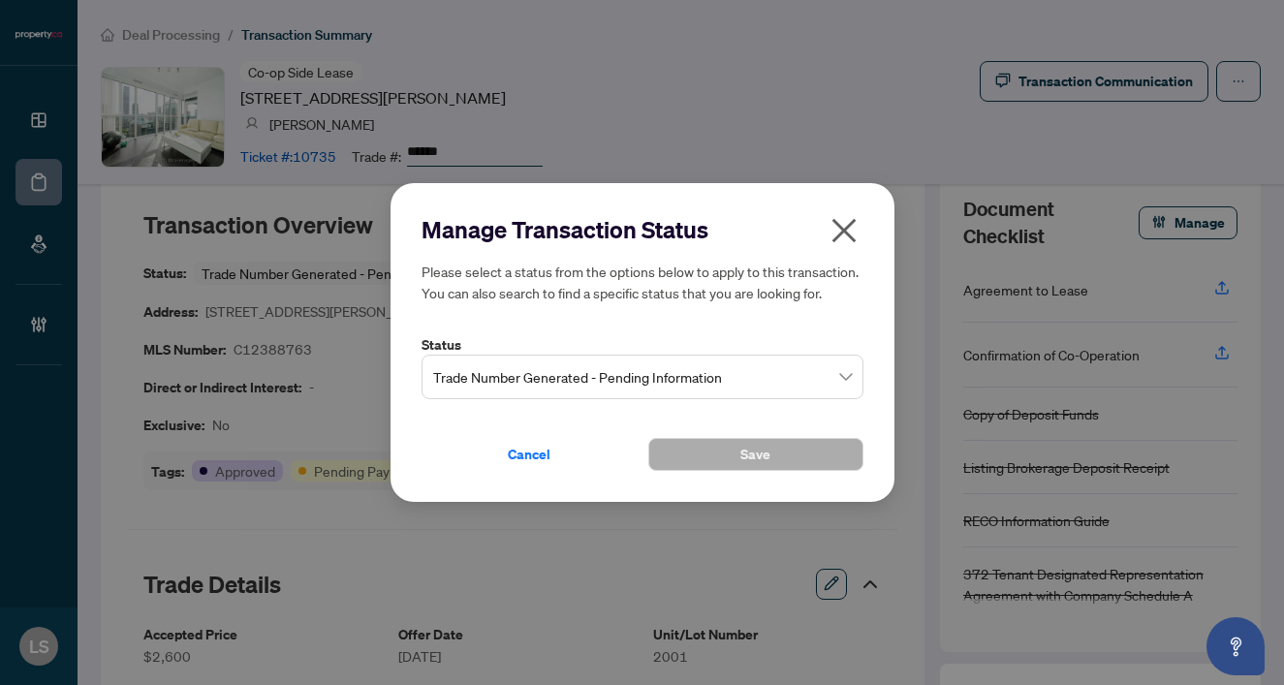
click at [549, 387] on span "Trade Number Generated - Pending Information" at bounding box center [642, 377] width 419 height 37
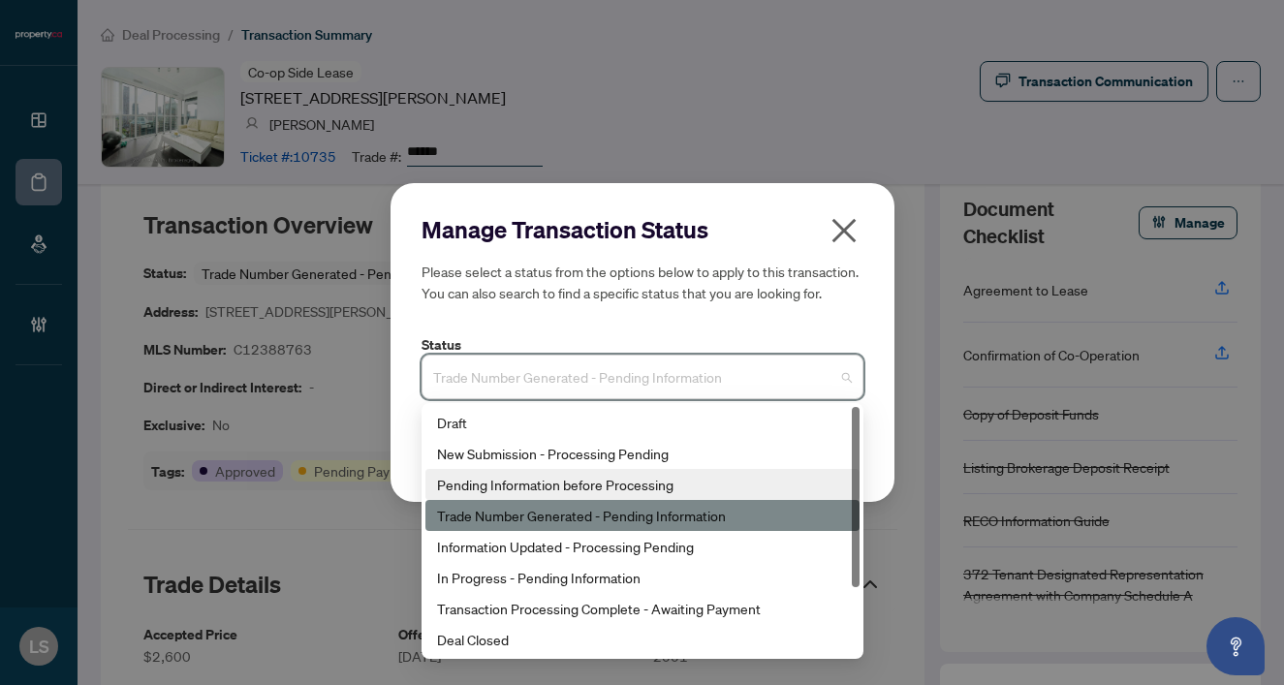
scroll to position [93, 0]
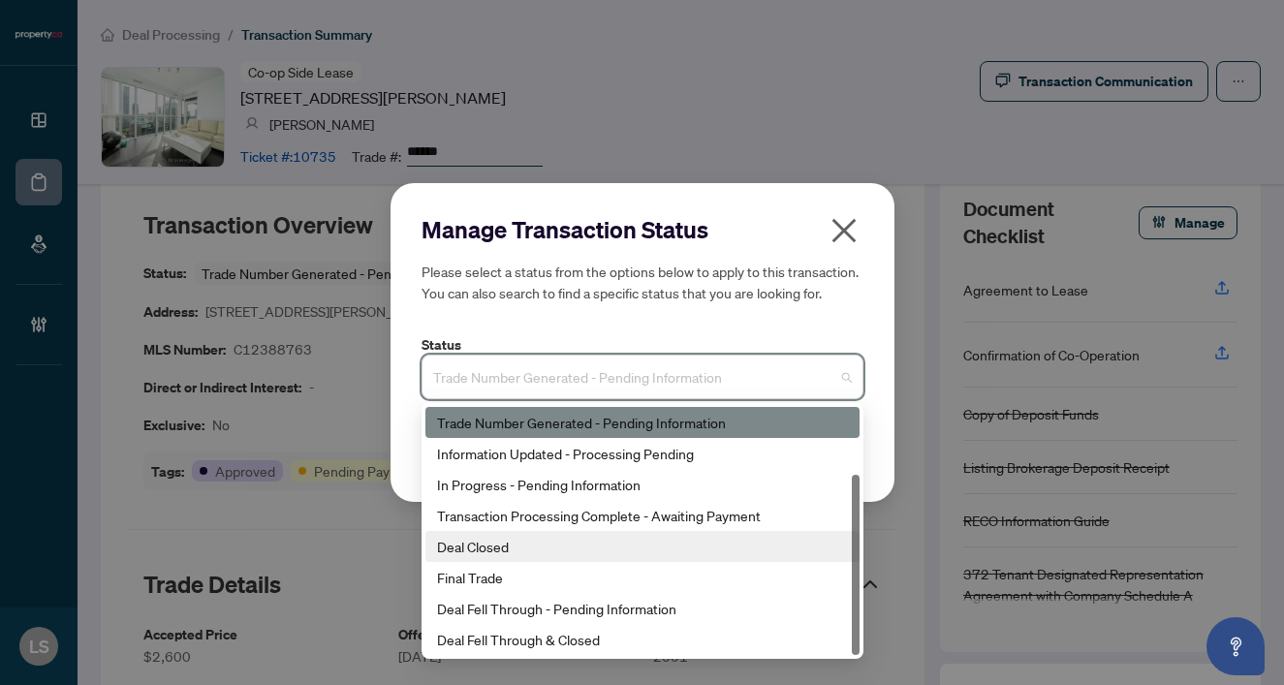
click at [496, 558] on div "Deal Closed" at bounding box center [642, 546] width 434 height 31
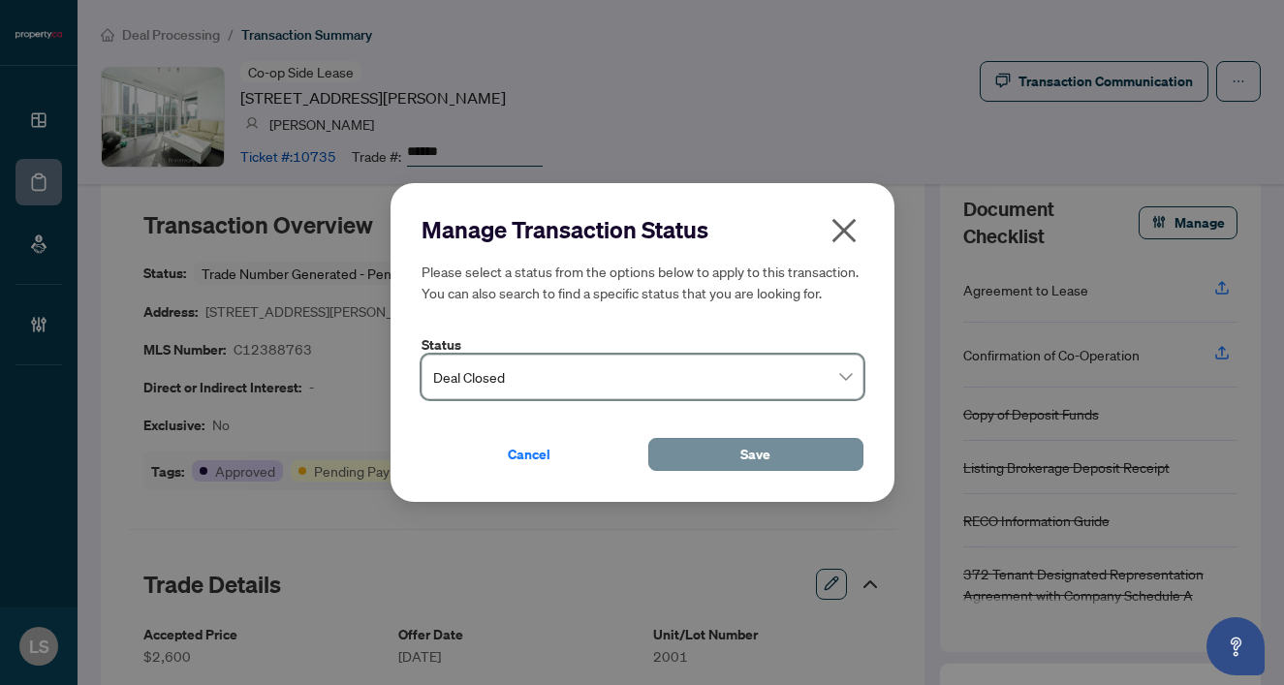
click at [686, 462] on button "Save" at bounding box center [755, 454] width 215 height 33
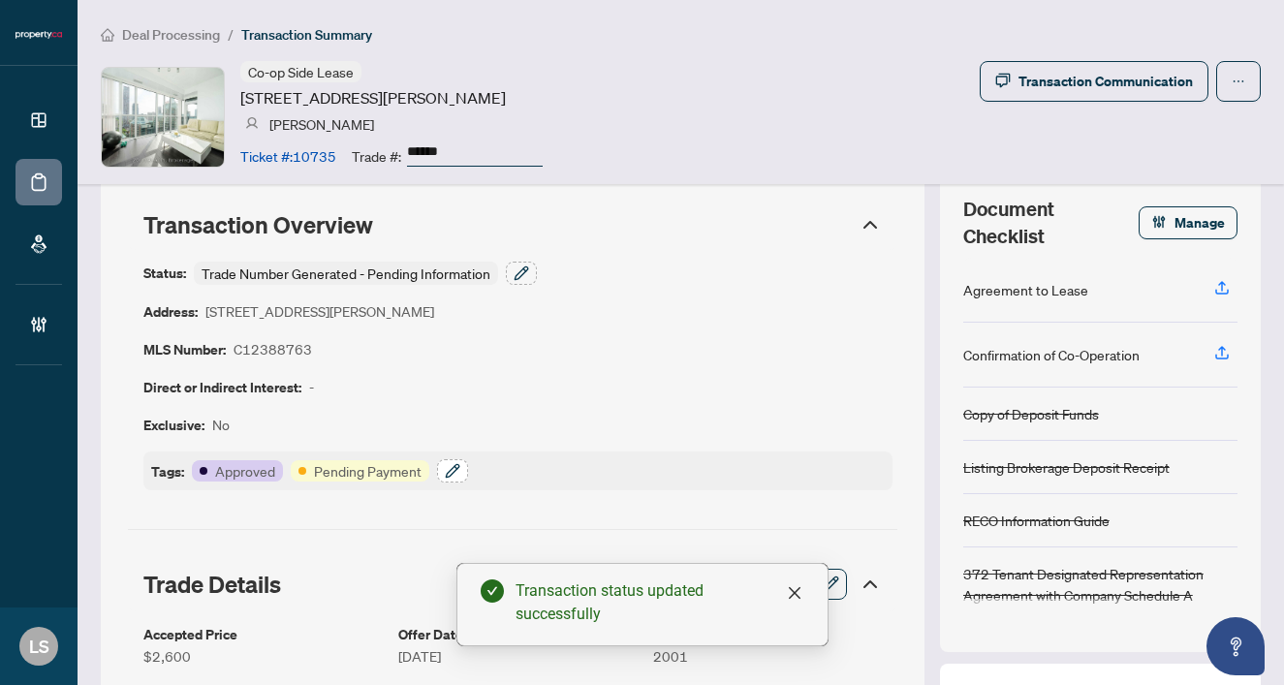
click at [454, 468] on icon "button" at bounding box center [455, 467] width 3 height 3
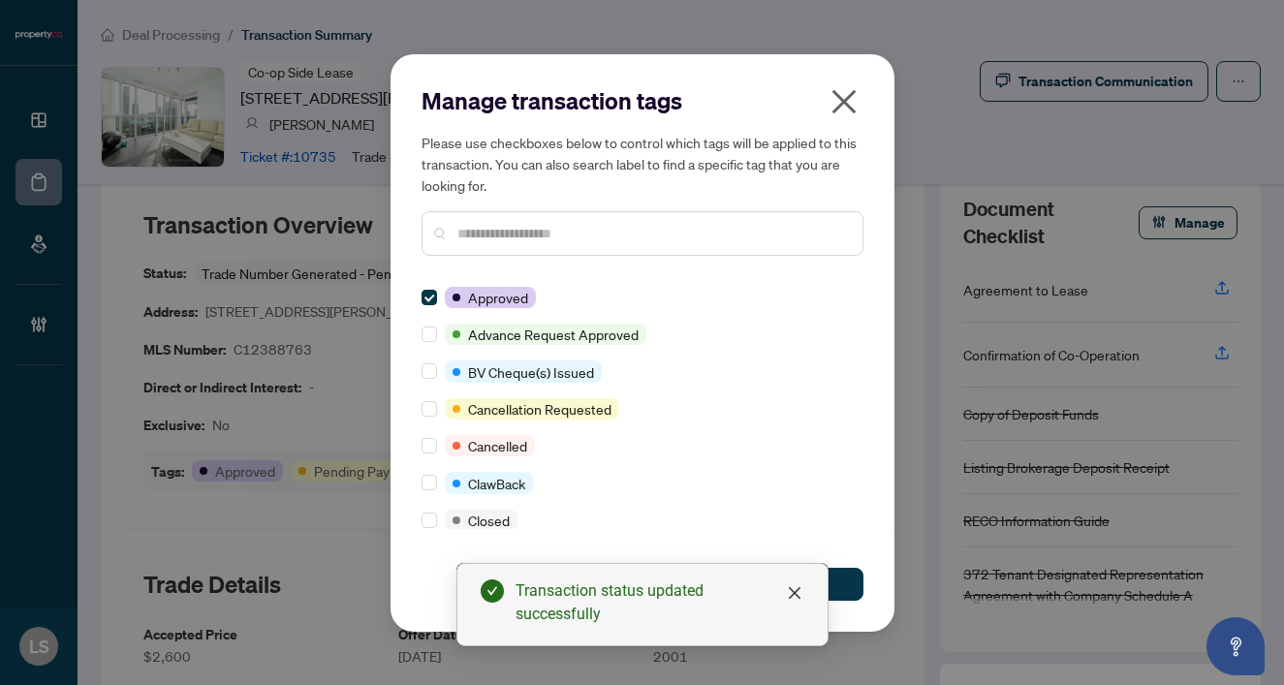
click at [485, 237] on input "text" at bounding box center [652, 233] width 390 height 21
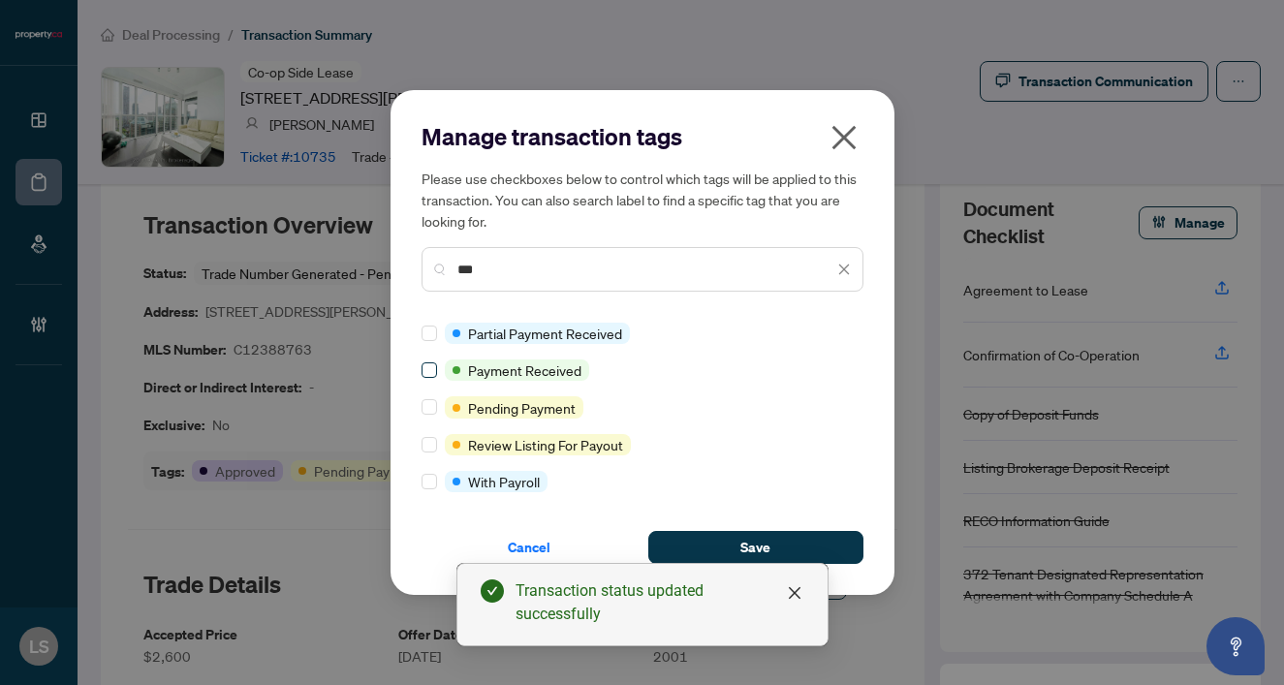
type input "***"
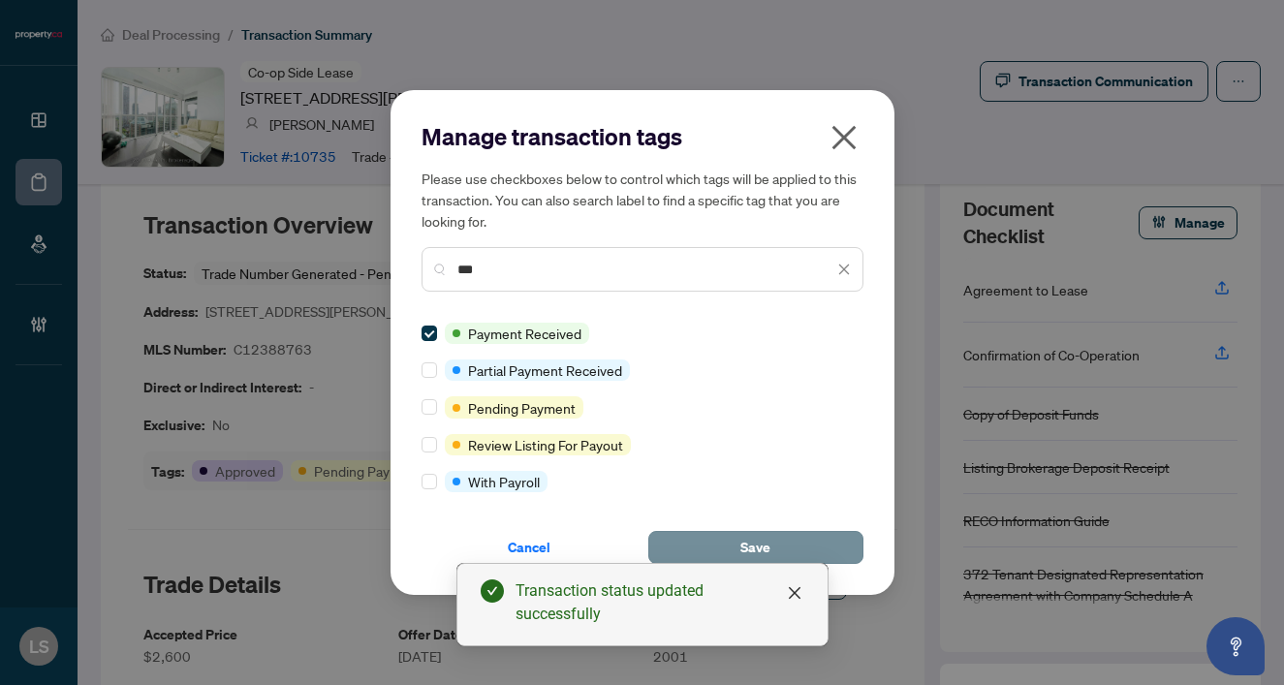
click at [758, 548] on span "Save" at bounding box center [755, 547] width 30 height 31
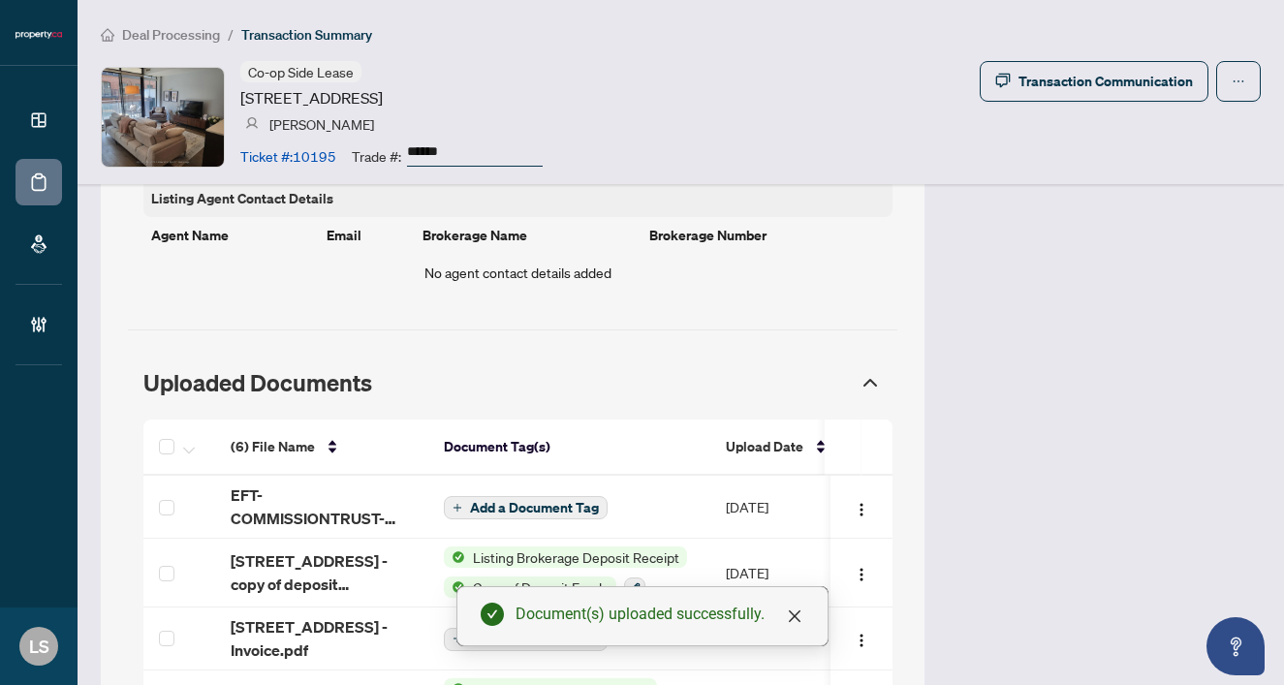
scroll to position [1661, 0]
click at [309, 485] on span "EFT-COMMISSIONTRUST-PROPERTYCA-INC 283.PDF" at bounding box center [322, 507] width 182 height 47
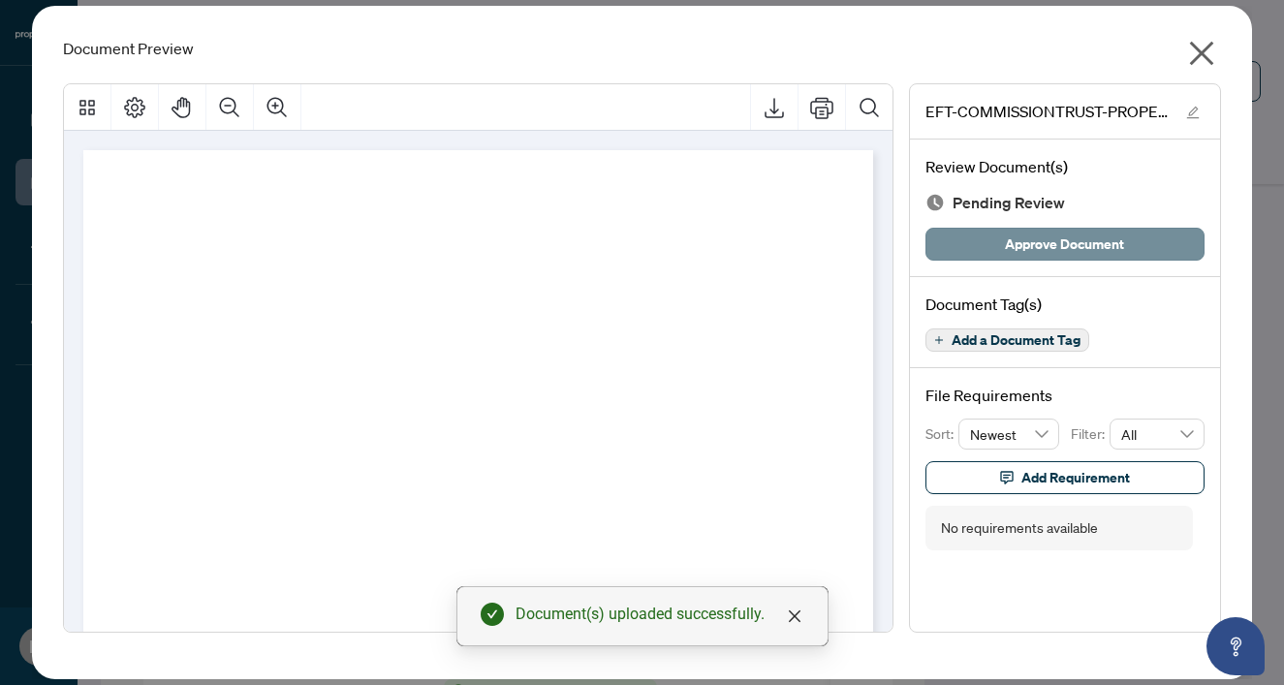
click at [1063, 245] on span "Approve Document" at bounding box center [1064, 244] width 119 height 31
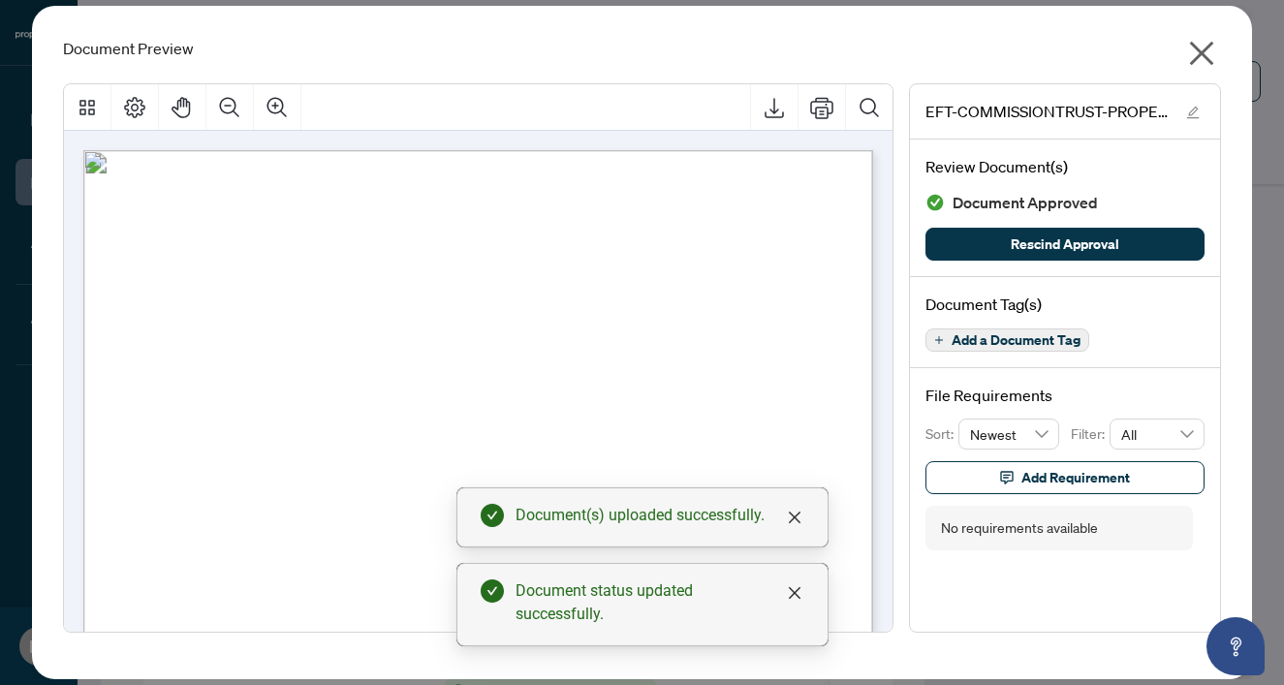
click at [1200, 52] on icon "close" at bounding box center [1202, 54] width 24 height 24
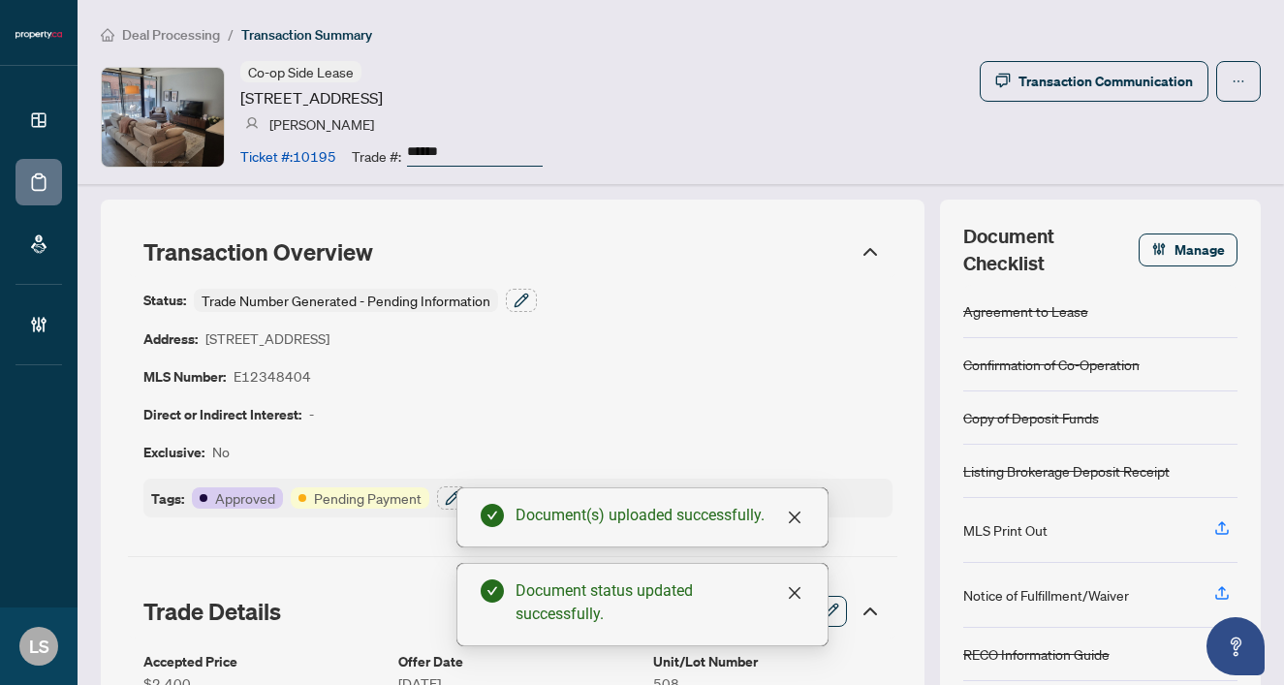
scroll to position [0, 0]
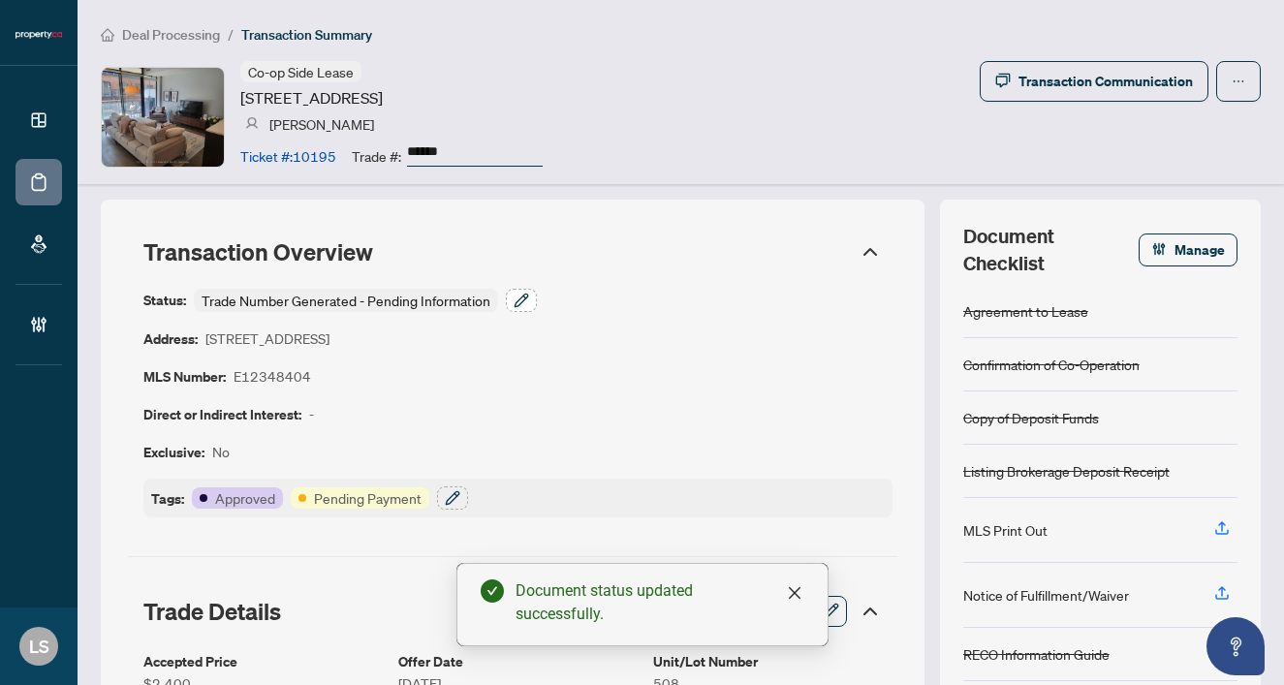
click at [528, 295] on icon "button" at bounding box center [522, 301] width 16 height 16
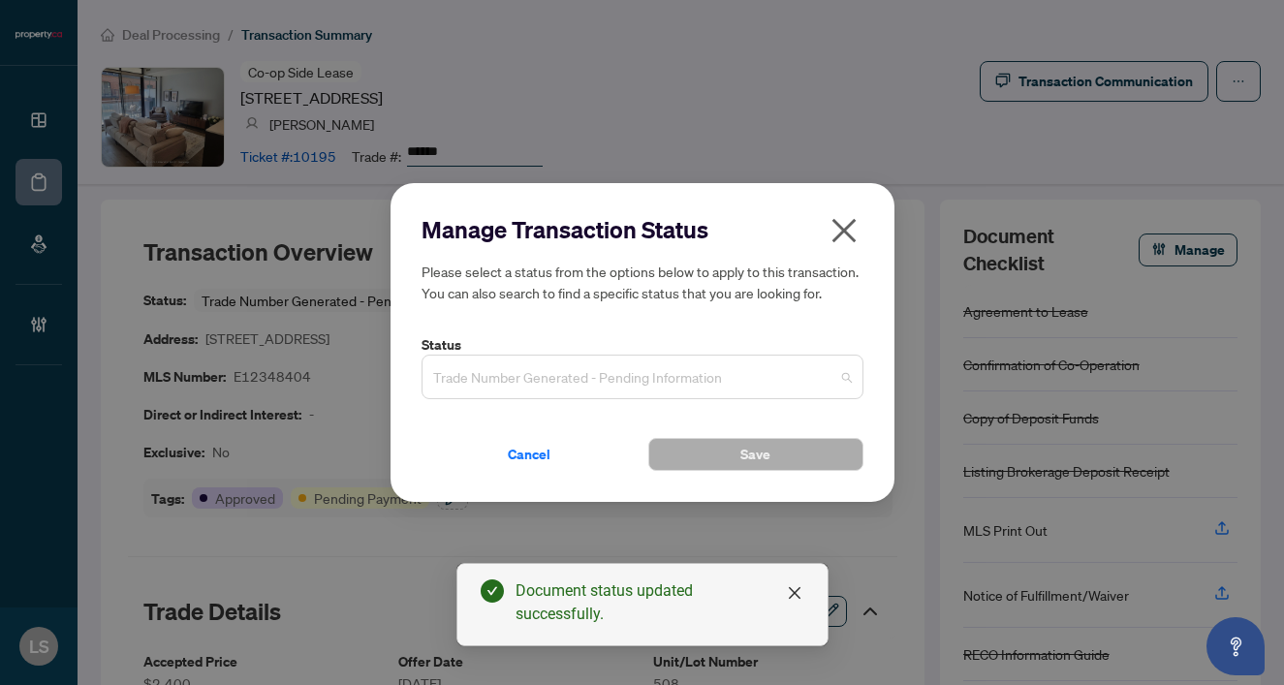
click at [490, 369] on span "Trade Number Generated - Pending Information" at bounding box center [642, 377] width 419 height 37
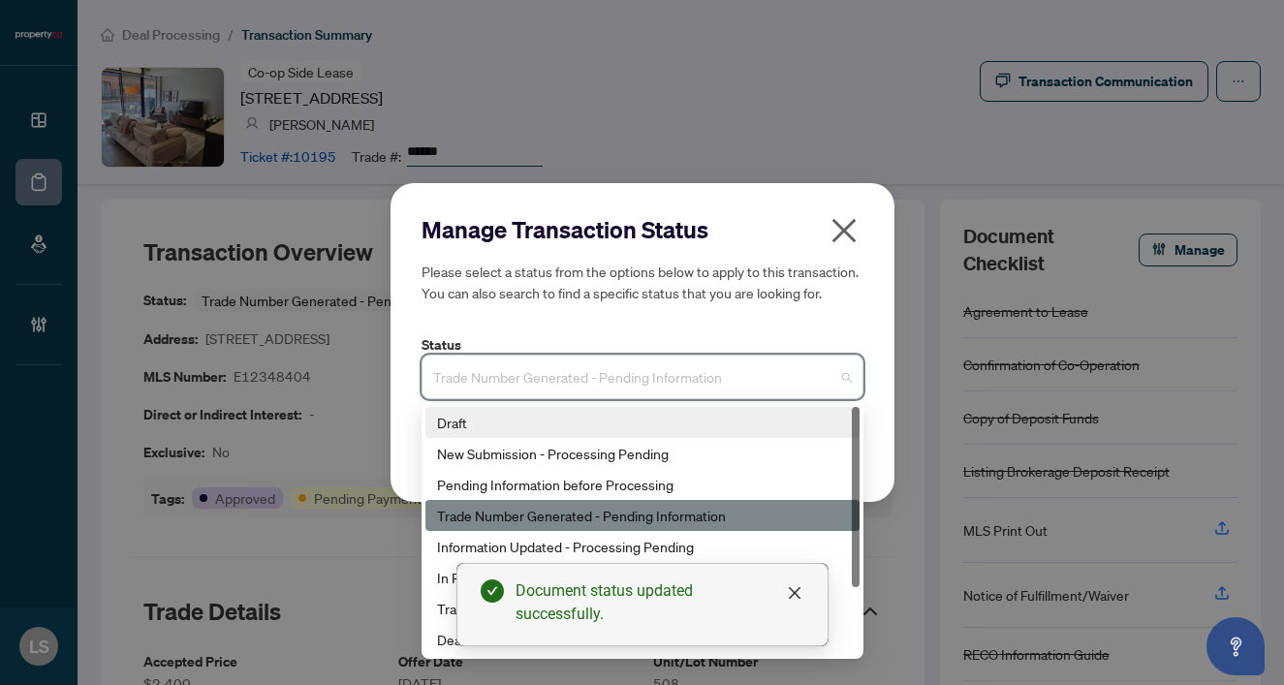
scroll to position [93, 0]
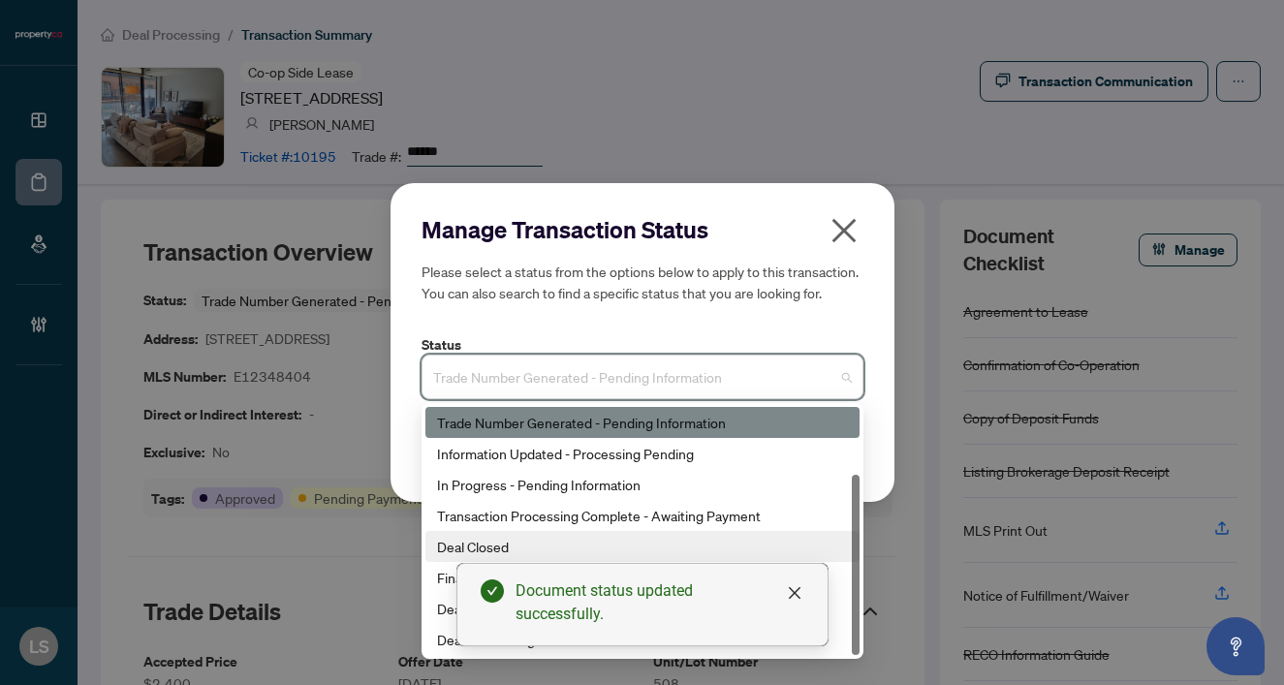
click at [464, 538] on div "Deal Closed" at bounding box center [642, 546] width 411 height 21
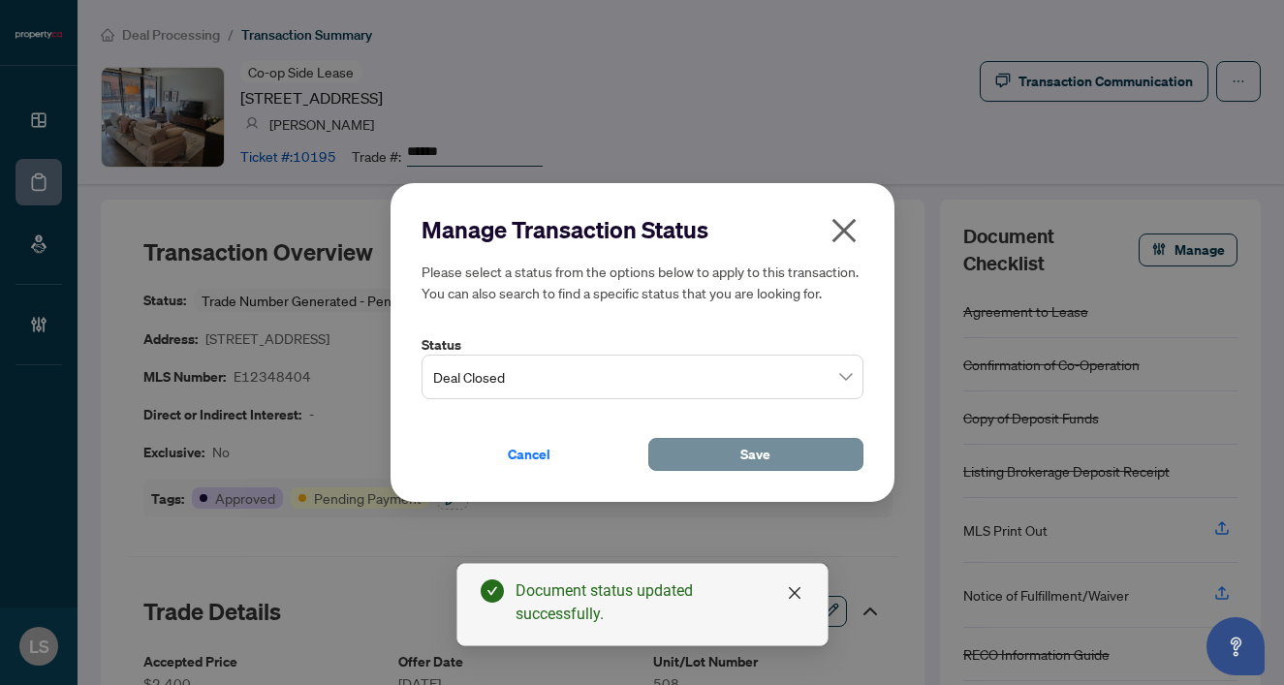
click at [694, 448] on button "Save" at bounding box center [755, 454] width 215 height 33
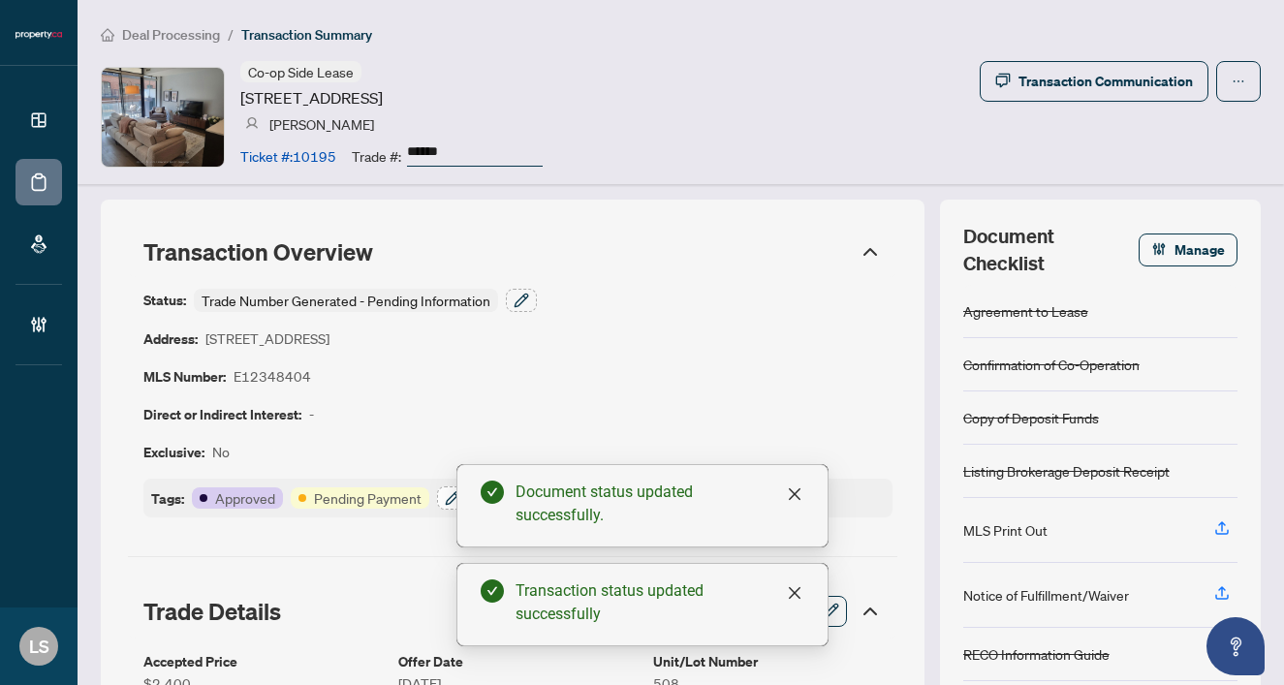
click at [447, 494] on icon "button" at bounding box center [453, 498] width 16 height 16
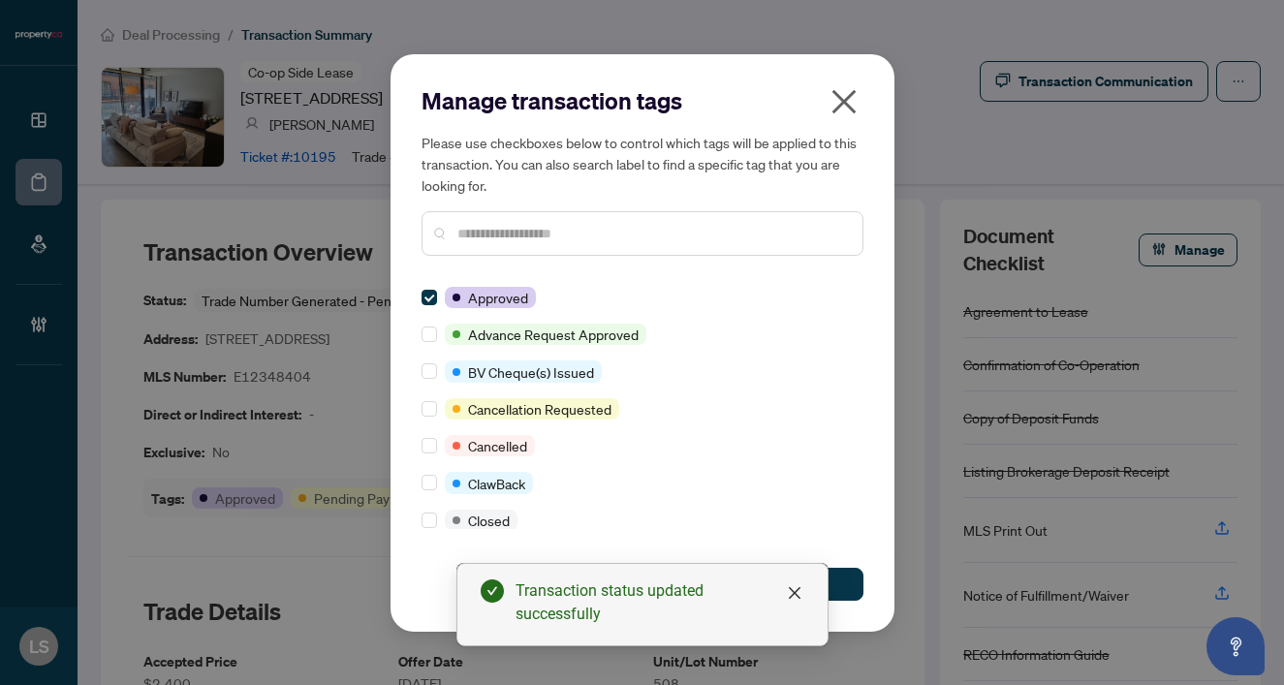
click at [501, 223] on input "text" at bounding box center [652, 233] width 390 height 21
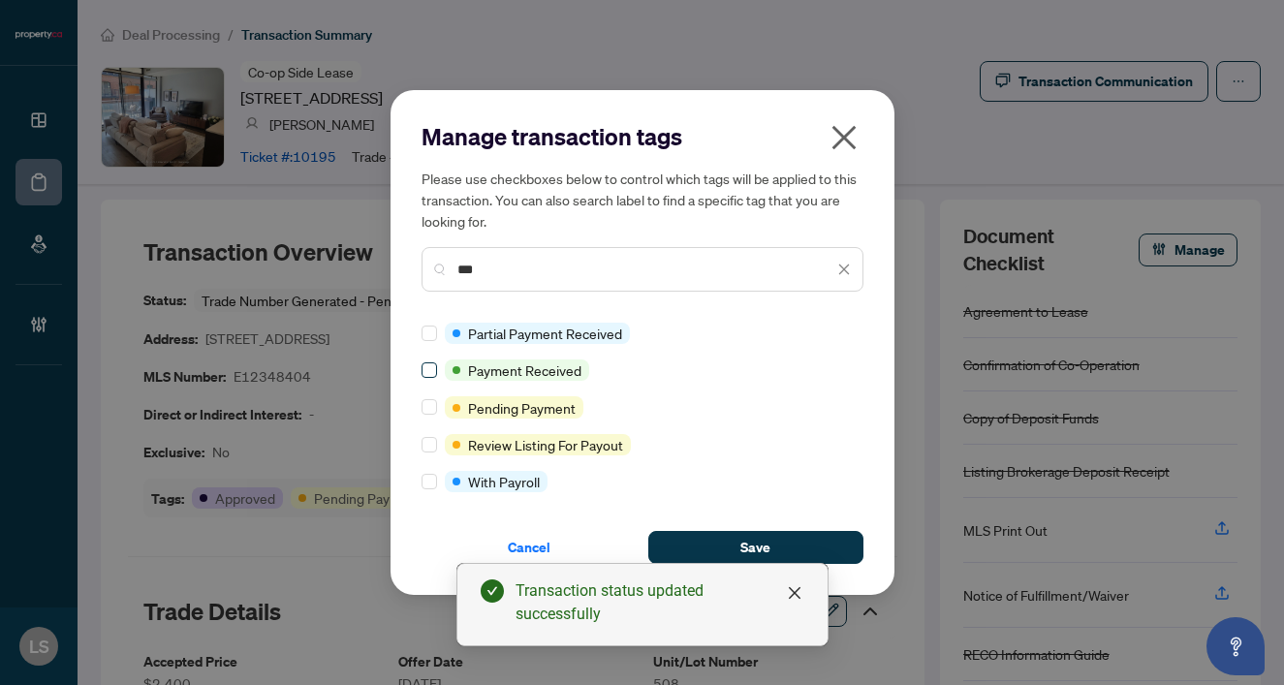
type input "***"
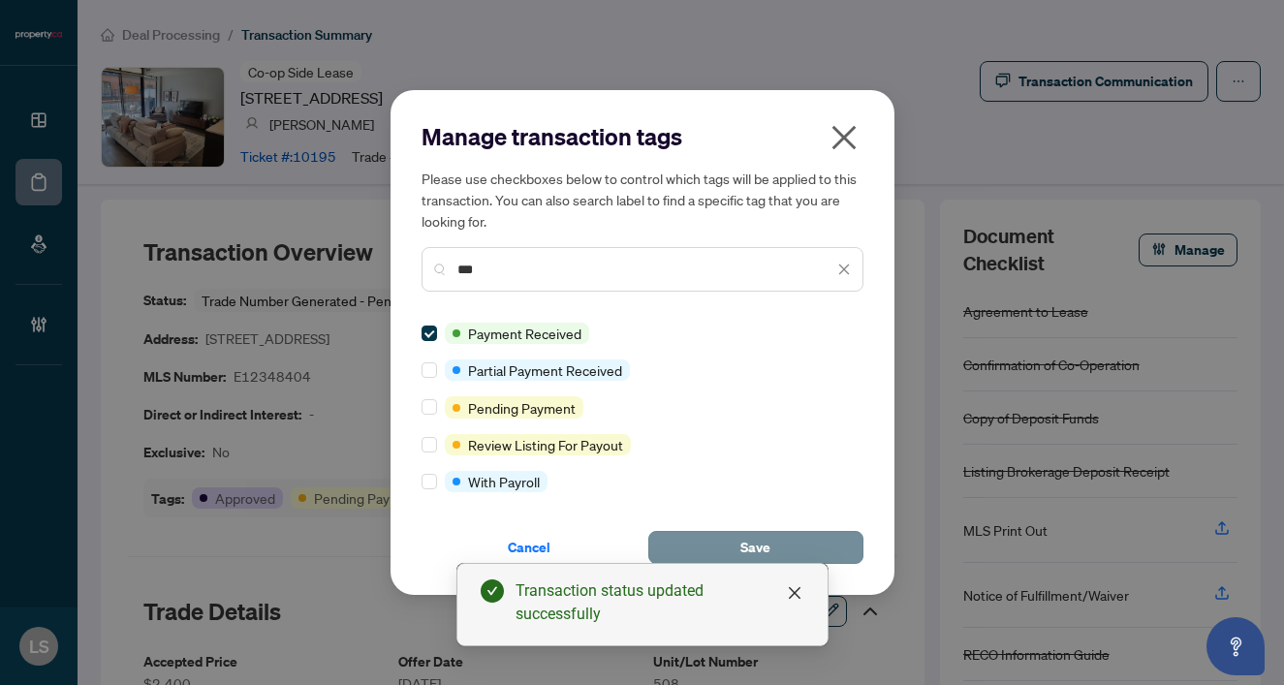
click at [810, 543] on button "Save" at bounding box center [755, 547] width 215 height 33
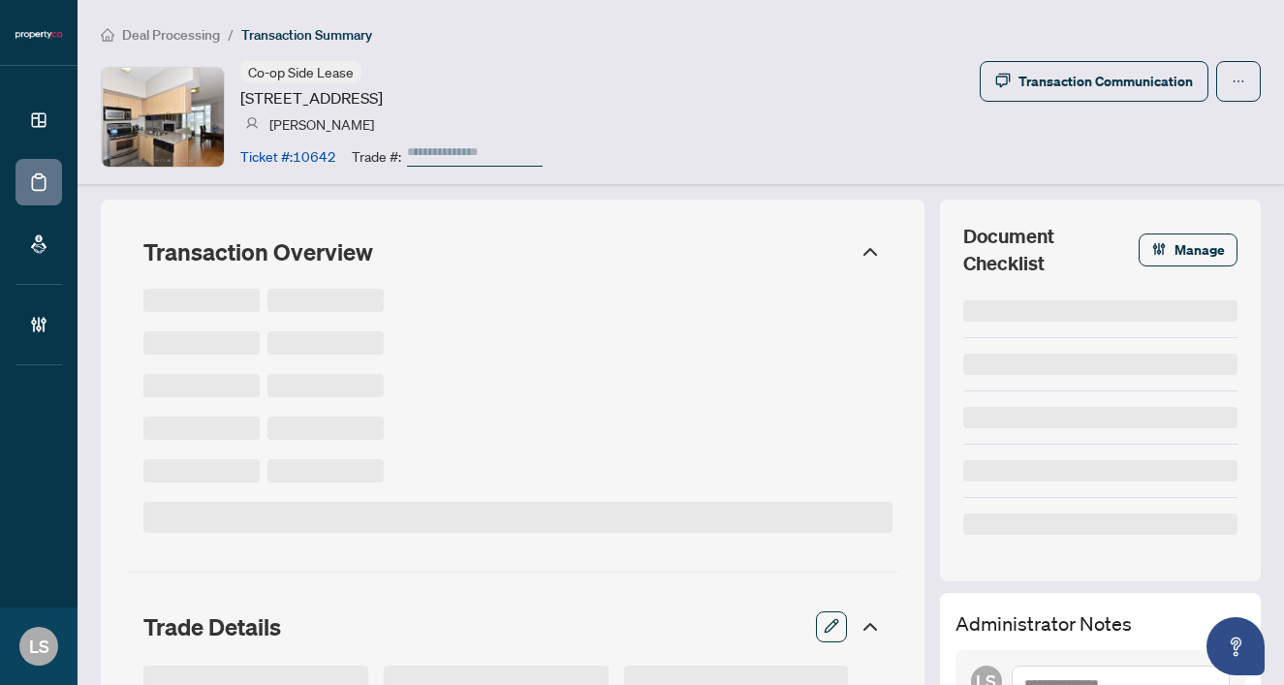
type input "******"
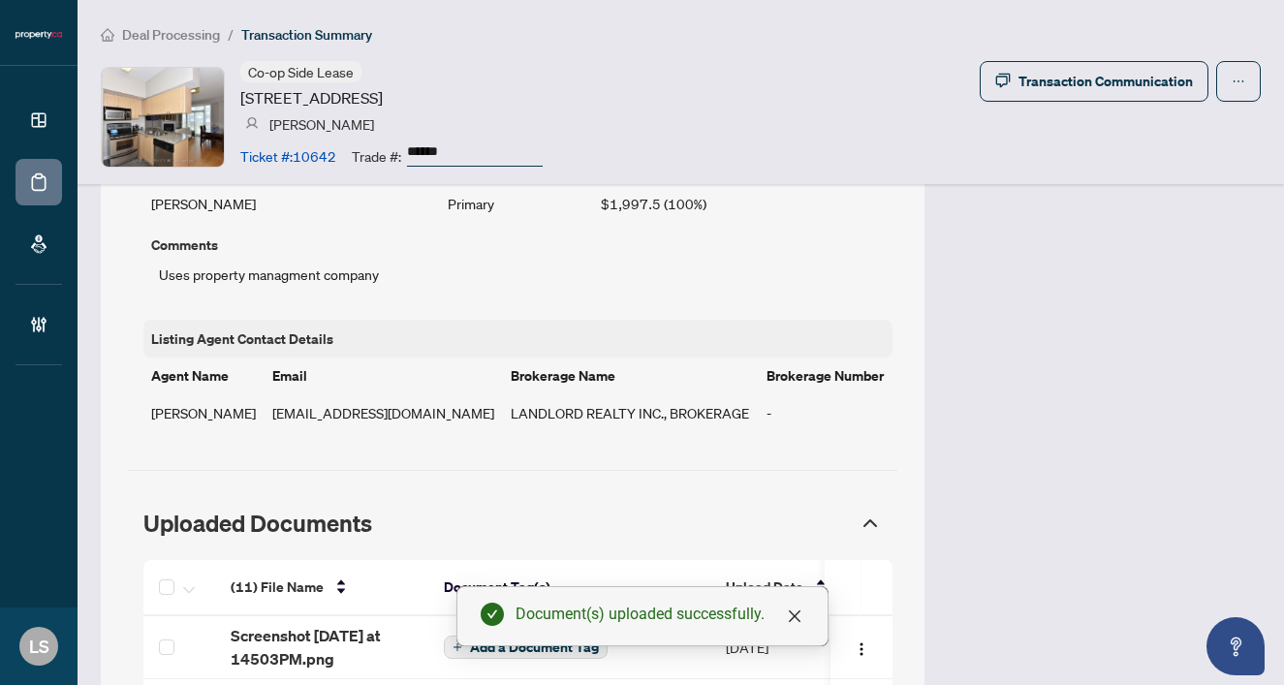
scroll to position [1520, 0]
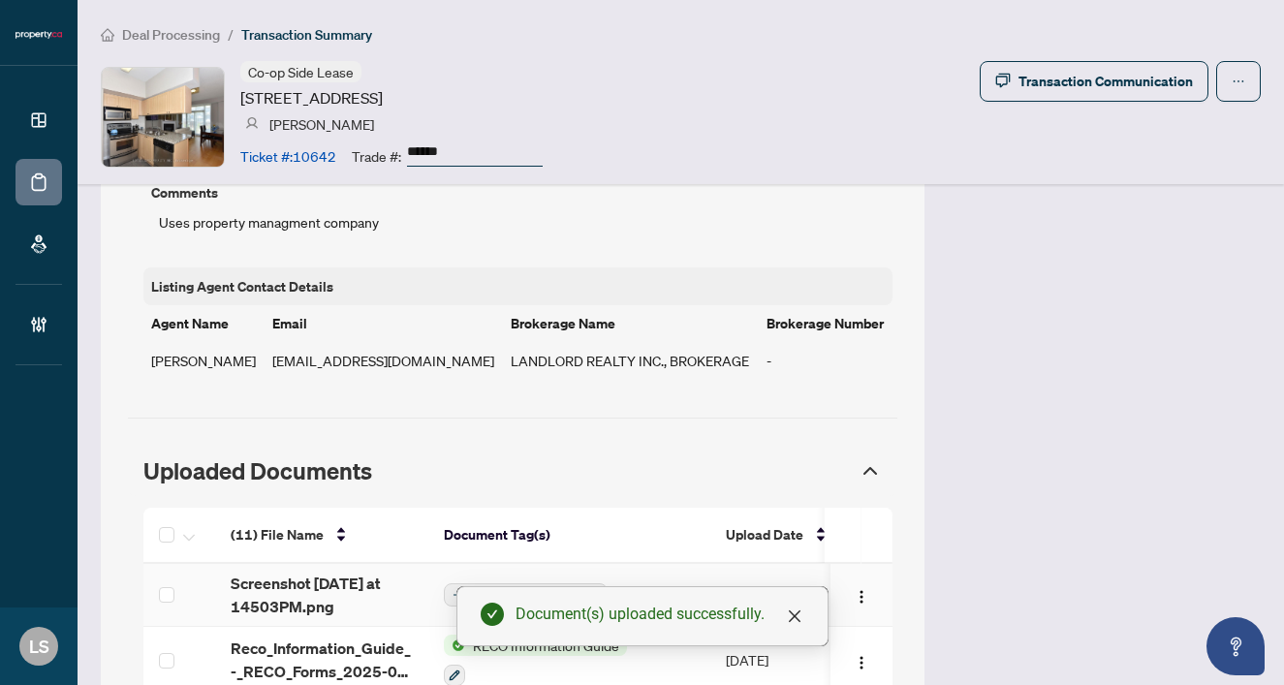
click at [273, 572] on span "Screenshot [DATE] at 14503PM.png" at bounding box center [322, 595] width 182 height 47
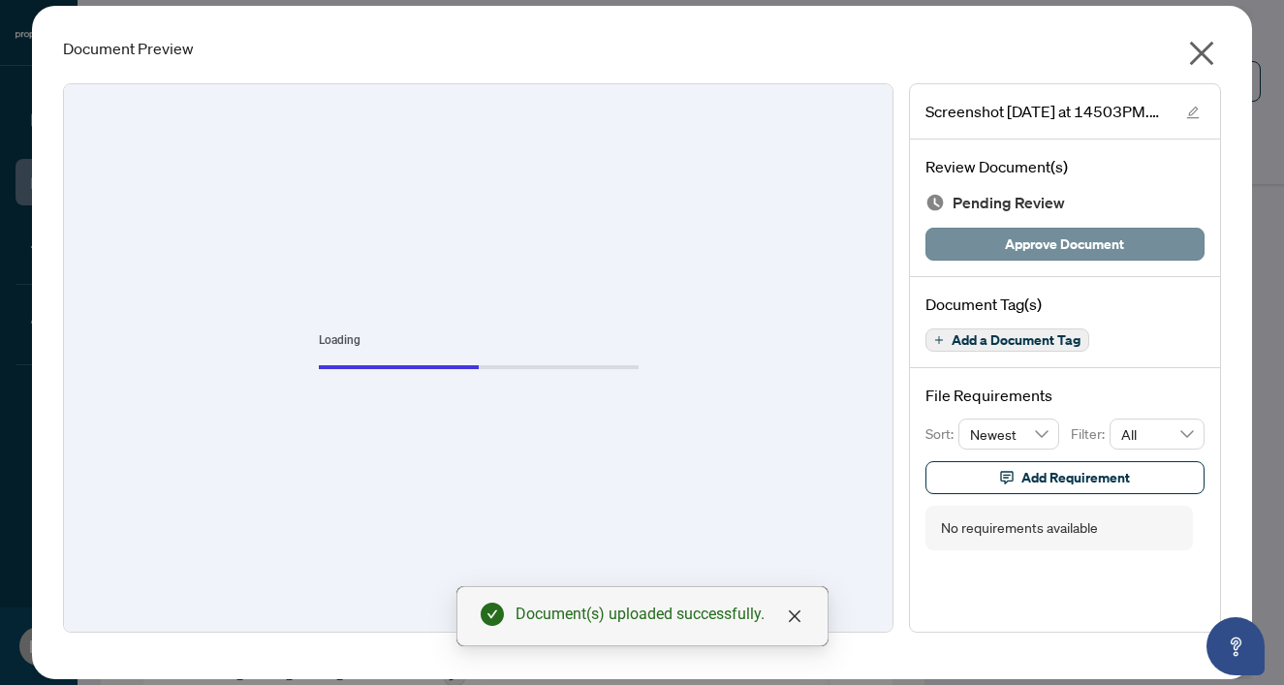
click at [970, 244] on button "Approve Document" at bounding box center [1064, 244] width 279 height 33
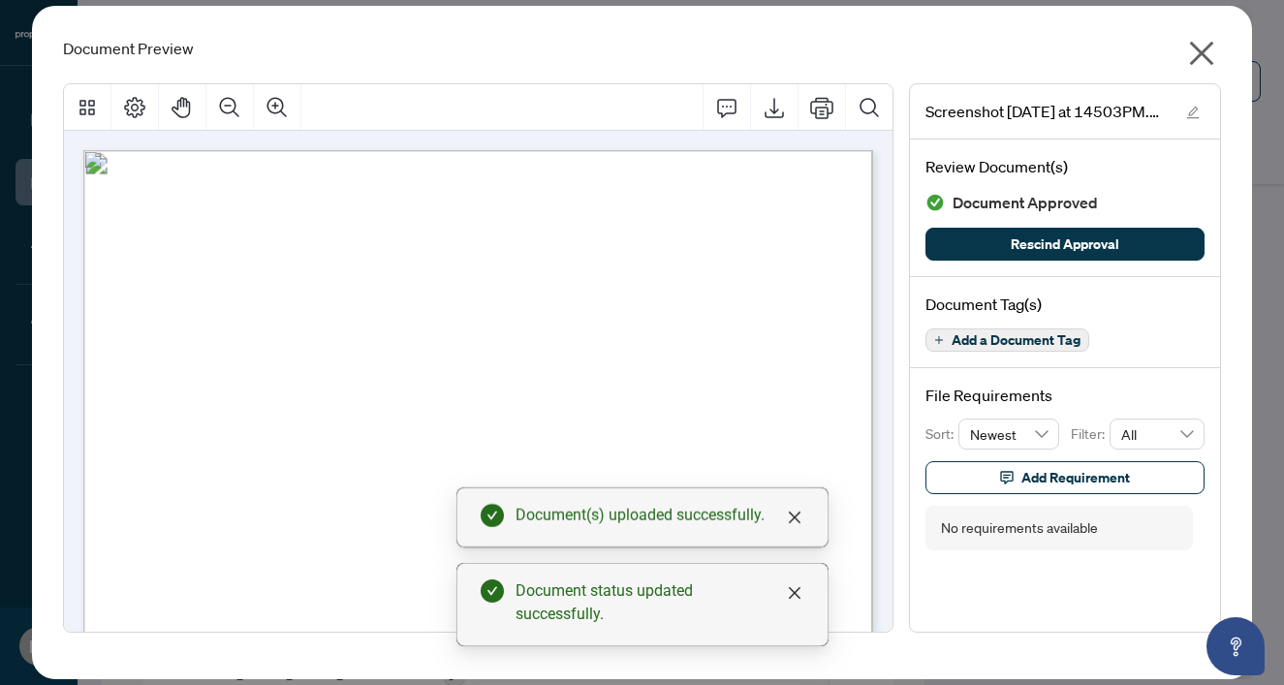
click at [1205, 47] on icon "close" at bounding box center [1201, 53] width 31 height 31
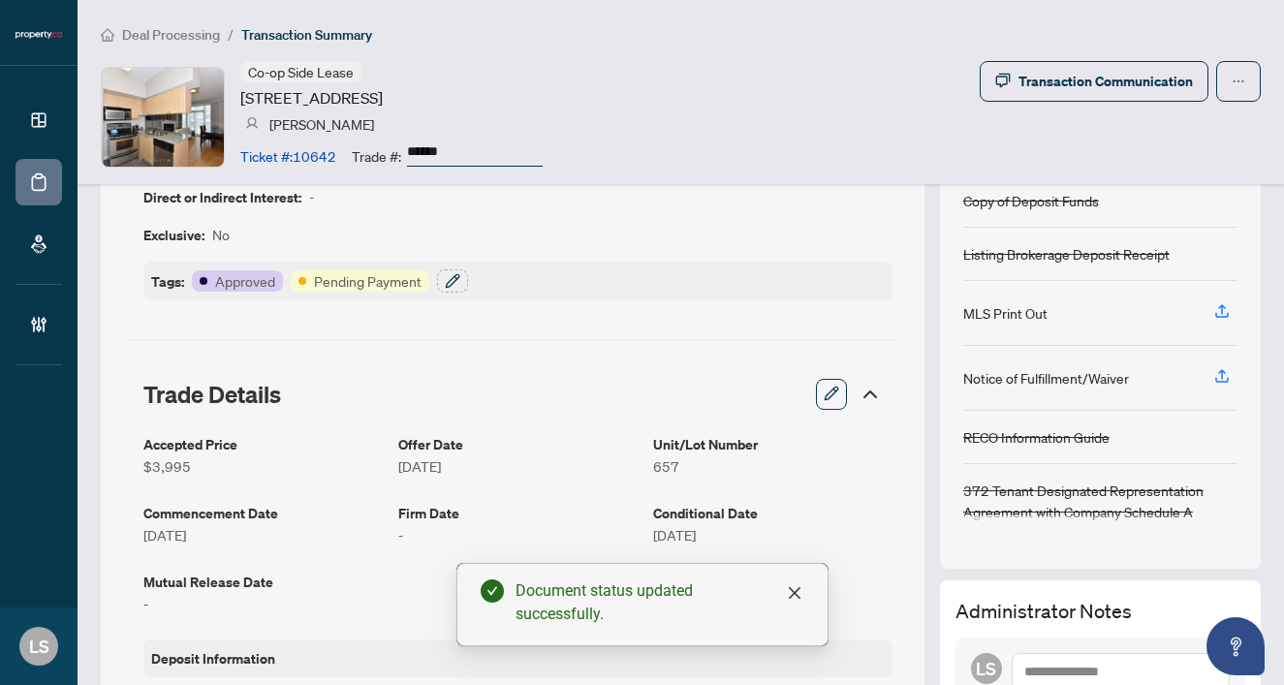
scroll to position [200, 0]
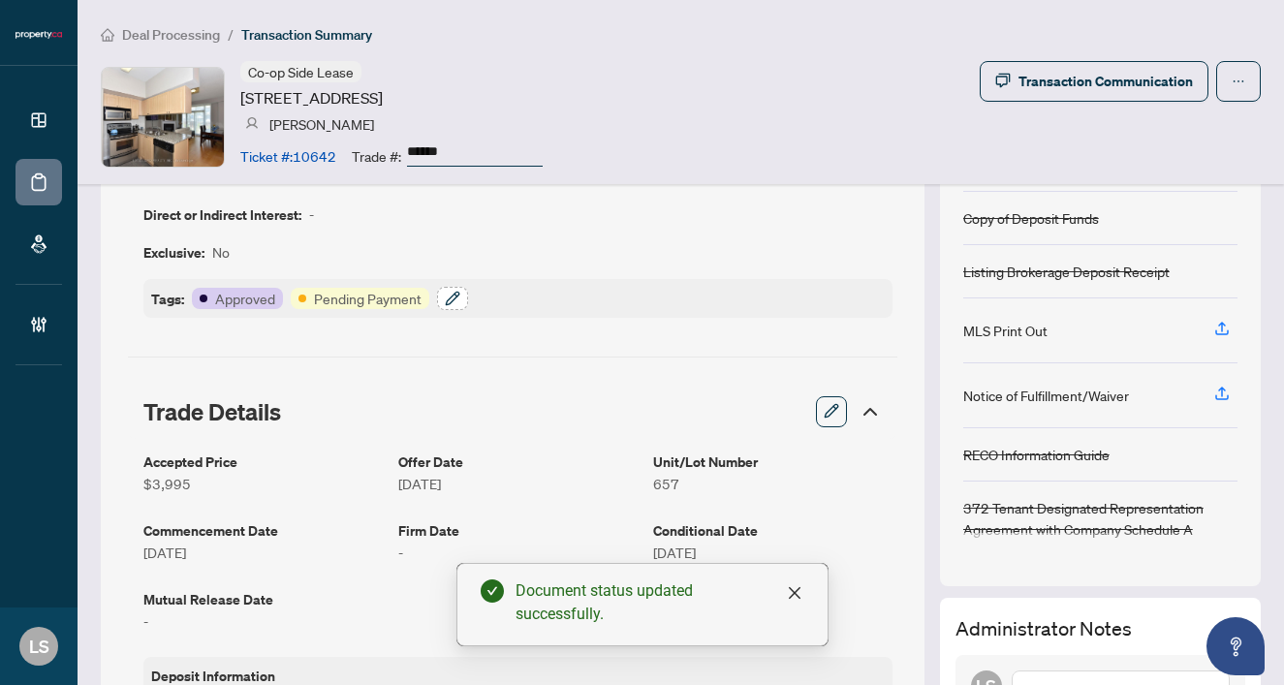
click at [454, 296] on icon "button" at bounding box center [455, 295] width 3 height 3
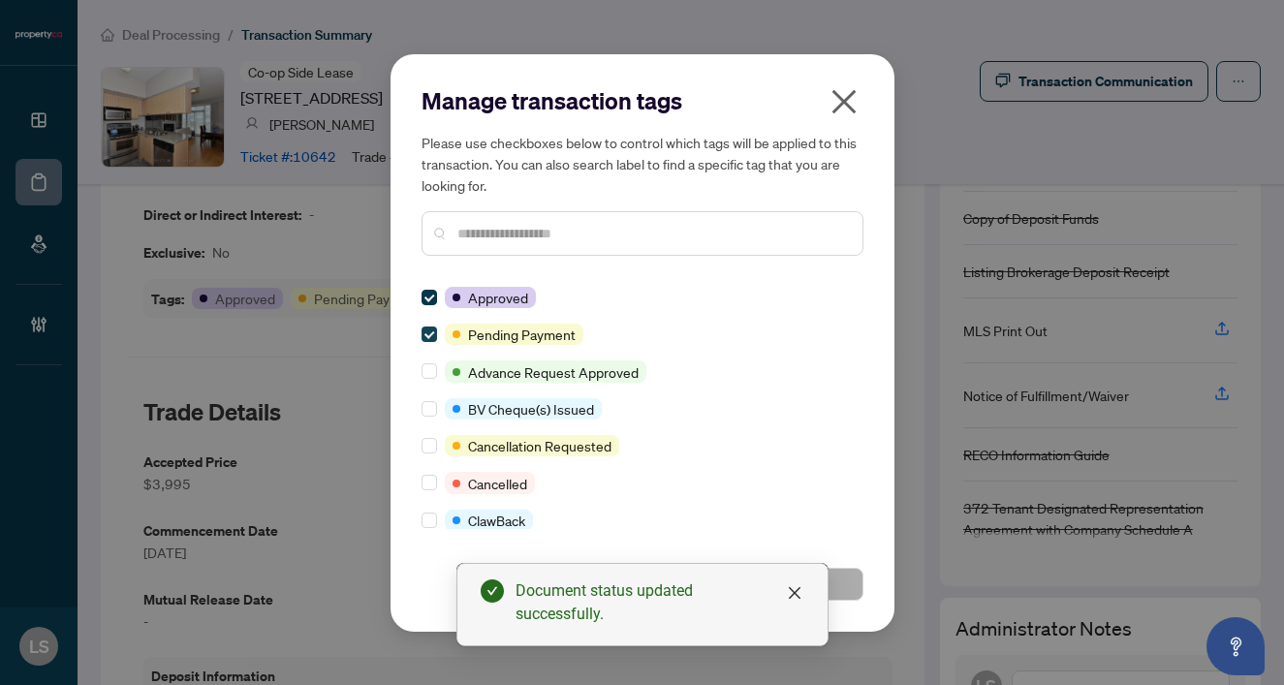
click at [434, 328] on span at bounding box center [430, 335] width 16 height 16
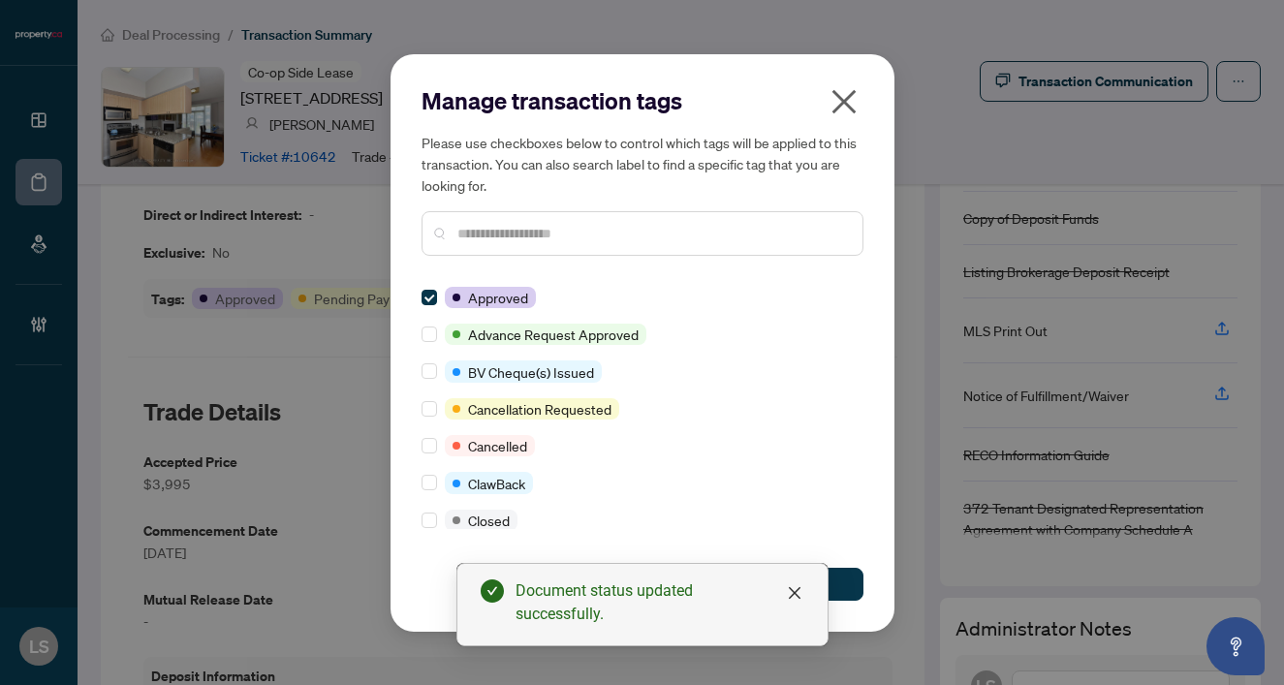
click at [531, 238] on input "text" at bounding box center [652, 233] width 390 height 21
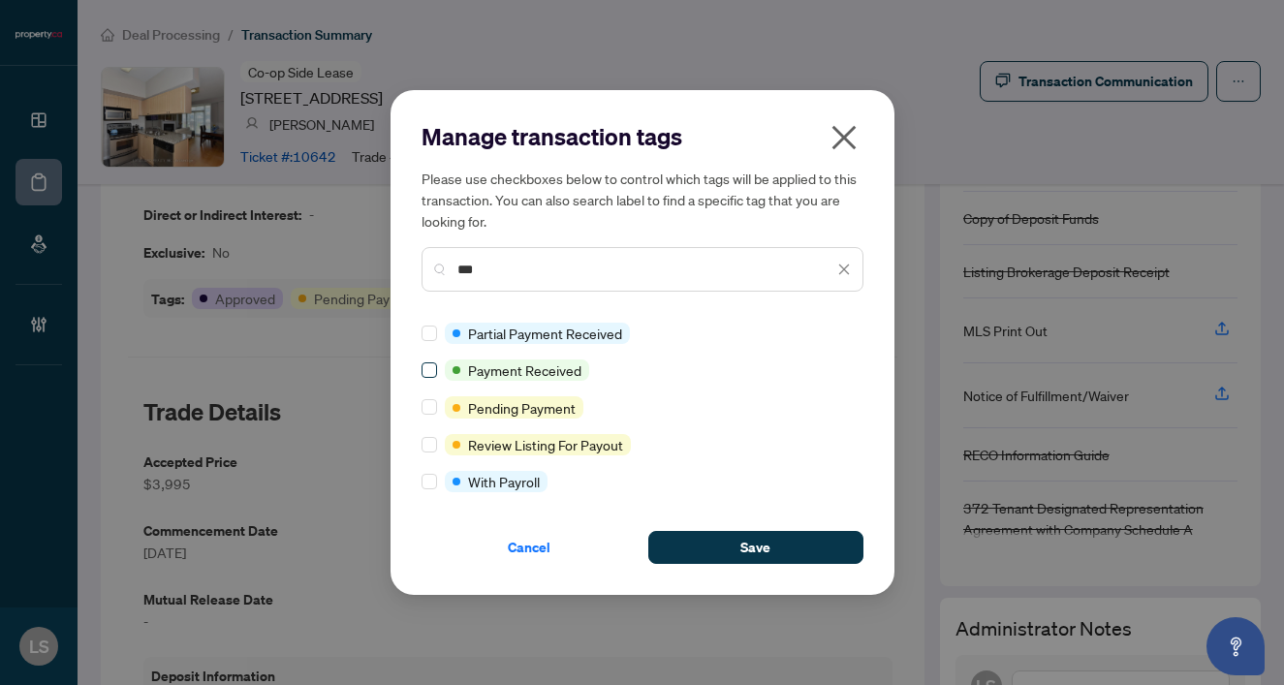
type input "***"
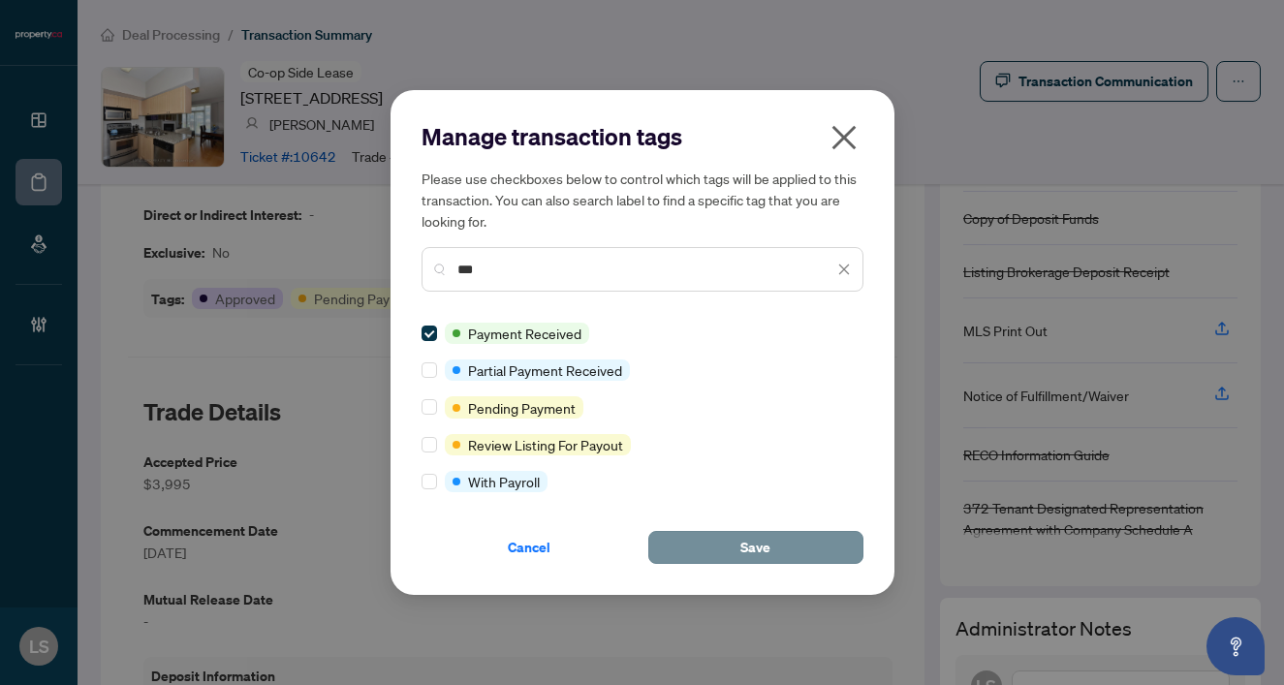
click at [731, 540] on button "Save" at bounding box center [755, 547] width 215 height 33
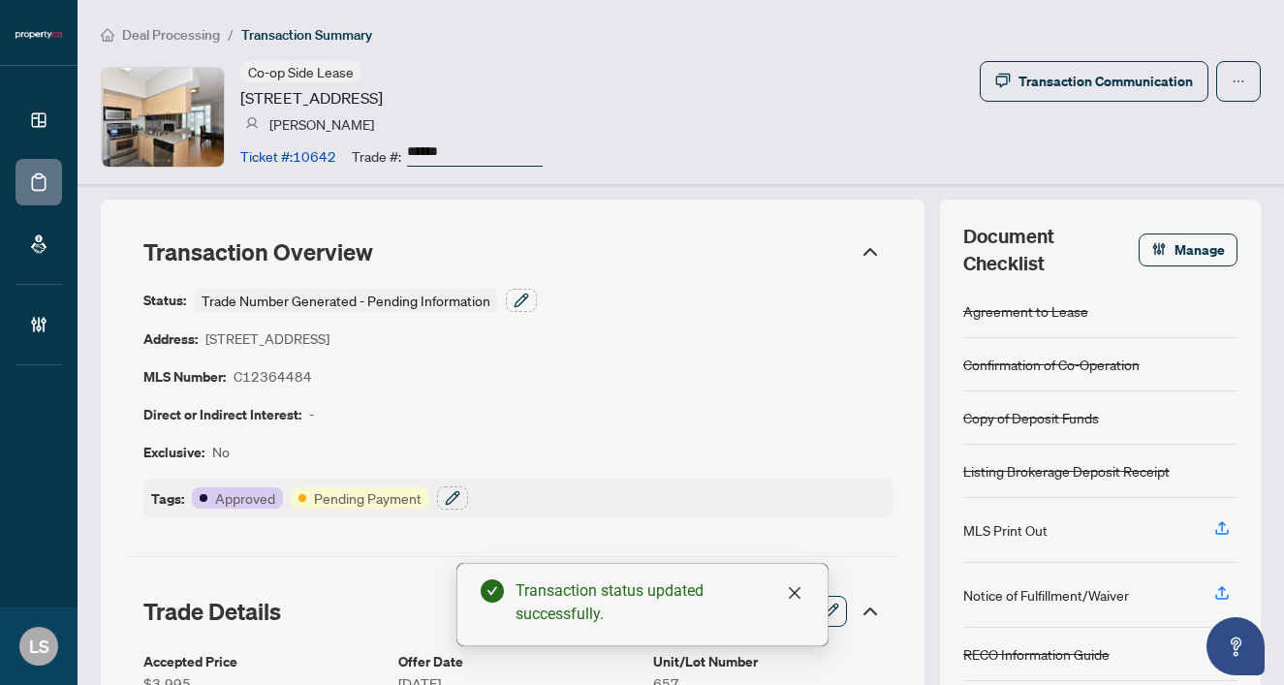
scroll to position [0, 0]
click at [518, 297] on icon "button" at bounding box center [522, 301] width 16 height 16
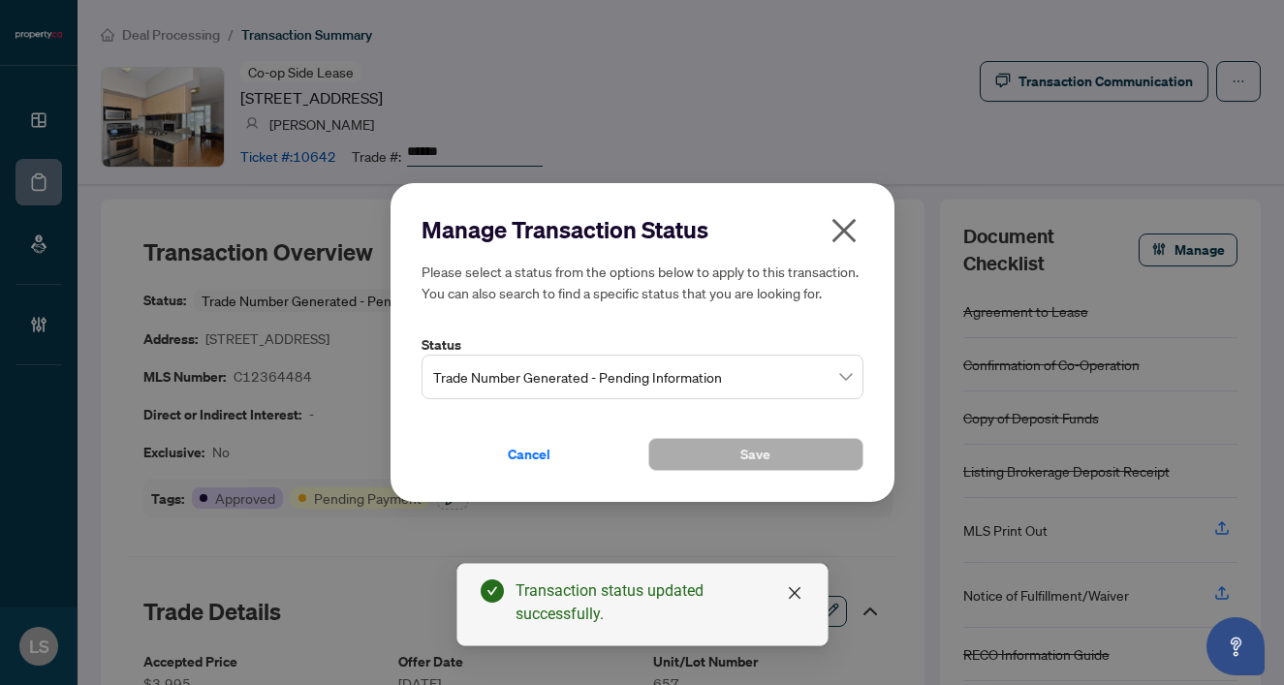
click at [498, 368] on span "Trade Number Generated - Pending Information" at bounding box center [642, 377] width 419 height 37
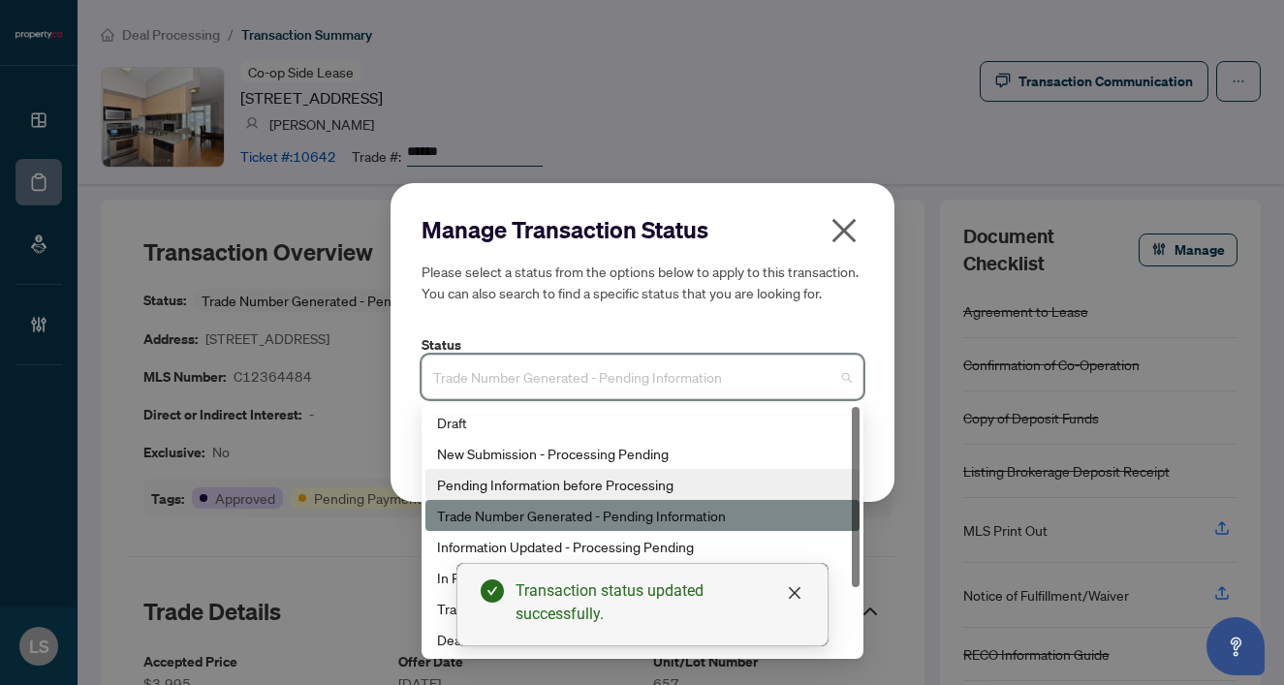
scroll to position [93, 0]
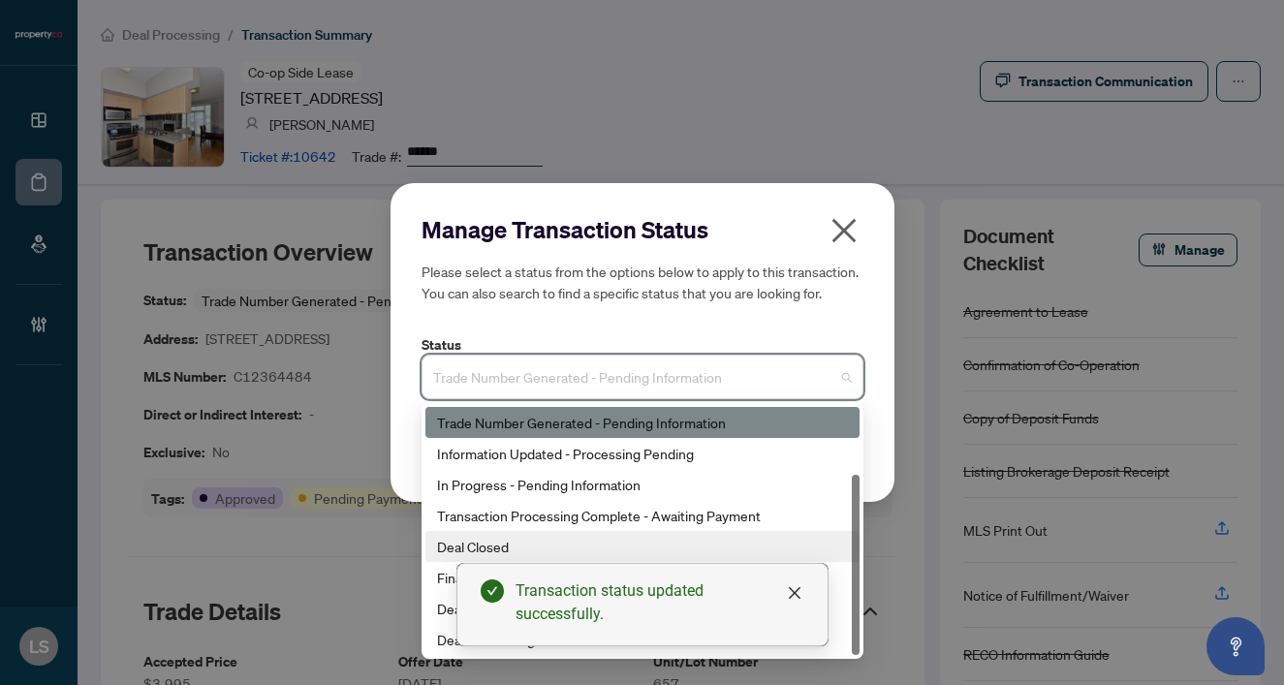
click at [455, 549] on div "Deal Closed" at bounding box center [642, 546] width 411 height 21
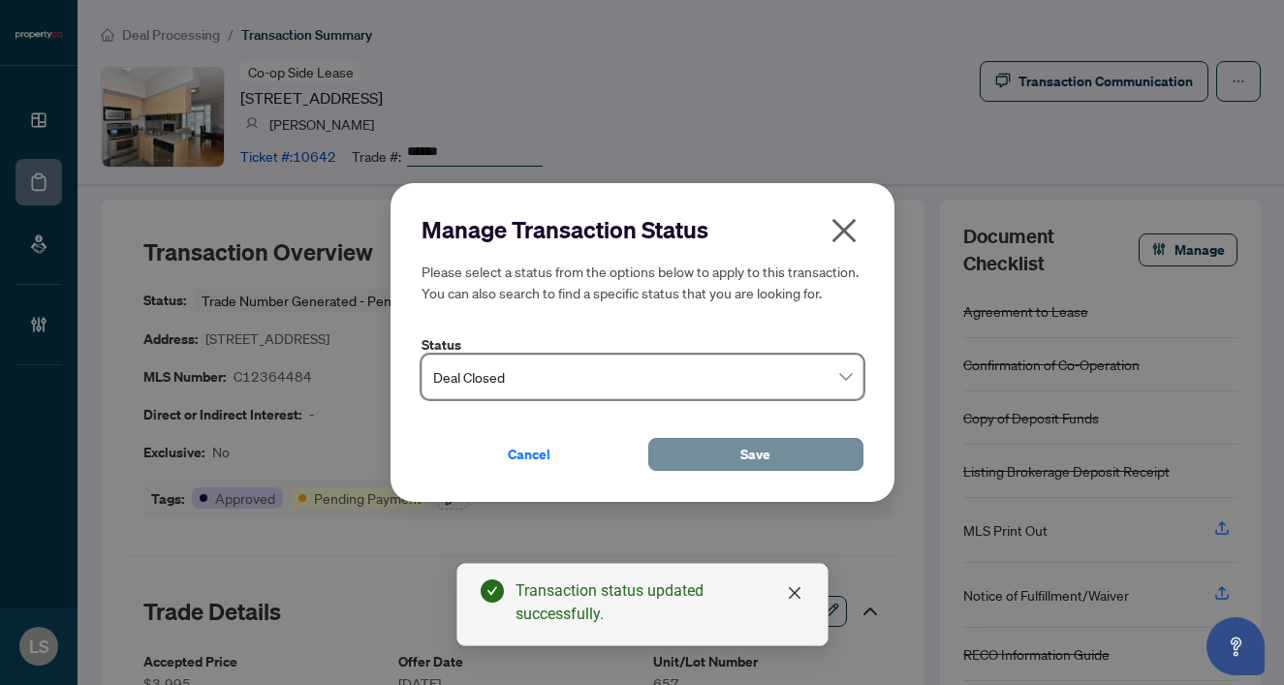
click at [767, 457] on span "Save" at bounding box center [755, 454] width 30 height 31
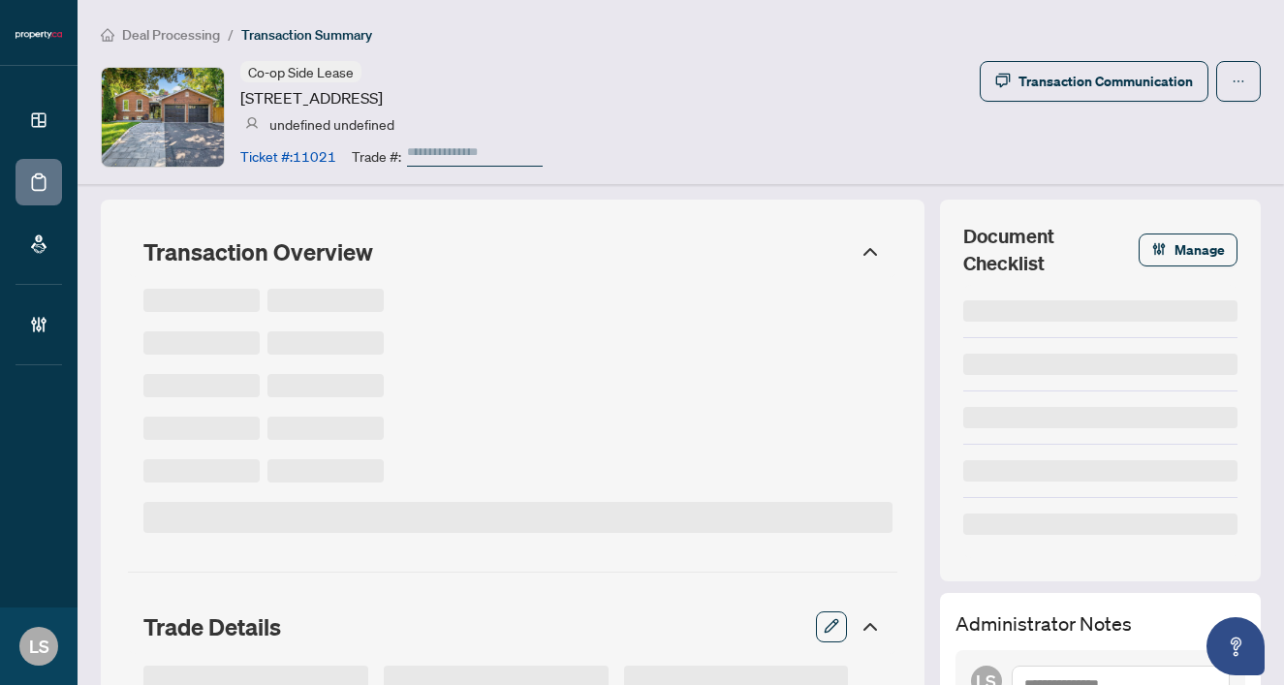
type input "******"
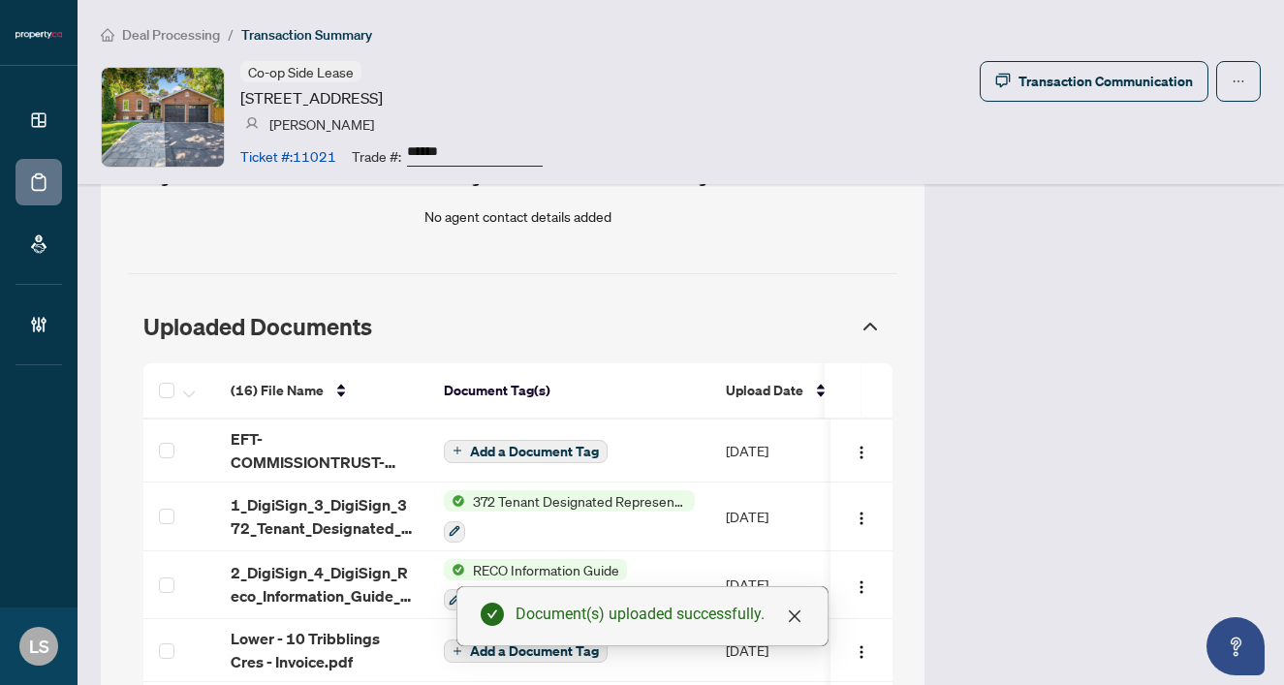
scroll to position [1725, 0]
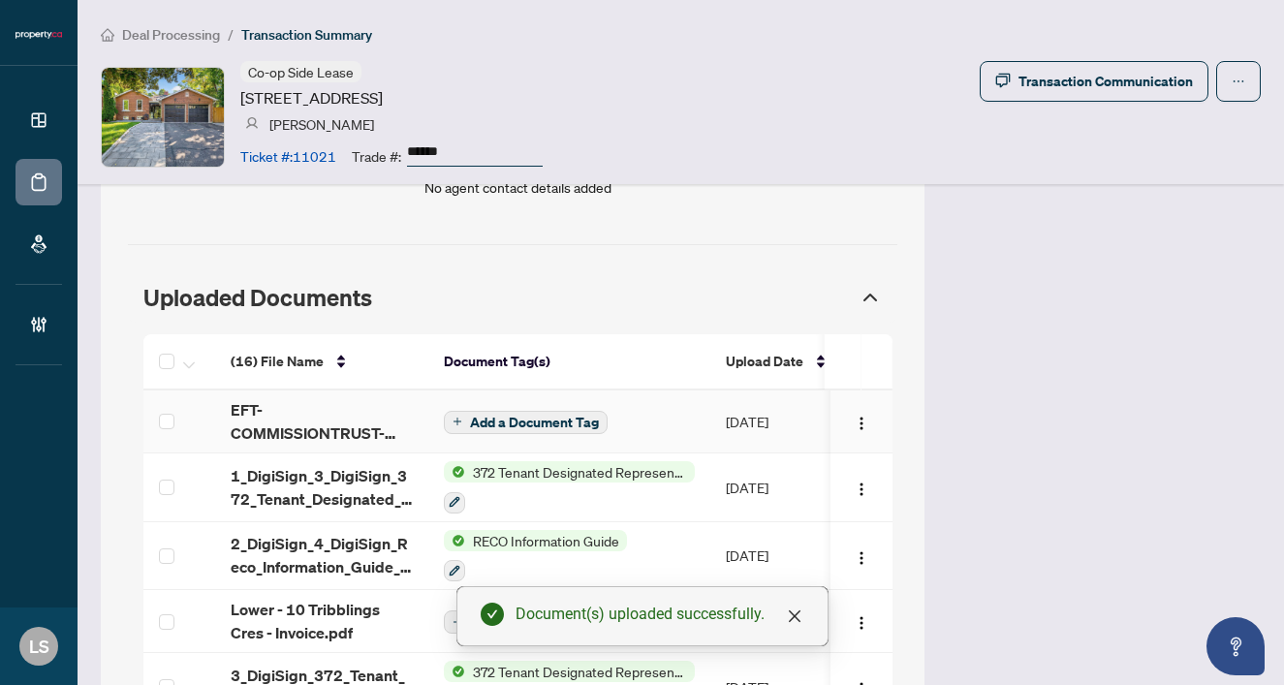
click at [273, 410] on span "EFT-COMMISSIONTRUST-PROPERTYCA-REALTY-INC 59.PDF" at bounding box center [322, 421] width 182 height 47
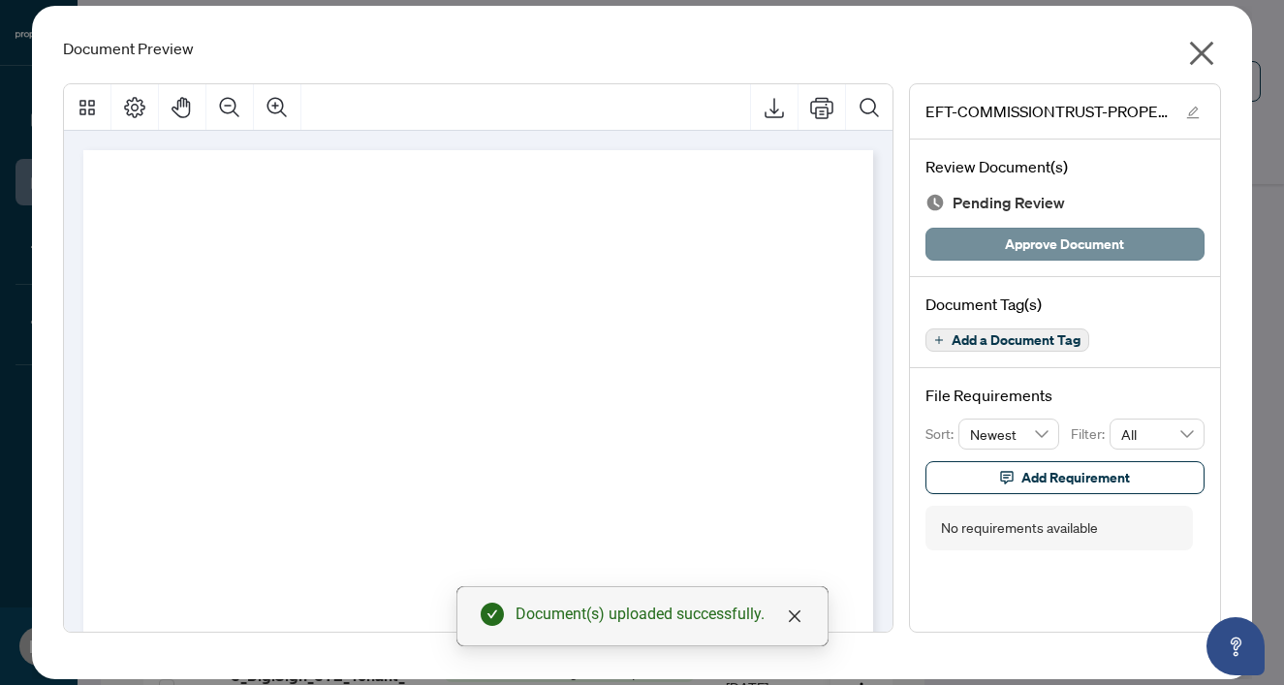
click at [1043, 252] on span "Approve Document" at bounding box center [1064, 244] width 119 height 31
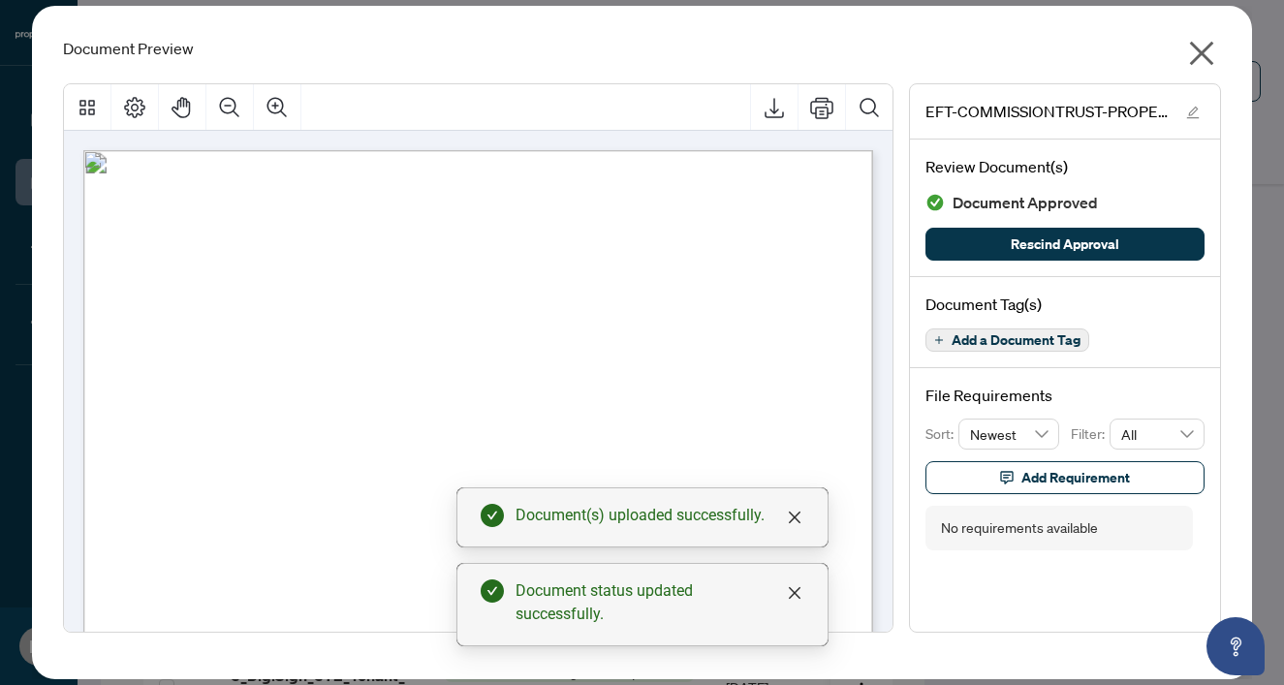
click at [1210, 41] on icon "close" at bounding box center [1201, 53] width 31 height 31
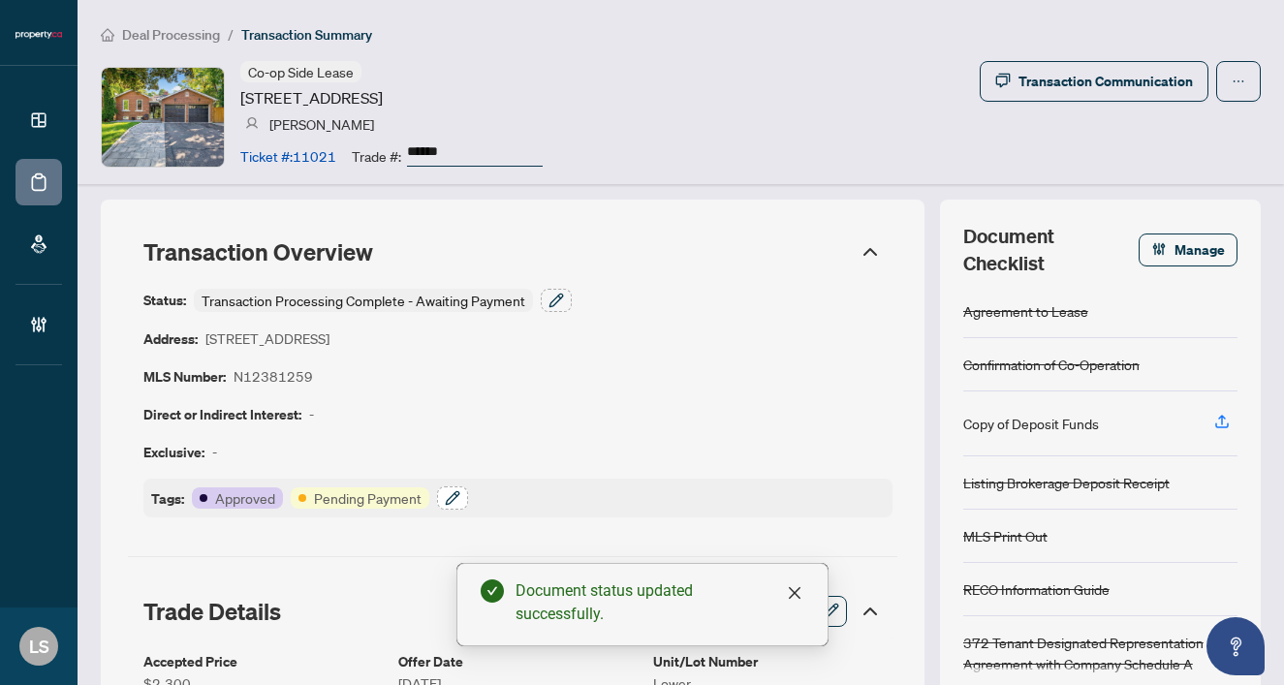
scroll to position [0, 0]
click at [459, 492] on button "button" at bounding box center [452, 497] width 31 height 23
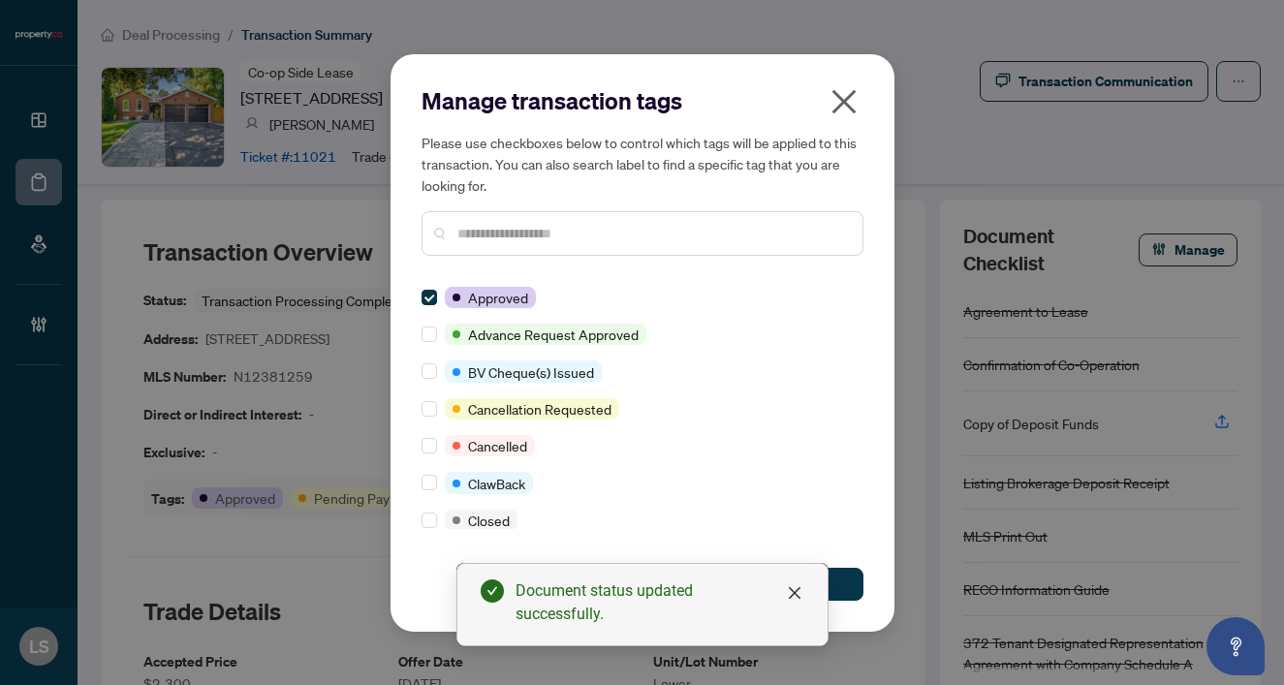
click at [488, 234] on input "text" at bounding box center [652, 233] width 390 height 21
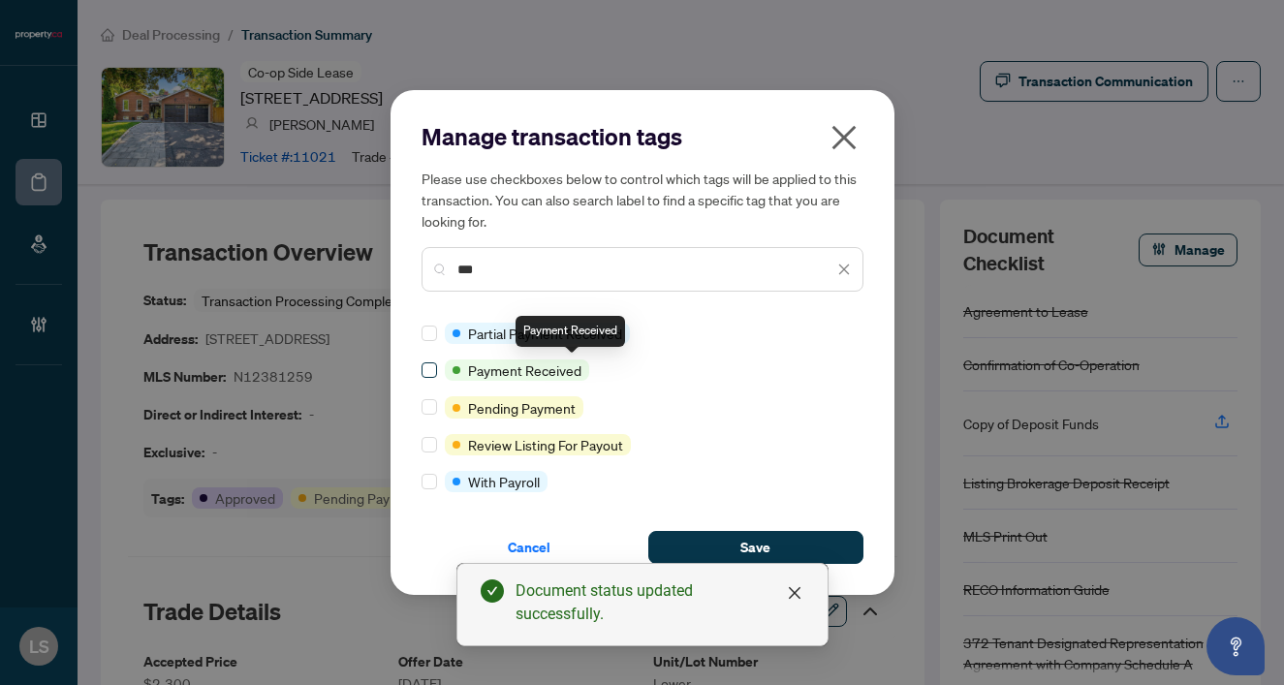
type input "***"
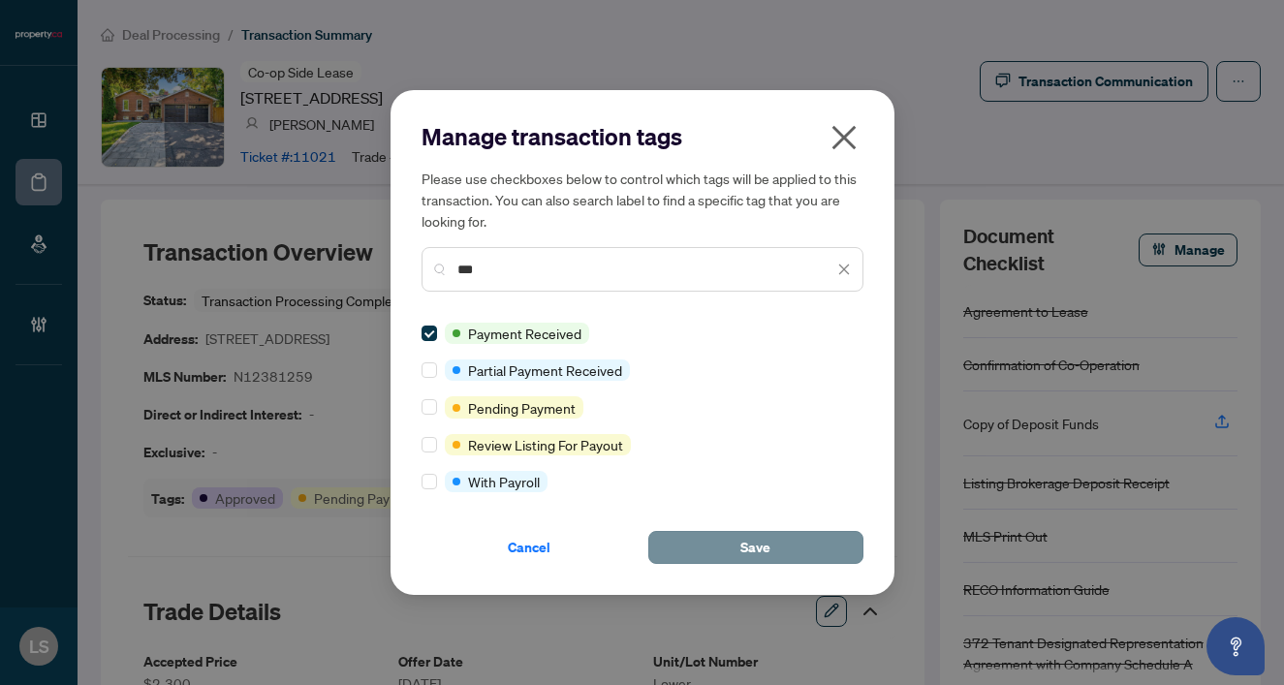
click at [747, 531] on button "Save" at bounding box center [755, 547] width 215 height 33
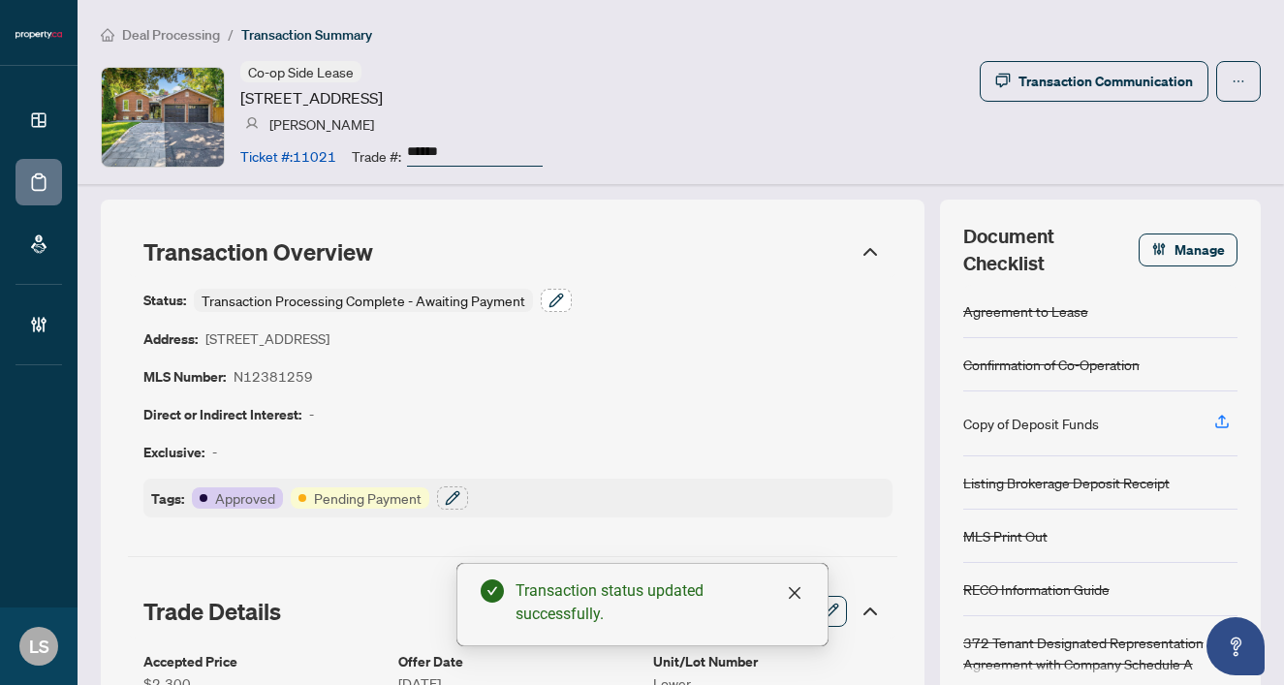
click at [560, 295] on icon "button" at bounding box center [556, 301] width 16 height 16
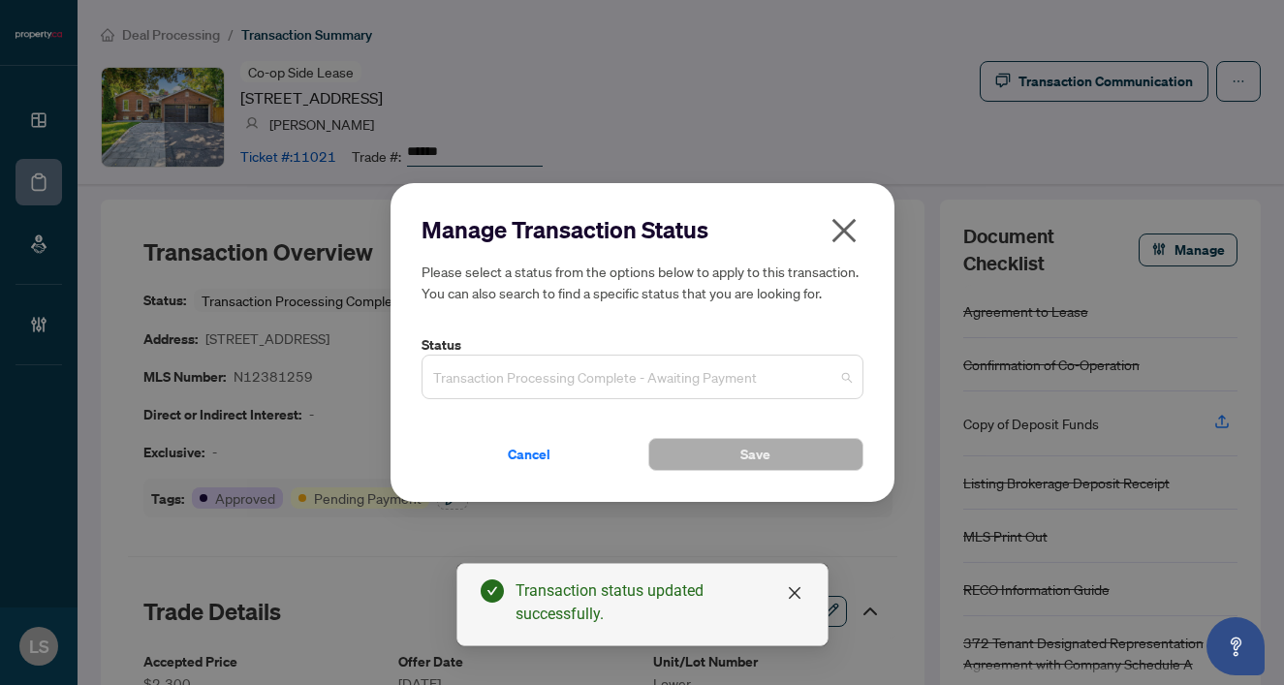
click at [575, 359] on span "Transaction Processing Complete - Awaiting Payment" at bounding box center [642, 377] width 419 height 37
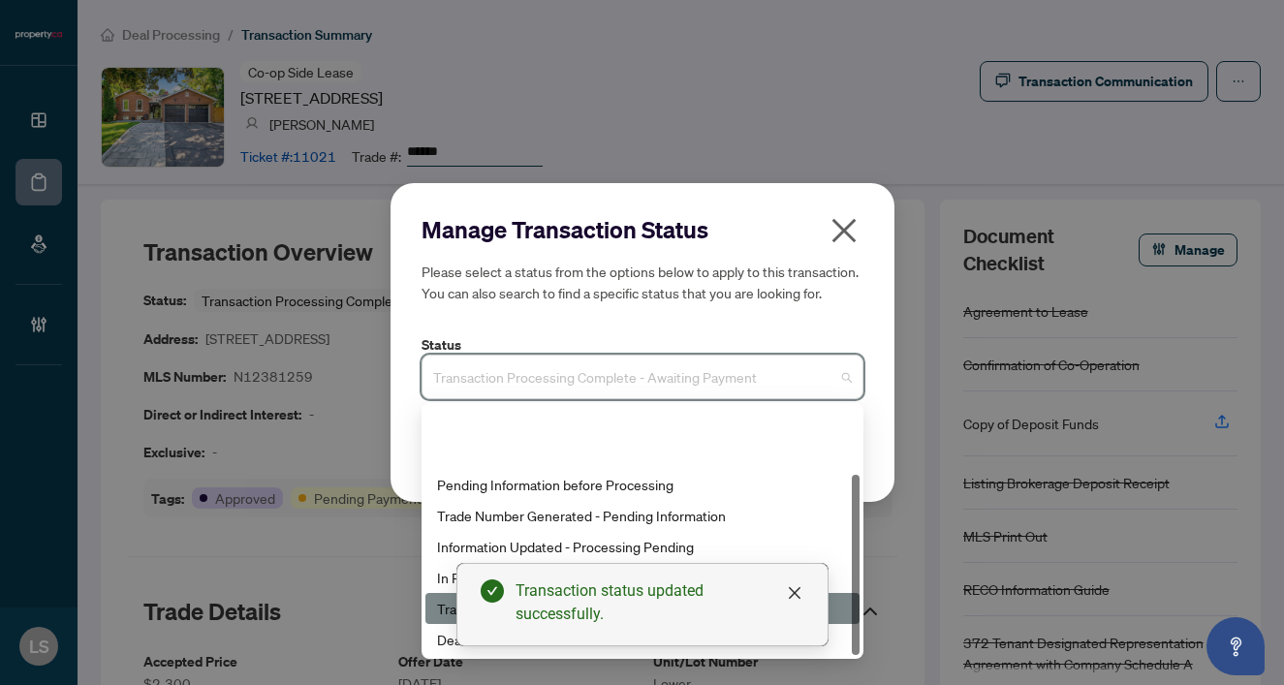
scroll to position [93, 0]
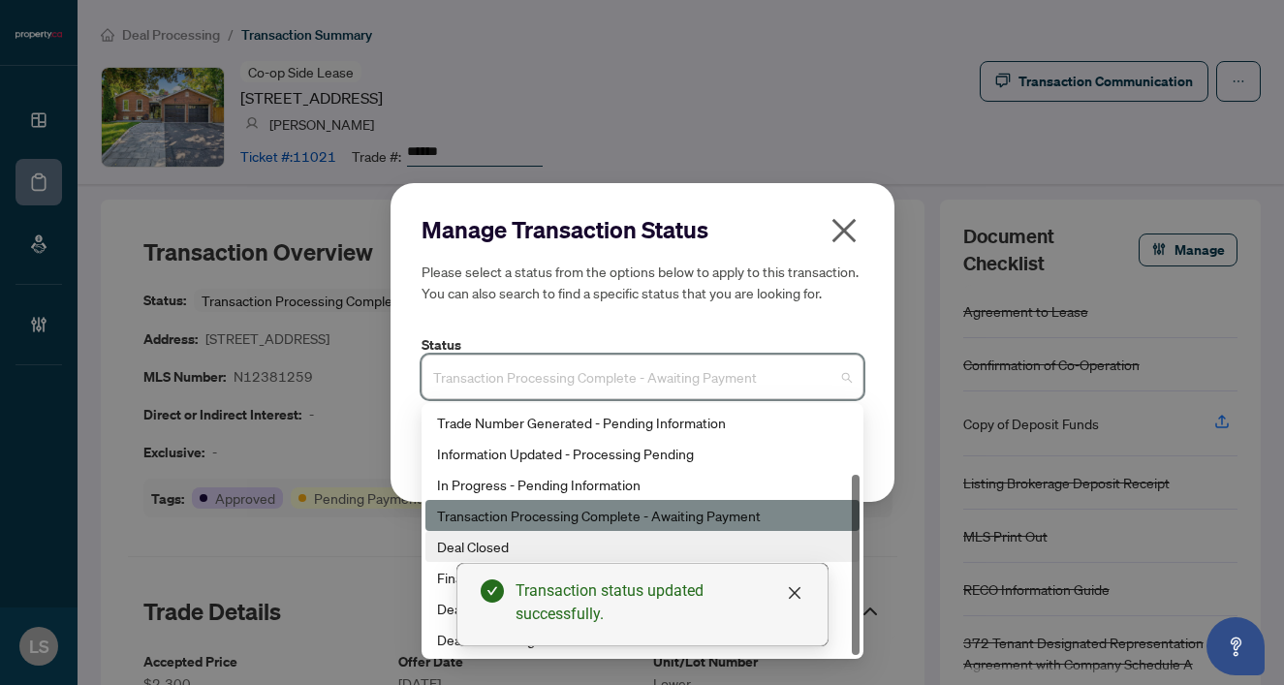
click at [476, 539] on div "Deal Closed" at bounding box center [642, 546] width 411 height 21
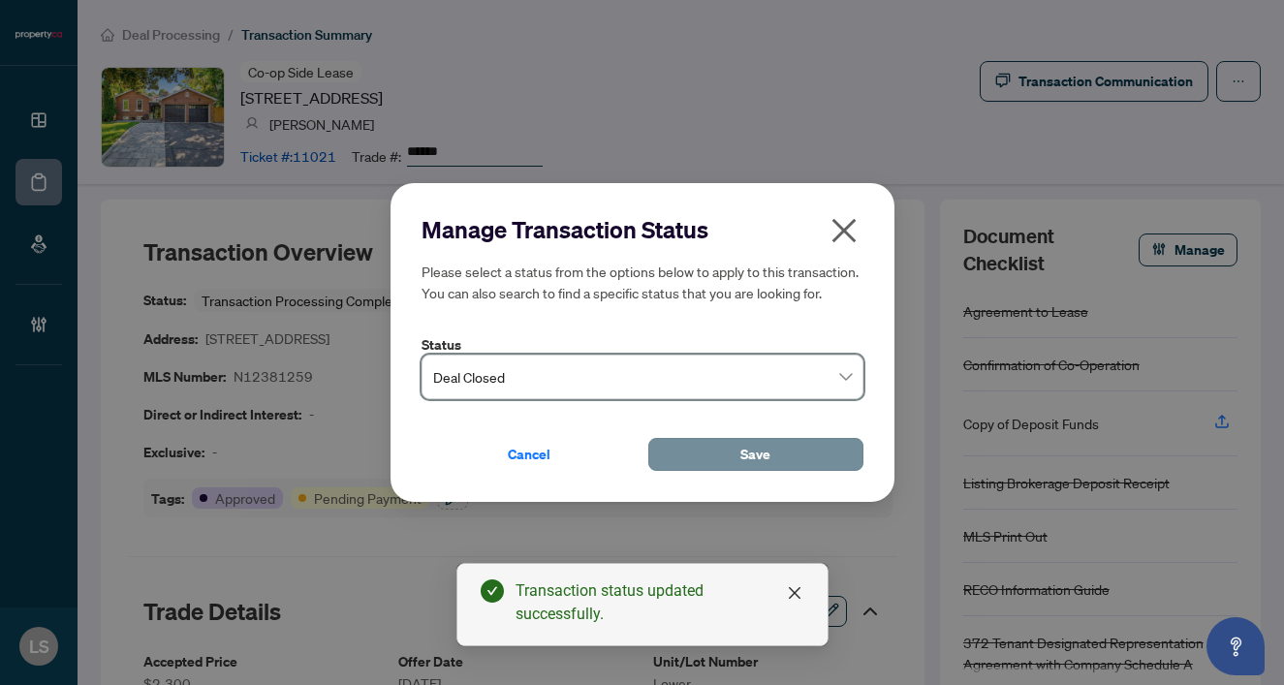
click at [766, 452] on span "Save" at bounding box center [755, 454] width 30 height 31
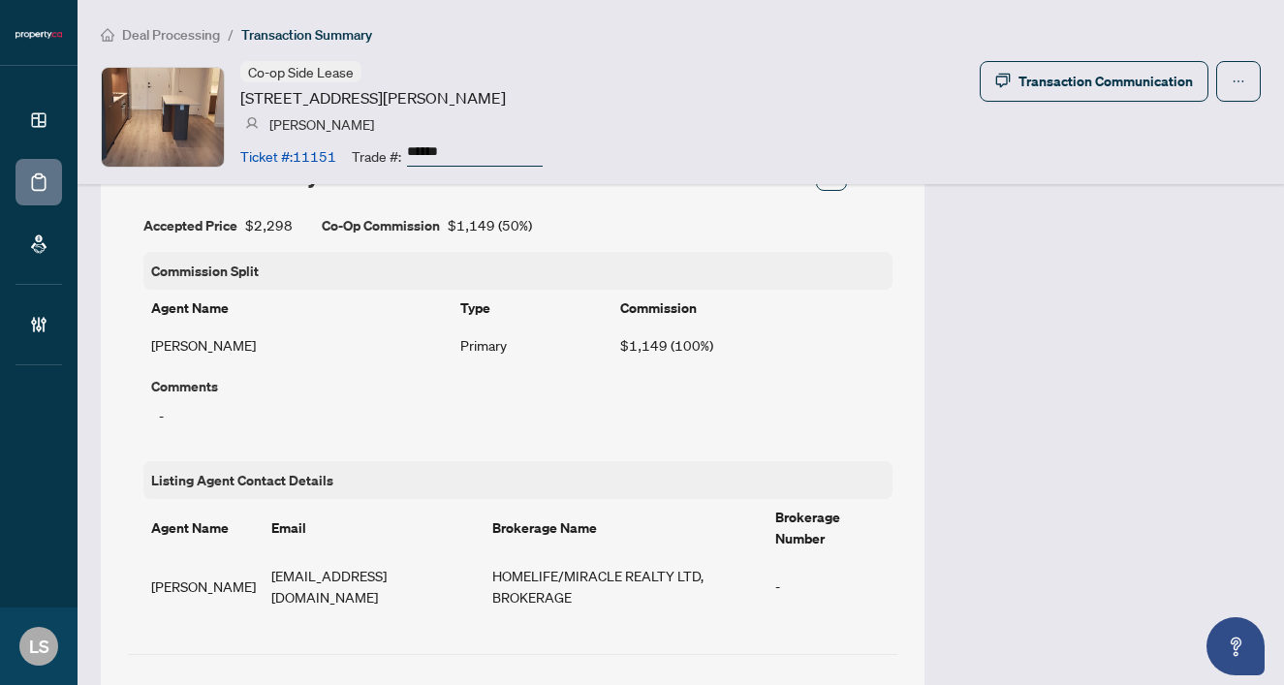
scroll to position [1517, 0]
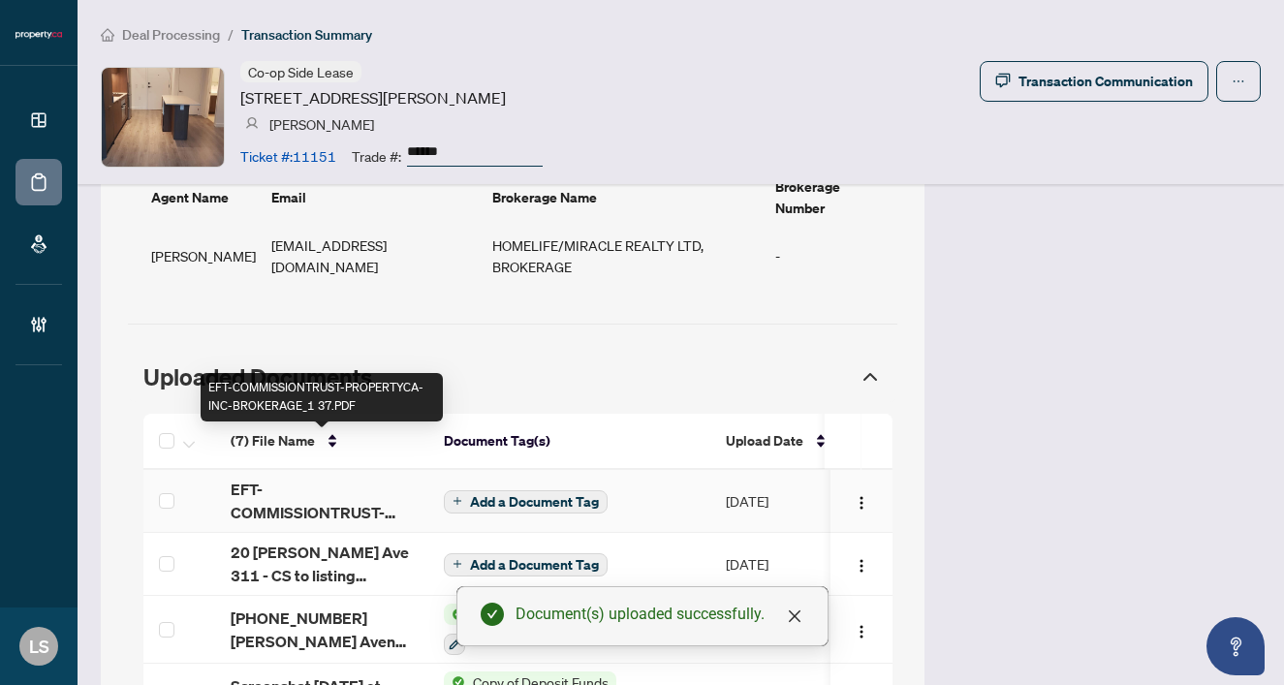
click at [295, 478] on span "EFT-COMMISSIONTRUST-PROPERTYCA-INC-BROKERAGE_1 37.PDF" at bounding box center [322, 501] width 182 height 47
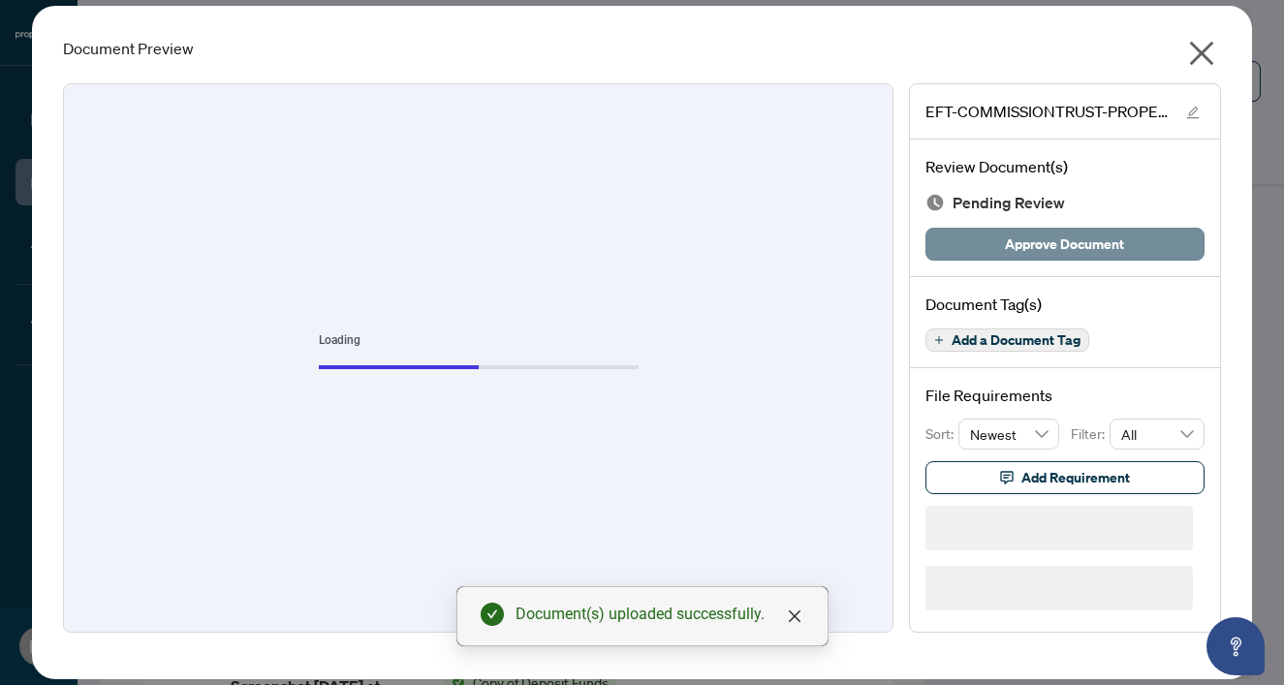
click at [1030, 240] on span "Approve Document" at bounding box center [1064, 244] width 119 height 31
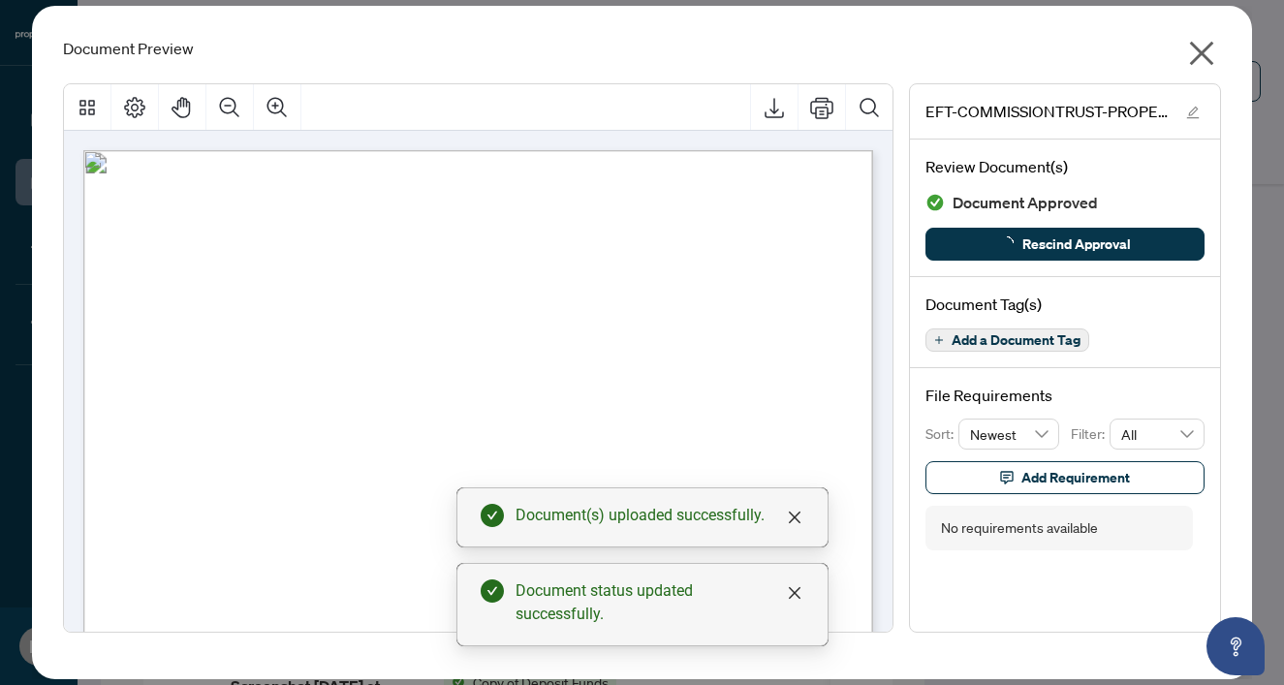
click at [1208, 47] on icon "close" at bounding box center [1202, 54] width 24 height 24
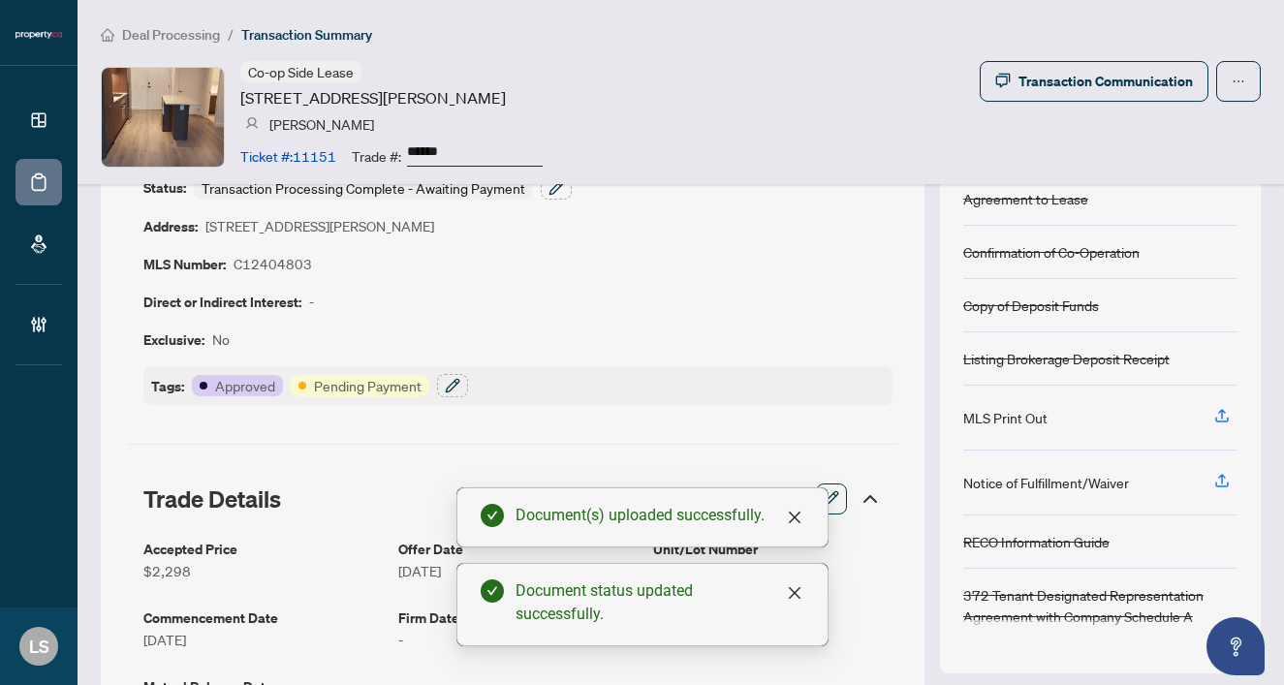
scroll to position [54, 0]
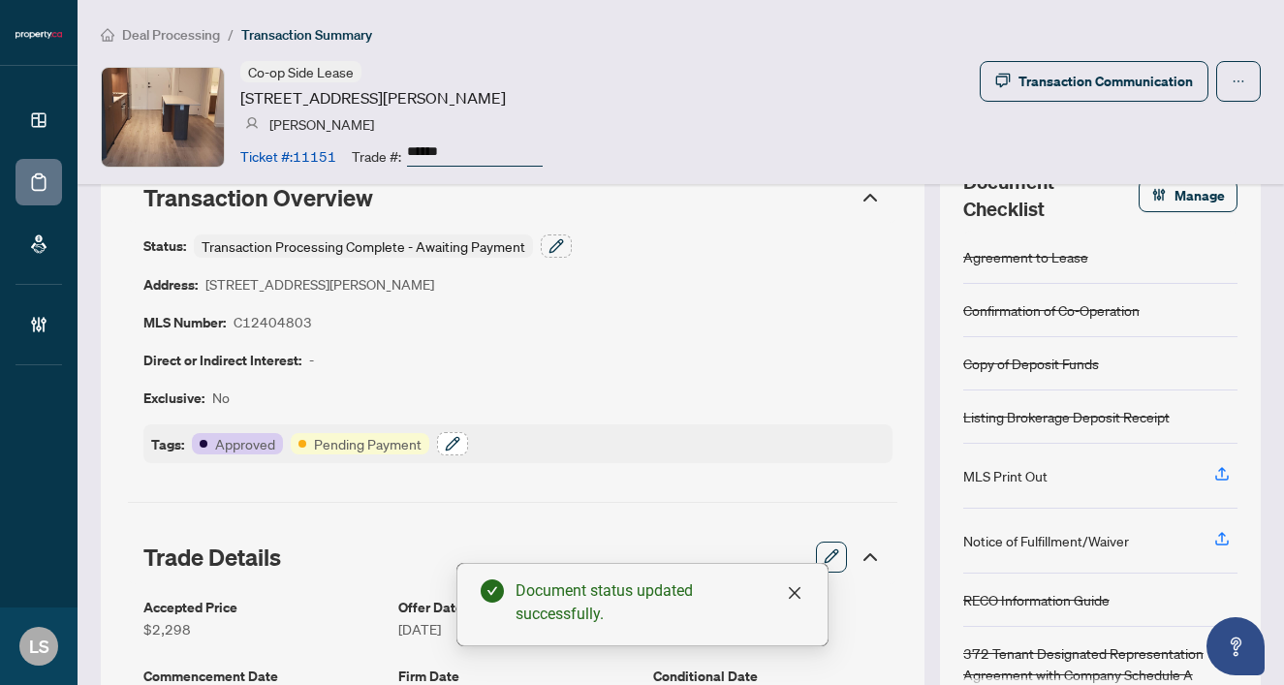
click at [453, 440] on icon "button" at bounding box center [453, 444] width 16 height 16
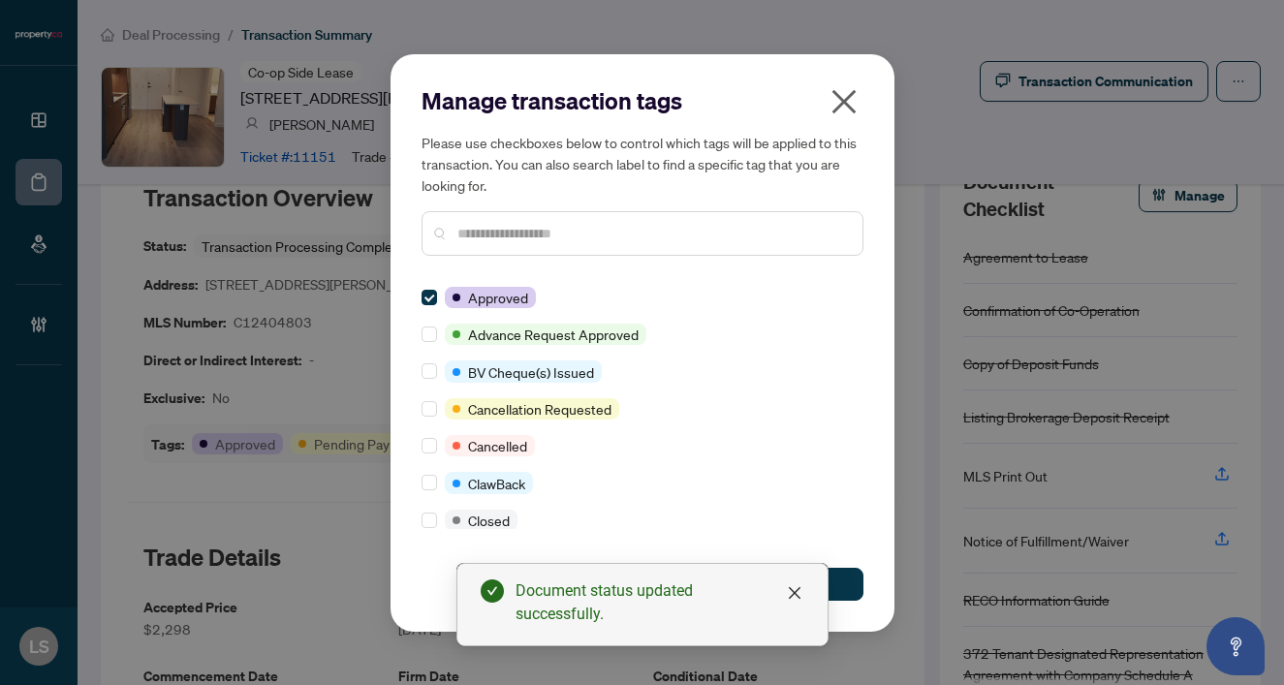
click at [485, 244] on div at bounding box center [643, 233] width 442 height 45
click at [496, 241] on input "text" at bounding box center [652, 233] width 390 height 21
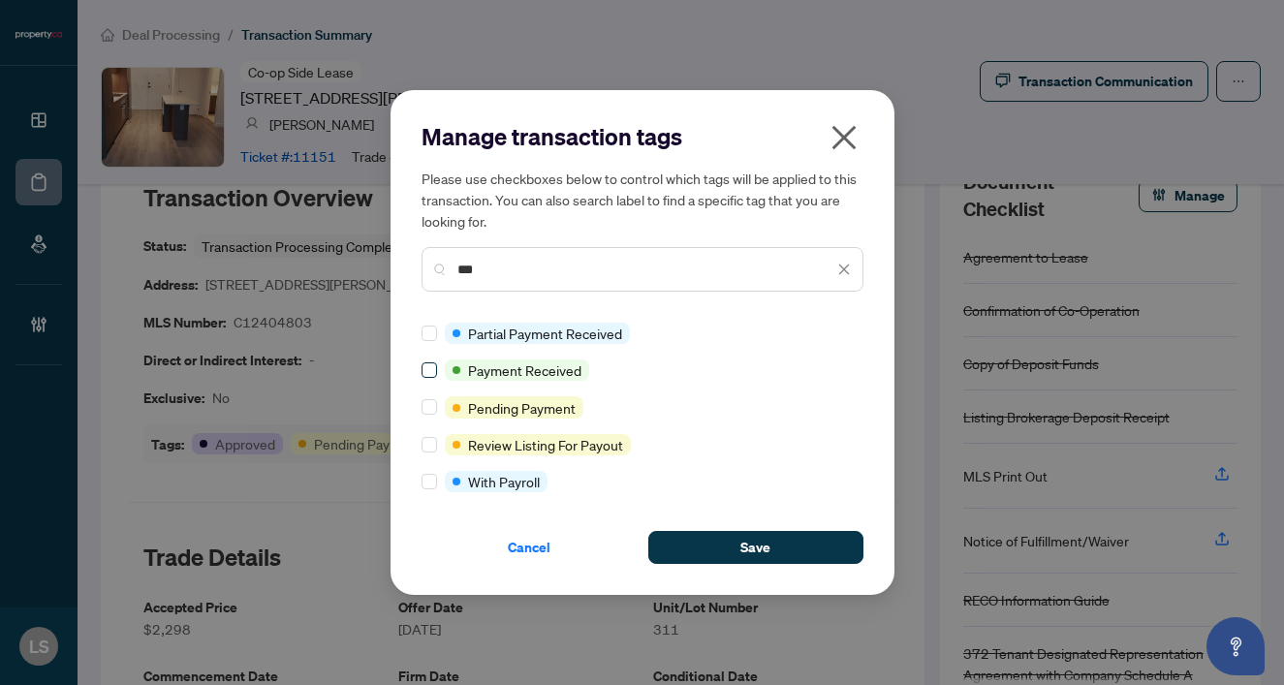
type input "***"
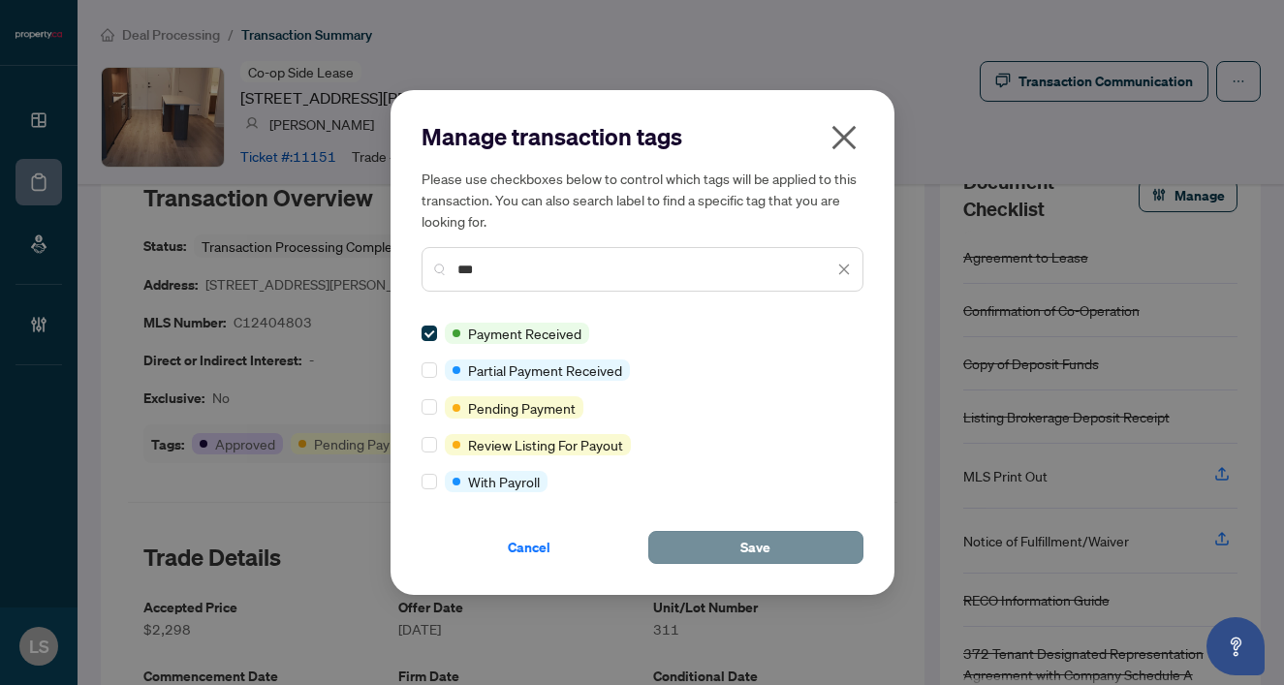
click at [745, 549] on span "Save" at bounding box center [755, 547] width 30 height 31
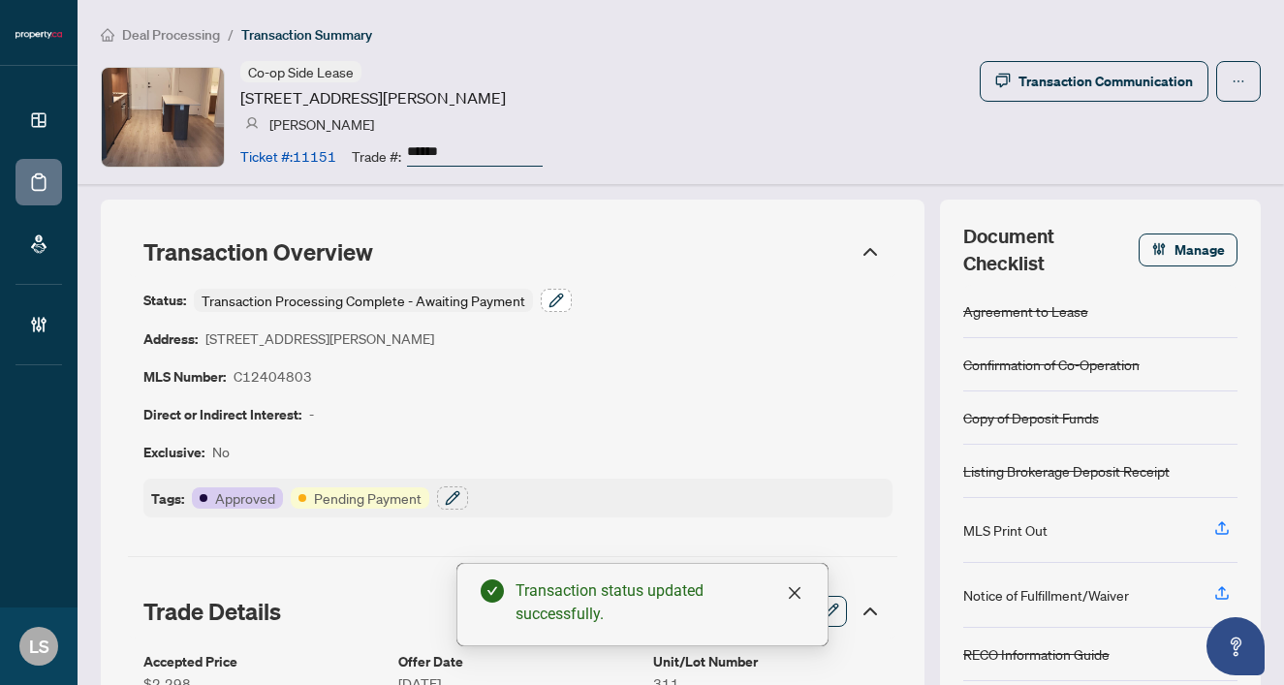
scroll to position [0, 0]
click at [569, 301] on button "button" at bounding box center [556, 300] width 31 height 23
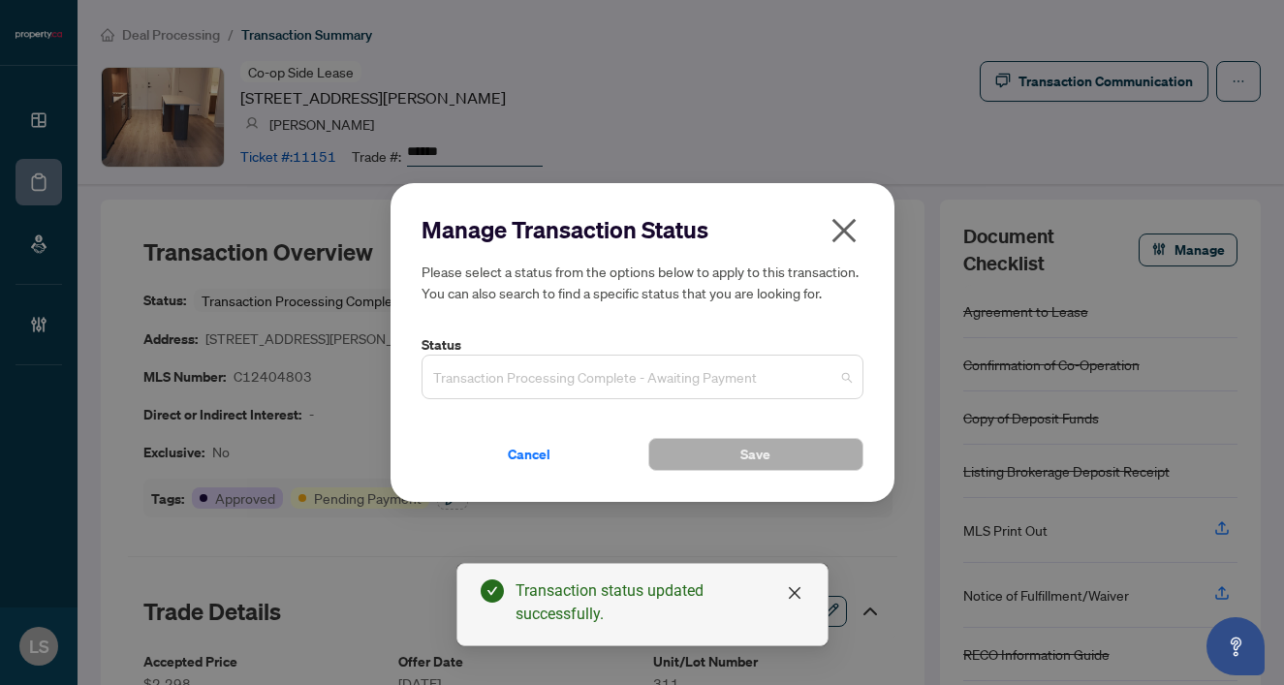
click at [638, 377] on span "Transaction Processing Complete - Awaiting Payment" at bounding box center [642, 377] width 419 height 37
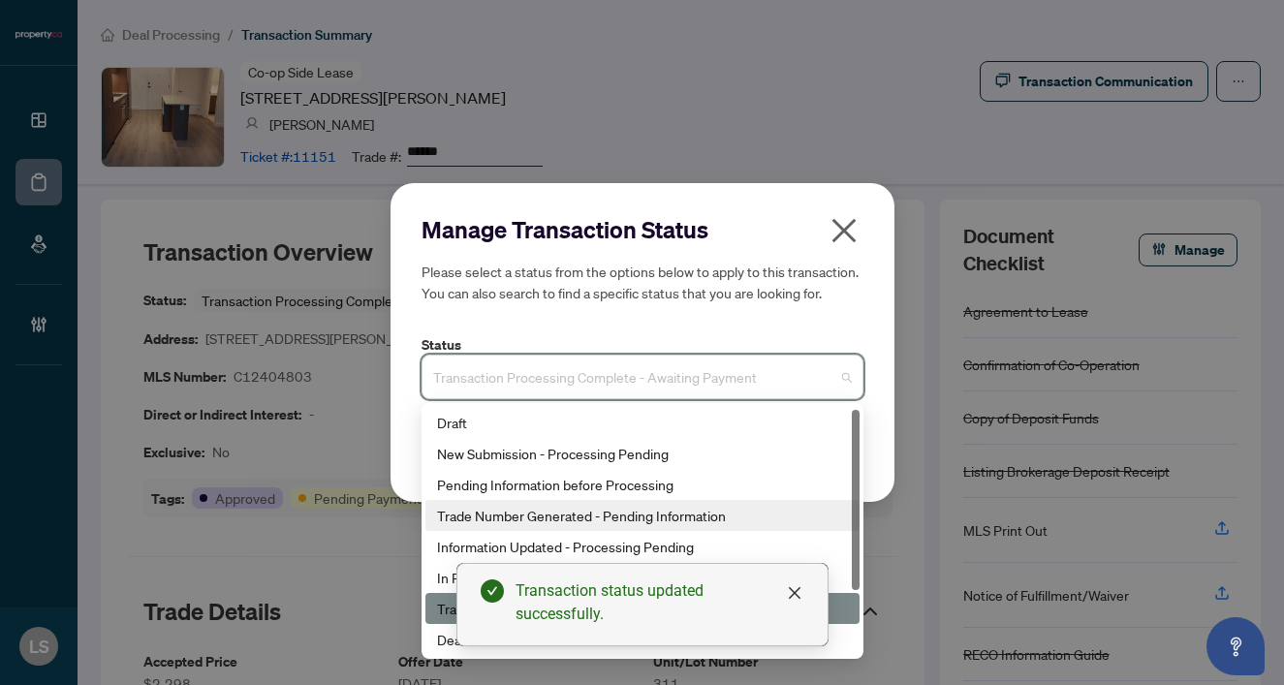
scroll to position [93, 0]
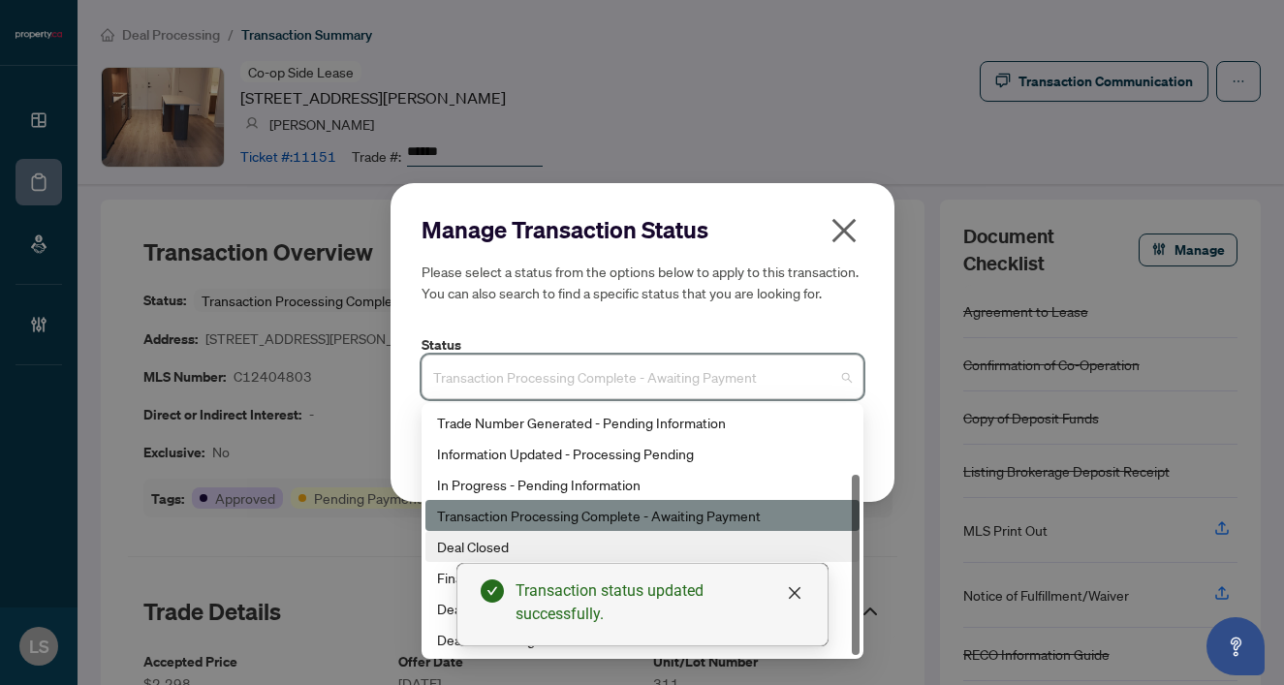
click at [469, 544] on div "Deal Closed" at bounding box center [642, 546] width 411 height 21
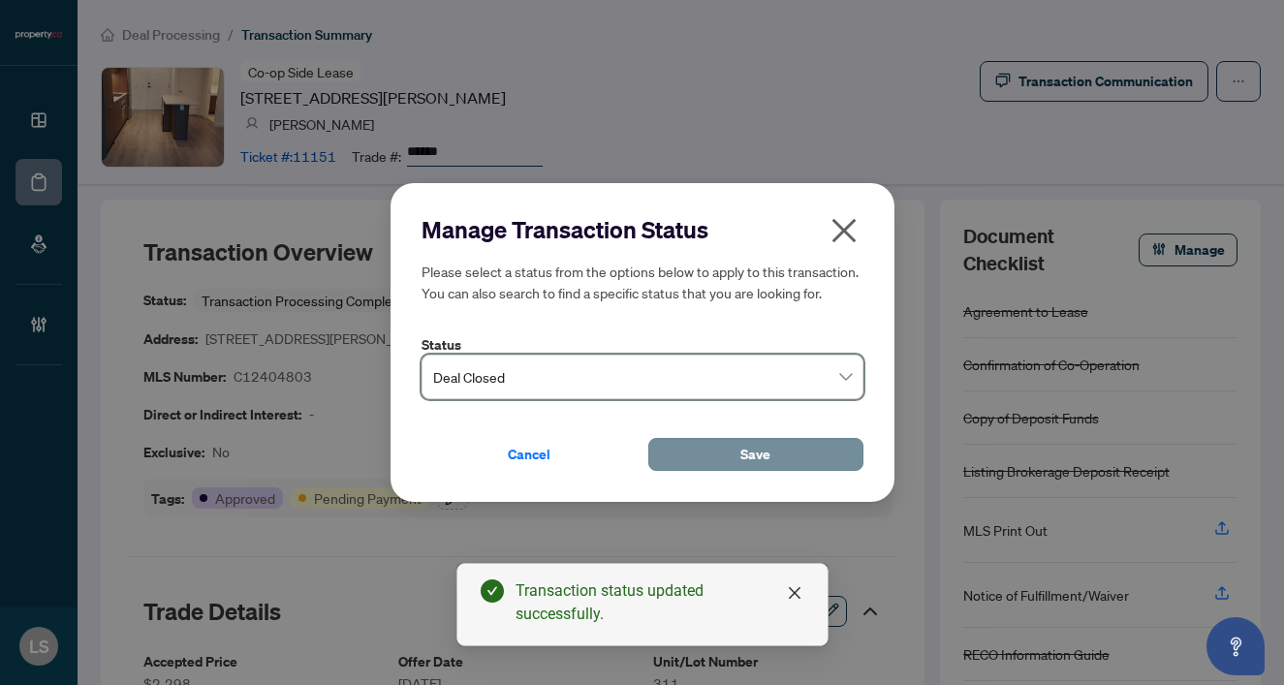
click at [759, 456] on span "Save" at bounding box center [755, 454] width 30 height 31
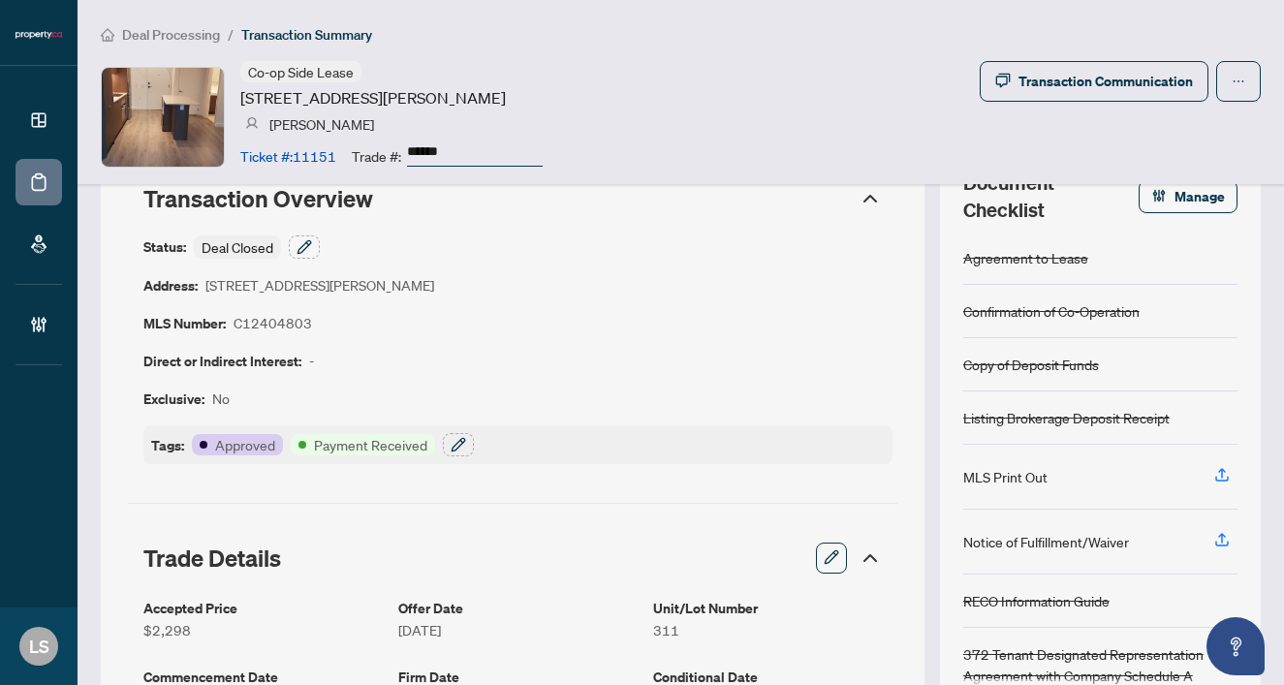
scroll to position [49, 0]
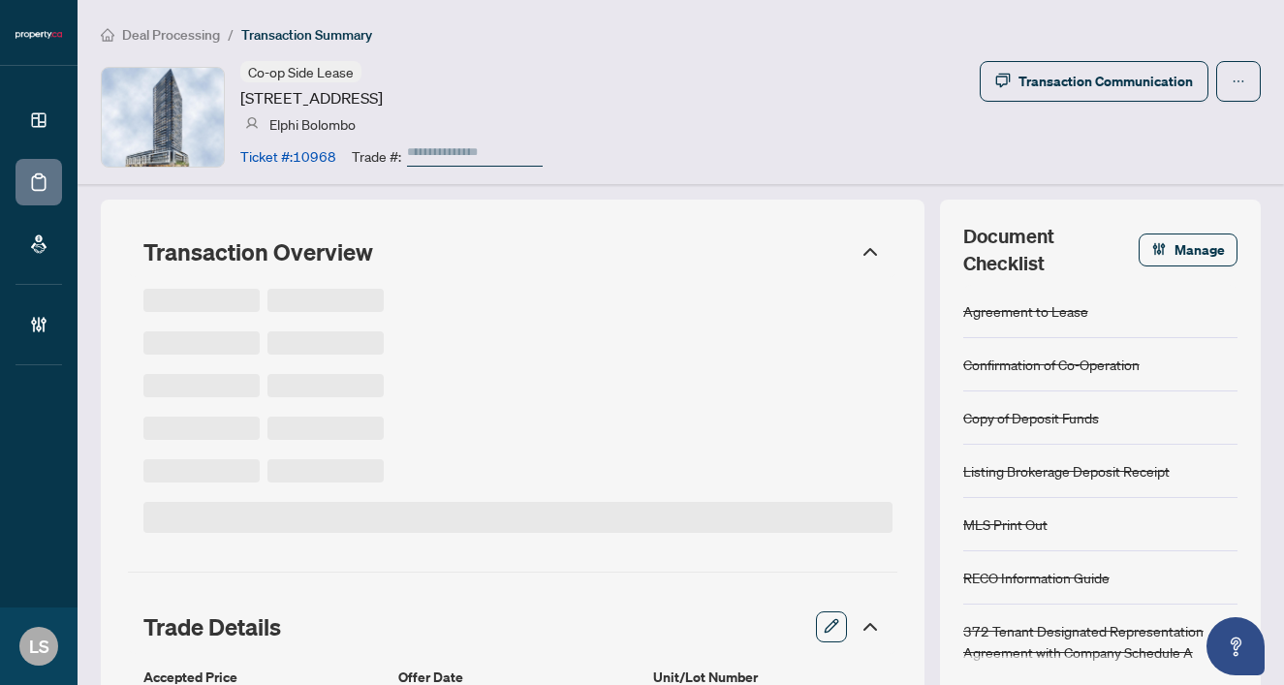
type input "******"
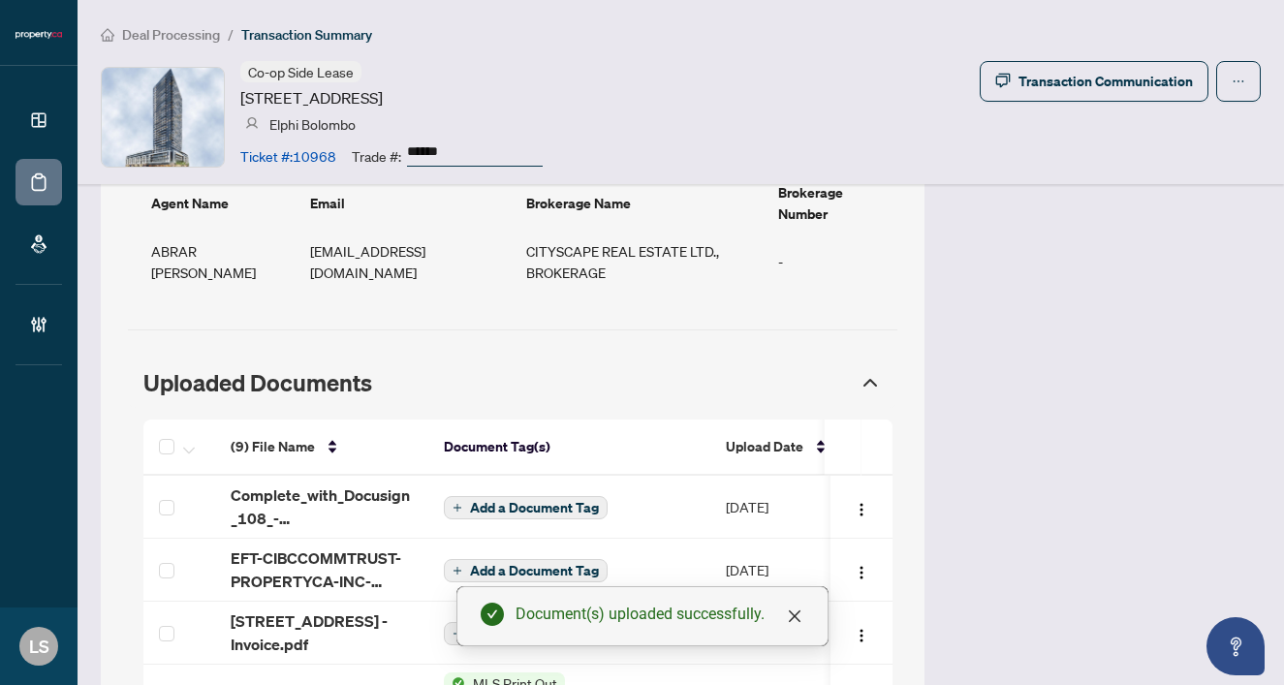
scroll to position [1649, 0]
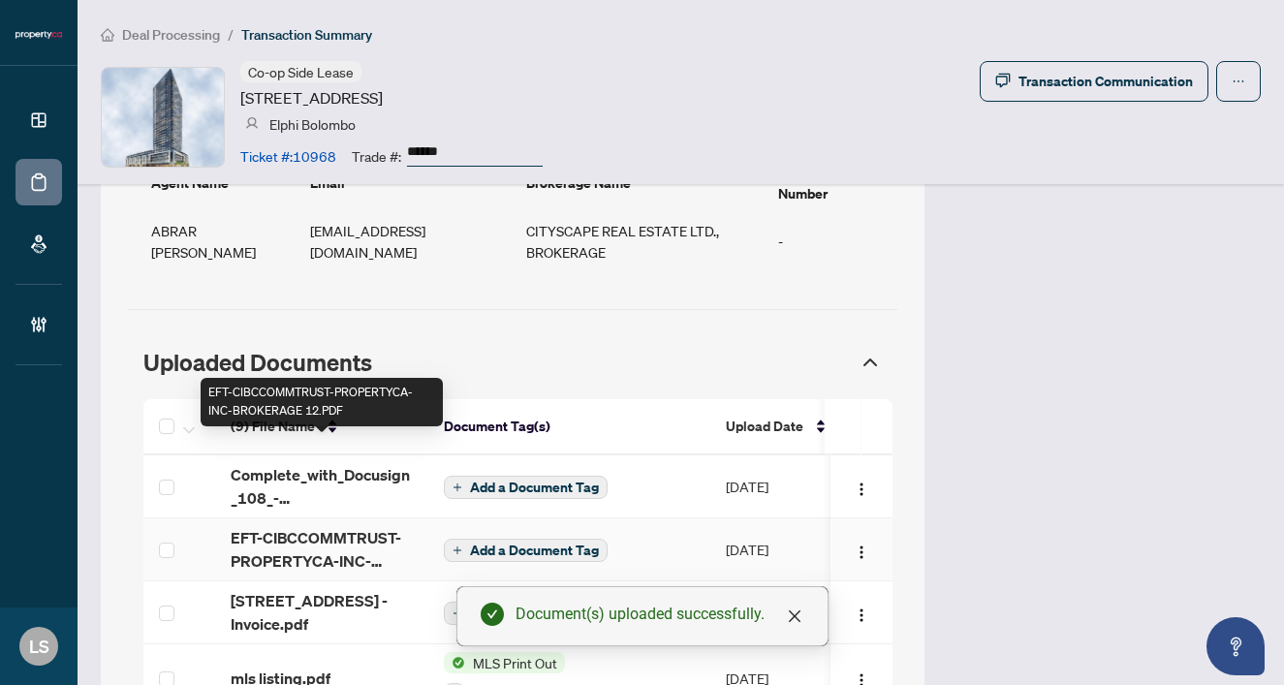
click at [263, 526] on span "EFT-CIBCCOMMTRUST-PROPERTYCA-INC-BROKERAGE 12.PDF" at bounding box center [322, 549] width 182 height 47
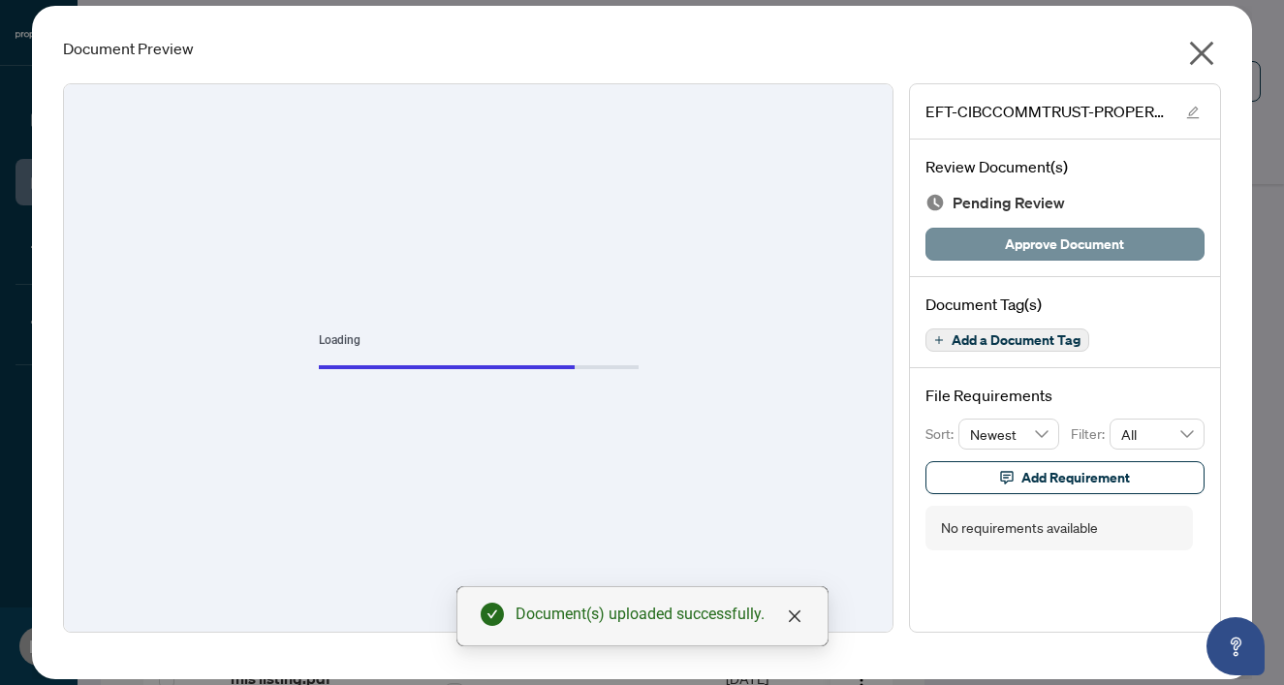
click at [1064, 239] on span "Approve Document" at bounding box center [1064, 244] width 119 height 31
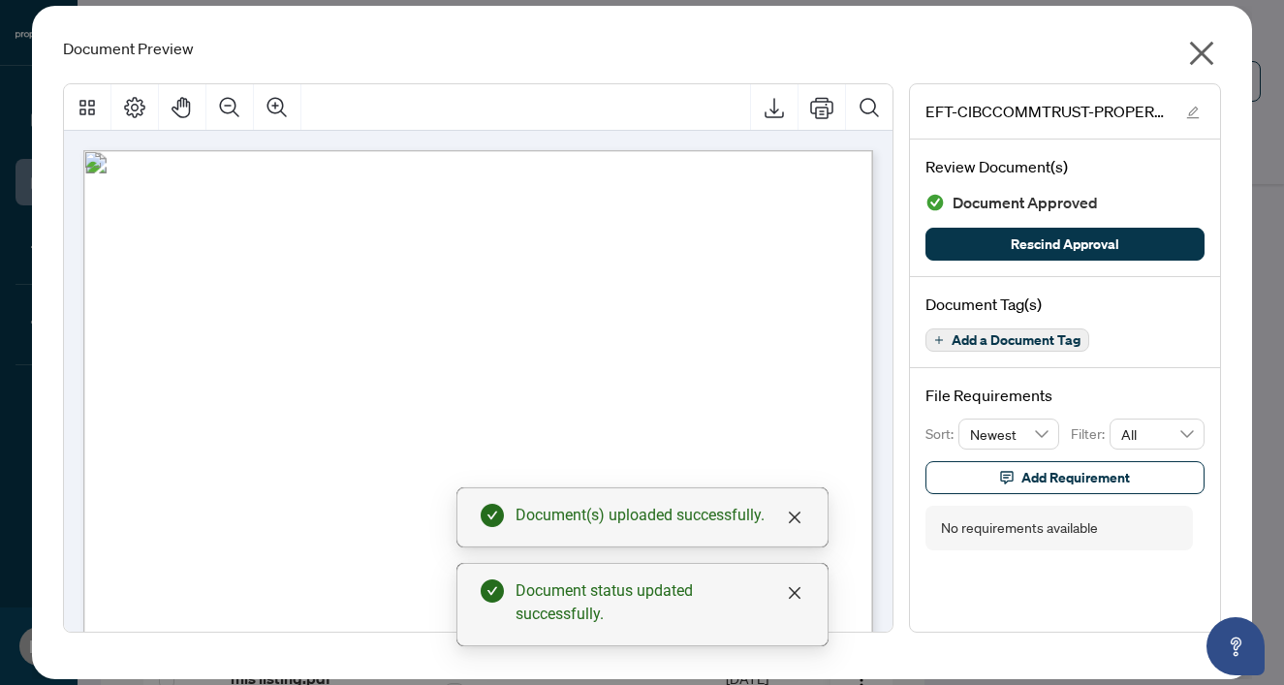
click at [1210, 46] on icon "close" at bounding box center [1202, 54] width 24 height 24
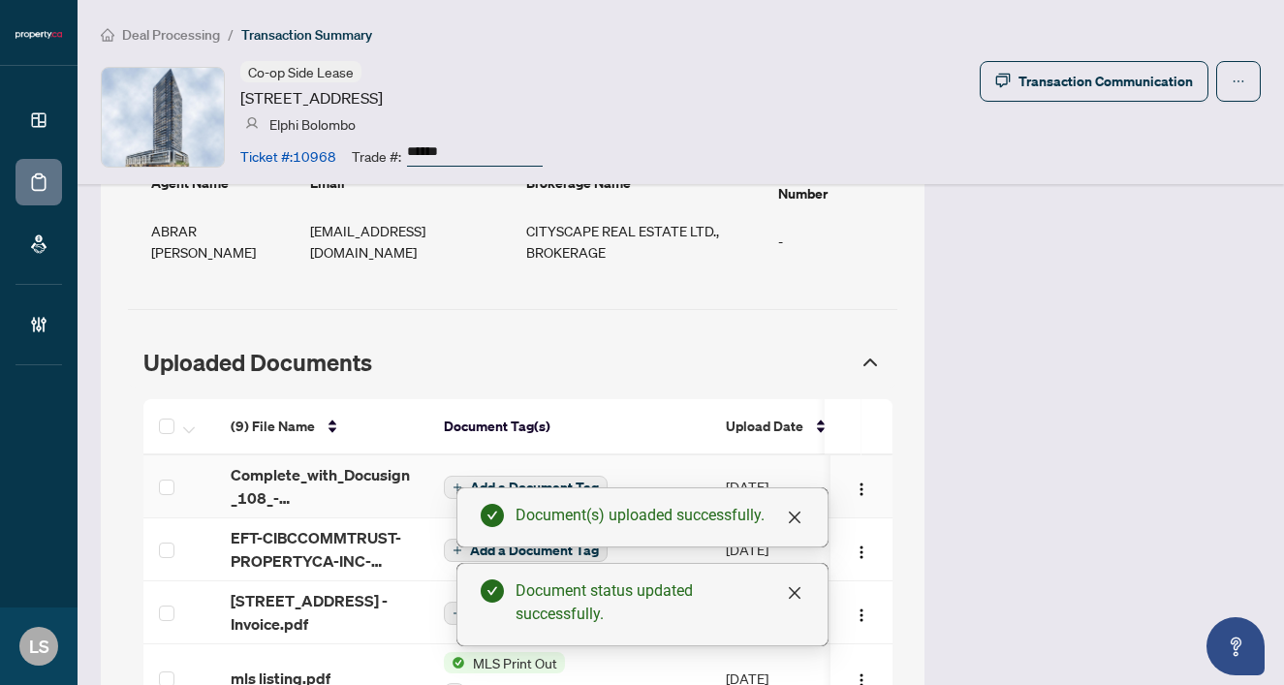
click at [531, 481] on span "Add a Document Tag" at bounding box center [534, 488] width 129 height 14
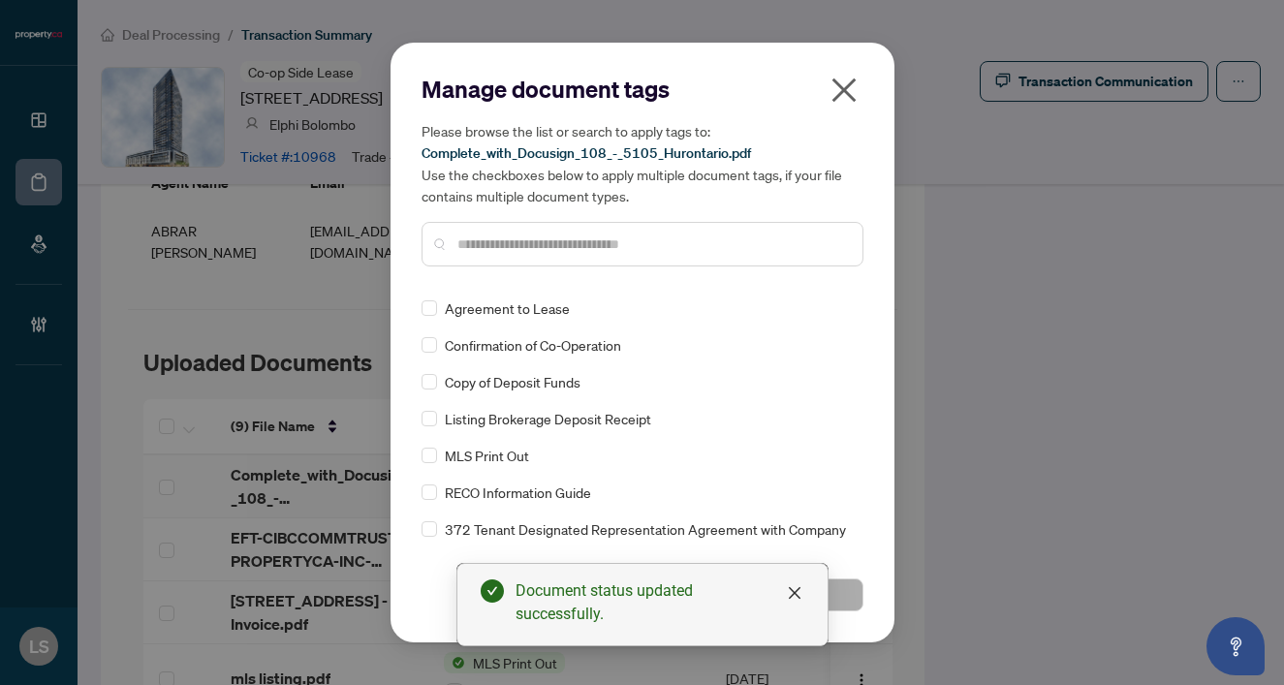
click at [483, 240] on input "text" at bounding box center [652, 244] width 390 height 21
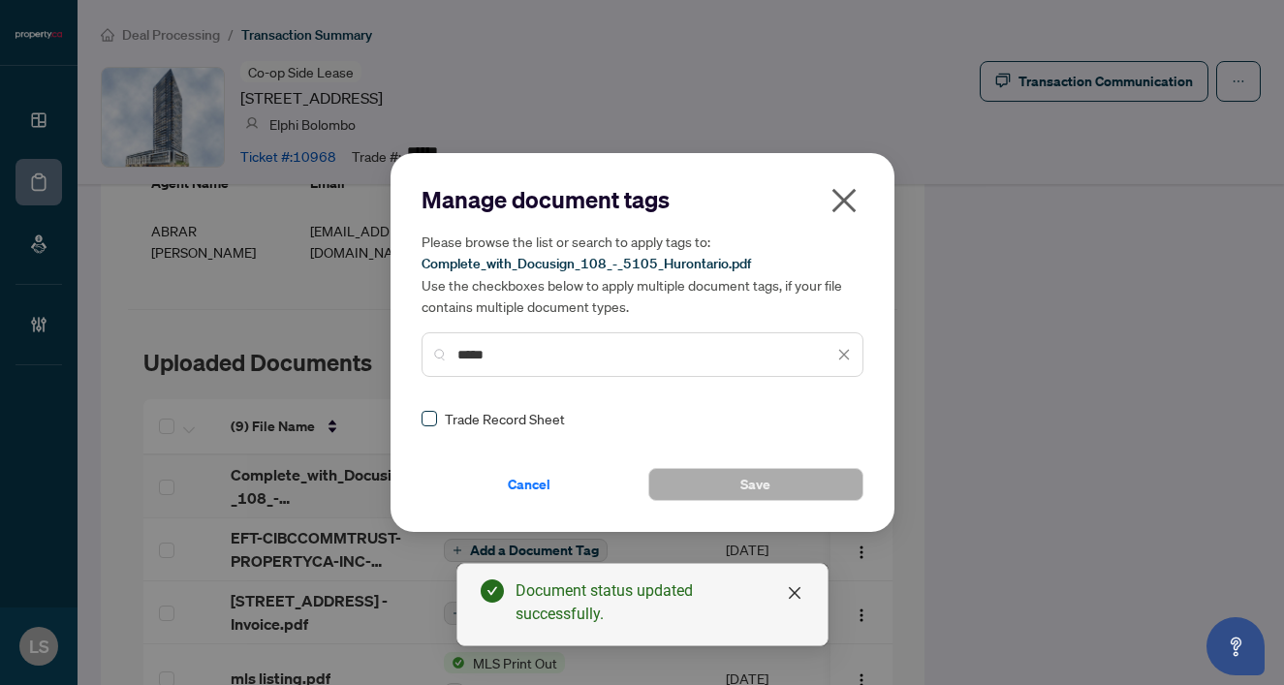
type input "*****"
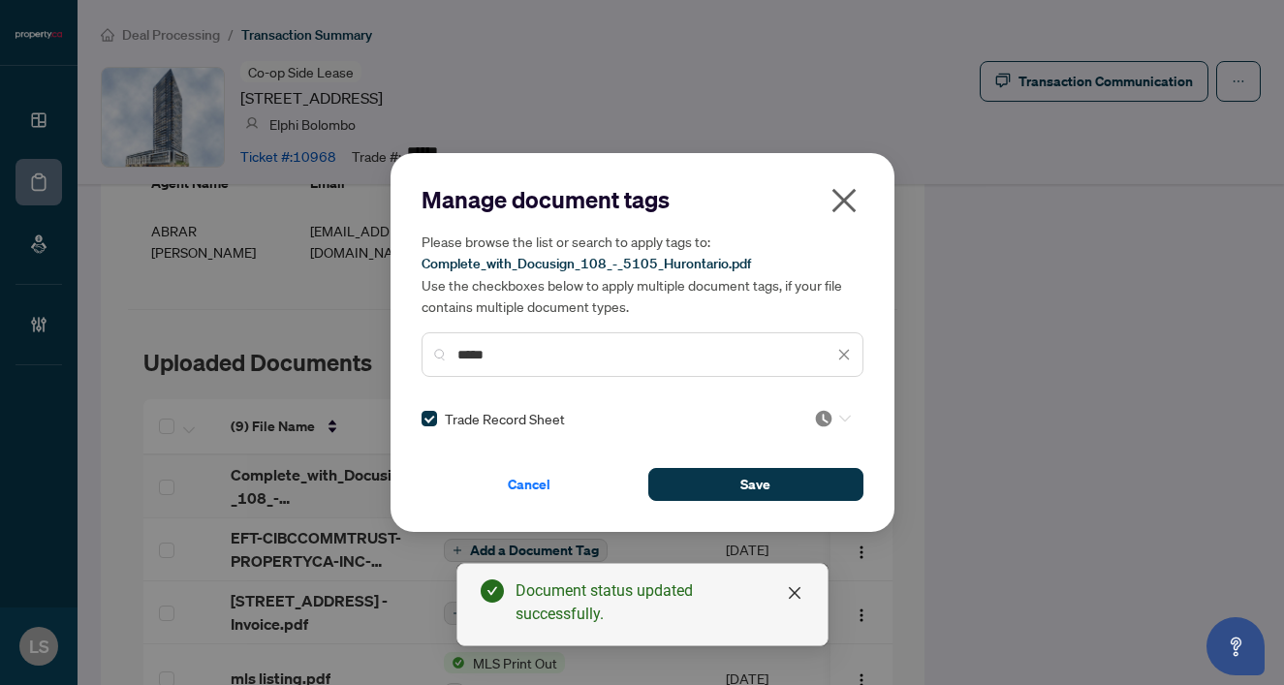
click at [814, 419] on img at bounding box center [823, 418] width 19 height 19
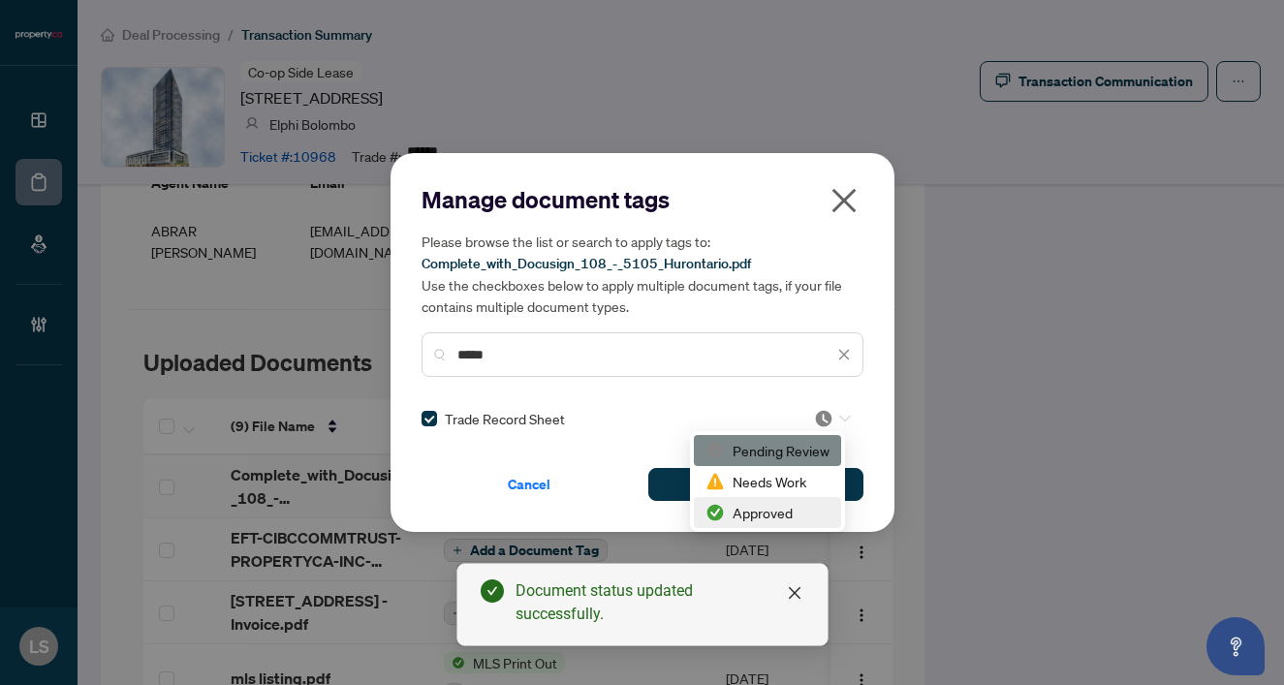
click at [795, 504] on div "Approved" at bounding box center [767, 512] width 124 height 21
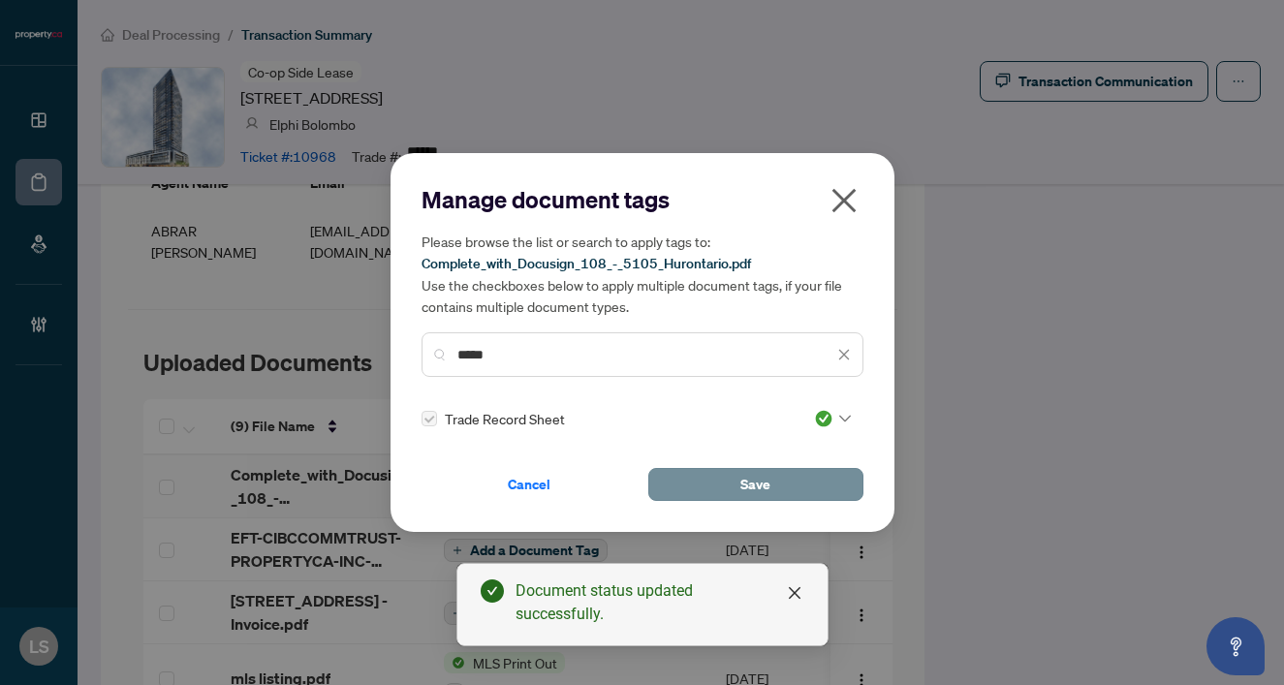
click at [763, 491] on span "Save" at bounding box center [755, 484] width 30 height 31
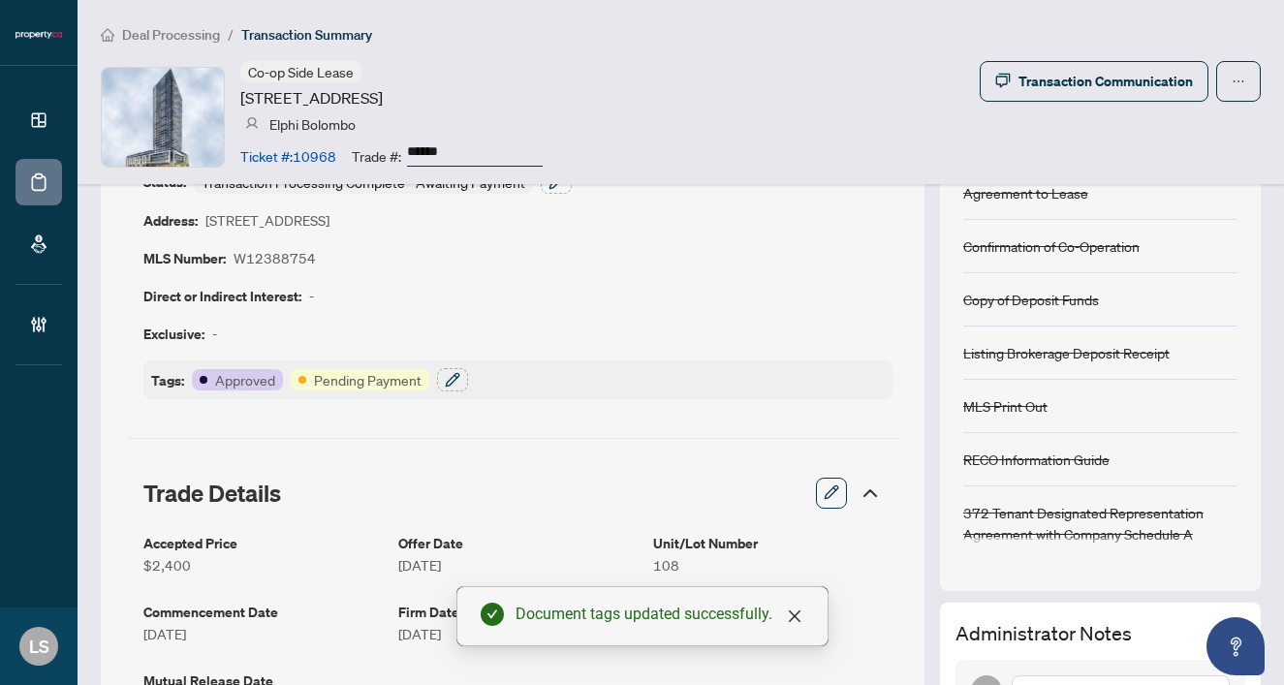
scroll to position [103, 0]
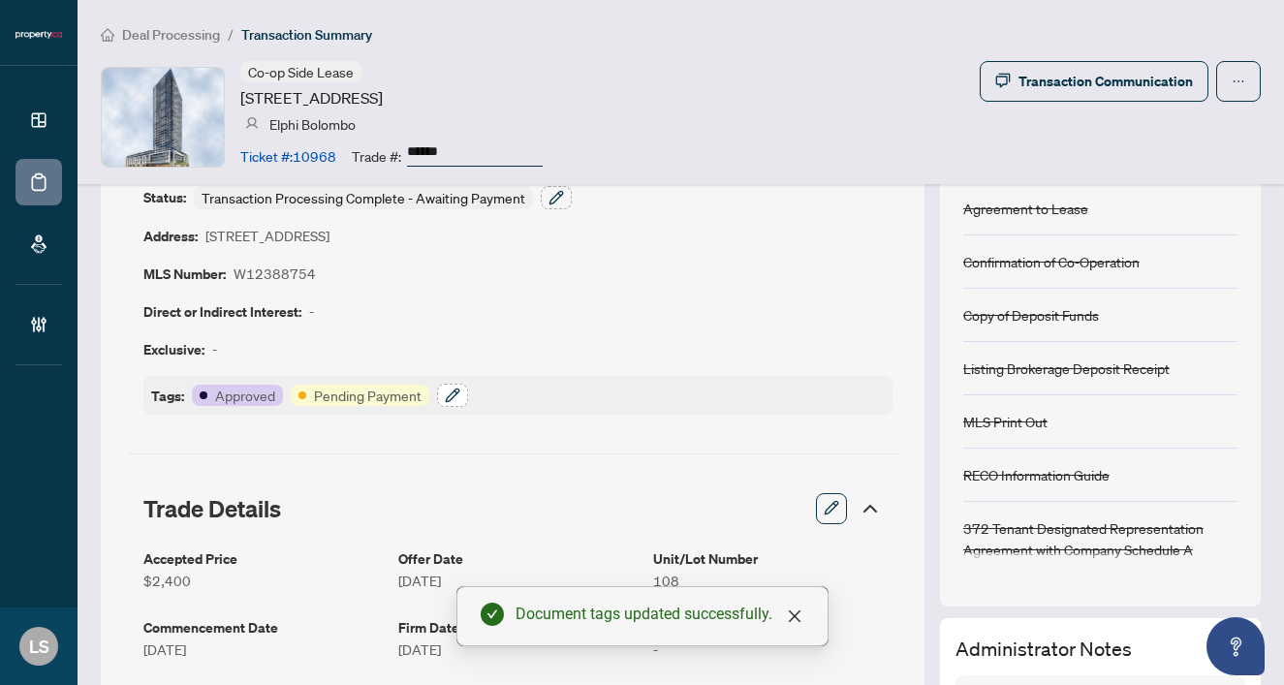
click at [457, 393] on icon "button" at bounding box center [453, 396] width 16 height 16
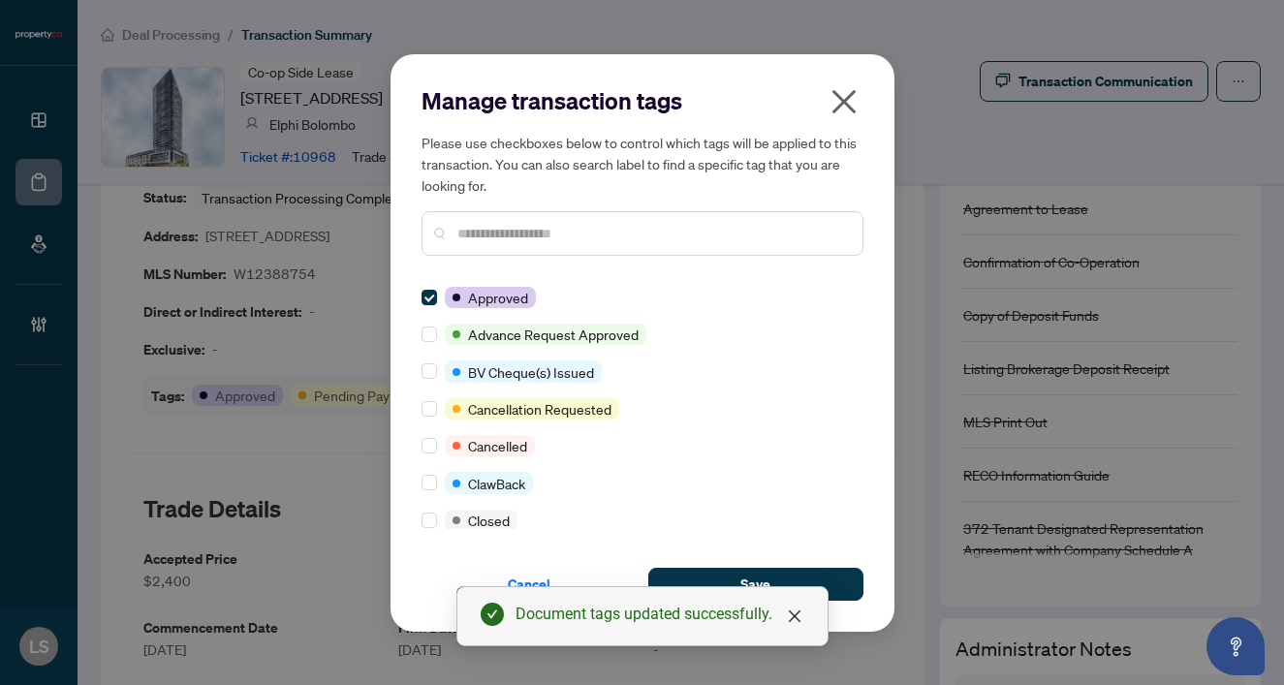
click at [517, 196] on div "Please use checkboxes below to control which tags will be applied to this trans…" at bounding box center [643, 194] width 442 height 124
click at [516, 223] on input "text" at bounding box center [652, 233] width 390 height 21
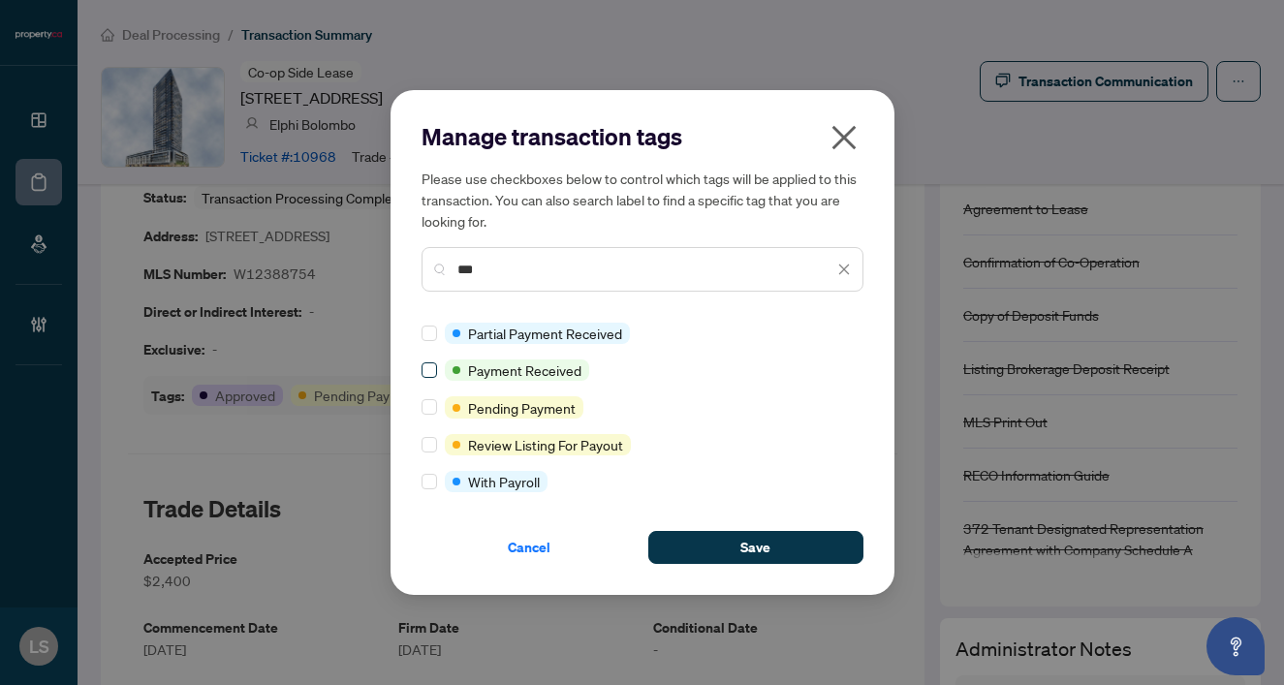
type input "***"
click at [427, 375] on span at bounding box center [430, 370] width 16 height 16
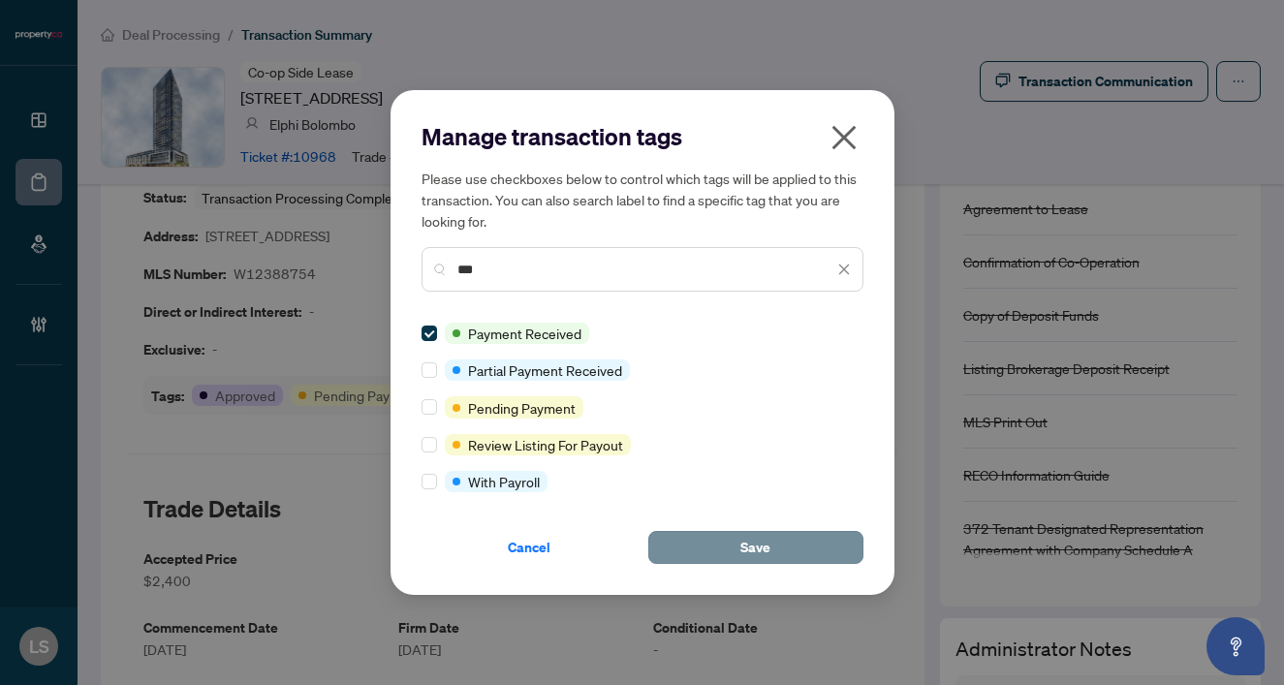
click at [790, 547] on button "Save" at bounding box center [755, 547] width 215 height 33
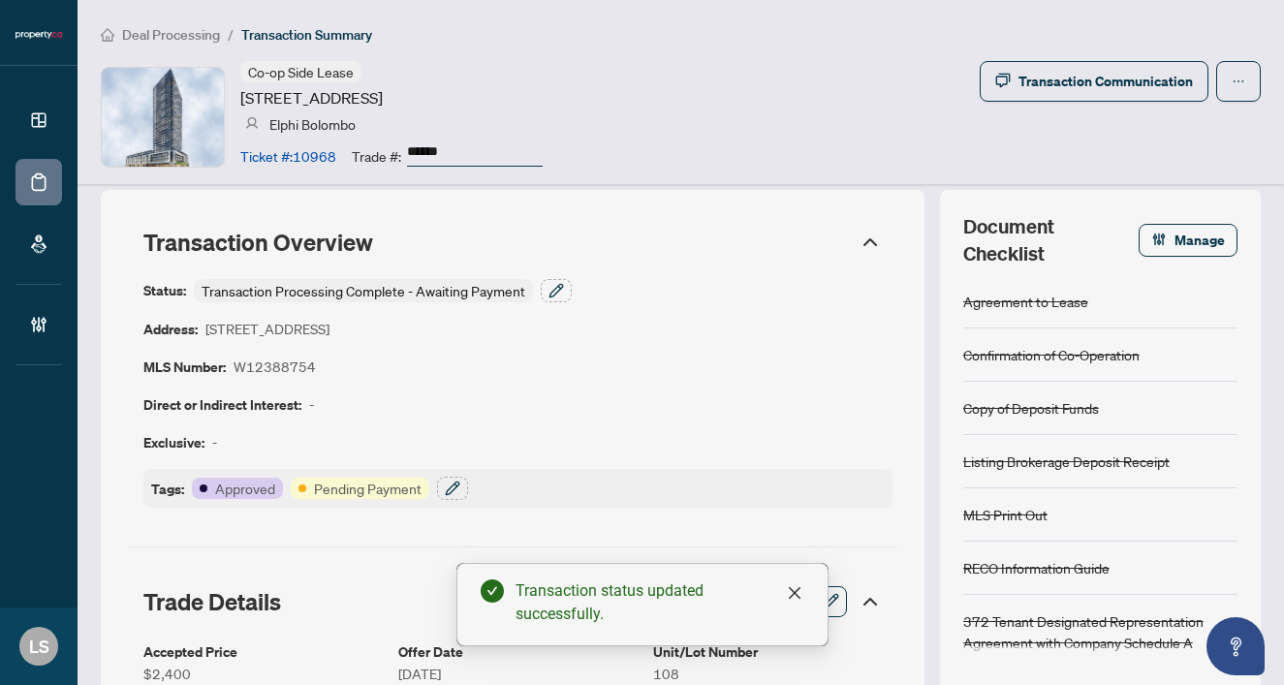
scroll to position [4, 0]
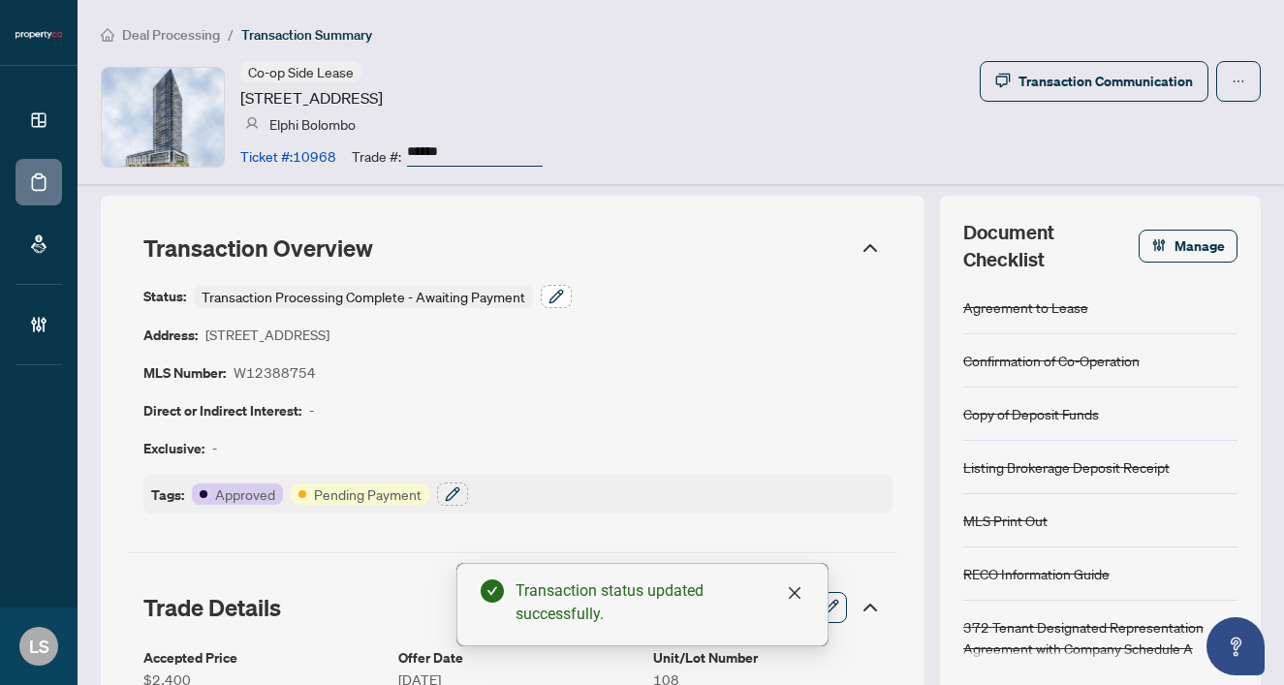
click at [554, 301] on icon "button" at bounding box center [556, 297] width 16 height 16
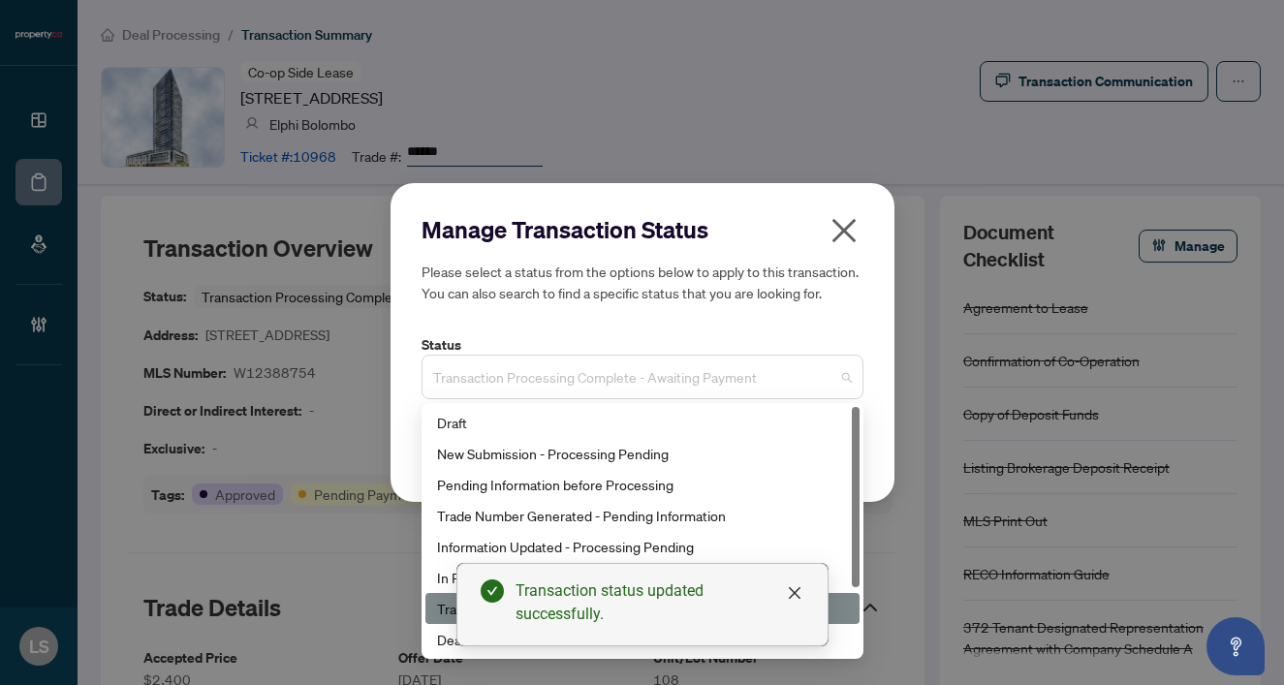
click at [537, 363] on span "Transaction Processing Complete - Awaiting Payment" at bounding box center [642, 377] width 419 height 37
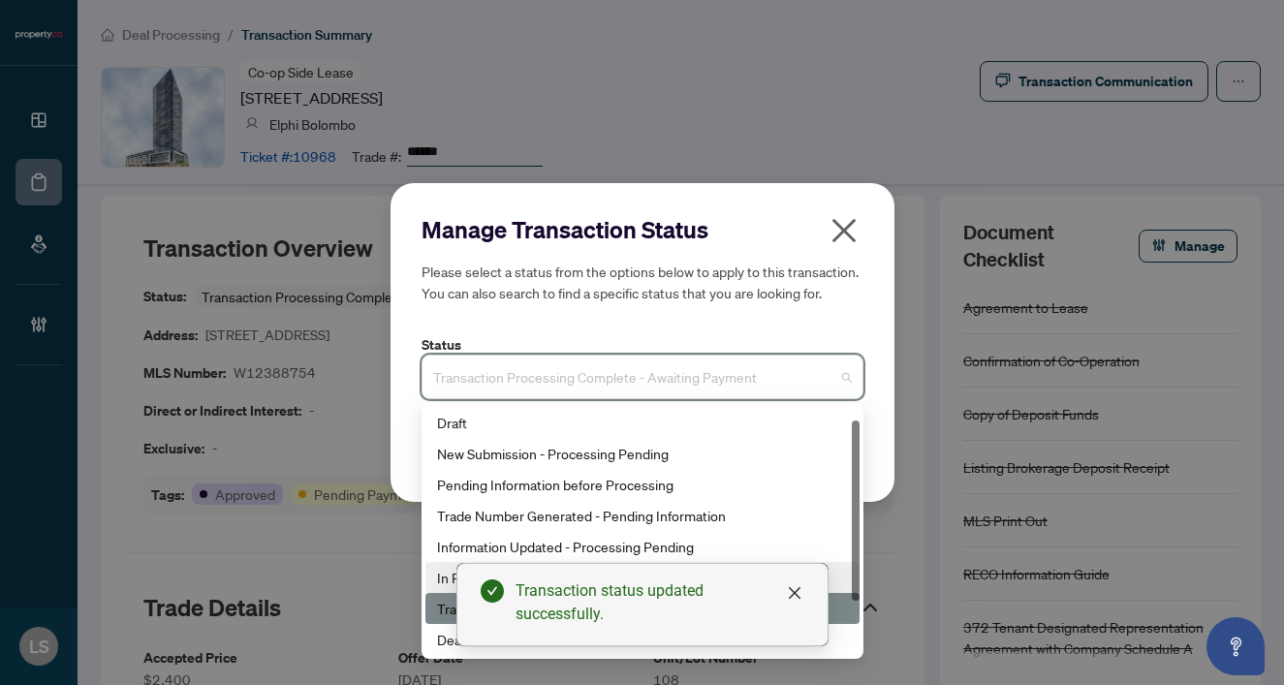
scroll to position [93, 0]
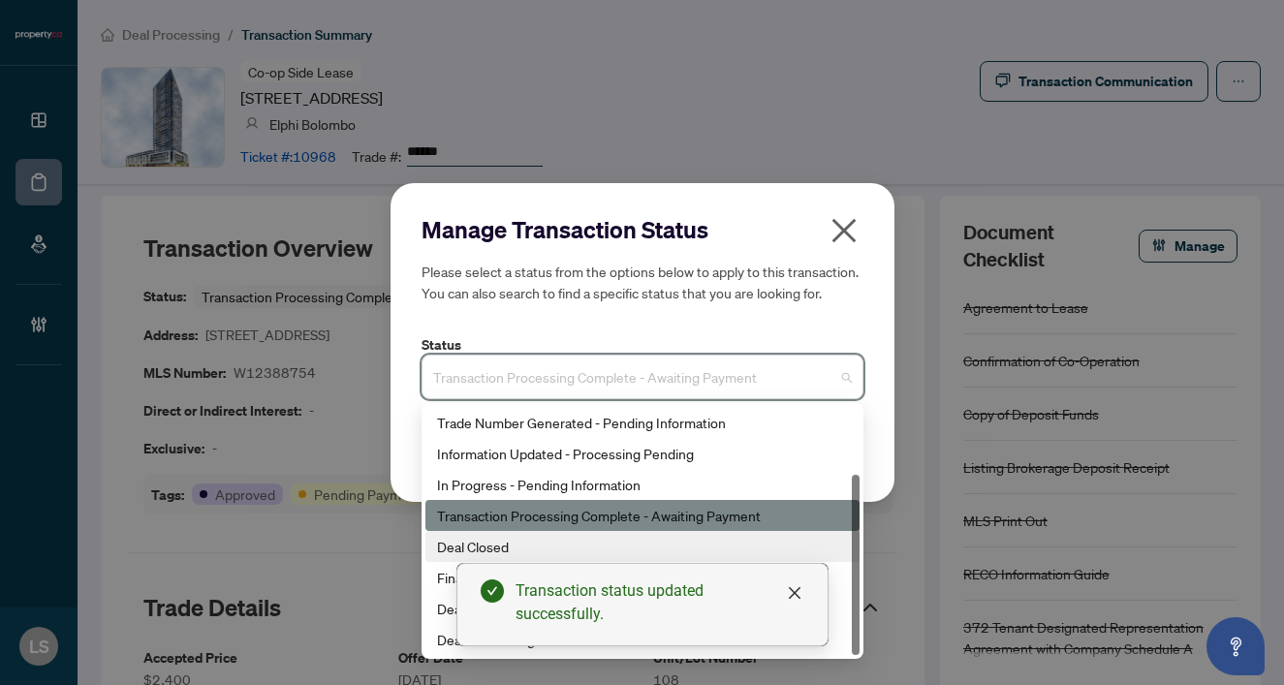
click at [454, 537] on div "Deal Closed" at bounding box center [642, 546] width 411 height 21
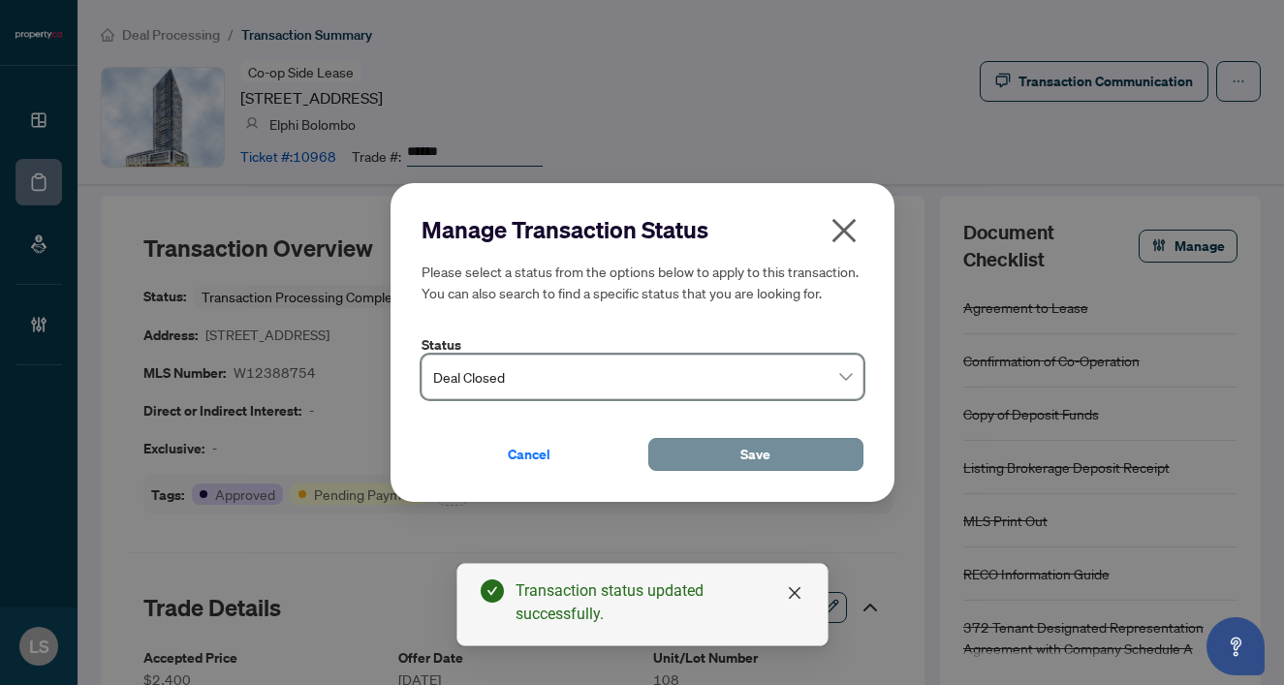
click at [785, 459] on button "Save" at bounding box center [755, 454] width 215 height 33
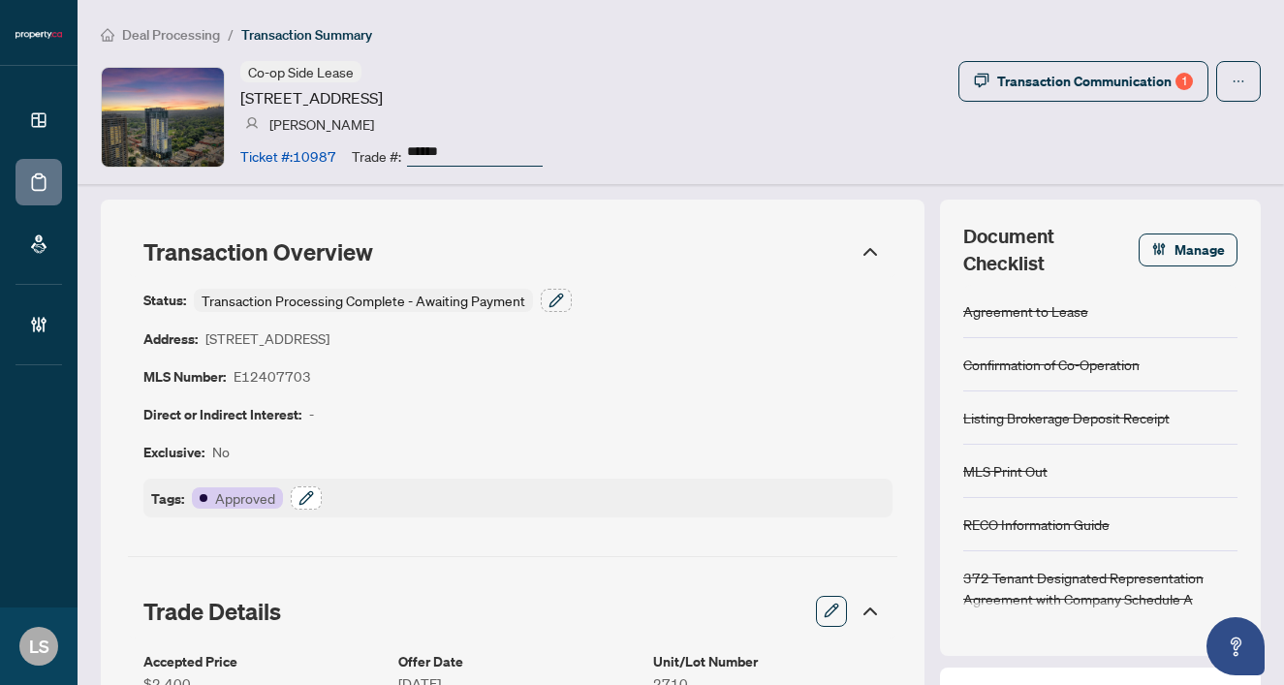
click at [313, 495] on icon "button" at bounding box center [306, 498] width 16 height 16
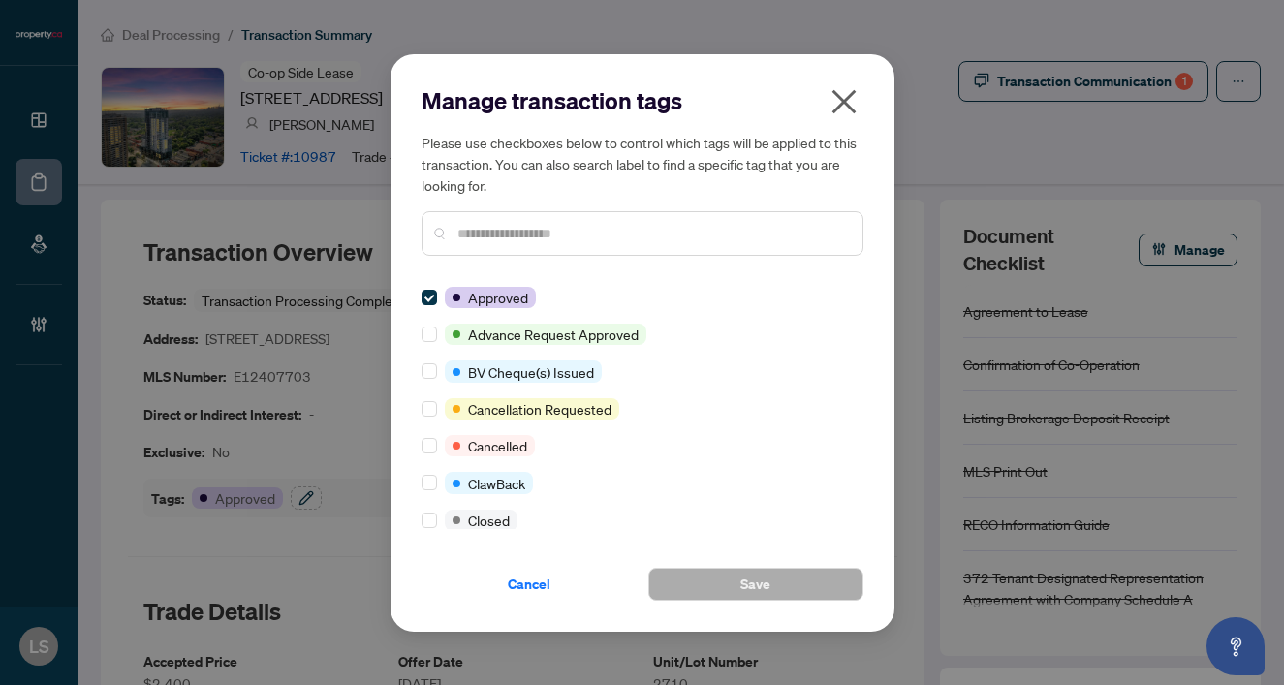
click at [483, 236] on input "text" at bounding box center [652, 233] width 390 height 21
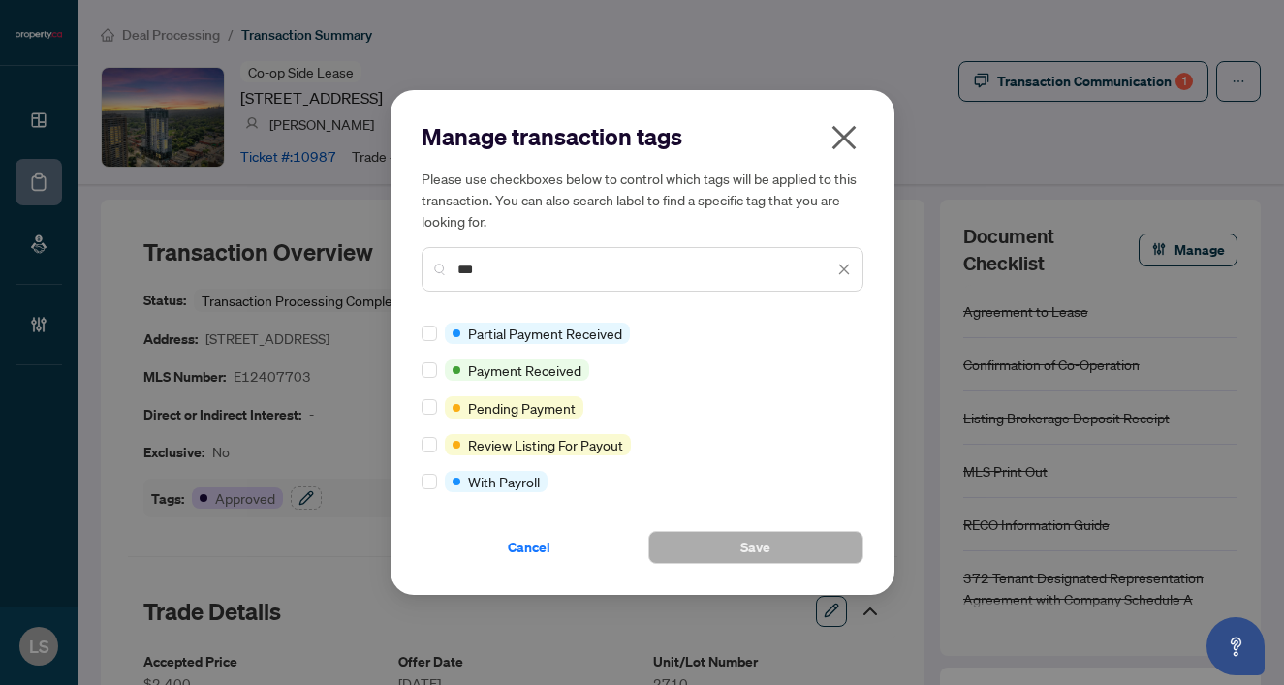
type input "***"
click at [437, 368] on div at bounding box center [433, 369] width 23 height 21
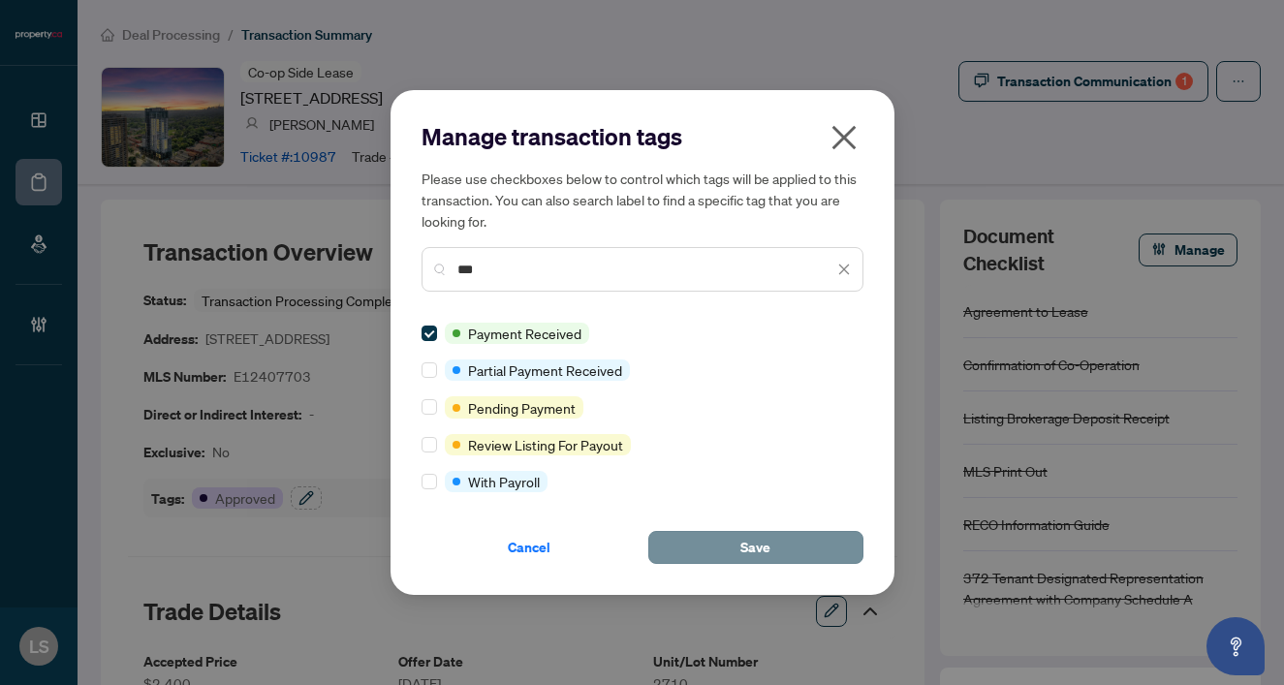
click at [745, 551] on span "Save" at bounding box center [755, 547] width 30 height 31
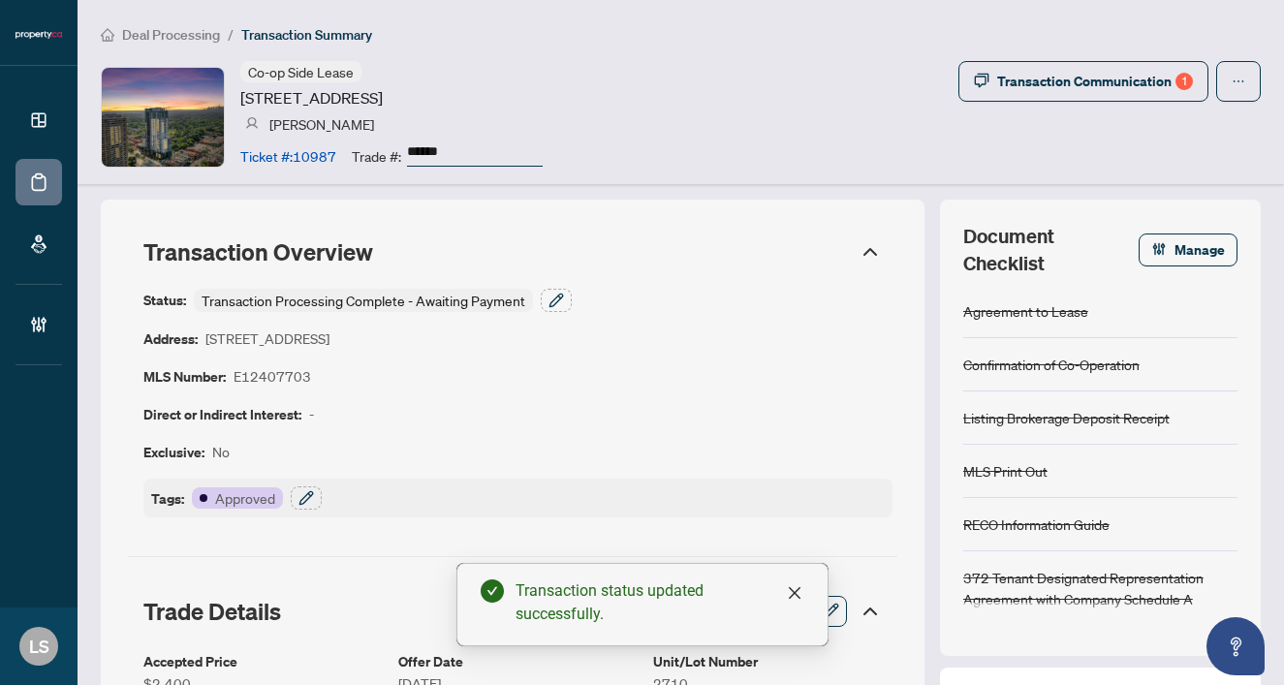
click at [572, 295] on div "Status: Transaction Processing Complete - Awaiting Payment Address: 286 Main St…" at bounding box center [517, 403] width 749 height 229
click at [548, 301] on icon "button" at bounding box center [556, 301] width 16 height 16
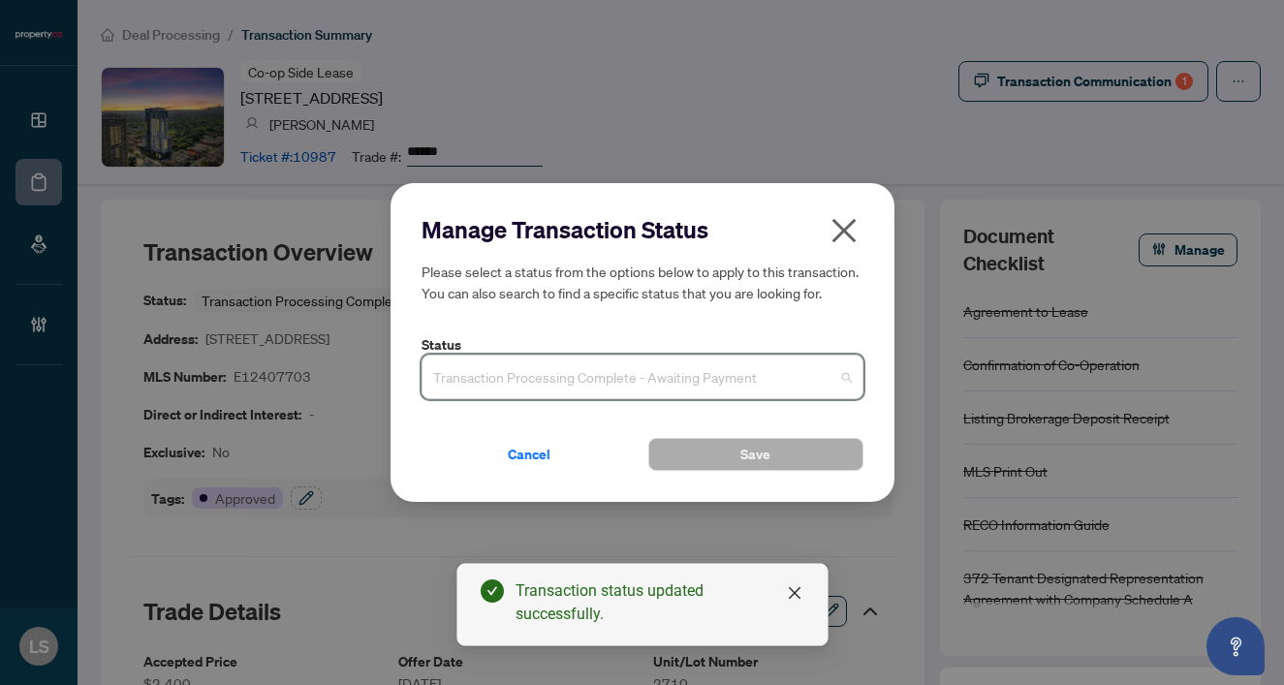
click at [479, 395] on input "search" at bounding box center [633, 380] width 401 height 43
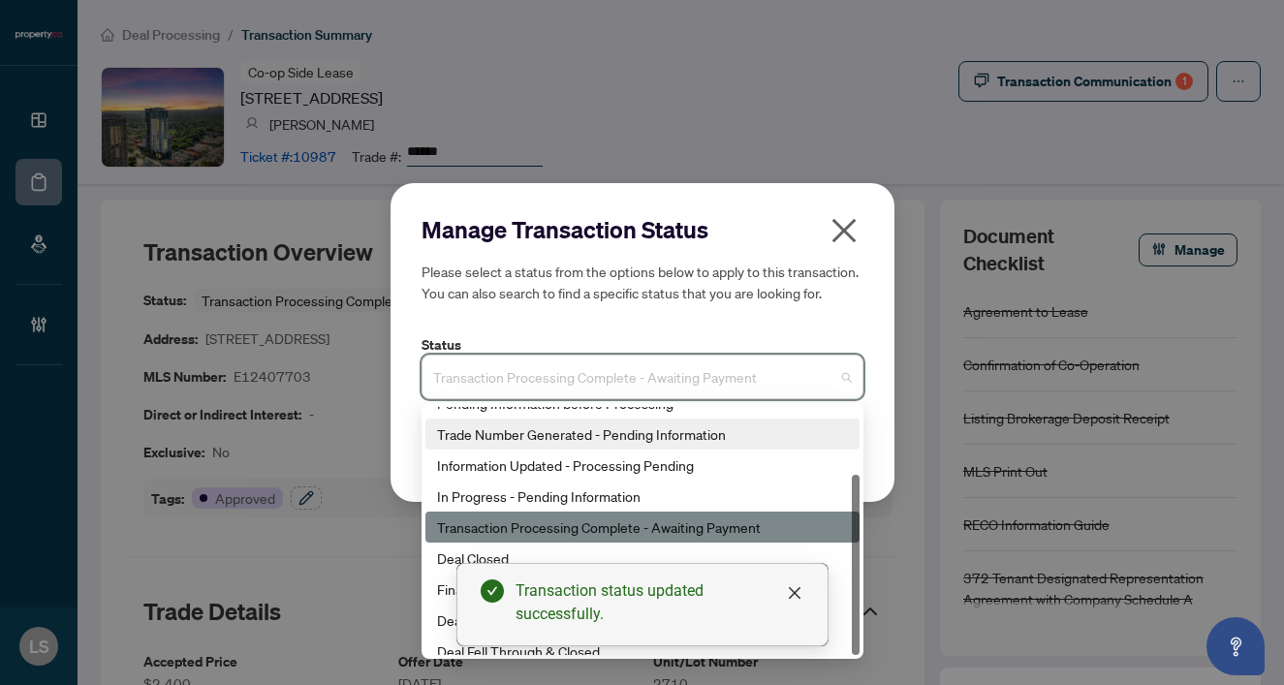
scroll to position [93, 0]
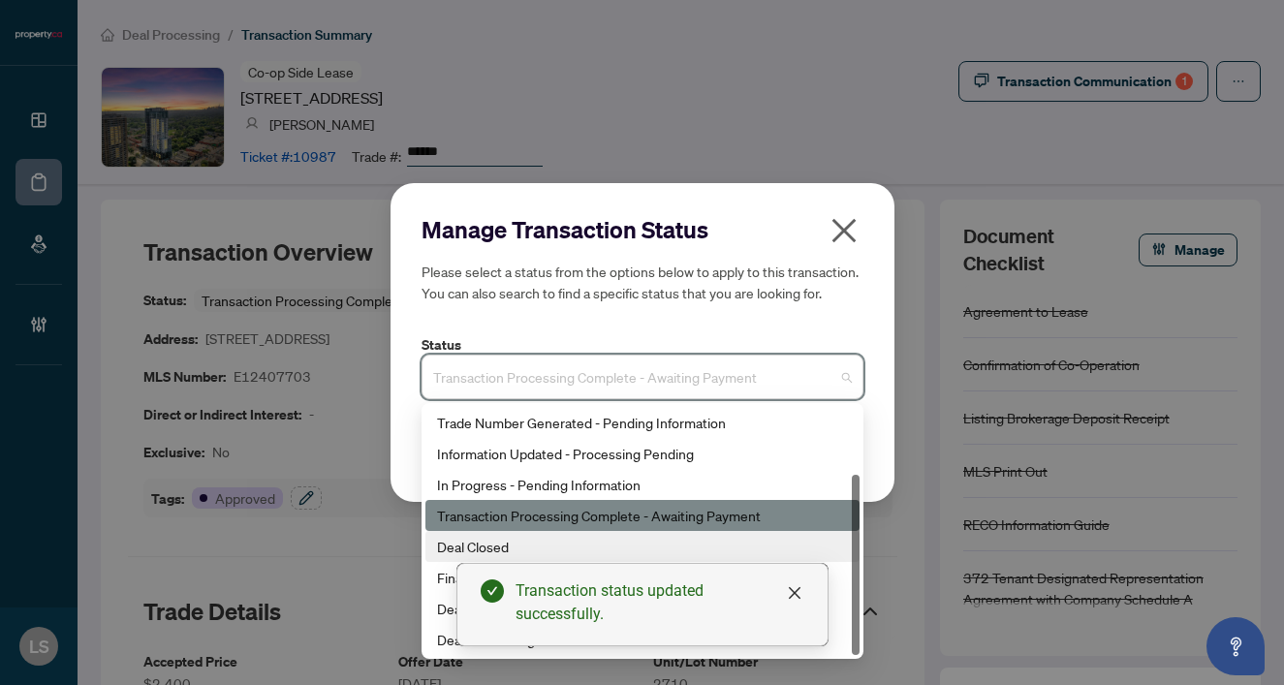
click at [451, 542] on div "Deal Closed" at bounding box center [642, 546] width 411 height 21
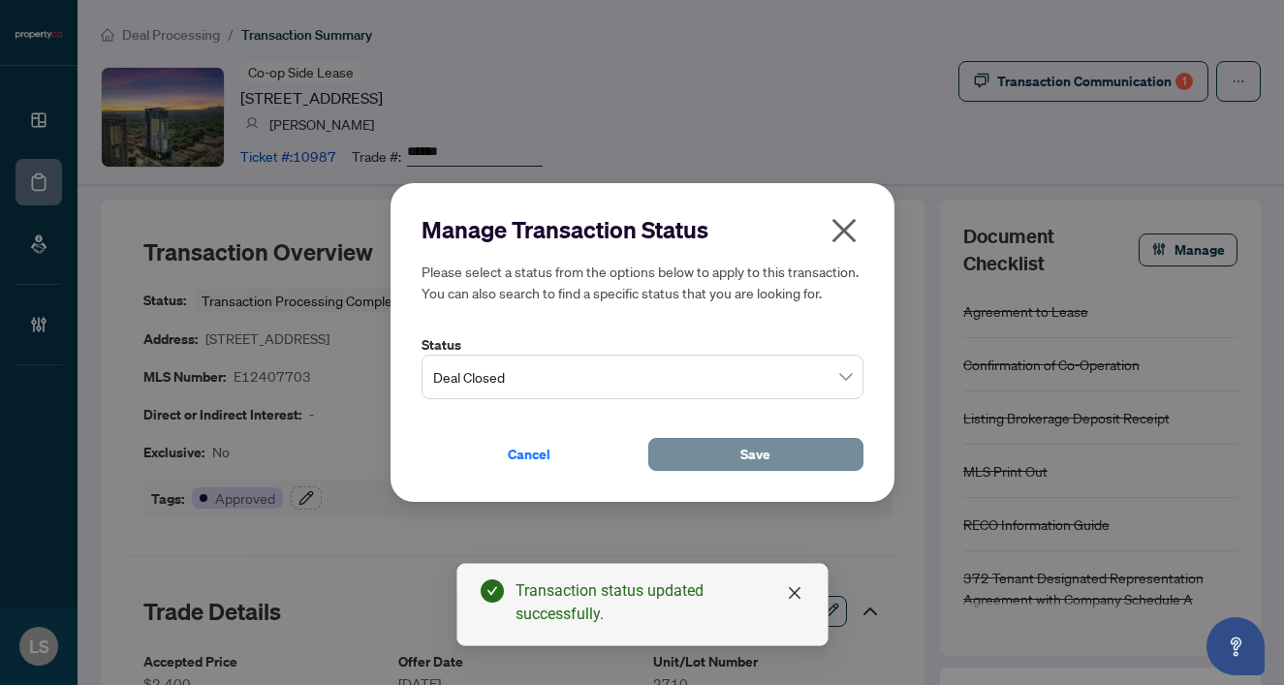
click at [752, 459] on span "Save" at bounding box center [755, 454] width 30 height 31
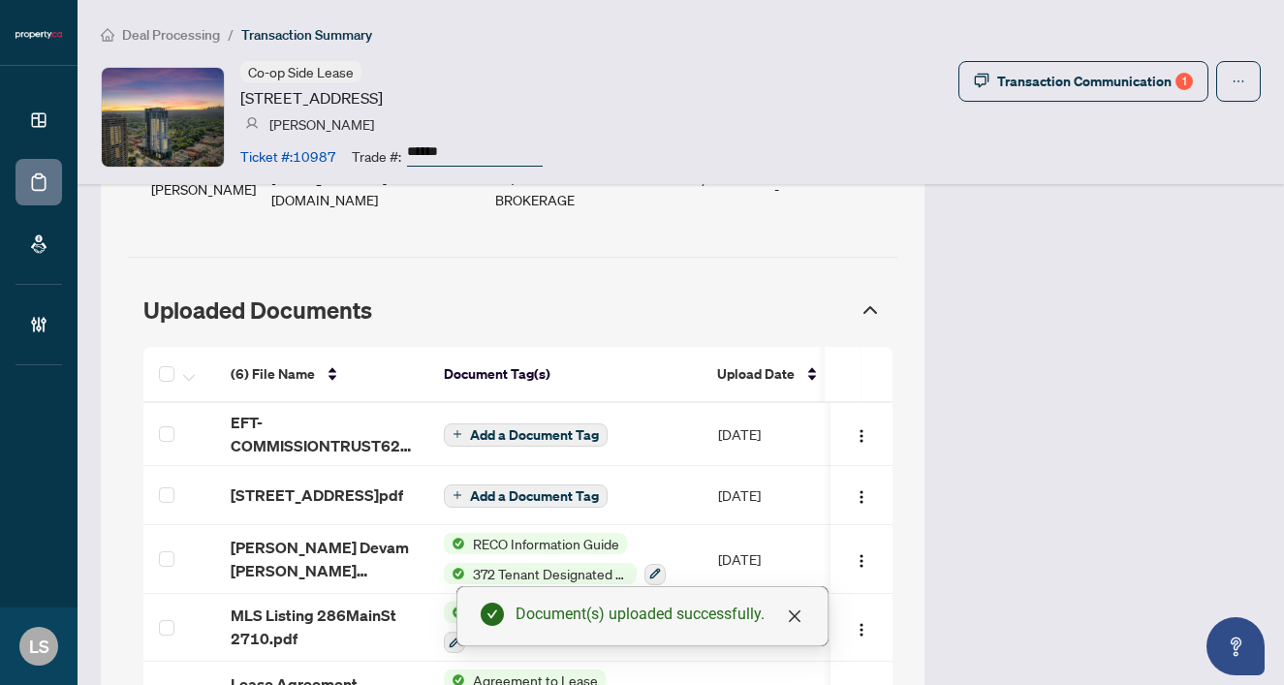
scroll to position [1774, 0]
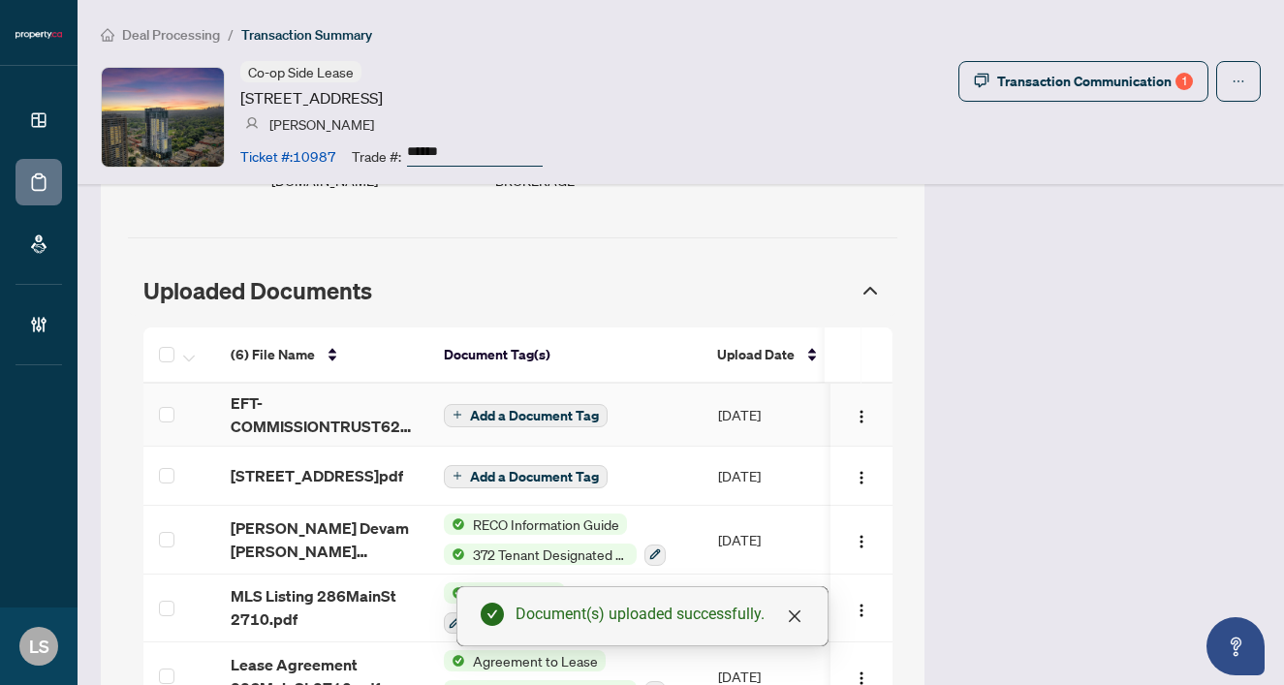
click at [228, 384] on td "EFT-COMMISSIONTRUST62P-2025-10-01T132953253.PDF" at bounding box center [321, 415] width 213 height 63
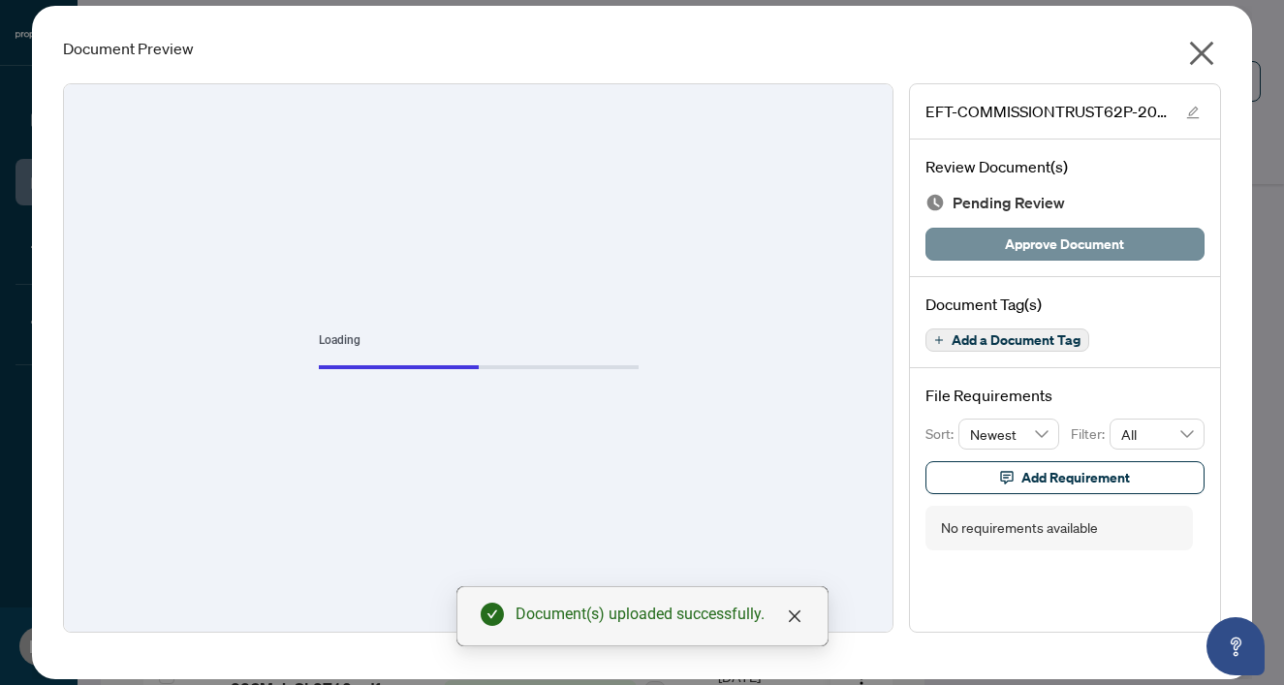
click at [1143, 250] on button "Approve Document" at bounding box center [1064, 244] width 279 height 33
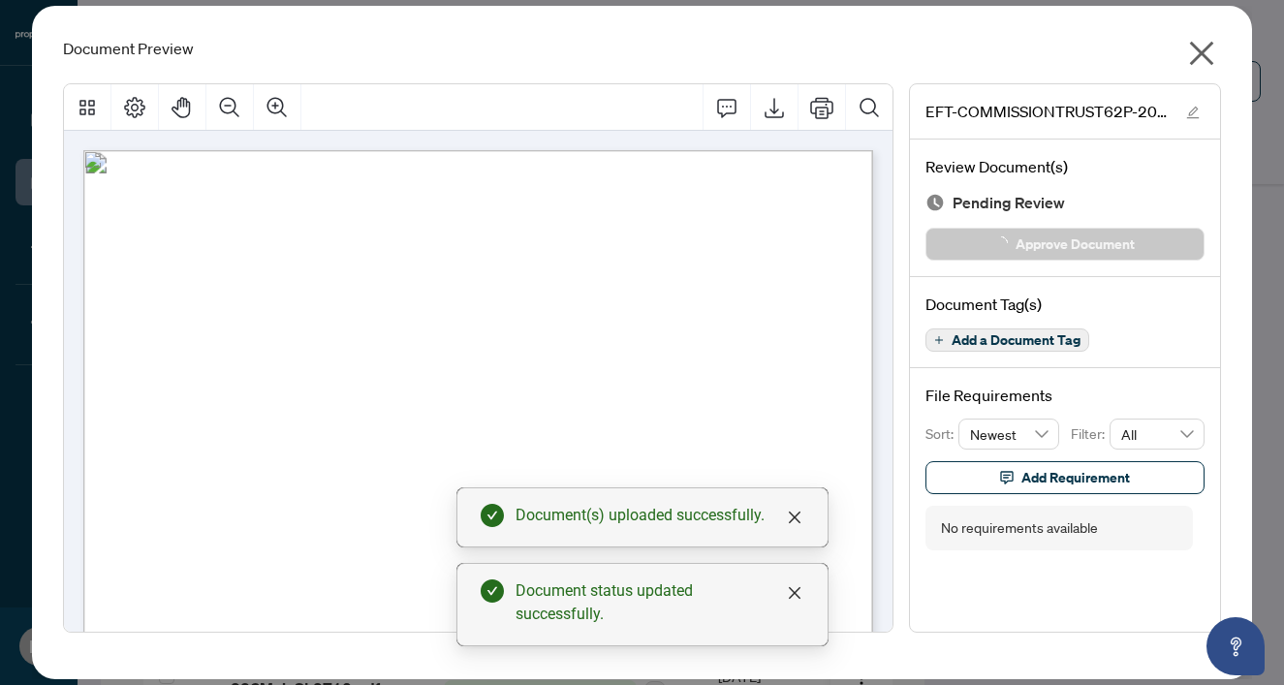
click at [1215, 53] on icon "close" at bounding box center [1201, 53] width 31 height 31
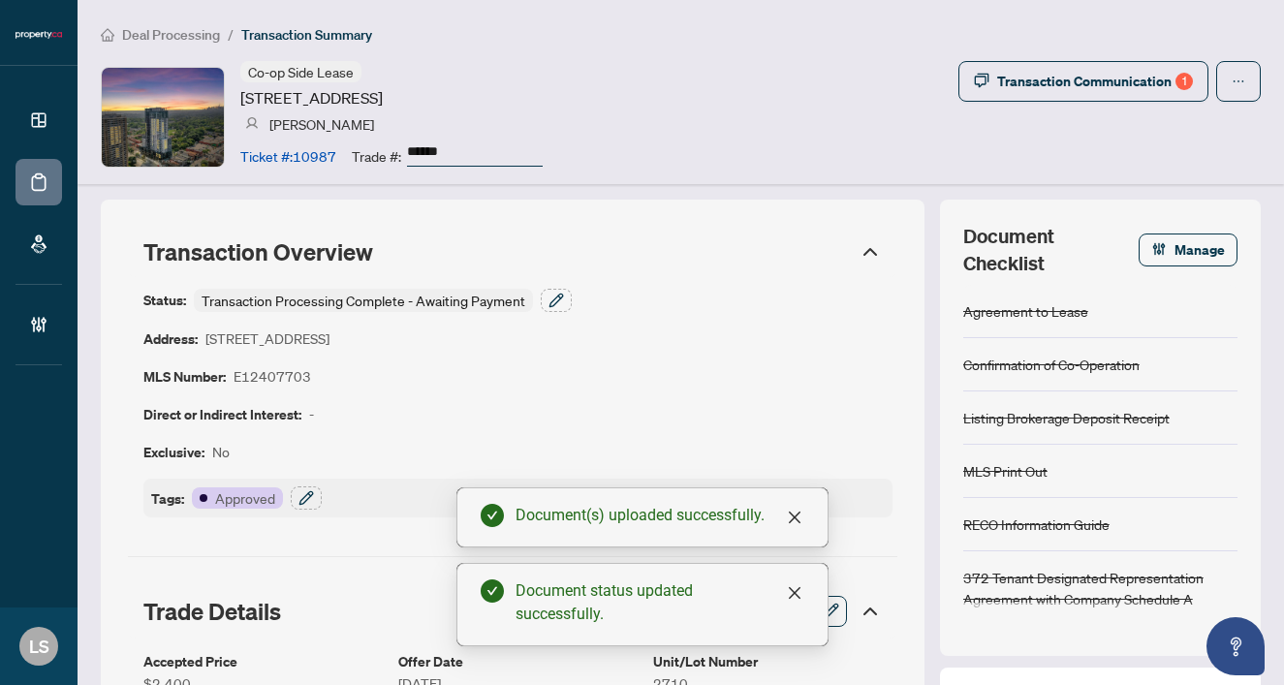
scroll to position [0, 0]
click at [1152, 85] on div "Transaction Communication 1" at bounding box center [1095, 81] width 196 height 31
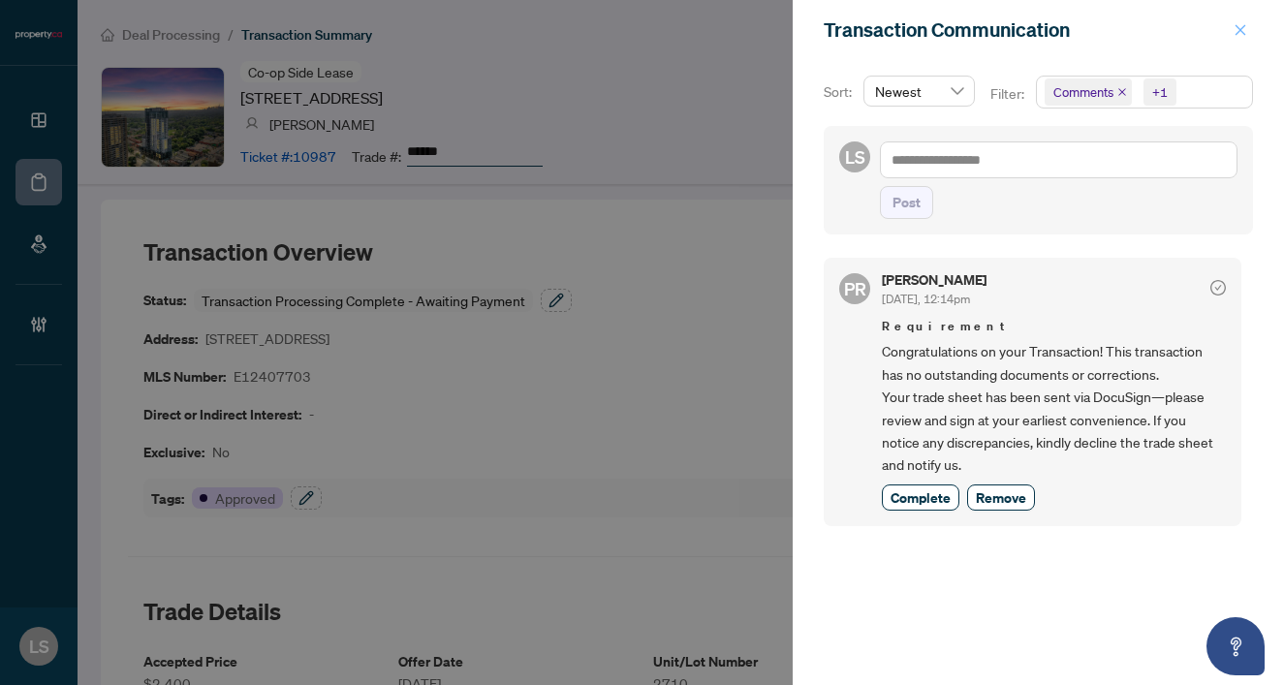
click at [1243, 27] on icon "close" at bounding box center [1241, 30] width 14 height 14
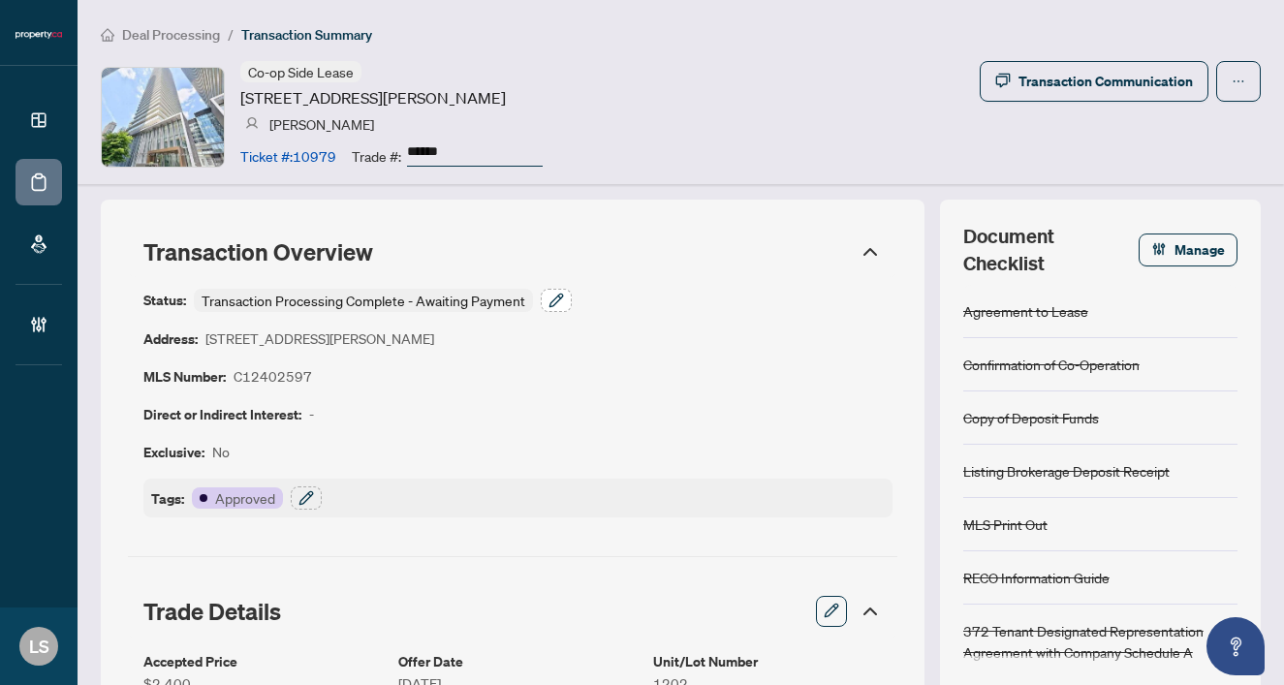
click at [557, 297] on icon "button" at bounding box center [556, 301] width 16 height 16
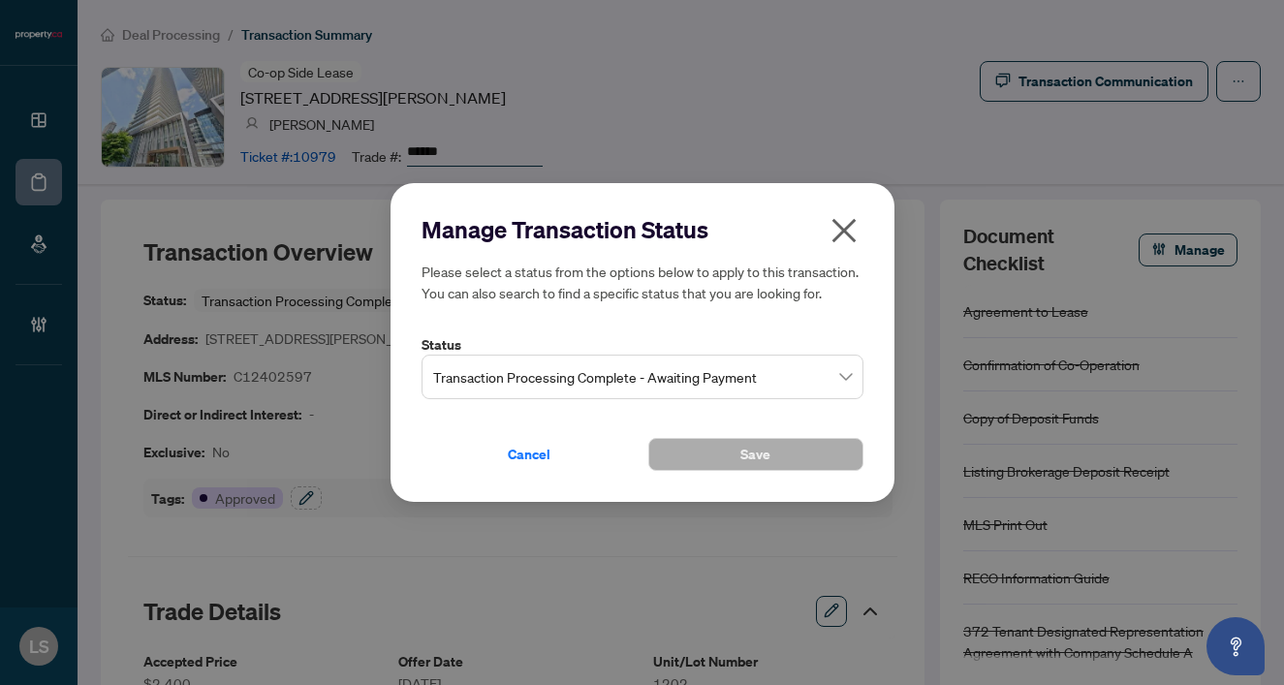
click at [613, 370] on span "Transaction Processing Complete - Awaiting Payment" at bounding box center [642, 377] width 419 height 37
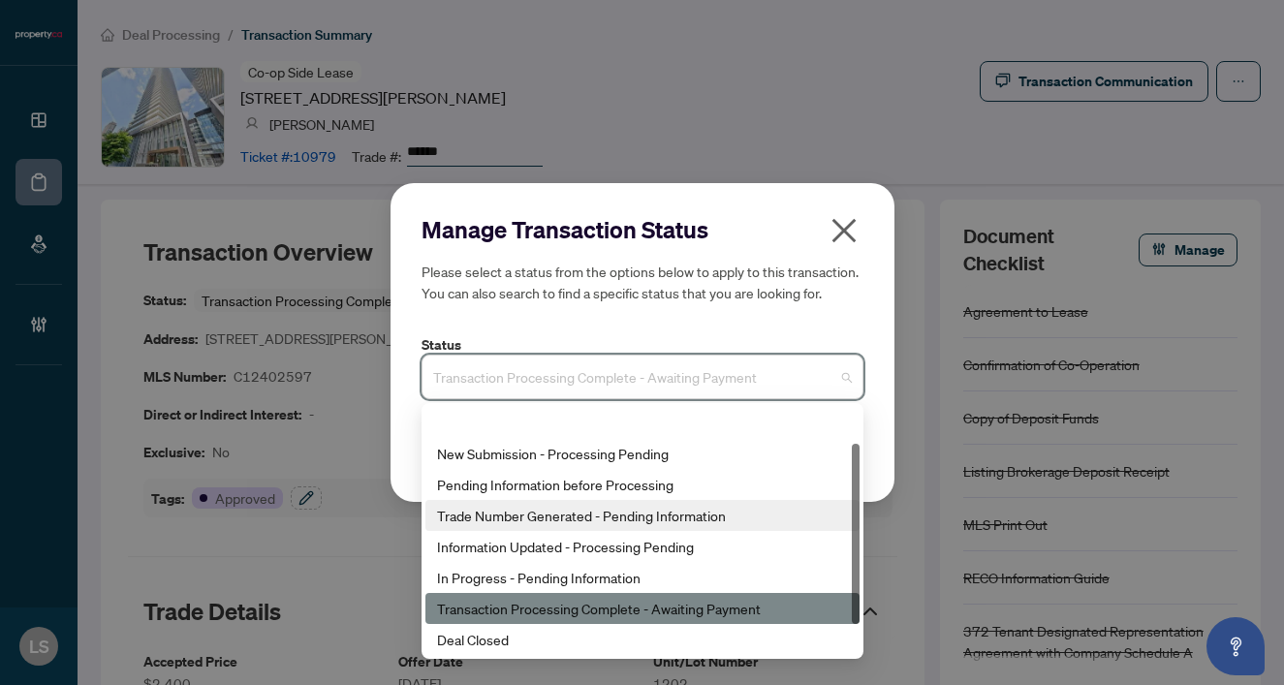
scroll to position [93, 0]
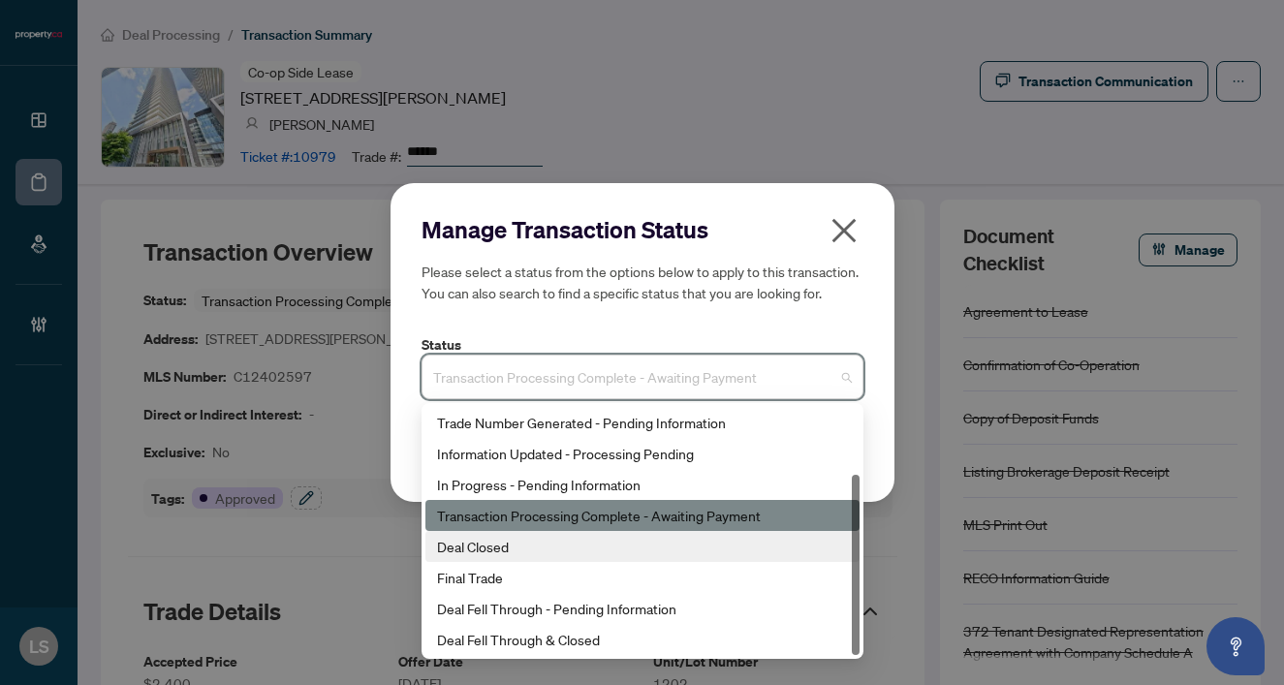
click at [490, 556] on div "Deal Closed" at bounding box center [642, 546] width 411 height 21
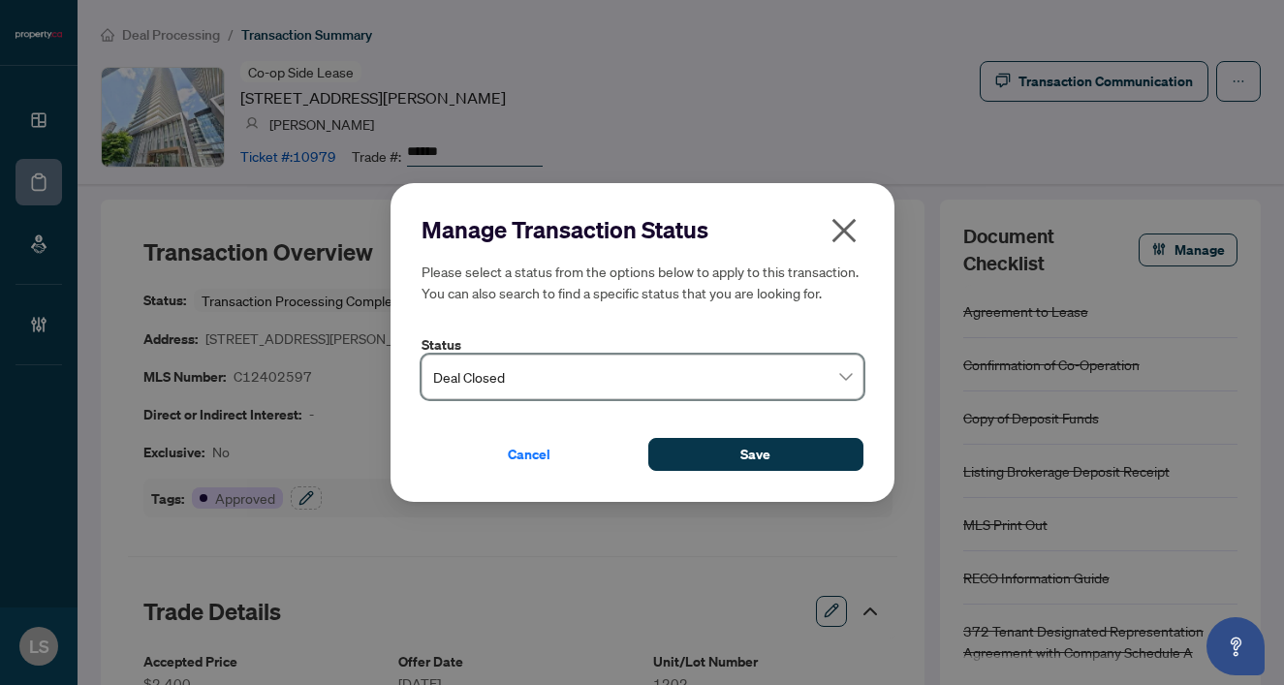
click at [704, 486] on div "Manage Transaction Status Please select a status from the options below to appl…" at bounding box center [643, 343] width 504 height 320
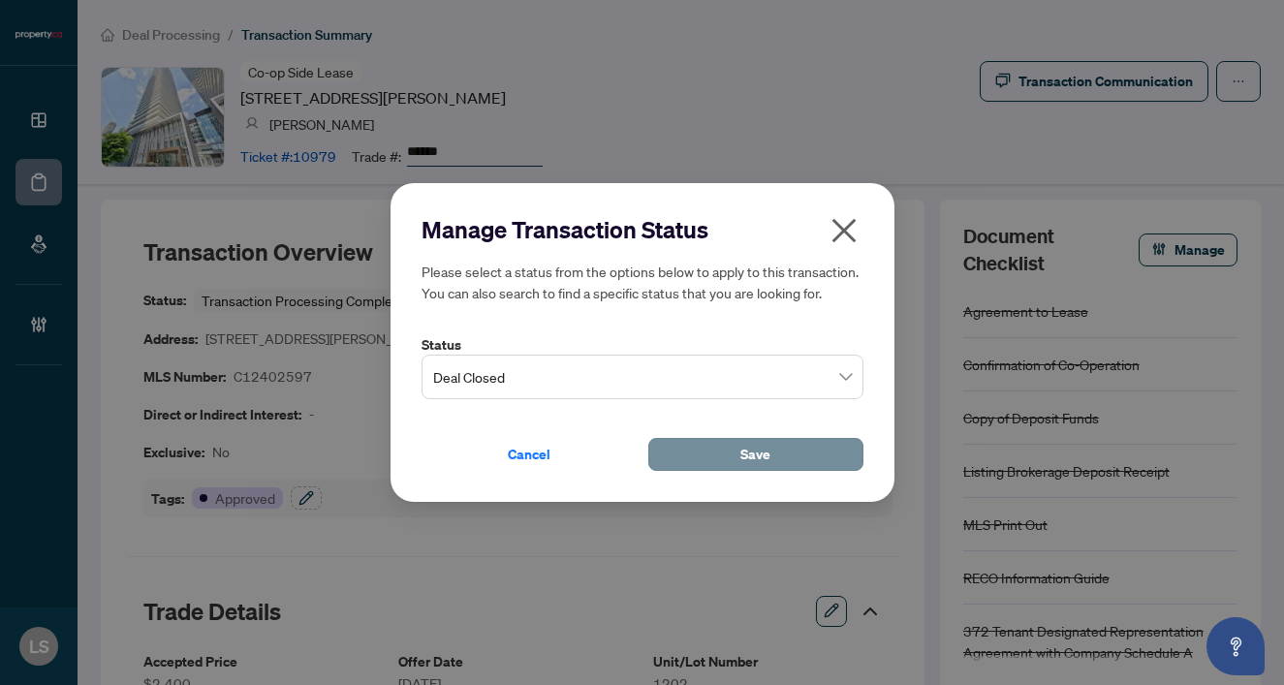
click at [694, 463] on button "Save" at bounding box center [755, 454] width 215 height 33
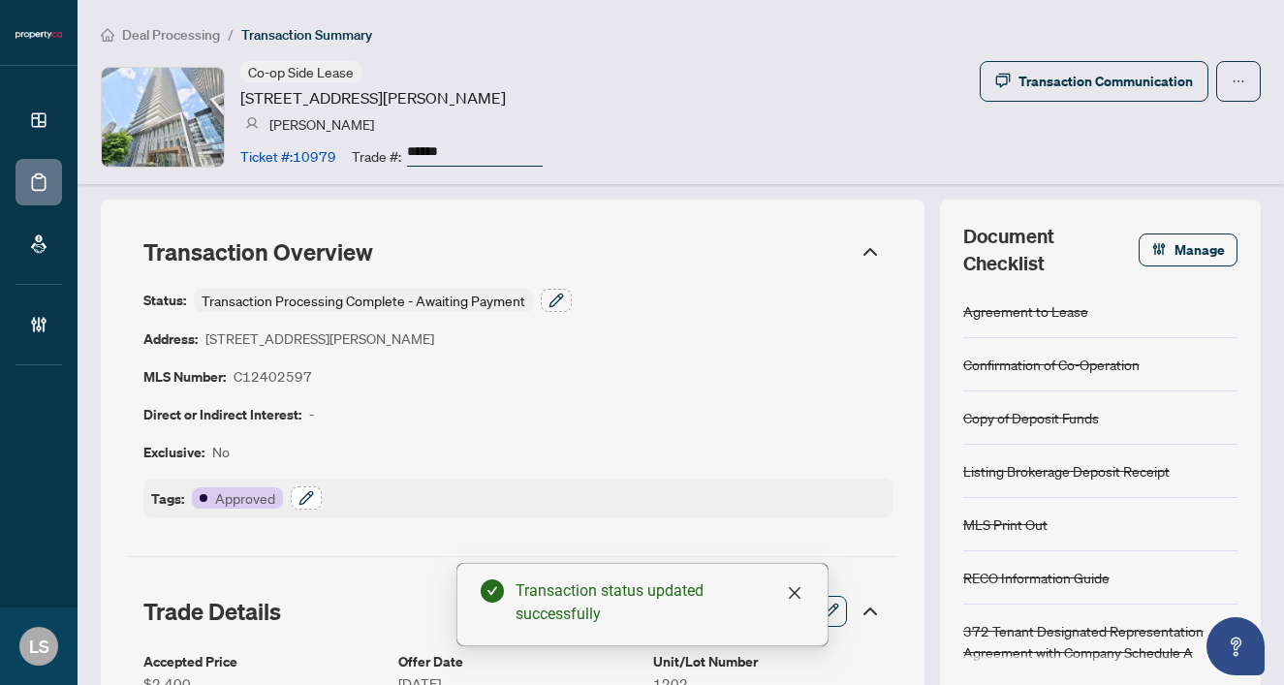
click at [306, 504] on icon "button" at bounding box center [306, 498] width 16 height 16
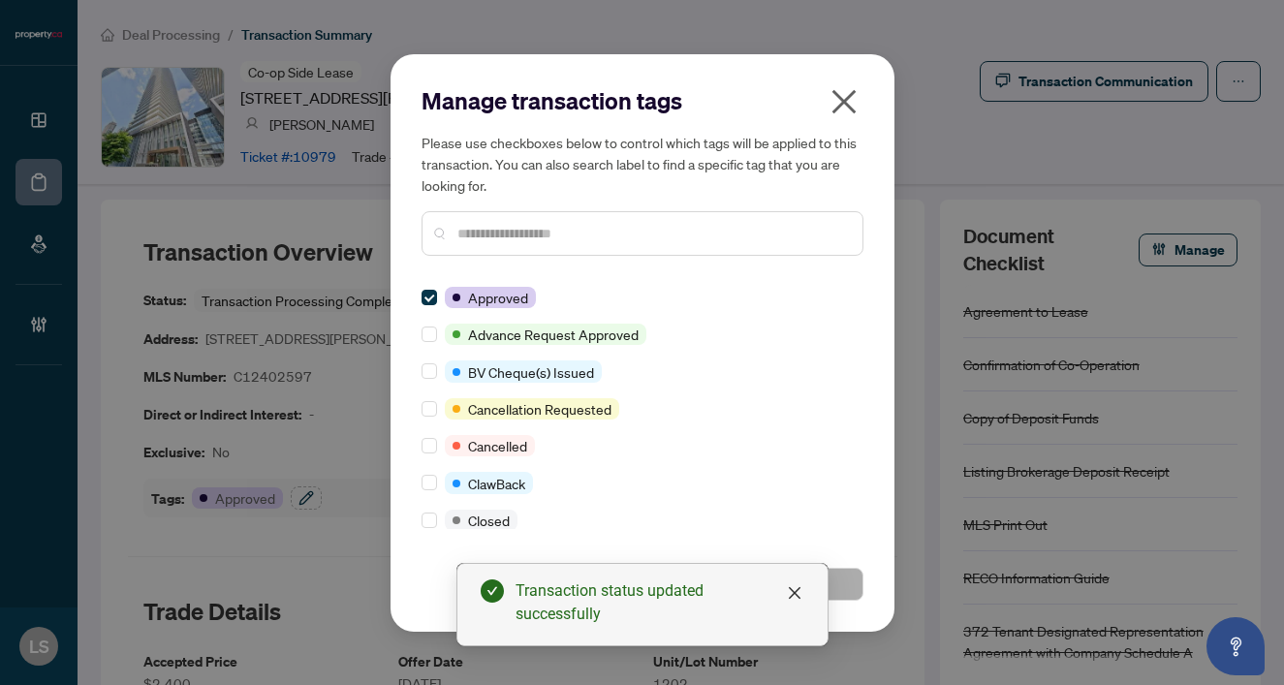
click at [533, 233] on input "text" at bounding box center [652, 233] width 390 height 21
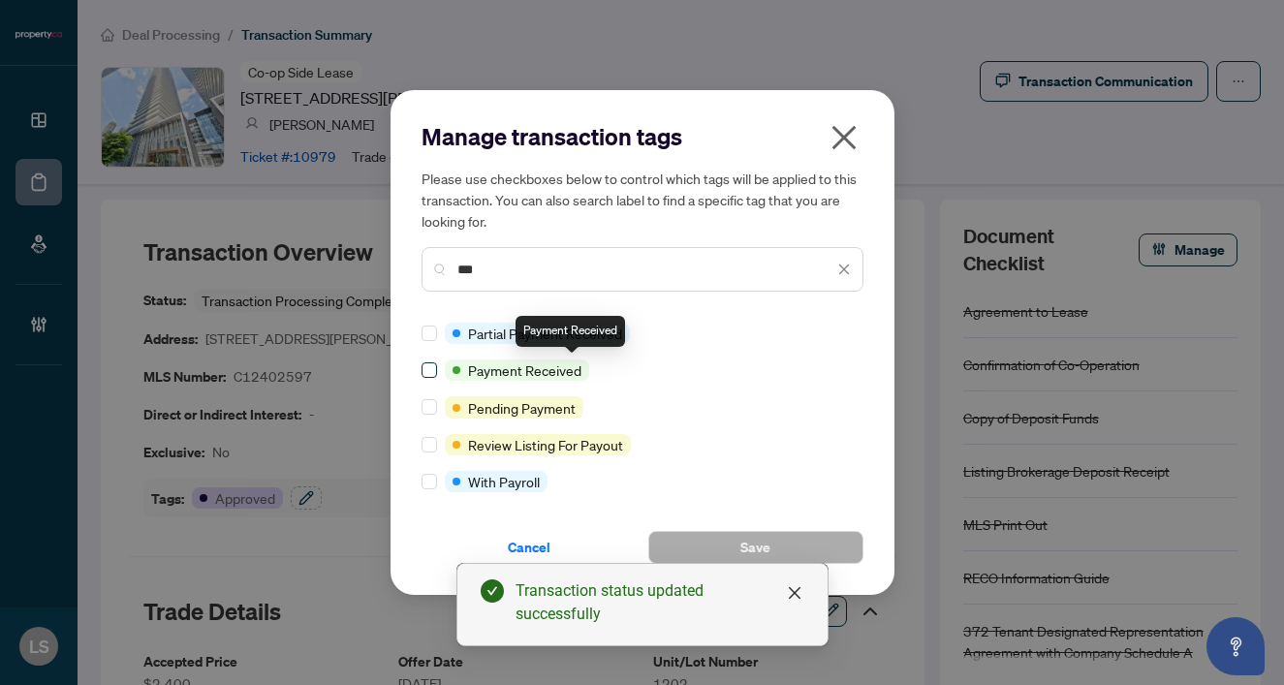
type input "***"
click at [436, 372] on span at bounding box center [430, 370] width 16 height 16
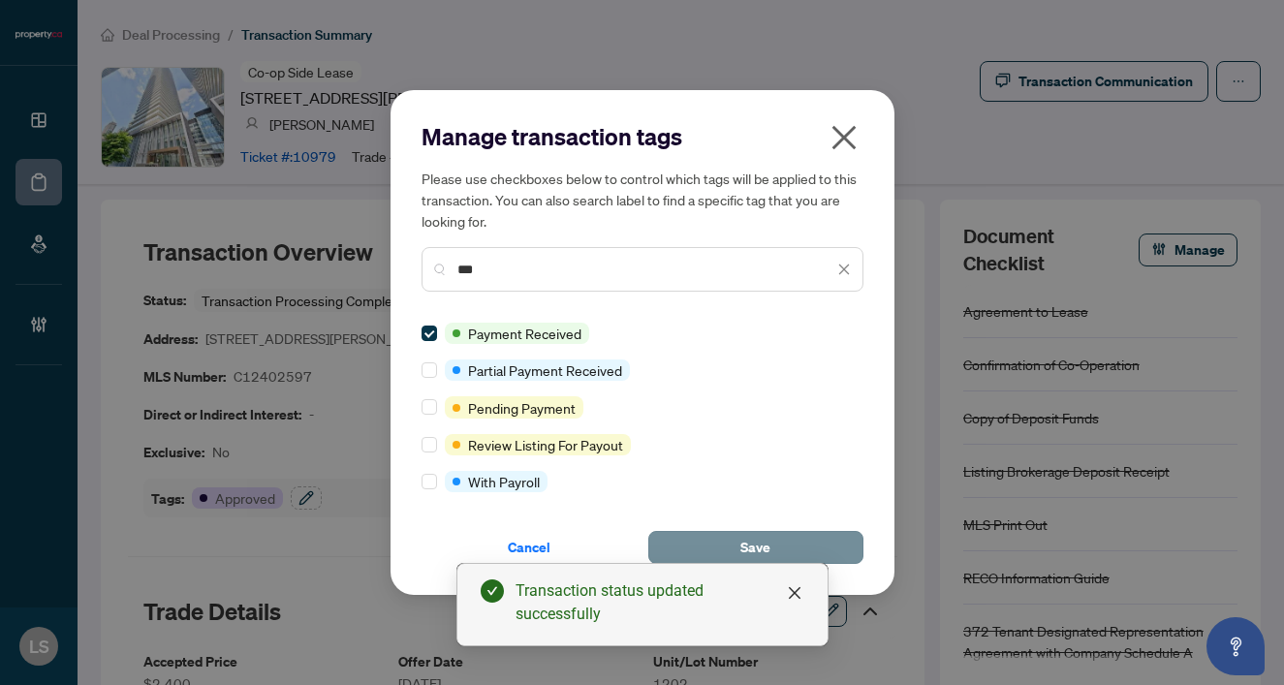
click at [772, 545] on button "Save" at bounding box center [755, 547] width 215 height 33
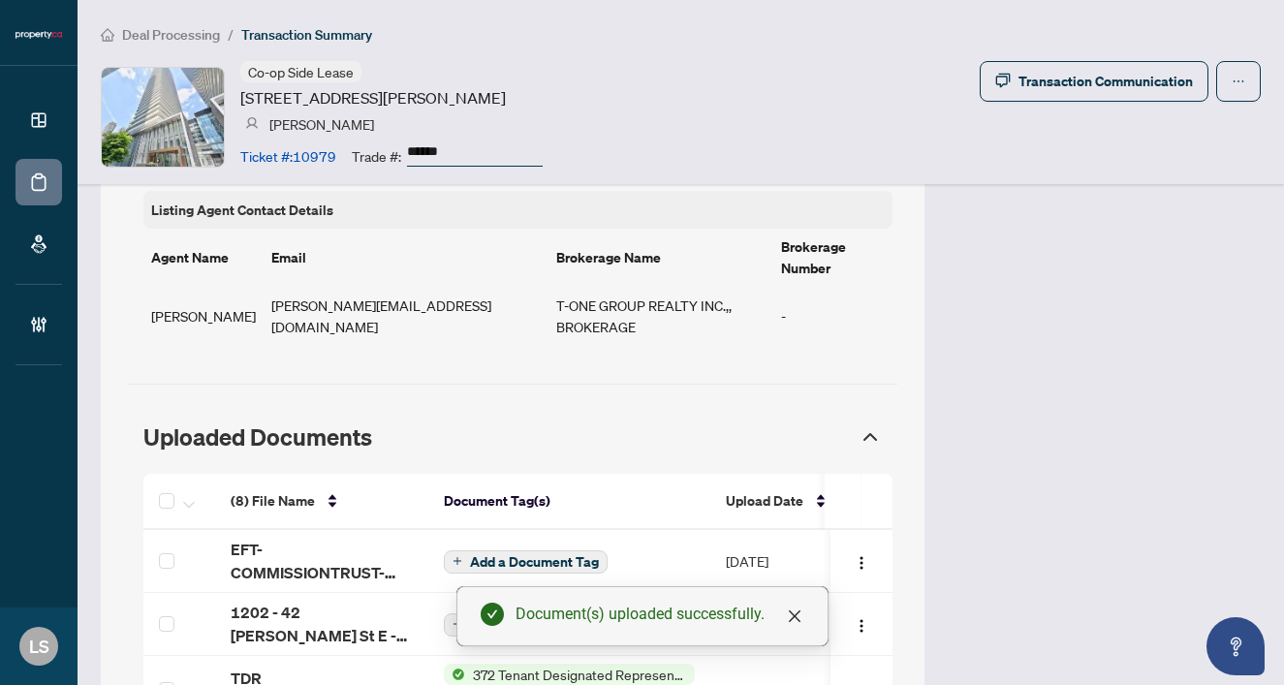
scroll to position [1654, 0]
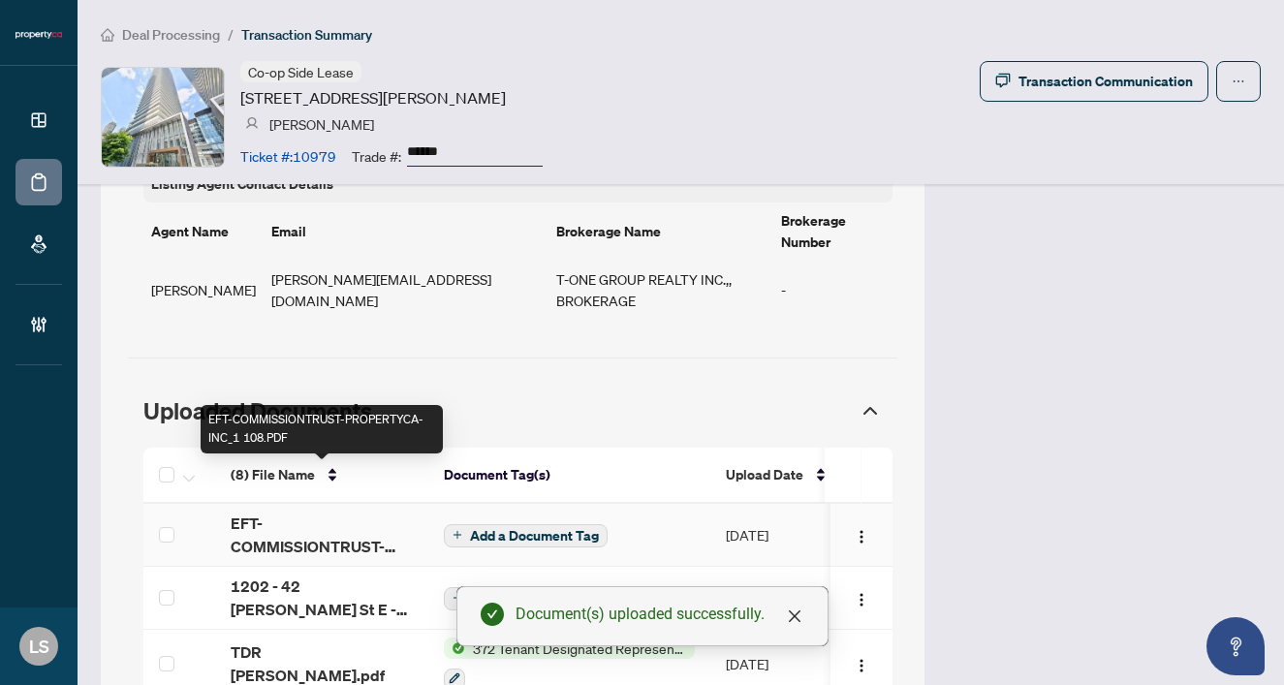
click at [262, 512] on span "EFT-COMMISSIONTRUST-PROPERTYCA-INC_1 108.PDF" at bounding box center [322, 535] width 182 height 47
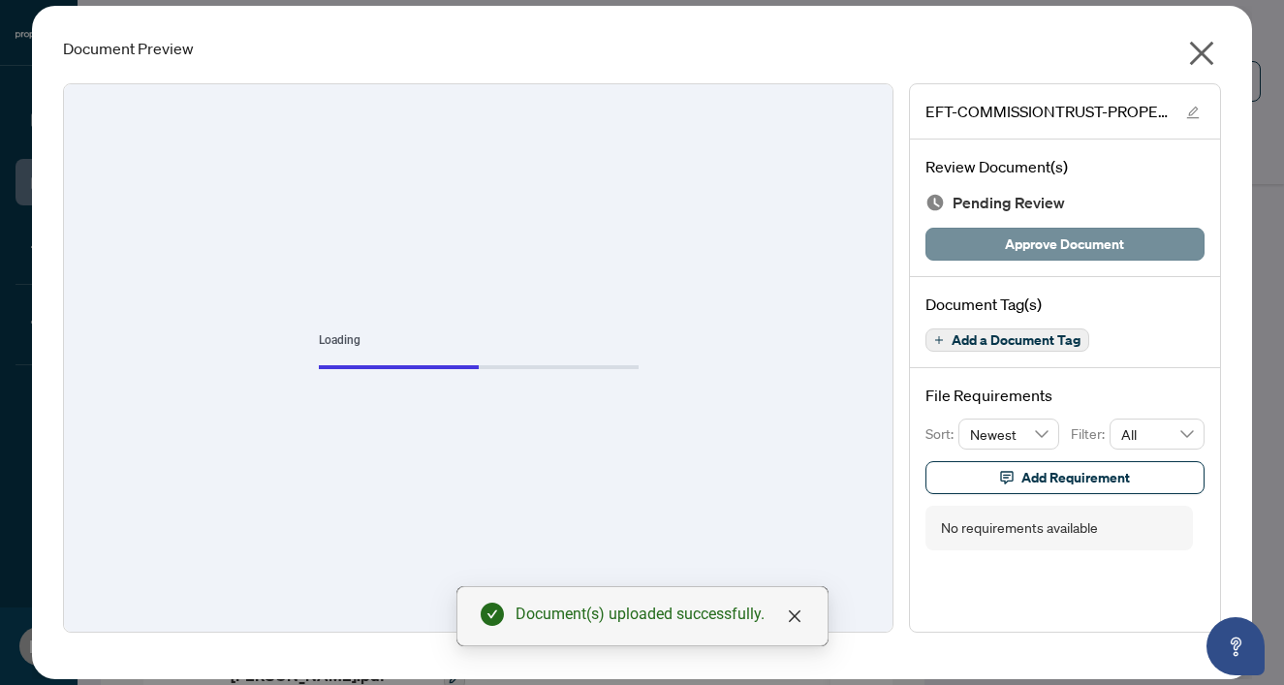
click at [1086, 246] on span "Approve Document" at bounding box center [1064, 244] width 119 height 31
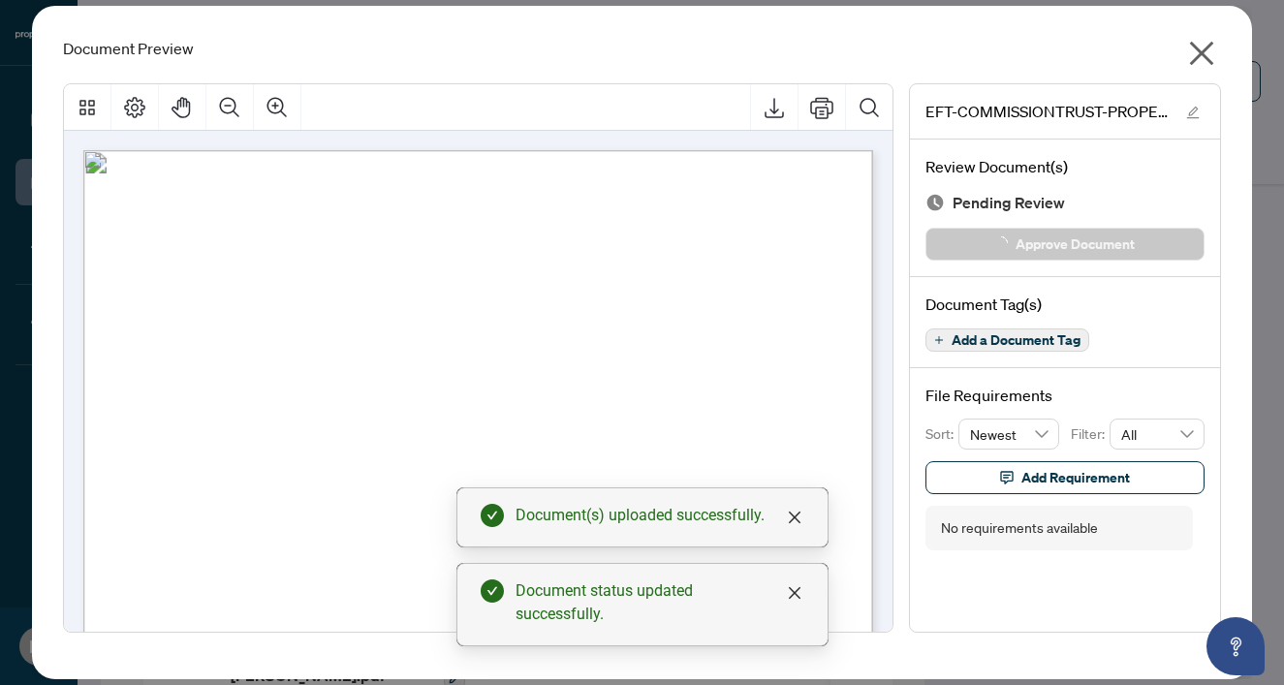
click at [1211, 49] on icon "close" at bounding box center [1201, 53] width 31 height 31
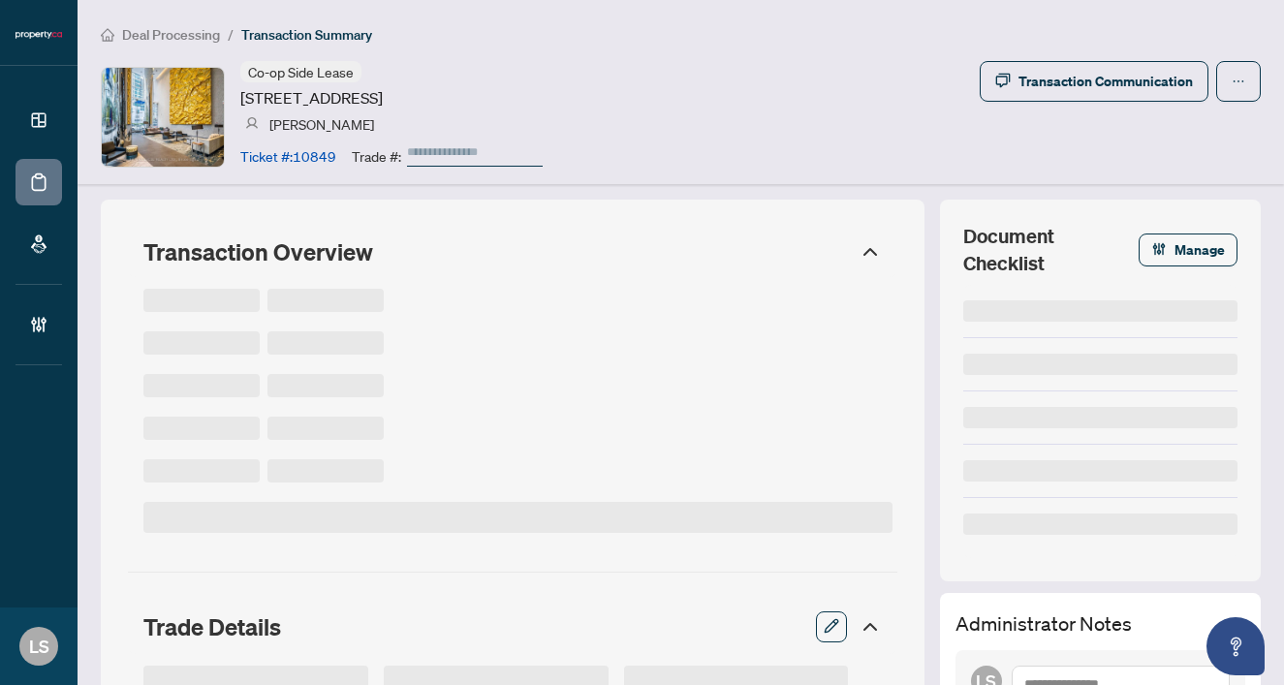
type input "******"
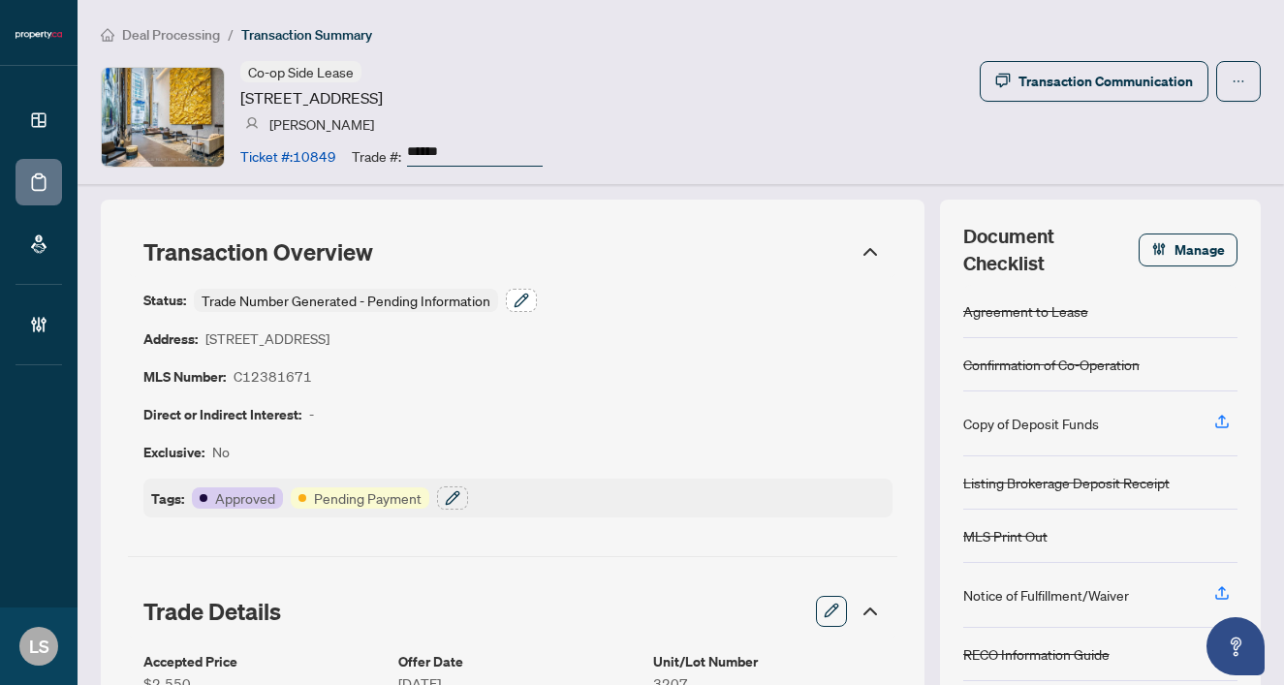
click at [515, 297] on icon "button" at bounding box center [522, 301] width 16 height 16
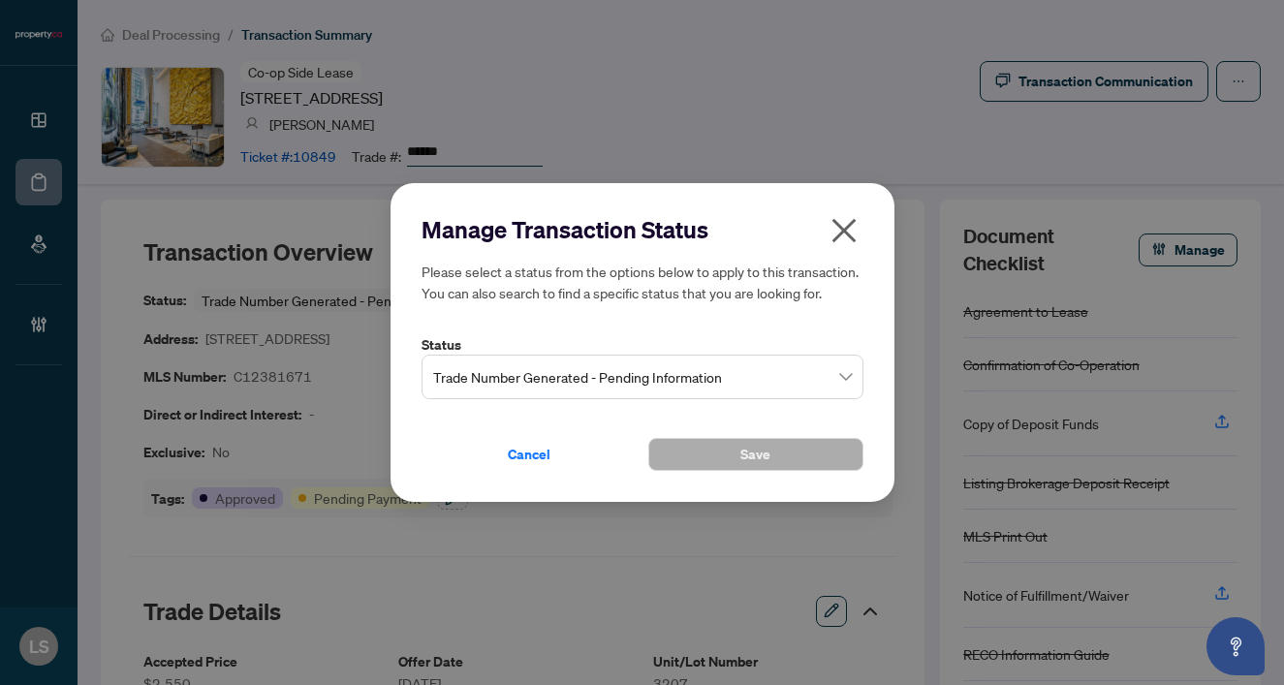
click at [511, 373] on span "Trade Number Generated - Pending Information" at bounding box center [642, 377] width 419 height 37
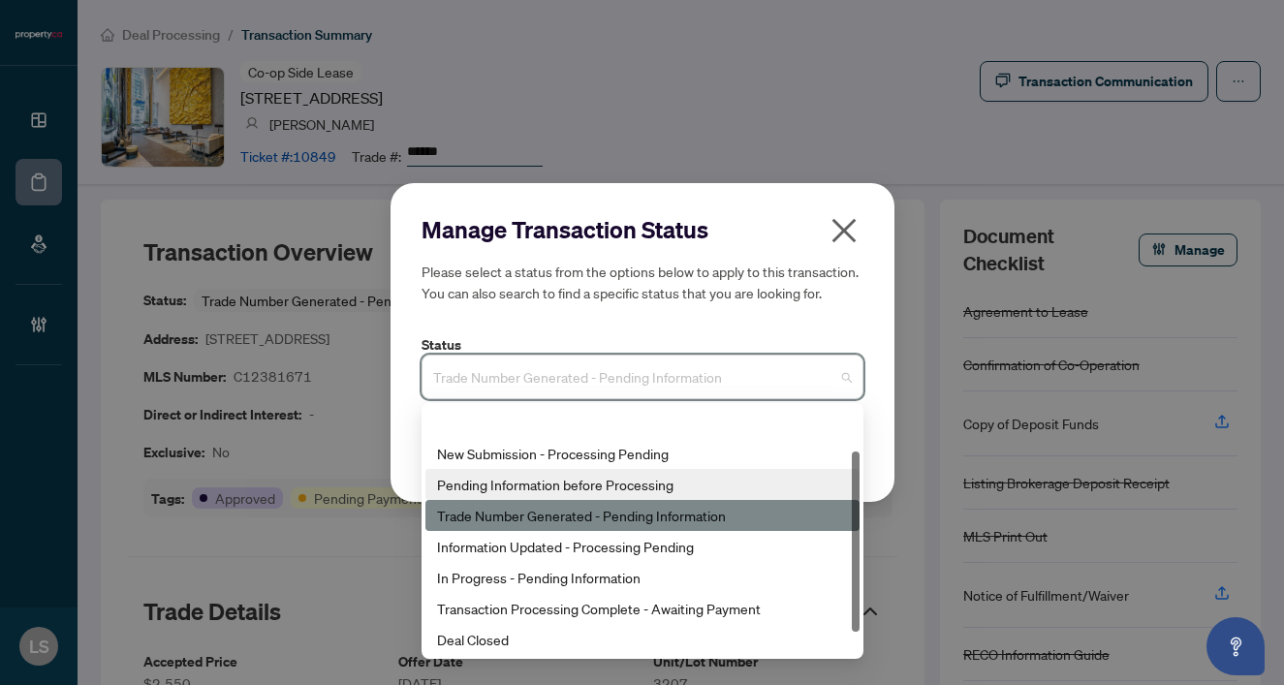
scroll to position [93, 0]
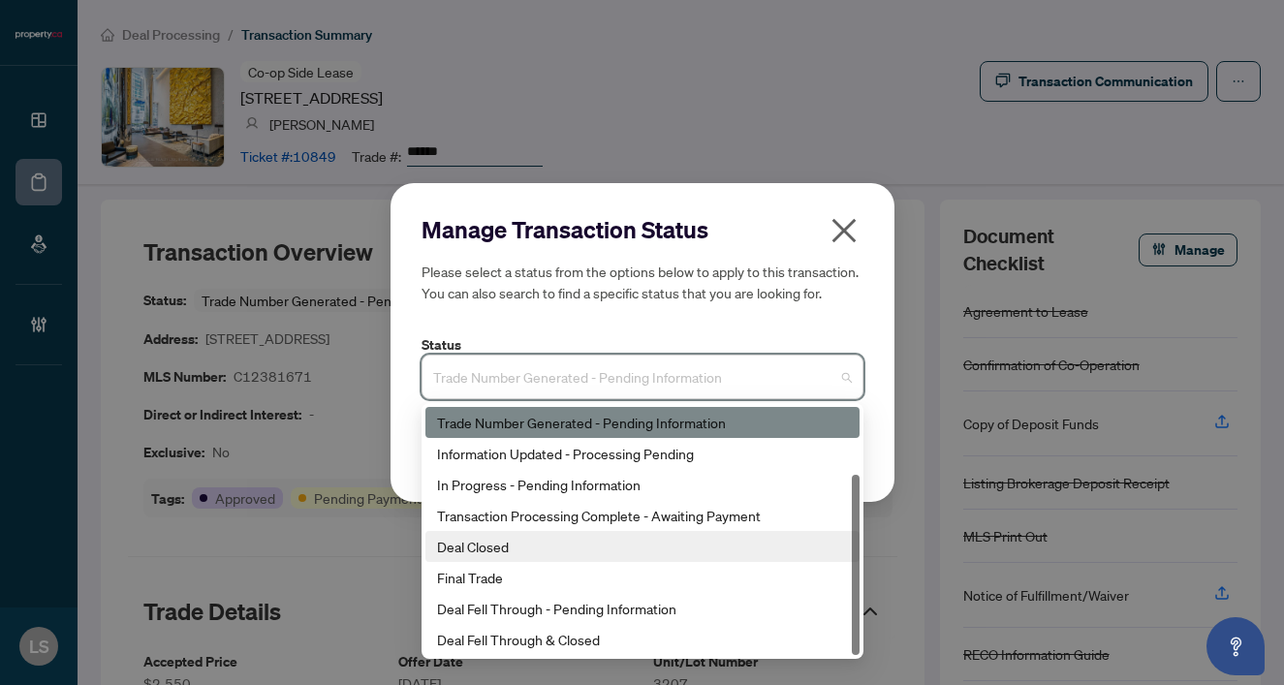
click at [489, 532] on div "Deal Closed" at bounding box center [642, 546] width 434 height 31
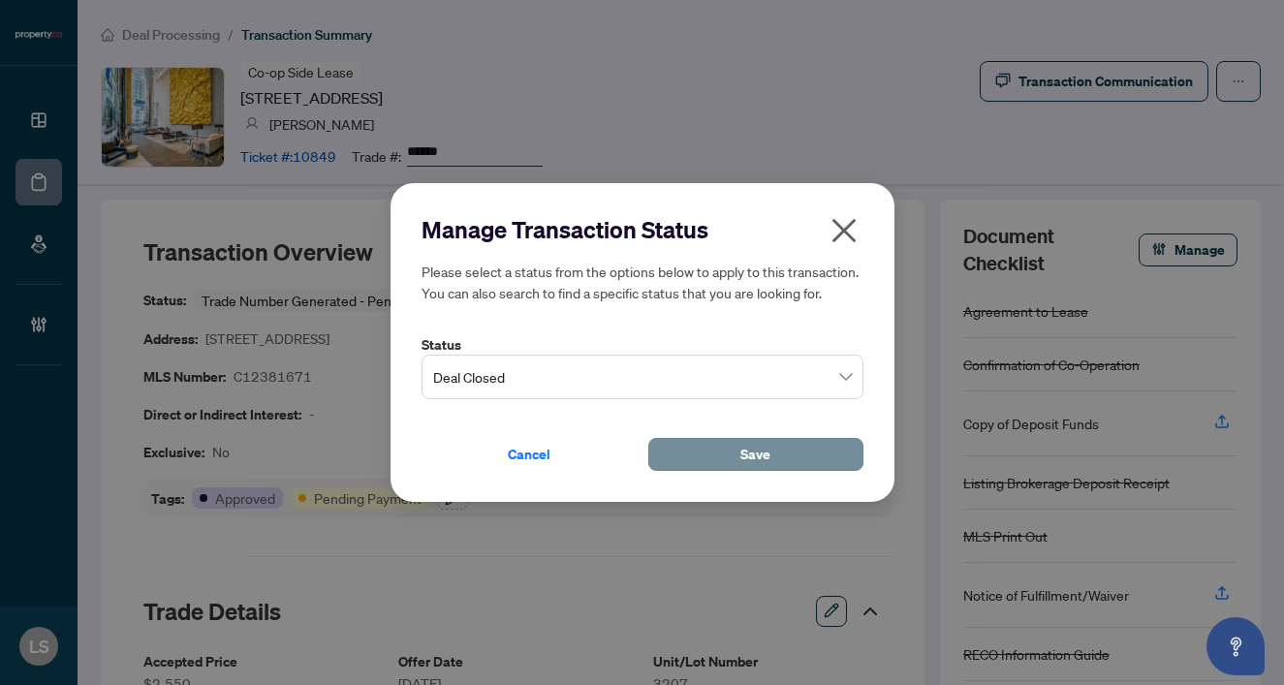
click at [745, 443] on span "Save" at bounding box center [755, 454] width 30 height 31
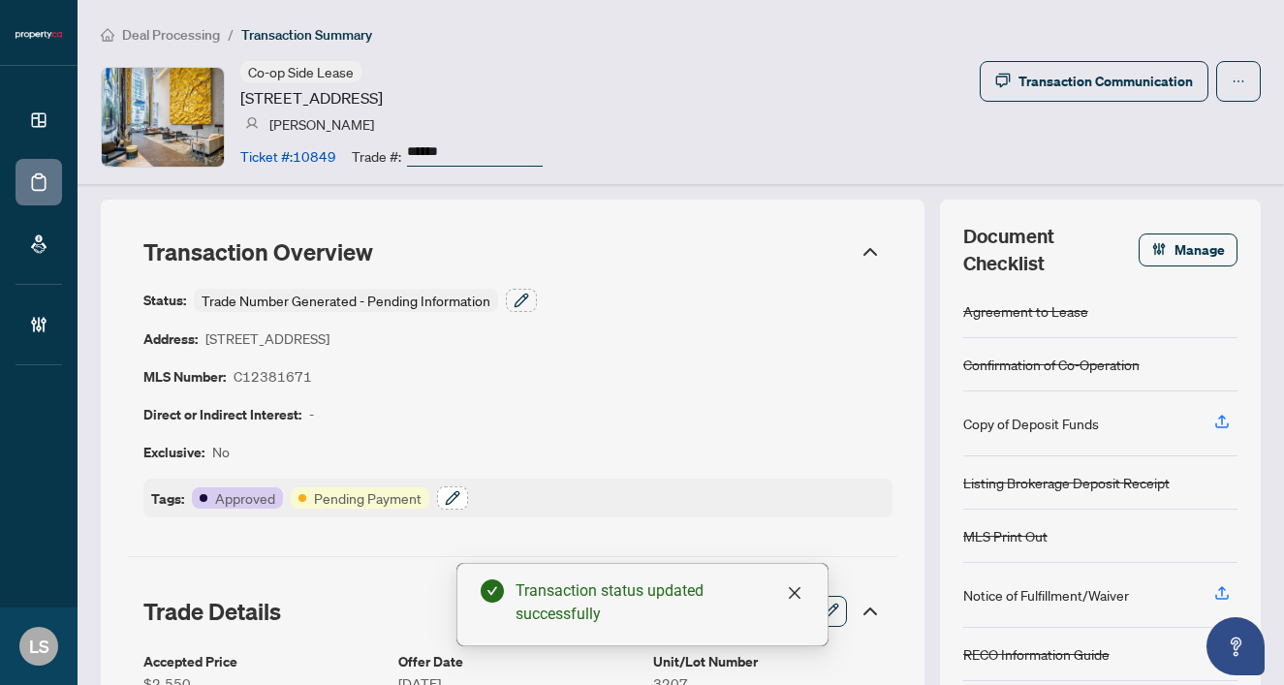
click at [453, 500] on icon "button" at bounding box center [453, 498] width 16 height 16
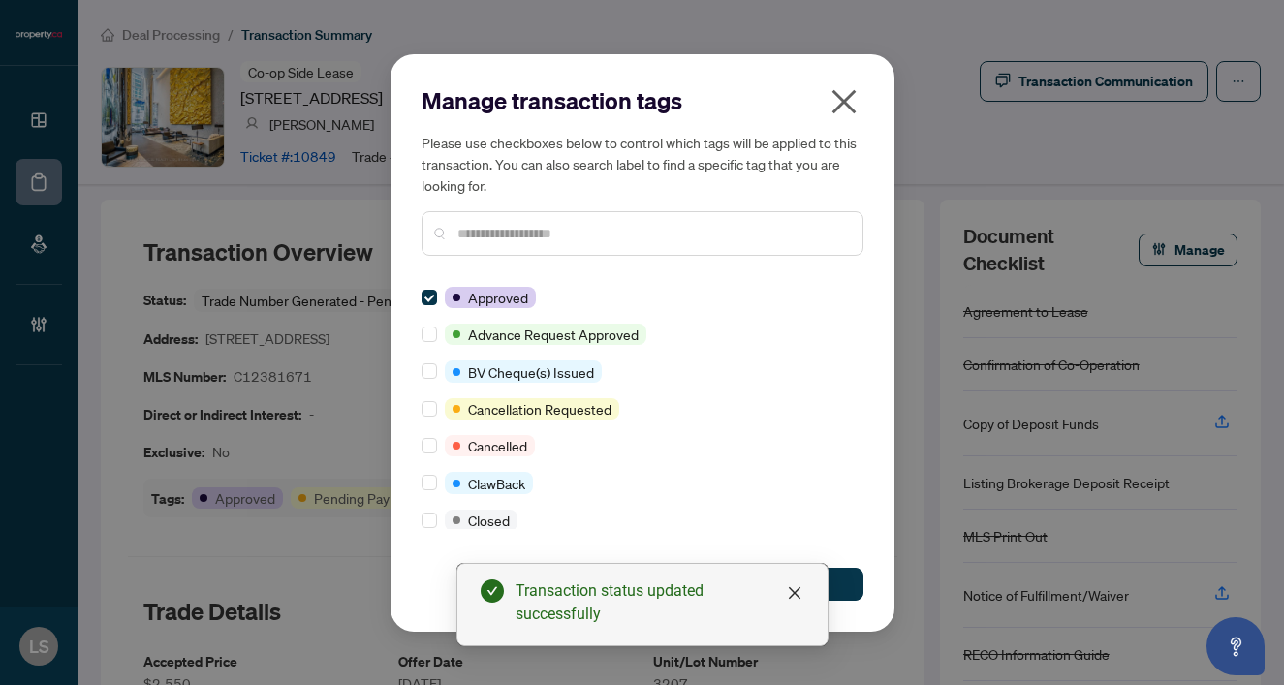
click at [461, 230] on input "text" at bounding box center [652, 233] width 390 height 21
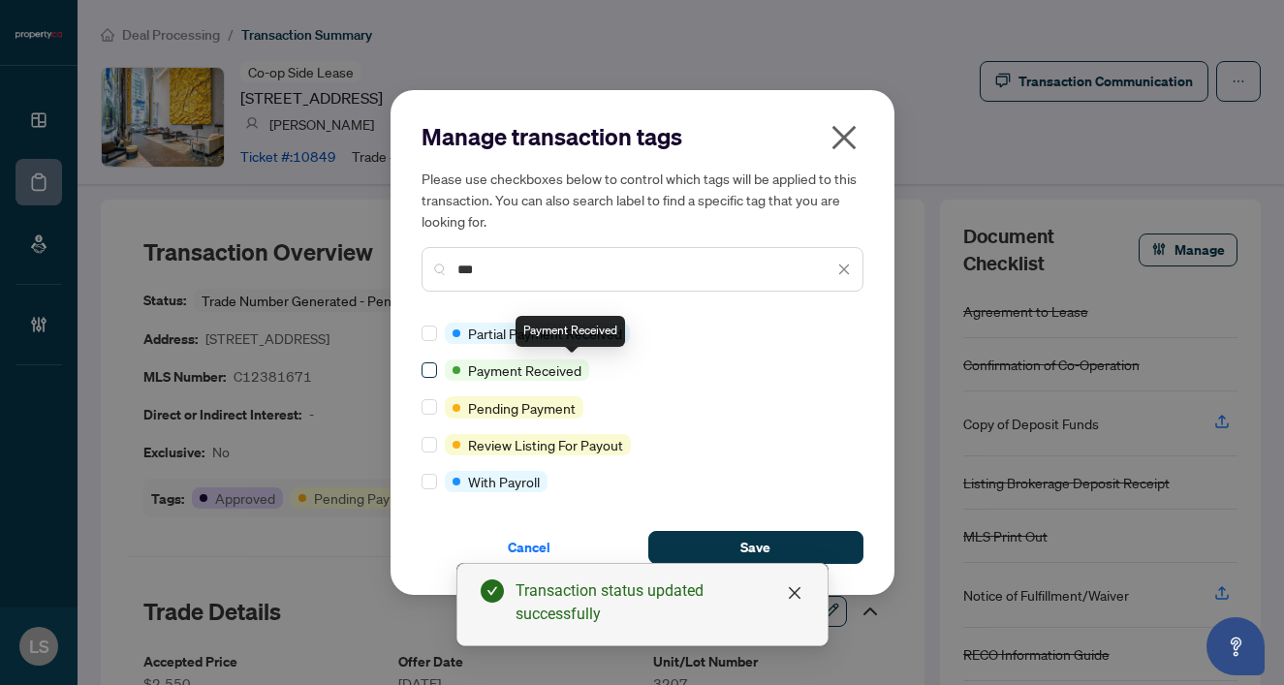
type input "***"
click at [434, 363] on span at bounding box center [430, 370] width 16 height 16
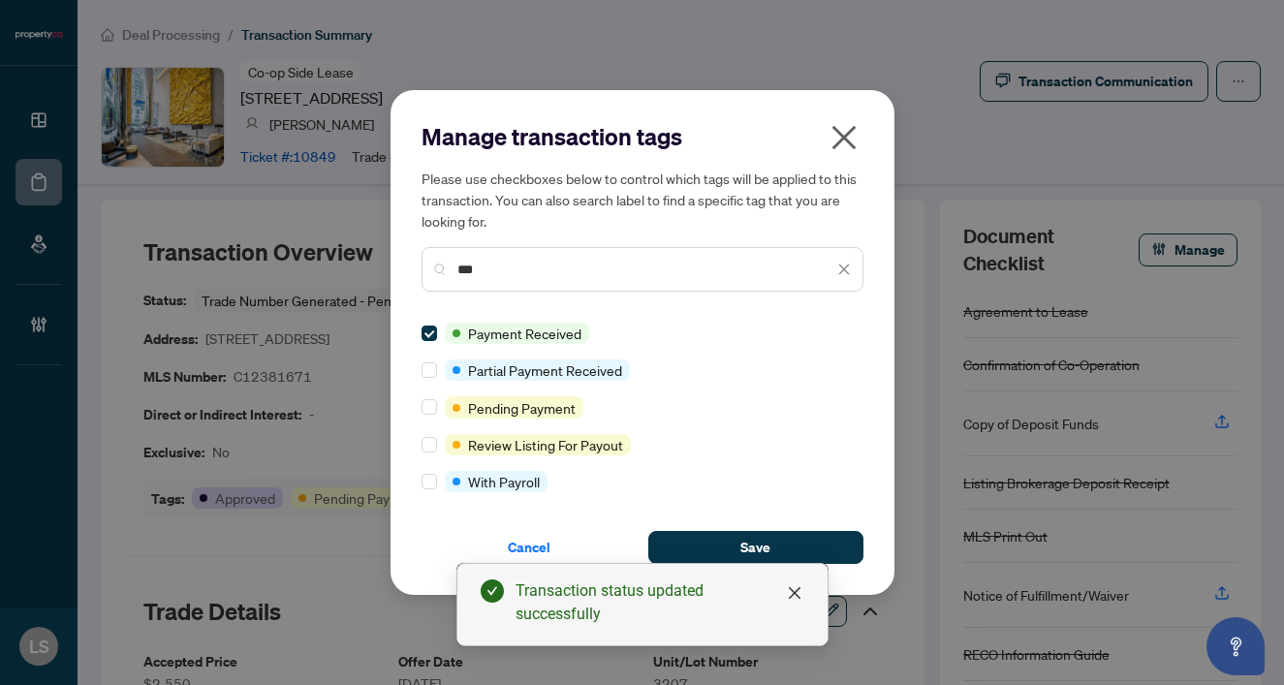
click at [797, 524] on div "Cancel Save" at bounding box center [643, 536] width 442 height 56
click at [800, 539] on button "Save" at bounding box center [755, 547] width 215 height 33
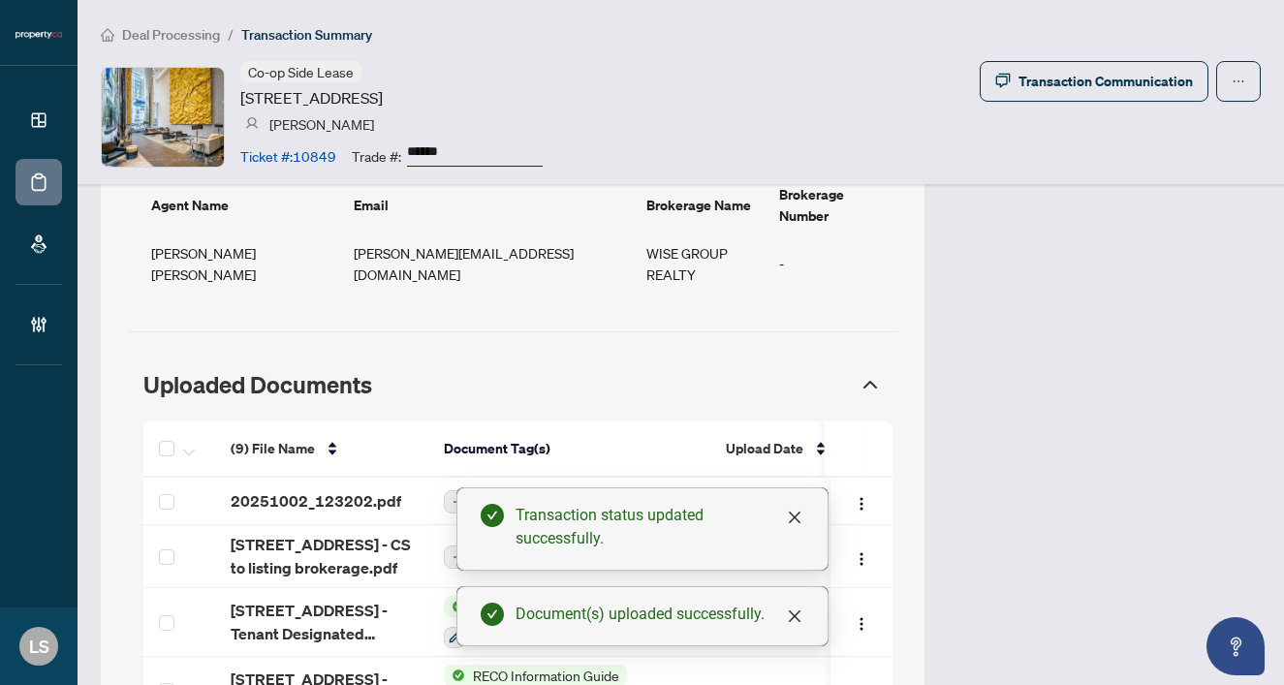
scroll to position [1703, 0]
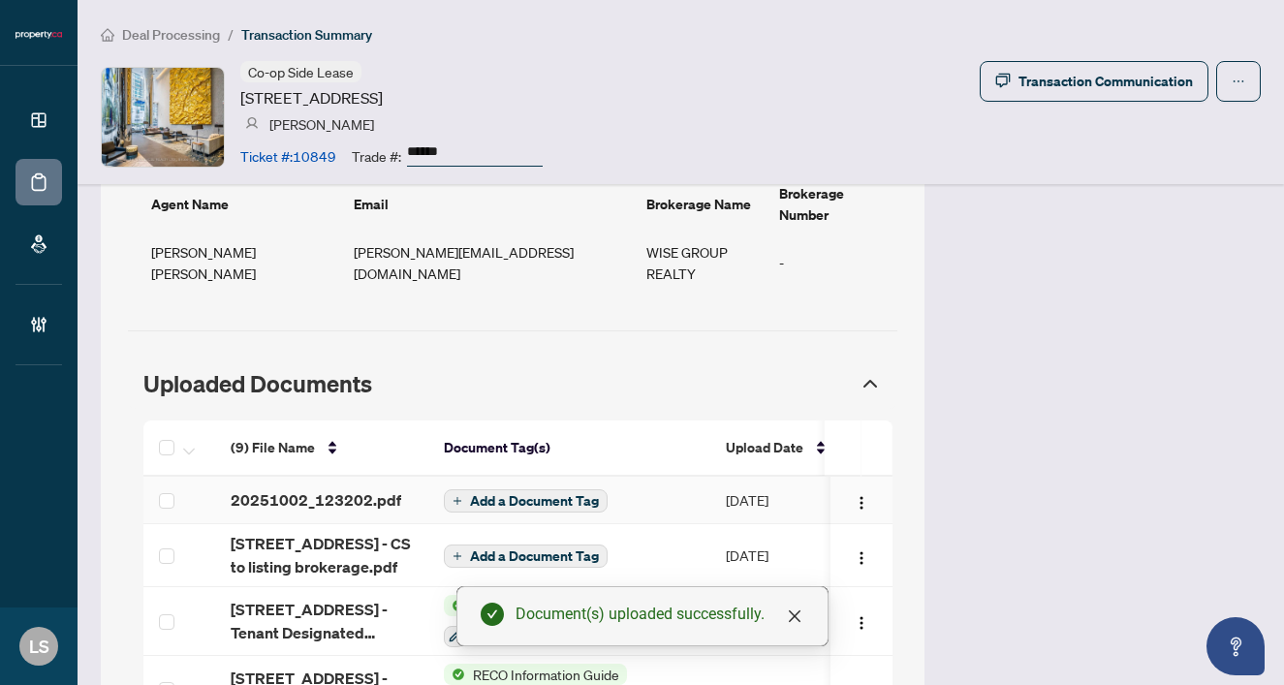
click at [283, 488] on span "20251002_123202.pdf" at bounding box center [316, 499] width 171 height 23
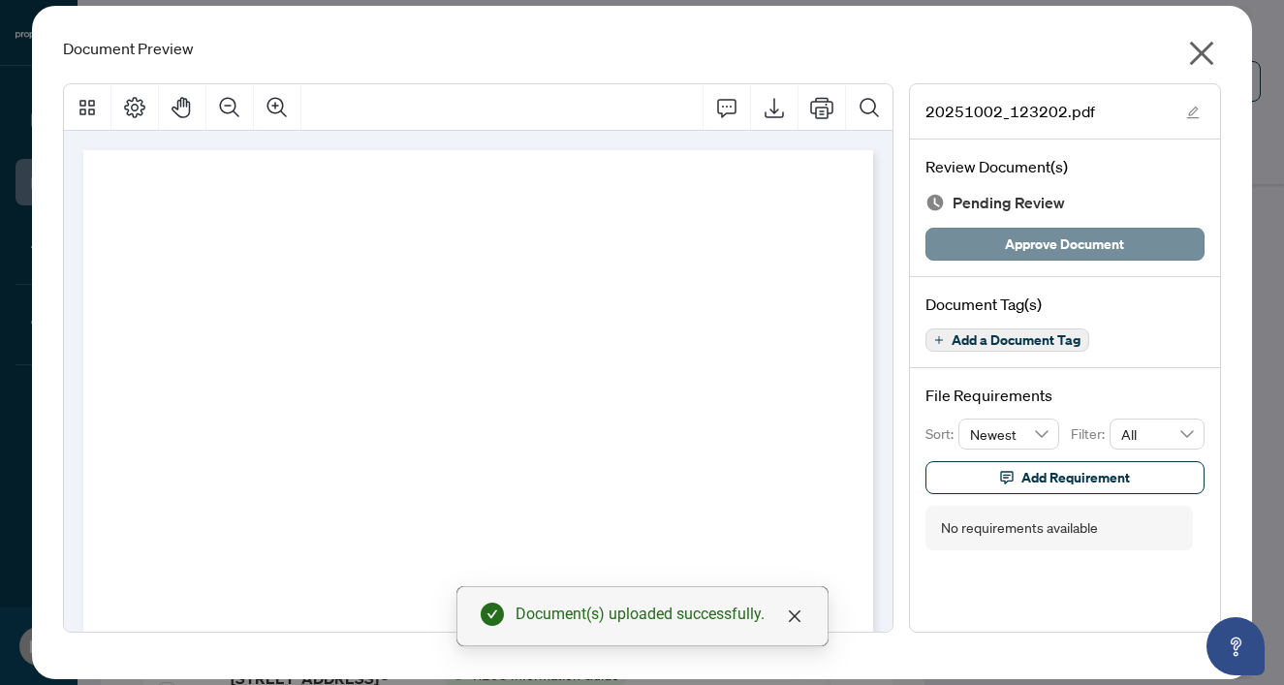
click at [1046, 246] on span "Approve Document" at bounding box center [1064, 244] width 119 height 31
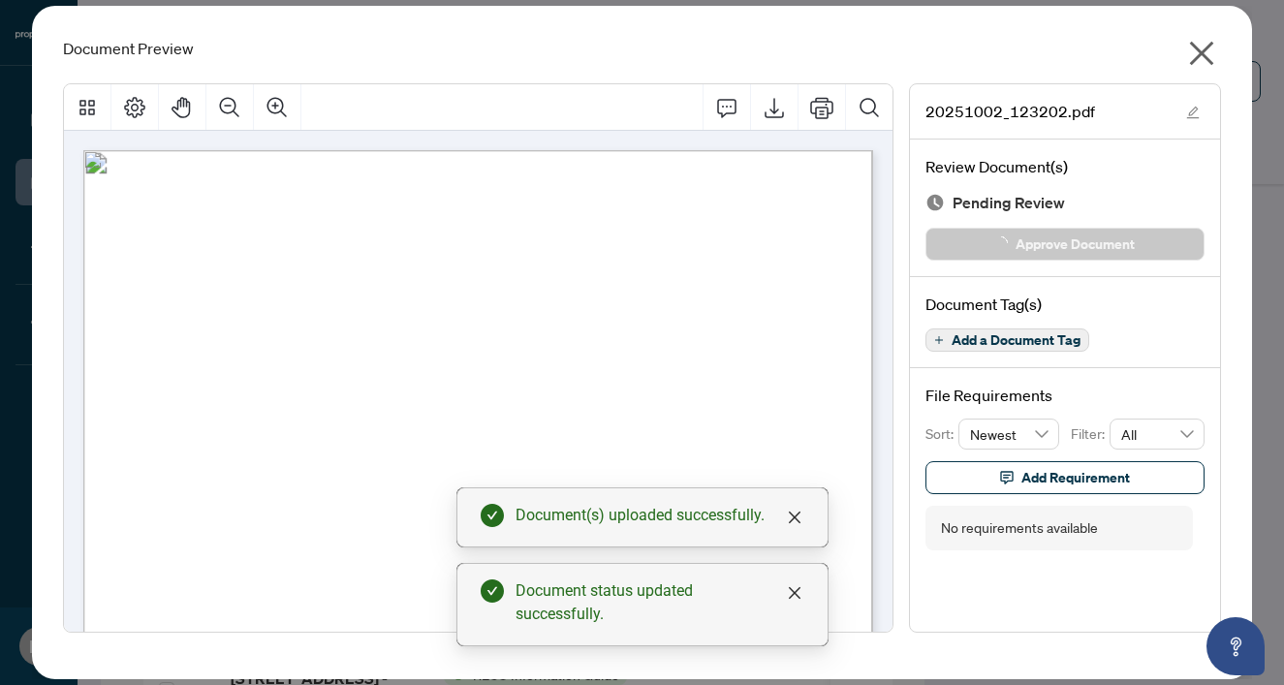
click at [1195, 54] on icon "close" at bounding box center [1201, 53] width 31 height 31
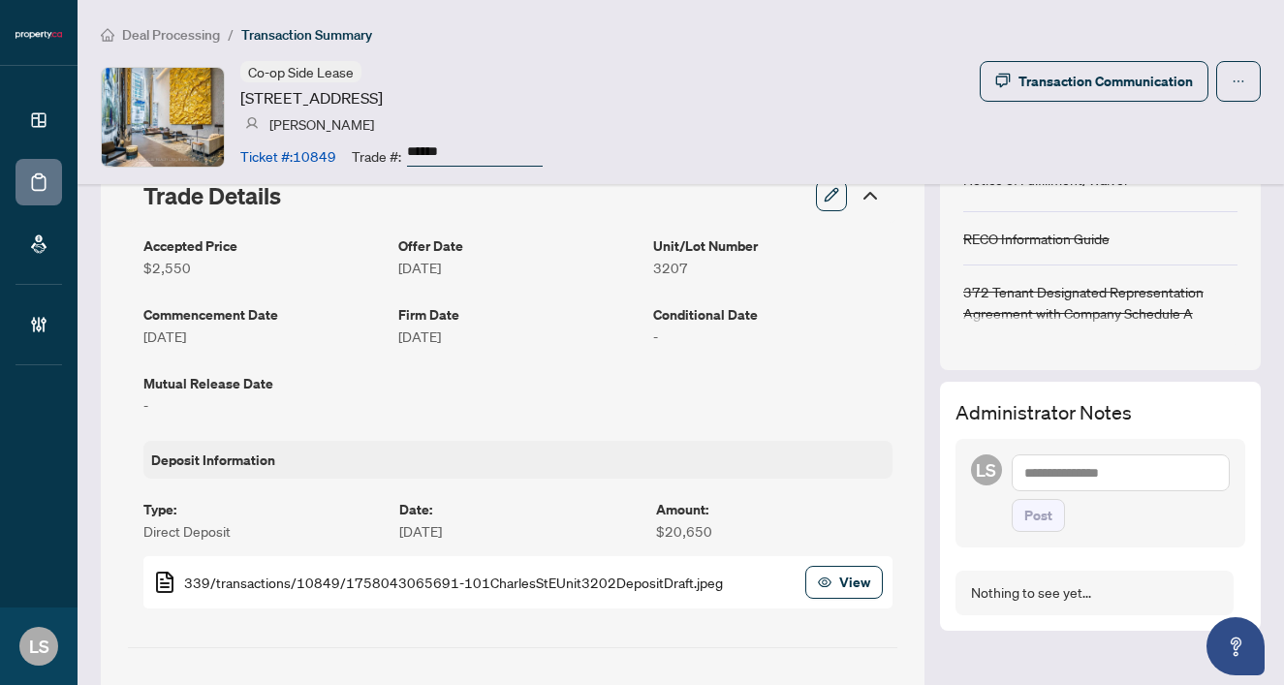
scroll to position [0, 0]
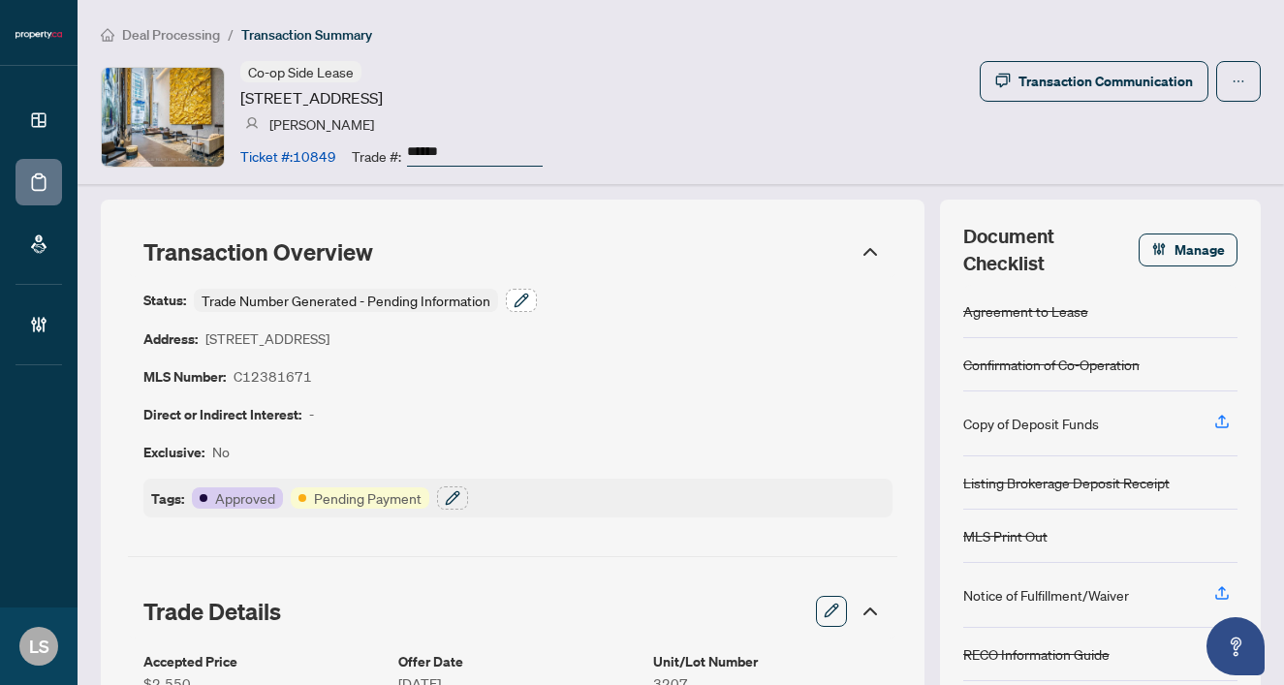
click at [527, 299] on icon "button" at bounding box center [522, 301] width 16 height 16
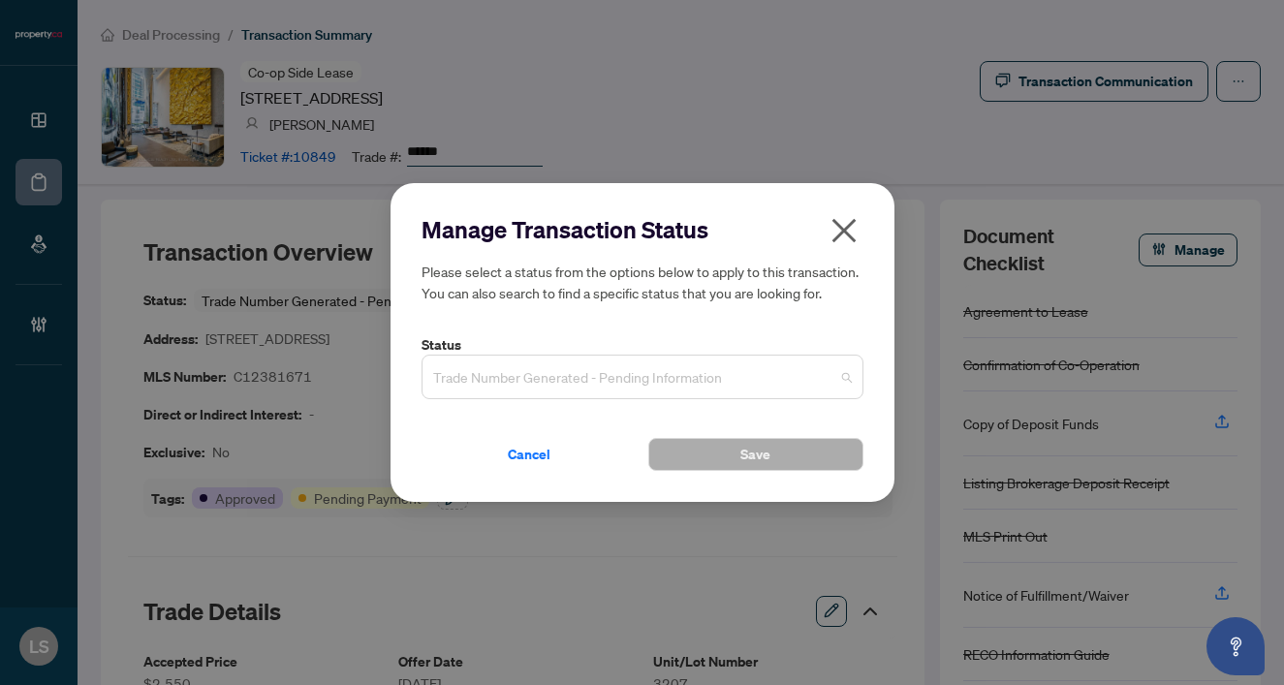
click at [551, 379] on span "Trade Number Generated - Pending Information" at bounding box center [642, 377] width 419 height 37
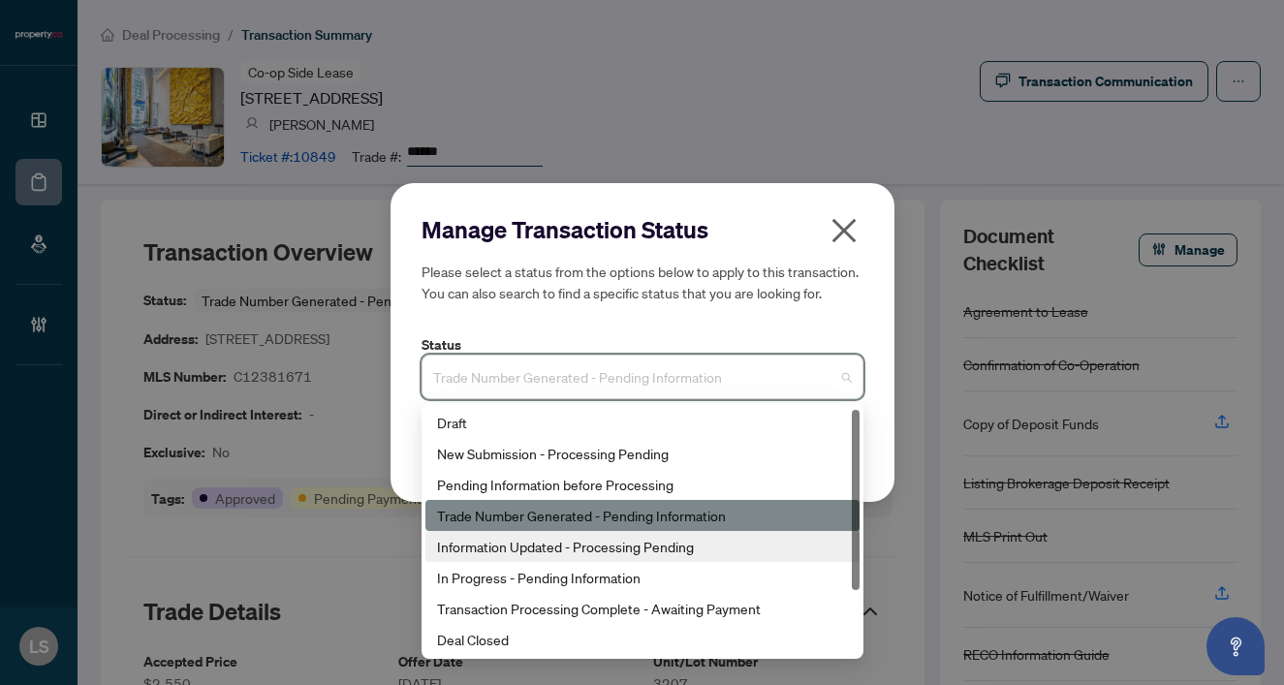
scroll to position [93, 0]
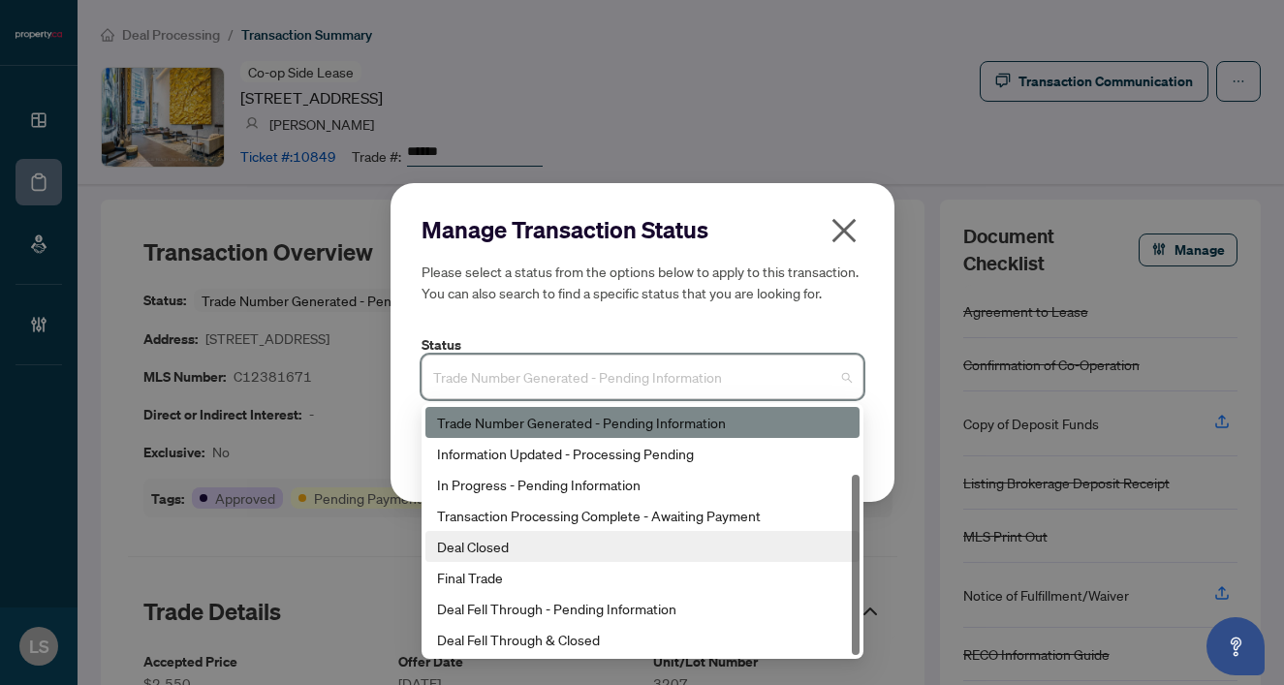
click at [484, 557] on div "Deal Closed" at bounding box center [642, 546] width 434 height 31
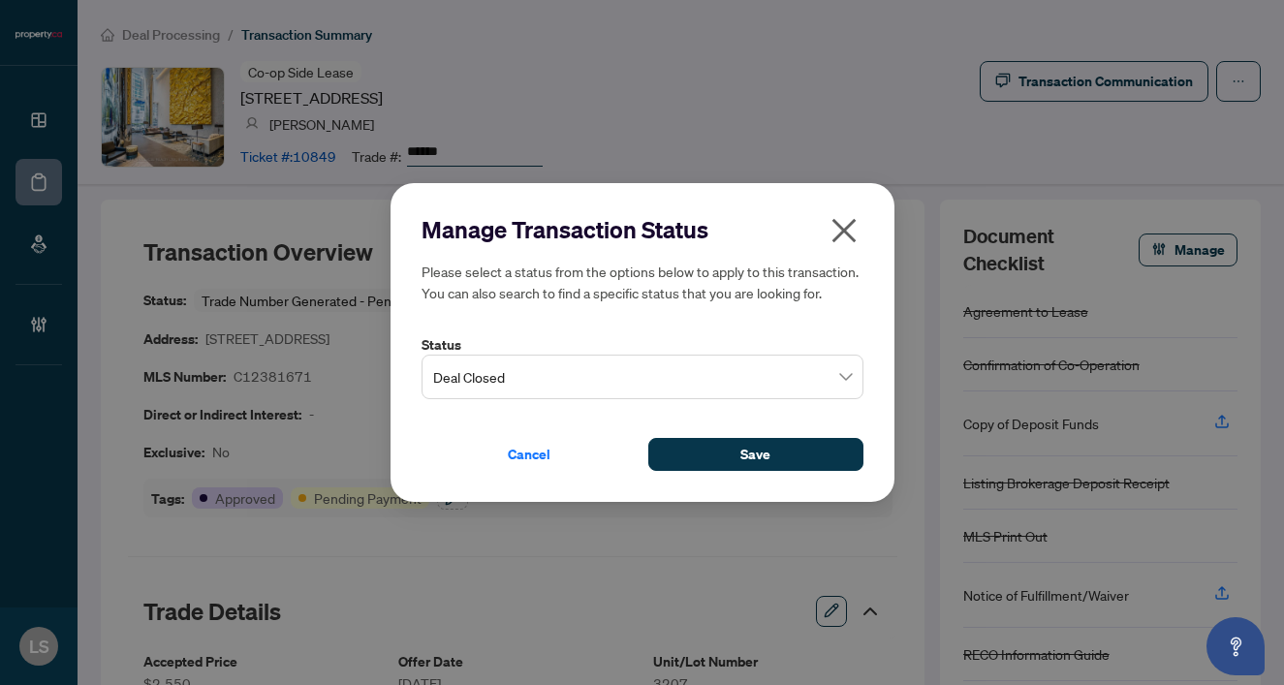
click at [712, 473] on div "Manage Transaction Status Please select a status from the options below to appl…" at bounding box center [643, 343] width 504 height 320
click at [701, 454] on button "Save" at bounding box center [755, 454] width 215 height 33
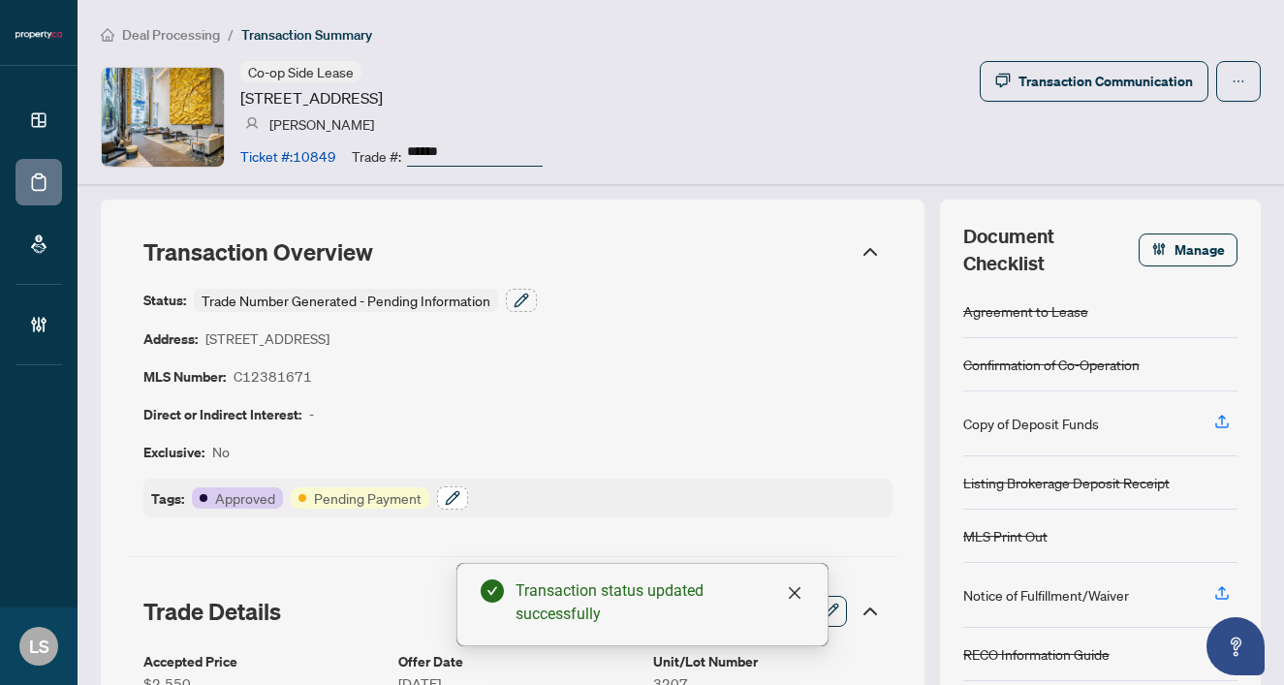
click at [455, 496] on icon "button" at bounding box center [453, 498] width 16 height 16
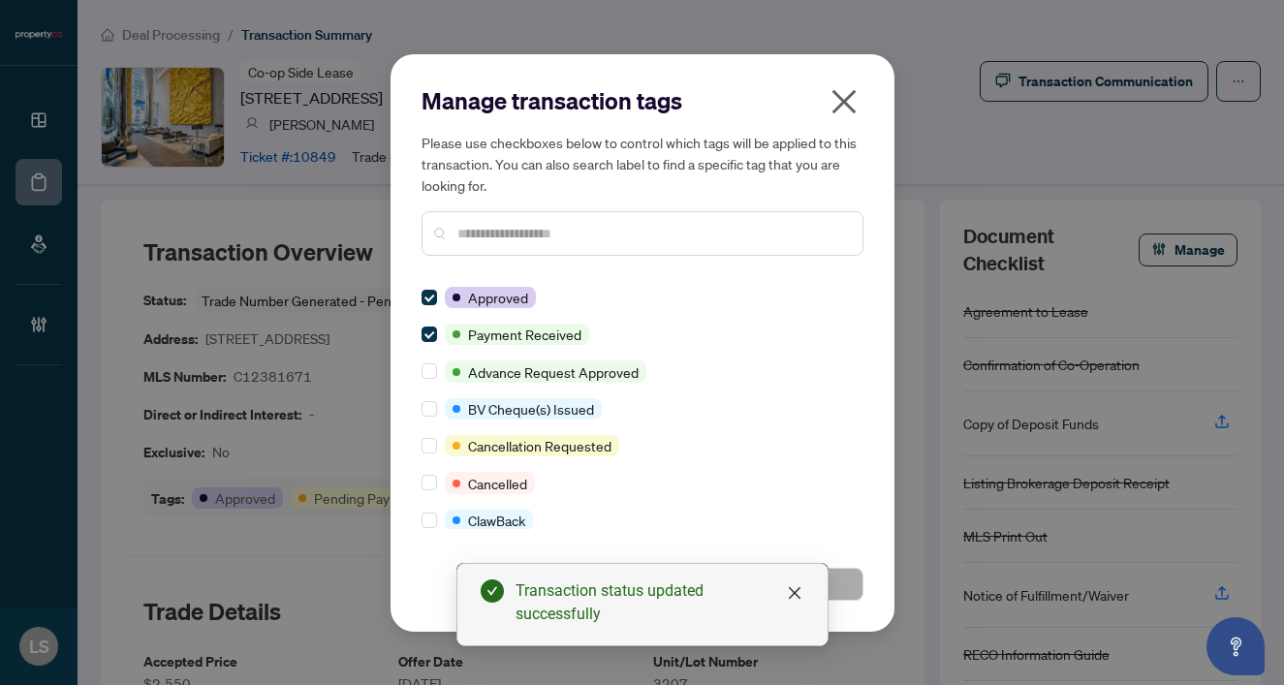
click at [849, 107] on icon "close" at bounding box center [843, 101] width 24 height 24
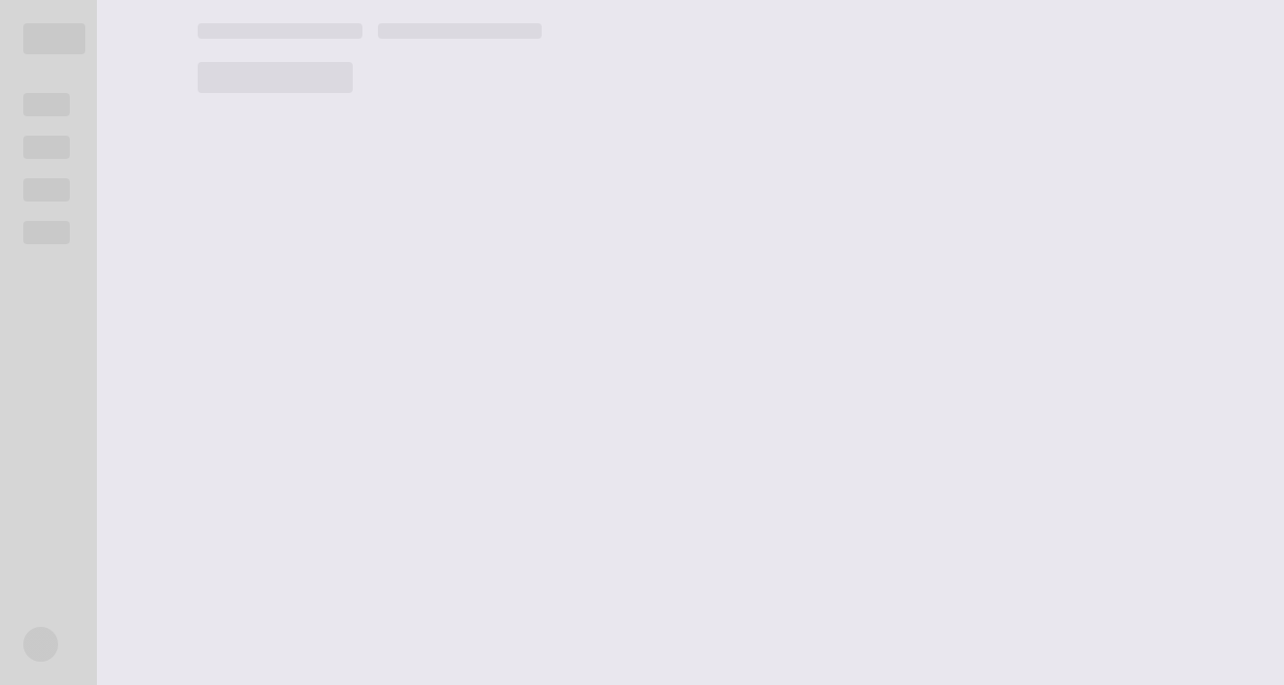
click at [1078, 0] on main at bounding box center [728, 342] width 1109 height 685
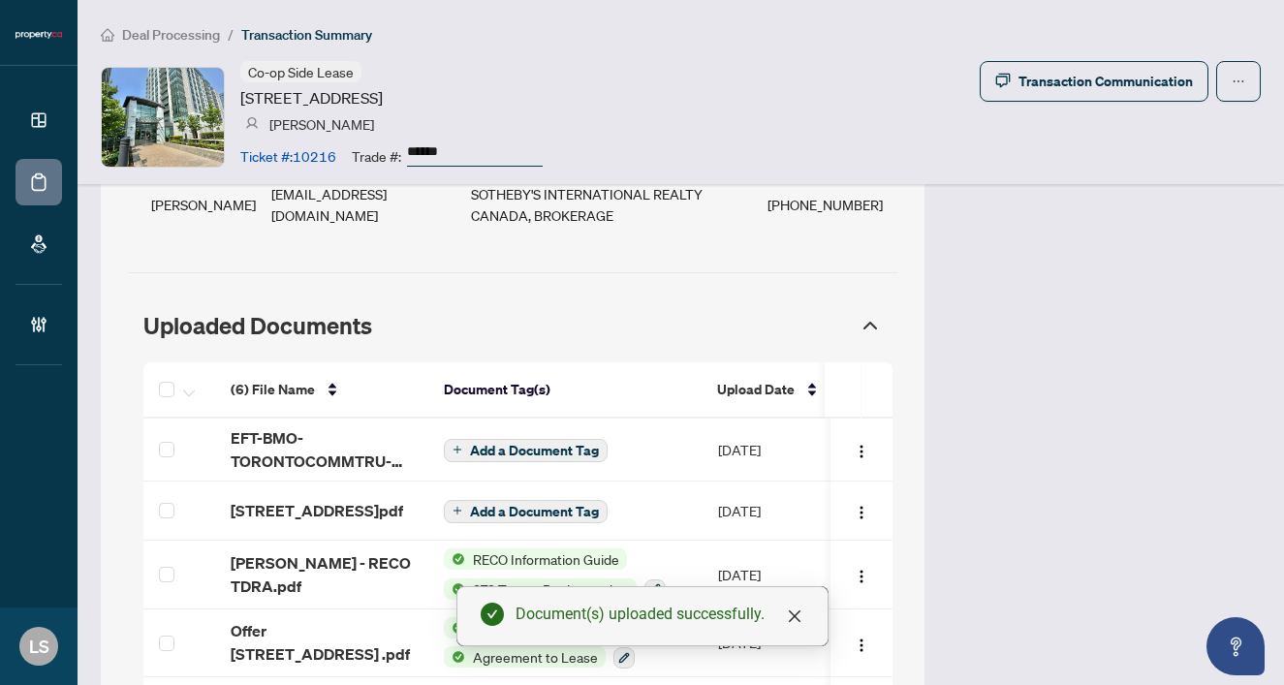
scroll to position [1764, 0]
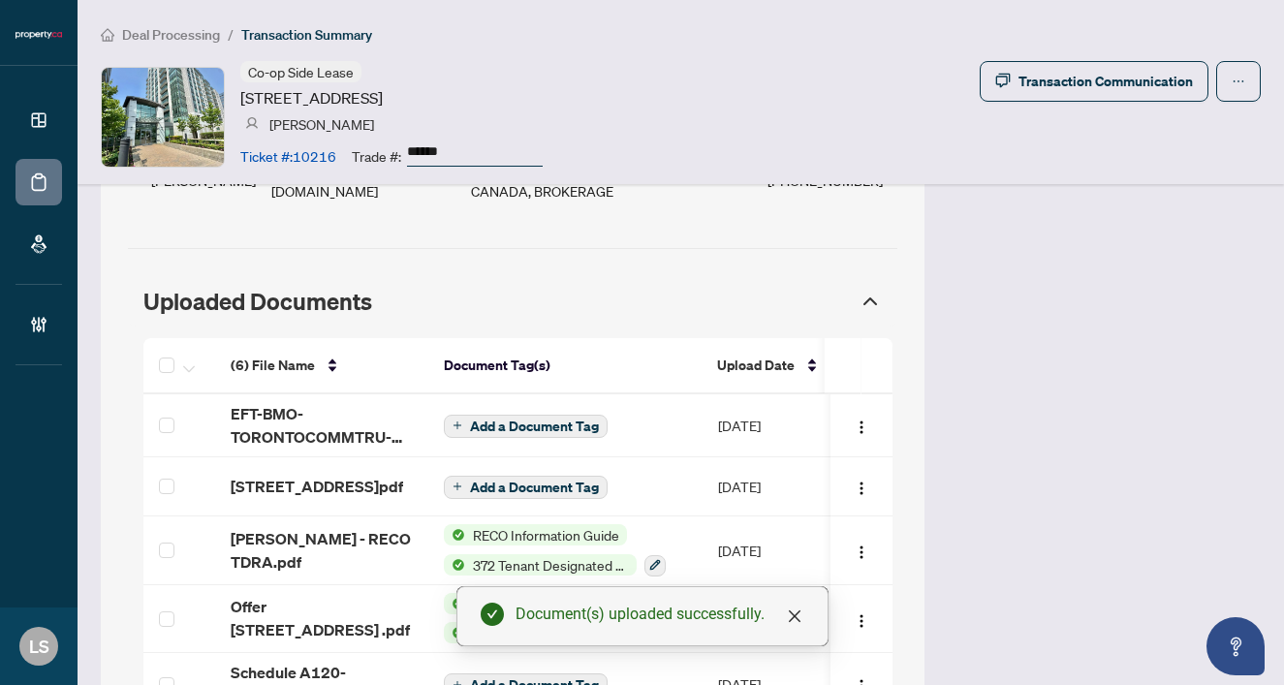
click at [253, 402] on span "EFT-BMO-TORONTOCOMMTRU-PROPERTYCA-INC 1.PDF" at bounding box center [322, 425] width 182 height 47
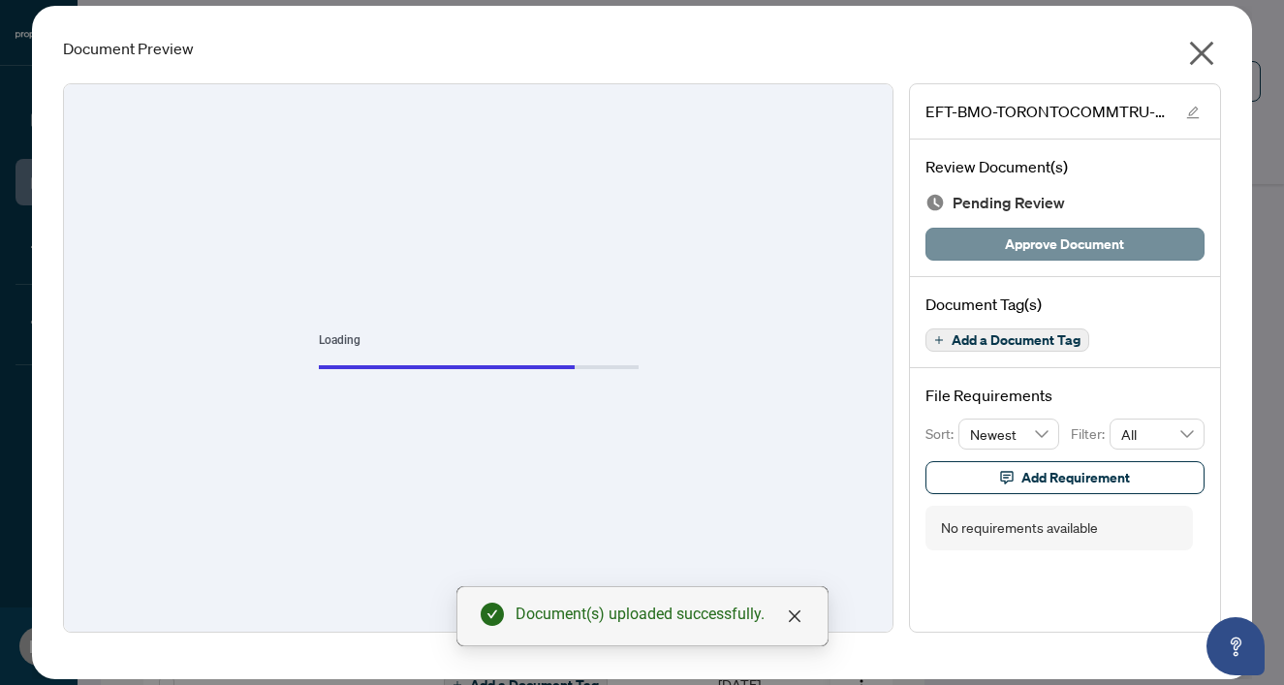
click at [1030, 243] on span "Approve Document" at bounding box center [1064, 244] width 119 height 31
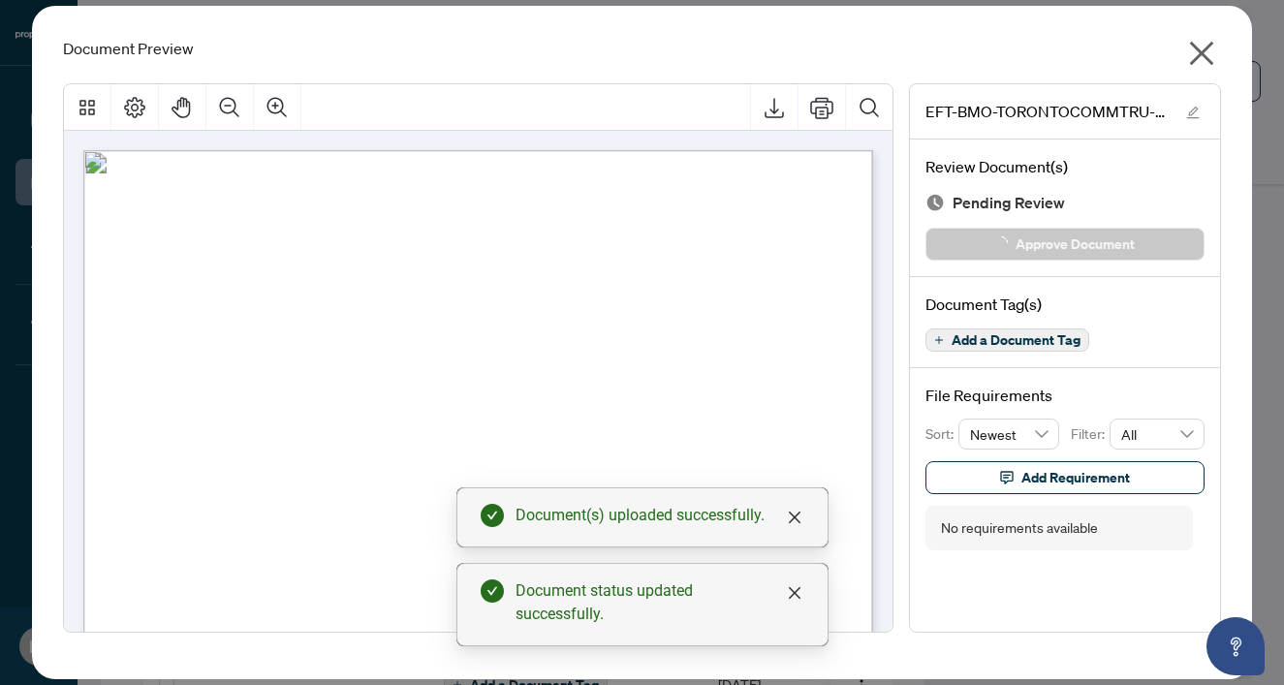
click at [1202, 50] on icon "close" at bounding box center [1201, 53] width 31 height 31
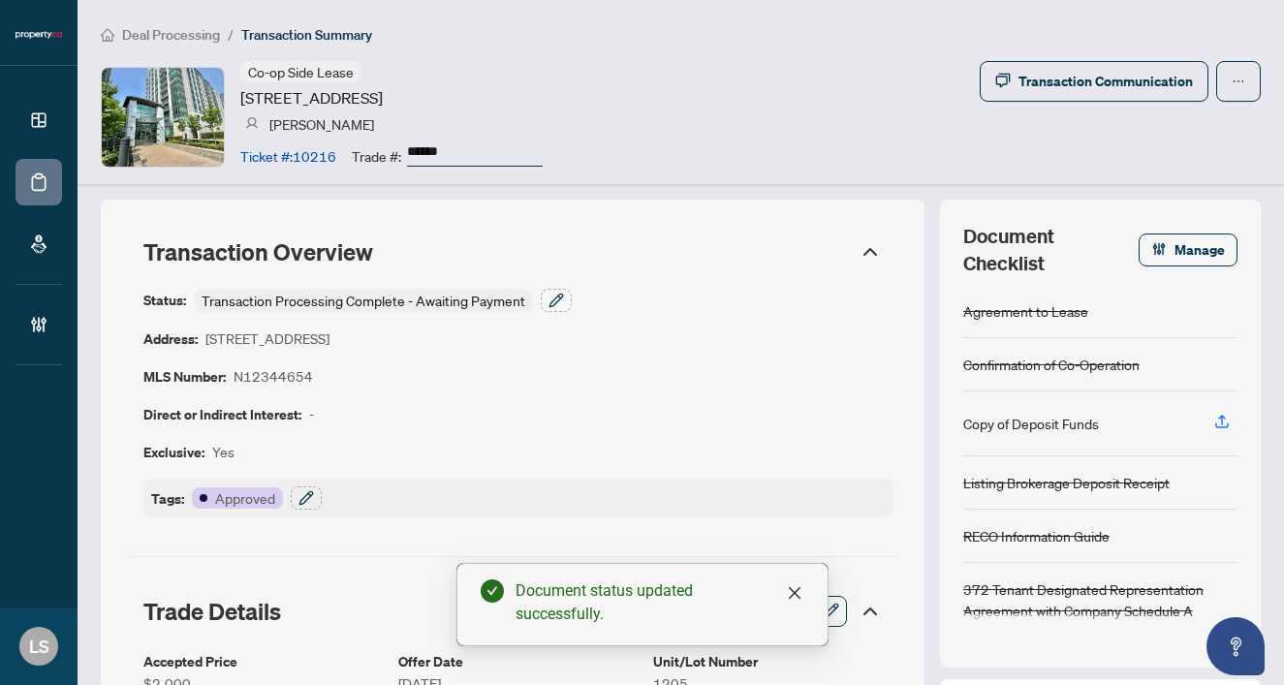
scroll to position [0, 0]
click at [301, 499] on icon "button" at bounding box center [305, 497] width 13 height 13
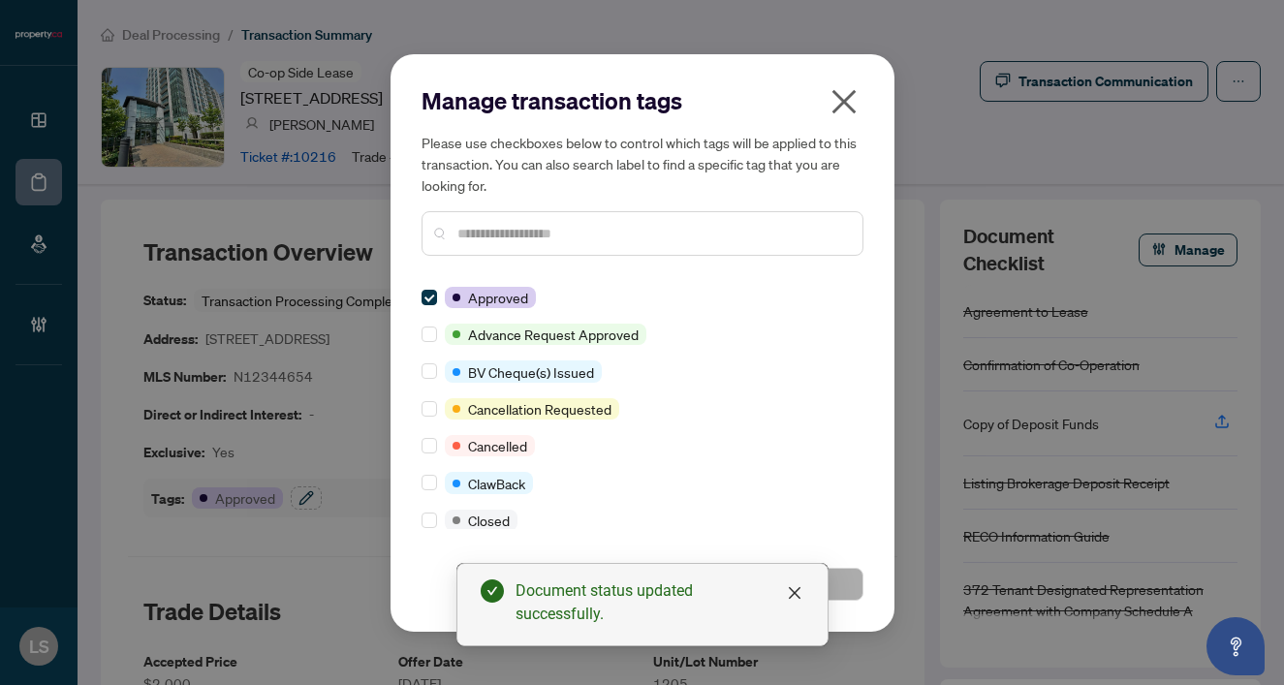
click at [520, 234] on input "text" at bounding box center [652, 233] width 390 height 21
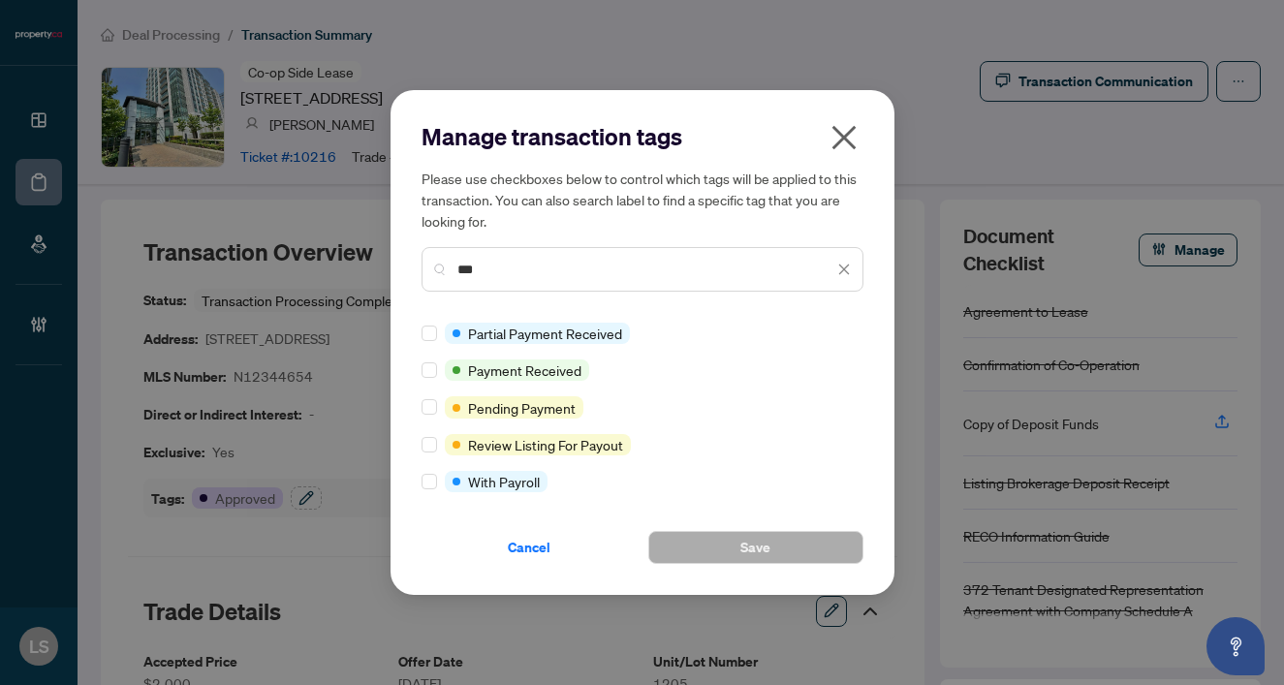
type input "***"
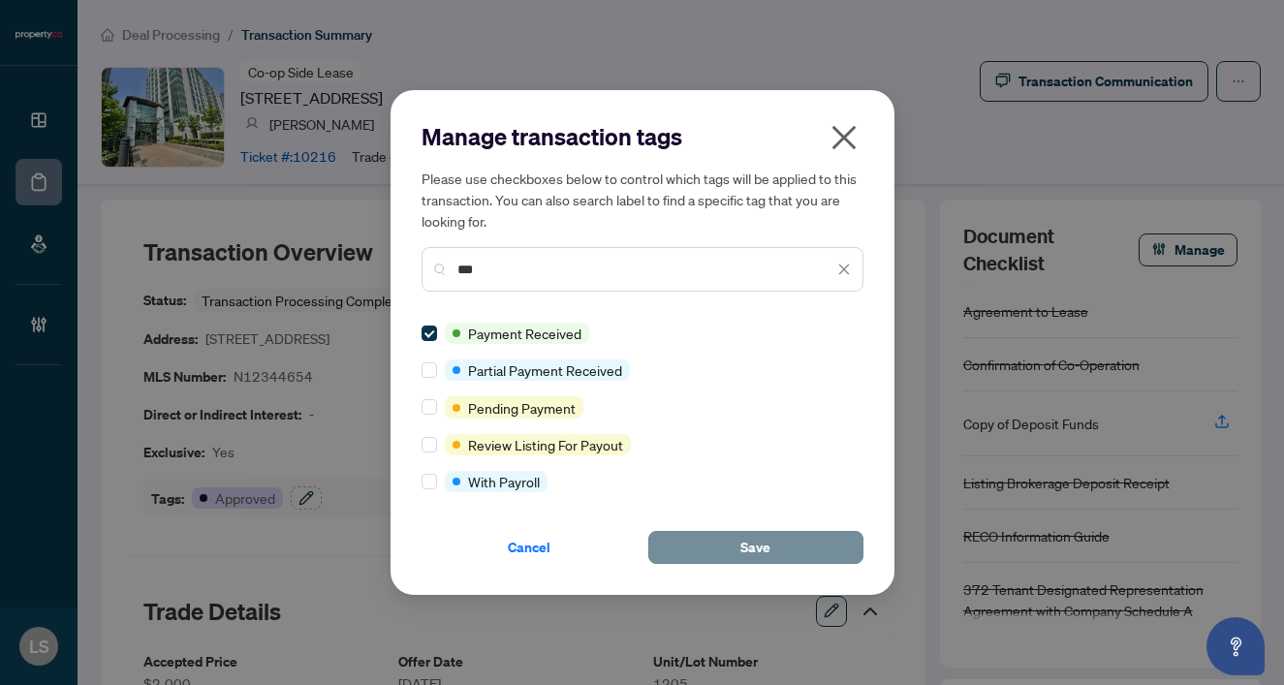
click at [721, 538] on button "Save" at bounding box center [755, 547] width 215 height 33
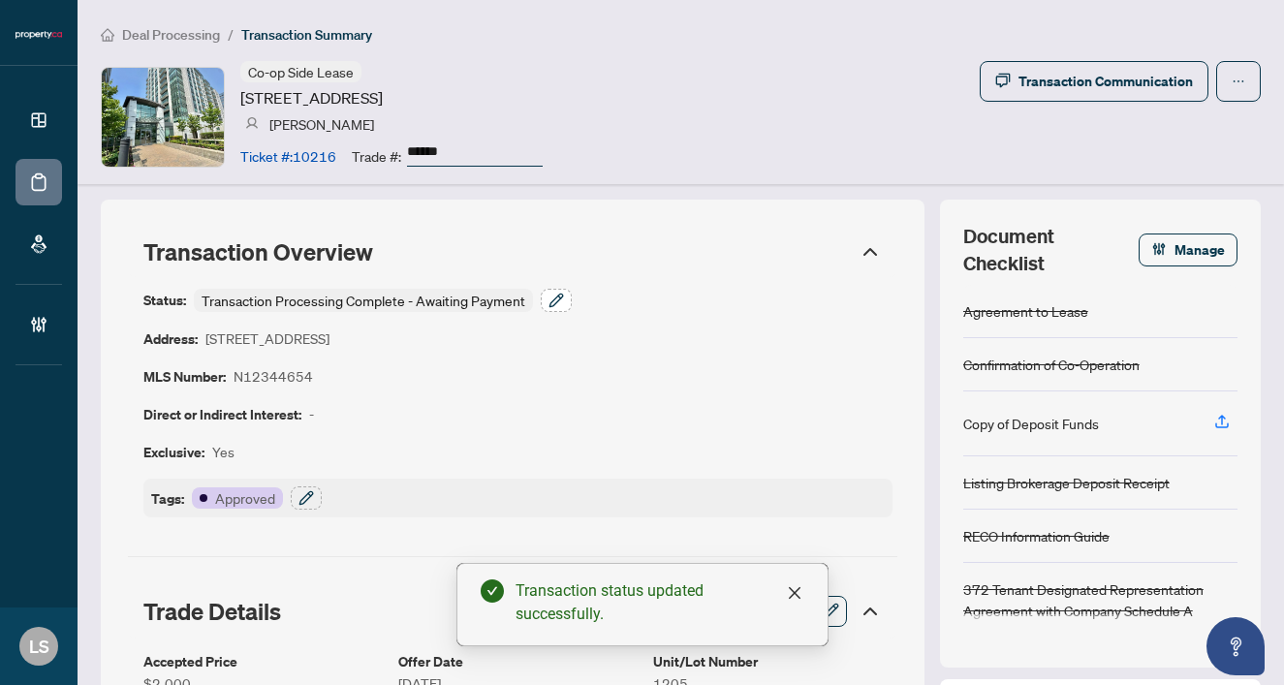
click at [562, 297] on icon "button" at bounding box center [556, 301] width 16 height 16
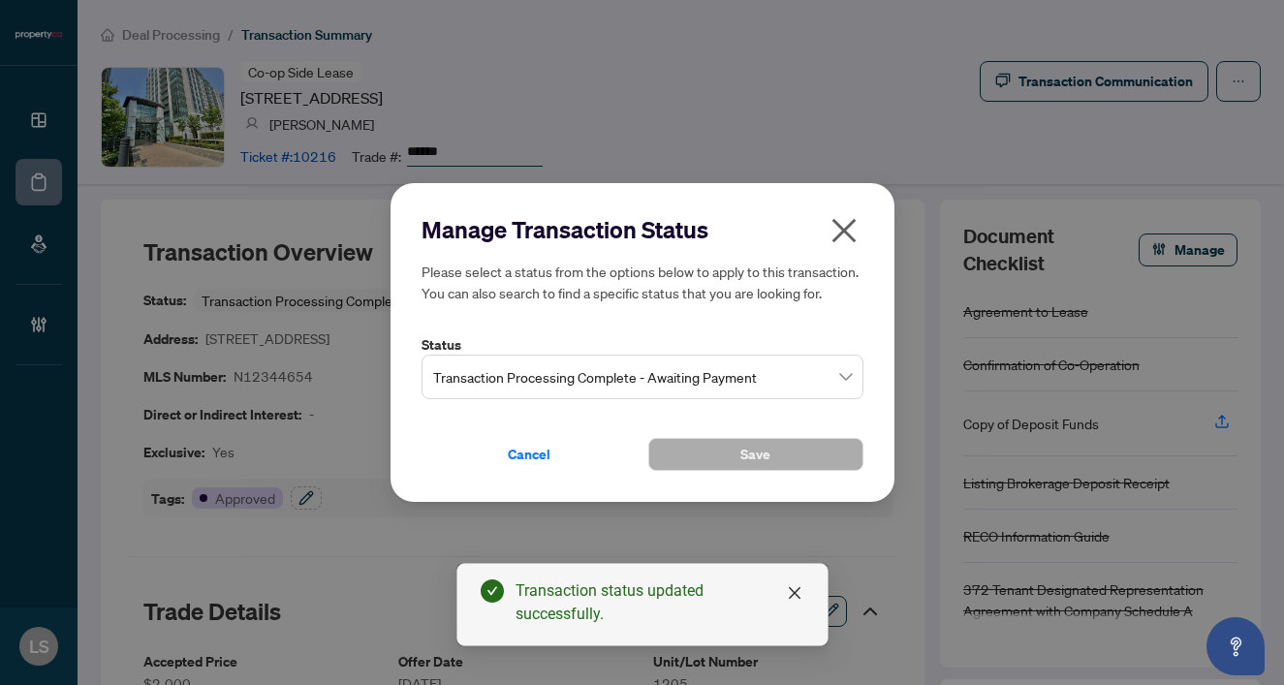
click at [519, 384] on span "Transaction Processing Complete - Awaiting Payment" at bounding box center [642, 377] width 419 height 37
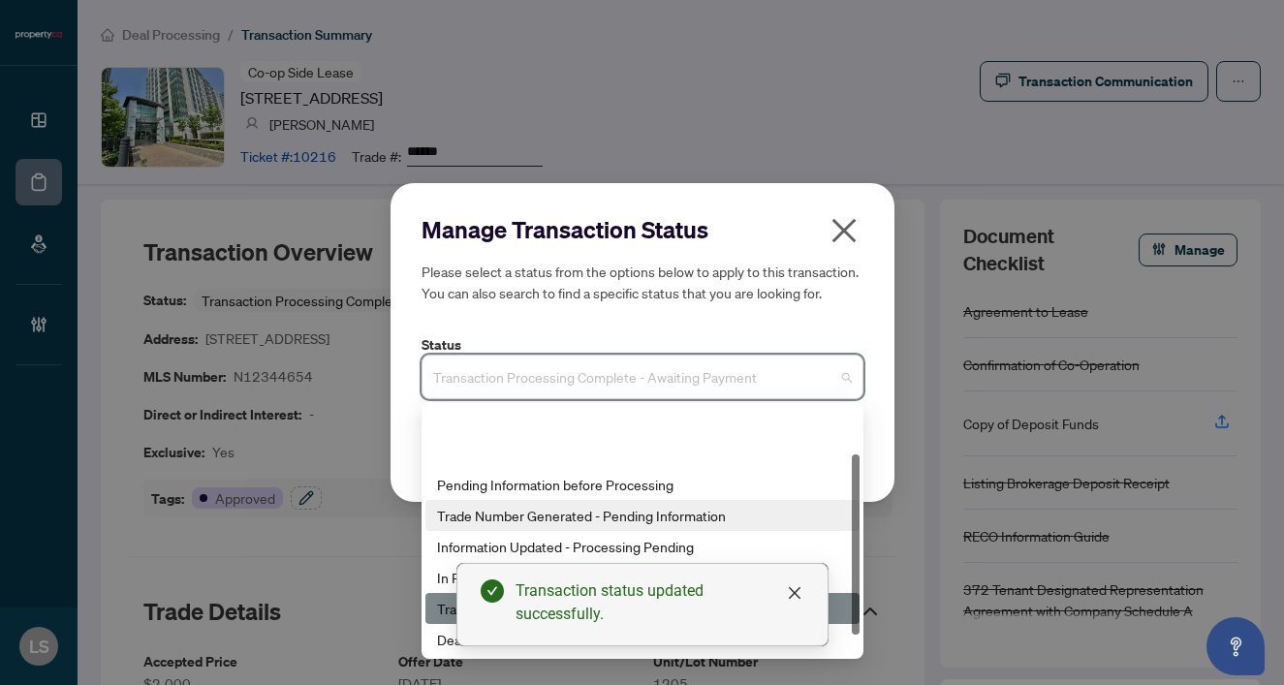
scroll to position [93, 0]
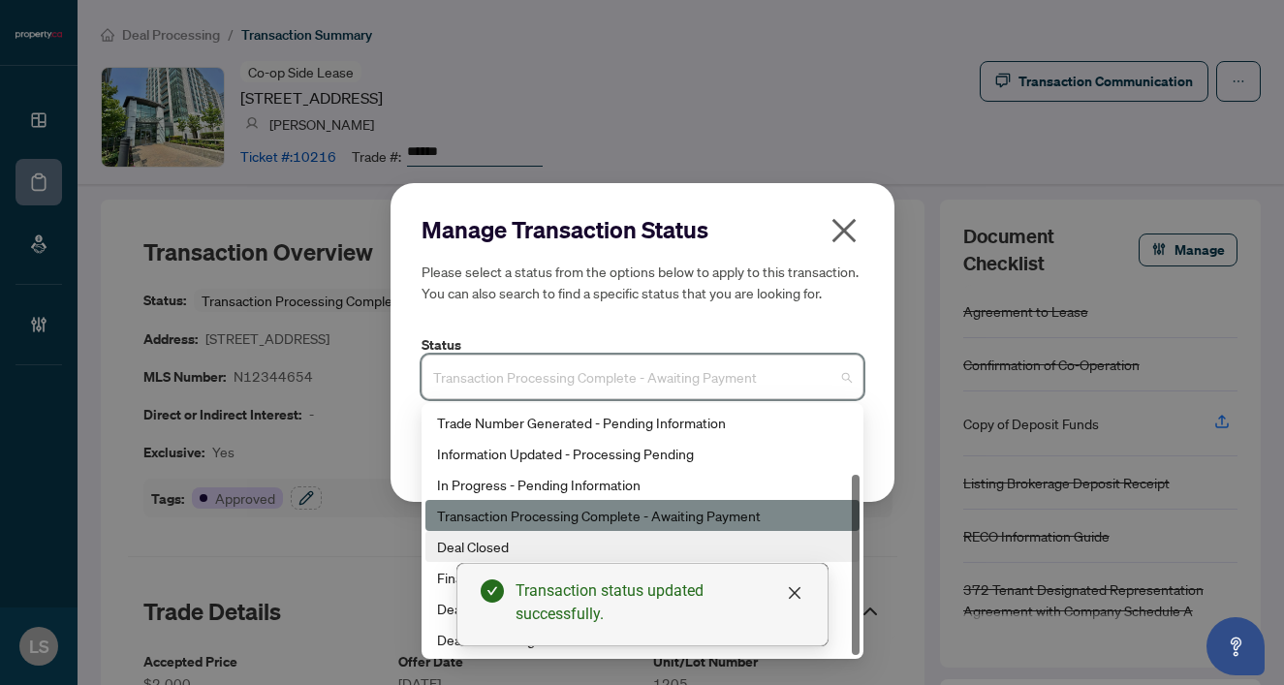
click at [452, 550] on div "Deal Closed" at bounding box center [642, 546] width 411 height 21
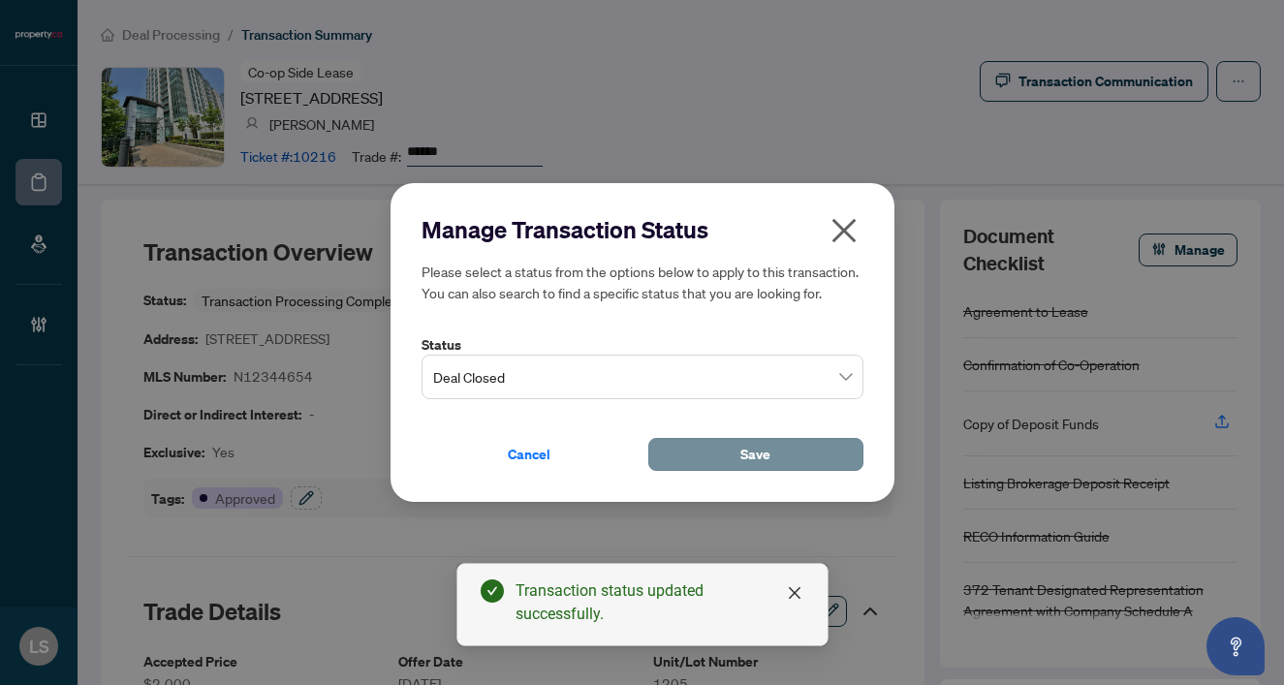
click at [781, 453] on button "Save" at bounding box center [755, 454] width 215 height 33
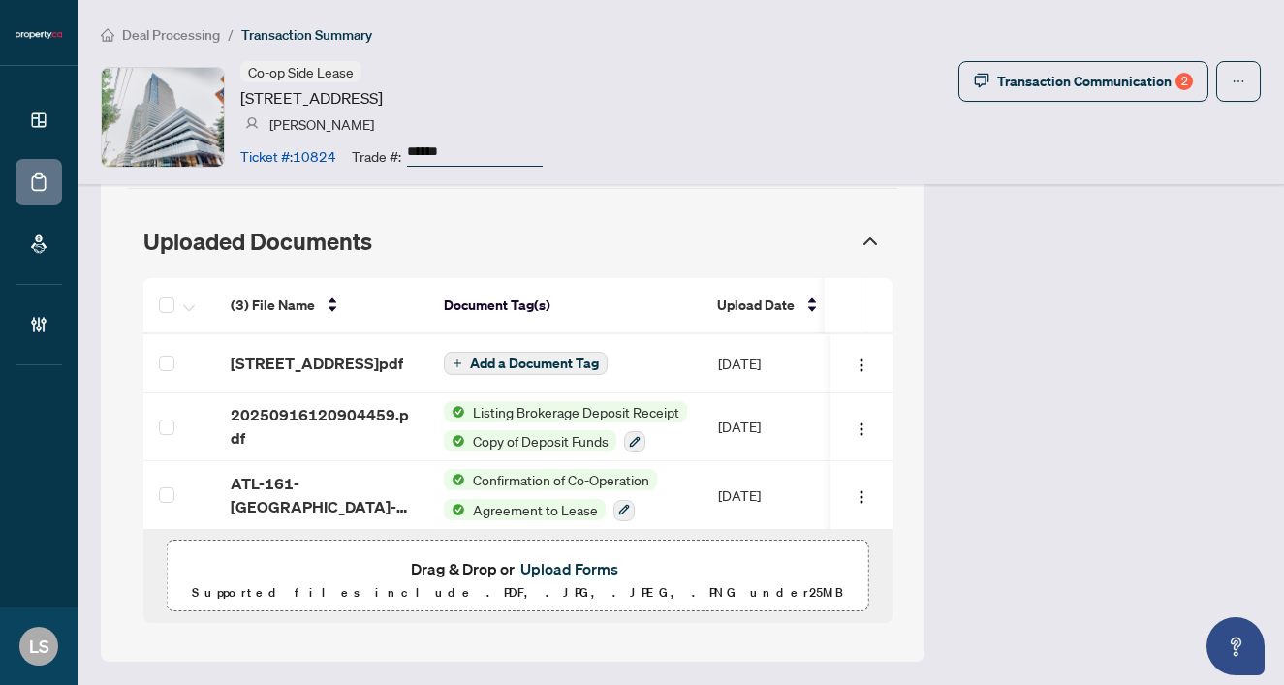
scroll to position [1642, 0]
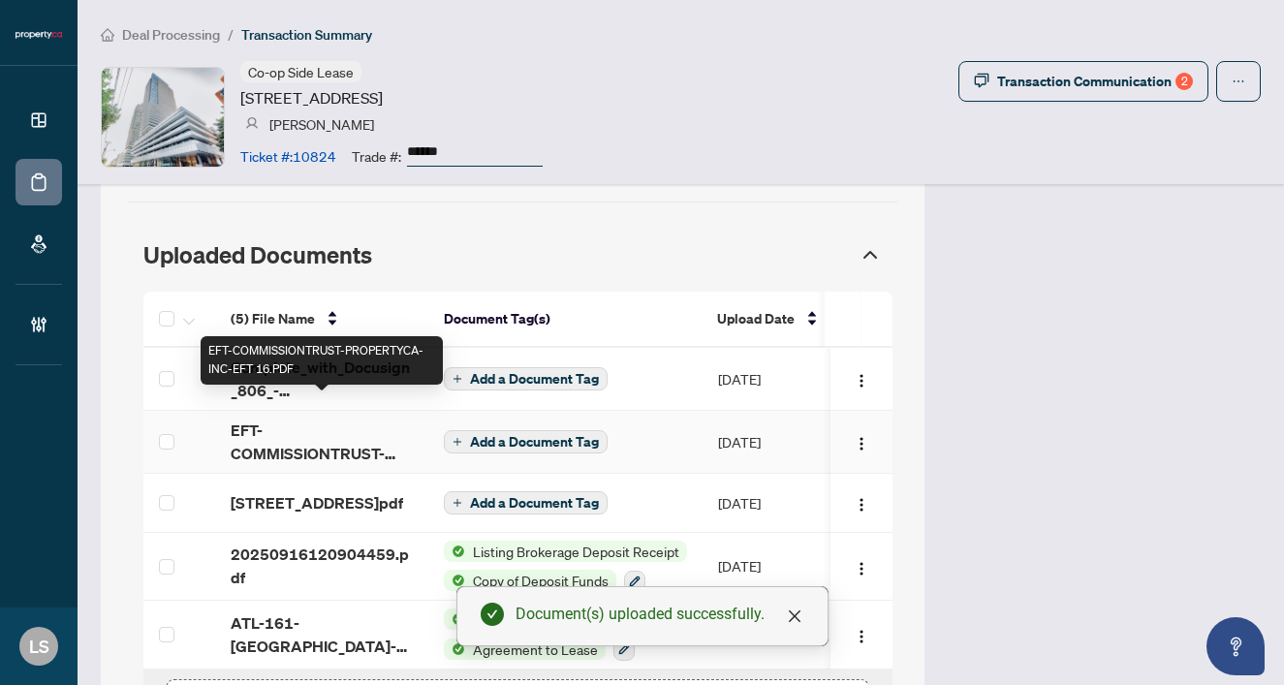
click at [300, 419] on span "EFT-COMMISSIONTRUST-PROPERTYCA-INC-EFT 16.PDF" at bounding box center [322, 442] width 182 height 47
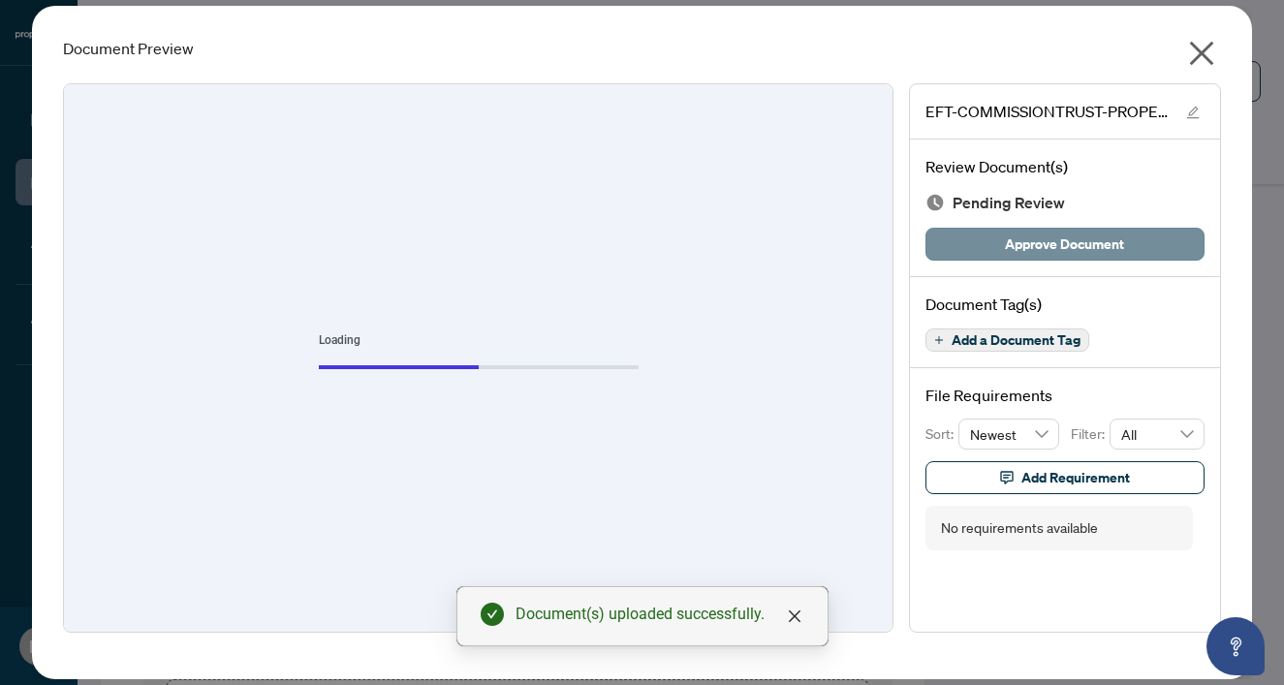
click at [1075, 234] on span "Approve Document" at bounding box center [1064, 244] width 119 height 31
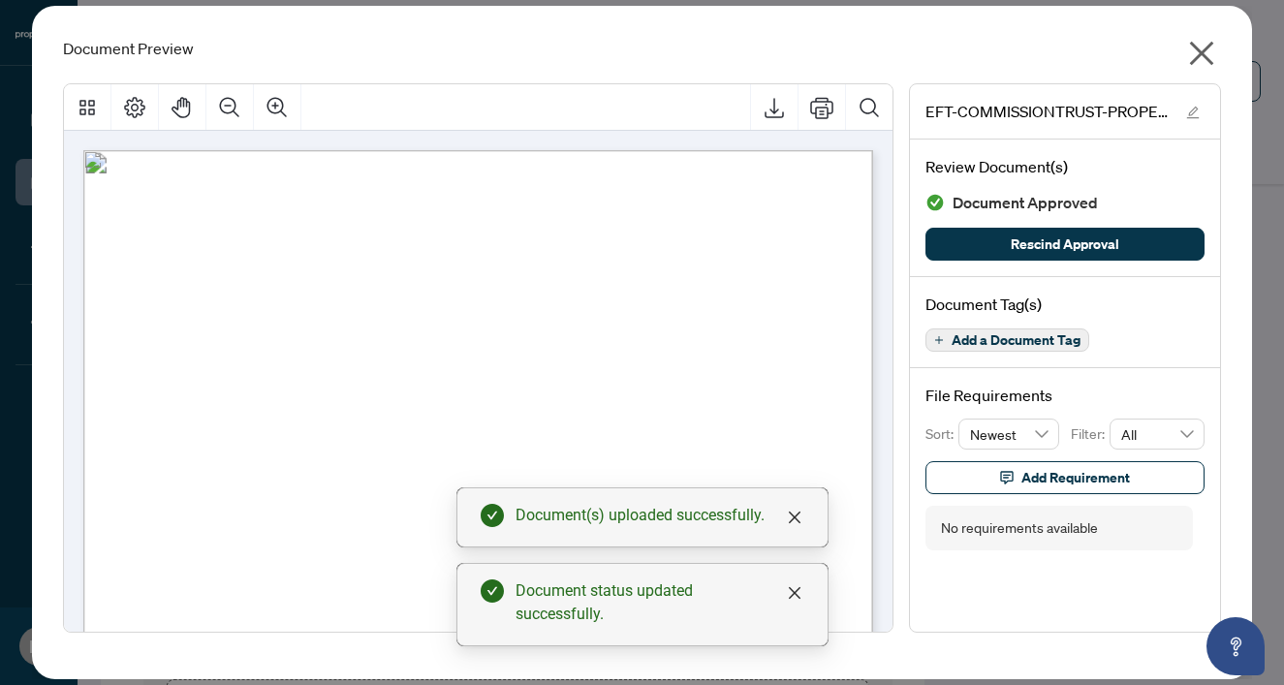
click at [1208, 52] on icon "close" at bounding box center [1201, 53] width 31 height 31
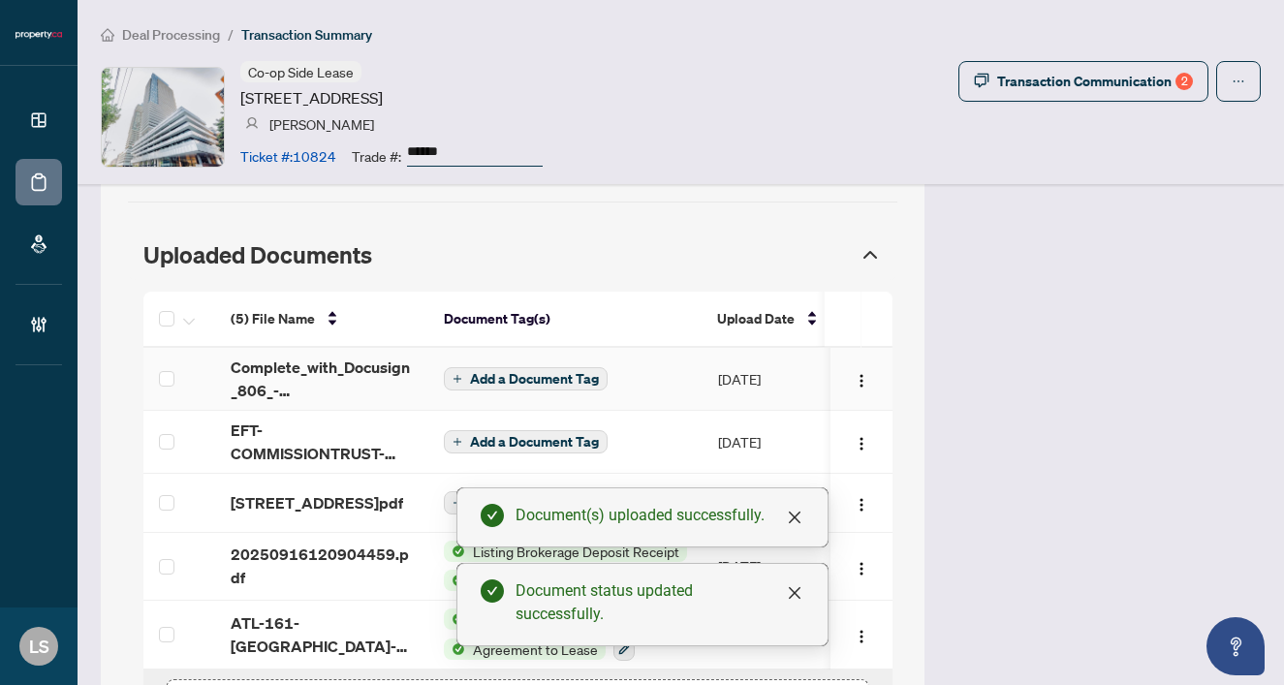
click at [526, 372] on span "Add a Document Tag" at bounding box center [534, 379] width 129 height 14
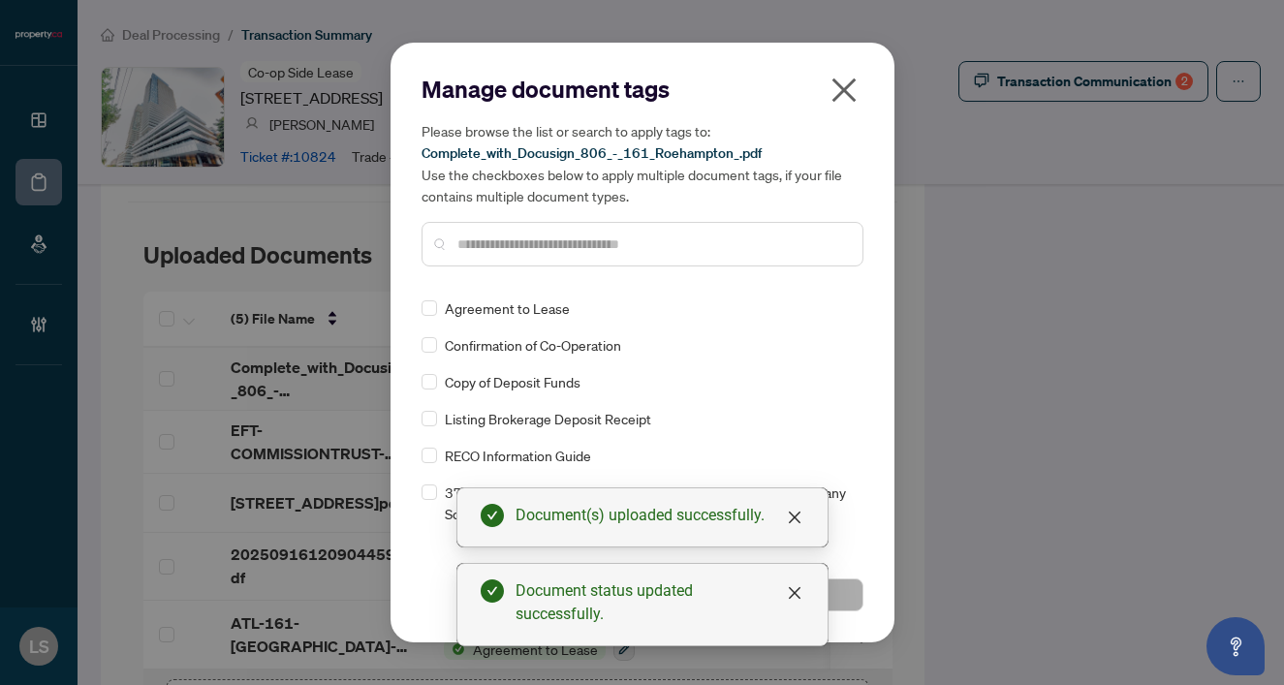
click at [520, 253] on div at bounding box center [643, 244] width 442 height 45
click at [511, 246] on input "text" at bounding box center [652, 244] width 390 height 21
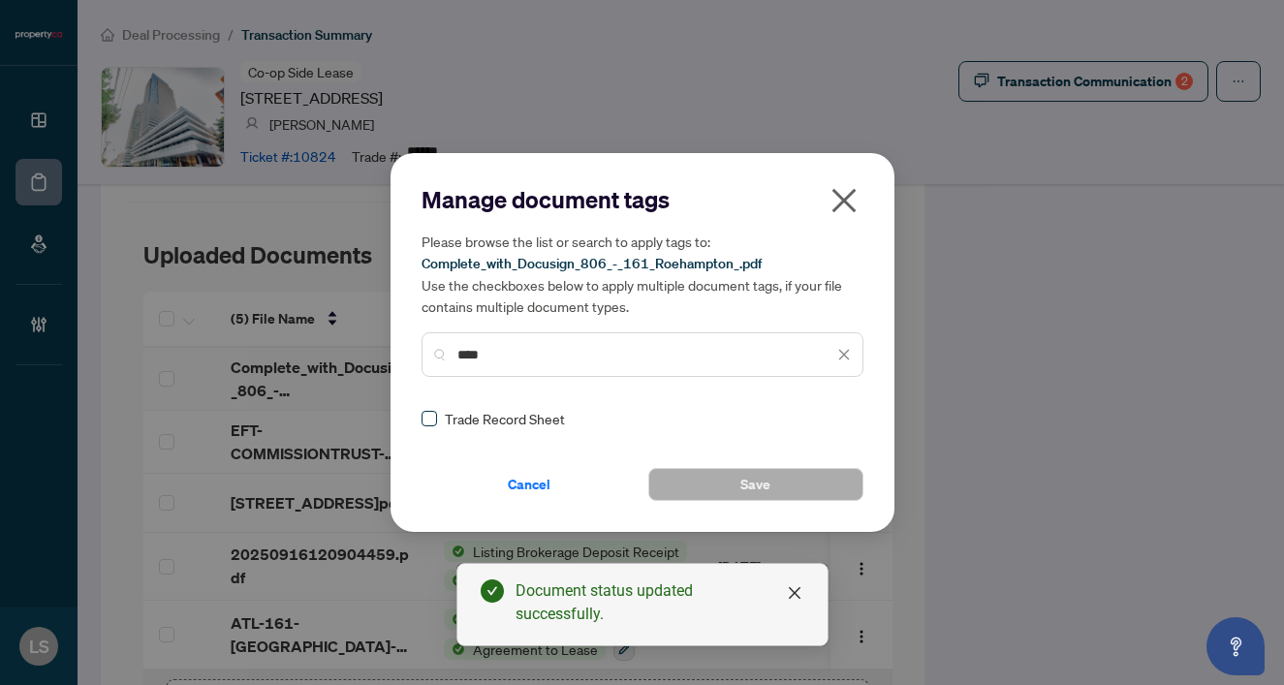
type input "****"
click at [433, 414] on span at bounding box center [430, 419] width 16 height 16
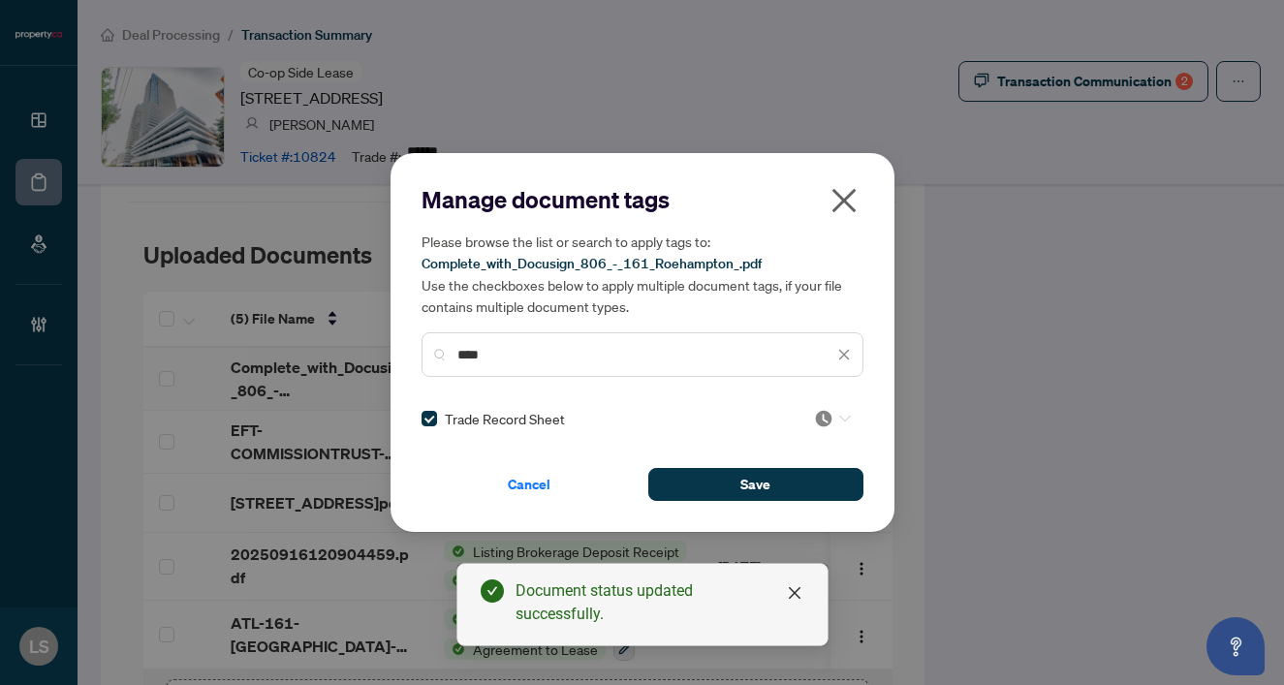
click at [823, 427] on input "search" at bounding box center [823, 418] width 19 height 29
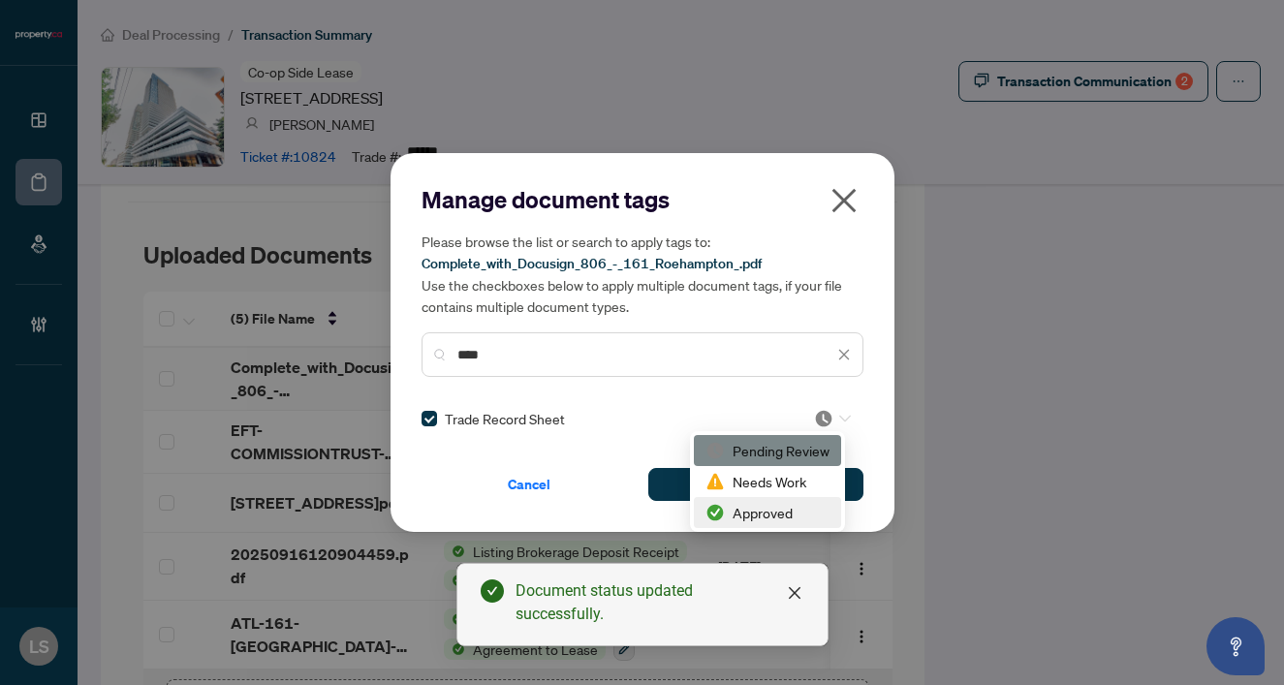
click at [790, 519] on div "Approved" at bounding box center [767, 512] width 124 height 21
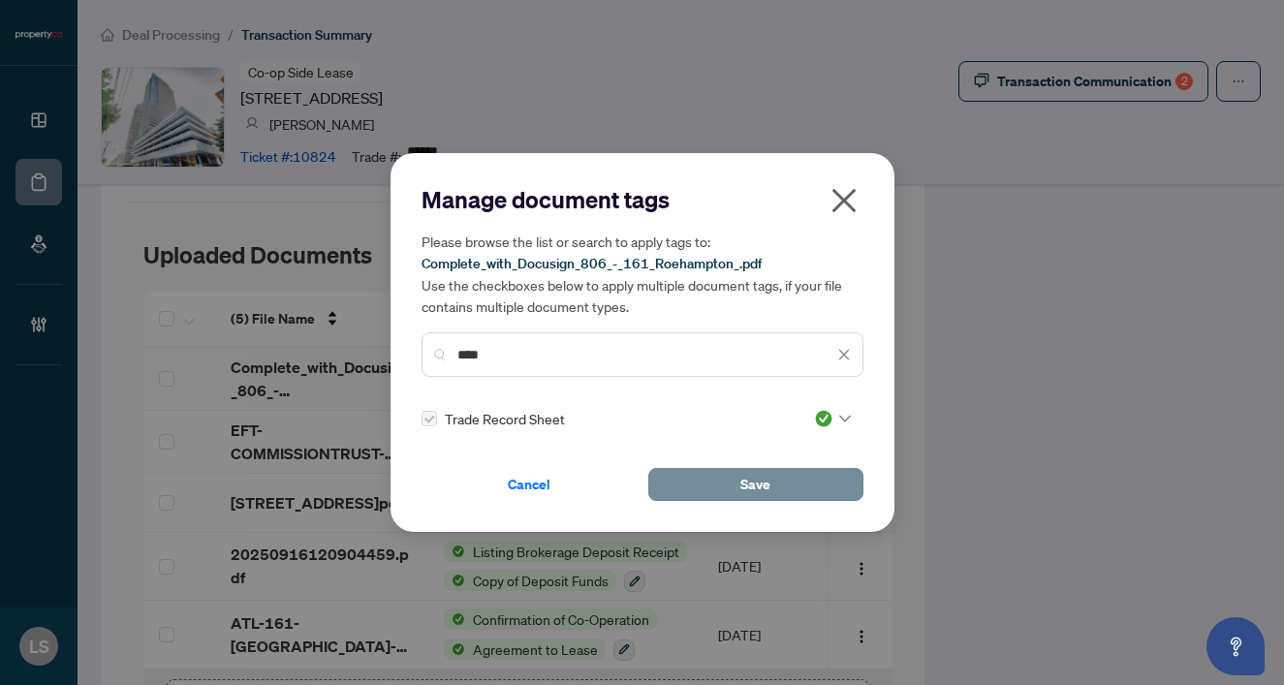
click at [768, 490] on span "Save" at bounding box center [755, 484] width 30 height 31
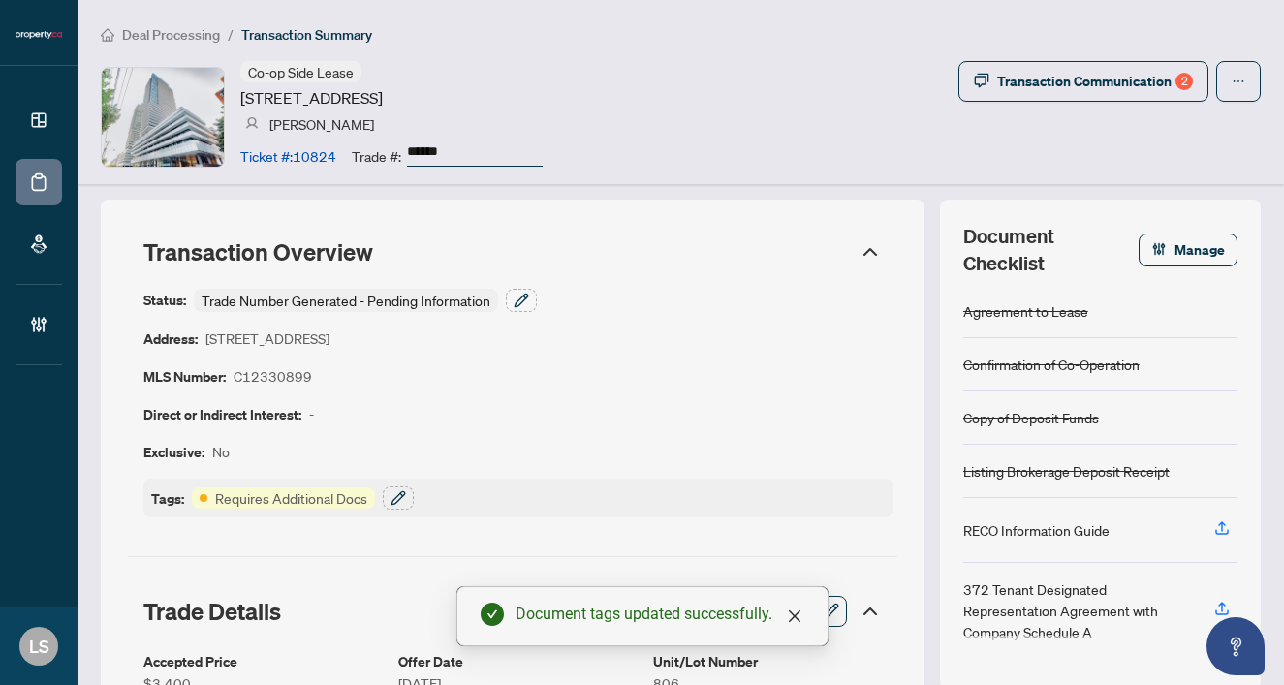
scroll to position [0, 0]
click at [401, 498] on icon "button" at bounding box center [399, 498] width 16 height 16
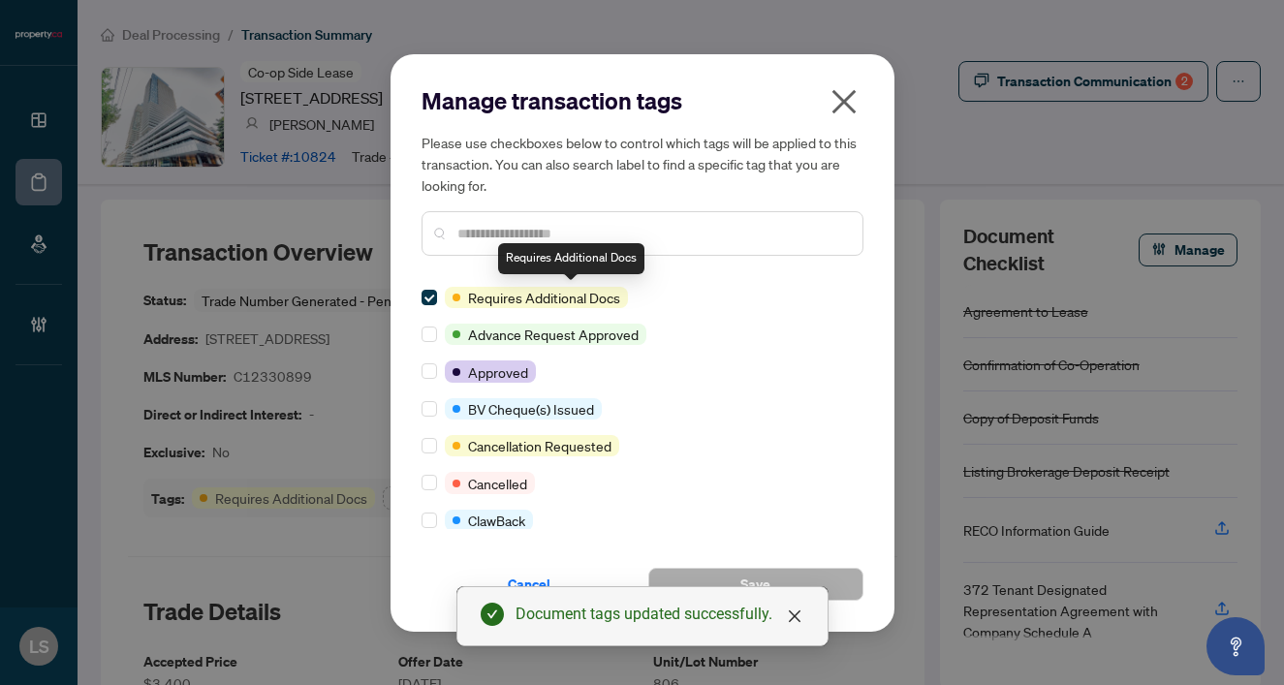
click at [544, 223] on input "text" at bounding box center [652, 233] width 390 height 21
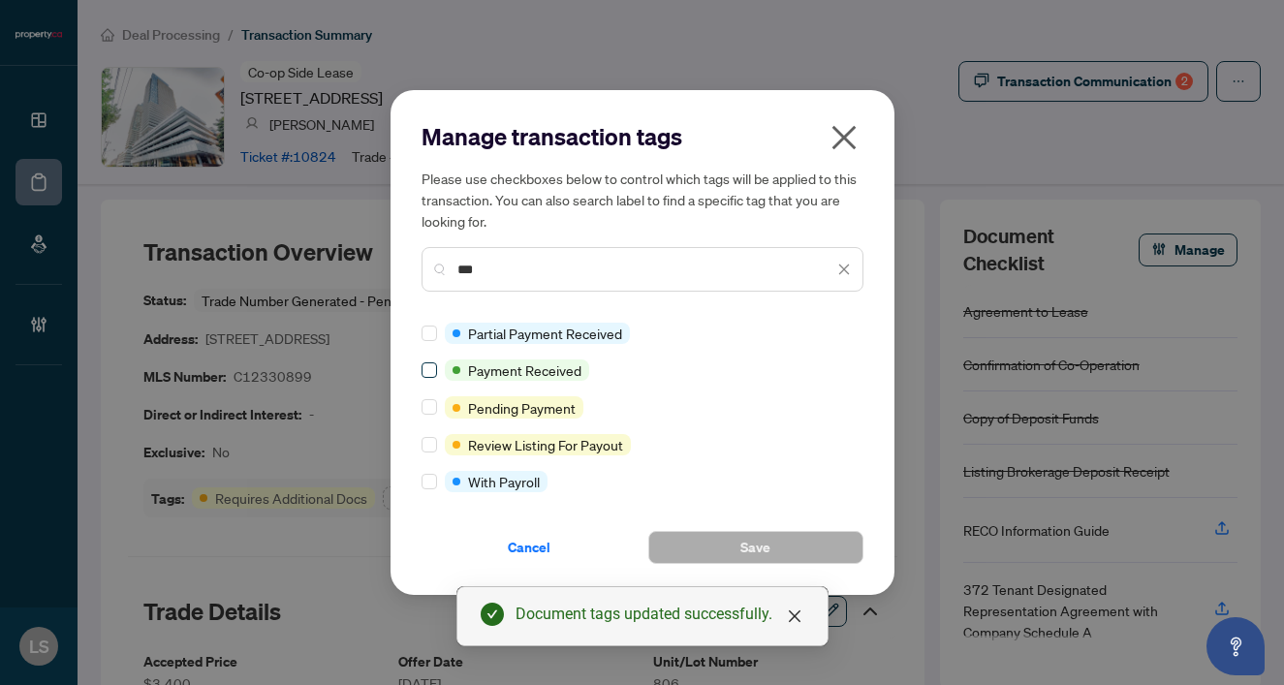
type input "***"
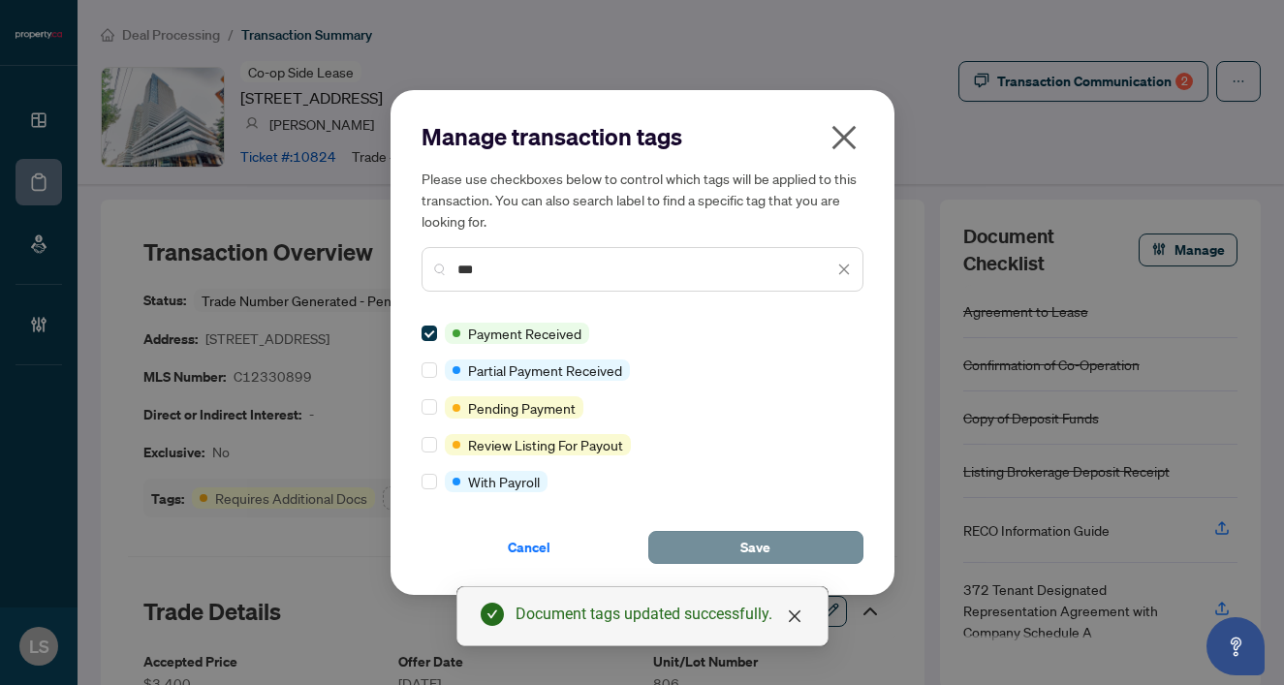
click at [772, 551] on button "Save" at bounding box center [755, 547] width 215 height 33
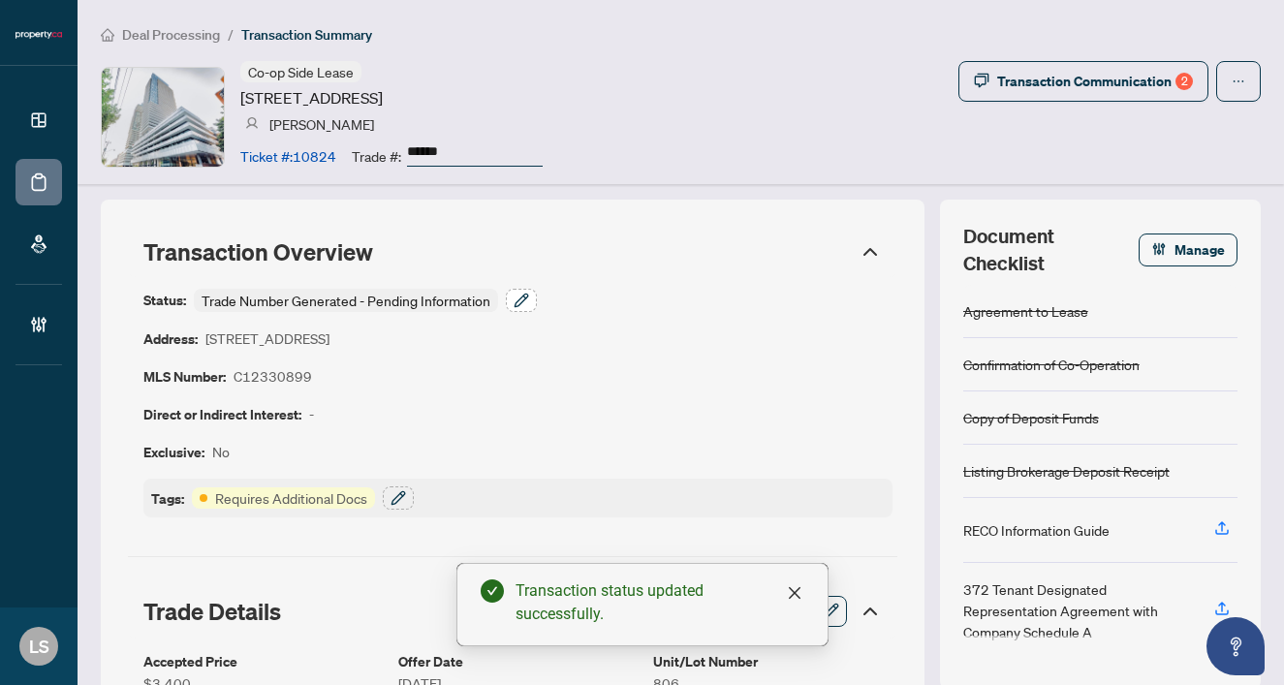
click at [516, 296] on icon "button" at bounding box center [522, 301] width 16 height 16
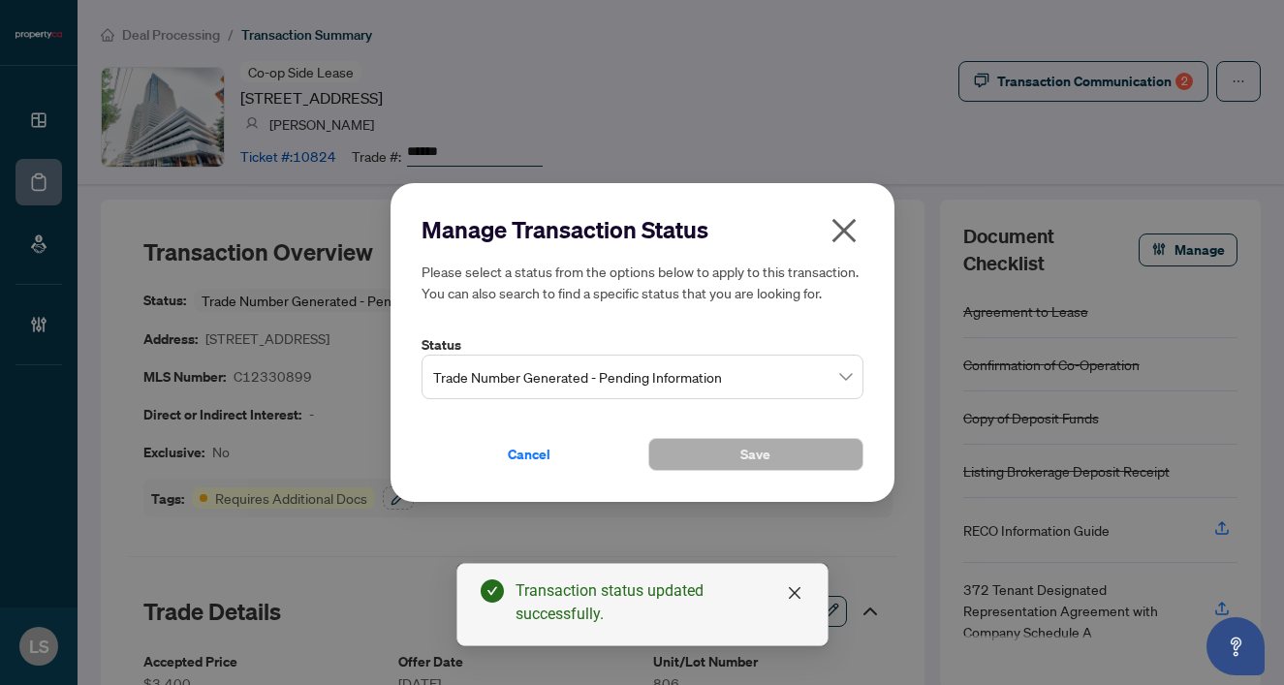
click at [540, 382] on span "Trade Number Generated - Pending Information" at bounding box center [642, 377] width 419 height 37
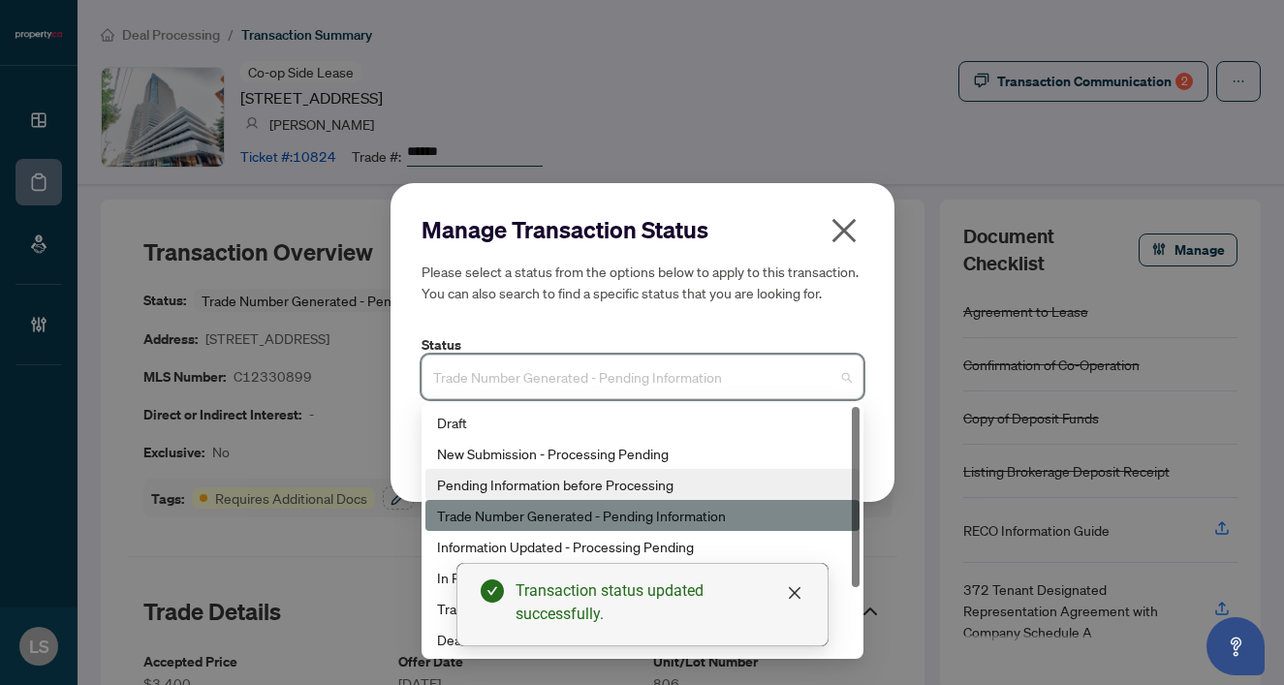
scroll to position [93, 0]
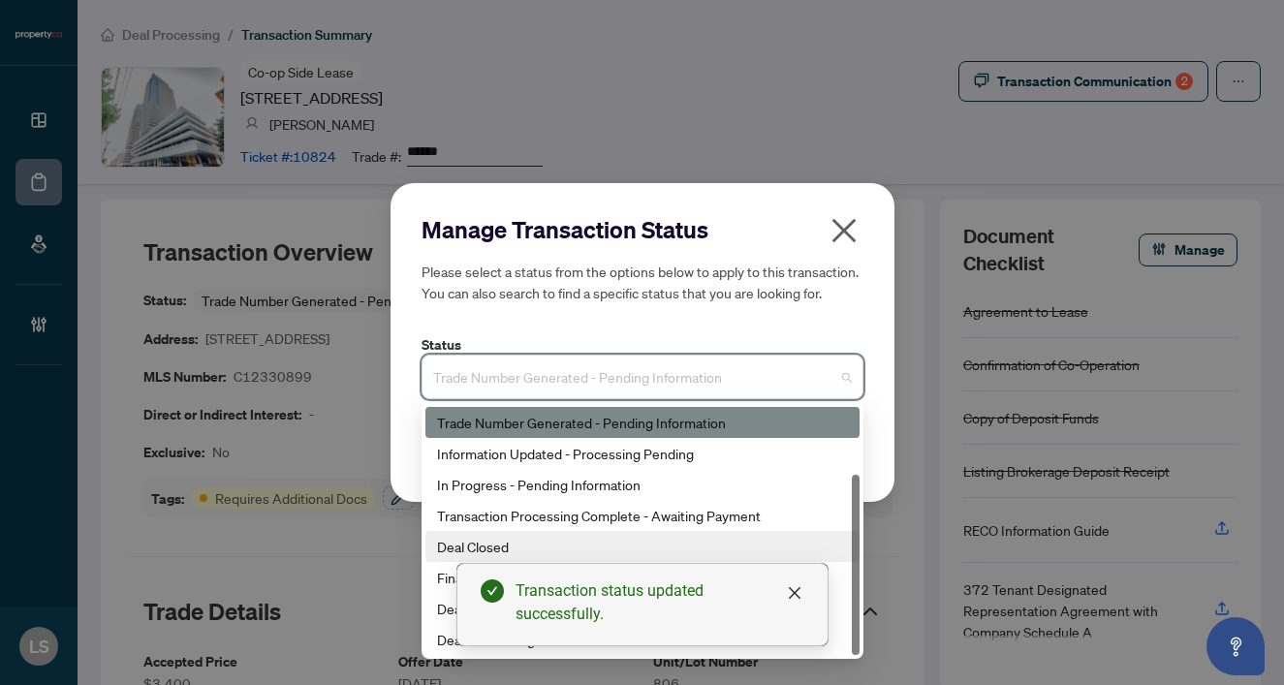
click at [515, 540] on div "Deal Closed" at bounding box center [642, 546] width 411 height 21
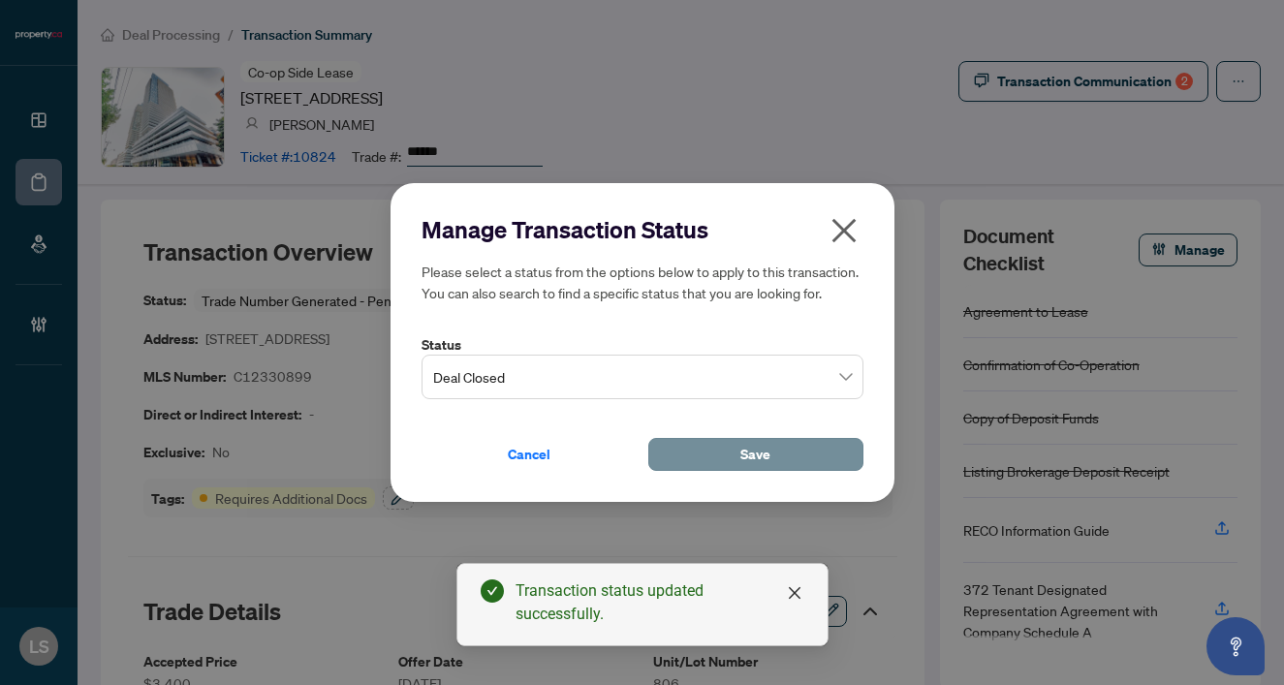
click at [745, 454] on span "Save" at bounding box center [755, 454] width 30 height 31
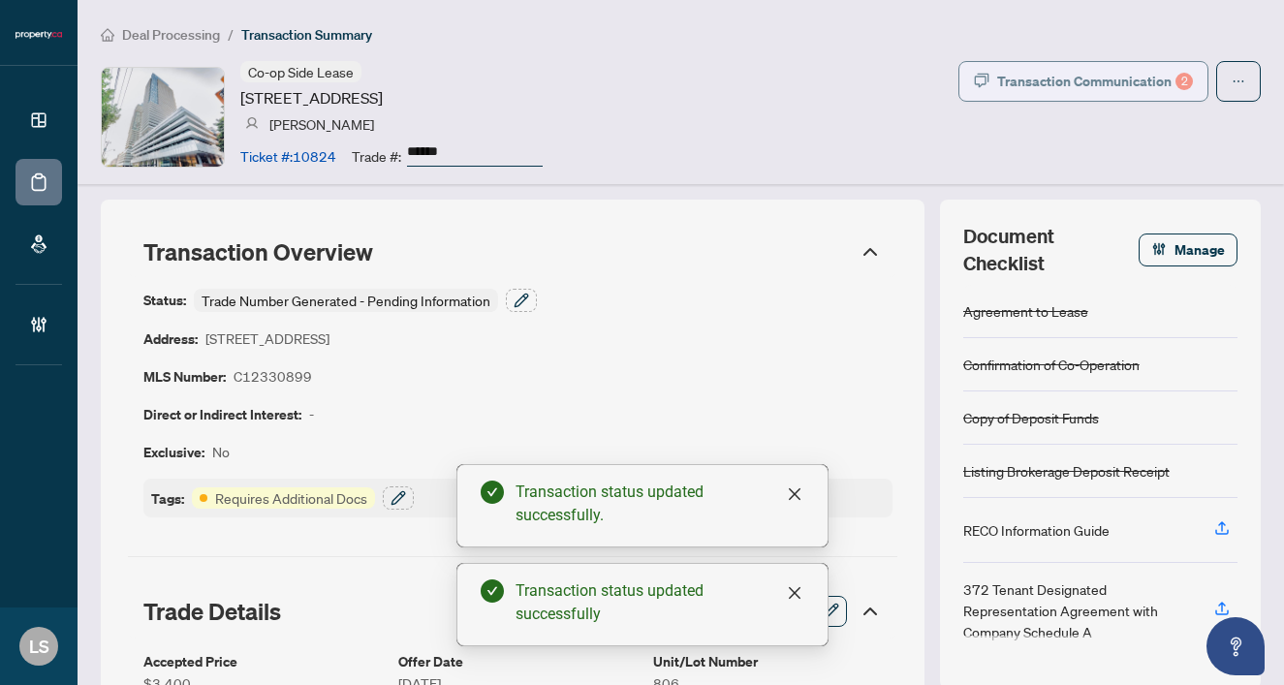
scroll to position [0, 0]
click at [996, 76] on button "Transaction Communication 2" at bounding box center [1083, 81] width 250 height 41
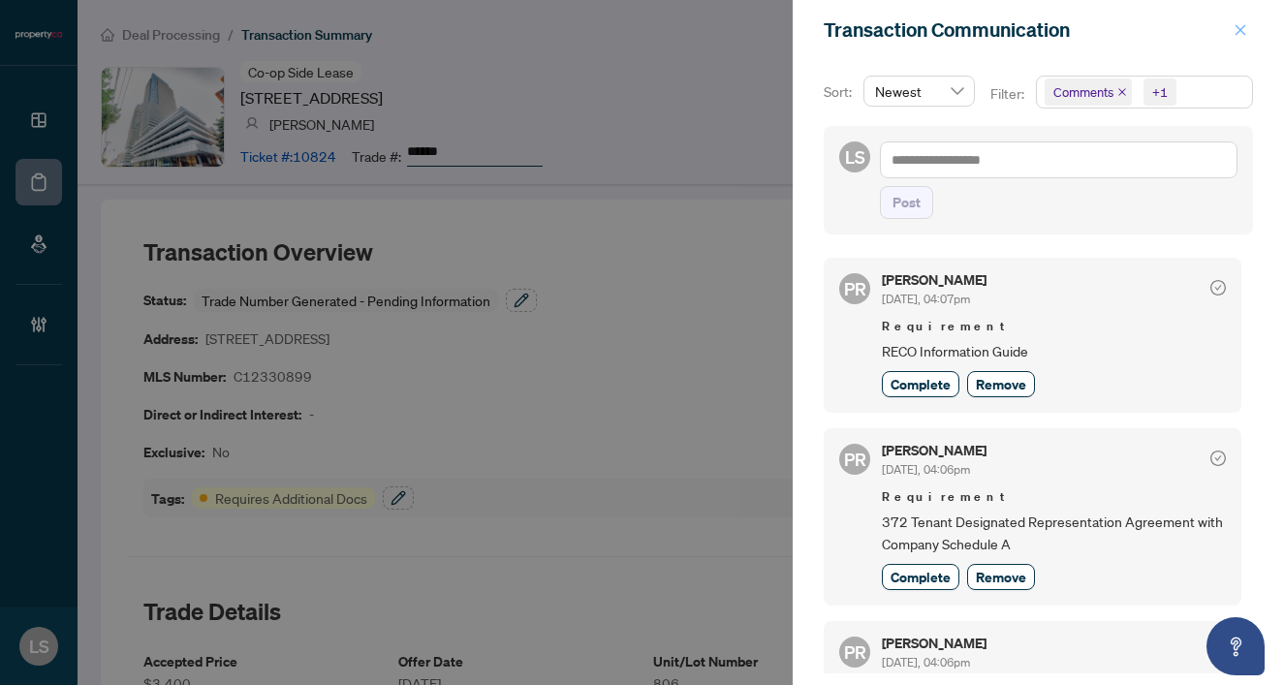
click at [1241, 23] on span "button" at bounding box center [1241, 30] width 14 height 31
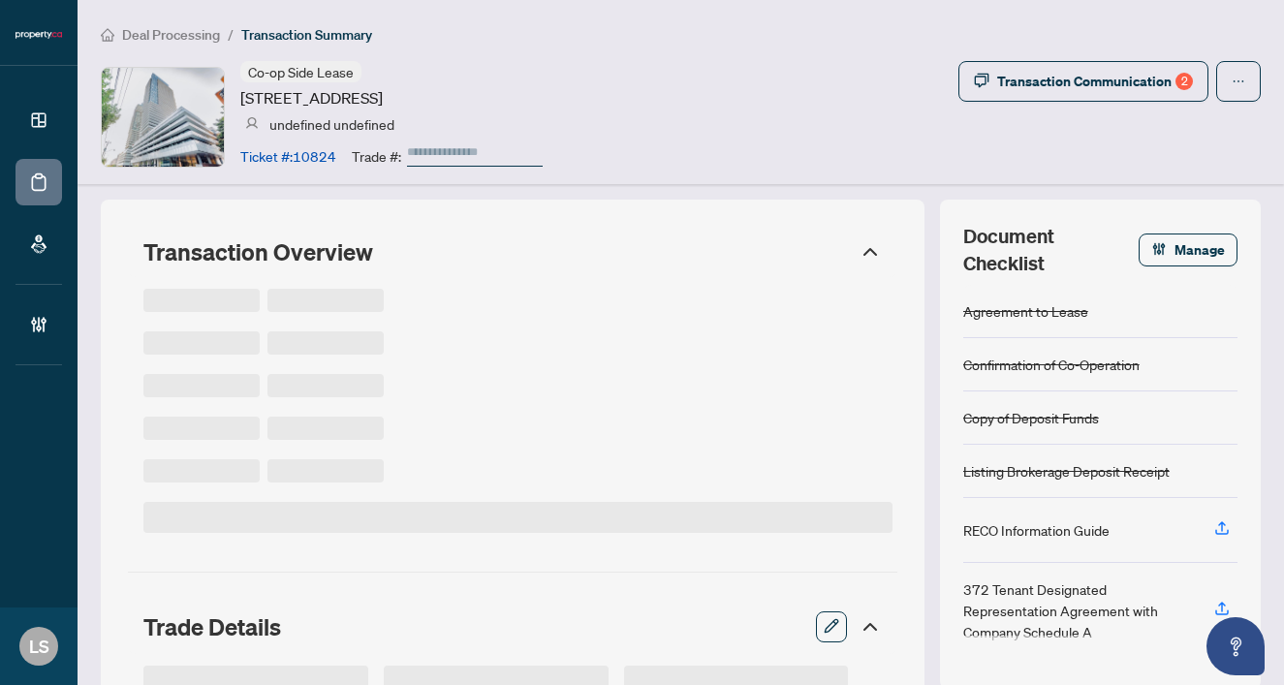
type input "******"
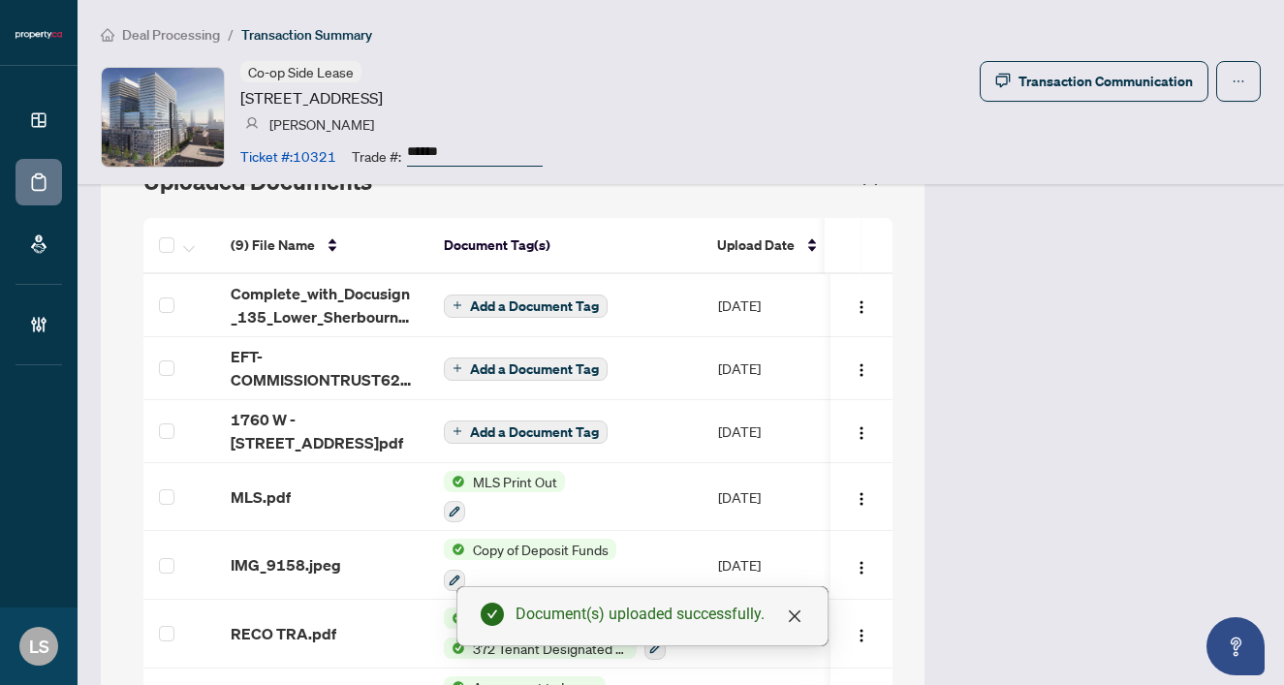
scroll to position [1576, 0]
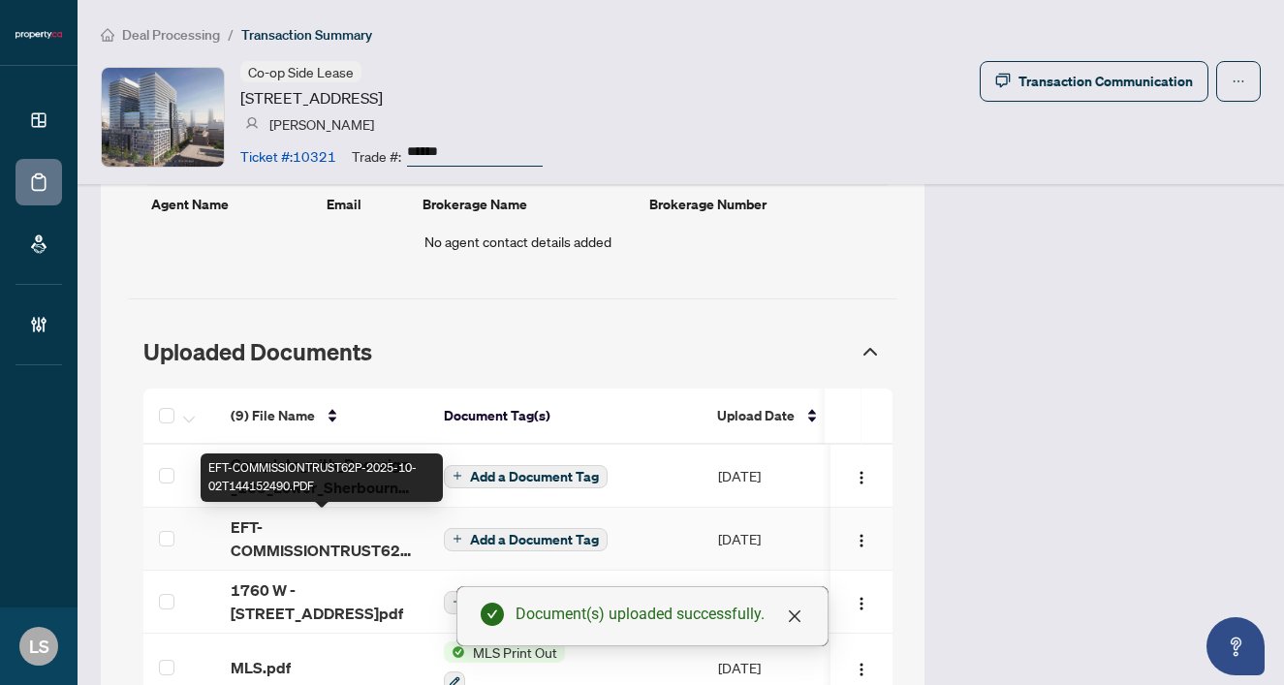
click at [253, 529] on span "EFT-COMMISSIONTRUST62P-2025-10-02T144152490.PDF" at bounding box center [322, 539] width 182 height 47
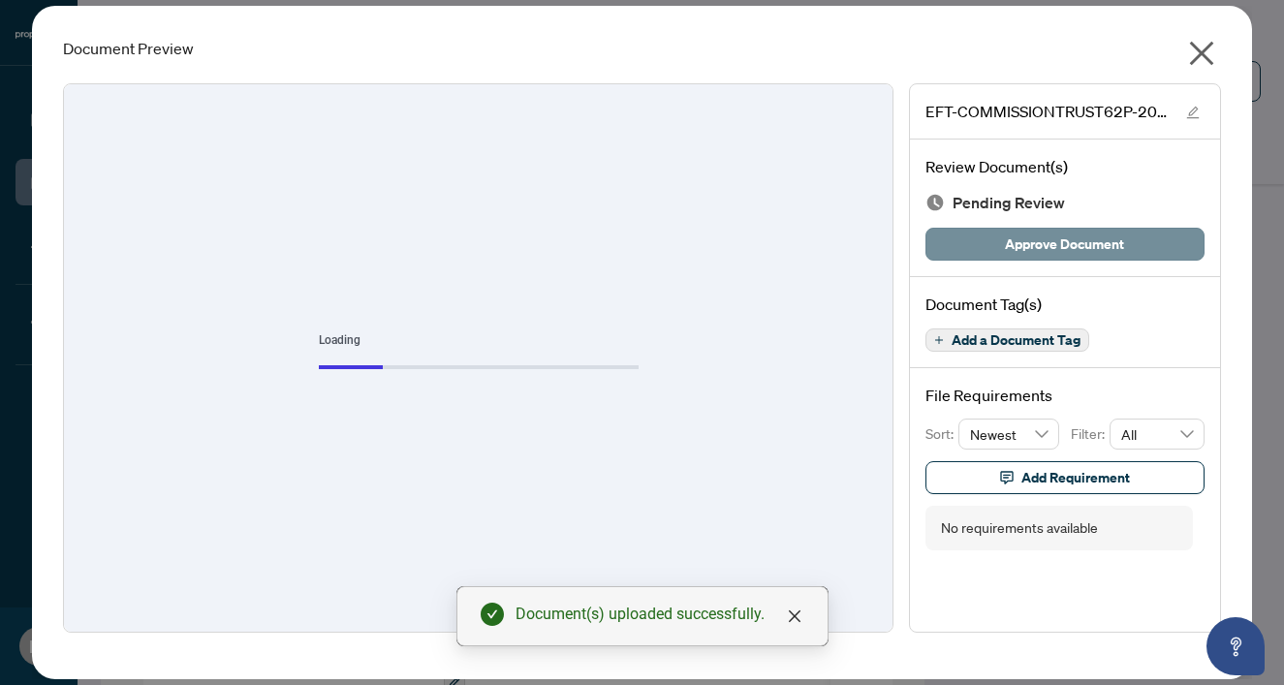
click at [1079, 244] on span "Approve Document" at bounding box center [1064, 244] width 119 height 31
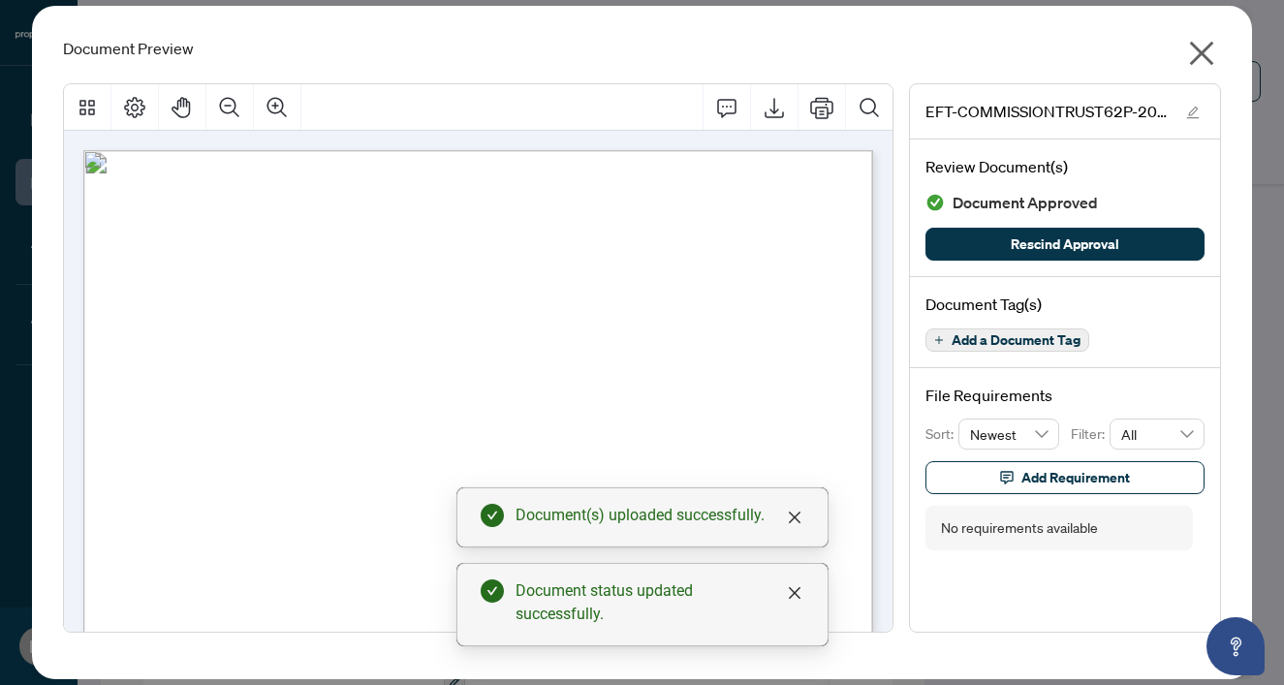
click at [1211, 49] on icon "close" at bounding box center [1201, 53] width 31 height 31
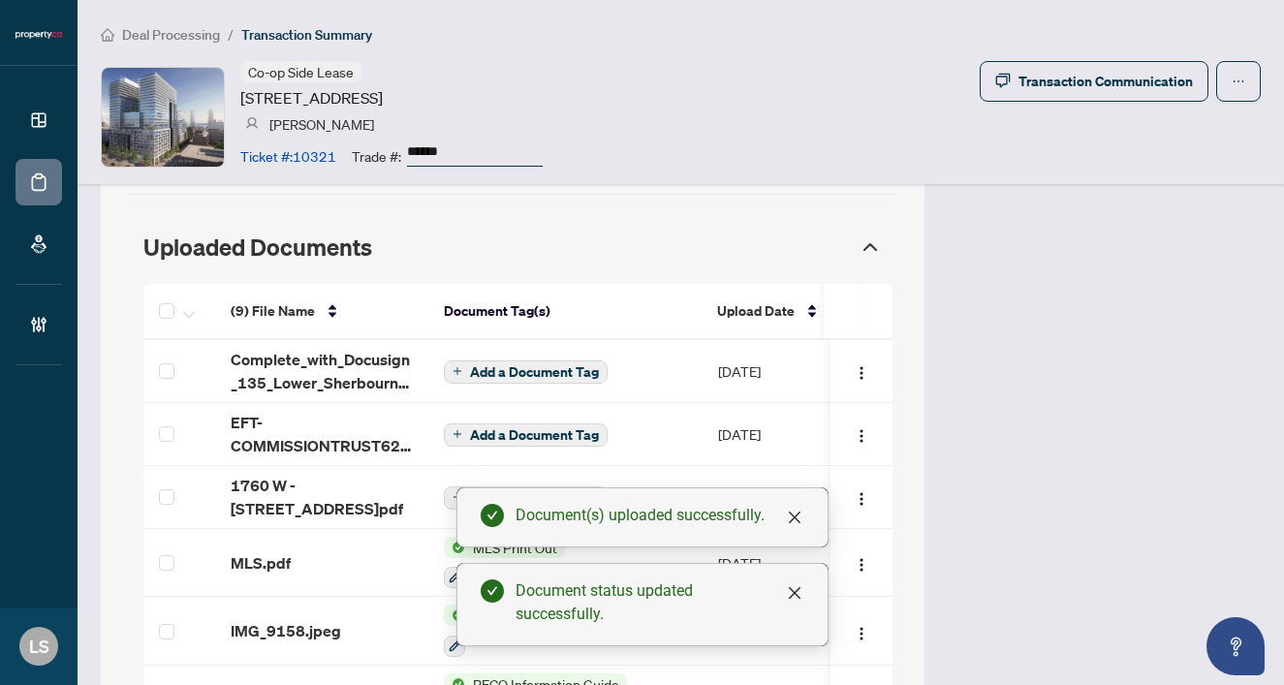
scroll to position [1700, 0]
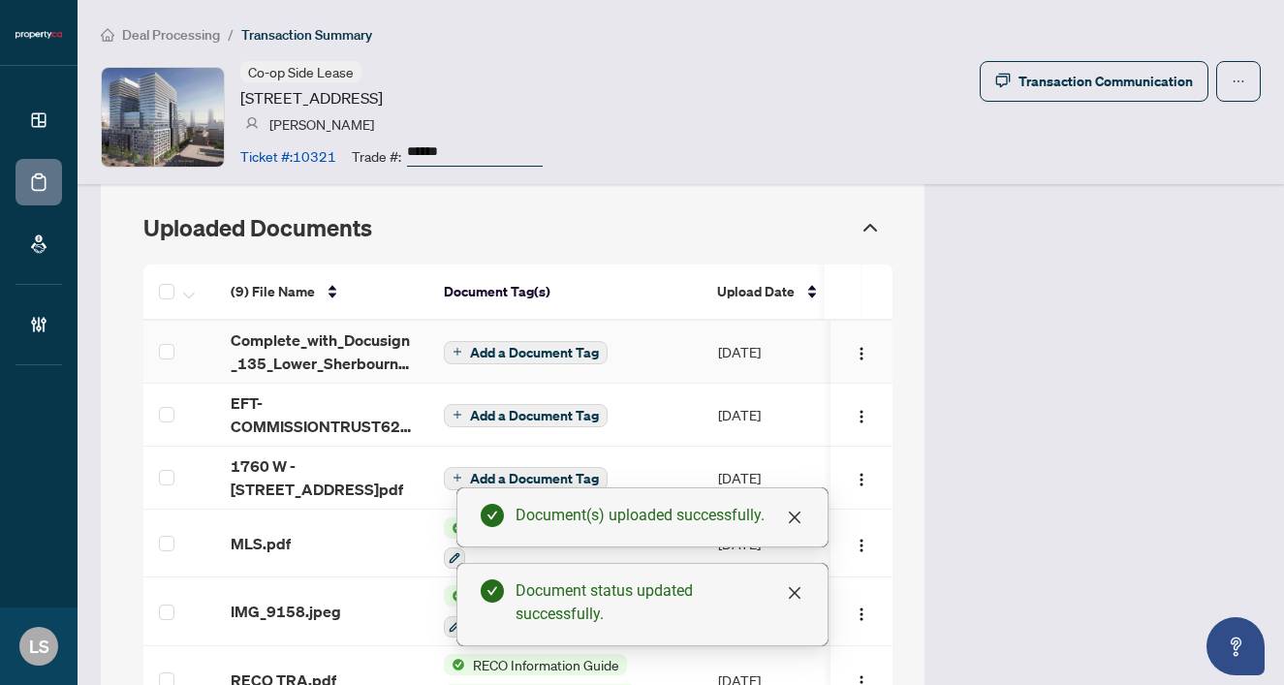
click at [530, 346] on span "Add a Document Tag" at bounding box center [534, 353] width 129 height 14
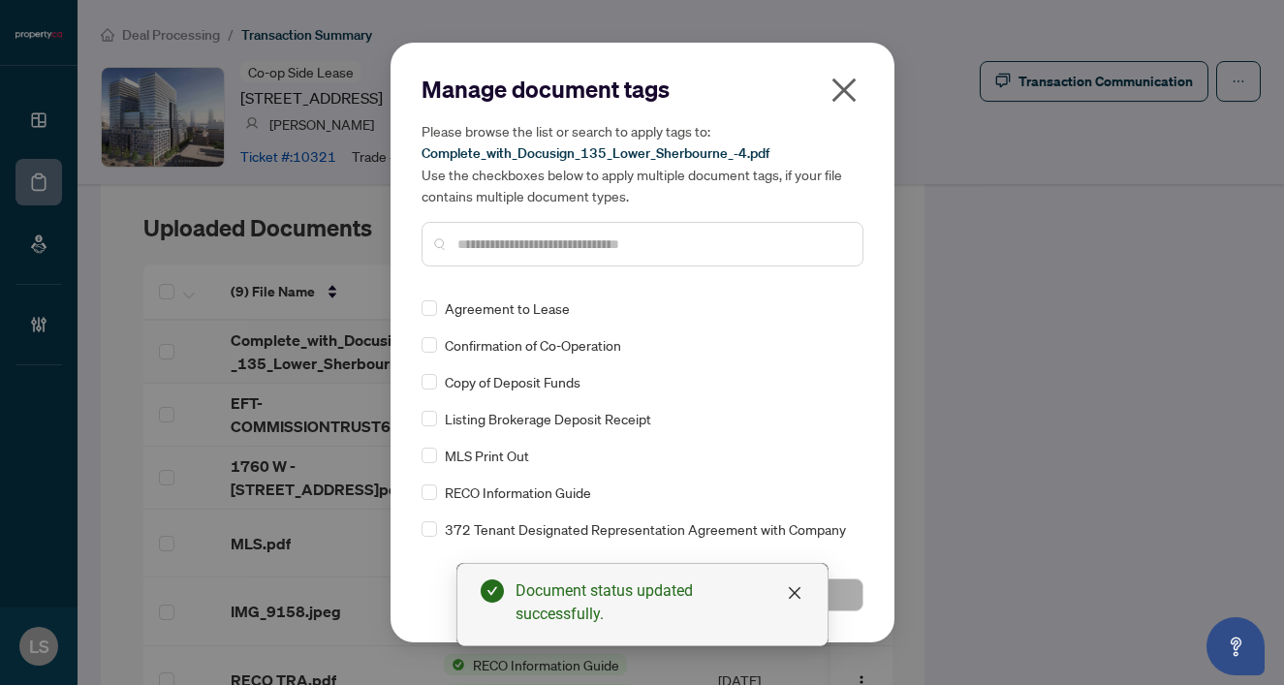
click at [481, 242] on input "text" at bounding box center [652, 244] width 390 height 21
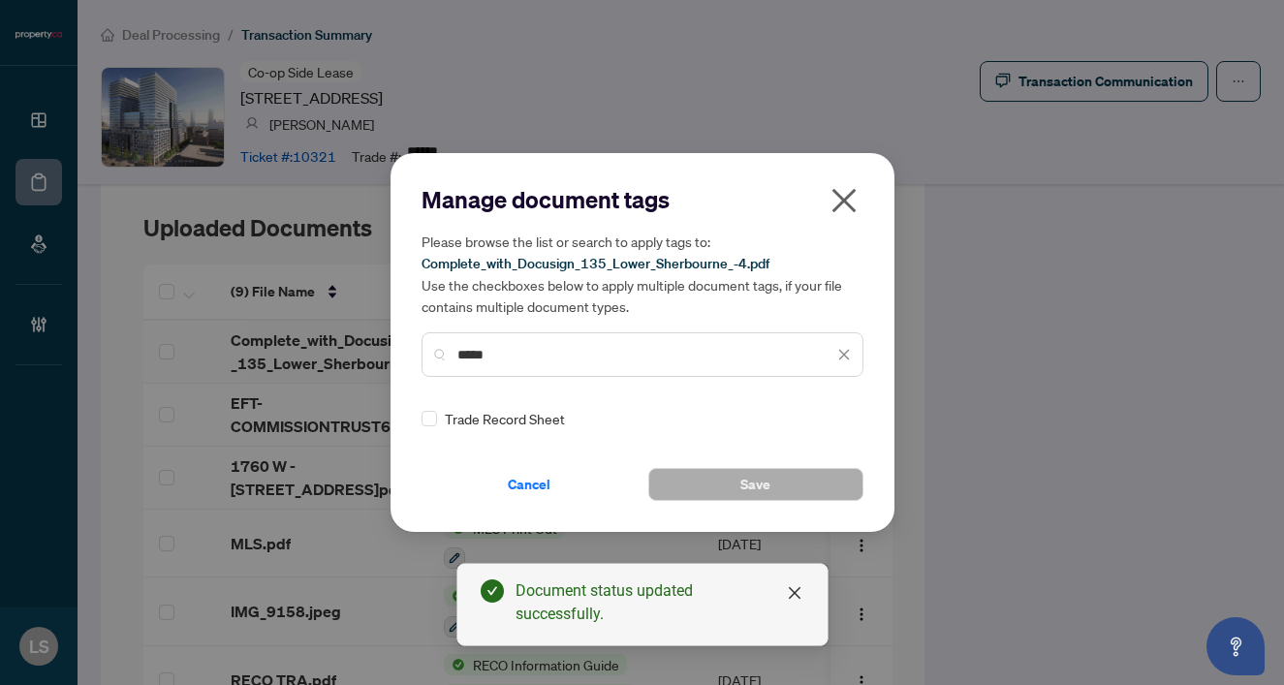
type input "*****"
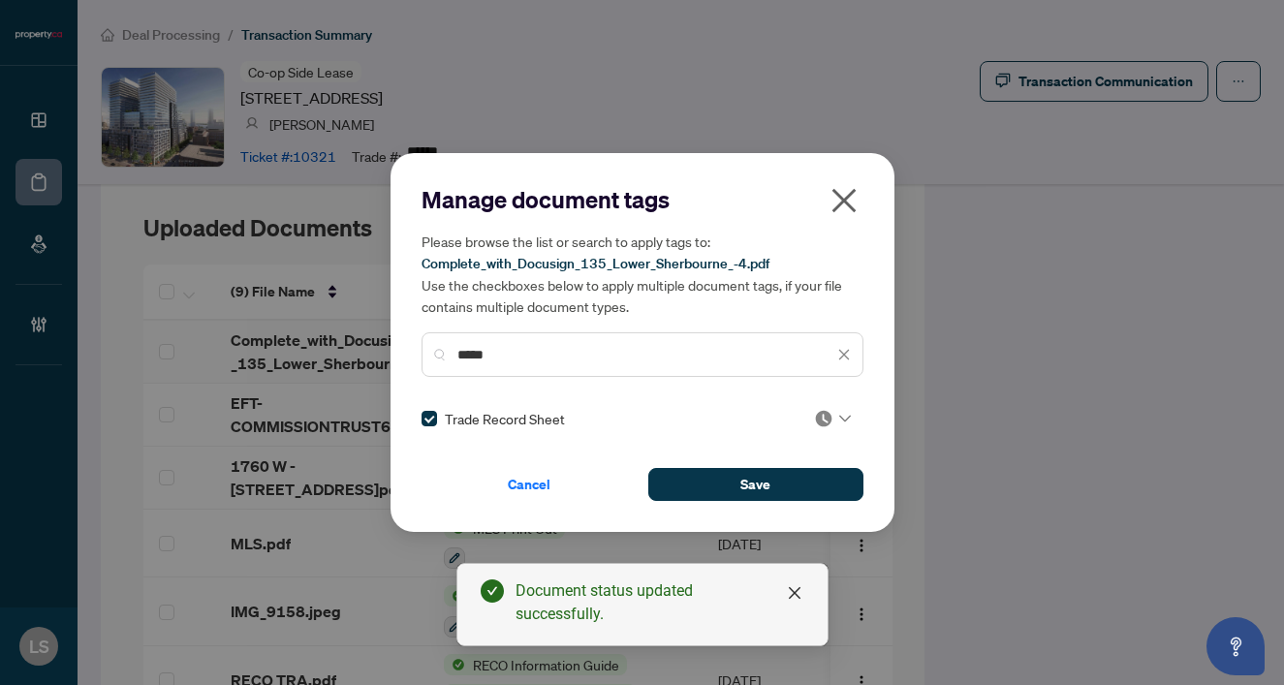
click at [839, 415] on icon at bounding box center [845, 419] width 12 height 8
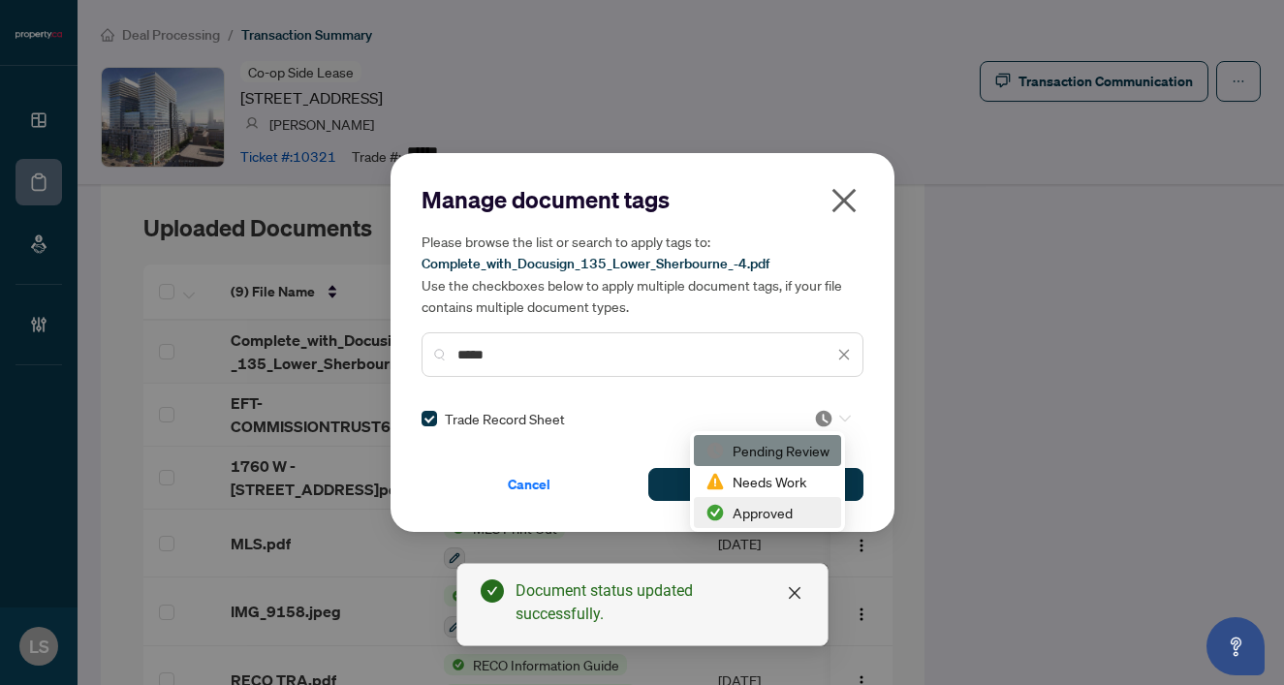
click at [795, 507] on div "Approved" at bounding box center [767, 512] width 124 height 21
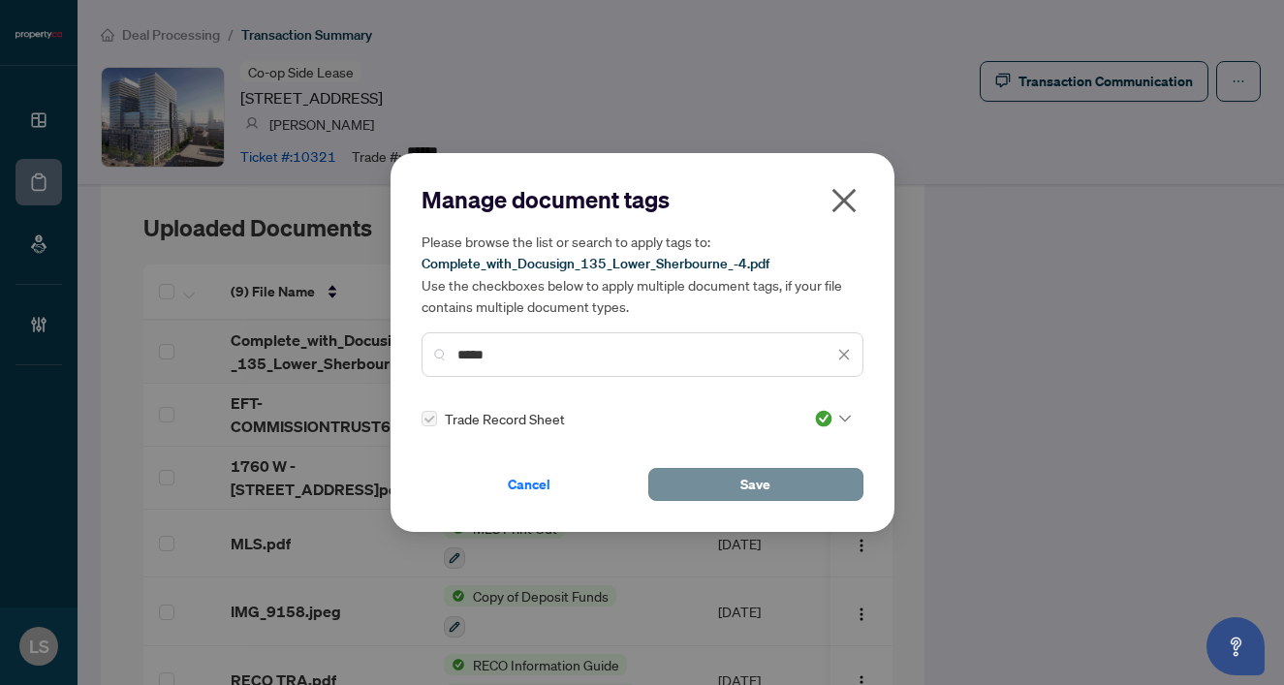
click at [819, 492] on button "Save" at bounding box center [755, 484] width 215 height 33
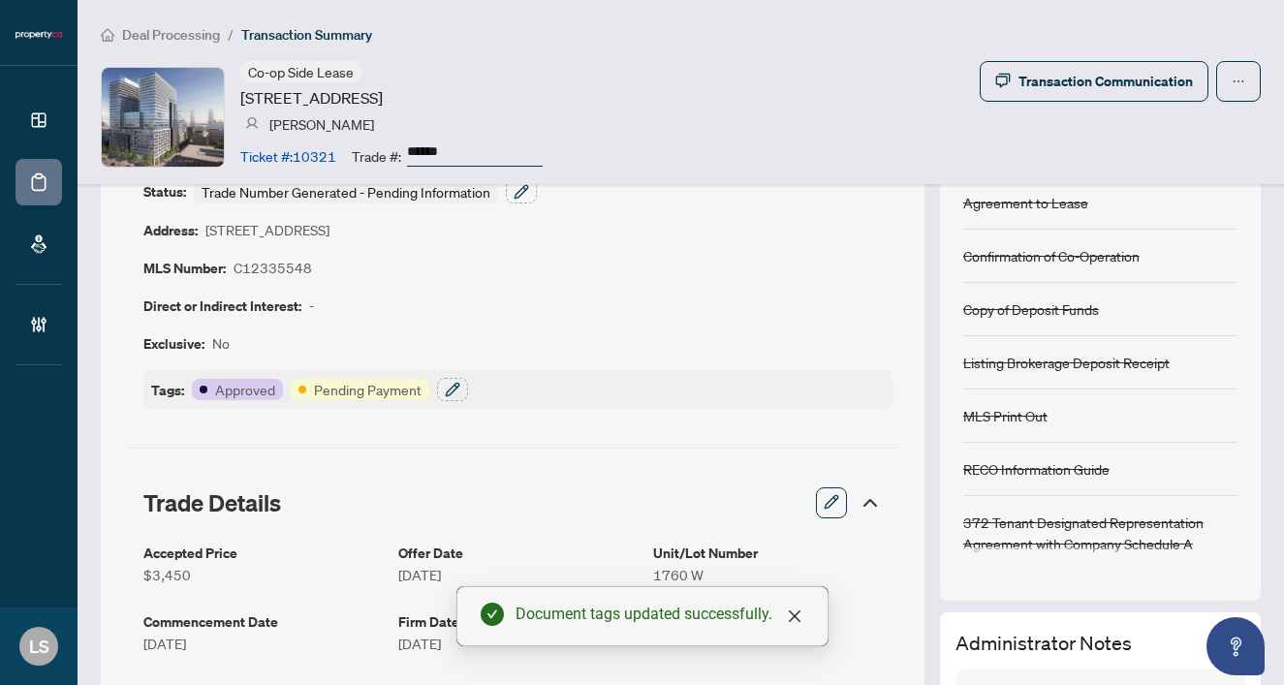
scroll to position [98, 0]
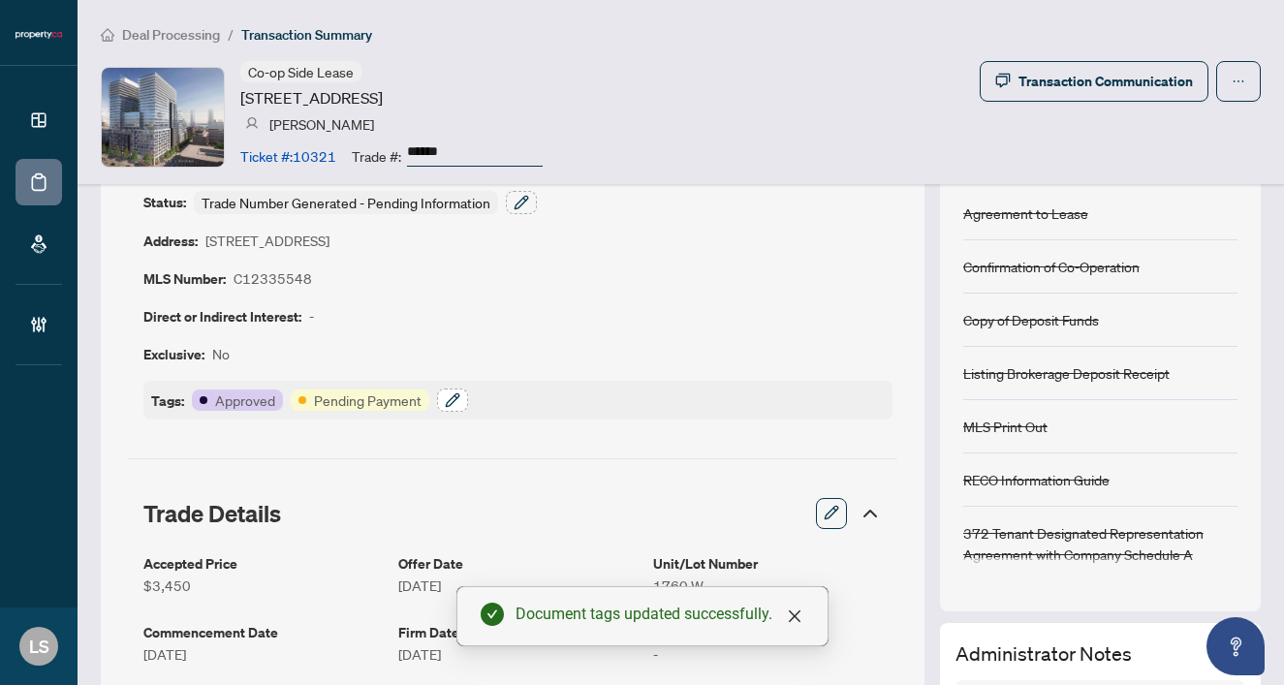
click at [465, 400] on button "button" at bounding box center [452, 400] width 31 height 23
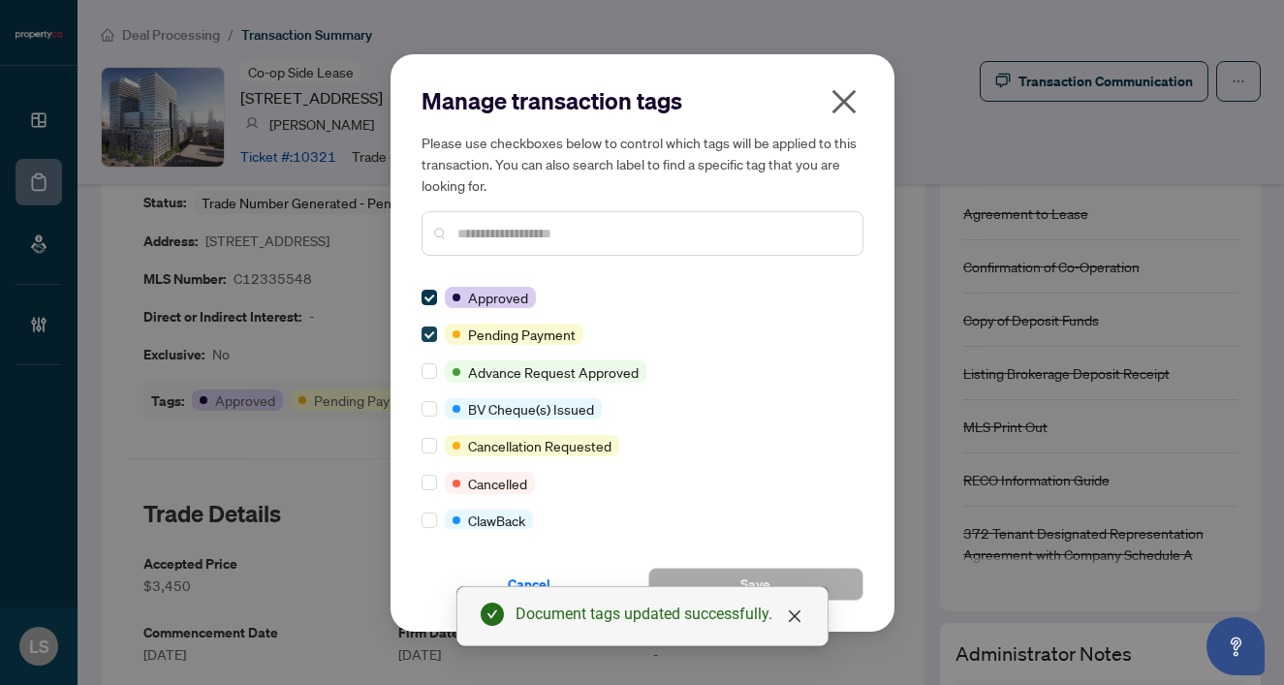
click at [434, 333] on span at bounding box center [430, 335] width 16 height 16
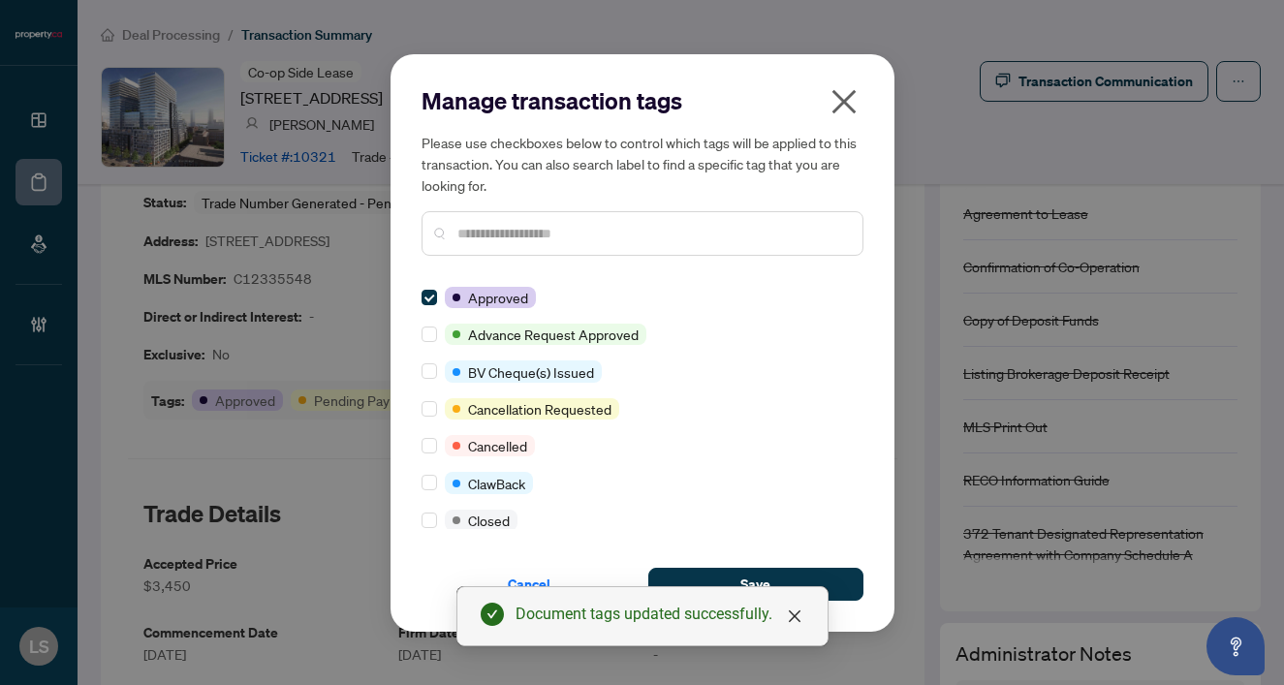
click at [510, 242] on input "text" at bounding box center [652, 233] width 390 height 21
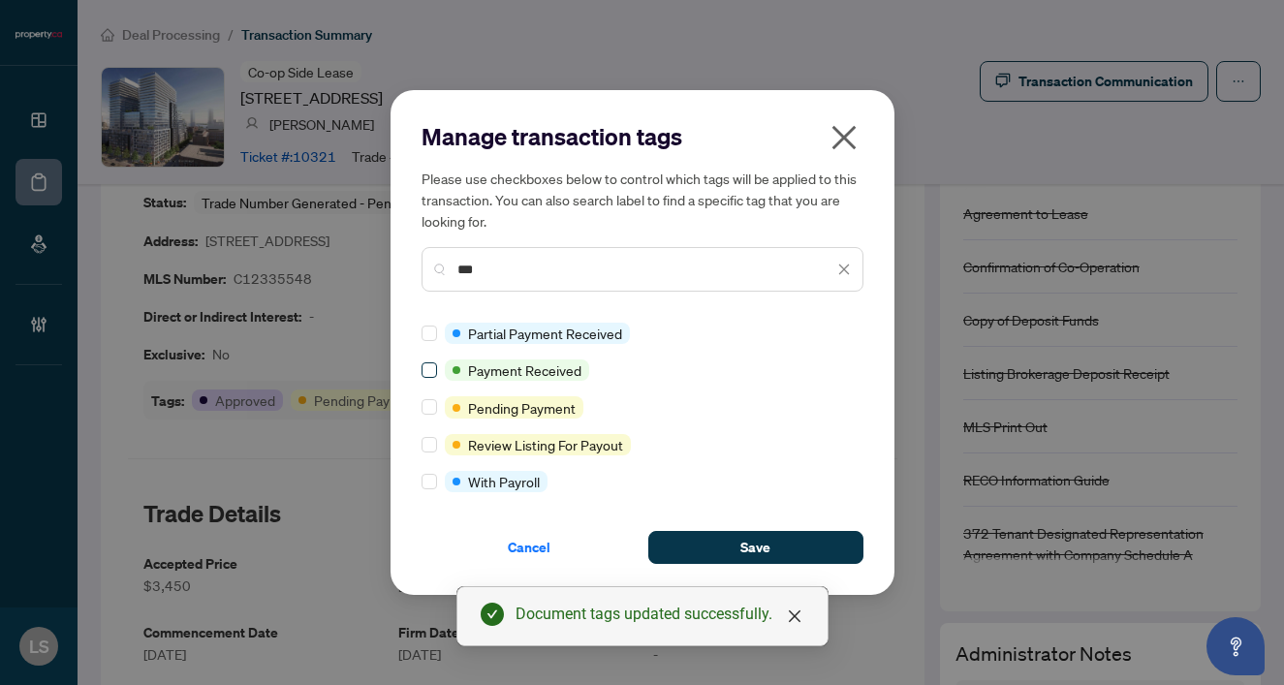
type input "***"
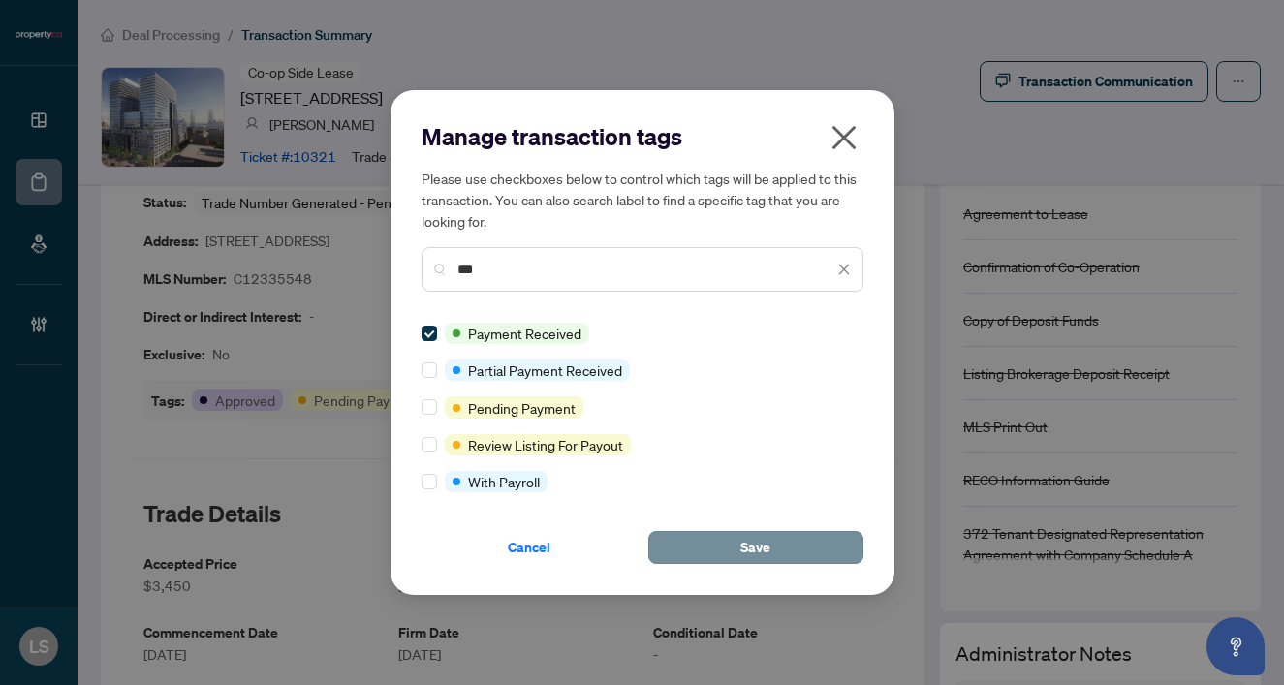
click at [750, 548] on span "Save" at bounding box center [755, 547] width 30 height 31
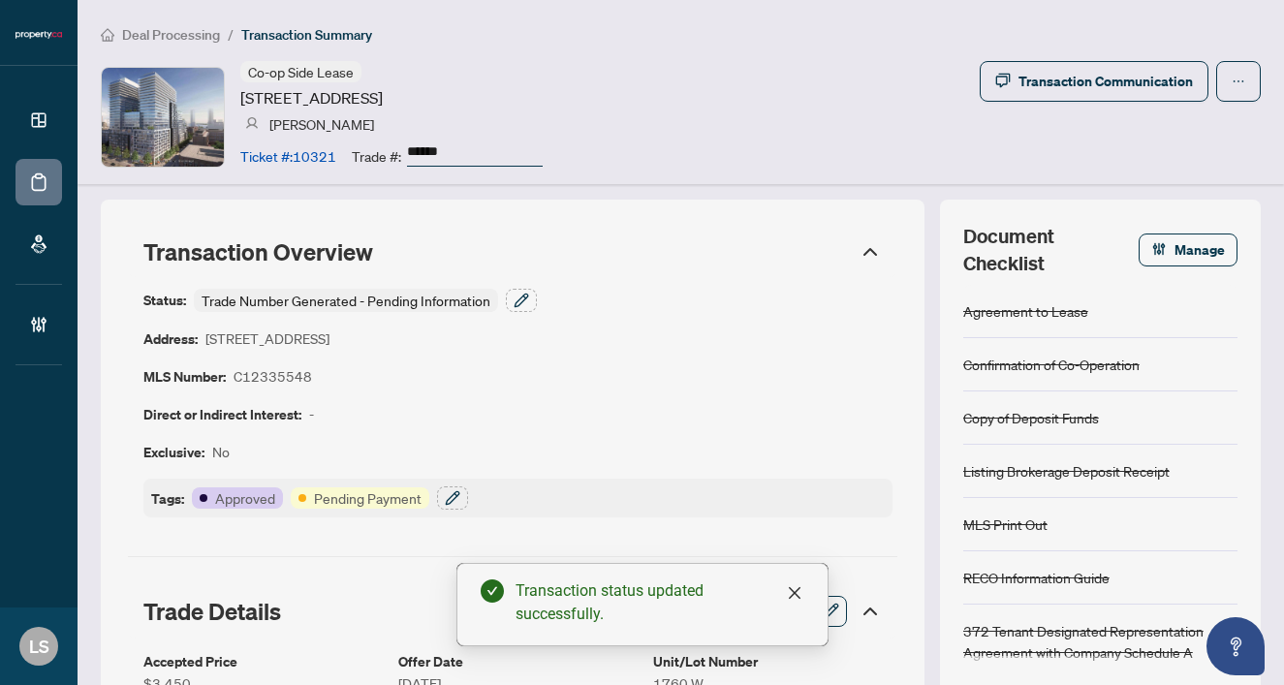
scroll to position [0, 0]
click at [514, 304] on icon "button" at bounding box center [522, 301] width 16 height 16
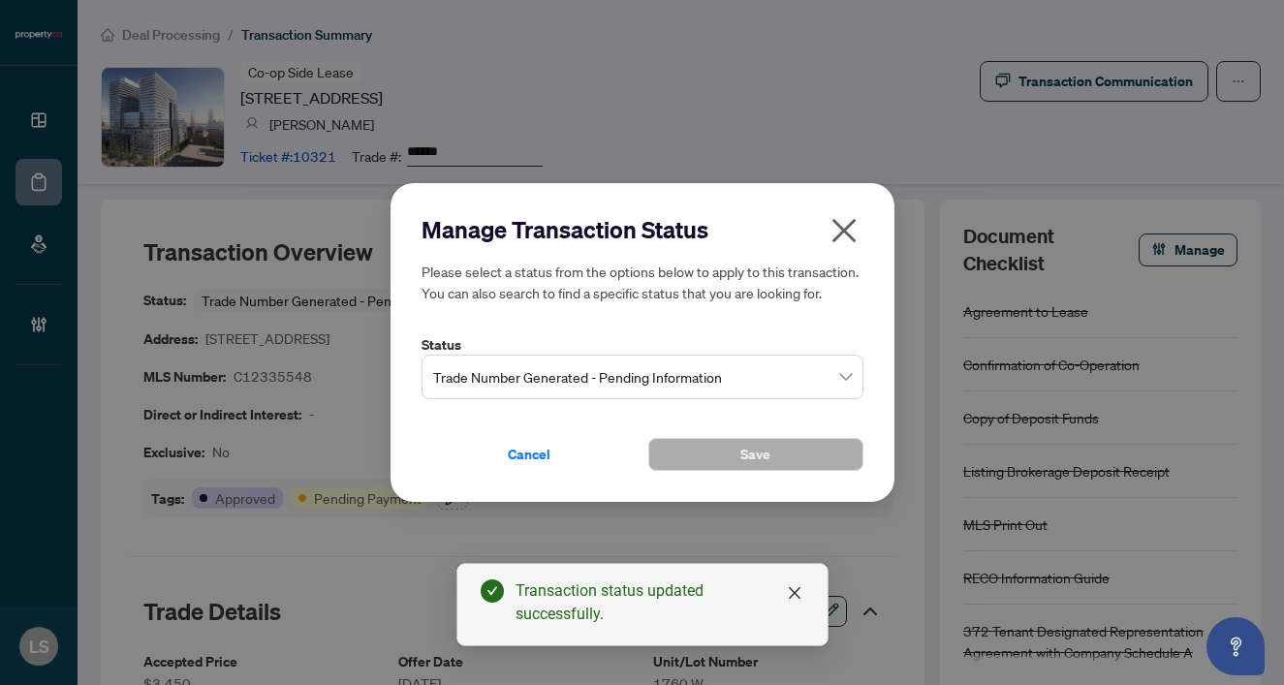
click at [499, 372] on span "Trade Number Generated - Pending Information" at bounding box center [642, 377] width 419 height 37
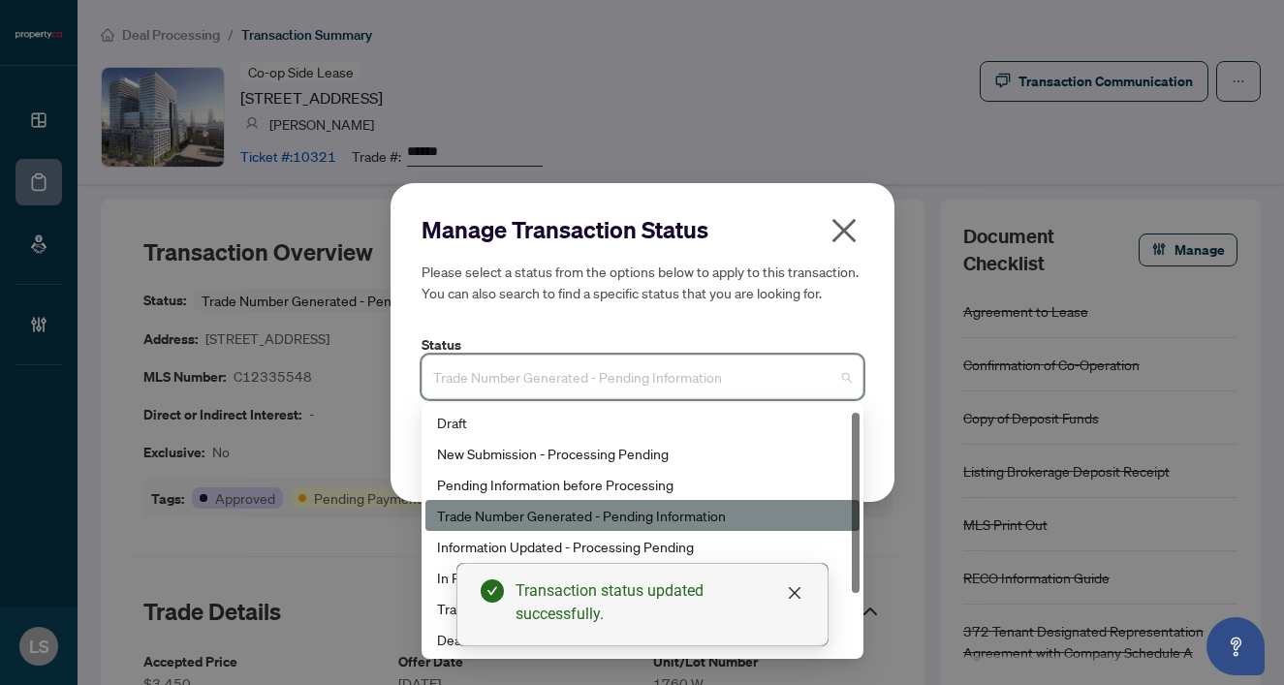
scroll to position [93, 0]
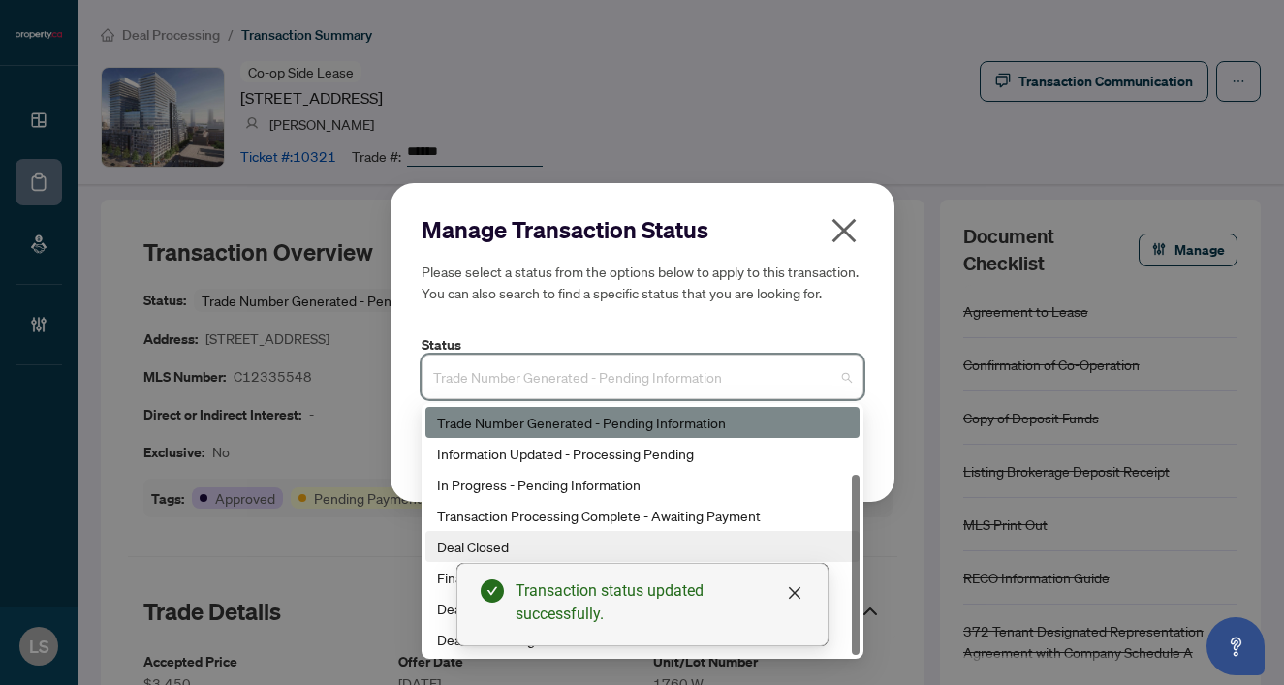
click at [480, 542] on div "Deal Closed" at bounding box center [642, 546] width 411 height 21
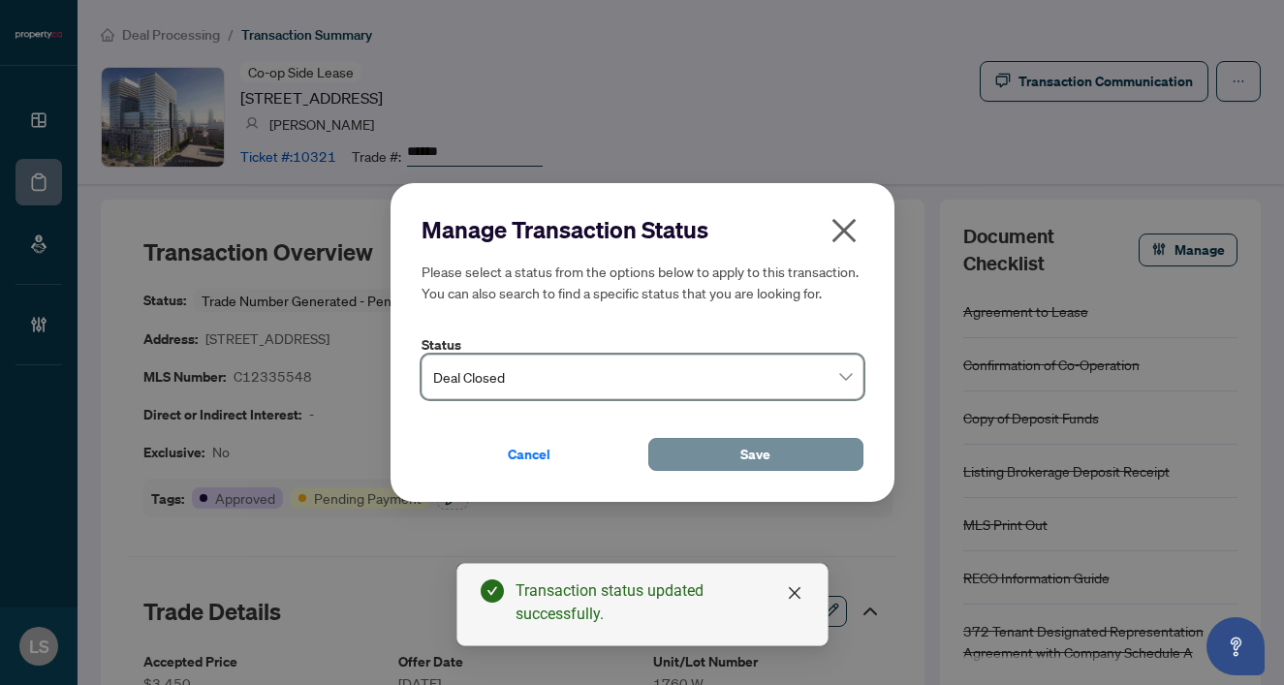
click at [780, 466] on button "Save" at bounding box center [755, 454] width 215 height 33
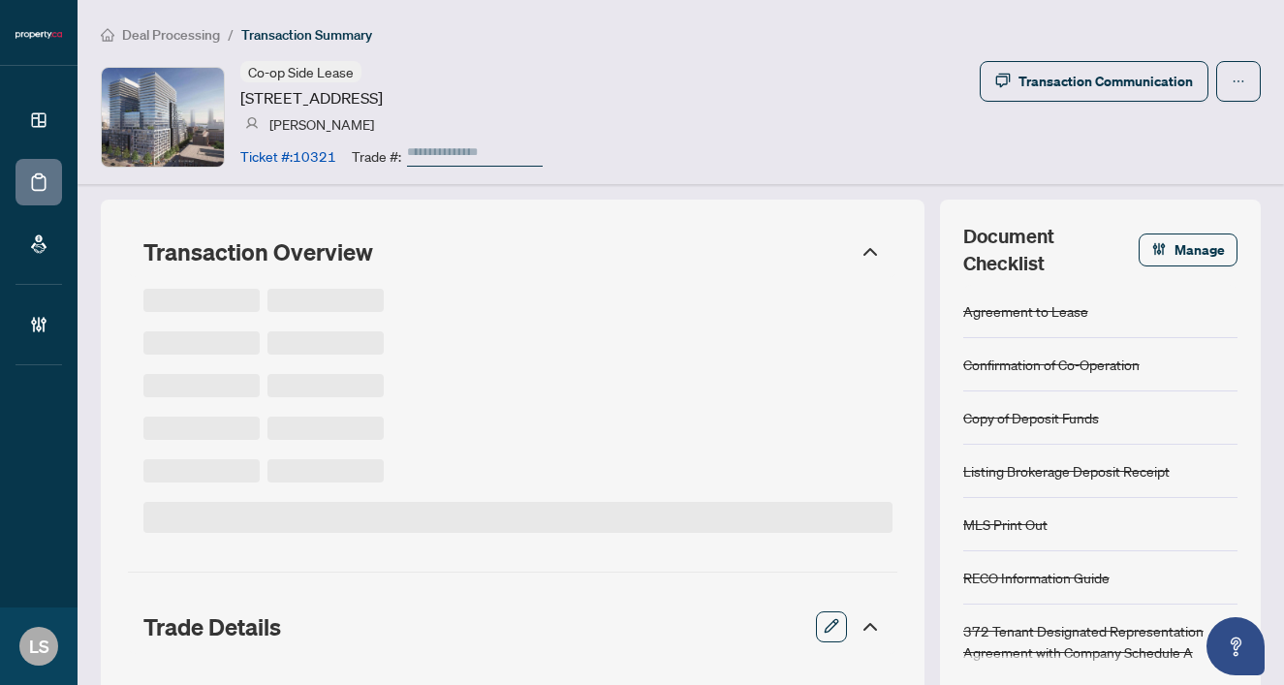
type input "******"
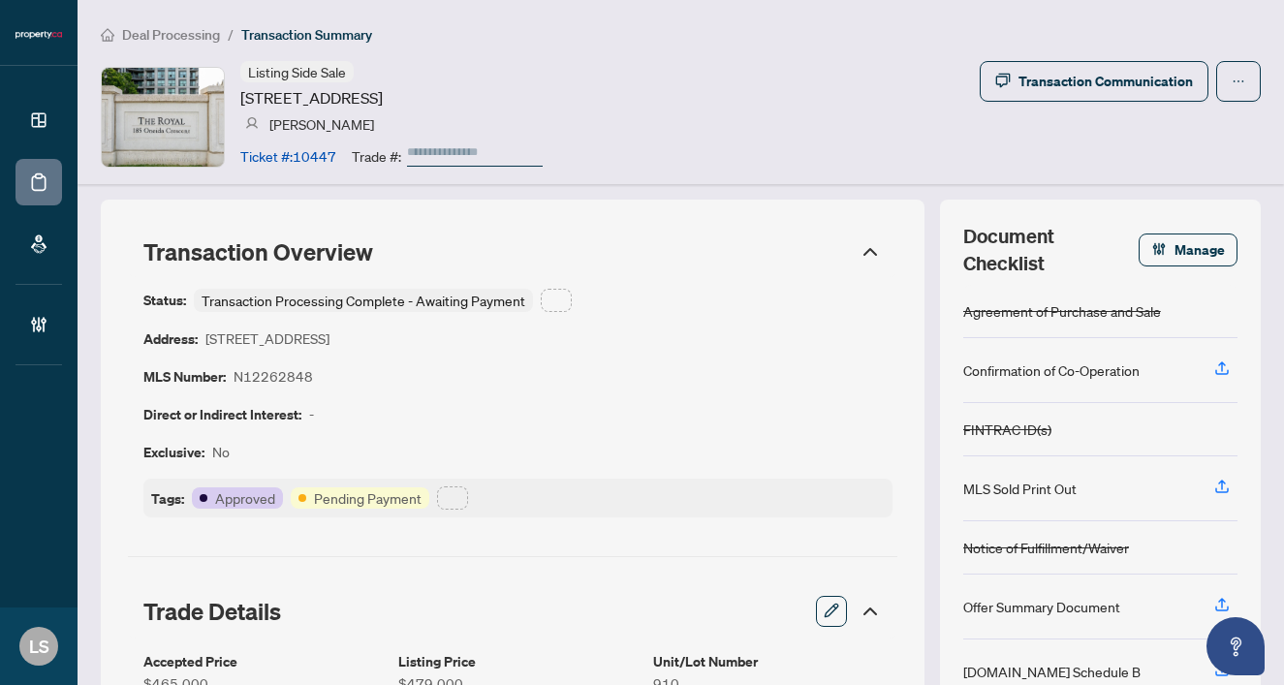
type input "******"
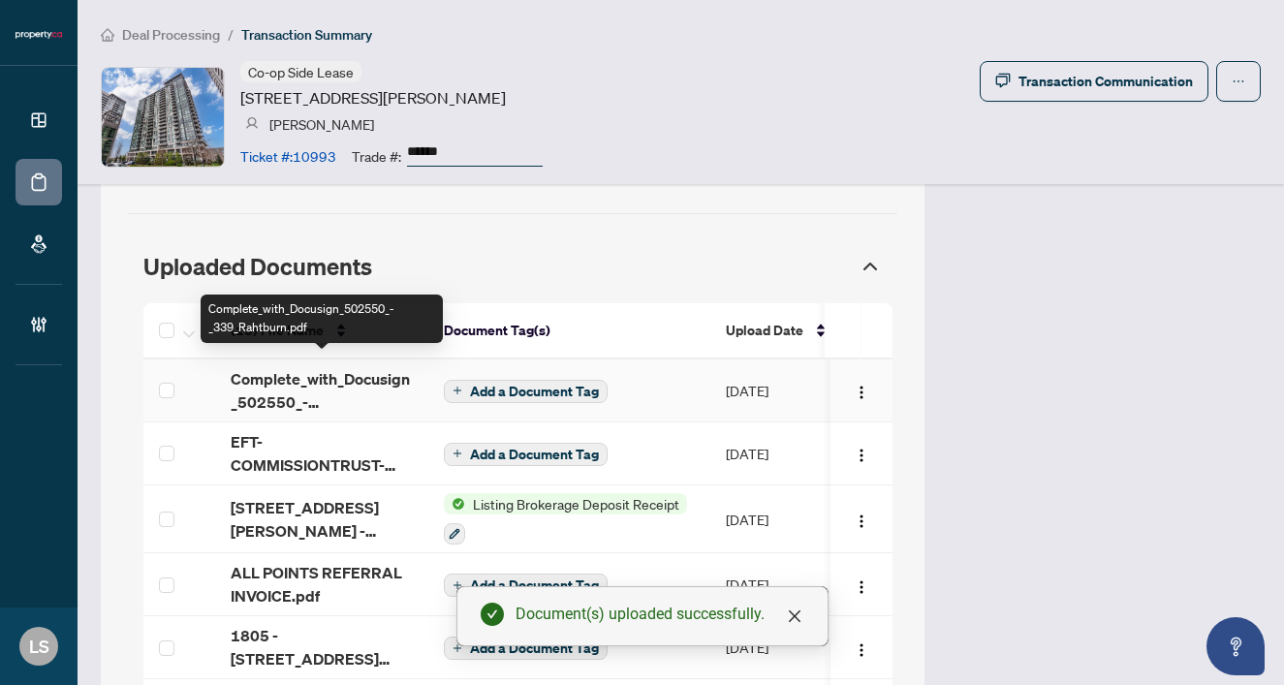
scroll to position [1672, 0]
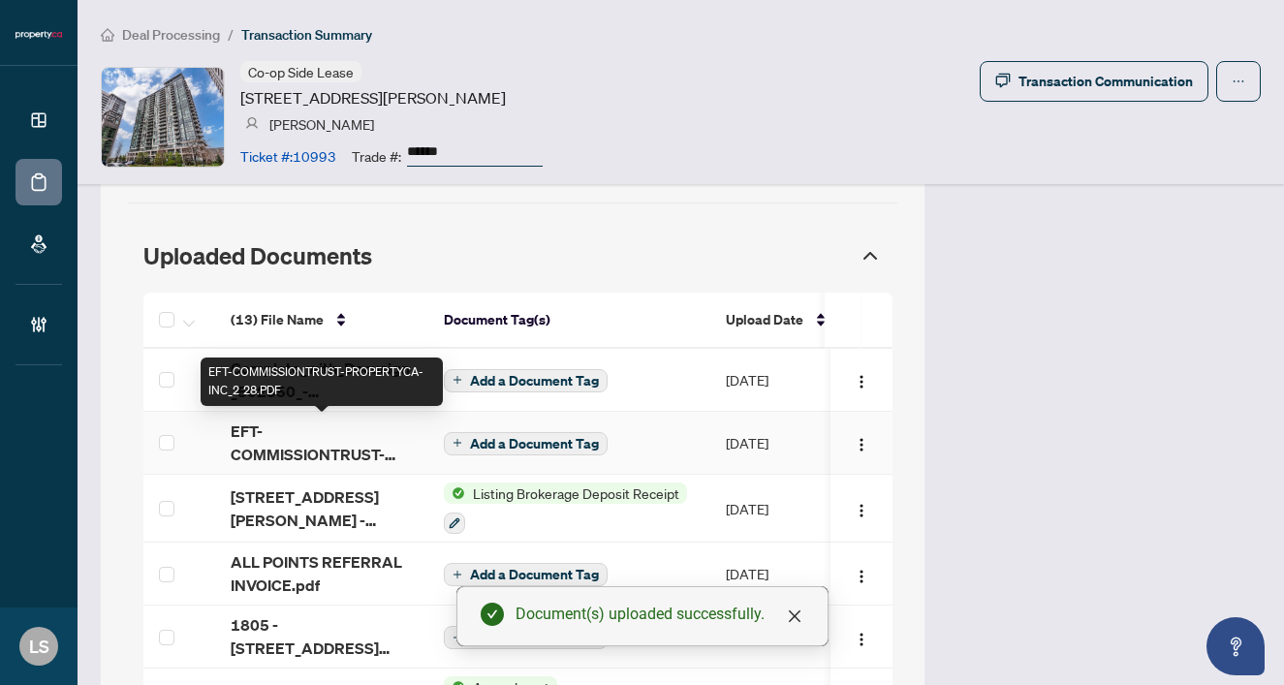
click at [275, 433] on span "EFT-COMMISSIONTRUST-PROPERTYCA-INC_2 28.PDF" at bounding box center [322, 443] width 182 height 47
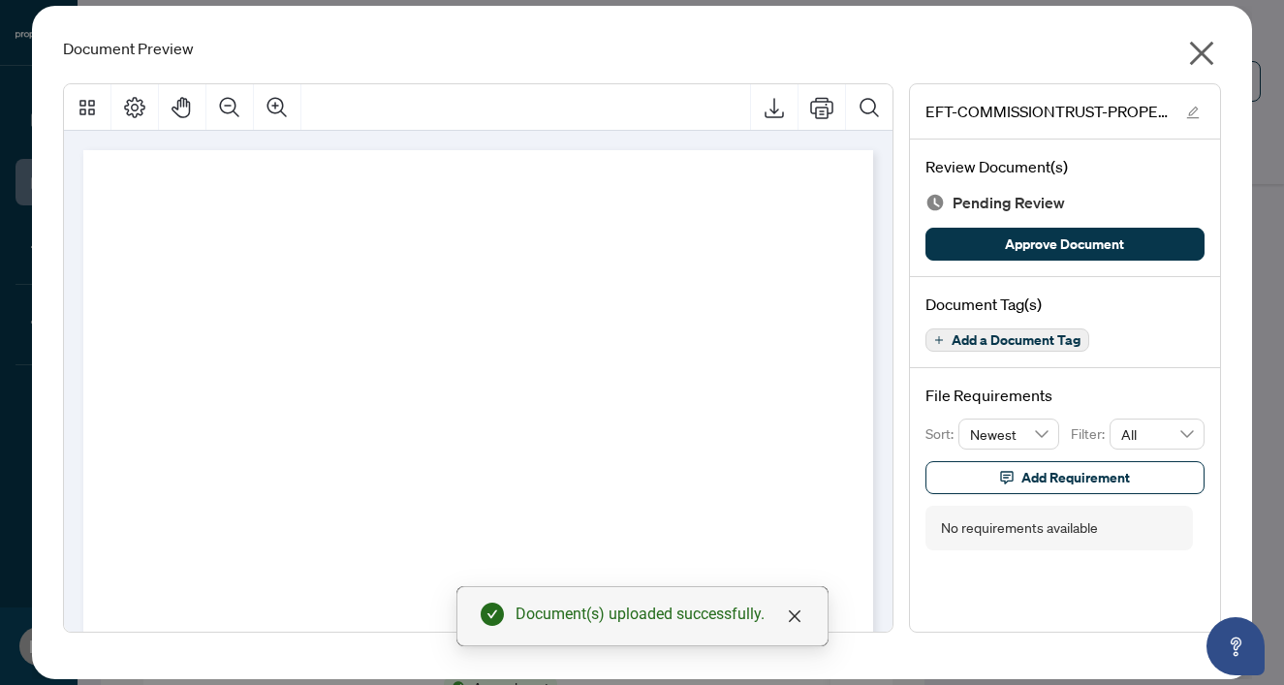
drag, startPoint x: 1046, startPoint y: 238, endPoint x: 1200, endPoint y: 143, distance: 181.0
click at [1046, 238] on span "Approve Document" at bounding box center [1064, 244] width 119 height 31
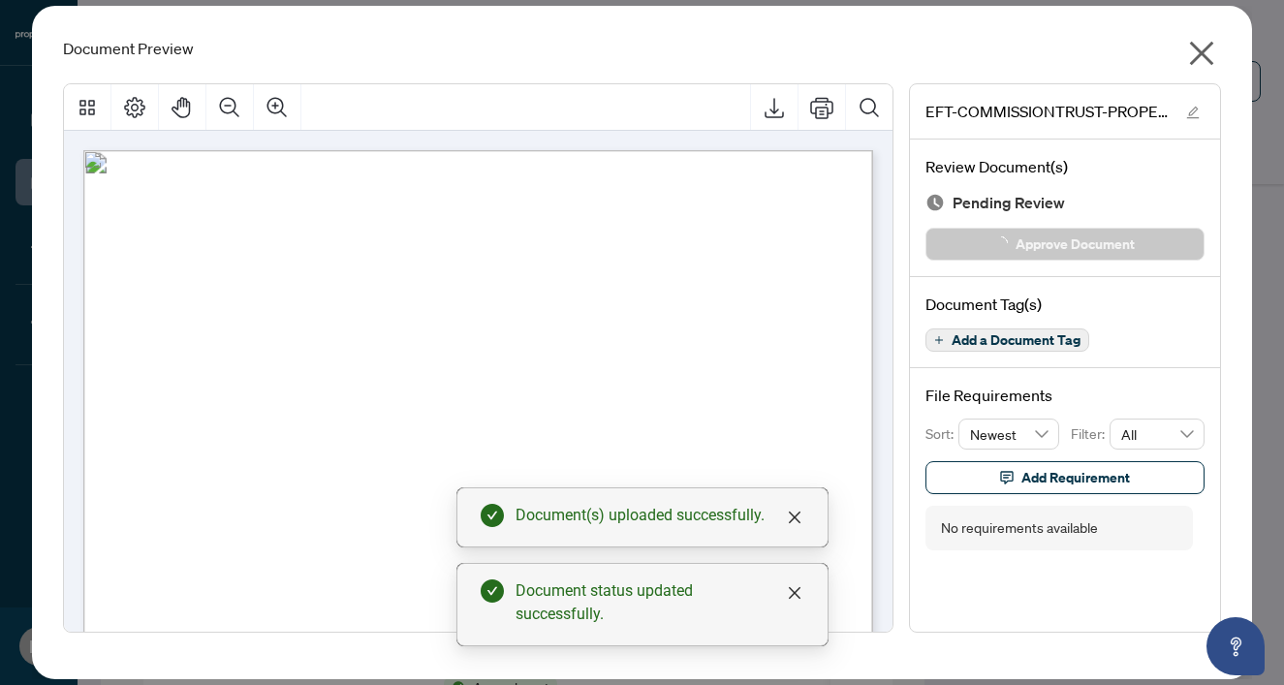
click at [1202, 52] on icon "close" at bounding box center [1202, 54] width 24 height 24
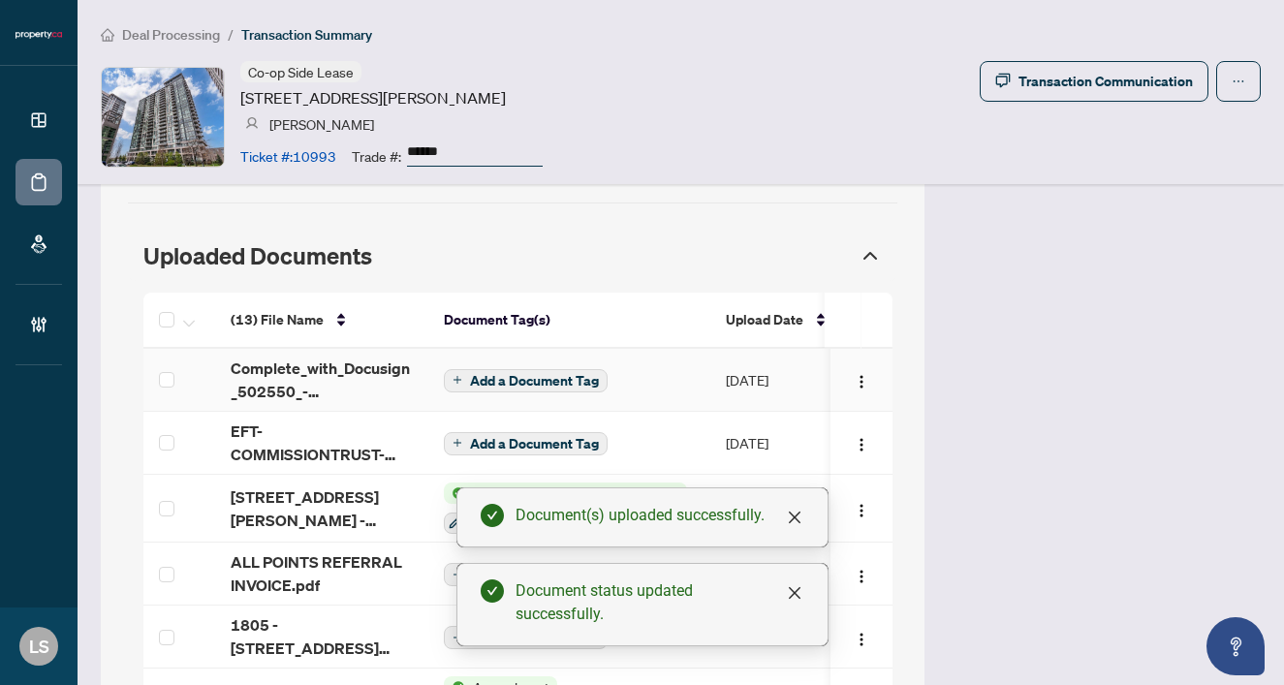
click at [520, 362] on td "Add a Document Tag" at bounding box center [569, 380] width 282 height 63
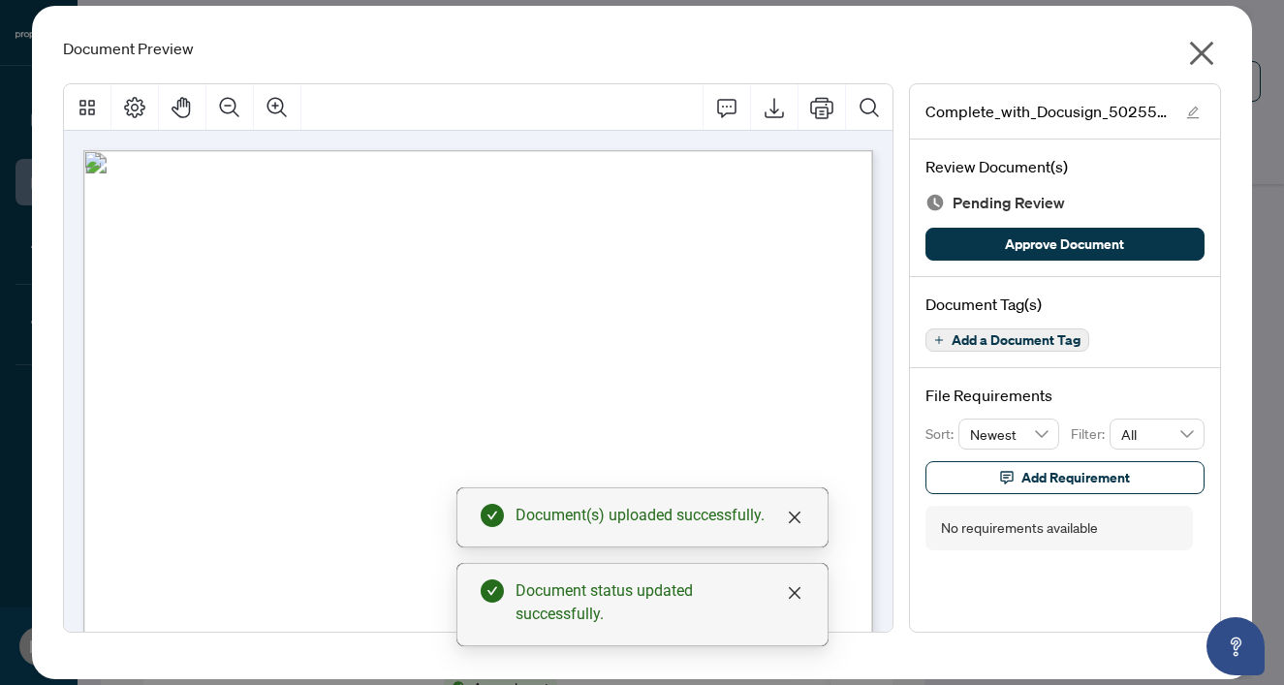
click at [1043, 334] on span "Add a Document Tag" at bounding box center [1016, 340] width 129 height 14
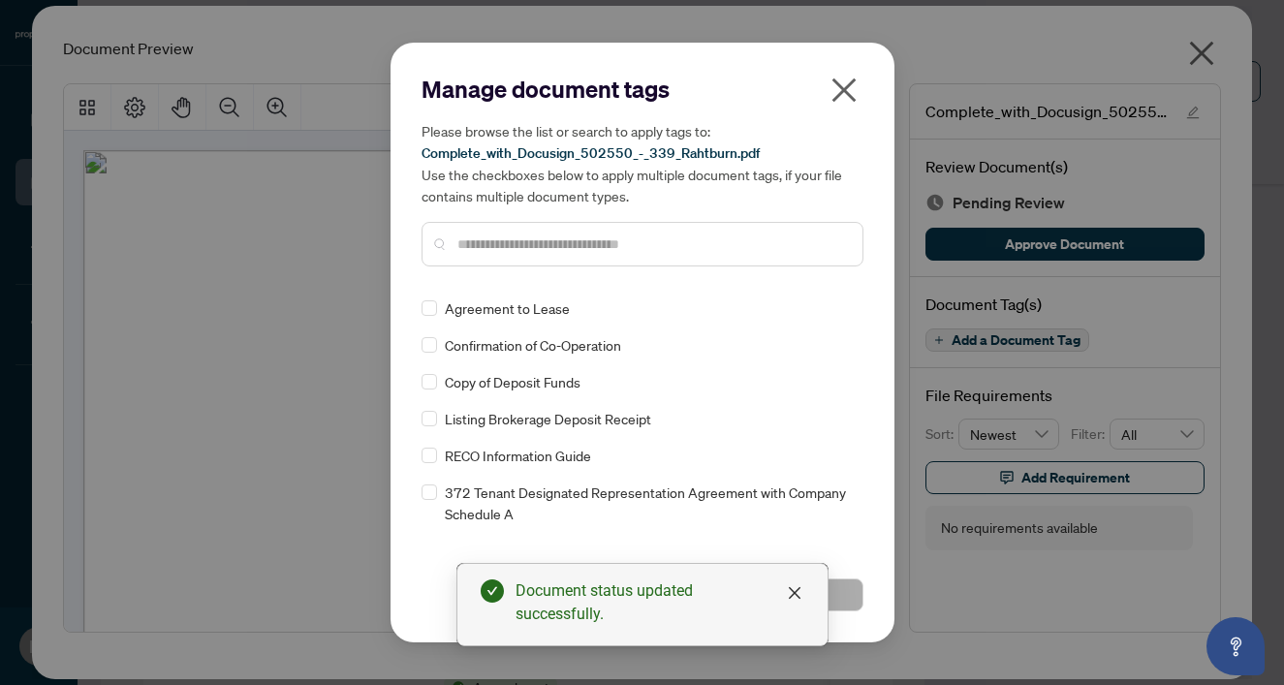
click at [466, 251] on input "text" at bounding box center [652, 244] width 390 height 21
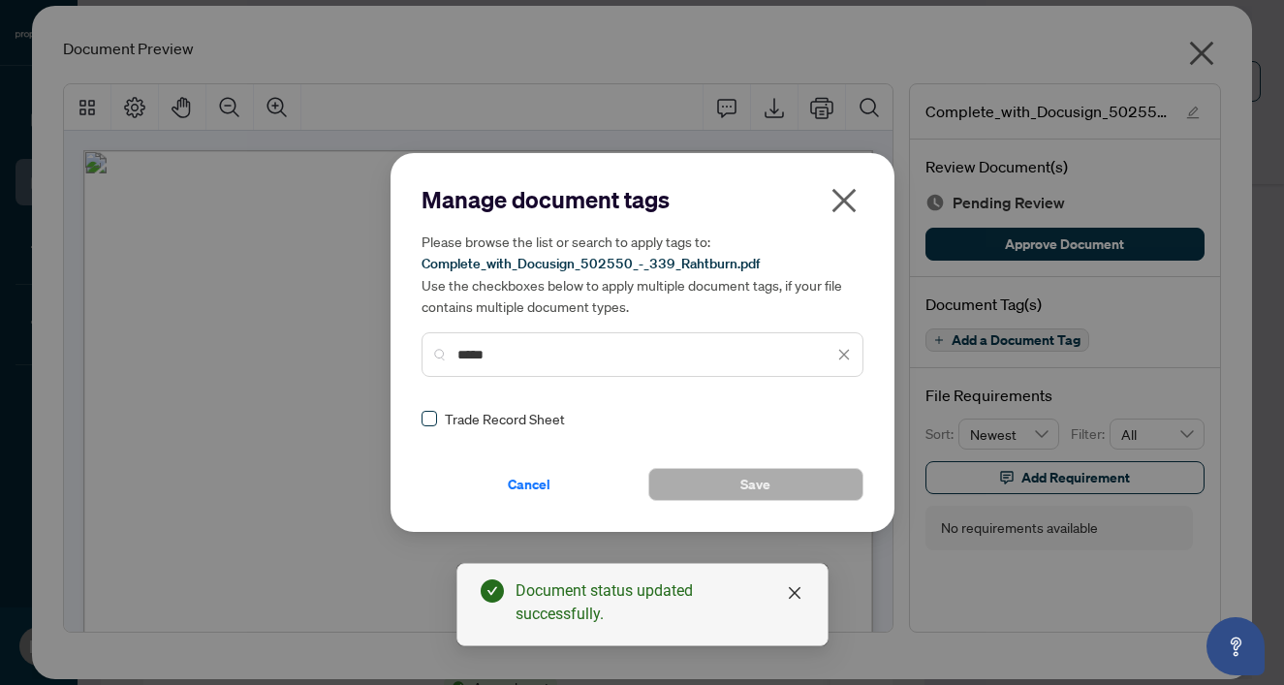
type input "*****"
click at [425, 422] on span at bounding box center [430, 419] width 16 height 16
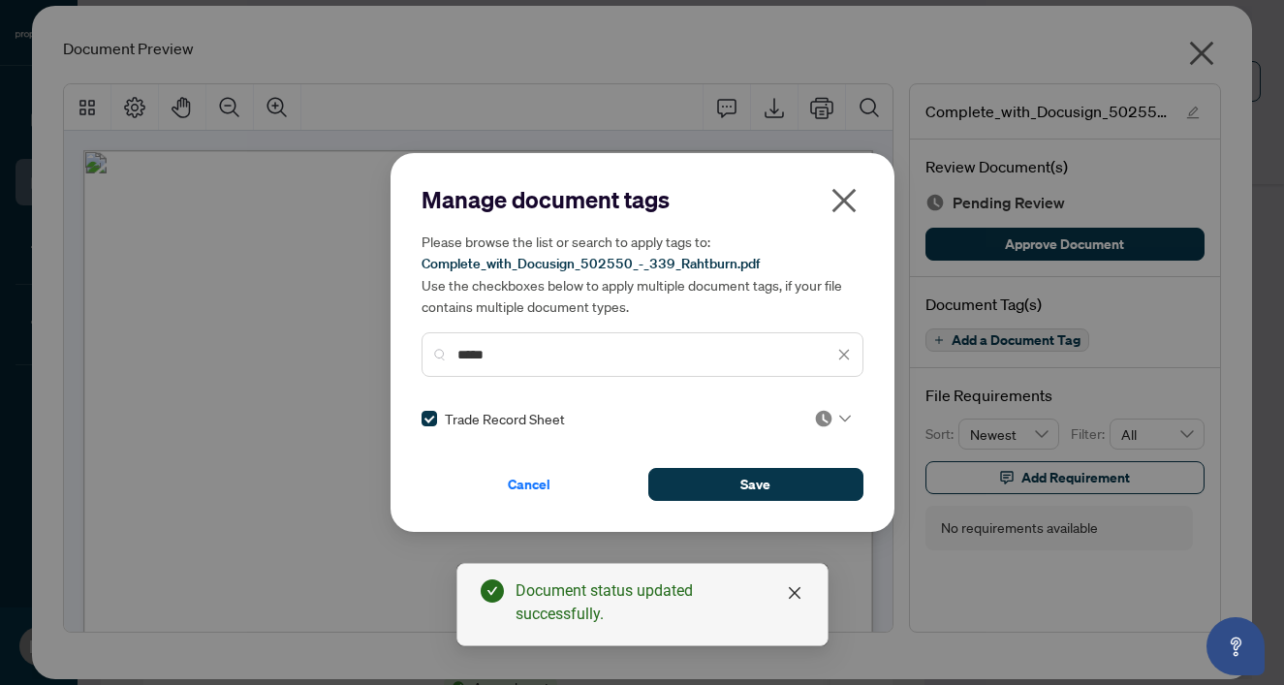
click at [788, 439] on div "Manage document tags Please browse the list or search to apply tags to: Complet…" at bounding box center [643, 342] width 442 height 317
click at [813, 429] on div "Manage document tags Please browse the list or search to apply tags to: Complet…" at bounding box center [643, 342] width 442 height 317
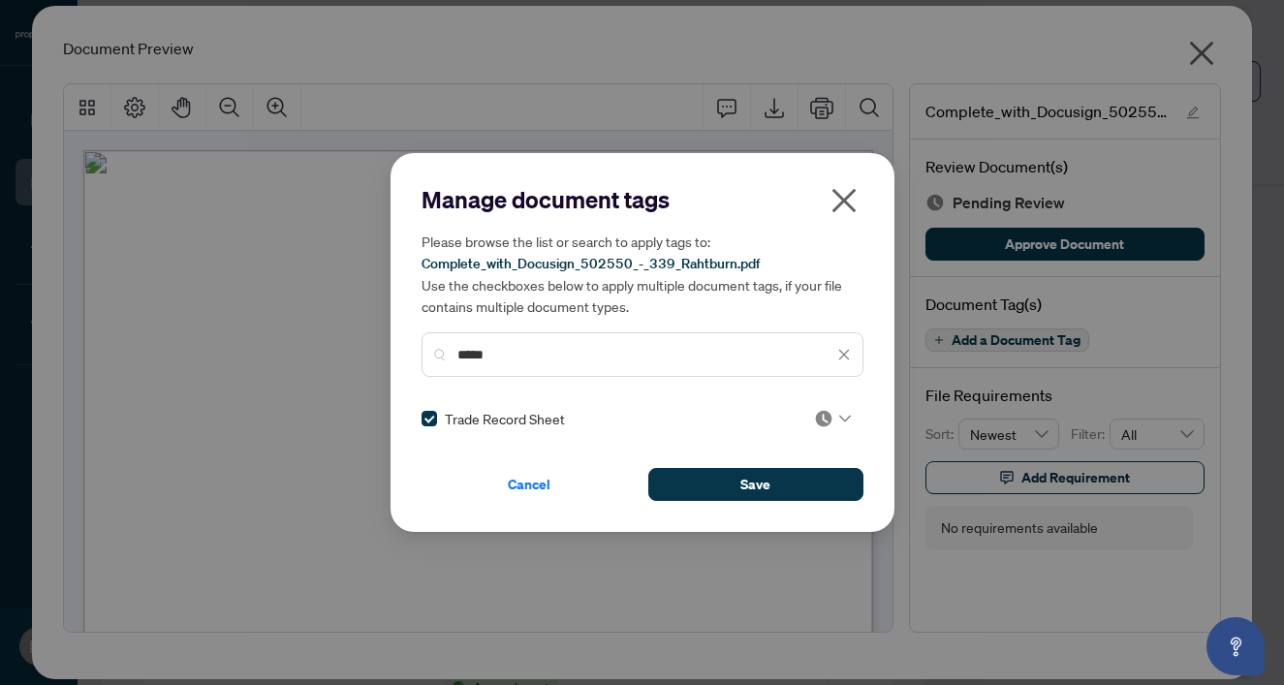
click at [817, 412] on img at bounding box center [823, 418] width 19 height 19
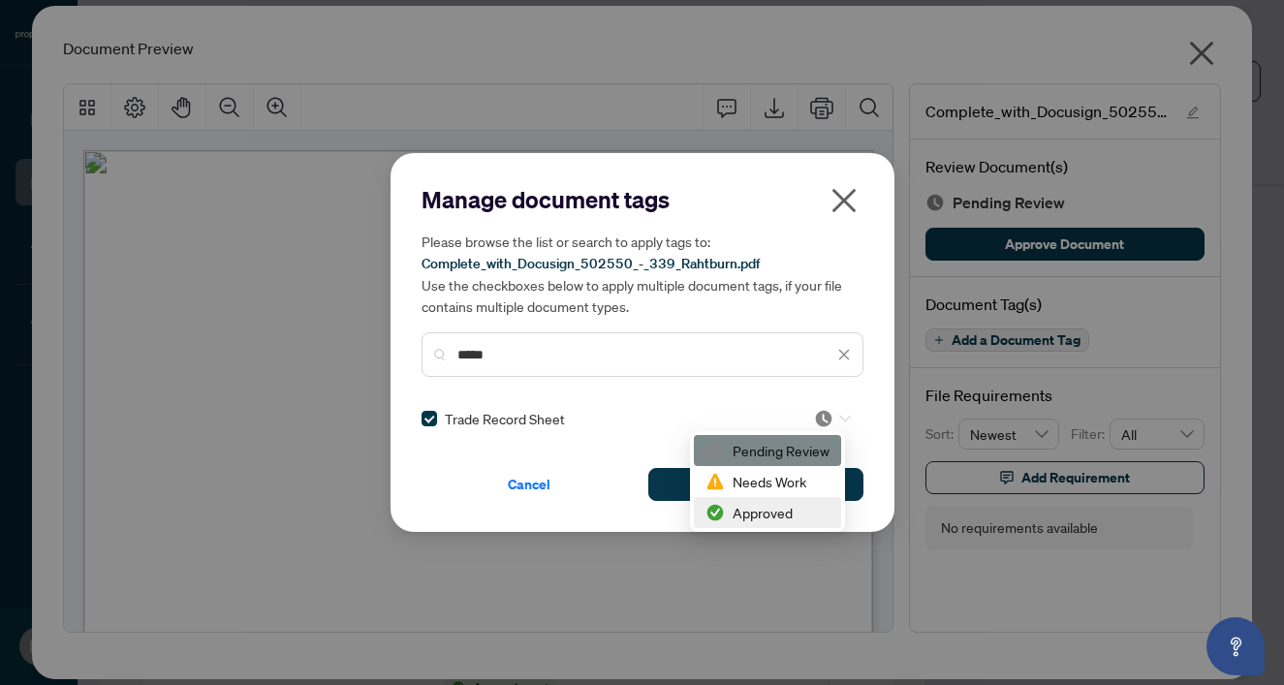
click at [768, 498] on div "Approved" at bounding box center [767, 512] width 147 height 31
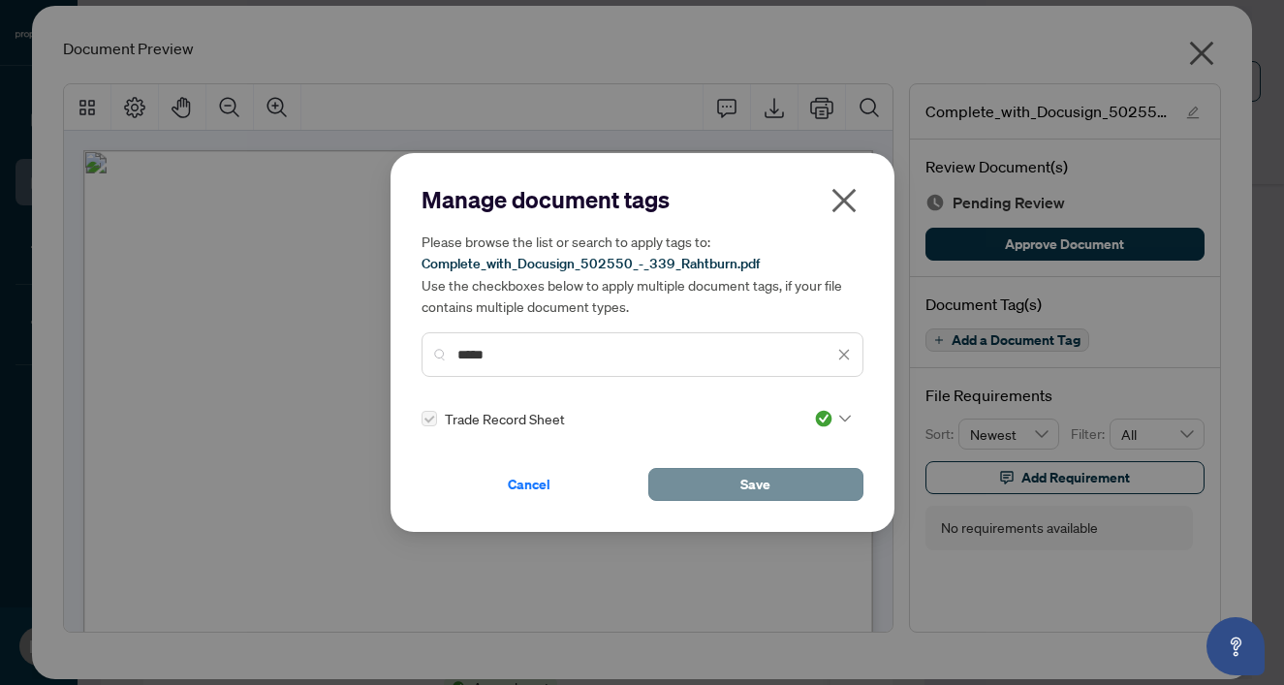
click at [734, 492] on button "Save" at bounding box center [755, 484] width 215 height 33
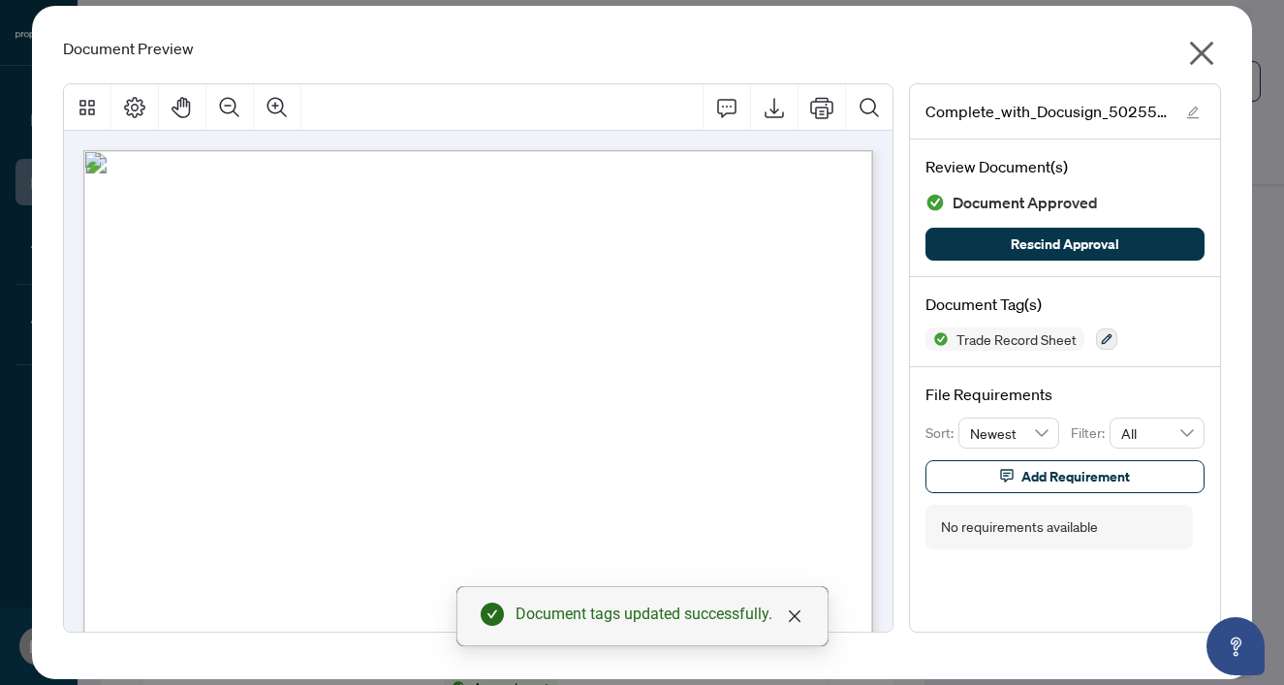
click at [1210, 63] on icon "close" at bounding box center [1202, 54] width 24 height 24
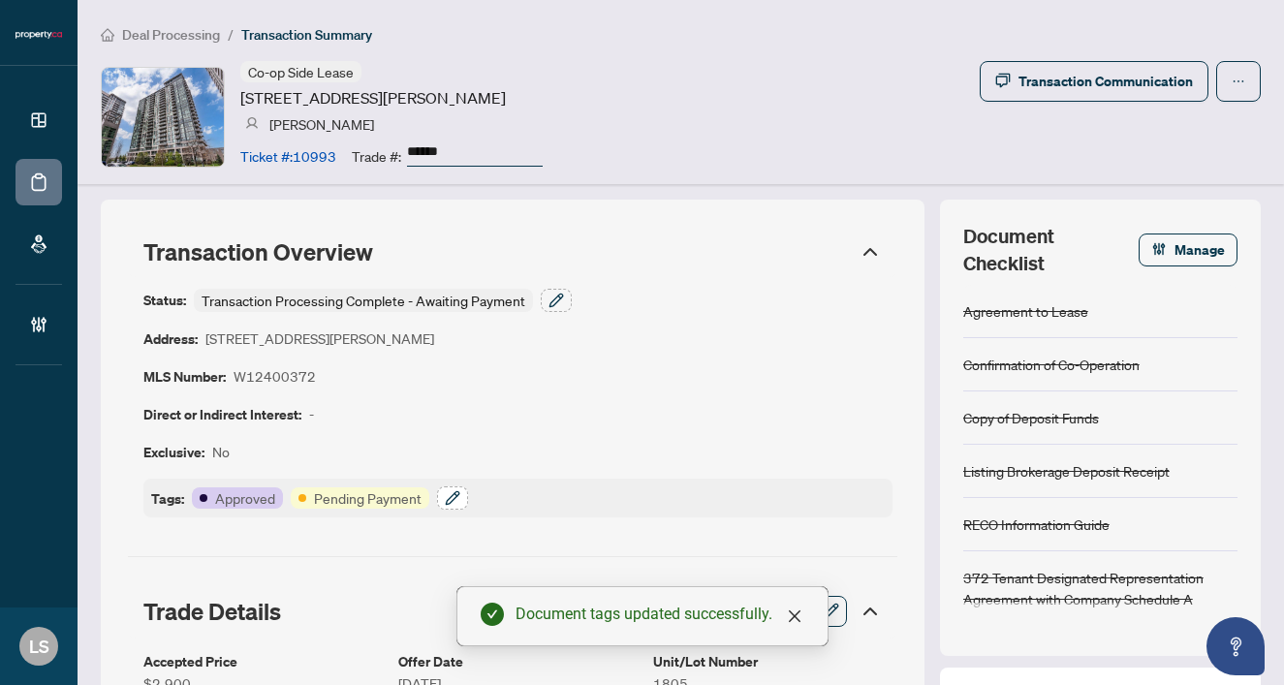
scroll to position [0, 0]
click at [452, 499] on icon "button" at bounding box center [452, 497] width 13 height 13
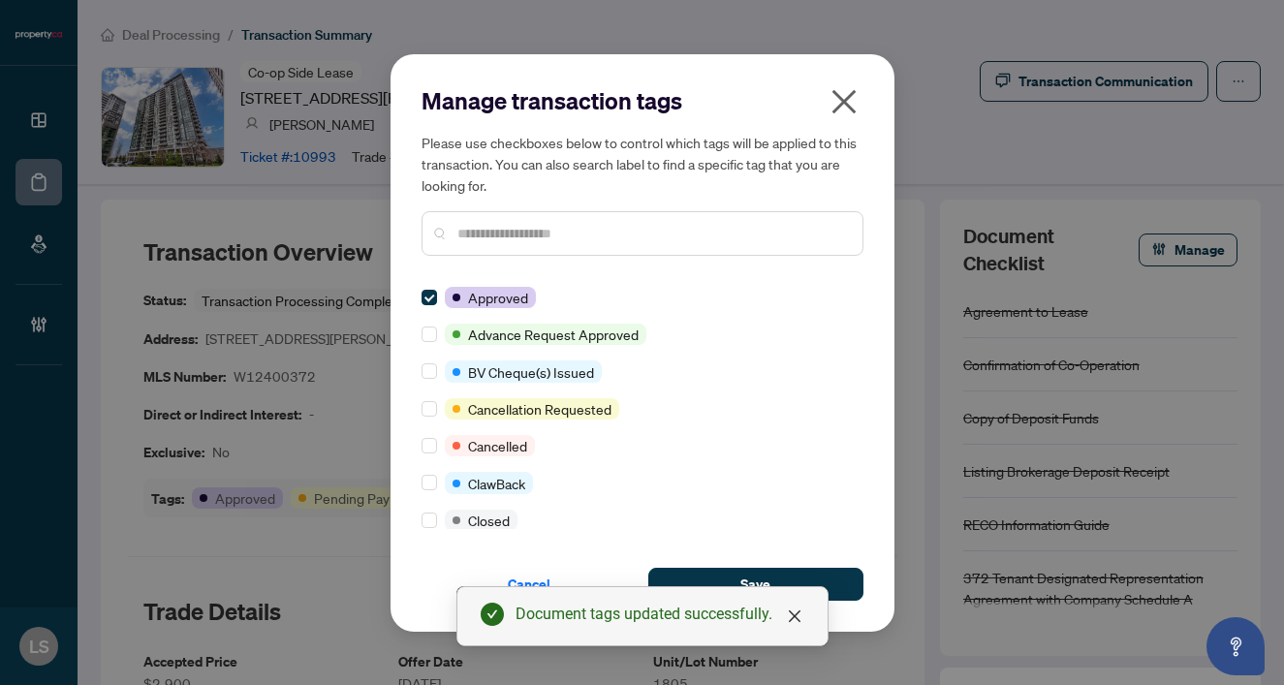
click at [558, 234] on input "text" at bounding box center [652, 233] width 390 height 21
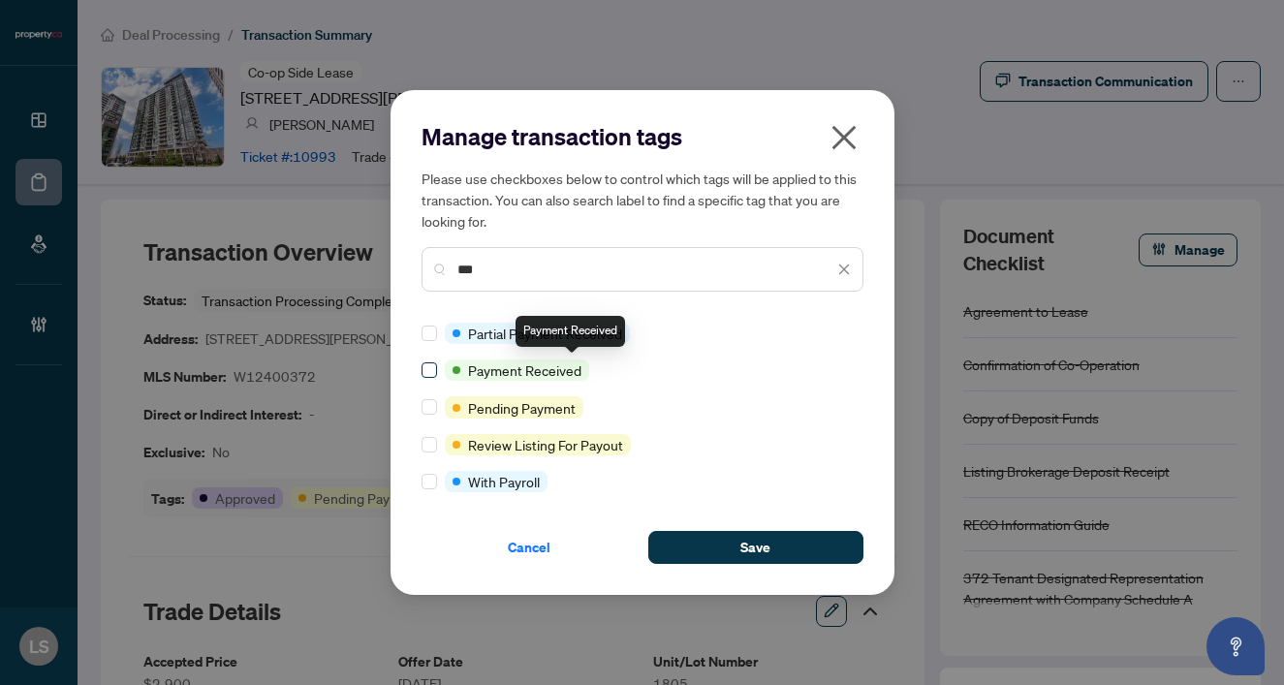
type input "***"
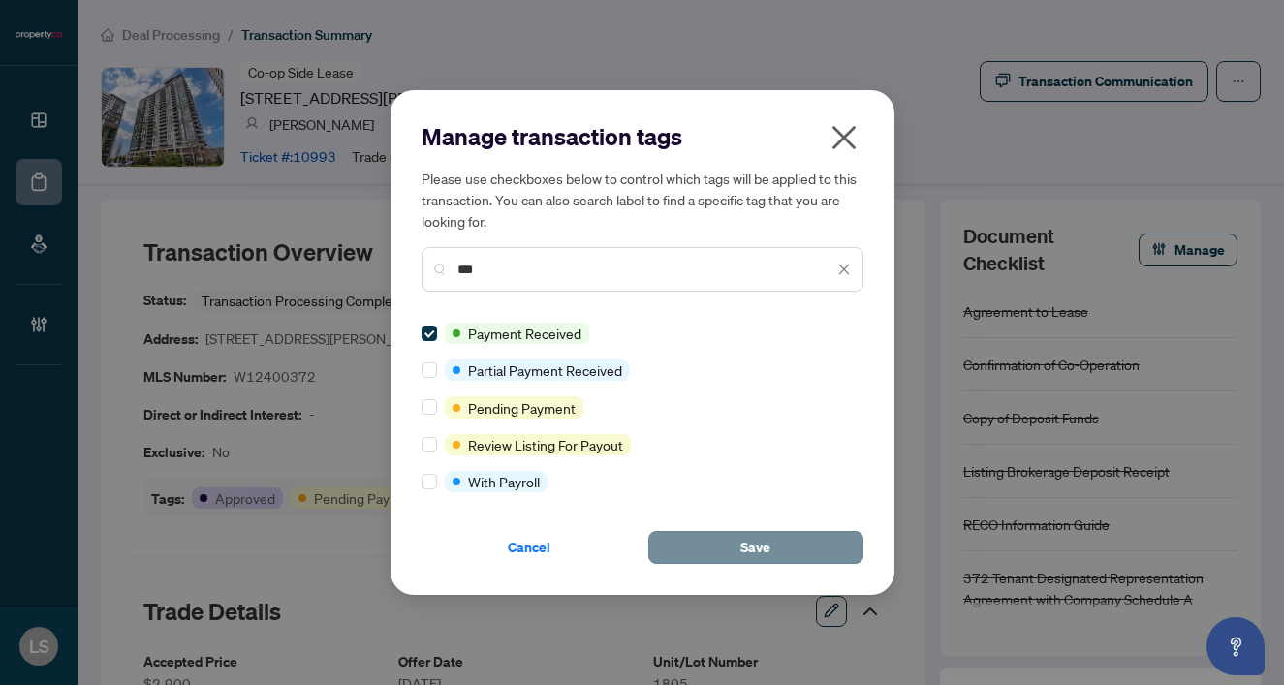
click at [752, 532] on span "Save" at bounding box center [755, 547] width 30 height 31
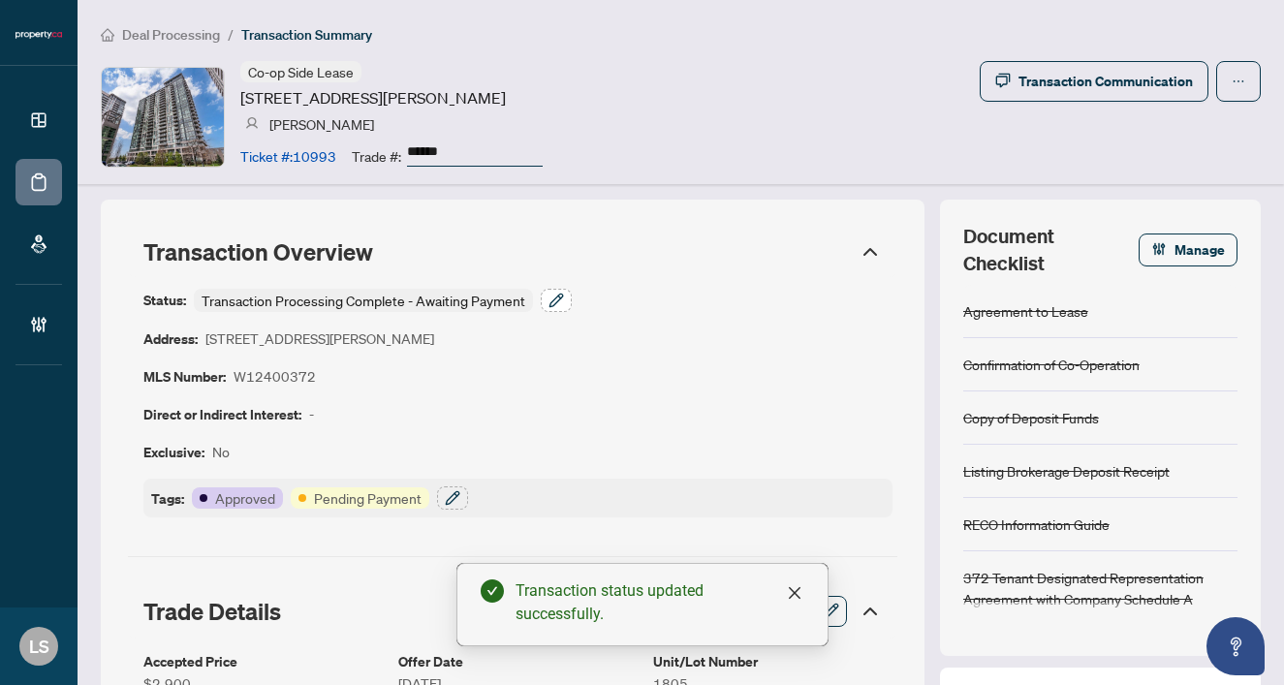
click at [556, 299] on icon "button" at bounding box center [556, 301] width 16 height 16
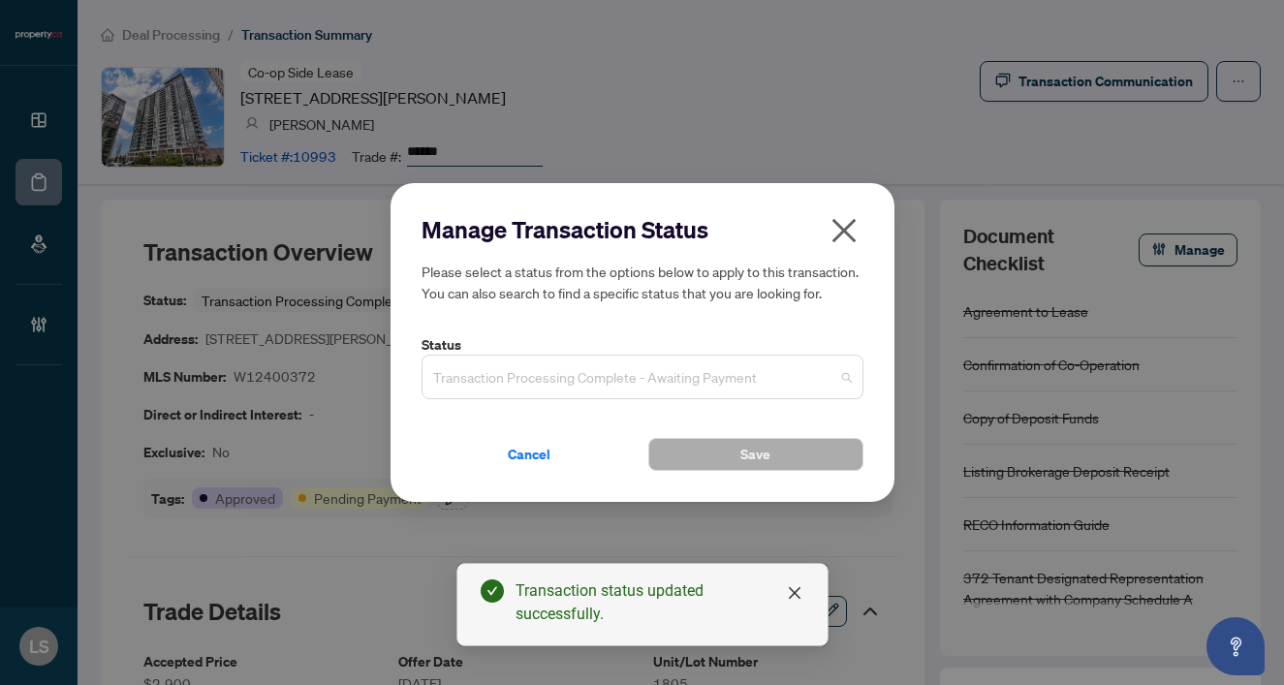
click at [536, 390] on span "Transaction Processing Complete - Awaiting Payment" at bounding box center [642, 377] width 419 height 37
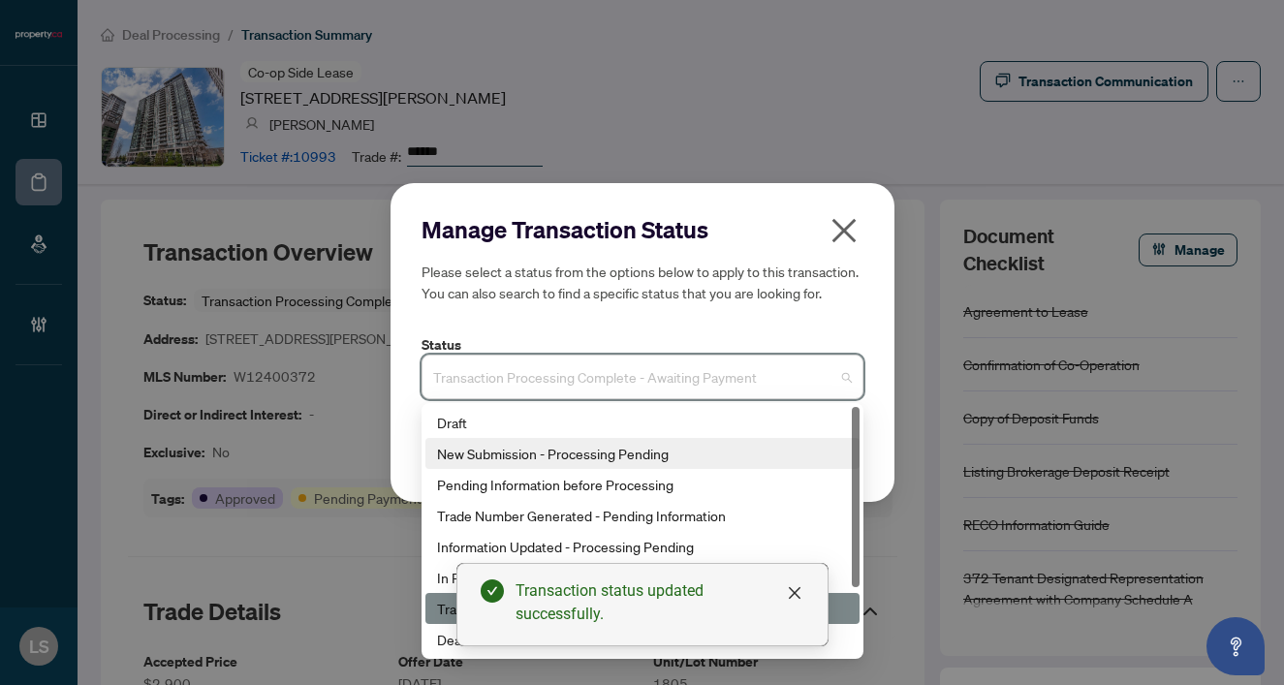
scroll to position [93, 0]
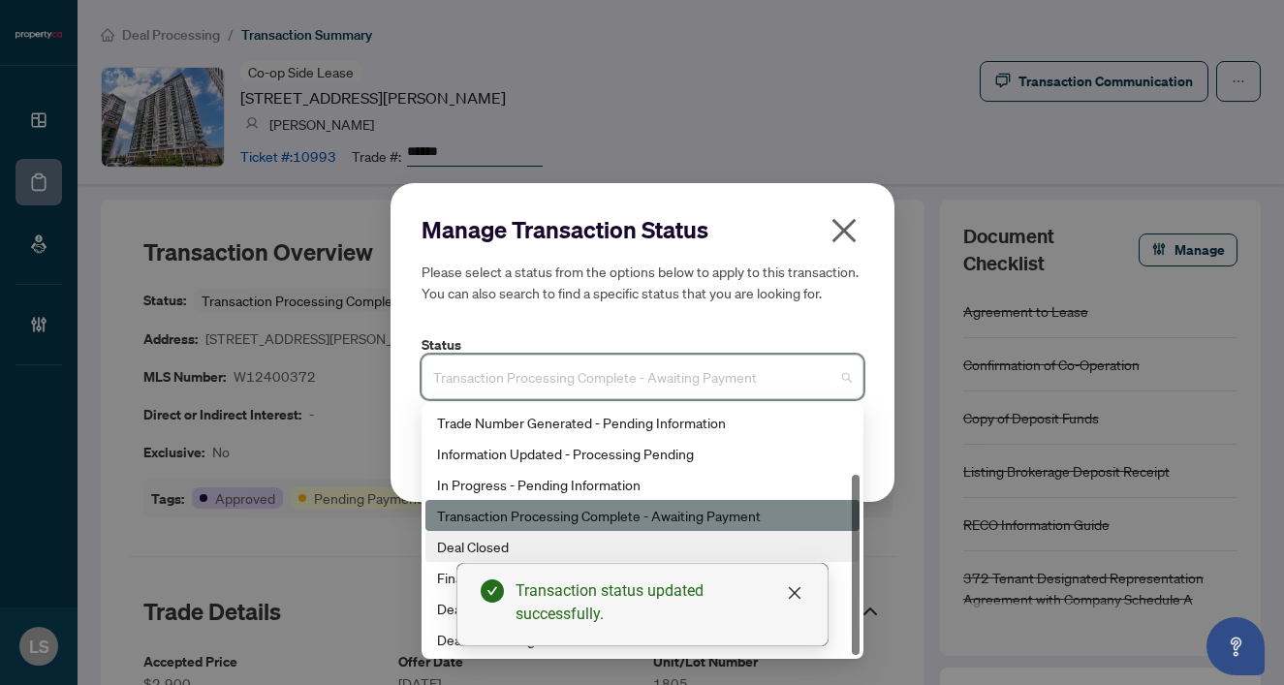
click at [460, 545] on div "Deal Closed" at bounding box center [642, 546] width 411 height 21
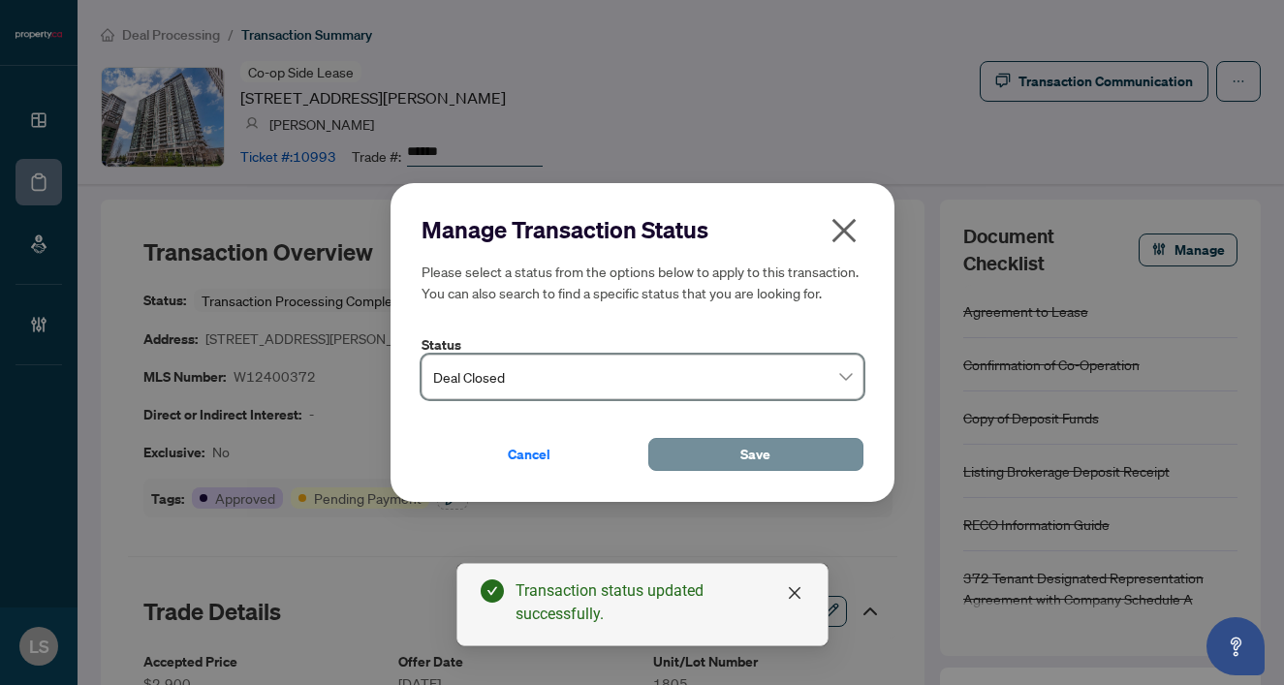
click at [744, 460] on span "Save" at bounding box center [755, 454] width 30 height 31
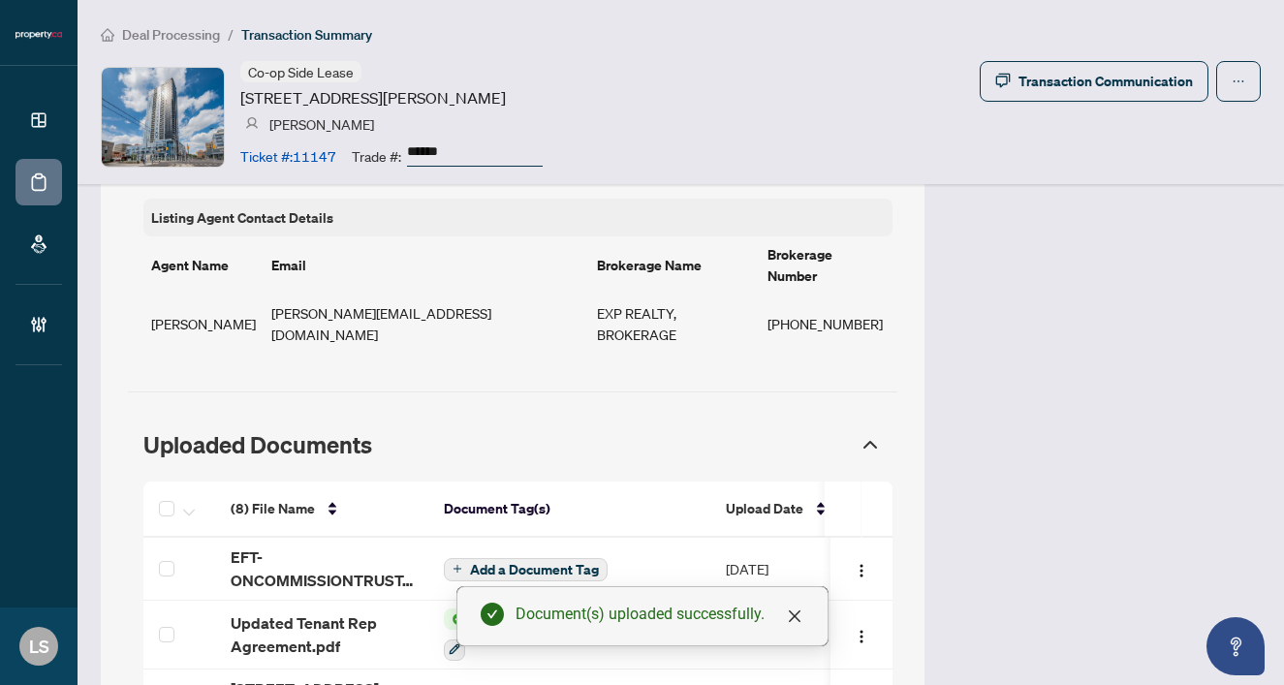
scroll to position [1749, 0]
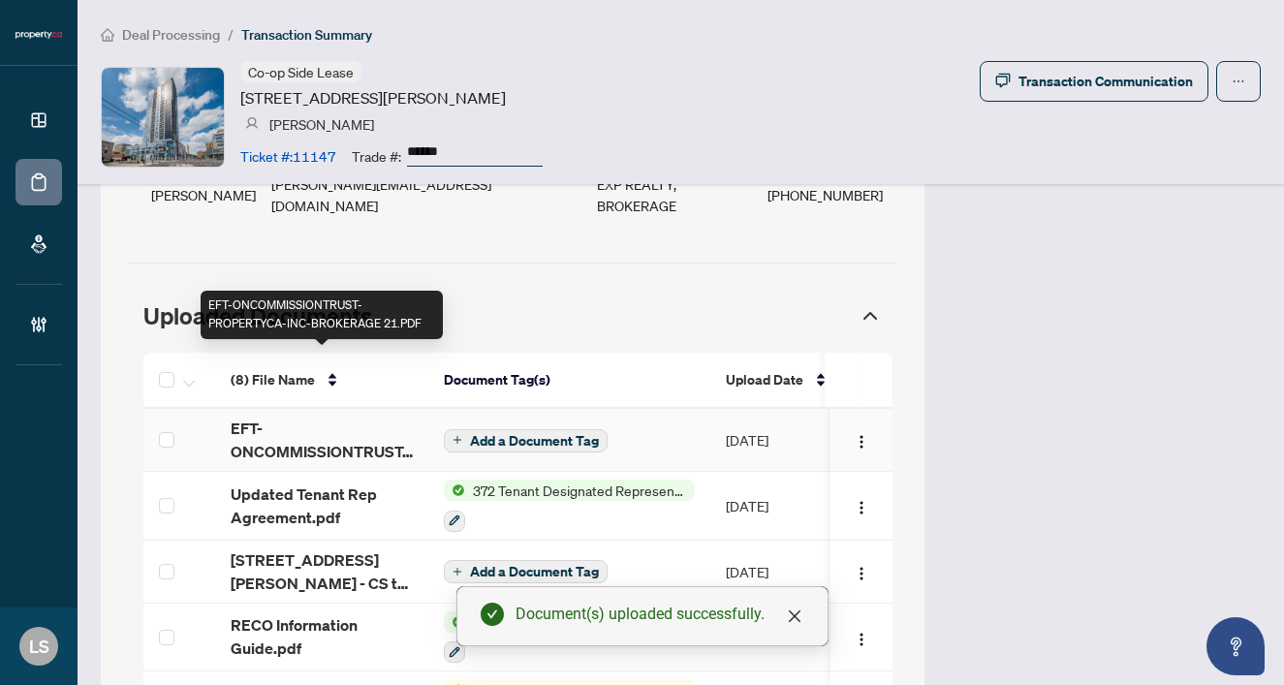
click at [240, 417] on span "EFT-ONCOMMISSIONTRUST-PROPERTYCA-INC-BROKERAGE 21.PDF" at bounding box center [322, 440] width 182 height 47
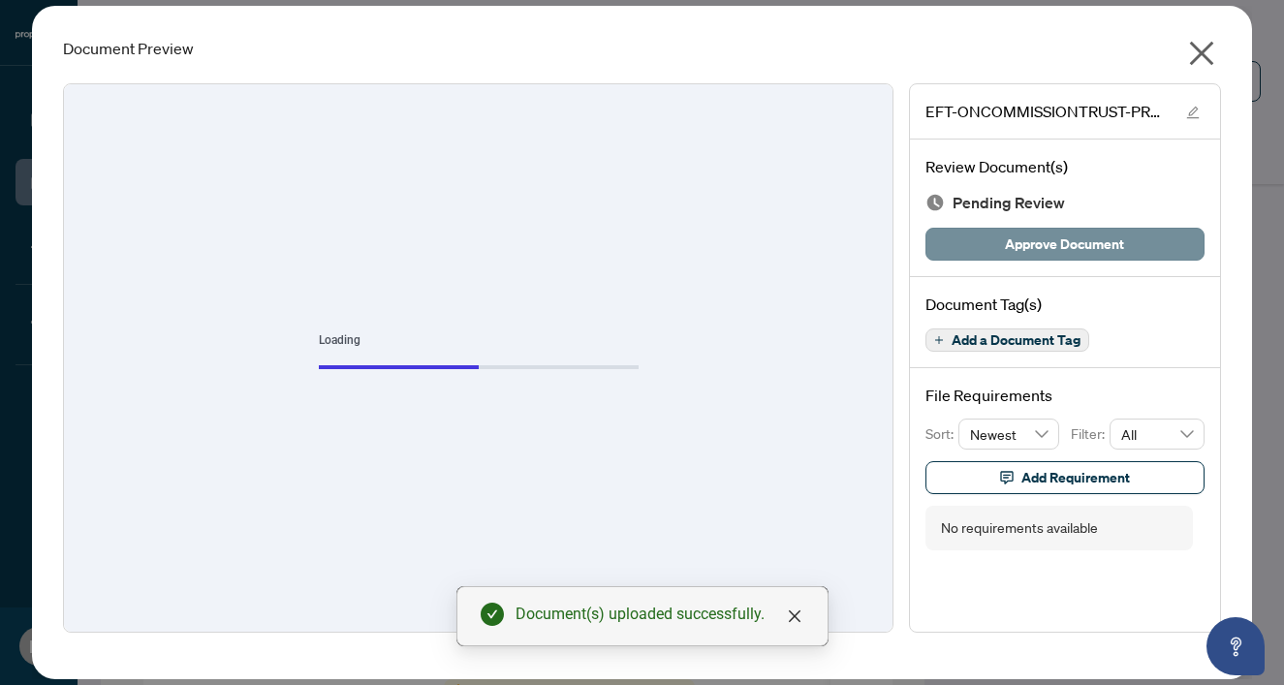
click at [1044, 244] on span "Approve Document" at bounding box center [1064, 244] width 119 height 31
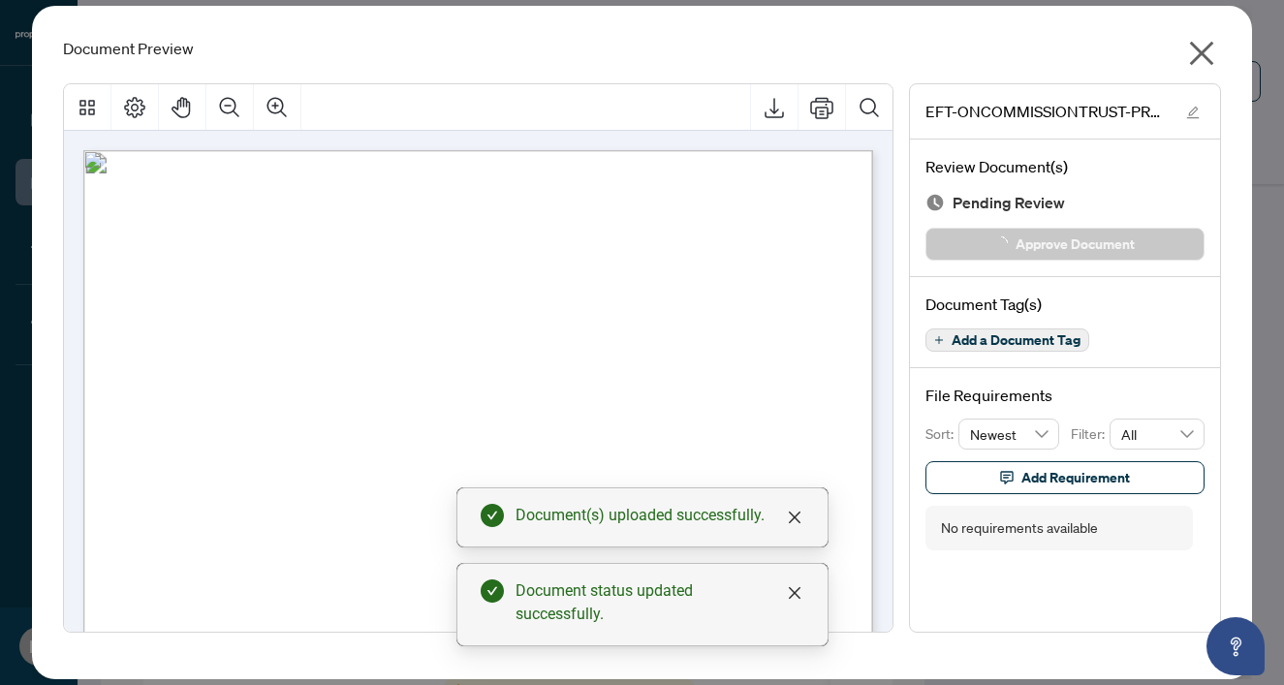
click at [1205, 47] on icon "close" at bounding box center [1201, 53] width 31 height 31
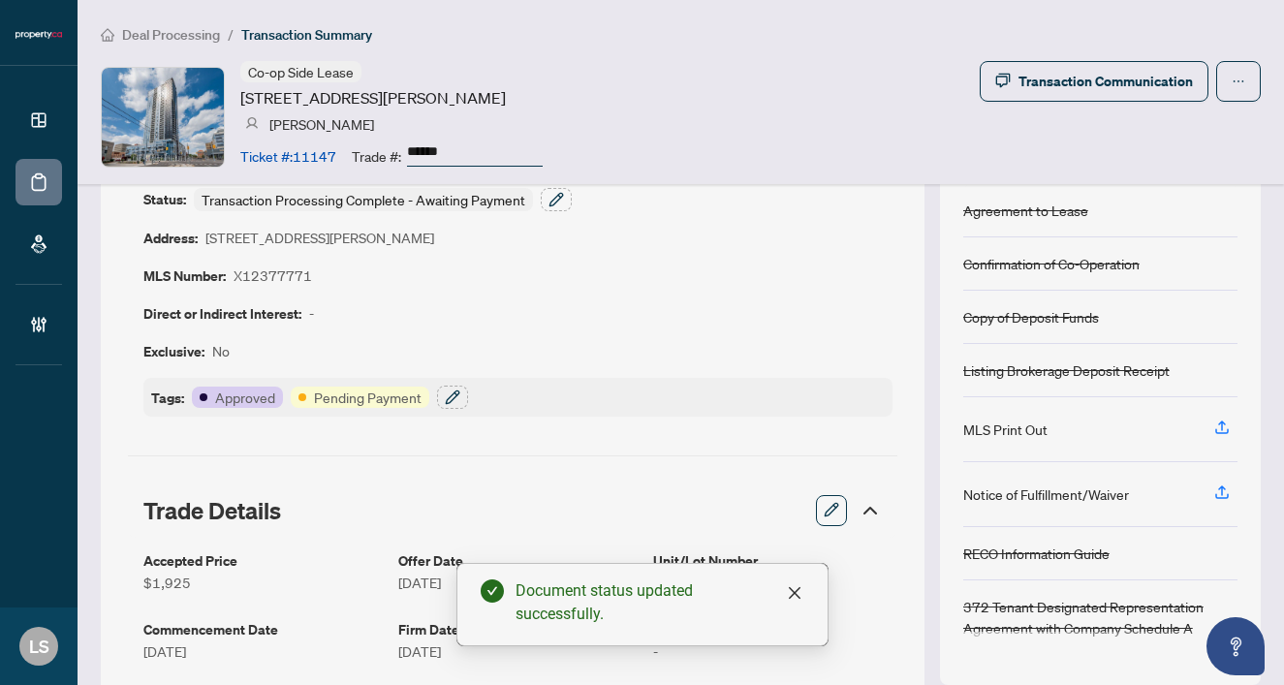
scroll to position [105, 0]
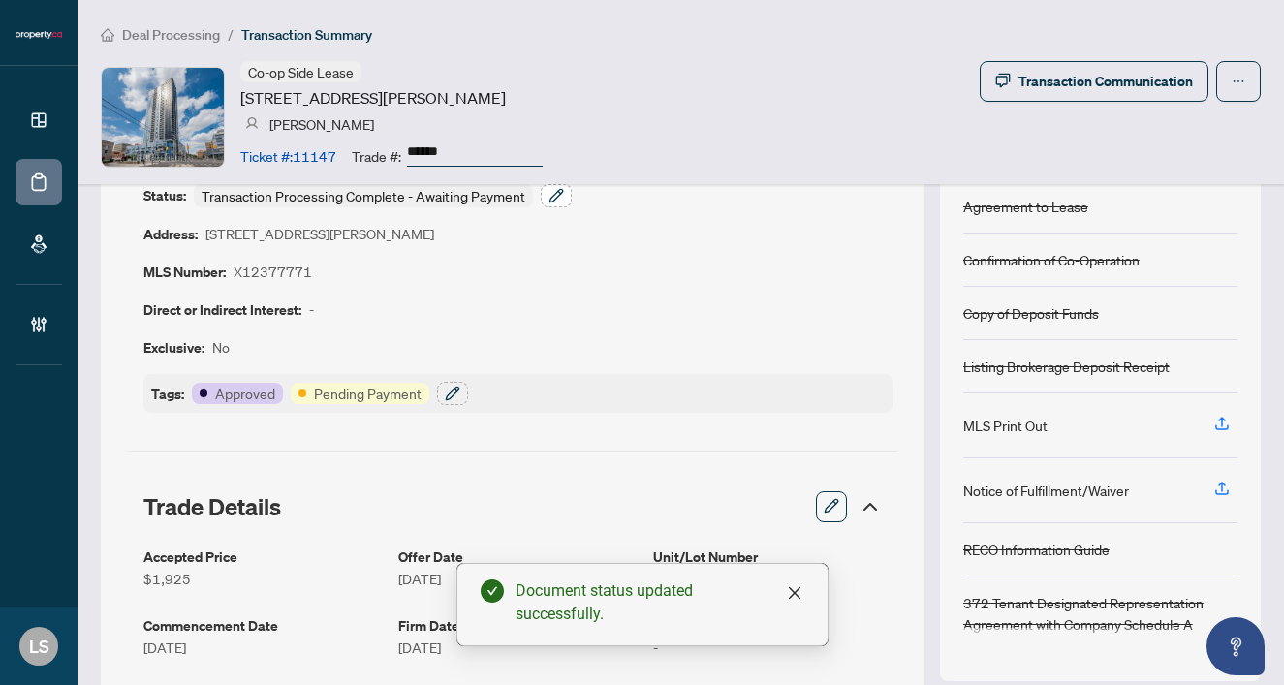
click at [549, 197] on icon "button" at bounding box center [556, 196] width 16 height 16
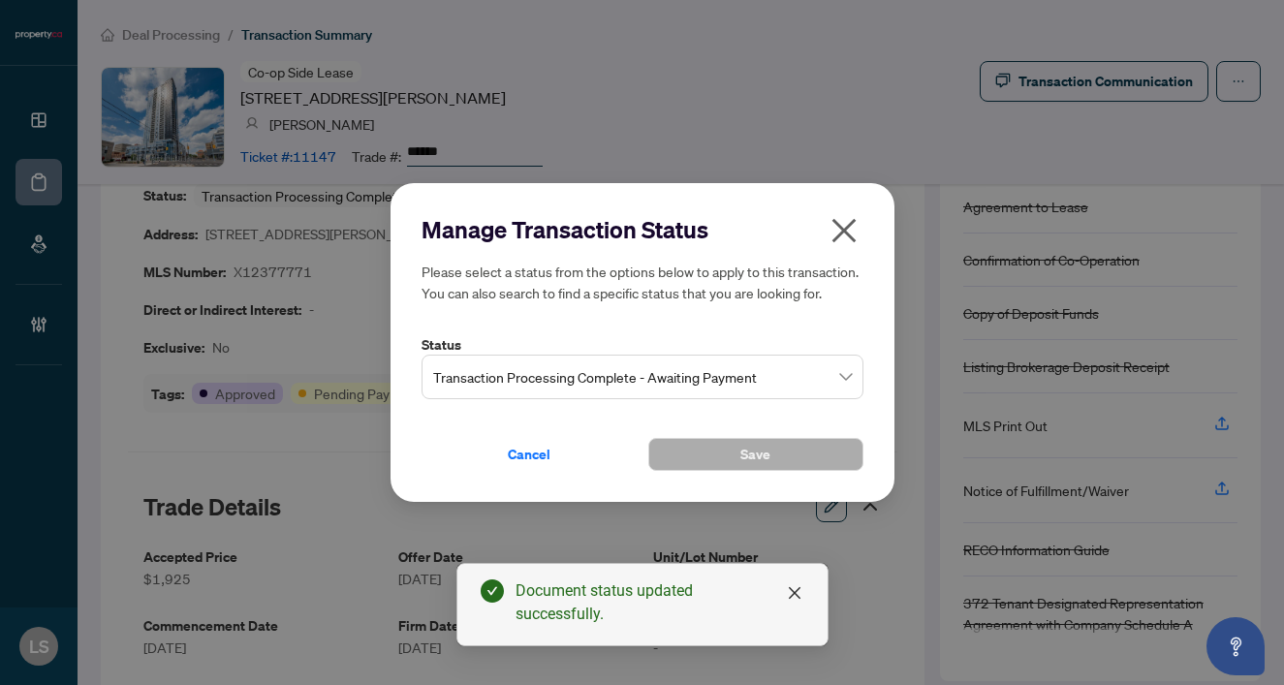
click at [587, 375] on span "Transaction Processing Complete - Awaiting Payment" at bounding box center [642, 377] width 419 height 37
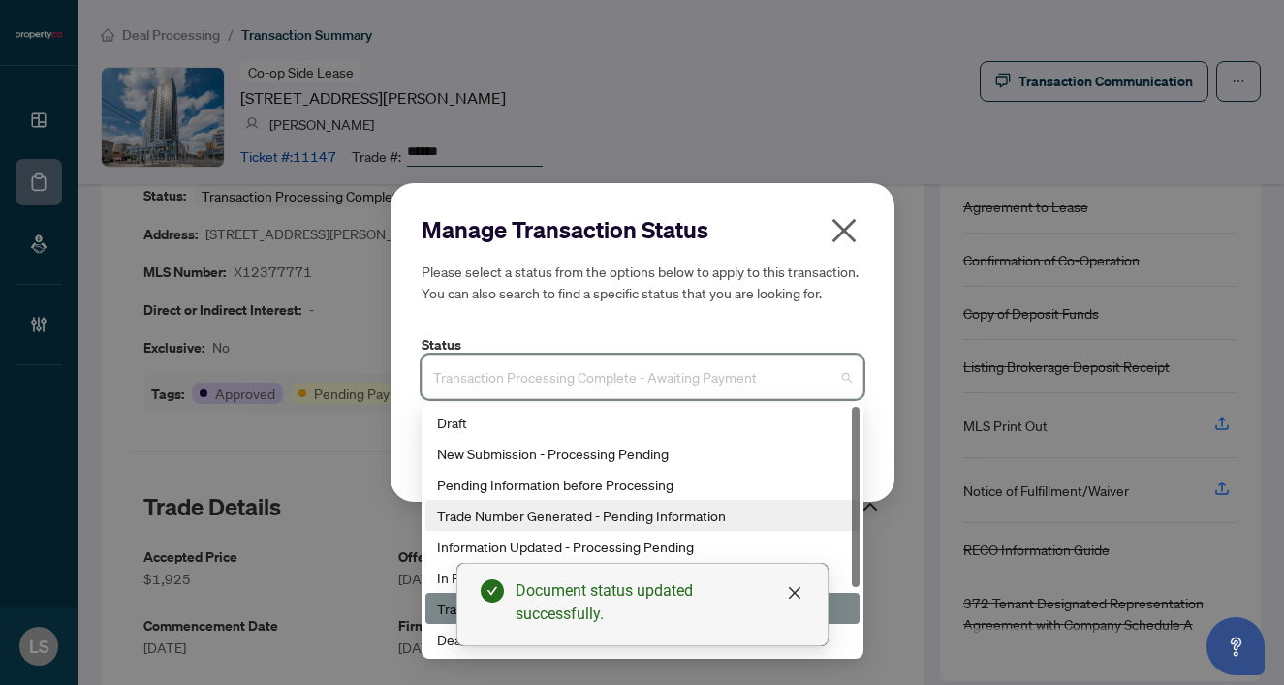
scroll to position [93, 0]
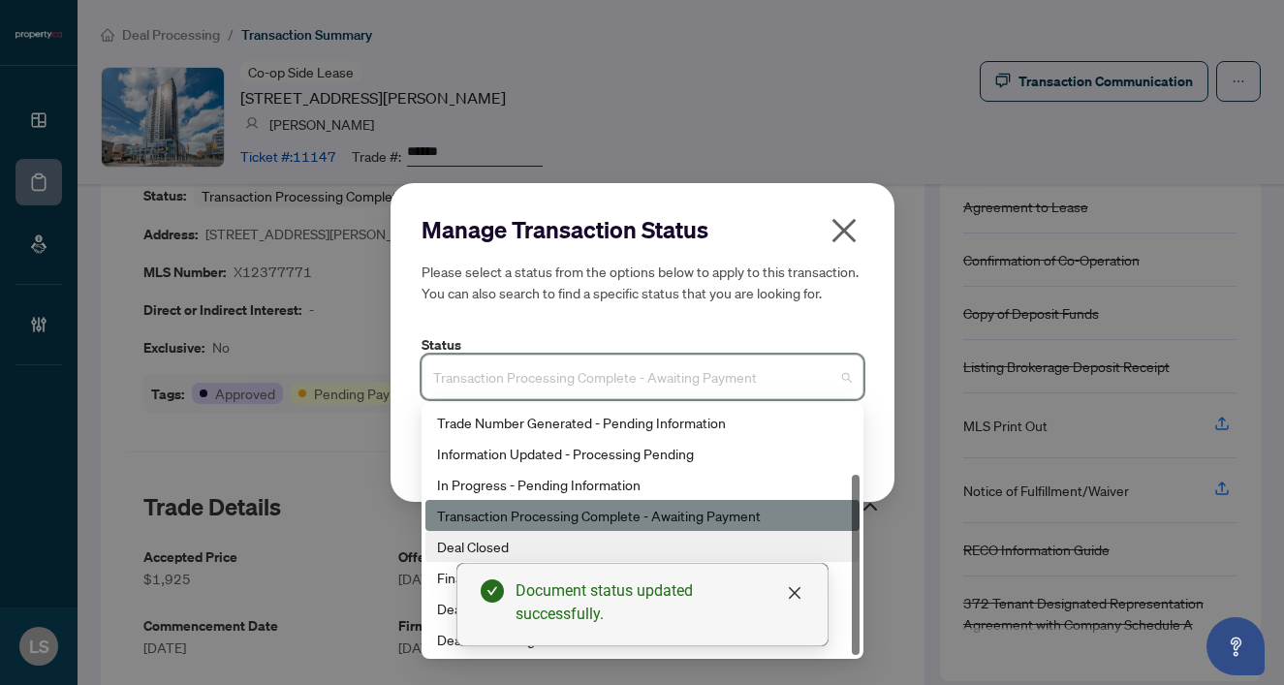
click at [463, 546] on div "Deal Closed" at bounding box center [642, 546] width 411 height 21
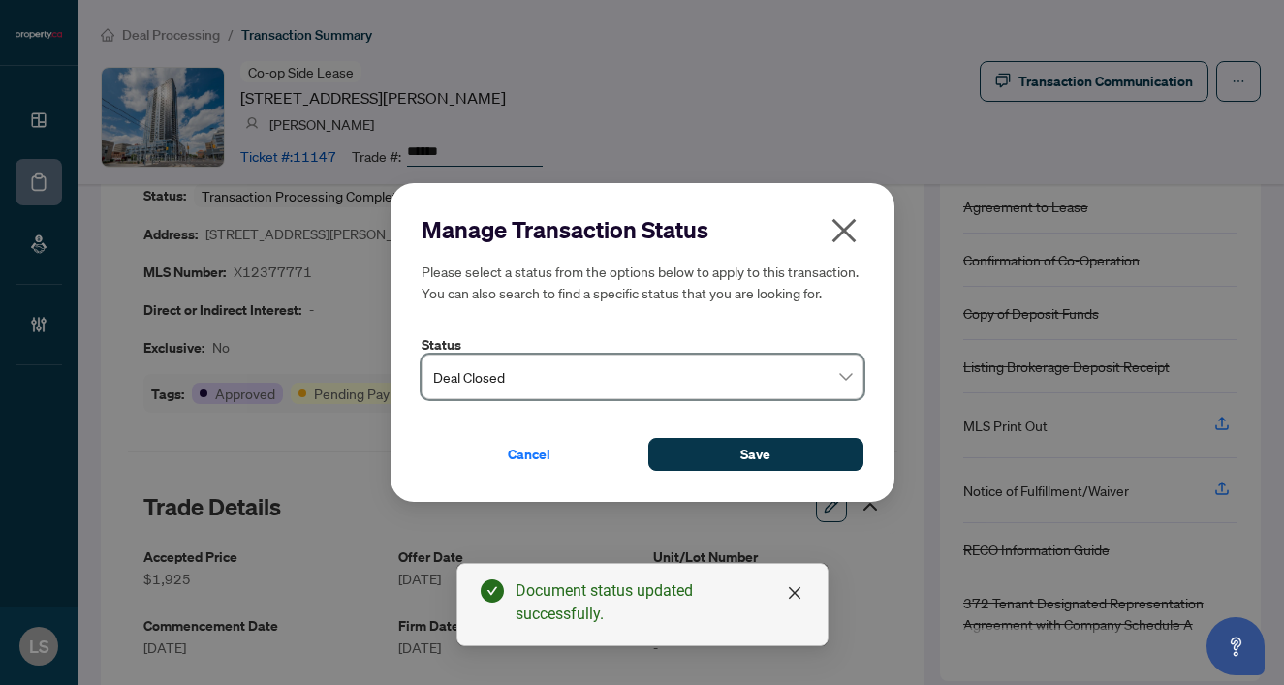
click at [755, 428] on div "Cancel Save" at bounding box center [643, 443] width 442 height 56
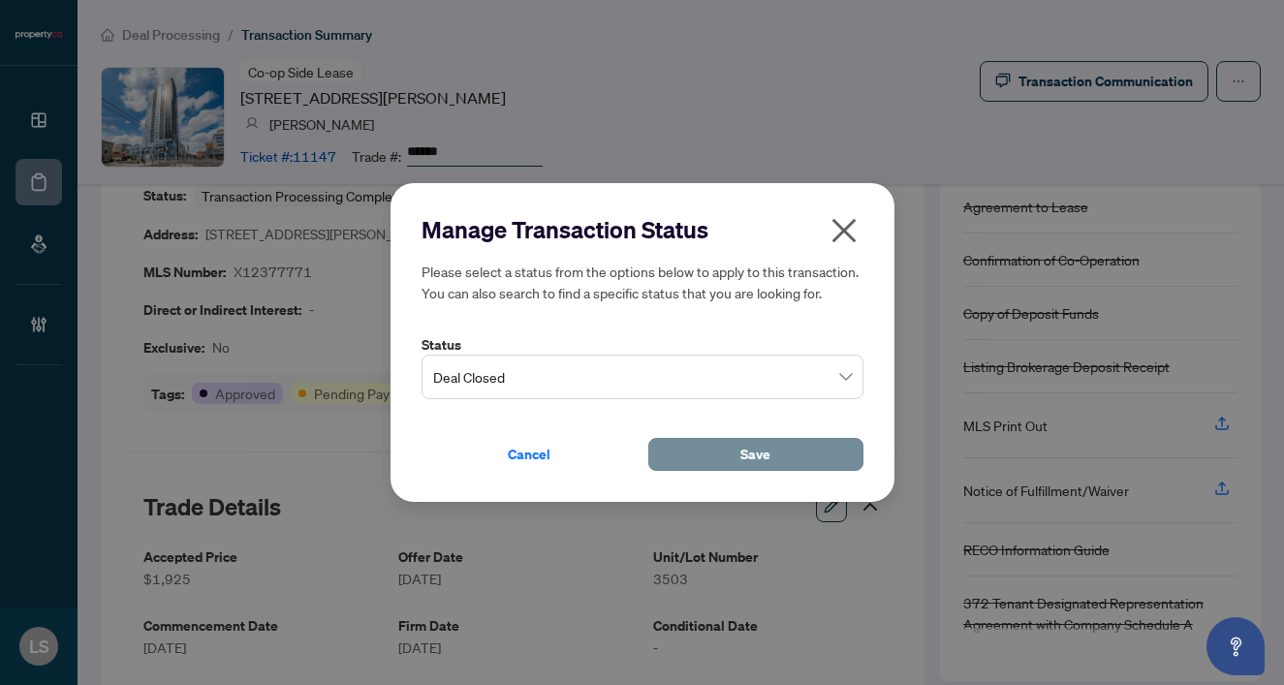
click at [752, 448] on span "Save" at bounding box center [755, 454] width 30 height 31
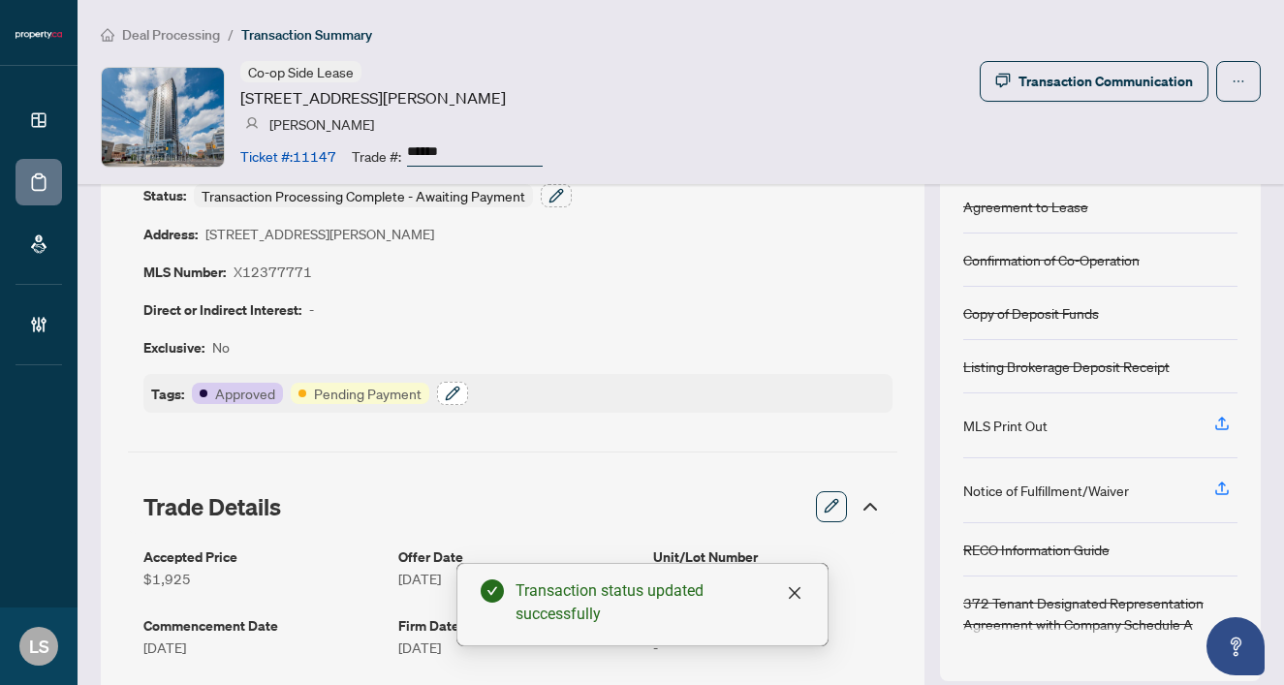
click at [457, 391] on icon "button" at bounding box center [453, 394] width 16 height 16
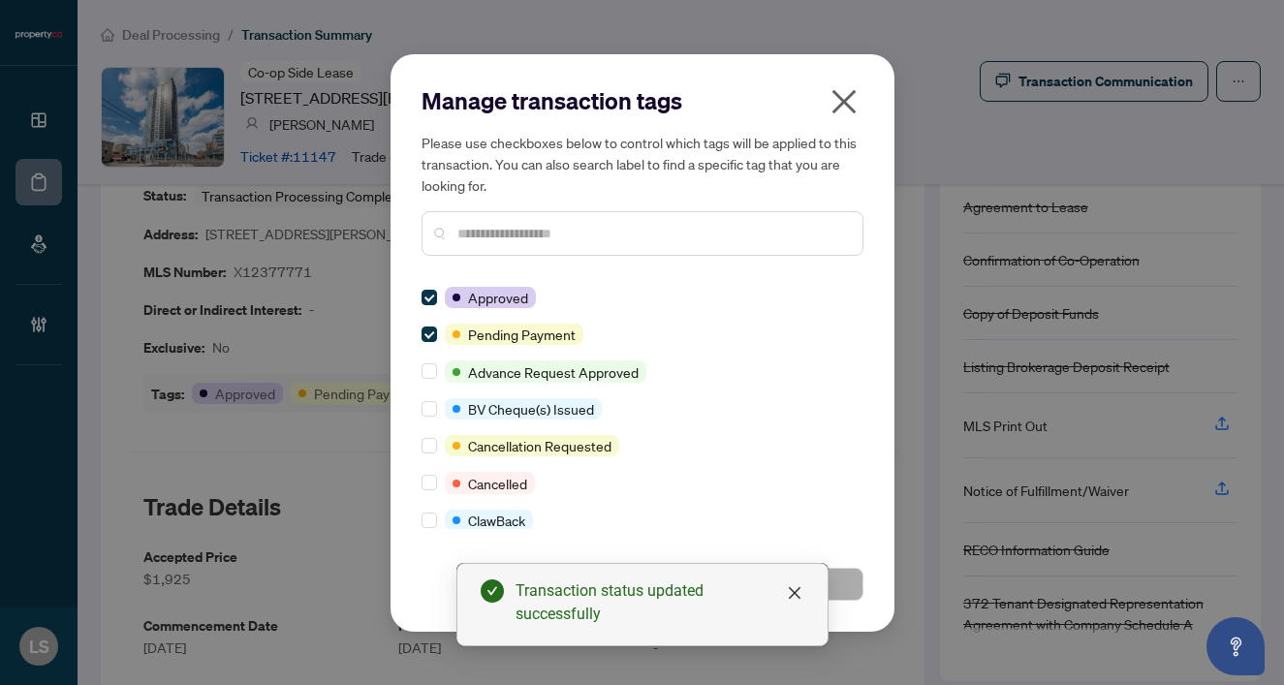
click at [557, 247] on div at bounding box center [643, 233] width 442 height 45
click at [541, 233] on input "text" at bounding box center [652, 233] width 390 height 21
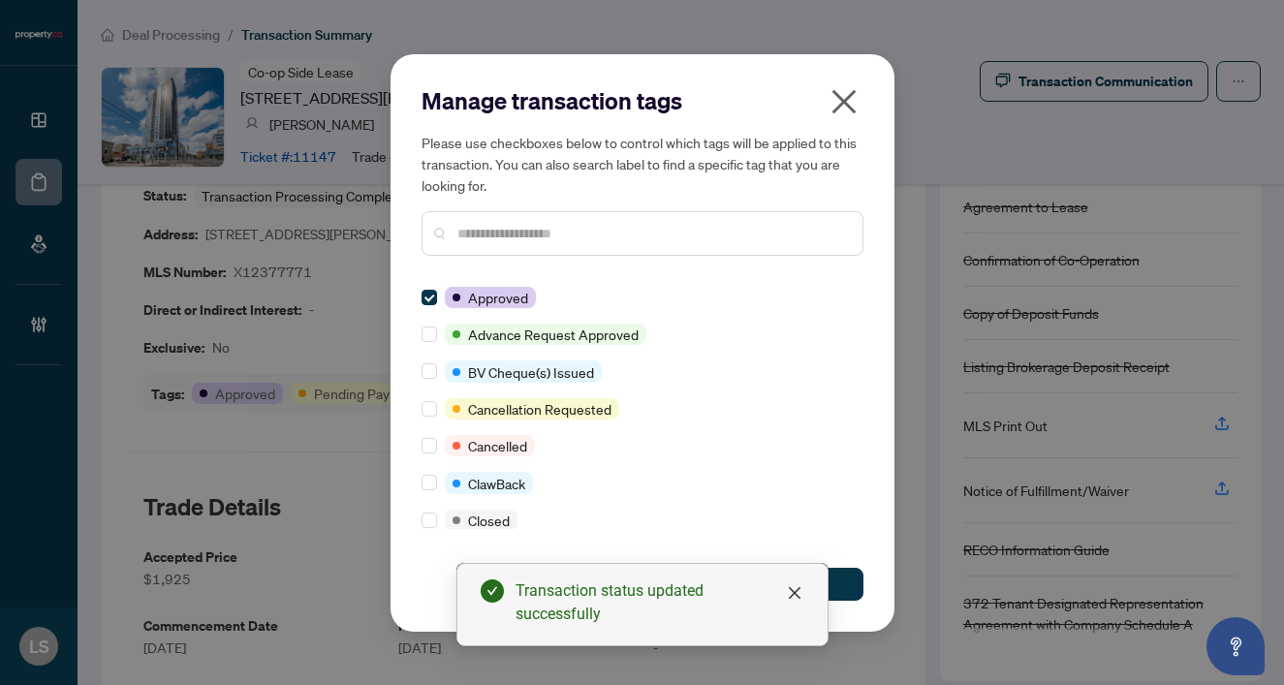
click at [510, 232] on input "text" at bounding box center [652, 233] width 390 height 21
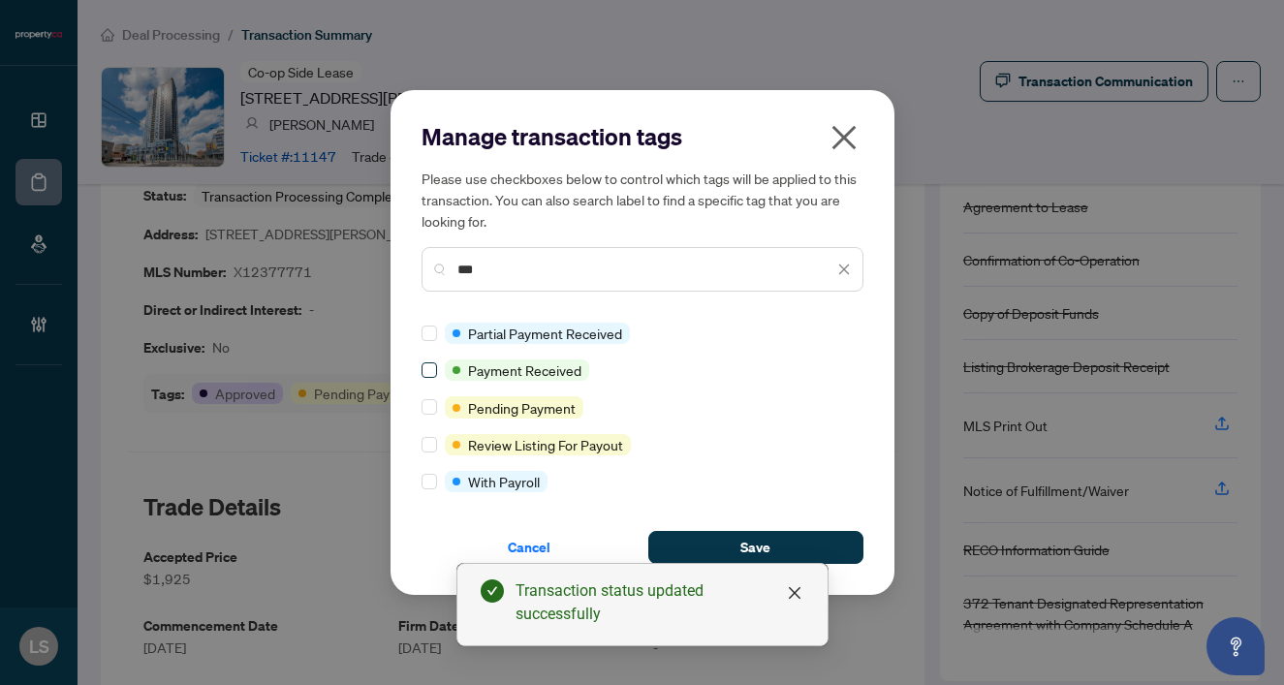
type input "***"
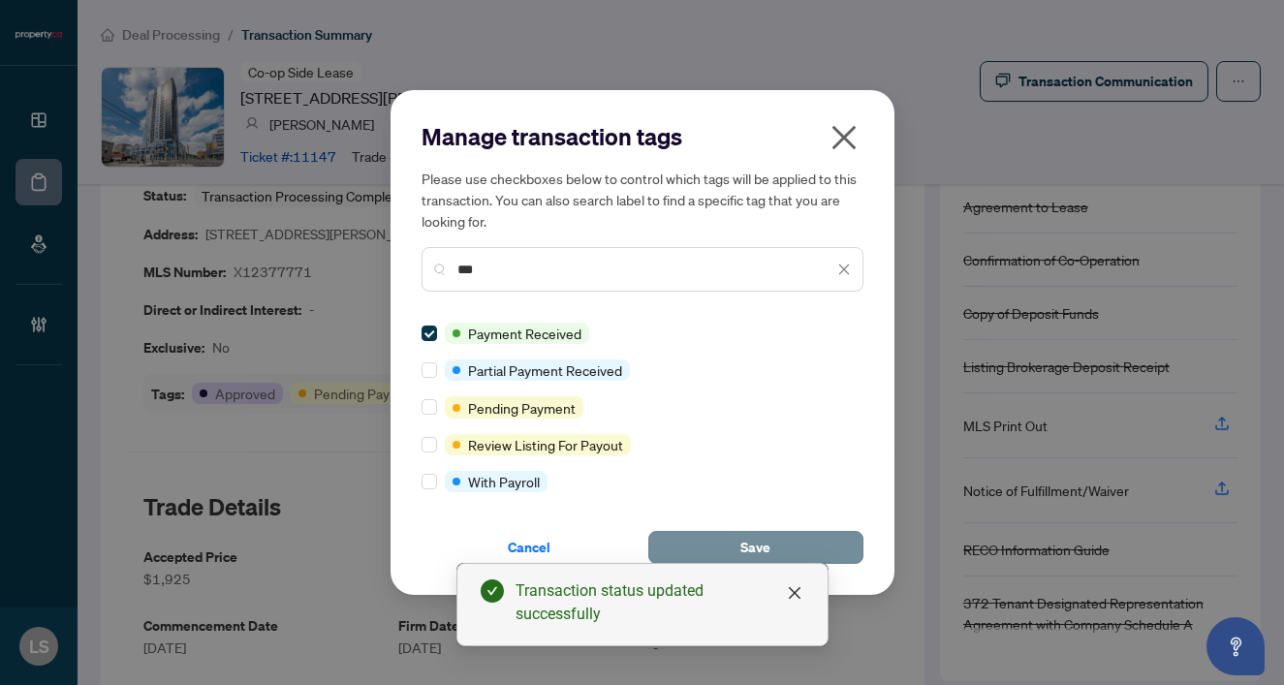
click at [757, 548] on span "Save" at bounding box center [755, 547] width 30 height 31
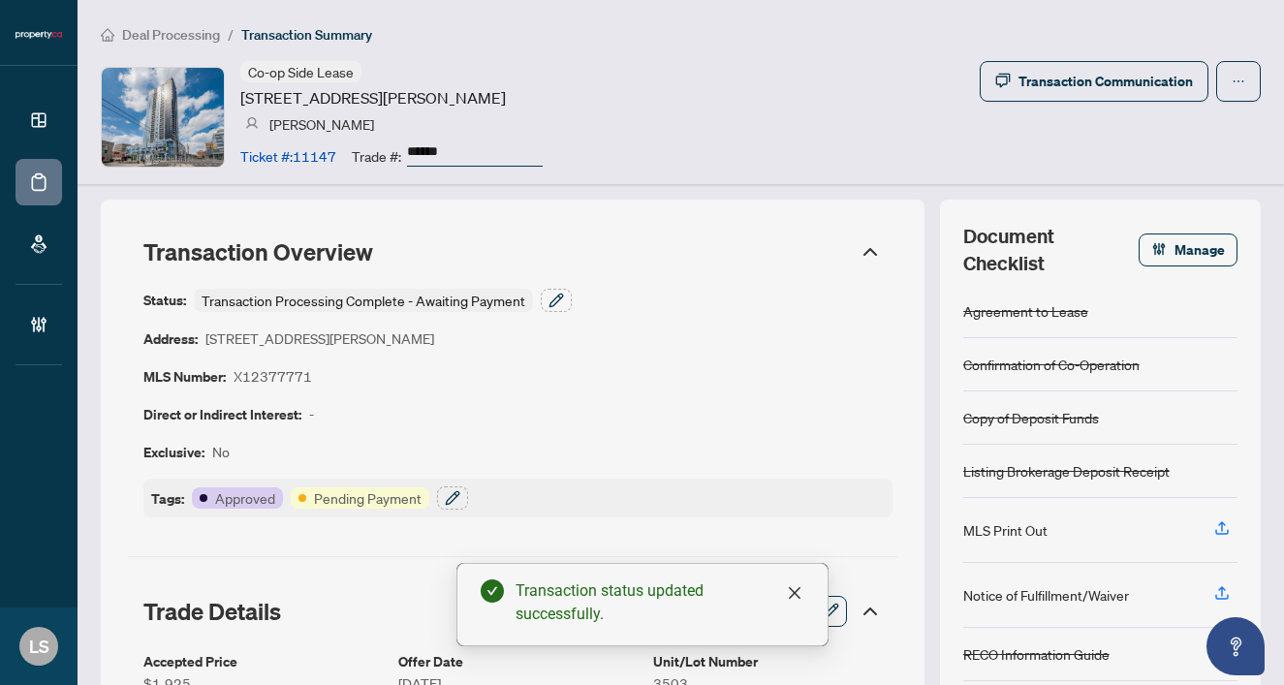
scroll to position [0, 0]
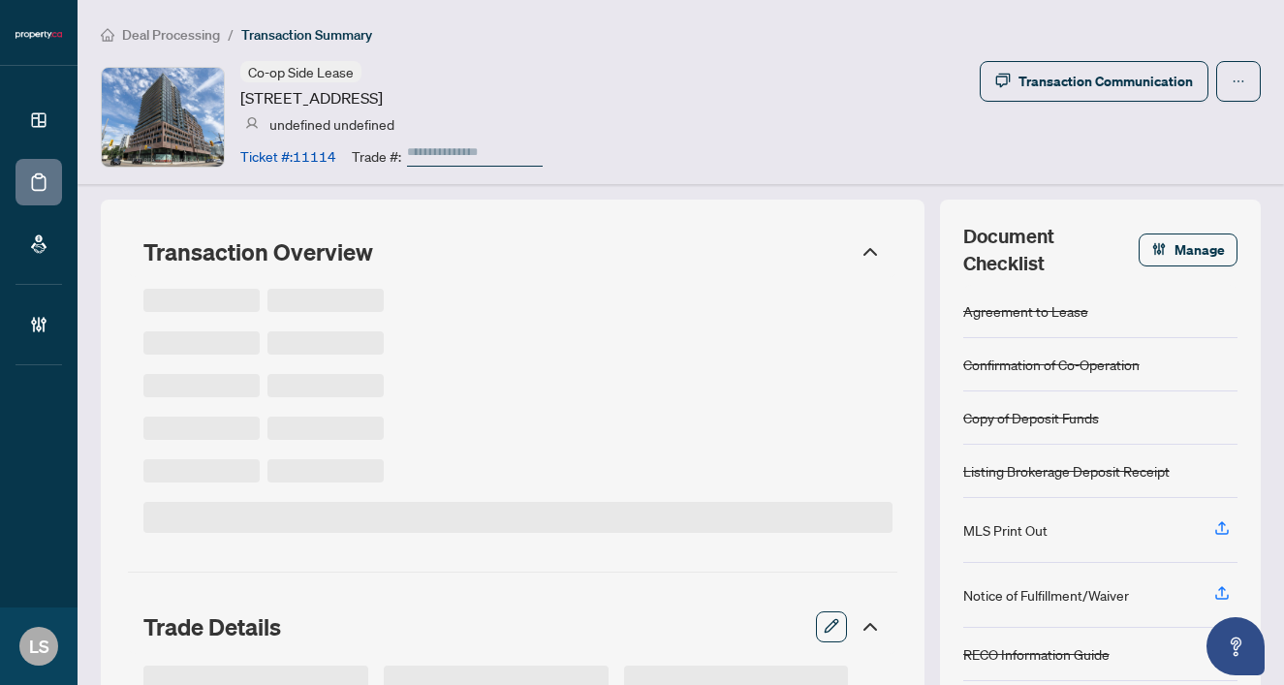
type input "******"
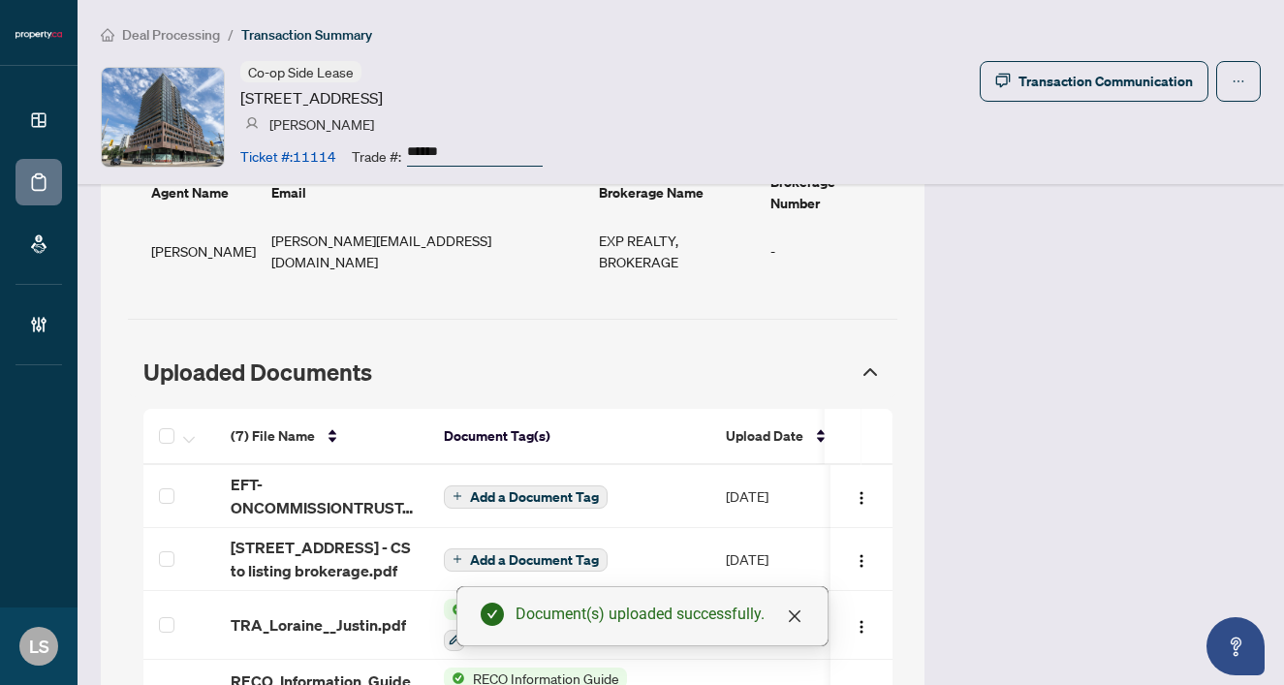
scroll to position [1697, 0]
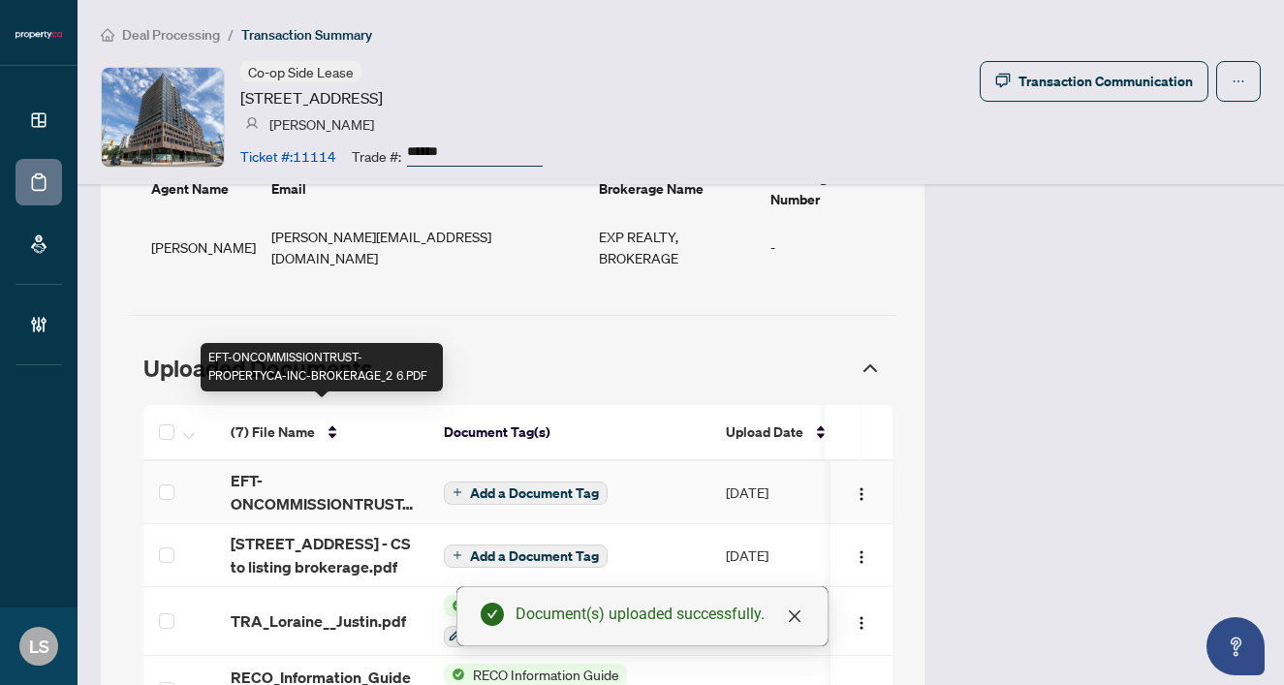
click at [296, 469] on span "EFT-ONCOMMISSIONTRUST-PROPERTYCA-INC-BROKERAGE_2 6.PDF" at bounding box center [322, 492] width 182 height 47
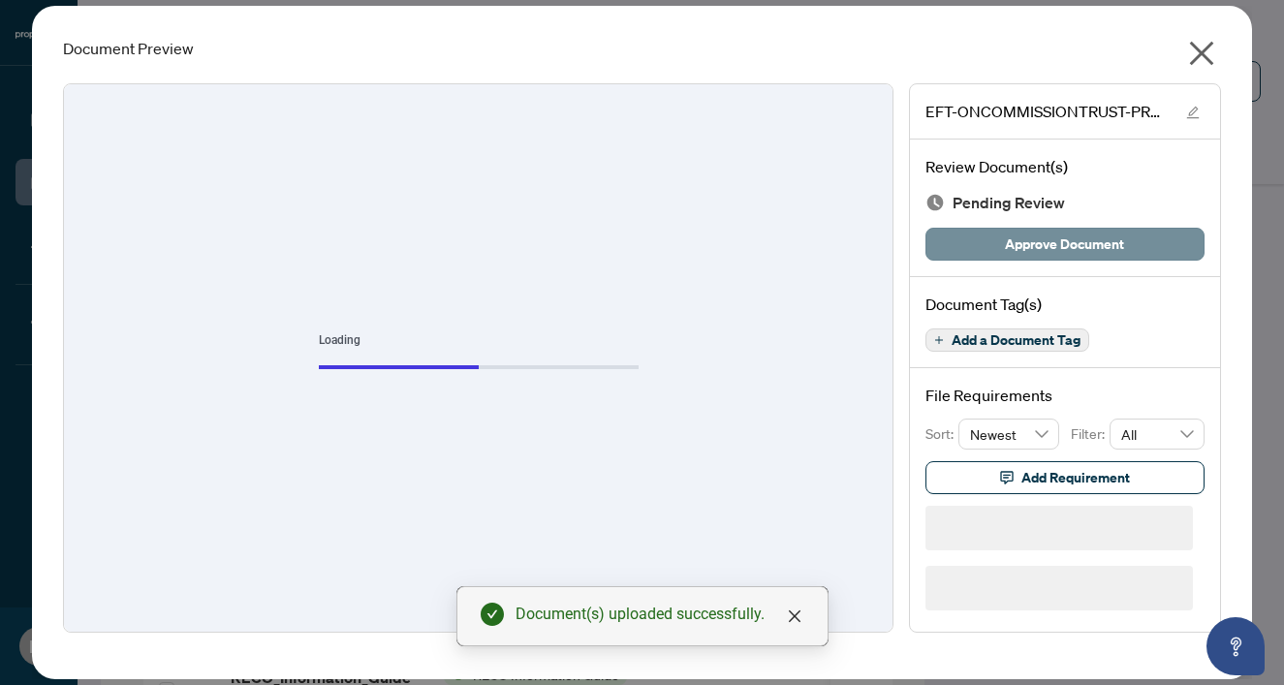
click at [1077, 238] on span "Approve Document" at bounding box center [1064, 244] width 119 height 31
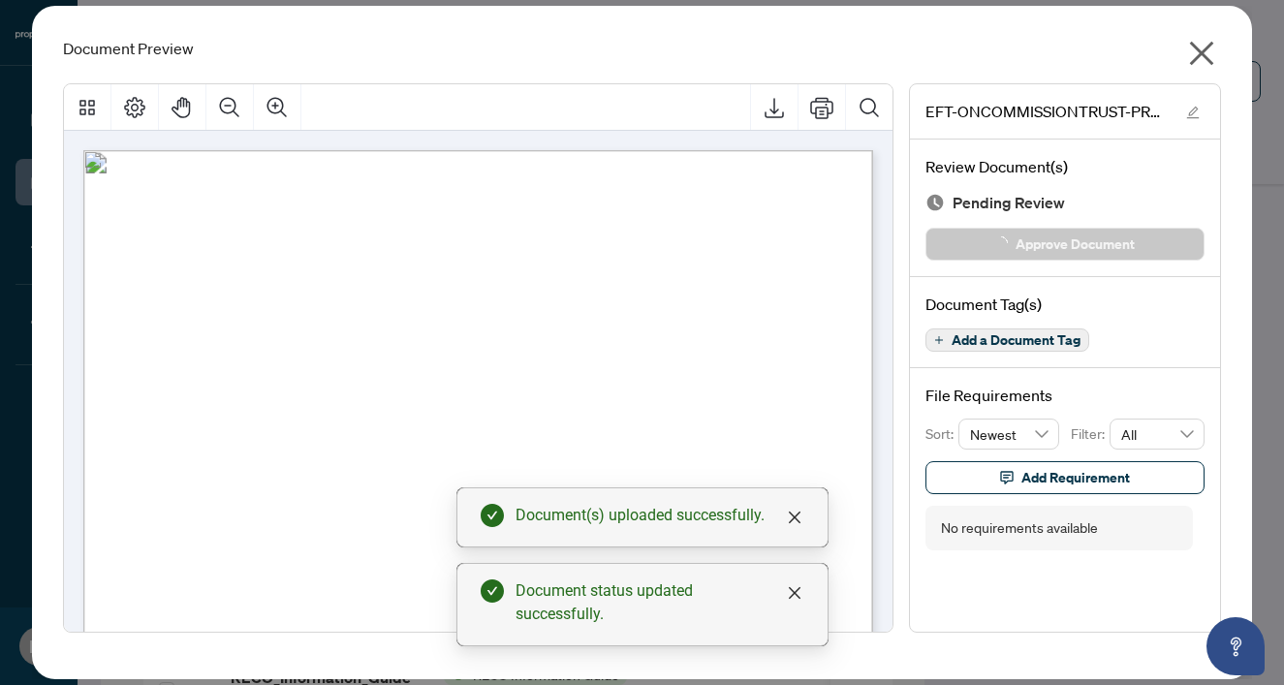
click at [1207, 45] on icon "close" at bounding box center [1201, 53] width 31 height 31
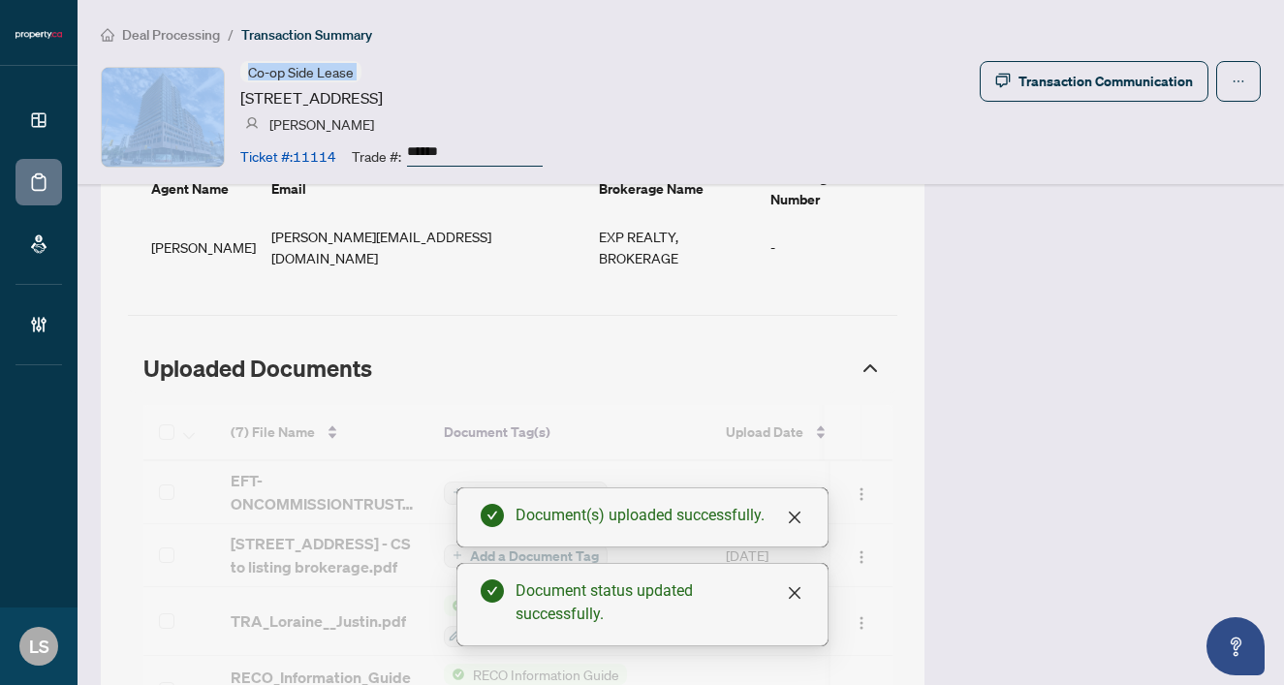
drag, startPoint x: 765, startPoint y: 67, endPoint x: 587, endPoint y: 50, distance: 178.1
click at [587, 50] on div "Deal Processing / Transaction Summary Co-op Side Lease 285 Dufferin St, Toronto…" at bounding box center [681, 92] width 1206 height 184
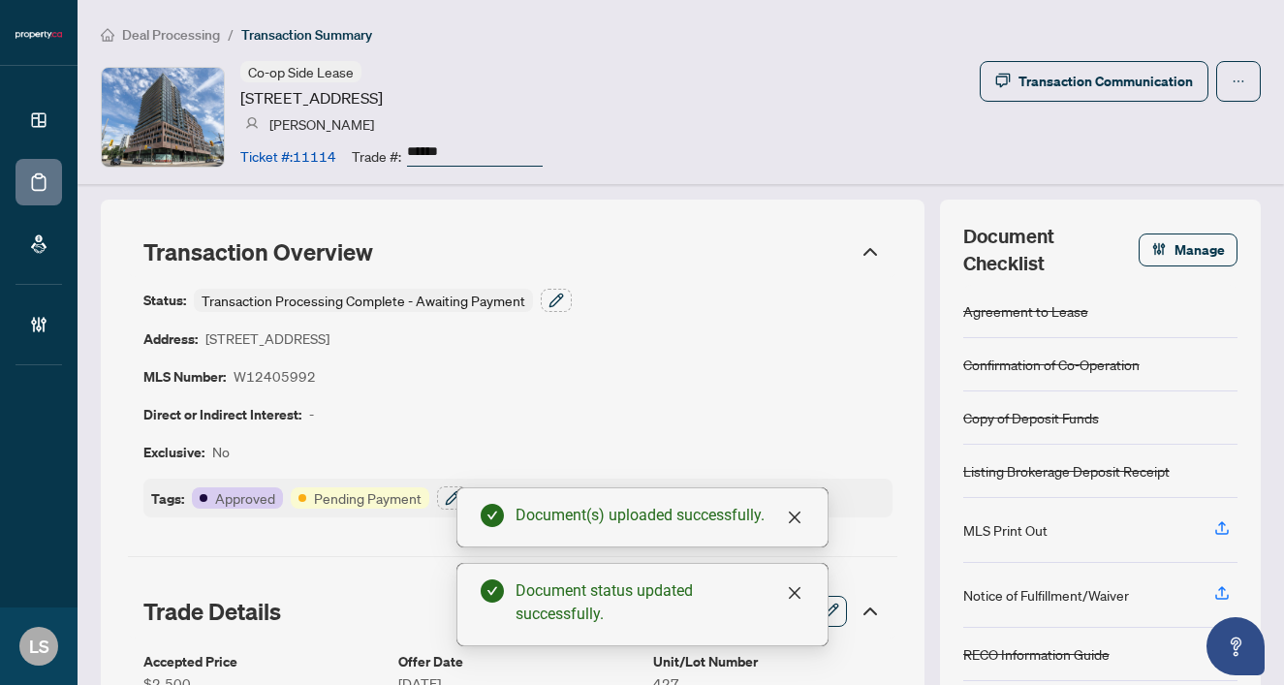
scroll to position [0, 0]
click at [560, 294] on icon "button" at bounding box center [555, 300] width 13 height 13
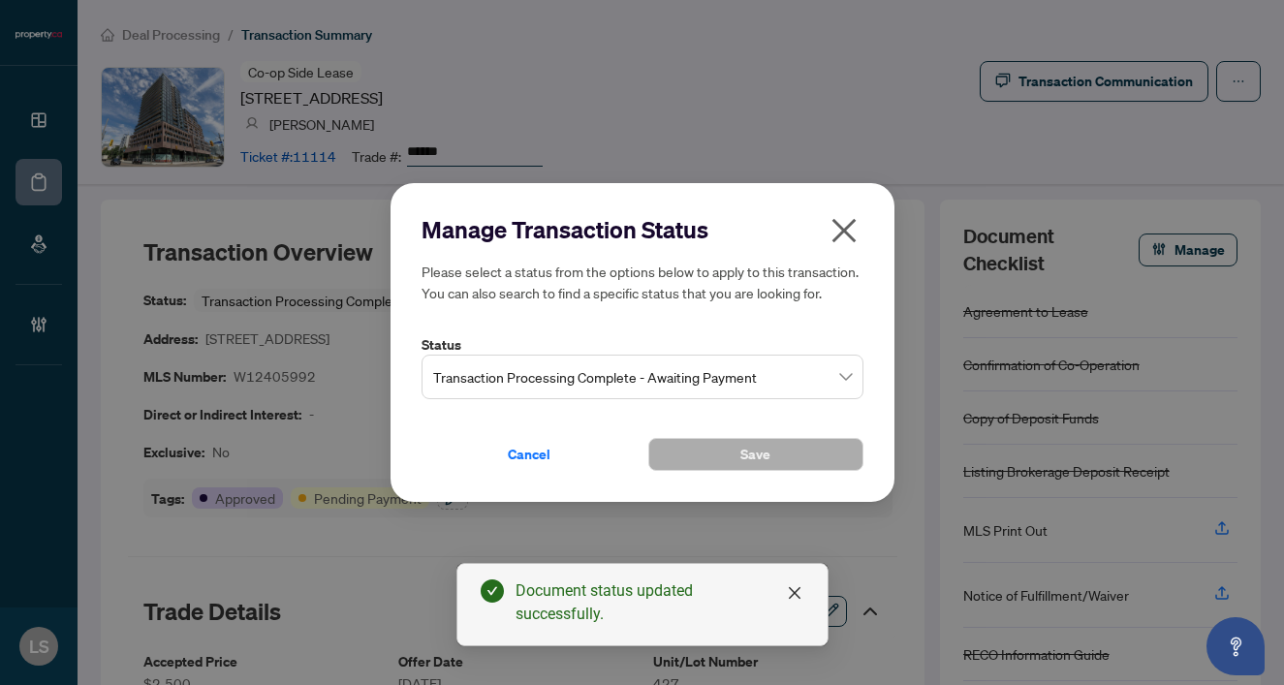
click at [515, 377] on span "Transaction Processing Complete - Awaiting Payment" at bounding box center [642, 377] width 419 height 37
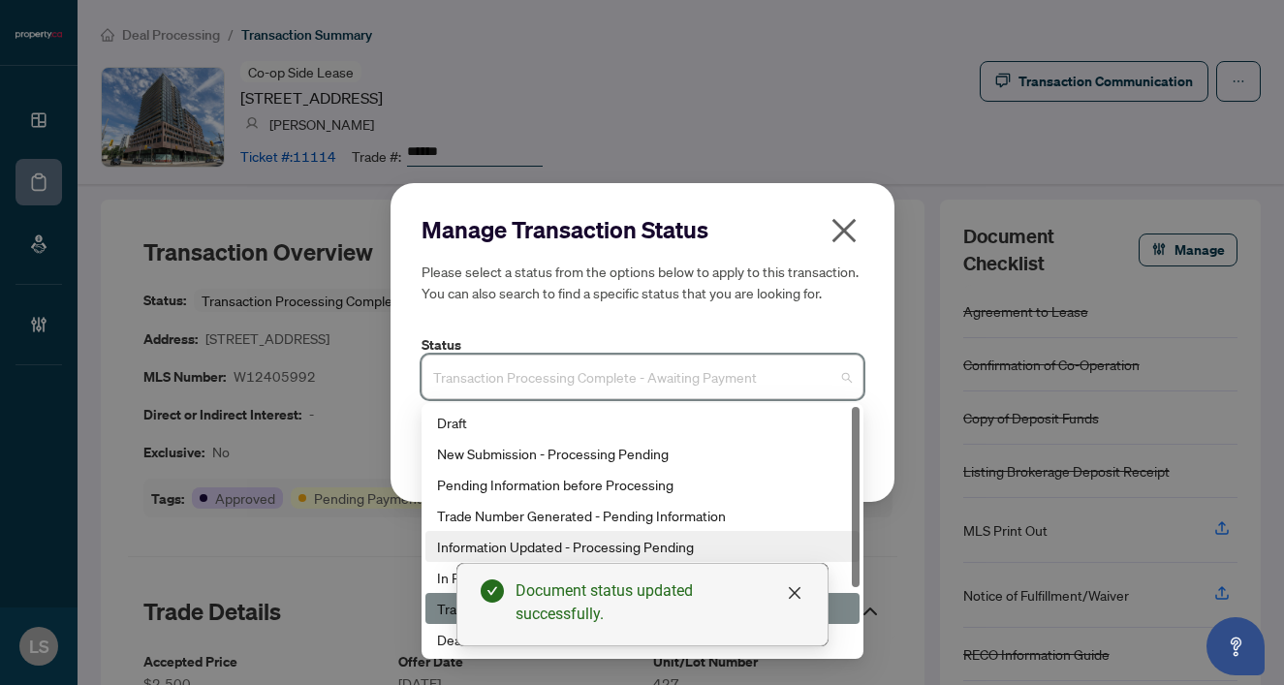
scroll to position [93, 0]
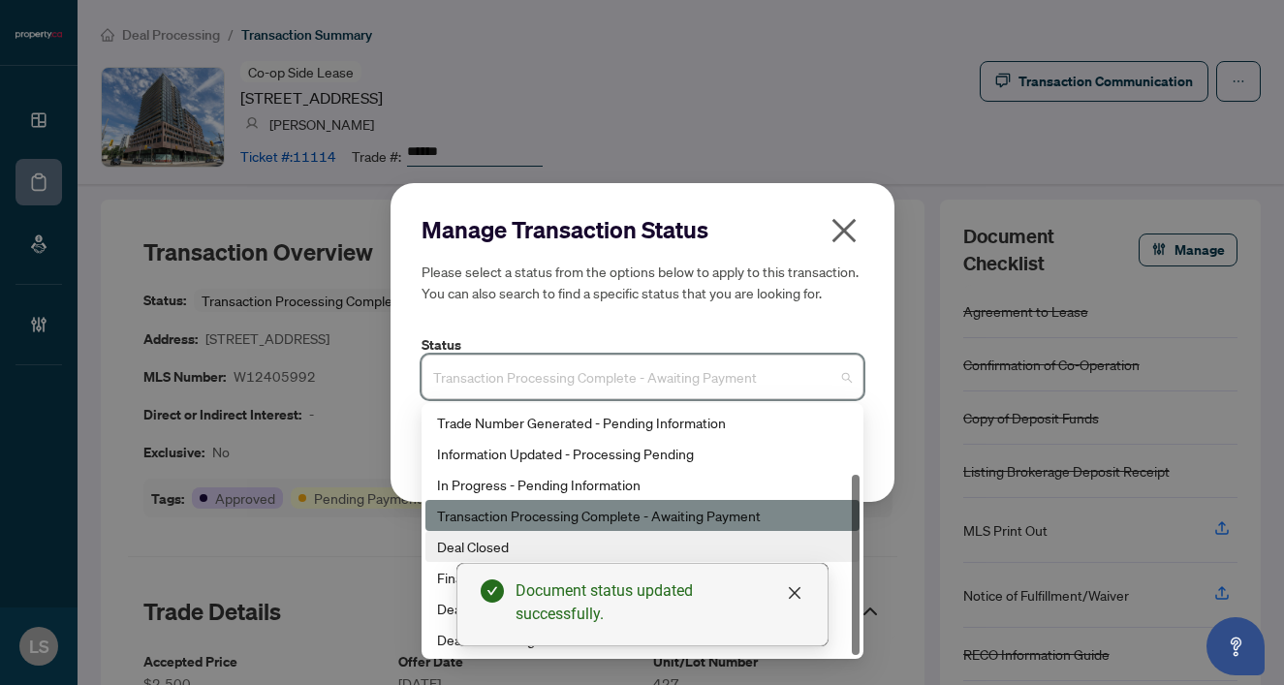
click at [460, 552] on div "Deal Closed" at bounding box center [642, 546] width 411 height 21
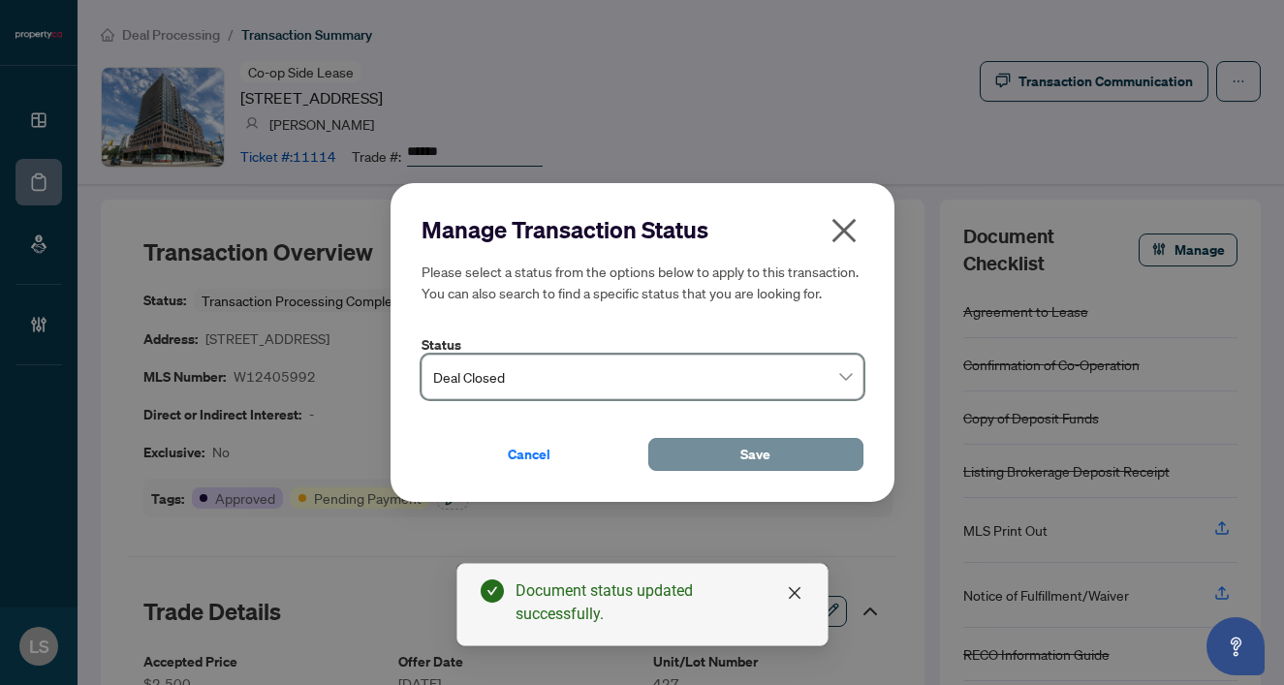
click at [732, 452] on button "Save" at bounding box center [755, 454] width 215 height 33
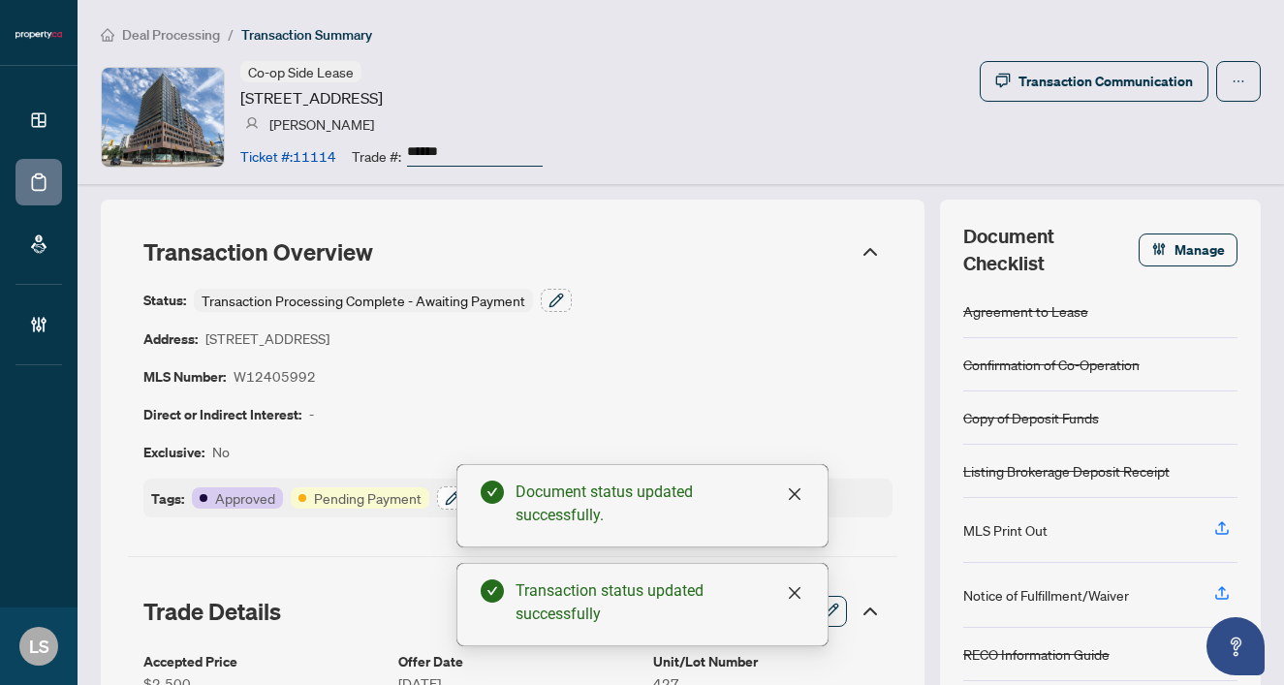
click at [450, 497] on icon "button" at bounding box center [453, 498] width 16 height 16
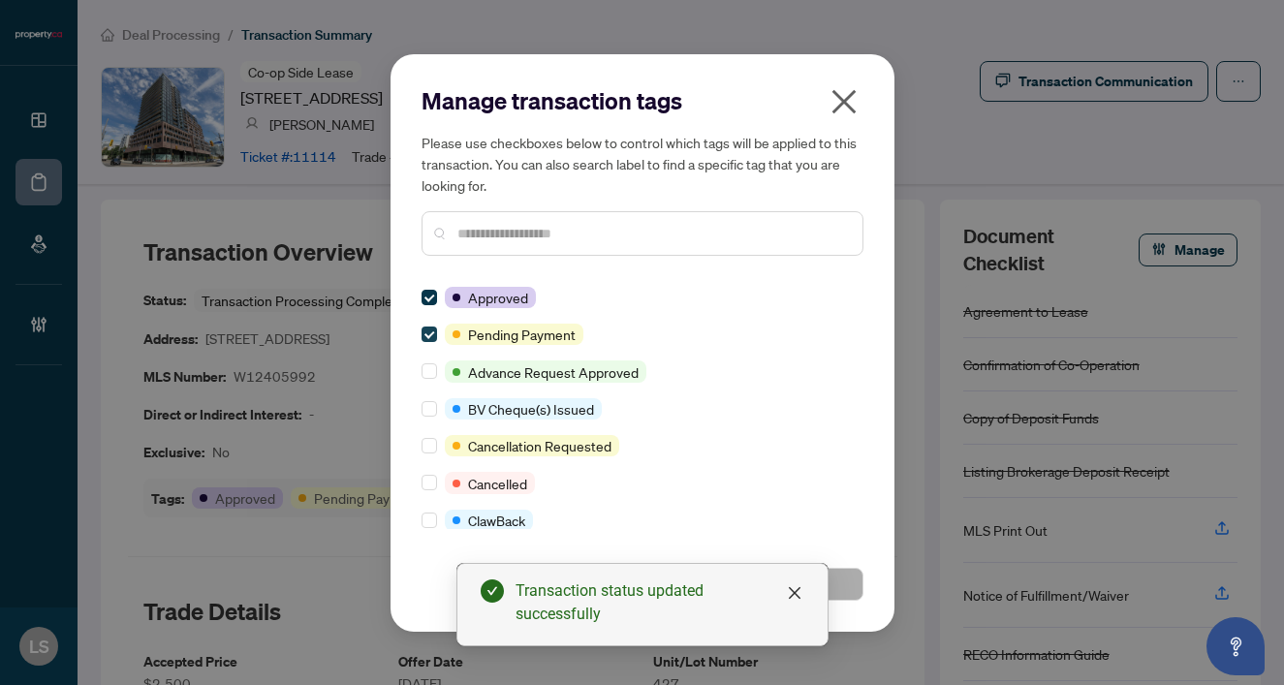
click at [422, 344] on label at bounding box center [430, 334] width 16 height 21
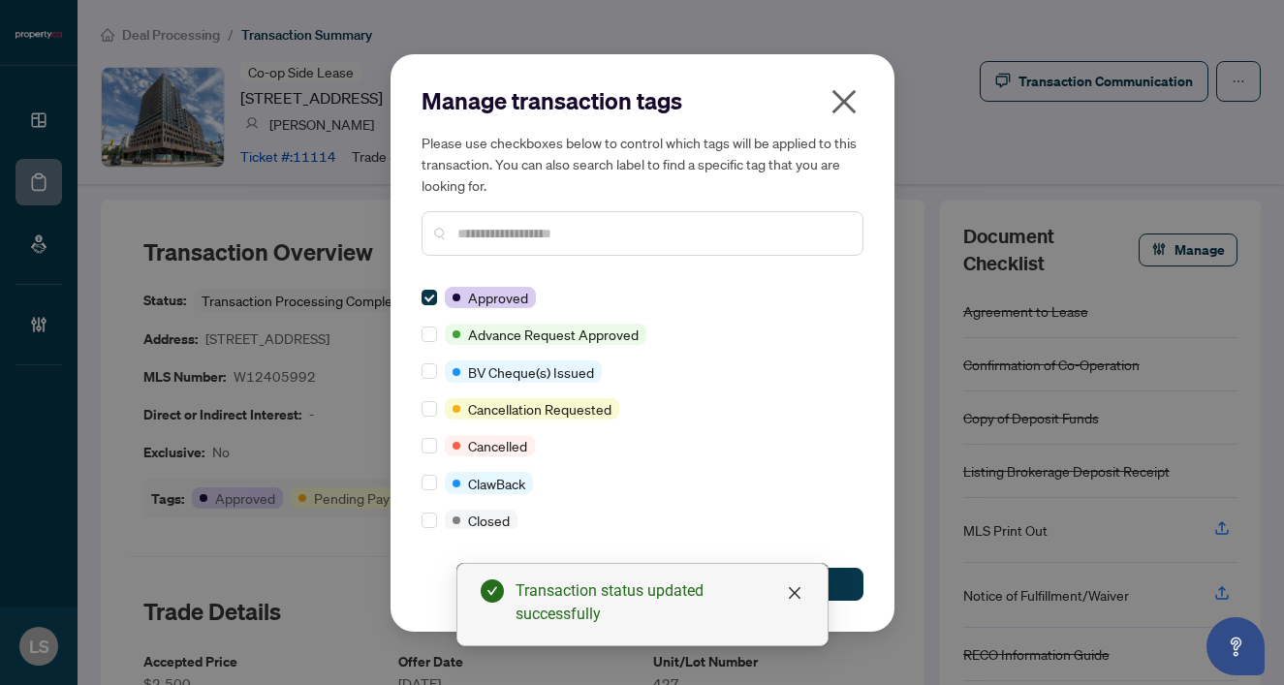
click at [525, 237] on input "text" at bounding box center [652, 233] width 390 height 21
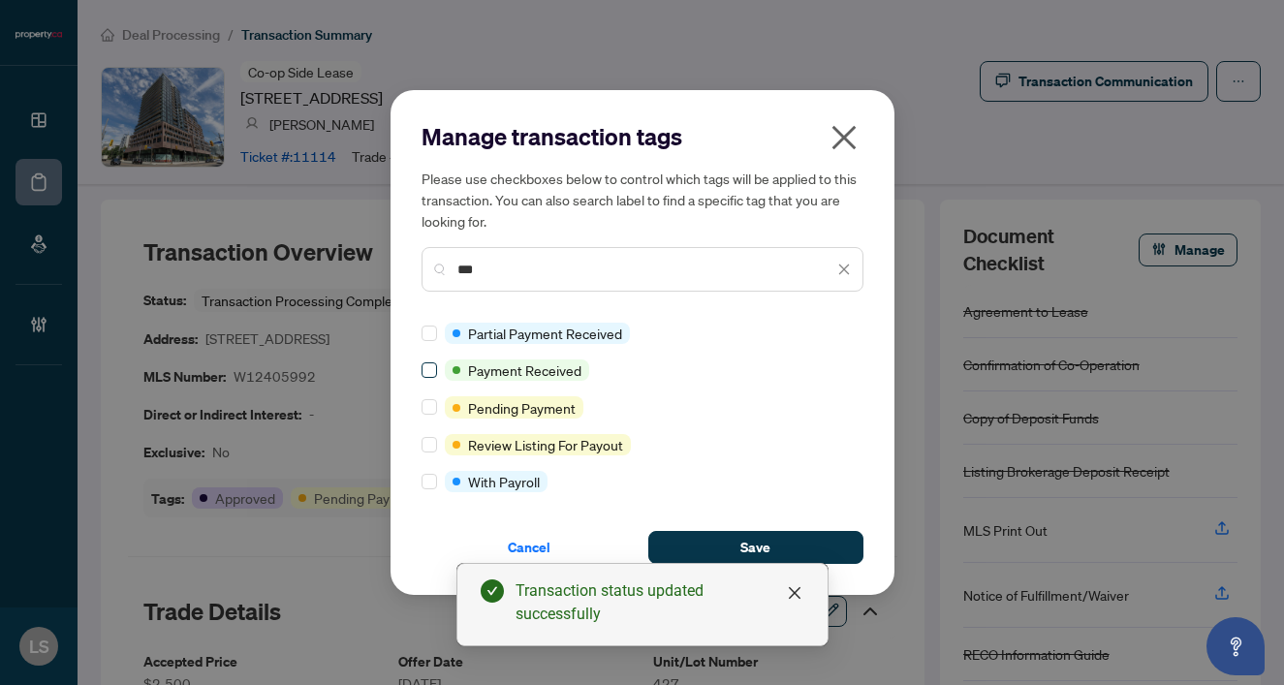
type input "***"
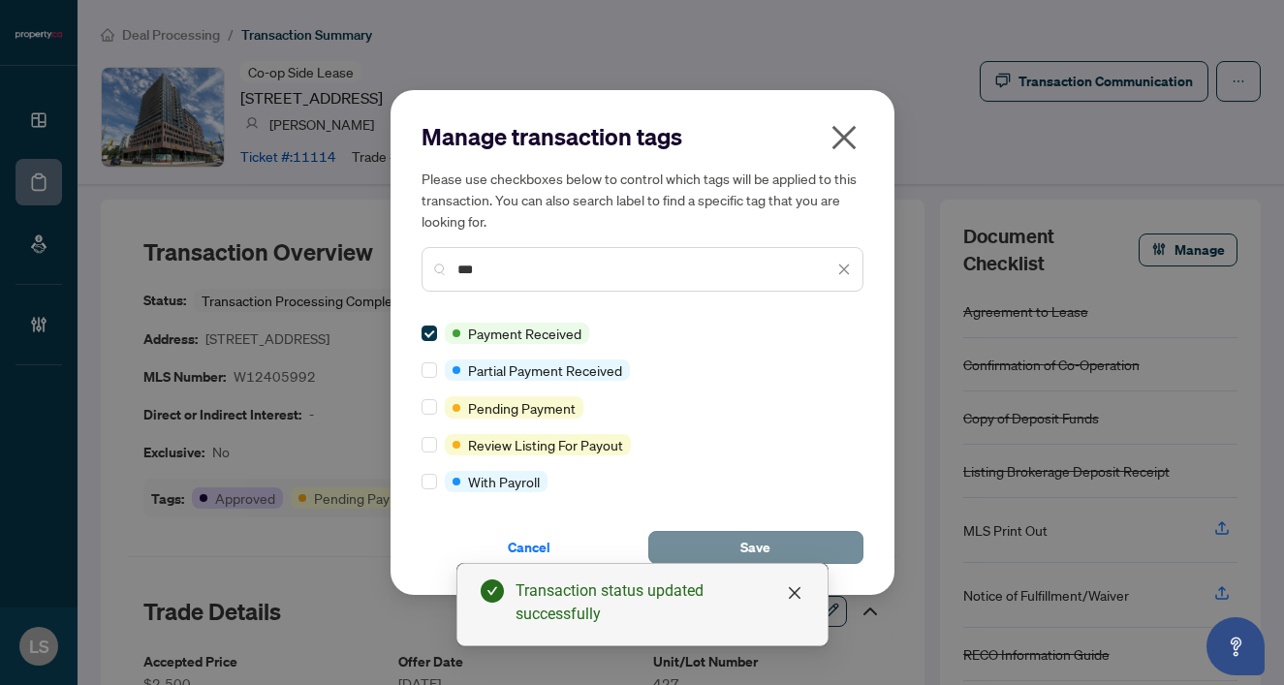
click at [774, 549] on button "Save" at bounding box center [755, 547] width 215 height 33
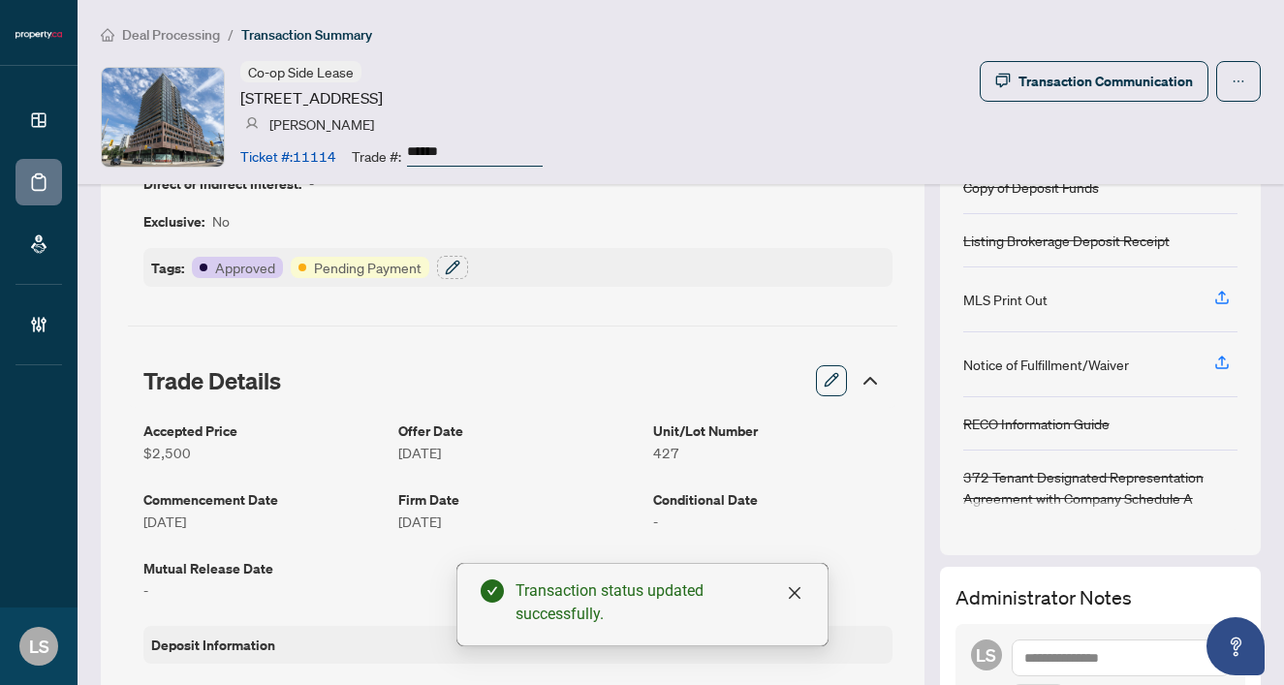
scroll to position [251, 0]
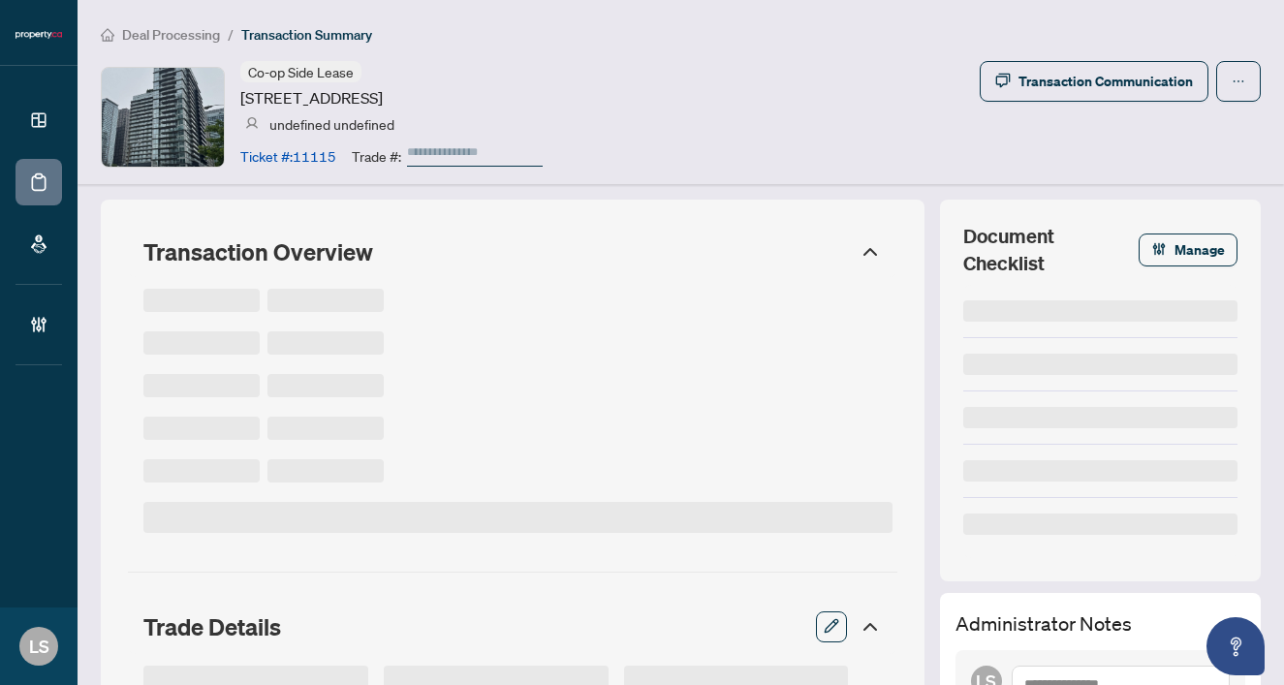
type input "******"
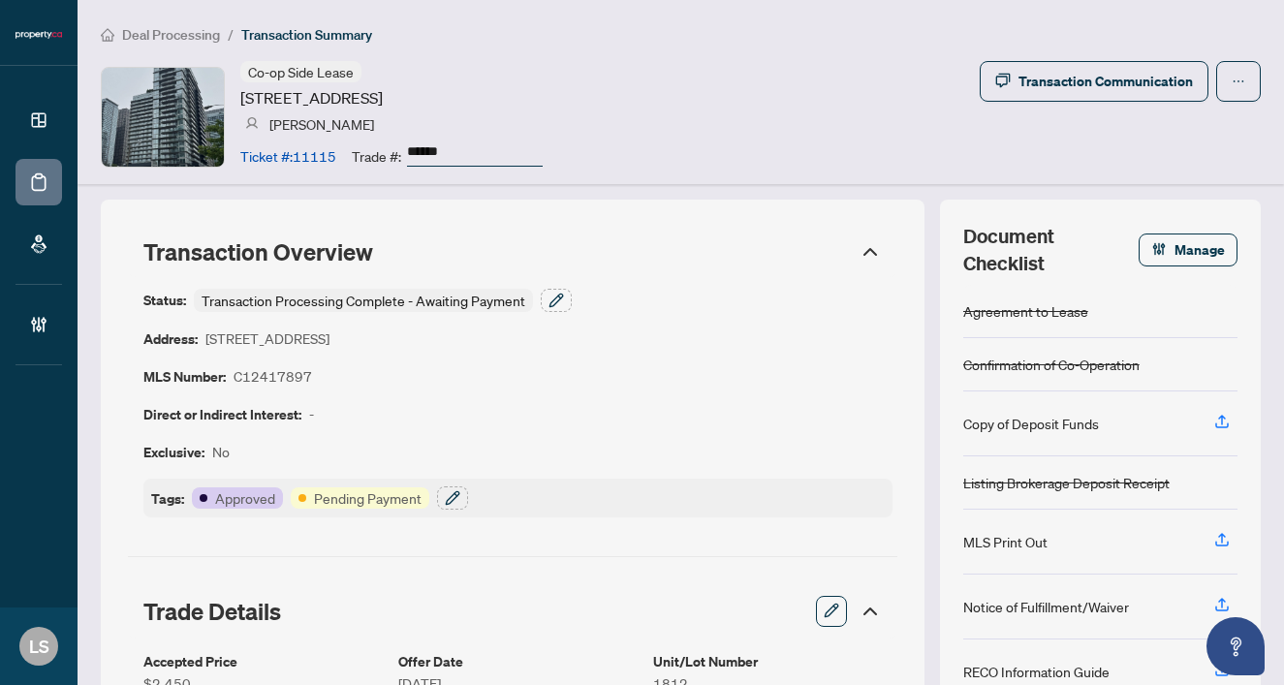
click at [533, 300] on div "Status: Transaction Processing Complete - Awaiting Payment" at bounding box center [357, 300] width 428 height 23
click at [551, 302] on icon "button" at bounding box center [556, 301] width 16 height 16
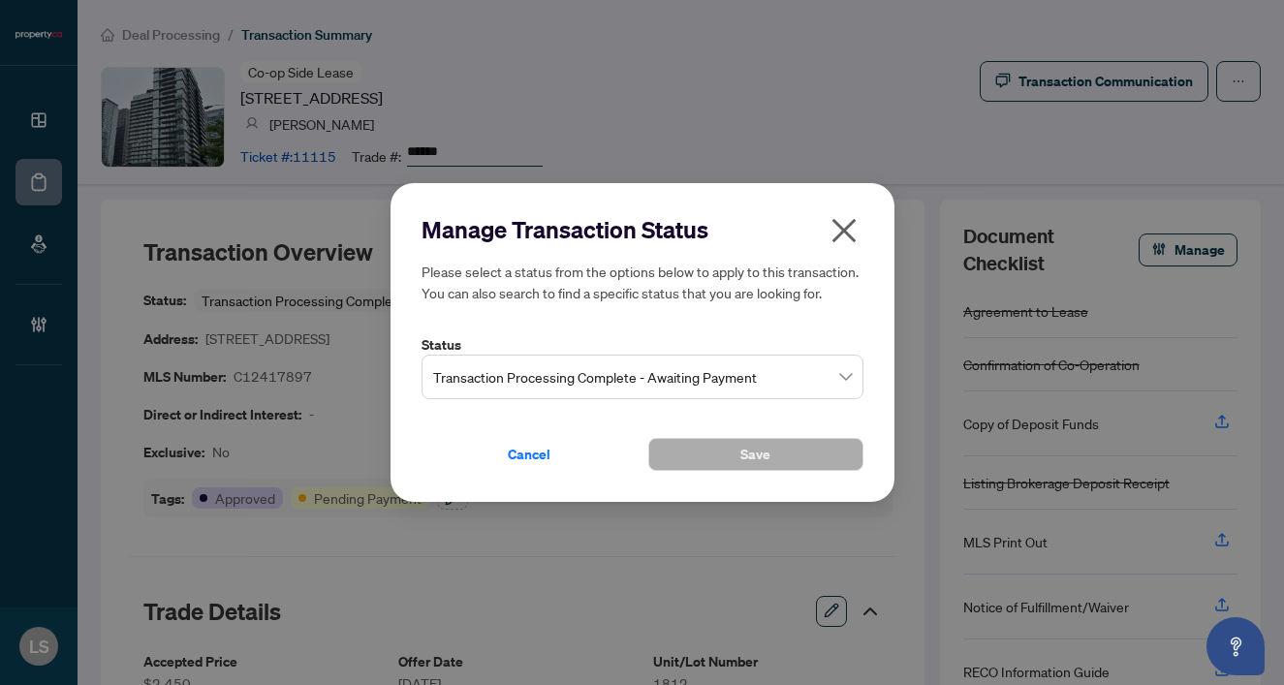
click at [505, 383] on span "Transaction Processing Complete - Awaiting Payment" at bounding box center [642, 377] width 419 height 37
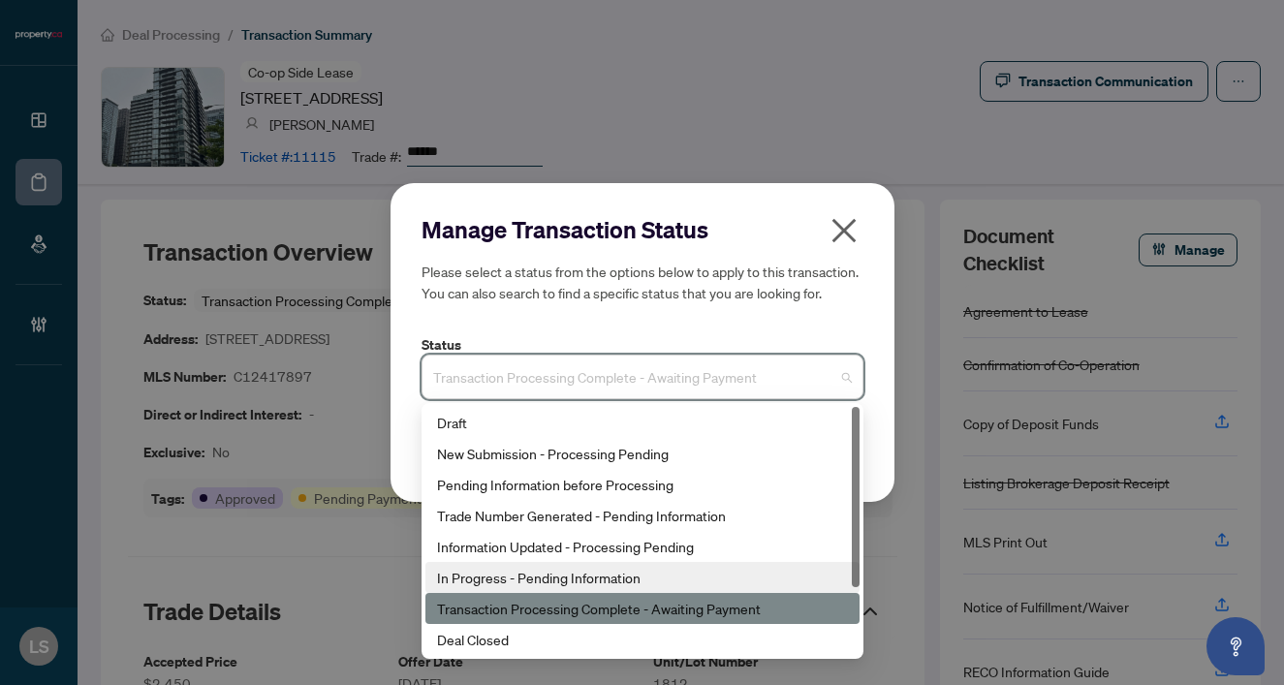
scroll to position [93, 0]
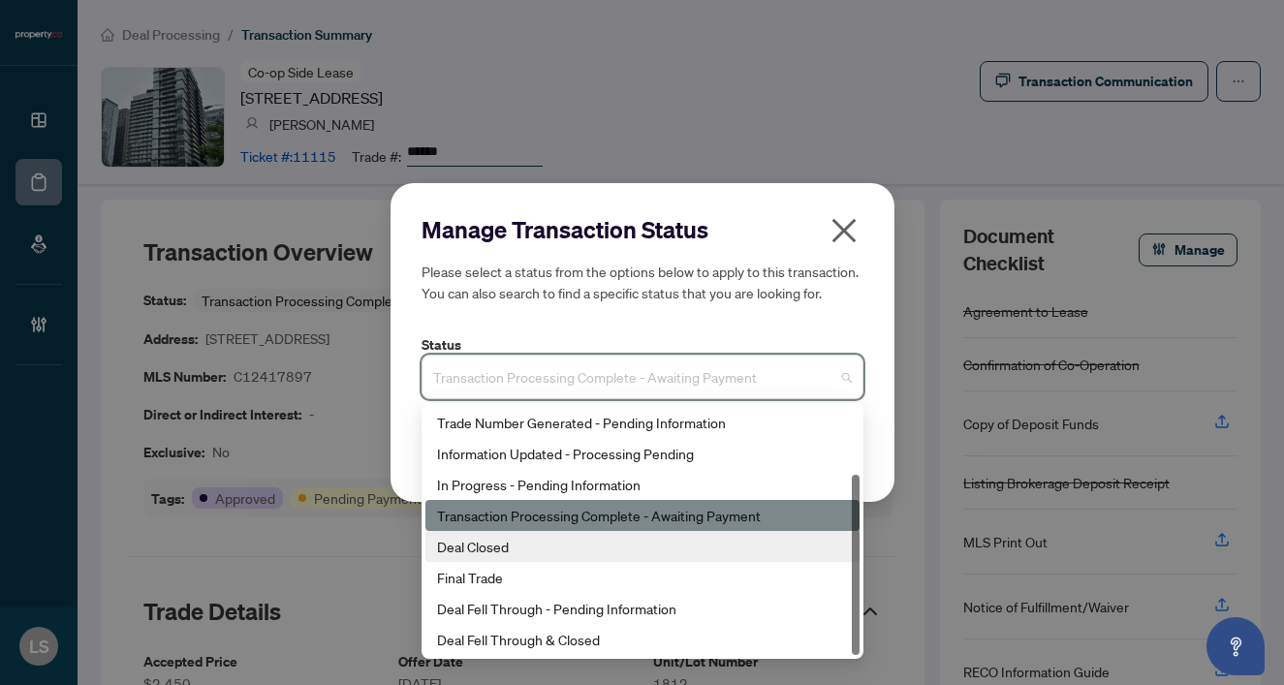
click at [471, 546] on div "Deal Closed" at bounding box center [642, 546] width 411 height 21
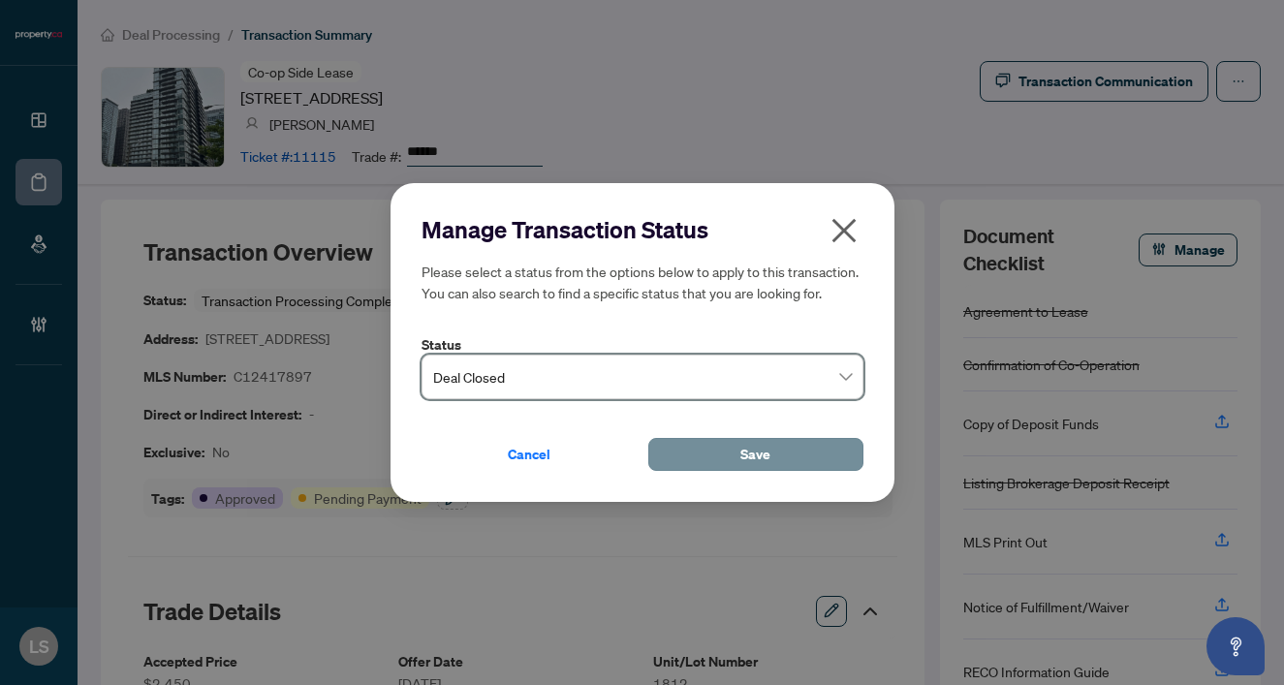
click at [734, 451] on button "Save" at bounding box center [755, 454] width 215 height 33
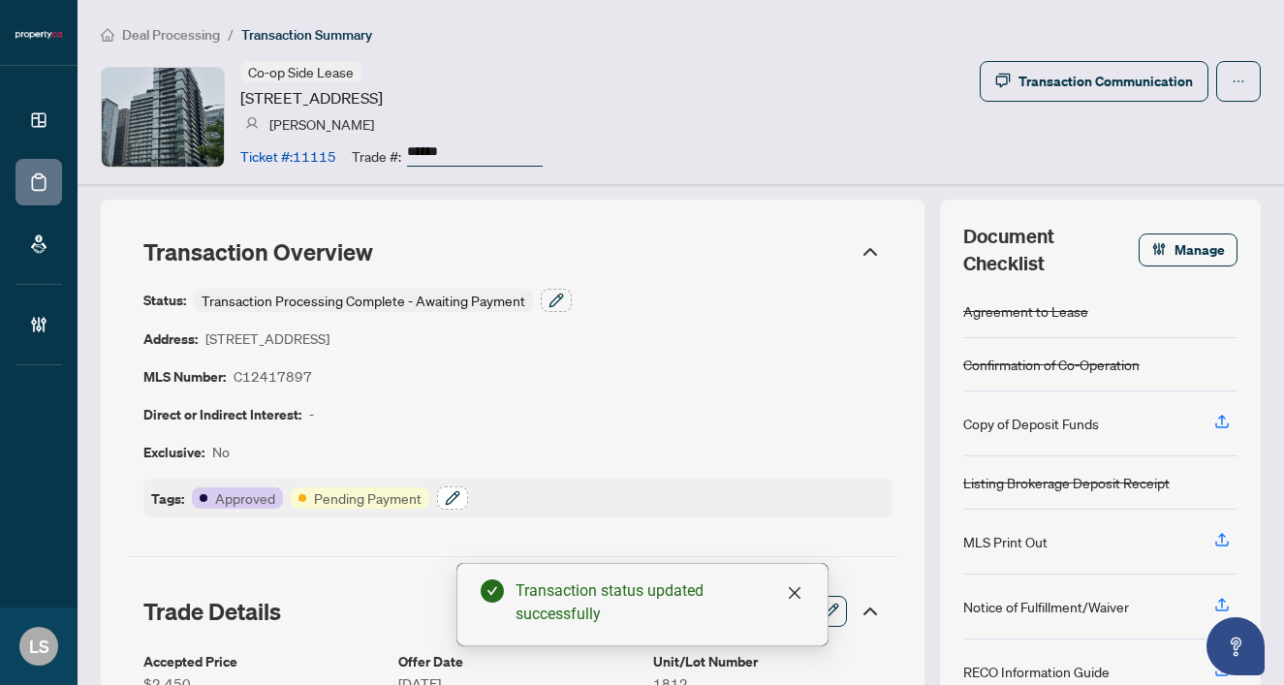
click at [451, 492] on icon "button" at bounding box center [453, 498] width 16 height 16
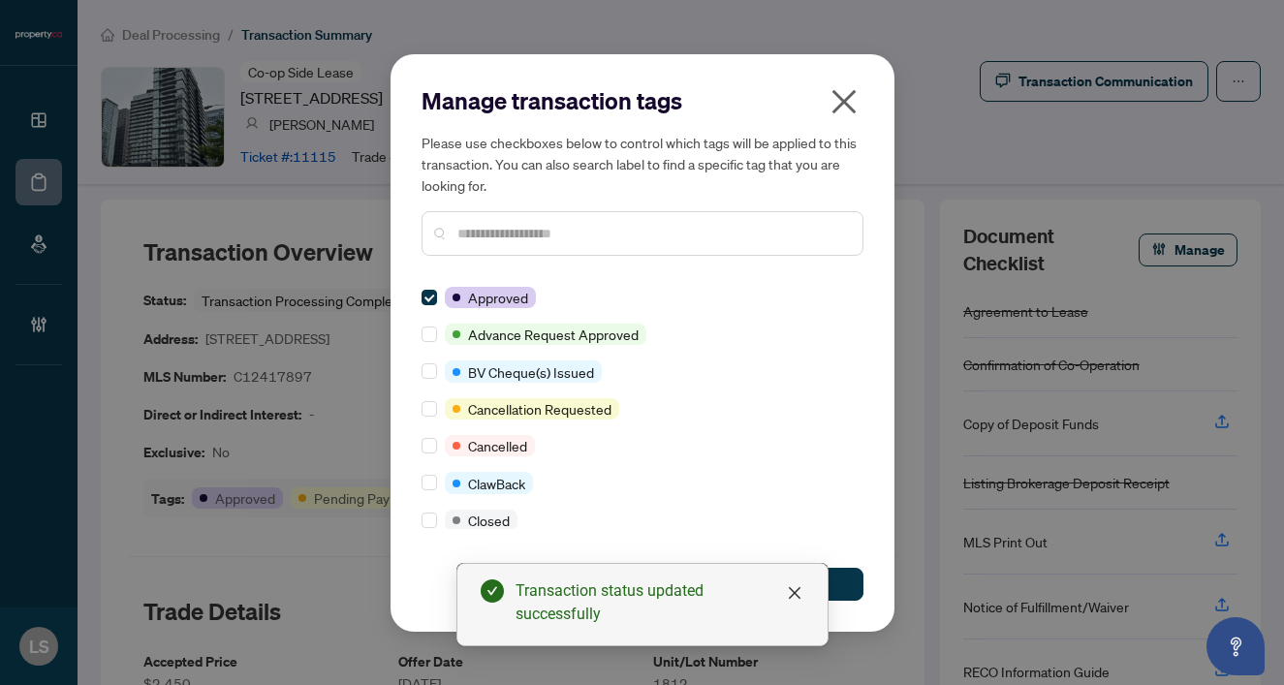
click at [512, 234] on input "text" at bounding box center [652, 233] width 390 height 21
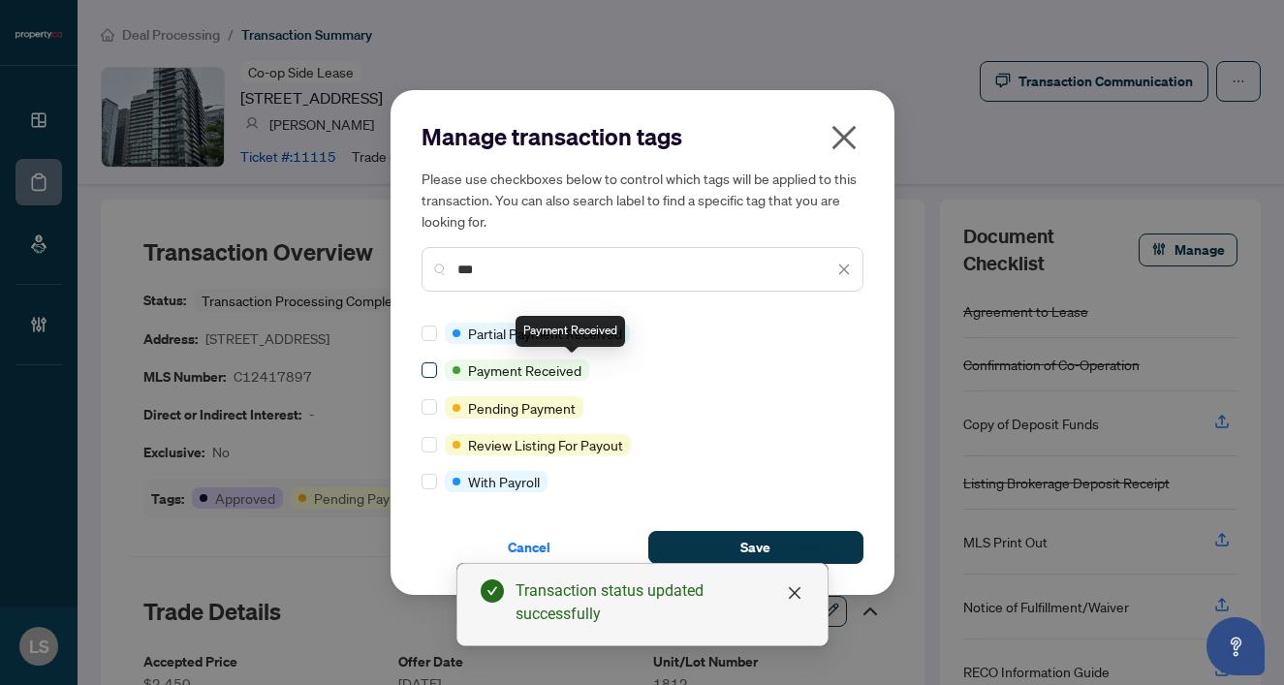
type input "***"
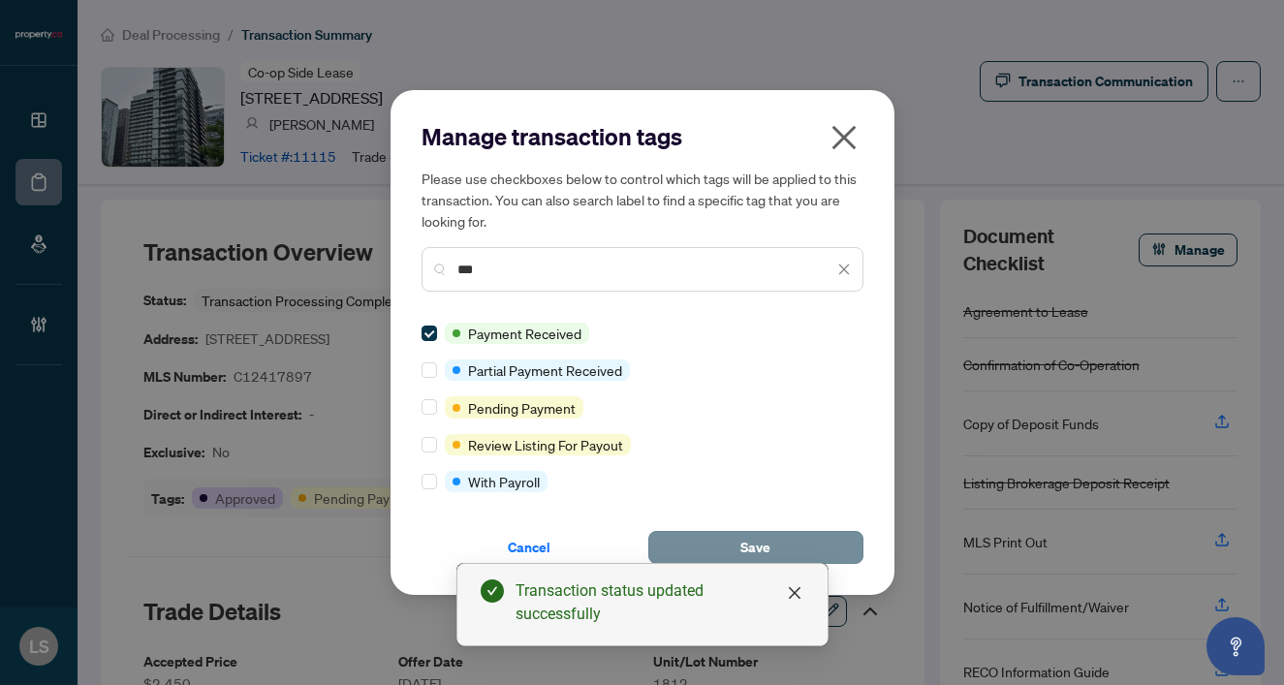
click at [759, 547] on span "Save" at bounding box center [755, 547] width 30 height 31
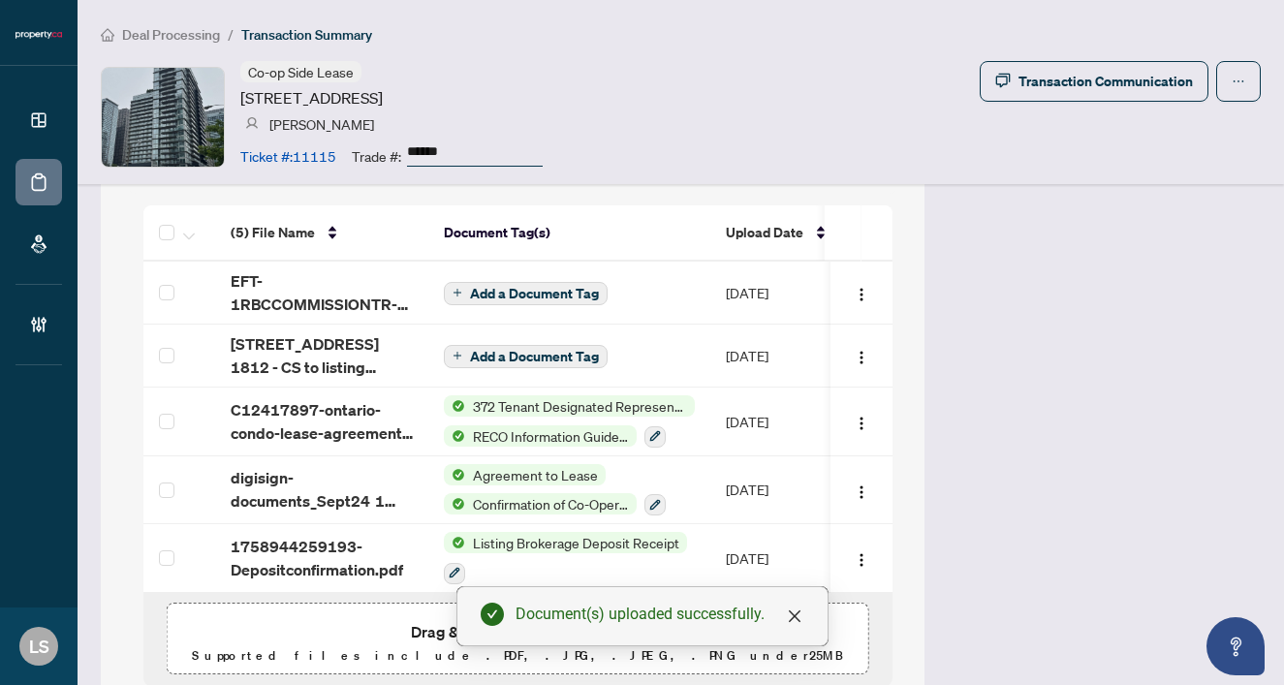
scroll to position [1772, 0]
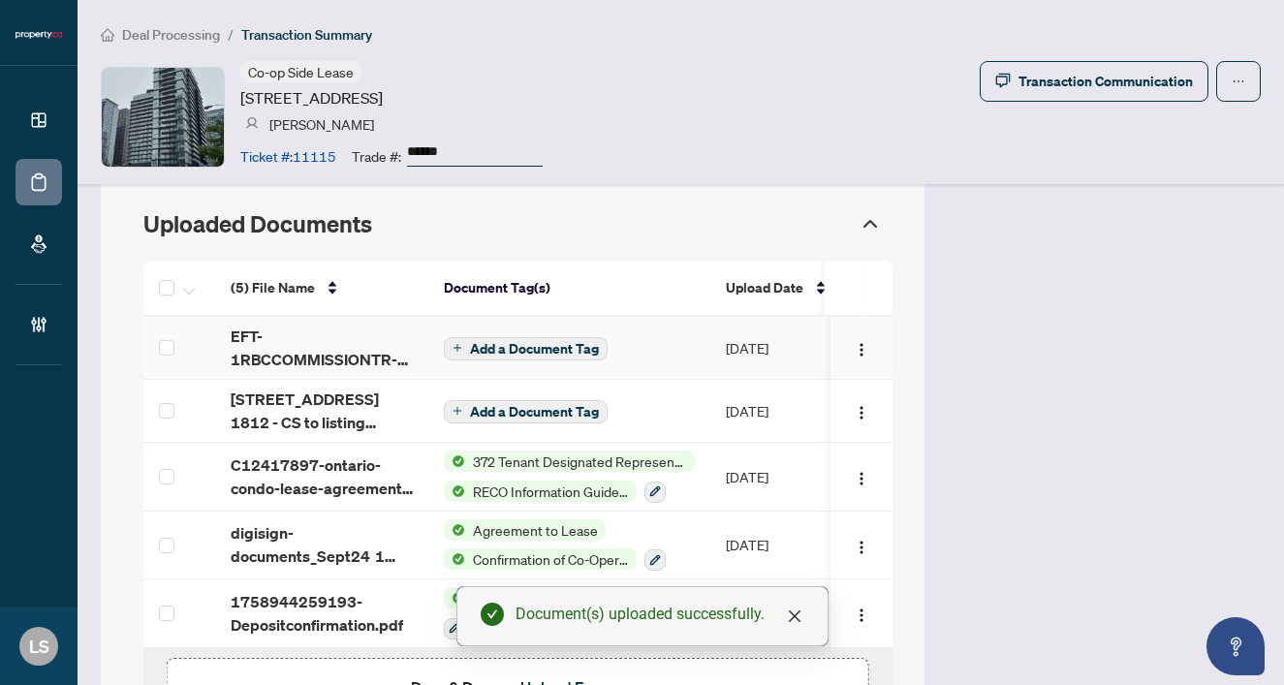
click at [254, 343] on span "EFT-1RBCCOMMISSIONTR-PROPERTYCA-INC---EFT_3 21.PDF" at bounding box center [322, 348] width 182 height 47
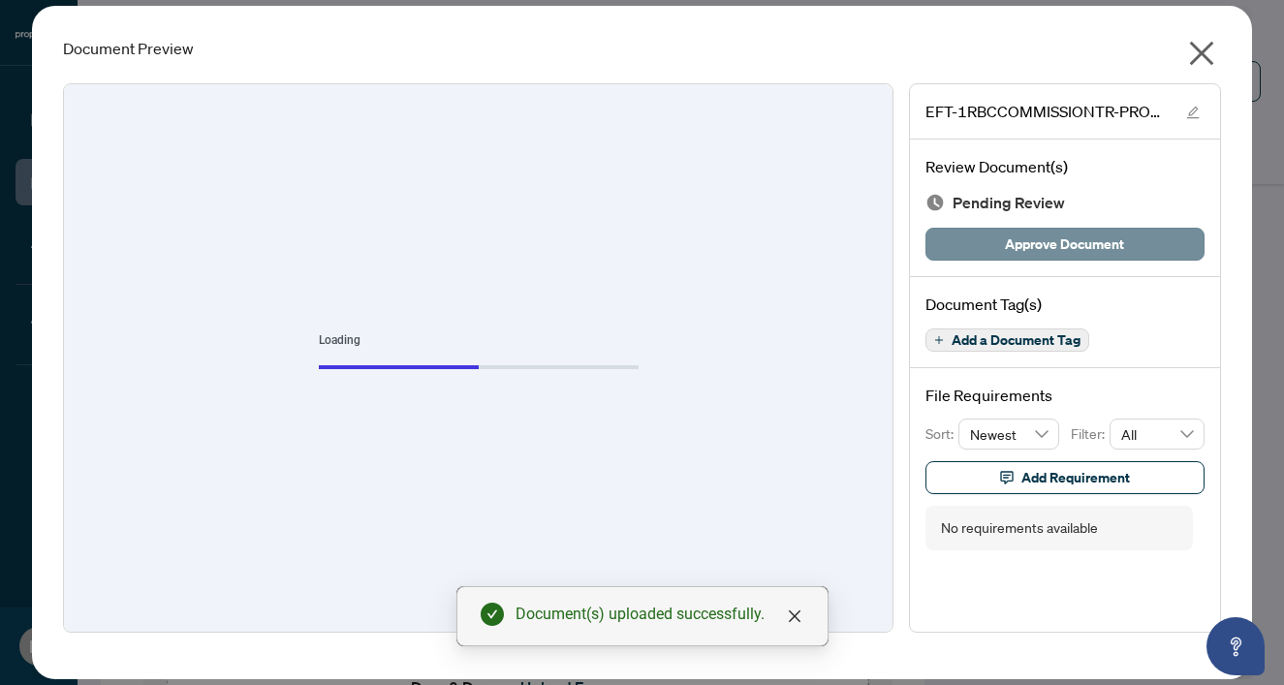
click at [1002, 252] on button "Approve Document" at bounding box center [1064, 244] width 279 height 33
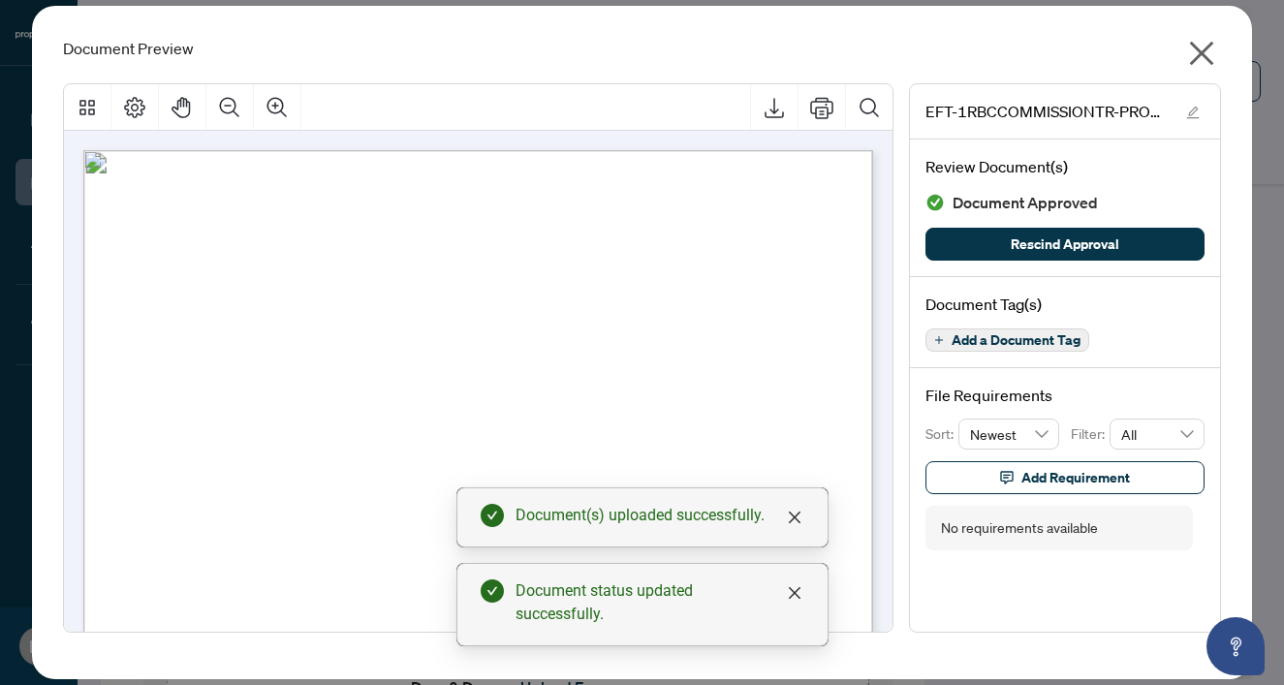
click at [1206, 48] on icon "close" at bounding box center [1202, 54] width 24 height 24
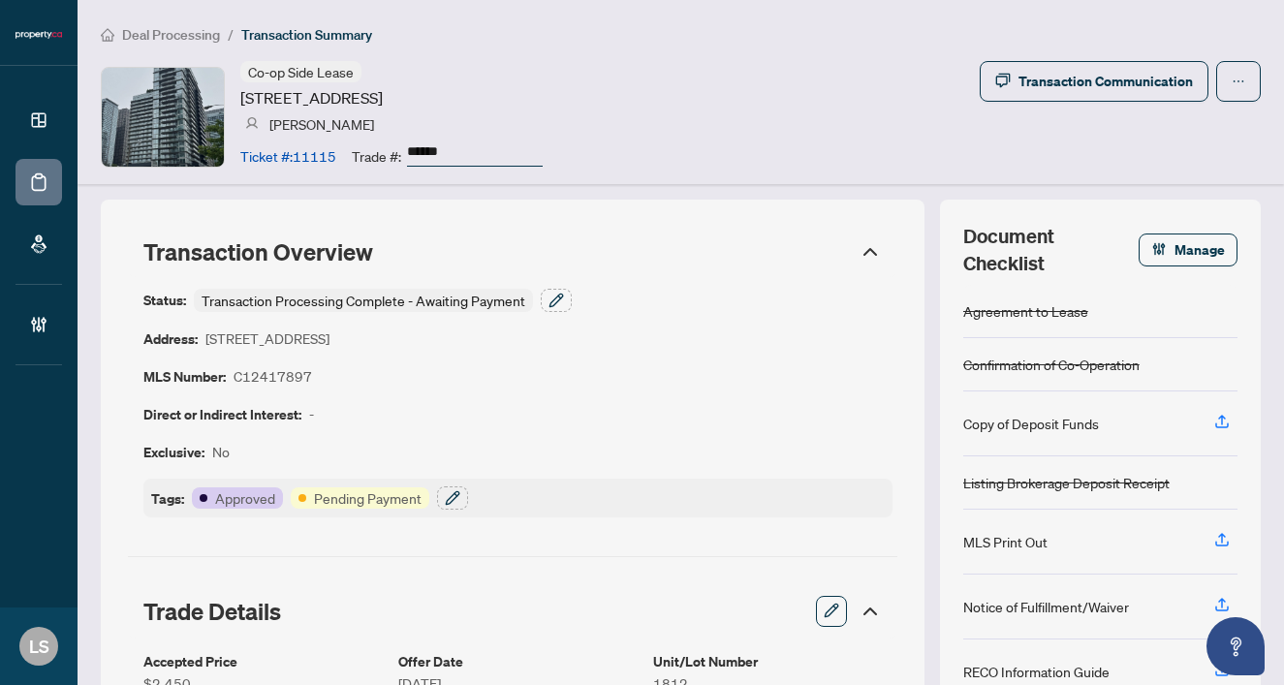
scroll to position [0, 0]
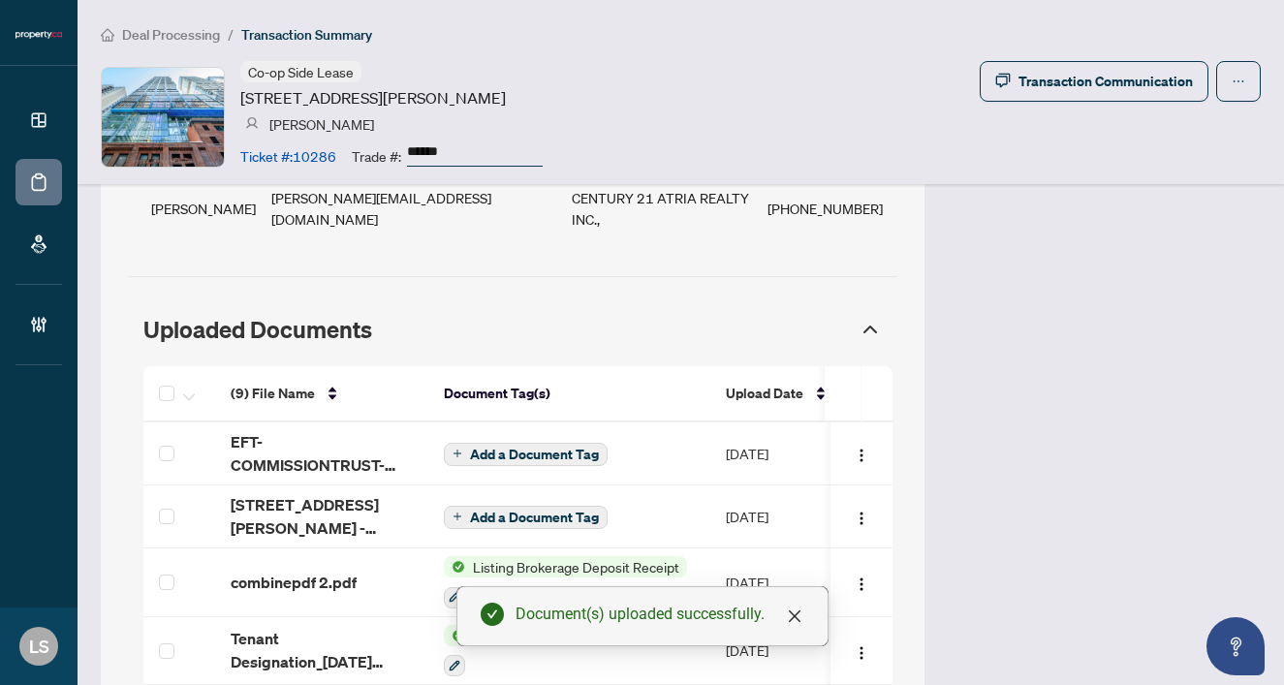
scroll to position [1782, 0]
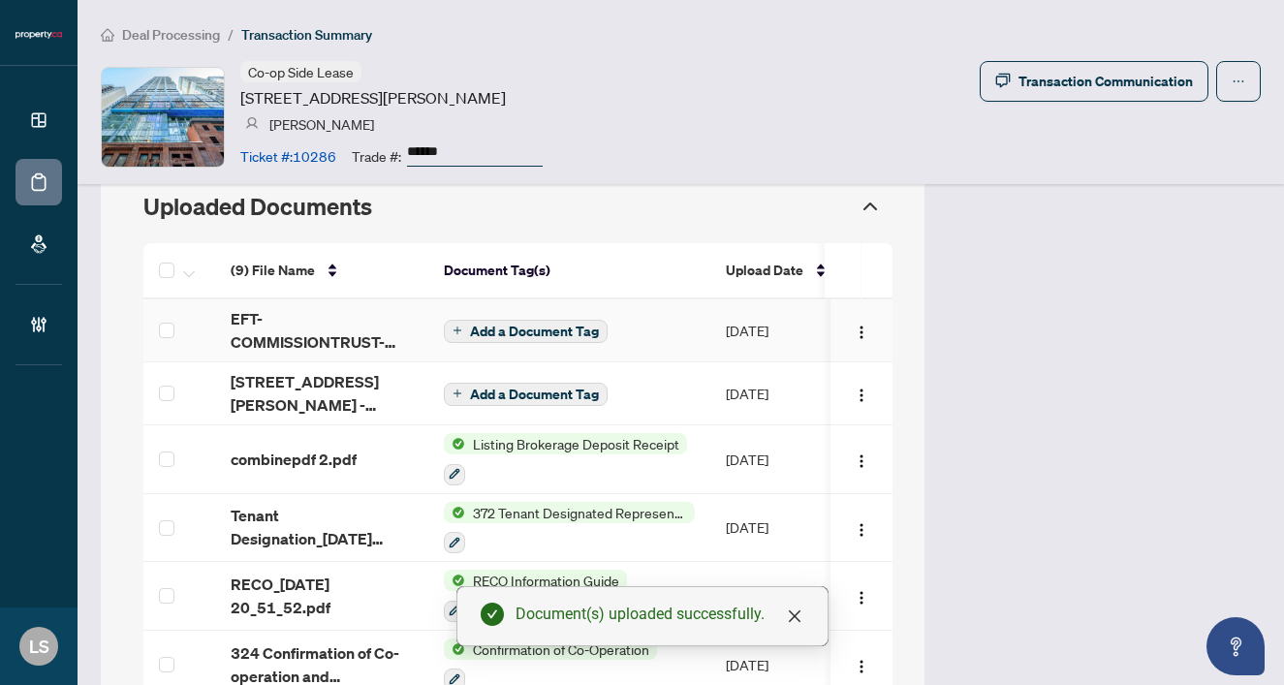
click at [275, 307] on span "EFT-COMMISSIONTRUST-PROPERTYCA-INC 132.PDF" at bounding box center [322, 330] width 182 height 47
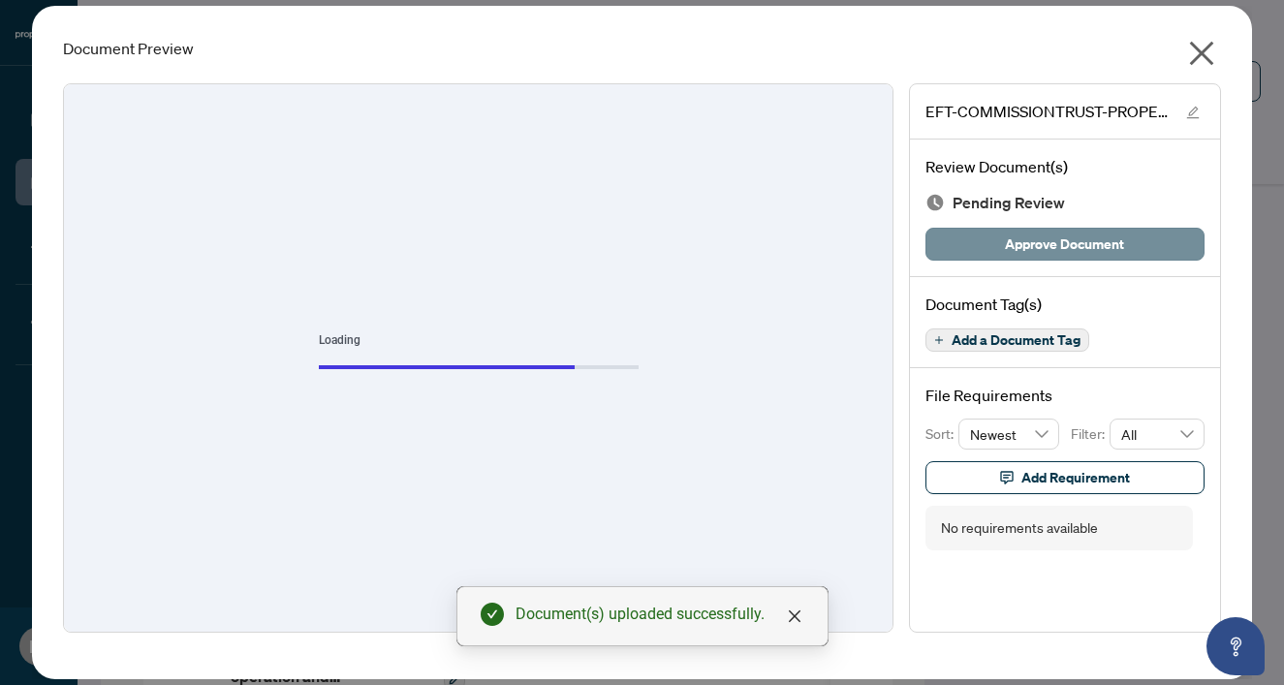
click at [1110, 236] on span "Approve Document" at bounding box center [1064, 244] width 119 height 31
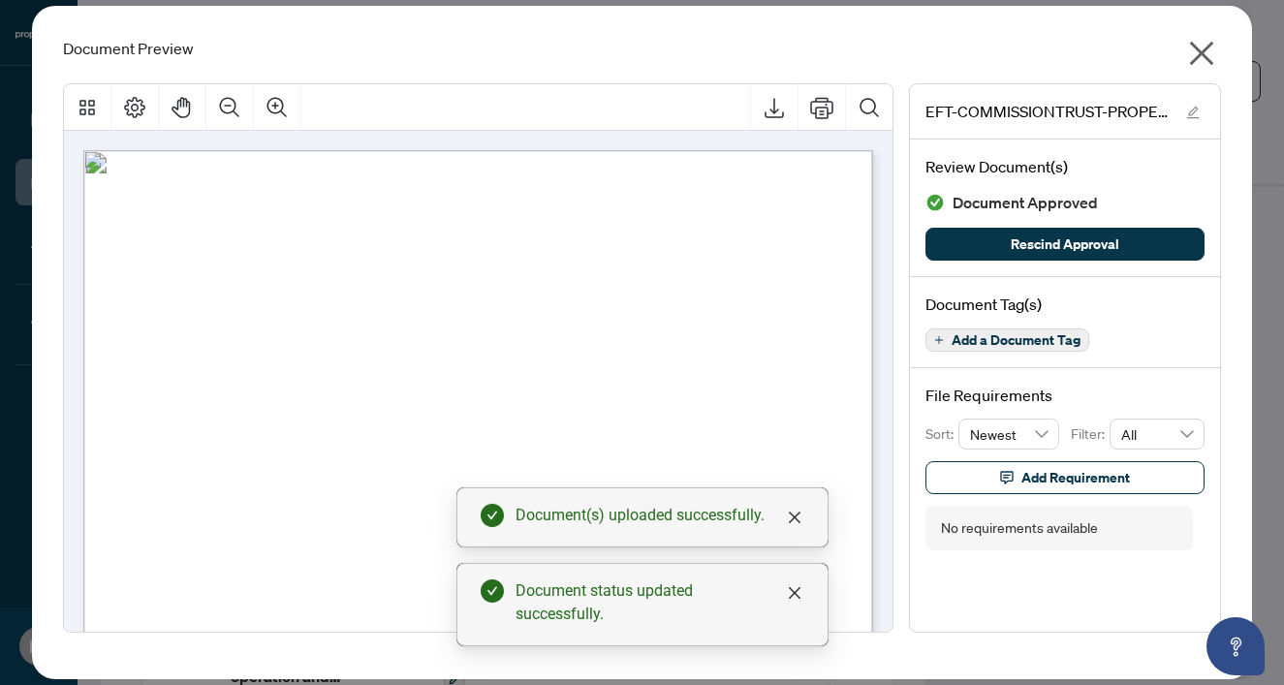
click at [1208, 30] on div "Document Preview EFT-COMMISSIONTRUST-PROPERTYCA-INC 132.PDF Review Document(s) …" at bounding box center [642, 342] width 1220 height 673
click at [1204, 60] on icon "close" at bounding box center [1201, 53] width 31 height 31
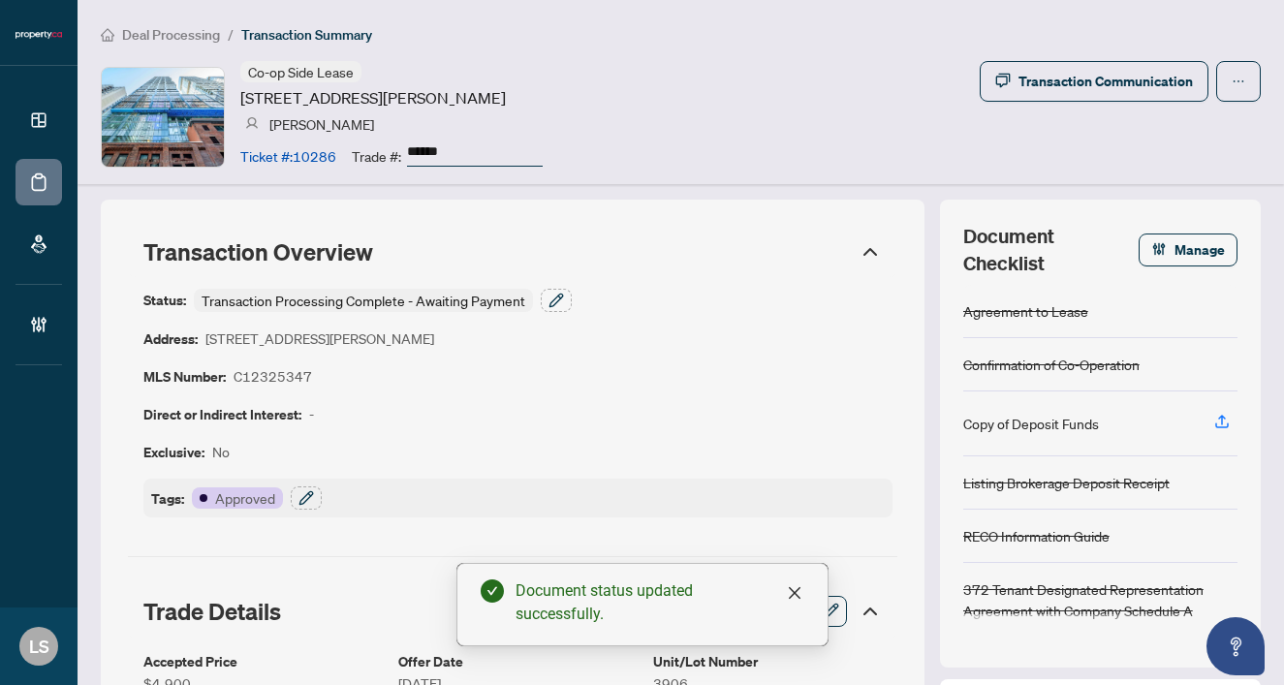
scroll to position [0, 0]
click at [302, 501] on icon "button" at bounding box center [306, 498] width 16 height 16
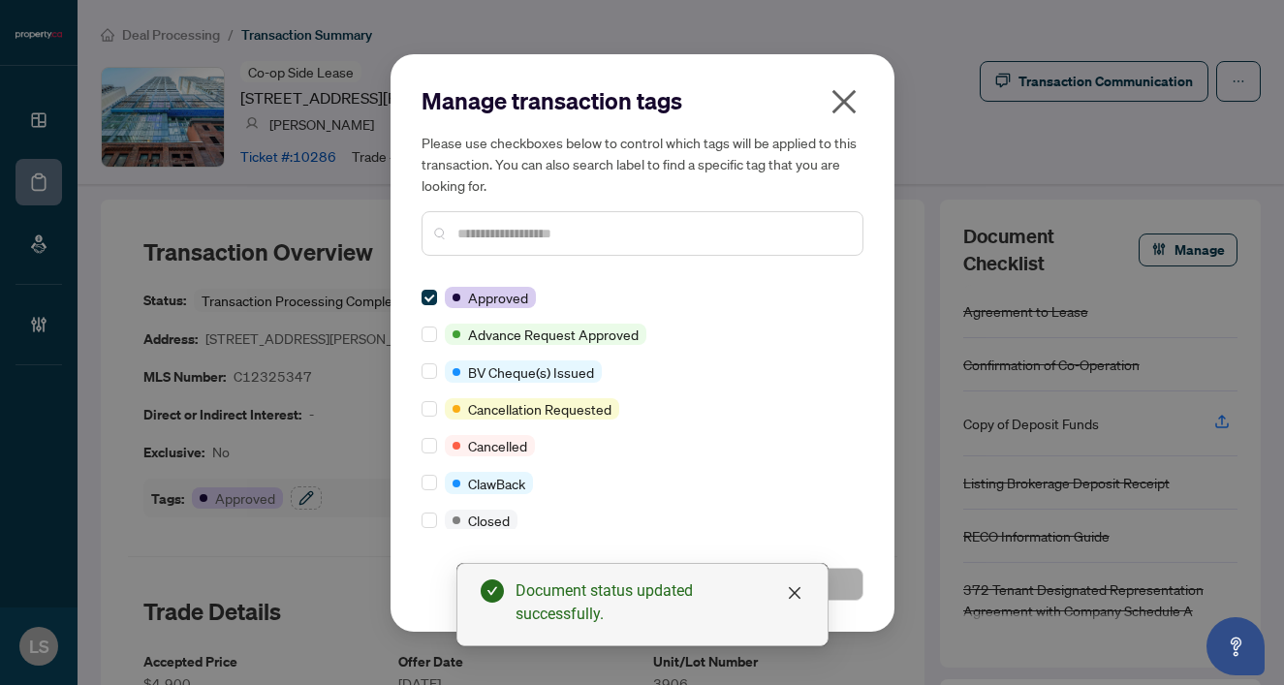
click at [470, 229] on input "text" at bounding box center [652, 233] width 390 height 21
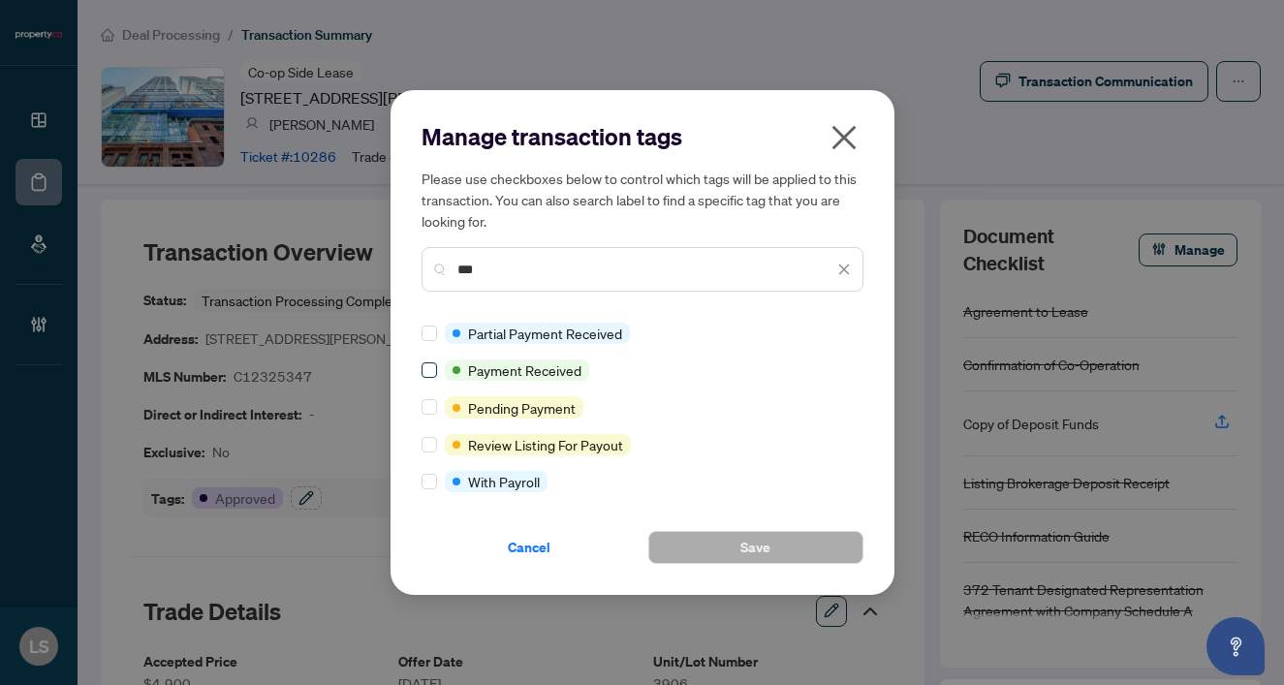
type input "***"
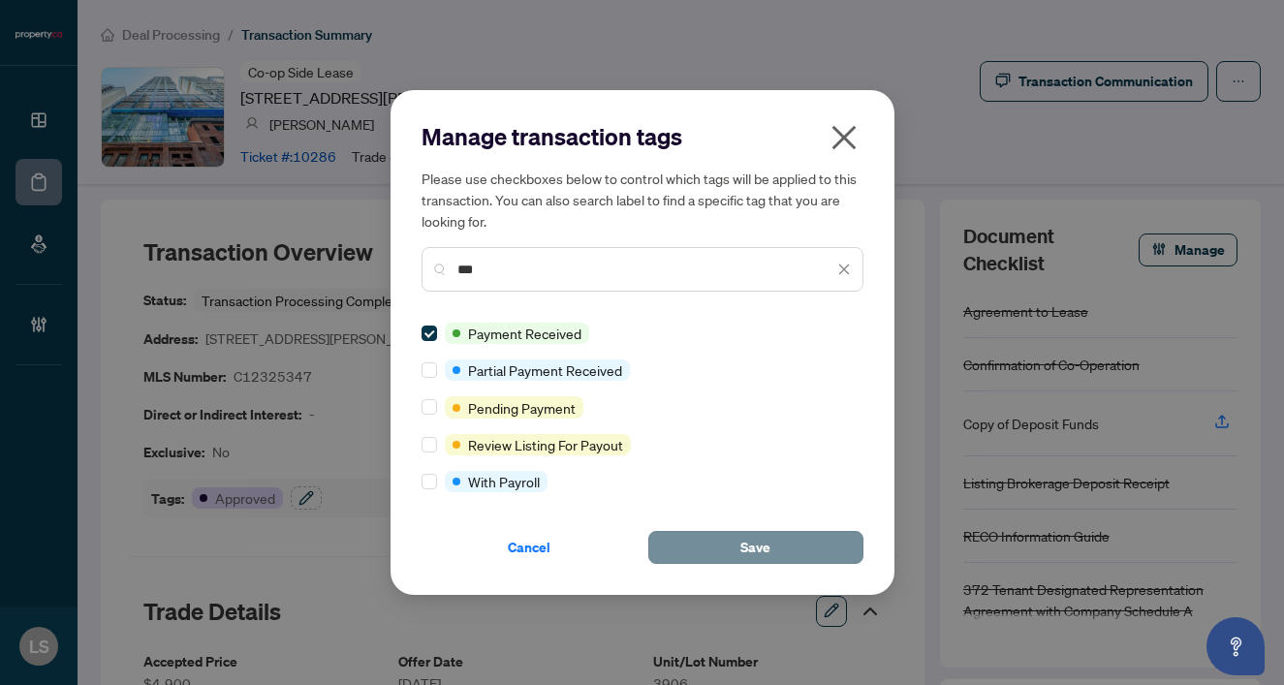
click at [696, 539] on button "Save" at bounding box center [755, 547] width 215 height 33
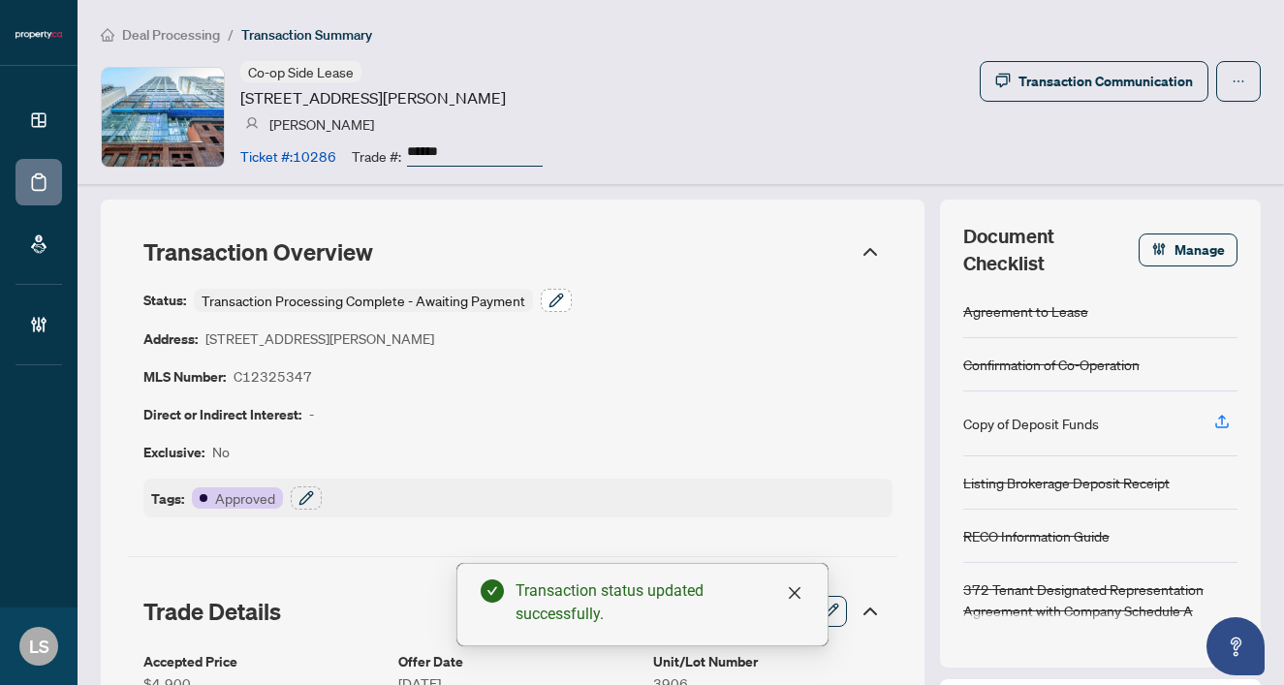
click at [560, 294] on icon "button" at bounding box center [555, 300] width 13 height 13
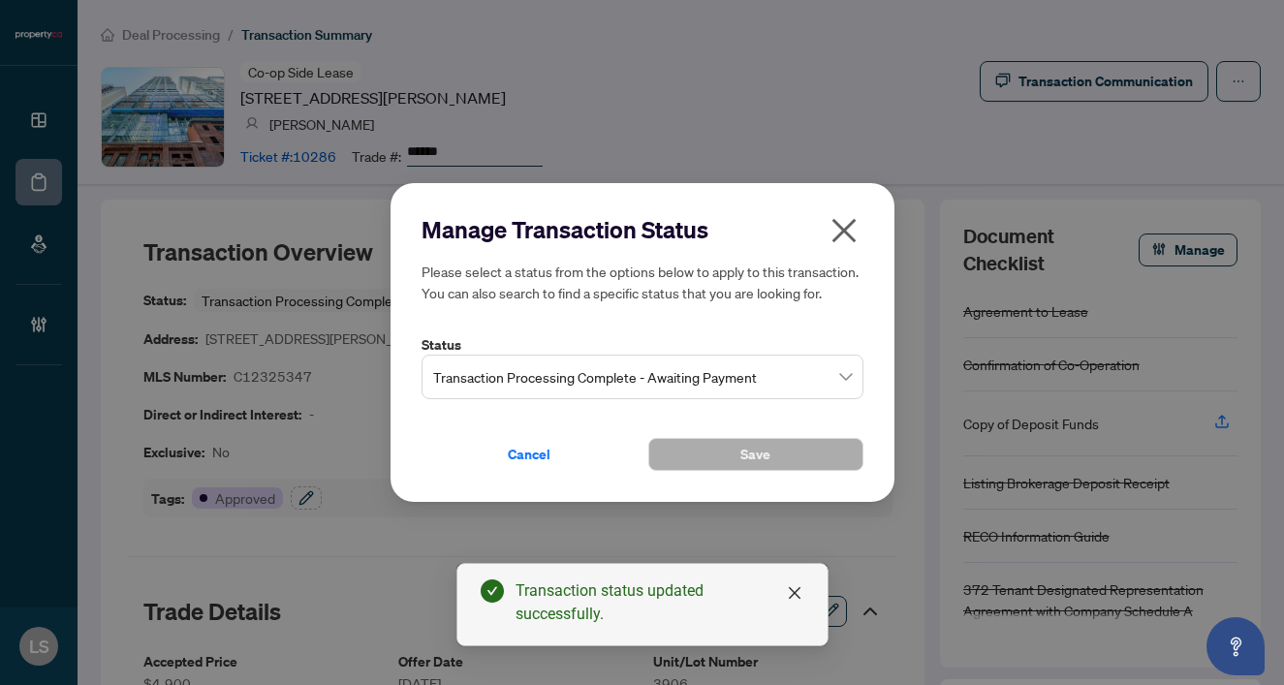
click at [484, 362] on span "Transaction Processing Complete - Awaiting Payment" at bounding box center [642, 377] width 419 height 37
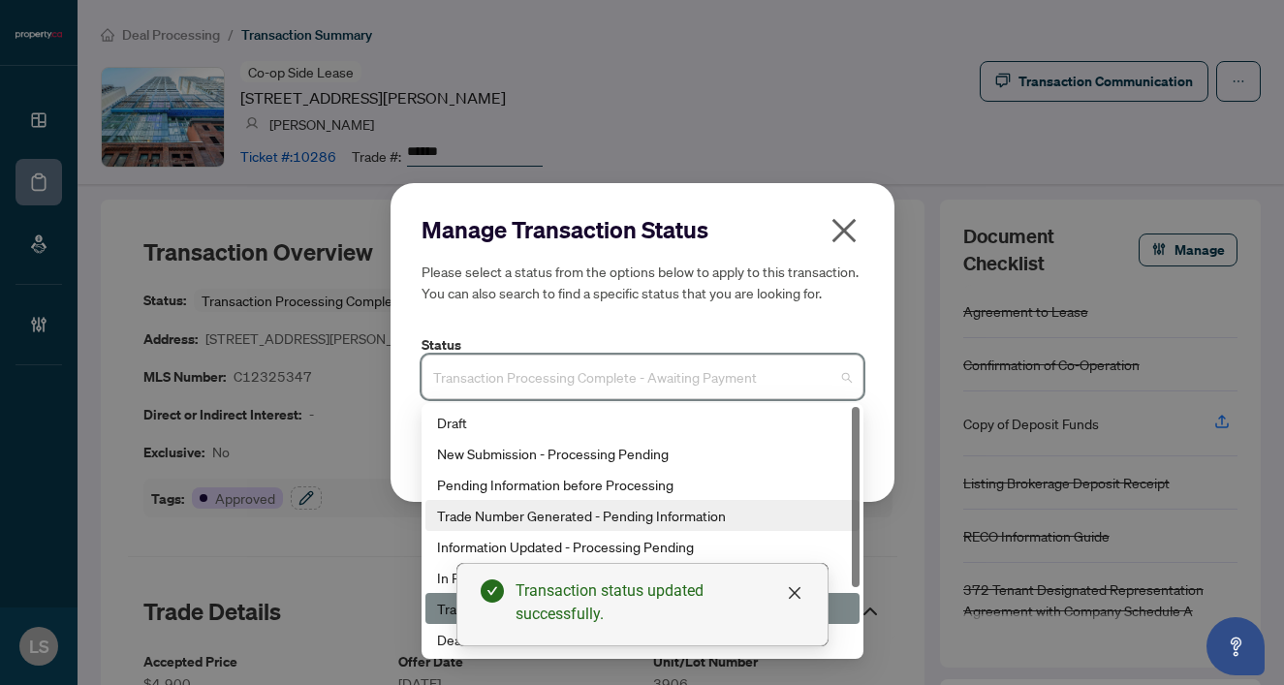
scroll to position [93, 0]
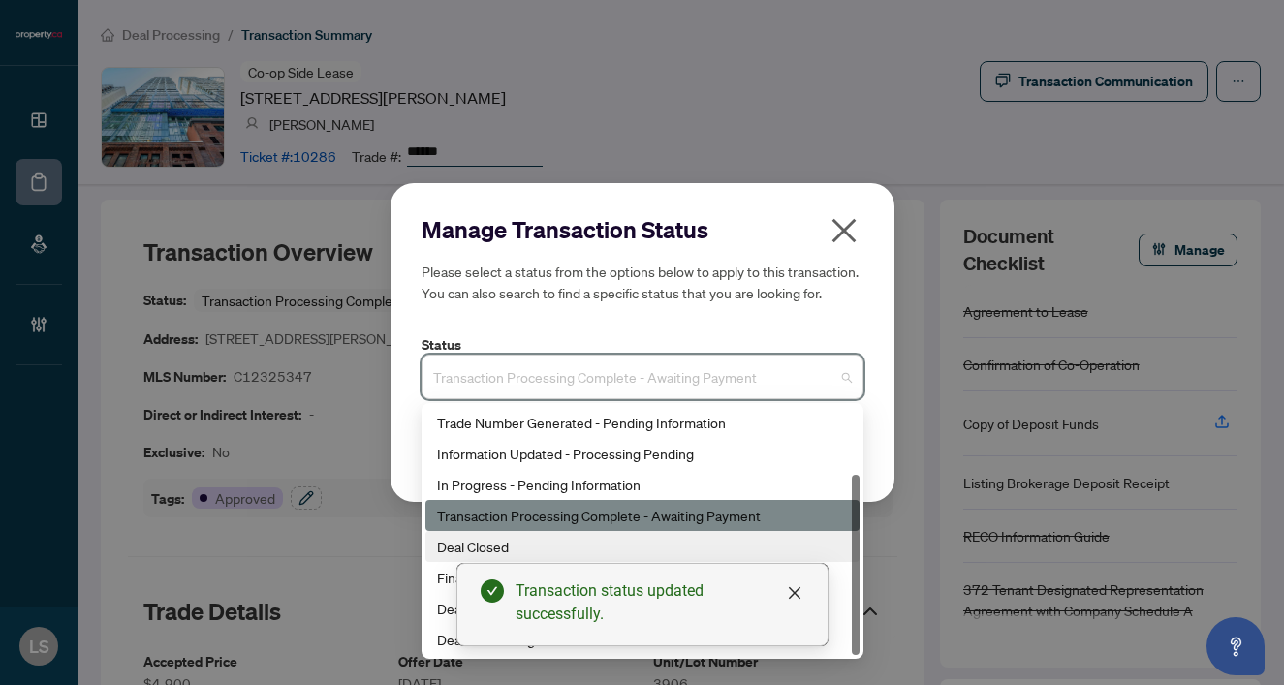
click at [450, 547] on div "Deal Closed" at bounding box center [642, 546] width 411 height 21
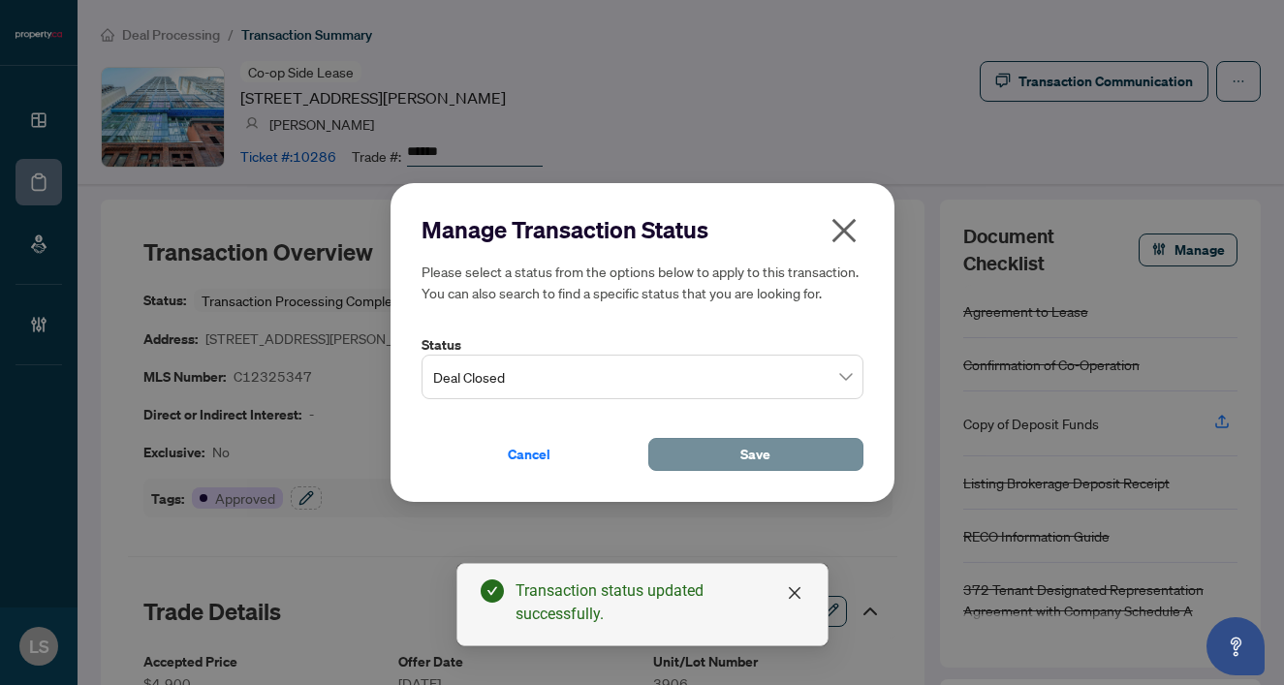
click at [769, 453] on span "Save" at bounding box center [755, 454] width 30 height 31
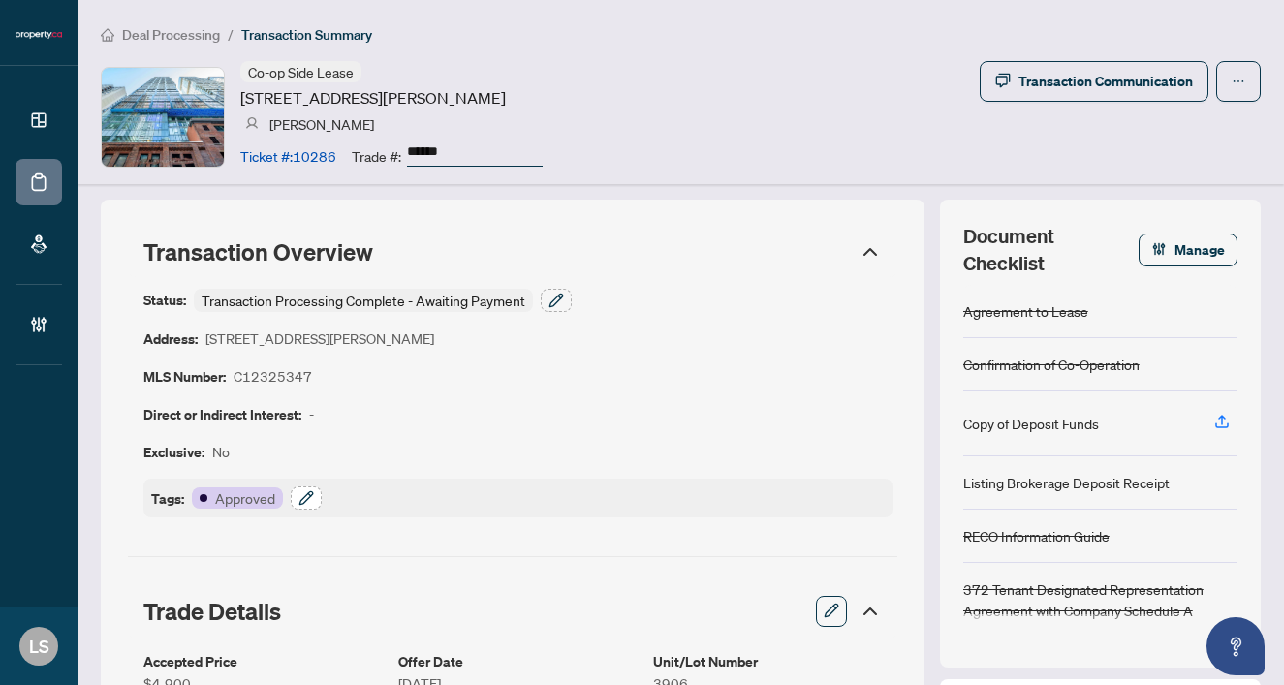
click at [303, 499] on icon "button" at bounding box center [306, 498] width 16 height 16
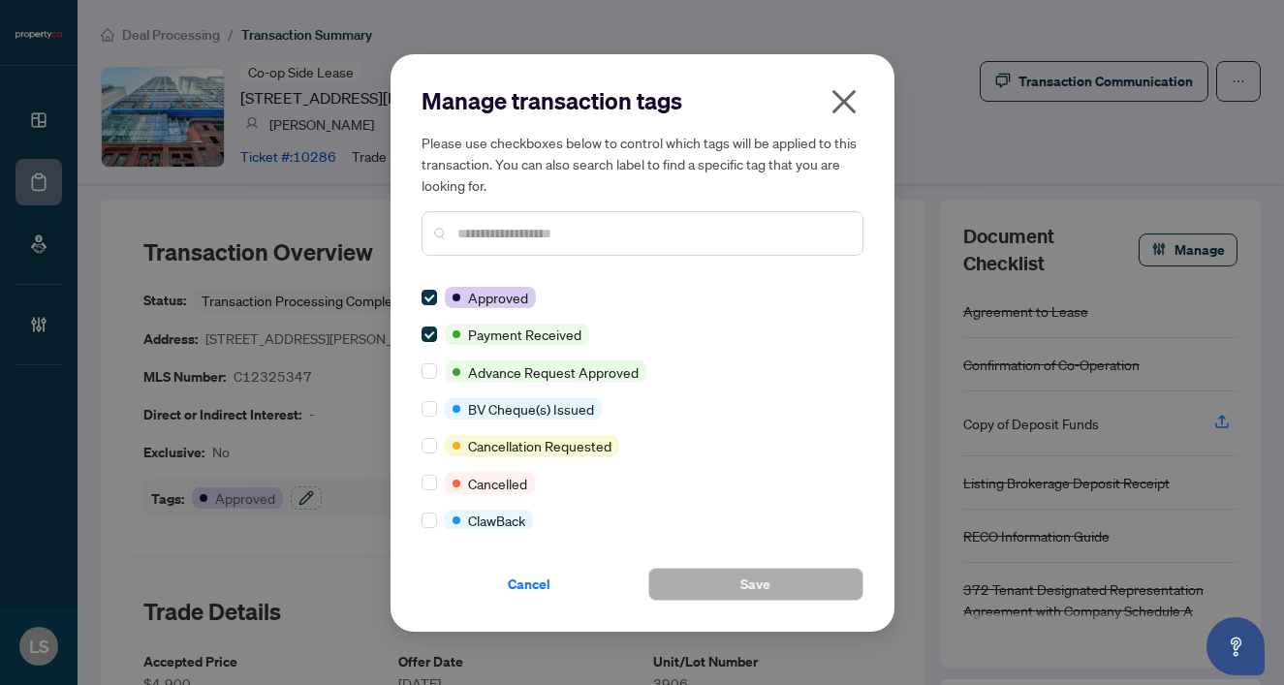
click at [841, 102] on icon "close" at bounding box center [843, 101] width 24 height 24
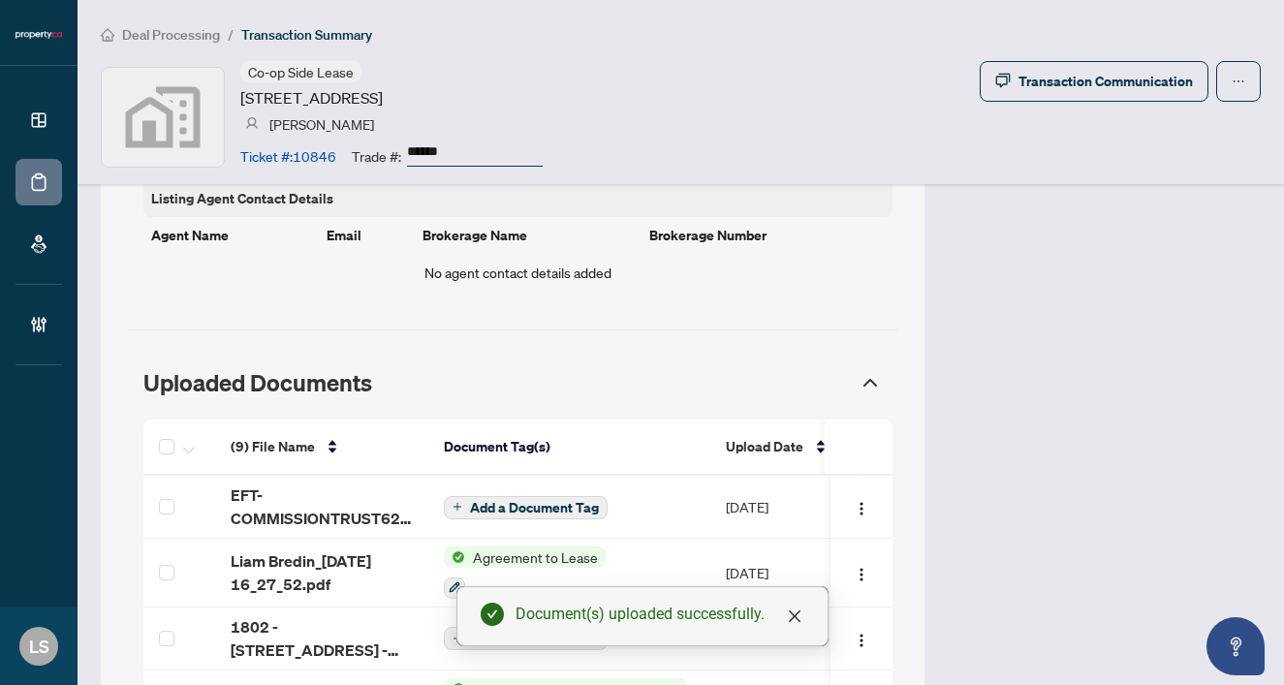
scroll to position [1577, 0]
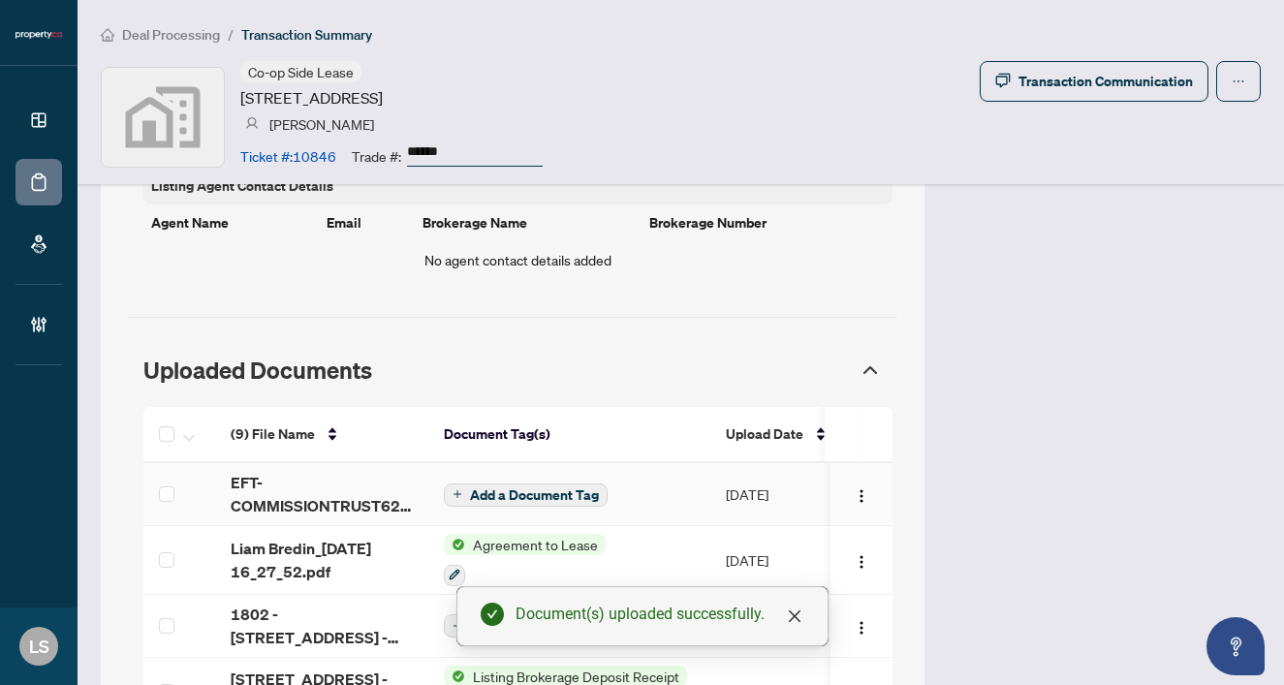
click at [233, 471] on span "EFT-COMMISSIONTRUST62P-2025-10-02T185835743.PDF" at bounding box center [322, 494] width 182 height 47
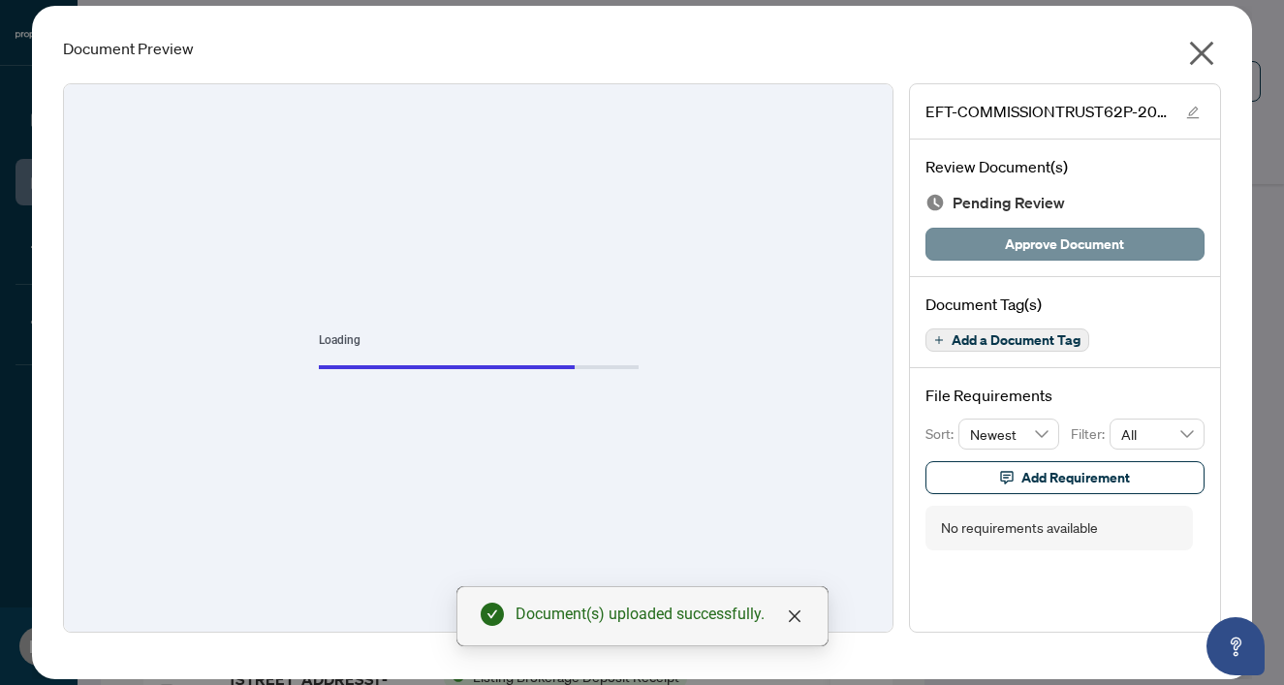
click at [1054, 239] on span "Approve Document" at bounding box center [1064, 244] width 119 height 31
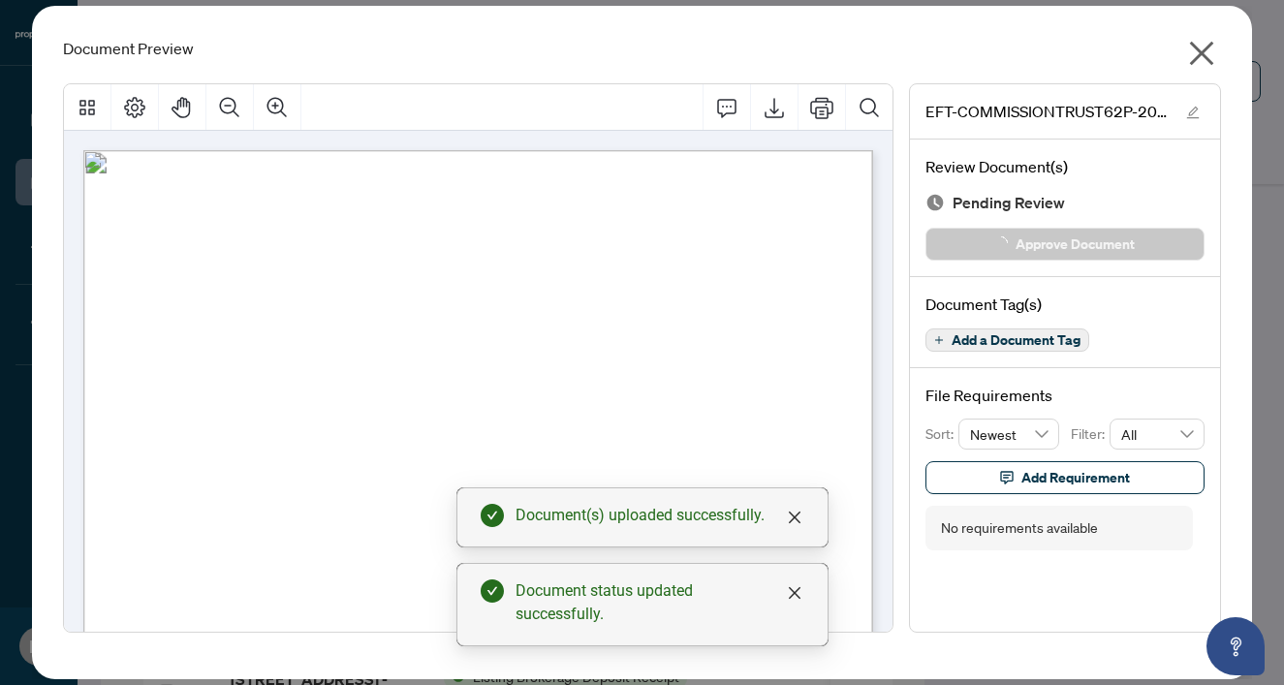
click at [1197, 50] on icon "close" at bounding box center [1202, 54] width 24 height 24
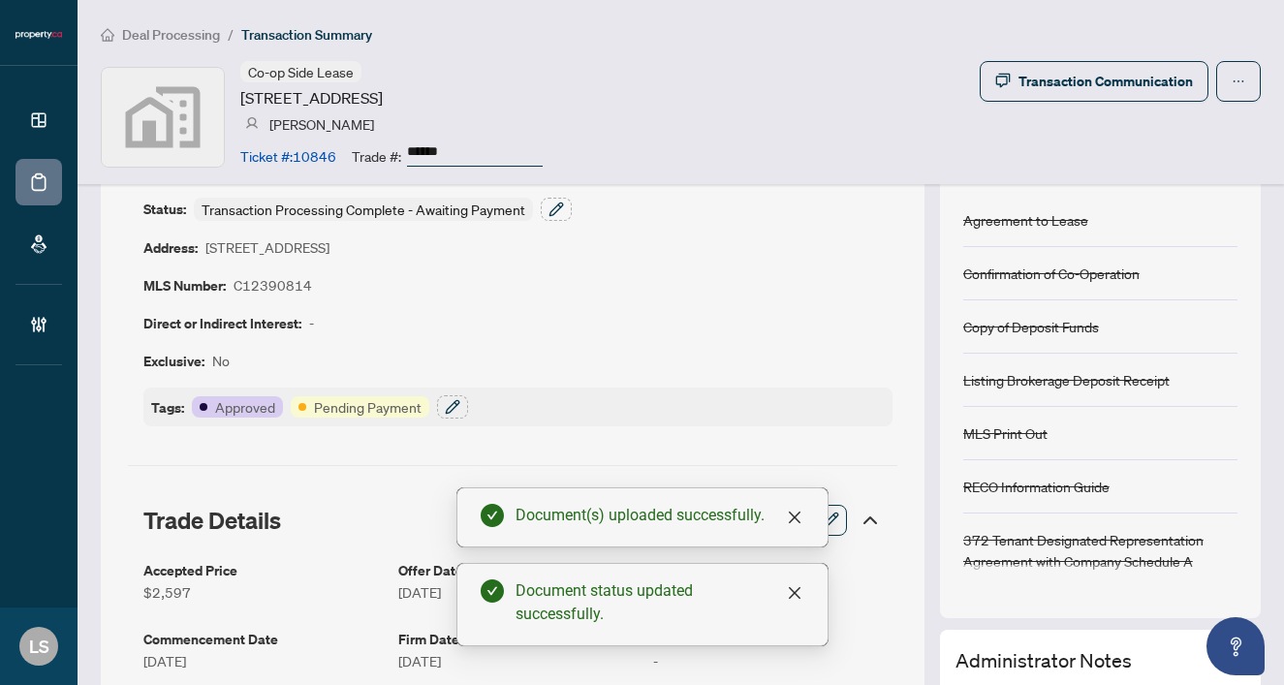
scroll to position [118, 0]
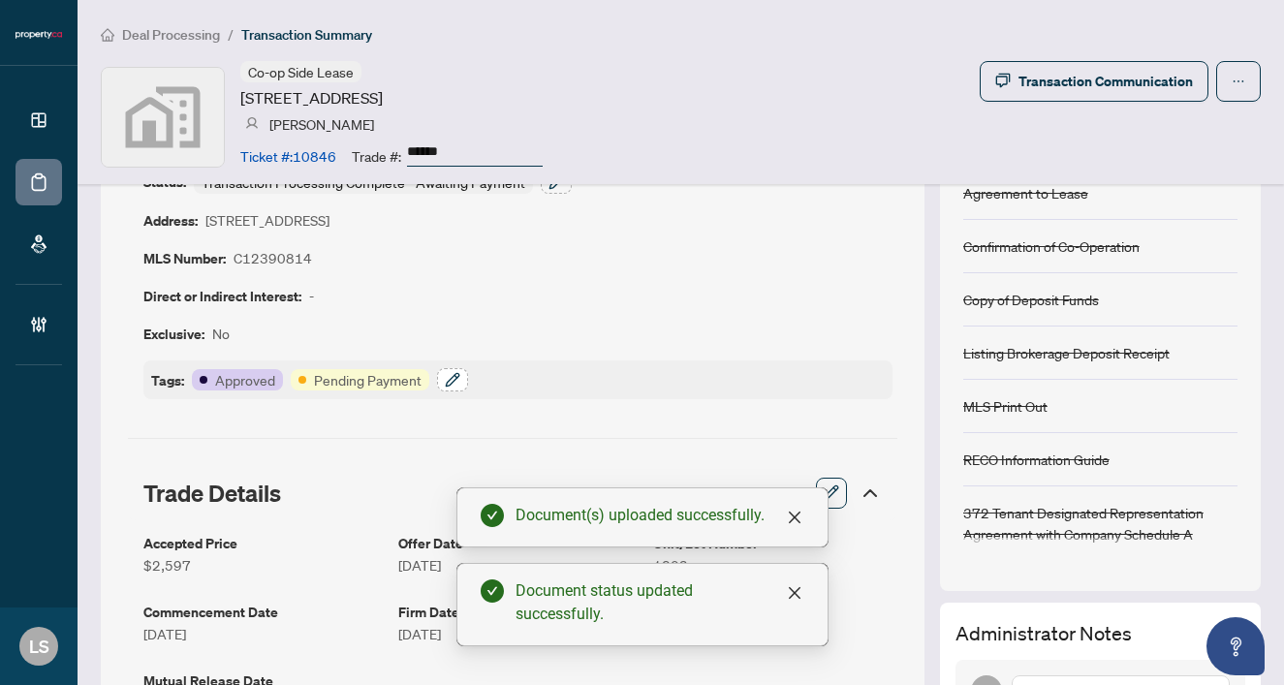
click at [445, 381] on icon "button" at bounding box center [453, 380] width 16 height 16
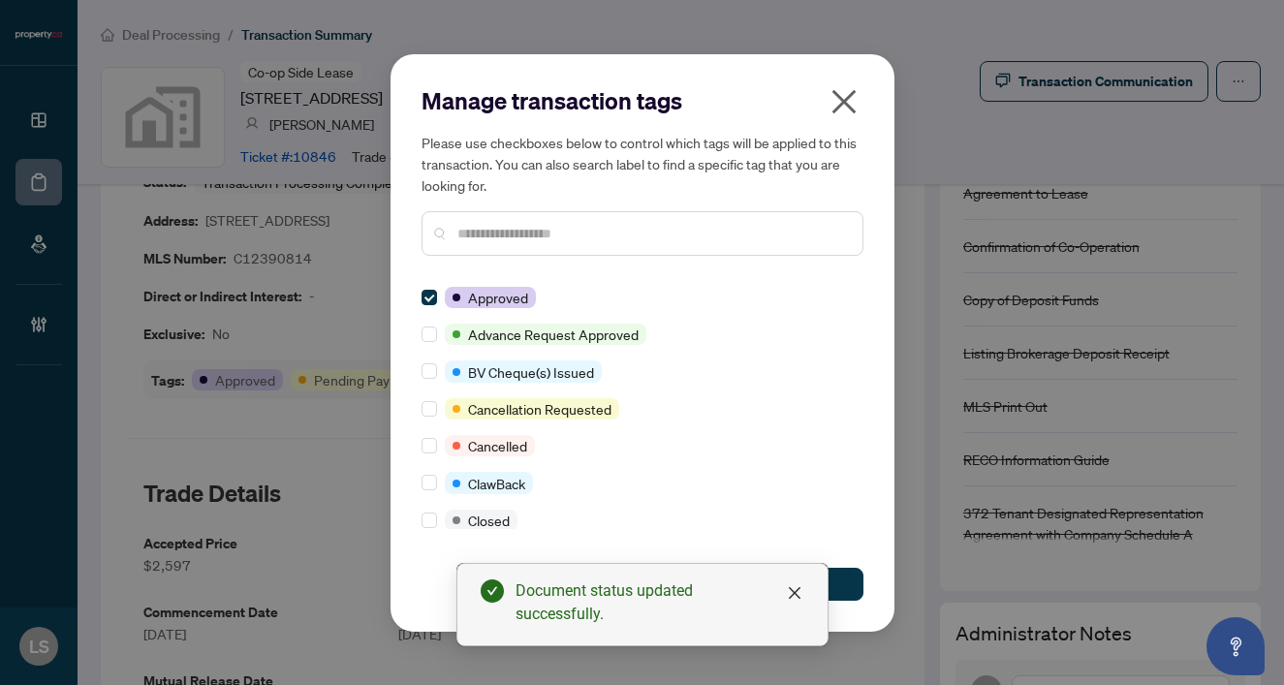
click at [463, 243] on div at bounding box center [643, 233] width 442 height 45
click at [538, 234] on input "text" at bounding box center [652, 233] width 390 height 21
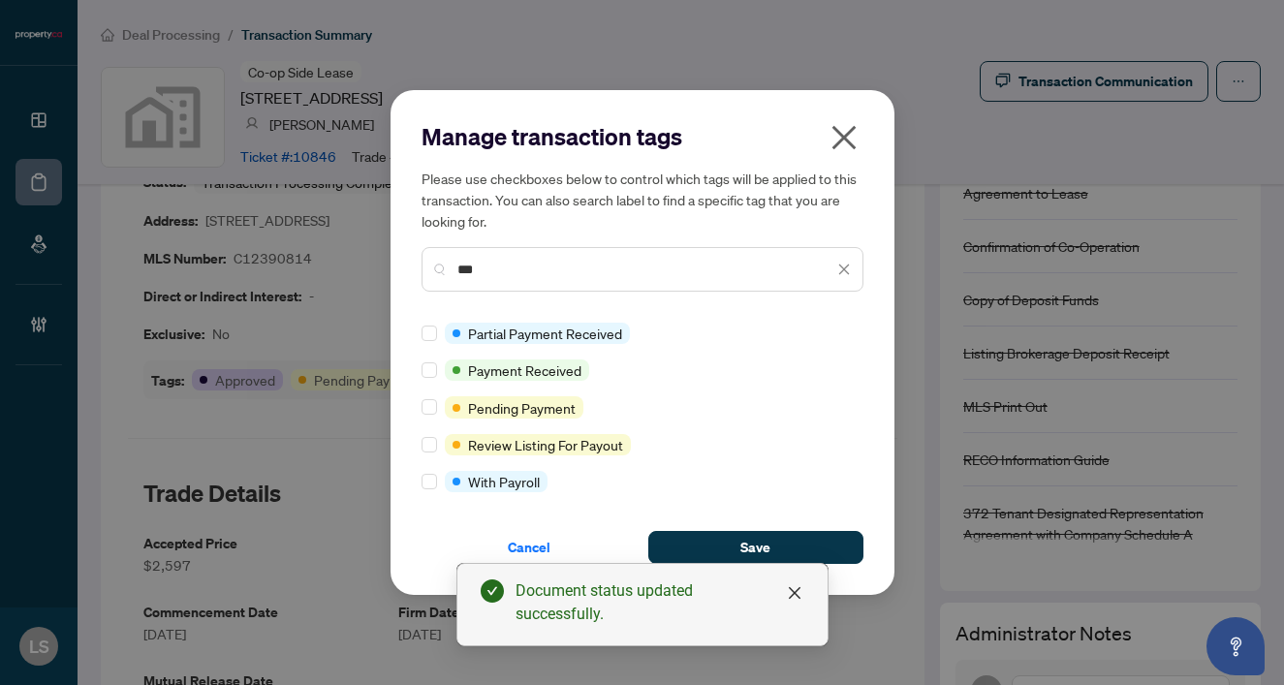
type input "***"
click at [437, 362] on div at bounding box center [433, 369] width 23 height 21
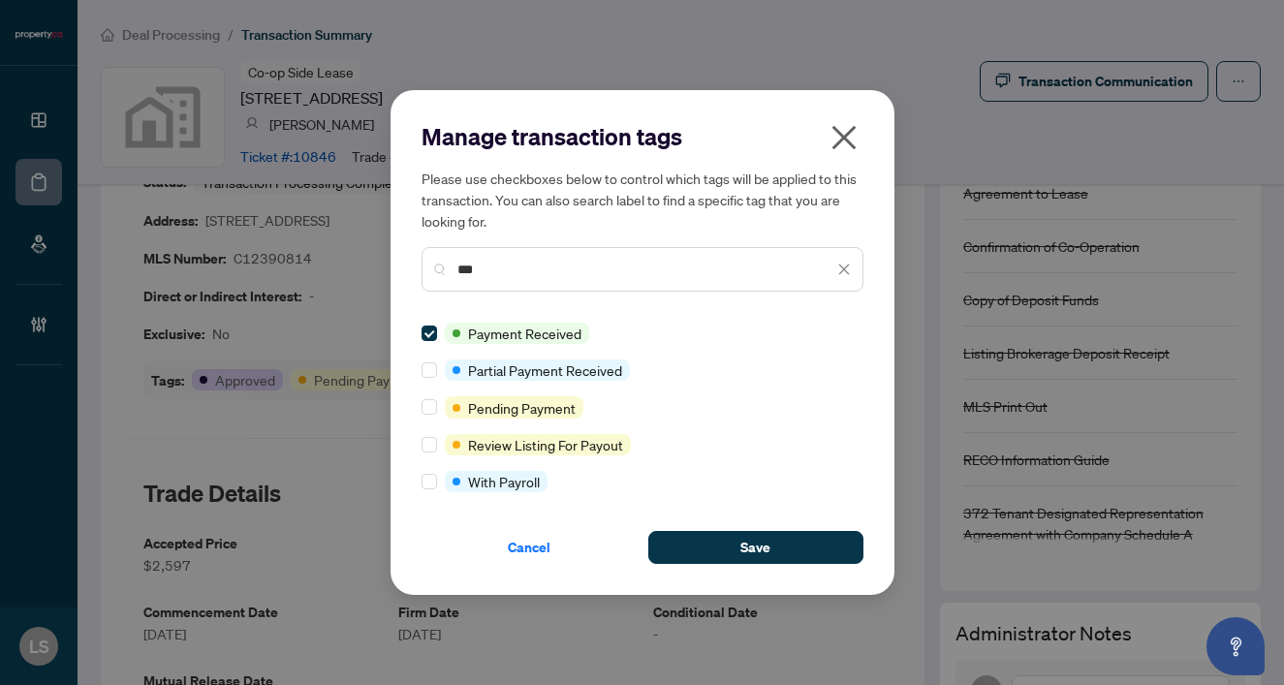
click at [732, 529] on div "Cancel Save" at bounding box center [643, 536] width 442 height 56
click at [732, 538] on button "Save" at bounding box center [755, 547] width 215 height 33
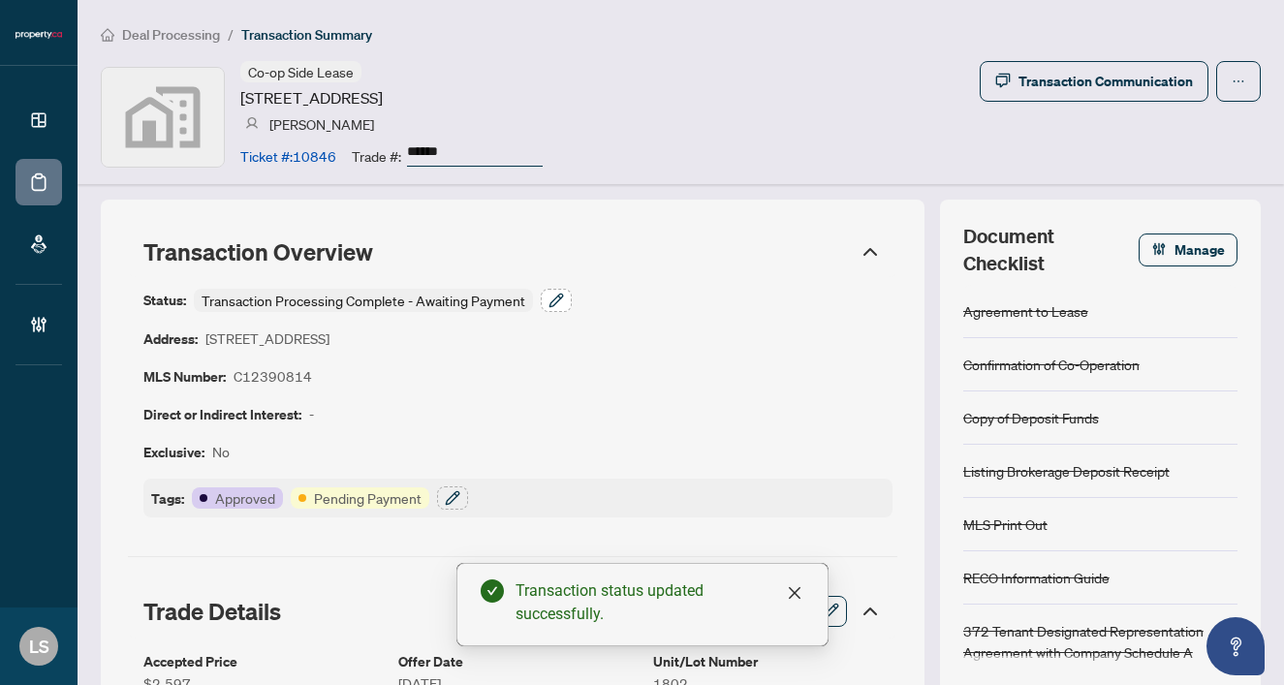
scroll to position [0, 0]
click at [553, 297] on icon "button" at bounding box center [556, 301] width 16 height 16
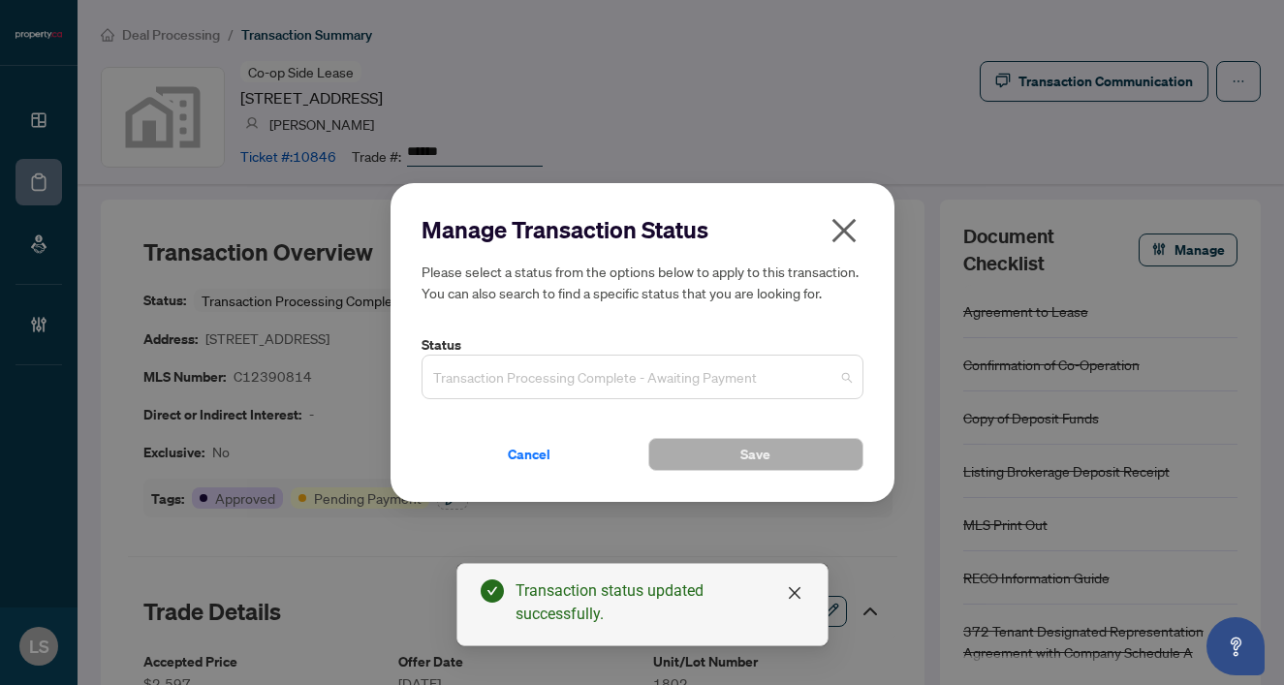
click at [522, 383] on span "Transaction Processing Complete - Awaiting Payment" at bounding box center [642, 377] width 419 height 37
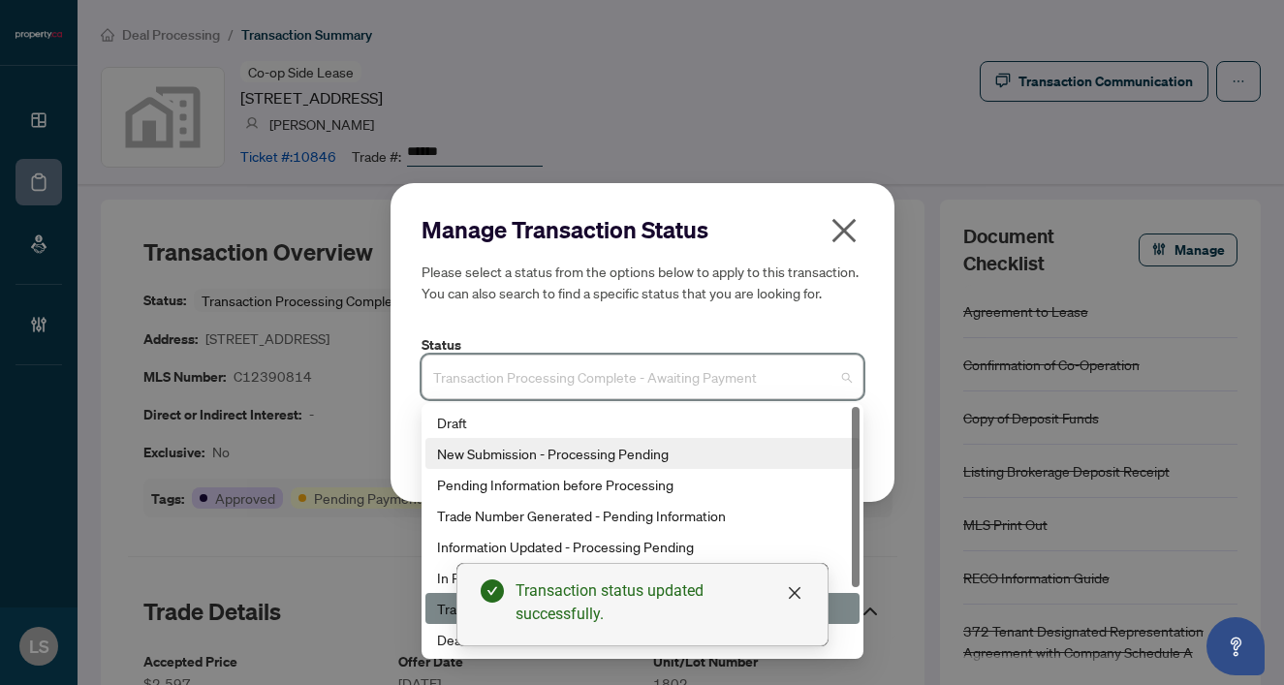
scroll to position [93, 0]
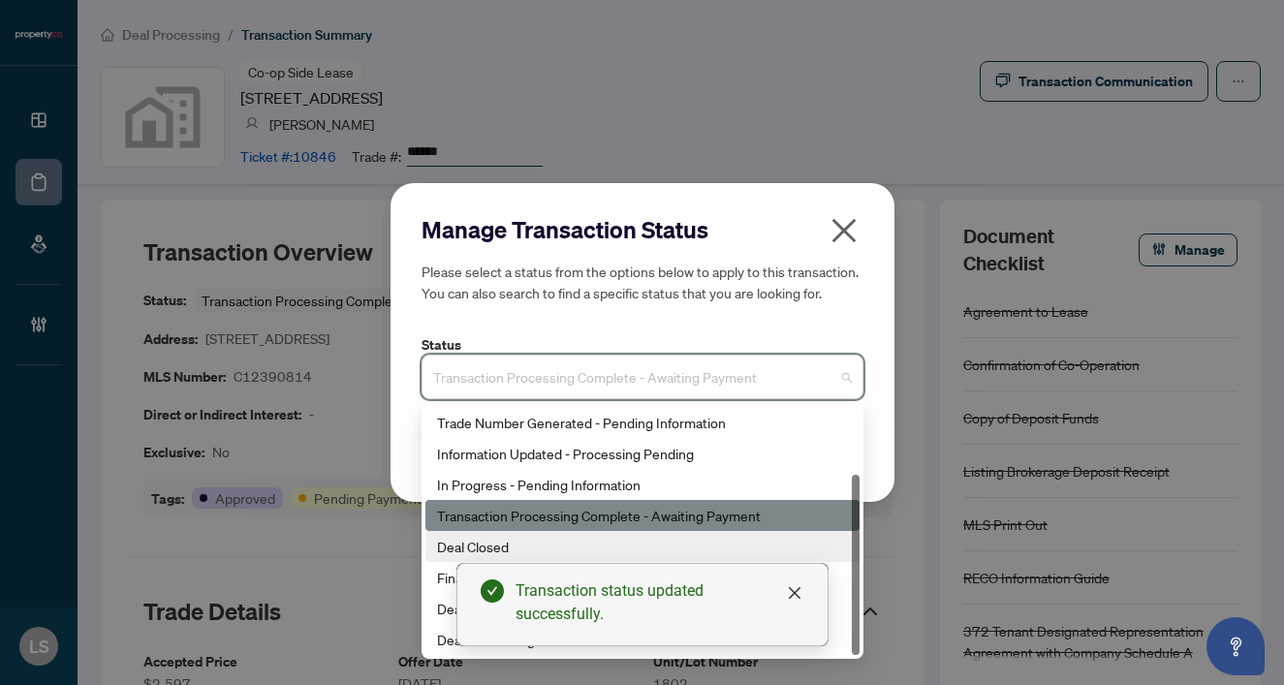
click at [462, 551] on div "Deal Closed" at bounding box center [642, 546] width 411 height 21
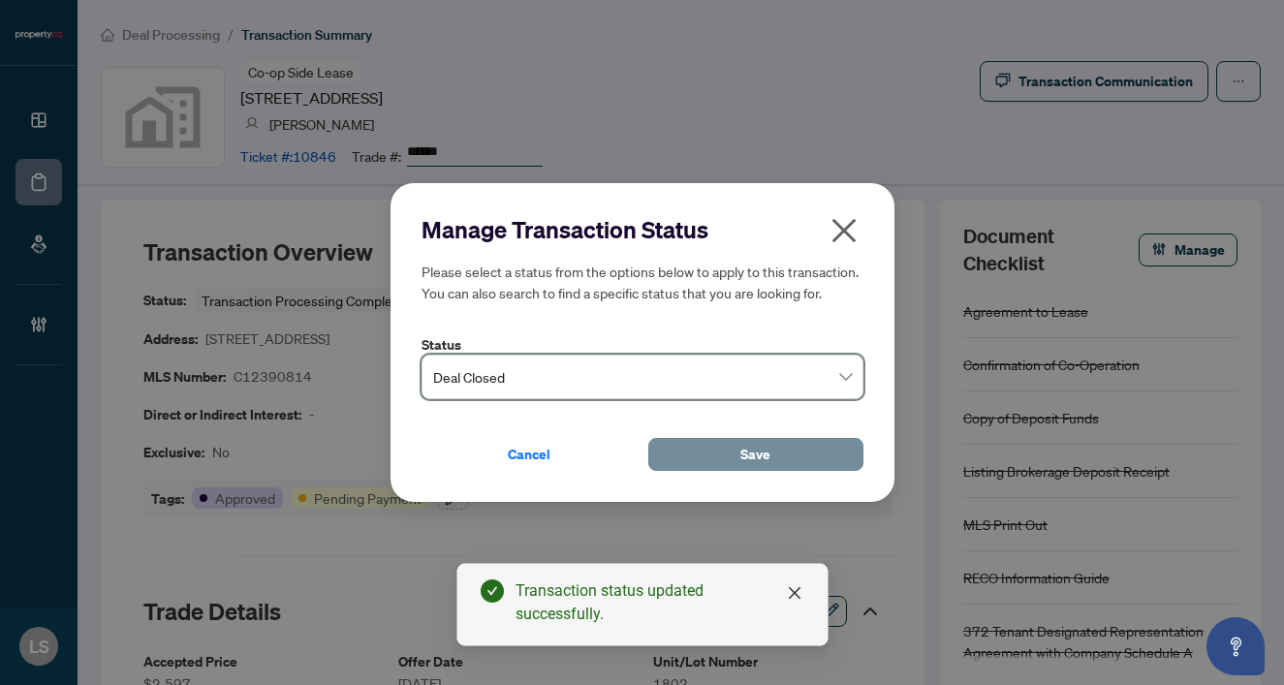
click at [766, 454] on span "Save" at bounding box center [755, 454] width 30 height 31
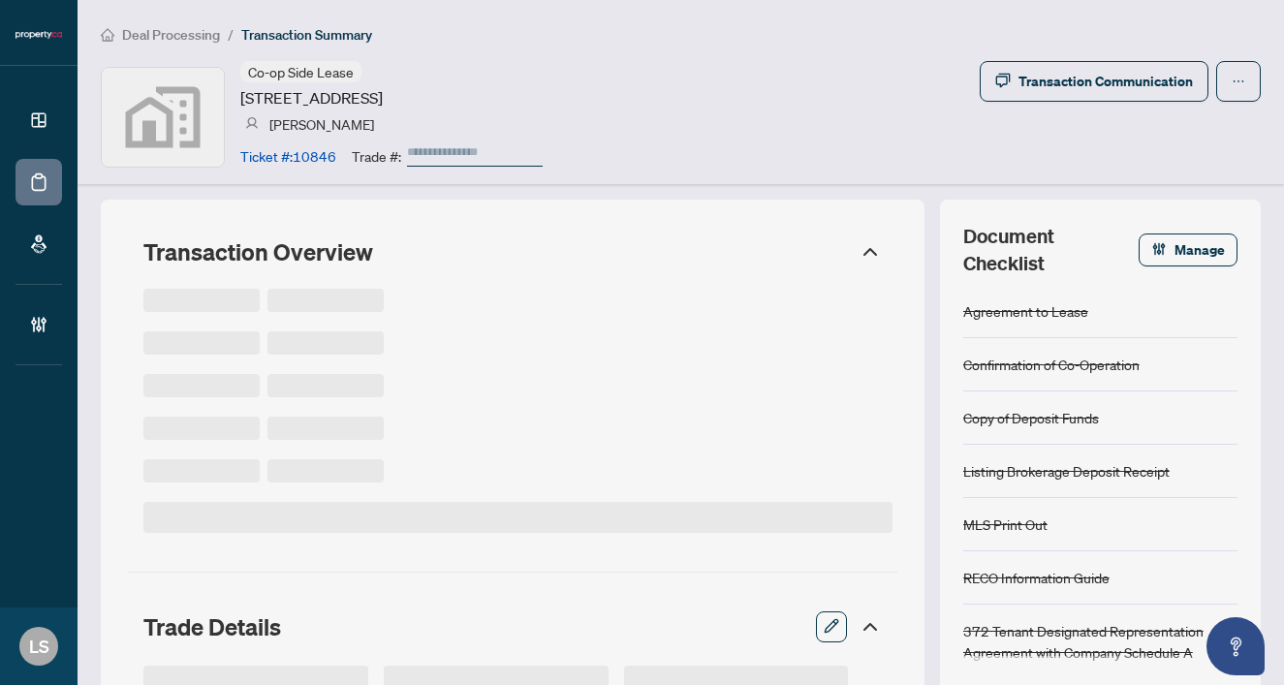
type input "******"
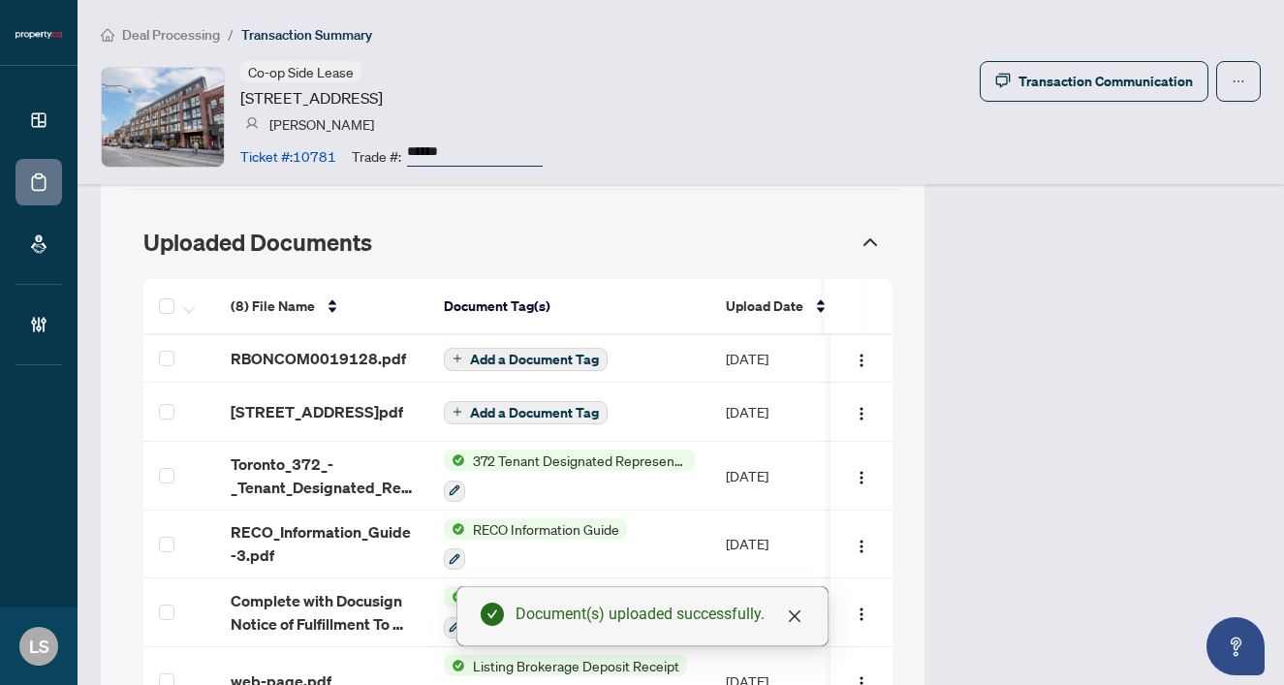
scroll to position [1708, 0]
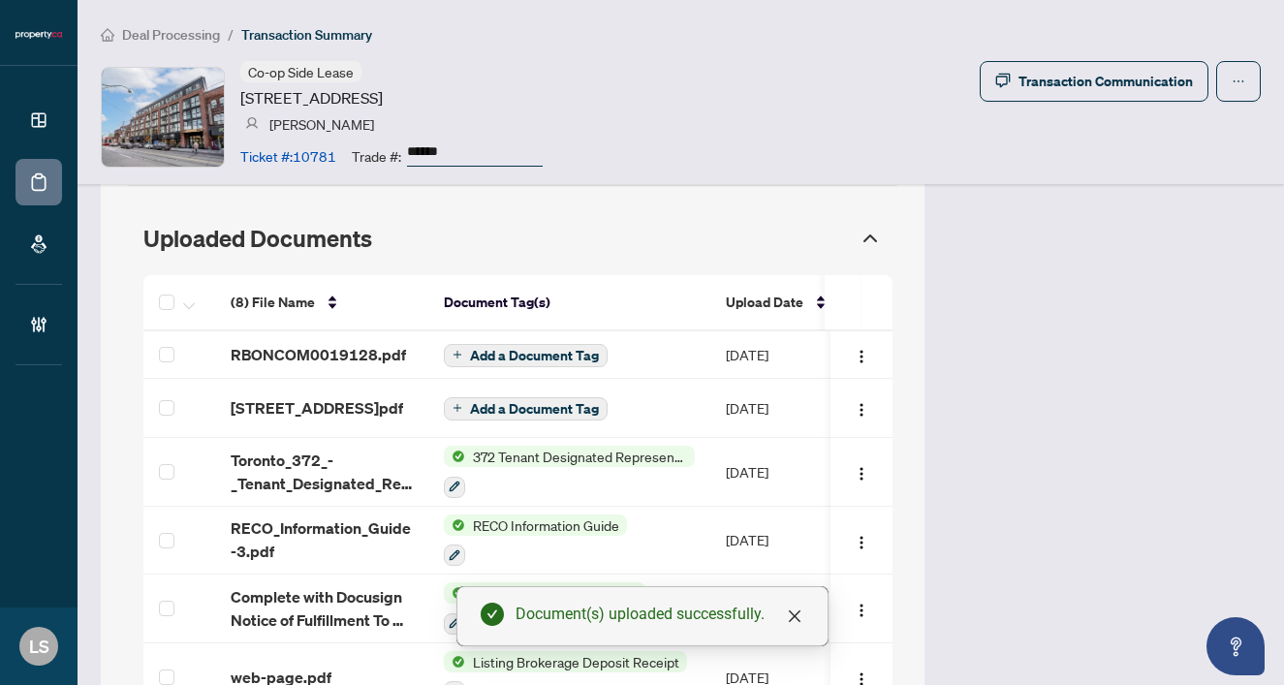
click at [284, 348] on span "RBONCOM0019128.pdf" at bounding box center [318, 354] width 175 height 23
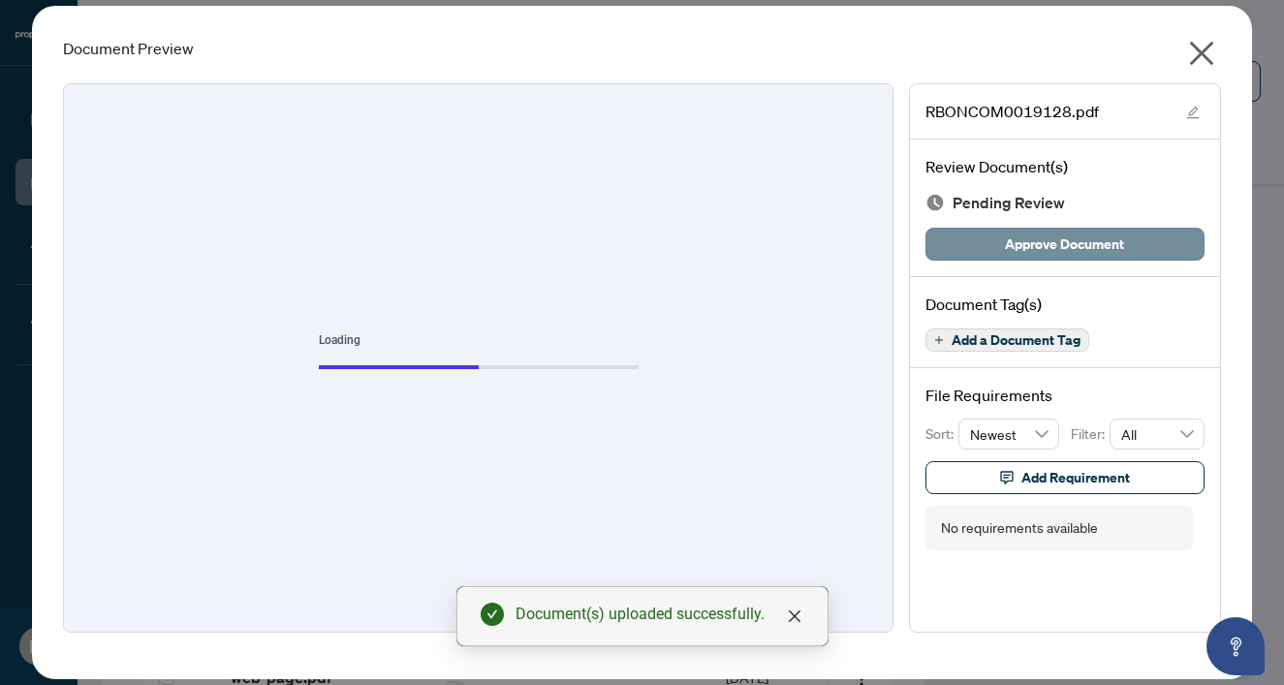
click at [1041, 235] on span "Approve Document" at bounding box center [1064, 244] width 119 height 31
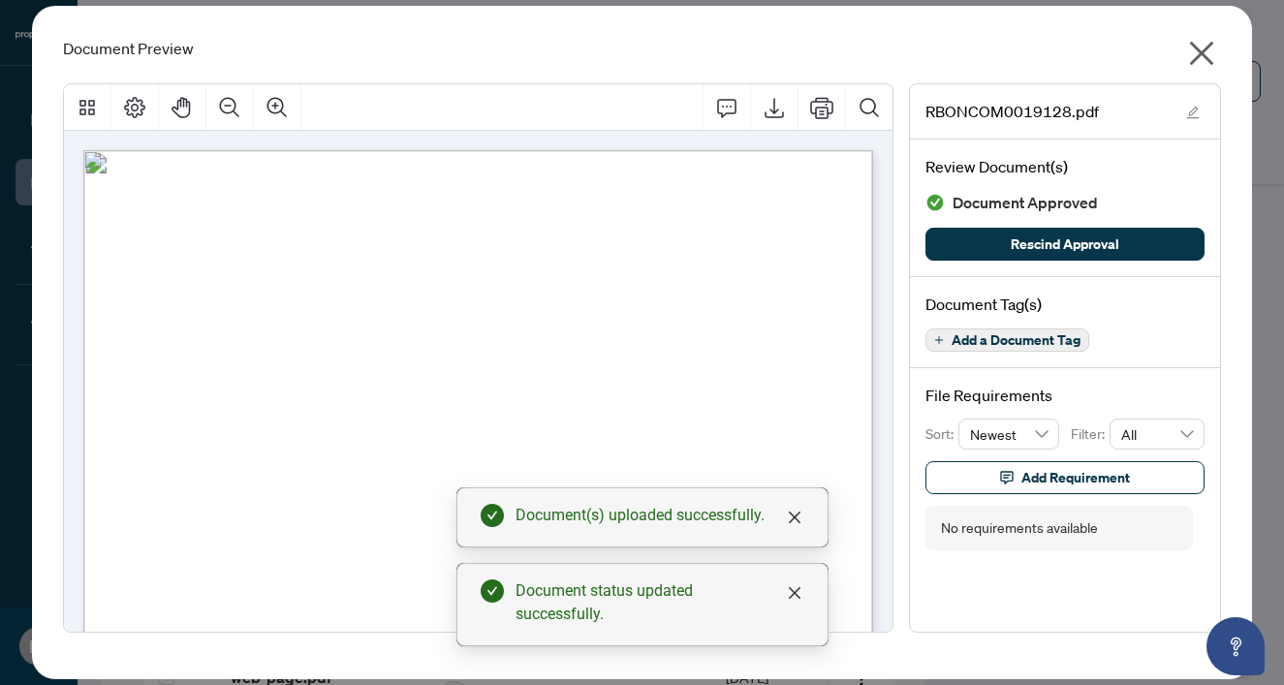
click at [1203, 50] on icon "close" at bounding box center [1202, 54] width 24 height 24
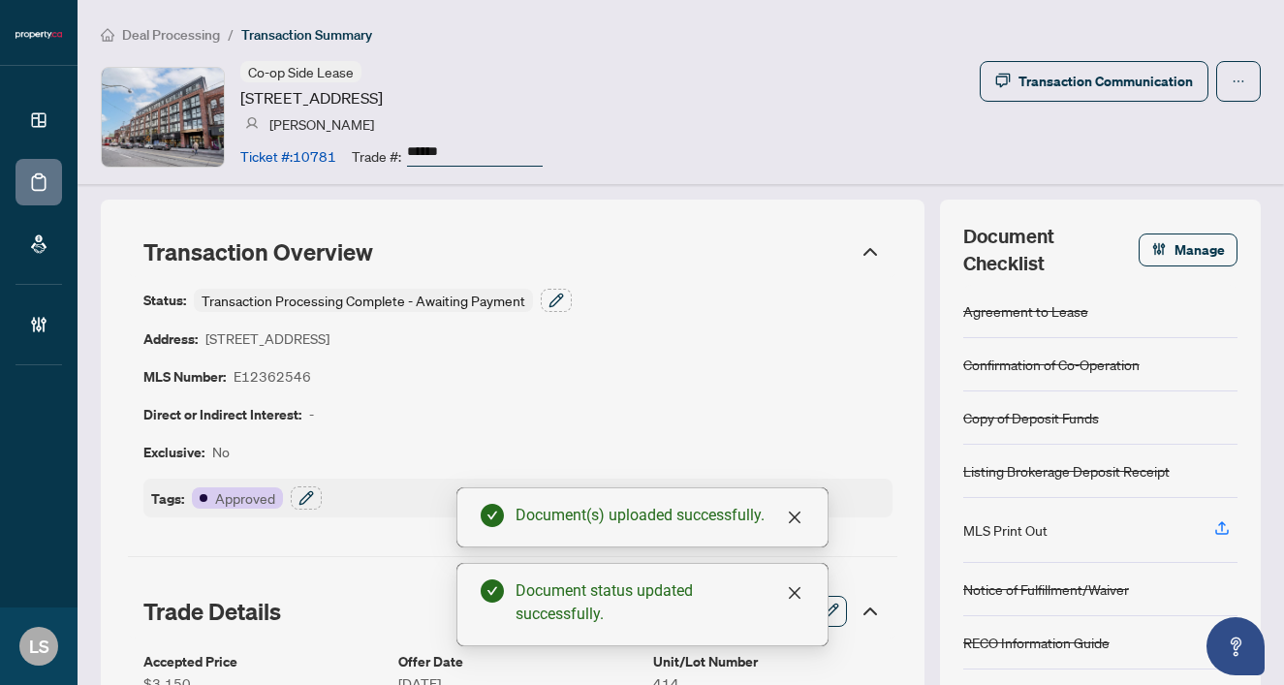
scroll to position [0, 0]
click at [297, 511] on div "Tags: Approved" at bounding box center [517, 498] width 749 height 39
click at [296, 494] on button "button" at bounding box center [306, 497] width 31 height 23
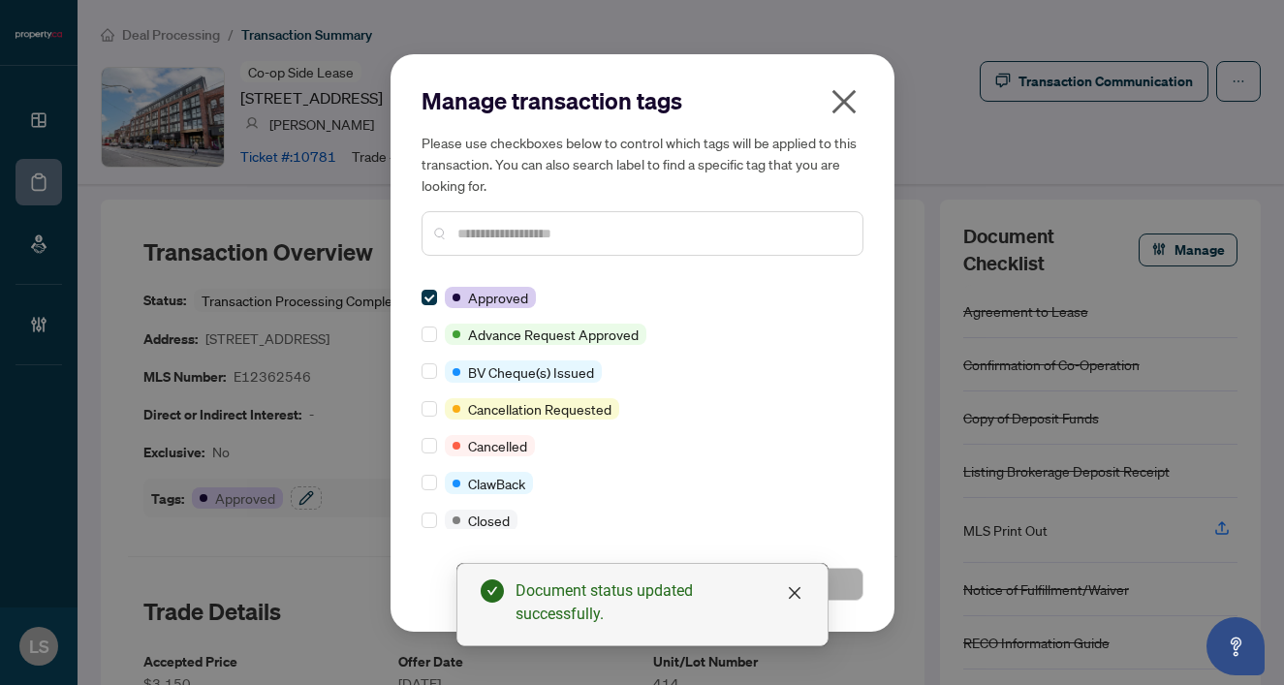
click at [492, 232] on input "text" at bounding box center [652, 233] width 390 height 21
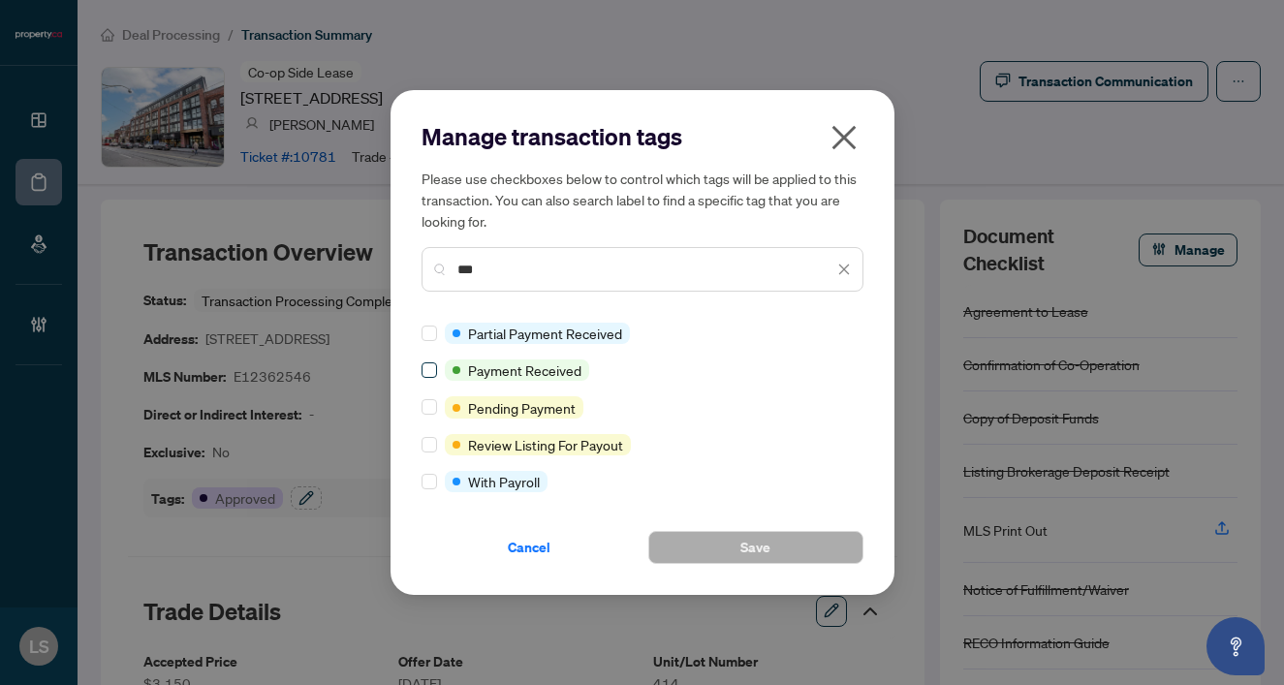
type input "***"
click at [436, 371] on span at bounding box center [430, 370] width 16 height 16
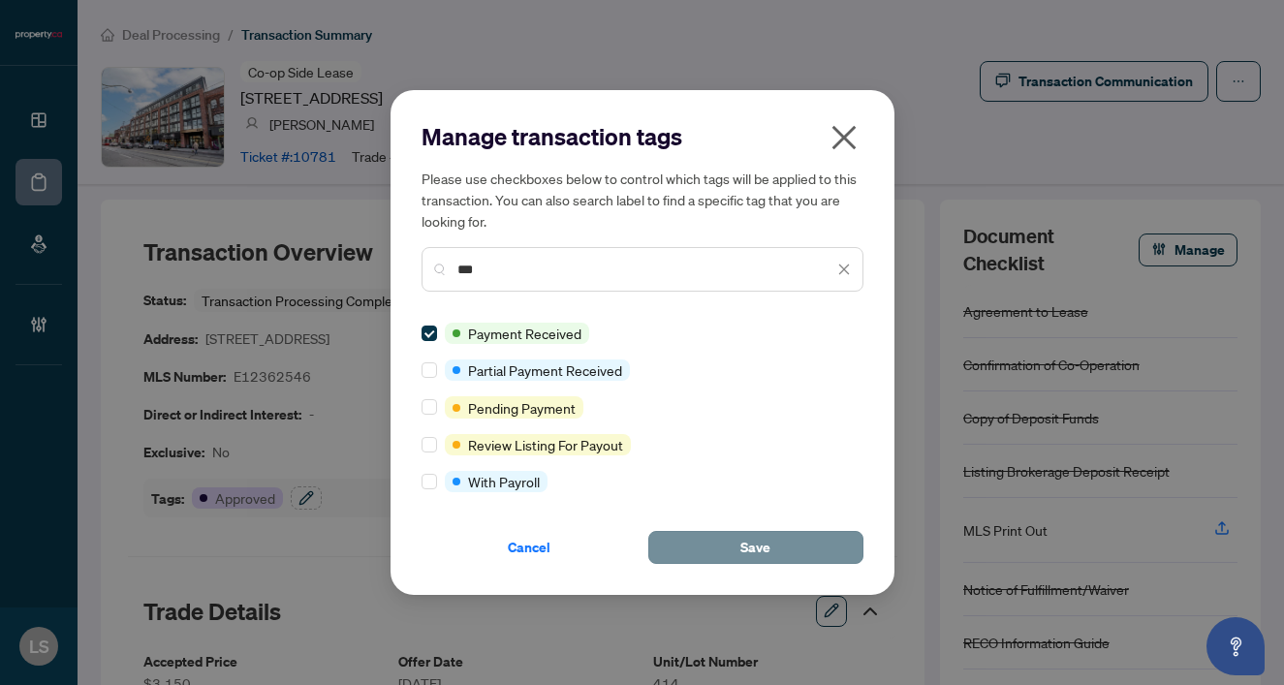
click at [733, 546] on button "Save" at bounding box center [755, 547] width 215 height 33
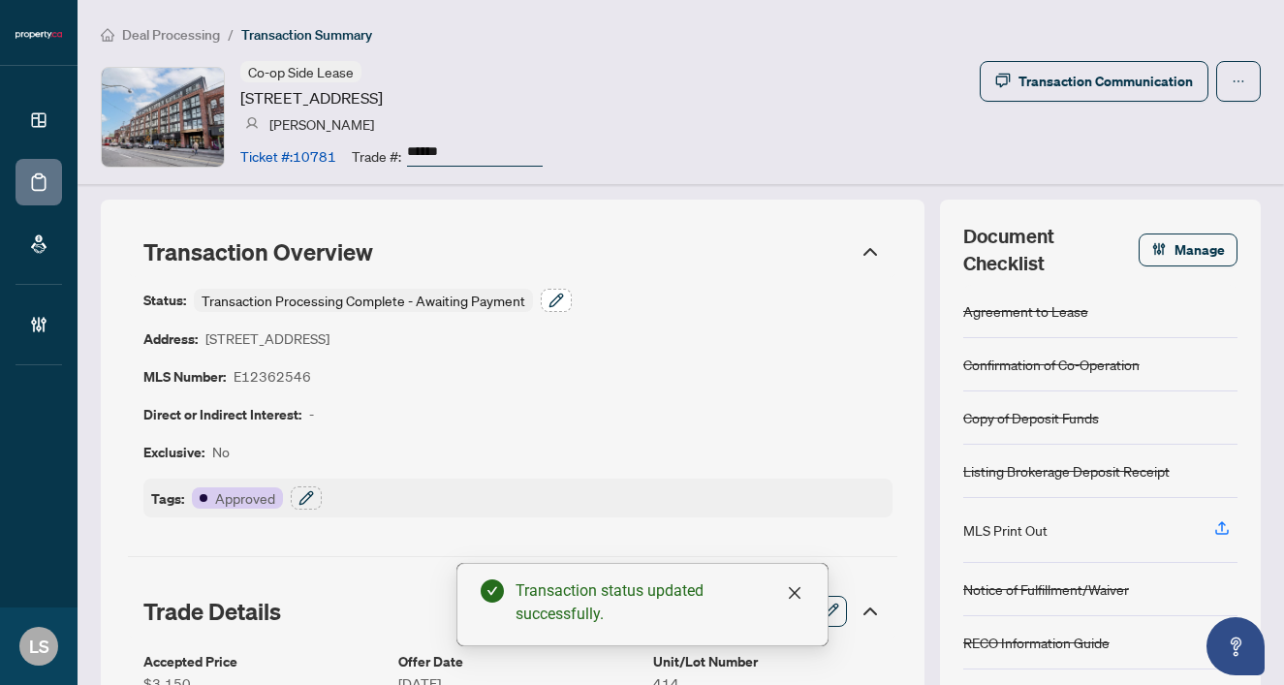
click at [553, 297] on icon "button" at bounding box center [556, 301] width 16 height 16
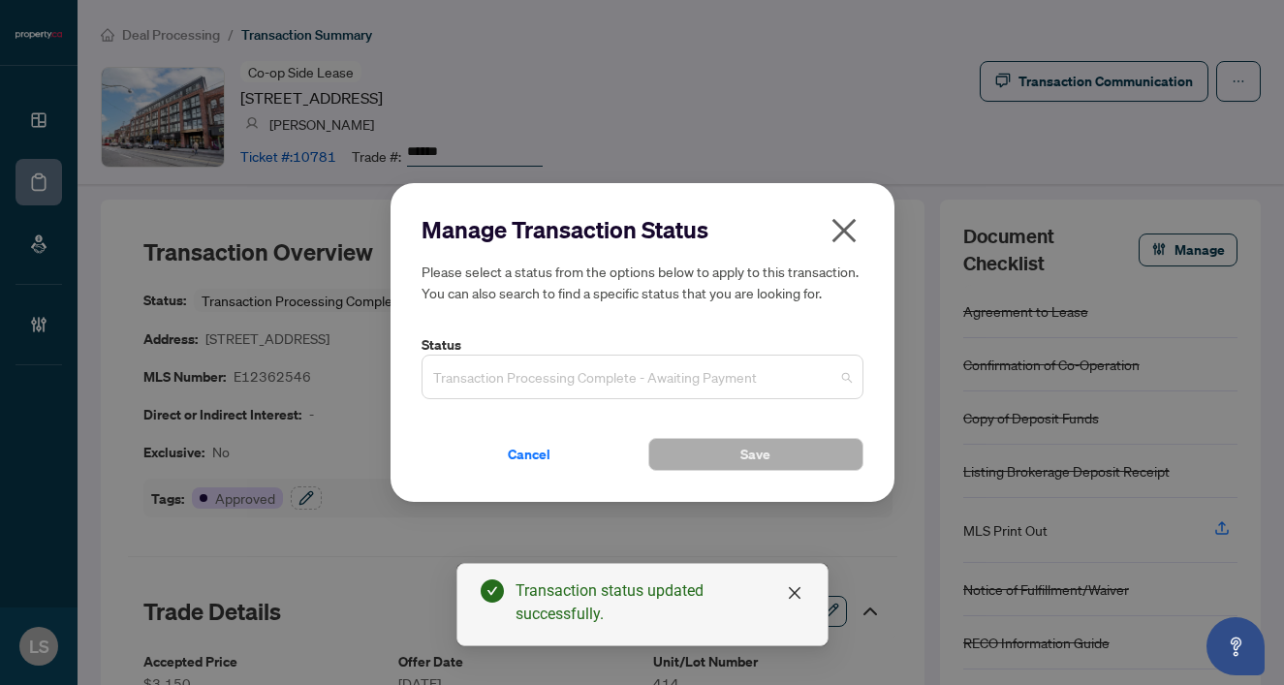
click at [517, 383] on span "Transaction Processing Complete - Awaiting Payment" at bounding box center [642, 377] width 419 height 37
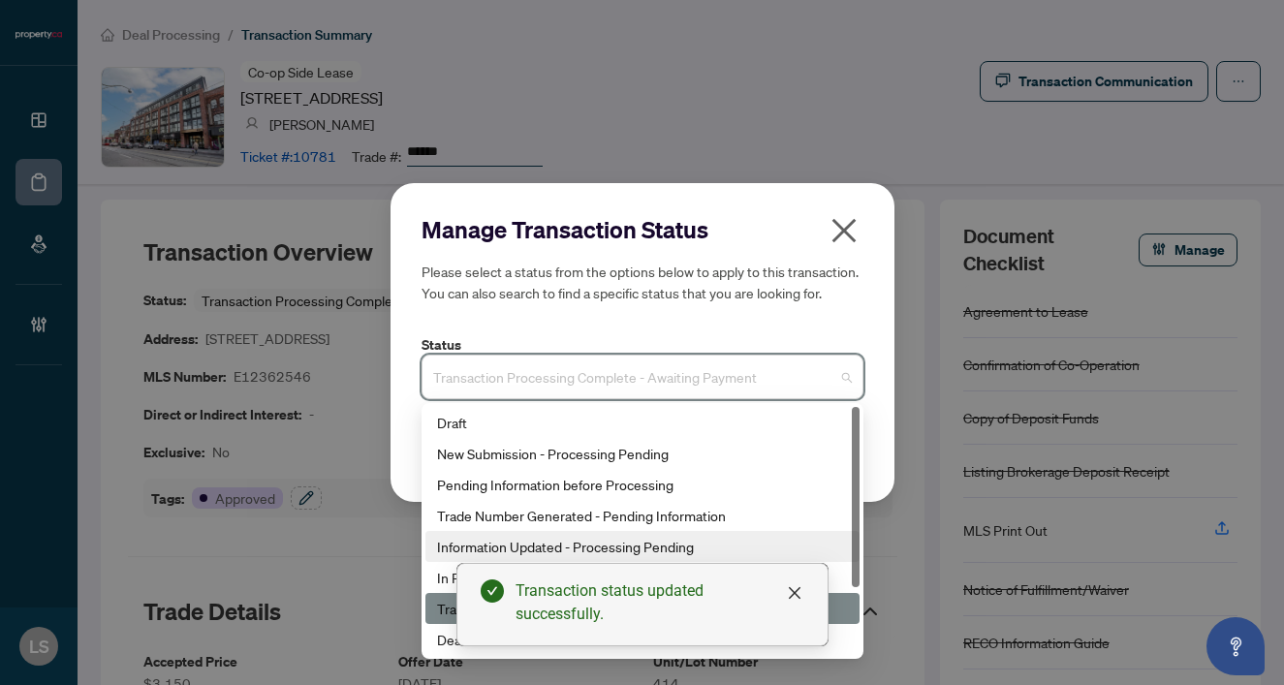
scroll to position [93, 0]
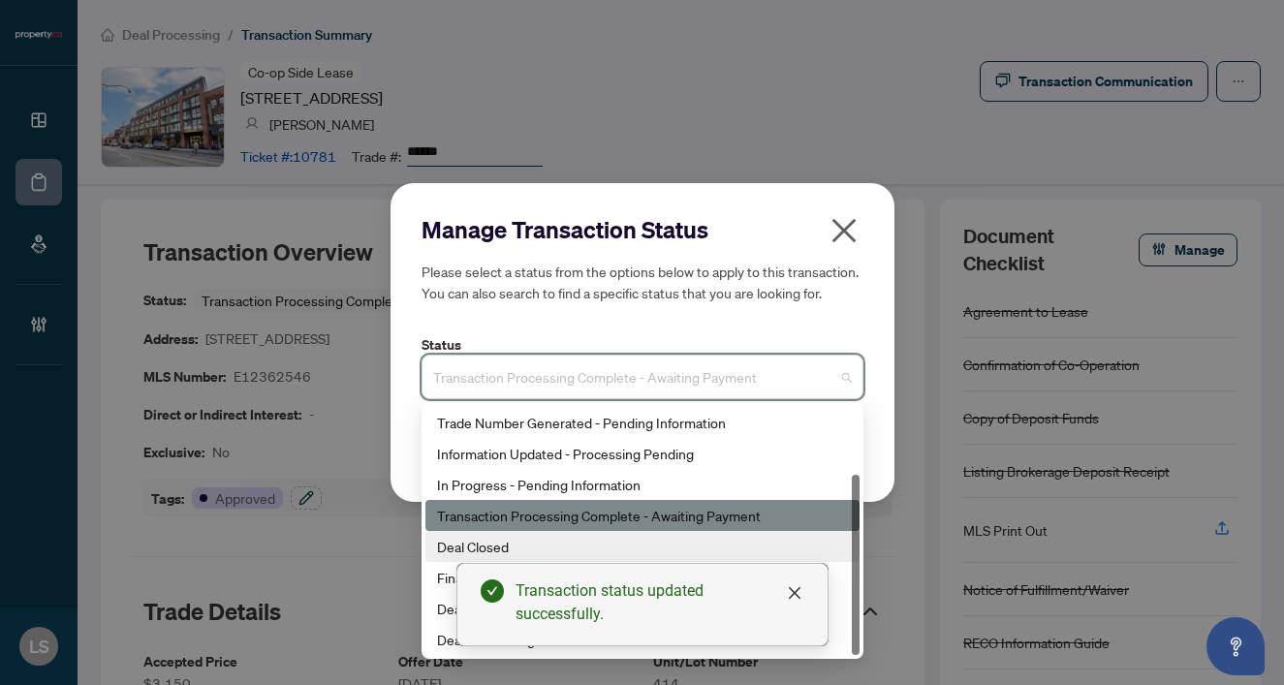
click at [447, 546] on div "Deal Closed" at bounding box center [642, 546] width 411 height 21
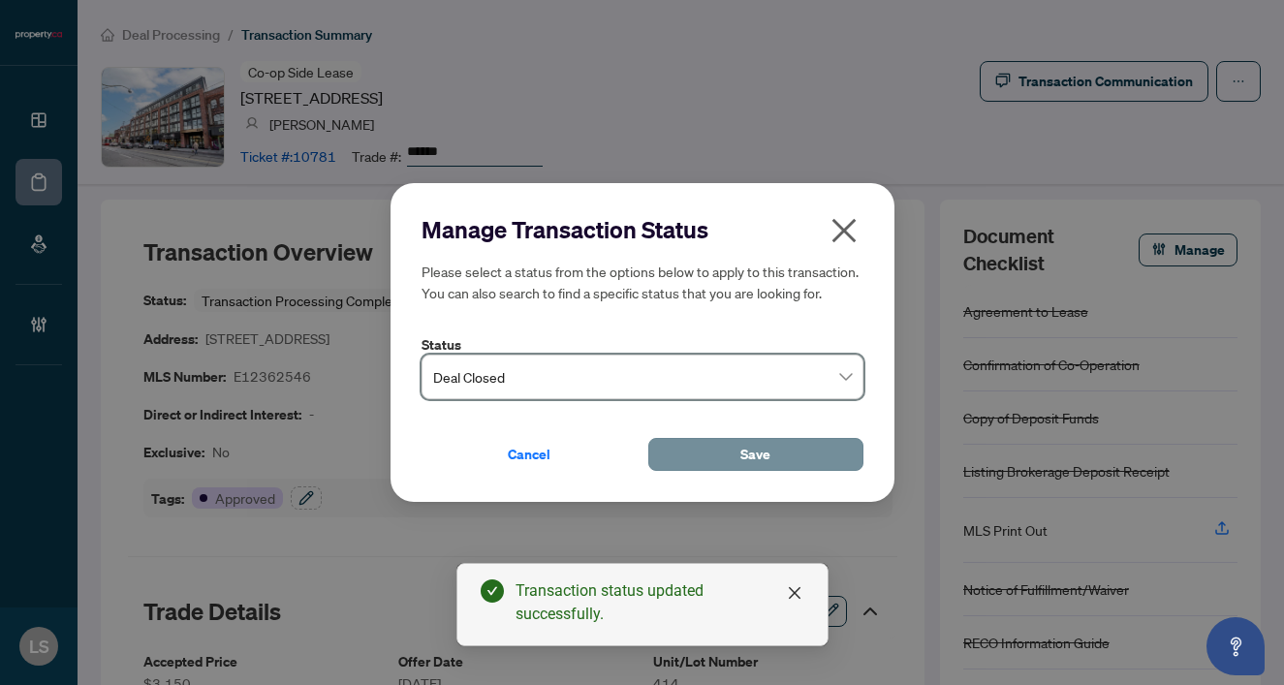
click at [766, 457] on span "Save" at bounding box center [755, 454] width 30 height 31
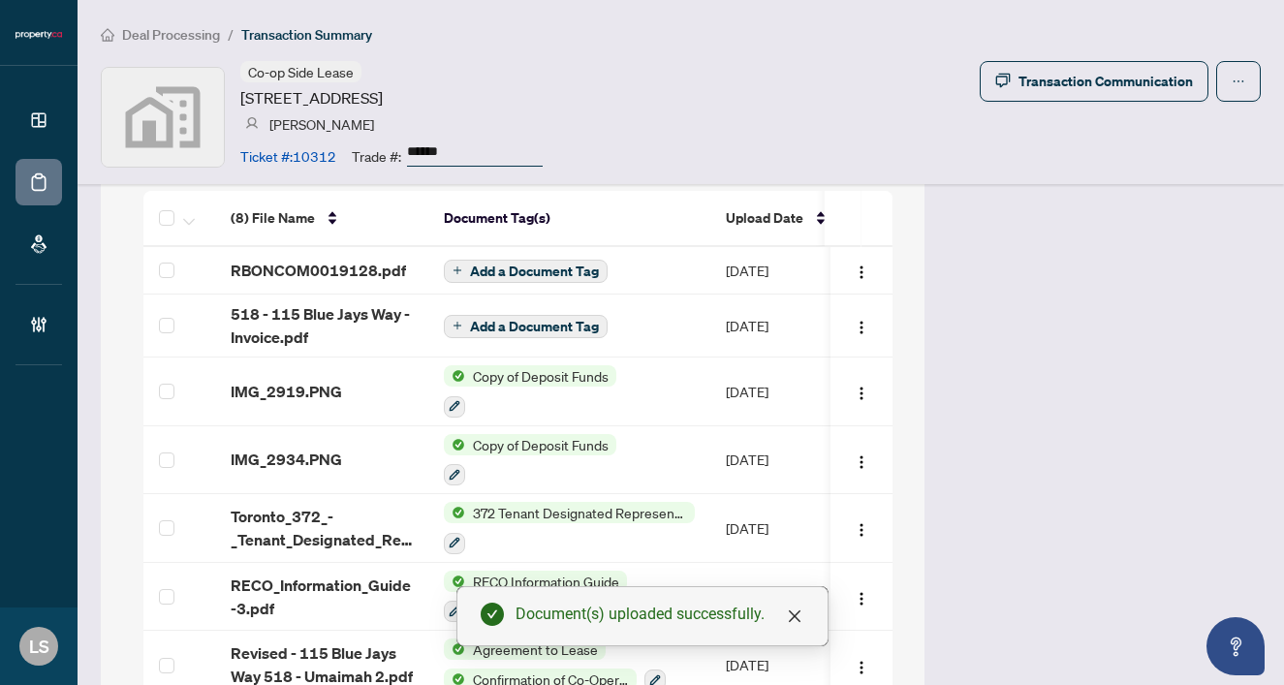
scroll to position [1735, 0]
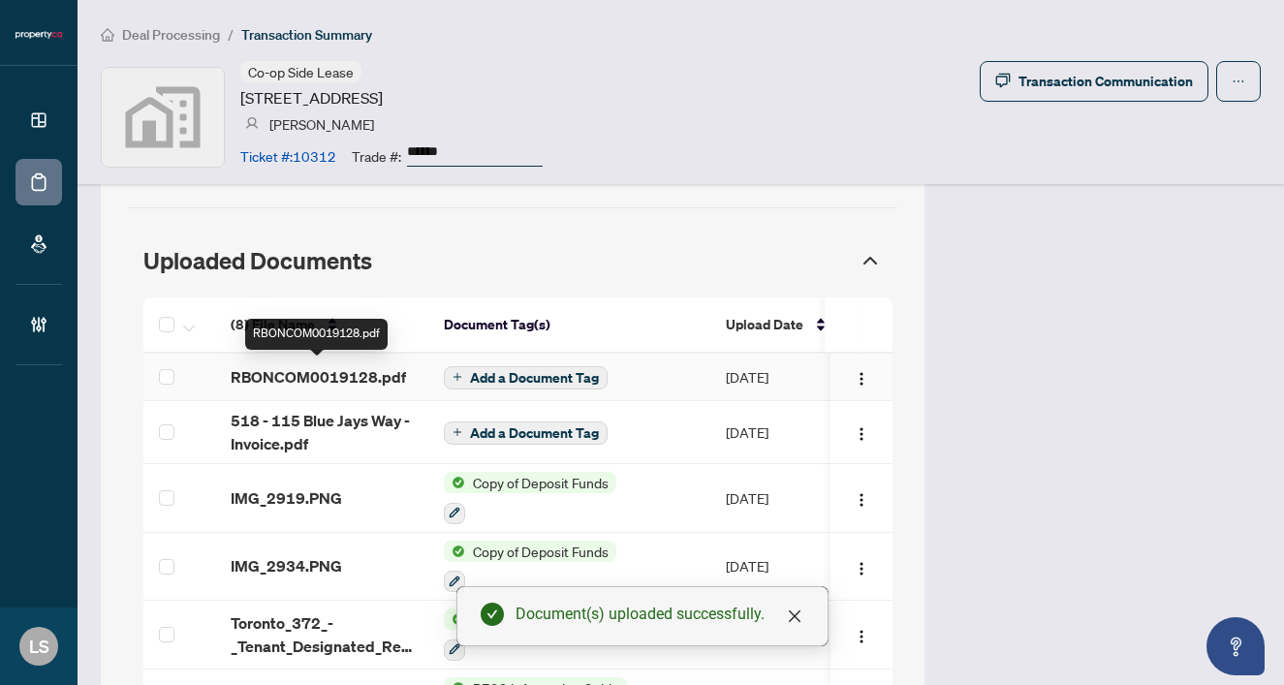
click at [316, 371] on span "RBONCOM0019128.pdf" at bounding box center [318, 376] width 175 height 23
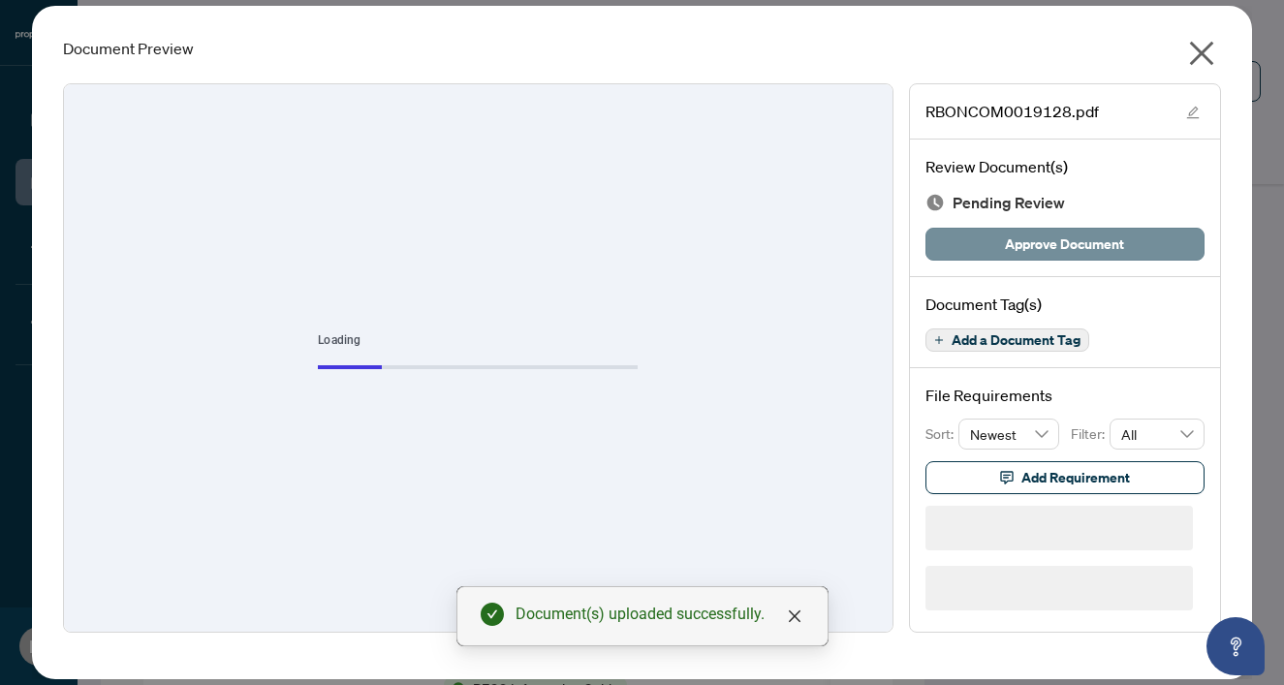
click at [1039, 255] on span "Approve Document" at bounding box center [1064, 244] width 119 height 31
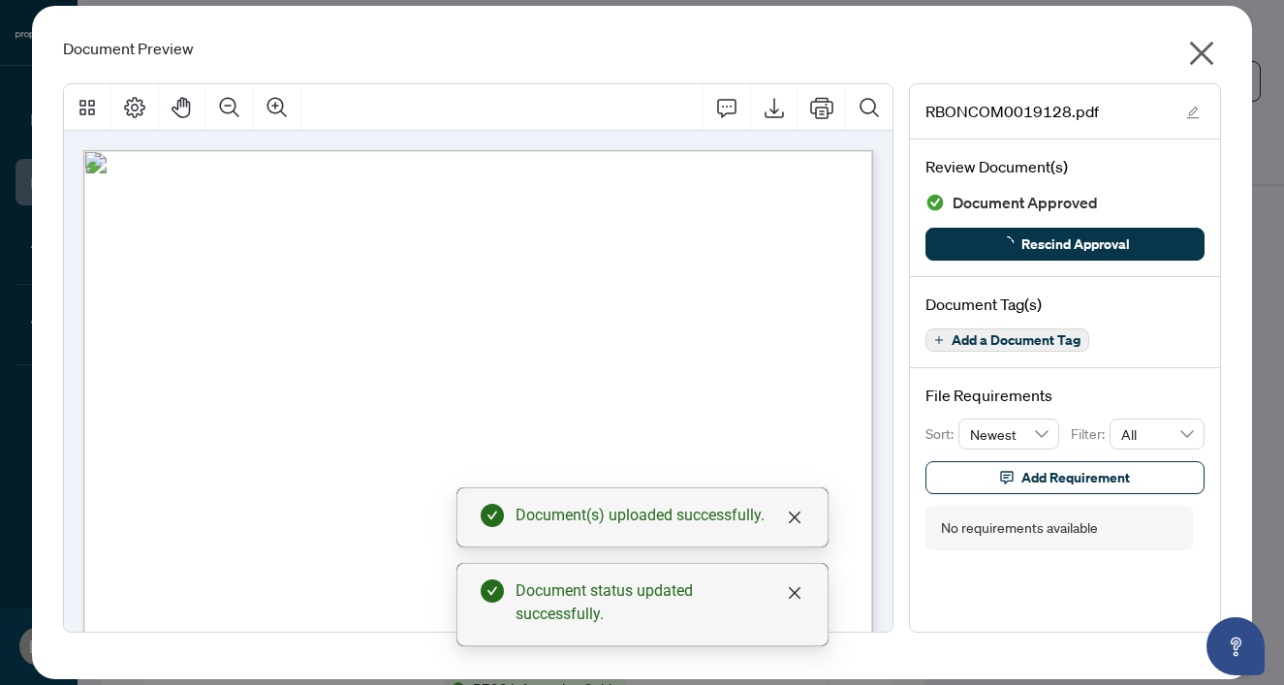
click at [1208, 56] on icon "close" at bounding box center [1201, 53] width 31 height 31
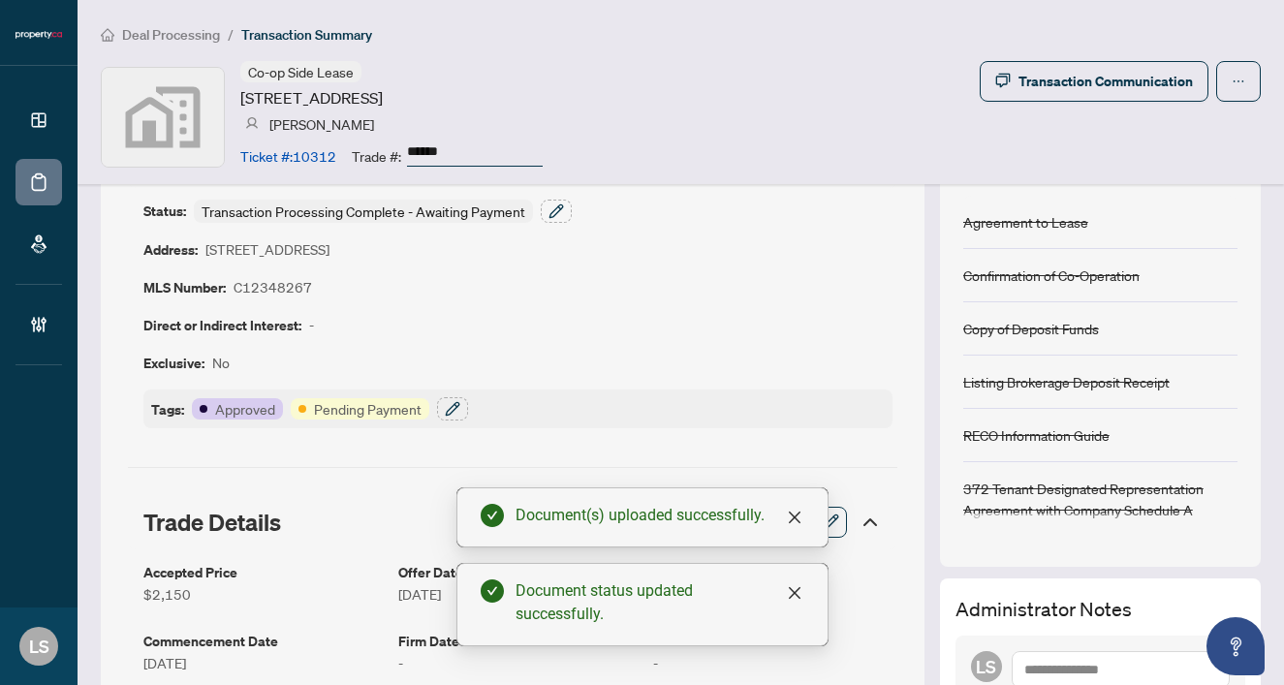
scroll to position [36, 0]
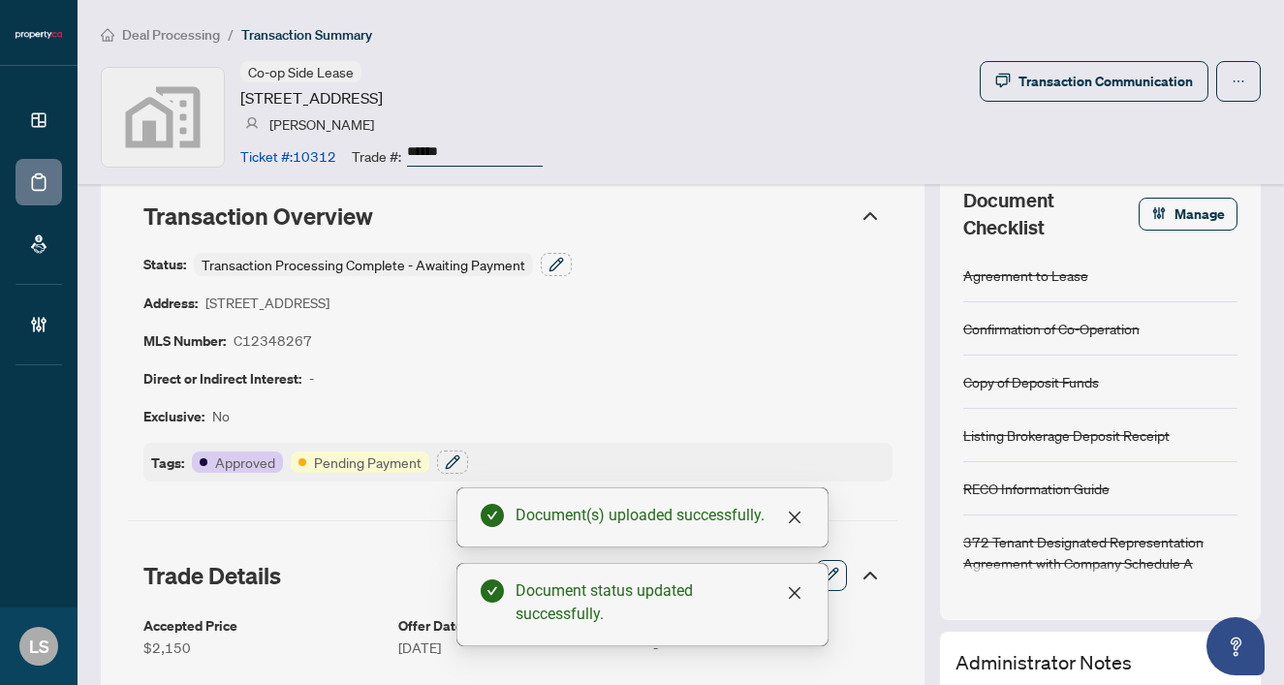
click at [464, 450] on div "Tags: Approved Pending Payment" at bounding box center [517, 462] width 749 height 39
click at [460, 453] on button "button" at bounding box center [452, 462] width 31 height 23
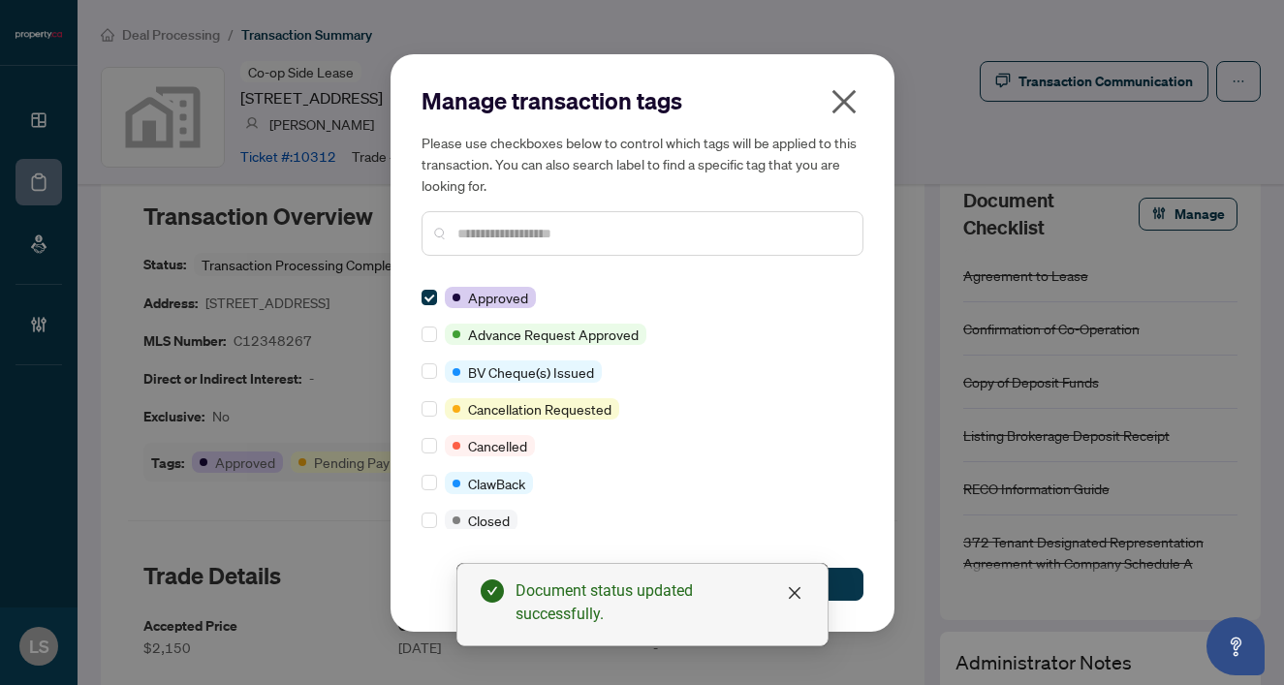
click at [474, 232] on input "text" at bounding box center [652, 233] width 390 height 21
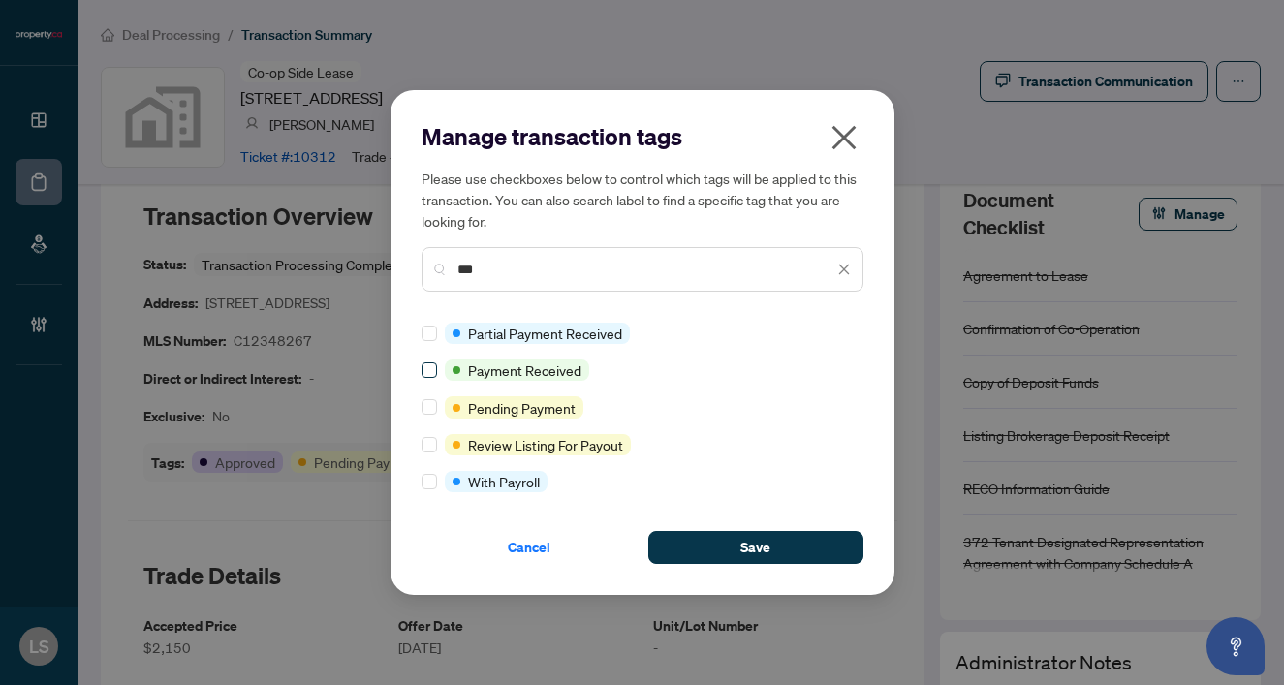
type input "***"
click at [756, 526] on div "Cancel Save" at bounding box center [643, 536] width 442 height 56
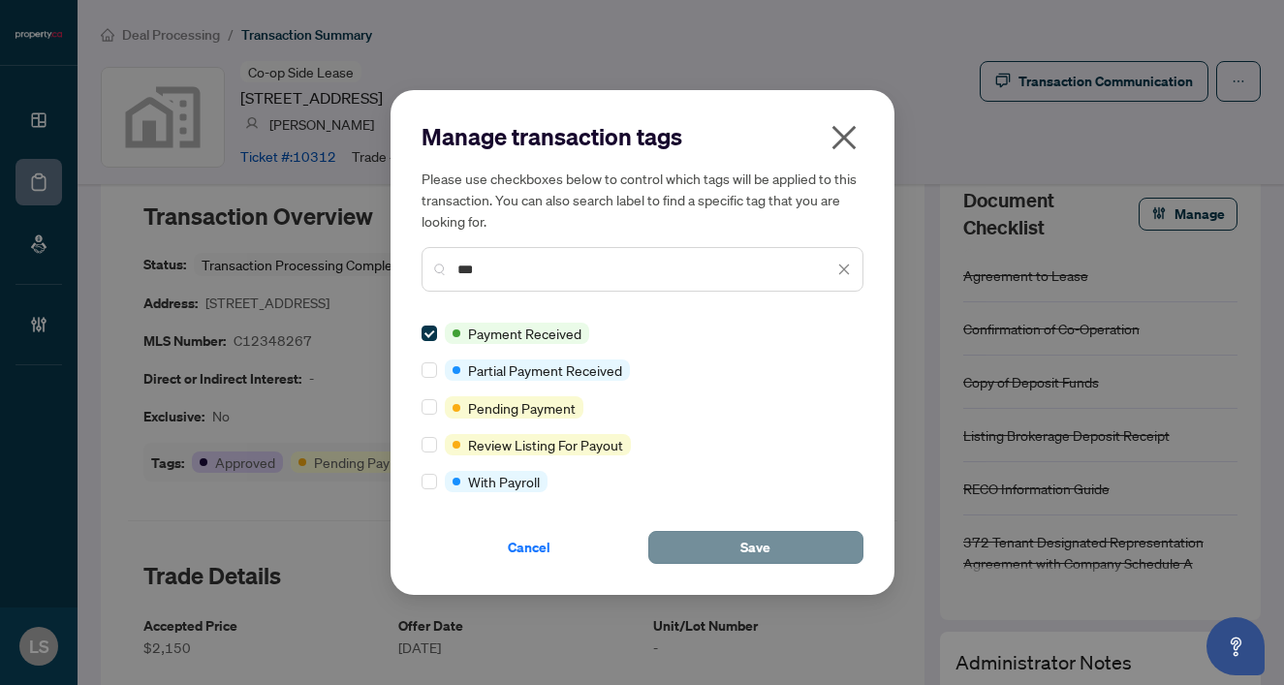
click at [753, 540] on span "Save" at bounding box center [755, 547] width 30 height 31
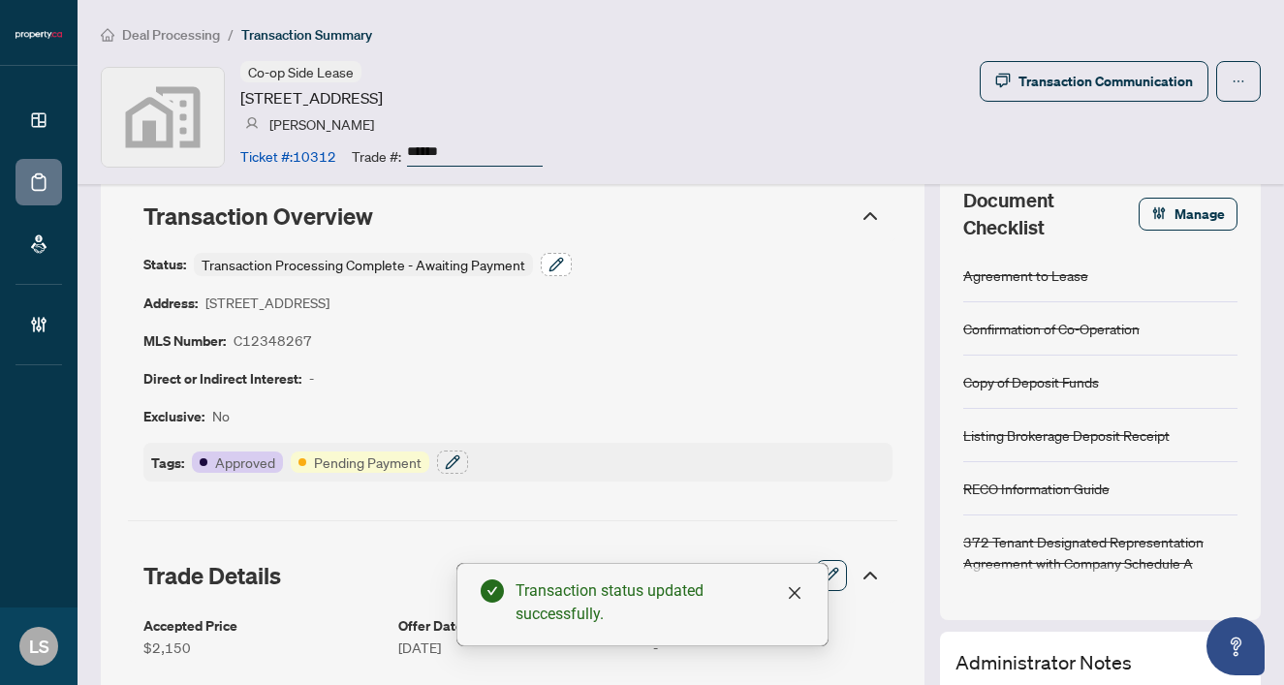
click at [549, 262] on icon "button" at bounding box center [556, 265] width 16 height 16
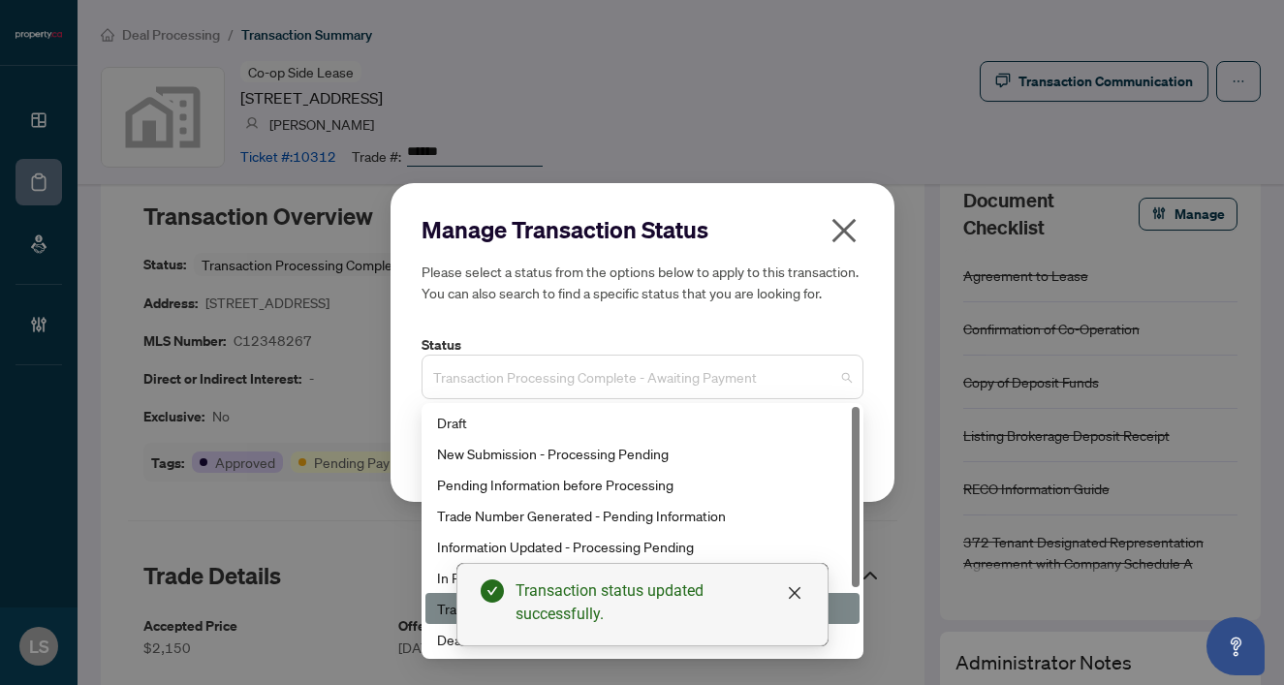
click at [533, 364] on span "Transaction Processing Complete - Awaiting Payment" at bounding box center [642, 377] width 419 height 37
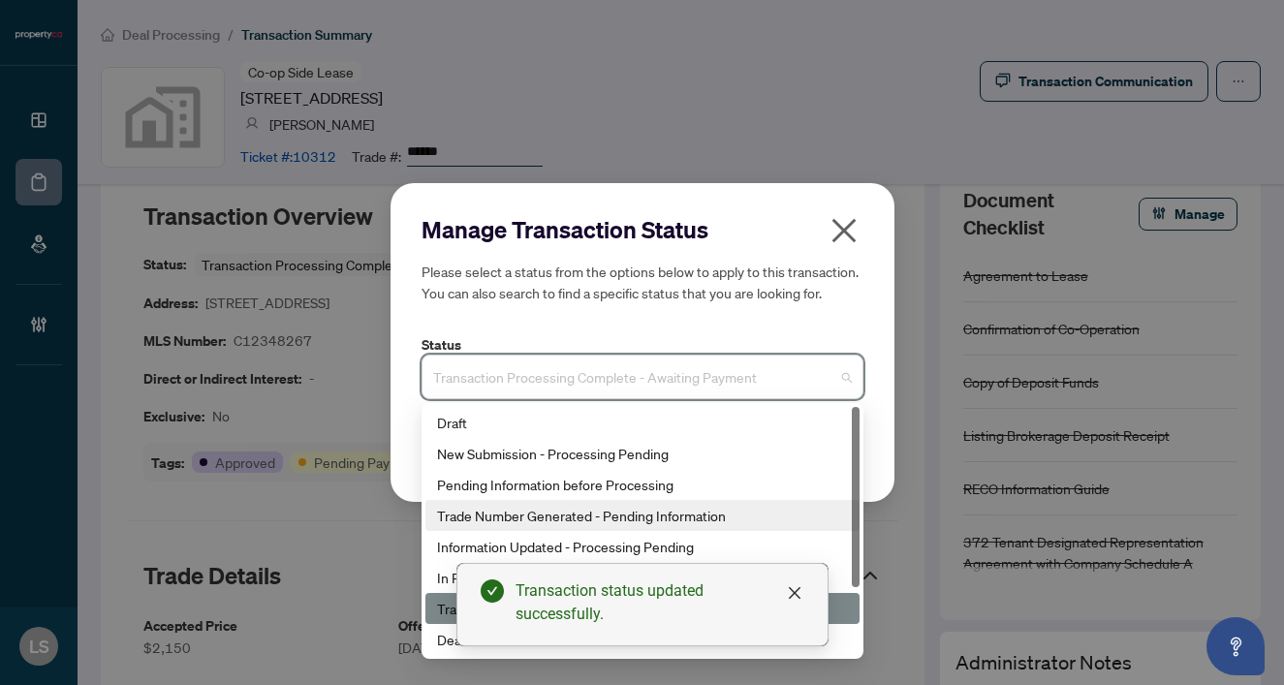
scroll to position [93, 0]
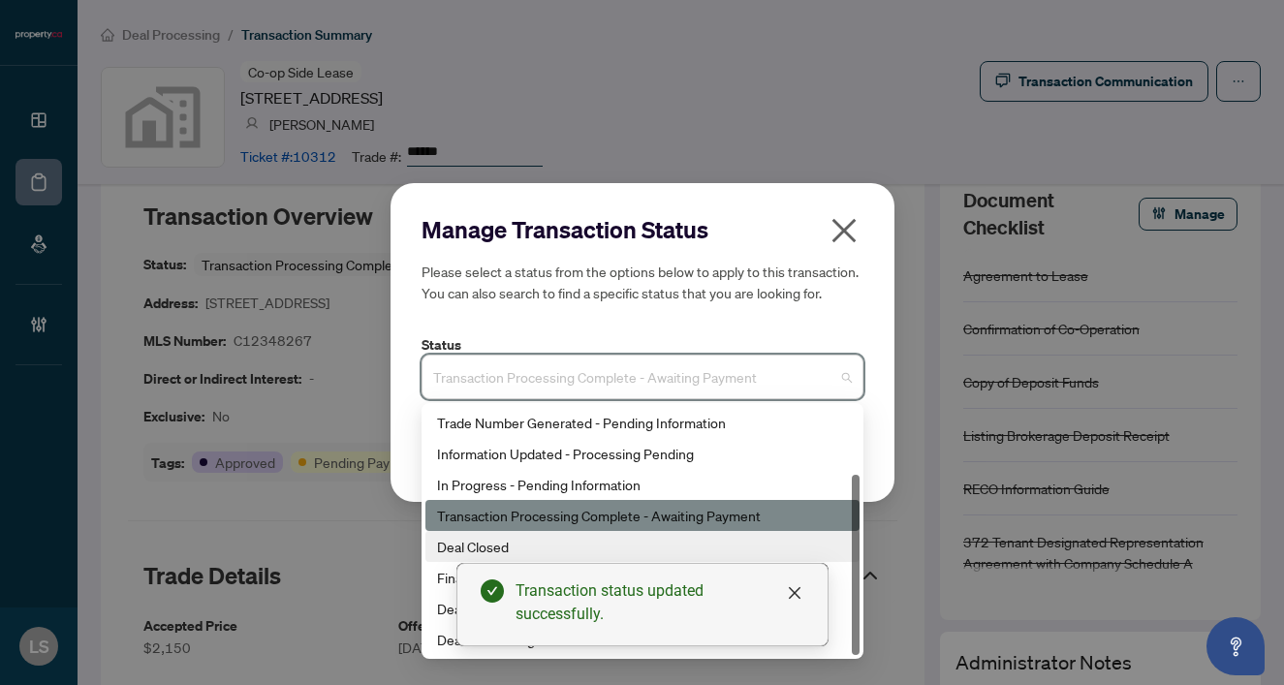
click at [484, 536] on div "Deal Closed" at bounding box center [642, 546] width 434 height 31
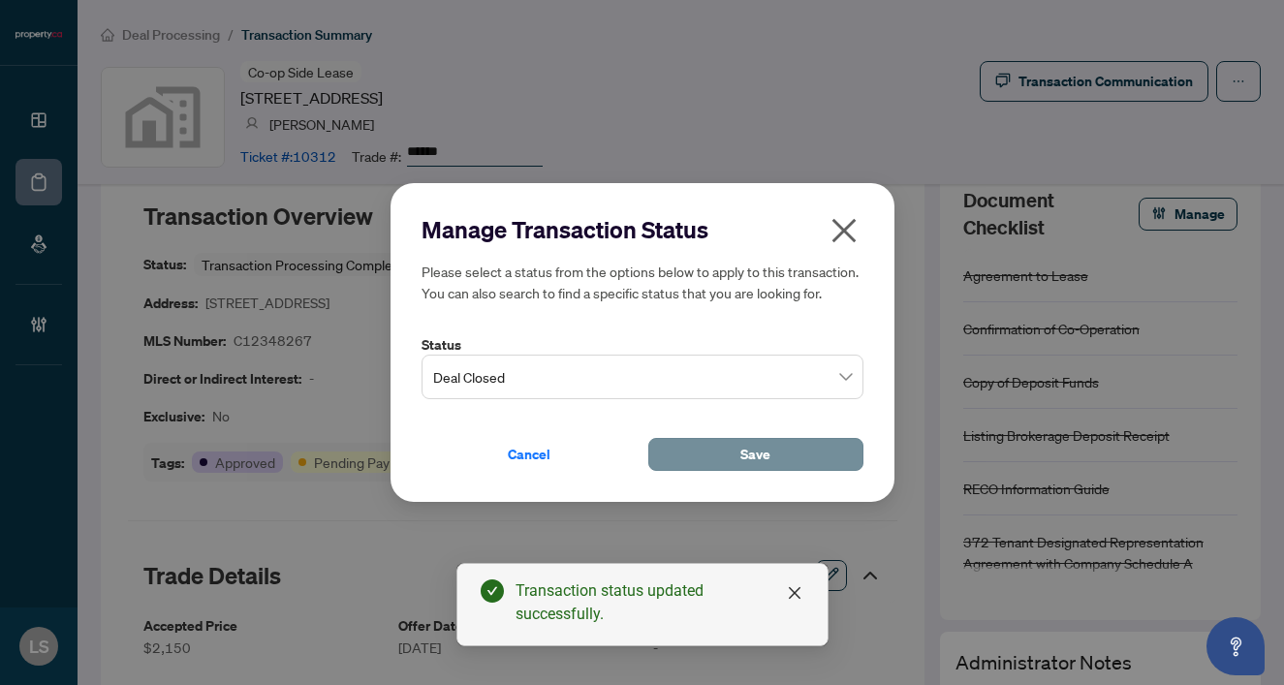
click at [779, 449] on button "Save" at bounding box center [755, 454] width 215 height 33
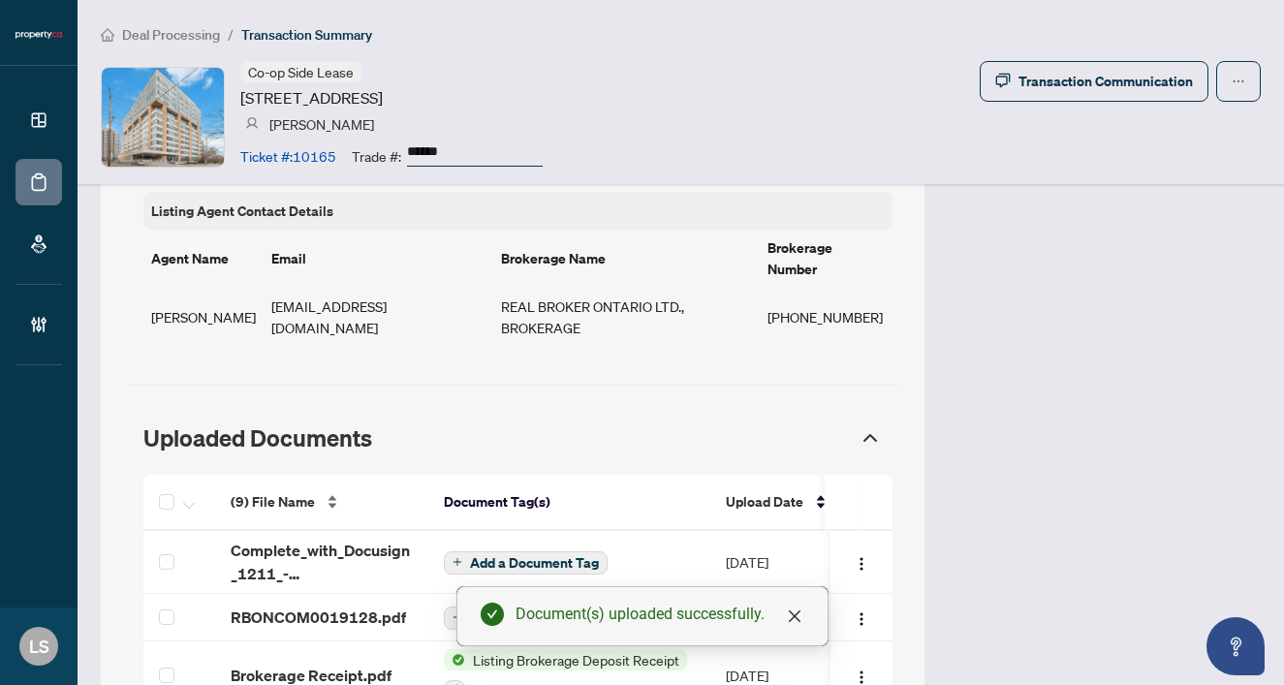
scroll to position [0, 2]
click at [297, 606] on span "RBONCOM0019128.pdf" at bounding box center [316, 617] width 175 height 23
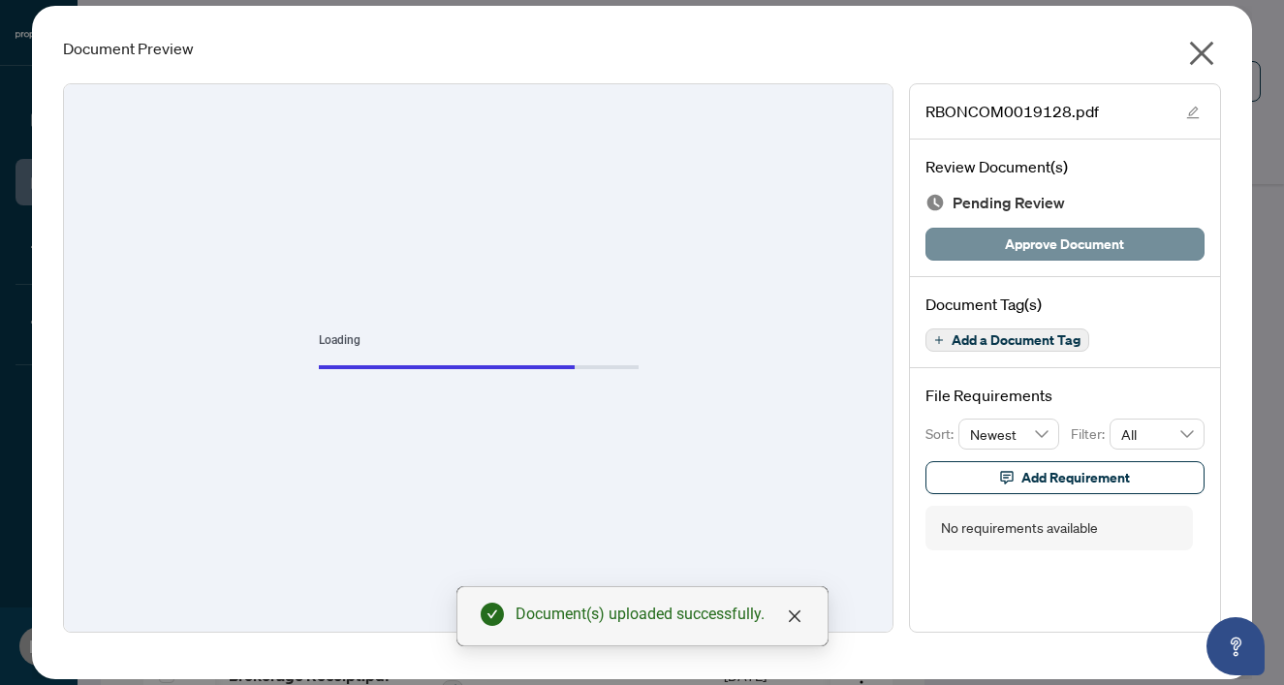
click at [1070, 245] on span "Approve Document" at bounding box center [1064, 244] width 119 height 31
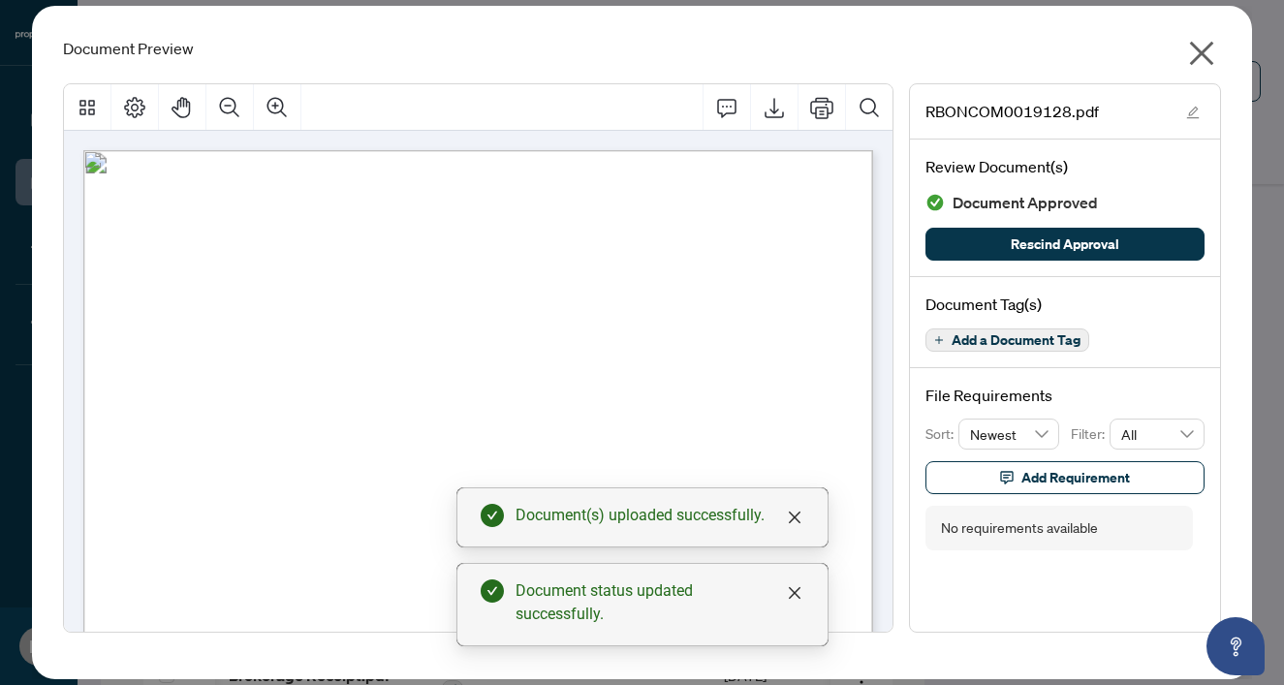
click at [1203, 49] on icon "close" at bounding box center [1201, 53] width 31 height 31
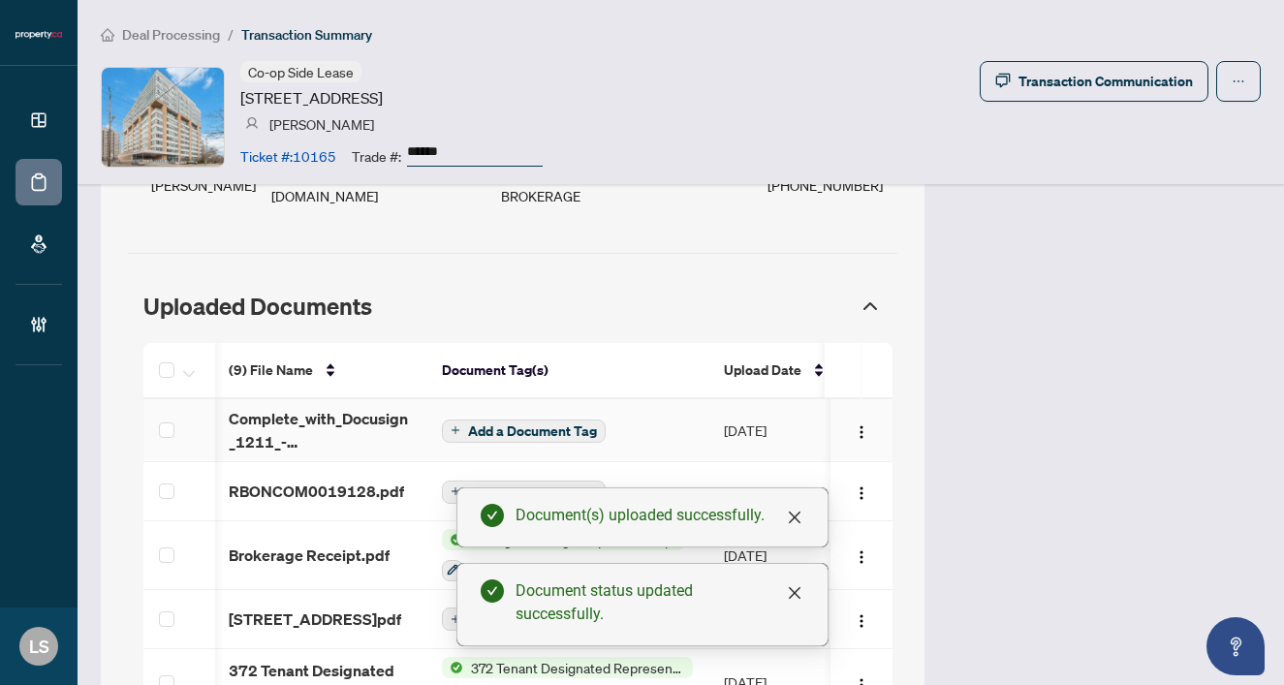
scroll to position [1711, 0]
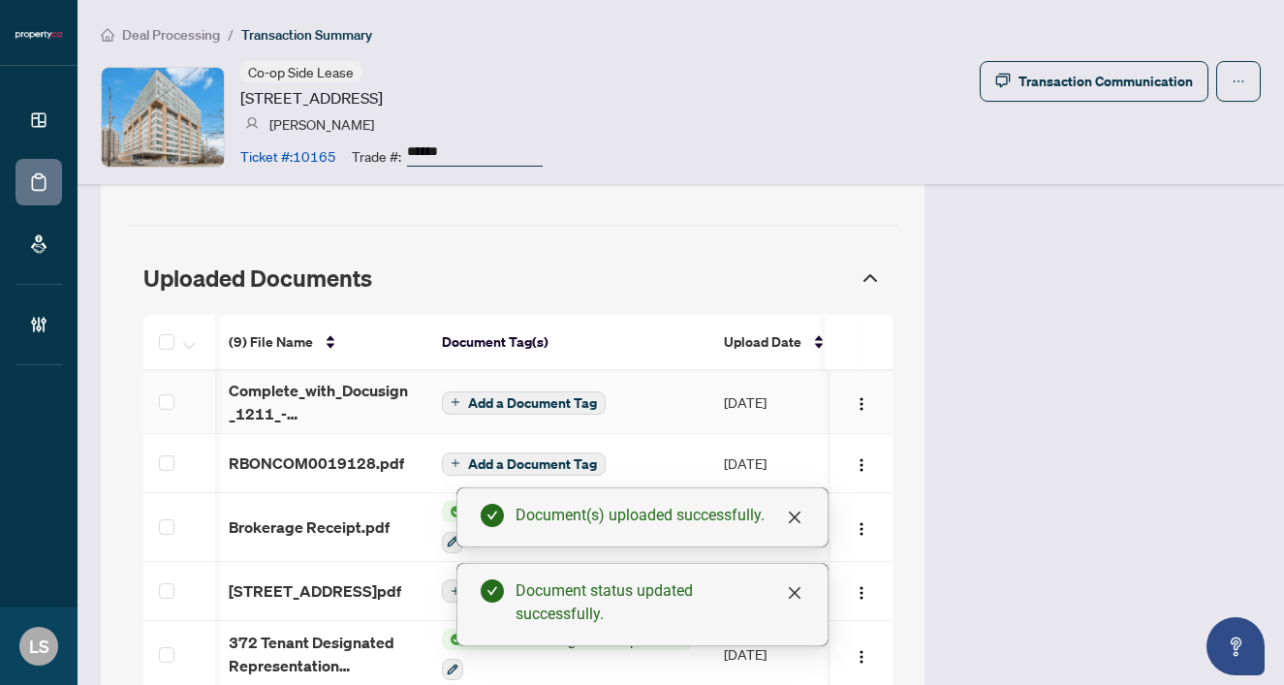
click at [472, 396] on span "Add a Document Tag" at bounding box center [532, 403] width 129 height 14
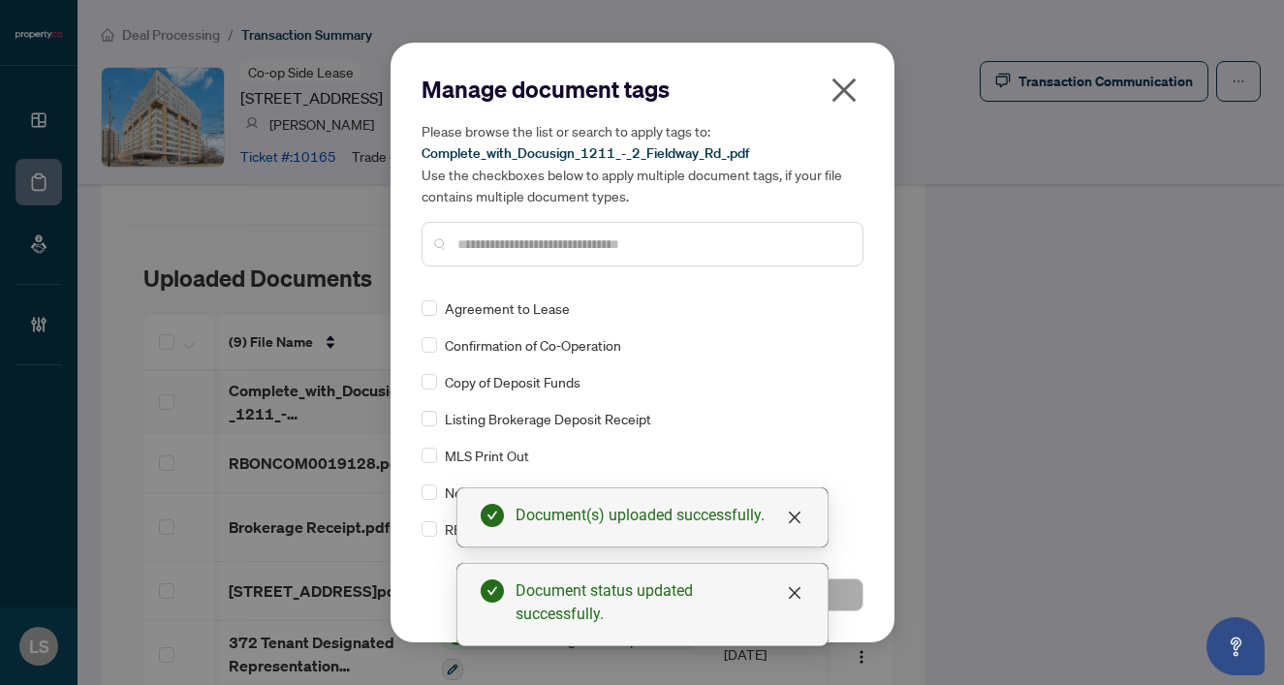
click at [478, 251] on input "text" at bounding box center [652, 244] width 390 height 21
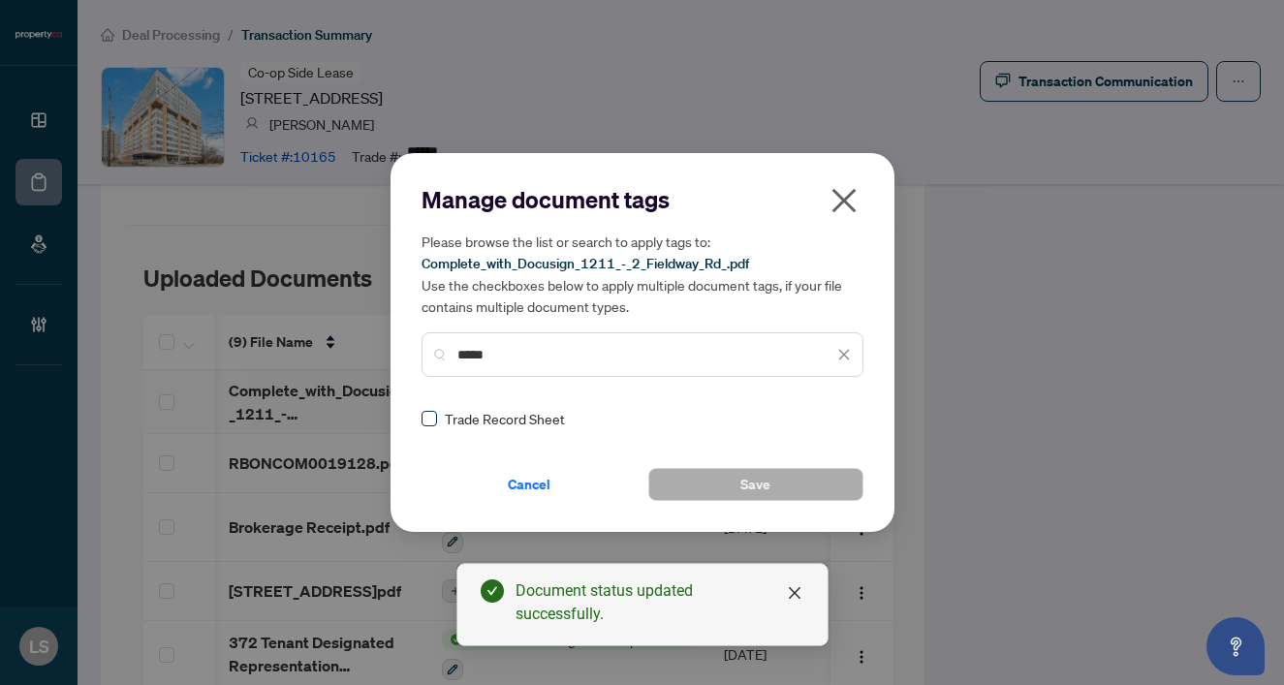
type input "*****"
click at [429, 423] on span at bounding box center [430, 419] width 16 height 16
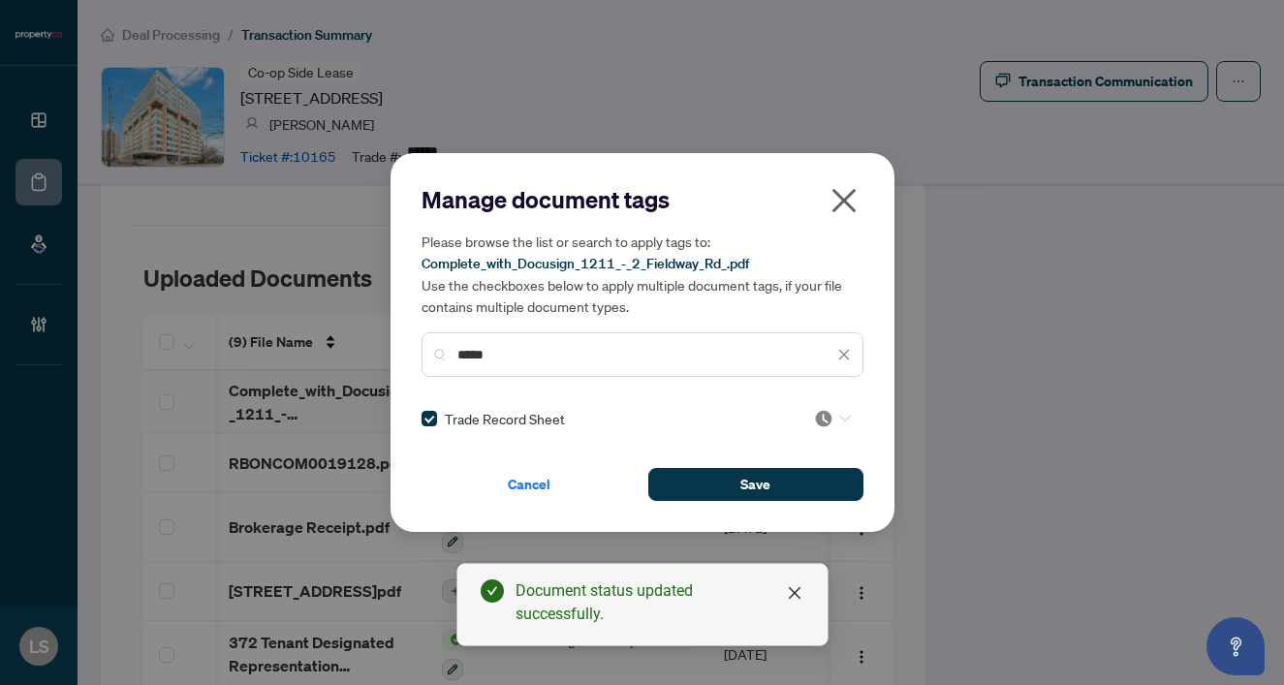
click at [839, 417] on icon at bounding box center [845, 419] width 12 height 8
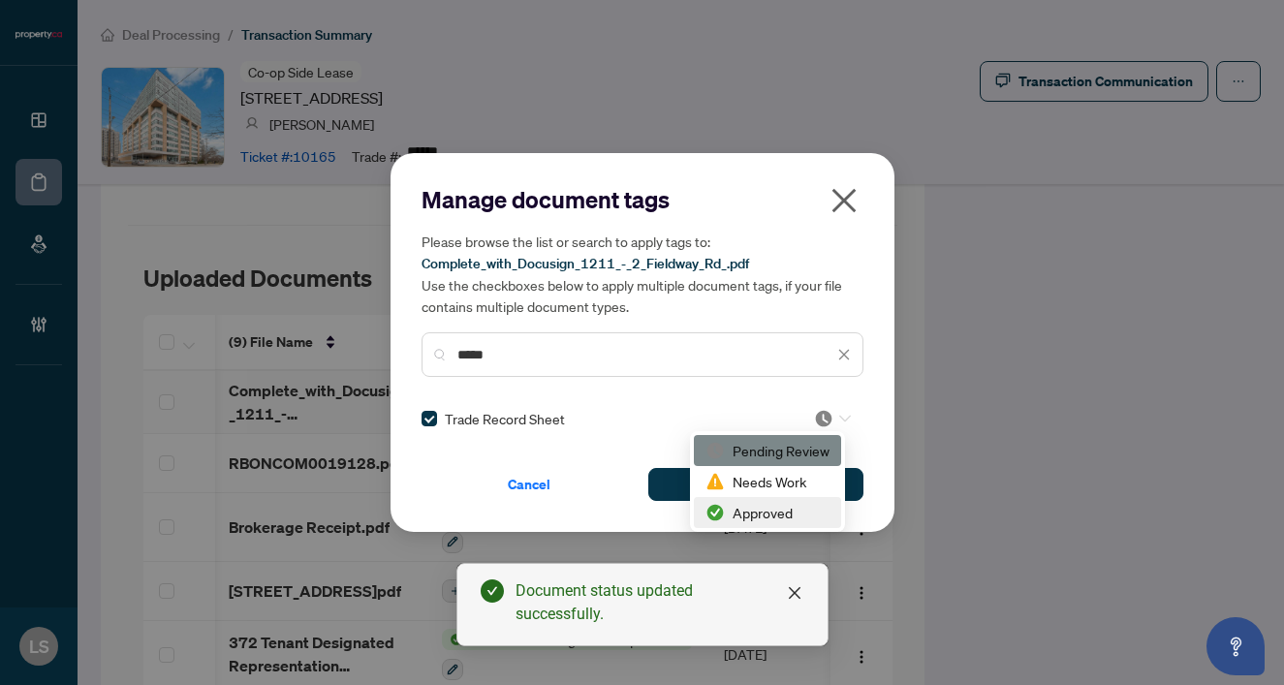
click at [794, 505] on div "Approved" at bounding box center [767, 512] width 124 height 21
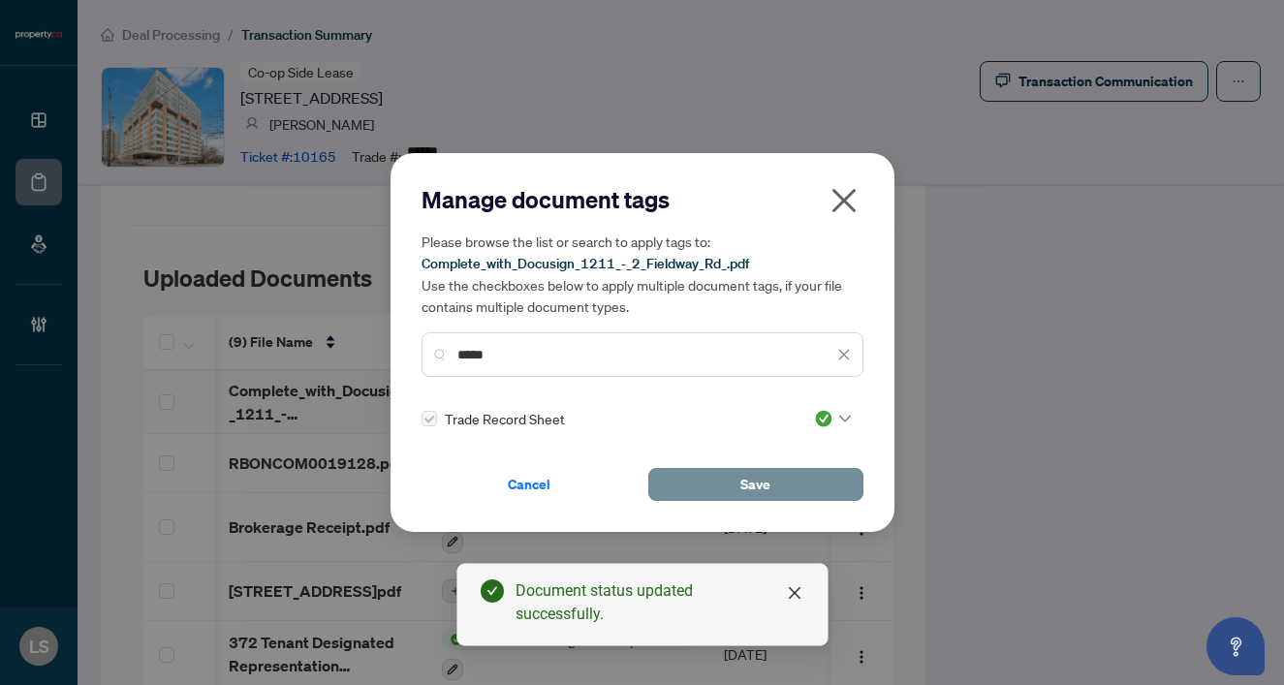
click at [686, 483] on button "Save" at bounding box center [755, 484] width 215 height 33
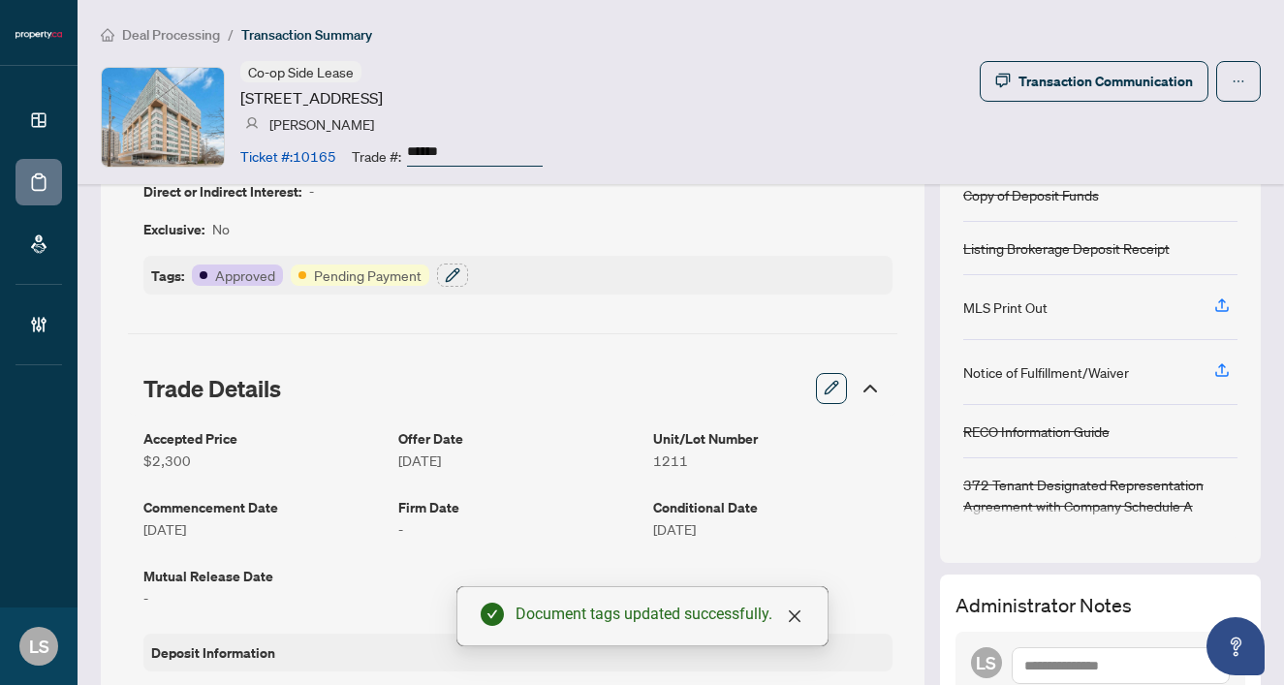
scroll to position [212, 0]
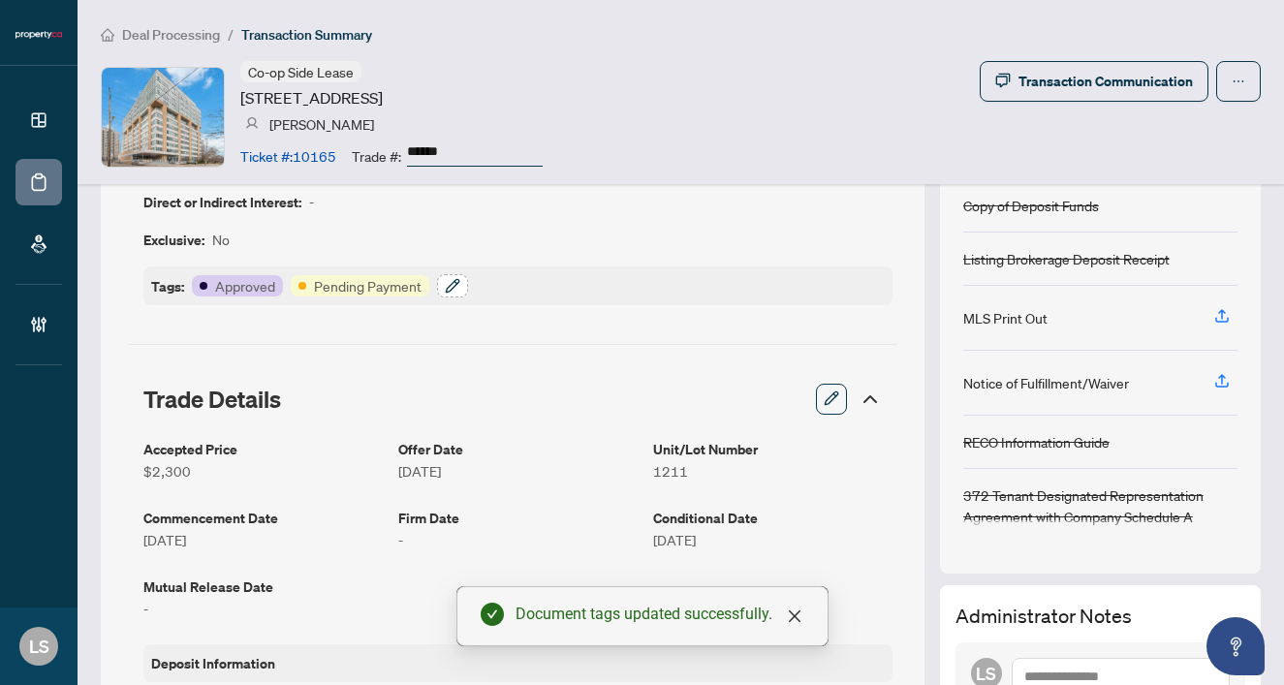
click at [451, 284] on icon "button" at bounding box center [453, 286] width 16 height 16
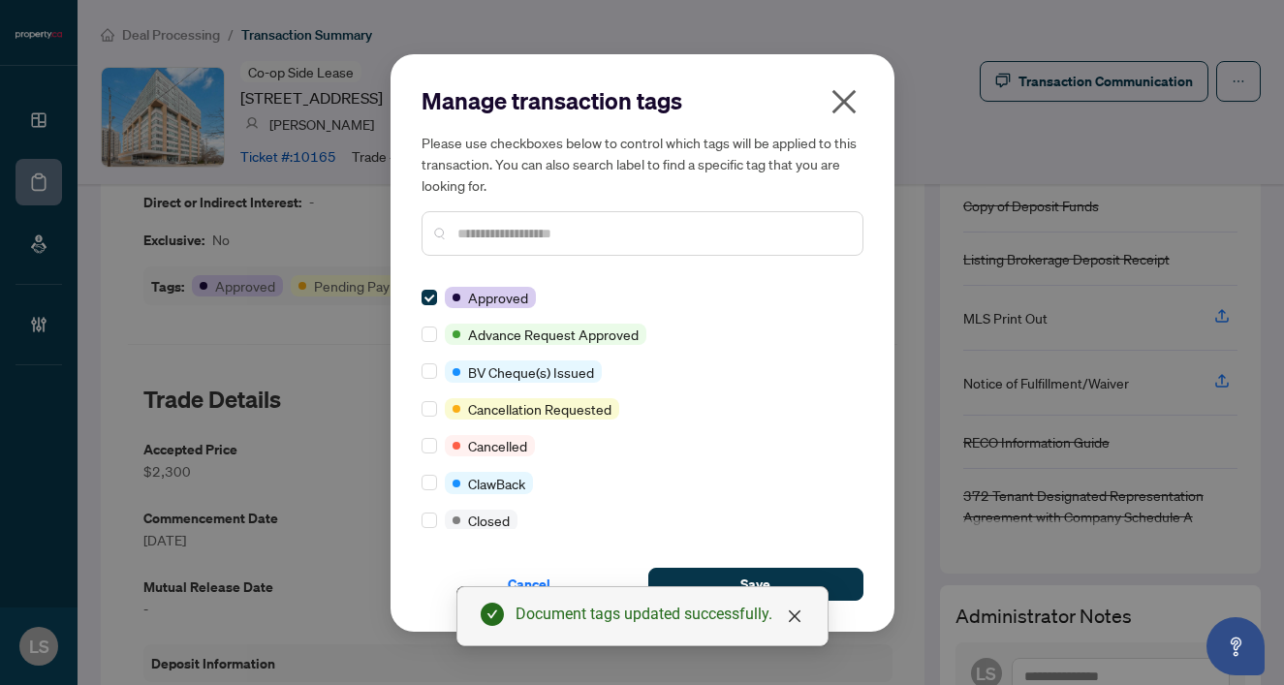
click at [496, 249] on div at bounding box center [643, 233] width 442 height 45
click at [493, 235] on input "text" at bounding box center [652, 233] width 390 height 21
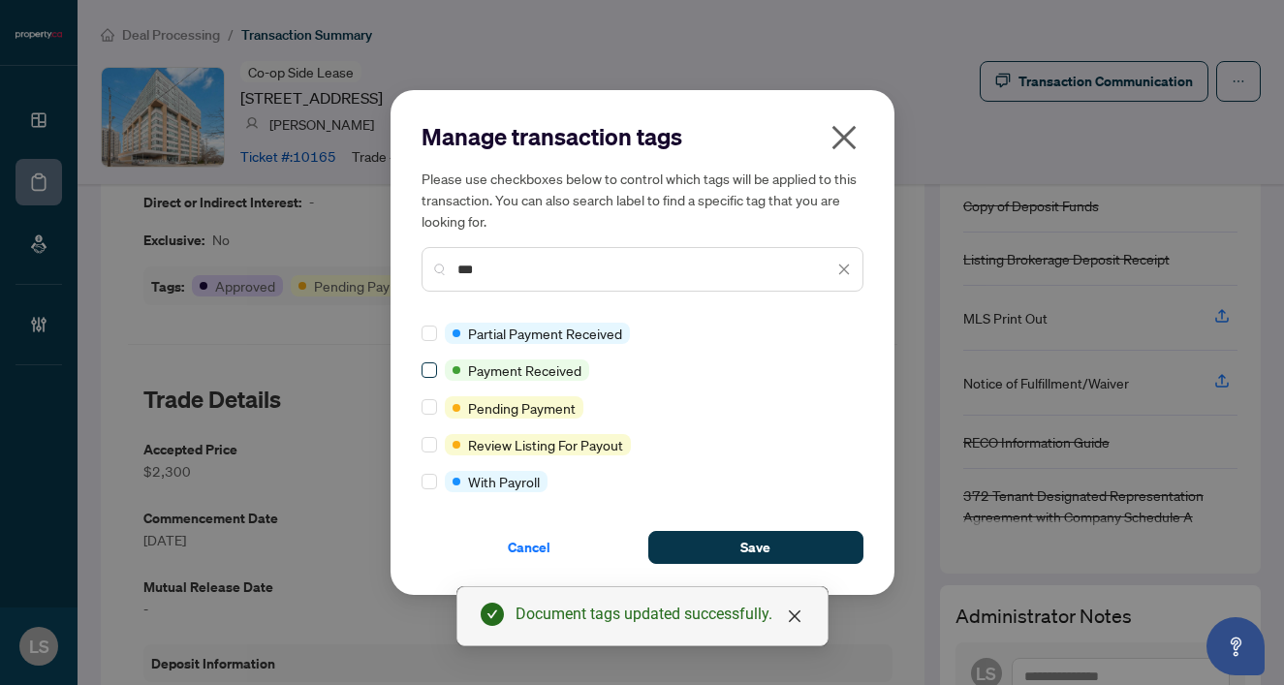
type input "***"
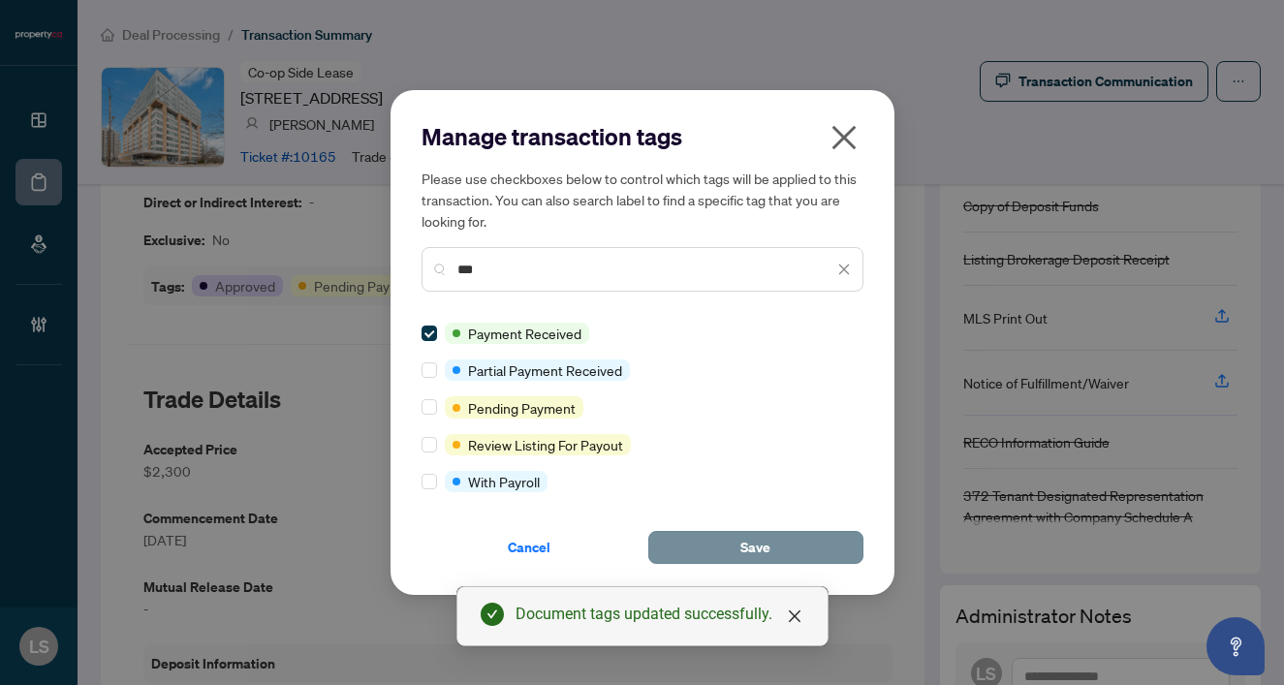
click at [712, 545] on button "Save" at bounding box center [755, 547] width 215 height 33
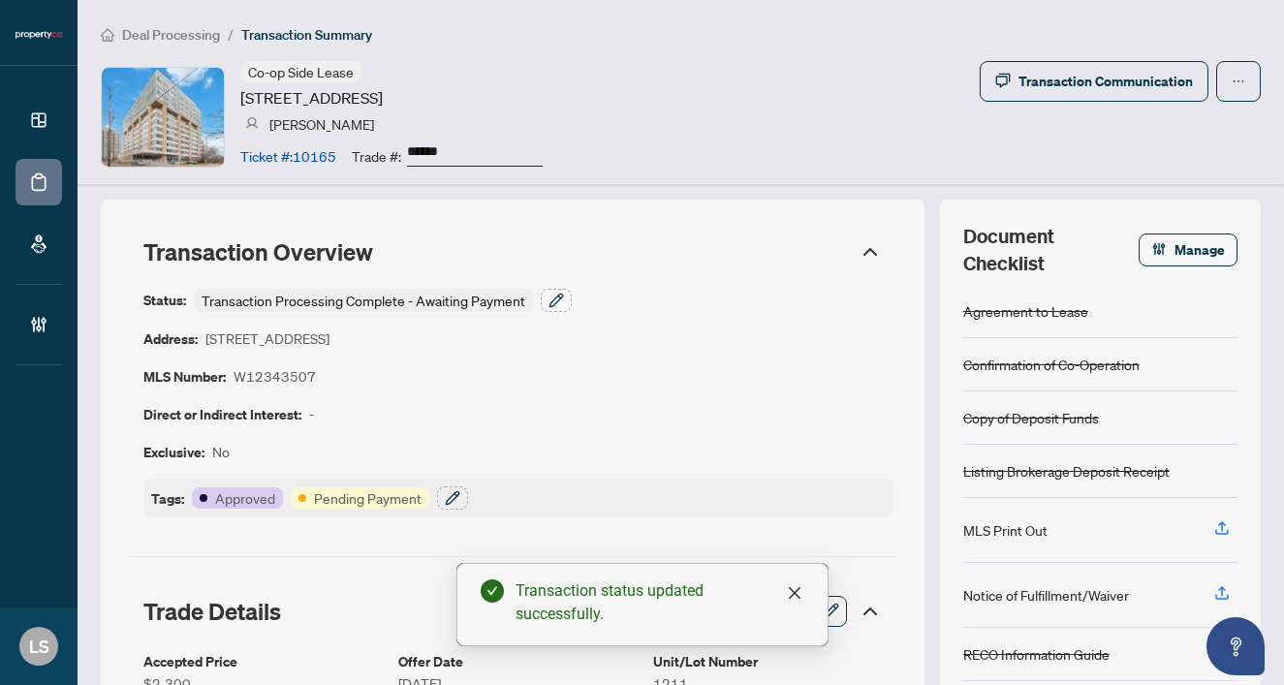
scroll to position [0, 0]
click at [558, 295] on icon "button" at bounding box center [555, 300] width 13 height 13
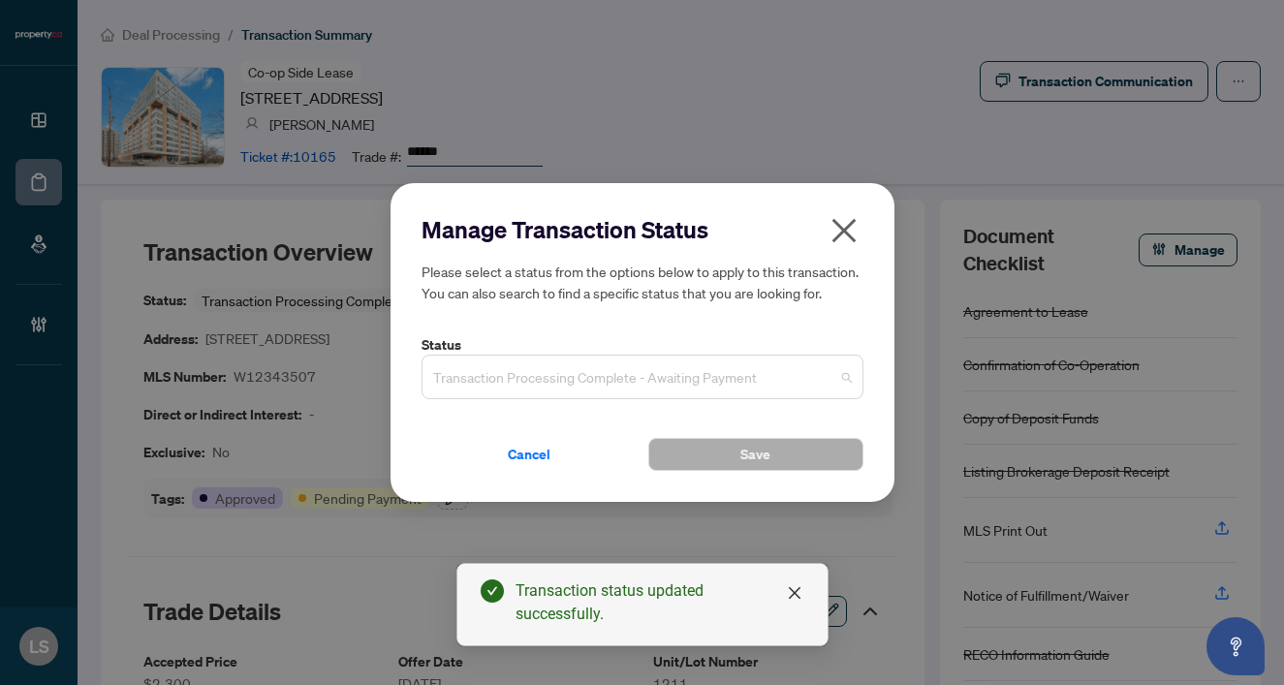
click at [518, 362] on span "Transaction Processing Complete - Awaiting Payment" at bounding box center [642, 377] width 419 height 37
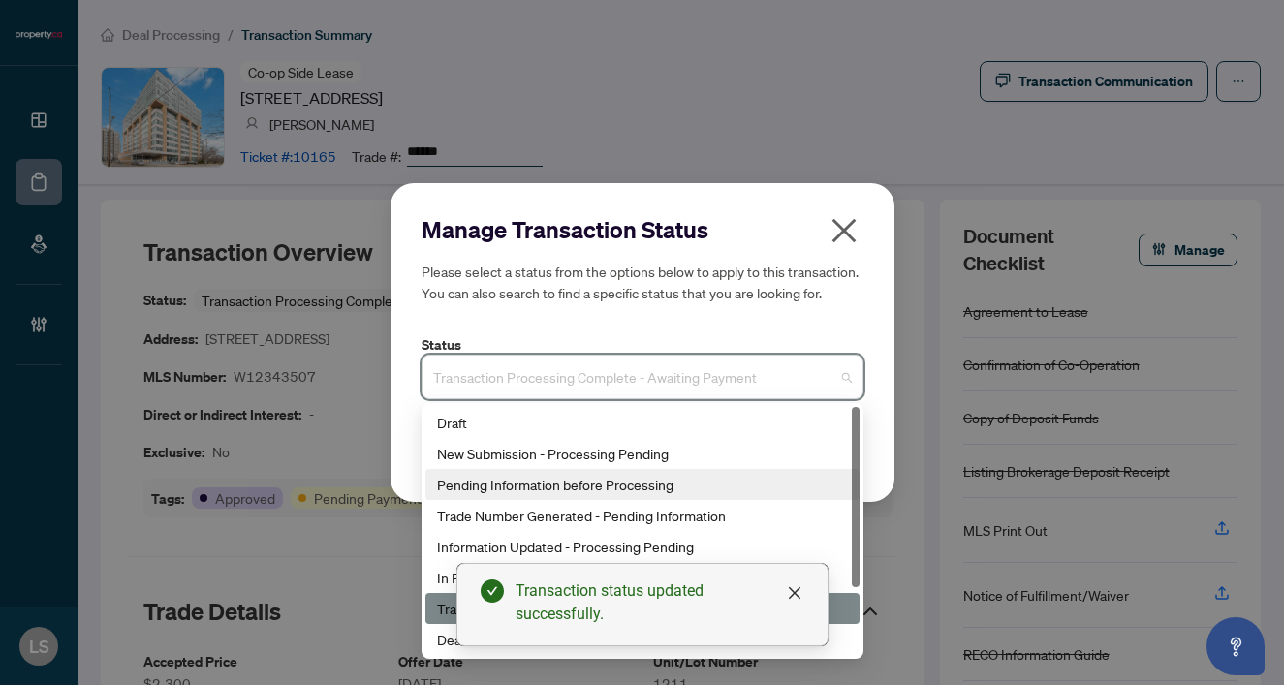
scroll to position [93, 0]
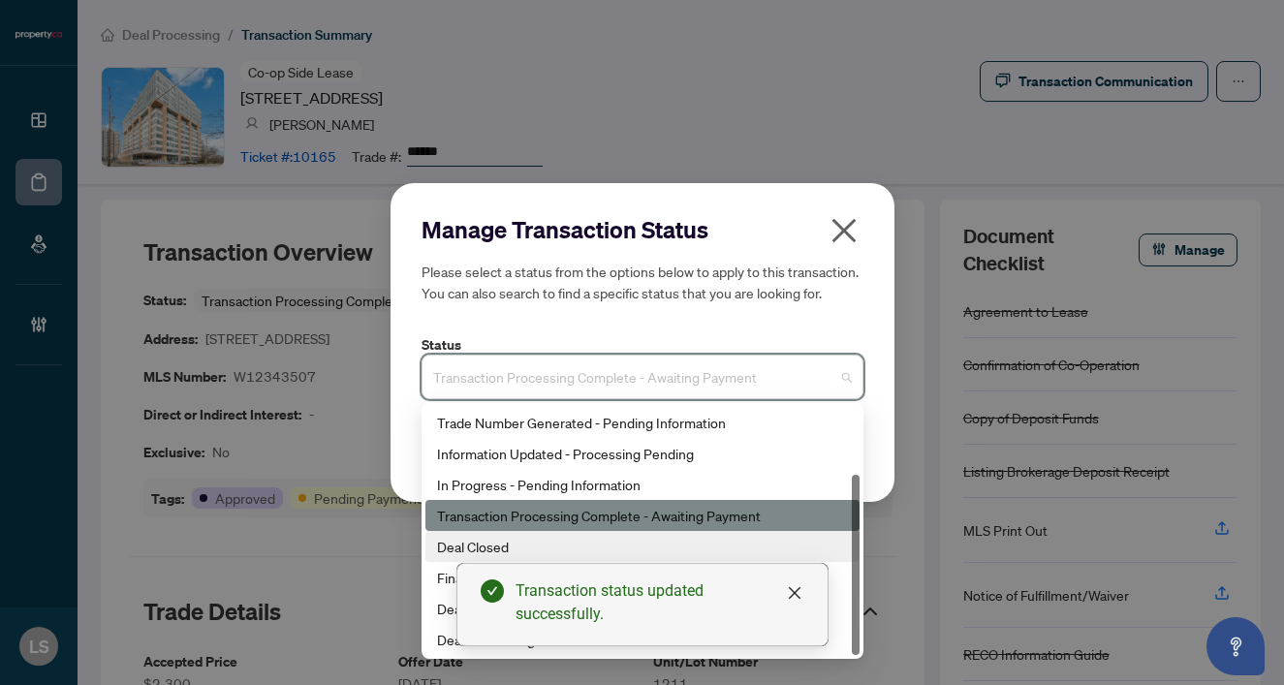
click at [469, 546] on div "Deal Closed" at bounding box center [642, 546] width 411 height 21
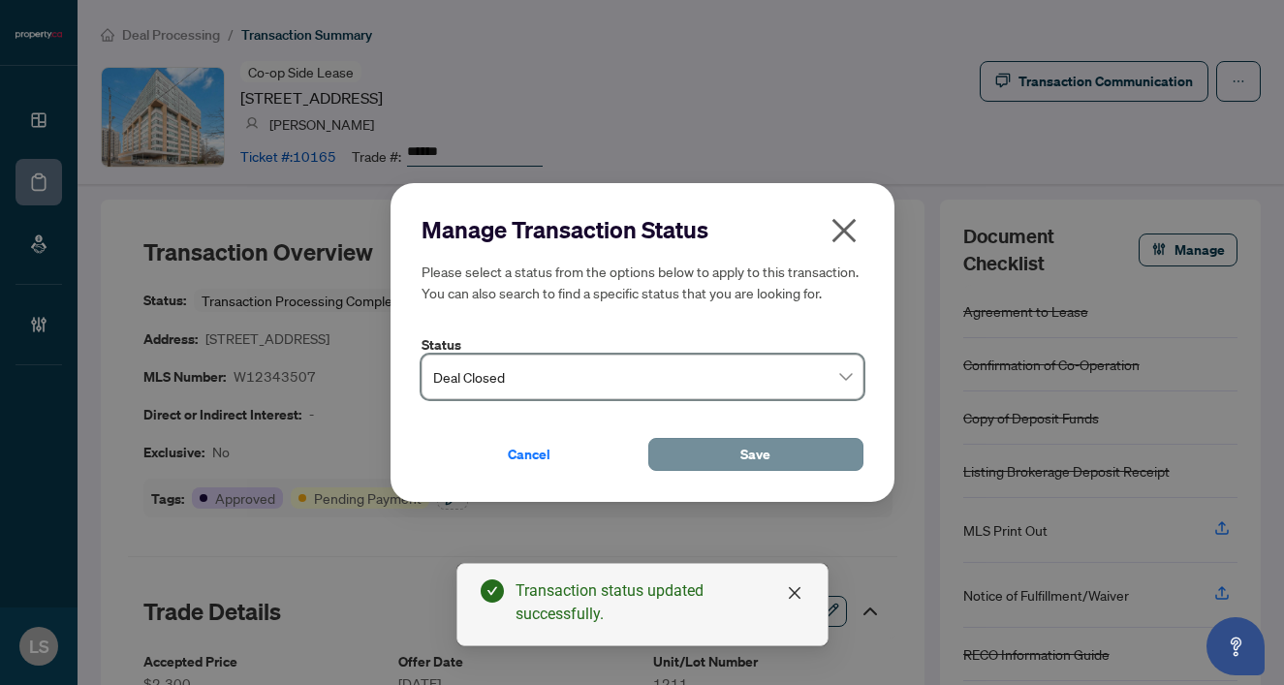
click at [776, 439] on button "Save" at bounding box center [755, 454] width 215 height 33
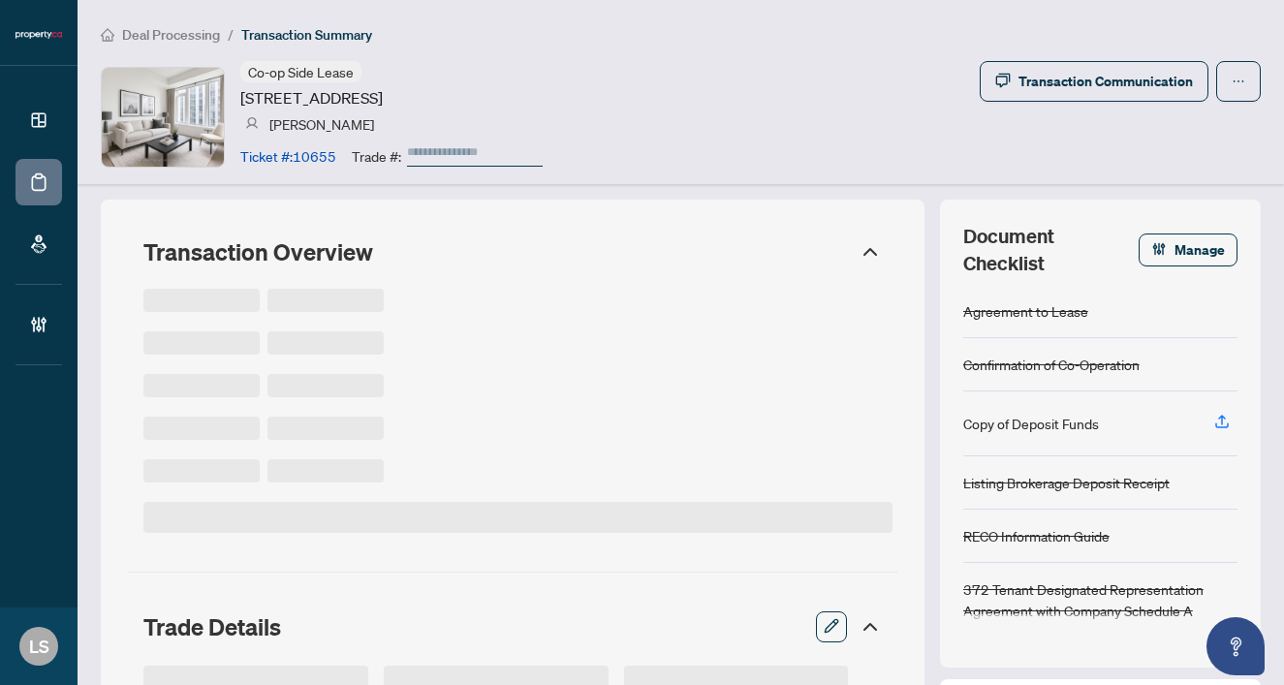
type input "******"
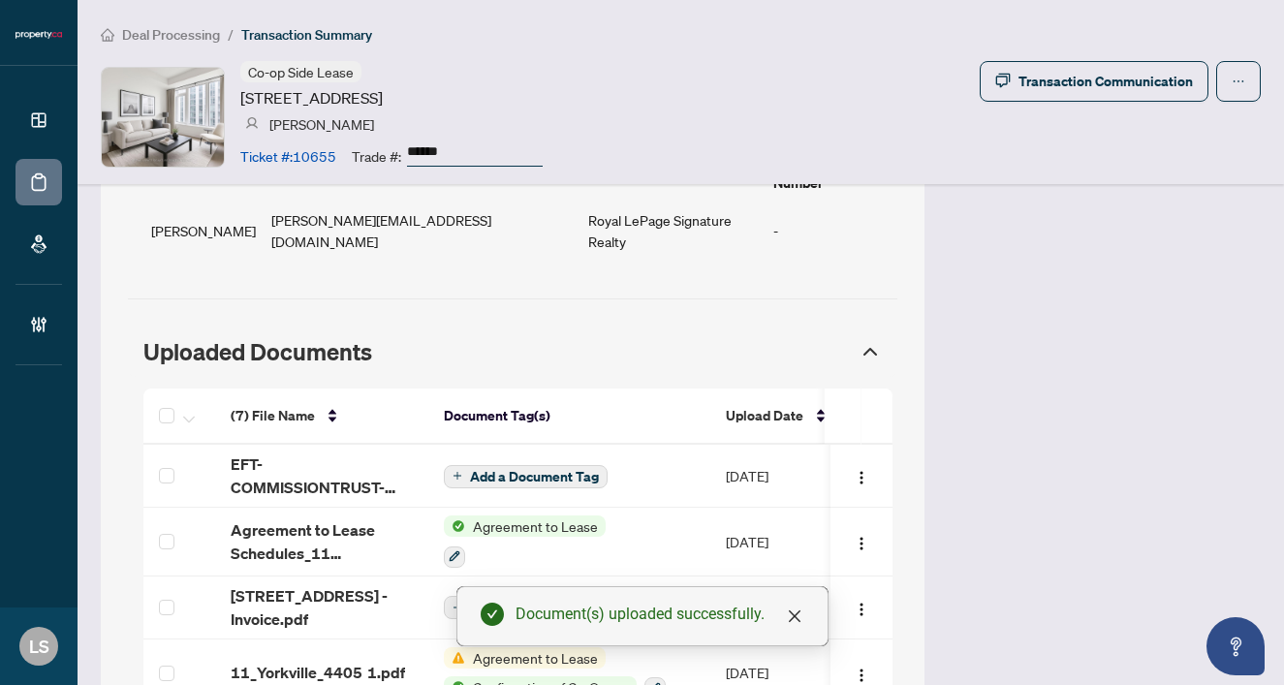
scroll to position [1703, 0]
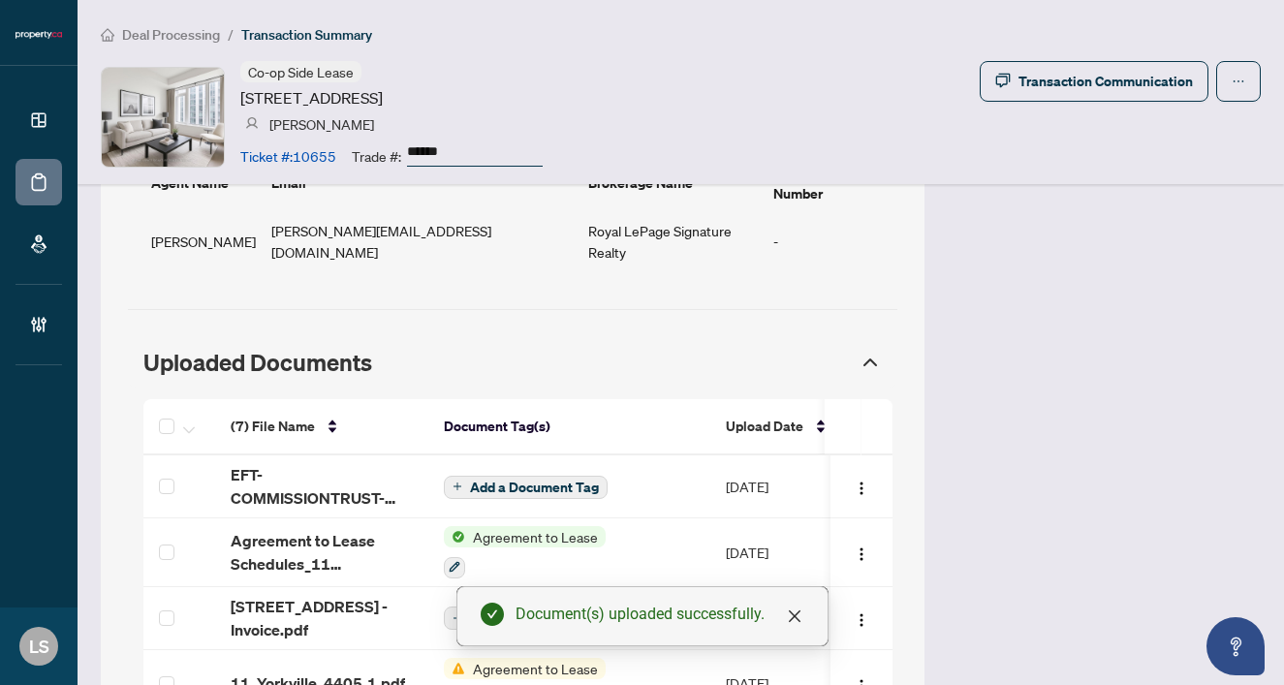
click at [263, 463] on span "EFT-COMMISSIONTRUST-PROPERTYCA-INC_3 19.PDF" at bounding box center [322, 486] width 182 height 47
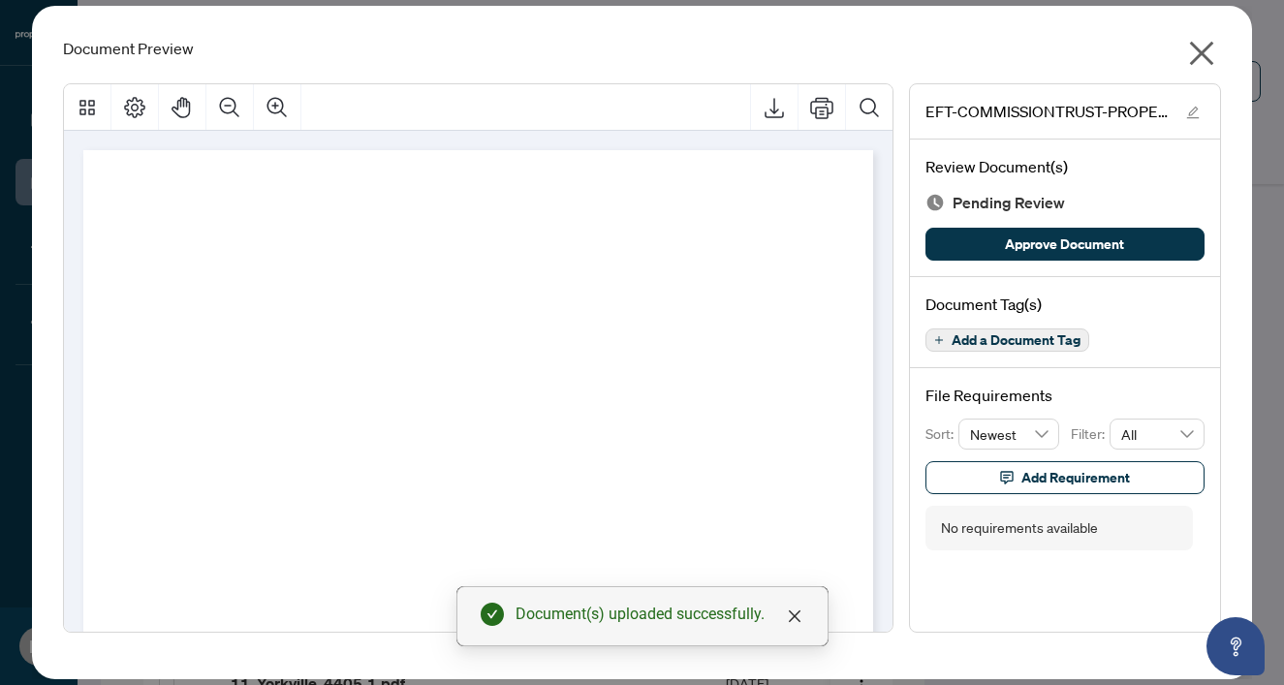
drag, startPoint x: 1088, startPoint y: 238, endPoint x: 1119, endPoint y: 203, distance: 46.7
click at [1088, 239] on span "Approve Document" at bounding box center [1064, 244] width 119 height 31
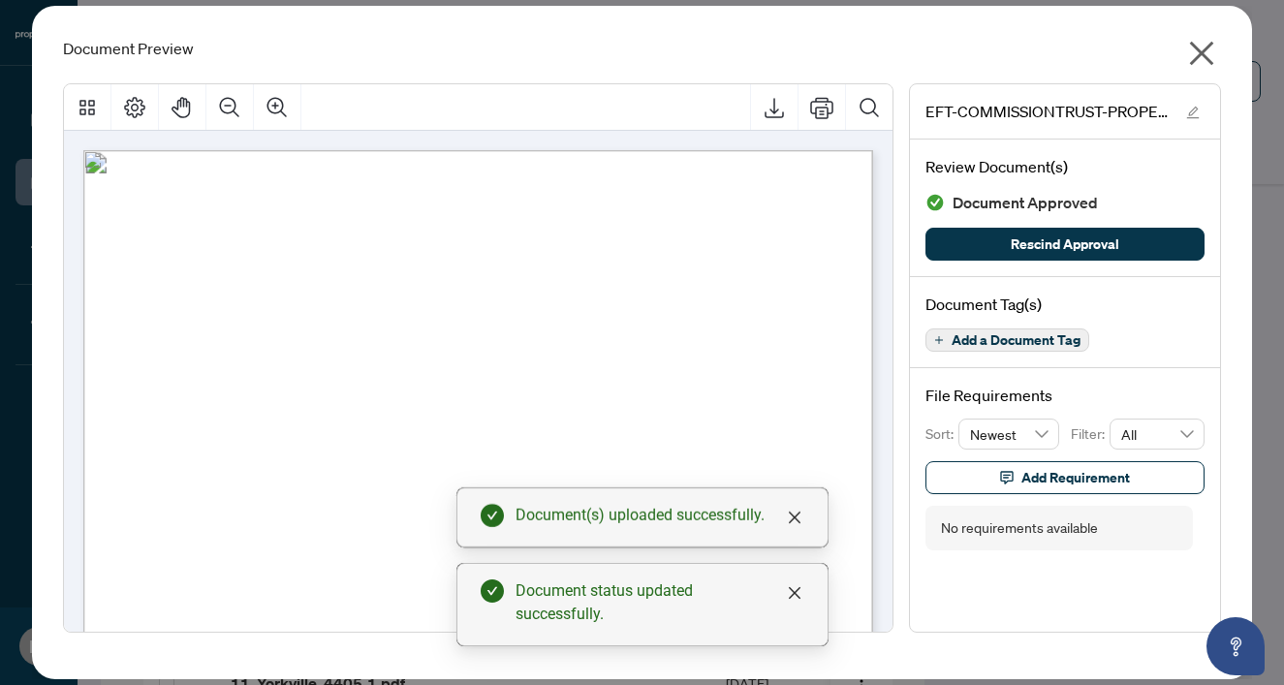
click at [1209, 47] on icon "close" at bounding box center [1202, 54] width 24 height 24
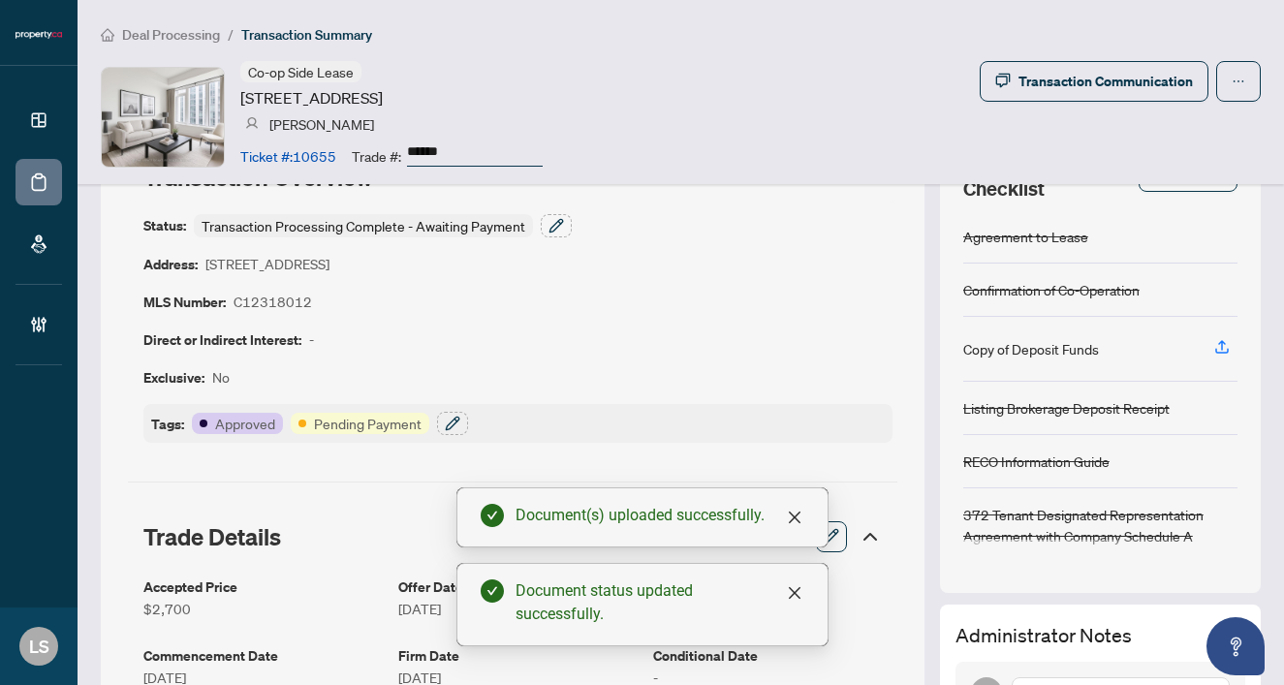
scroll to position [67, 0]
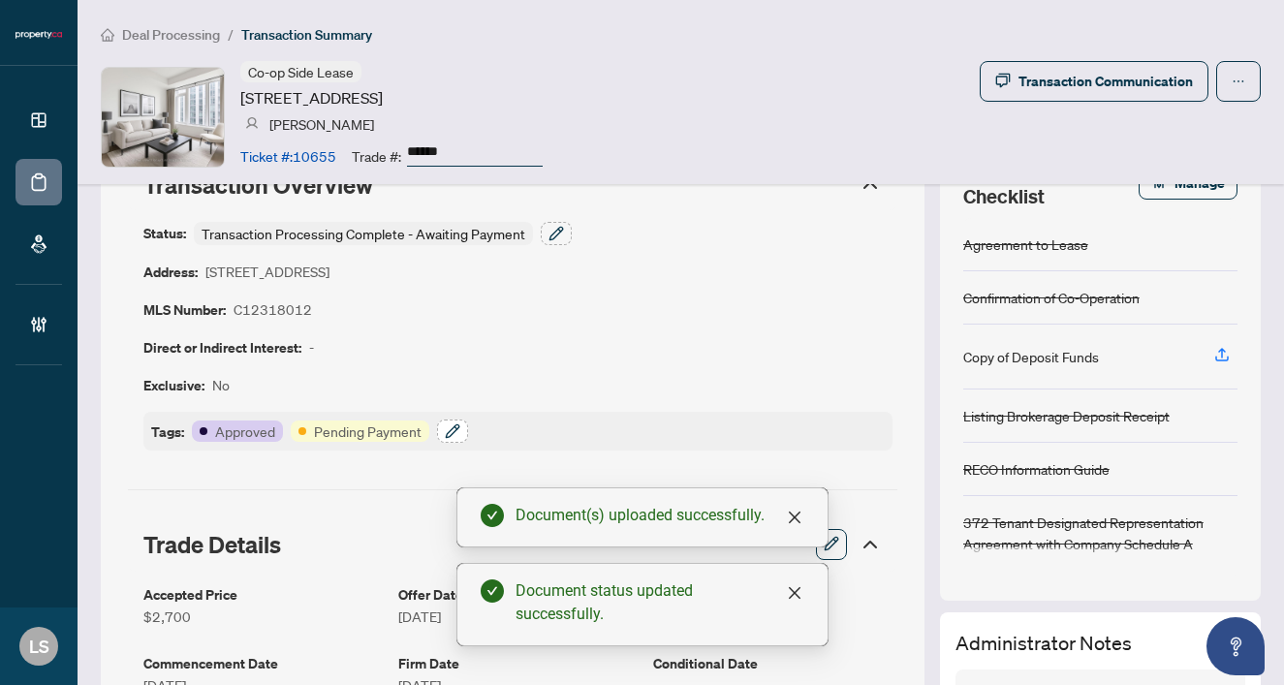
click at [457, 425] on icon "button" at bounding box center [452, 430] width 13 height 13
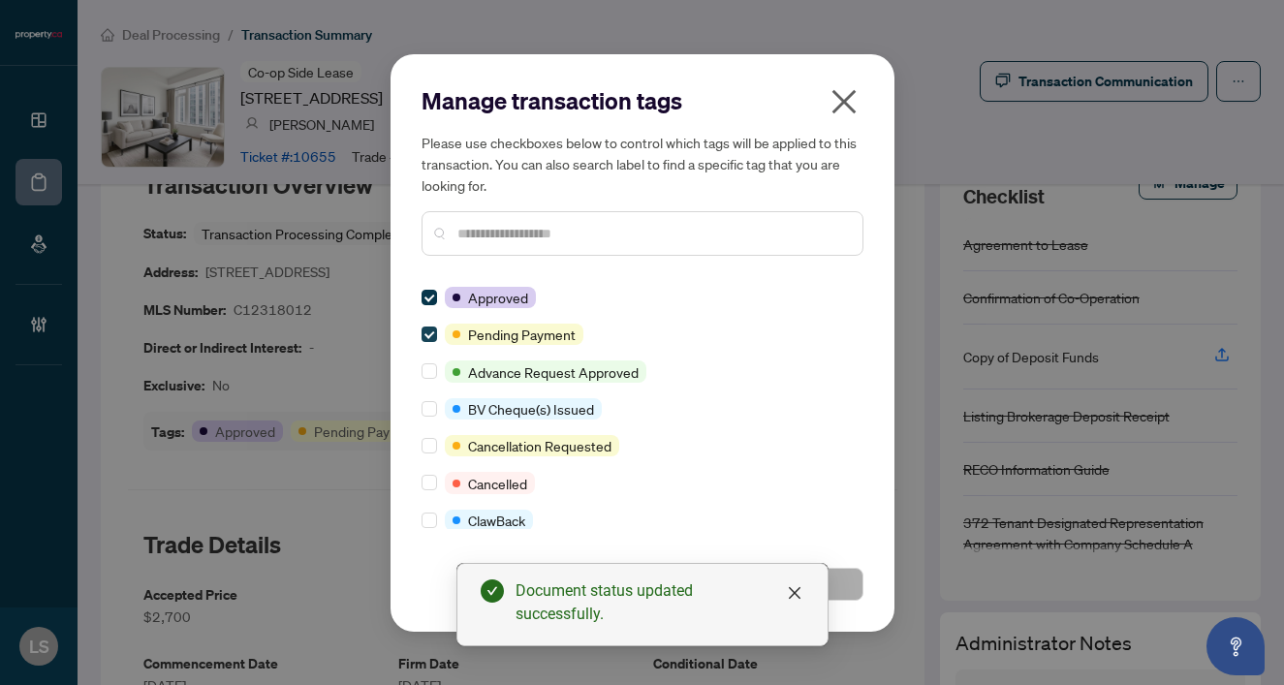
click at [432, 334] on span at bounding box center [430, 335] width 16 height 16
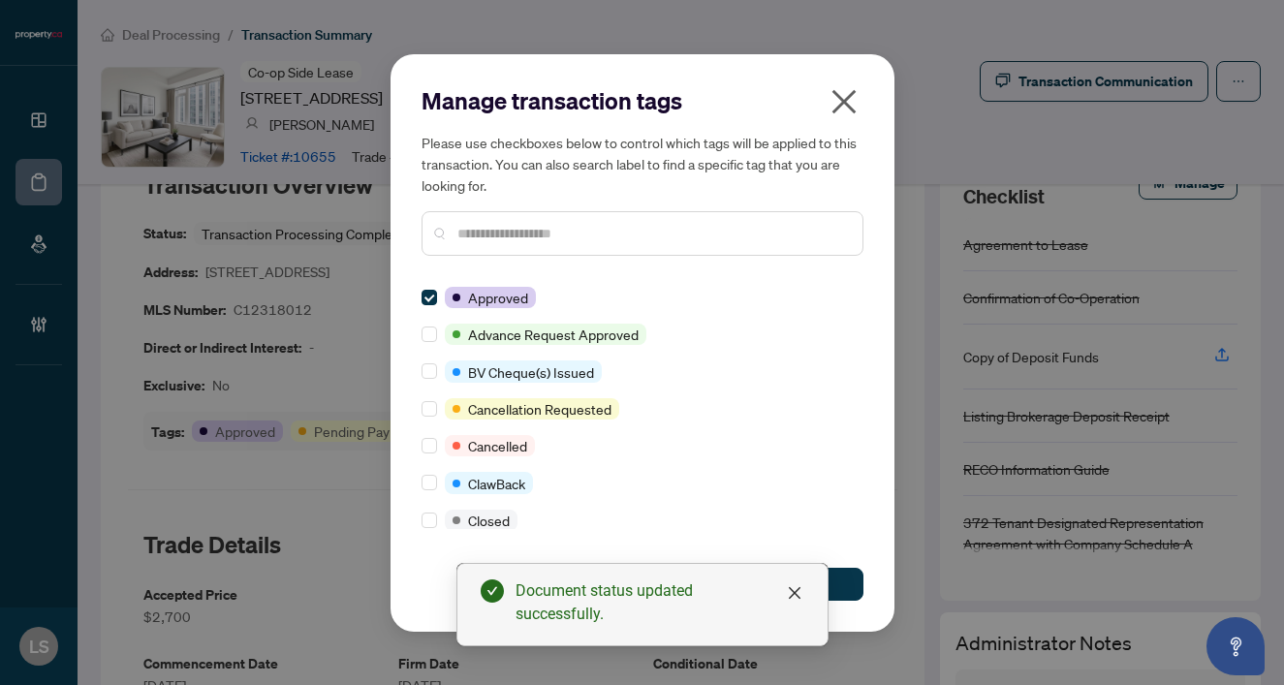
click at [475, 236] on input "text" at bounding box center [652, 233] width 390 height 21
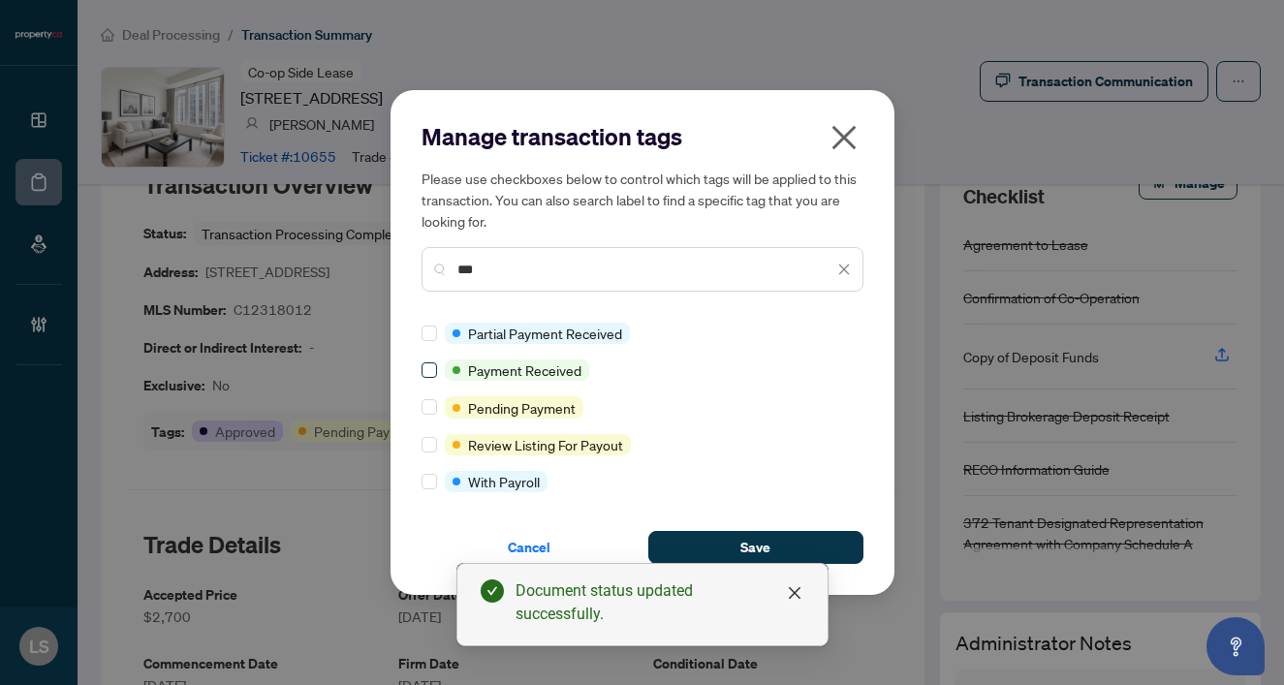
type input "***"
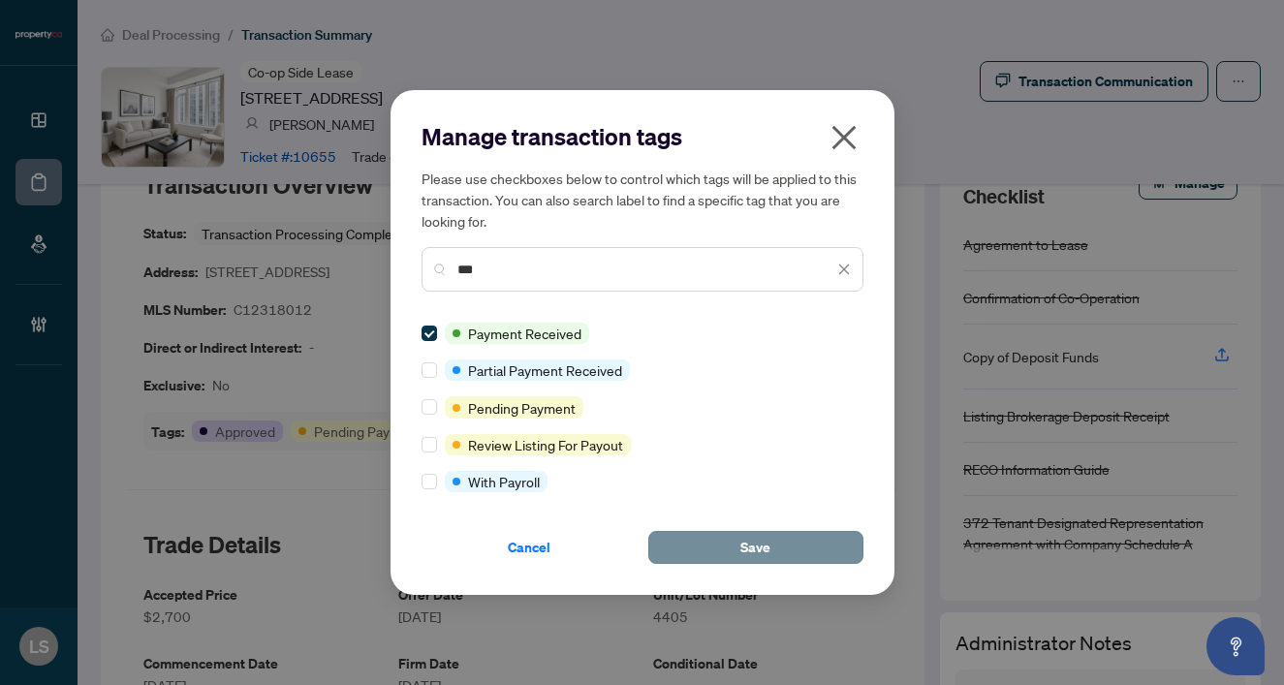
click at [770, 545] on button "Save" at bounding box center [755, 547] width 215 height 33
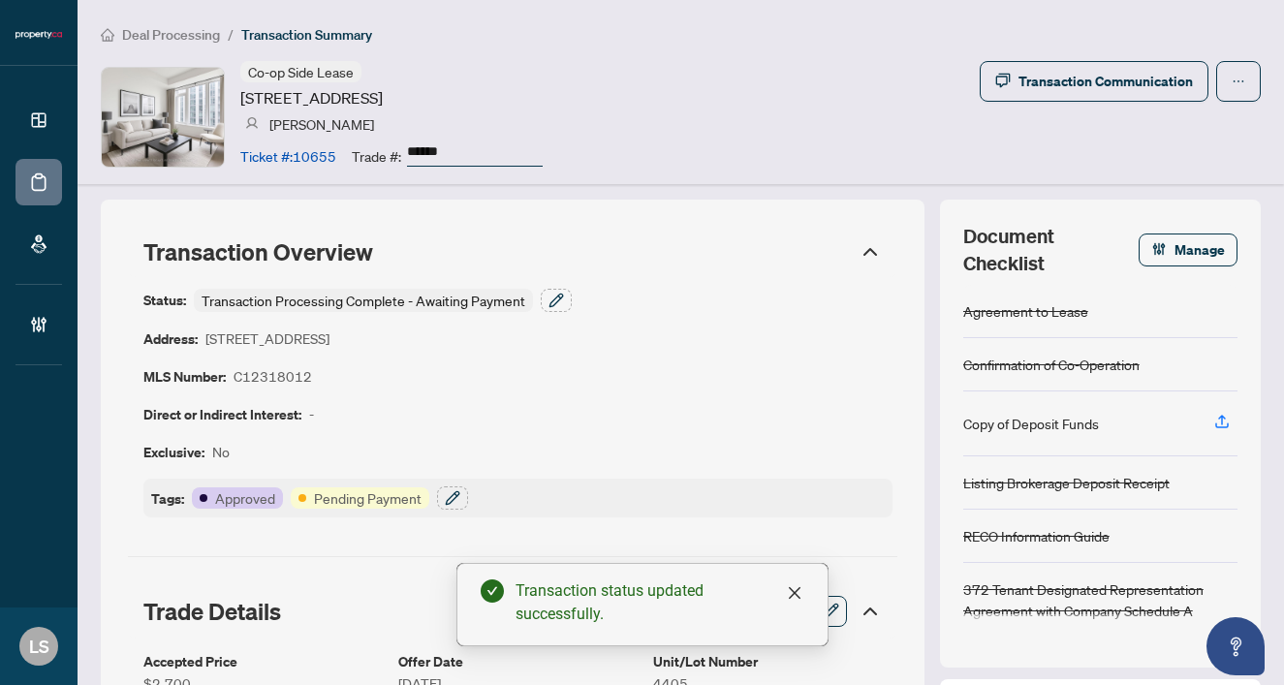
scroll to position [0, 0]
click at [564, 298] on button "button" at bounding box center [556, 300] width 31 height 23
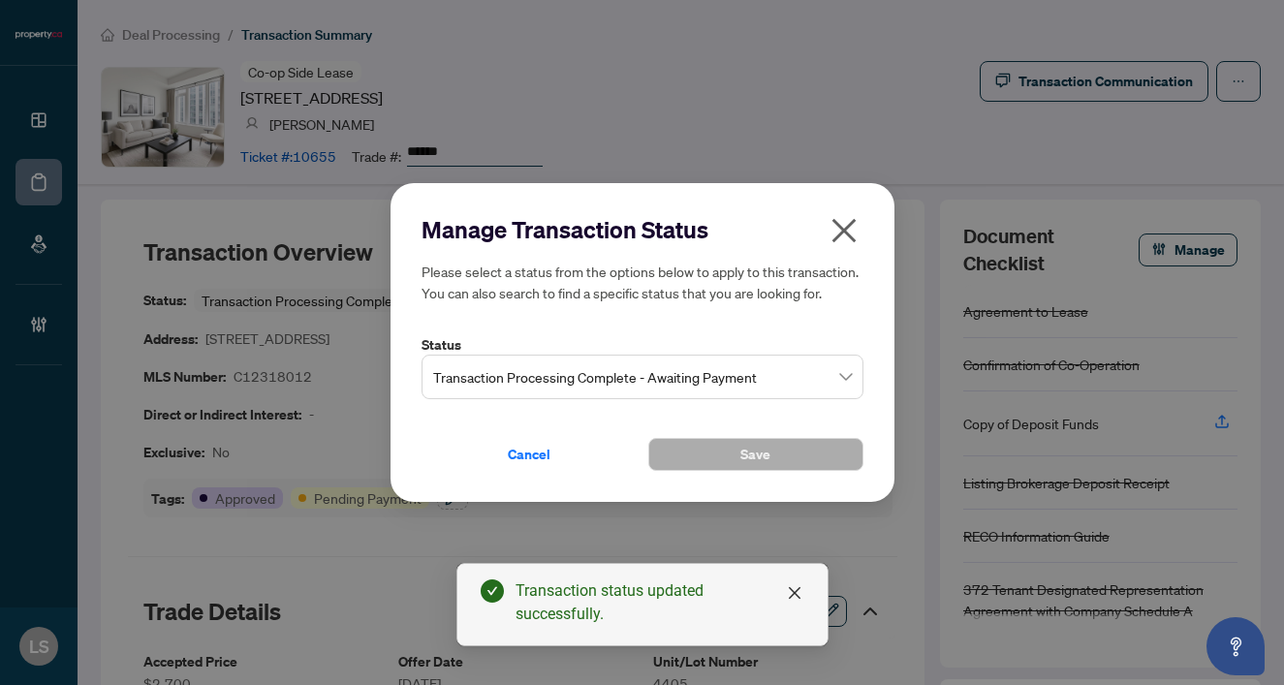
click at [520, 368] on span "Transaction Processing Complete - Awaiting Payment" at bounding box center [642, 377] width 419 height 37
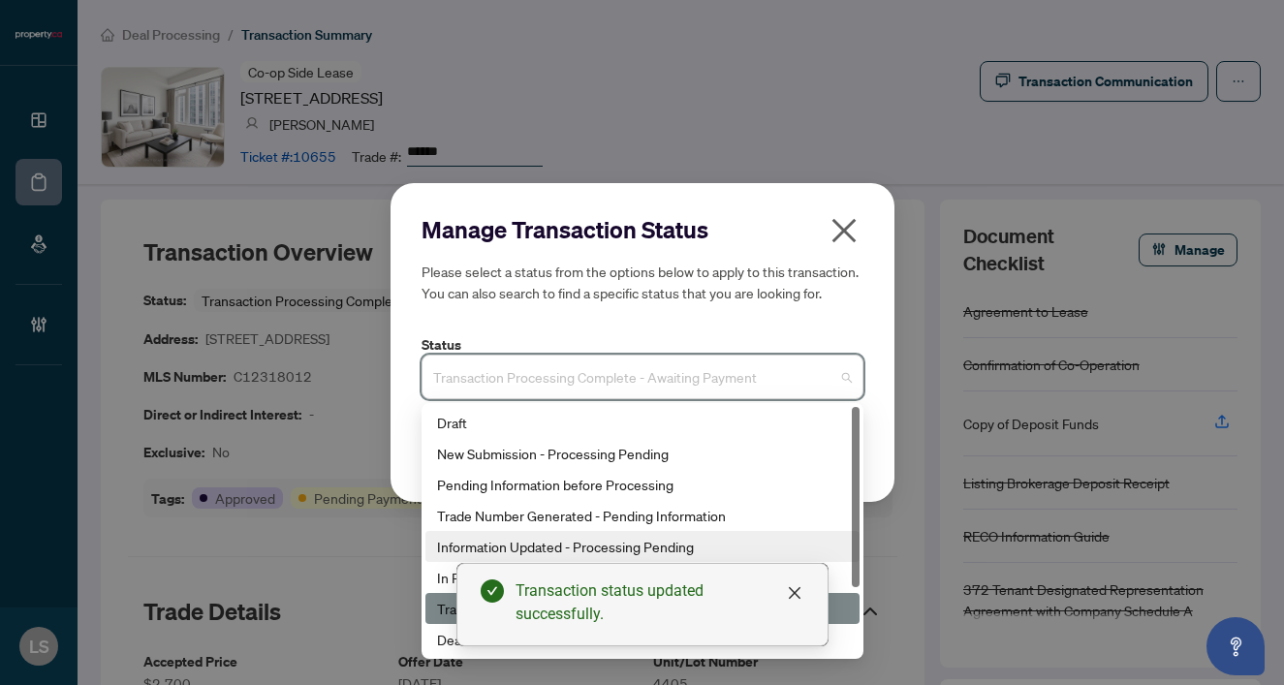
scroll to position [93, 0]
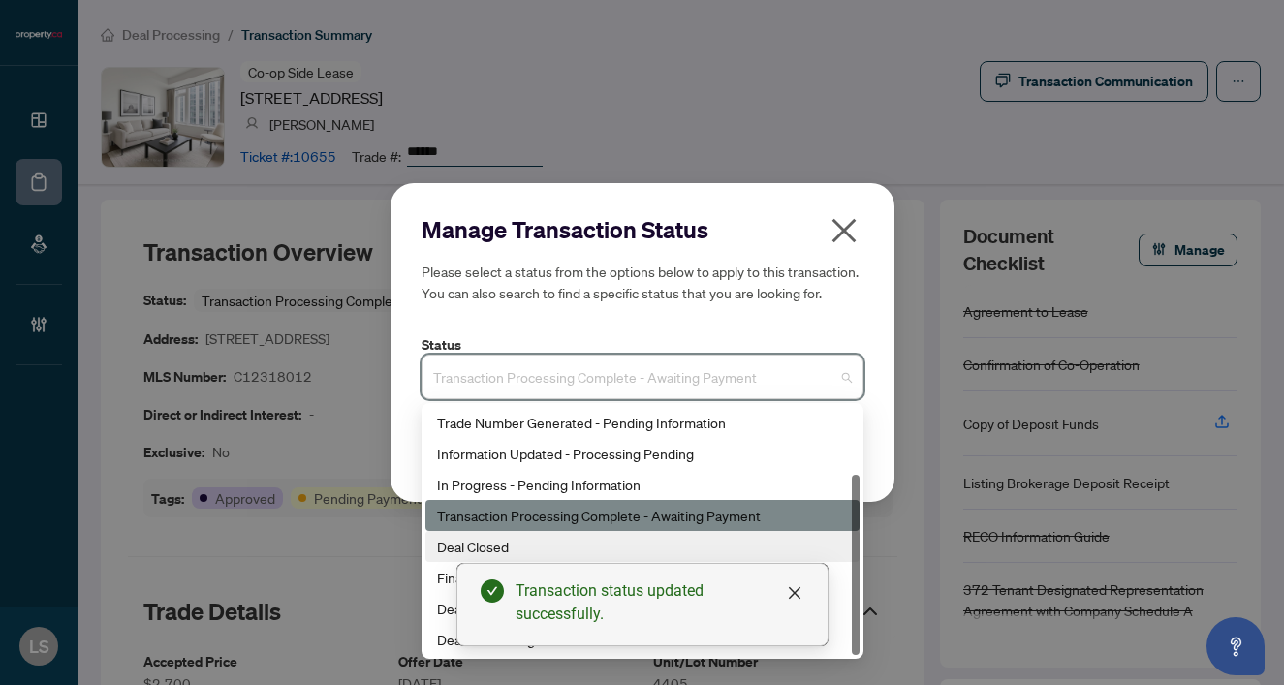
click at [449, 547] on div "Deal Closed" at bounding box center [642, 546] width 411 height 21
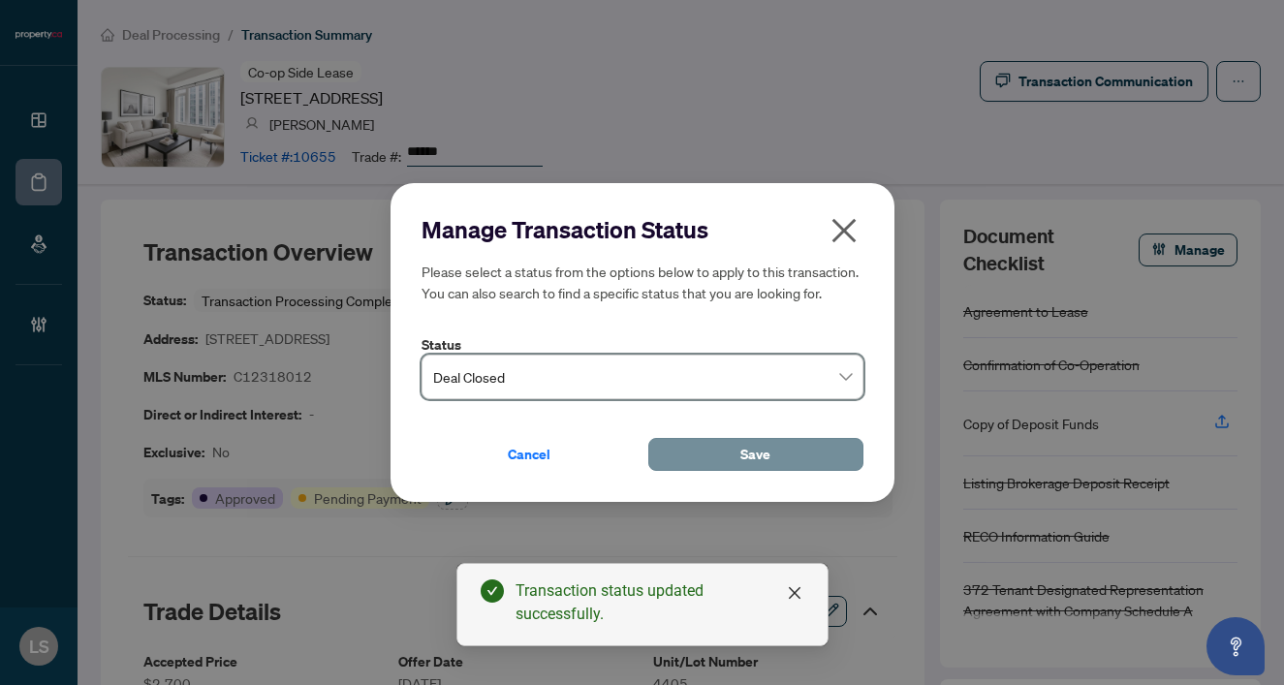
click at [750, 459] on span "Save" at bounding box center [755, 454] width 30 height 31
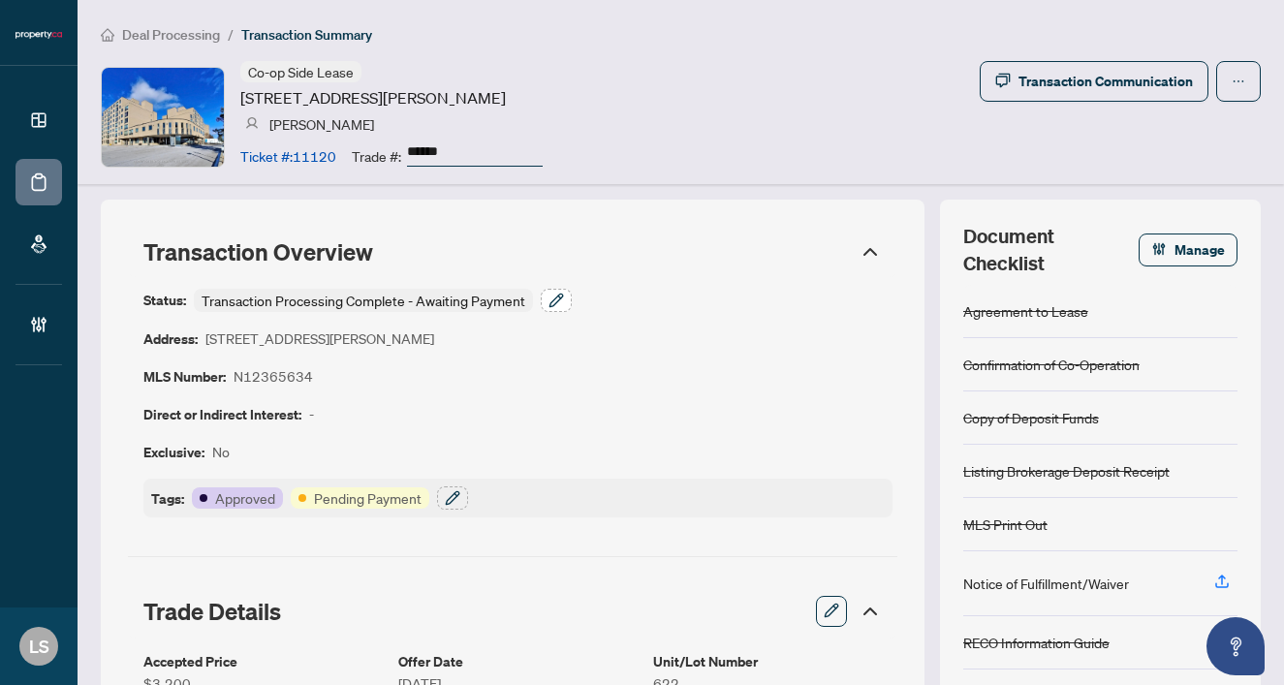
click at [550, 294] on icon "button" at bounding box center [556, 301] width 16 height 16
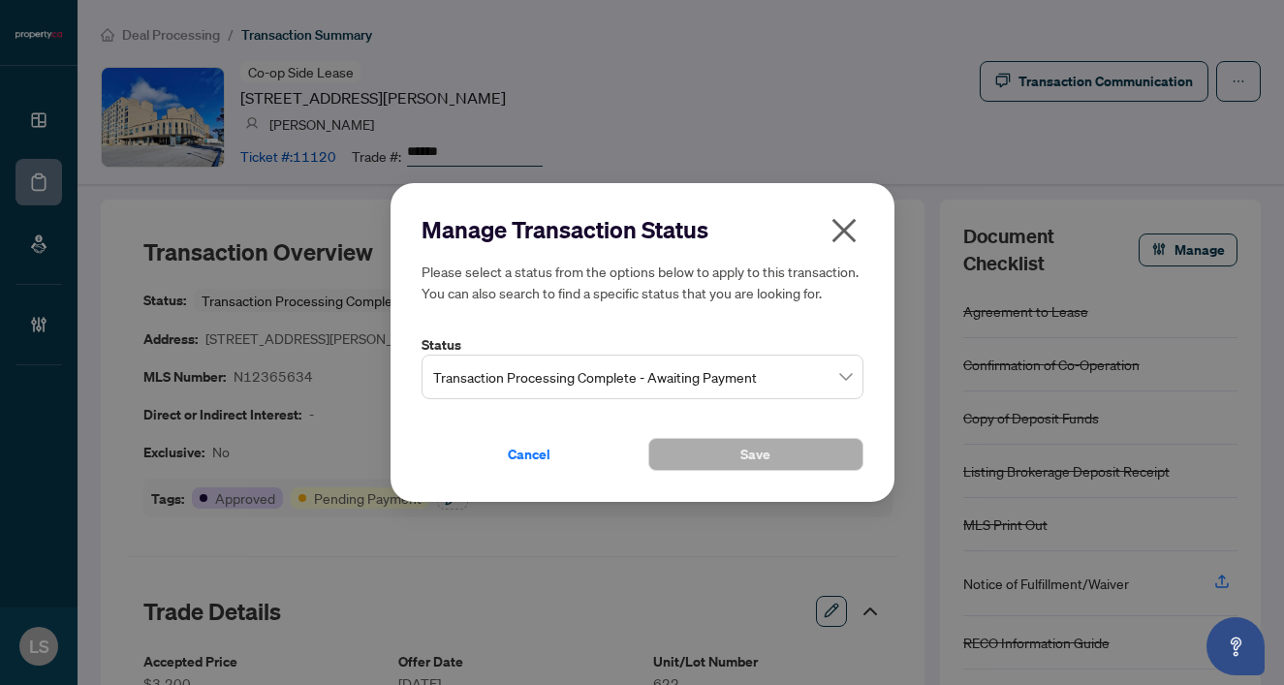
click at [496, 376] on span "Transaction Processing Complete - Awaiting Payment" at bounding box center [642, 377] width 419 height 37
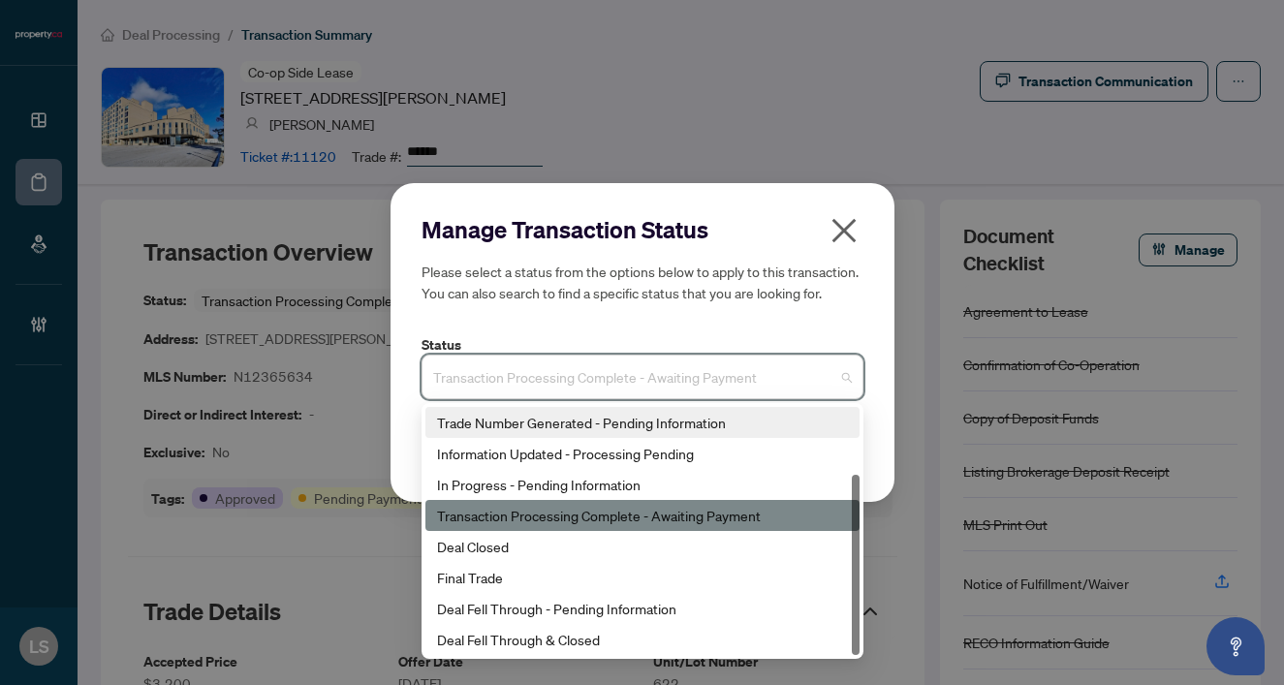
scroll to position [93, 0]
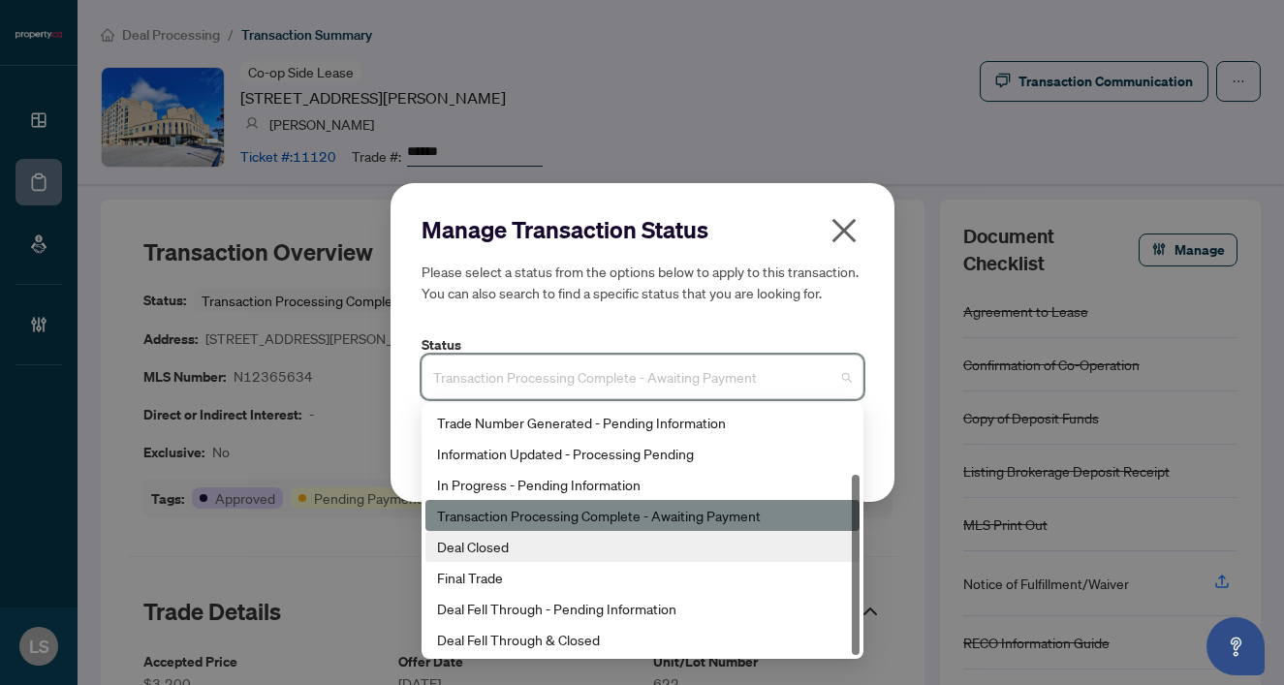
click at [461, 542] on div "Deal Closed" at bounding box center [642, 546] width 411 height 21
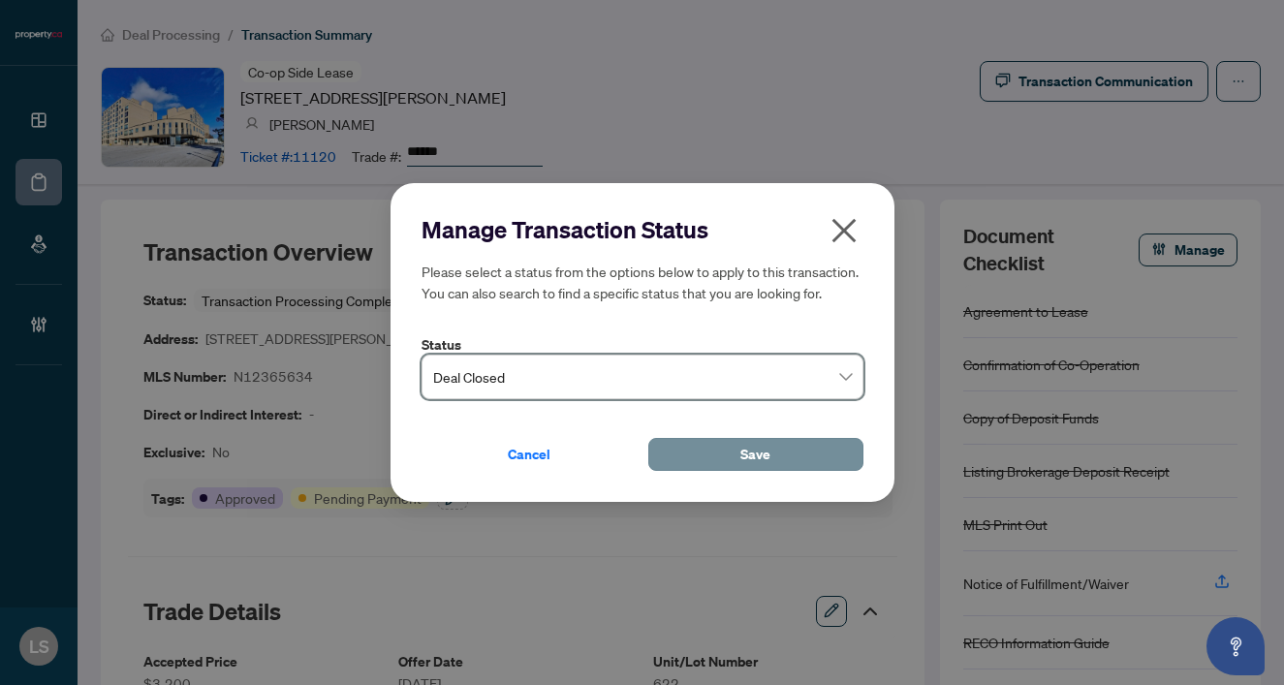
click at [738, 455] on button "Save" at bounding box center [755, 454] width 215 height 33
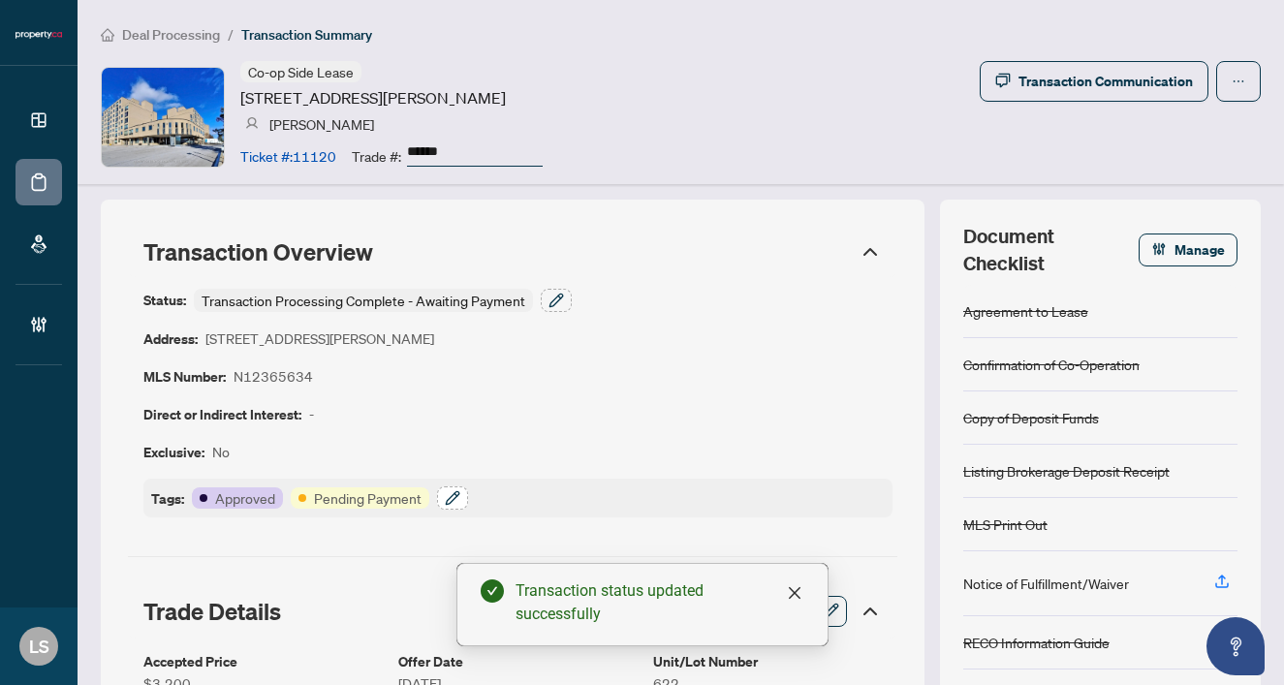
click at [459, 494] on button "button" at bounding box center [452, 497] width 31 height 23
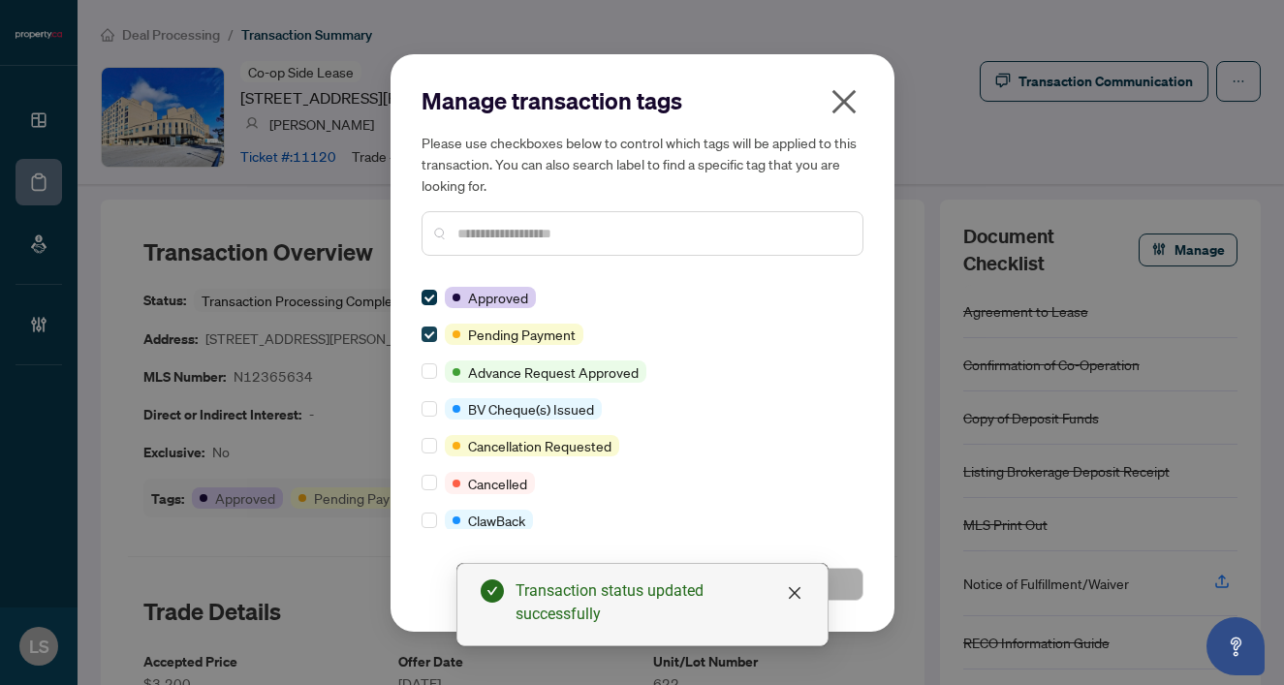
click at [433, 336] on span at bounding box center [430, 335] width 16 height 16
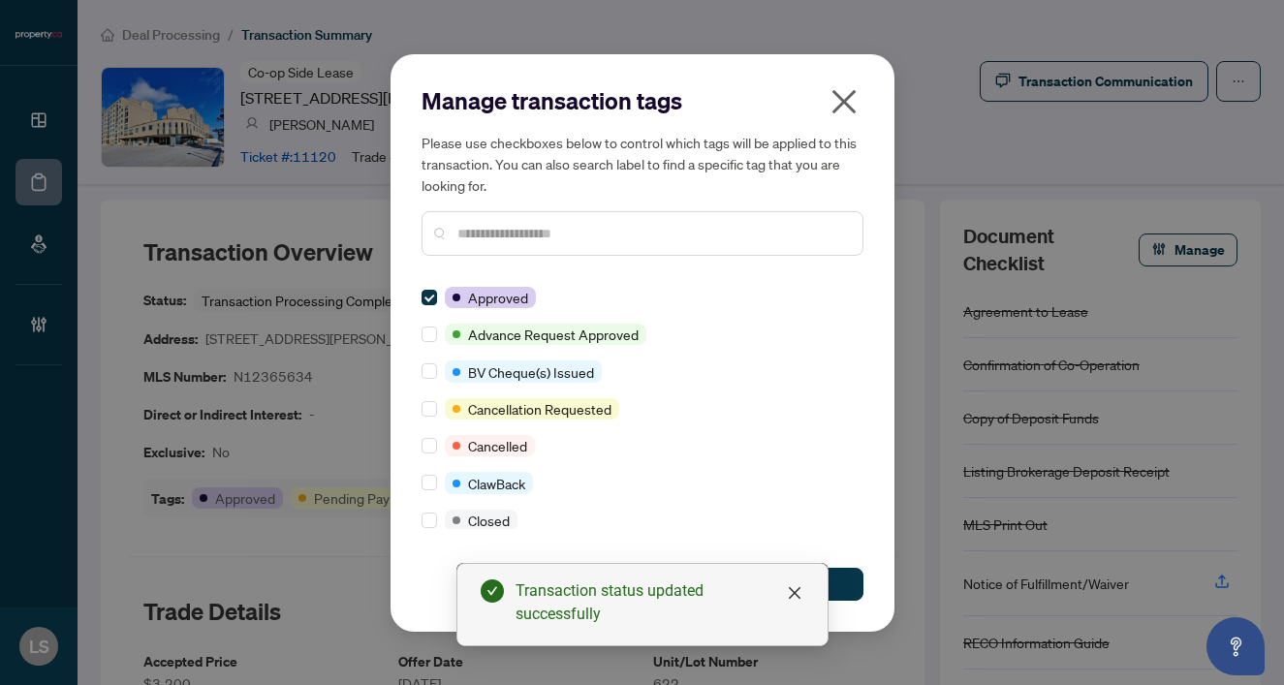
click at [511, 234] on input "text" at bounding box center [652, 233] width 390 height 21
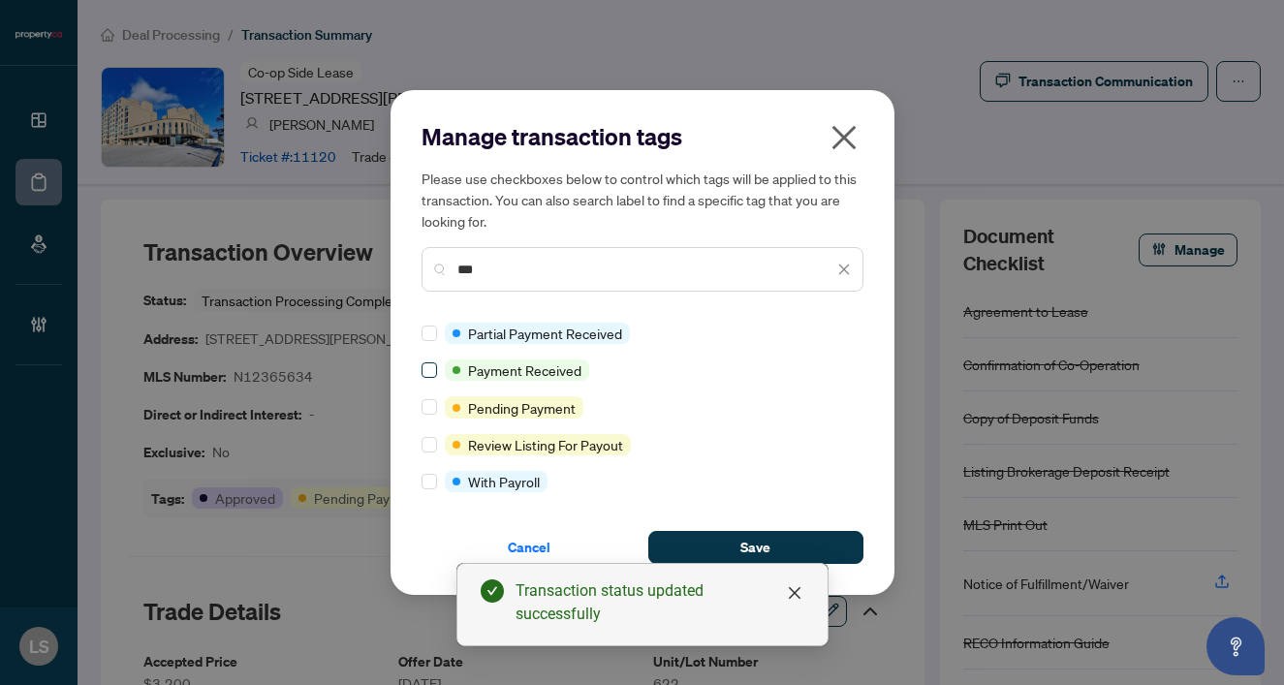
type input "***"
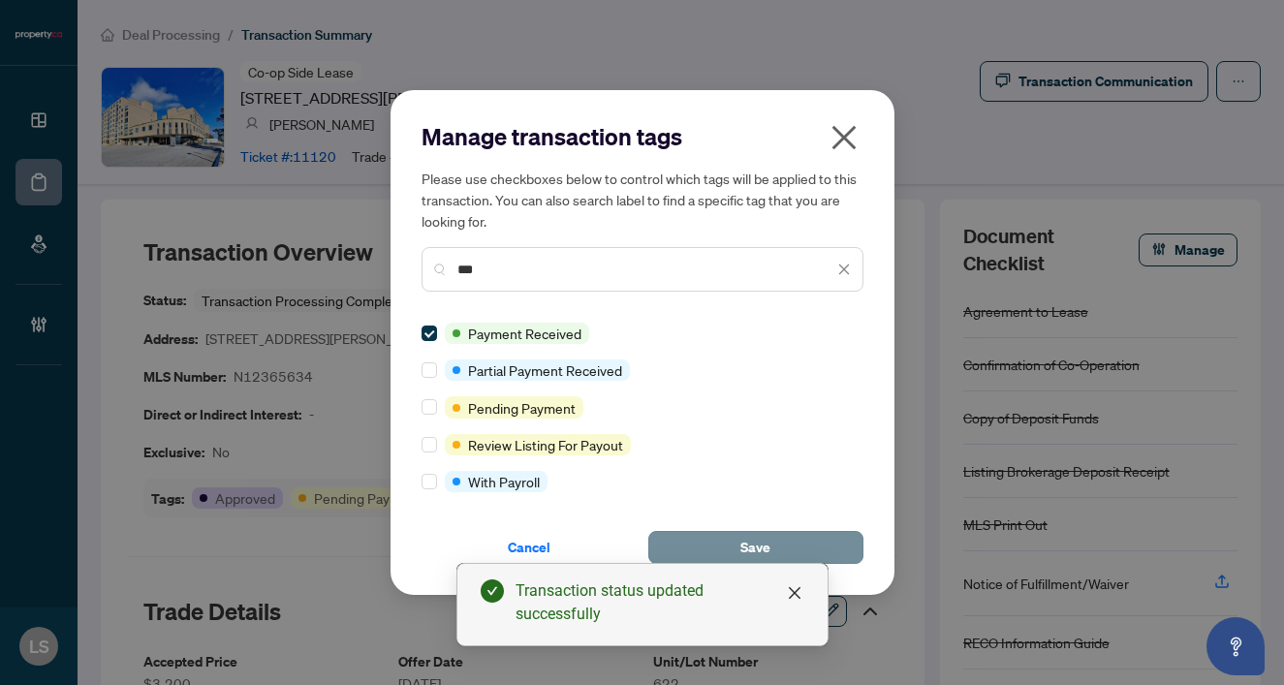
click at [786, 541] on button "Save" at bounding box center [755, 547] width 215 height 33
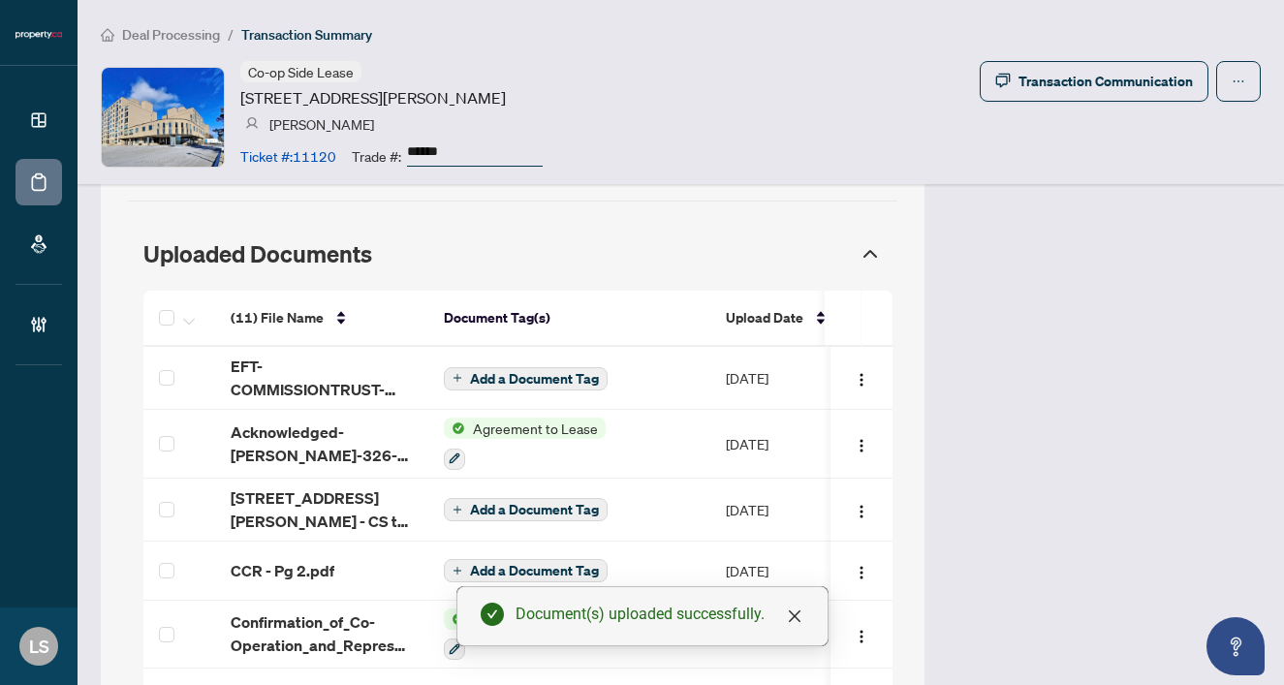
scroll to position [1844, 0]
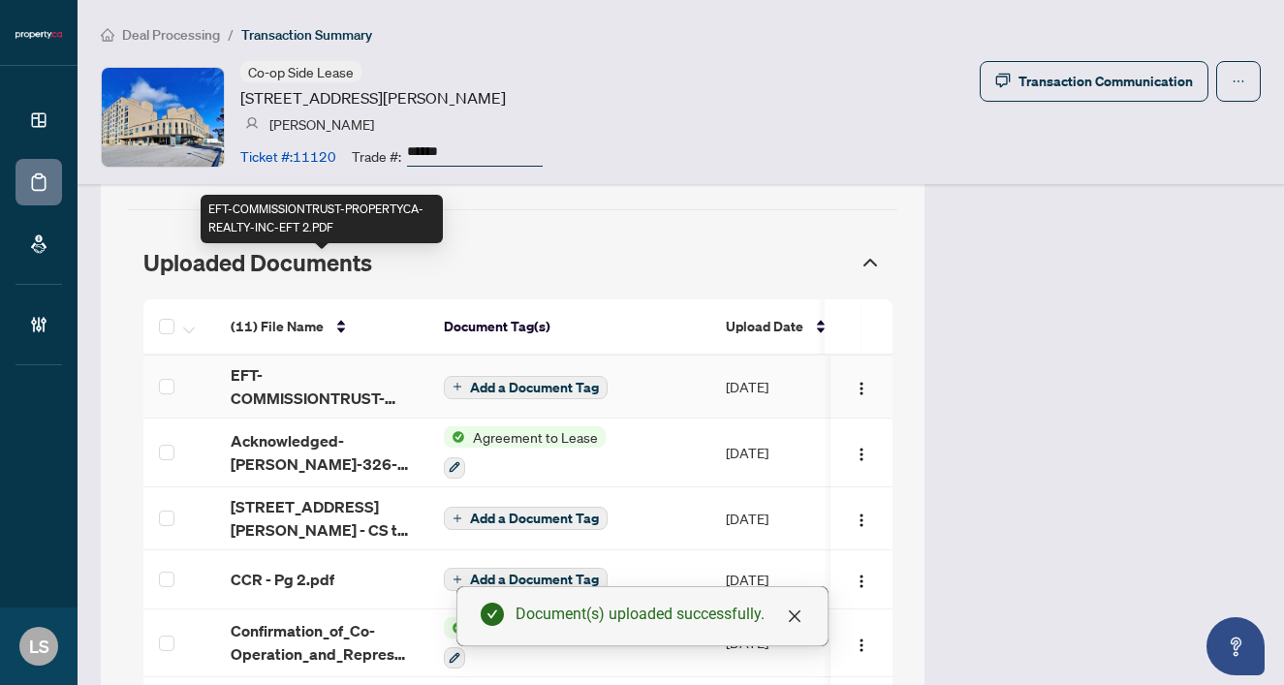
click at [248, 363] on span "EFT-COMMISSIONTRUST-PROPERTYCA-REALTY-INC-EFT 2.PDF" at bounding box center [322, 386] width 182 height 47
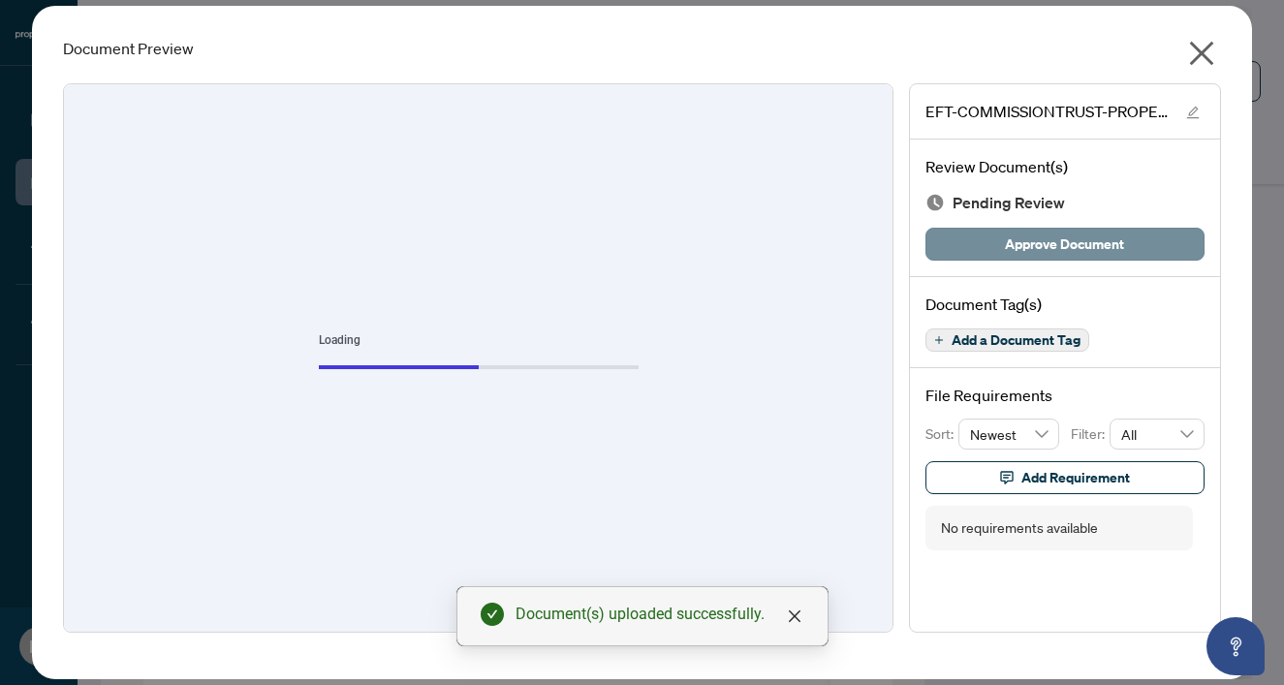
click at [1075, 246] on span "Approve Document" at bounding box center [1064, 244] width 119 height 31
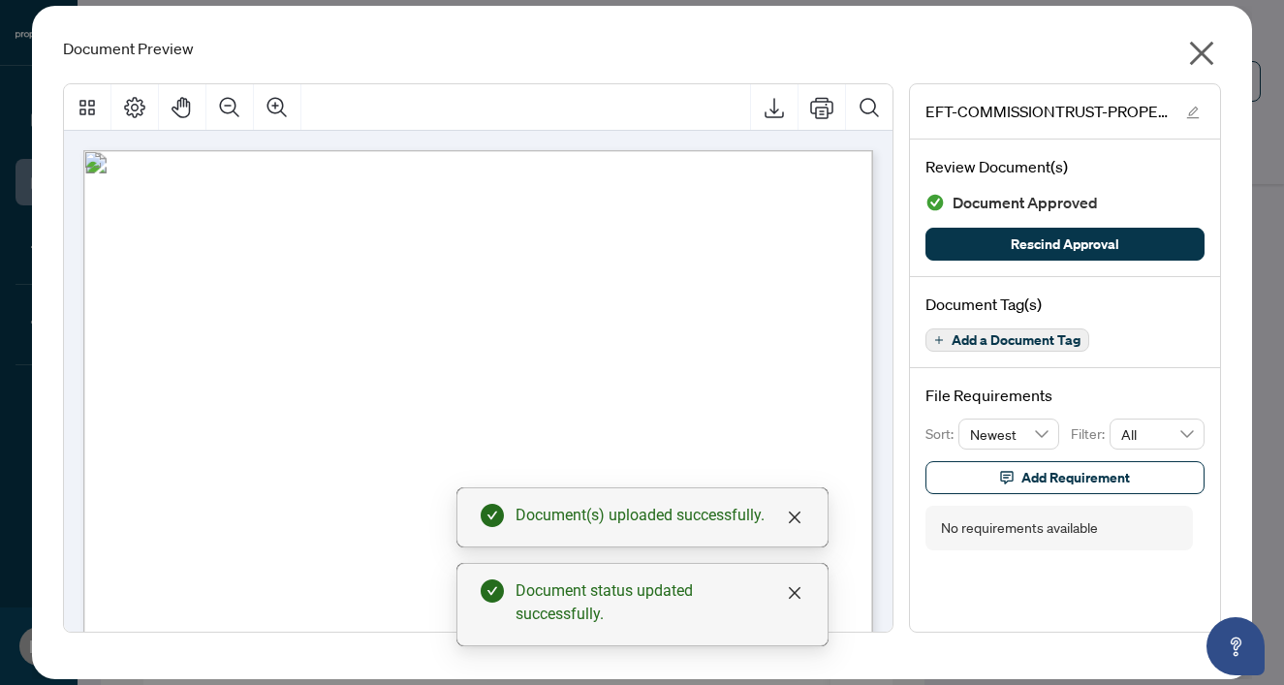
click at [1205, 48] on icon "close" at bounding box center [1202, 54] width 24 height 24
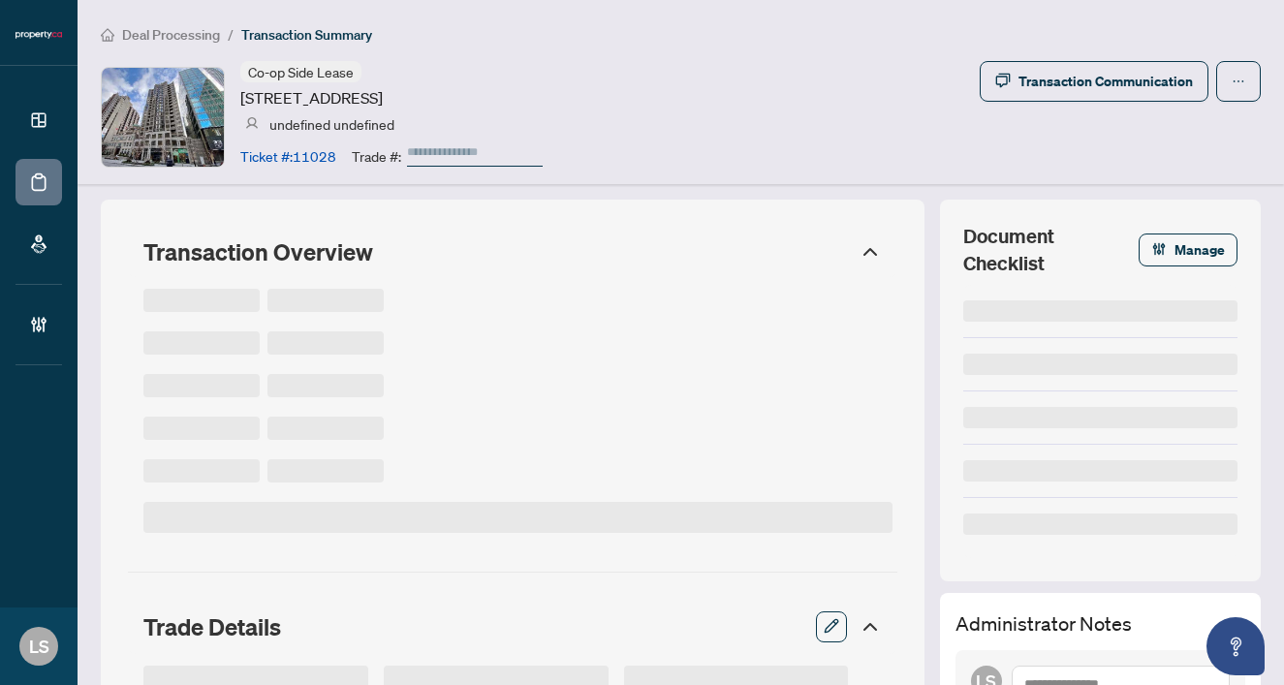
type input "******"
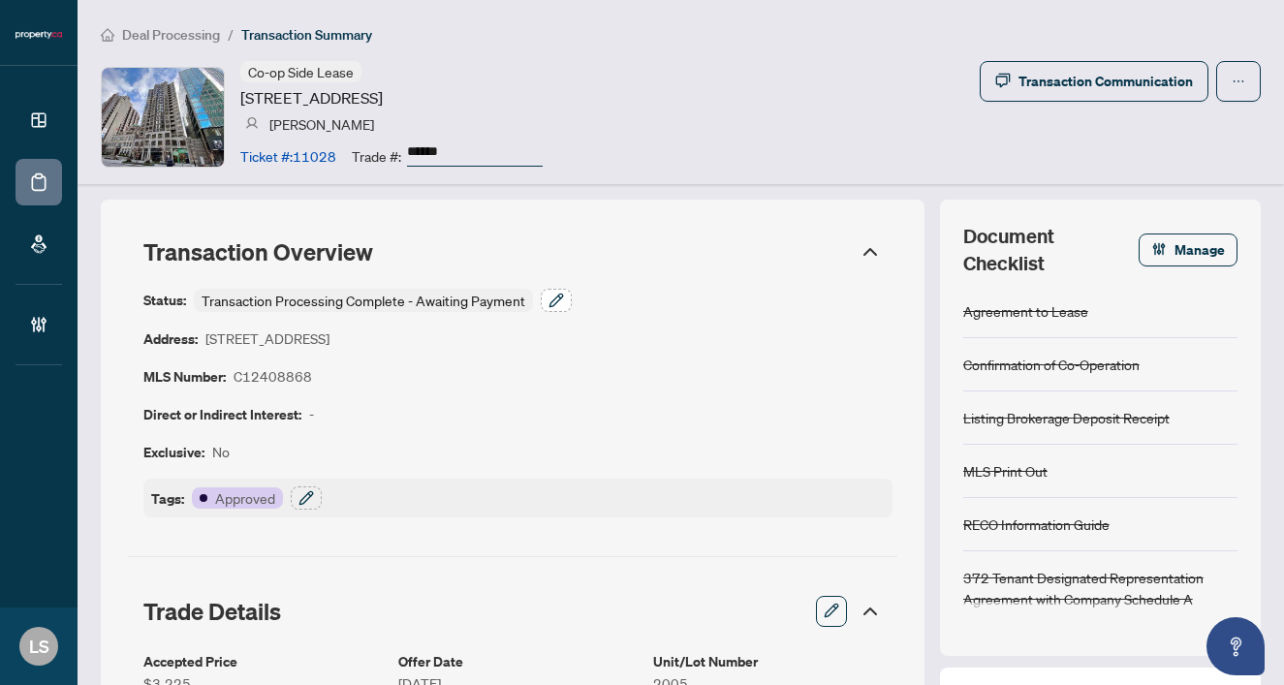
click at [550, 305] on icon "button" at bounding box center [555, 300] width 13 height 13
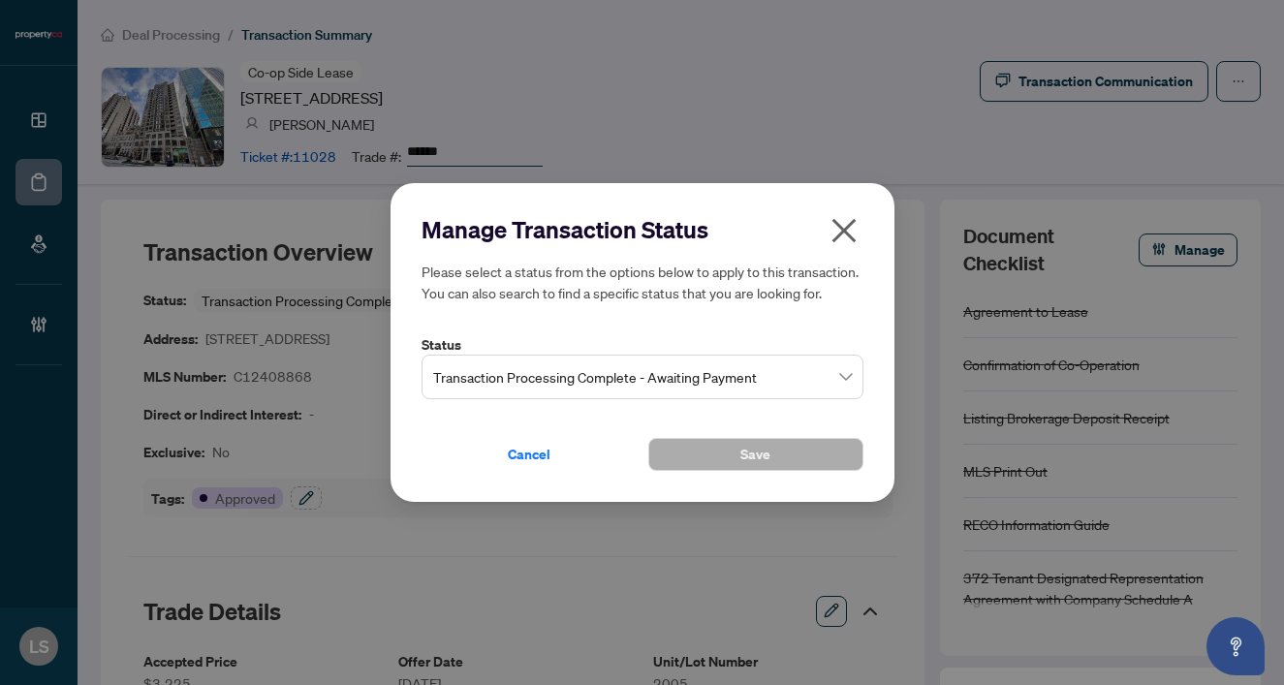
click at [498, 385] on span "Transaction Processing Complete - Awaiting Payment" at bounding box center [642, 377] width 419 height 37
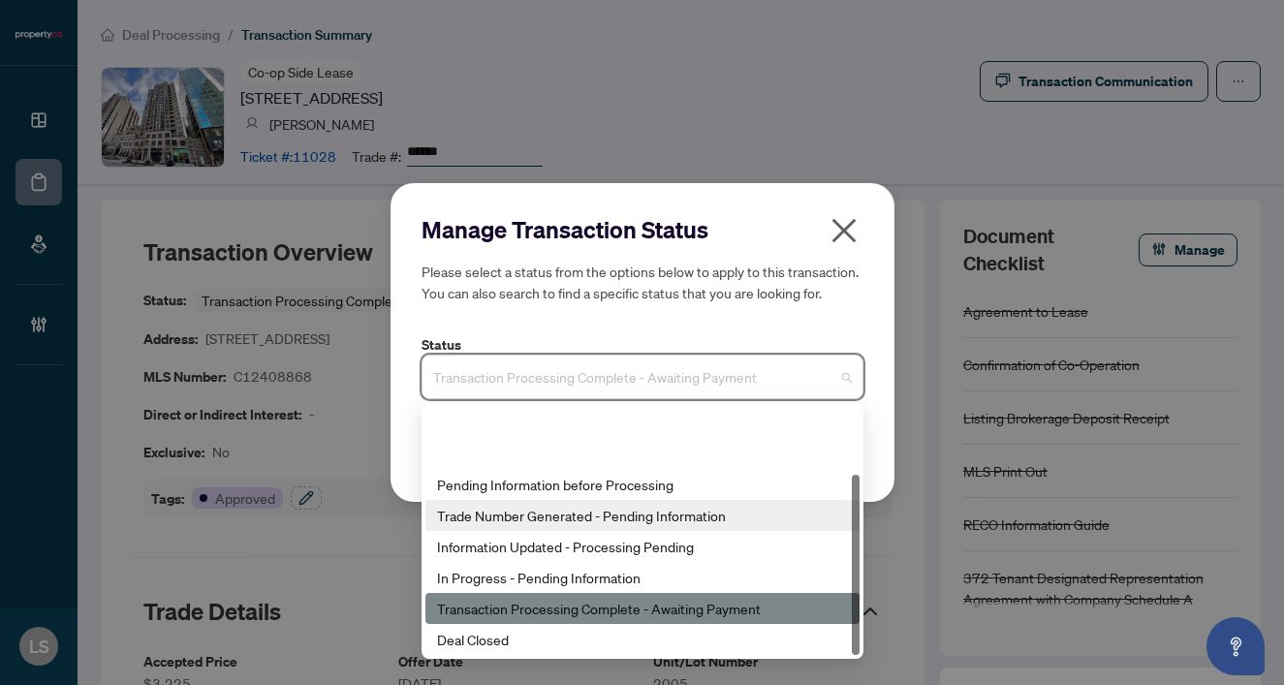
scroll to position [93, 0]
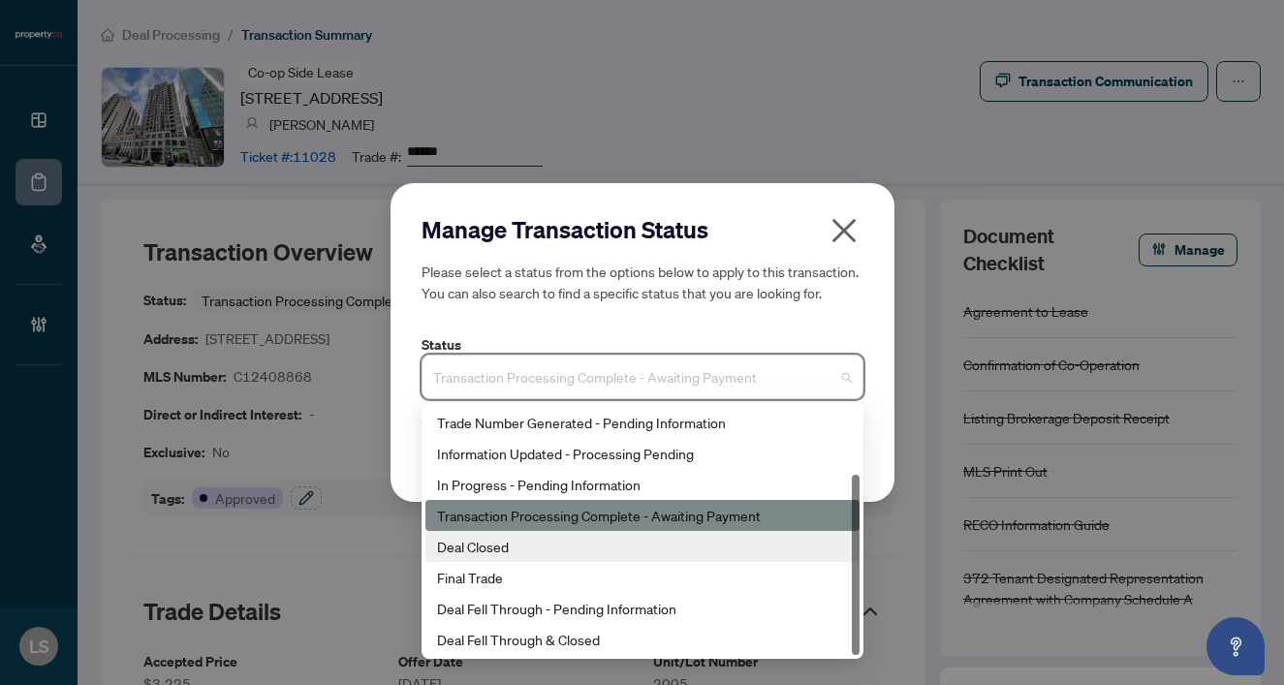
click at [479, 548] on div "Deal Closed" at bounding box center [642, 546] width 411 height 21
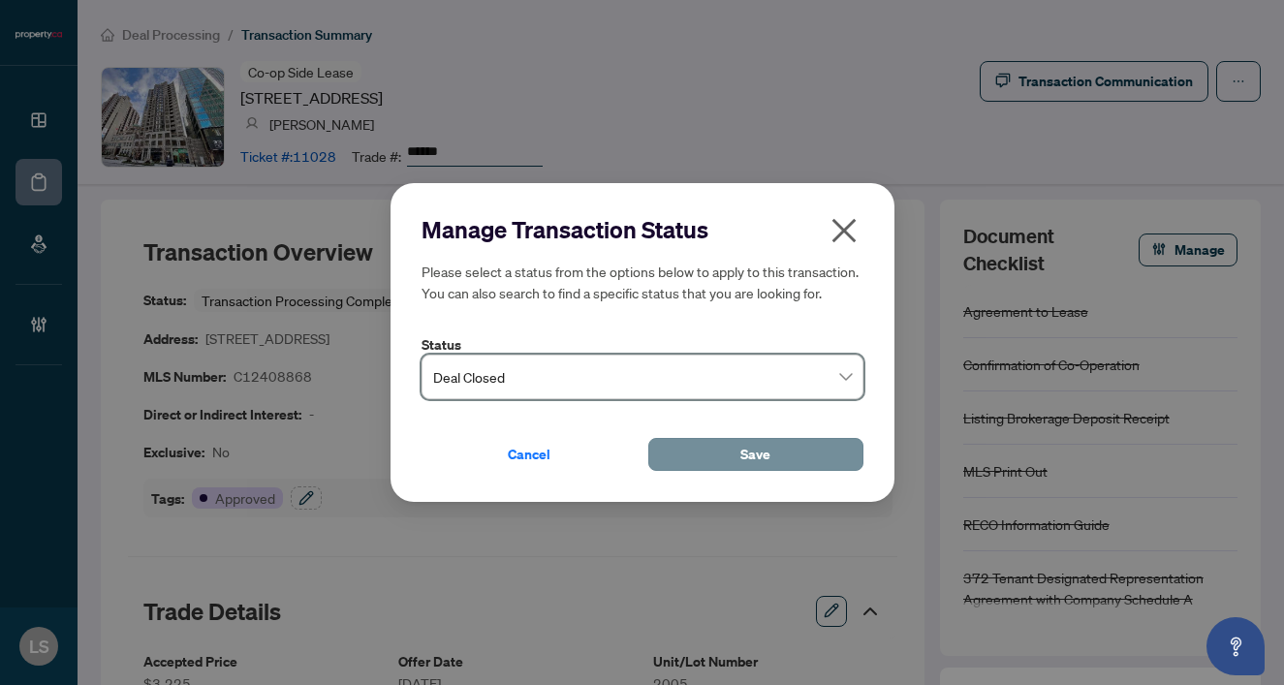
click at [710, 455] on button "Save" at bounding box center [755, 454] width 215 height 33
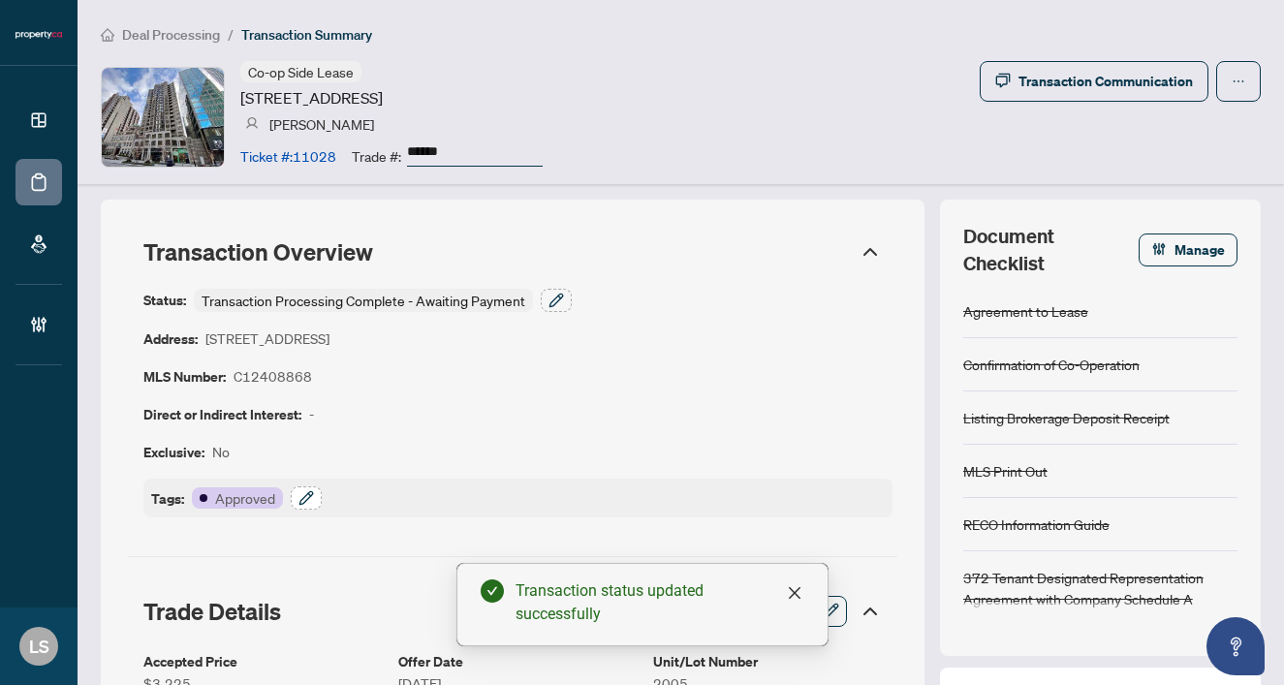
click at [302, 500] on icon "button" at bounding box center [306, 498] width 16 height 16
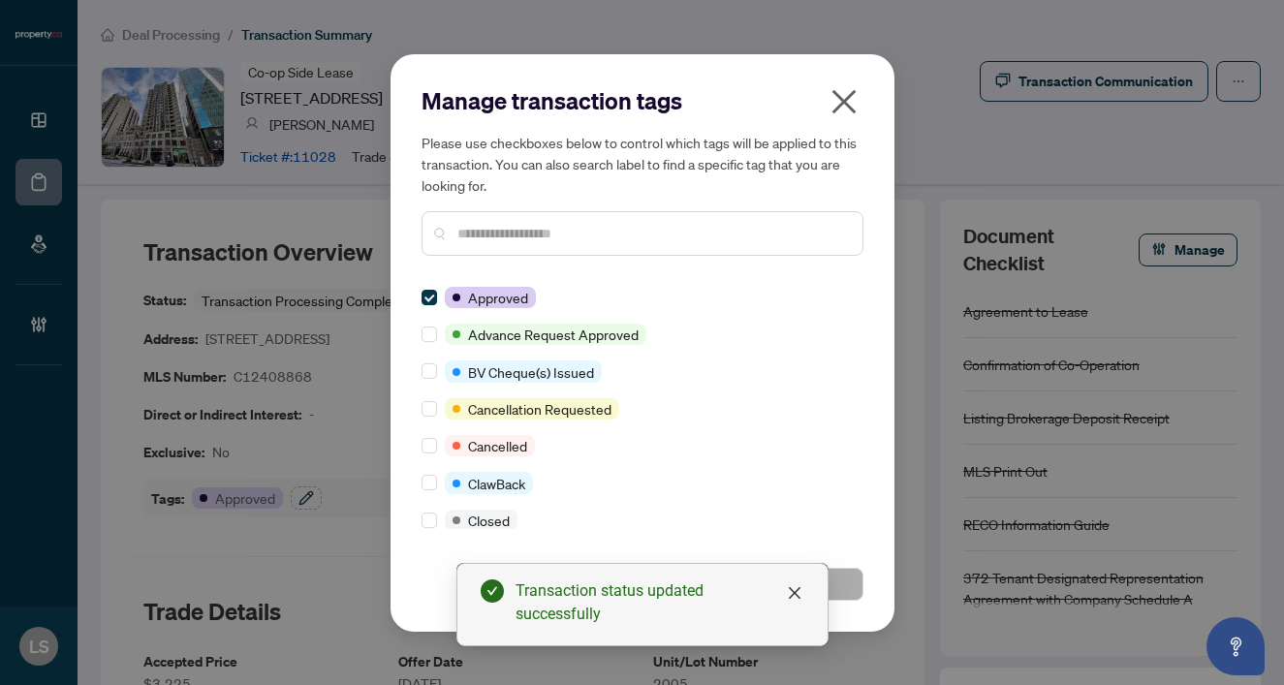
click at [476, 233] on input "text" at bounding box center [652, 233] width 390 height 21
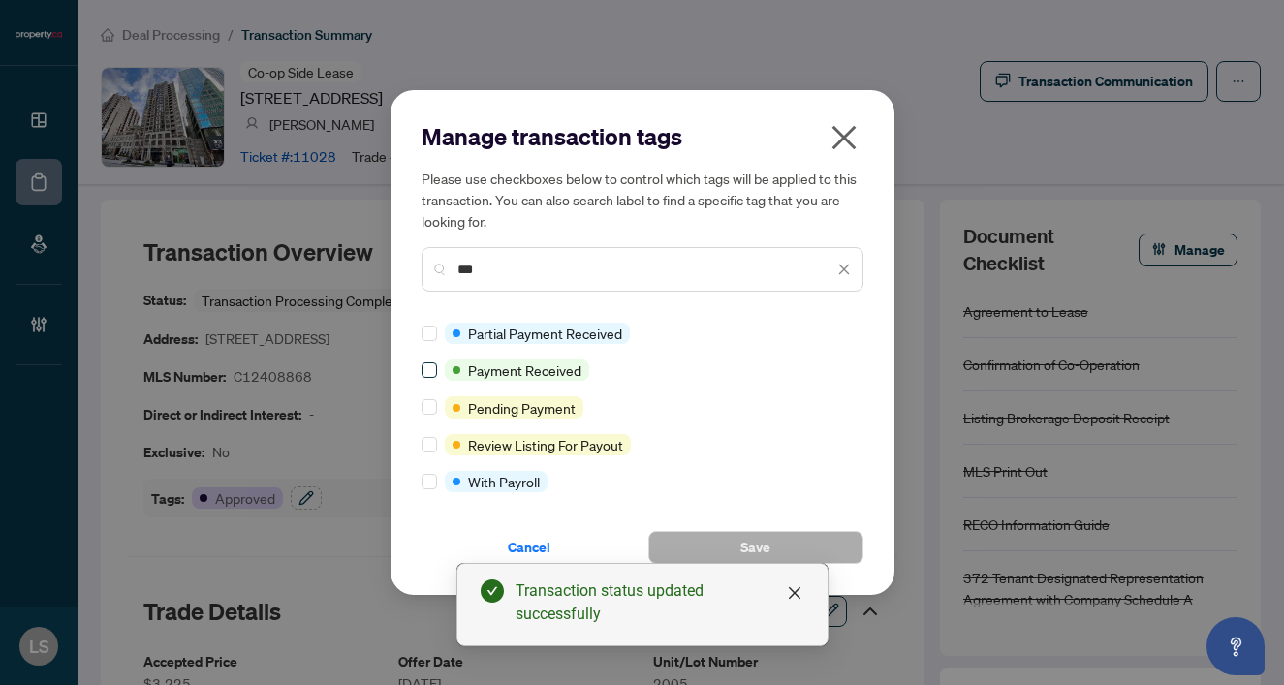
type input "***"
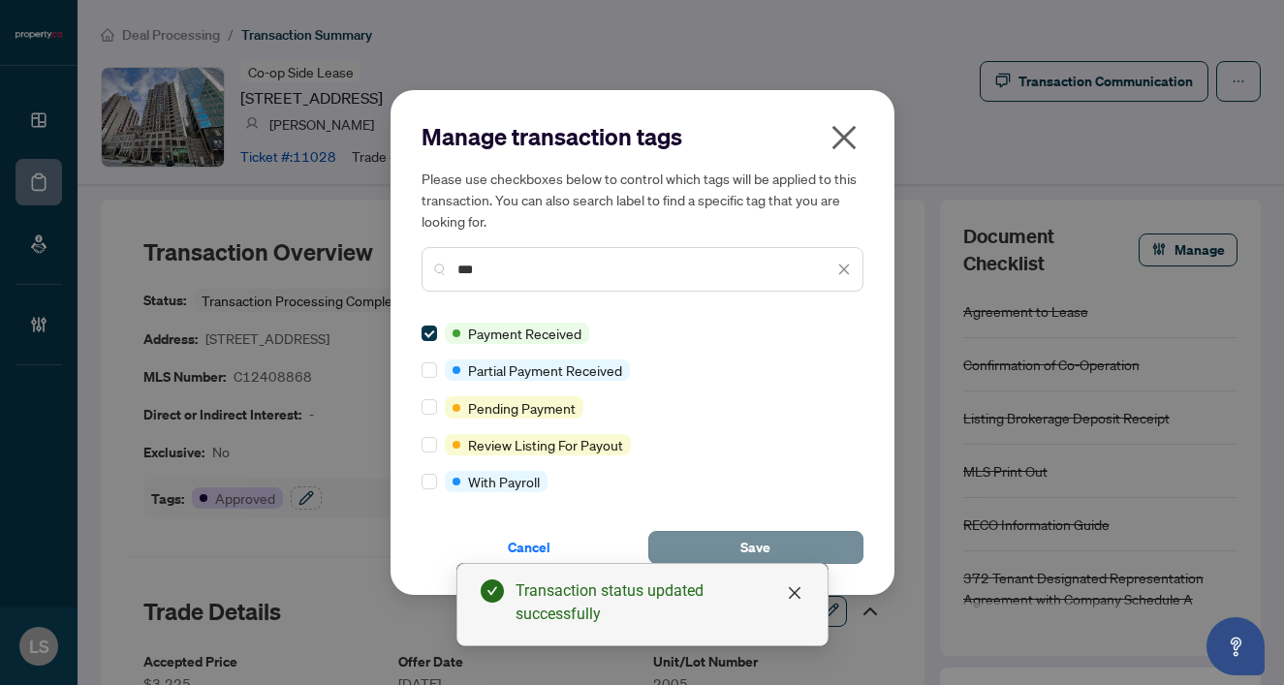
click at [716, 547] on button "Save" at bounding box center [755, 547] width 215 height 33
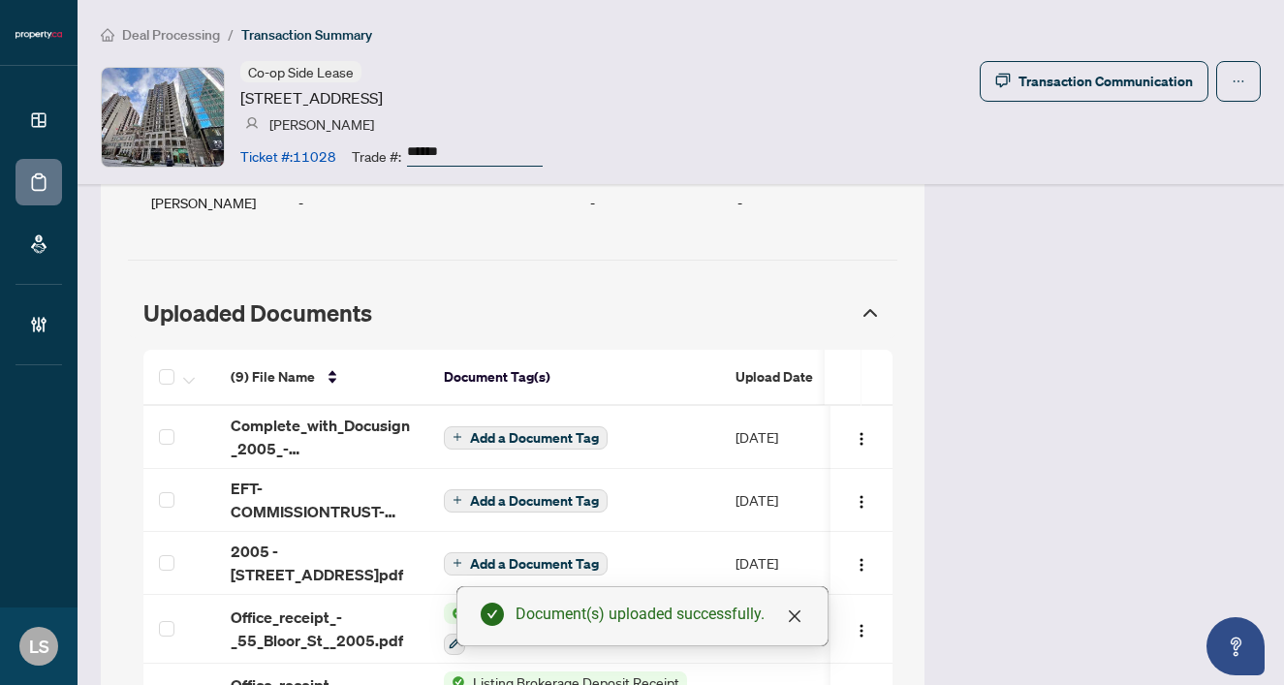
scroll to position [1722, 0]
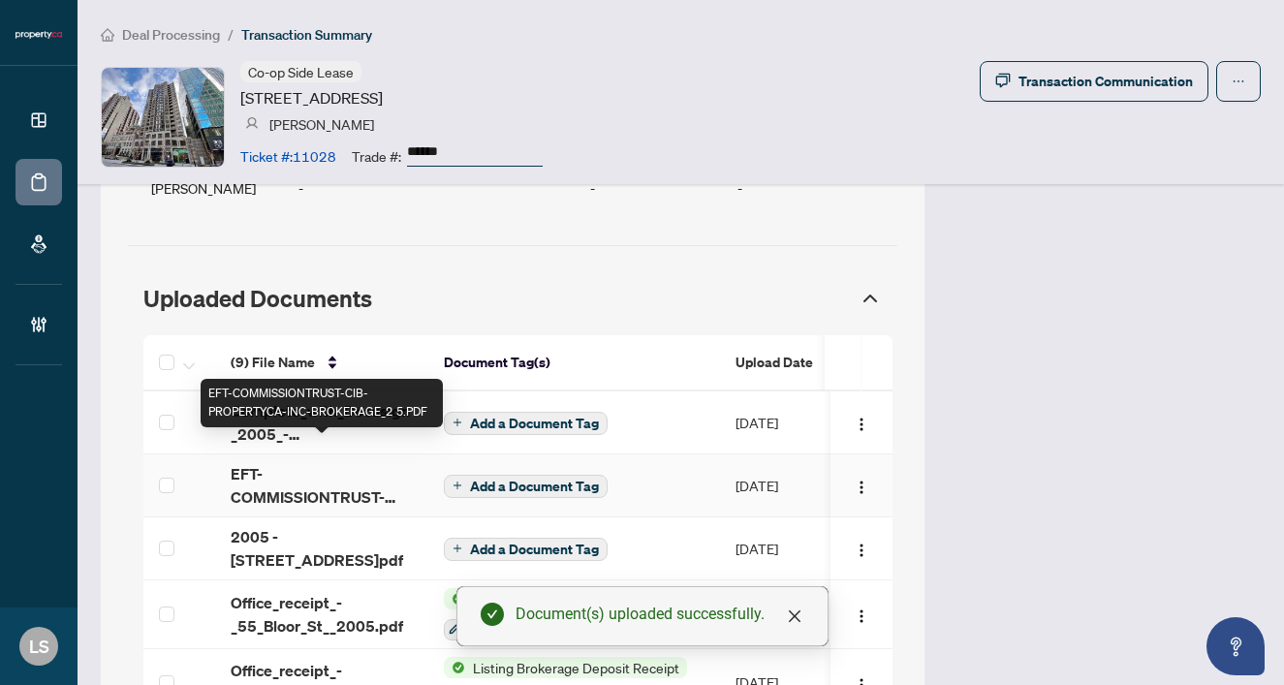
click at [255, 467] on span "EFT-COMMISSIONTRUST-CIB-PROPERTYCA-INC-BROKERAGE_2 5.PDF" at bounding box center [322, 485] width 182 height 47
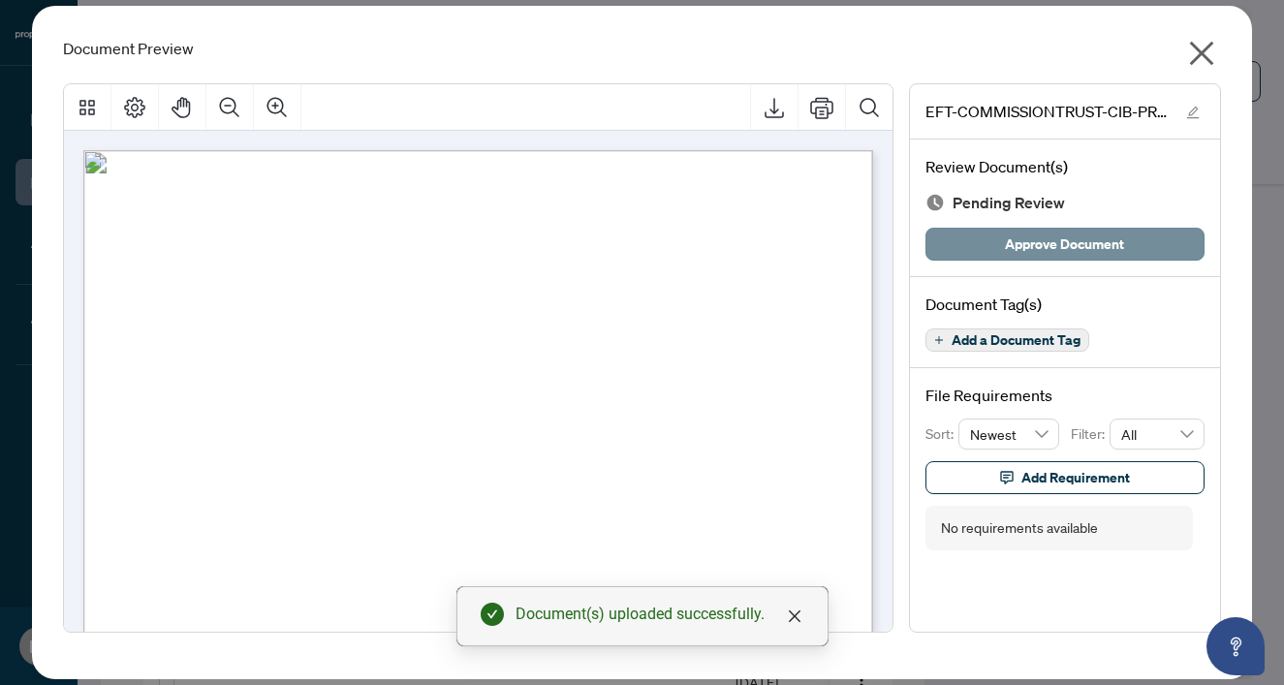
click at [1035, 245] on span "Approve Document" at bounding box center [1064, 244] width 119 height 31
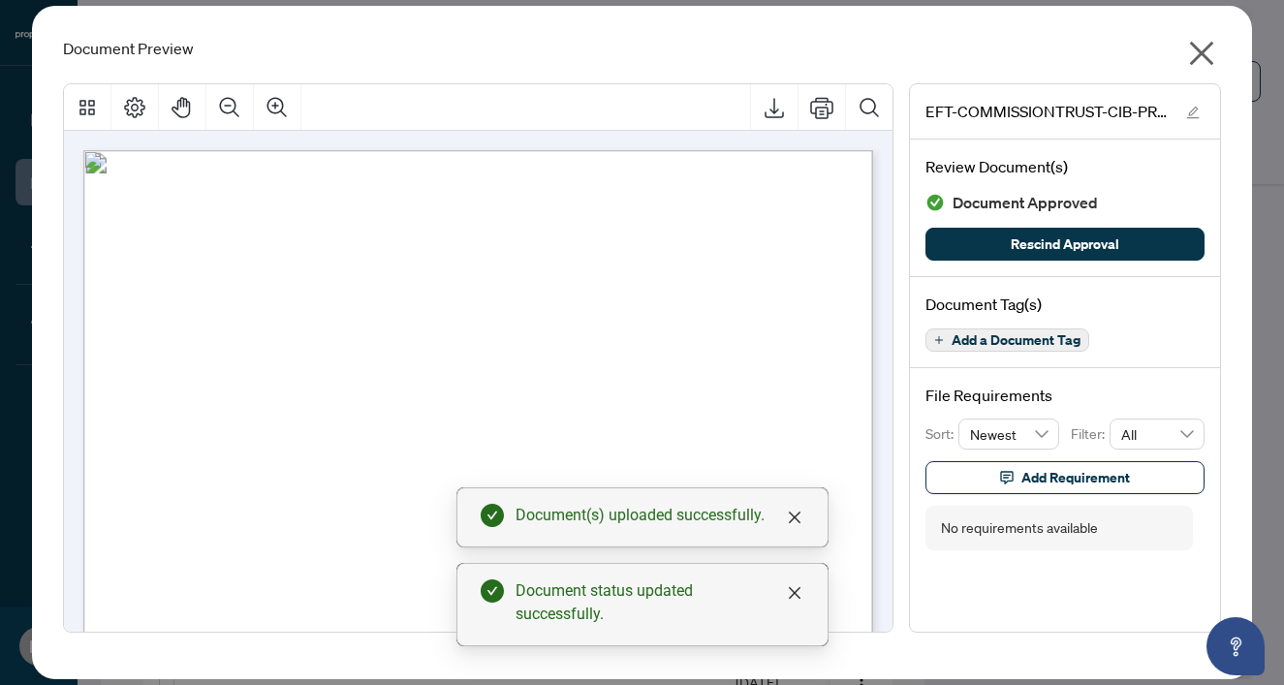
scroll to position [0, 0]
click at [1204, 49] on icon "close" at bounding box center [1202, 54] width 24 height 24
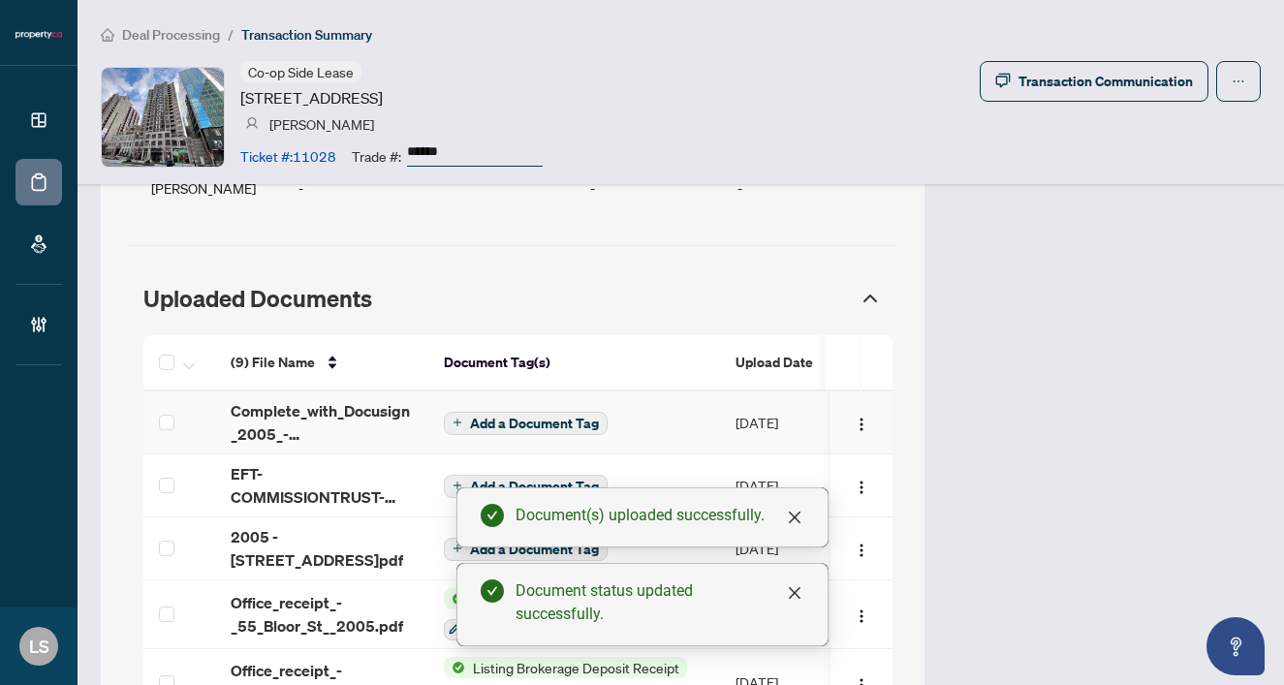
click at [493, 417] on span "Add a Document Tag" at bounding box center [534, 424] width 129 height 14
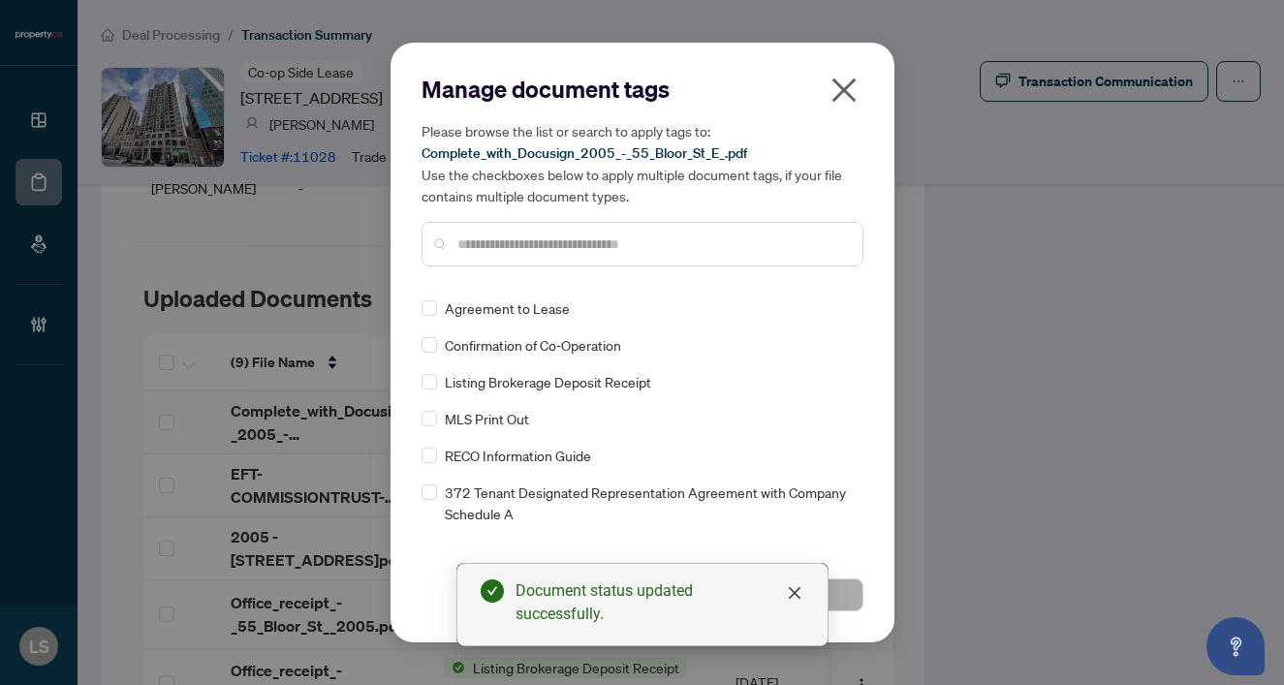
click at [475, 242] on input "text" at bounding box center [652, 244] width 390 height 21
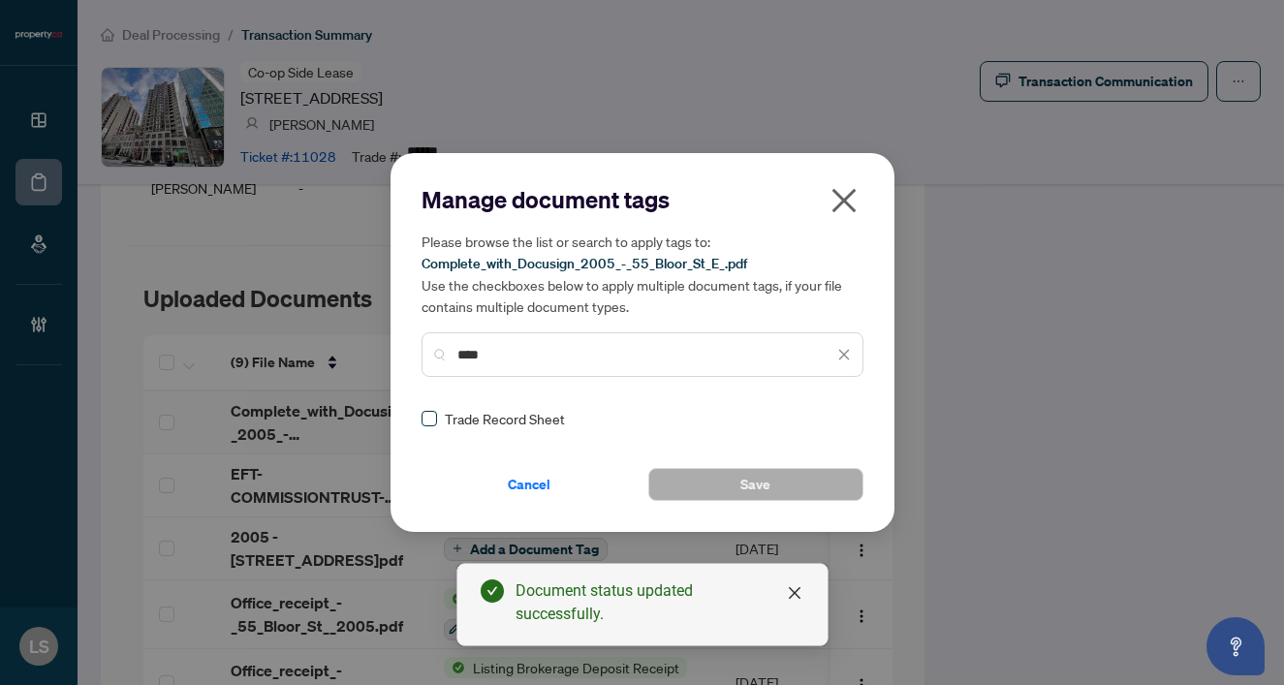
type input "****"
click at [436, 409] on label at bounding box center [430, 418] width 16 height 21
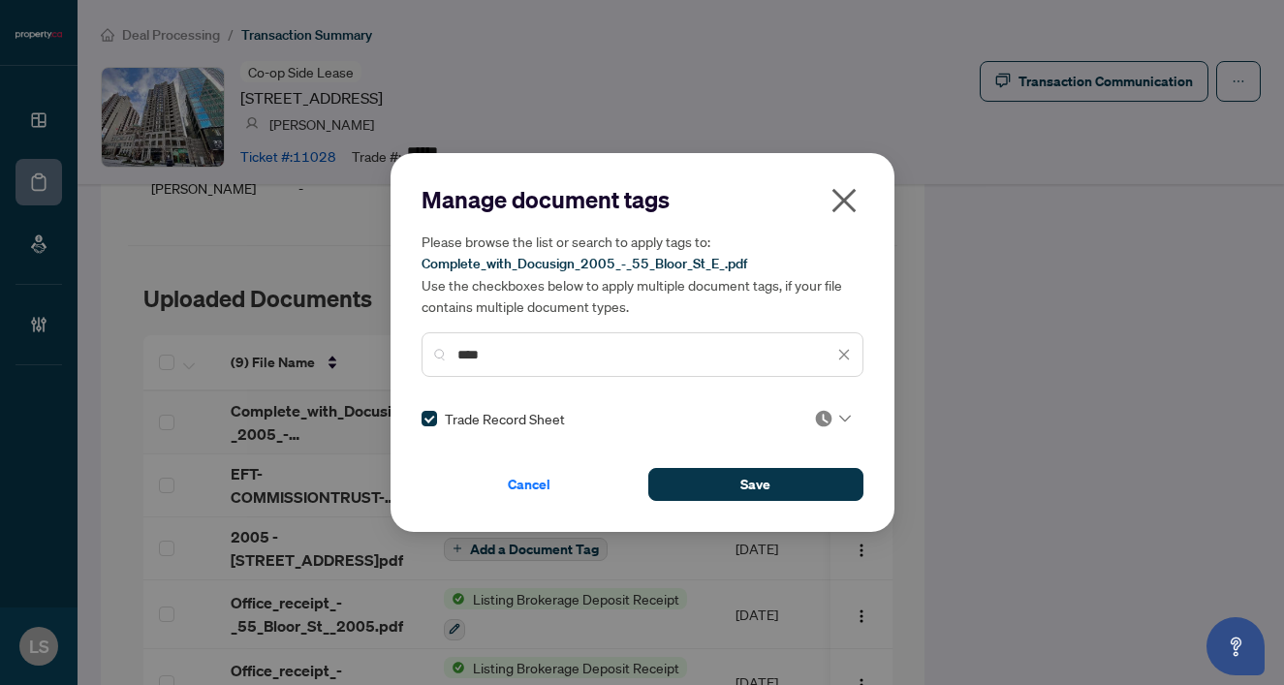
click at [823, 396] on div "Manage document tags Please browse the list or search to apply tags to: Complet…" at bounding box center [643, 342] width 442 height 317
click at [823, 413] on img at bounding box center [823, 418] width 19 height 19
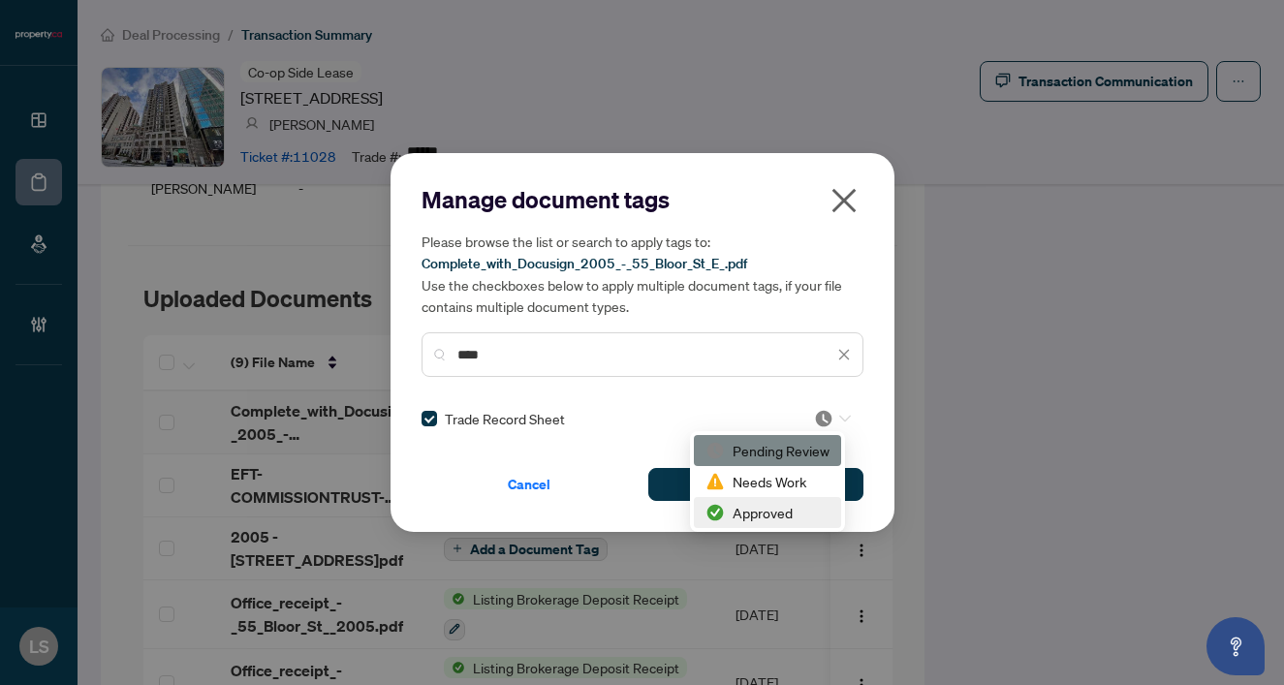
click at [774, 508] on div "Approved" at bounding box center [767, 512] width 124 height 21
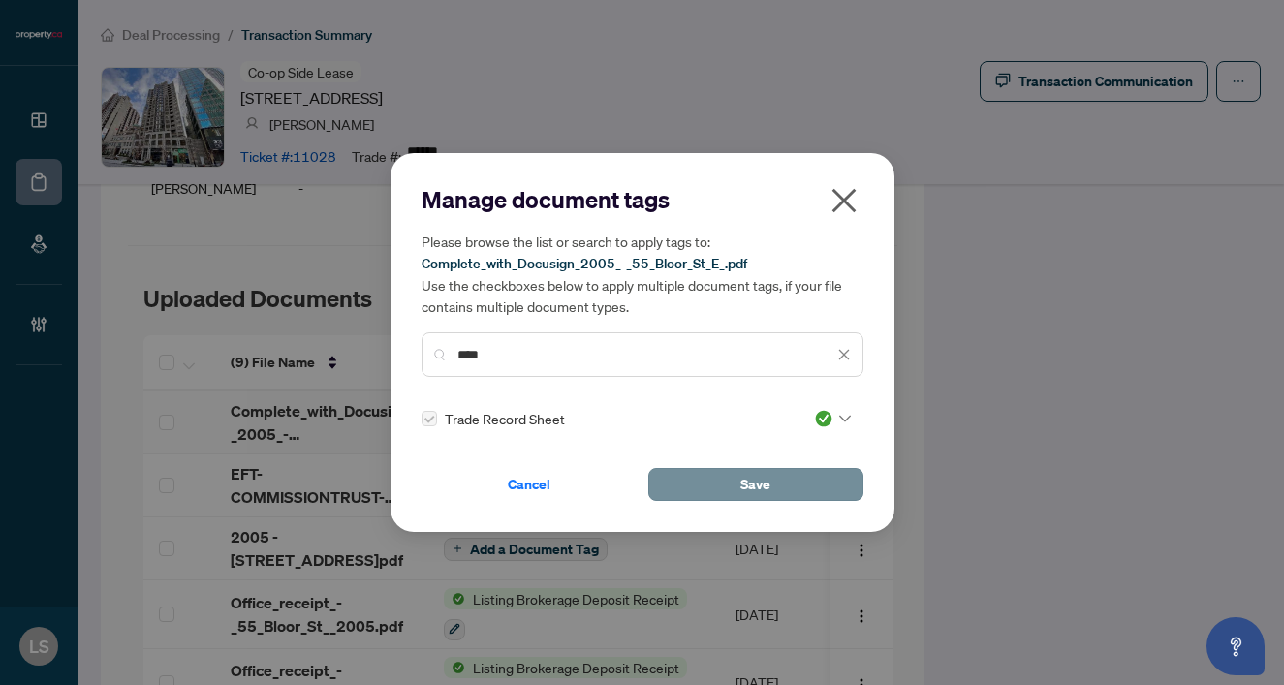
click at [731, 487] on button "Save" at bounding box center [755, 484] width 215 height 33
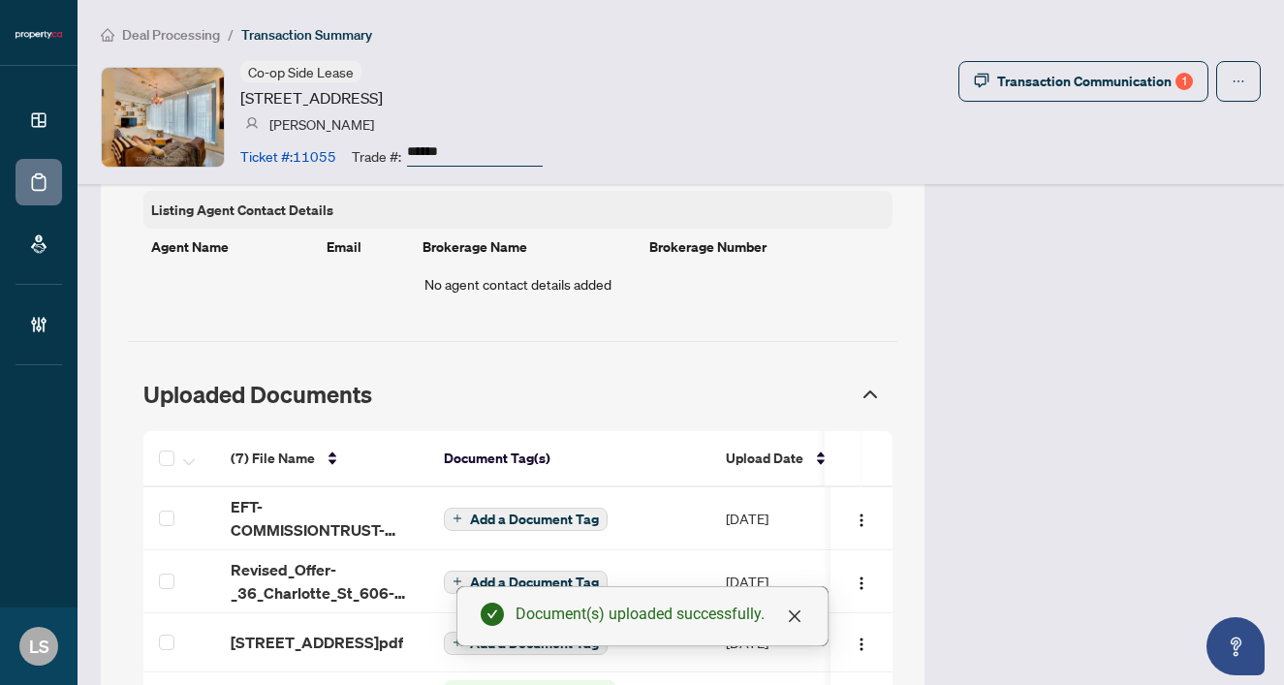
scroll to position [1565, 0]
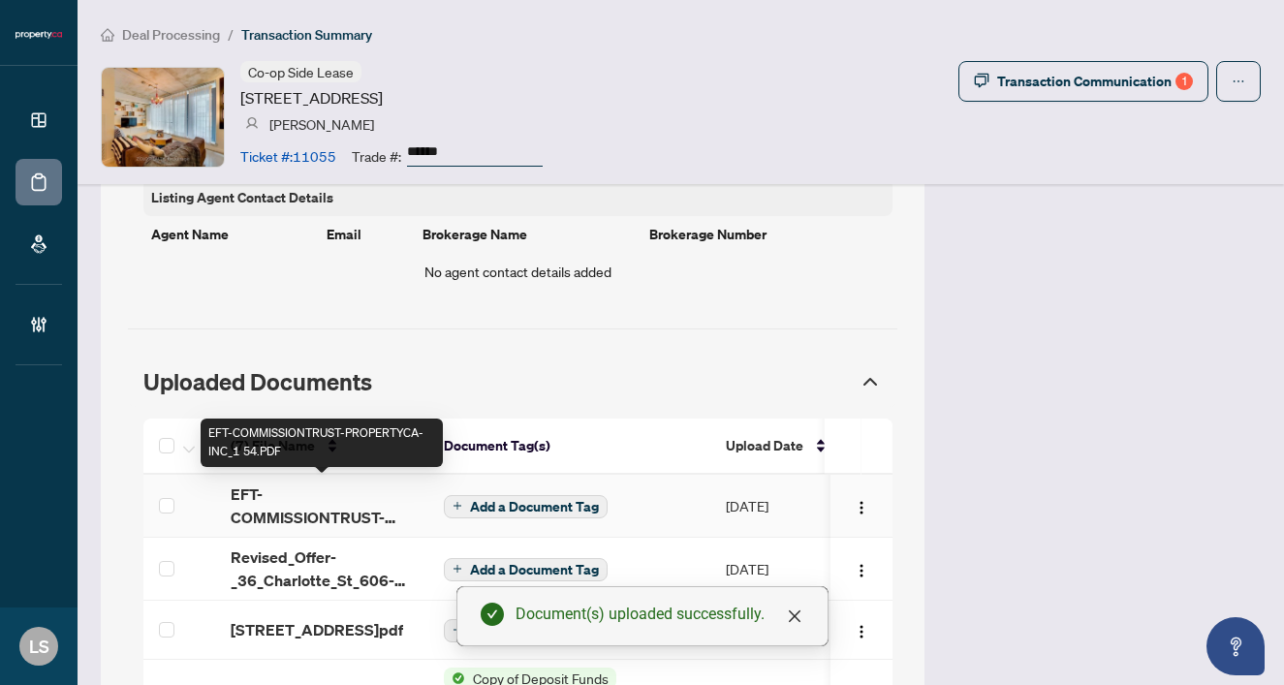
click at [268, 501] on span "EFT-COMMISSIONTRUST-PROPERTYCA-INC_1 54.PDF" at bounding box center [322, 506] width 182 height 47
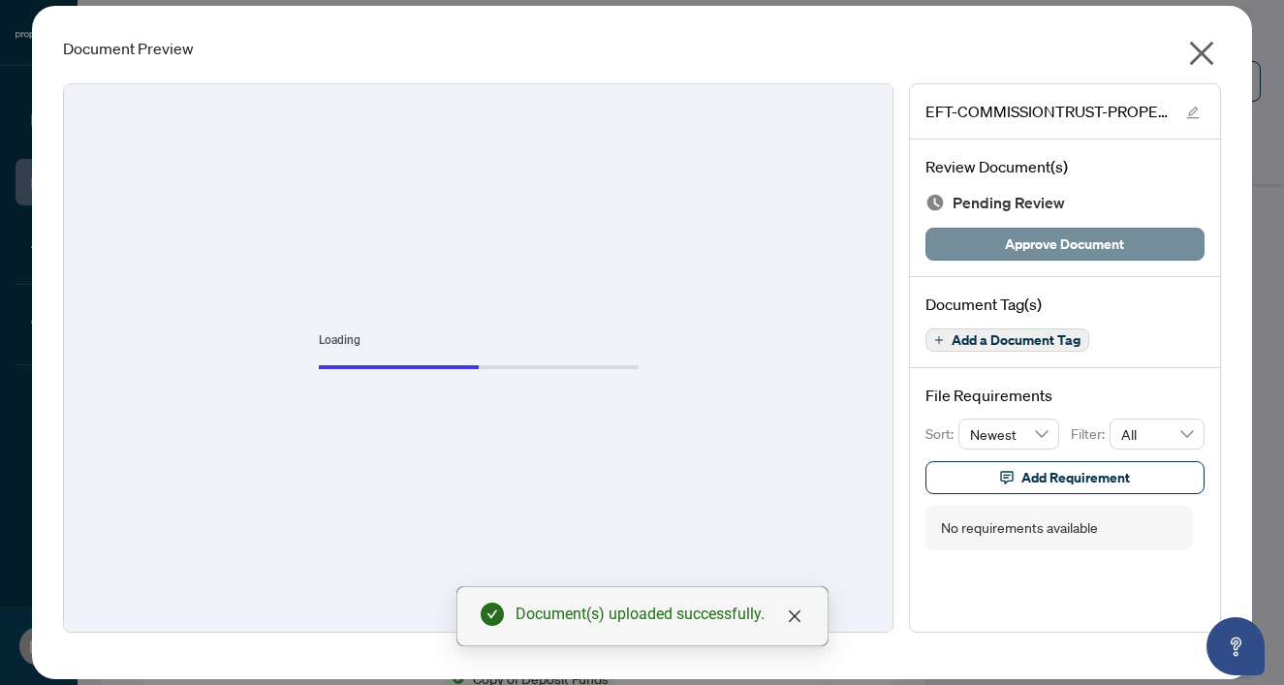
click at [1028, 245] on span "Approve Document" at bounding box center [1064, 244] width 119 height 31
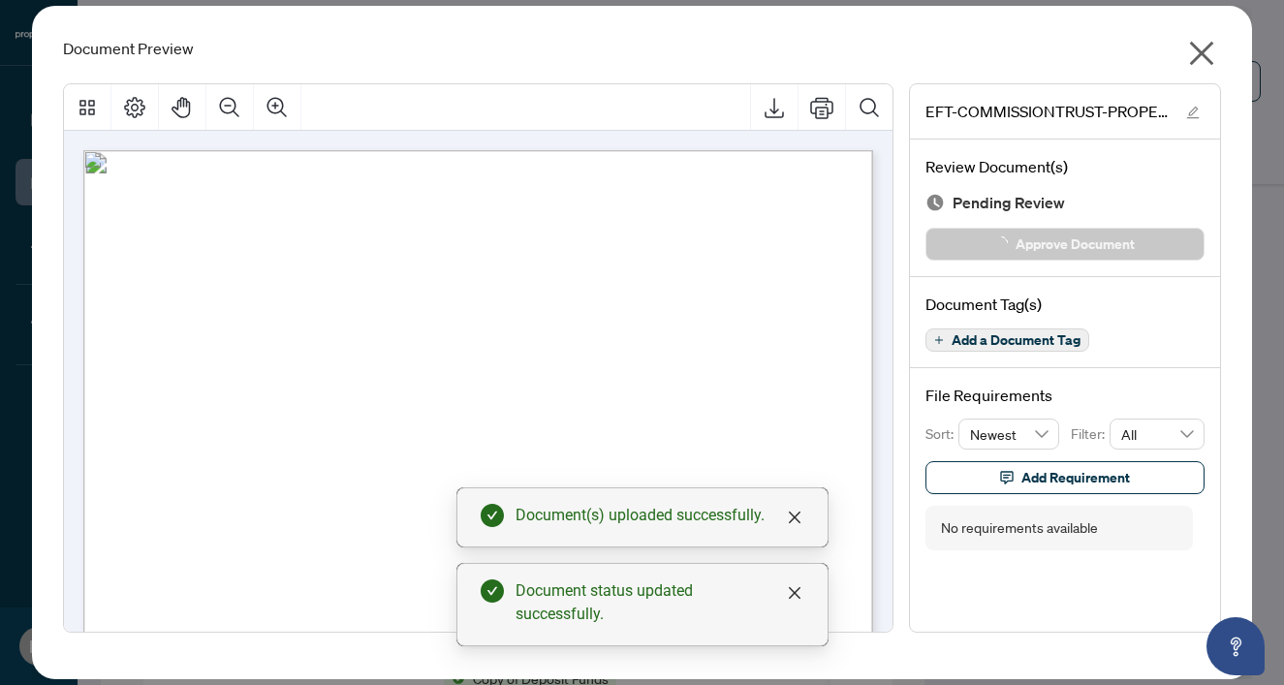
click at [1207, 47] on icon "close" at bounding box center [1202, 54] width 24 height 24
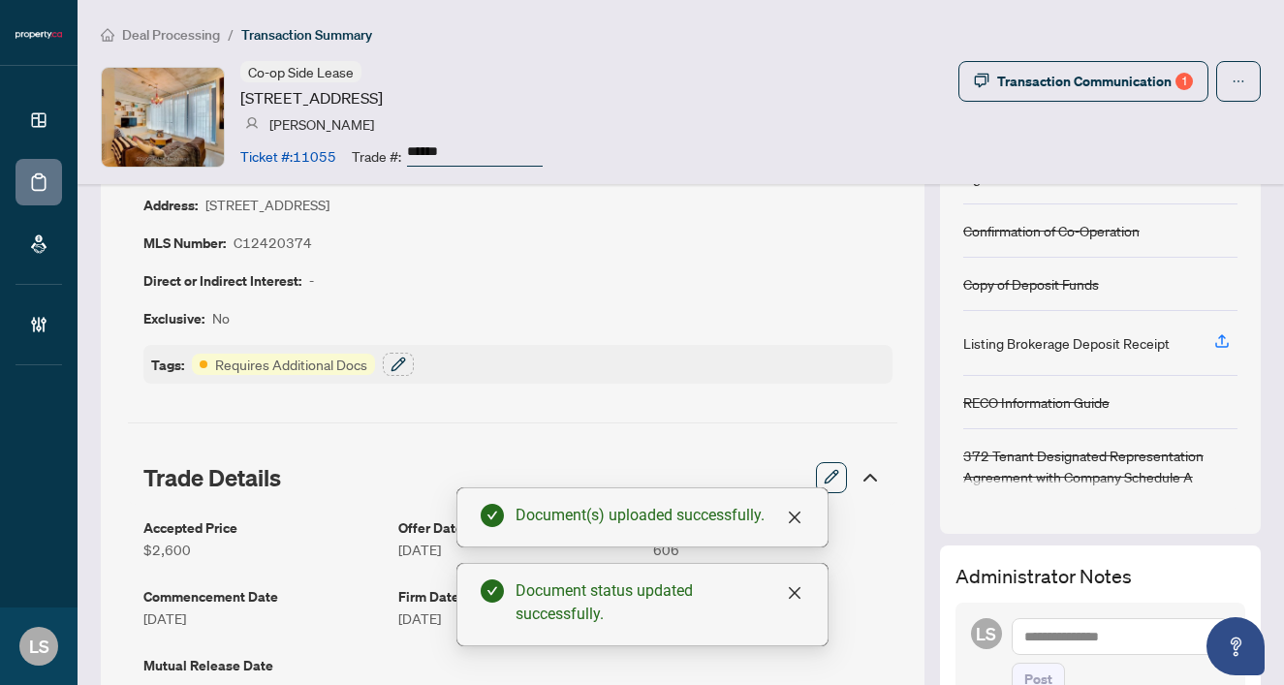
scroll to position [133, 0]
click at [401, 360] on icon "button" at bounding box center [401, 361] width 3 height 3
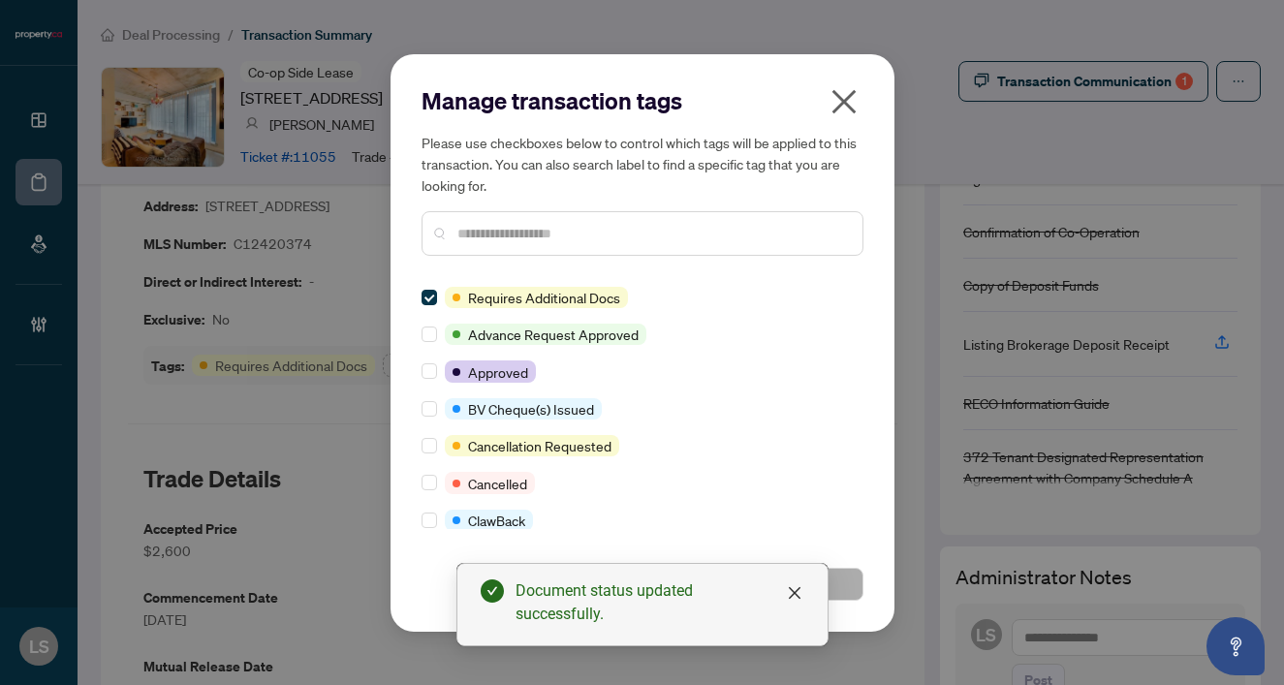
click at [532, 234] on input "text" at bounding box center [652, 233] width 390 height 21
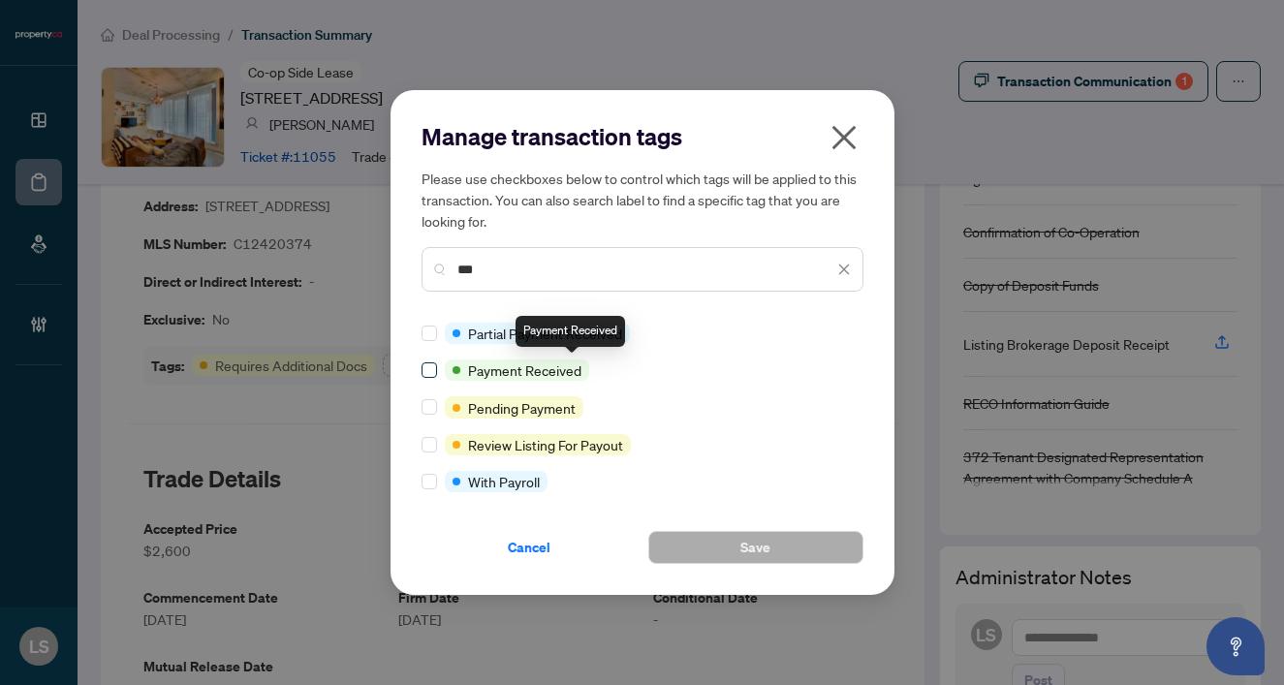
type input "***"
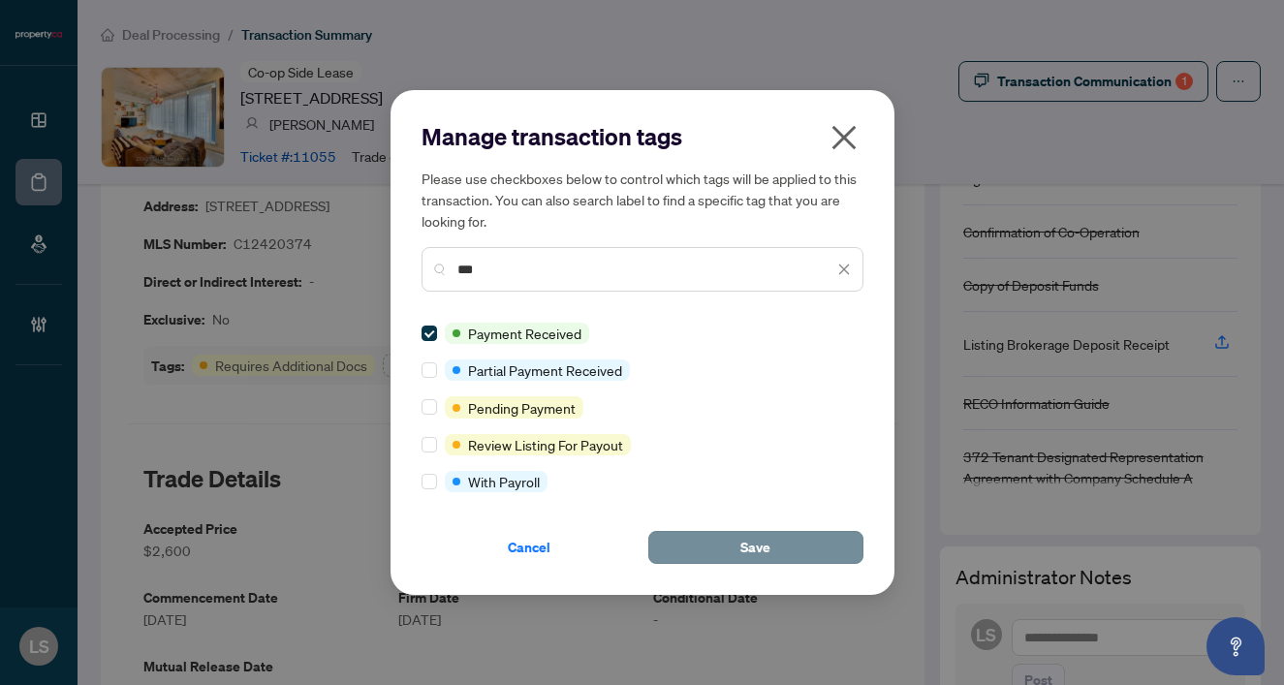
click at [744, 555] on span "Save" at bounding box center [755, 547] width 30 height 31
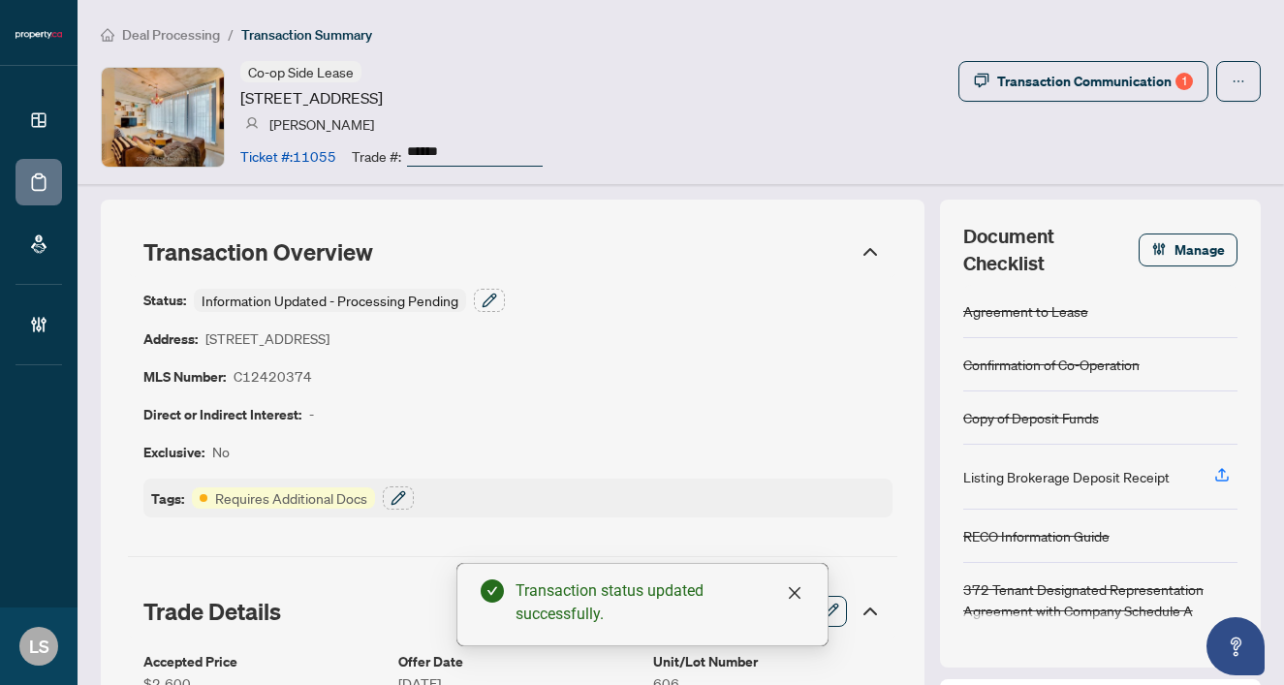
scroll to position [0, 0]
click at [495, 296] on icon "button" at bounding box center [489, 300] width 13 height 13
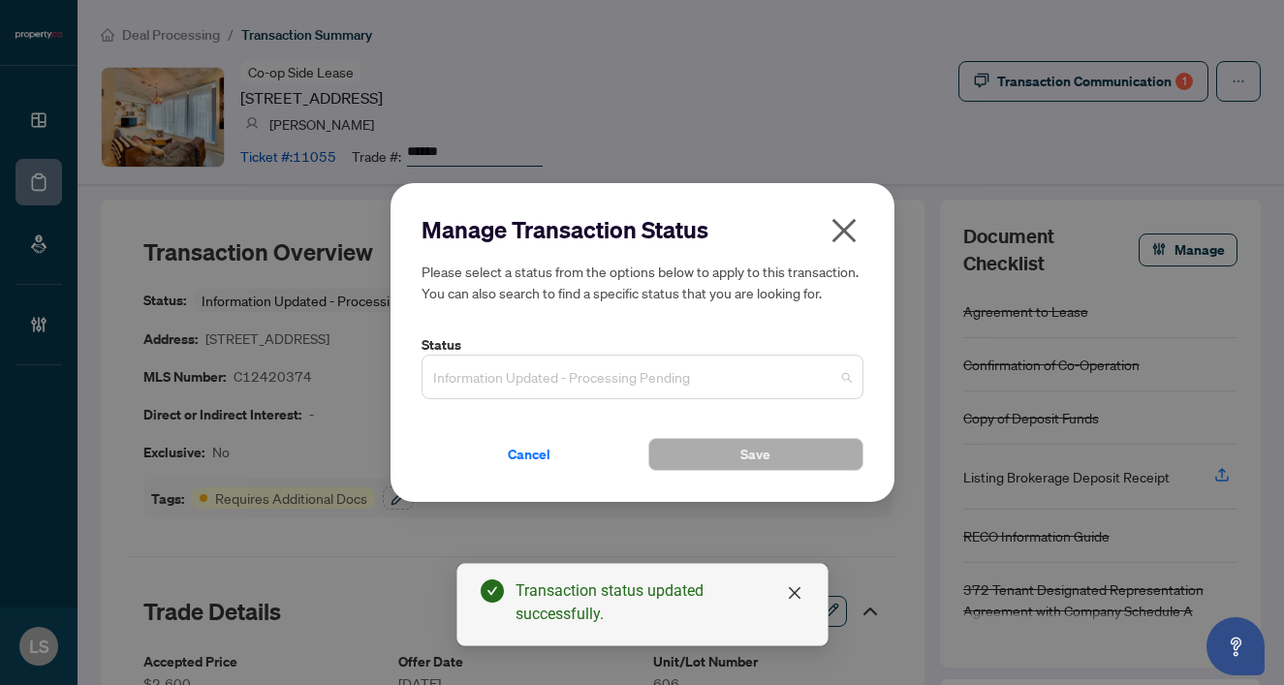
click at [523, 371] on span "Information Updated - Processing Pending" at bounding box center [642, 377] width 419 height 37
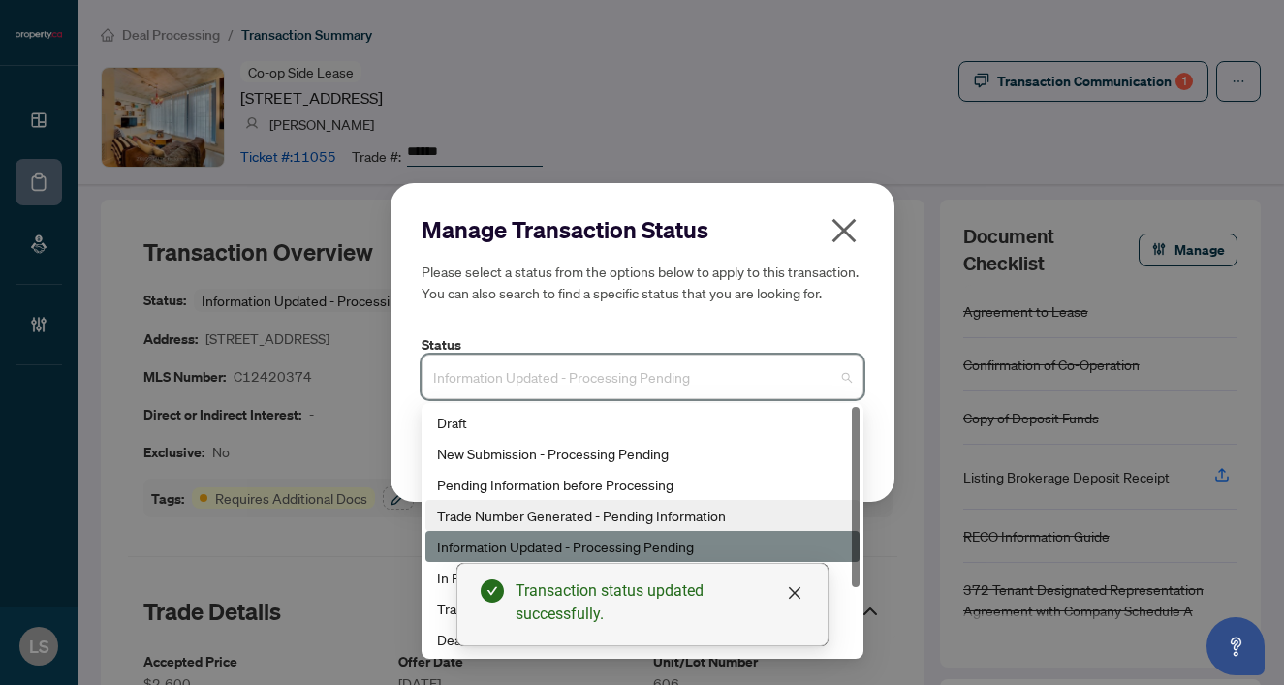
scroll to position [93, 0]
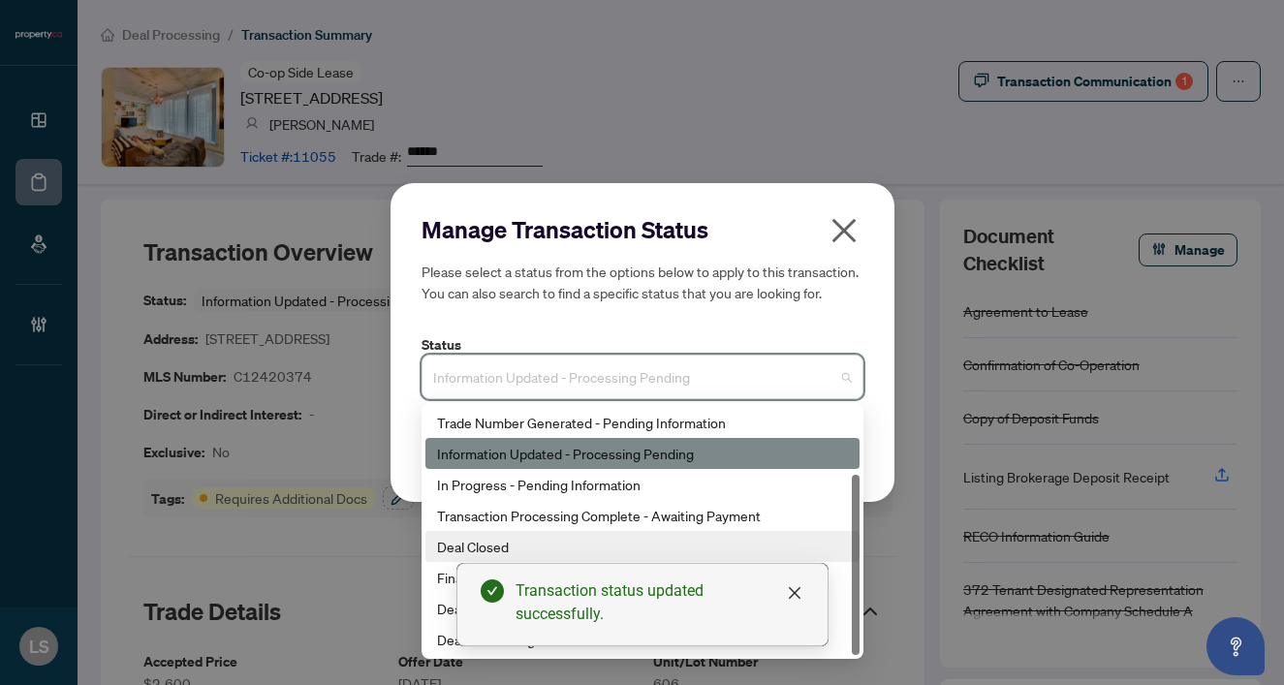
click at [469, 552] on div "Deal Closed" at bounding box center [642, 546] width 411 height 21
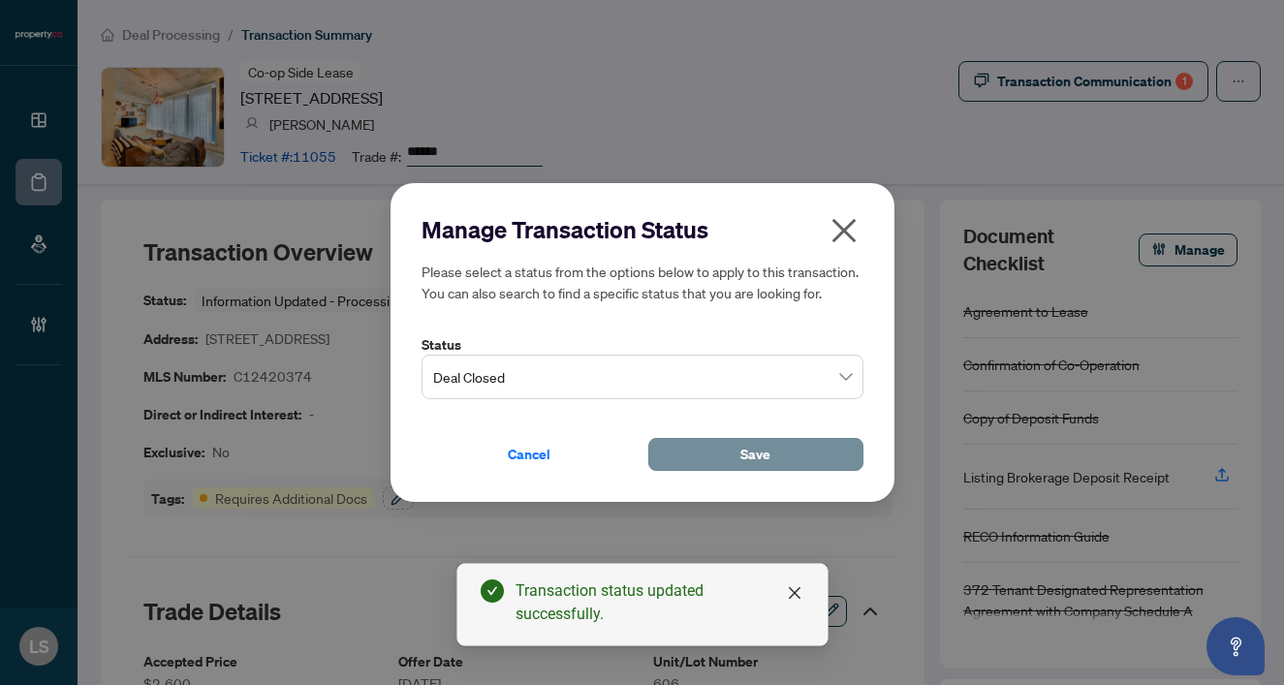
click at [745, 454] on span "Save" at bounding box center [755, 454] width 30 height 31
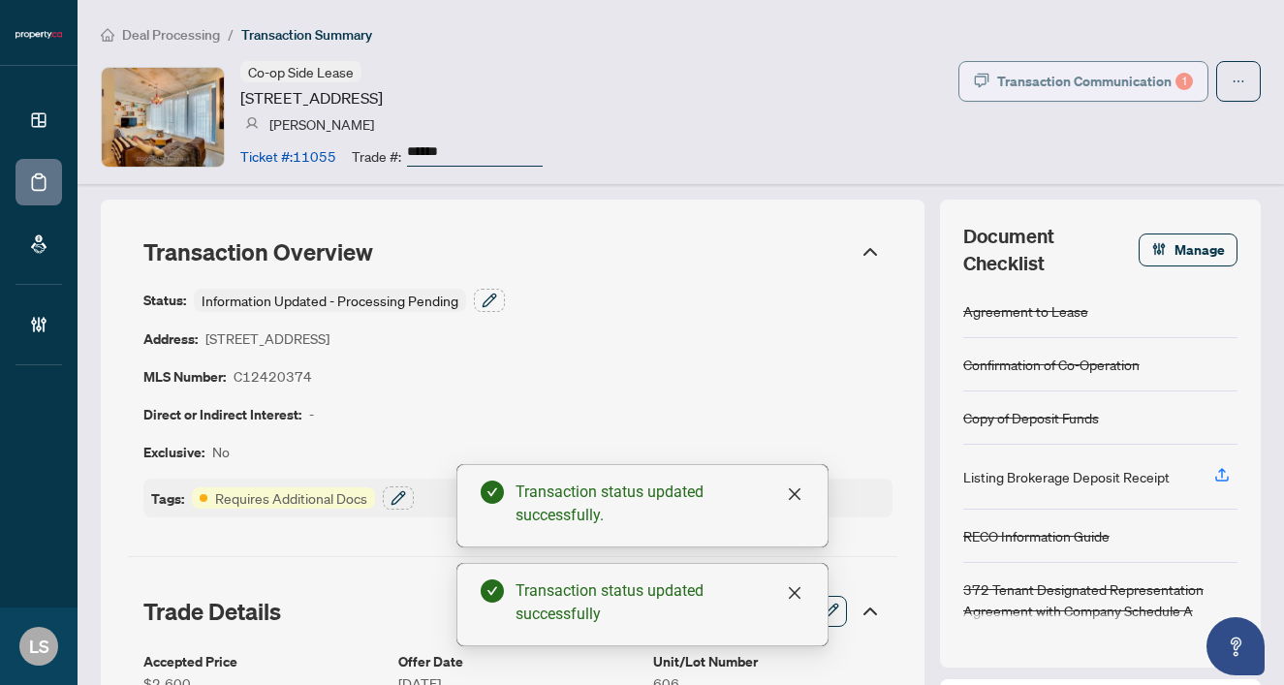
click at [1024, 72] on div "Transaction Communication 1" at bounding box center [1095, 81] width 196 height 31
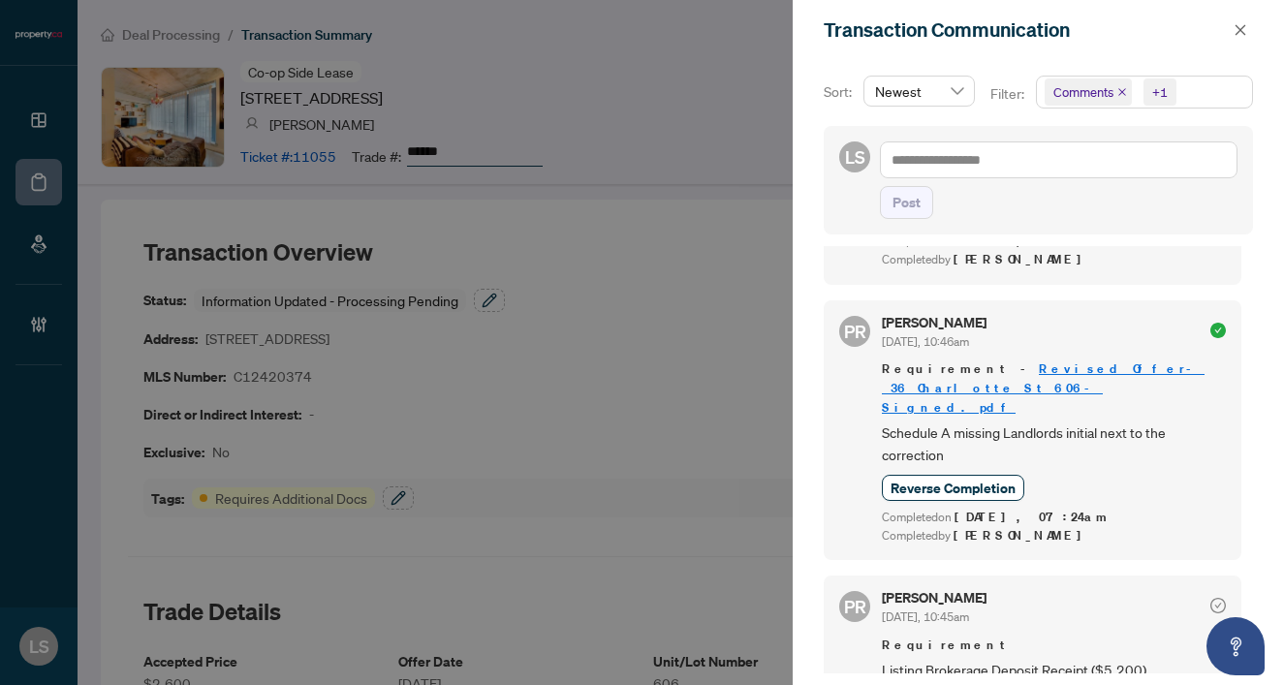
scroll to position [0, 0]
